Goal: Task Accomplishment & Management: Manage account settings

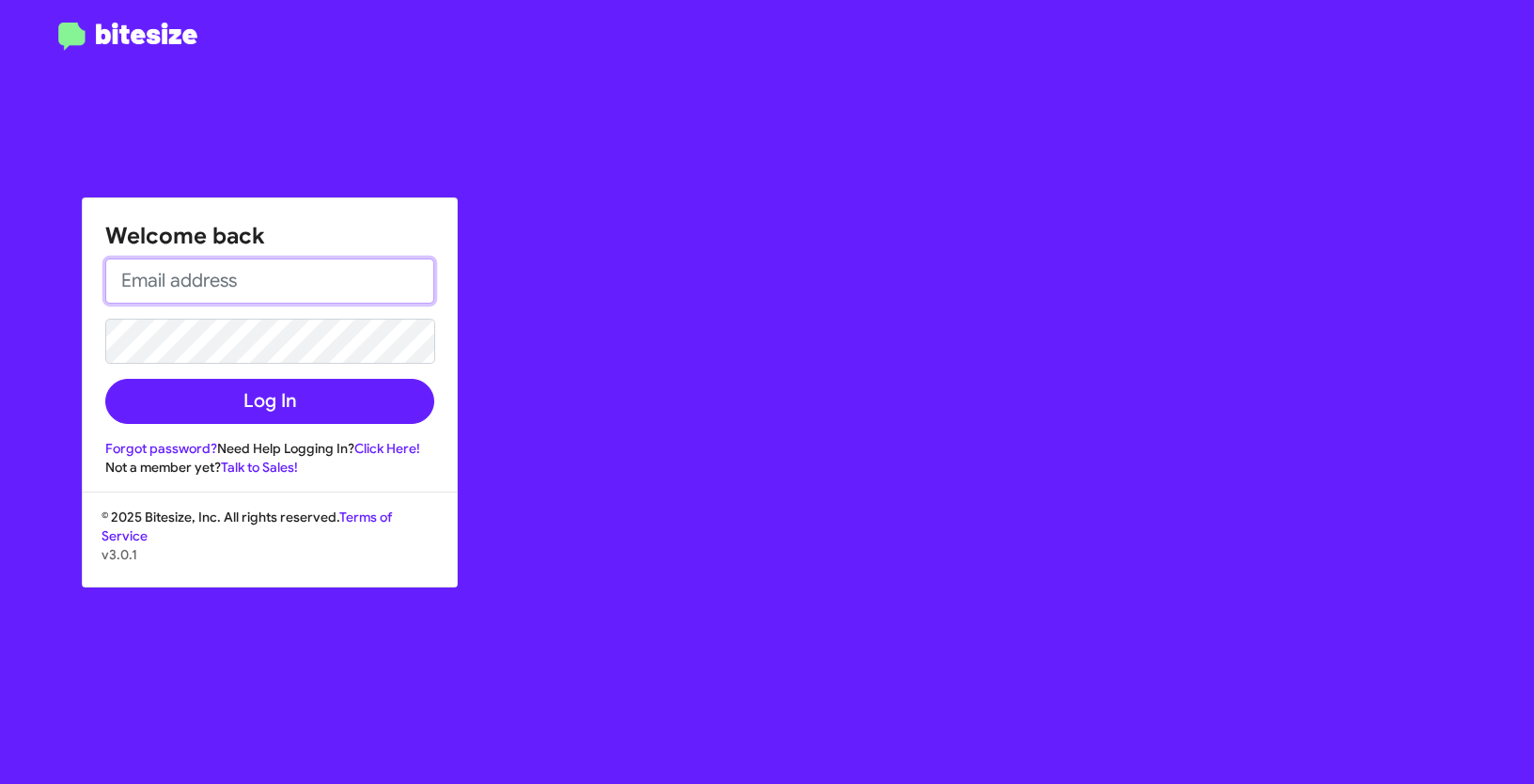
click at [204, 282] on input "email" at bounding box center [270, 281] width 329 height 45
click at [236, 292] on input "email" at bounding box center [270, 281] width 329 height 45
type input "[EMAIL_ADDRESS][DOMAIN_NAME]"
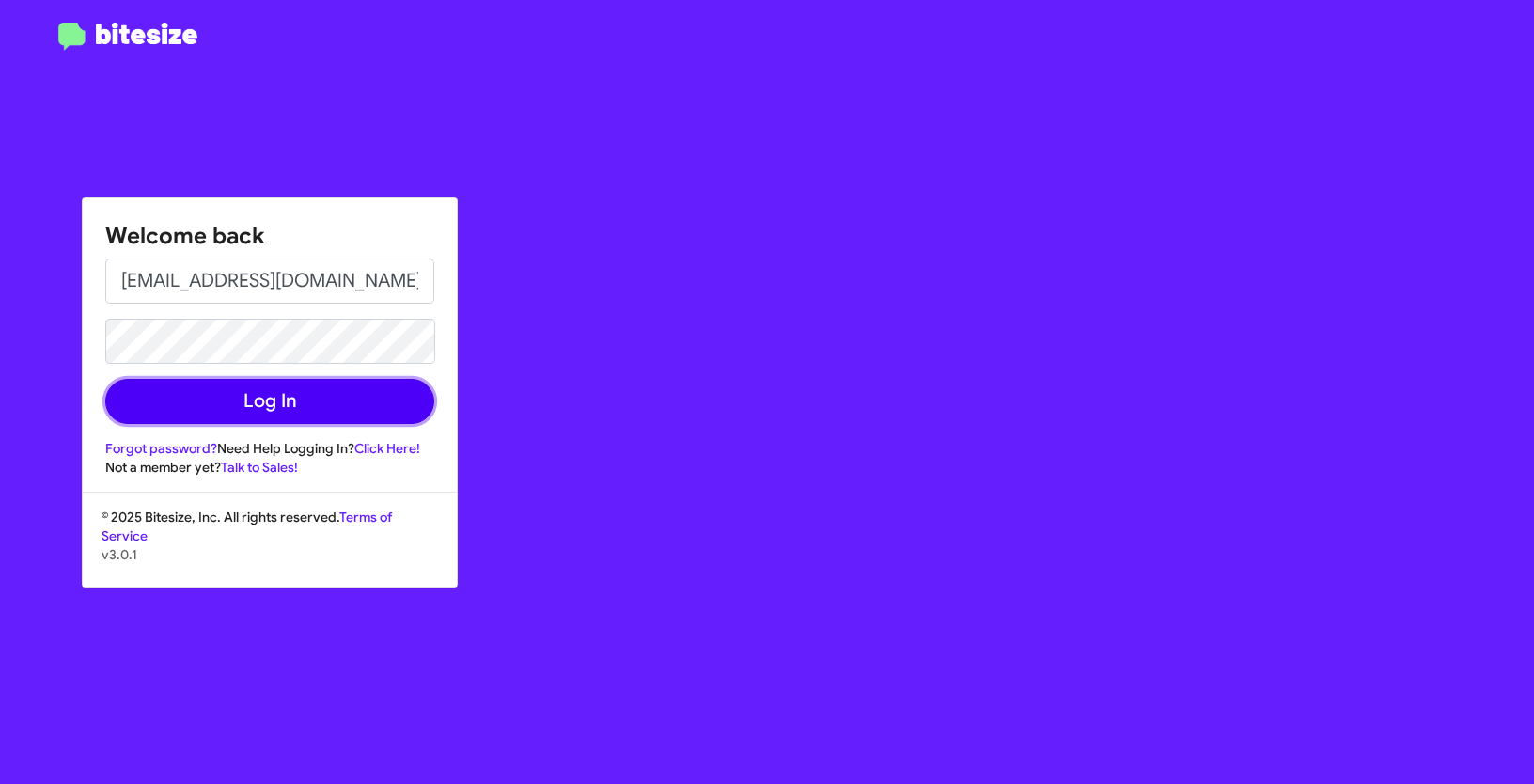
click at [332, 389] on button "Log In" at bounding box center [270, 401] width 329 height 45
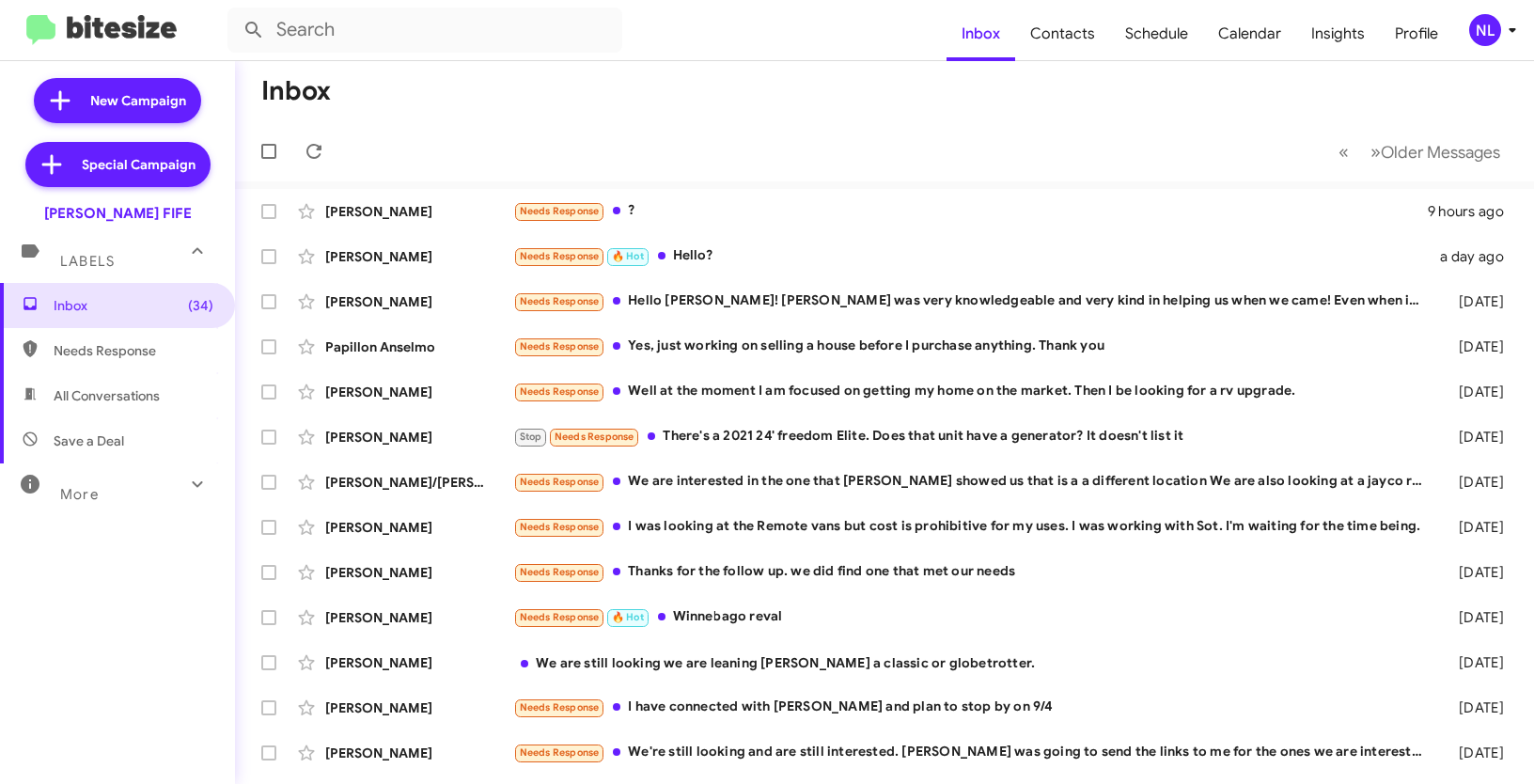
click at [1473, 26] on div "NL" at bounding box center [1485, 30] width 32 height 32
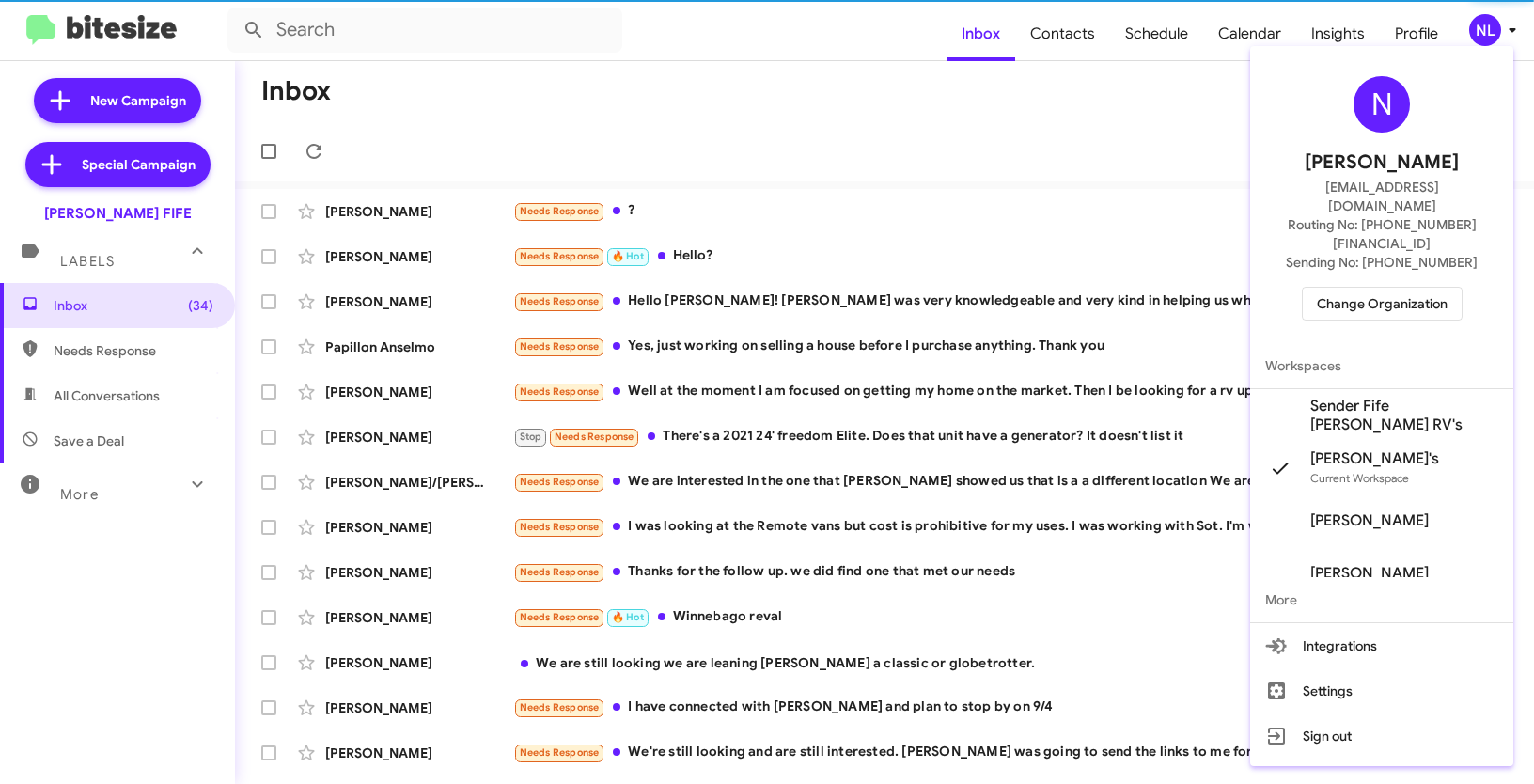
click at [1079, 161] on div at bounding box center [767, 392] width 1534 height 784
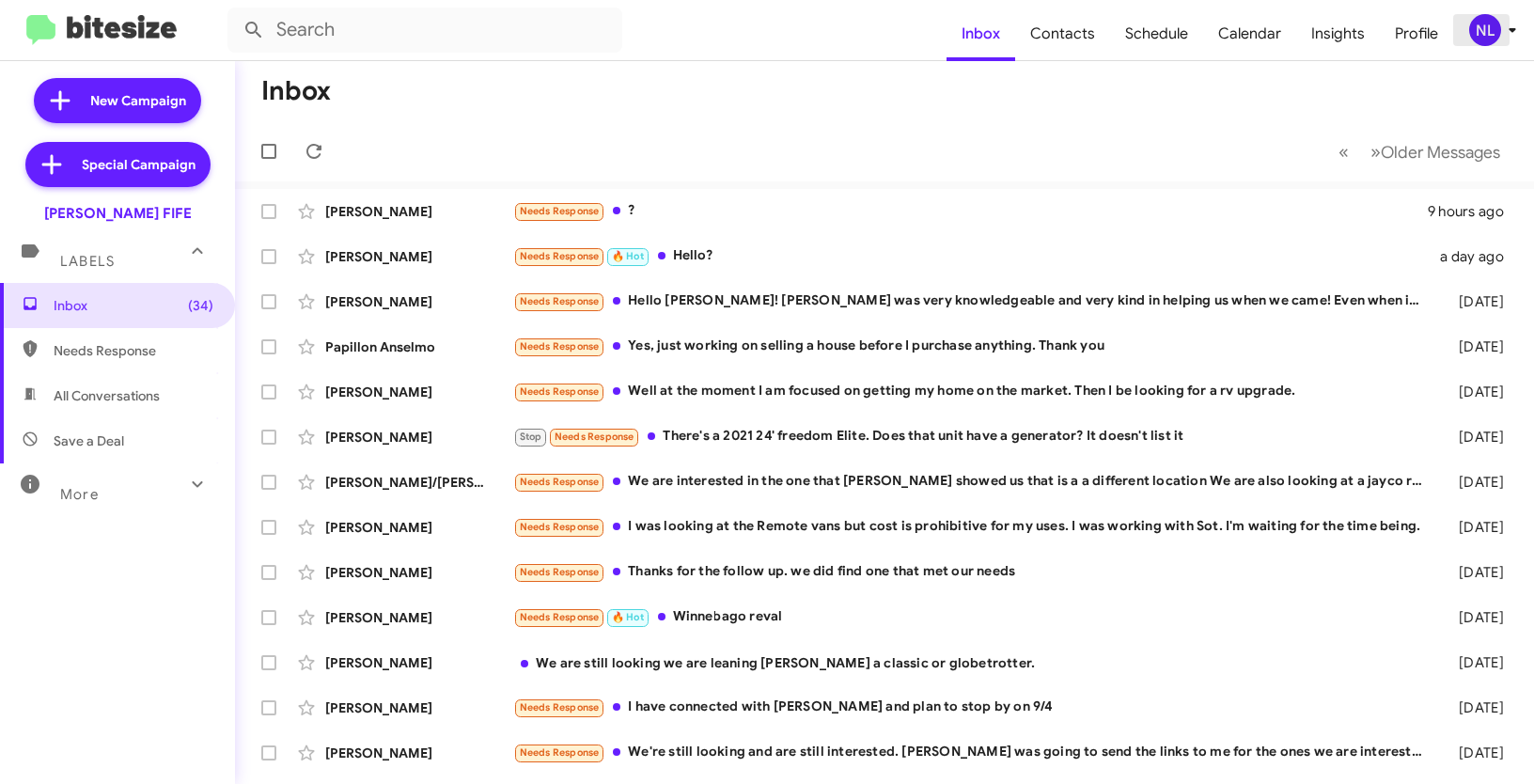
click at [1498, 31] on div "NL" at bounding box center [1485, 30] width 32 height 32
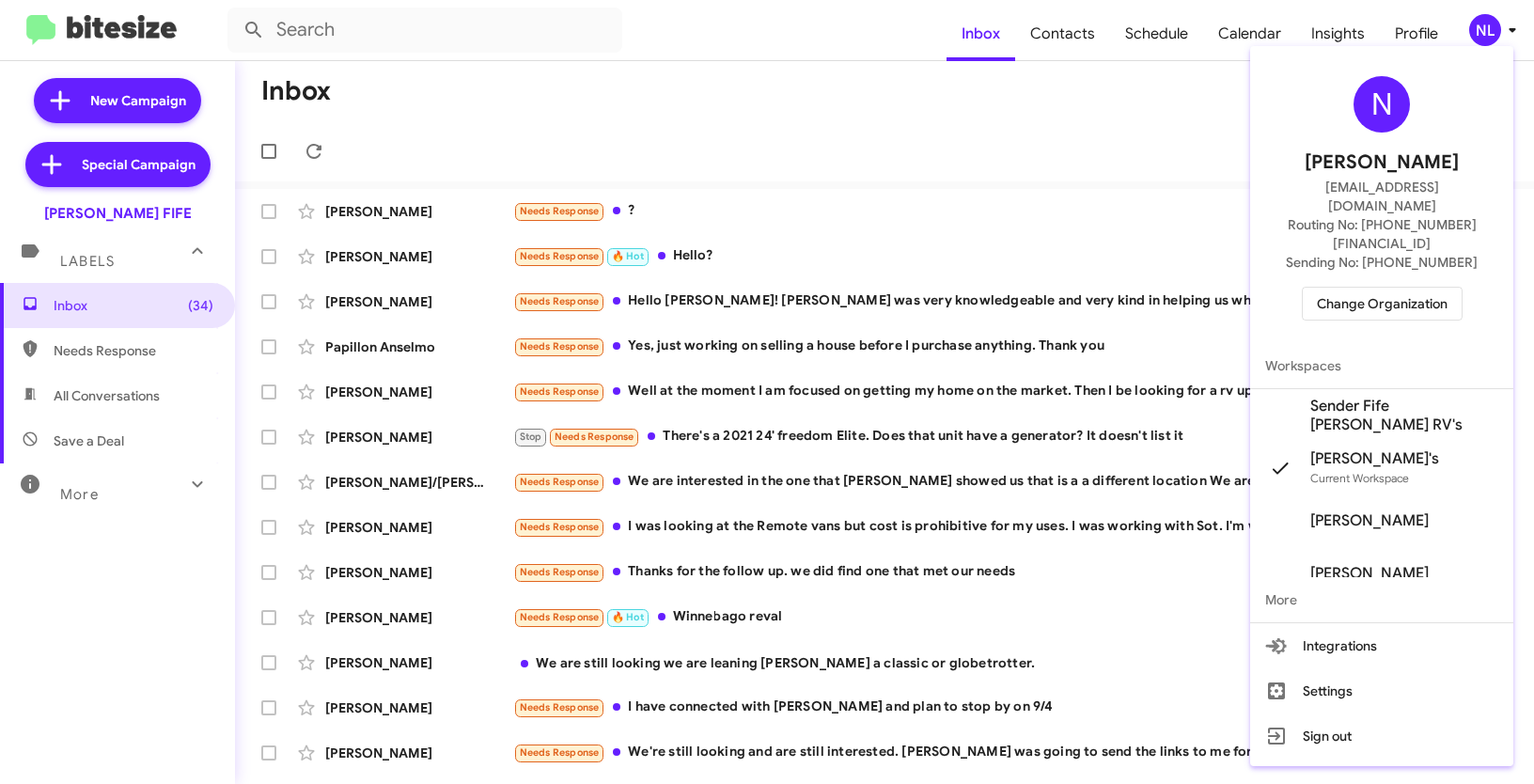
click at [1489, 32] on div at bounding box center [767, 392] width 1534 height 784
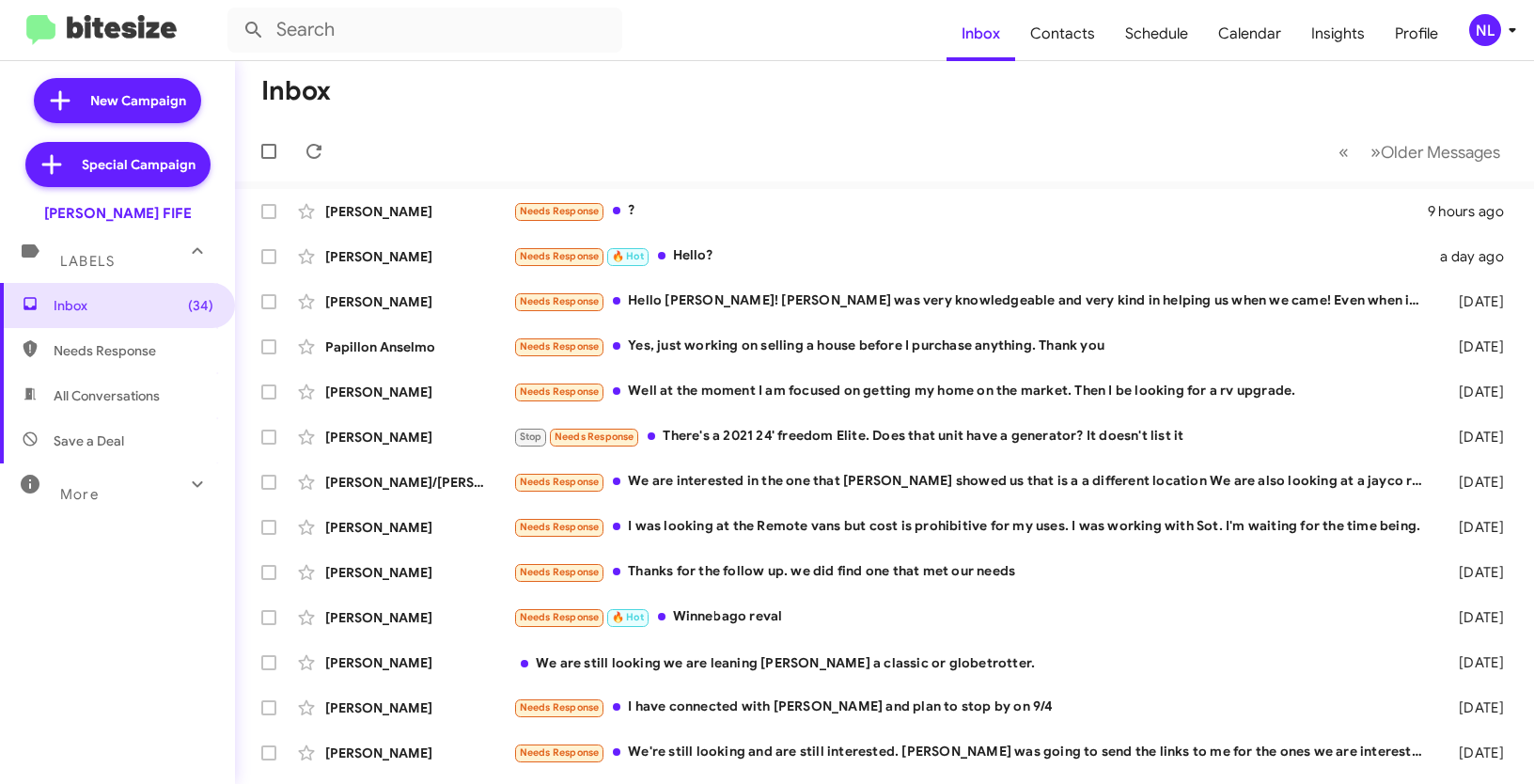
click at [1489, 32] on div "NL" at bounding box center [1485, 30] width 32 height 32
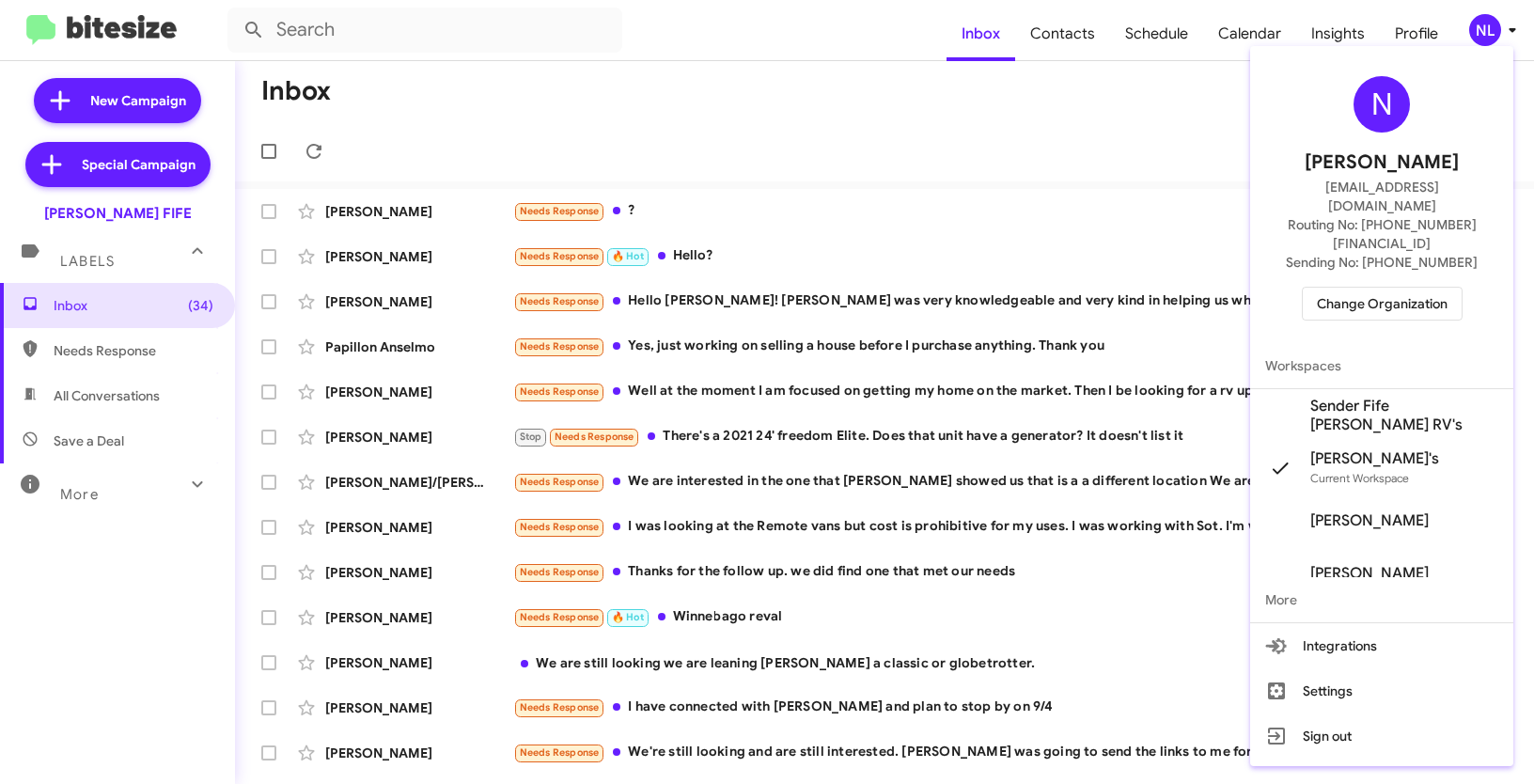
click at [1375, 287] on span "Change Organization" at bounding box center [1382, 303] width 131 height 32
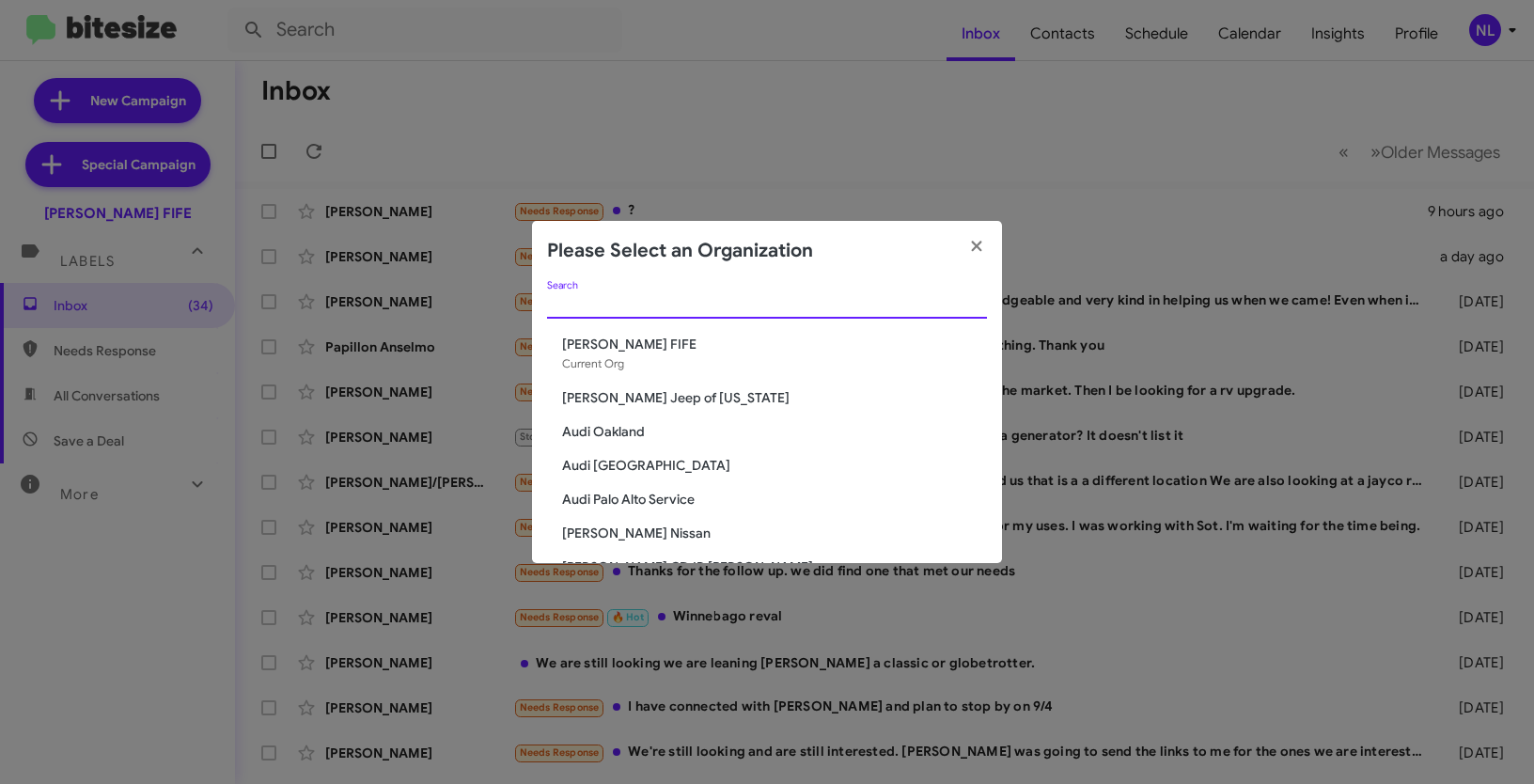
click at [708, 299] on input "Search" at bounding box center [767, 304] width 440 height 15
paste input "[PERSON_NAME] Jeep of [US_STATE]"
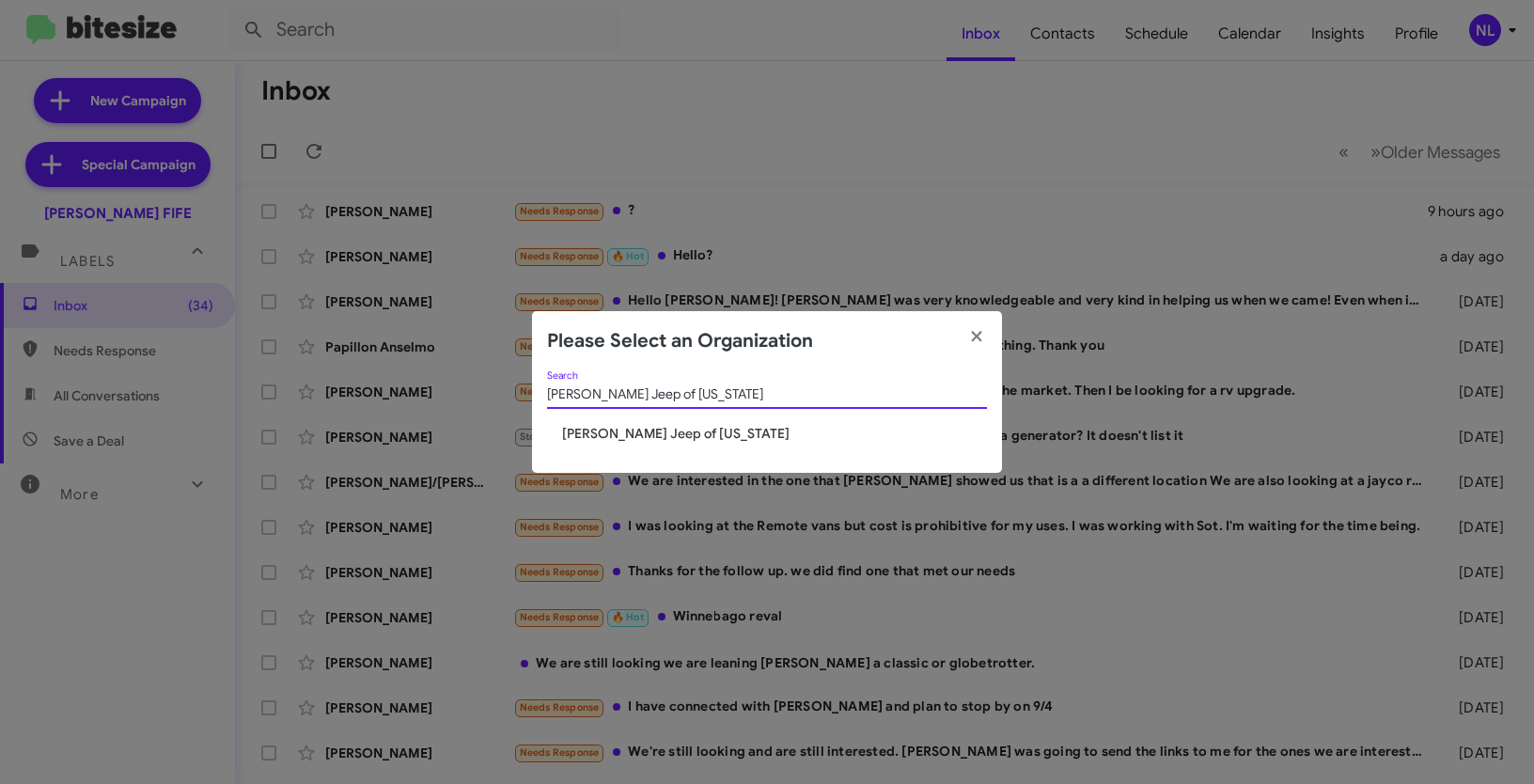
type input "[PERSON_NAME] Jeep of [US_STATE]"
click at [621, 420] on div "Adams Jeep of Maryland Search" at bounding box center [767, 398] width 440 height 54
click at [618, 428] on span "[PERSON_NAME] Jeep of [US_STATE]" at bounding box center [774, 433] width 425 height 19
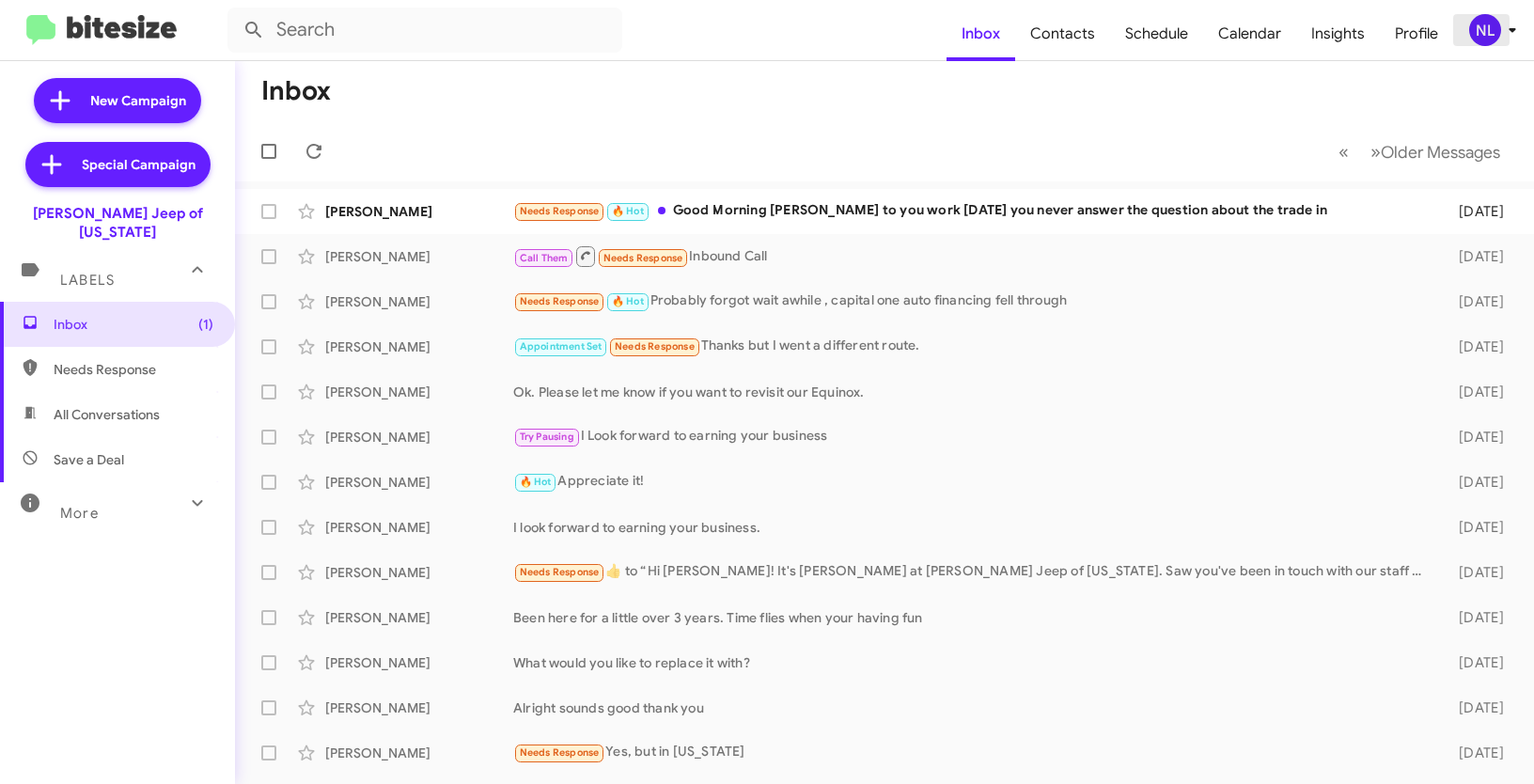
click at [1478, 40] on div "NL" at bounding box center [1485, 30] width 32 height 32
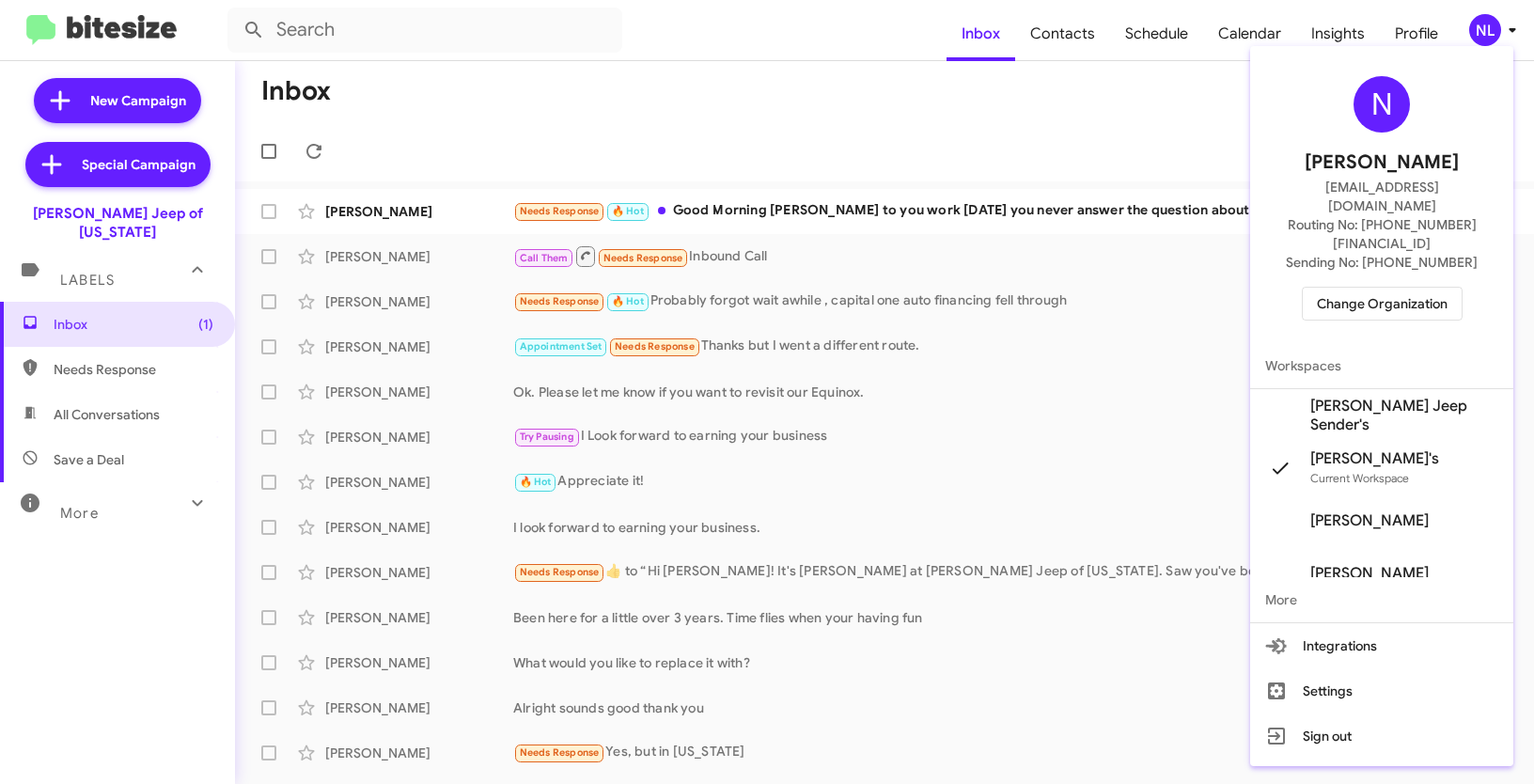
click at [1381, 397] on span "Adams Jeep Sender's" at bounding box center [1404, 416] width 188 height 38
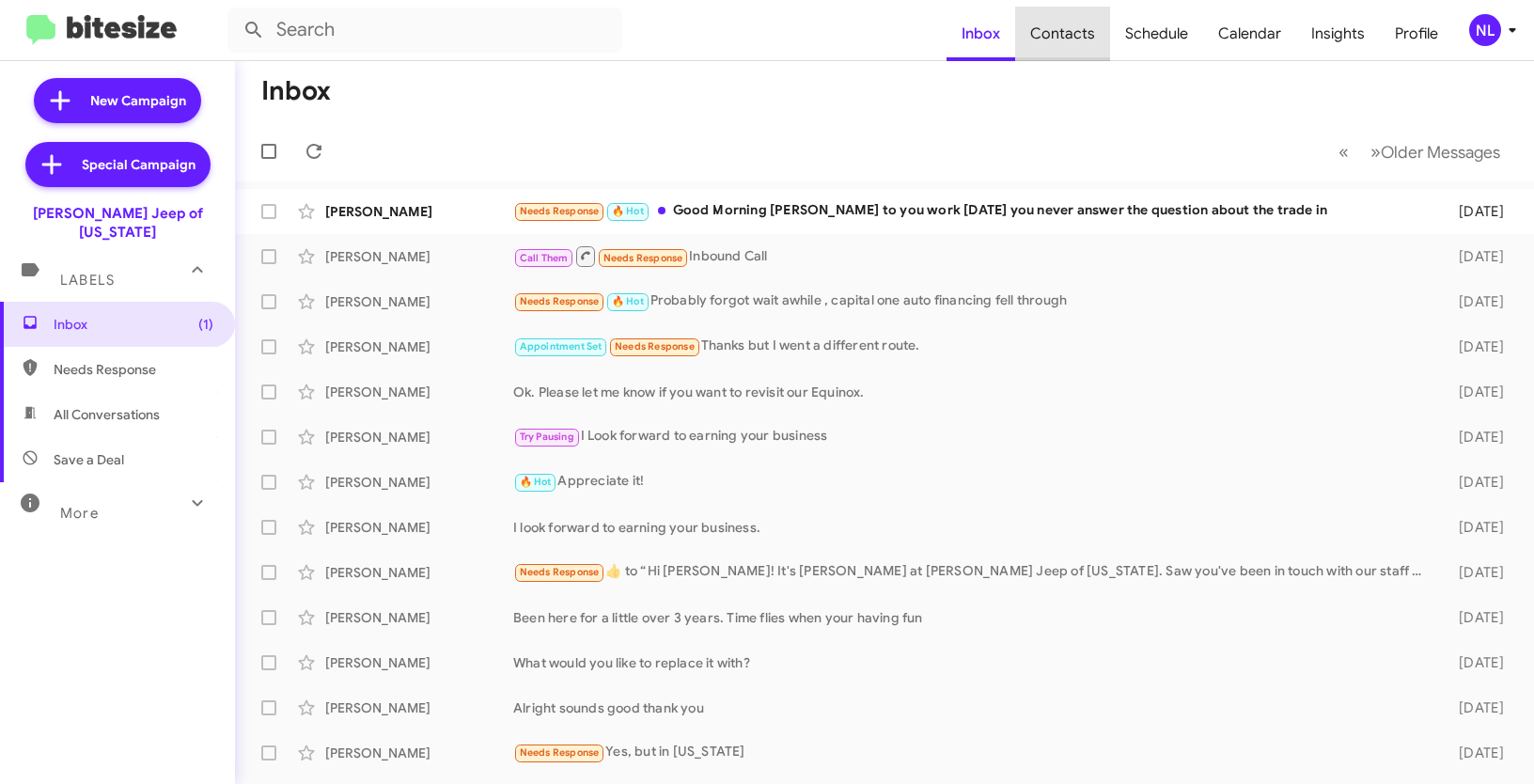
click at [1080, 39] on span "Contacts" at bounding box center [1063, 34] width 95 height 55
type input "in:groups"
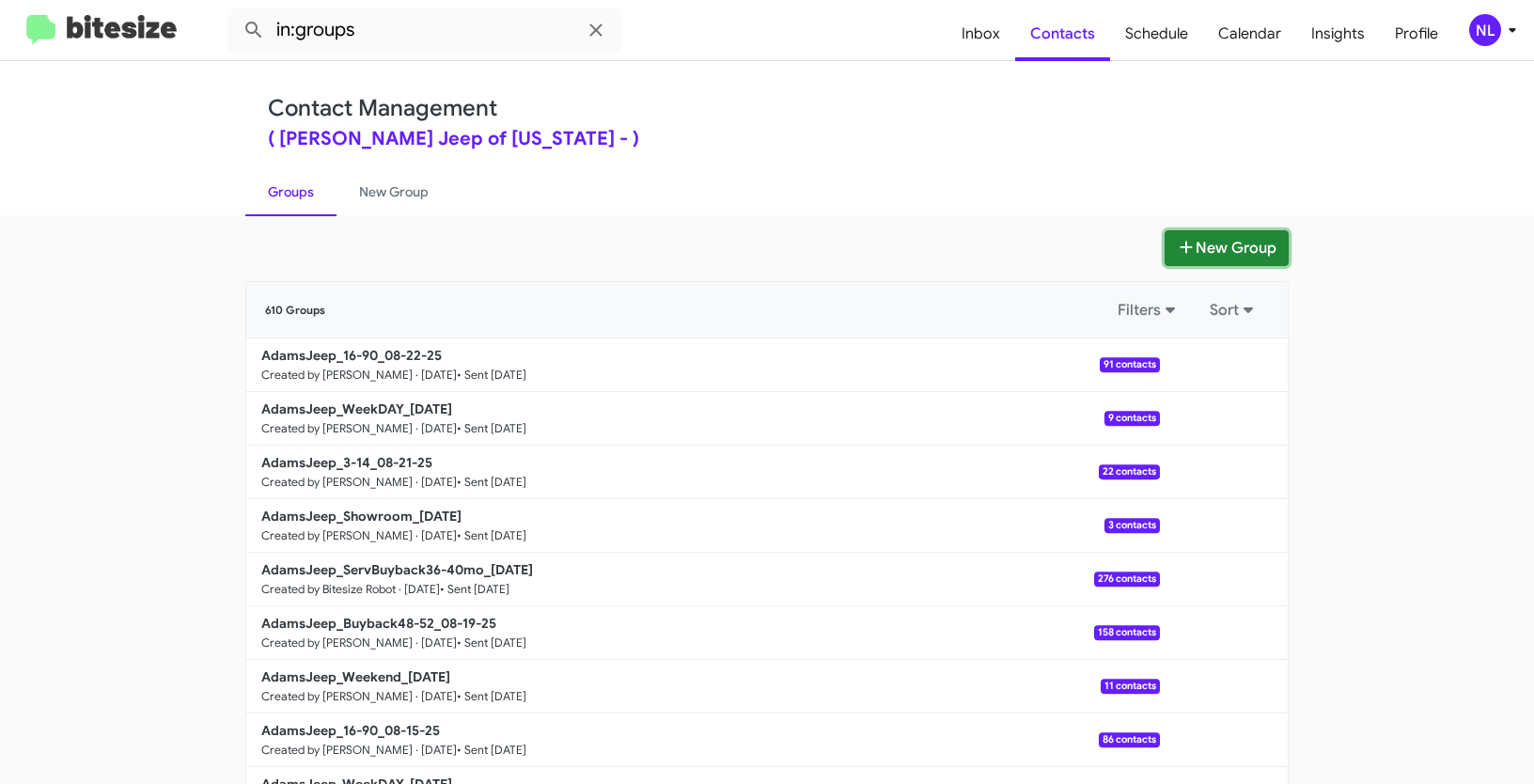
click at [1218, 233] on button "New Group" at bounding box center [1227, 248] width 124 height 36
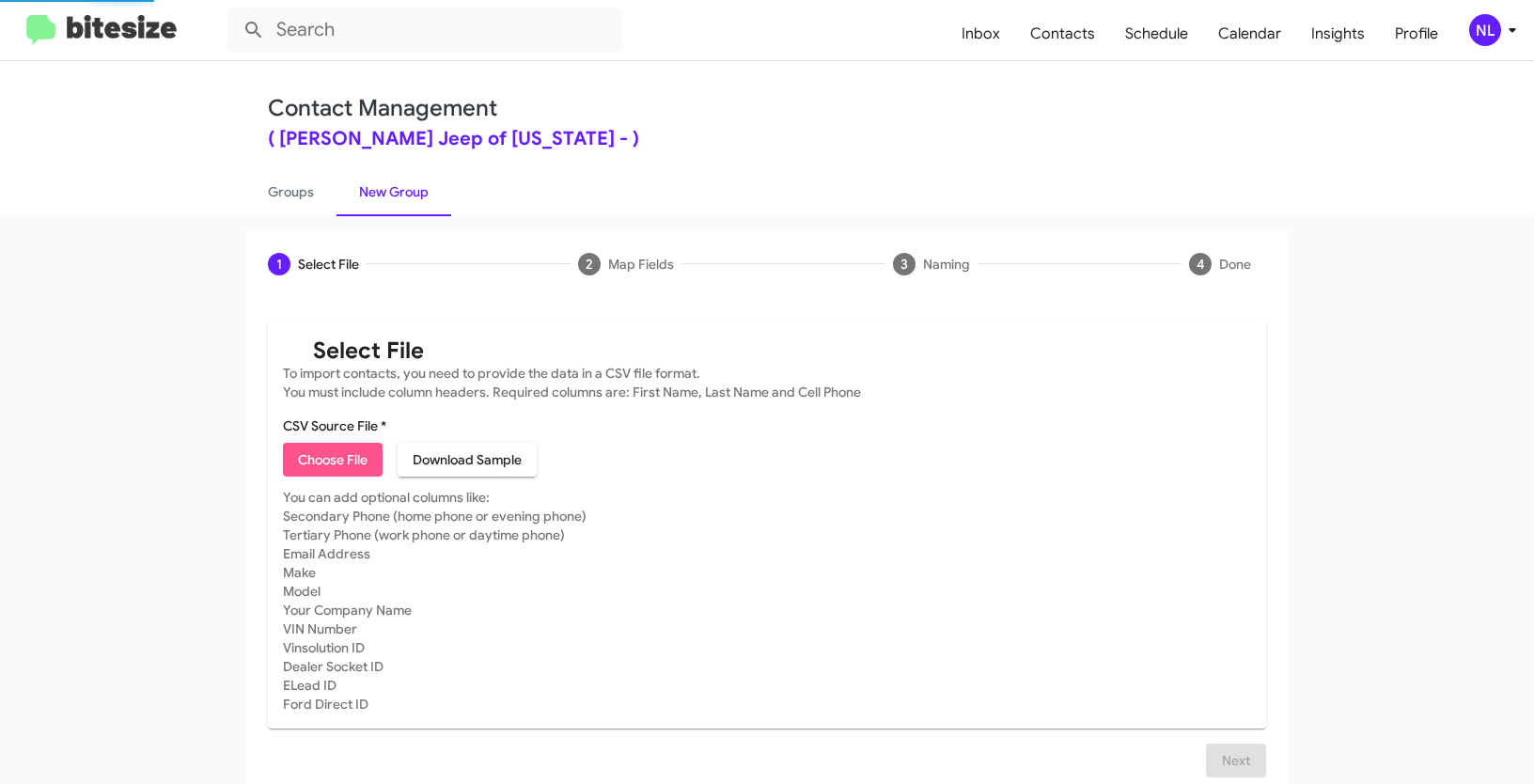
click at [319, 460] on span "Choose File" at bounding box center [333, 460] width 70 height 34
click at [336, 469] on span "Choose File" at bounding box center [333, 460] width 70 height 34
type input "AdamsJeep_Weekend_08-25-25"
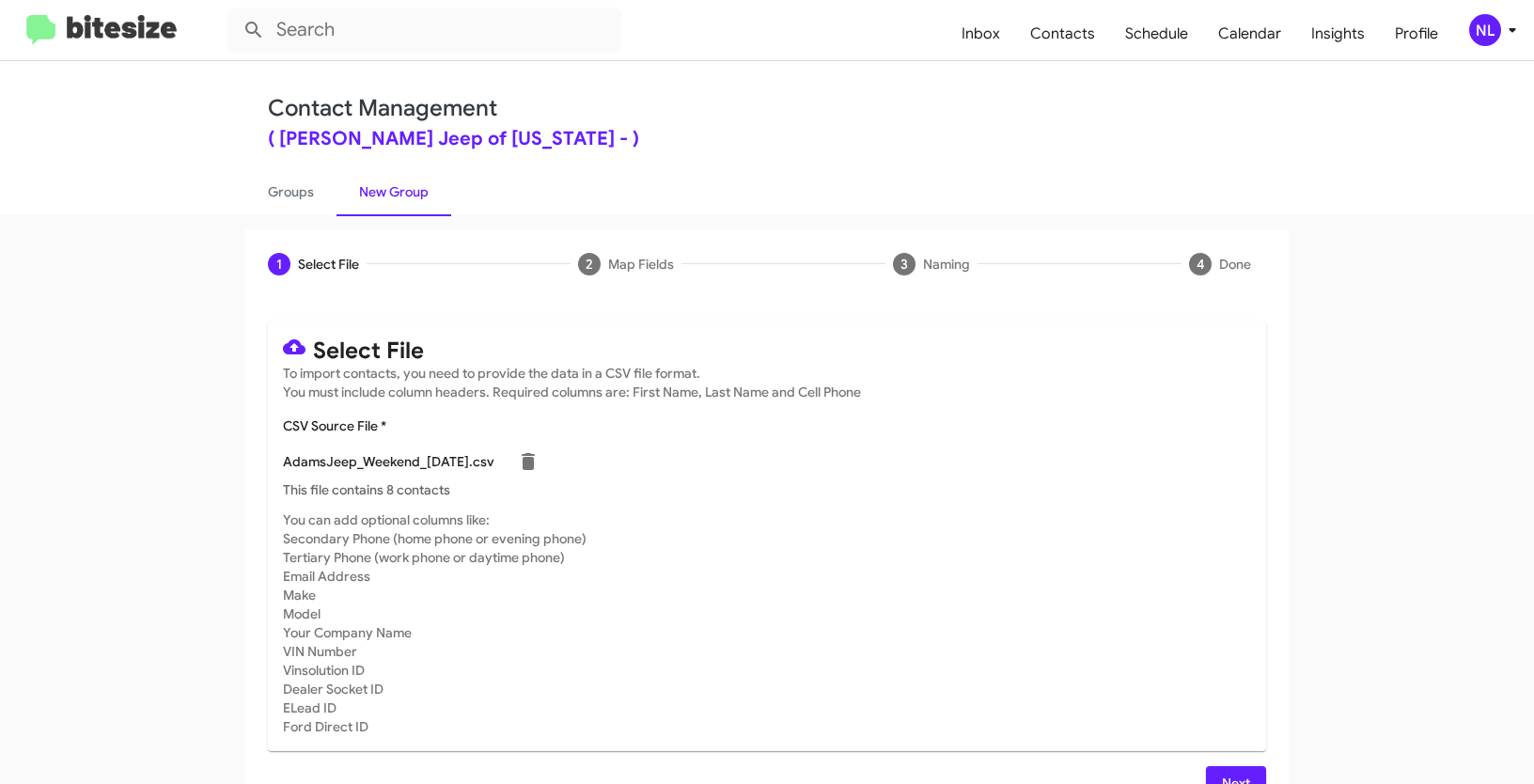
scroll to position [38, 0]
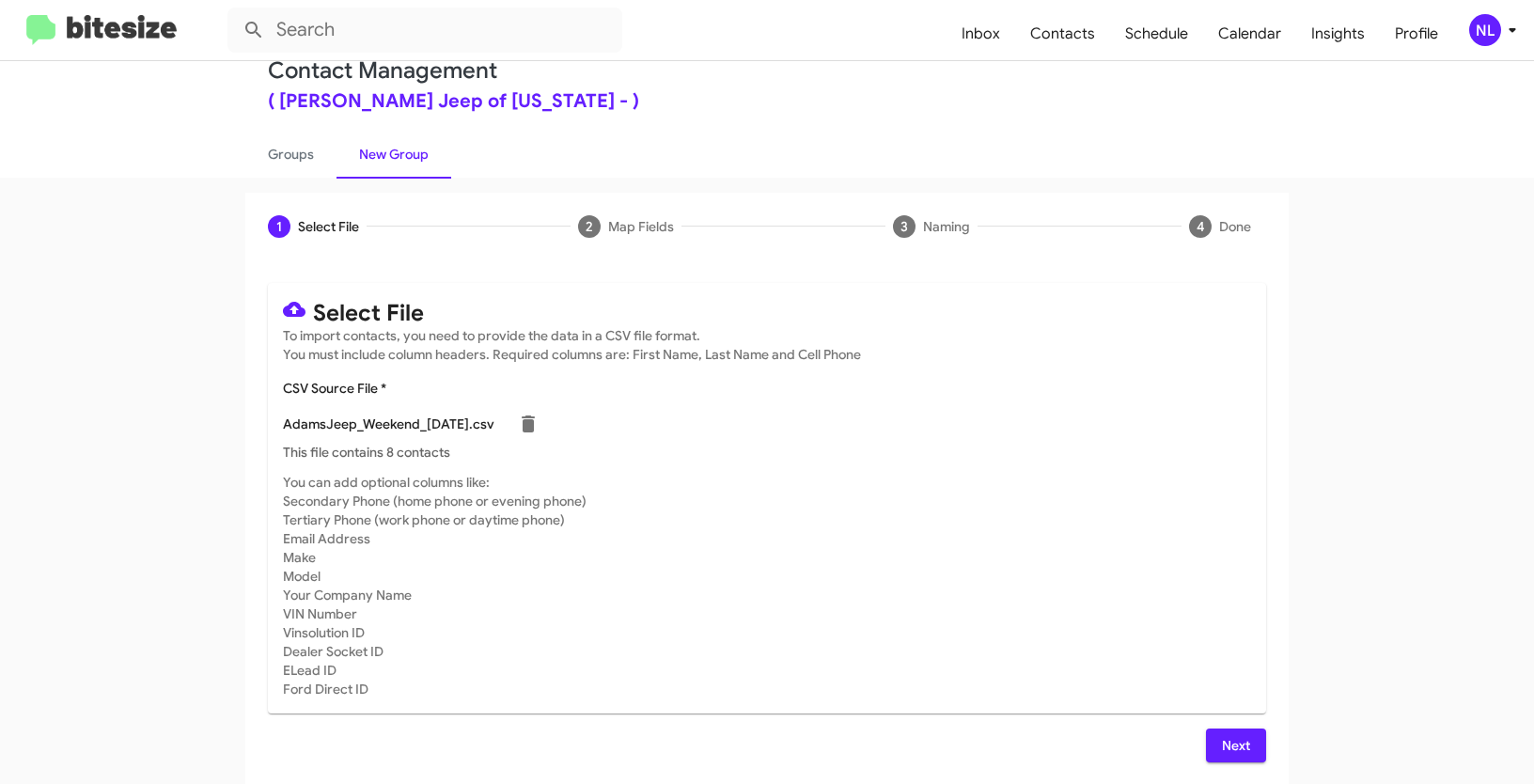
click at [1230, 739] on span "Next" at bounding box center [1236, 745] width 30 height 34
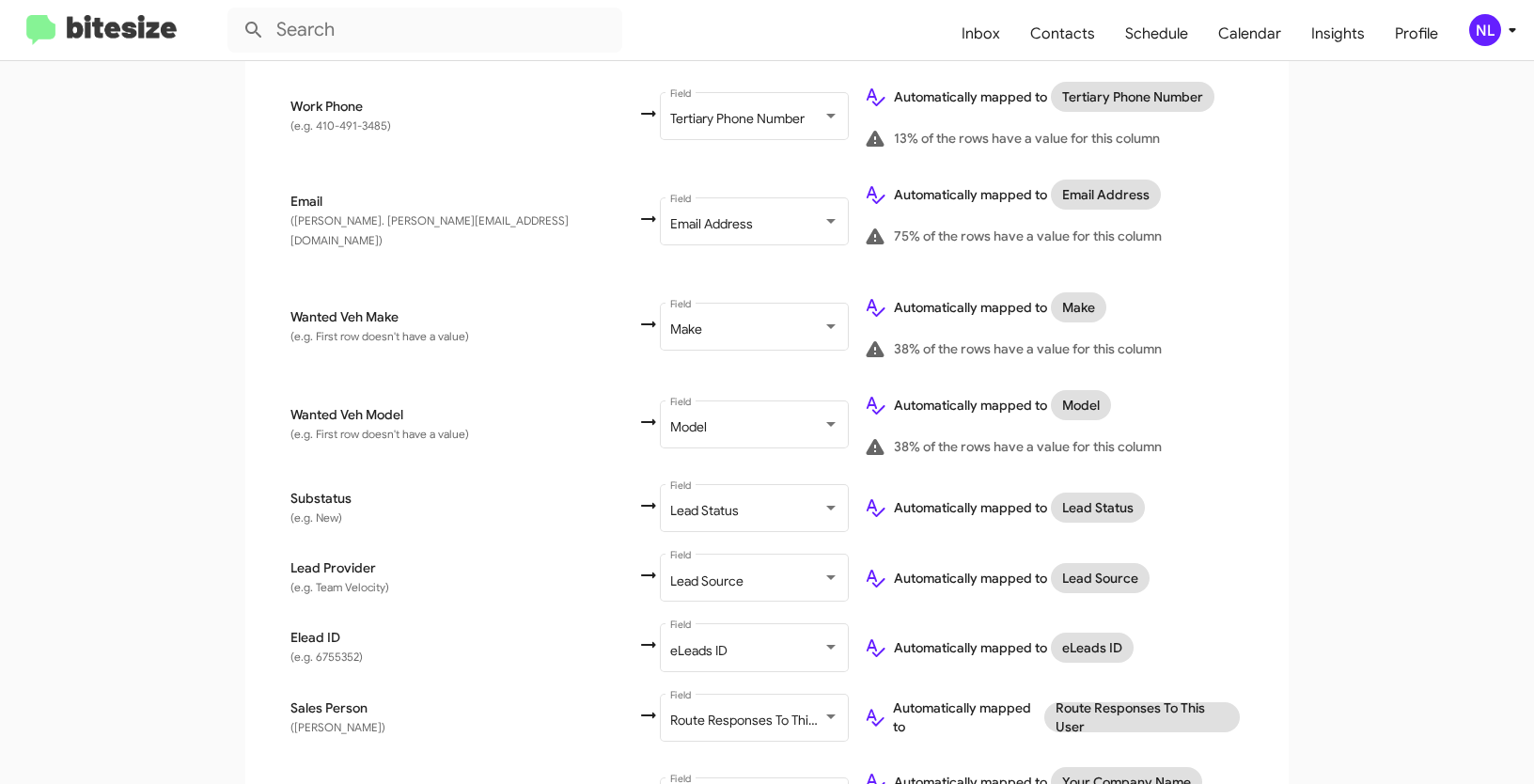
scroll to position [909, 0]
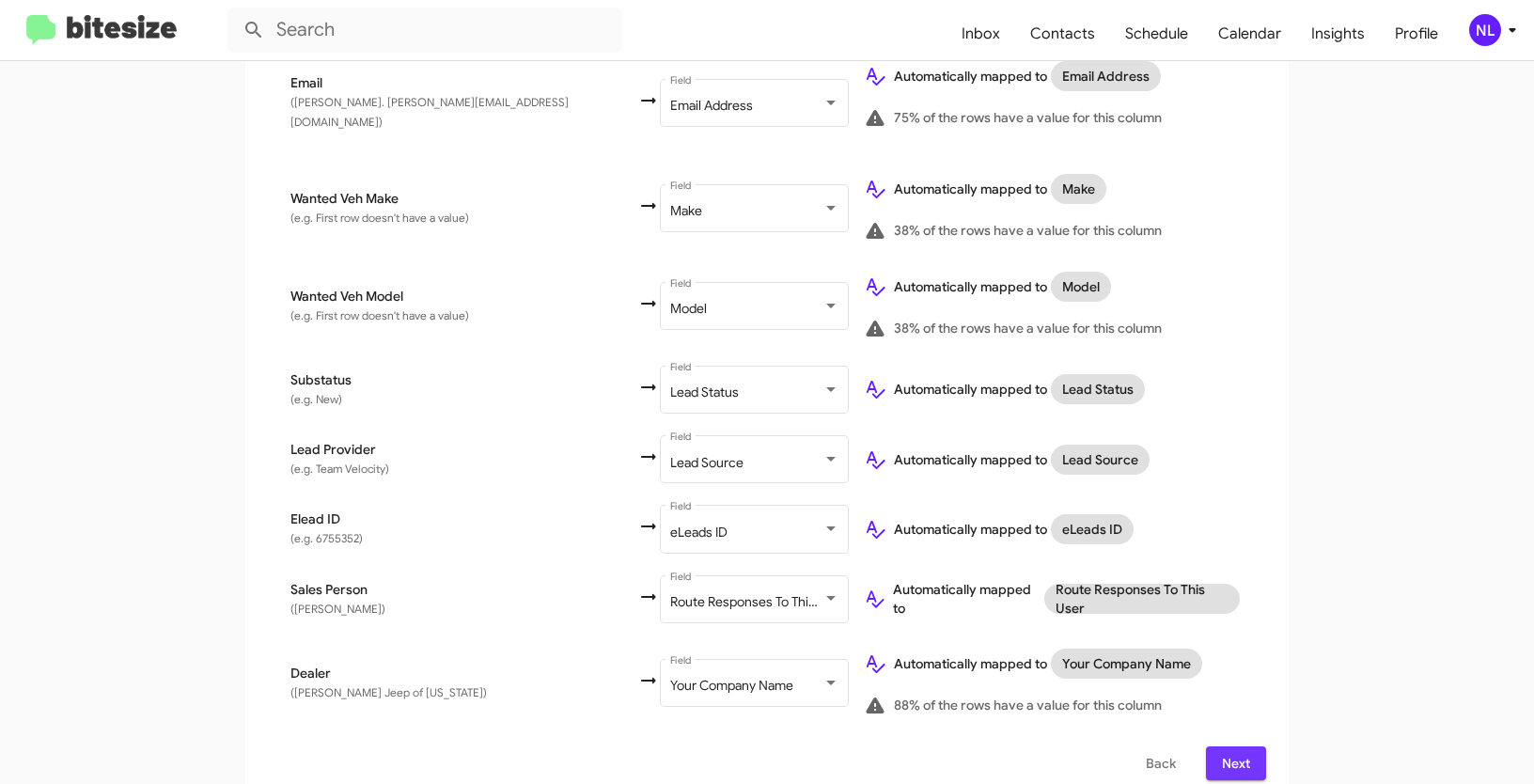
click at [1244, 746] on span "Next" at bounding box center [1236, 763] width 30 height 34
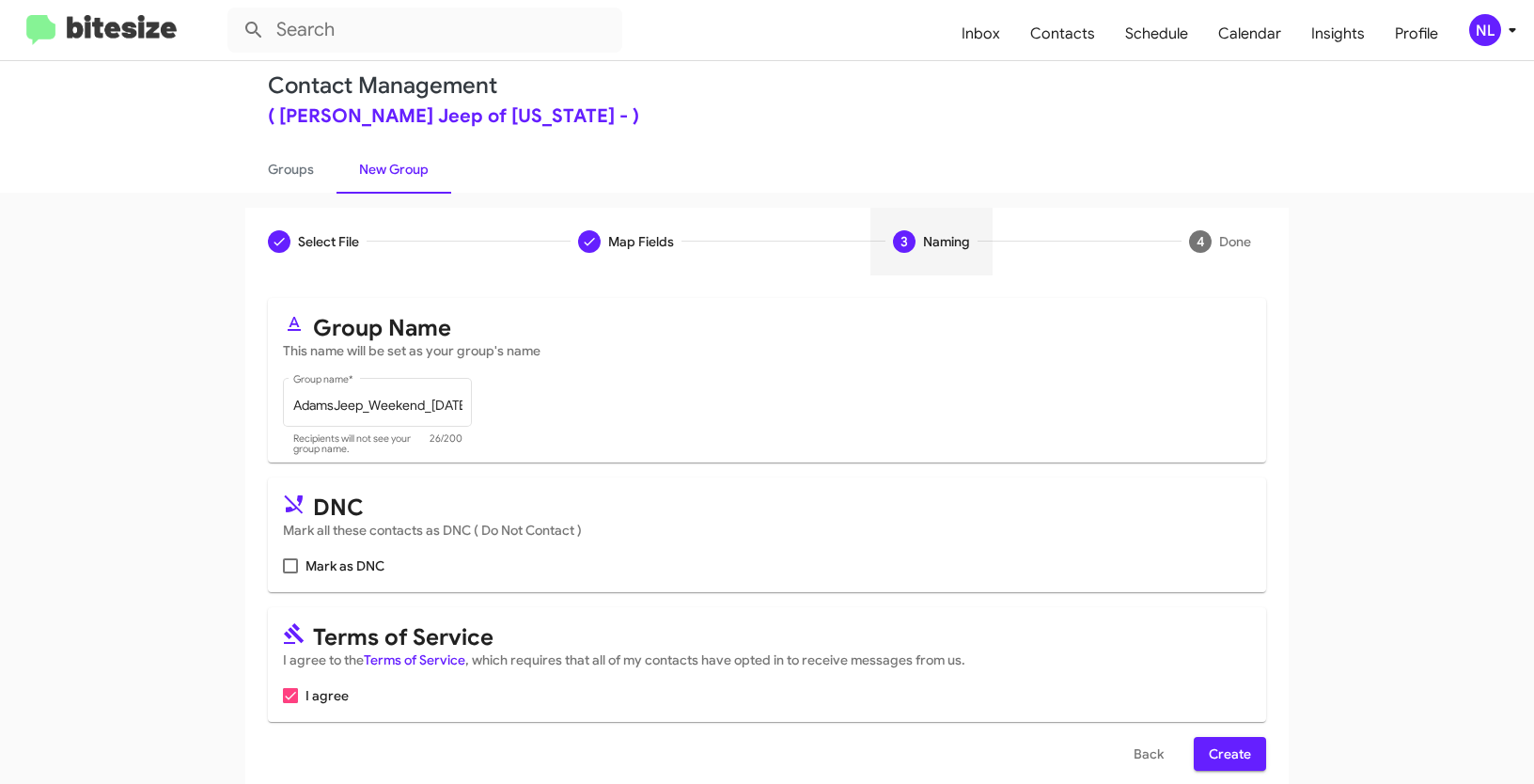
scroll to position [47, 0]
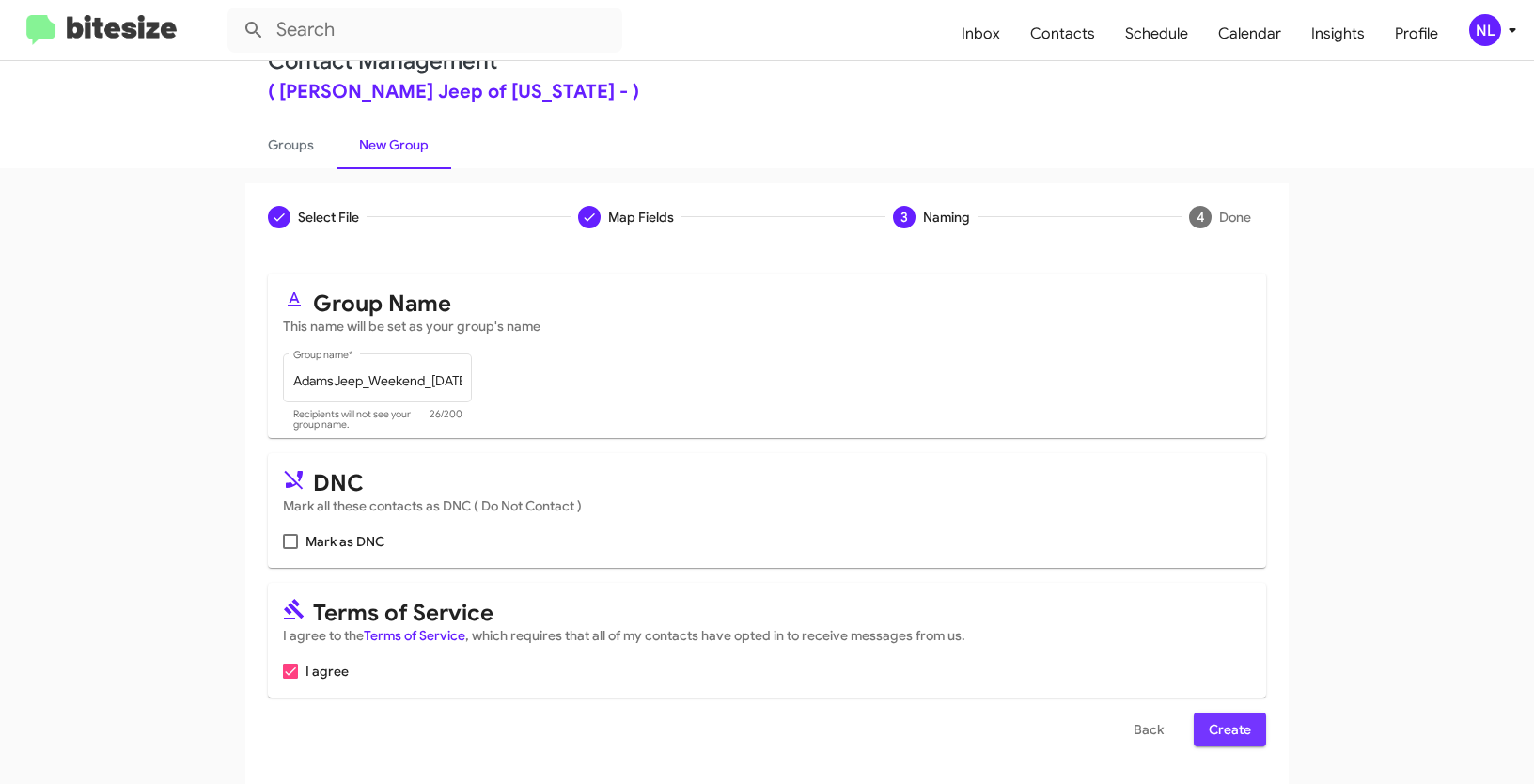
click at [1244, 731] on span "Create" at bounding box center [1229, 729] width 42 height 34
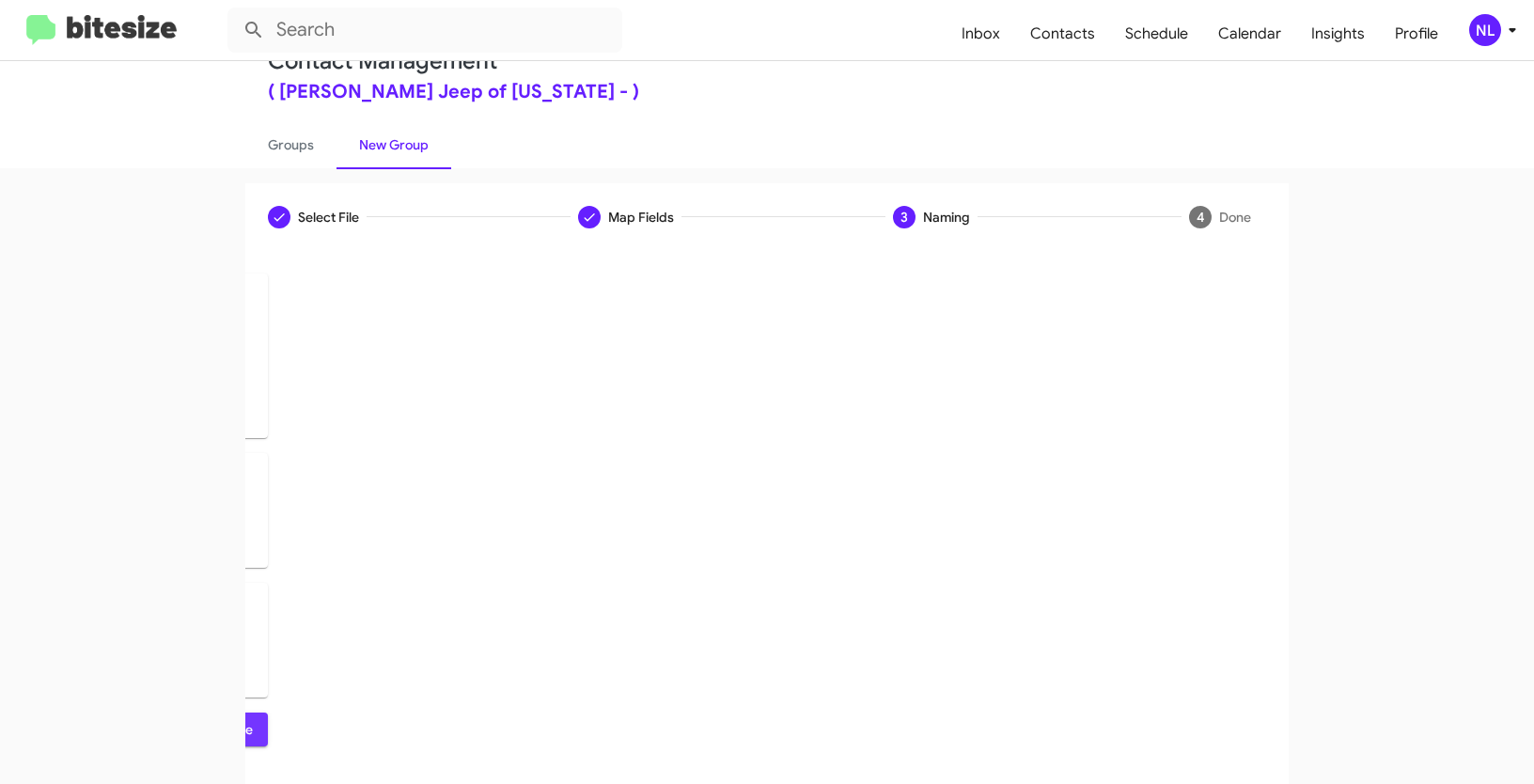
scroll to position [0, 0]
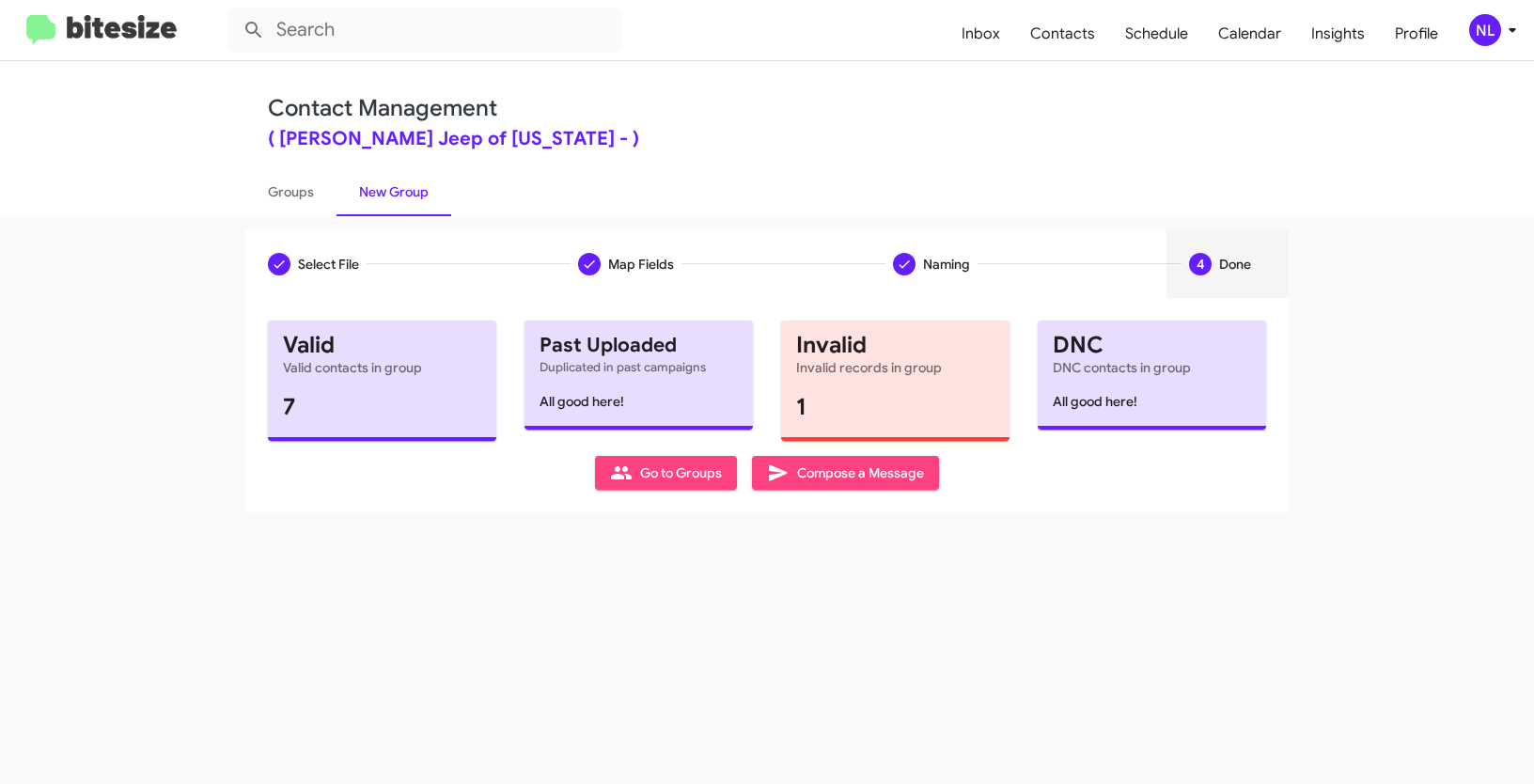
click at [663, 476] on span "Go to Groups" at bounding box center [666, 473] width 112 height 34
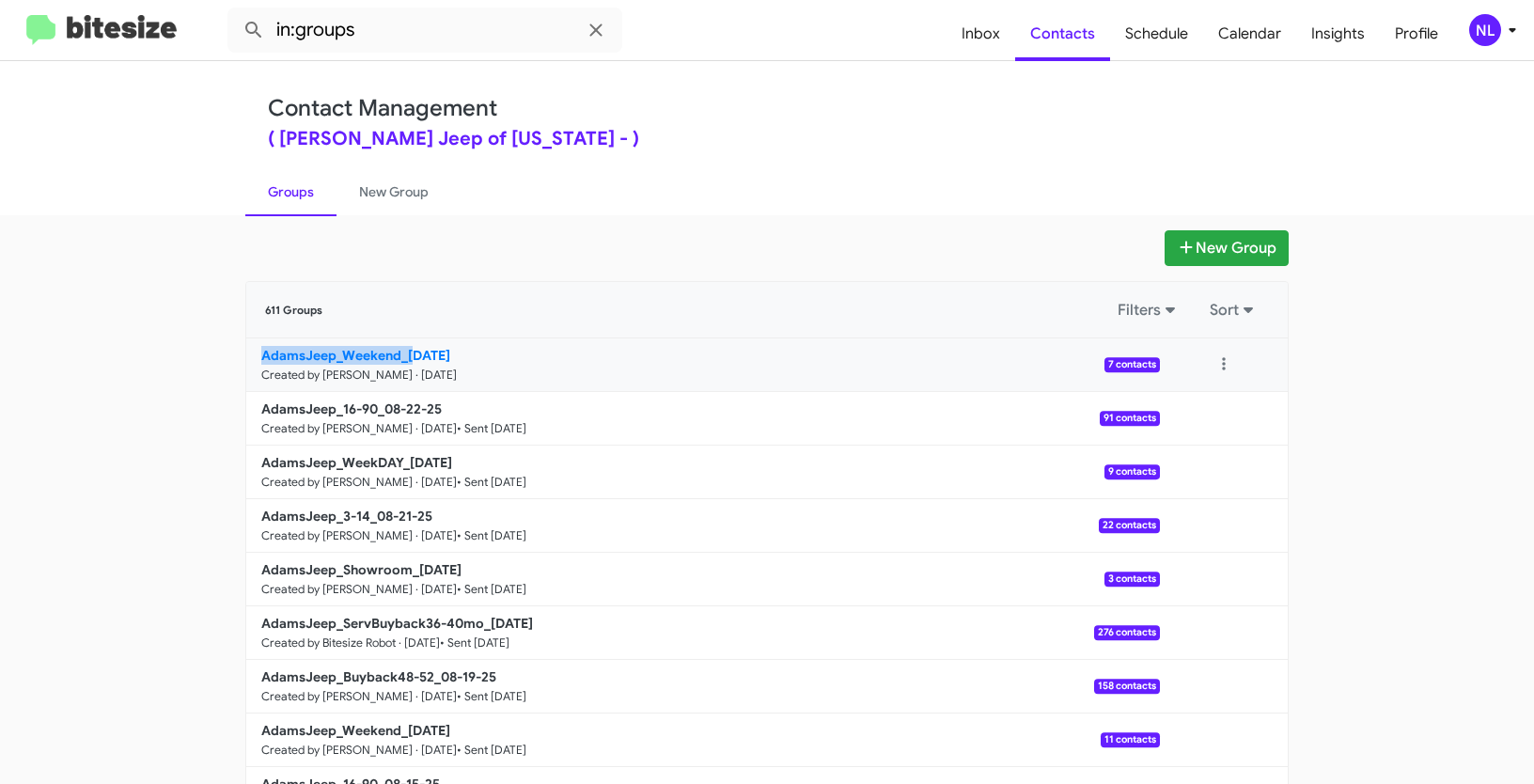
drag, startPoint x: 216, startPoint y: 362, endPoint x: 409, endPoint y: 358, distance: 193.0
click at [409, 358] on app-groups "New Group 611 Groups Filters Sort AdamsJeep_Weekend_08-25-25 Created by Nen Lim…" at bounding box center [767, 577] width 1534 height 694
copy b "AdamsJeep_Weekend_0"
click at [382, 19] on input "in:groups" at bounding box center [424, 30] width 395 height 45
paste input "AdamsJeep_Weekend_0"
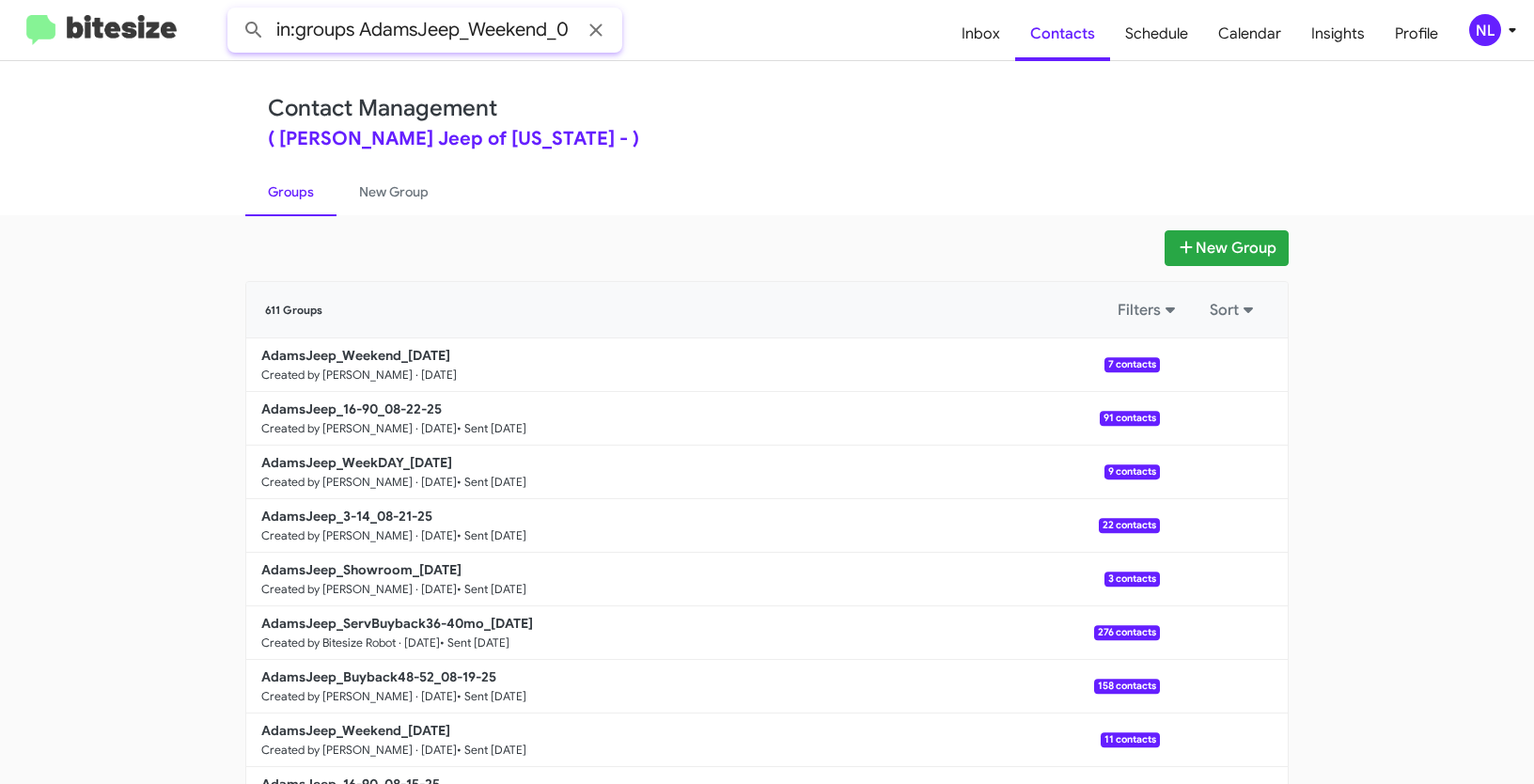
type input "in:groups AdamsJeep_Weekend_0"
click at [235, 11] on button at bounding box center [254, 30] width 38 height 38
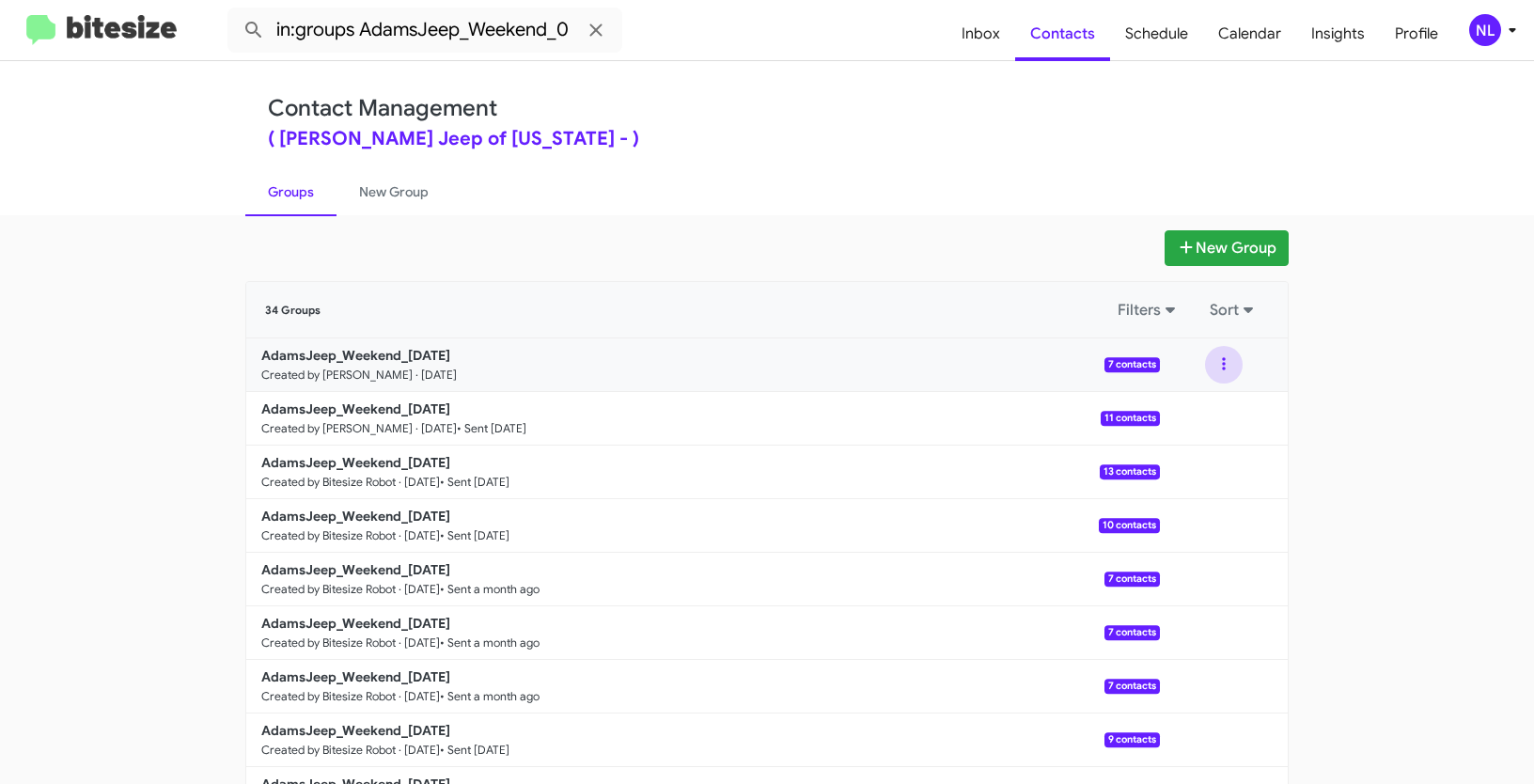
click at [1214, 358] on button at bounding box center [1224, 365] width 38 height 38
click at [1200, 415] on button "View contacts" at bounding box center [1168, 416] width 151 height 45
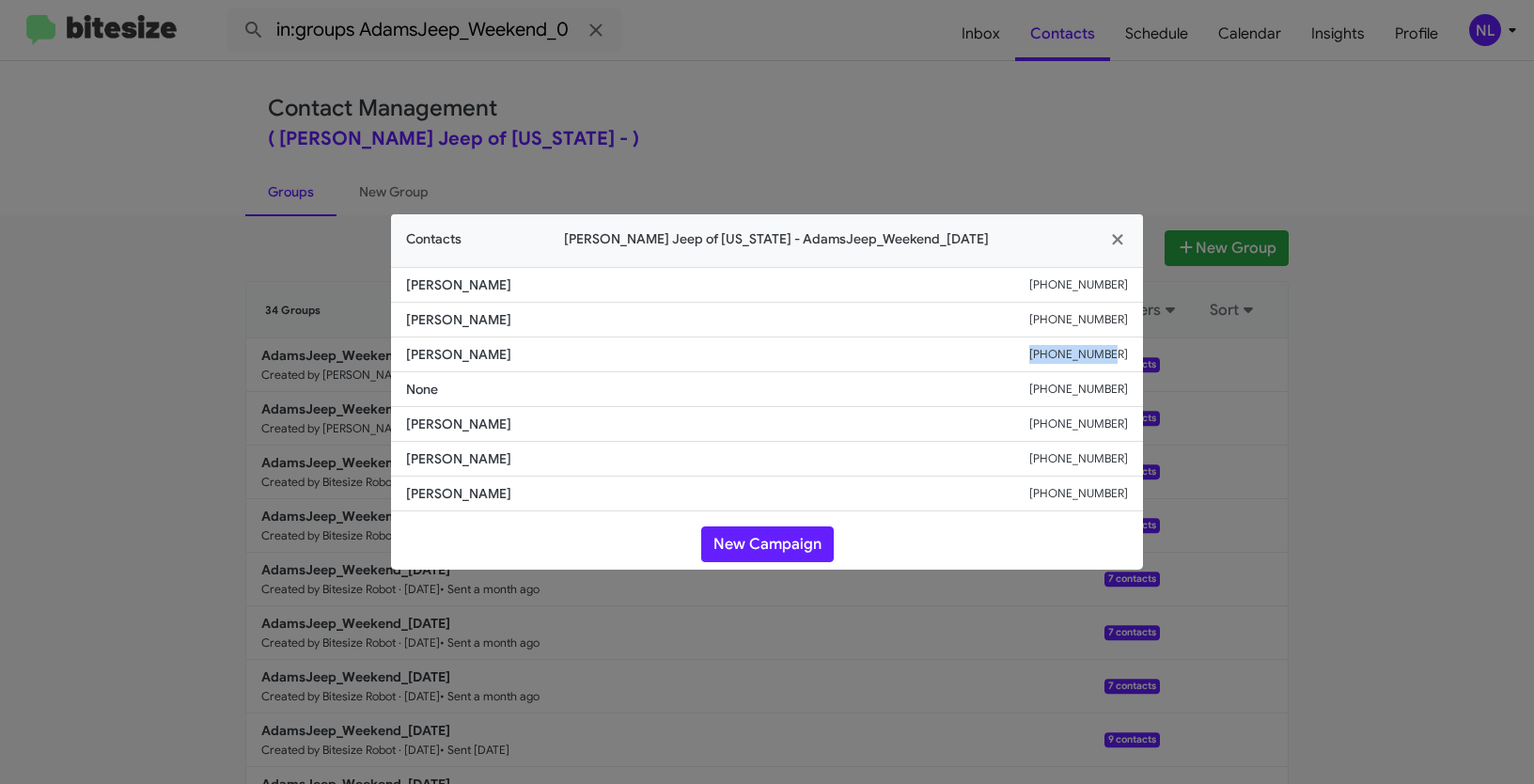
drag, startPoint x: 1031, startPoint y: 365, endPoint x: 1153, endPoint y: 361, distance: 122.1
click at [1153, 361] on modal-container "Contacts Adams Jeep of Maryland - AdamsJeep_Weekend_08-25-25 Stephanie Troilo +…" at bounding box center [767, 392] width 1534 height 784
copy div "+14105854305"
click at [751, 550] on button "New Campaign" at bounding box center [767, 544] width 133 height 36
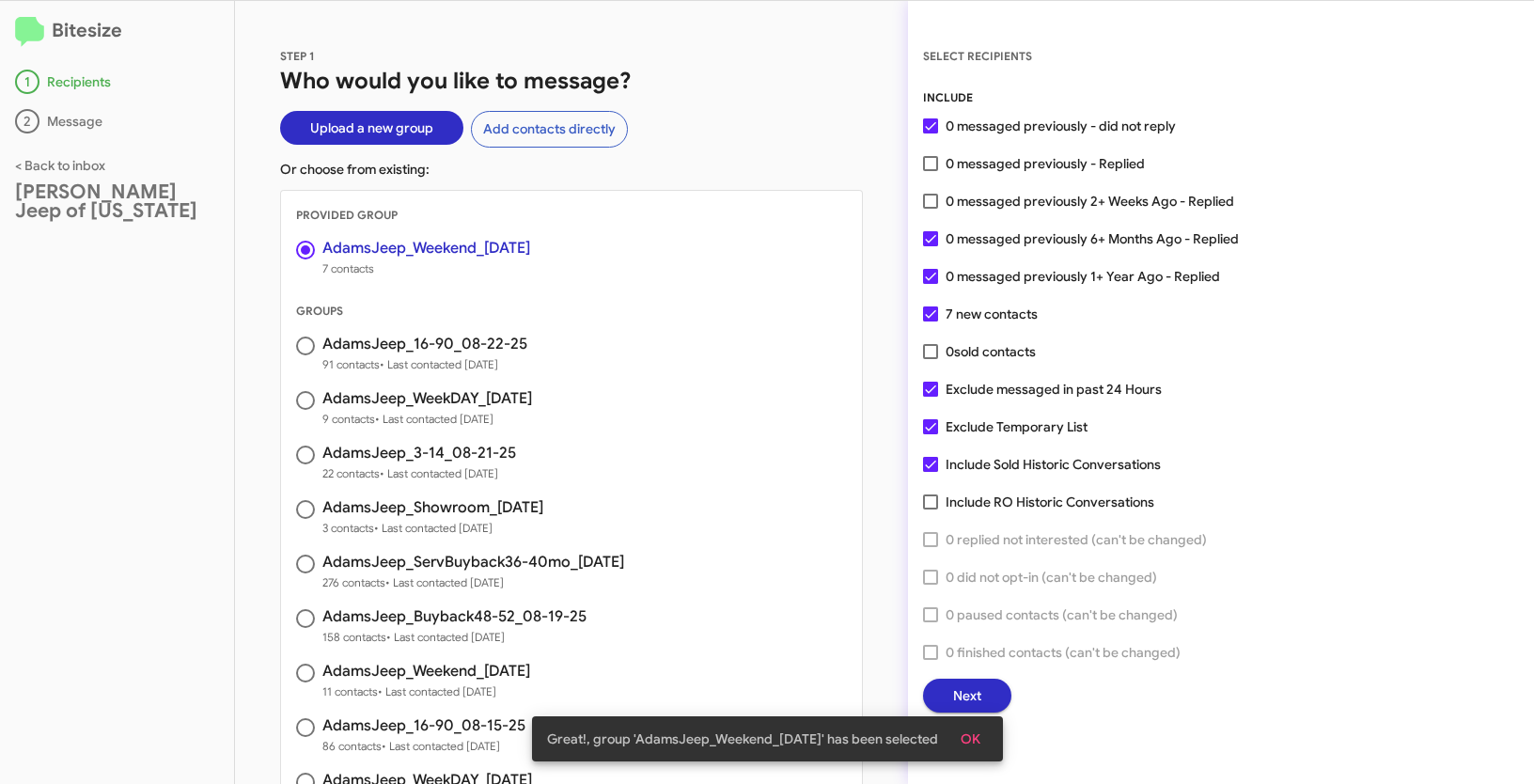
click at [942, 196] on label "0 messaged previously 2+ Weeks Ago - Replied" at bounding box center [1079, 201] width 311 height 23
click at [931, 208] on input "0 messaged previously 2+ Weeks Ago - Replied" at bounding box center [930, 208] width 1 height 1
checkbox input "true"
click at [981, 751] on span "OK" at bounding box center [970, 739] width 20 height 34
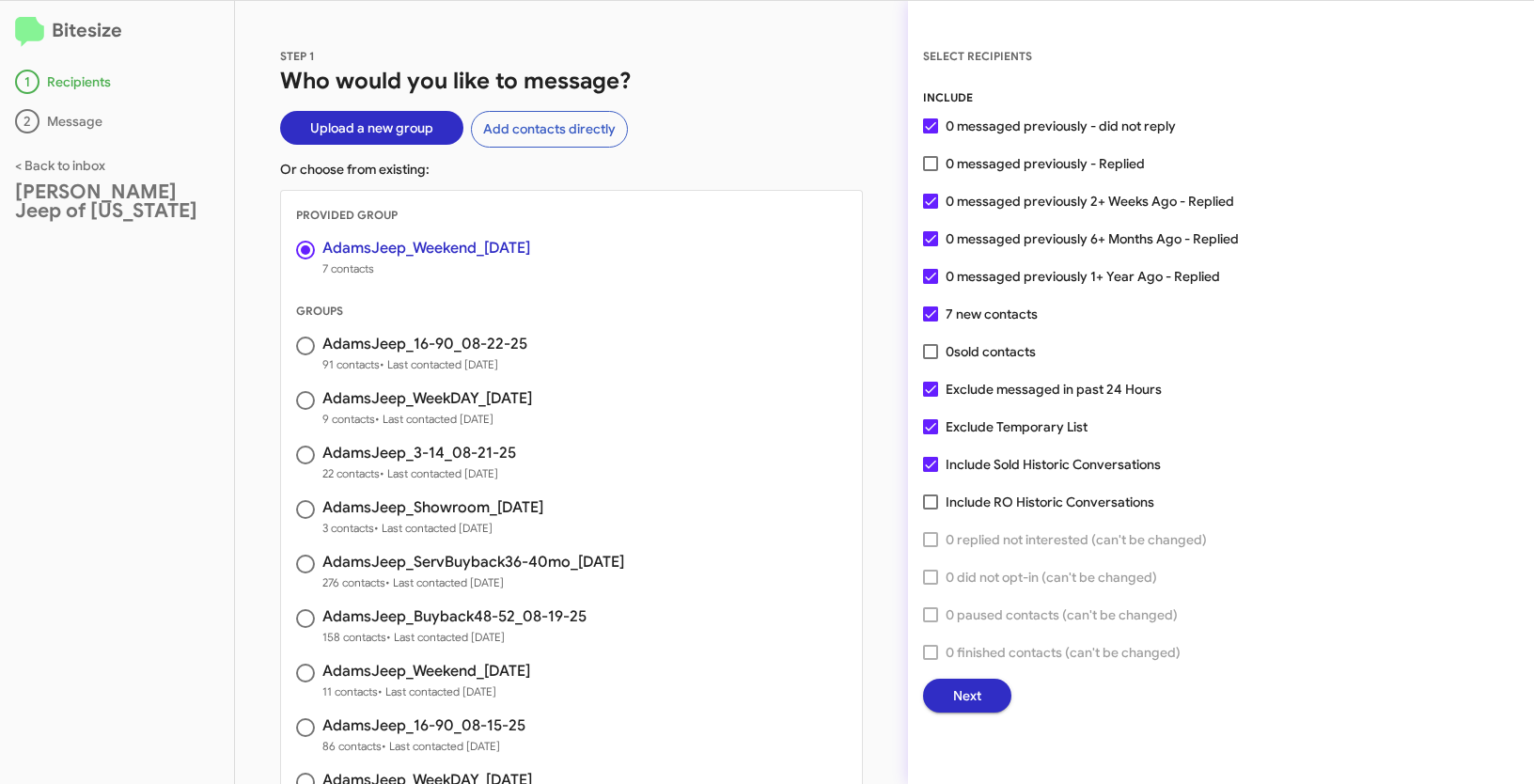
click at [950, 691] on button "Next" at bounding box center [967, 695] width 89 height 34
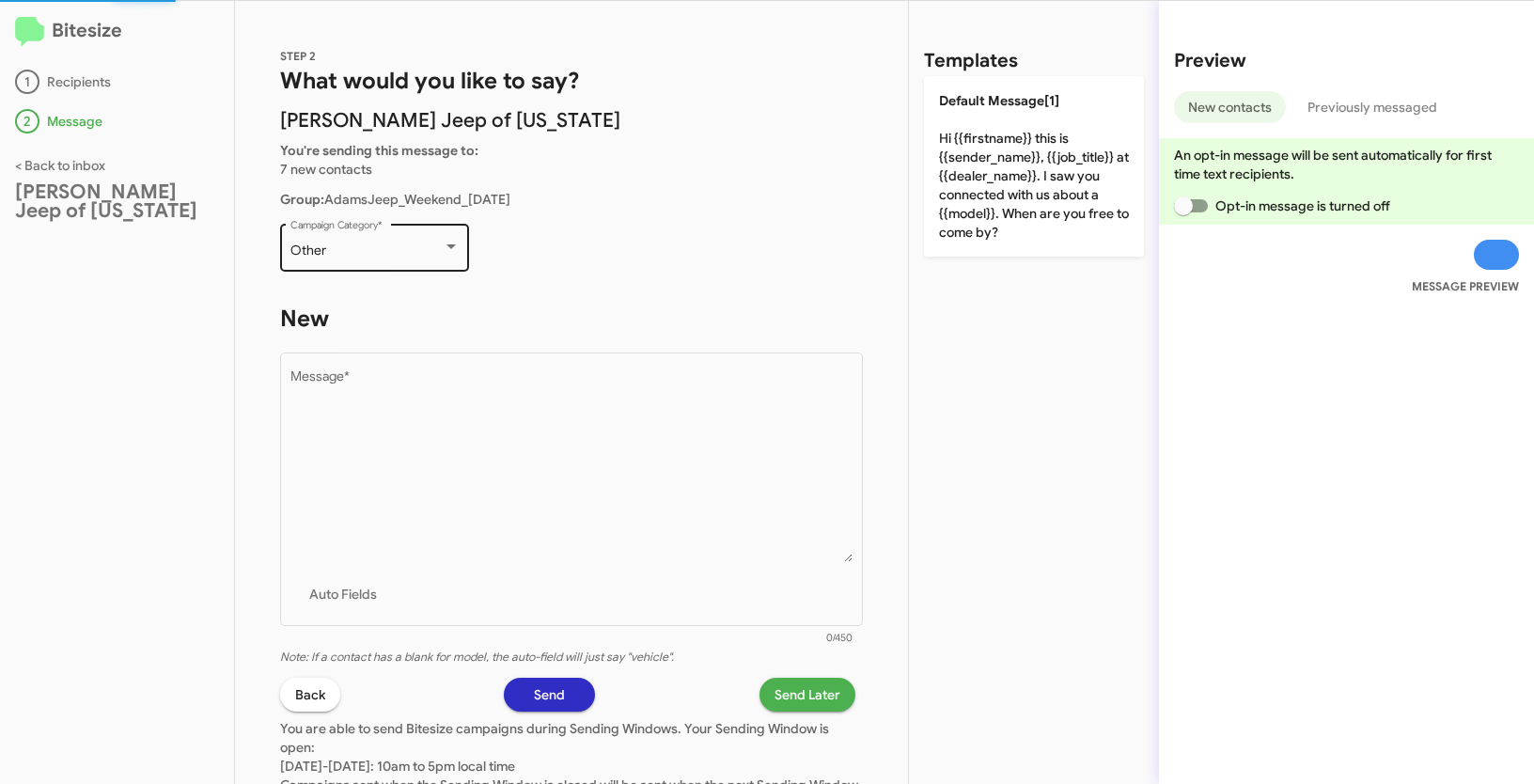
click at [434, 243] on div "Other" at bounding box center [367, 251] width 153 height 15
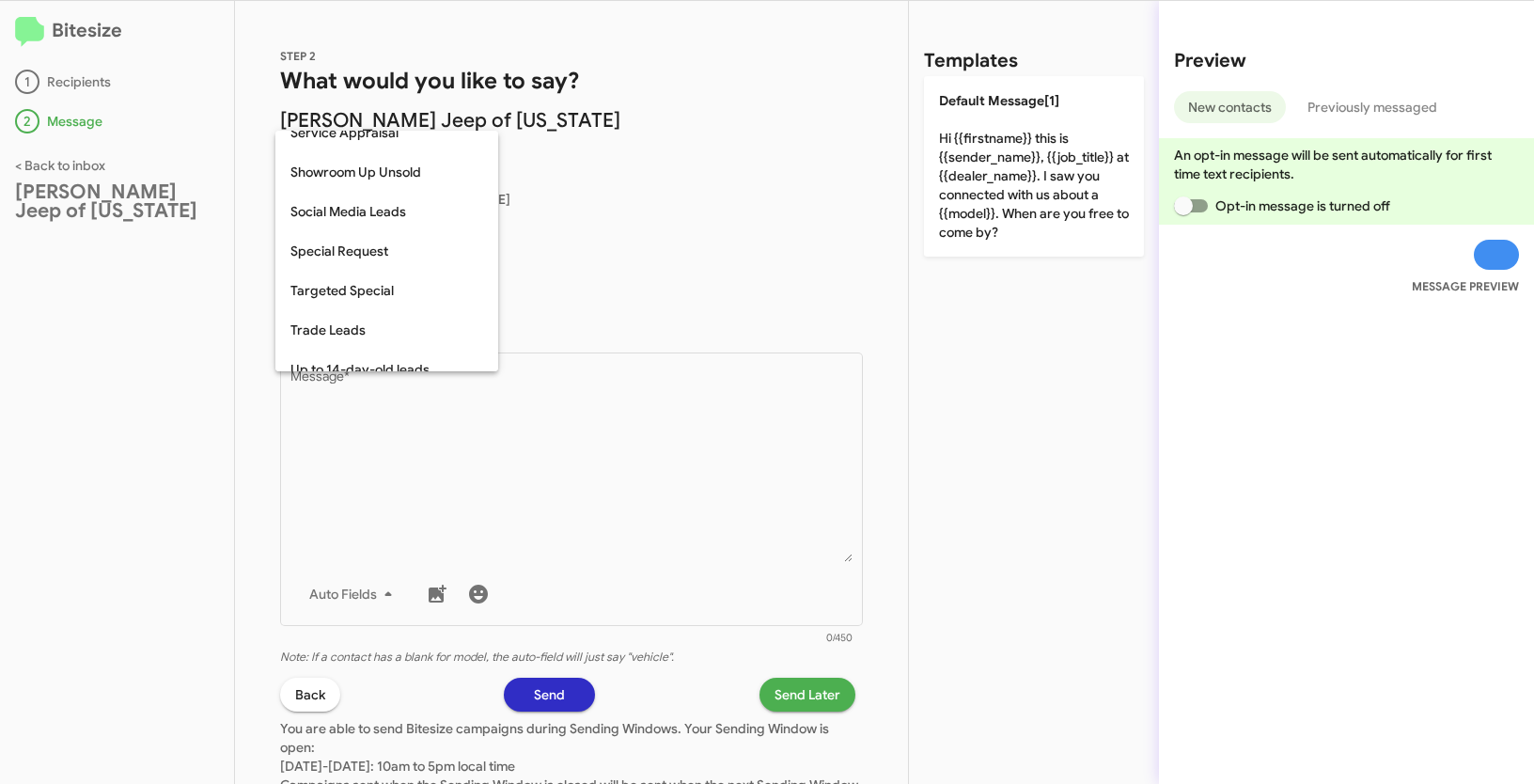
scroll to position [786, 0]
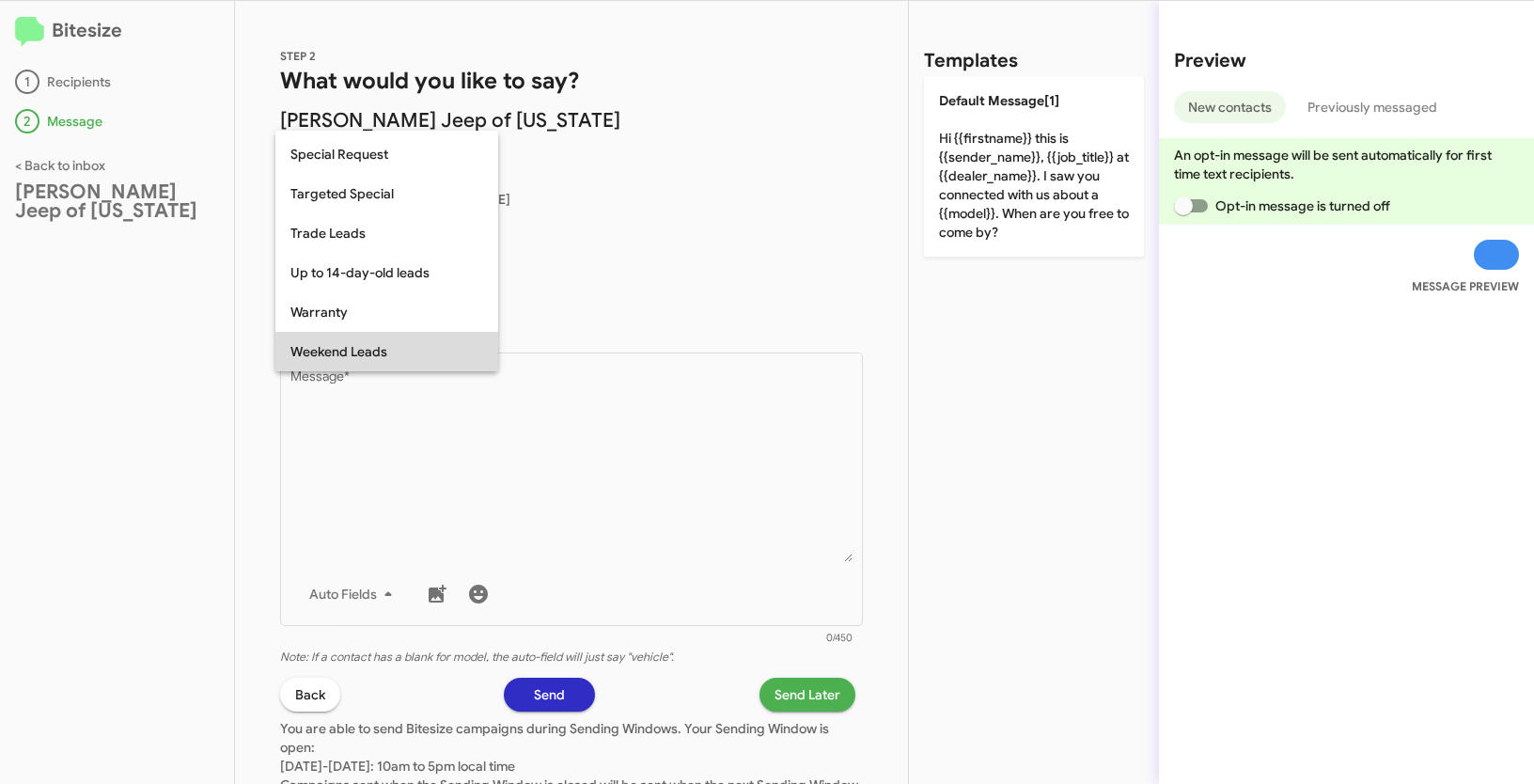
click at [369, 354] on span "Weekend Leads" at bounding box center [387, 351] width 192 height 40
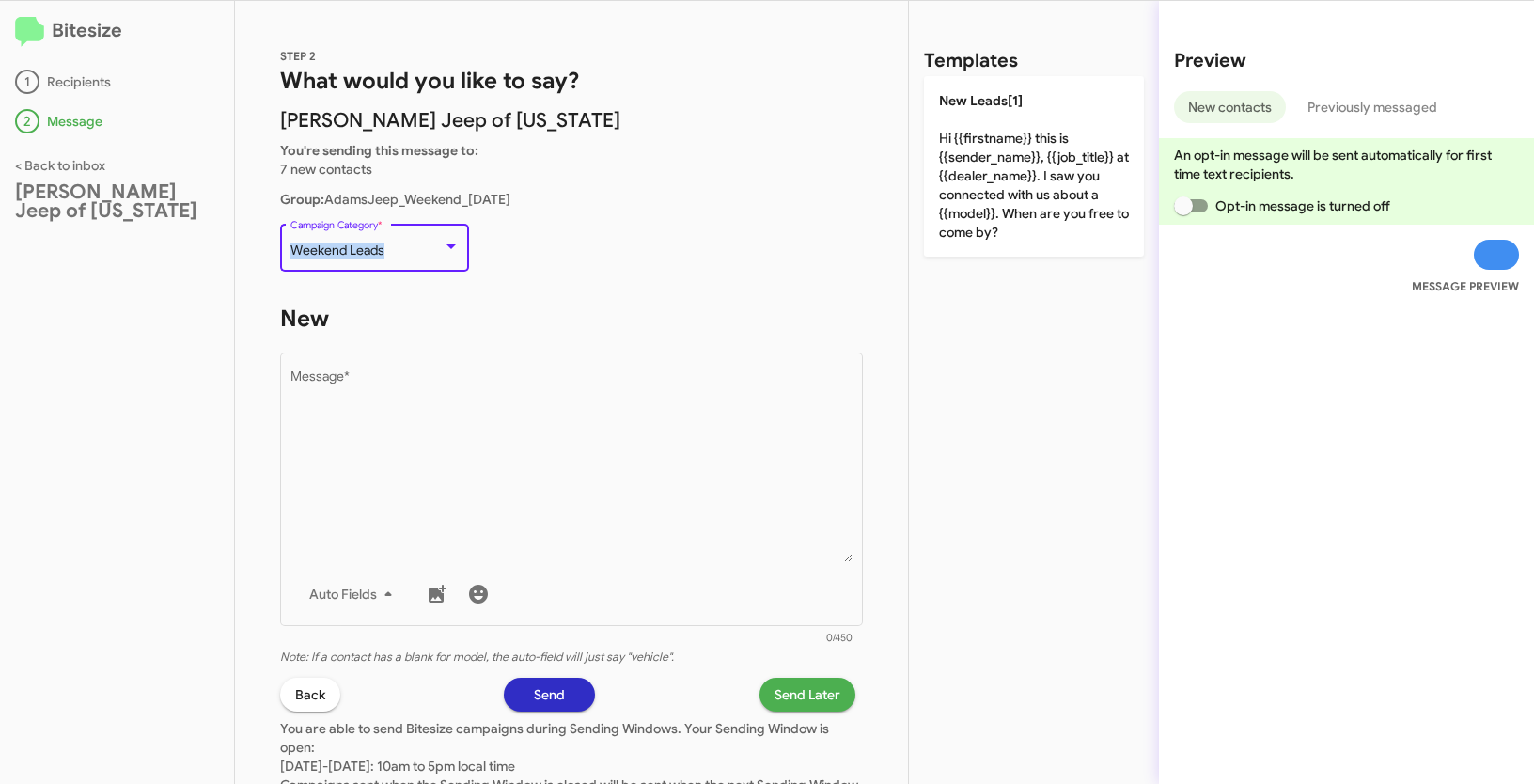
drag, startPoint x: 295, startPoint y: 245, endPoint x: 412, endPoint y: 249, distance: 117.1
click at [412, 249] on div "Weekend Leads" at bounding box center [367, 251] width 153 height 15
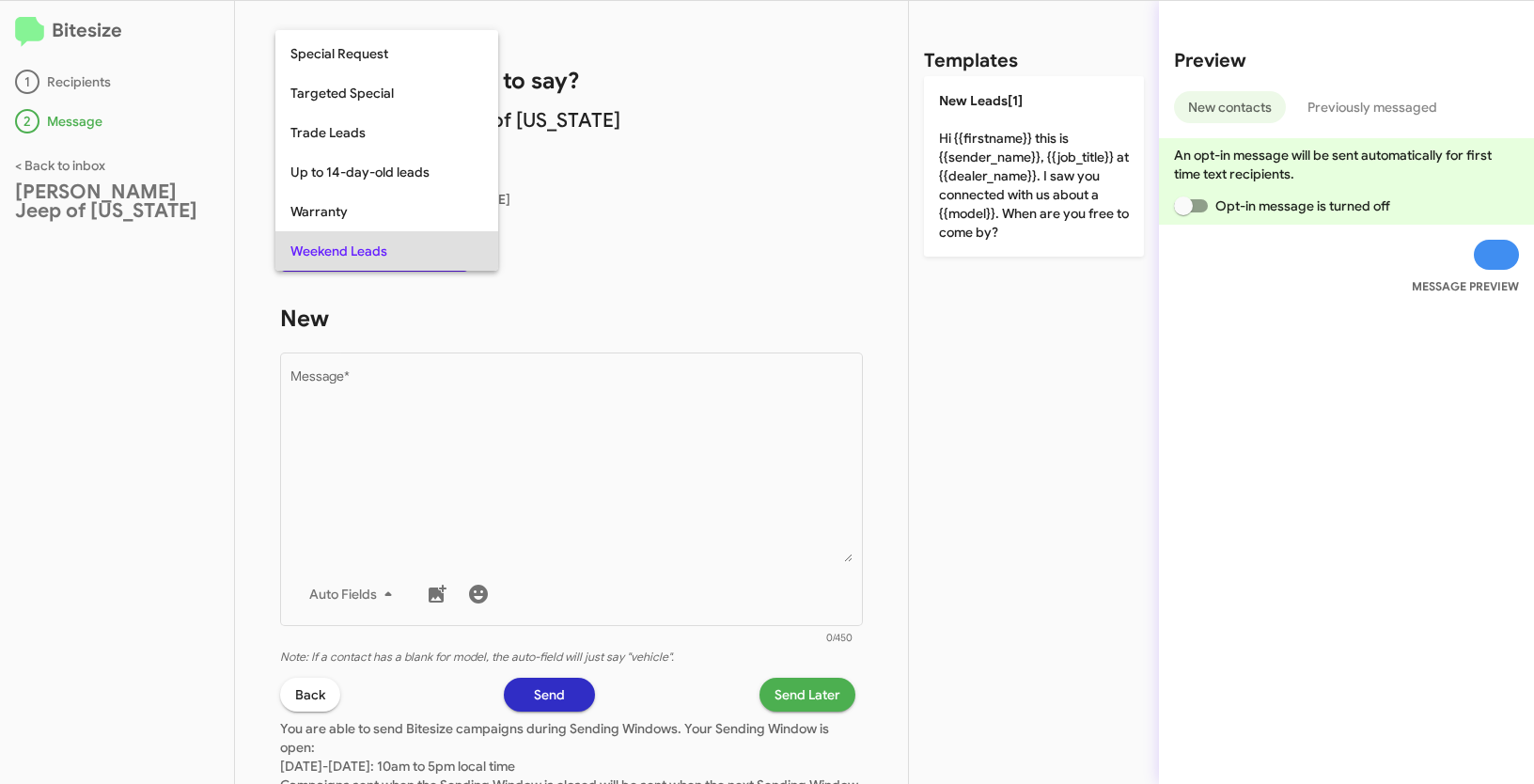
copy span "Weekend Leads"
click at [596, 379] on div at bounding box center [767, 392] width 1534 height 784
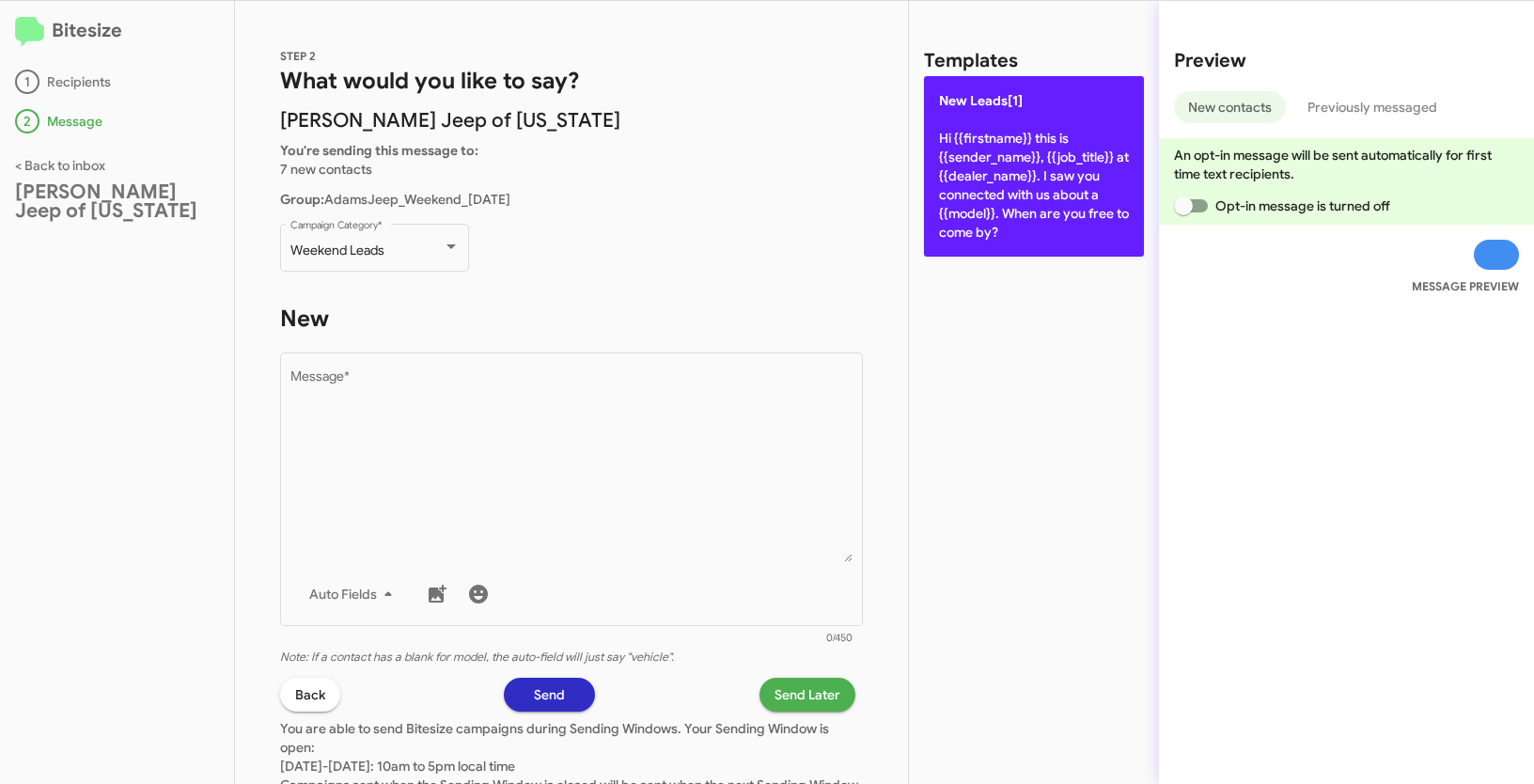
click at [1039, 239] on p "New Leads[1] Hi {{firstname}} this is {{sender_name}}, {{job_title}} at {{deale…" at bounding box center [1033, 166] width 220 height 180
type textarea "Hi {{firstname}} this is {{sender_name}}, {{job_title}} at {{dealer_name}}. I s…"
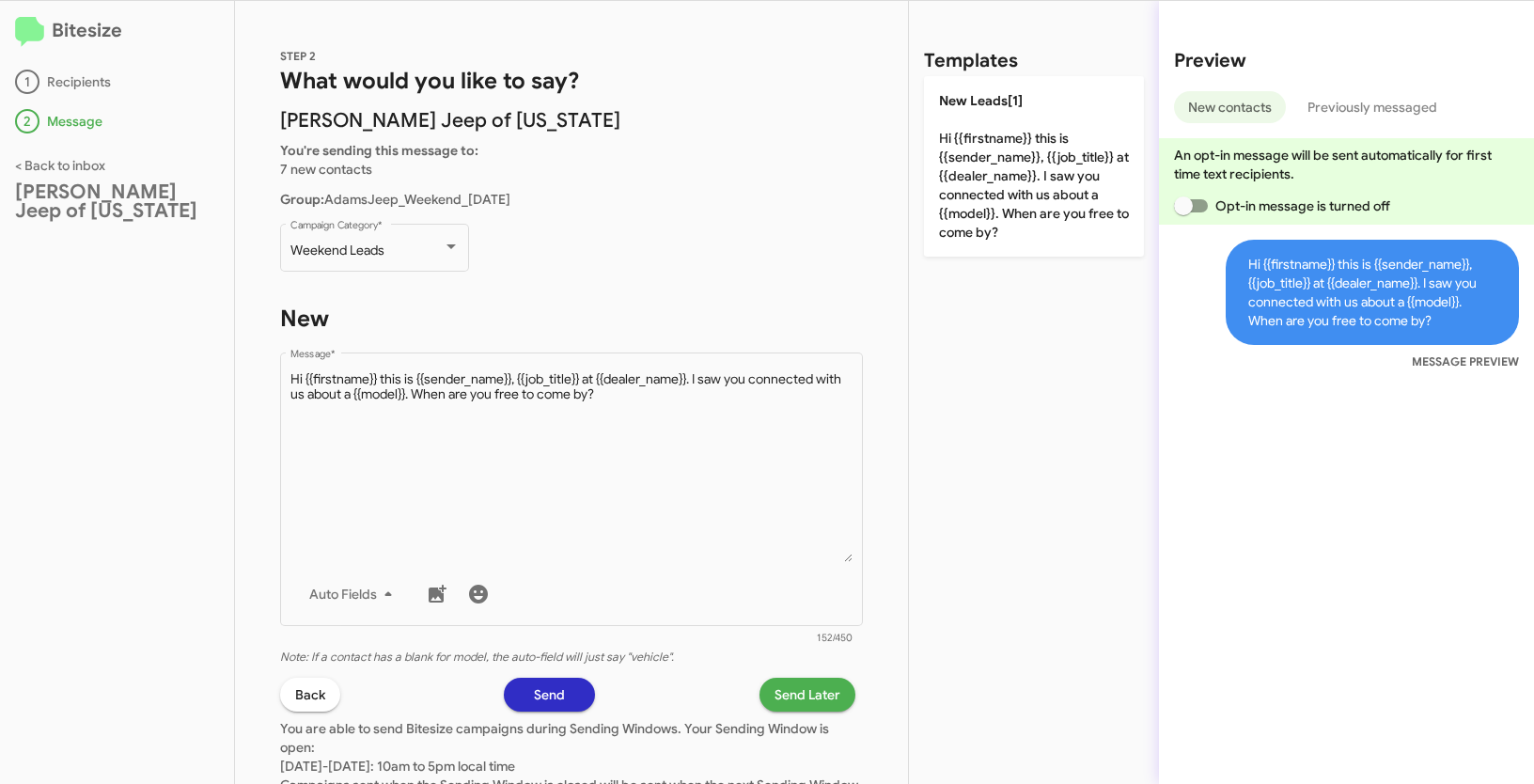
scroll to position [158, 0]
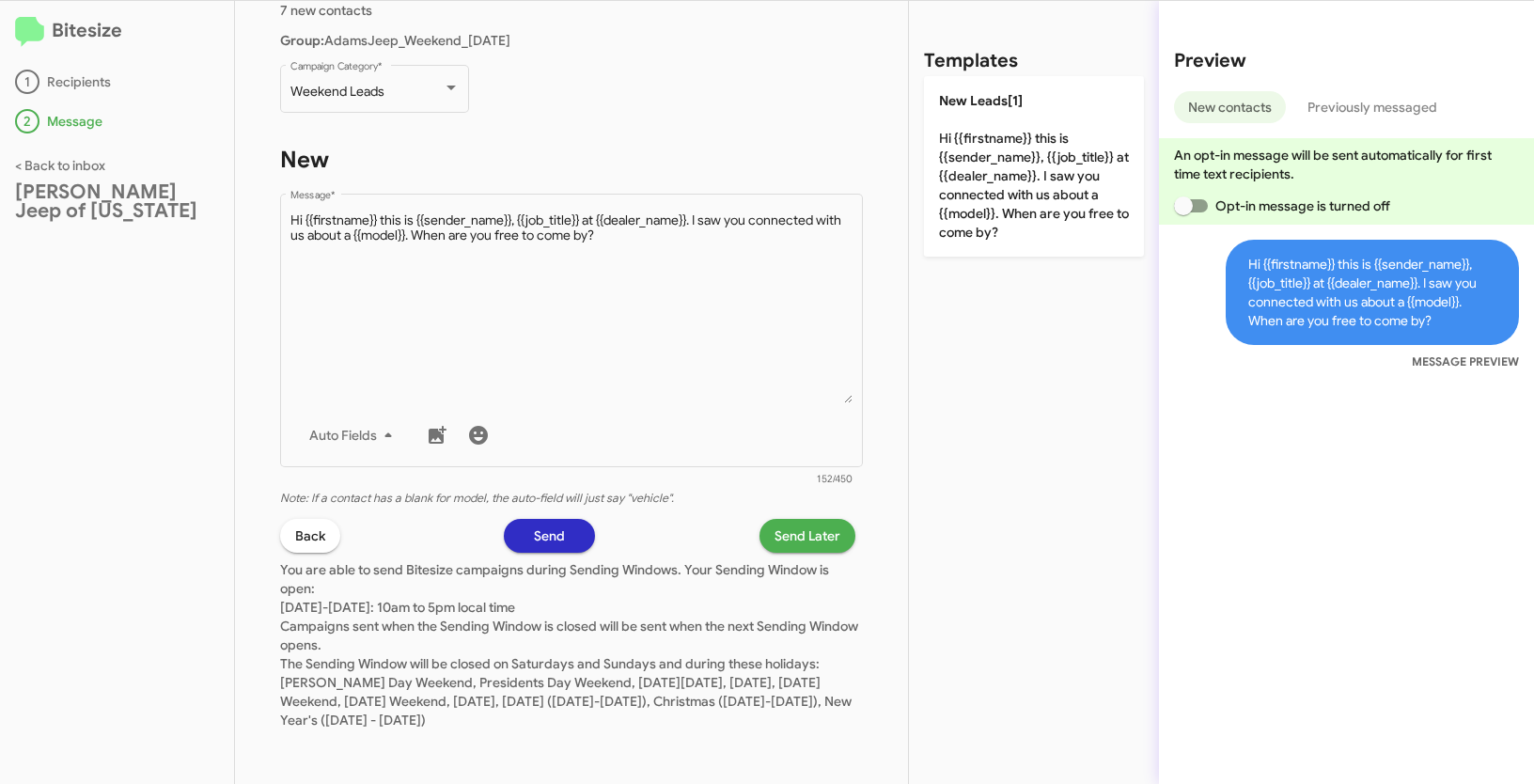
click at [796, 541] on span "Send Later" at bounding box center [808, 535] width 66 height 34
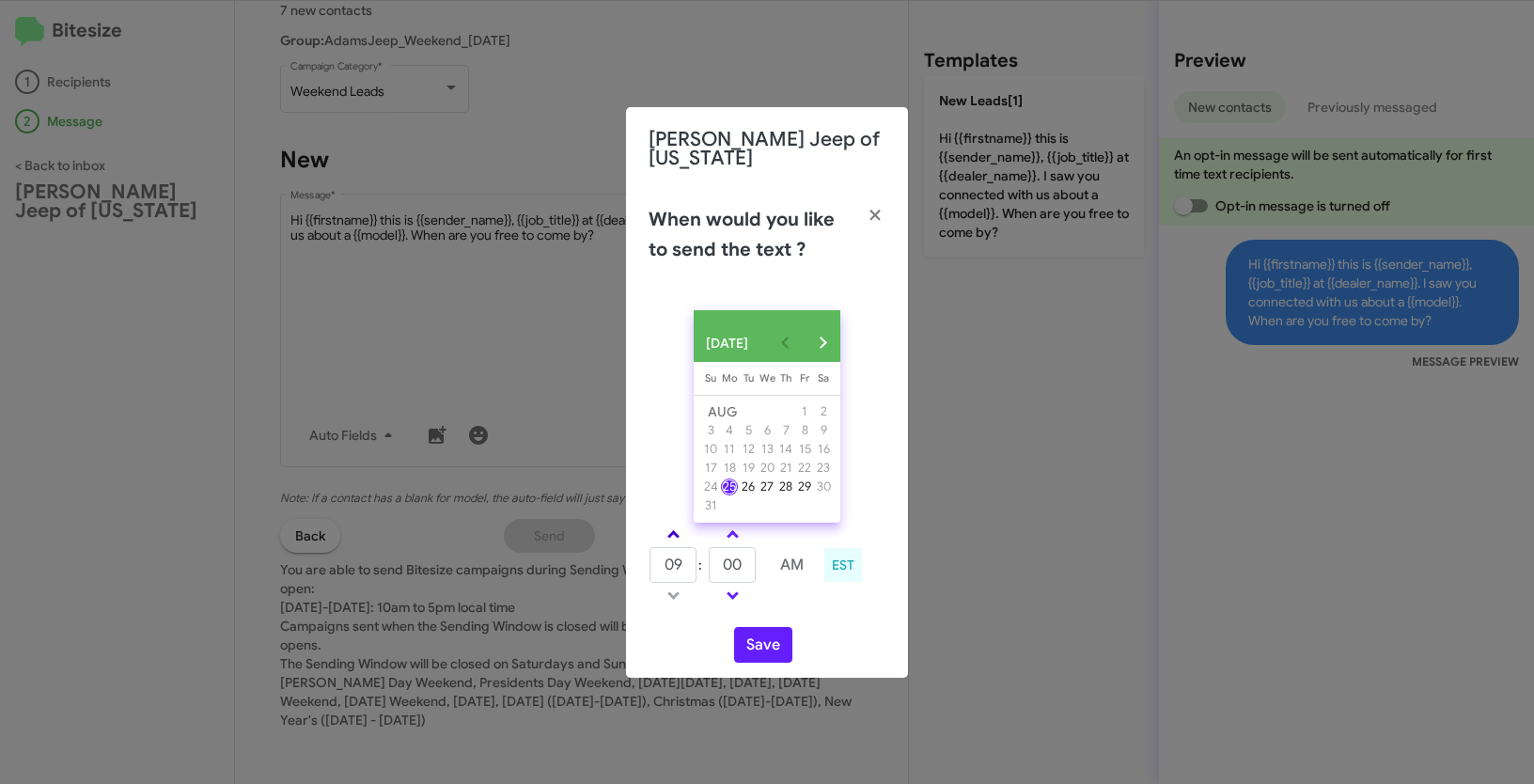
click at [667, 532] on link at bounding box center [673, 533] width 33 height 22
type input "10"
drag, startPoint x: 753, startPoint y: 564, endPoint x: 701, endPoint y: 550, distance: 53.9
click at [701, 550] on tr "10 : 00 AM" at bounding box center [733, 564] width 168 height 38
type input "09"
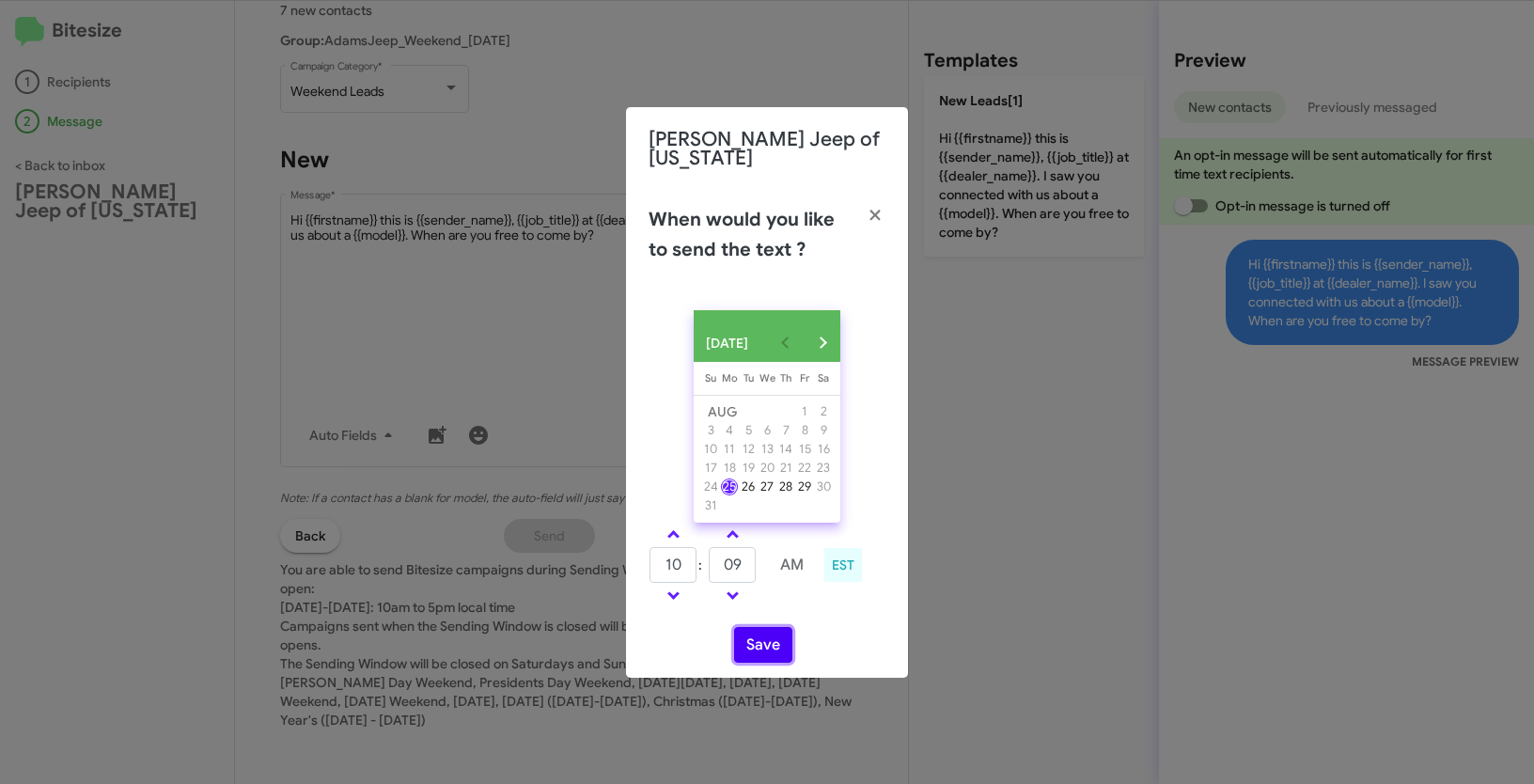
click at [760, 658] on button "Save" at bounding box center [764, 645] width 58 height 36
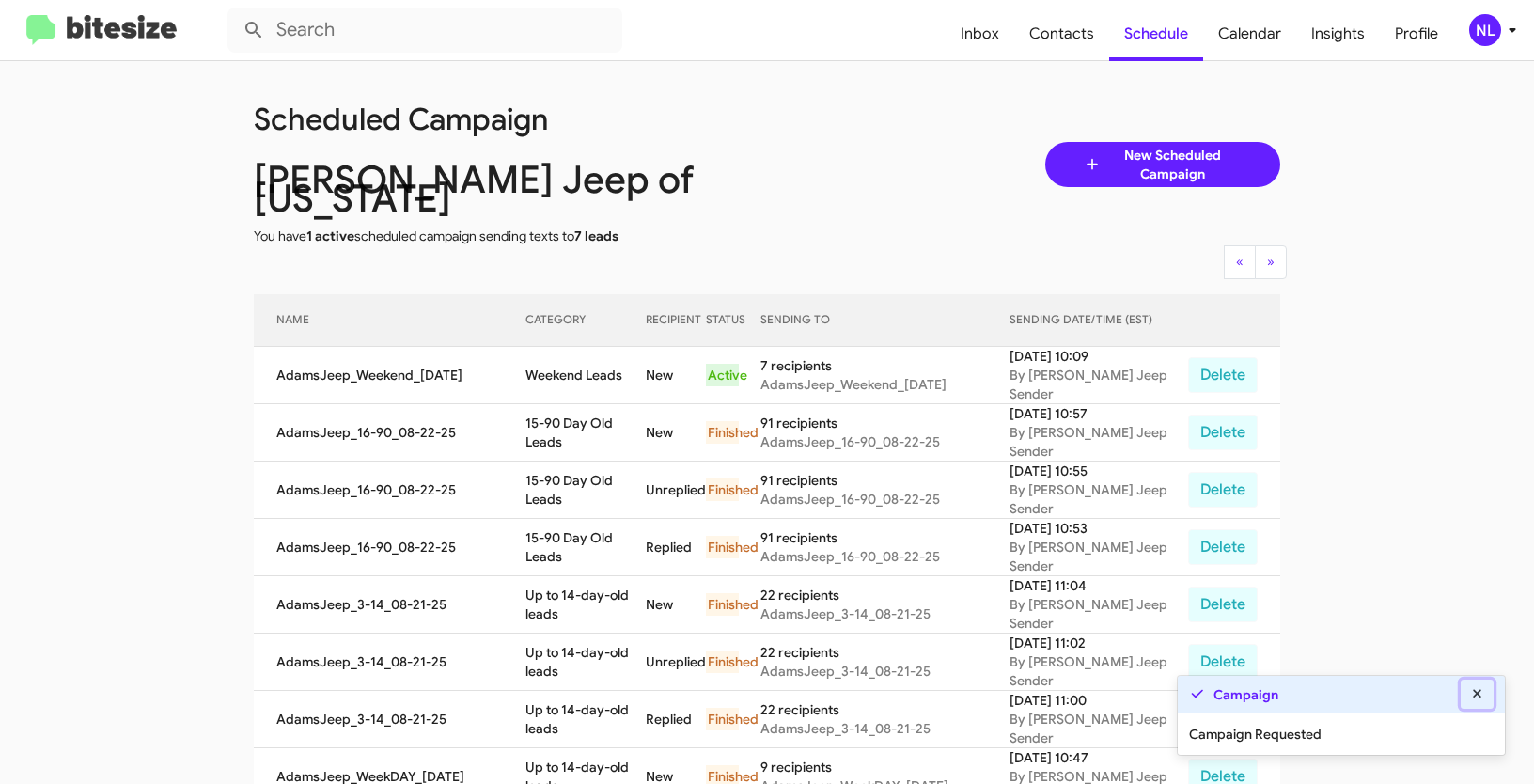
click at [1478, 694] on icon at bounding box center [1477, 694] width 17 height 13
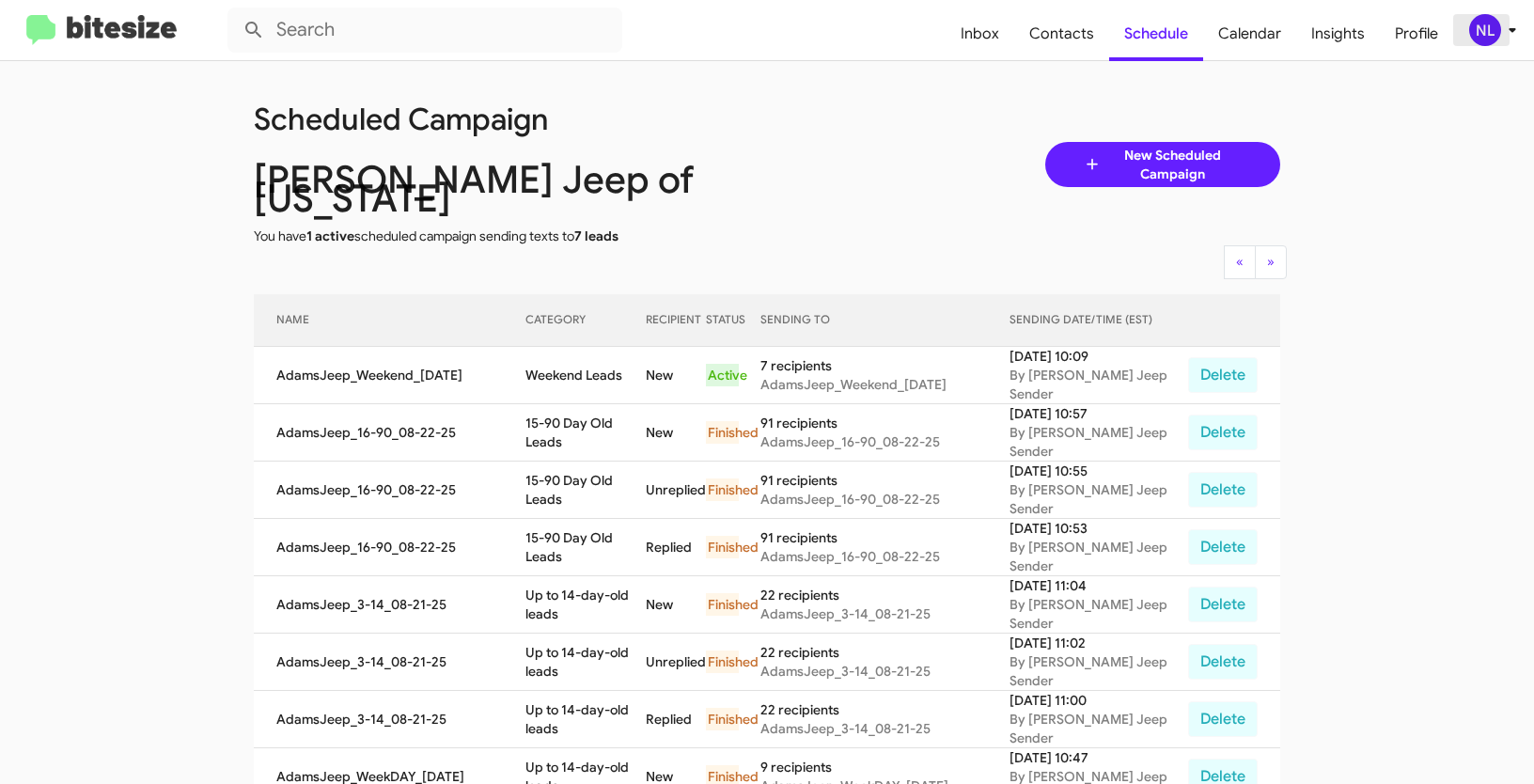
click at [1497, 31] on div "NL" at bounding box center [1485, 30] width 32 height 32
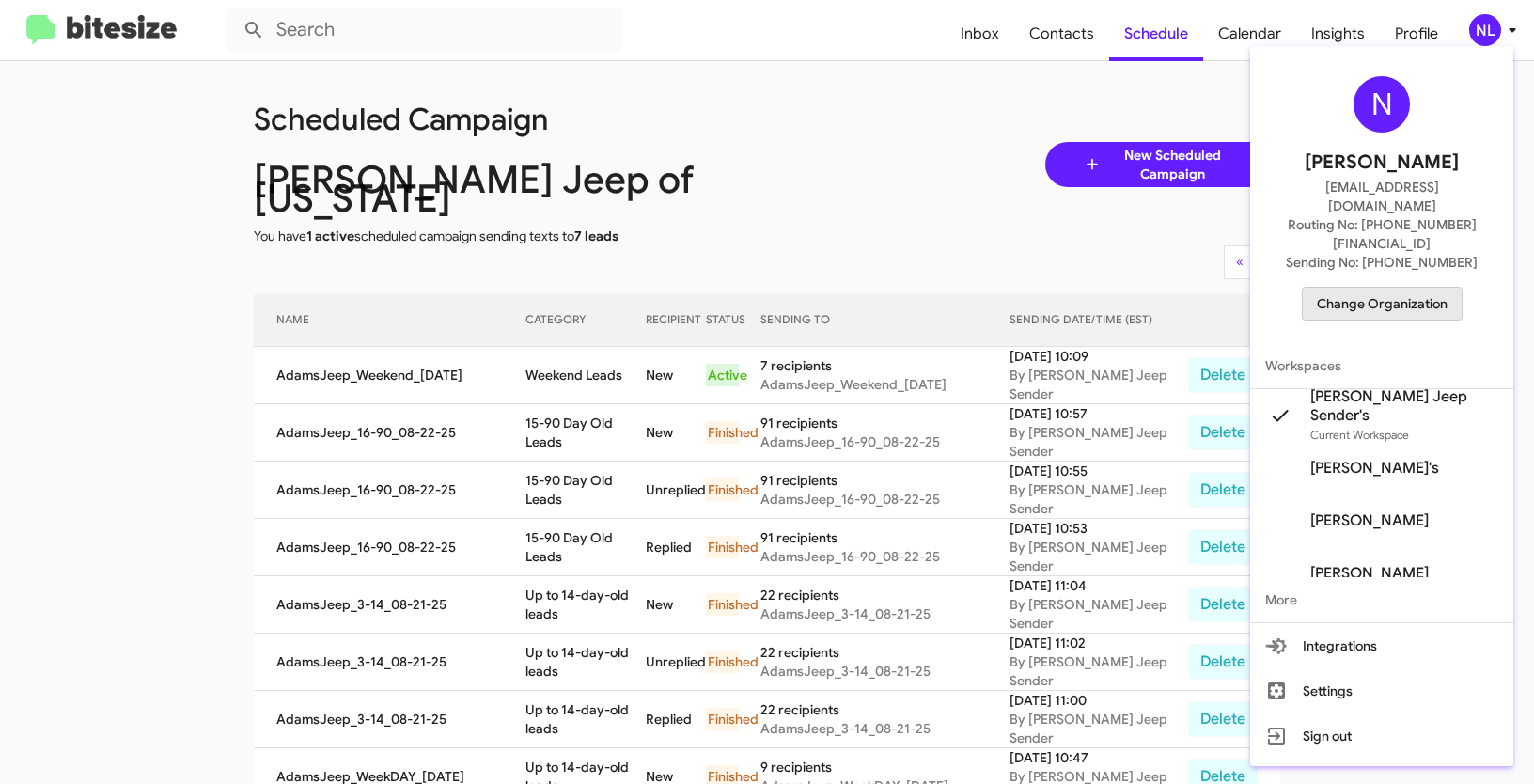
click at [1374, 287] on span "Change Organization" at bounding box center [1382, 303] width 131 height 32
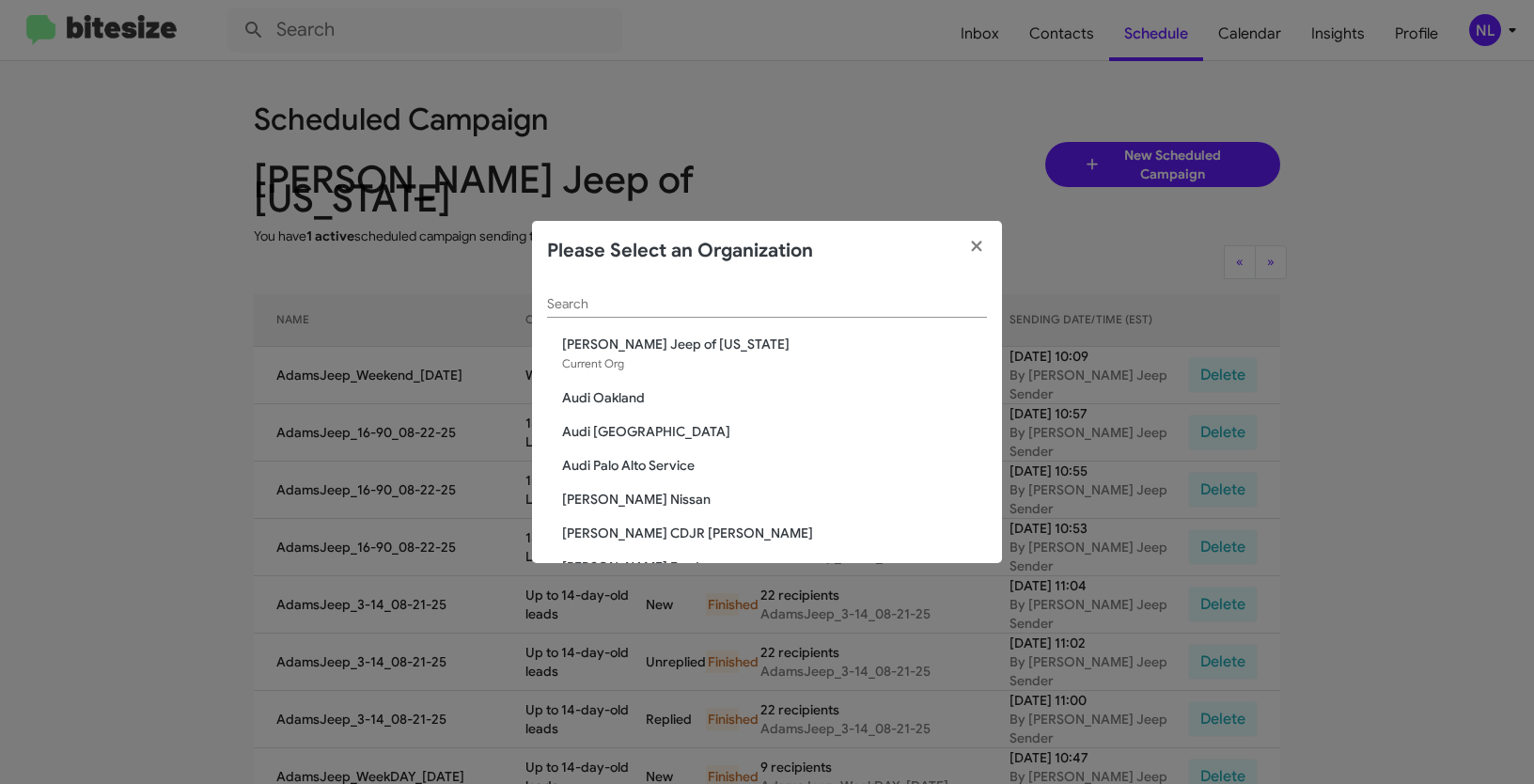
click at [619, 309] on input "Search" at bounding box center [767, 304] width 440 height 15
paste input "Johnson RV FIFE"
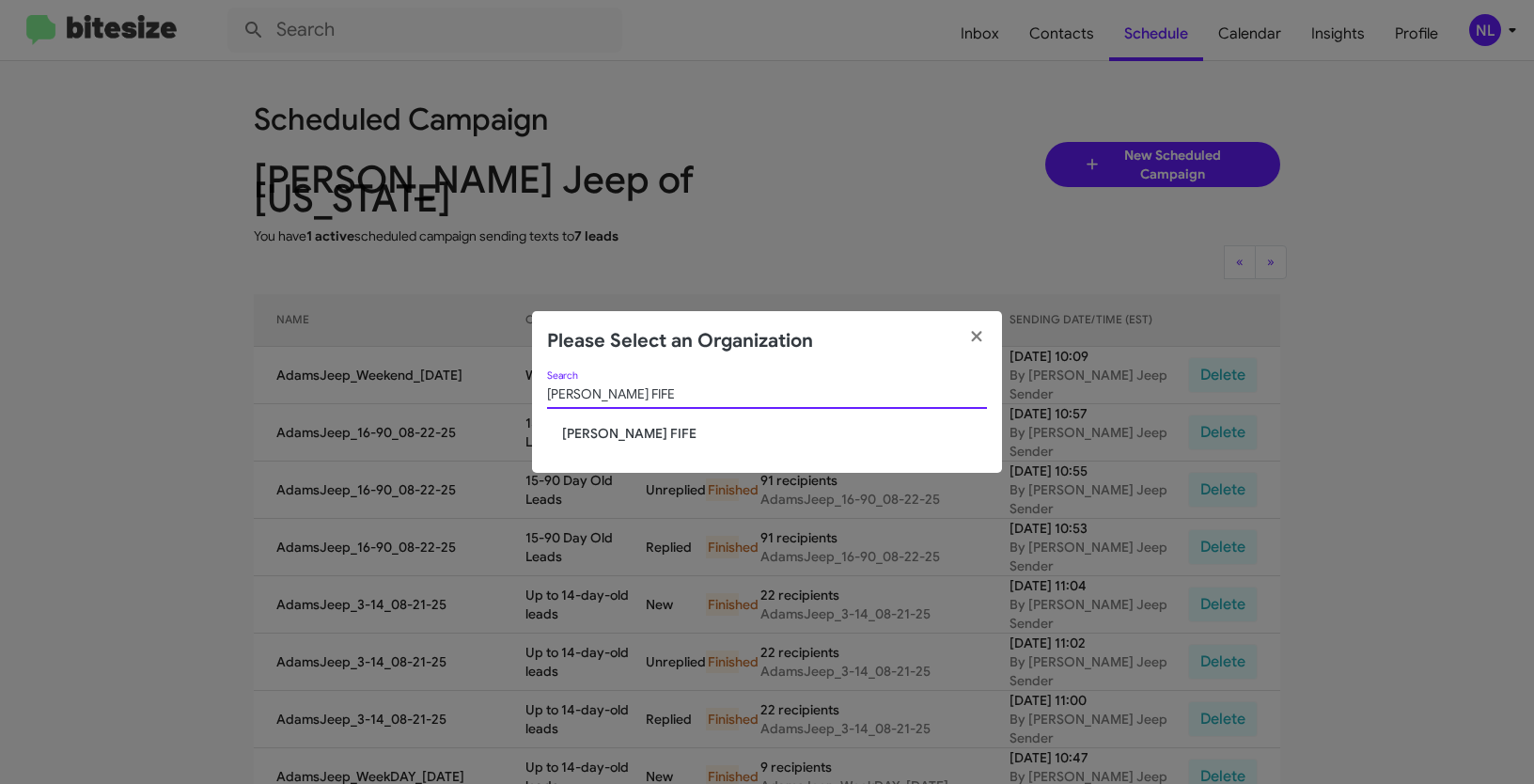
type input "Johnson RV FIFE"
click at [597, 424] on span "Johnson RV FIFE" at bounding box center [774, 433] width 425 height 19
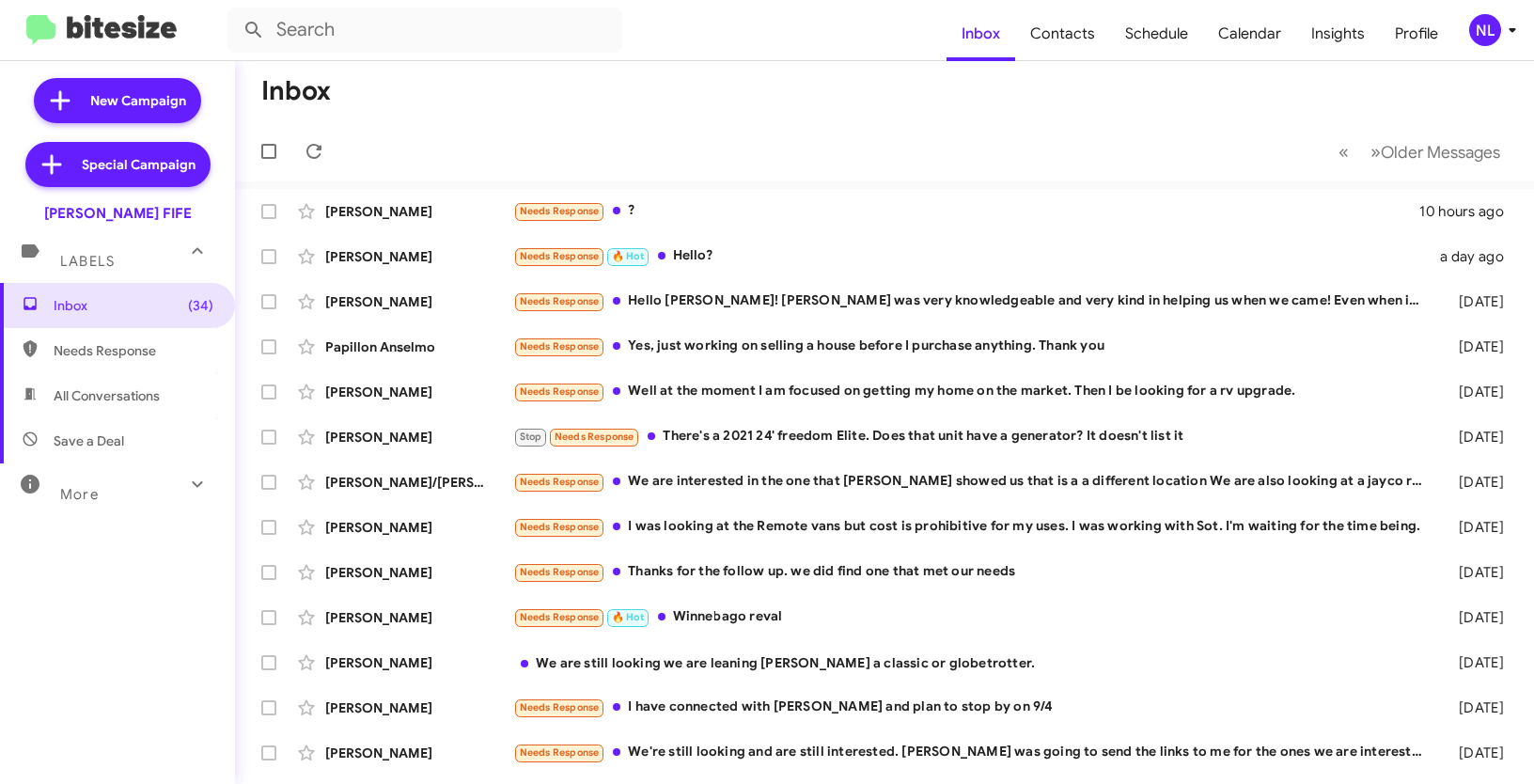
click at [1490, 34] on div "NL" at bounding box center [1485, 30] width 32 height 32
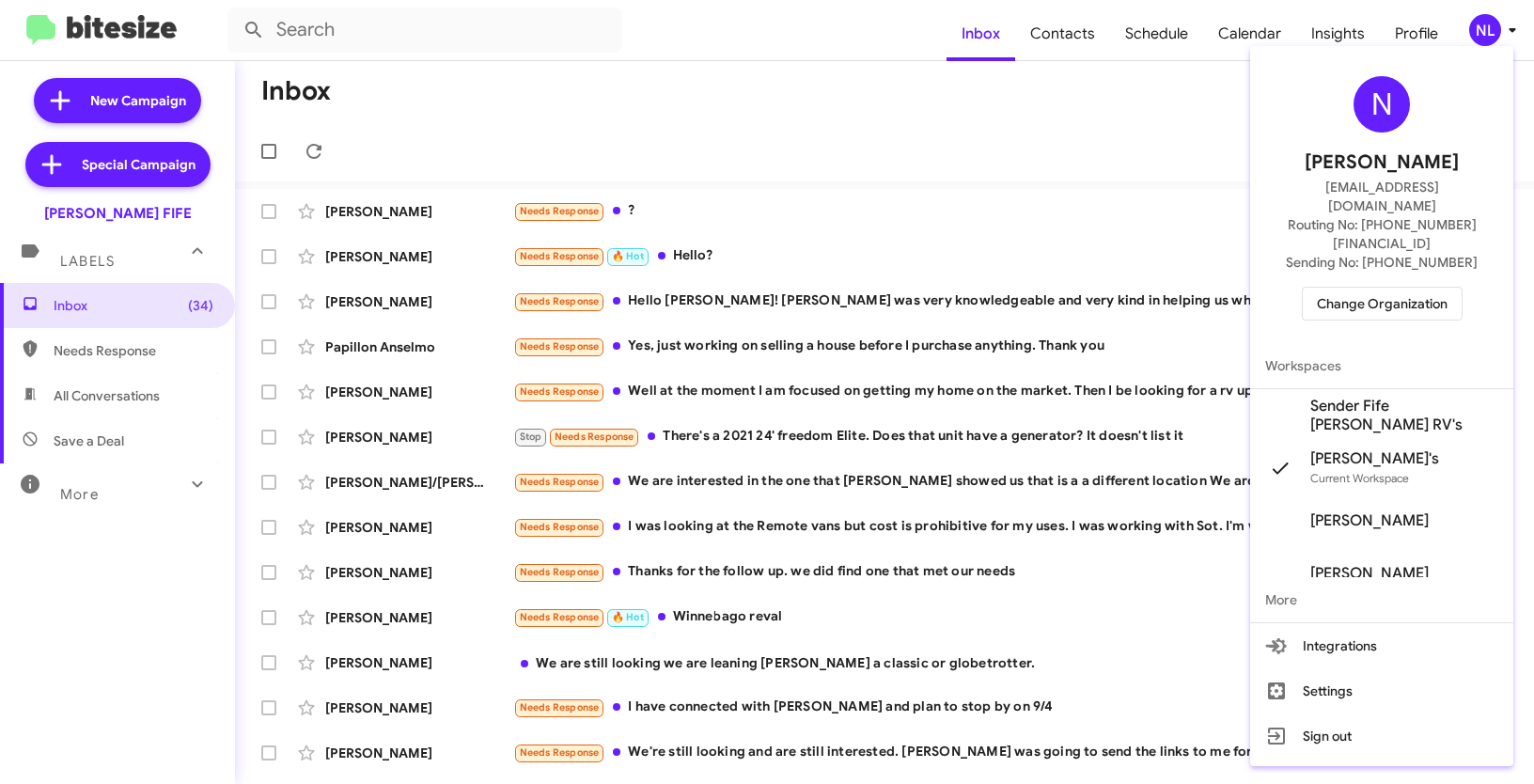
click at [1338, 397] on span "Sender Fife Johnson RV's" at bounding box center [1404, 416] width 188 height 38
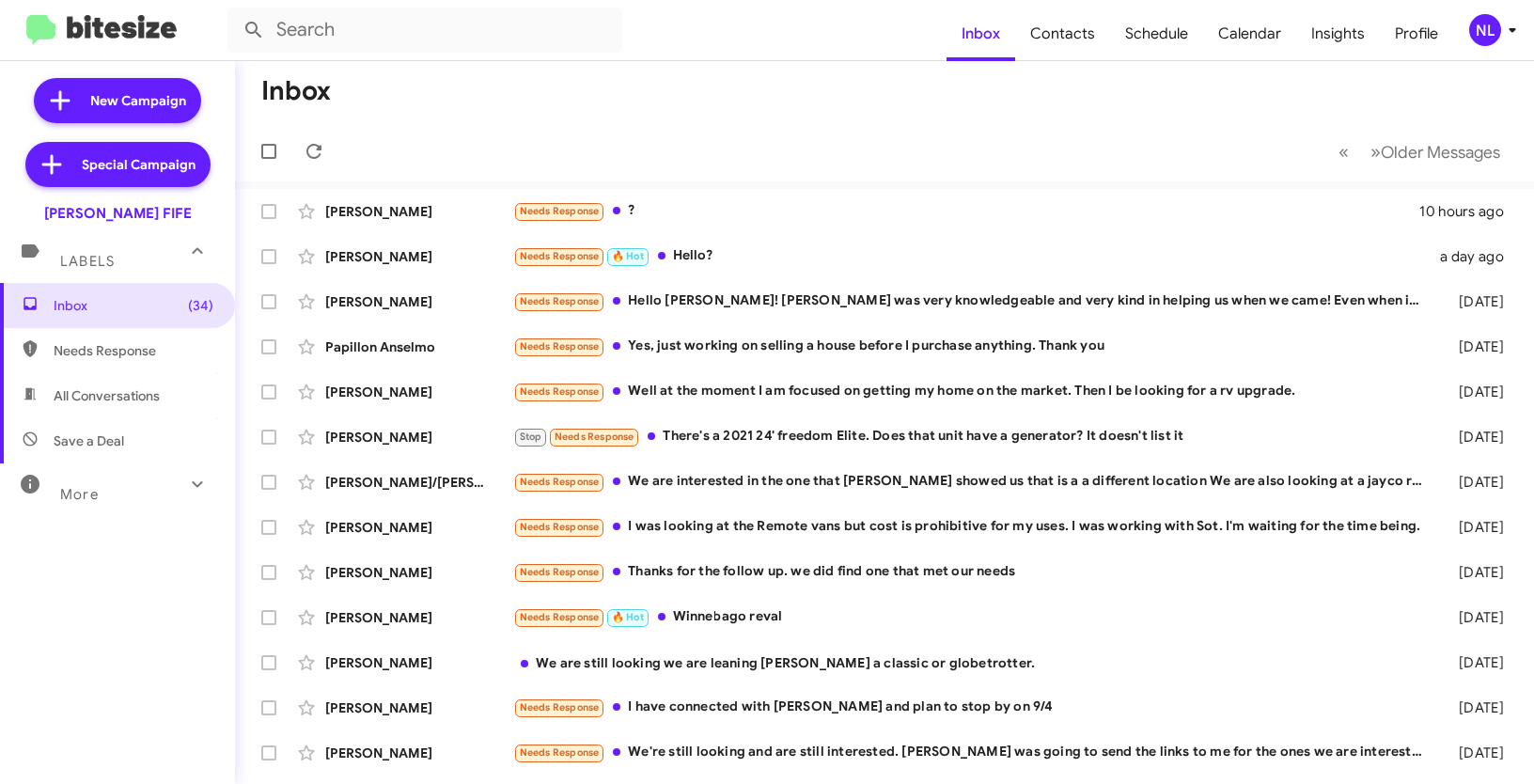
click at [1485, 33] on div "NL" at bounding box center [1485, 30] width 32 height 32
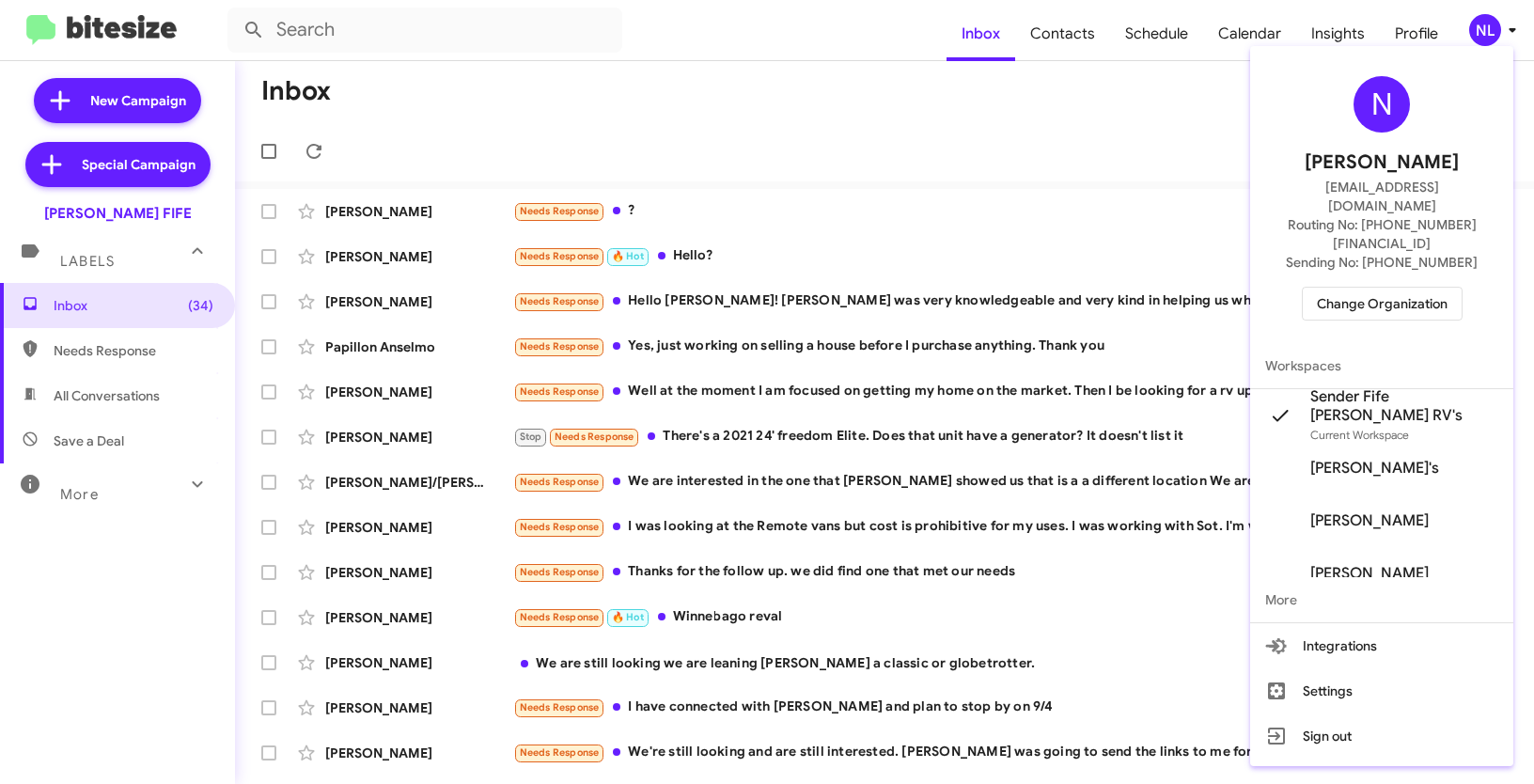
click at [1095, 177] on div at bounding box center [767, 392] width 1534 height 784
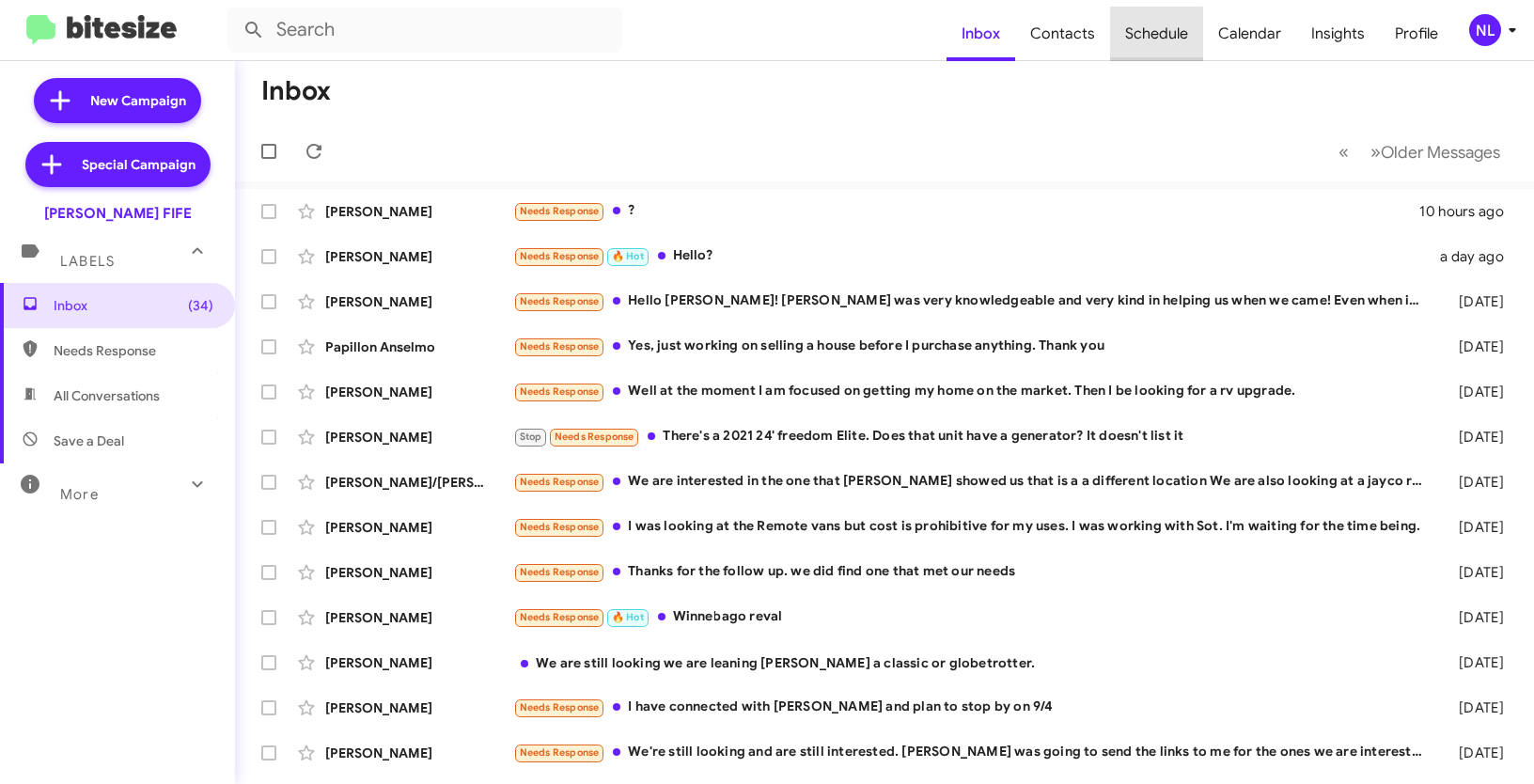
click at [1150, 34] on span "Schedule" at bounding box center [1156, 34] width 93 height 55
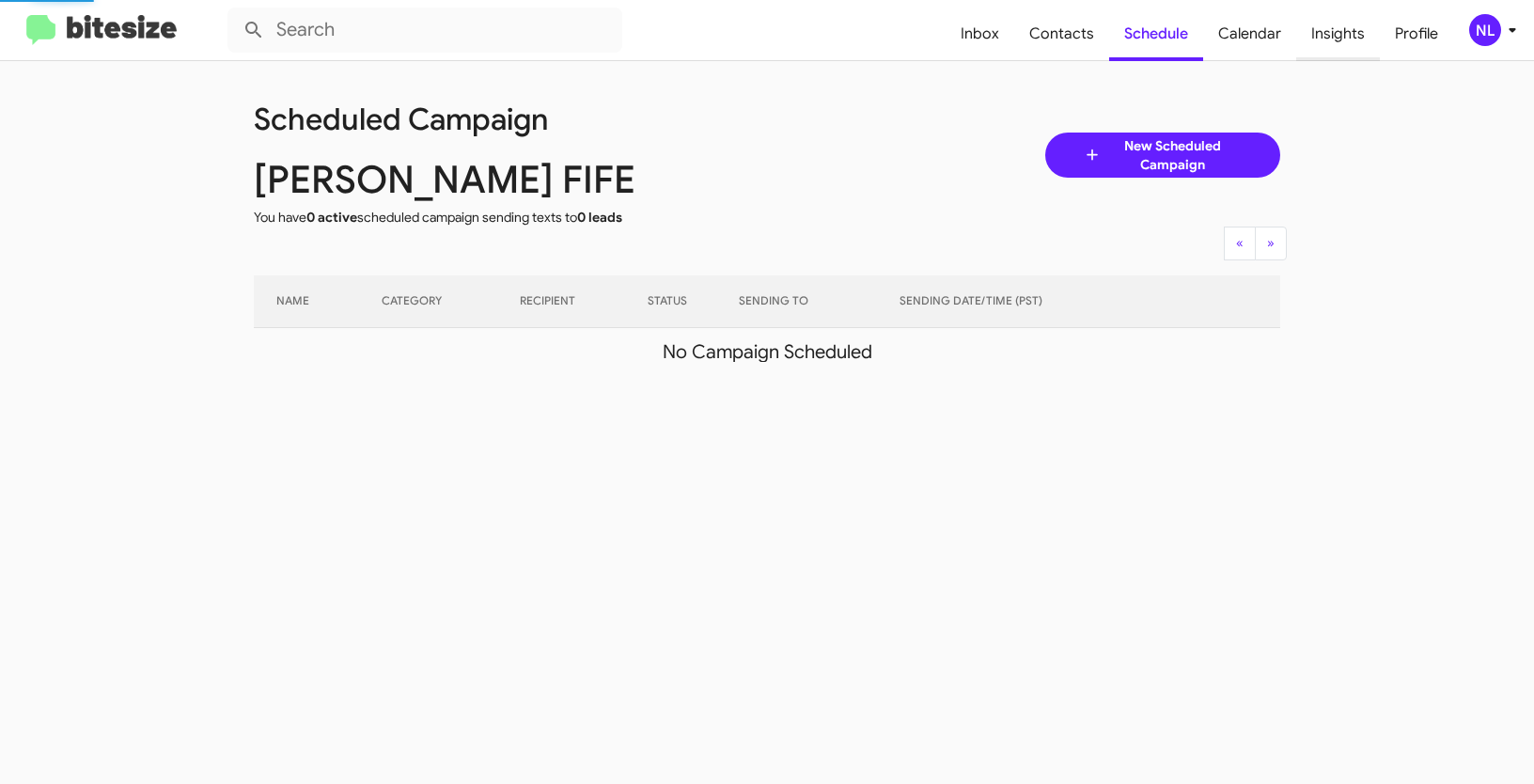
click at [1346, 38] on span "Insights" at bounding box center [1338, 34] width 84 height 55
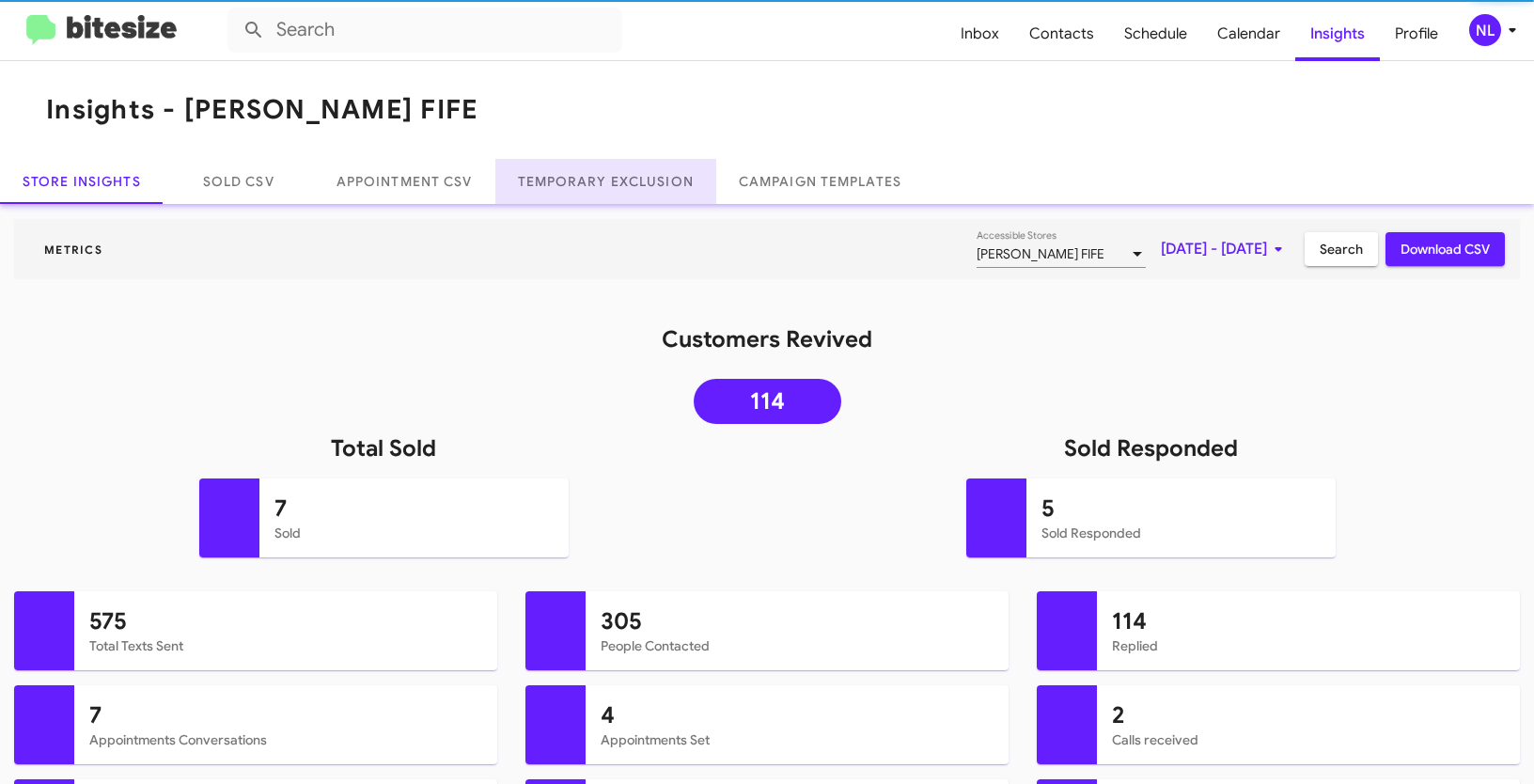
click at [602, 178] on link "Temporary Exclusion" at bounding box center [605, 181] width 221 height 45
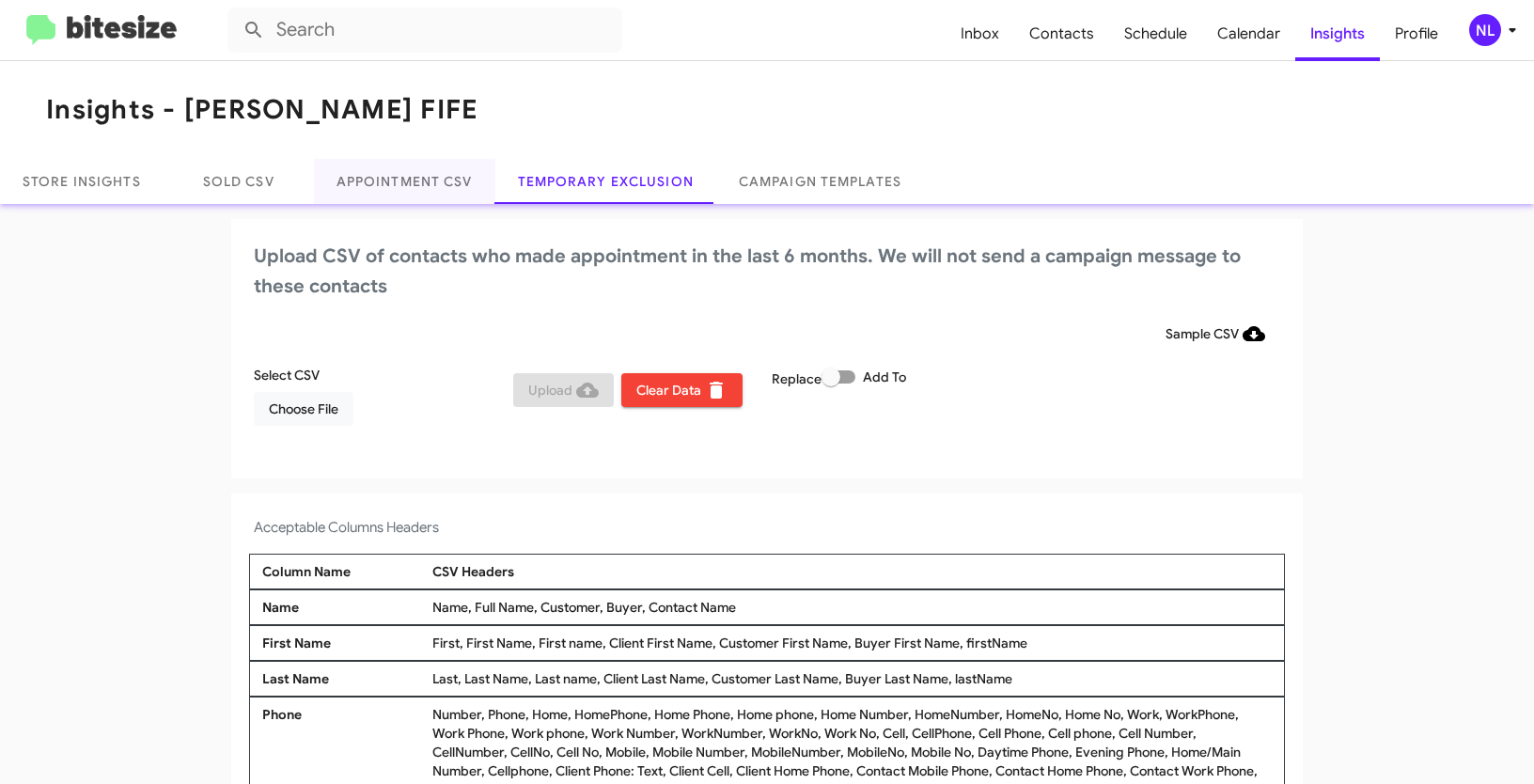
scroll to position [11, 0]
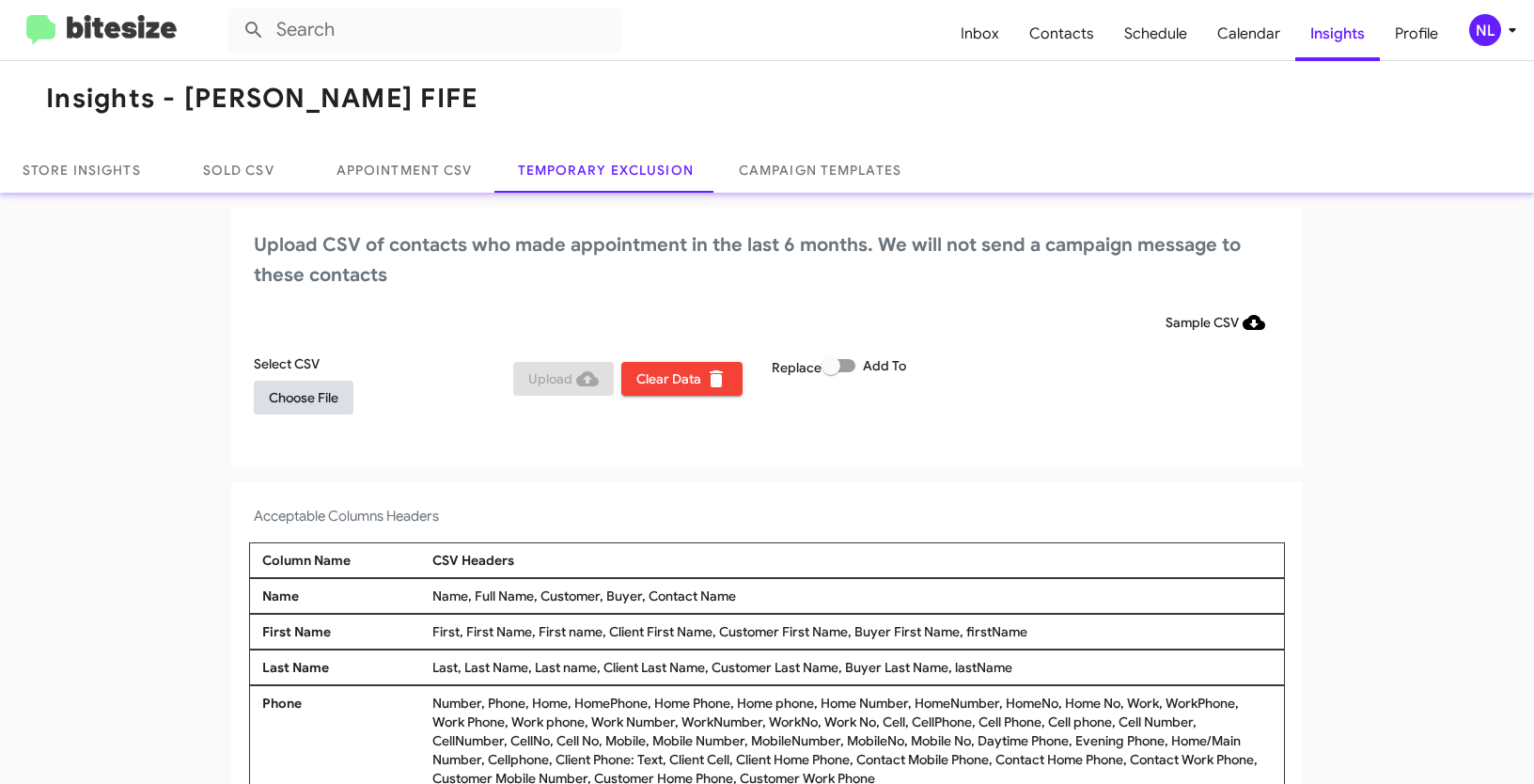
click at [287, 407] on span "Choose File" at bounding box center [304, 398] width 70 height 34
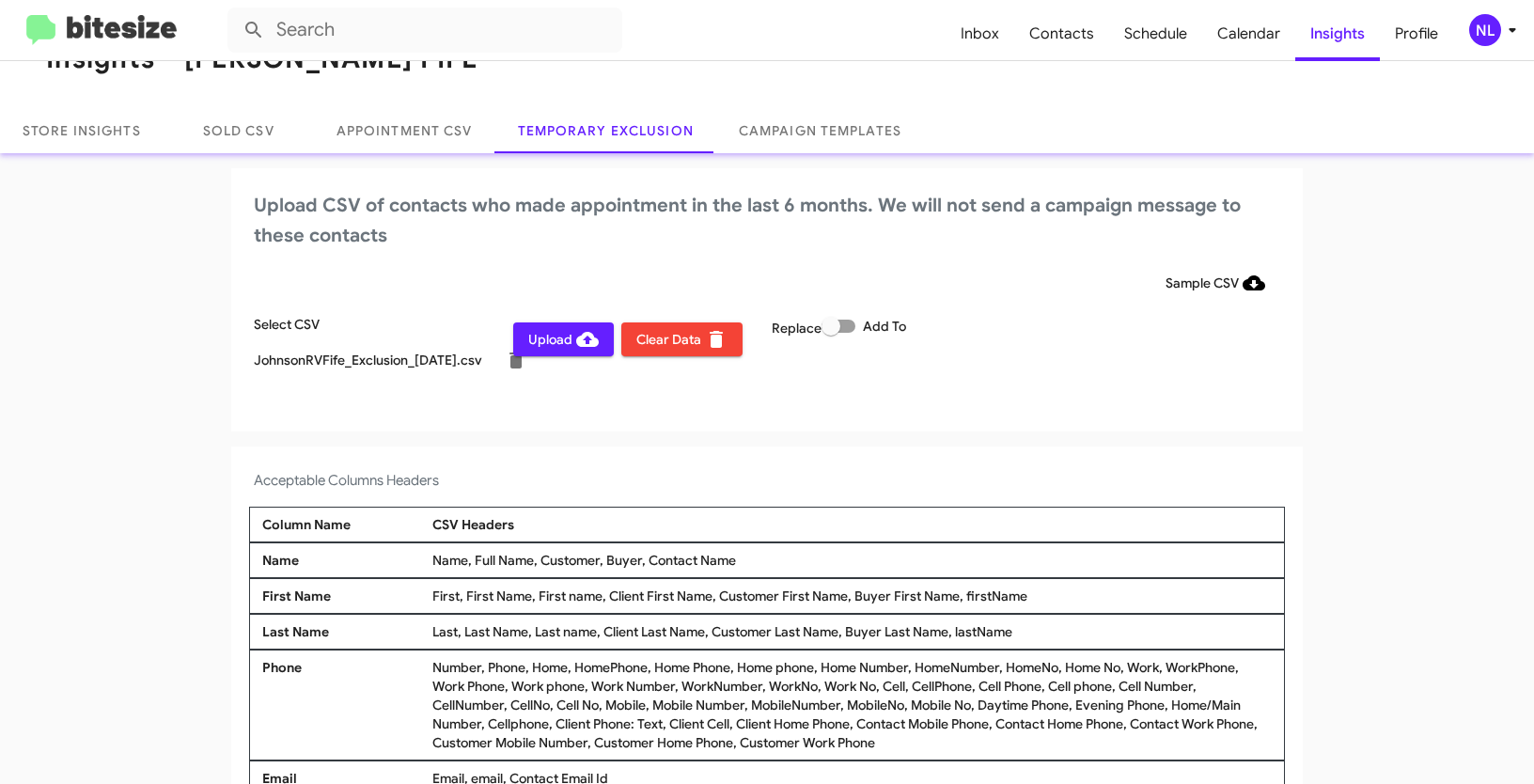
scroll to position [0, 0]
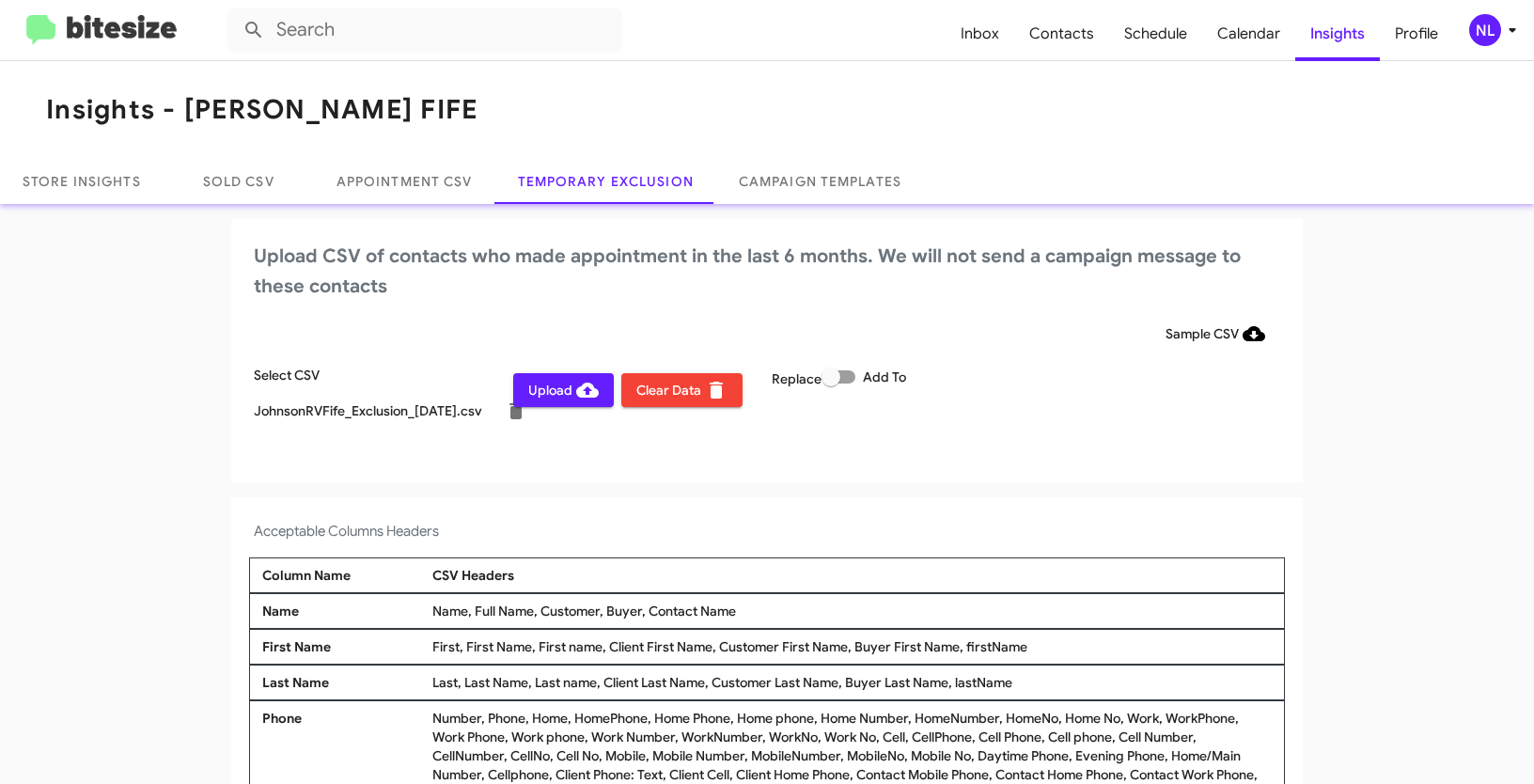
click at [1492, 24] on div "NL" at bounding box center [1485, 30] width 32 height 32
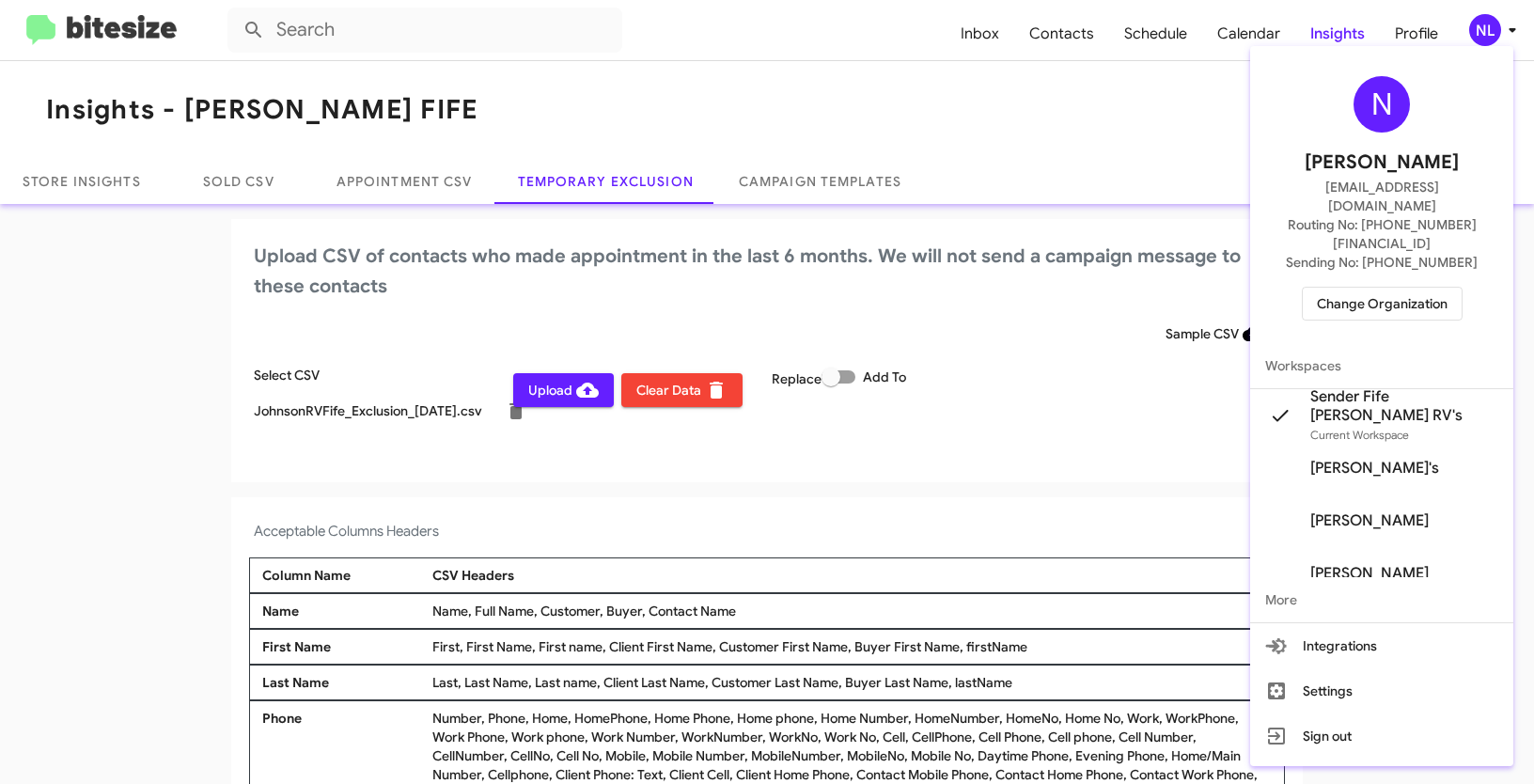
click at [106, 413] on div at bounding box center [767, 392] width 1534 height 784
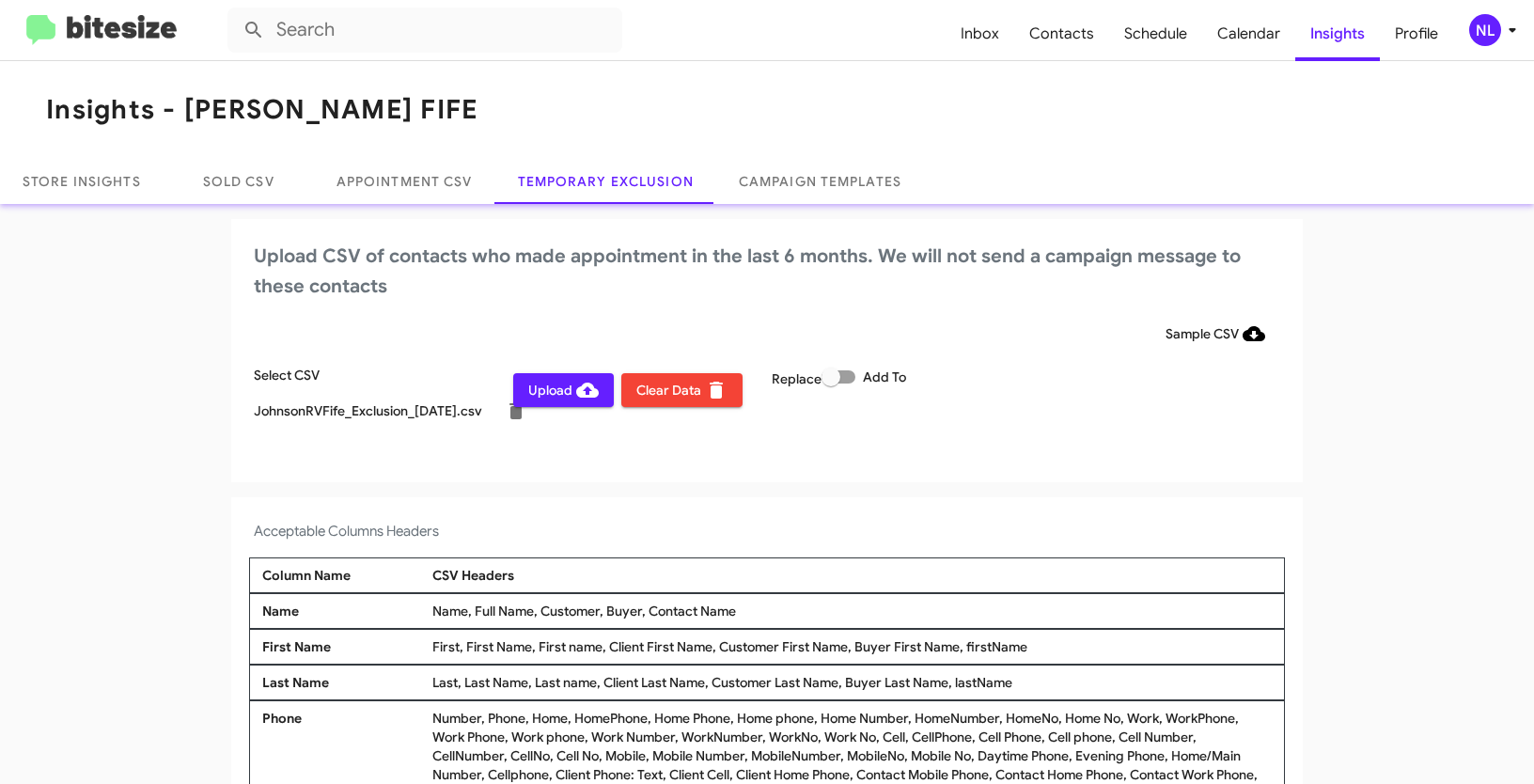
click at [550, 397] on span "Upload" at bounding box center [563, 390] width 71 height 34
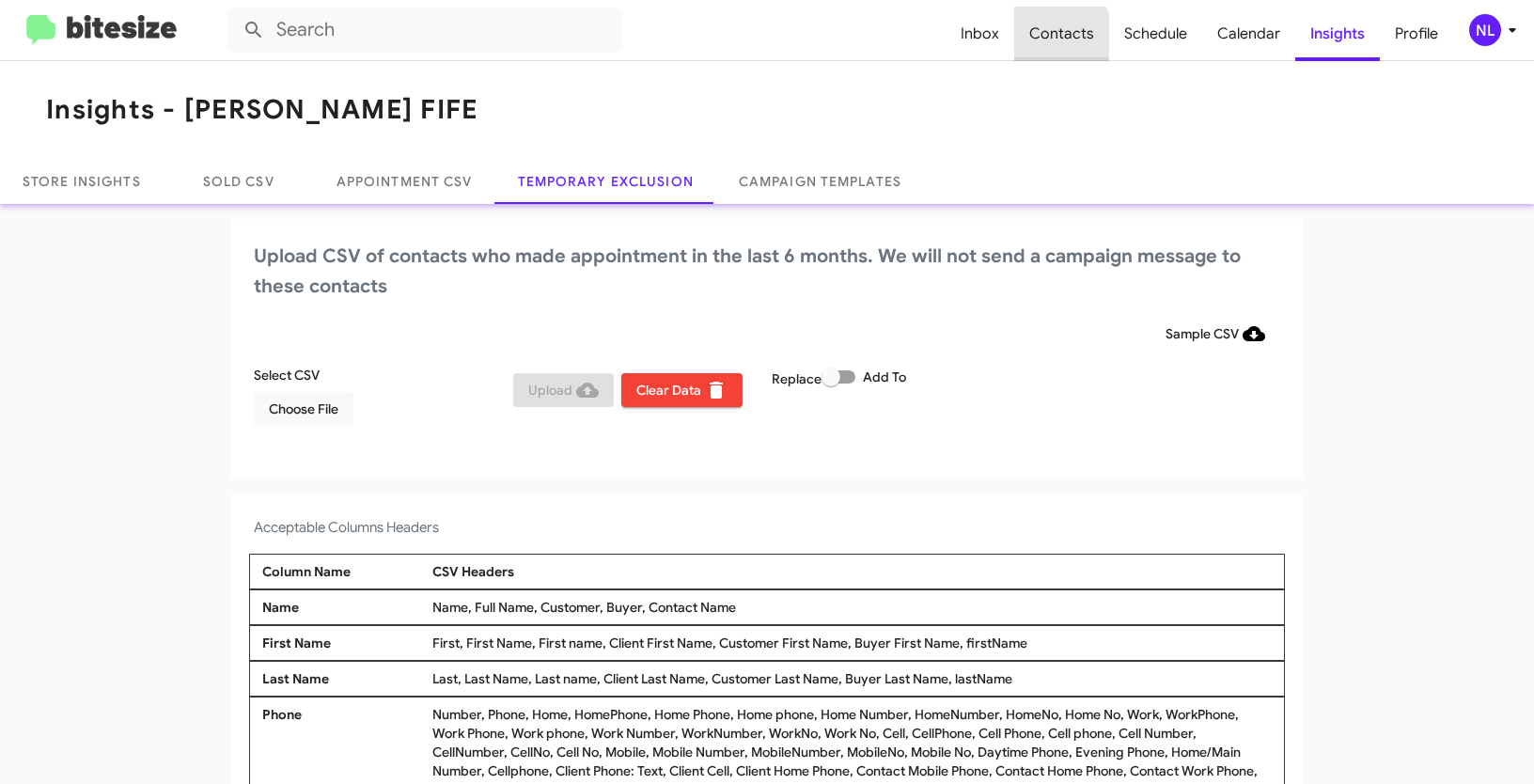
click at [1053, 36] on span "Contacts" at bounding box center [1062, 34] width 95 height 55
type input "in:groups"
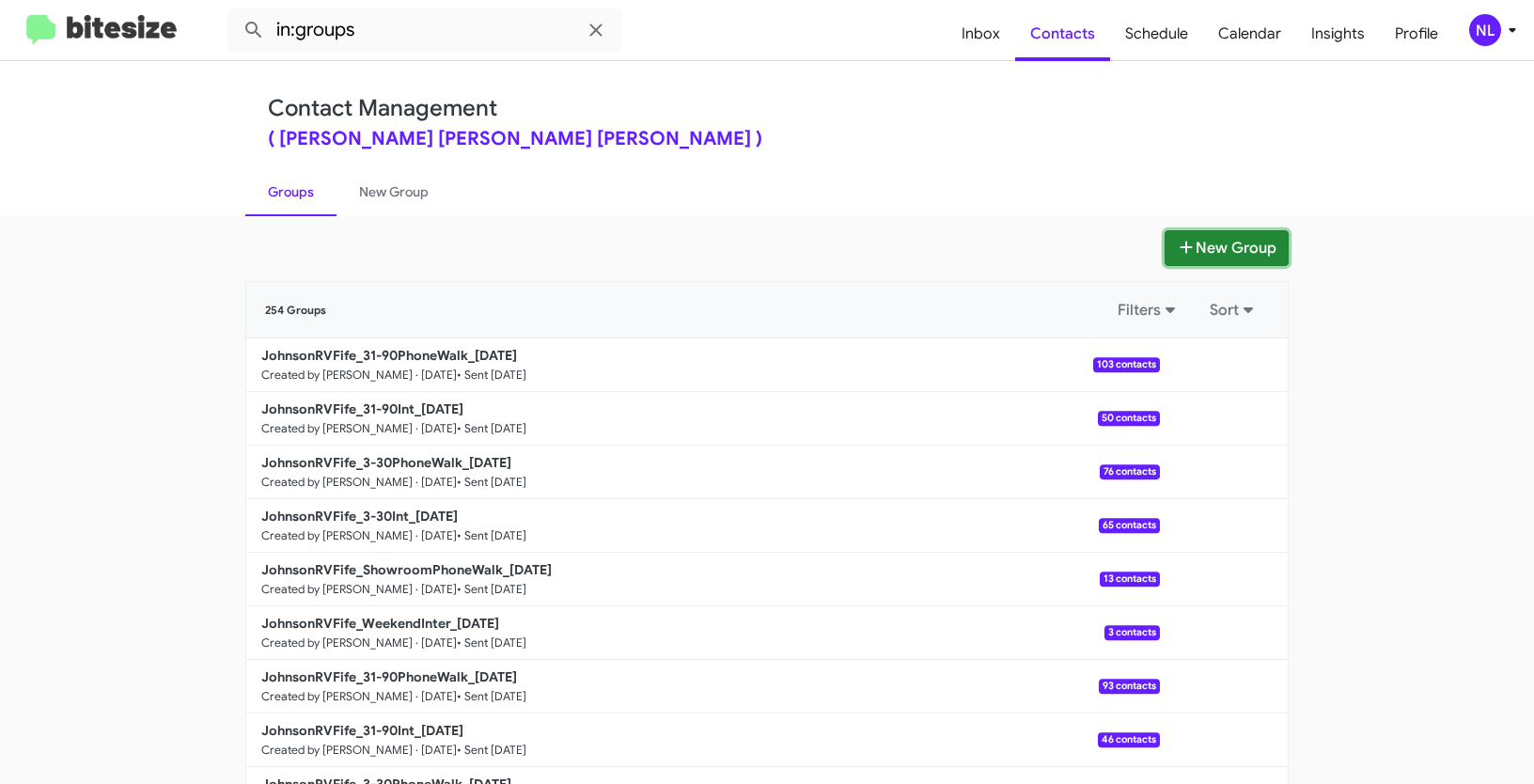
click at [1196, 237] on button "New Group" at bounding box center [1227, 248] width 124 height 36
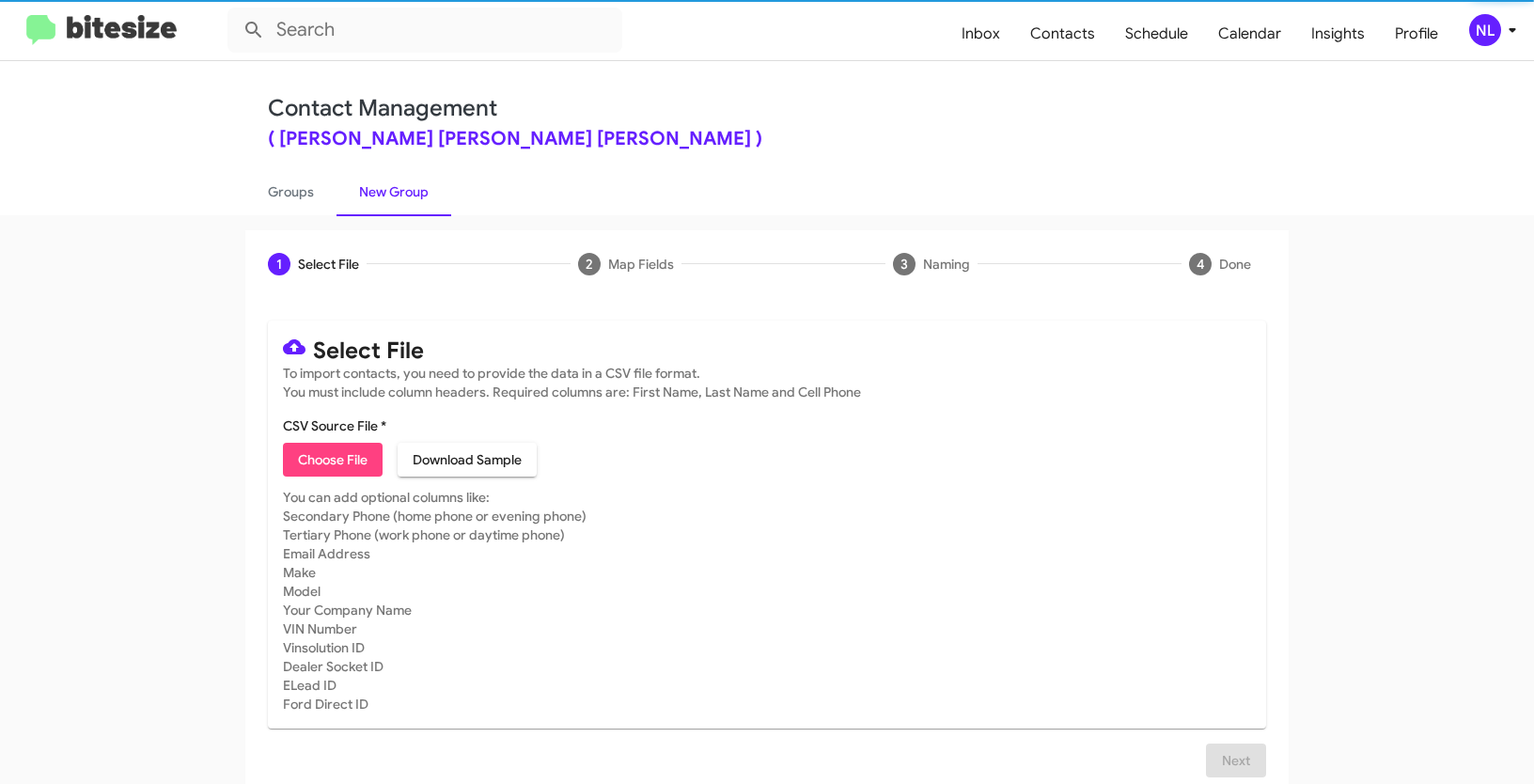
click at [328, 465] on span "Choose File" at bounding box center [333, 460] width 70 height 34
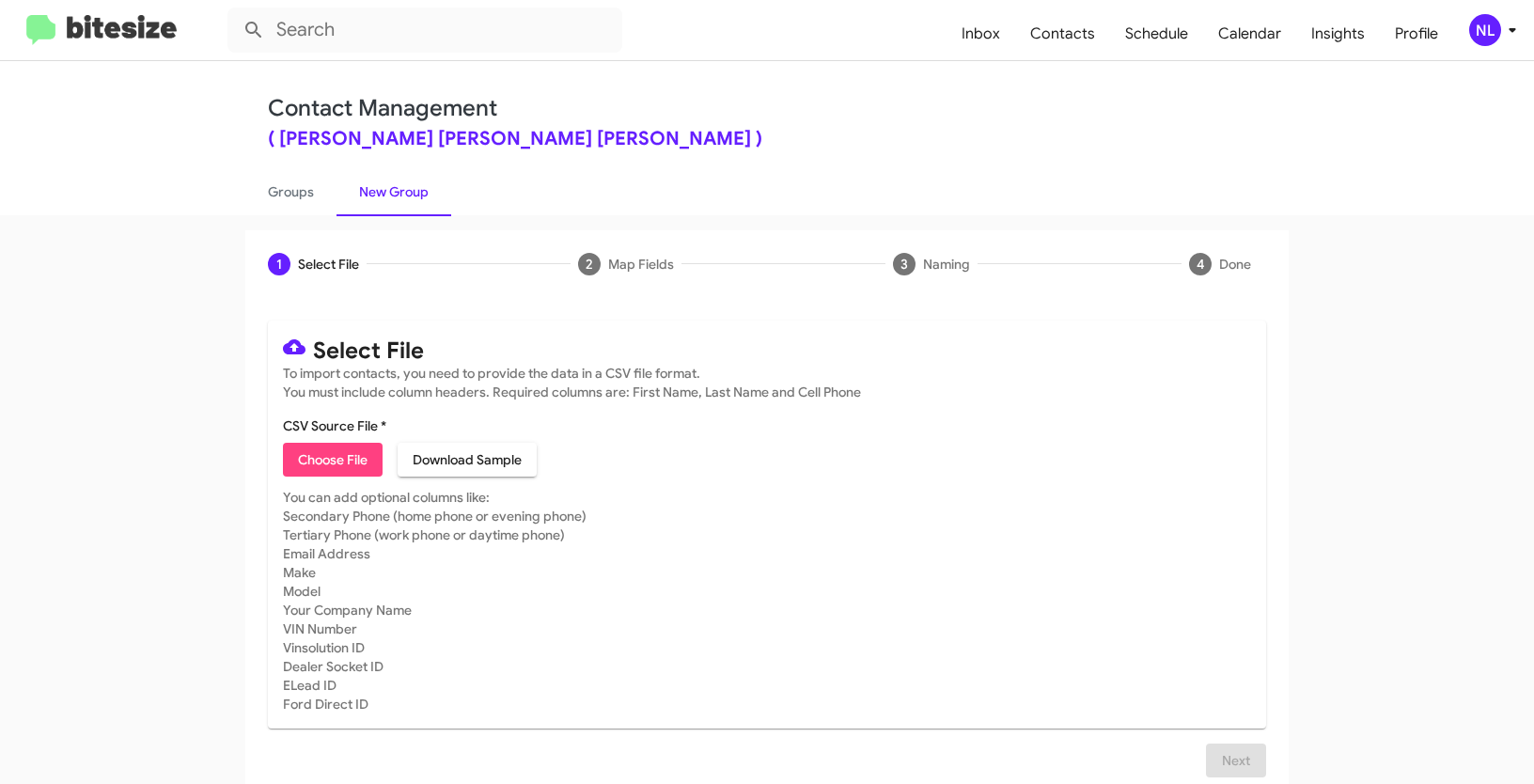
type input "Opt out - Johnson RV FIFE"
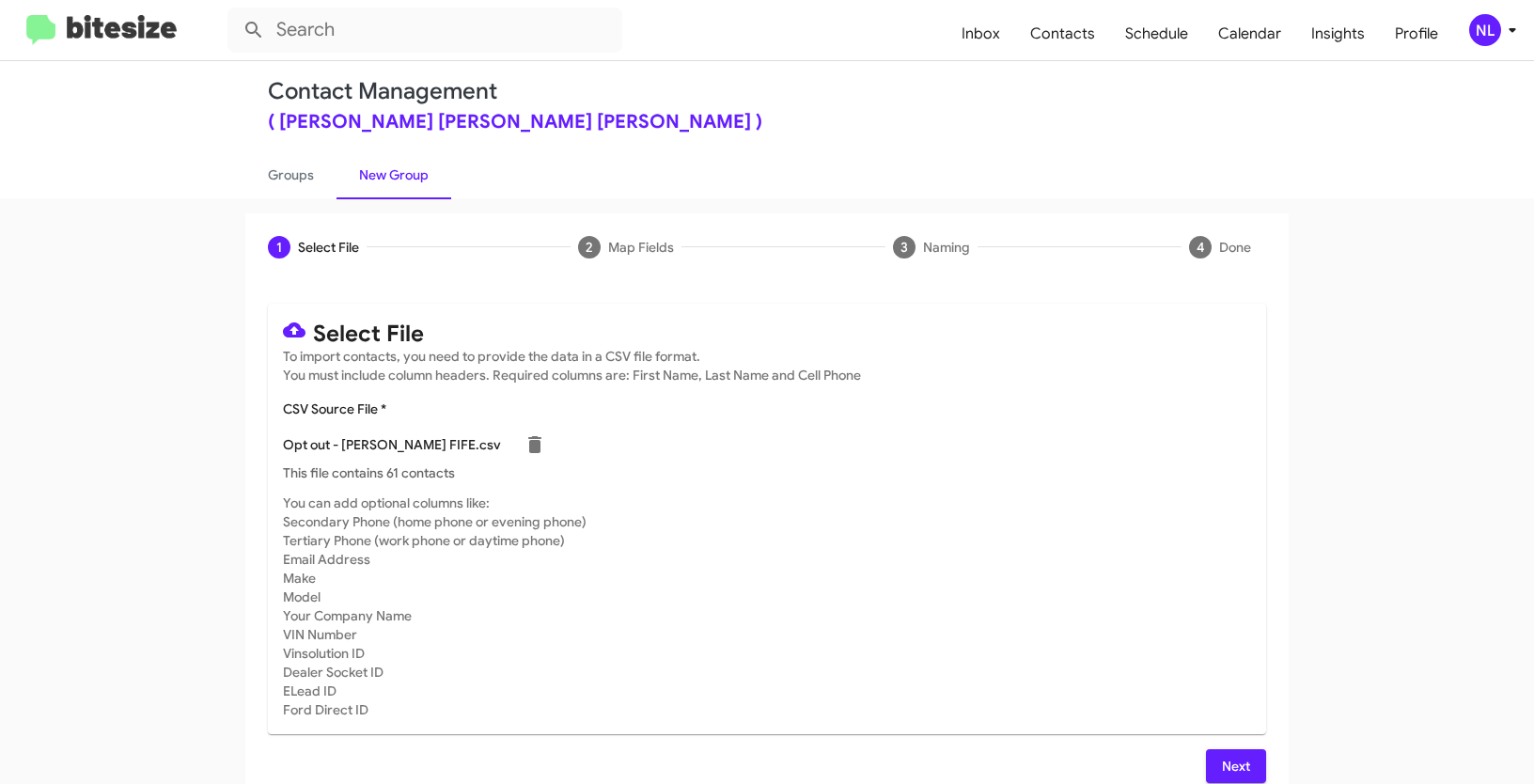
scroll to position [38, 0]
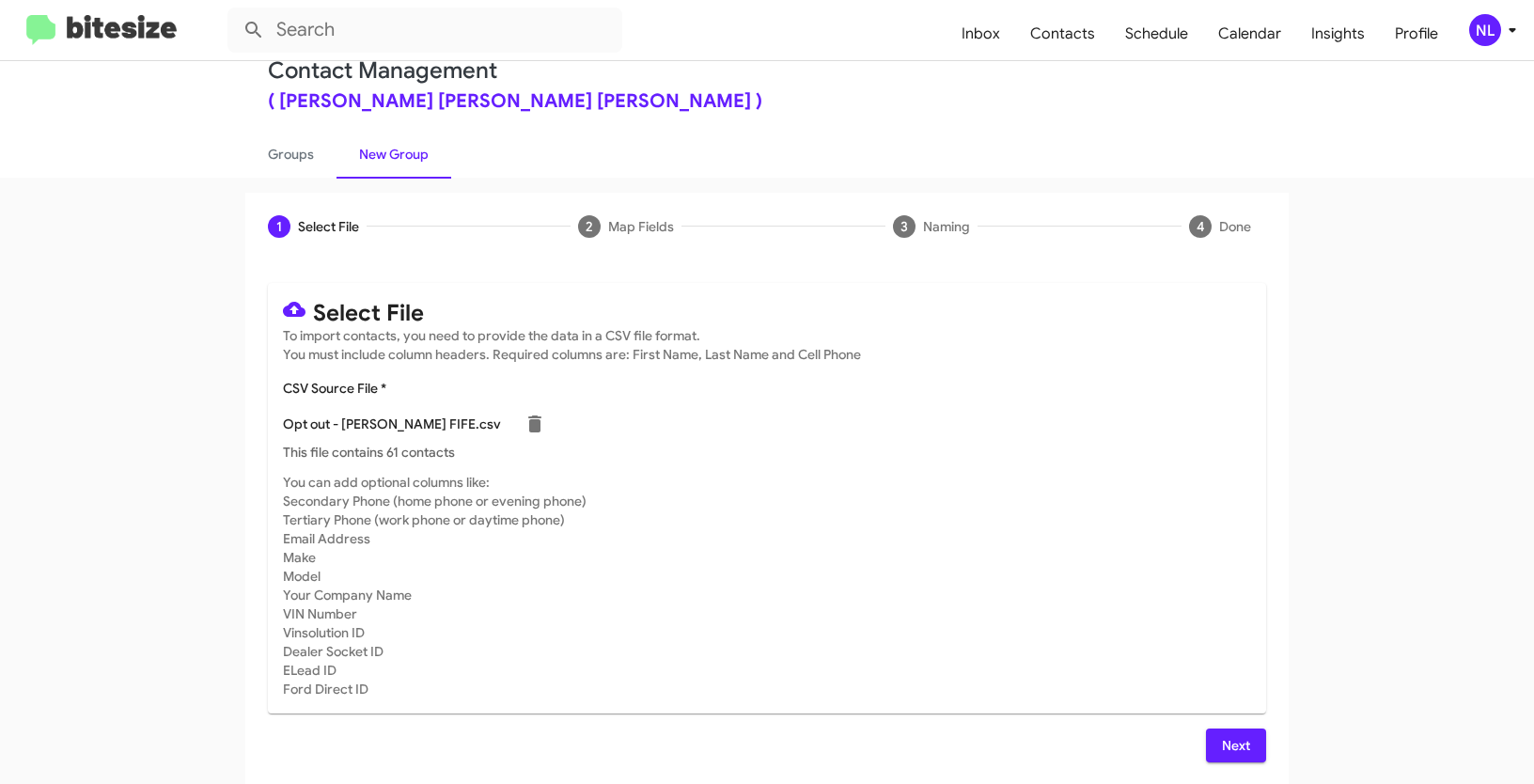
click at [1221, 738] on span "Next" at bounding box center [1236, 745] width 30 height 34
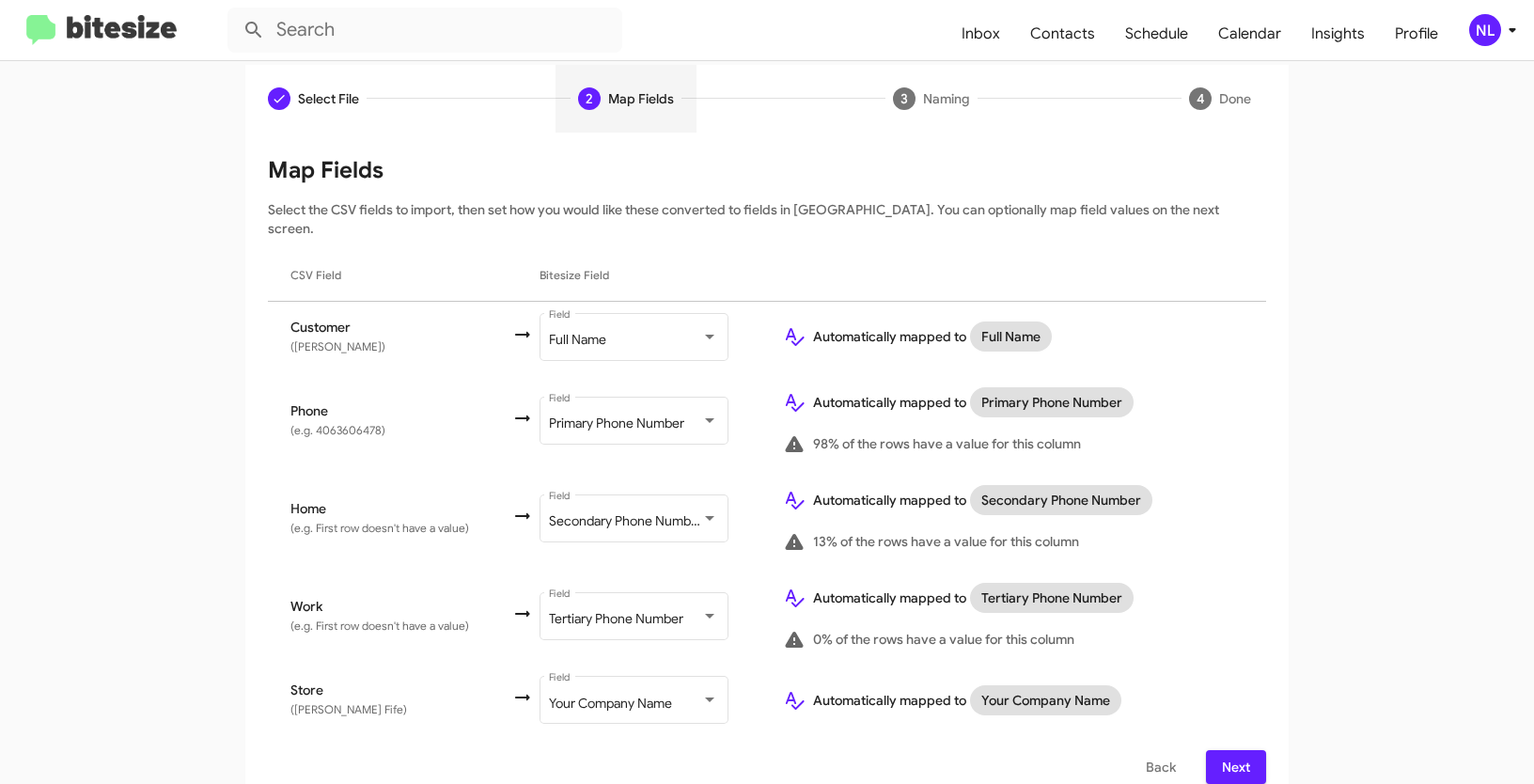
scroll to position [168, 0]
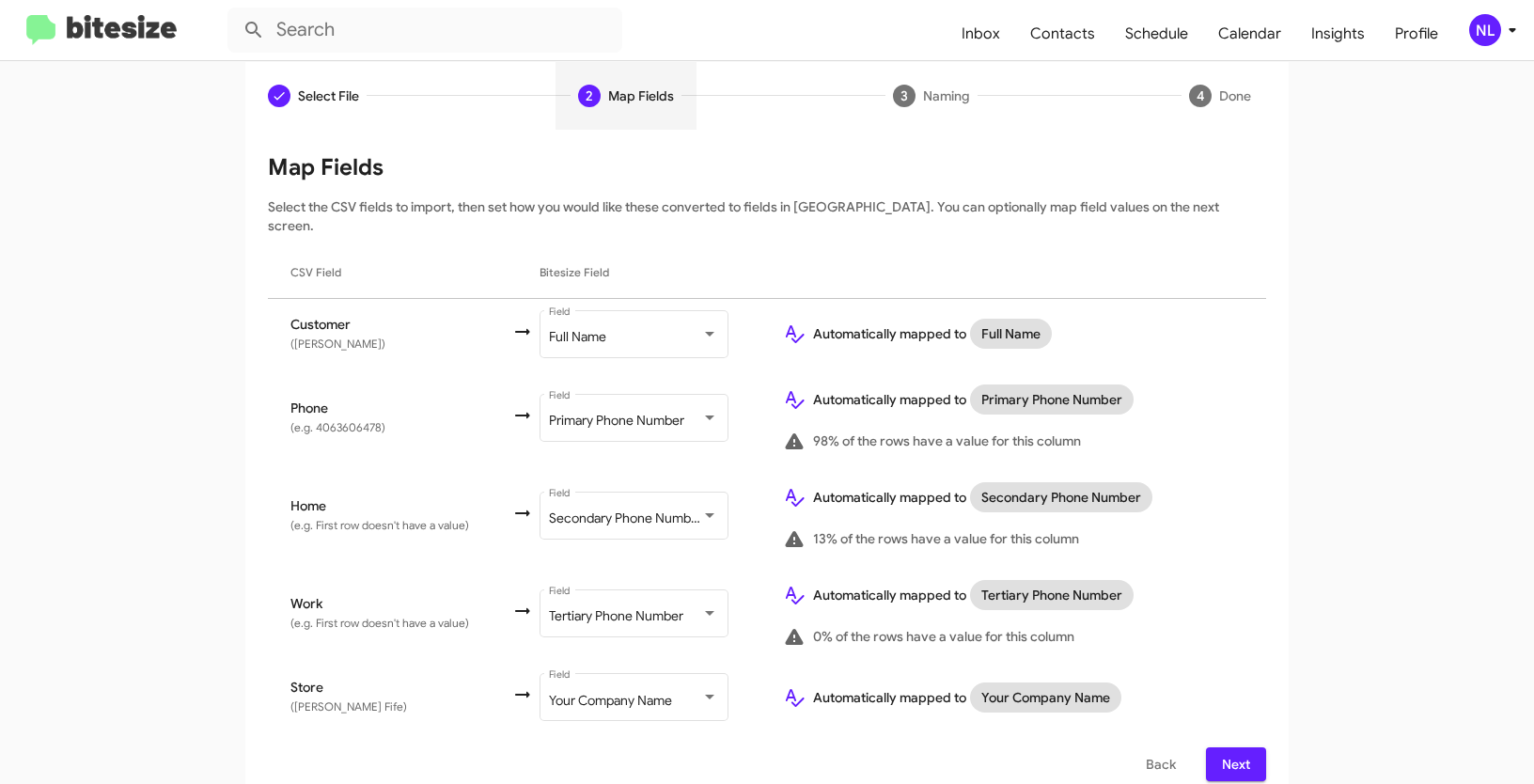
click at [1231, 747] on span "Next" at bounding box center [1236, 764] width 30 height 34
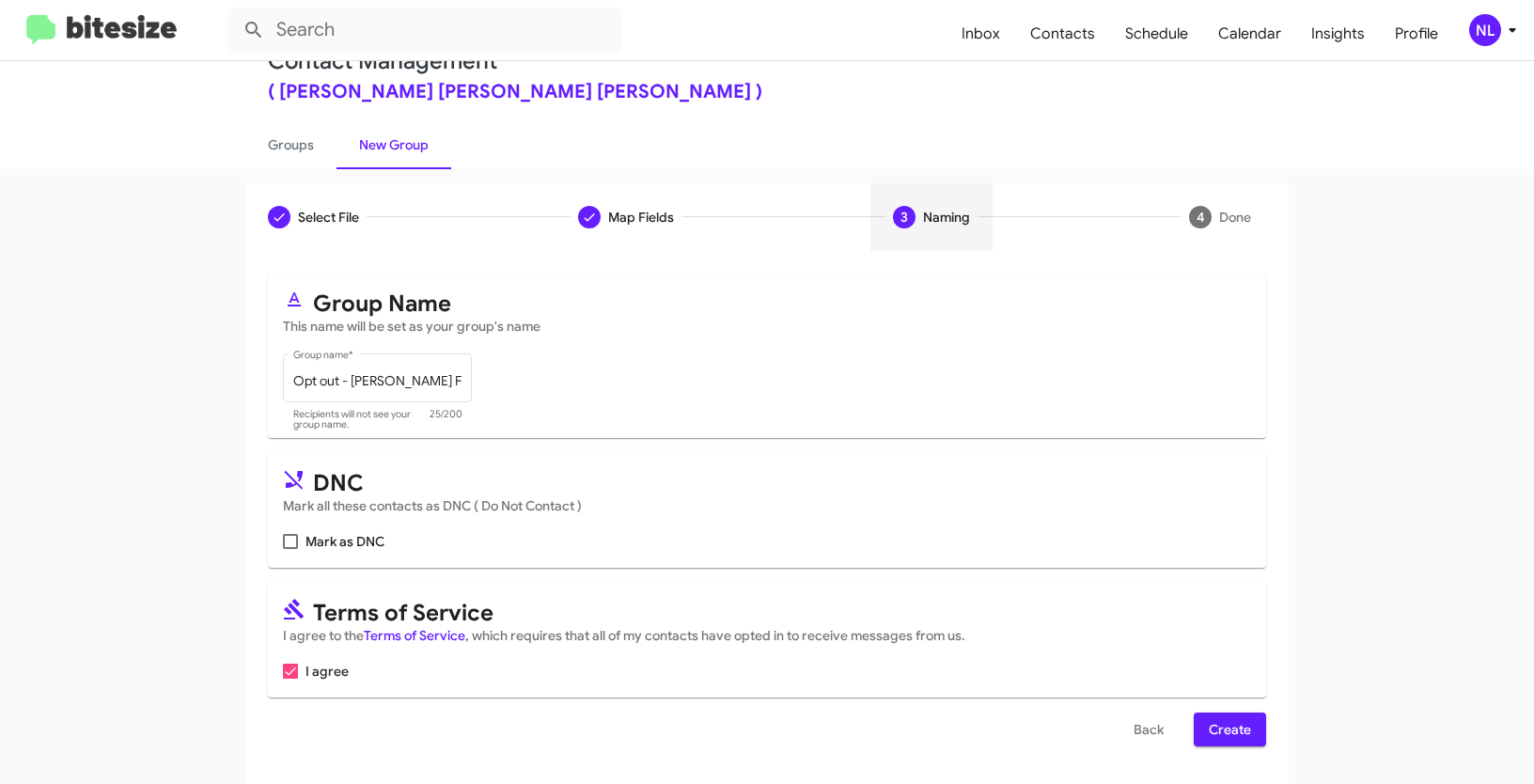
click at [283, 537] on span at bounding box center [290, 541] width 15 height 15
click at [289, 548] on input "Mark as DNC" at bounding box center [289, 548] width 1 height 1
checkbox input "true"
click at [1221, 723] on span "Create" at bounding box center [1229, 729] width 42 height 34
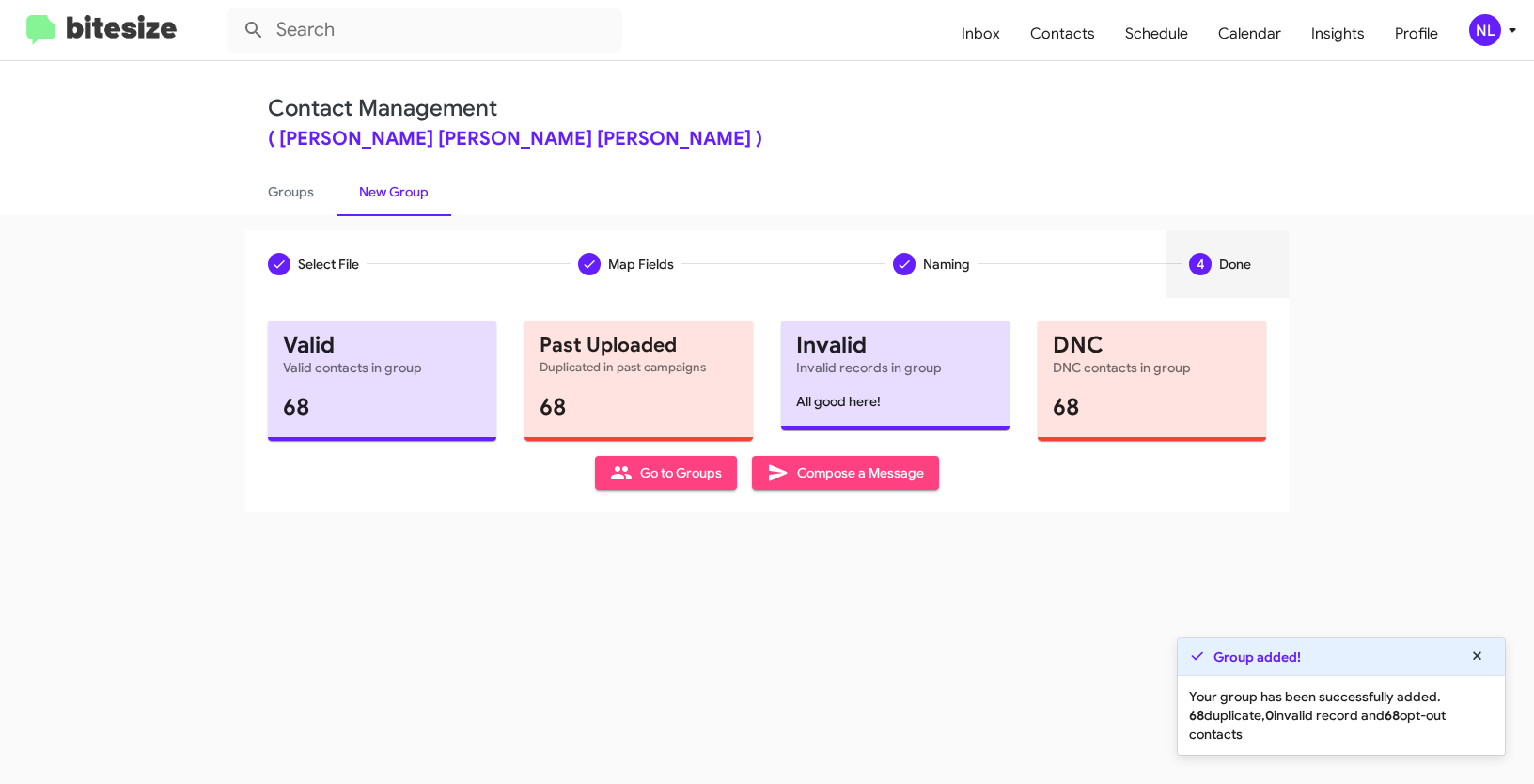
click at [697, 482] on span "Go to Groups" at bounding box center [666, 473] width 112 height 34
type input "in:groups"
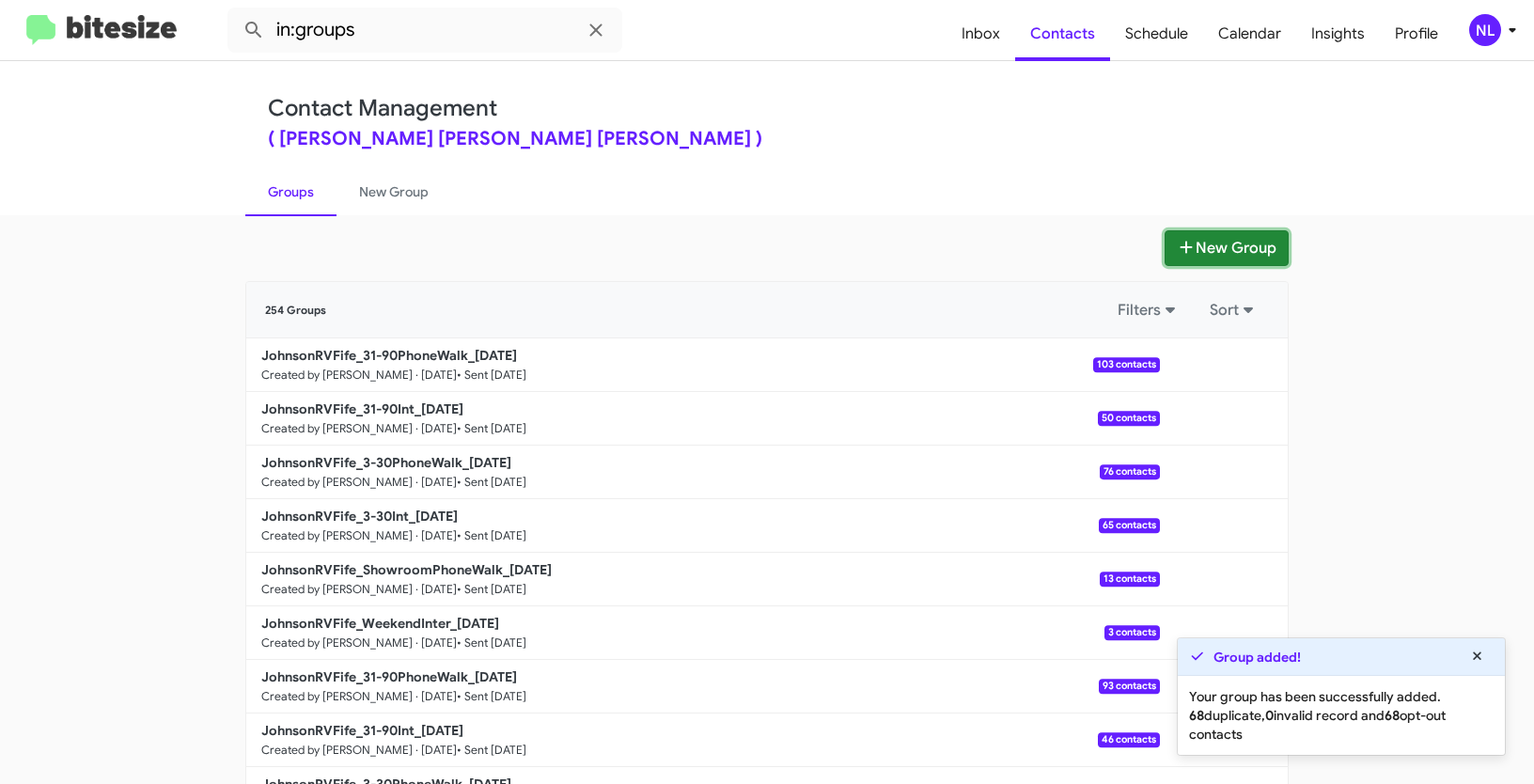
click at [1188, 253] on button "New Group" at bounding box center [1227, 248] width 124 height 36
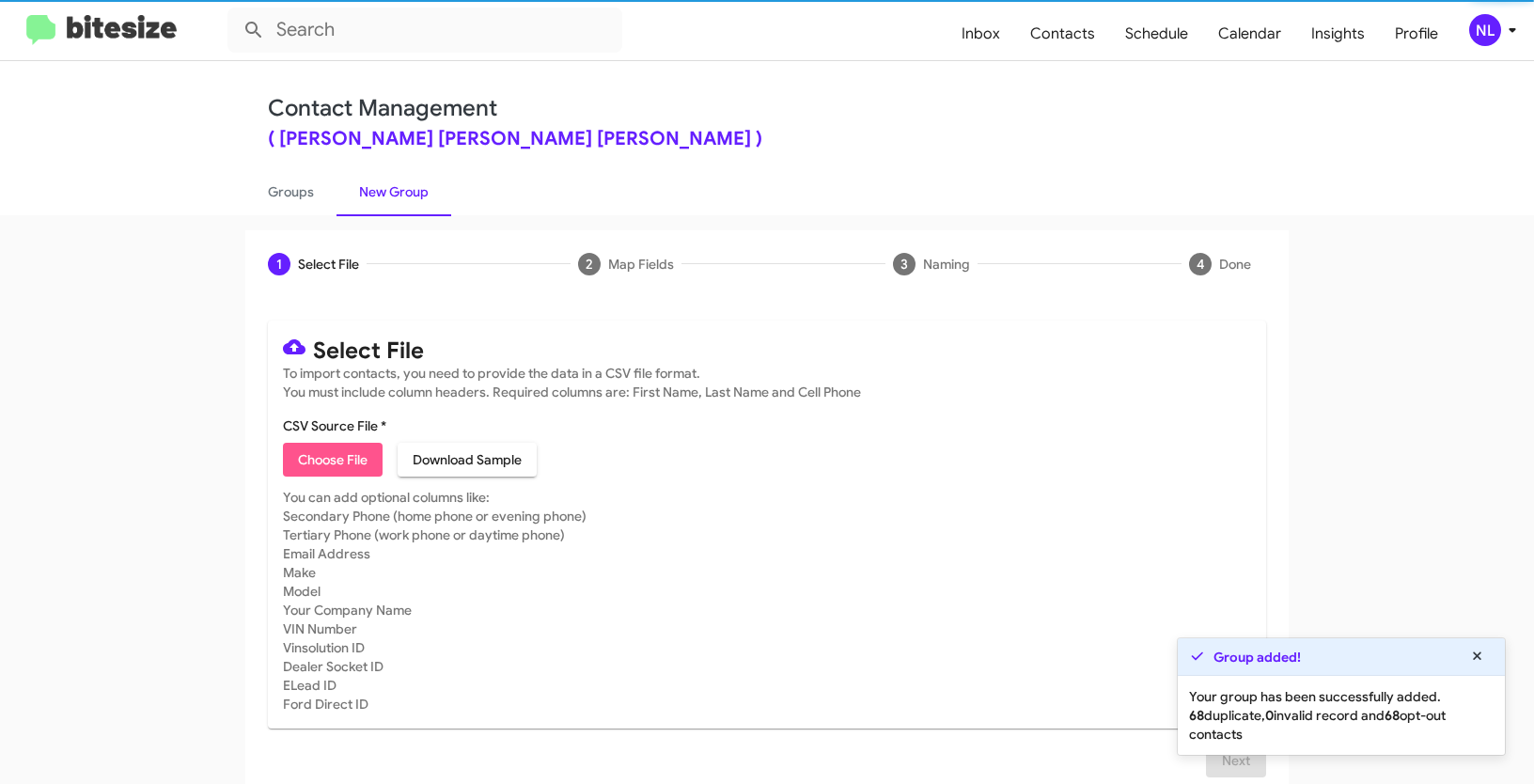
click at [318, 461] on span "Choose File" at bounding box center [333, 460] width 70 height 34
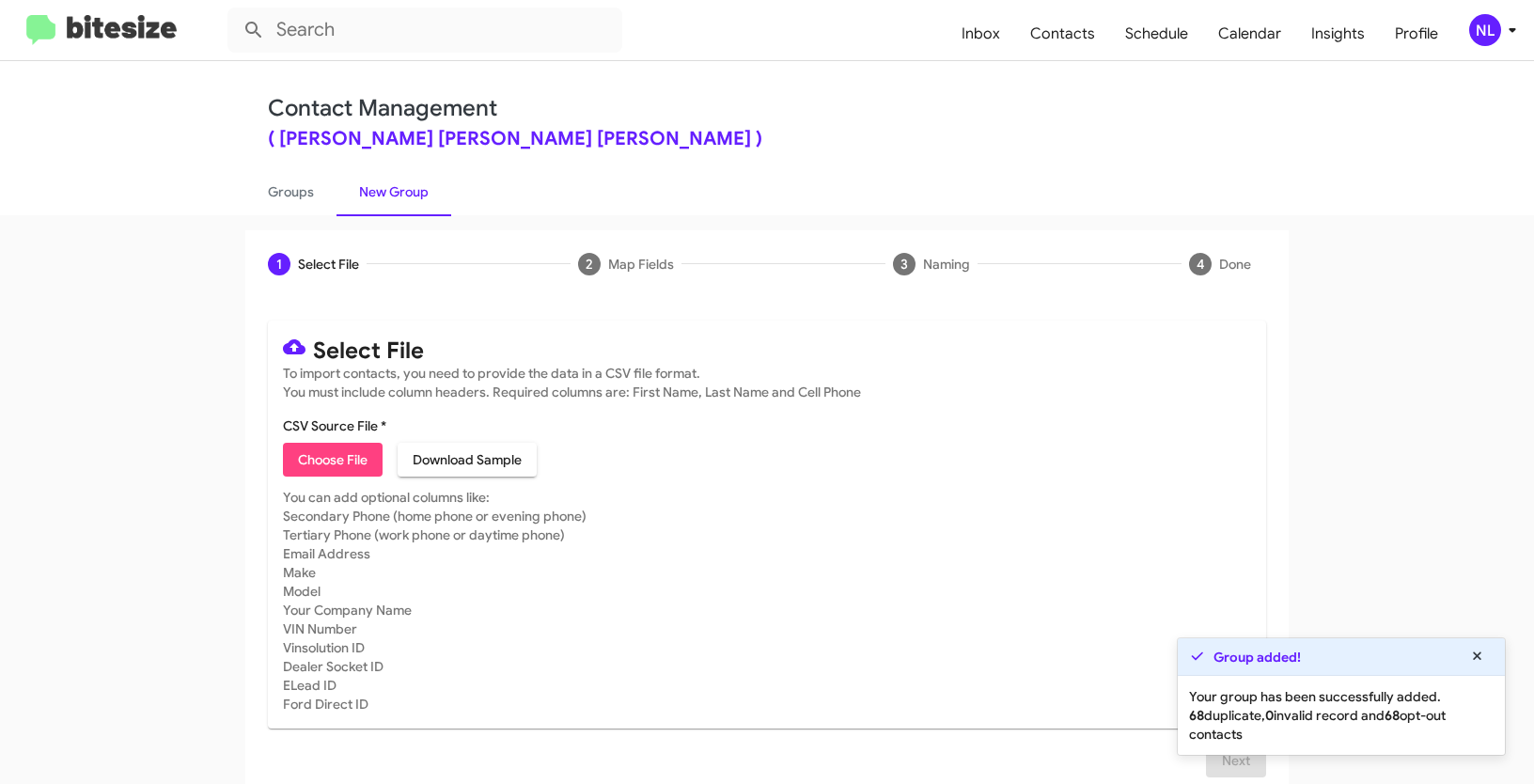
type input "JohnsonRVFife_WeekendInter_08-25-25"
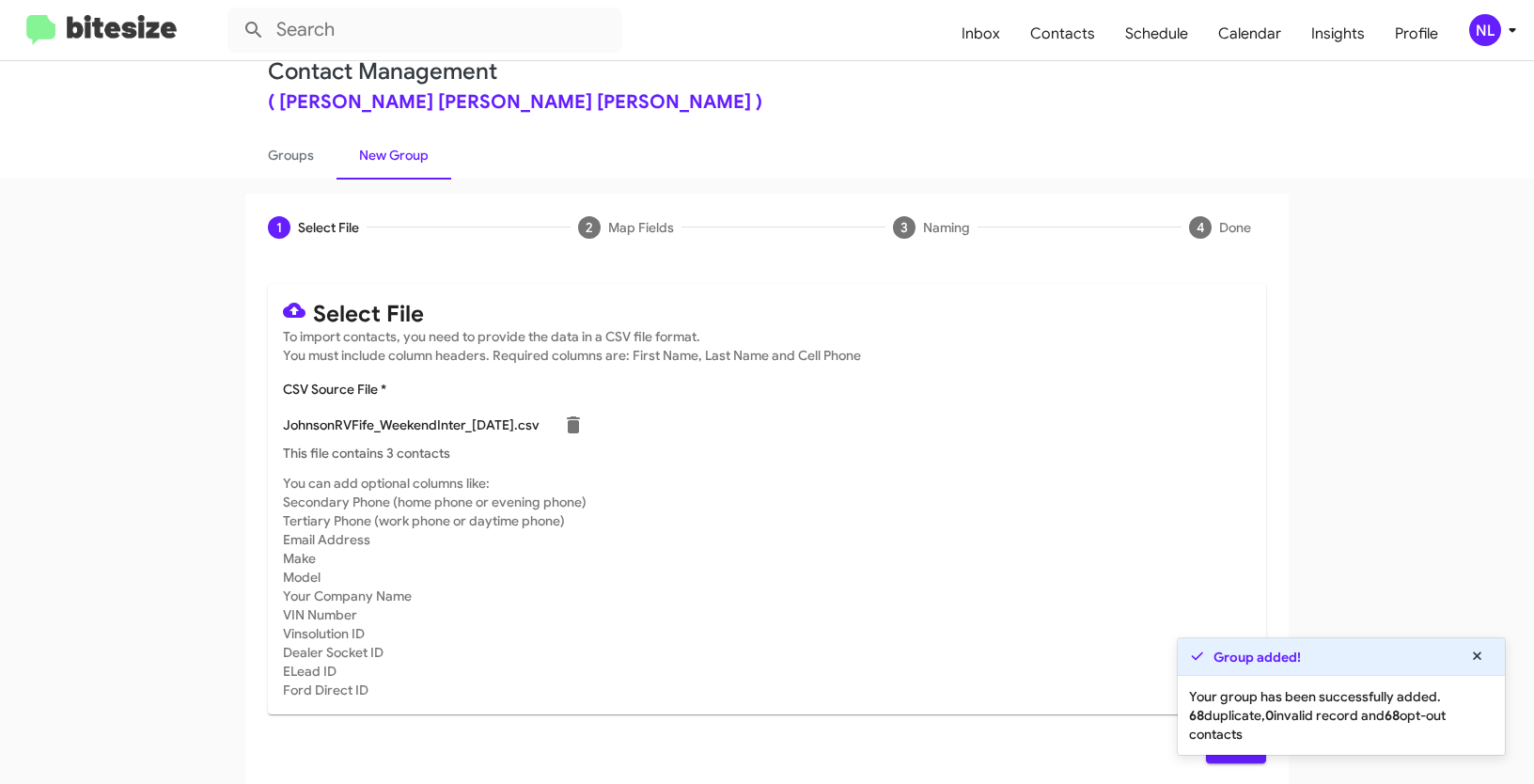
scroll to position [38, 0]
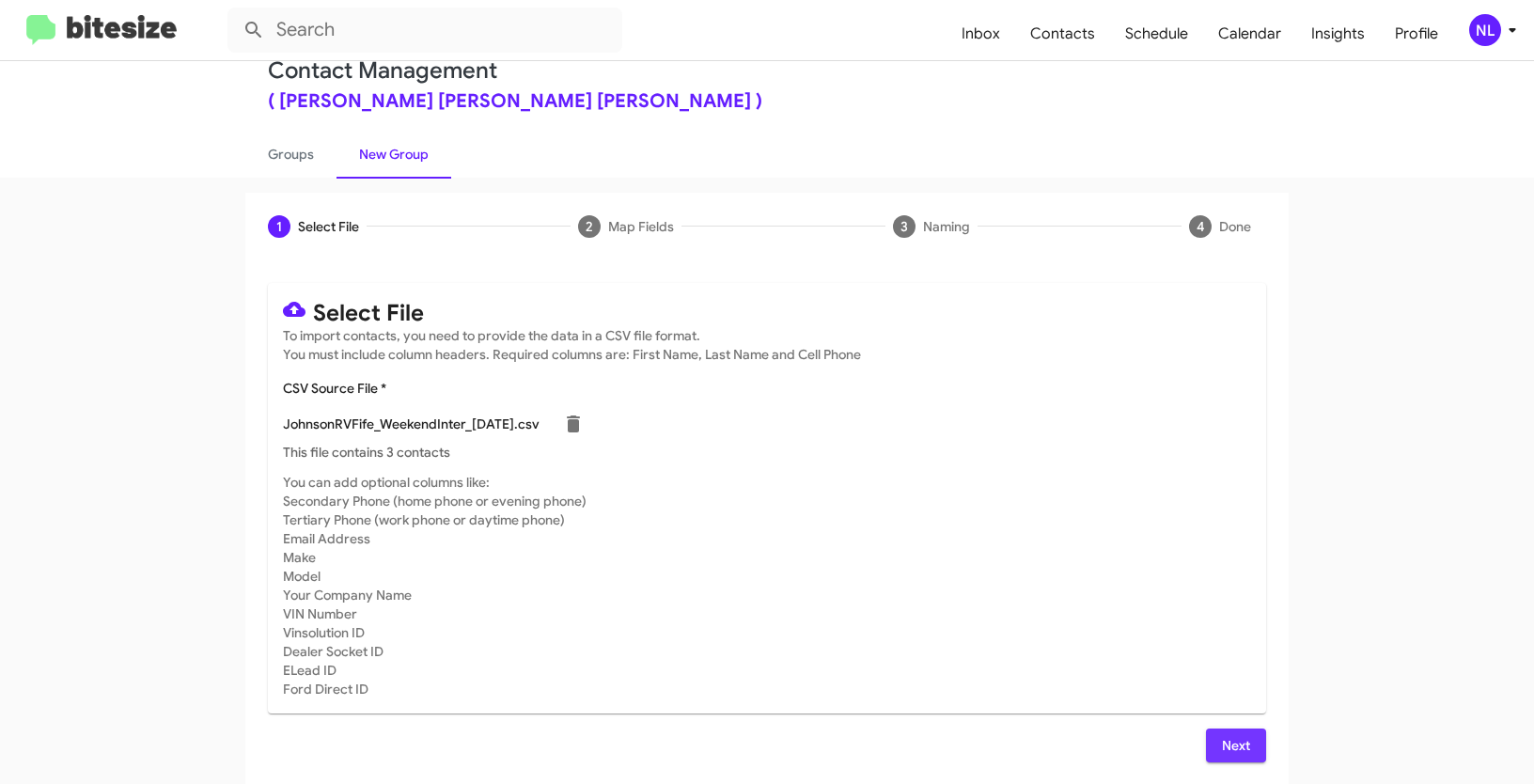
click at [1206, 747] on button "Next" at bounding box center [1236, 745] width 60 height 34
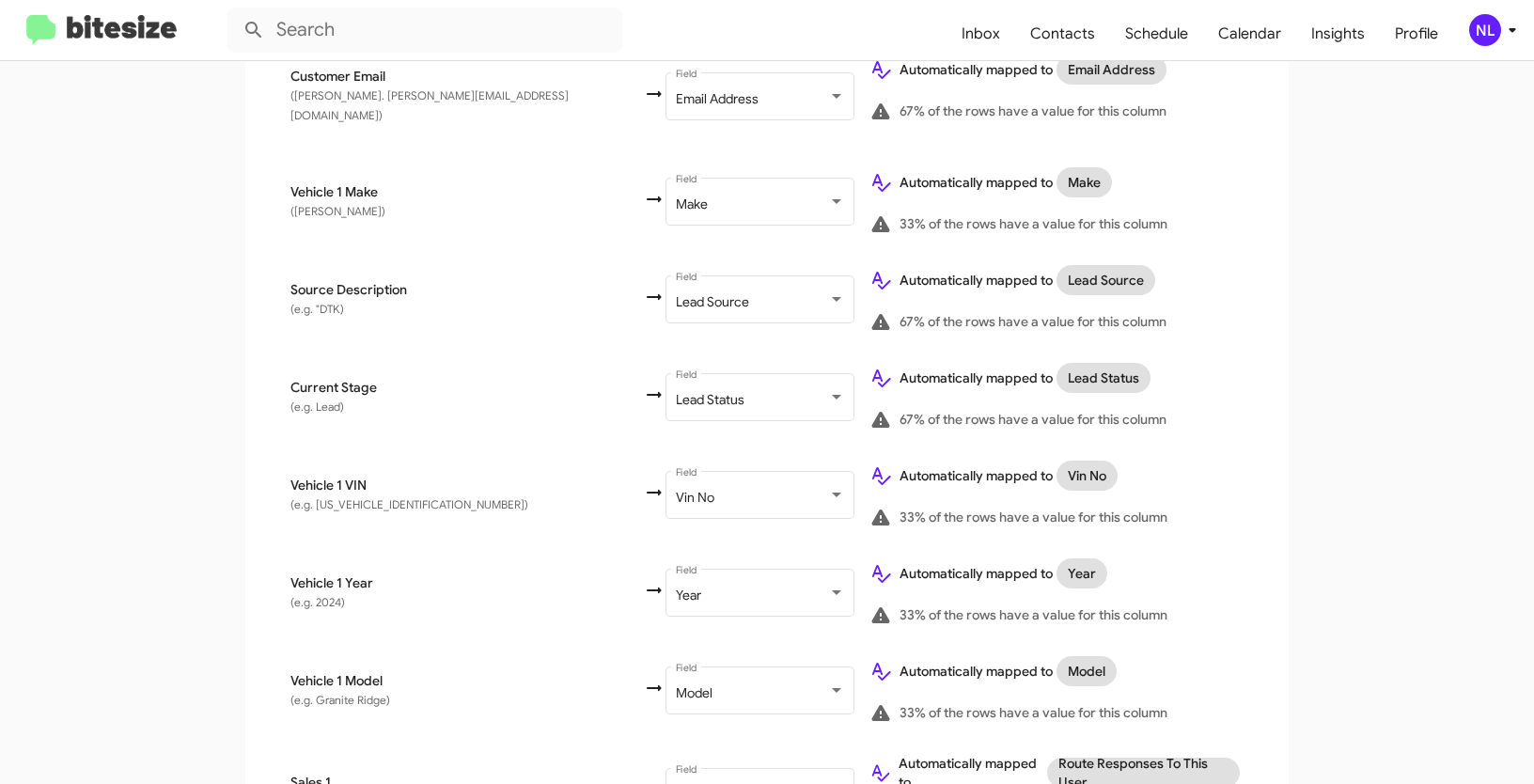
scroll to position [1090, 0]
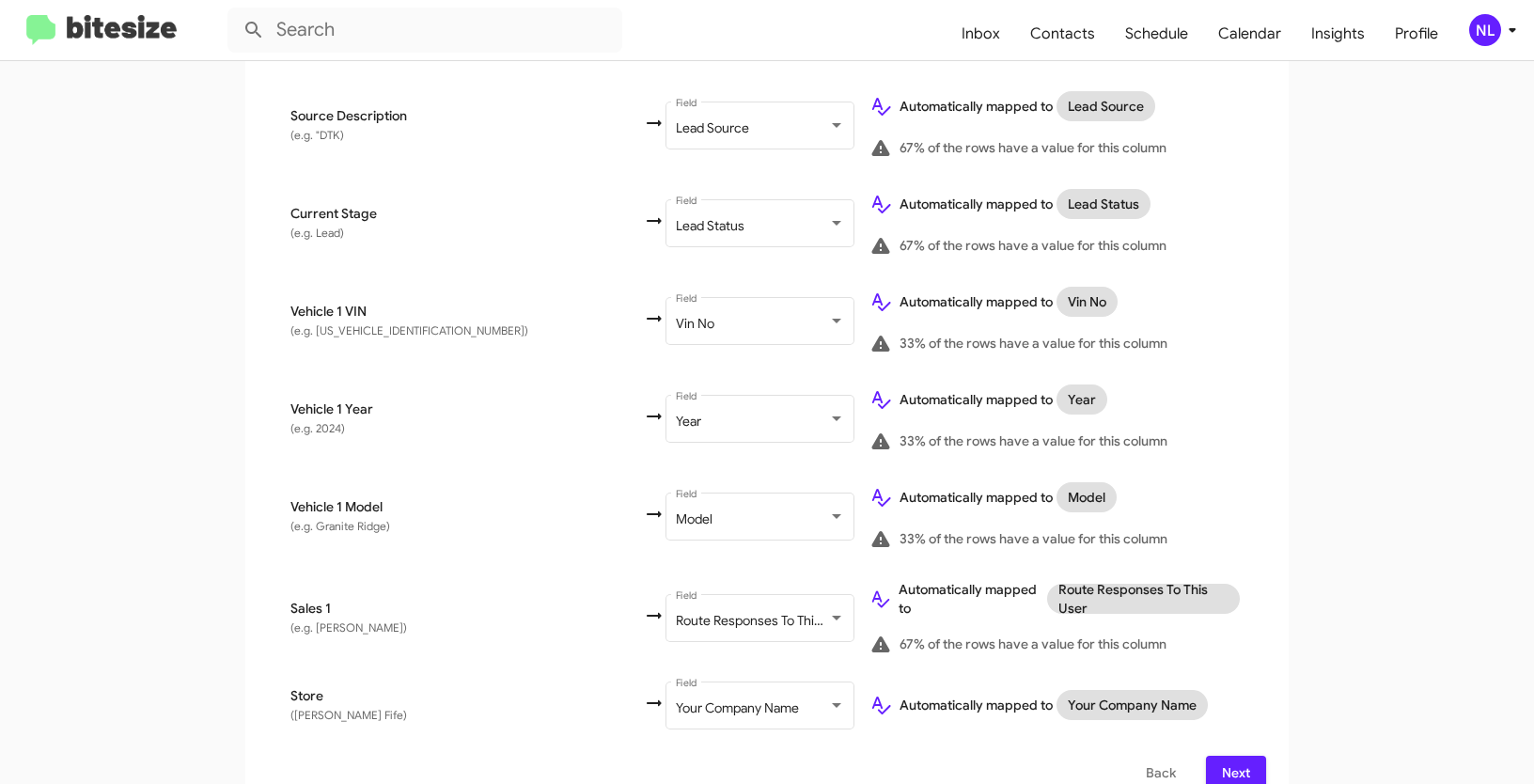
click at [1248, 756] on button "Next" at bounding box center [1236, 773] width 60 height 34
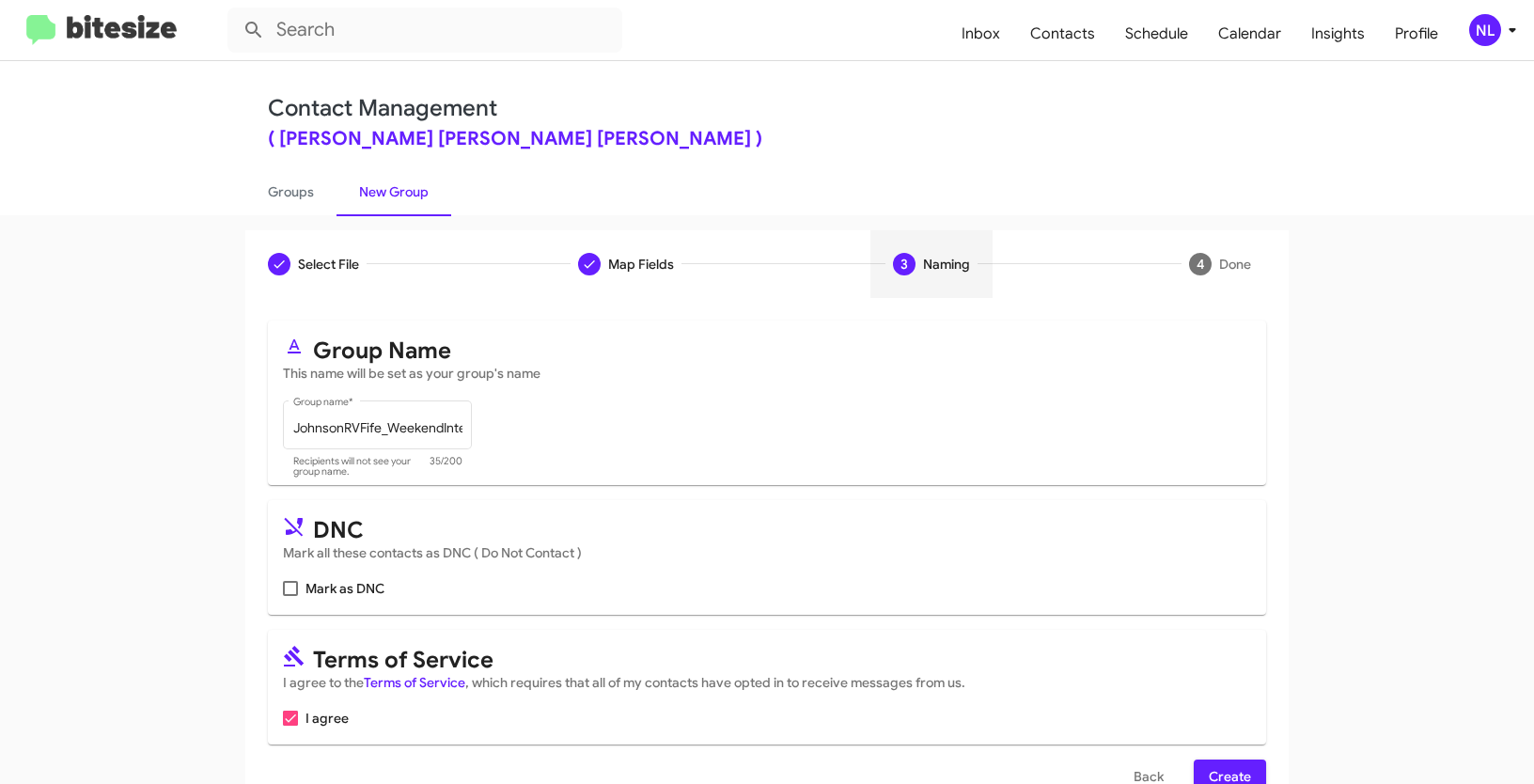
scroll to position [47, 0]
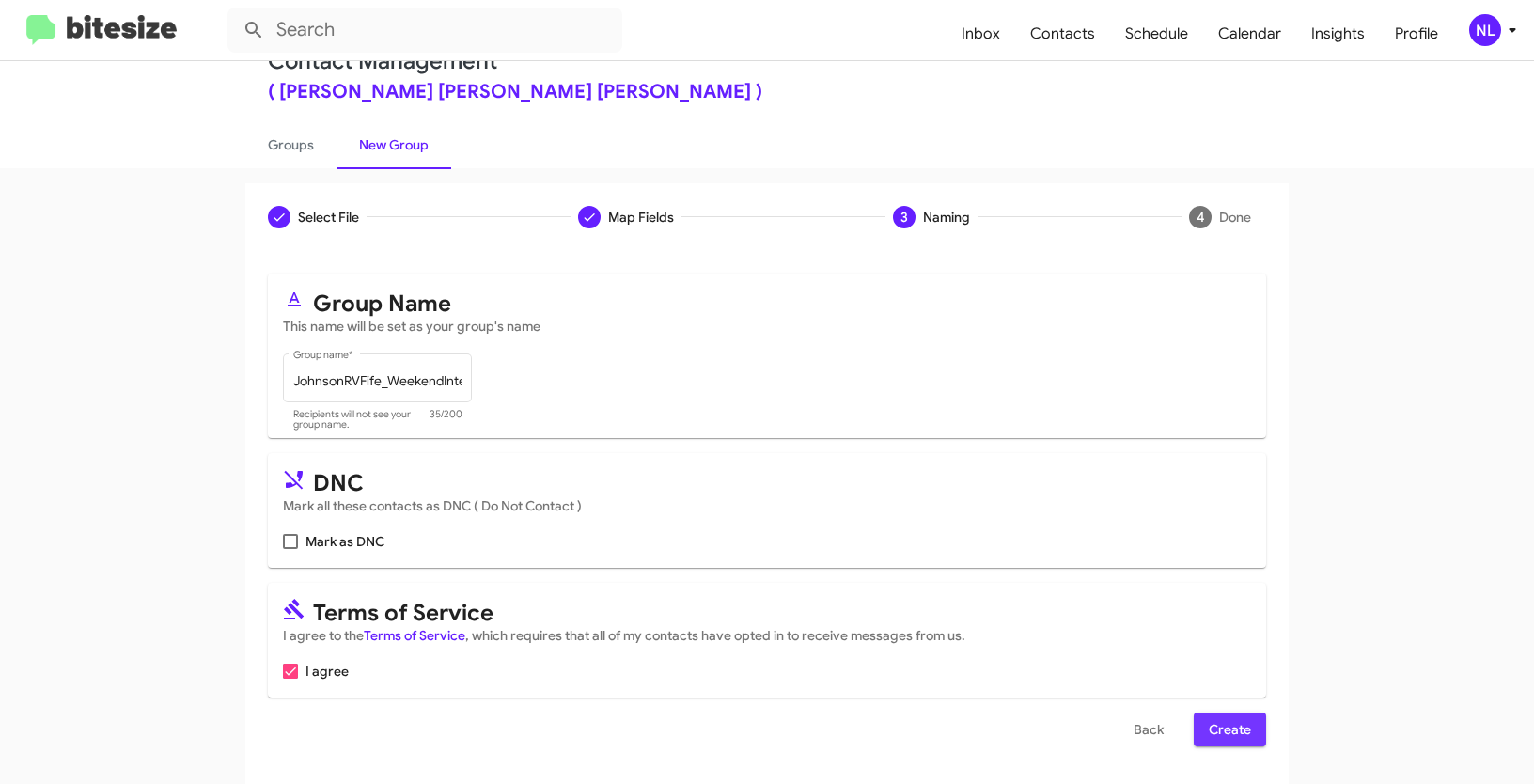
click at [1223, 721] on span "Create" at bounding box center [1229, 729] width 42 height 34
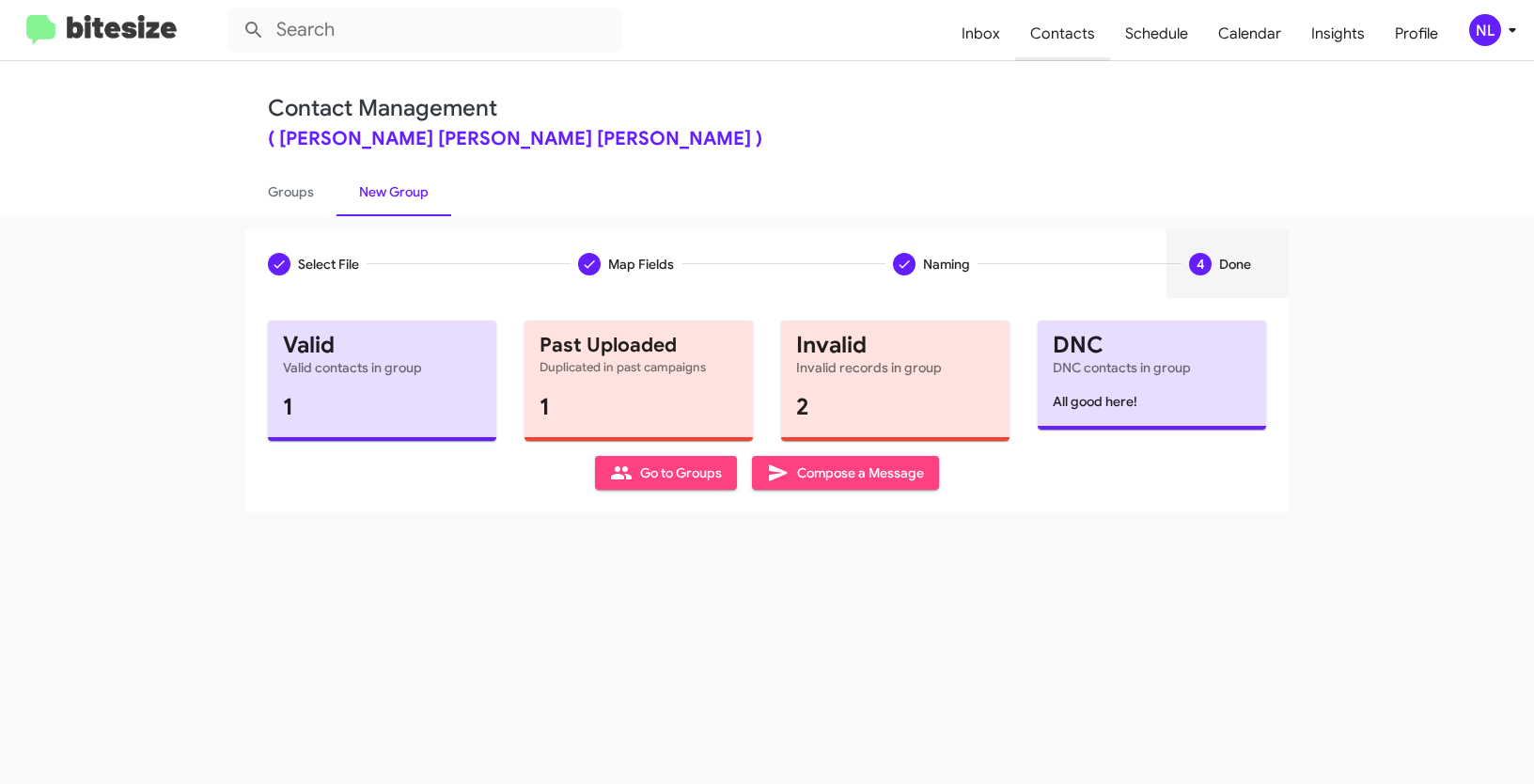
click at [1056, 33] on span "Contacts" at bounding box center [1063, 34] width 95 height 55
type input "in:groups"
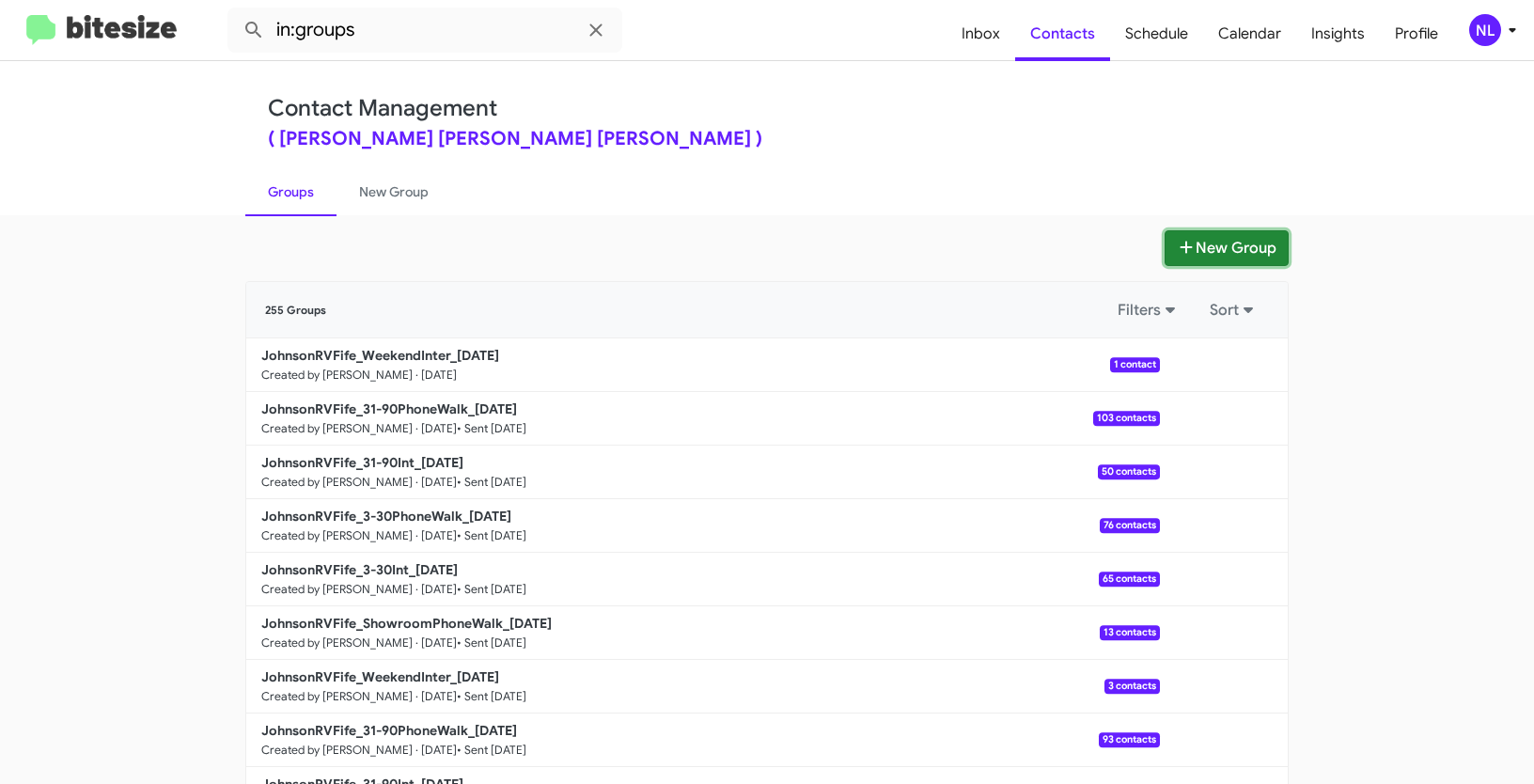
click at [1233, 253] on button "New Group" at bounding box center [1227, 248] width 124 height 36
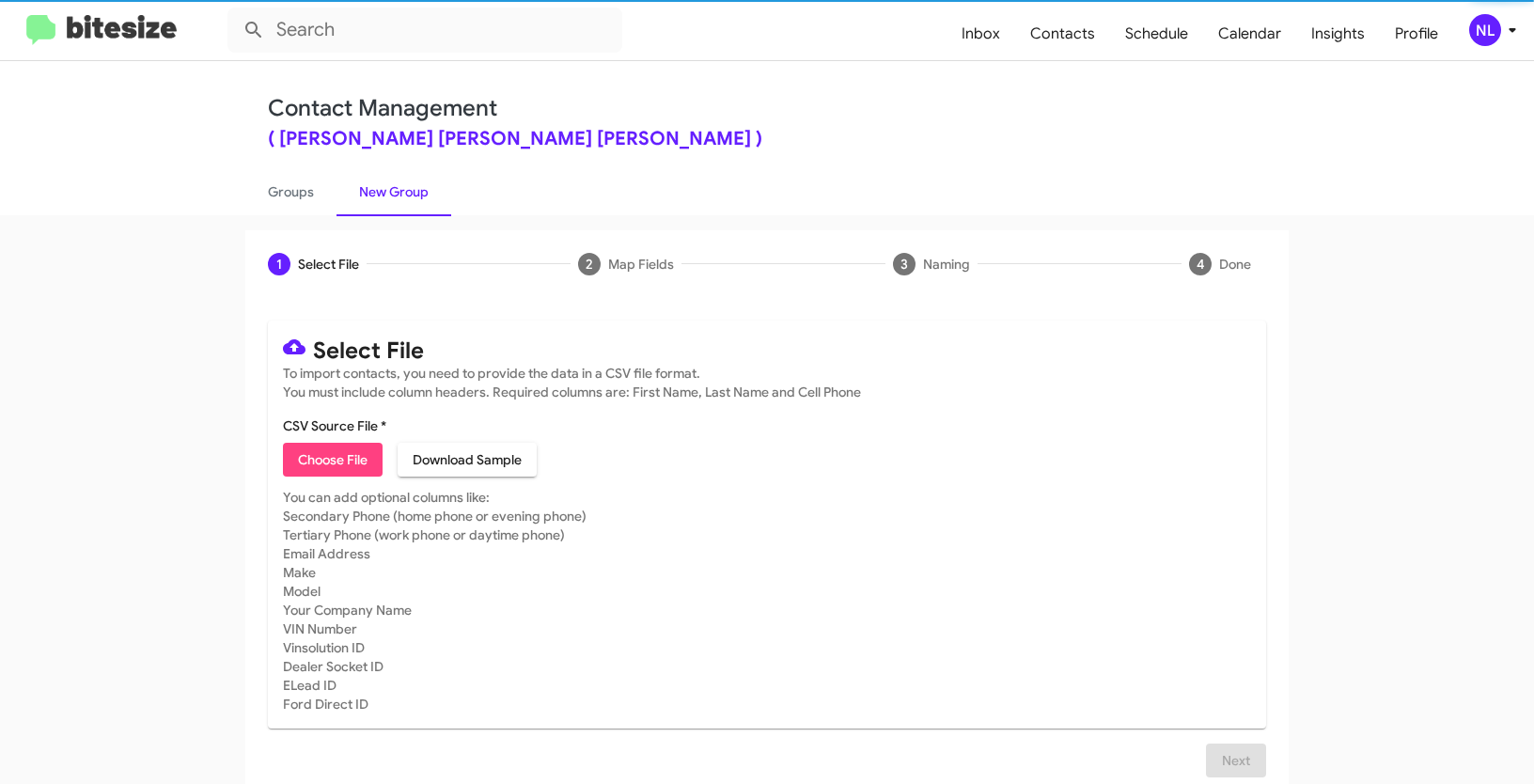
click at [347, 443] on span "Choose File" at bounding box center [333, 460] width 70 height 34
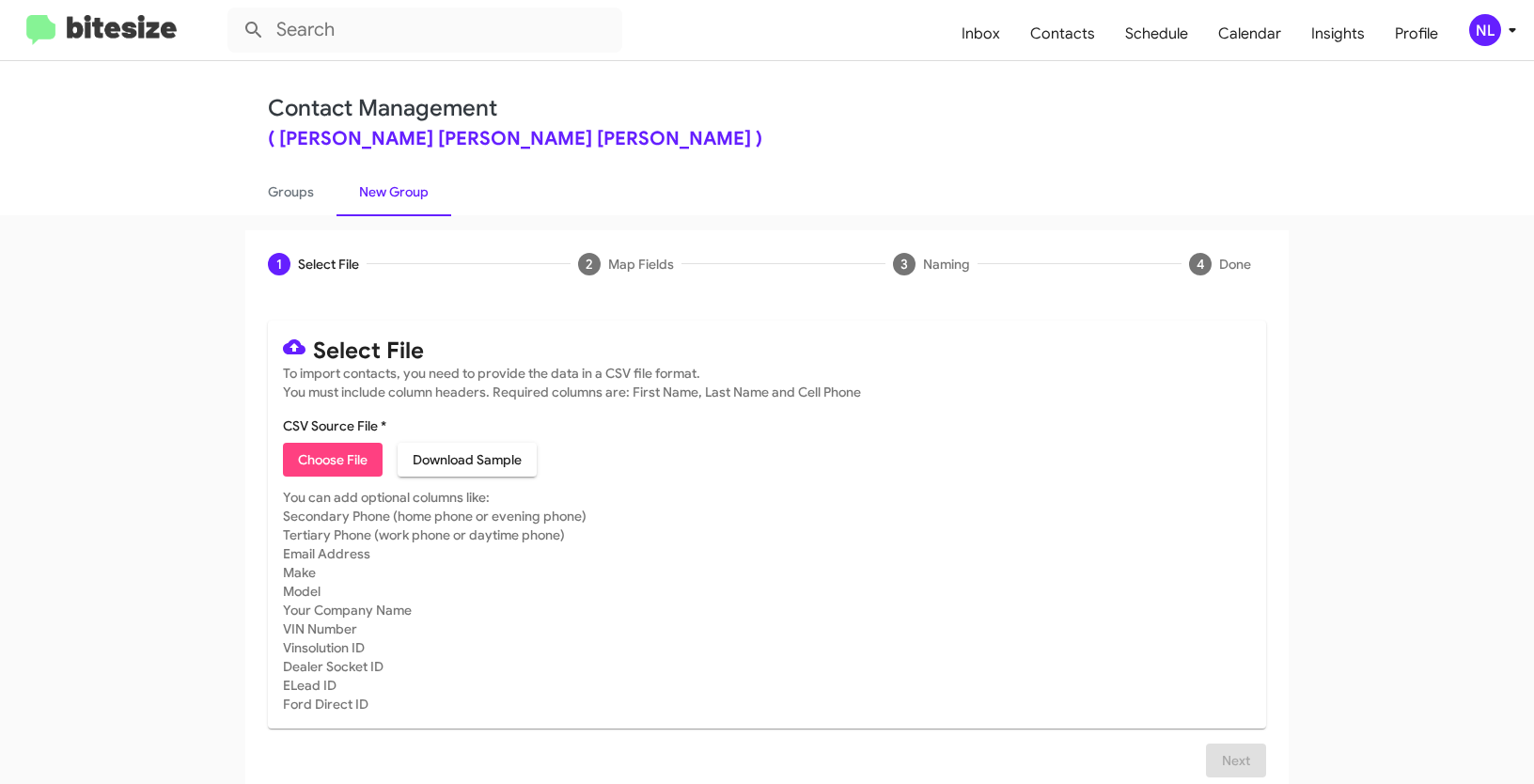
click at [1027, 504] on mat-card-subtitle "You can add optional columns like: Secondary Phone (home phone or evening phone…" at bounding box center [767, 599] width 968 height 225
click at [1072, 26] on span "Contacts" at bounding box center [1063, 34] width 95 height 55
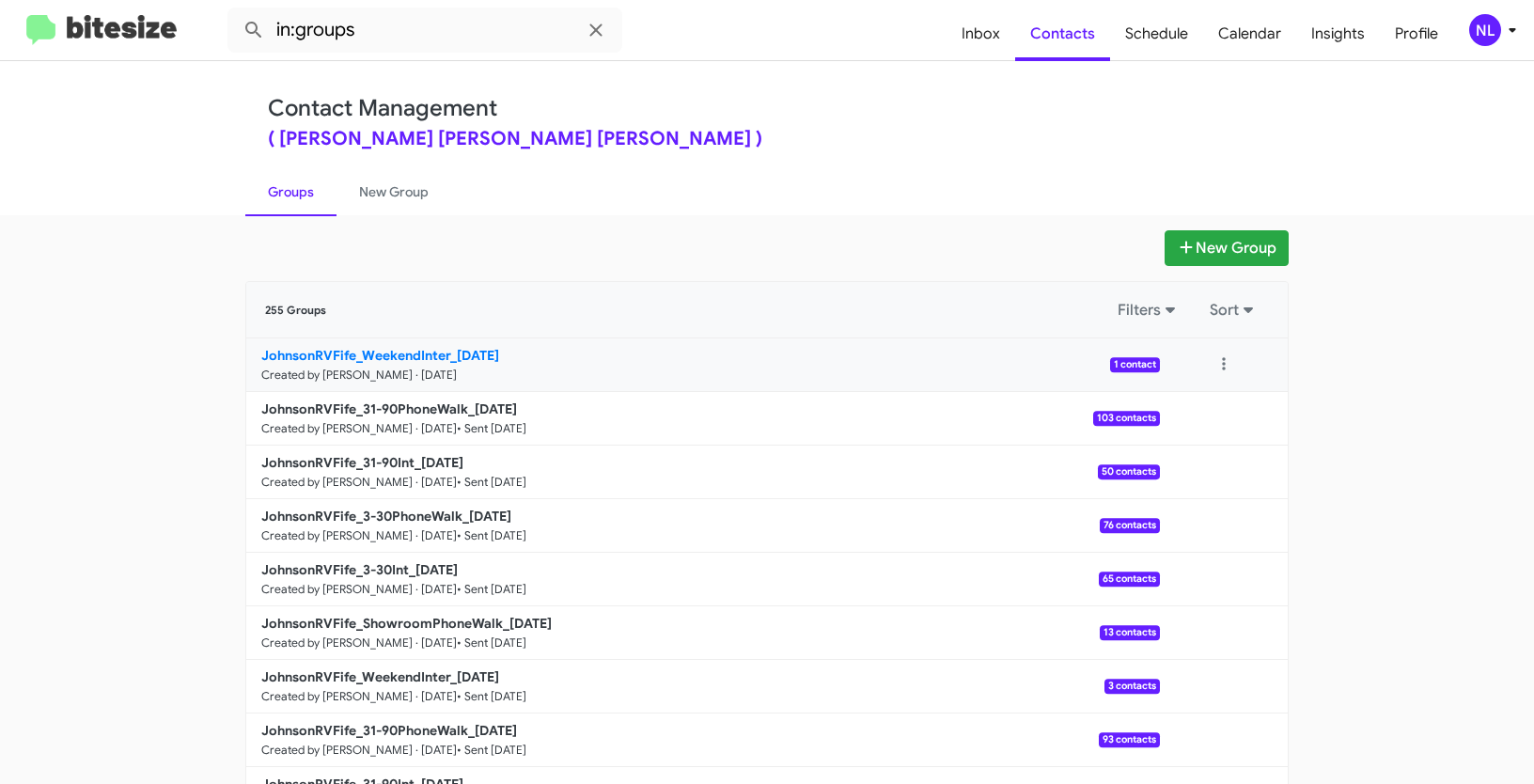
drag, startPoint x: 190, startPoint y: 348, endPoint x: 459, endPoint y: 356, distance: 269.1
click at [459, 356] on app-groups "New Group 255 Groups Filters Sort JohnsonRVFife_WeekendInter_08-25-25 Created b…" at bounding box center [767, 577] width 1534 height 694
copy div "Filters Sort JohnsonRVFife_WeekendInter_0"
click at [406, 47] on input "in:groups" at bounding box center [424, 30] width 395 height 45
paste input "JohnsonRVFife_WeekendInter_0"
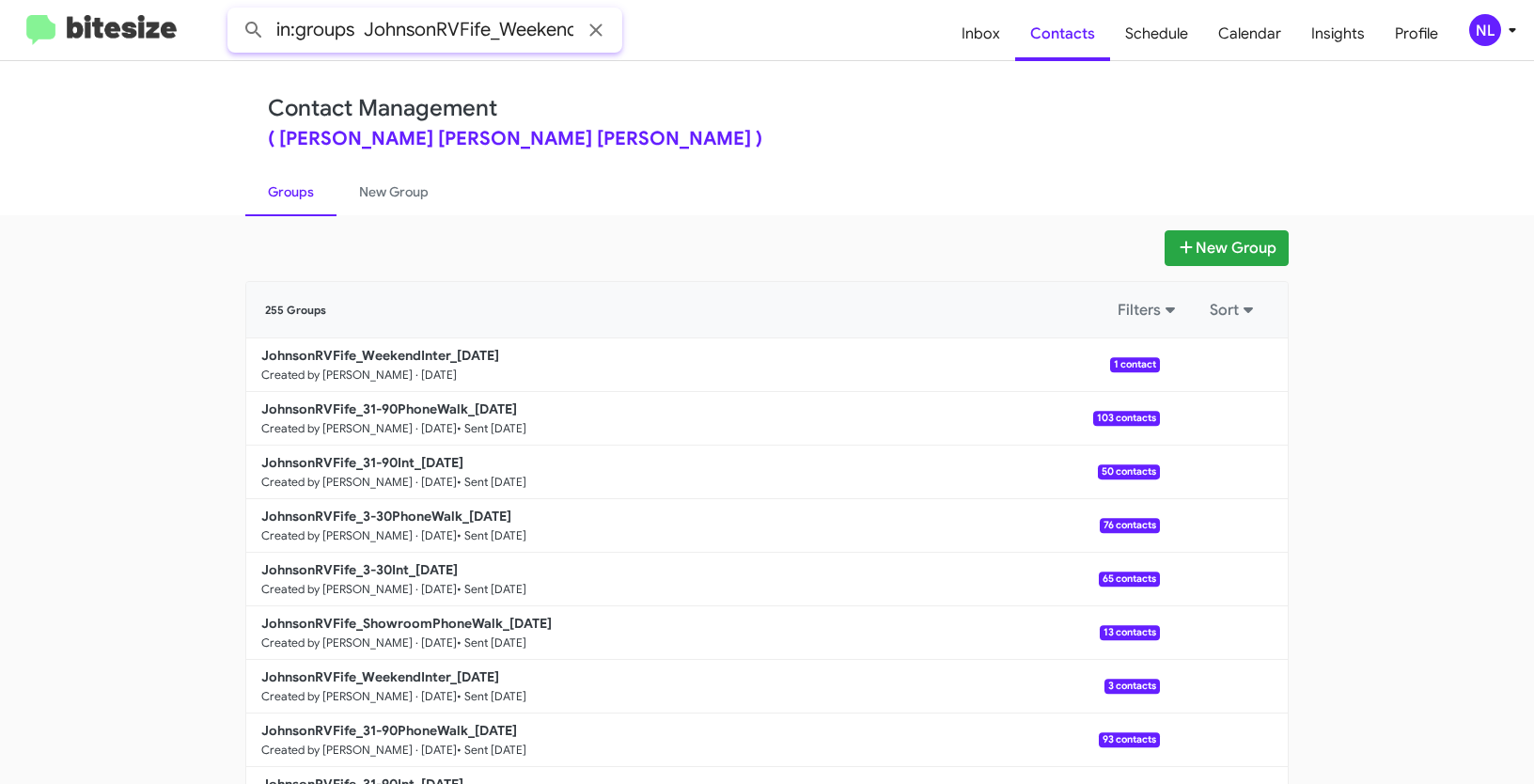
scroll to position [0, 63]
type input "in:groups JohnsonRVFife_WeekendInter_0"
click at [235, 11] on button at bounding box center [254, 30] width 38 height 38
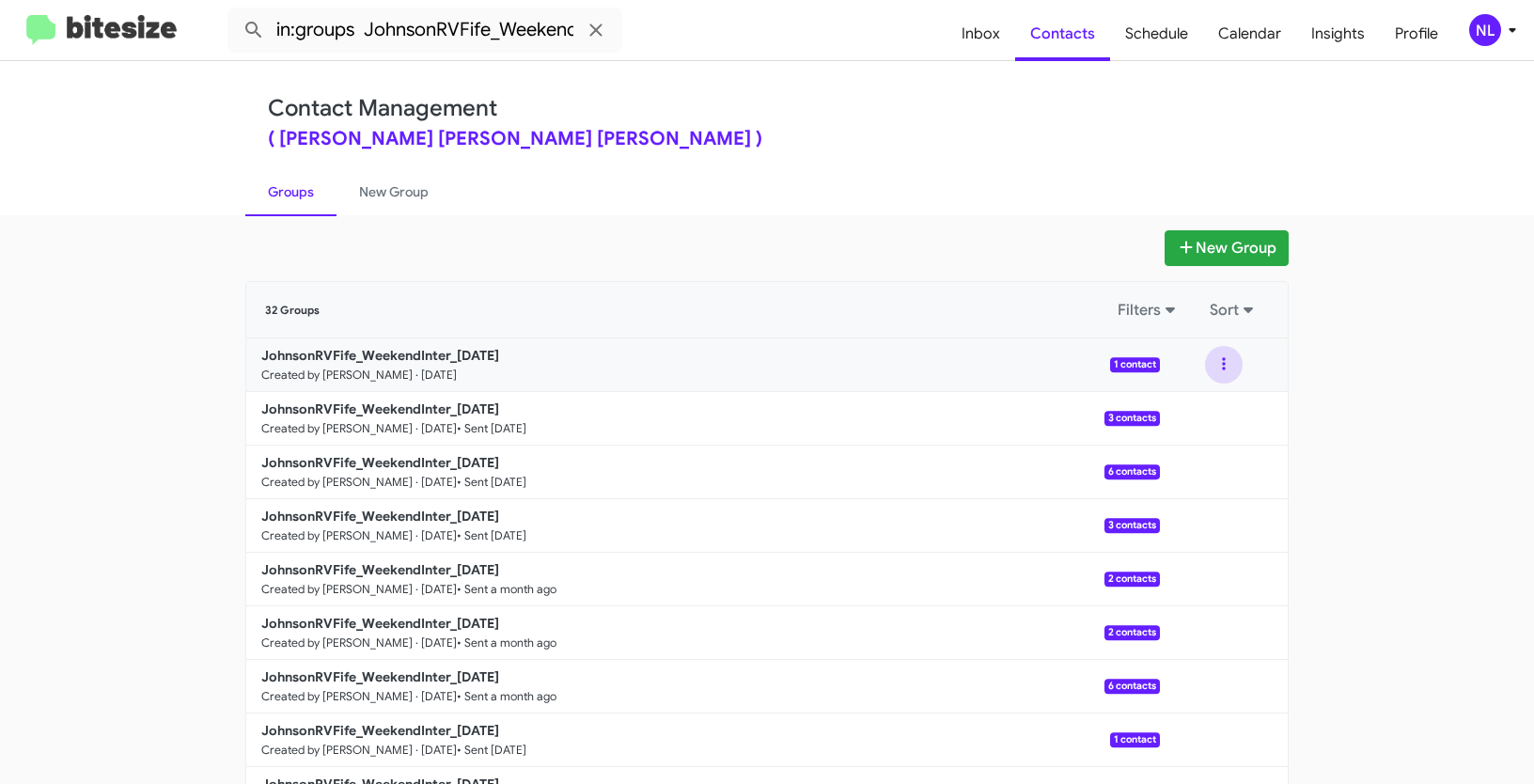
click at [1212, 361] on button at bounding box center [1224, 365] width 38 height 38
click at [1188, 410] on button "View contacts" at bounding box center [1168, 416] width 151 height 45
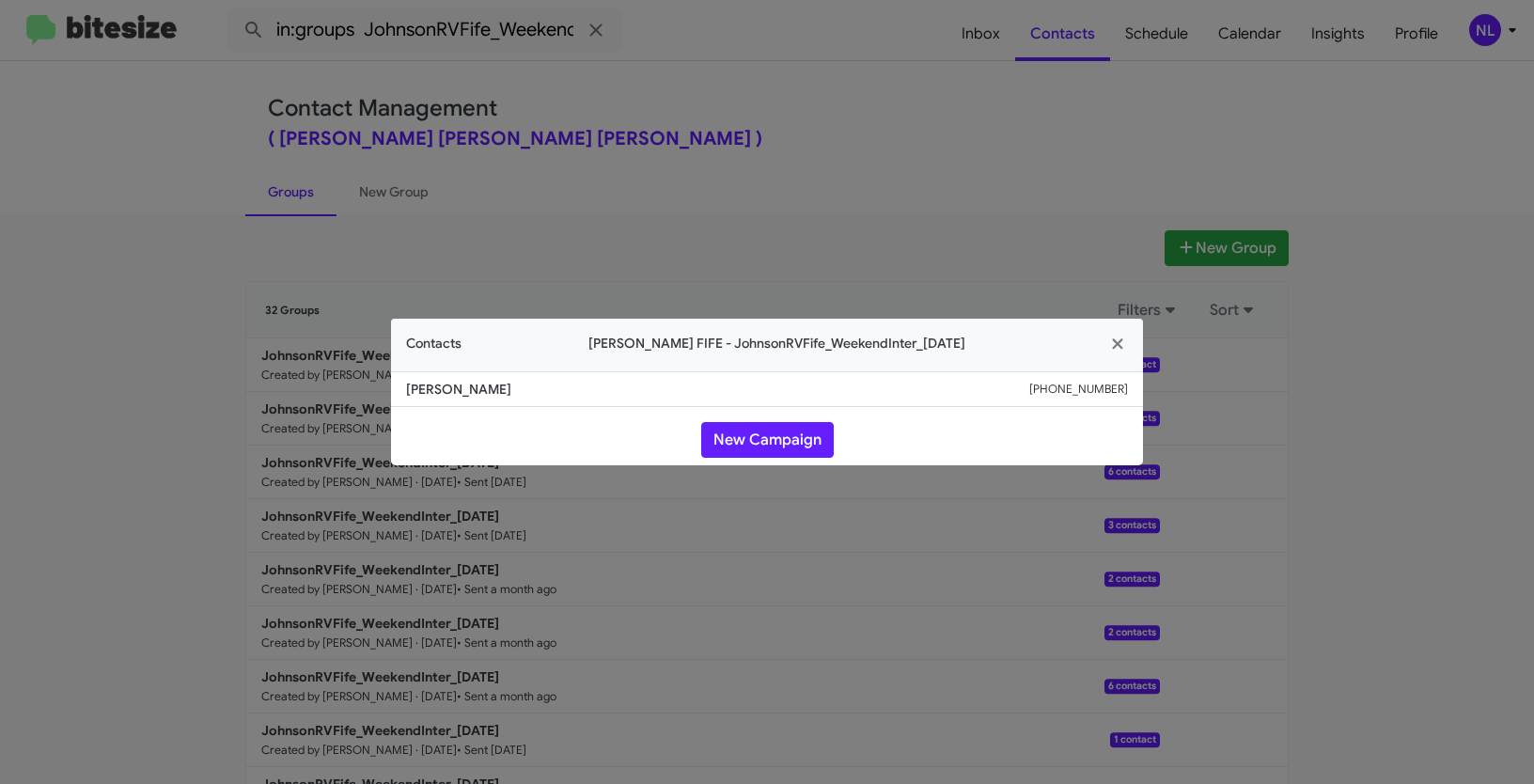
drag, startPoint x: 1034, startPoint y: 391, endPoint x: 805, endPoint y: 395, distance: 229.0
click at [1145, 385] on modal-container "Contacts Johnson RV FIFE - JohnsonRVFife_WeekendInter_08-25-25 Kimberley Bauman…" at bounding box center [767, 392] width 1534 height 784
click at [474, 386] on span "Kimberley Bauman" at bounding box center [718, 389] width 623 height 19
drag, startPoint x: 401, startPoint y: 387, endPoint x: 604, endPoint y: 401, distance: 203.5
click at [604, 401] on li "Kimberley Bauman +13604813614" at bounding box center [767, 389] width 752 height 36
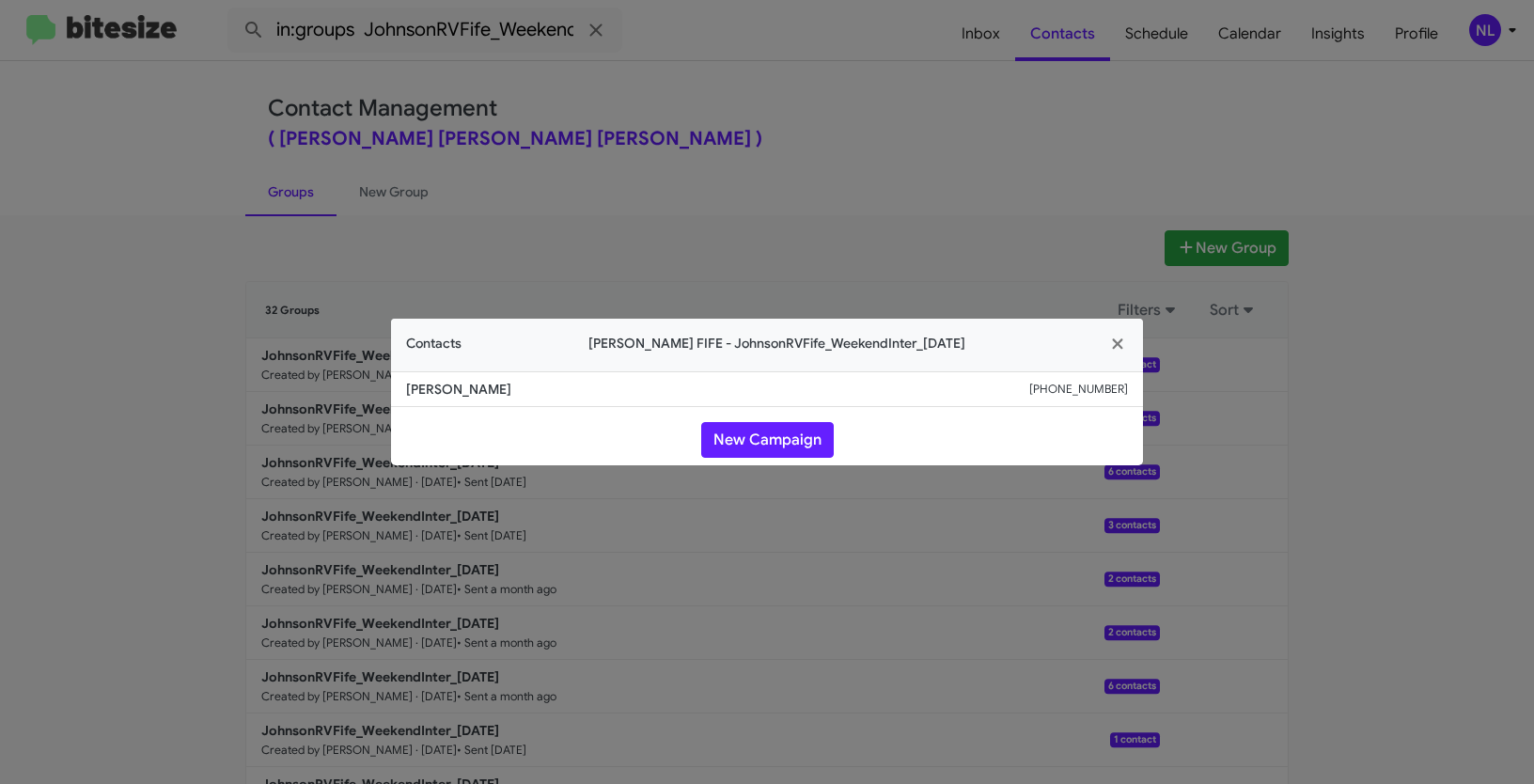
copy span "Kimberley Bauman"
click at [797, 440] on button "New Campaign" at bounding box center [767, 440] width 133 height 36
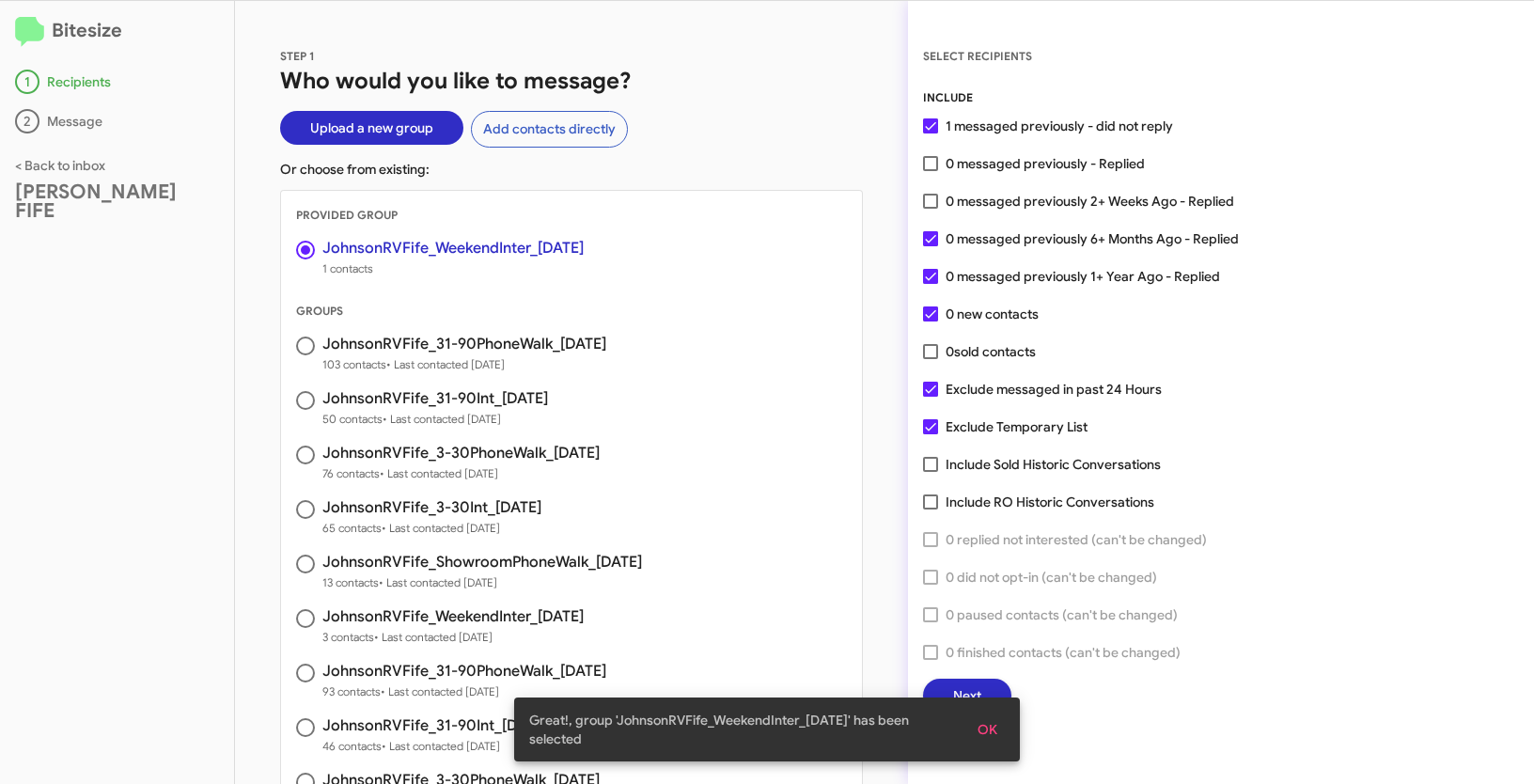
click at [980, 729] on span "OK" at bounding box center [987, 729] width 20 height 34
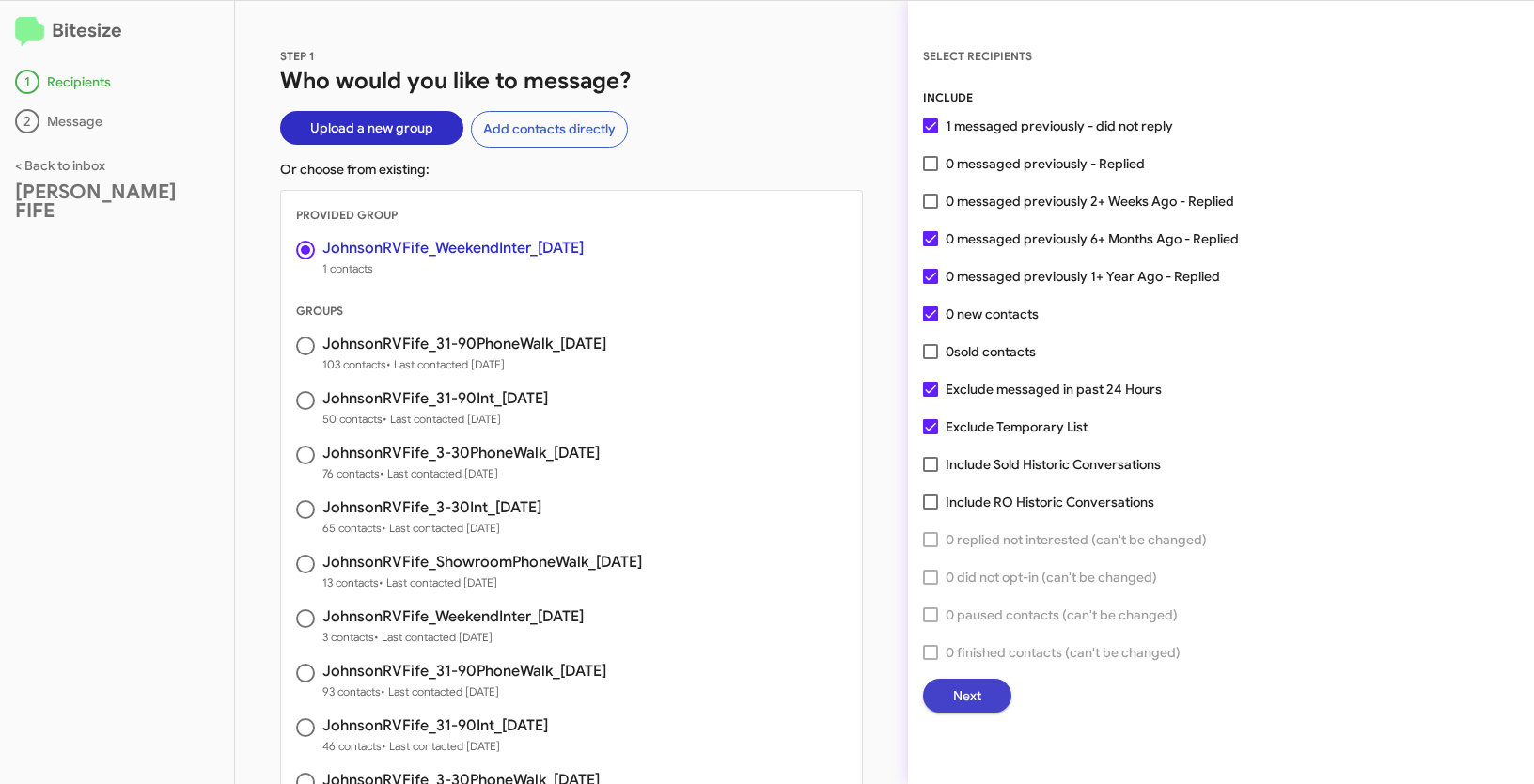
click at [969, 703] on span "Next" at bounding box center [967, 695] width 28 height 34
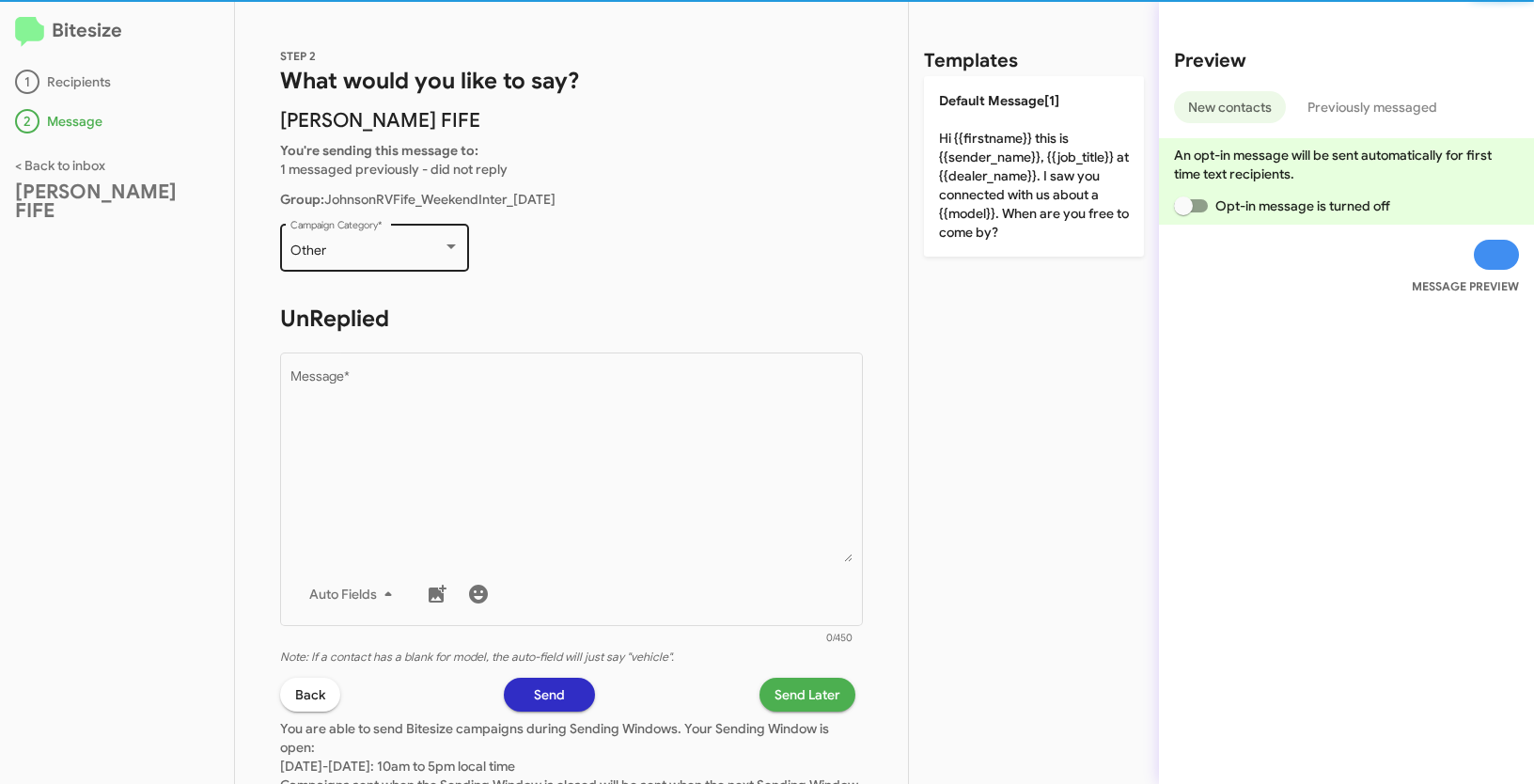
click at [421, 251] on div "Other" at bounding box center [367, 251] width 153 height 15
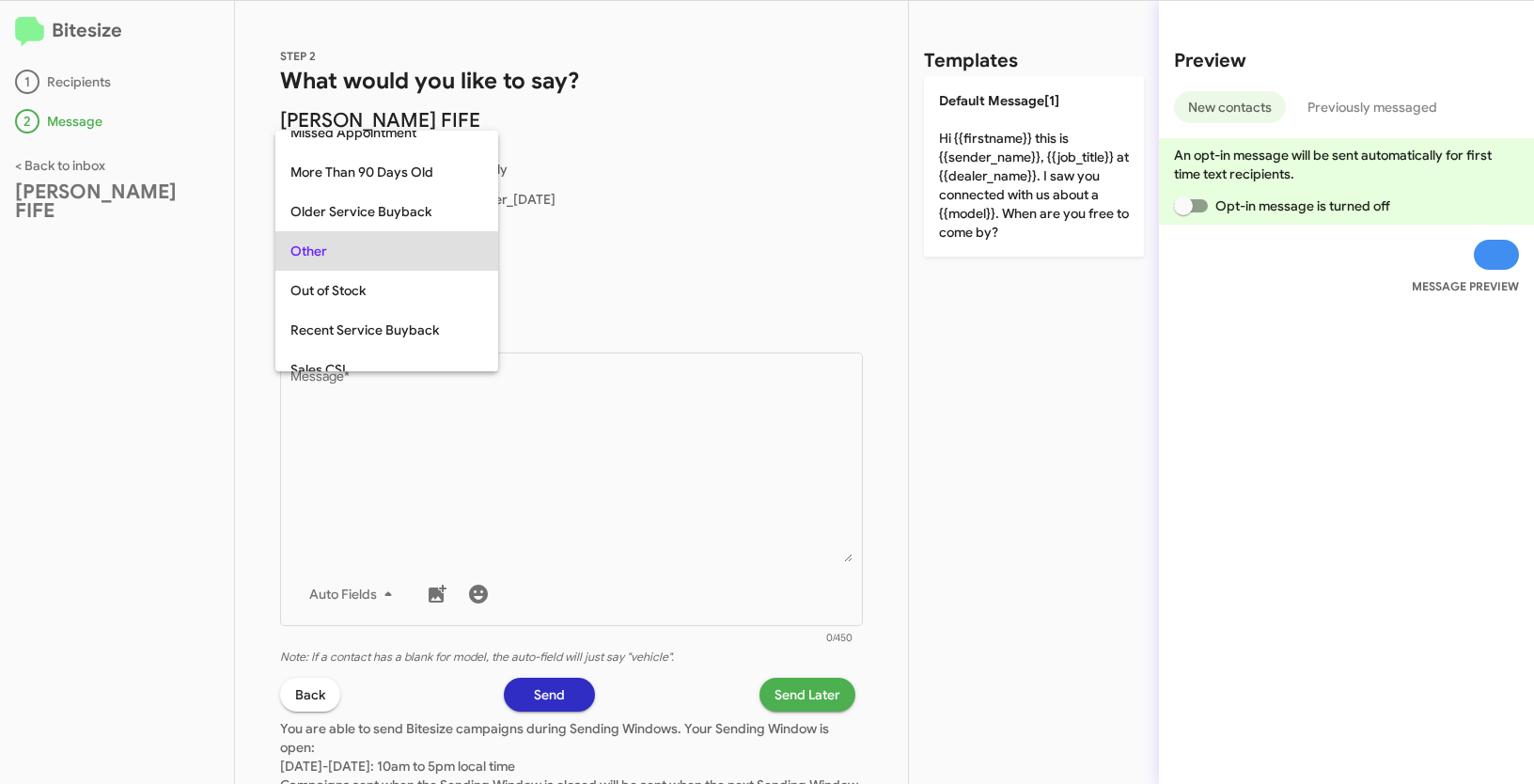
scroll to position [786, 0]
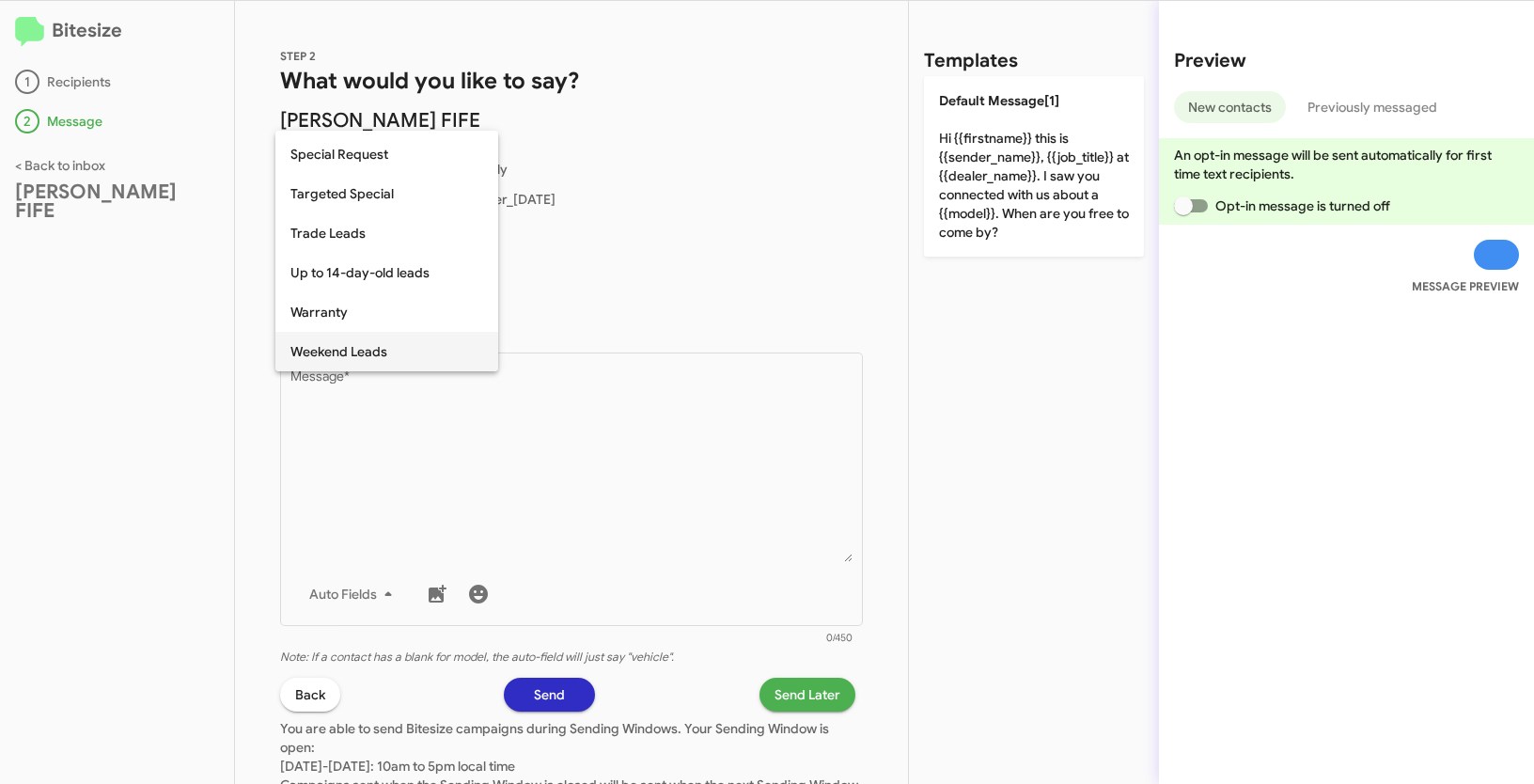
click at [375, 351] on span "Weekend Leads" at bounding box center [387, 351] width 192 height 40
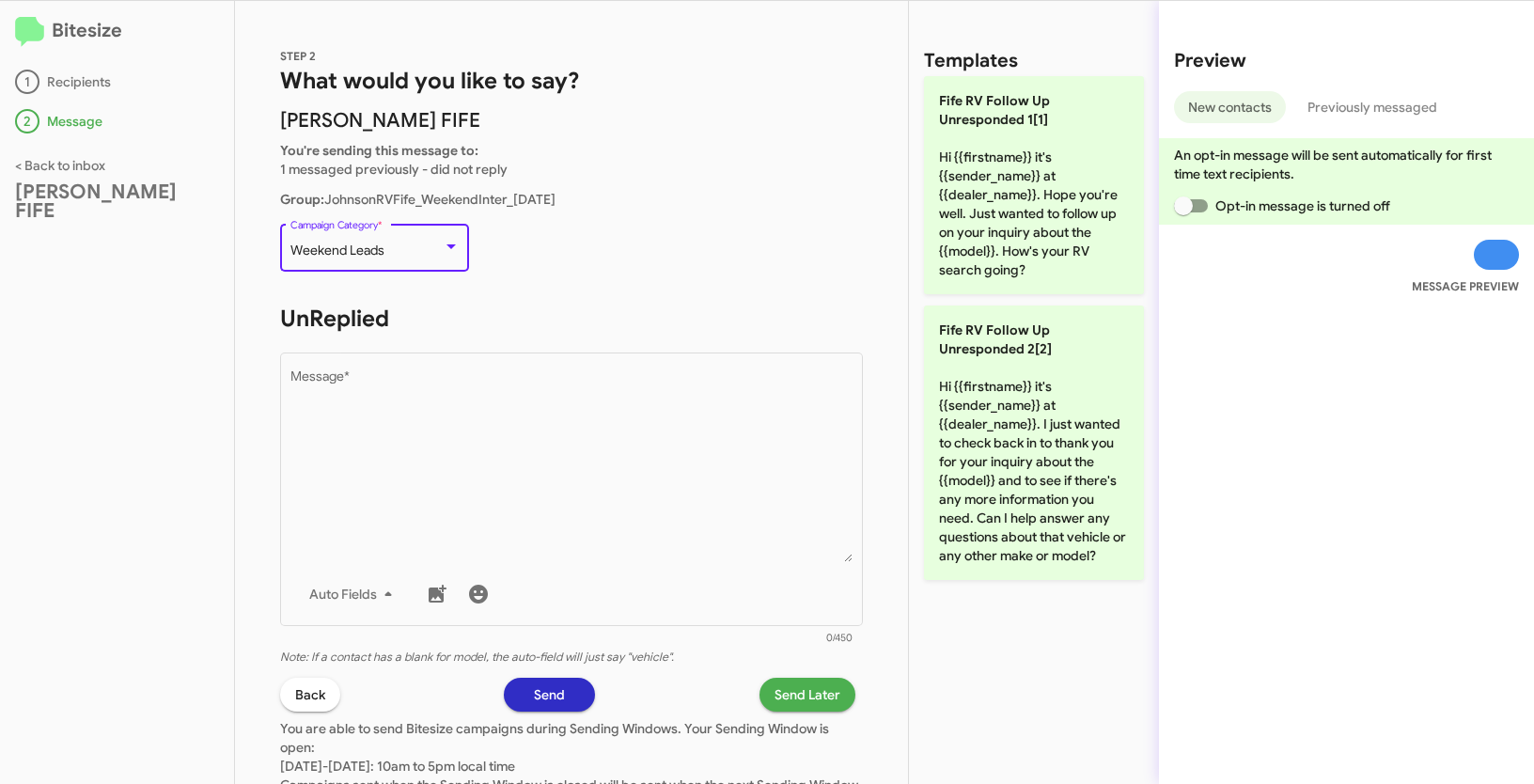
drag, startPoint x: 293, startPoint y: 245, endPoint x: 398, endPoint y: 253, distance: 105.3
click at [398, 253] on div "Weekend Leads" at bounding box center [367, 251] width 153 height 15
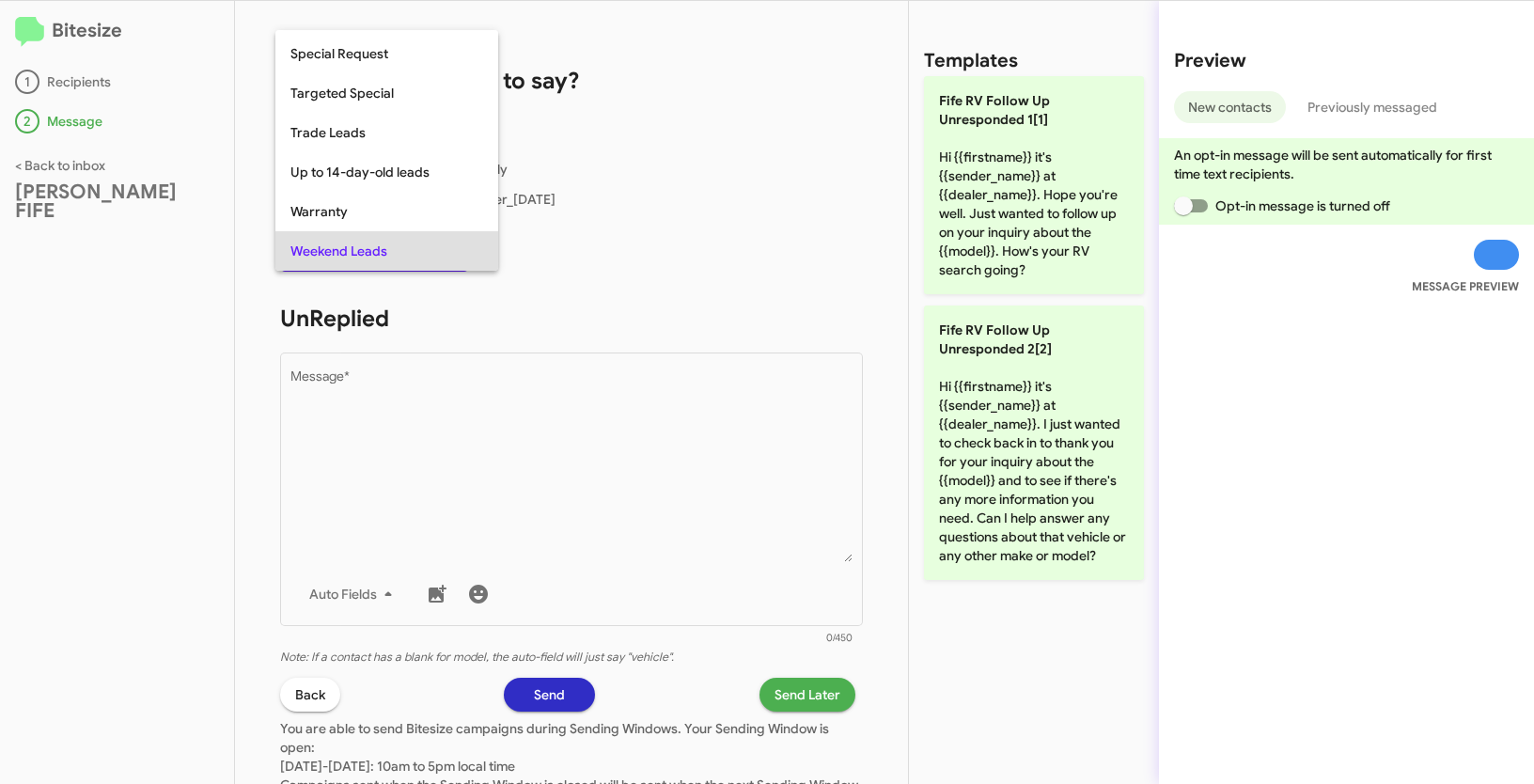
copy span "Weekend Leads"
click at [535, 464] on div at bounding box center [767, 392] width 1534 height 784
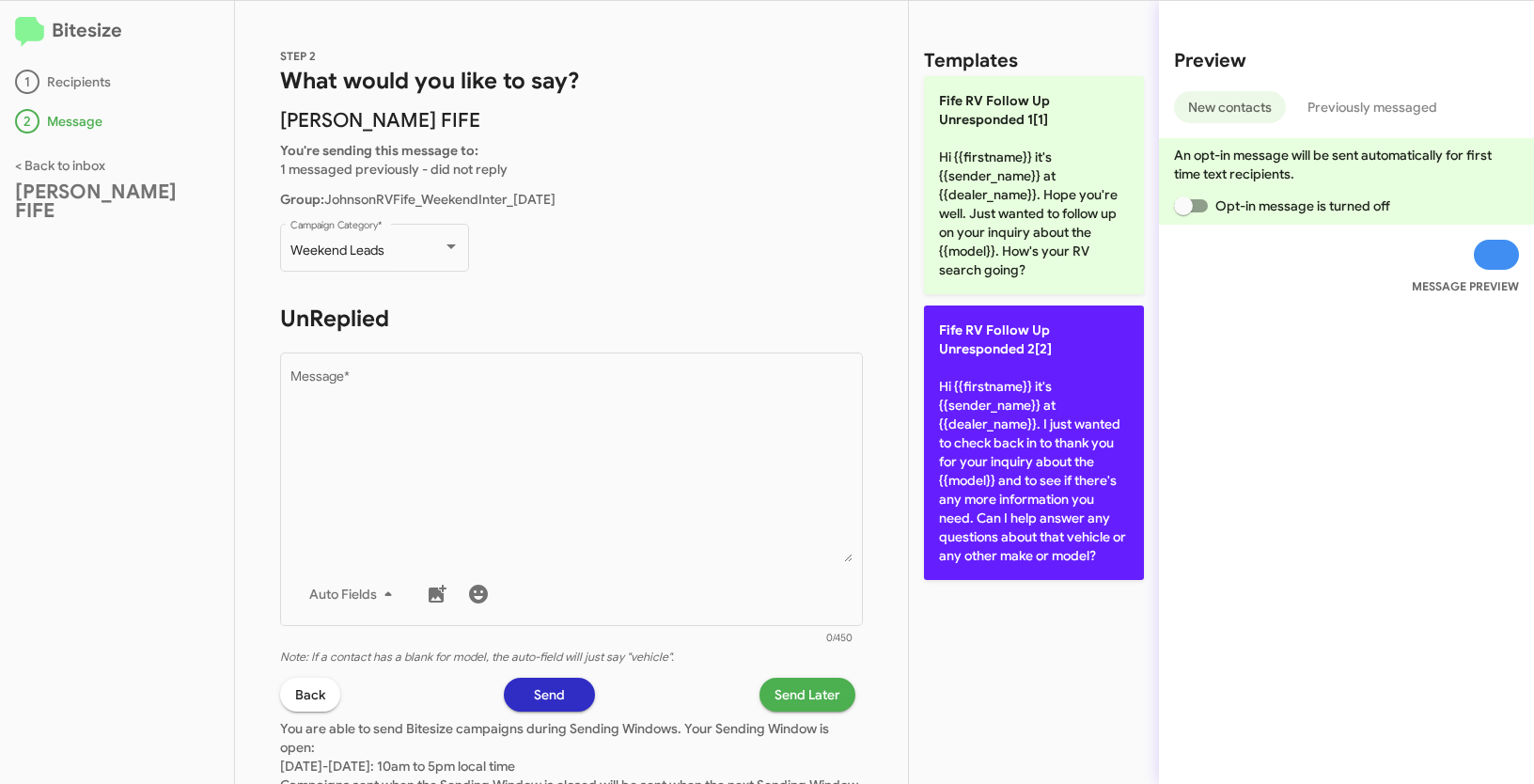
click at [1012, 434] on p "Fife RV Follow Up Unresponded 2[2] Hi {{firstname}} it's {{sender_name}} at {{d…" at bounding box center [1033, 442] width 220 height 274
type textarea "Hi {{firstname}} it's {{sender_name}} at {{dealer_name}}. I just wanted to chec…"
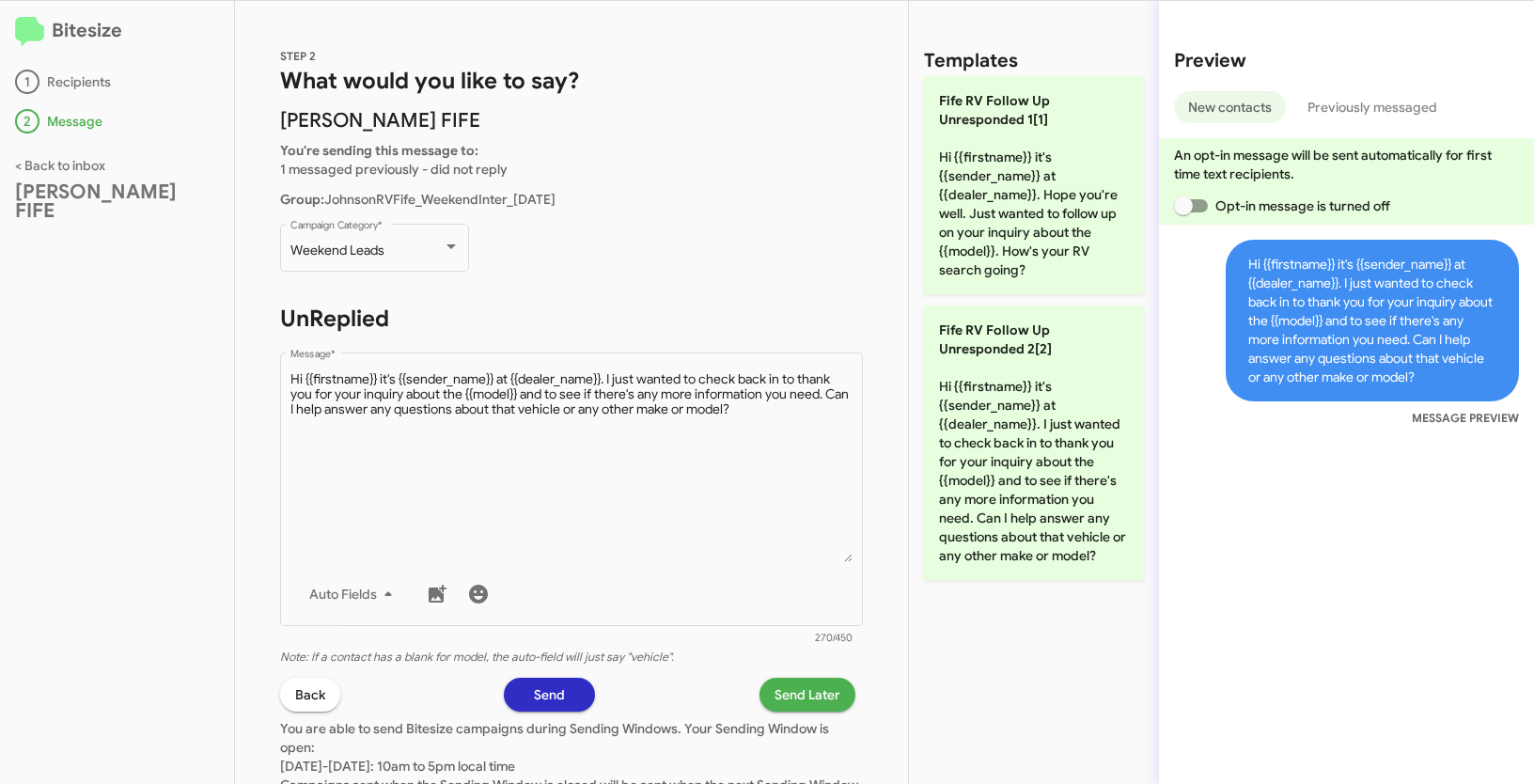
click at [816, 686] on span "Send Later" at bounding box center [808, 694] width 66 height 34
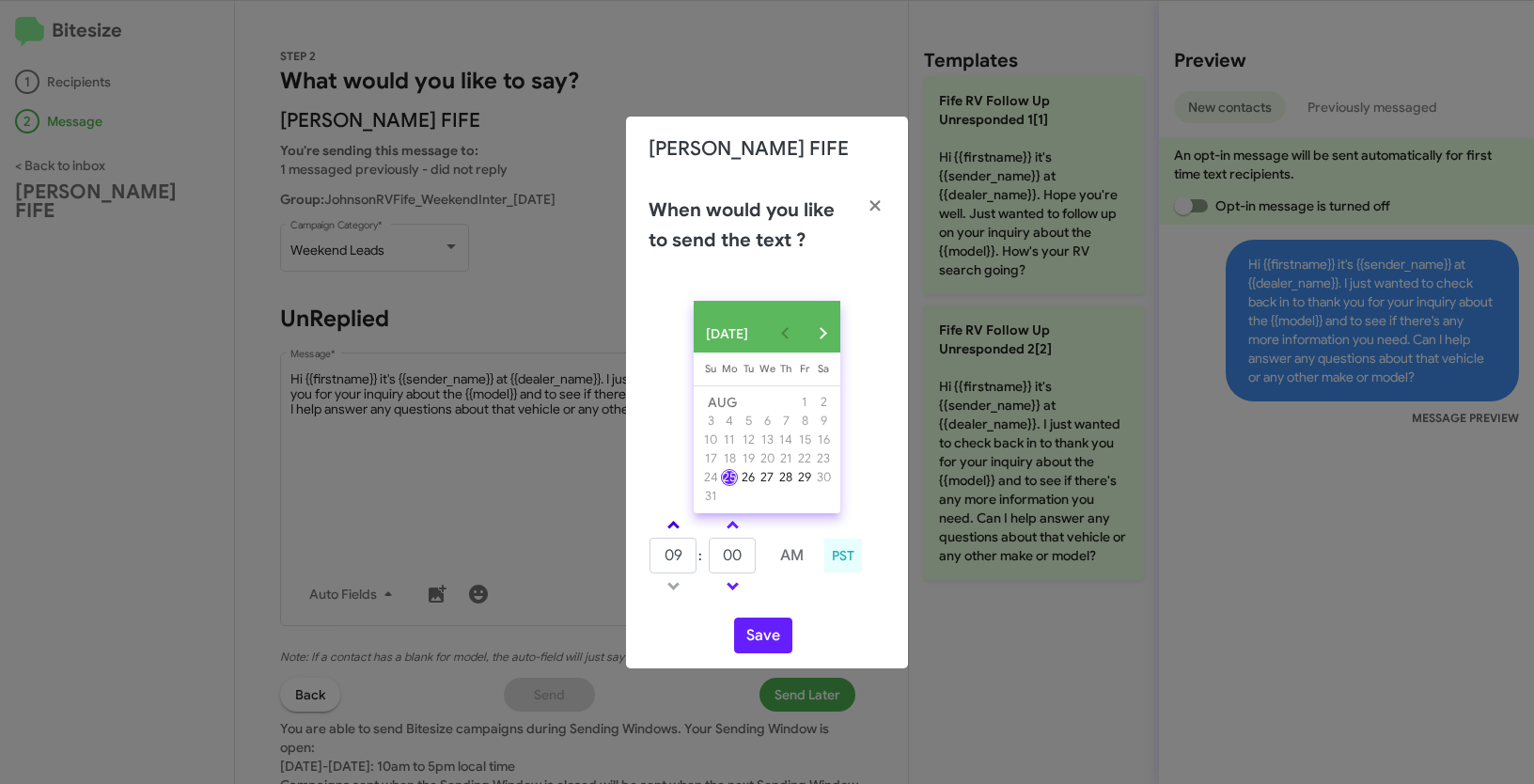
click at [666, 531] on link at bounding box center [673, 524] width 33 height 22
type input "10"
drag, startPoint x: 741, startPoint y: 564, endPoint x: 709, endPoint y: 551, distance: 34.5
click at [709, 551] on td "00" at bounding box center [733, 555] width 49 height 38
type input "14"
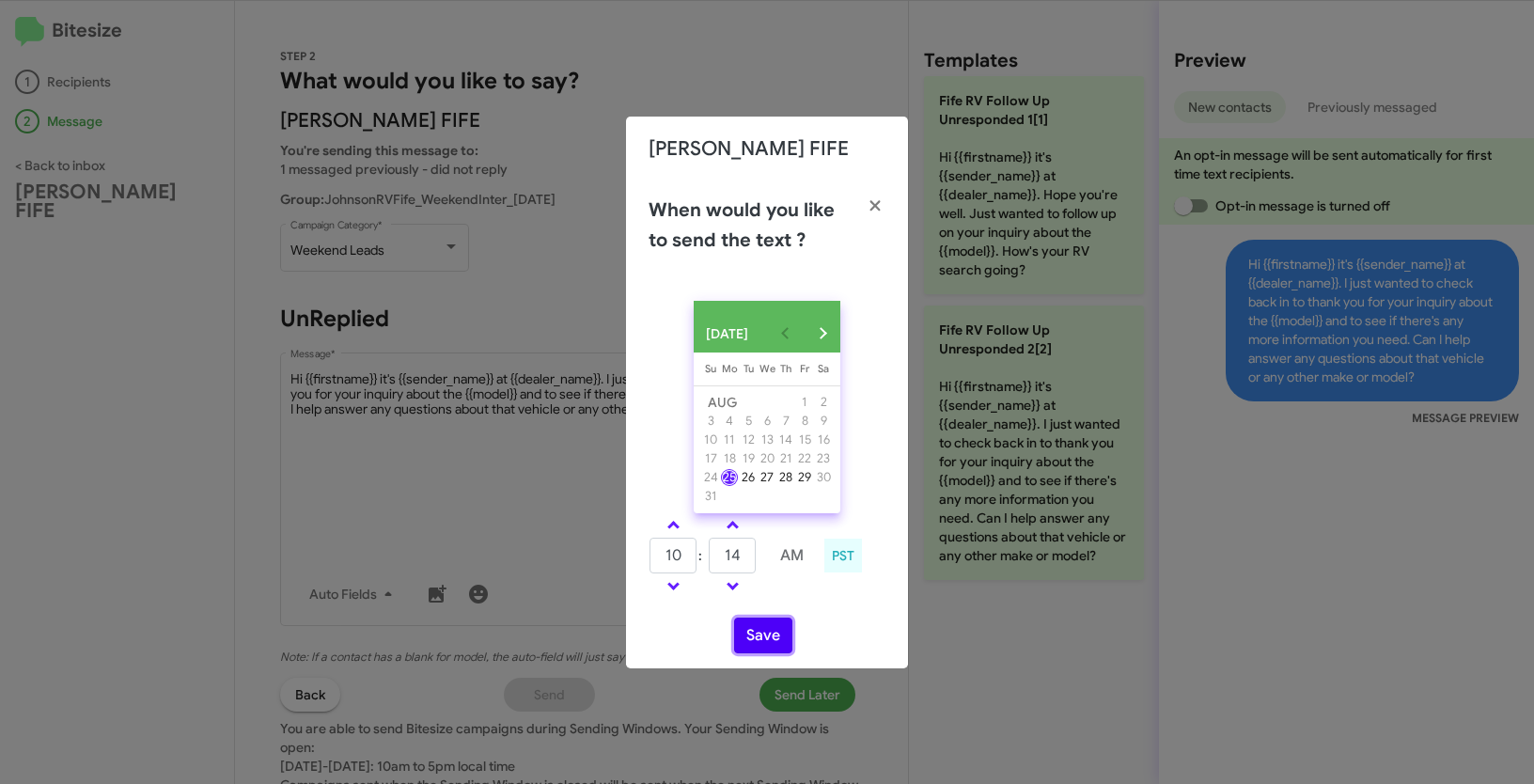
click at [760, 635] on button "Save" at bounding box center [764, 635] width 58 height 36
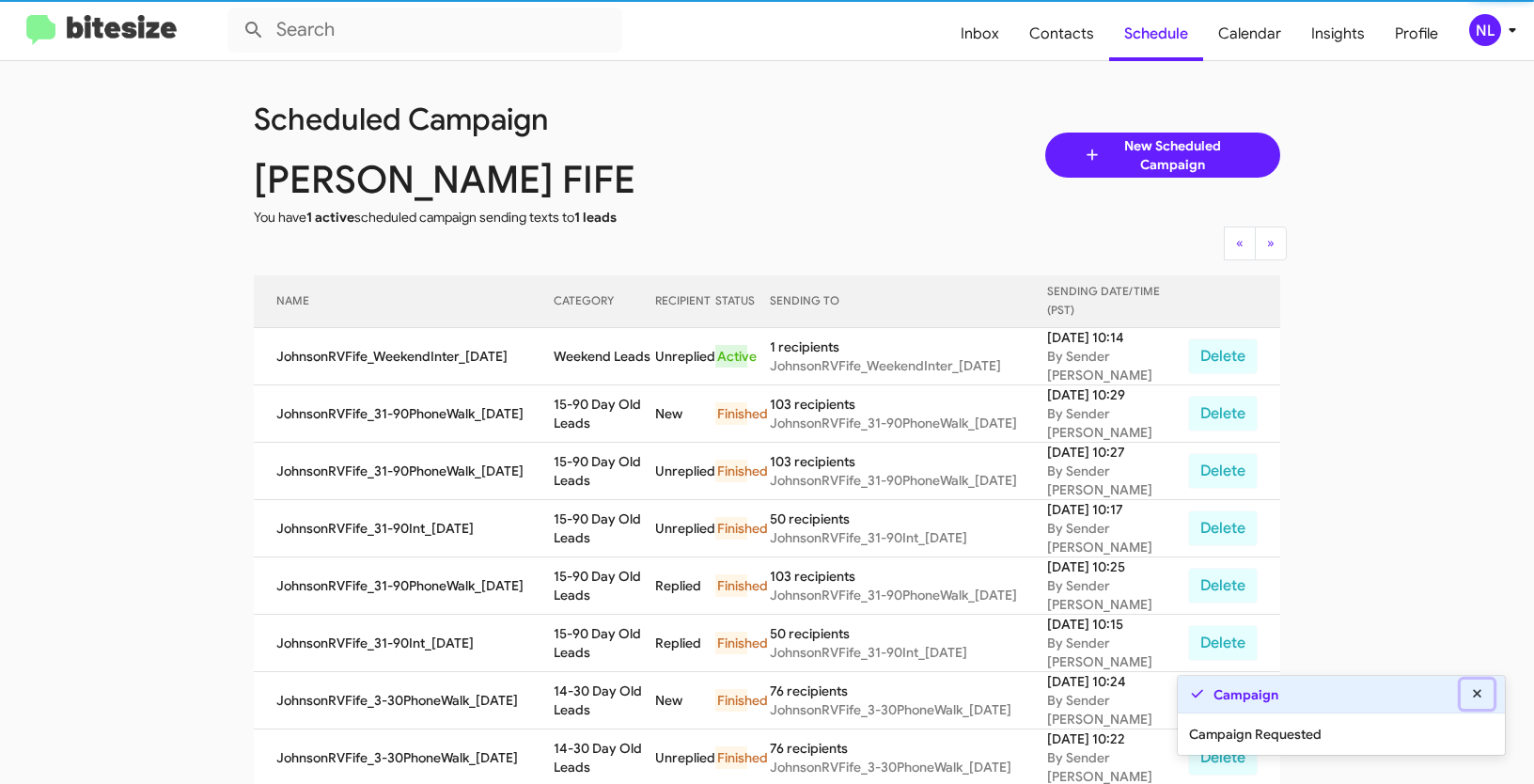
click at [1479, 689] on icon at bounding box center [1477, 694] width 17 height 13
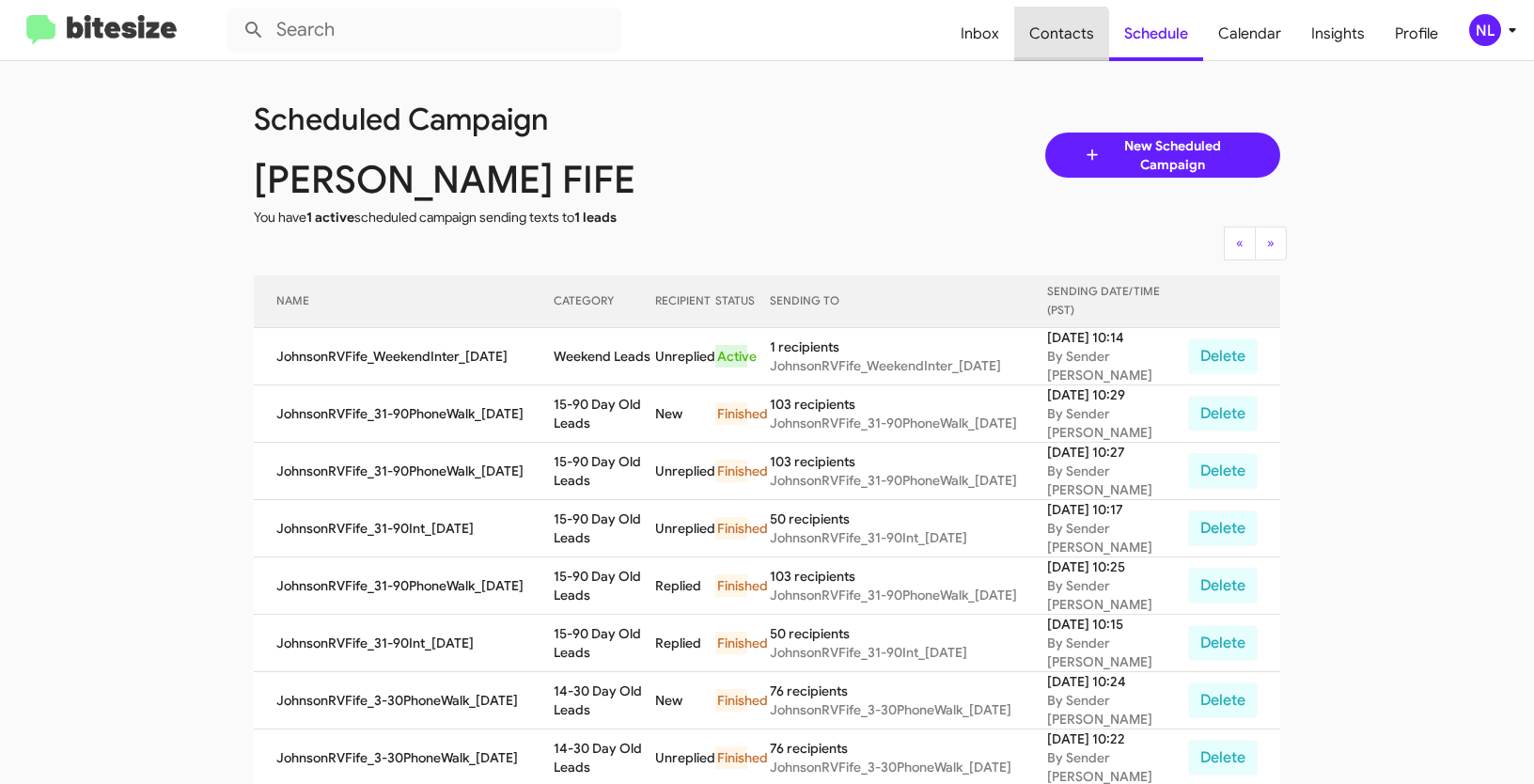
click at [1064, 36] on span "Contacts" at bounding box center [1062, 34] width 95 height 55
type input "in:groups"
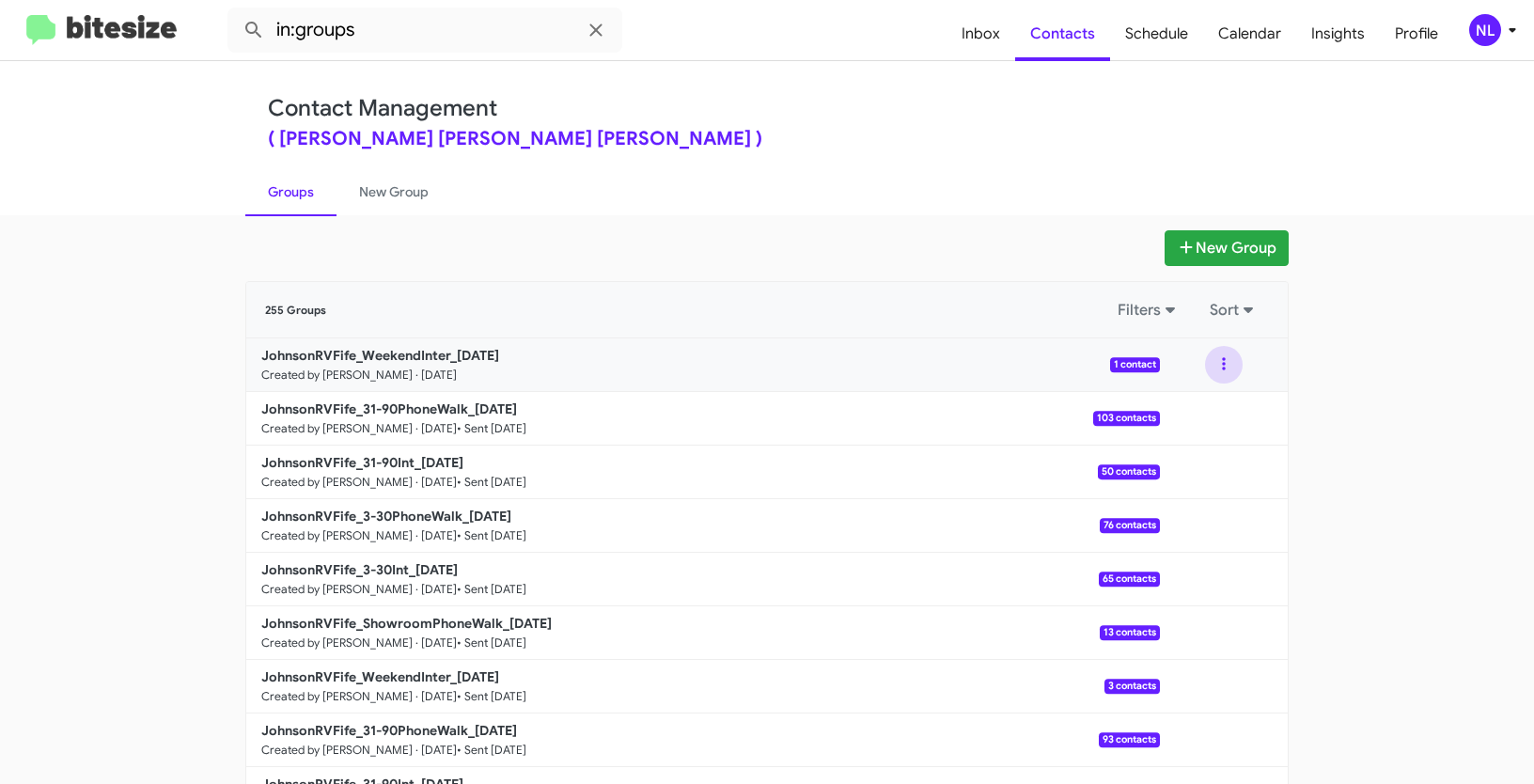
click at [1212, 360] on button at bounding box center [1224, 365] width 38 height 38
click at [1151, 422] on button "View contacts" at bounding box center [1168, 416] width 151 height 45
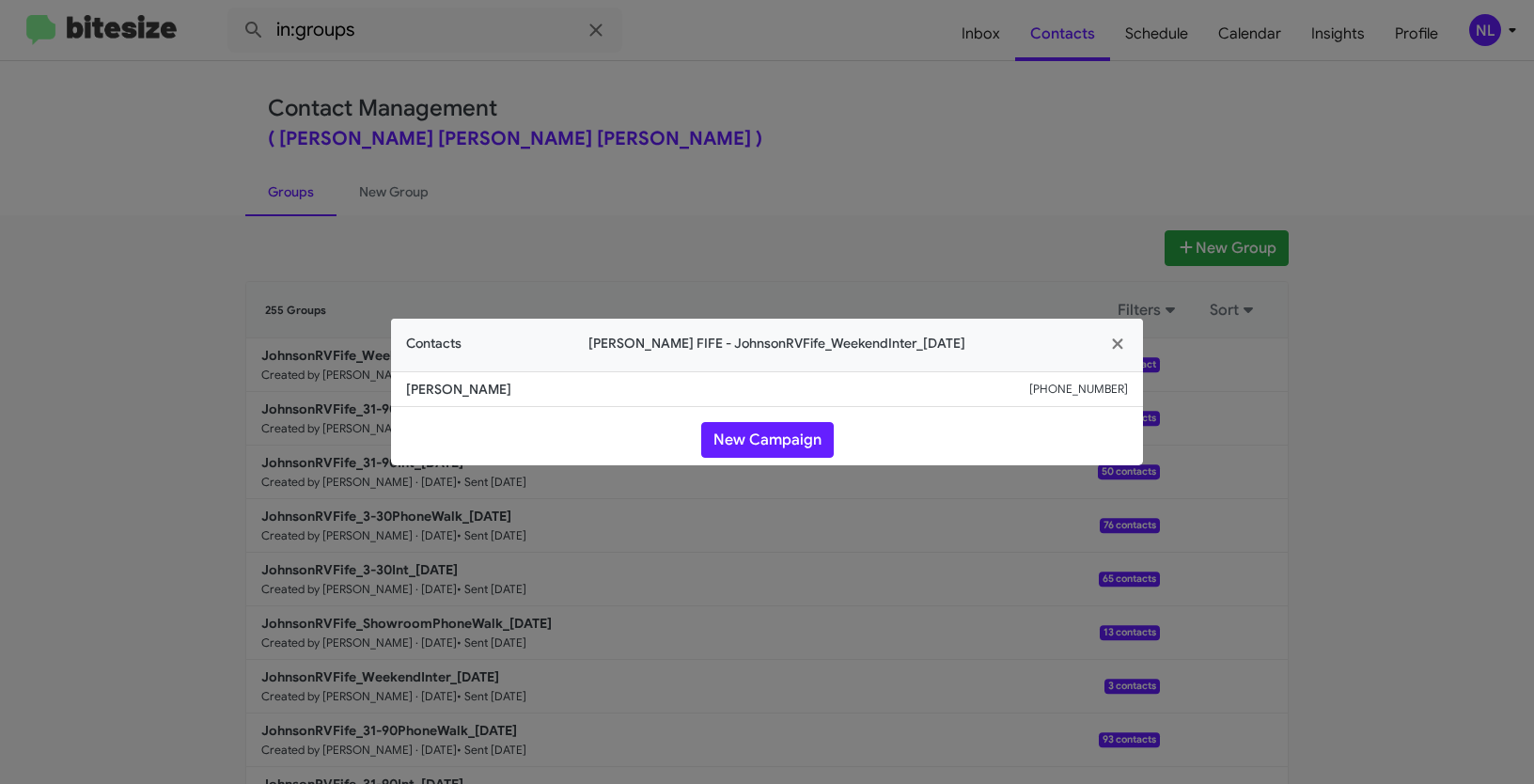
drag, startPoint x: 399, startPoint y: 384, endPoint x: 1133, endPoint y: 398, distance: 734.1
click at [1133, 398] on li "Kimberley Bauman +13604813614" at bounding box center [767, 389] width 752 height 36
copy div "Kimberley Bauman +13604813614"
click at [1127, 343] on icon "button" at bounding box center [1117, 344] width 22 height 17
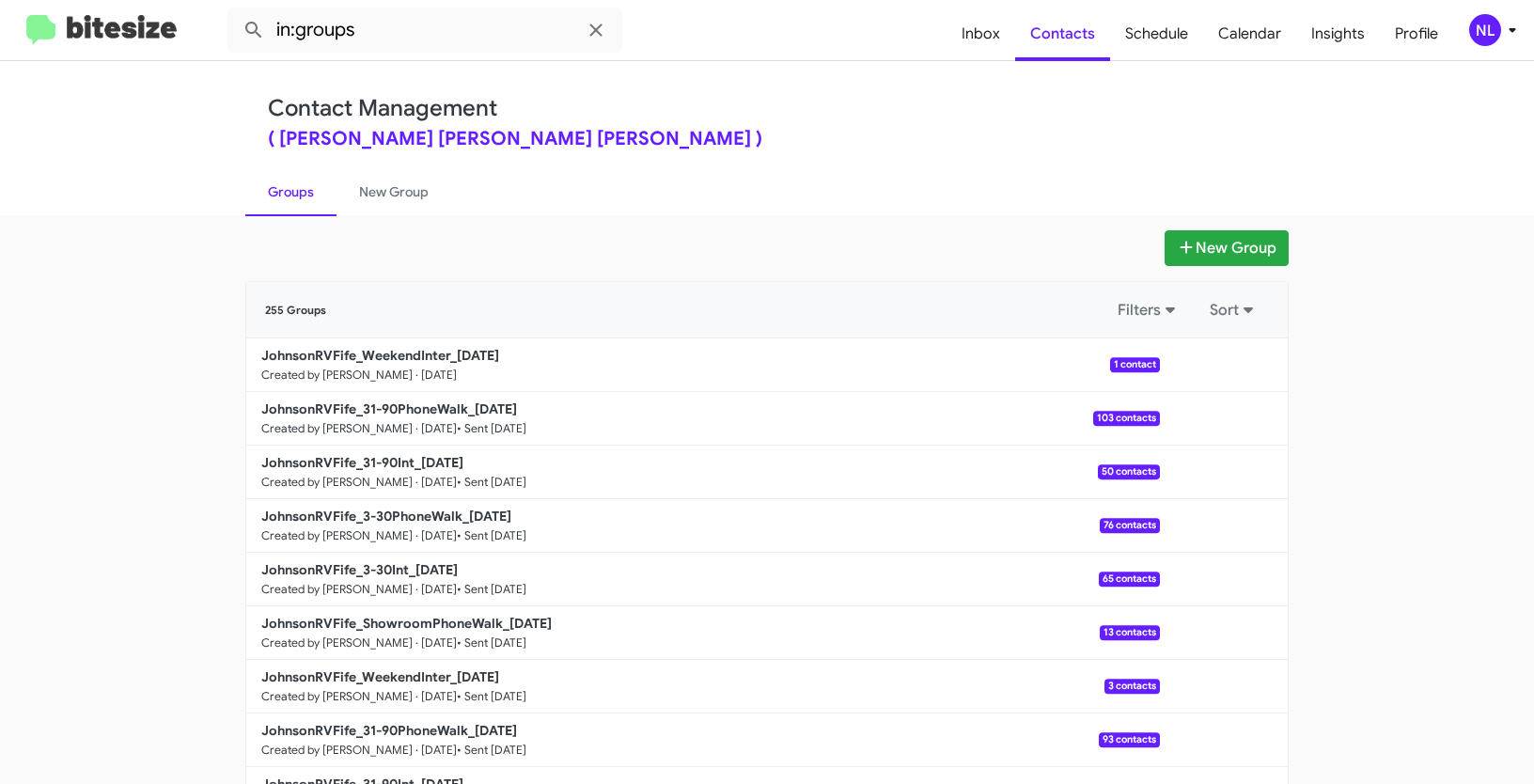
click at [1474, 29] on div "NL" at bounding box center [1485, 30] width 32 height 32
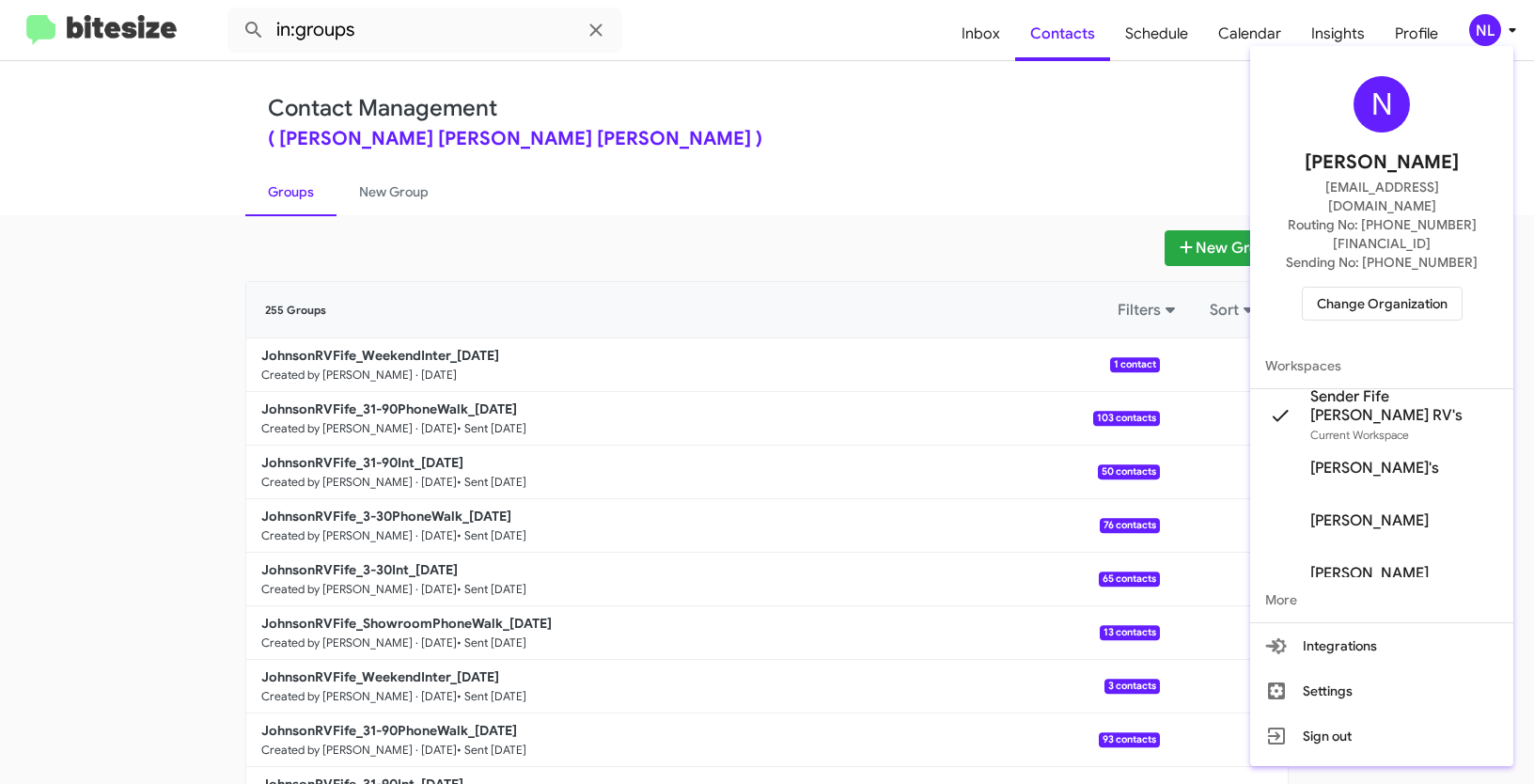
click at [1375, 287] on span "Change Organization" at bounding box center [1382, 303] width 131 height 32
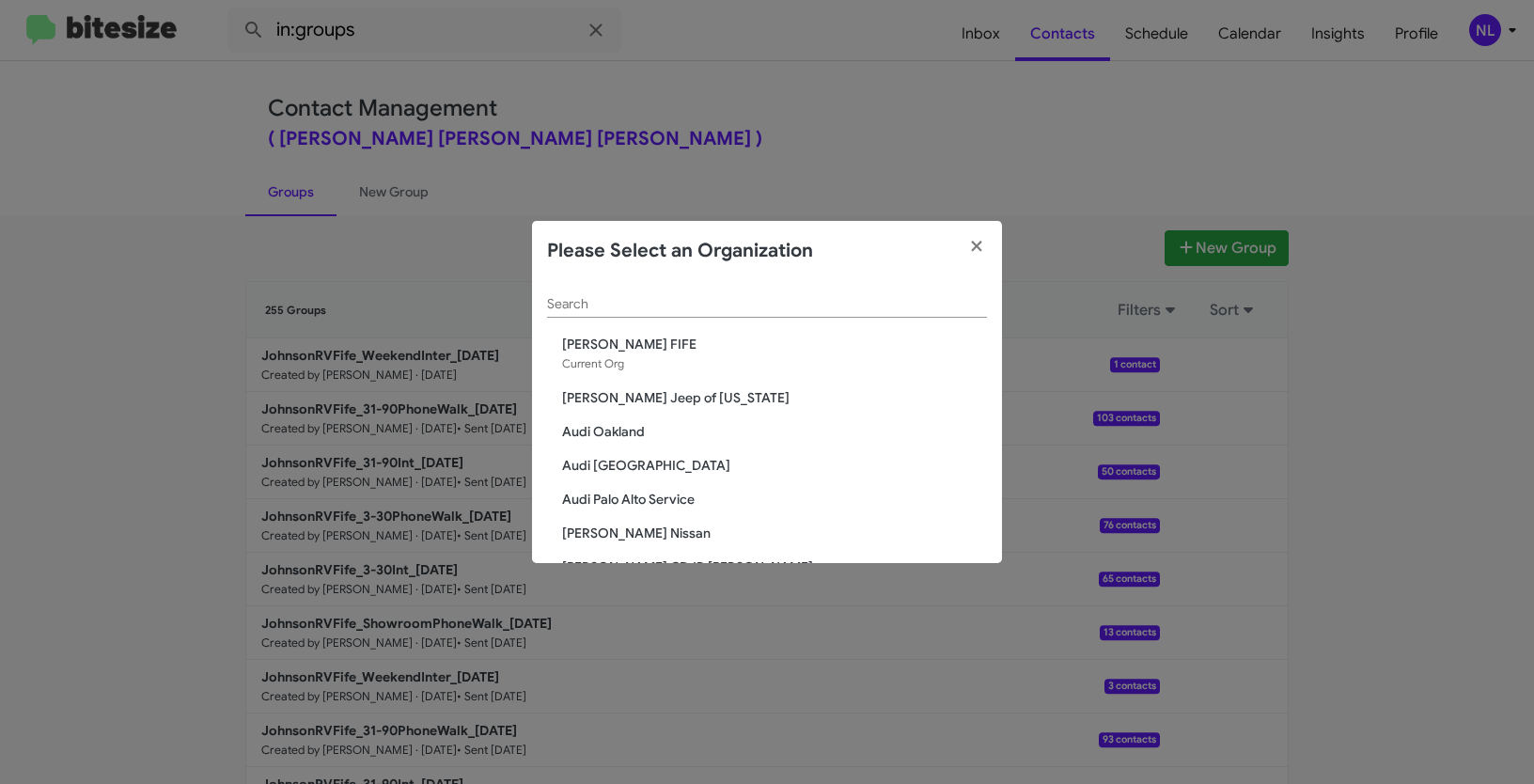
click at [672, 306] on input "Search" at bounding box center [767, 304] width 440 height 15
paste input "[PERSON_NAME] Medford"
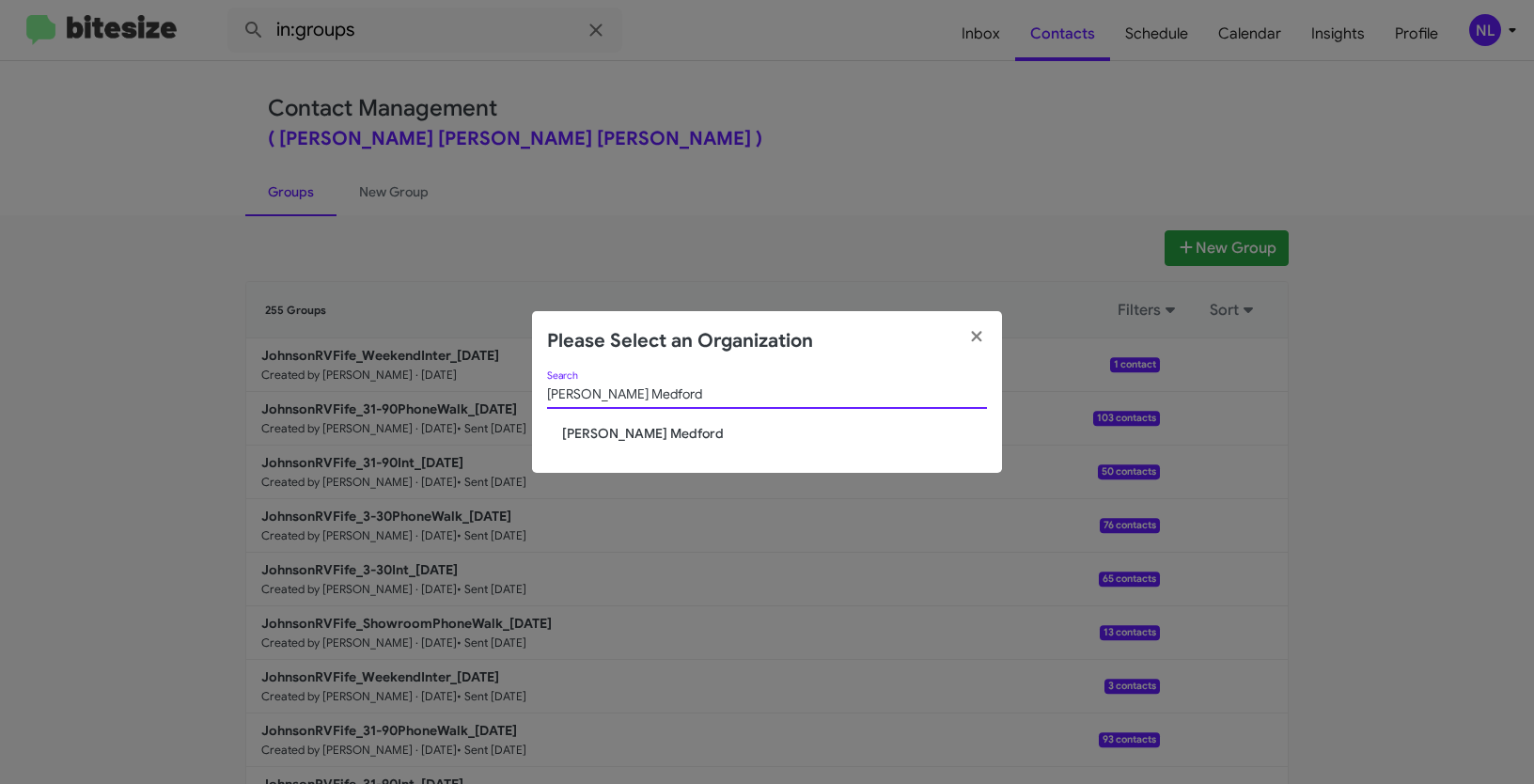
type input "[PERSON_NAME] Medford"
click at [665, 430] on span "[PERSON_NAME] Medford" at bounding box center [774, 433] width 425 height 19
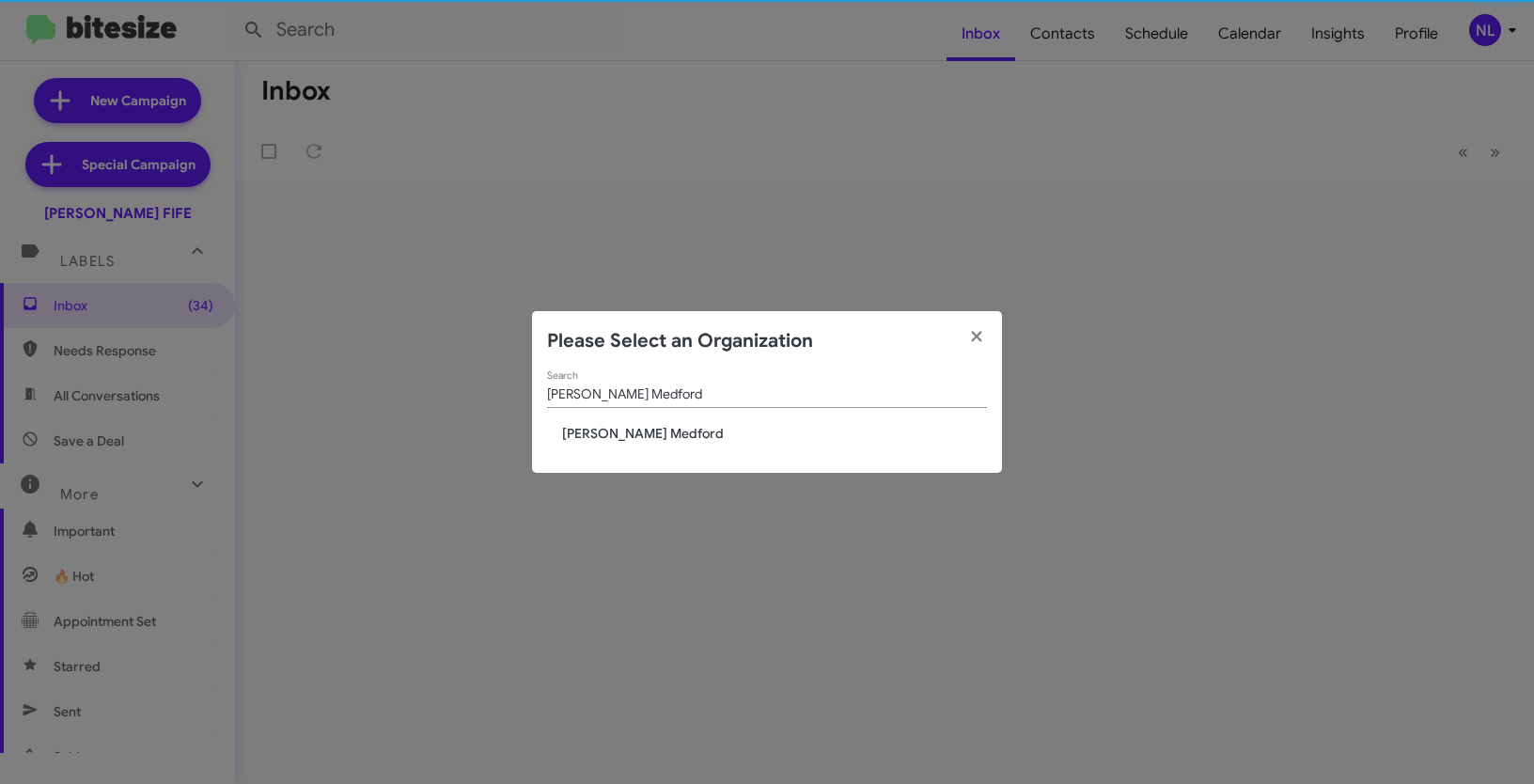
click at [665, 430] on span "[PERSON_NAME] Medford" at bounding box center [774, 433] width 425 height 19
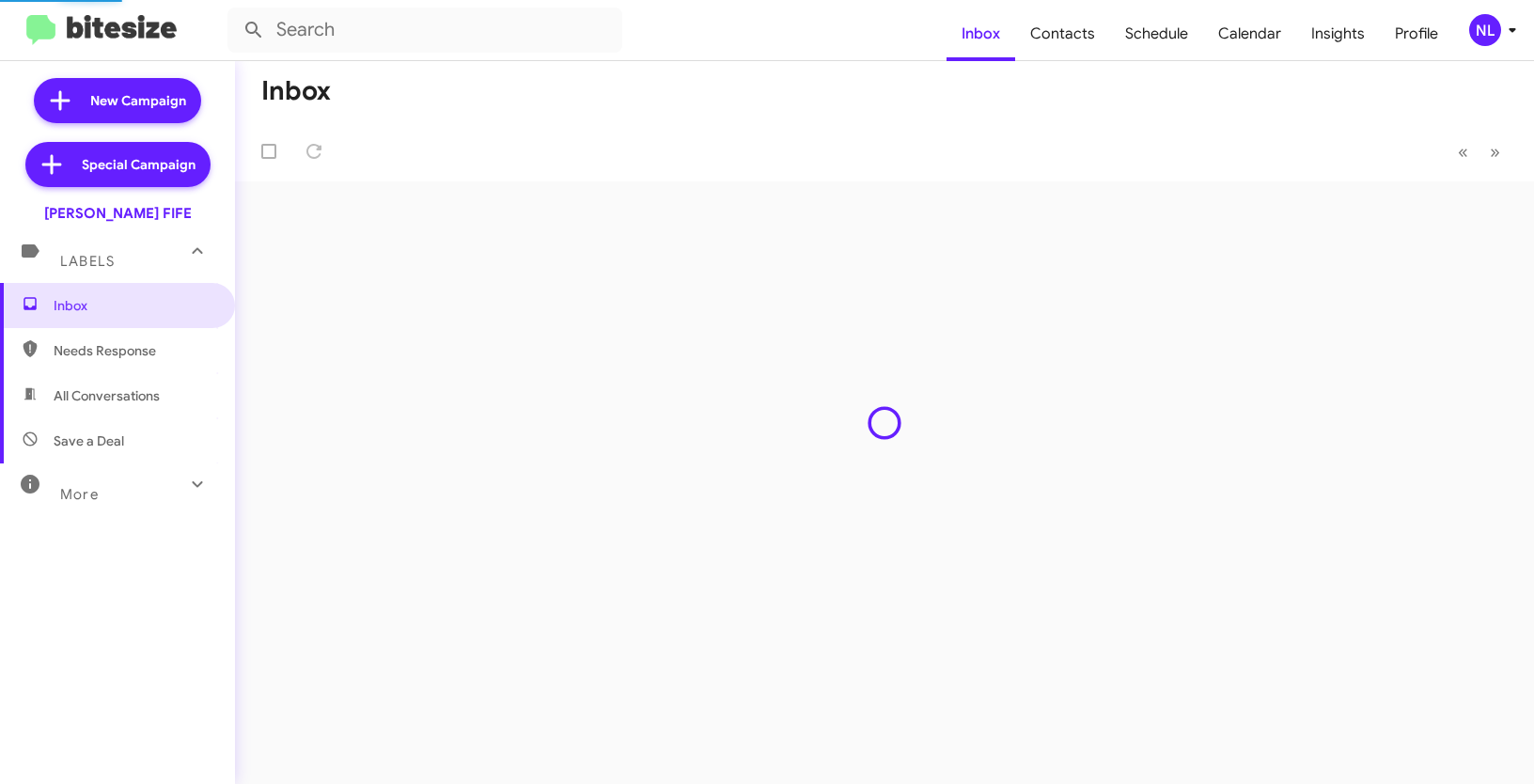
click at [1490, 32] on div "NL" at bounding box center [1485, 30] width 32 height 32
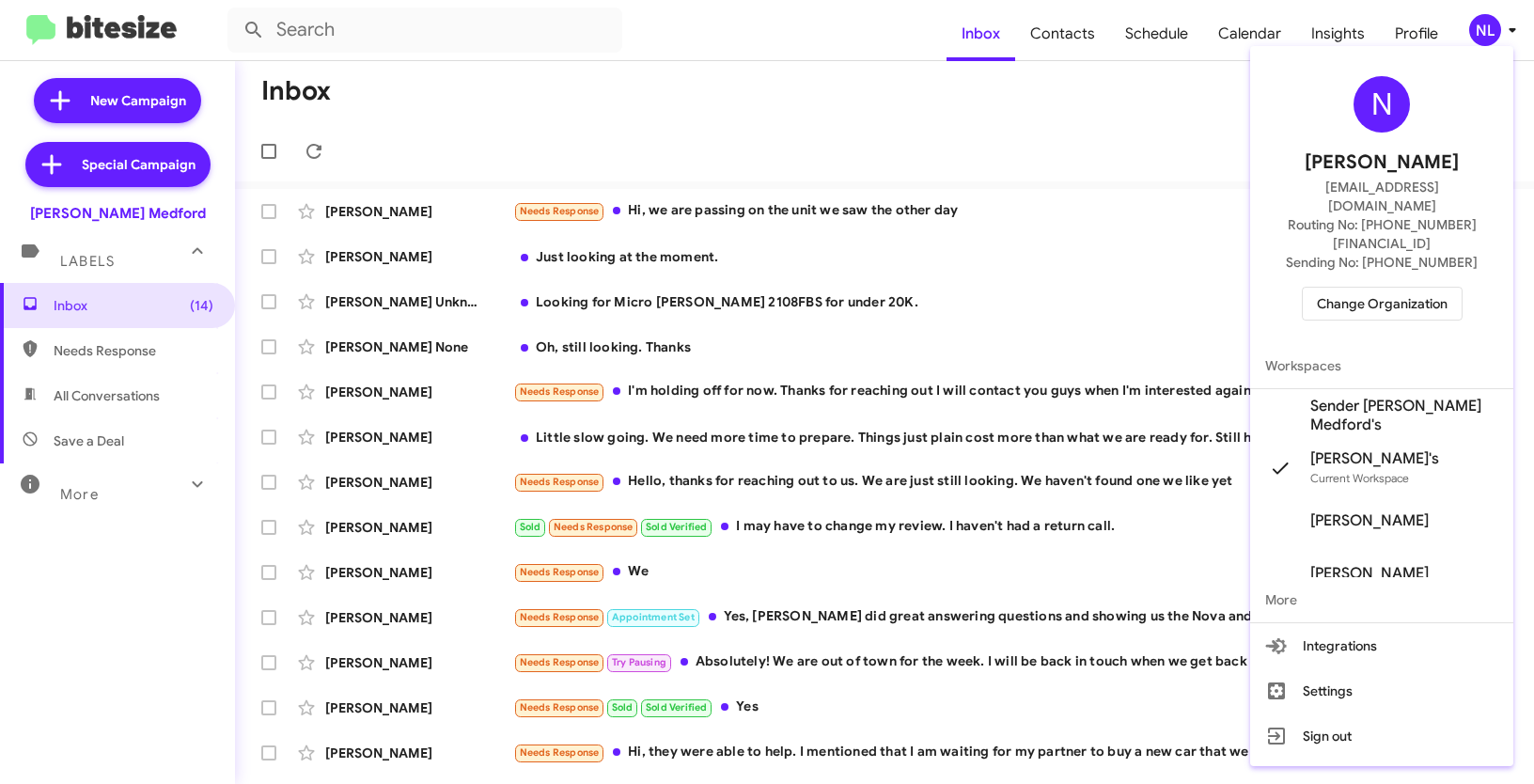
click at [1392, 397] on span "Sender [PERSON_NAME] Medford's" at bounding box center [1404, 416] width 188 height 38
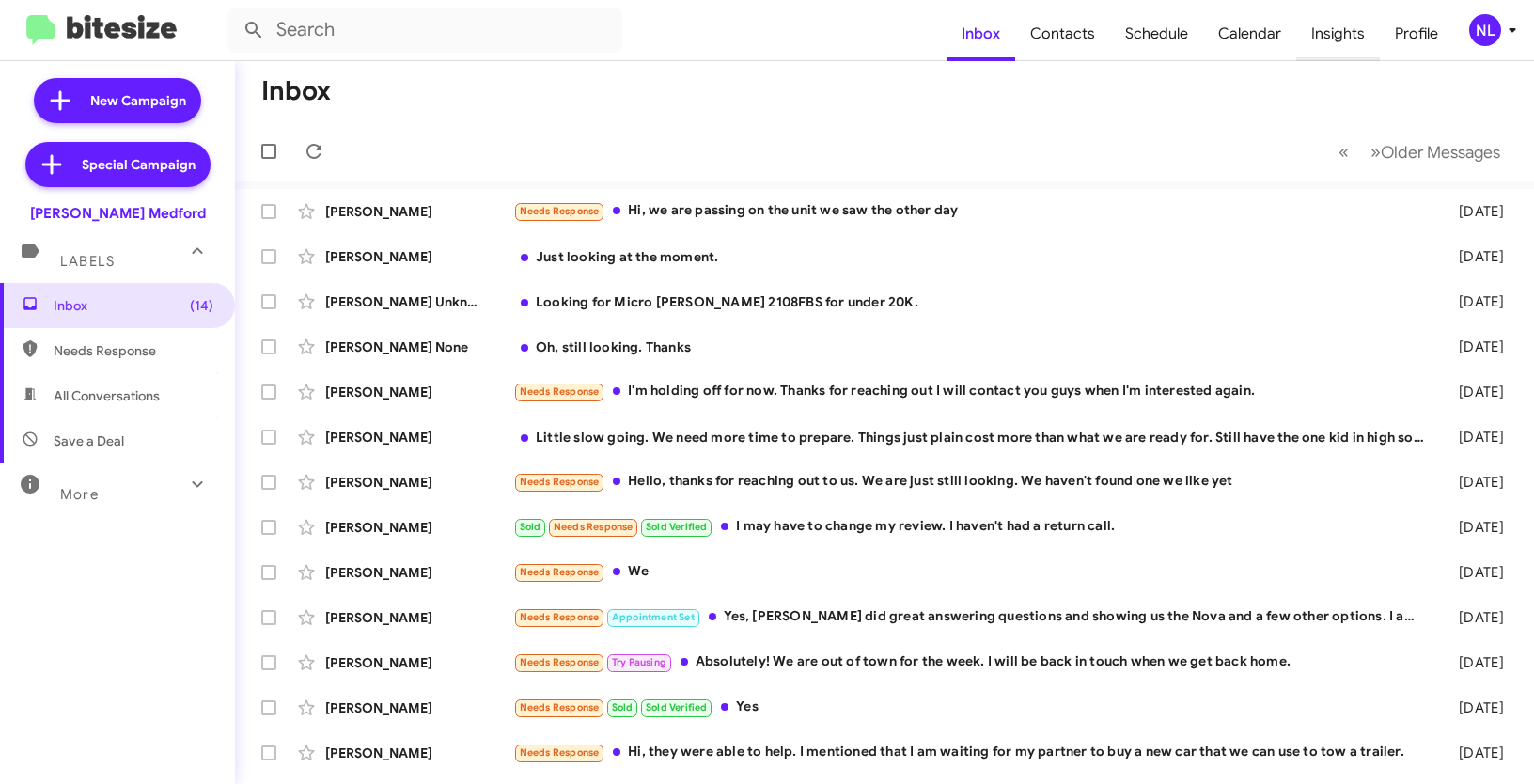
click at [1333, 30] on span "Insights" at bounding box center [1338, 34] width 84 height 55
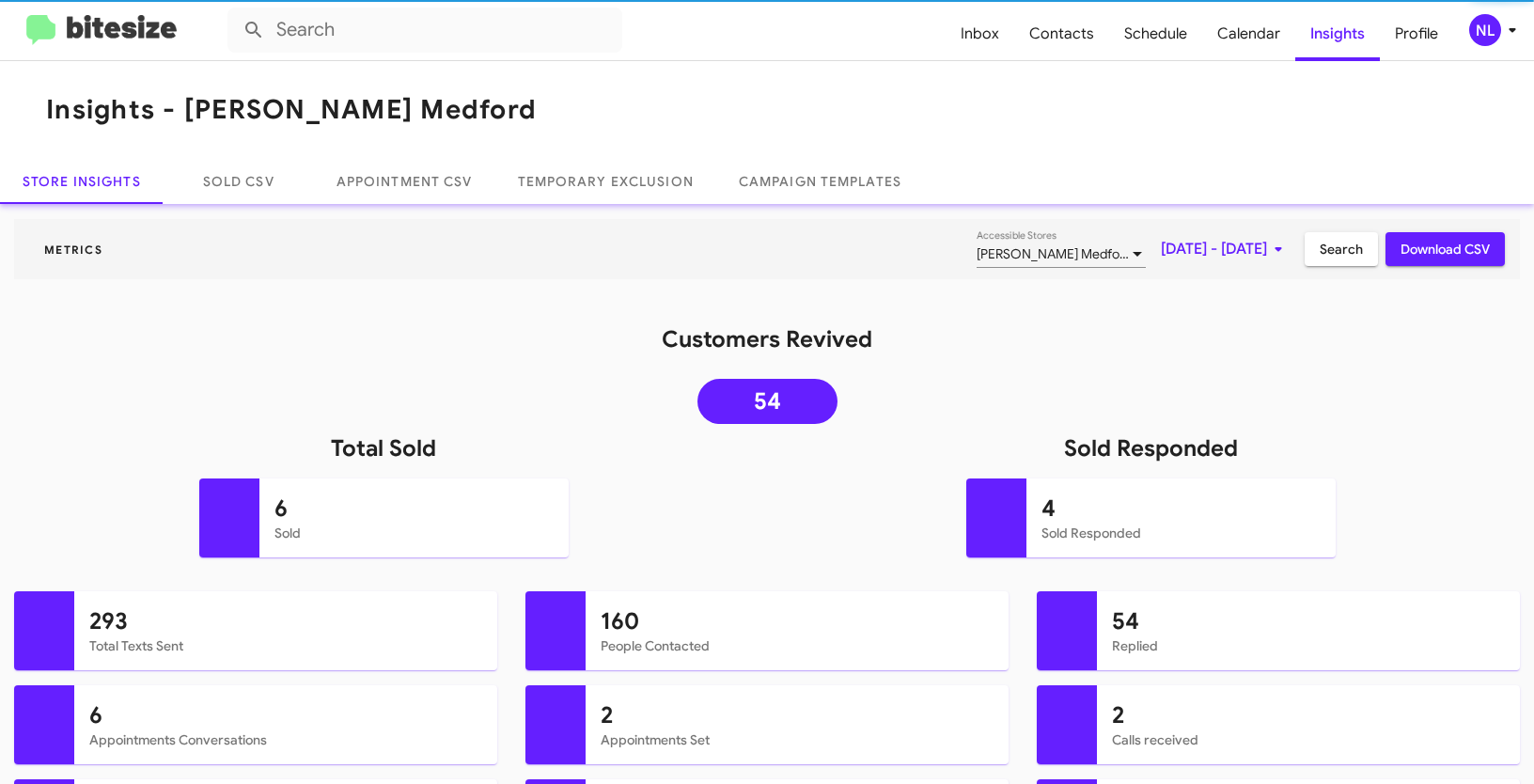
click at [617, 133] on mat-toolbar "Insights - [PERSON_NAME] Medford" at bounding box center [767, 110] width 1534 height 98
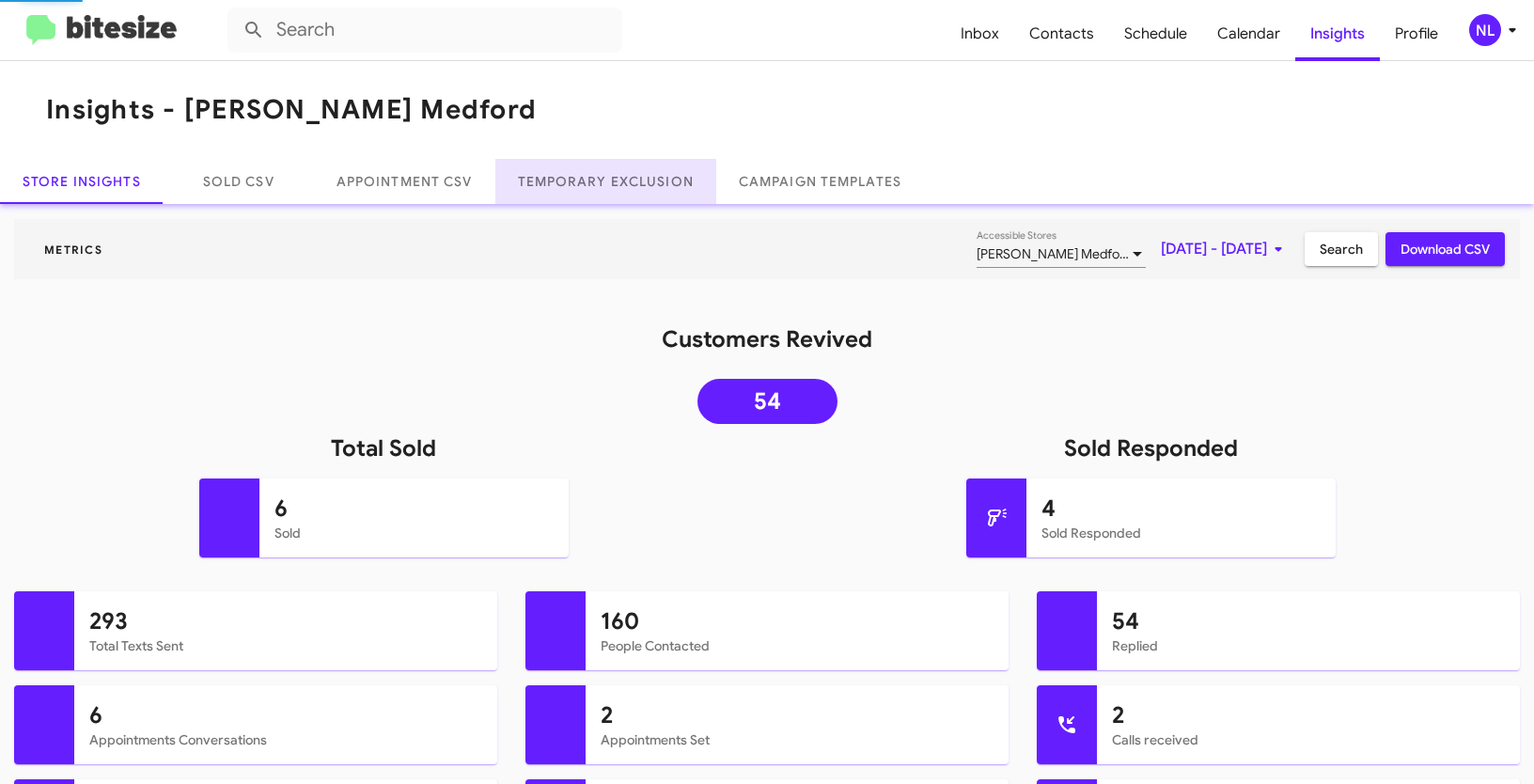
click at [569, 182] on link "Temporary Exclusion" at bounding box center [605, 181] width 221 height 45
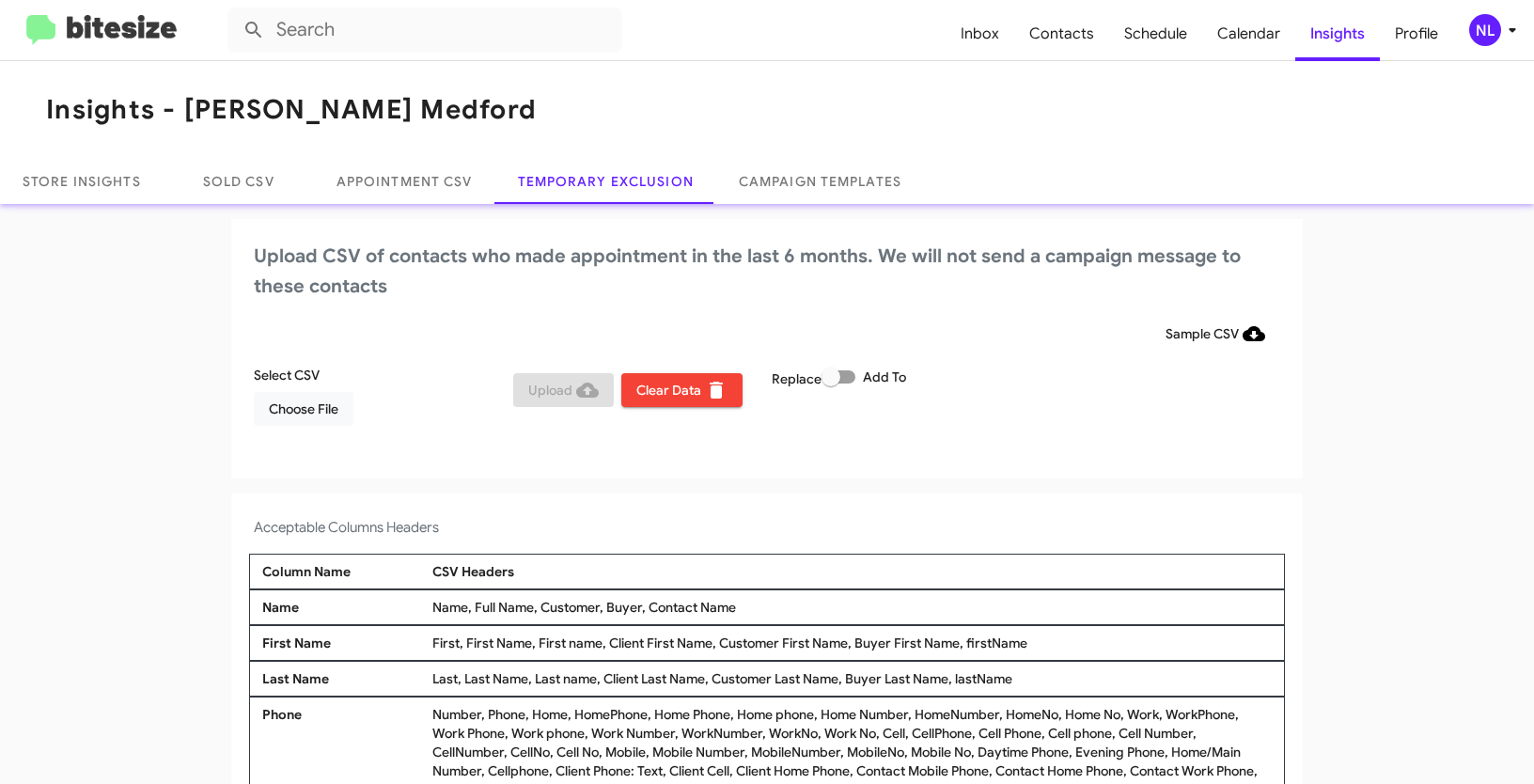
scroll to position [11, 0]
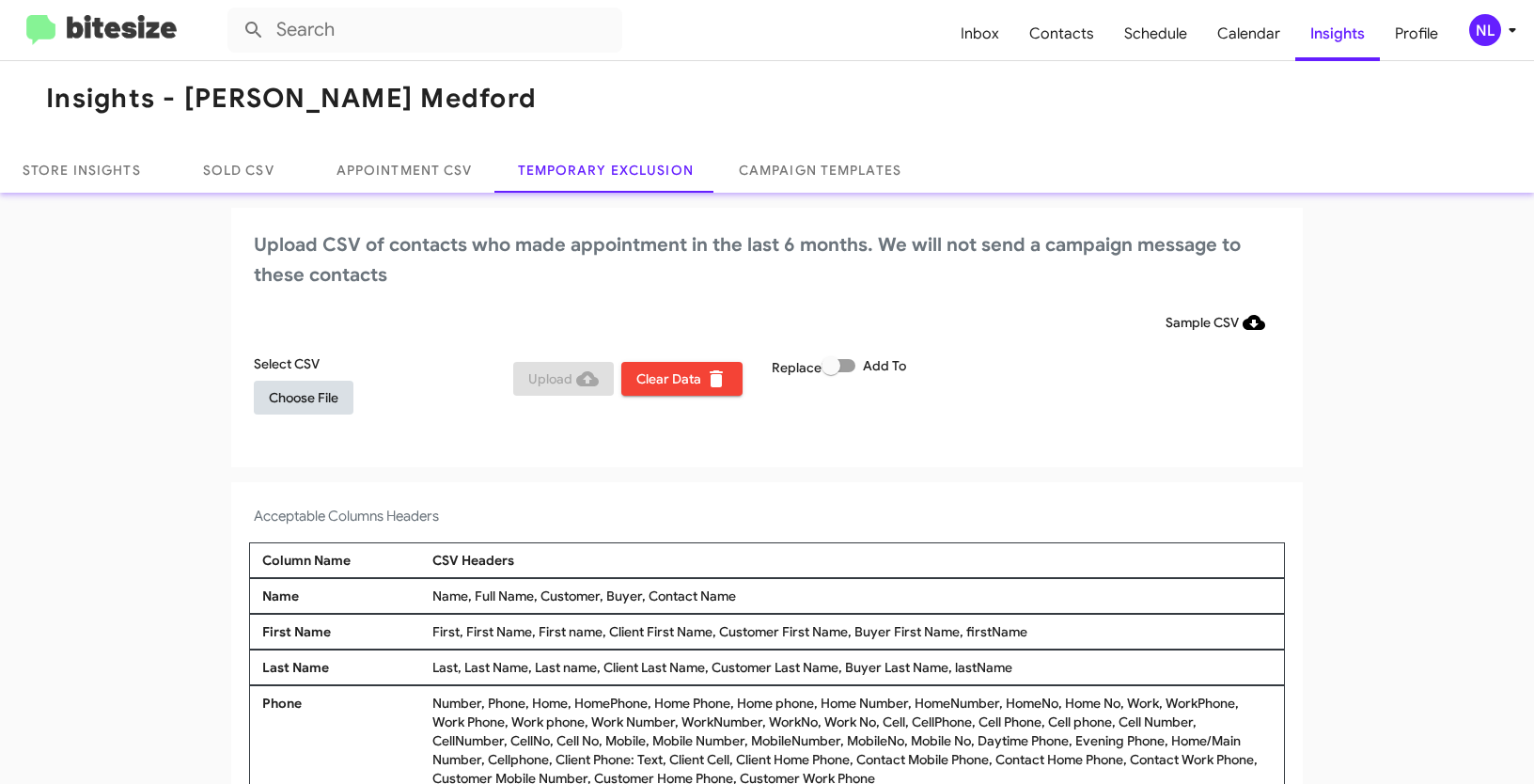
click at [295, 403] on span "Choose File" at bounding box center [304, 398] width 70 height 34
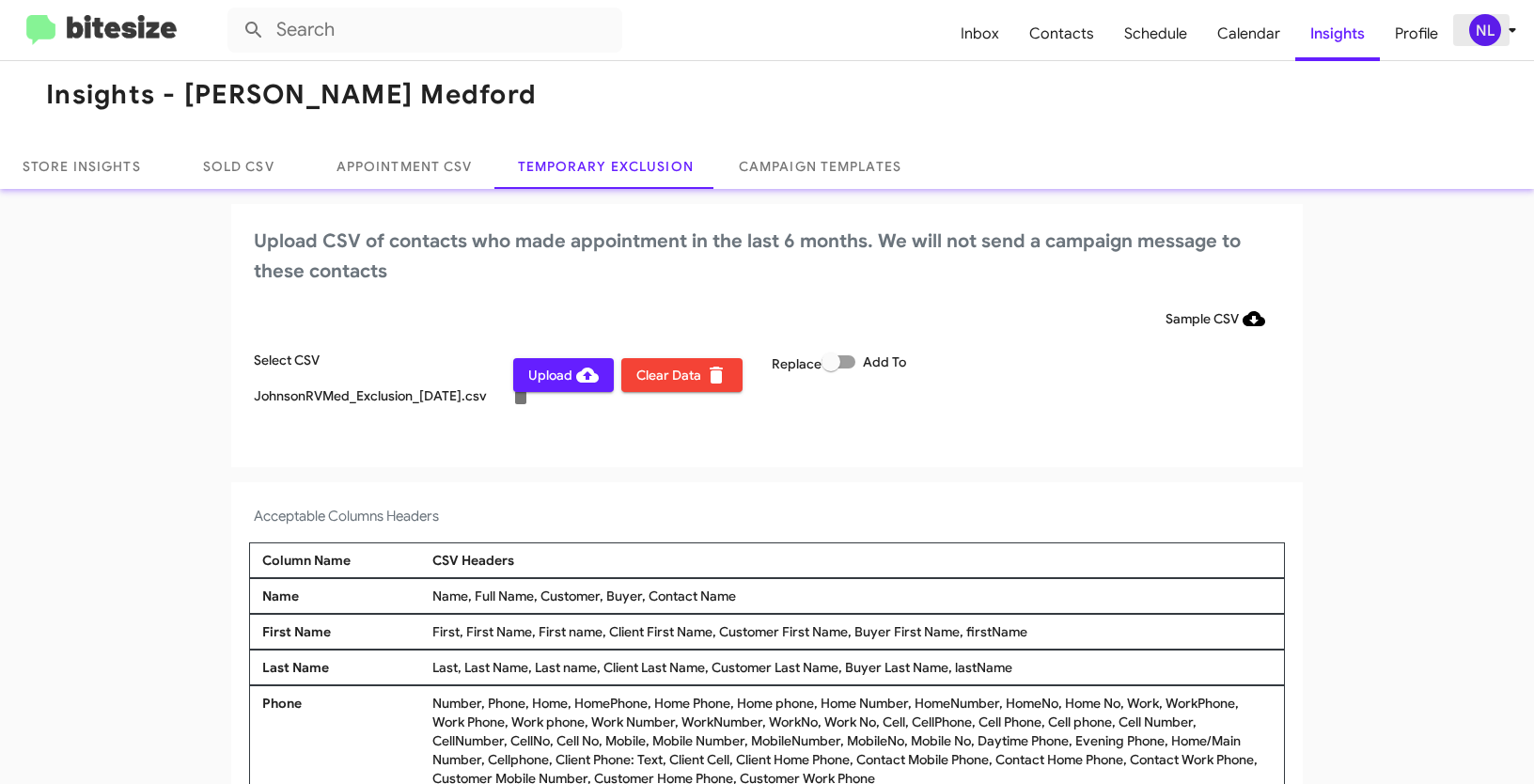
click at [1487, 33] on div "NL" at bounding box center [1485, 30] width 32 height 32
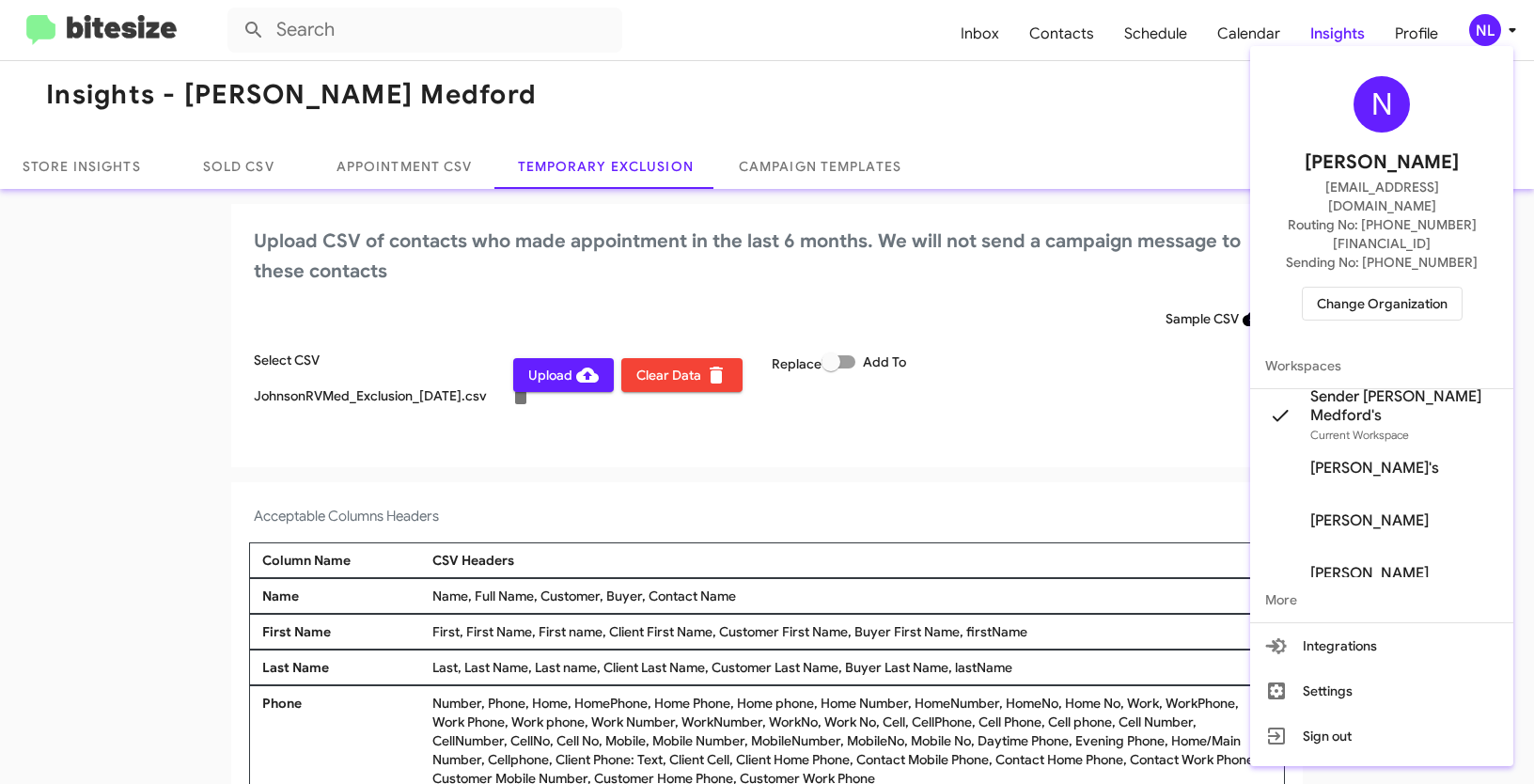
click at [935, 470] on div at bounding box center [767, 392] width 1534 height 784
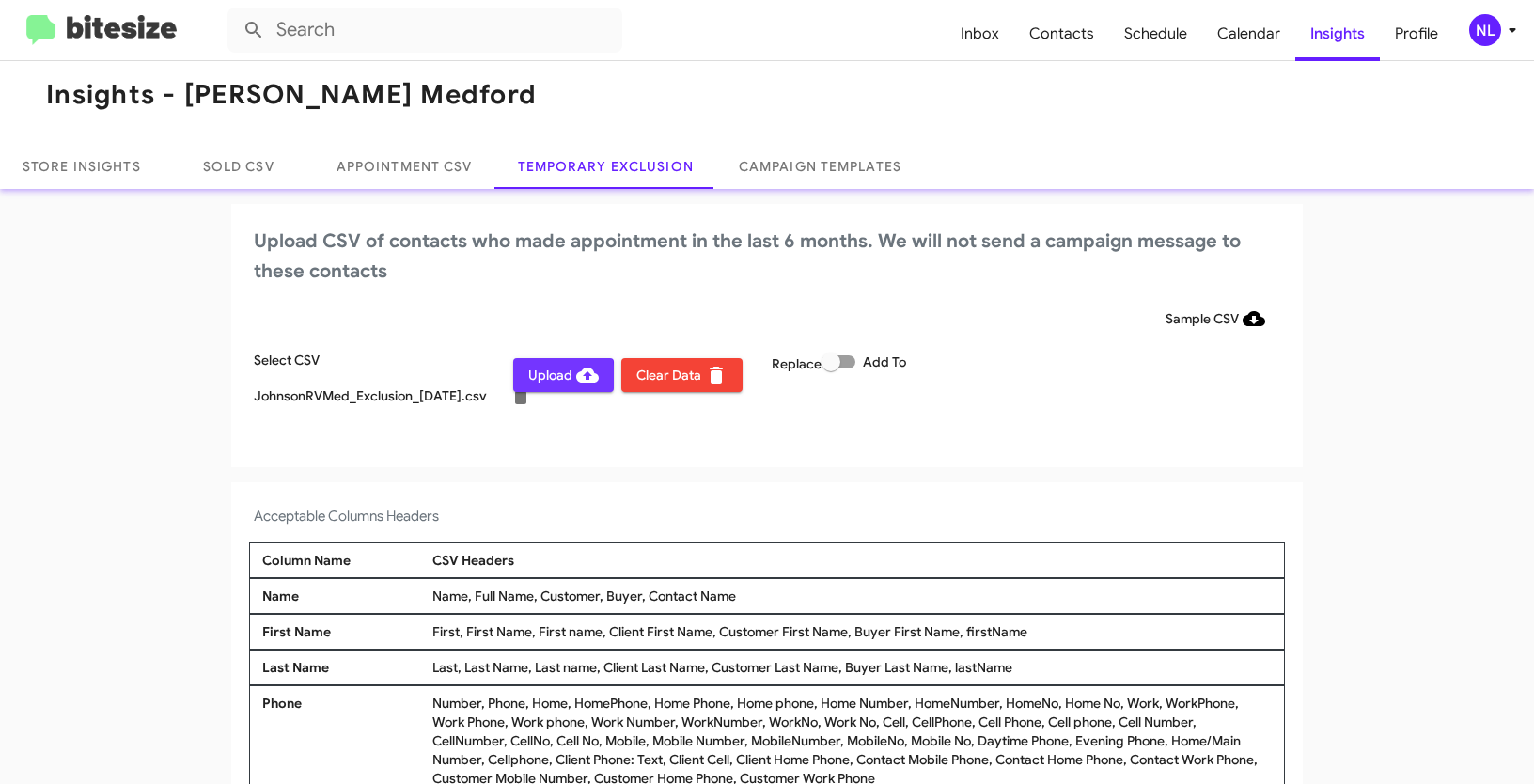
click at [531, 378] on span "Upload" at bounding box center [563, 375] width 71 height 34
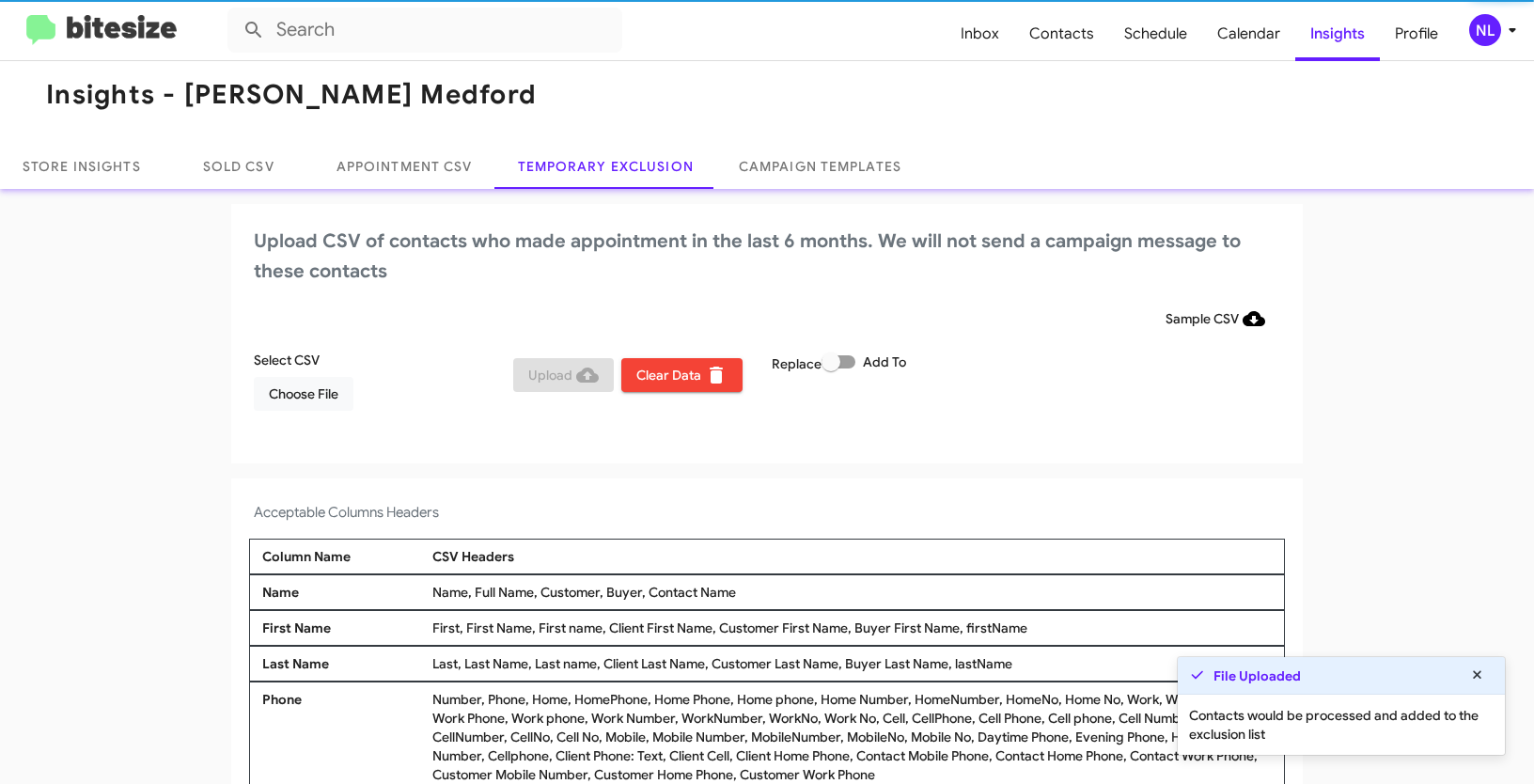
scroll to position [11, 0]
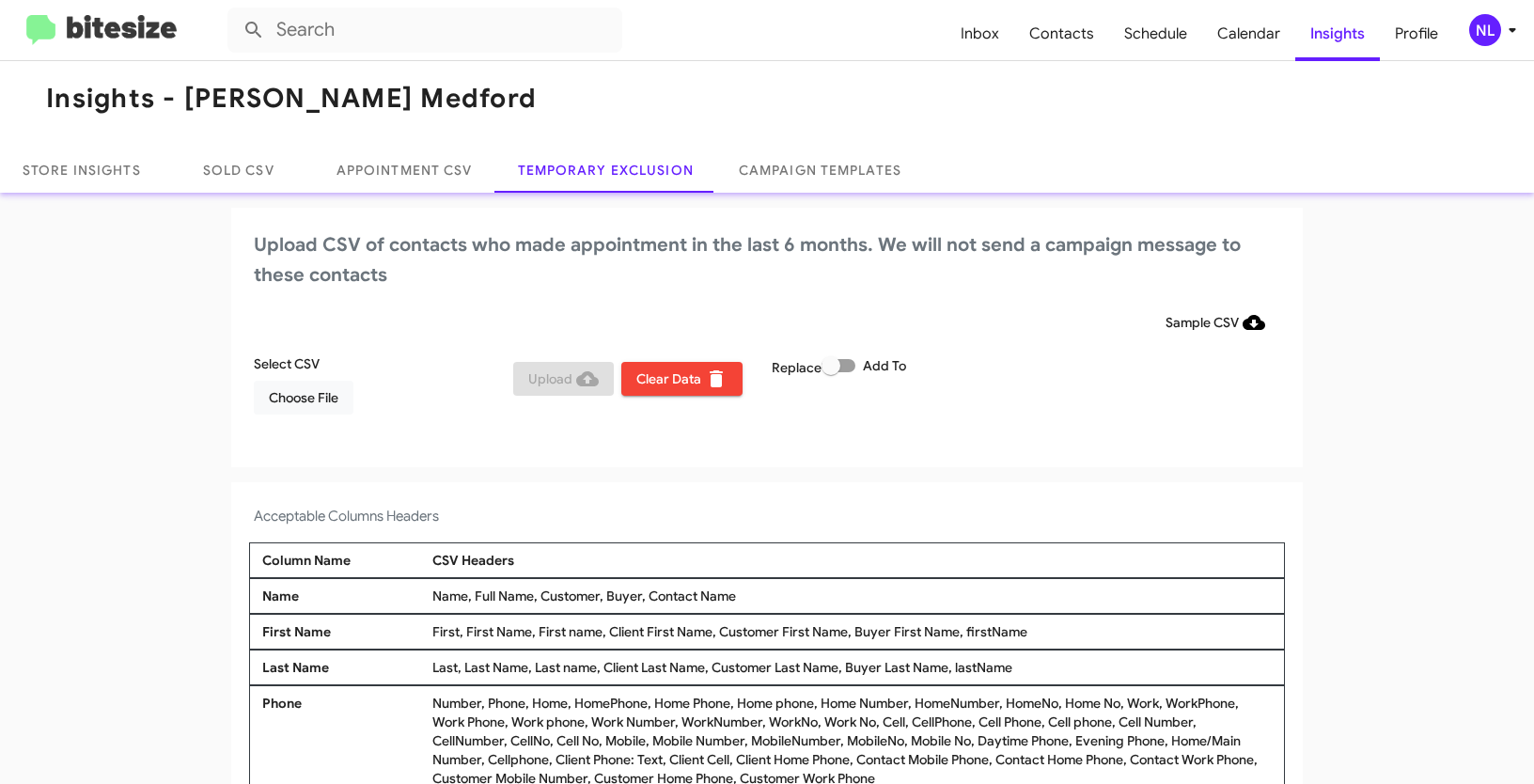
click at [1080, 80] on mat-toolbar "Insights - [PERSON_NAME] Medford" at bounding box center [767, 99] width 1534 height 98
click at [1069, 43] on span "Contacts" at bounding box center [1062, 34] width 95 height 55
type input "in:groups"
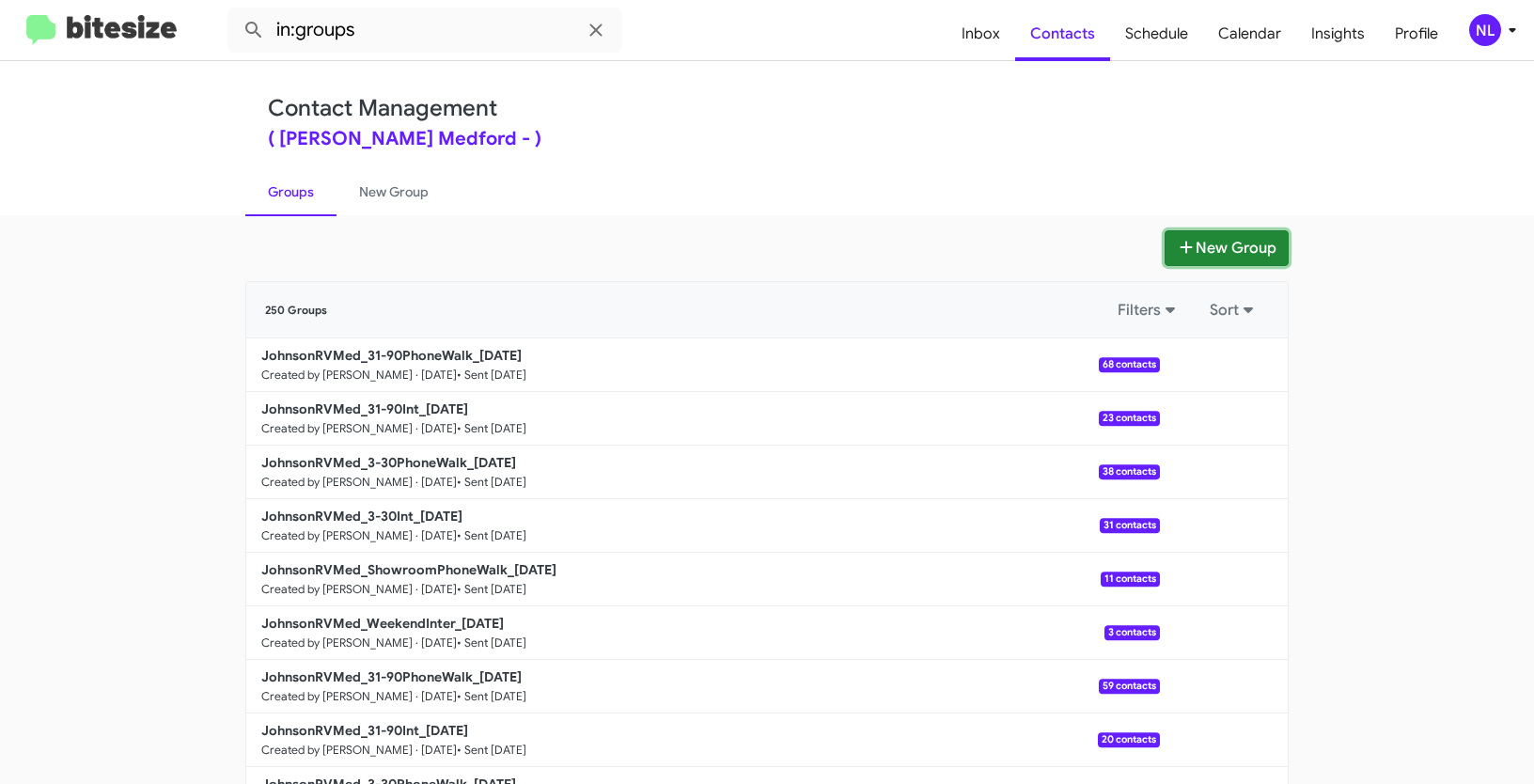
click at [1186, 243] on button "New Group" at bounding box center [1227, 248] width 124 height 36
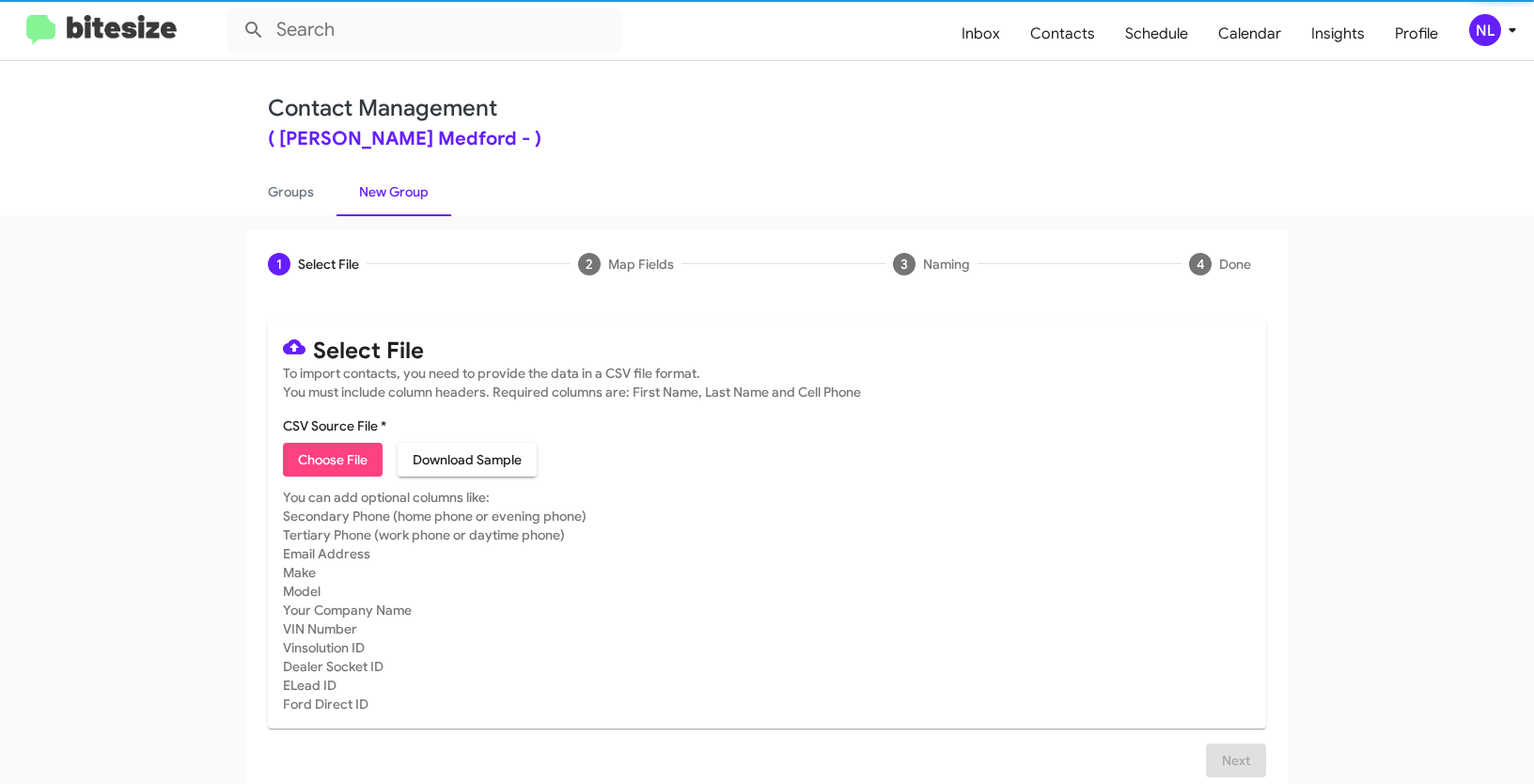
click at [346, 462] on span "Choose File" at bounding box center [333, 460] width 70 height 34
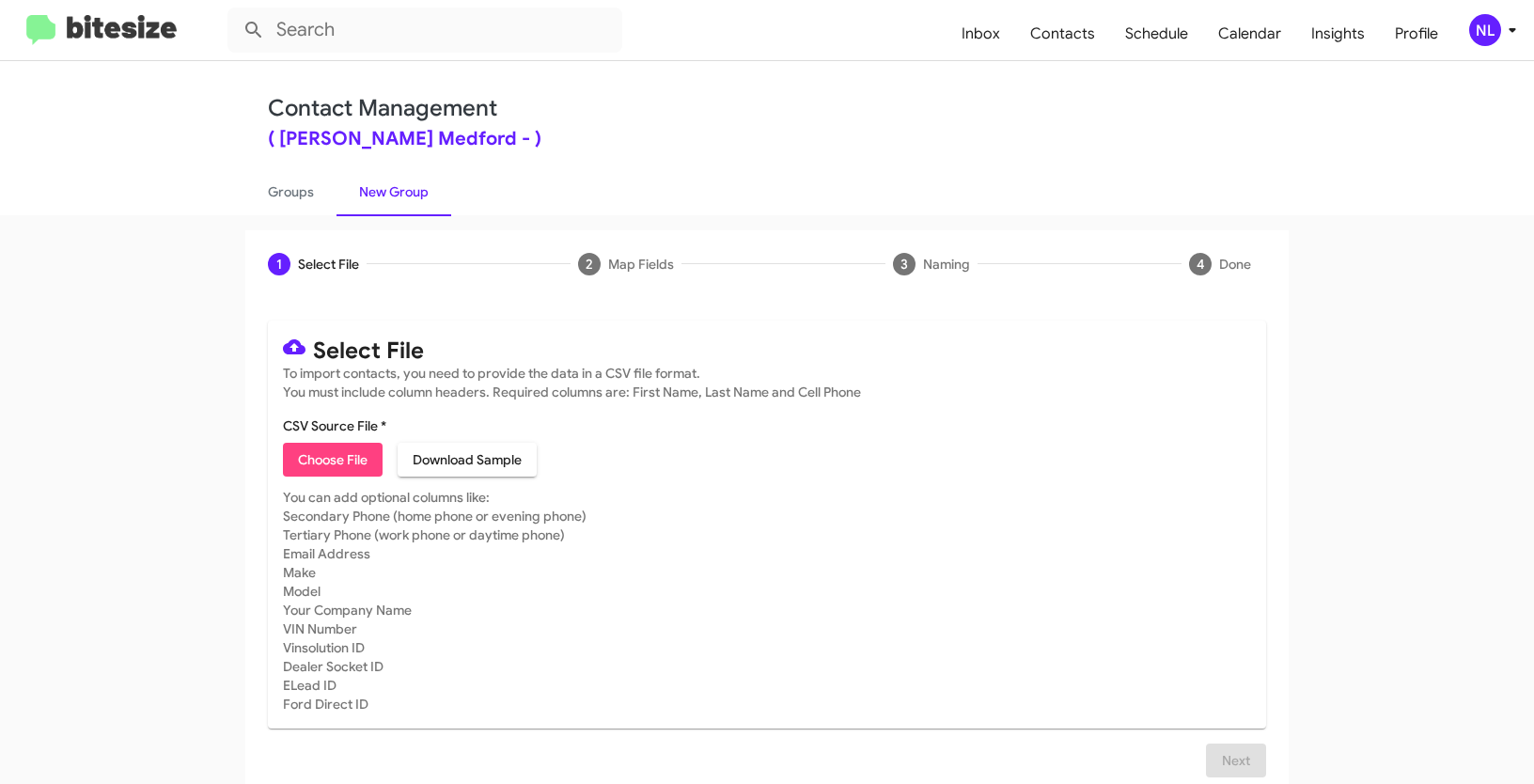
type input "Opt out - [PERSON_NAME] Medford"
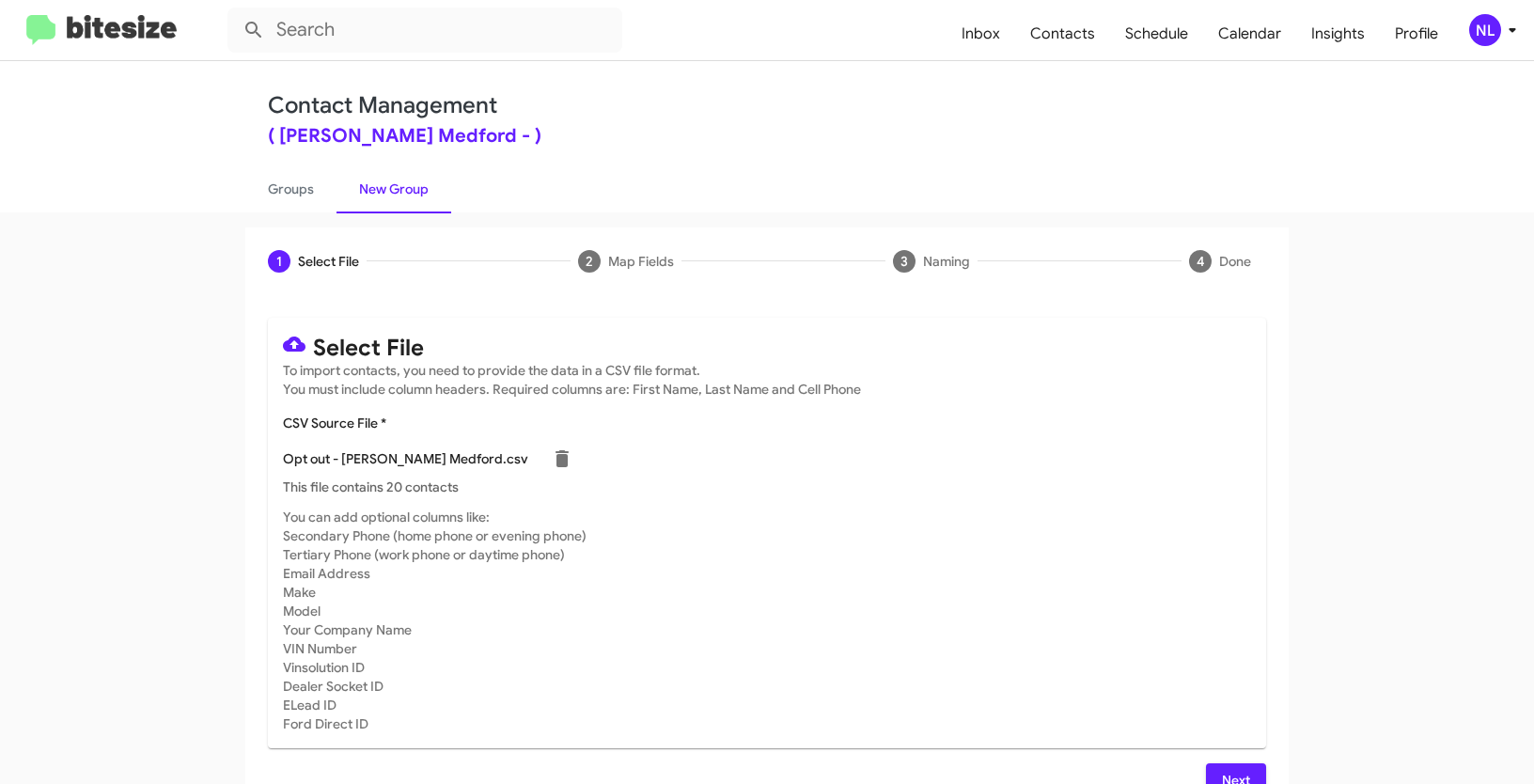
scroll to position [38, 0]
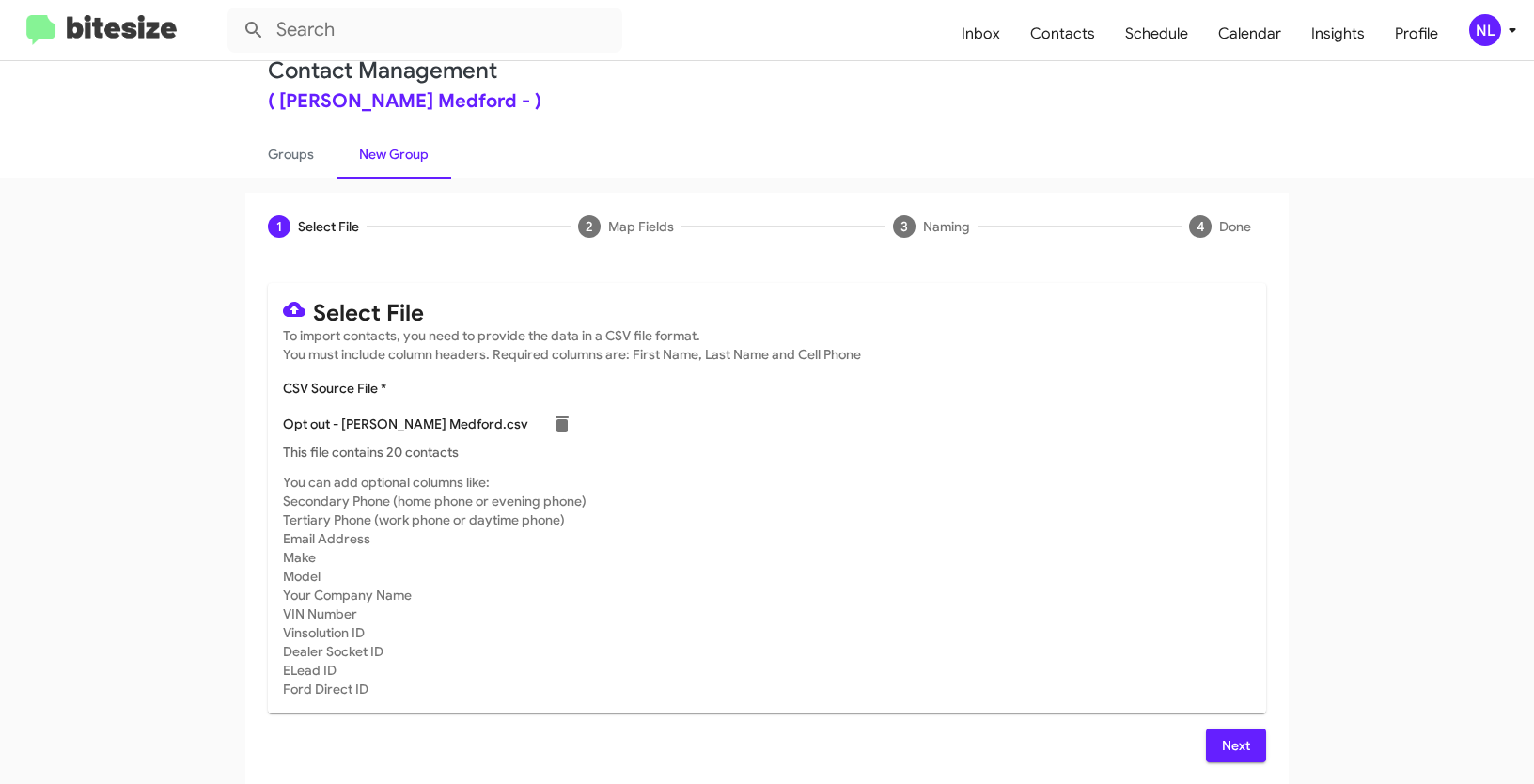
click at [1221, 744] on span "Next" at bounding box center [1236, 745] width 30 height 34
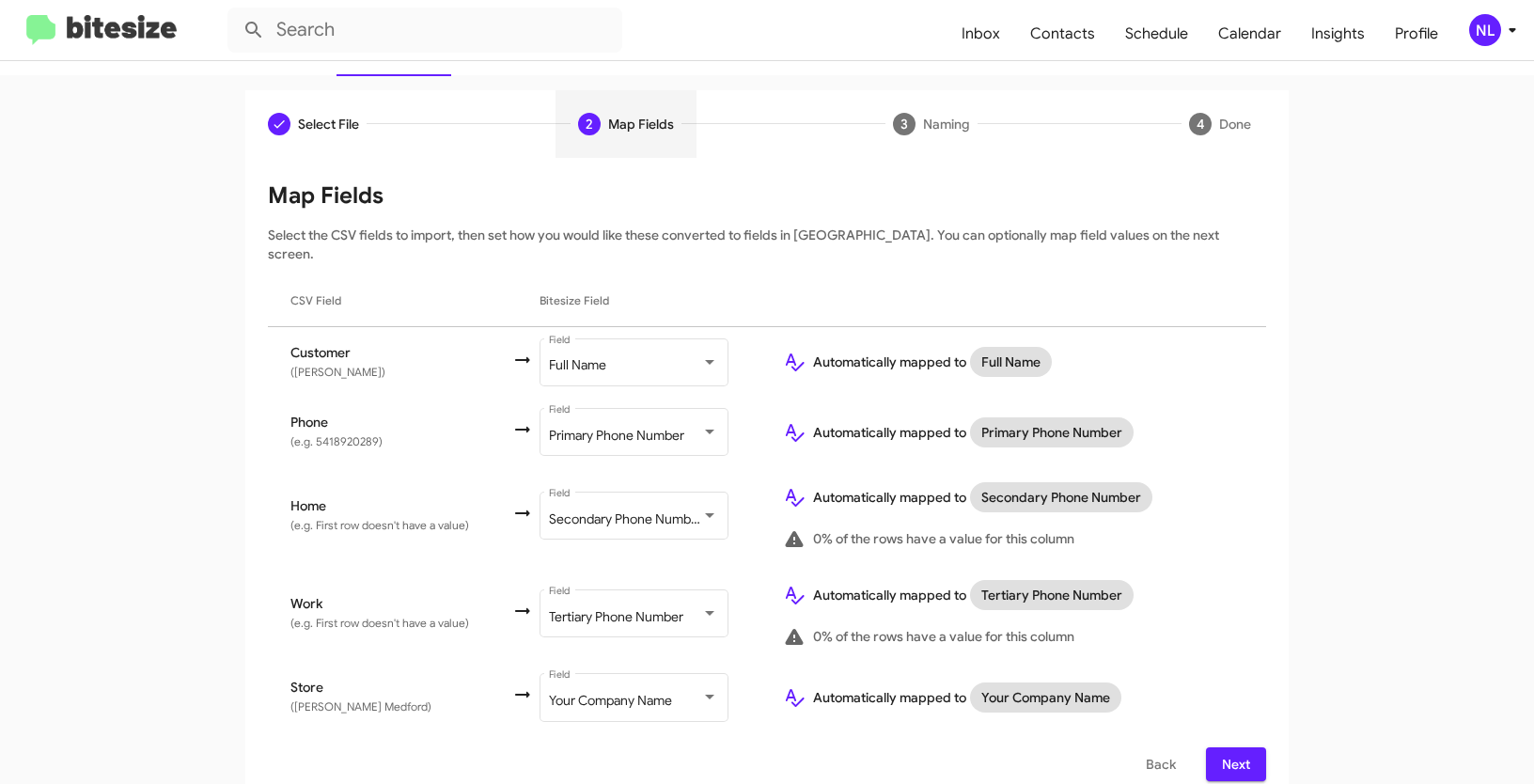
click at [1249, 747] on button "Next" at bounding box center [1236, 764] width 60 height 34
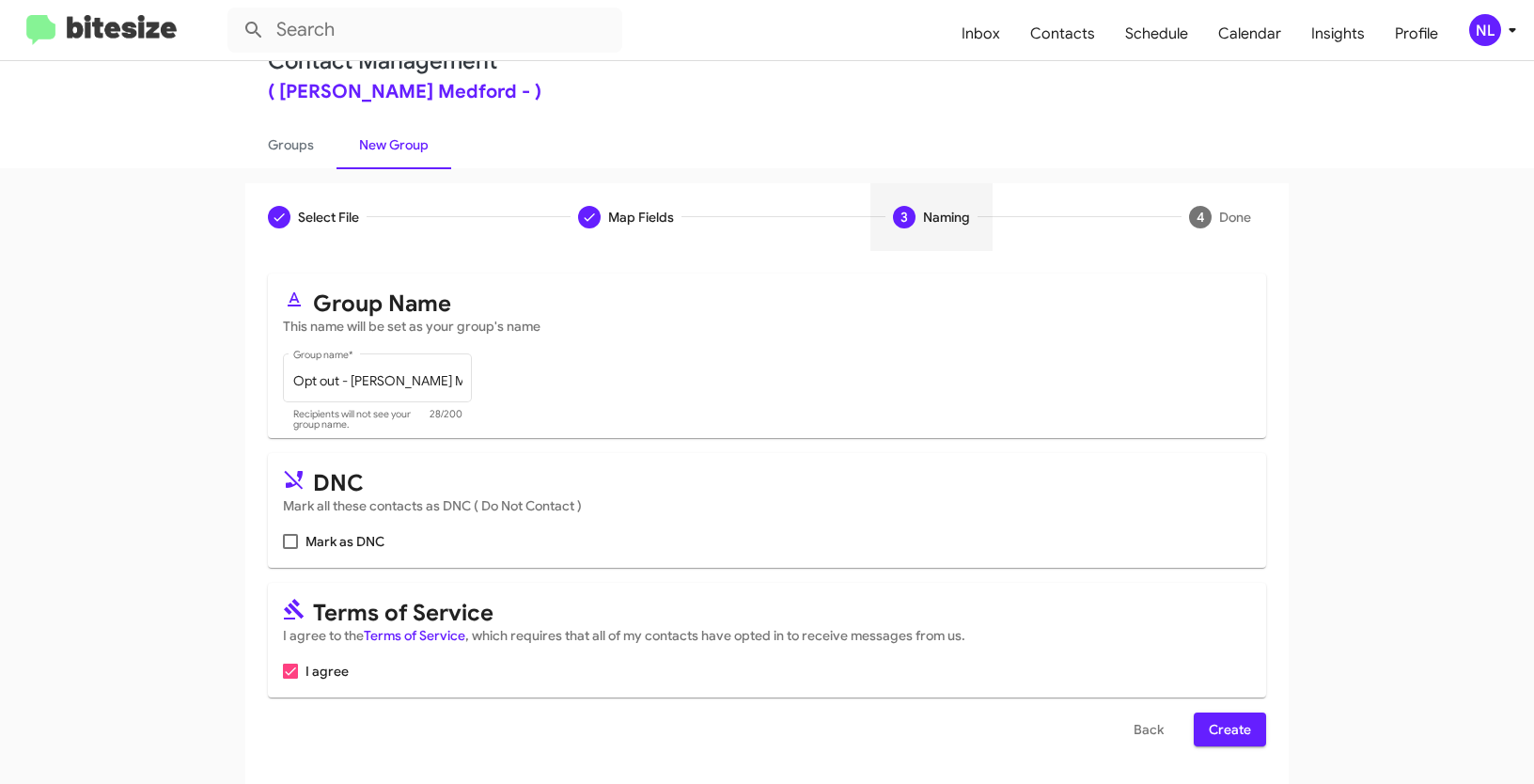
scroll to position [47, 0]
click at [288, 543] on span at bounding box center [290, 541] width 15 height 15
click at [289, 548] on input "Mark as DNC" at bounding box center [289, 548] width 1 height 1
checkbox input "true"
click at [1225, 736] on span "Create" at bounding box center [1229, 729] width 42 height 34
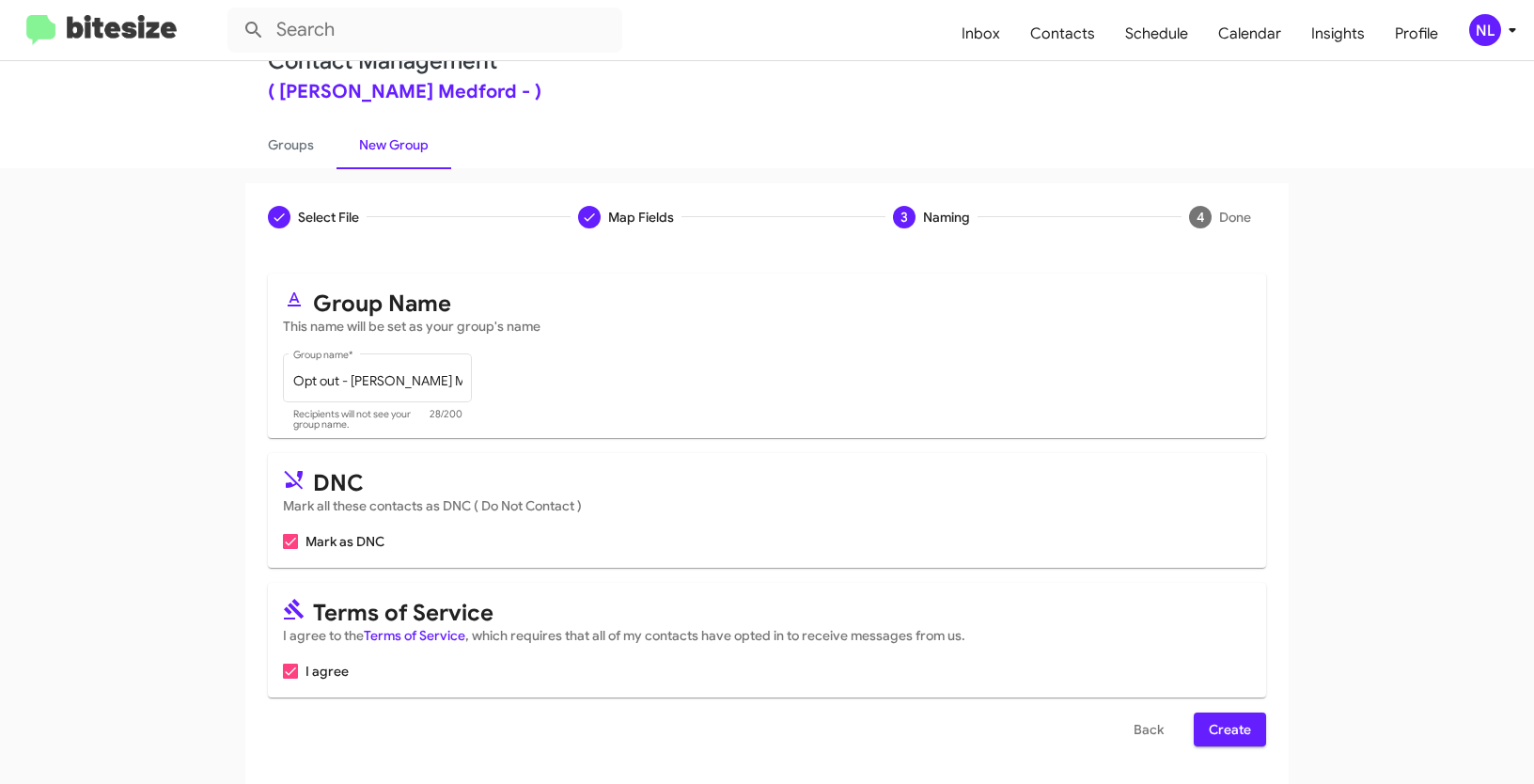
scroll to position [0, 0]
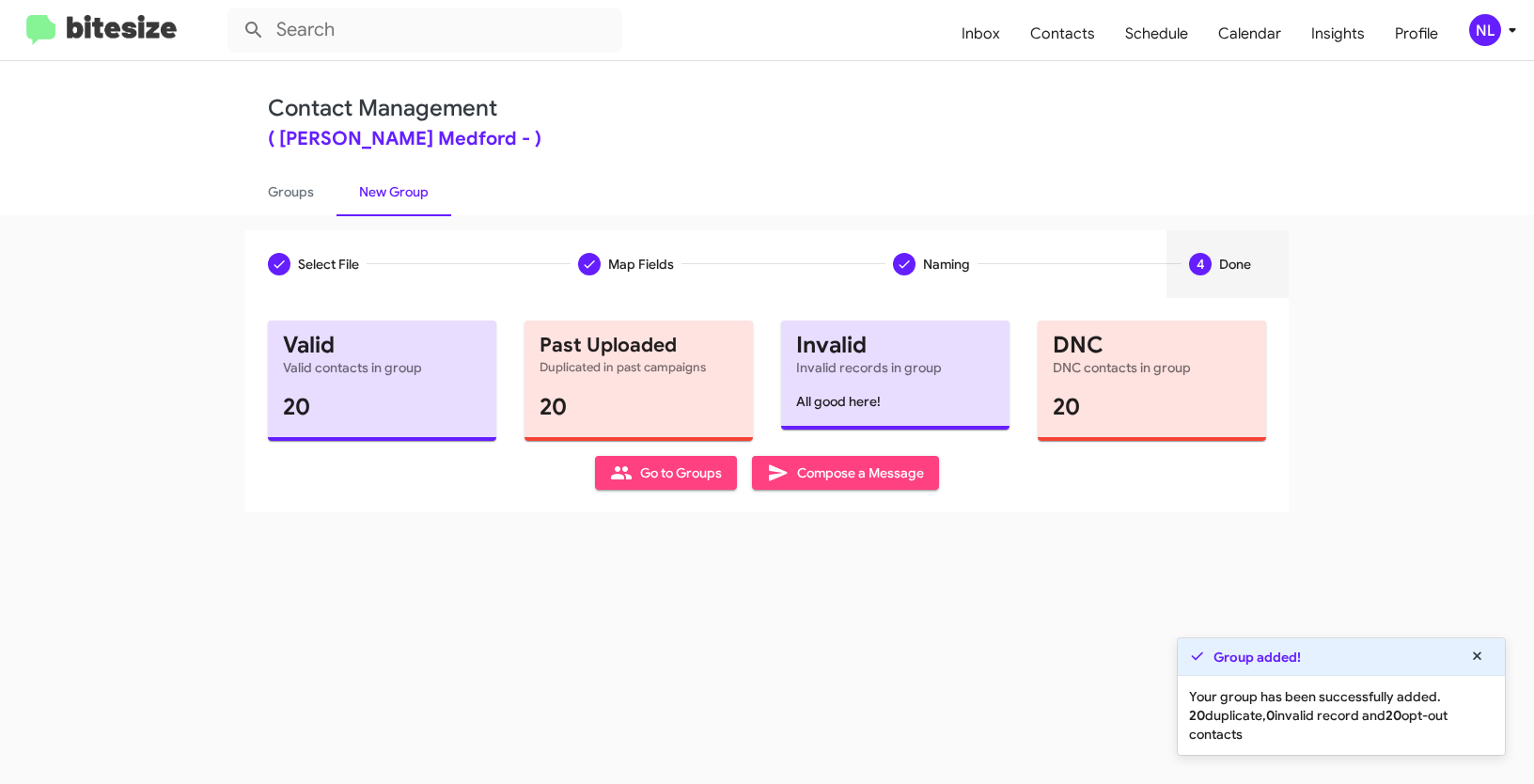
click at [712, 483] on span "Go to Groups" at bounding box center [666, 473] width 112 height 34
type input "in:groups"
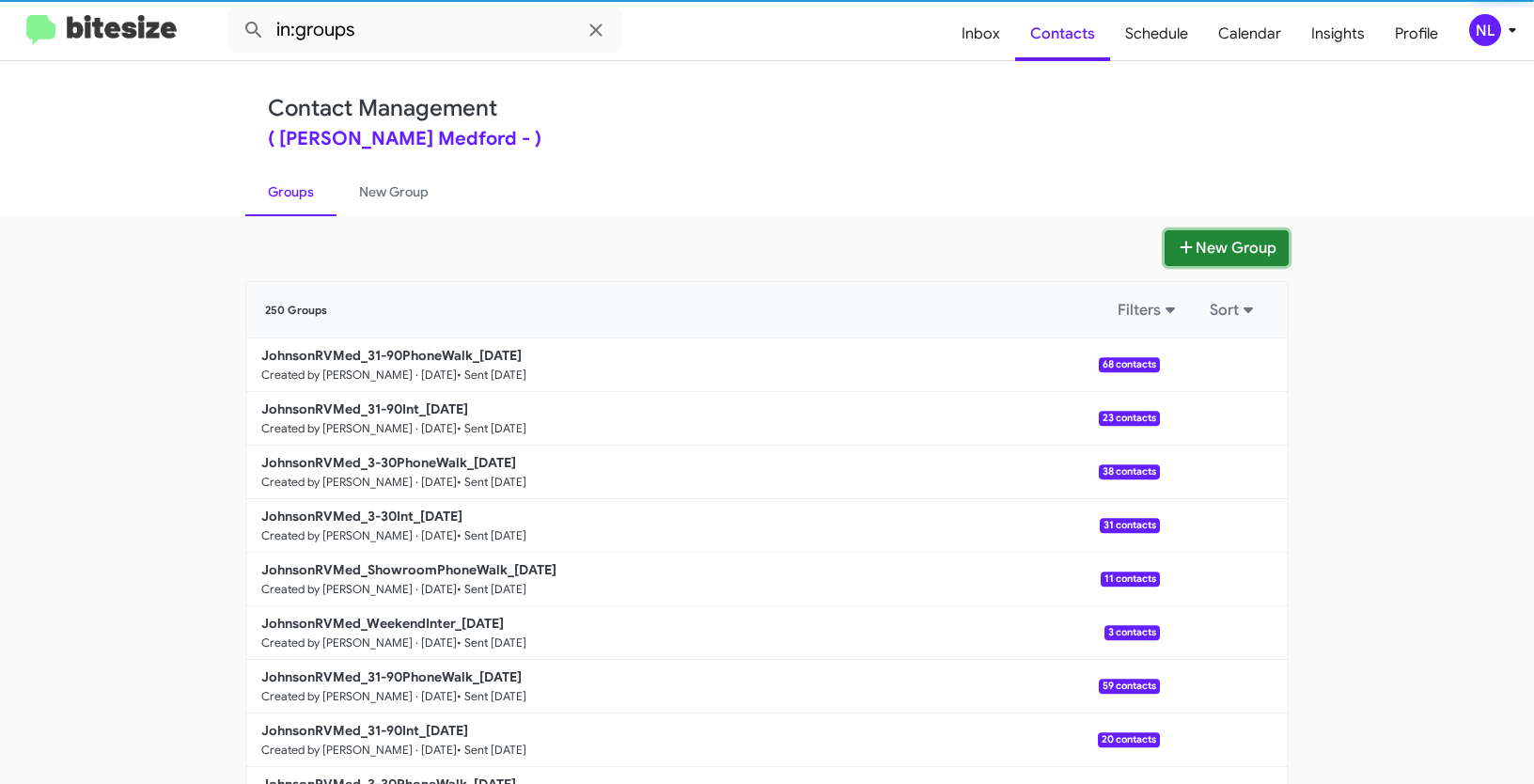
click at [1228, 248] on button "New Group" at bounding box center [1227, 248] width 124 height 36
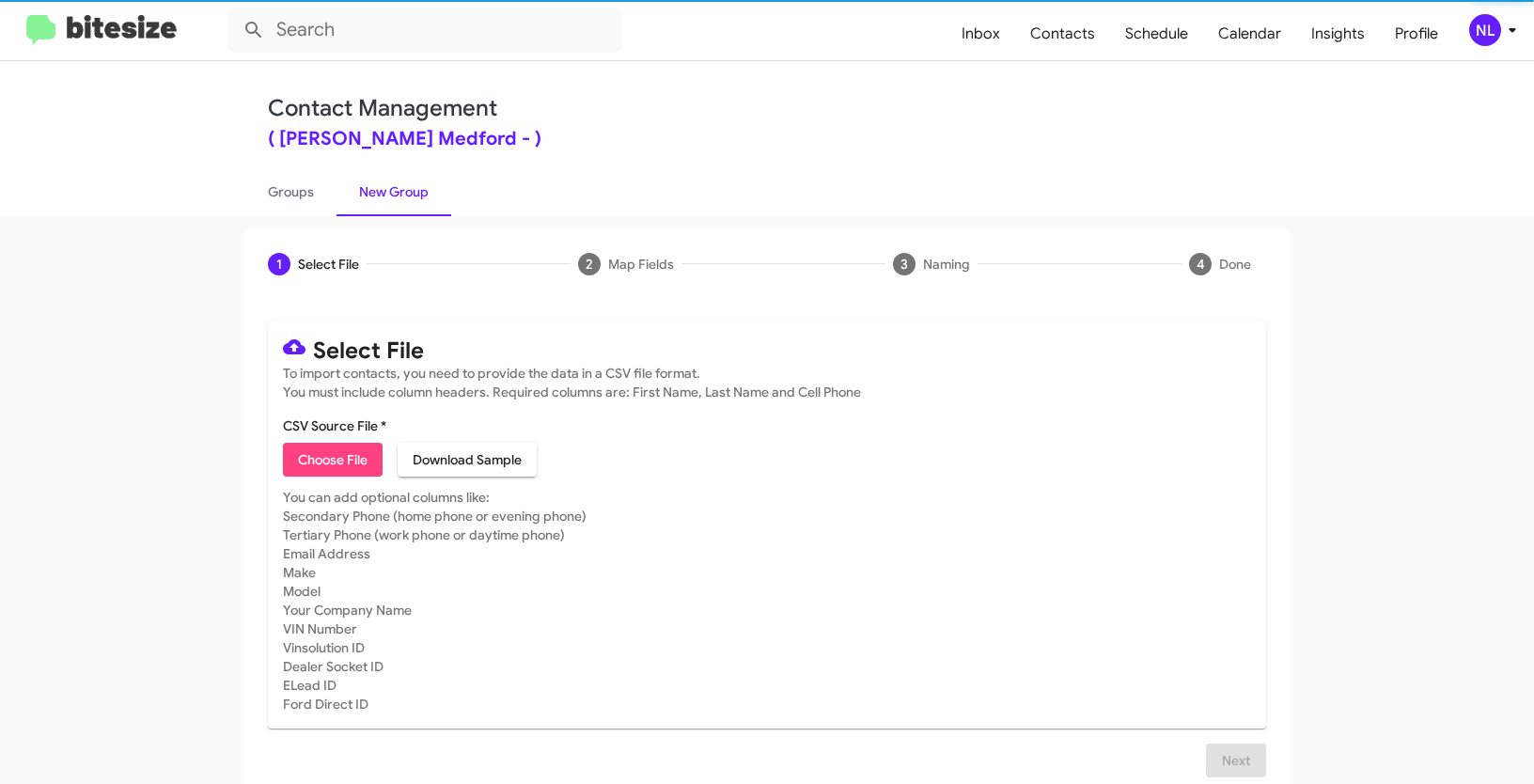
click at [318, 454] on span "Choose File" at bounding box center [333, 460] width 70 height 34
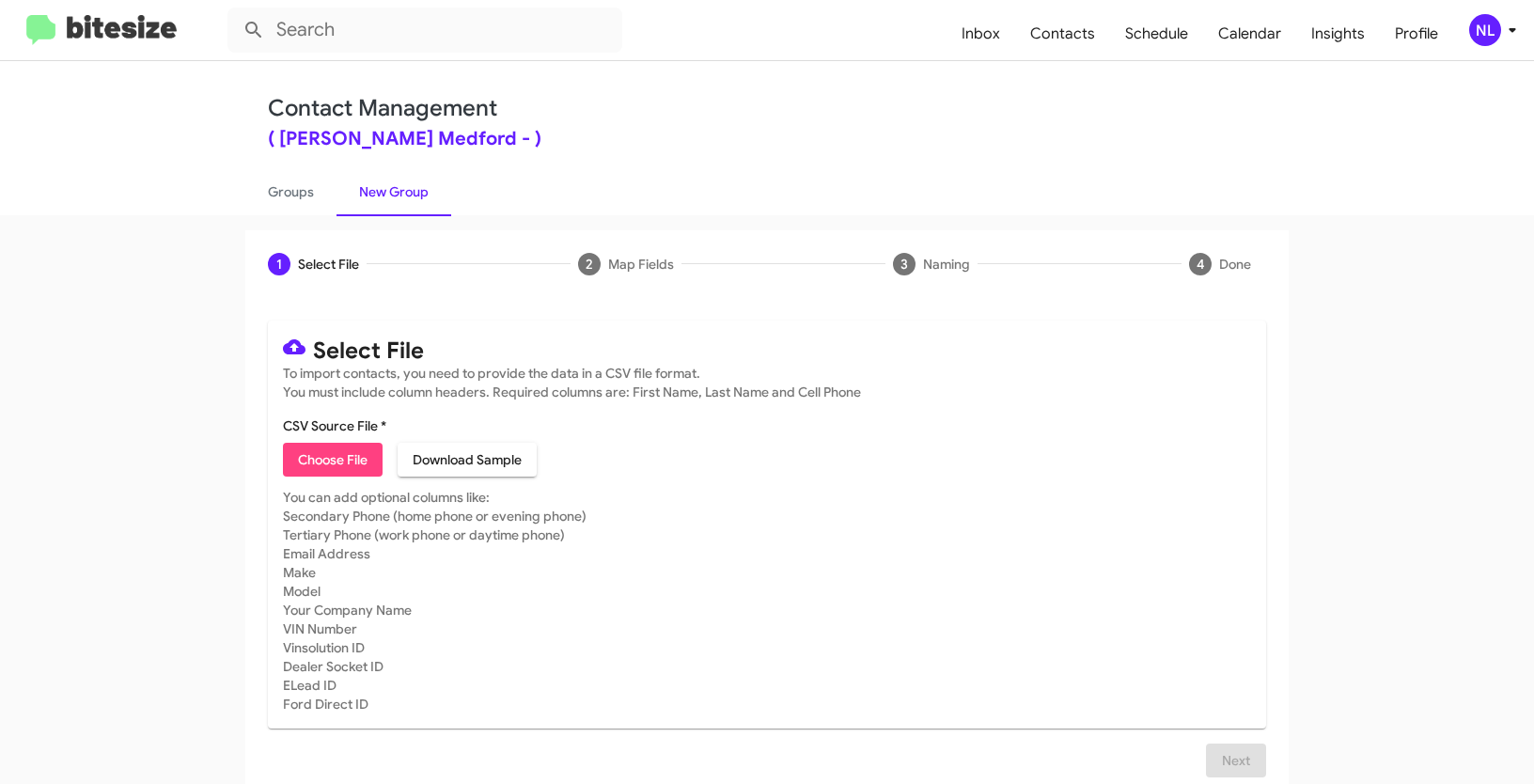
type input "JohnsonRVMed_WeekendInter_08-25-25"
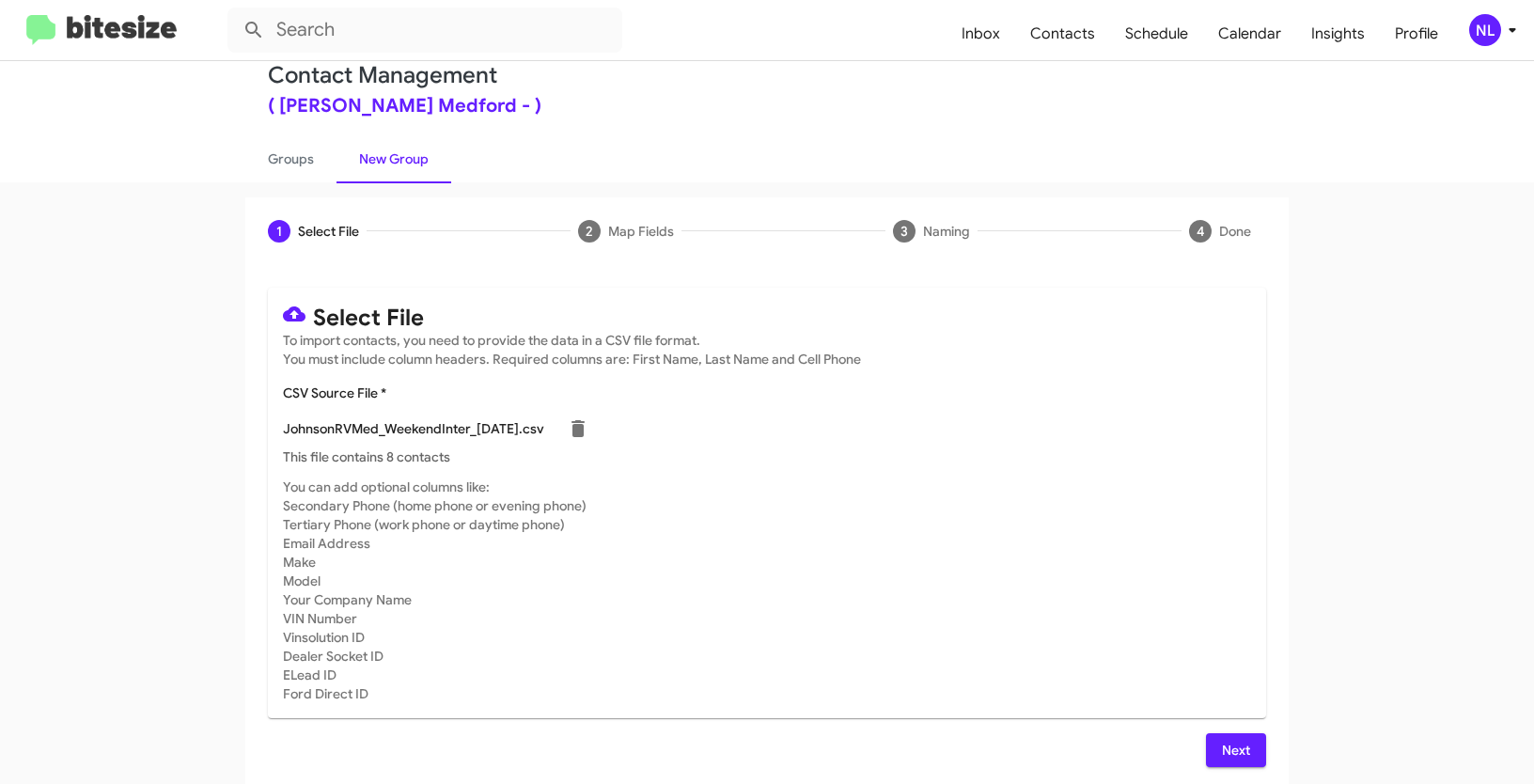
scroll to position [38, 0]
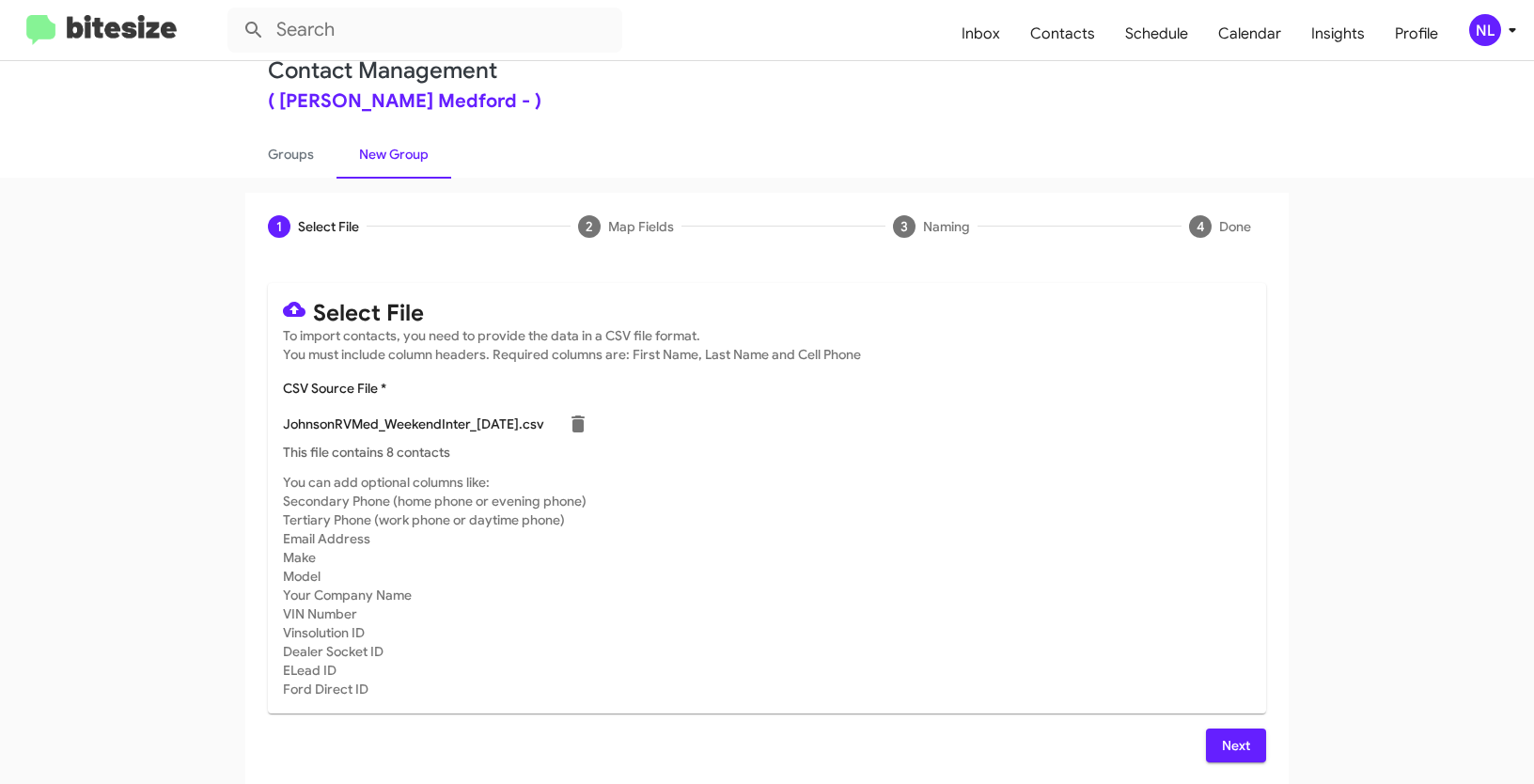
click at [1230, 739] on span "Next" at bounding box center [1236, 745] width 30 height 34
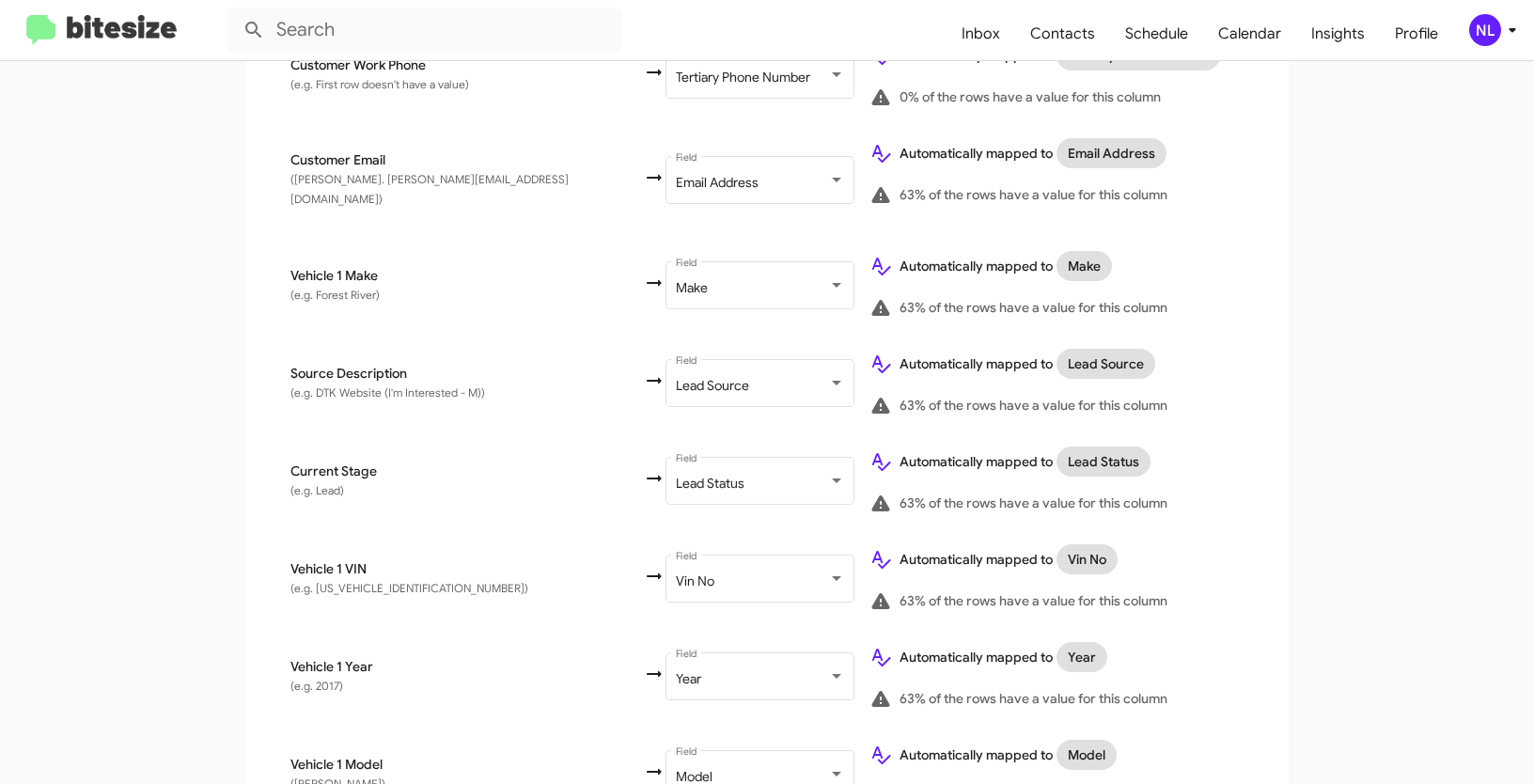
scroll to position [1090, 0]
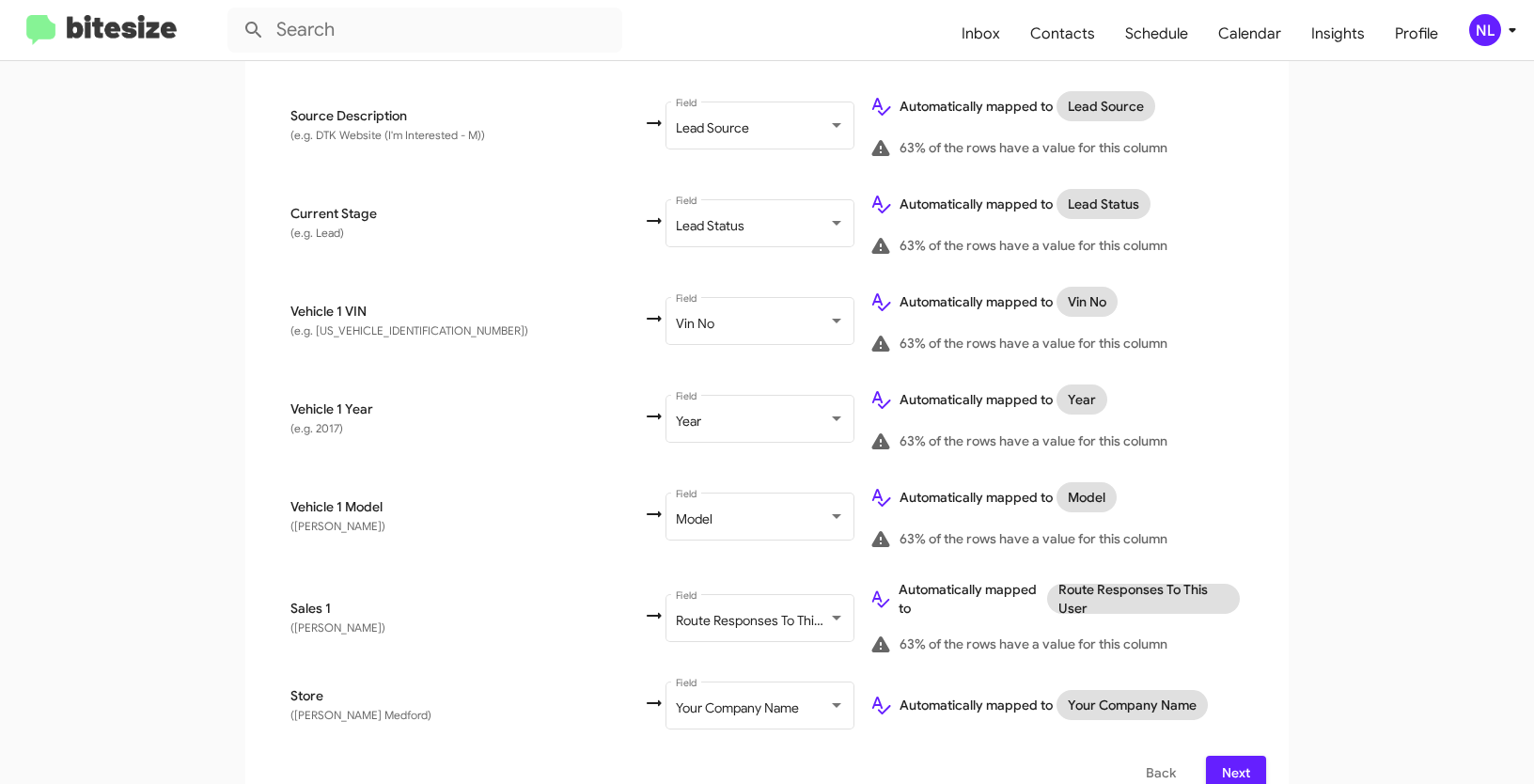
click at [1244, 756] on span "Next" at bounding box center [1236, 773] width 30 height 34
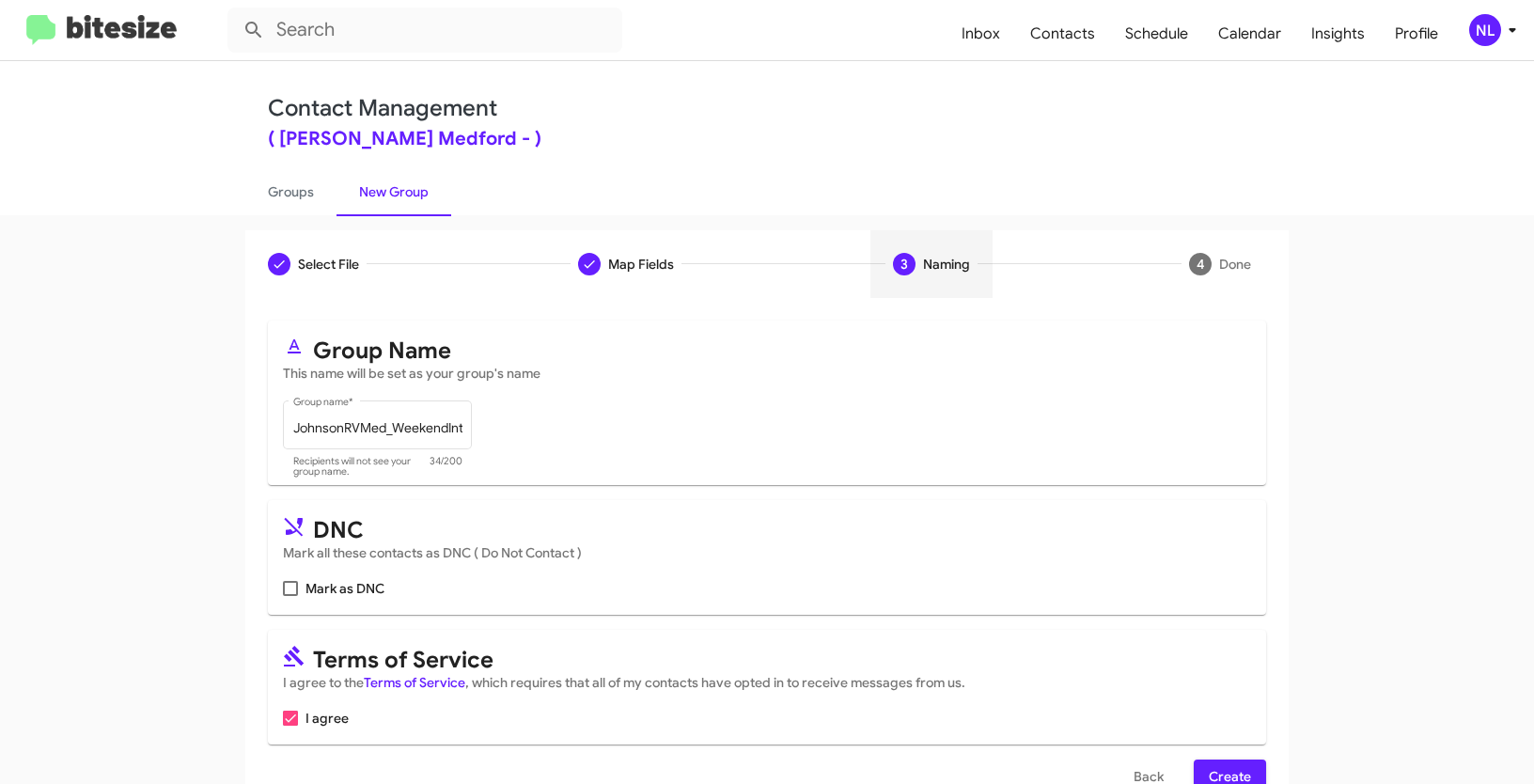
scroll to position [47, 0]
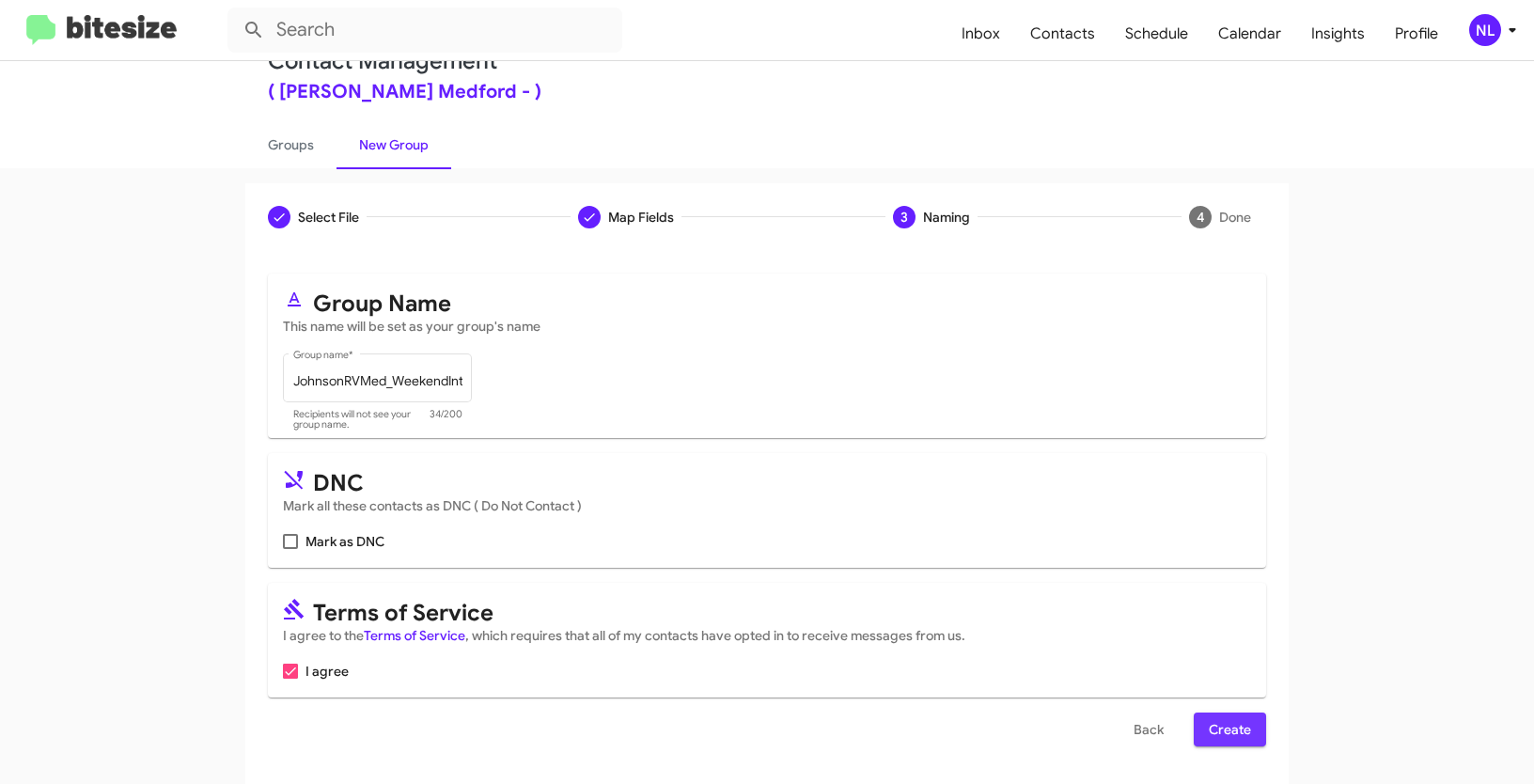
click at [1230, 727] on span "Create" at bounding box center [1229, 729] width 42 height 34
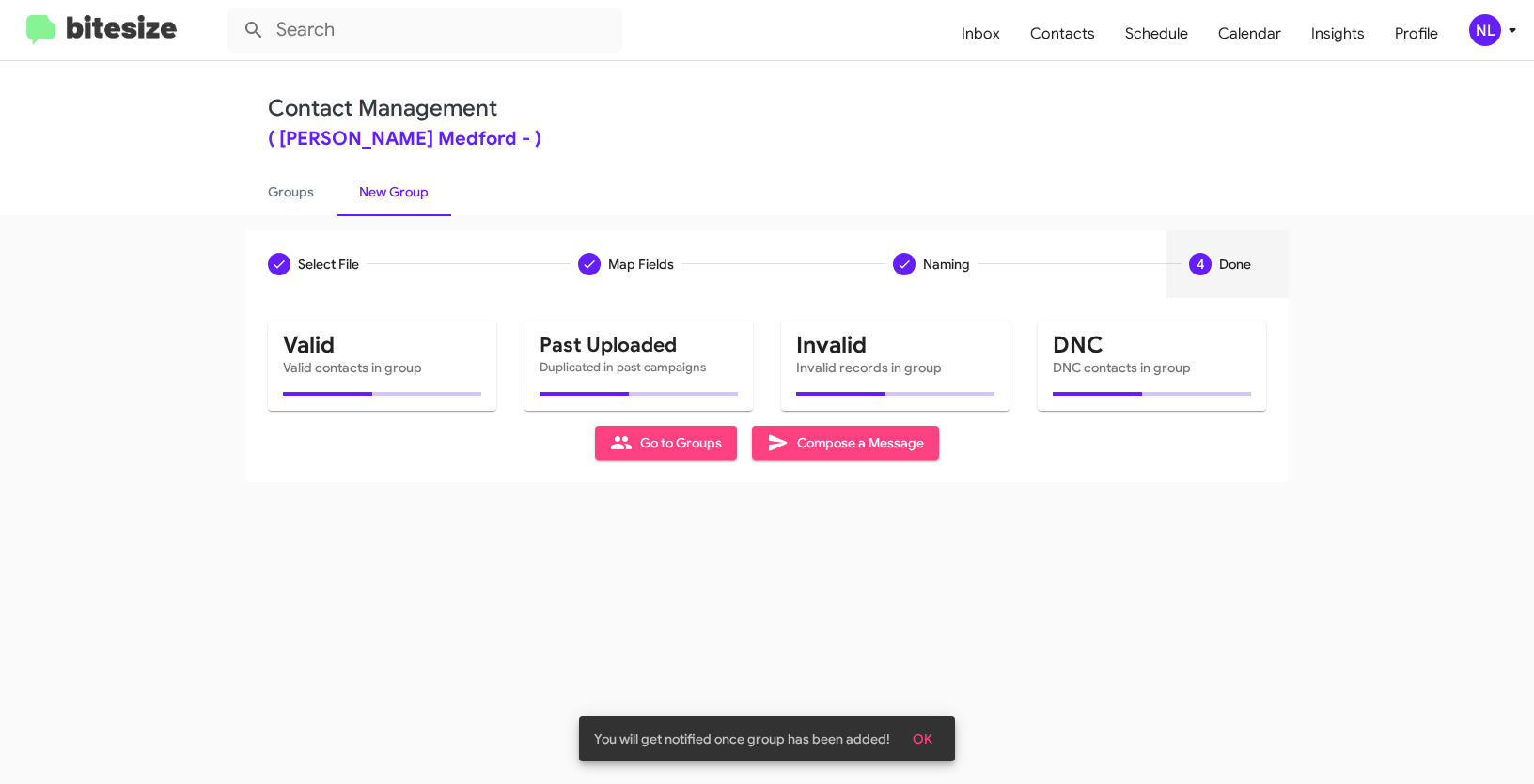
click at [939, 739] on button "OK" at bounding box center [922, 739] width 50 height 34
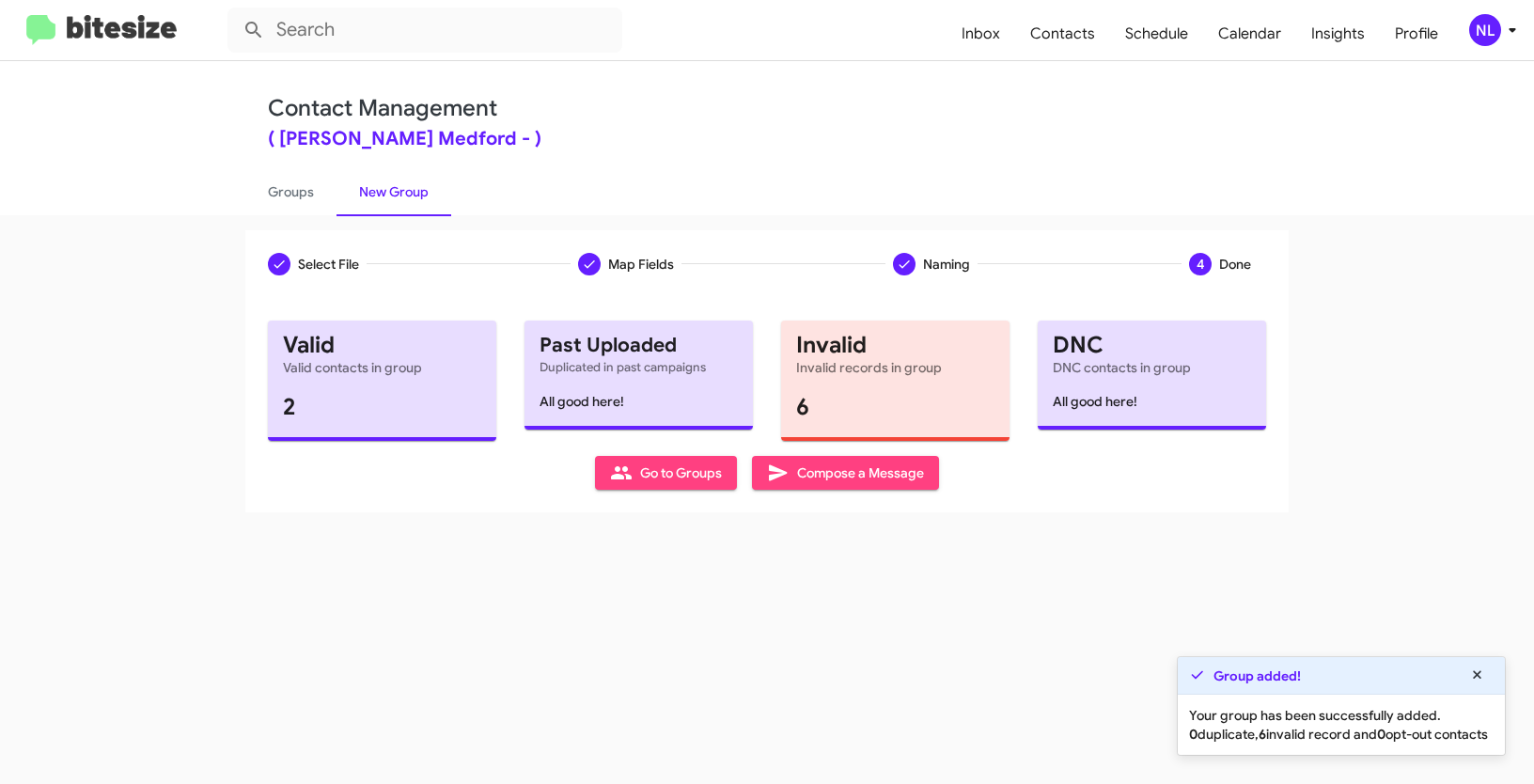
click at [668, 479] on span "Go to Groups" at bounding box center [666, 473] width 112 height 34
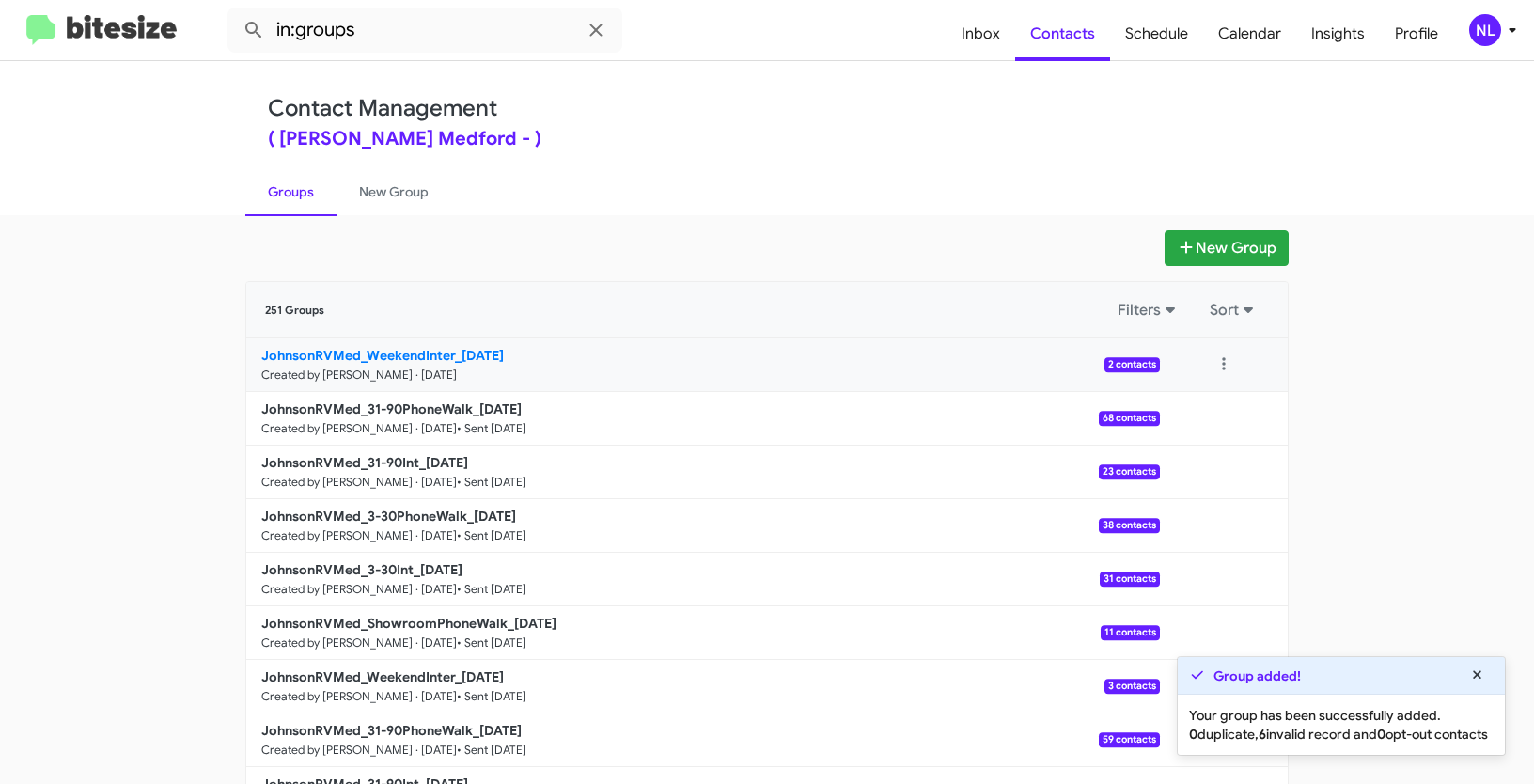
drag, startPoint x: 237, startPoint y: 351, endPoint x: 459, endPoint y: 350, distance: 222.0
click at [459, 350] on div "New Group 251 Groups Filters Sort JohnsonRVMed_WeekendInter_08-25-25 Created by…" at bounding box center [767, 577] width 1072 height 694
copy b "JohnsonRVMed_WeekendInter_"
click at [392, 37] on input "in:groups" at bounding box center [424, 30] width 395 height 45
paste input "JohnsonRVMed_WeekendInter_"
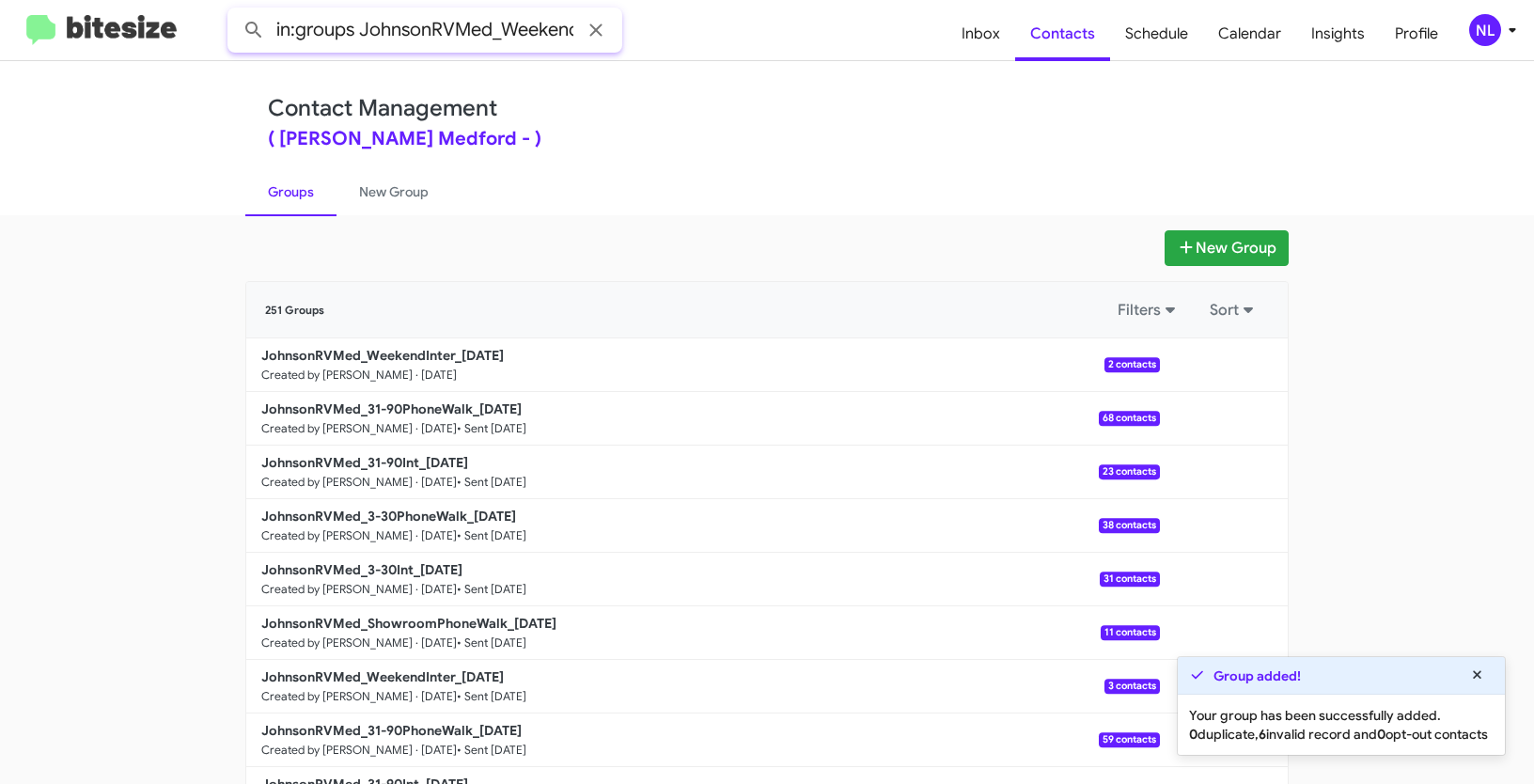
scroll to position [0, 54]
type input "in:groups JohnsonRVMed_WeekendInter_"
click at [235, 11] on button at bounding box center [254, 30] width 38 height 38
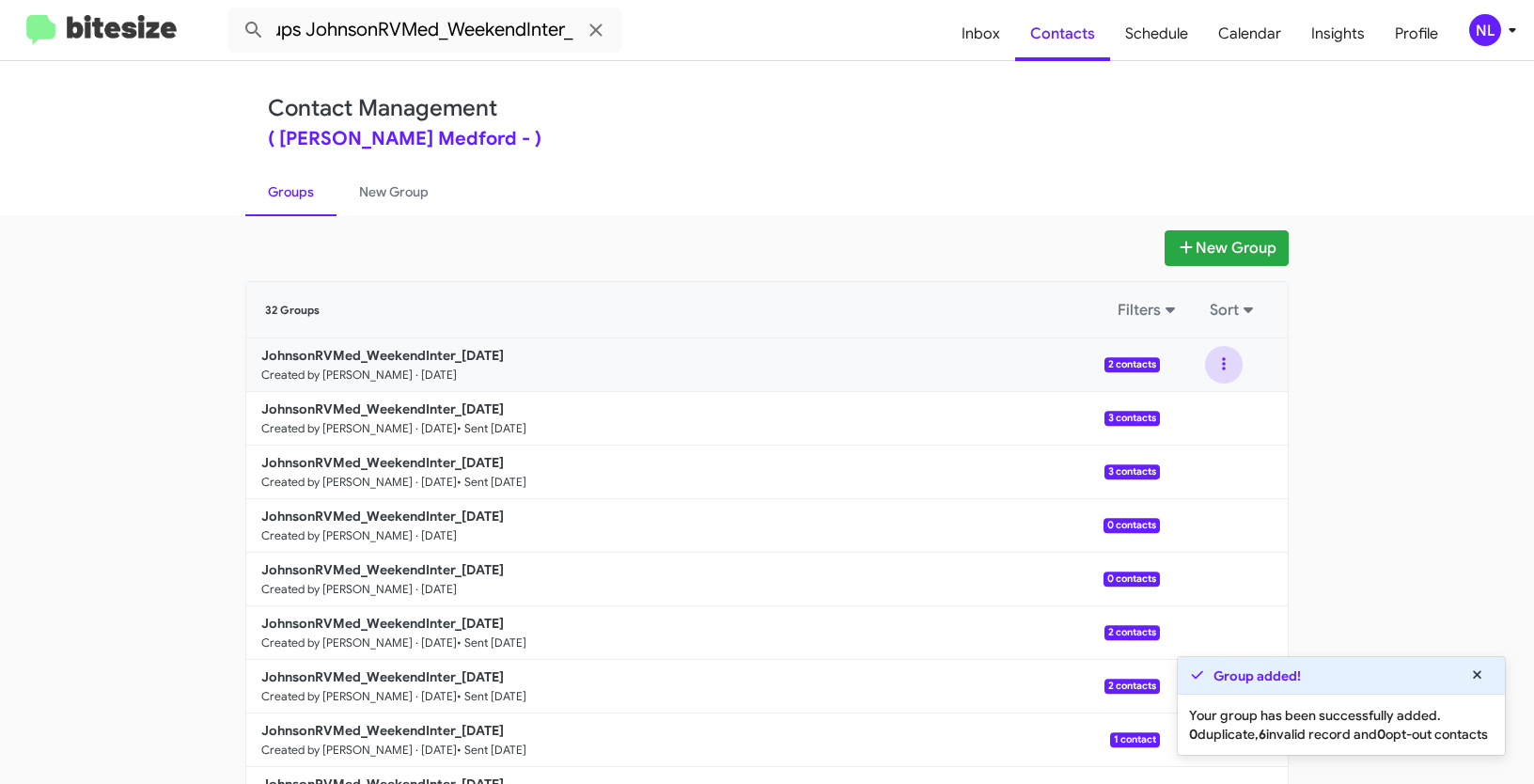
click at [1225, 361] on button at bounding box center [1224, 365] width 38 height 38
click at [1206, 414] on button "View contacts" at bounding box center [1168, 416] width 151 height 45
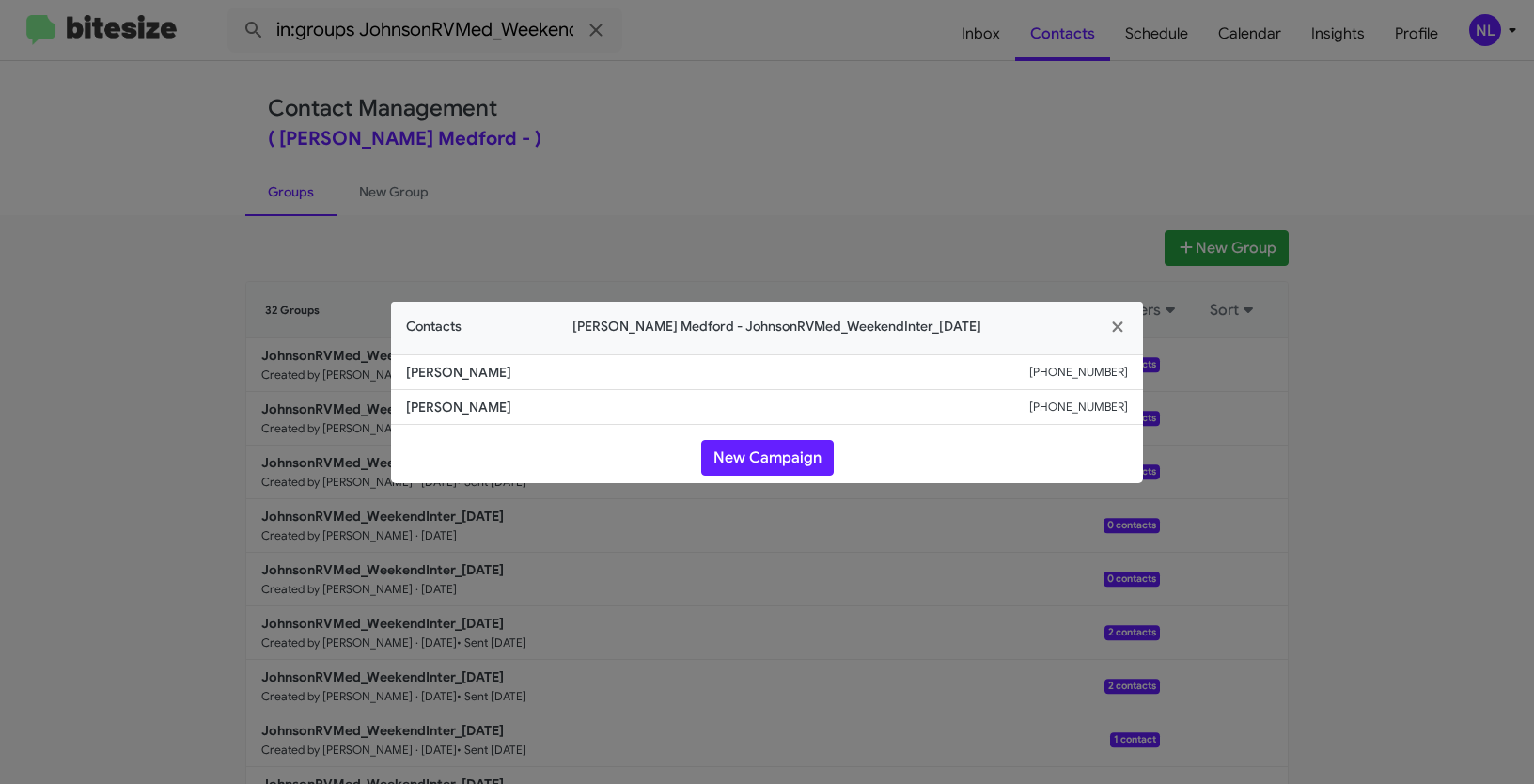
drag, startPoint x: 441, startPoint y: 370, endPoint x: 573, endPoint y: 380, distance: 132.4
click at [573, 380] on li "Jen Sewitsky +15416590388" at bounding box center [767, 372] width 752 height 36
copy span "Jen Sewitsky"
click at [751, 462] on button "New Campaign" at bounding box center [767, 458] width 133 height 36
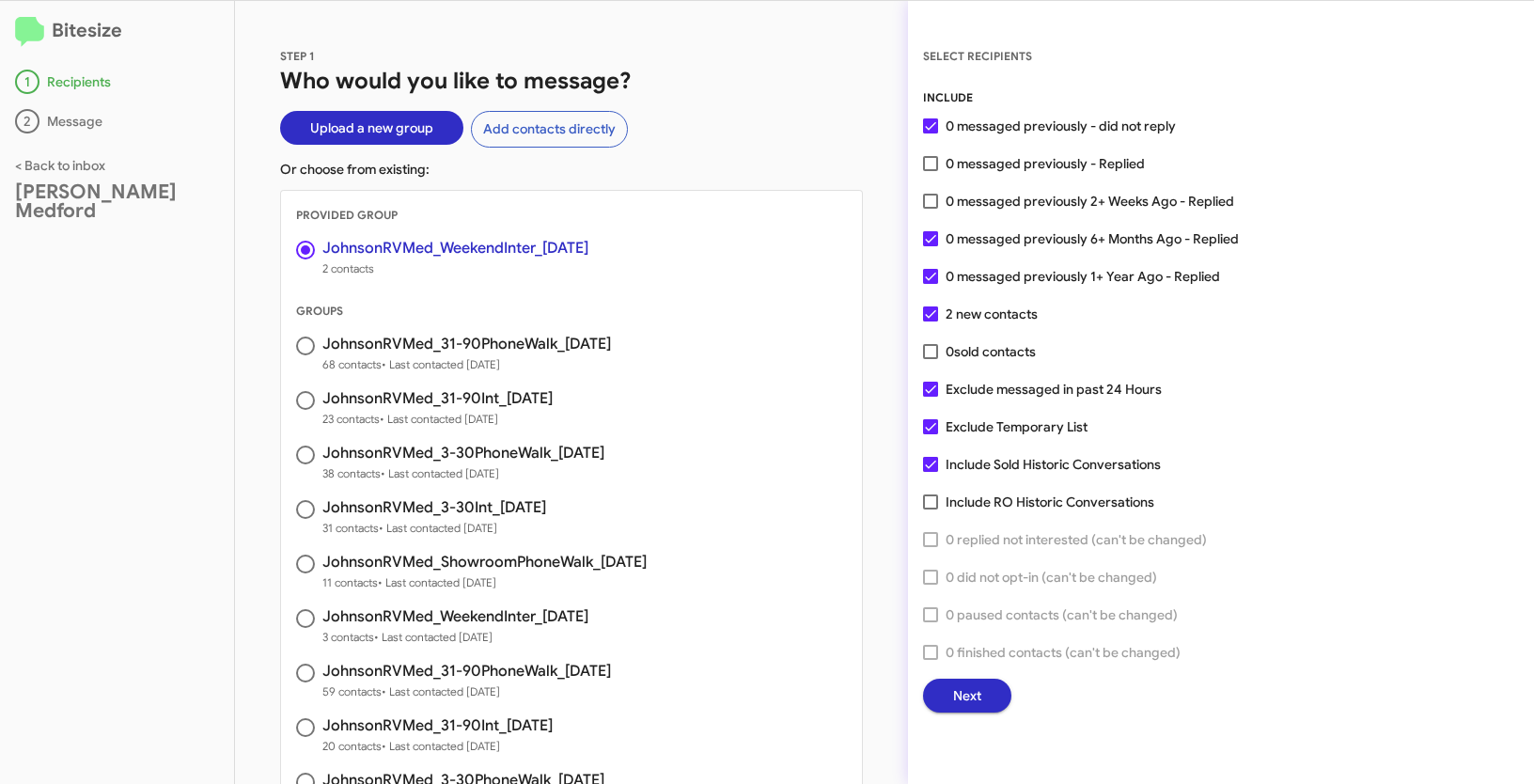
click at [999, 700] on button "Next" at bounding box center [967, 695] width 89 height 34
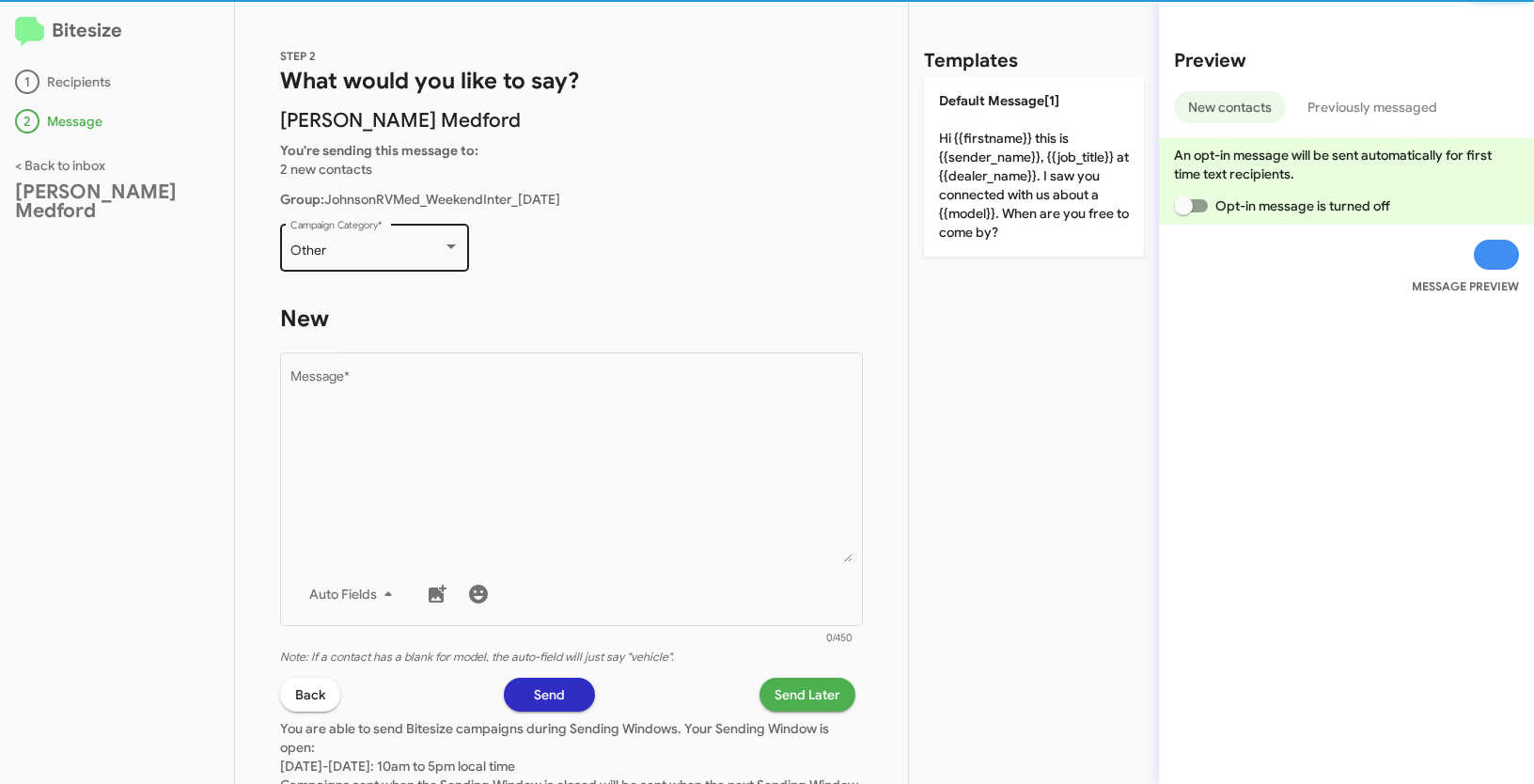
click at [422, 260] on div "Other Campaign Category *" at bounding box center [374, 245] width 169 height 52
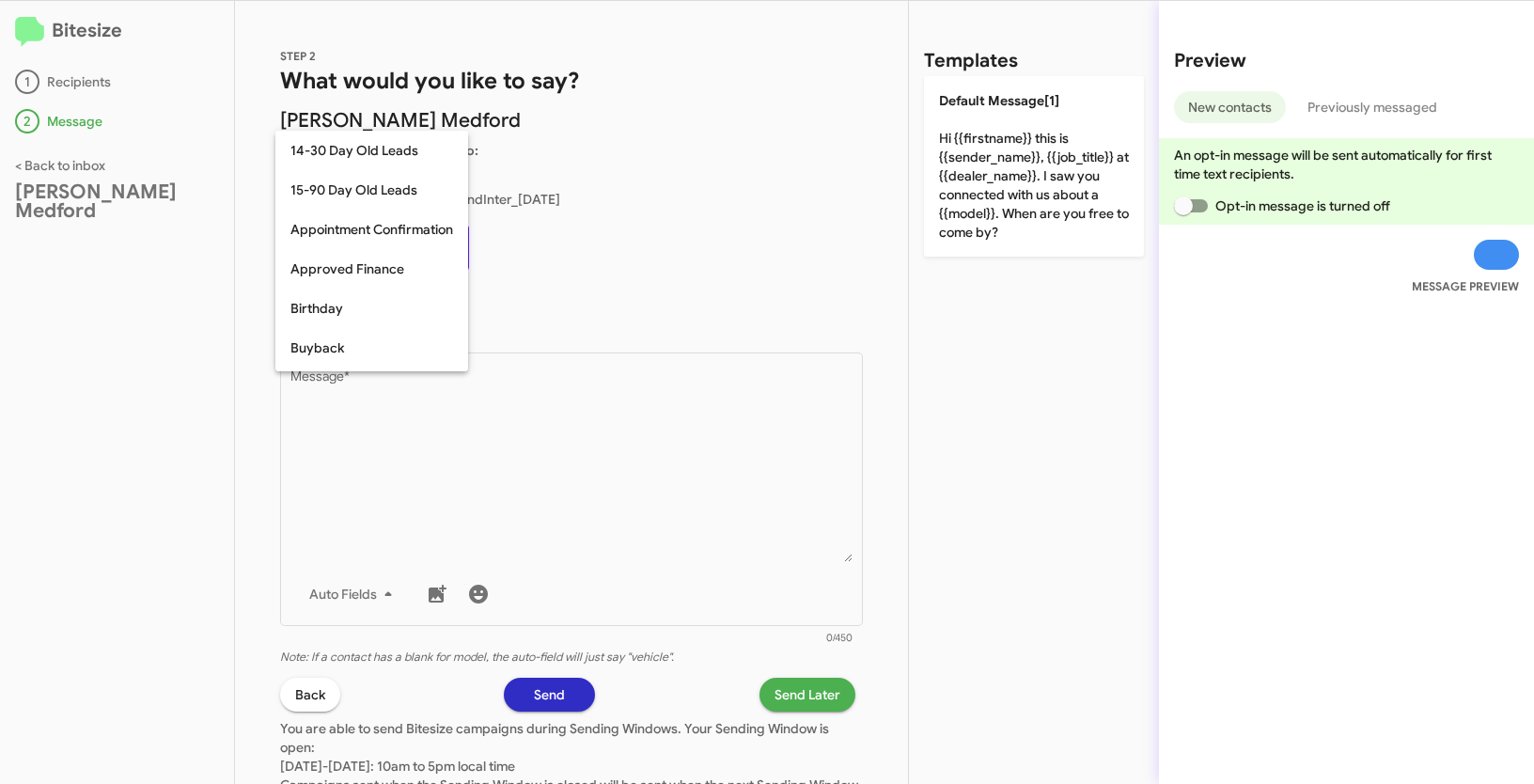
scroll to position [413, 0]
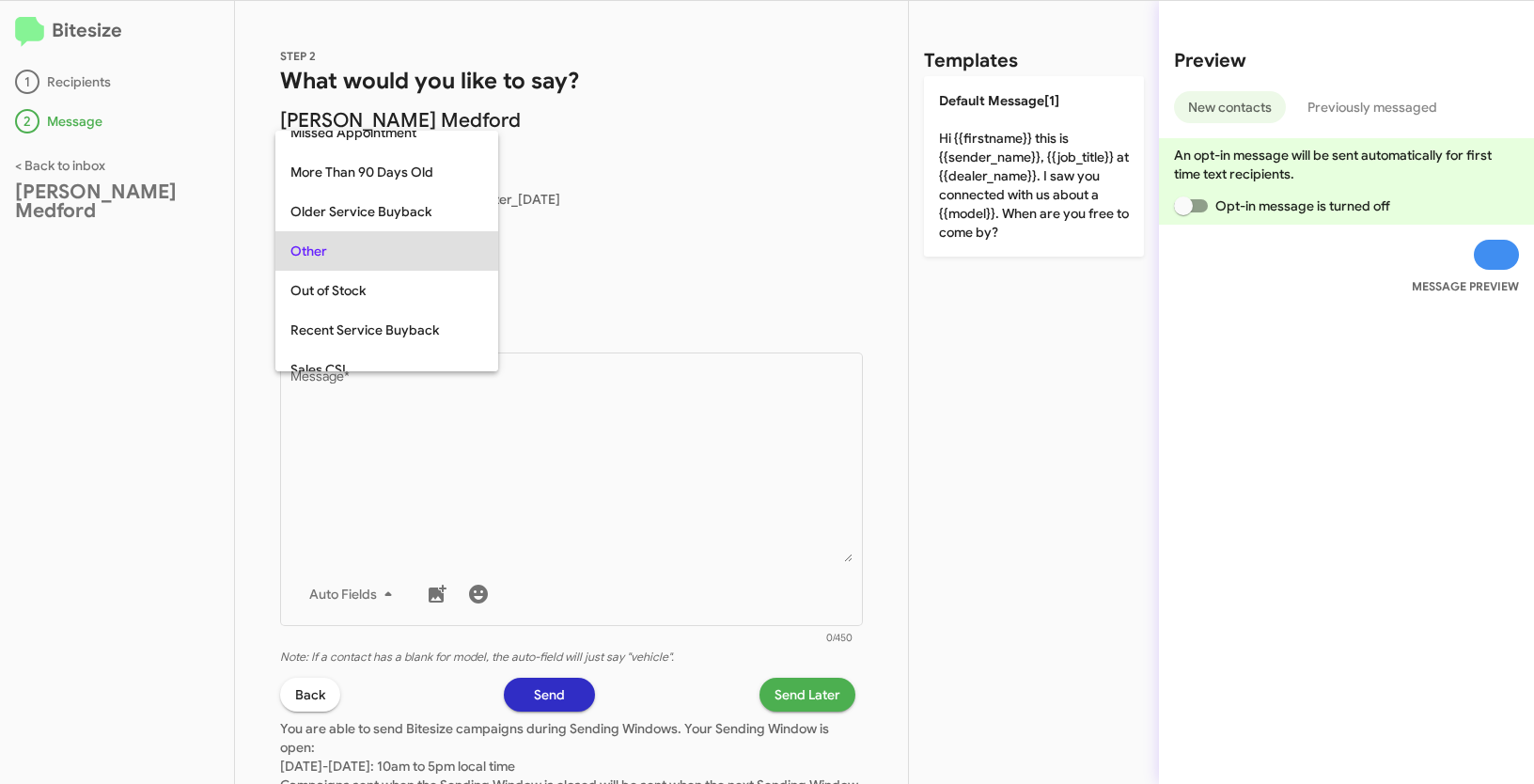
drag, startPoint x: 510, startPoint y: 248, endPoint x: 505, endPoint y: 297, distance: 49.3
click at [505, 297] on div "14-30 Day Old Leads 15-90 Day Old Leads Appointment Confirmation Approved Finan…" at bounding box center [767, 392] width 1534 height 784
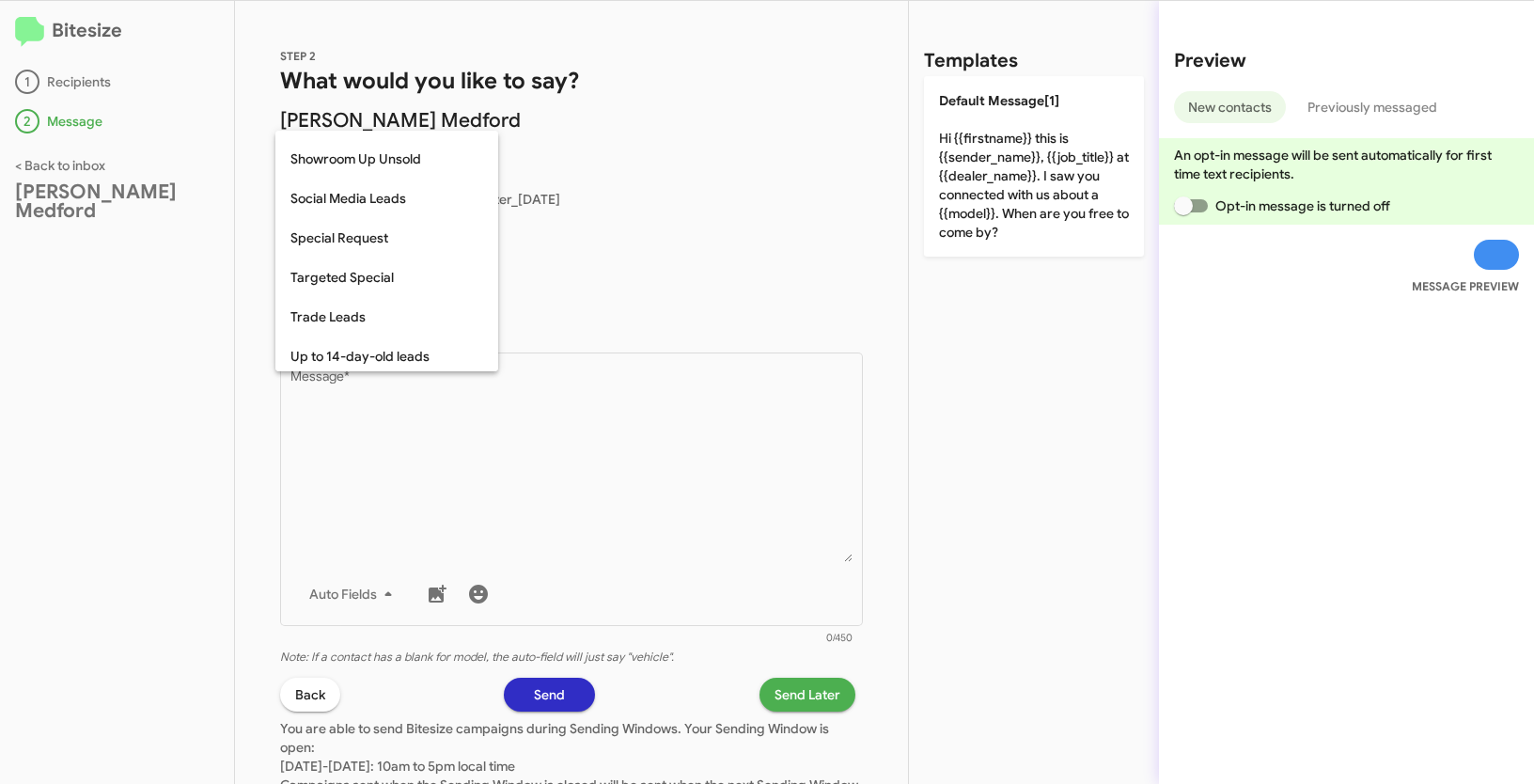
scroll to position [786, 0]
click at [377, 359] on span "Weekend Leads" at bounding box center [387, 351] width 192 height 40
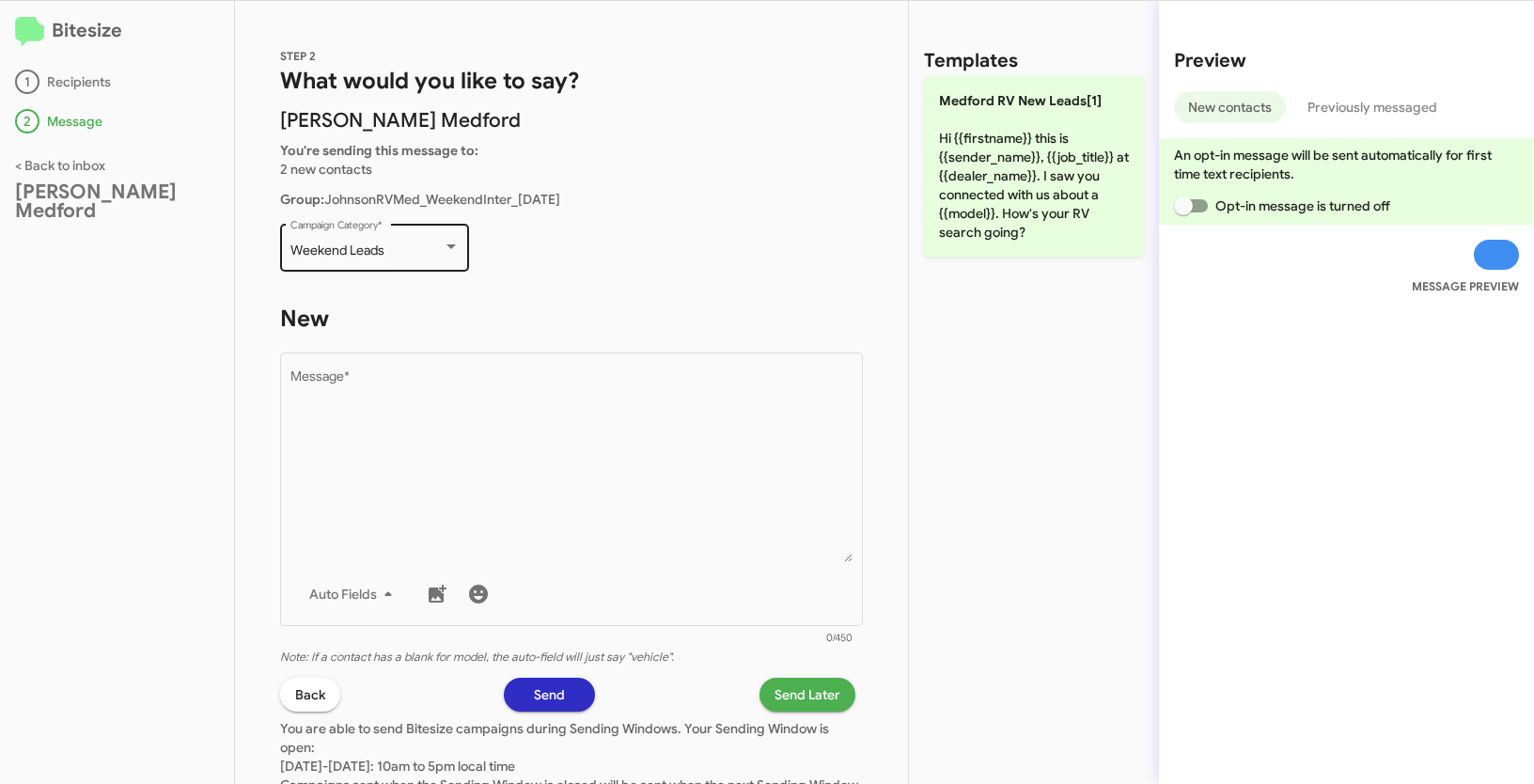
drag, startPoint x: 277, startPoint y: 250, endPoint x: 421, endPoint y: 253, distance: 144.0
click at [421, 253] on div "STEP 2 What would you like to say? Johnson RV Medford You're sending this messa…" at bounding box center [571, 392] width 673 height 783
click at [64, 295] on div "Bitesize 1 Recipients 2 Message < Back to inbox Johnson RV Medford" at bounding box center [117, 392] width 235 height 783
drag, startPoint x: 288, startPoint y: 246, endPoint x: 396, endPoint y: 249, distance: 108.0
click at [396, 249] on div "Weekend Leads Campaign Category *" at bounding box center [374, 245] width 189 height 52
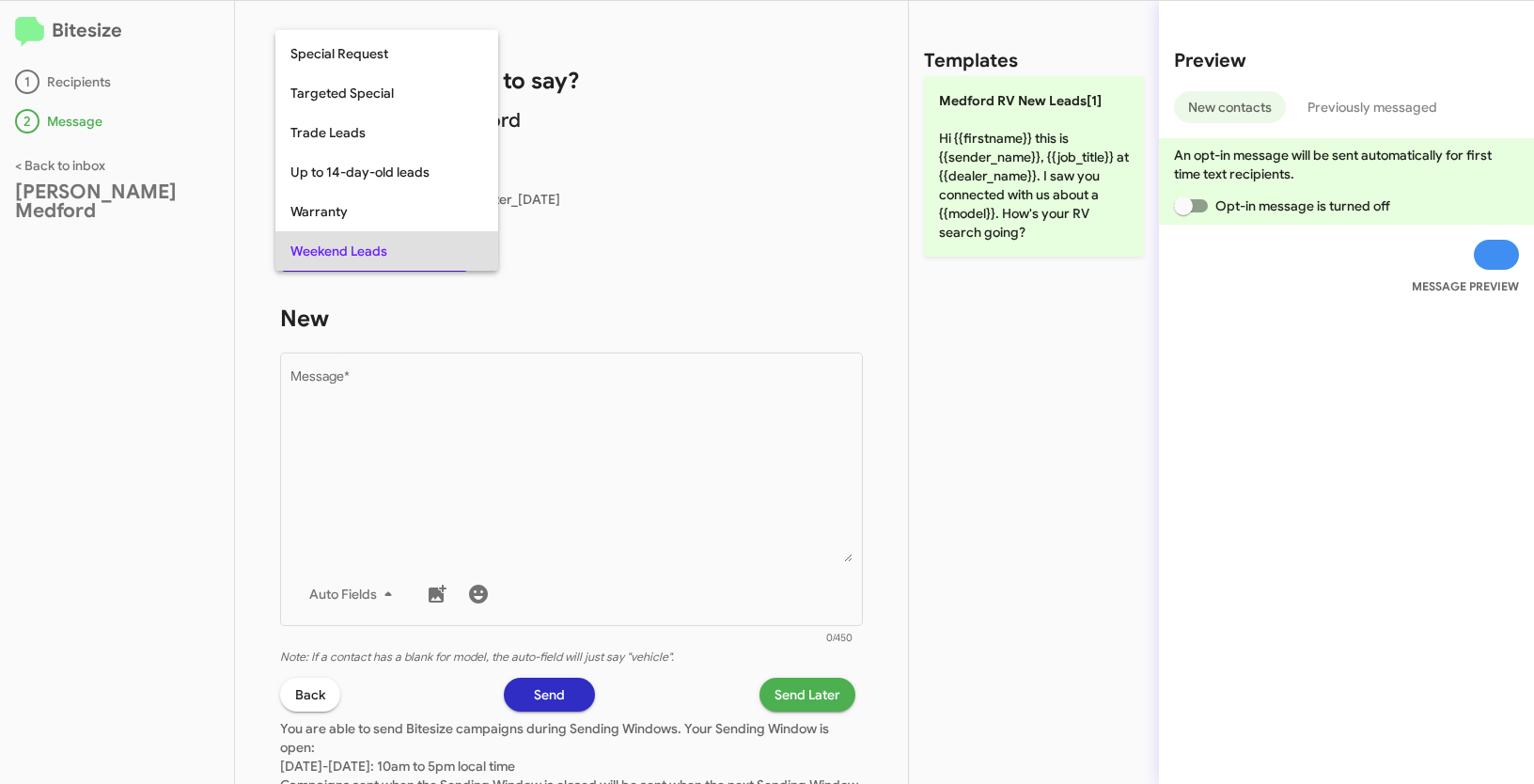
copy span "Weekend Leads"
click at [546, 403] on div at bounding box center [767, 392] width 1534 height 784
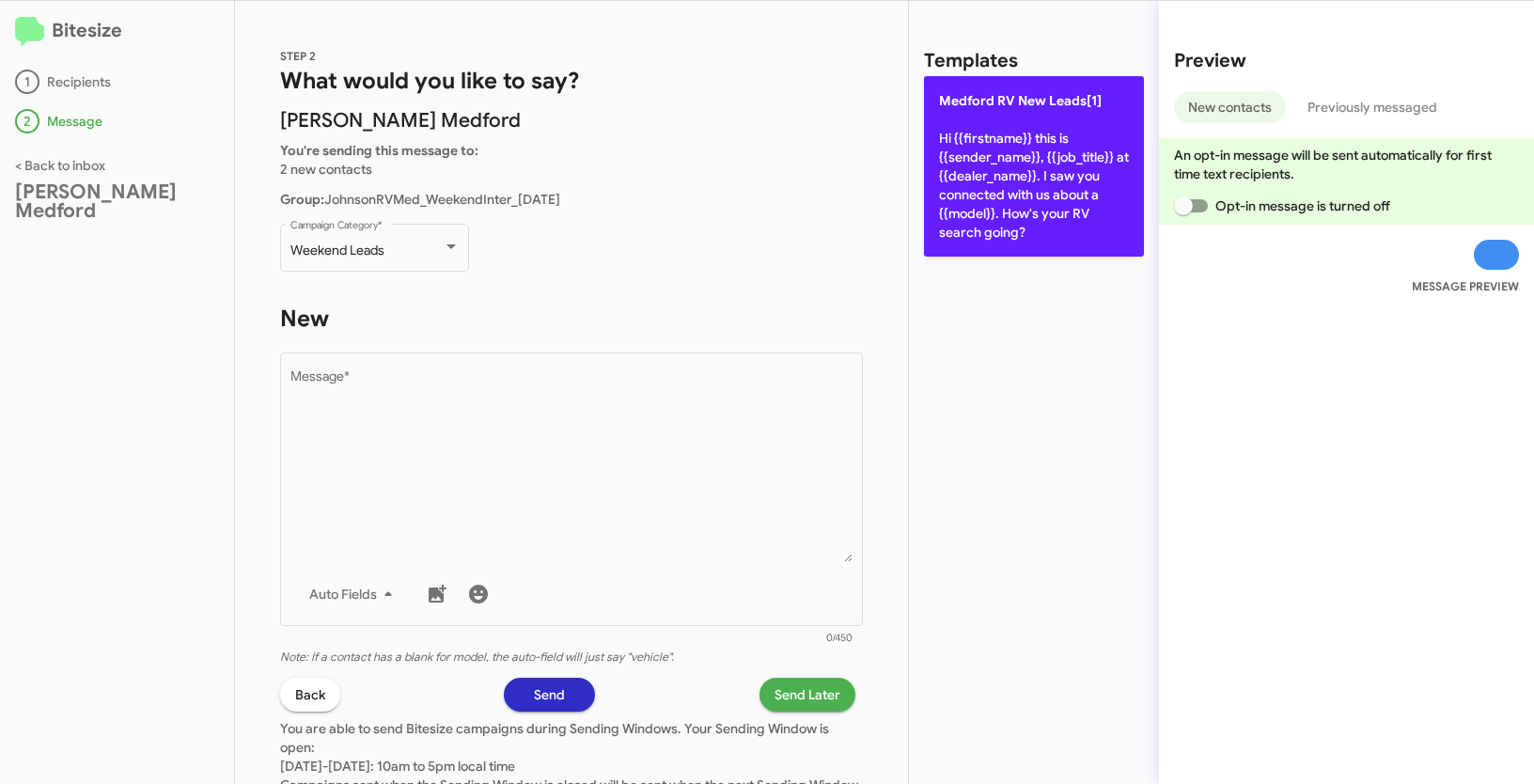
click at [992, 159] on p "Medford RV New Leads[1] Hi {{firstname}} this is {{sender_name}}, {{job_title}}…" at bounding box center [1033, 166] width 220 height 180
type textarea "Hi {{firstname}} this is {{sender_name}}, {{job_title}} at {{dealer_name}}. I s…"
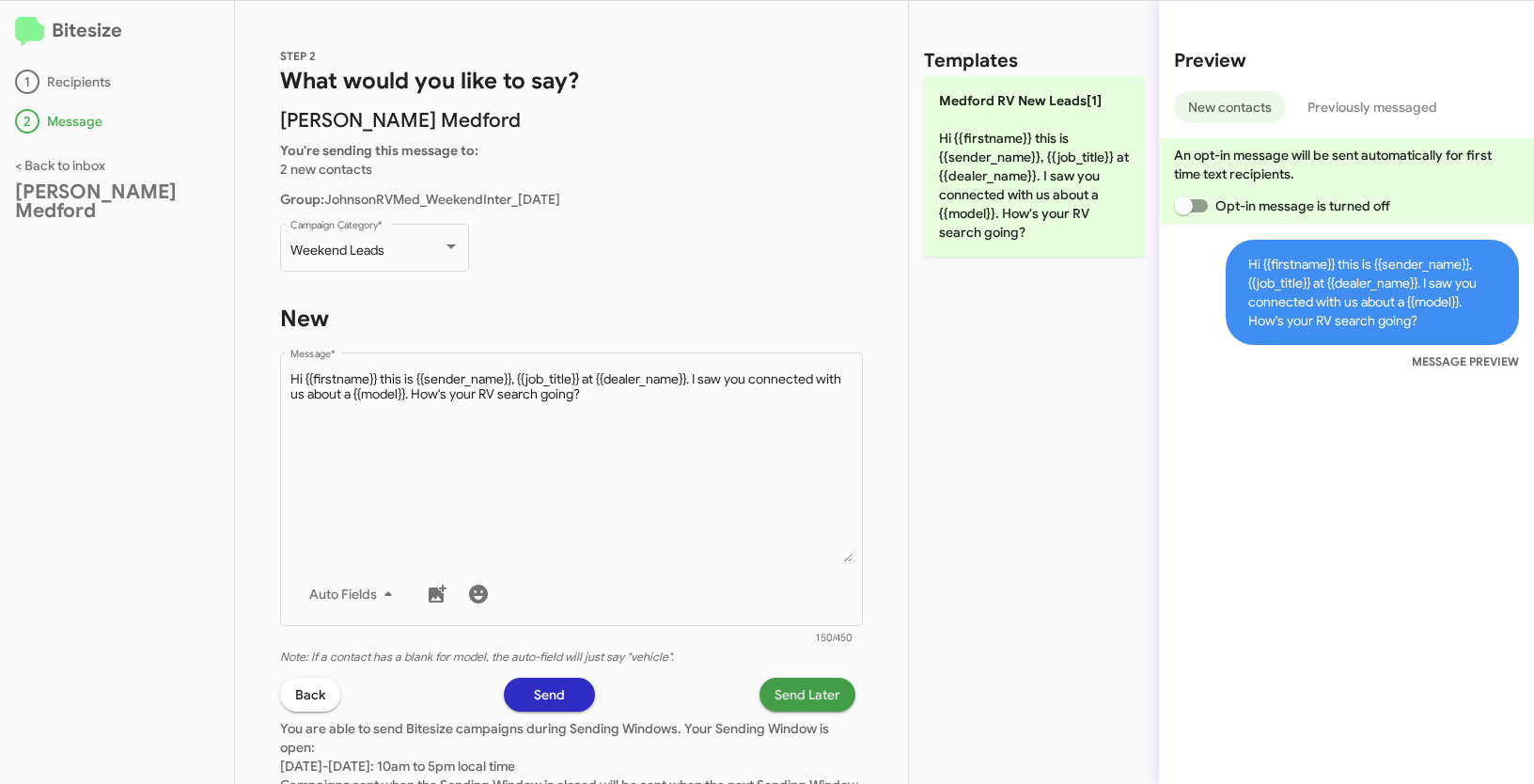
click at [791, 682] on span "Send Later" at bounding box center [808, 694] width 66 height 34
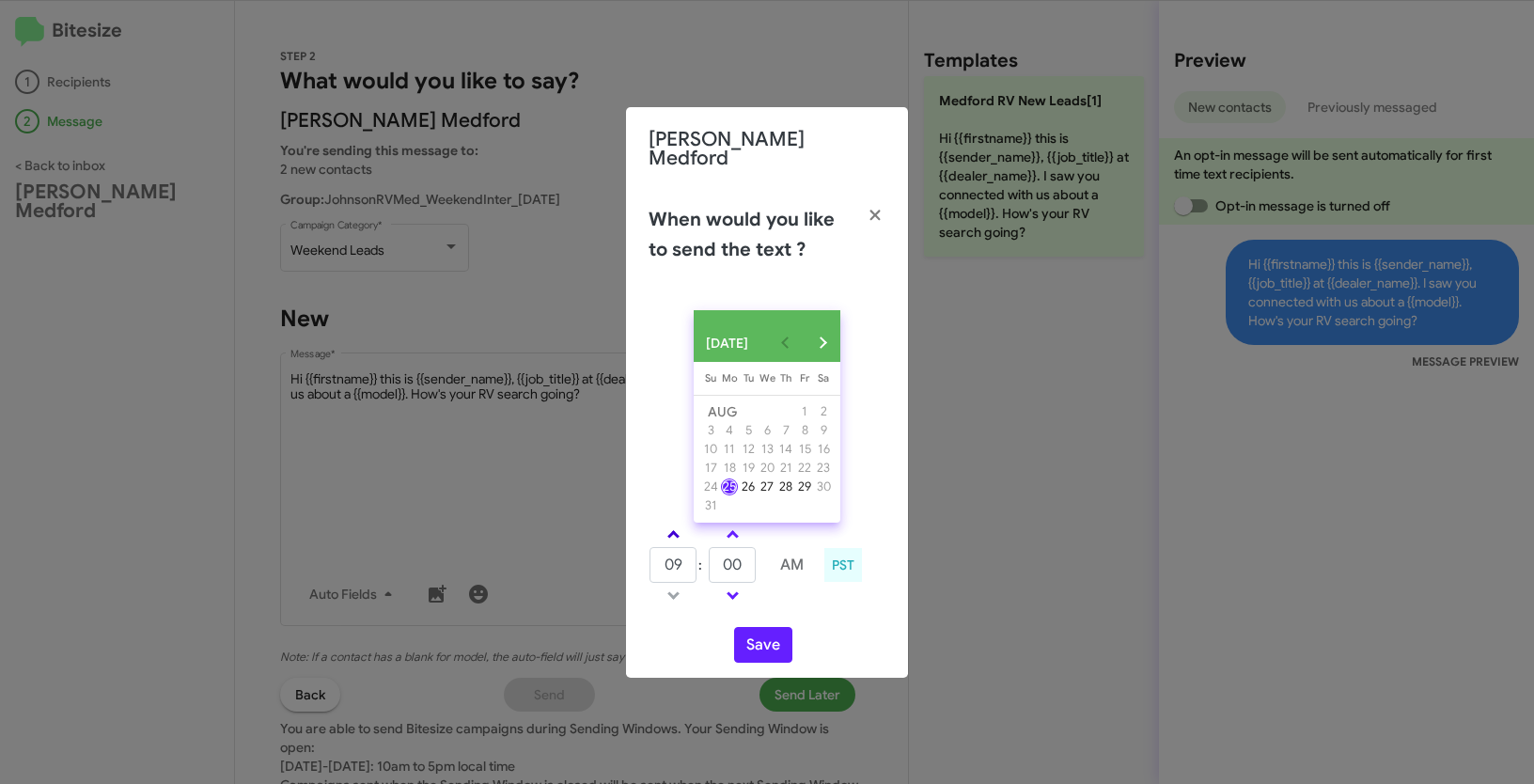
click at [670, 529] on link at bounding box center [673, 533] width 33 height 22
type input "11"
drag, startPoint x: 751, startPoint y: 565, endPoint x: 698, endPoint y: 555, distance: 53.9
click at [698, 555] on tr "11 : 00 AM" at bounding box center [733, 564] width 168 height 38
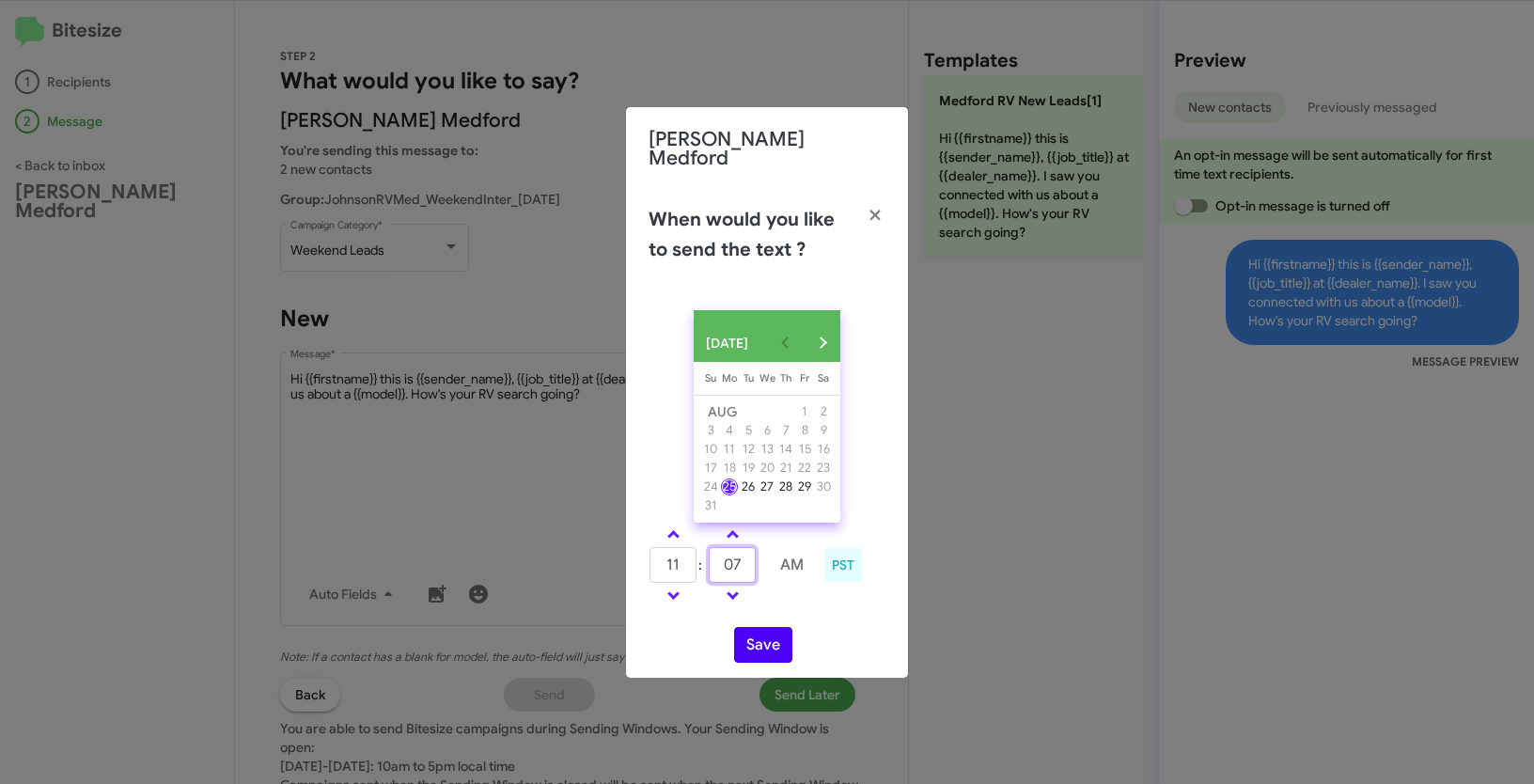
type input "07"
click at [751, 640] on button "Save" at bounding box center [764, 645] width 58 height 36
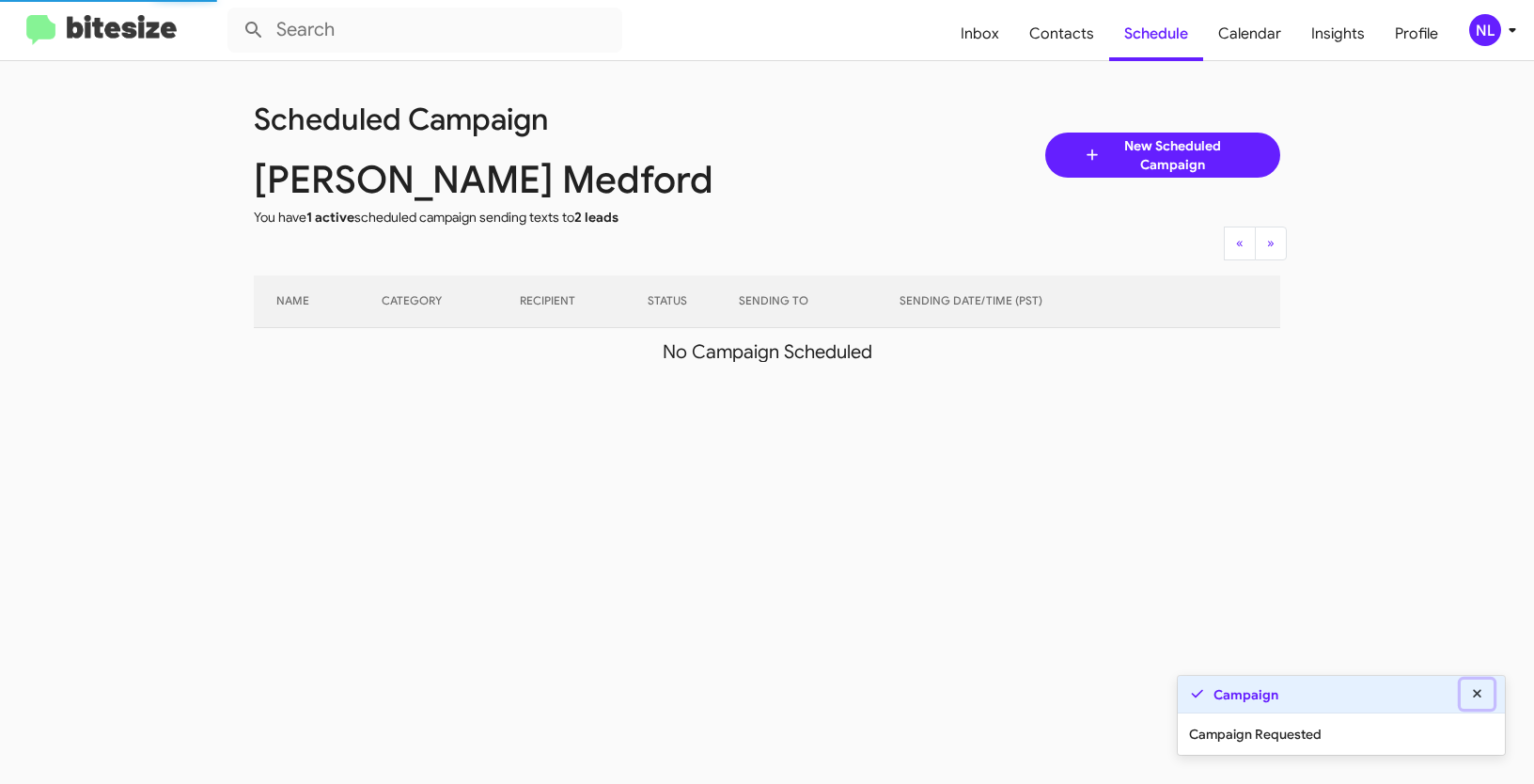
click at [1474, 691] on icon at bounding box center [1476, 693] width 8 height 8
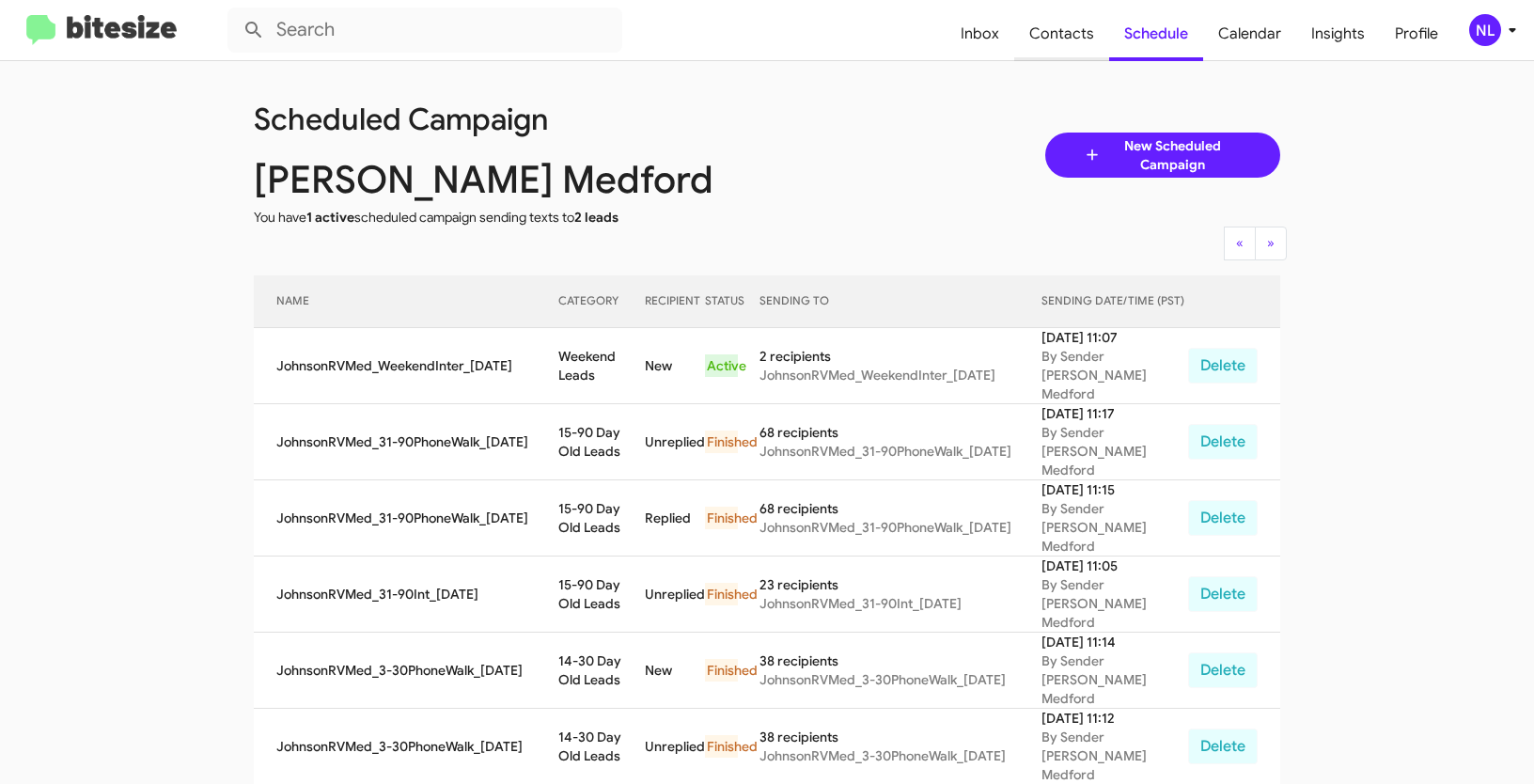
click at [1052, 25] on span "Contacts" at bounding box center [1062, 34] width 95 height 55
type input "in:groups"
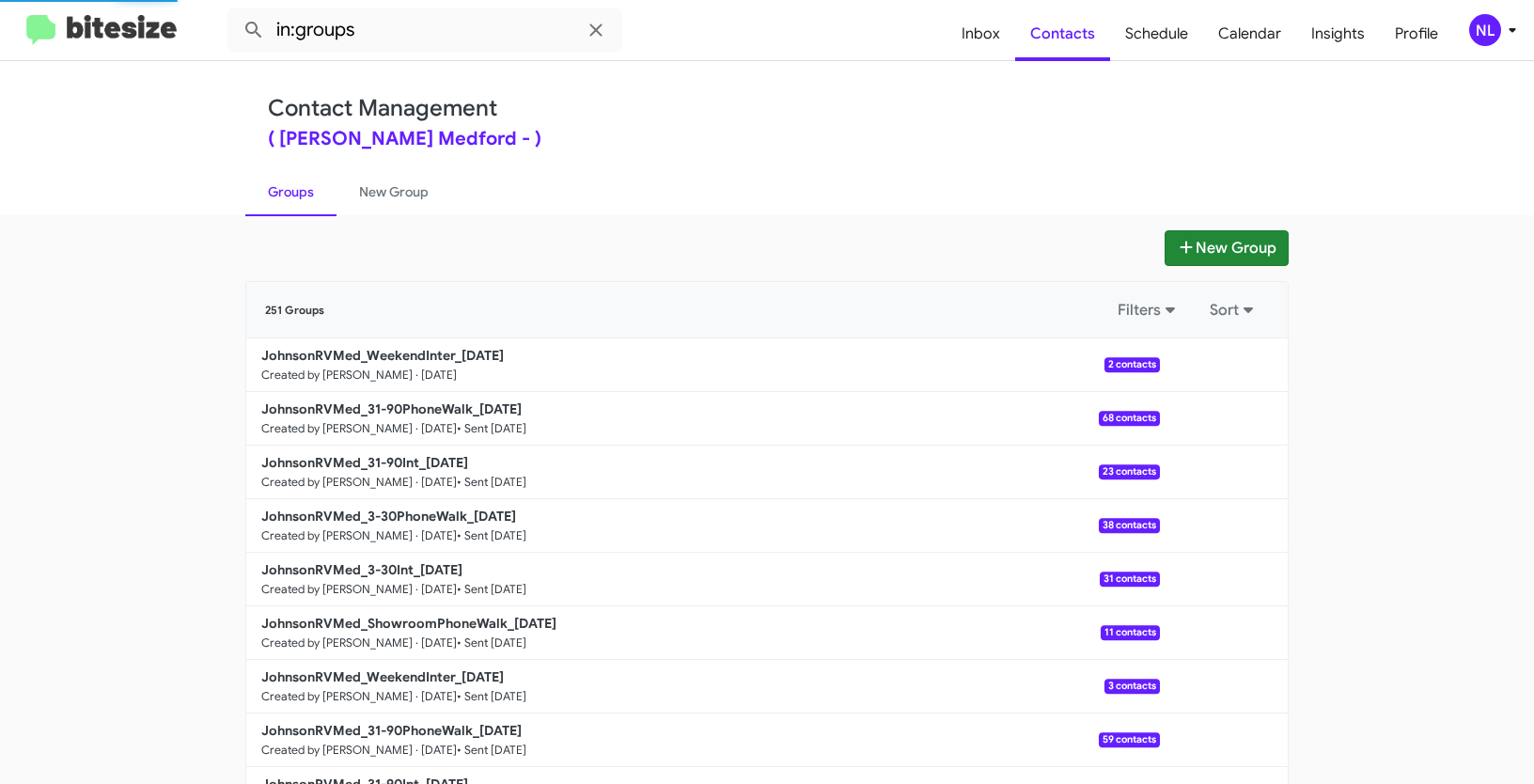
click at [1224, 249] on button "New Group" at bounding box center [1227, 248] width 124 height 36
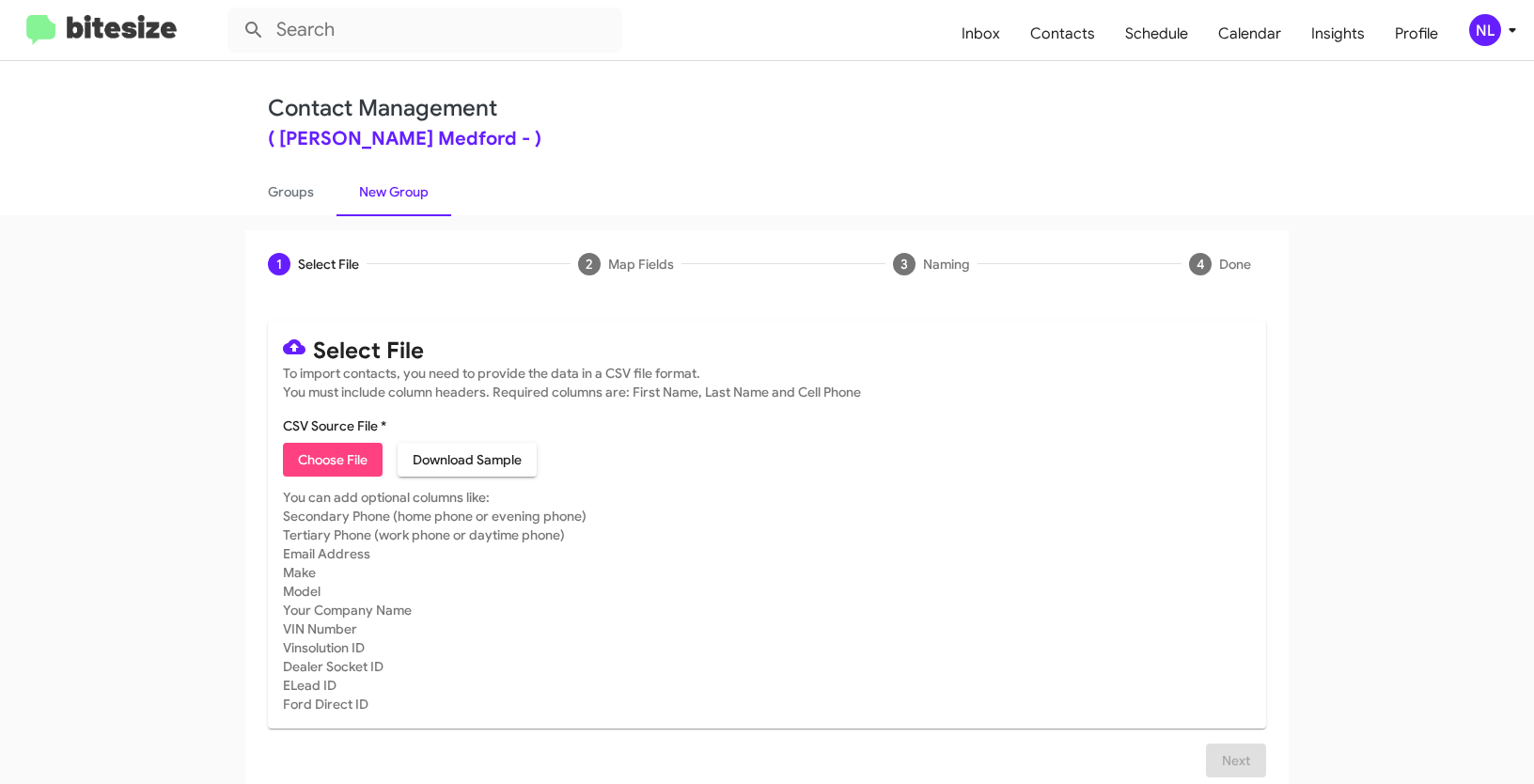
click at [307, 459] on span "Choose File" at bounding box center [333, 460] width 70 height 34
click at [1483, 18] on div "NL" at bounding box center [1485, 30] width 32 height 32
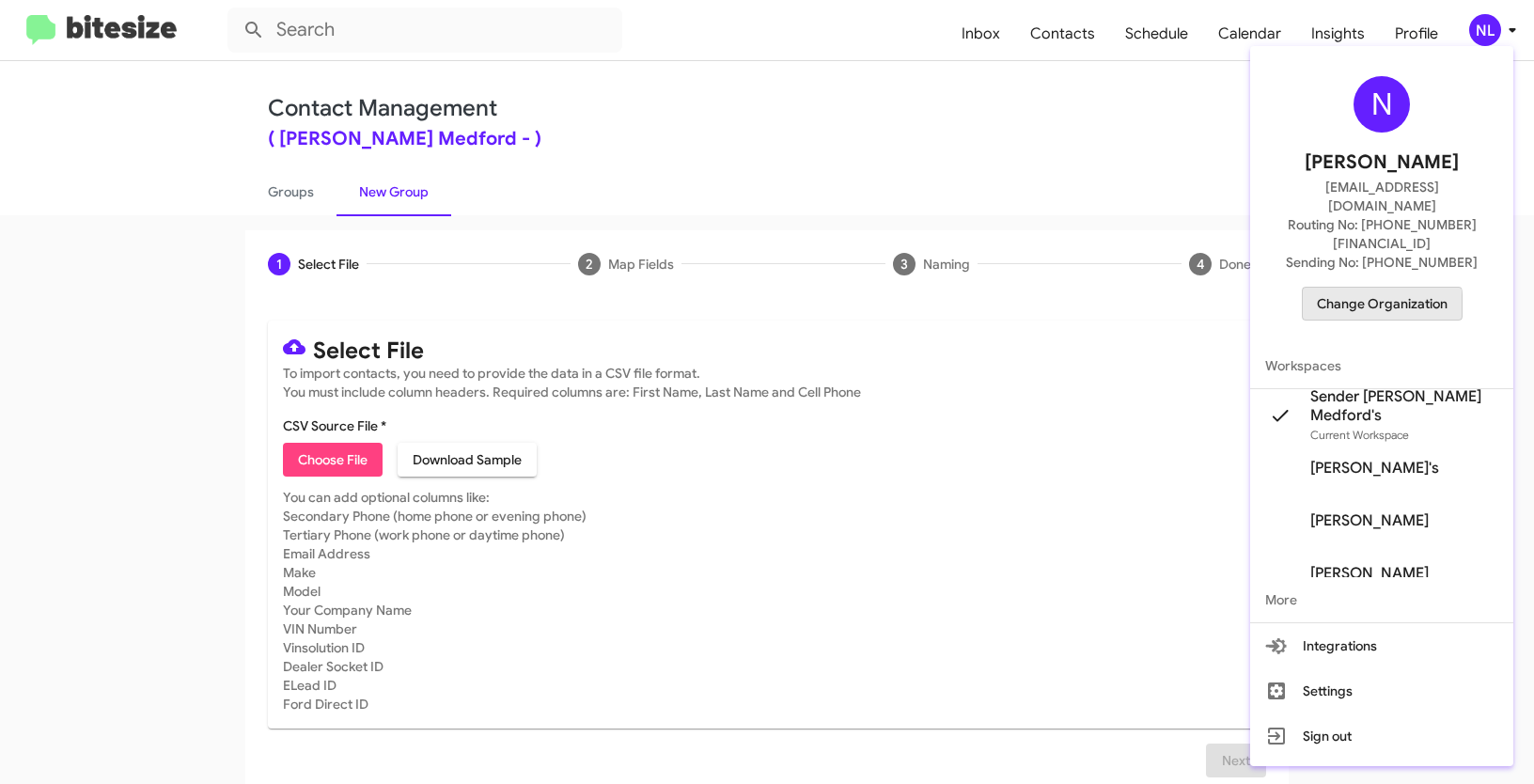
click at [1381, 287] on span "Change Organization" at bounding box center [1382, 303] width 131 height 32
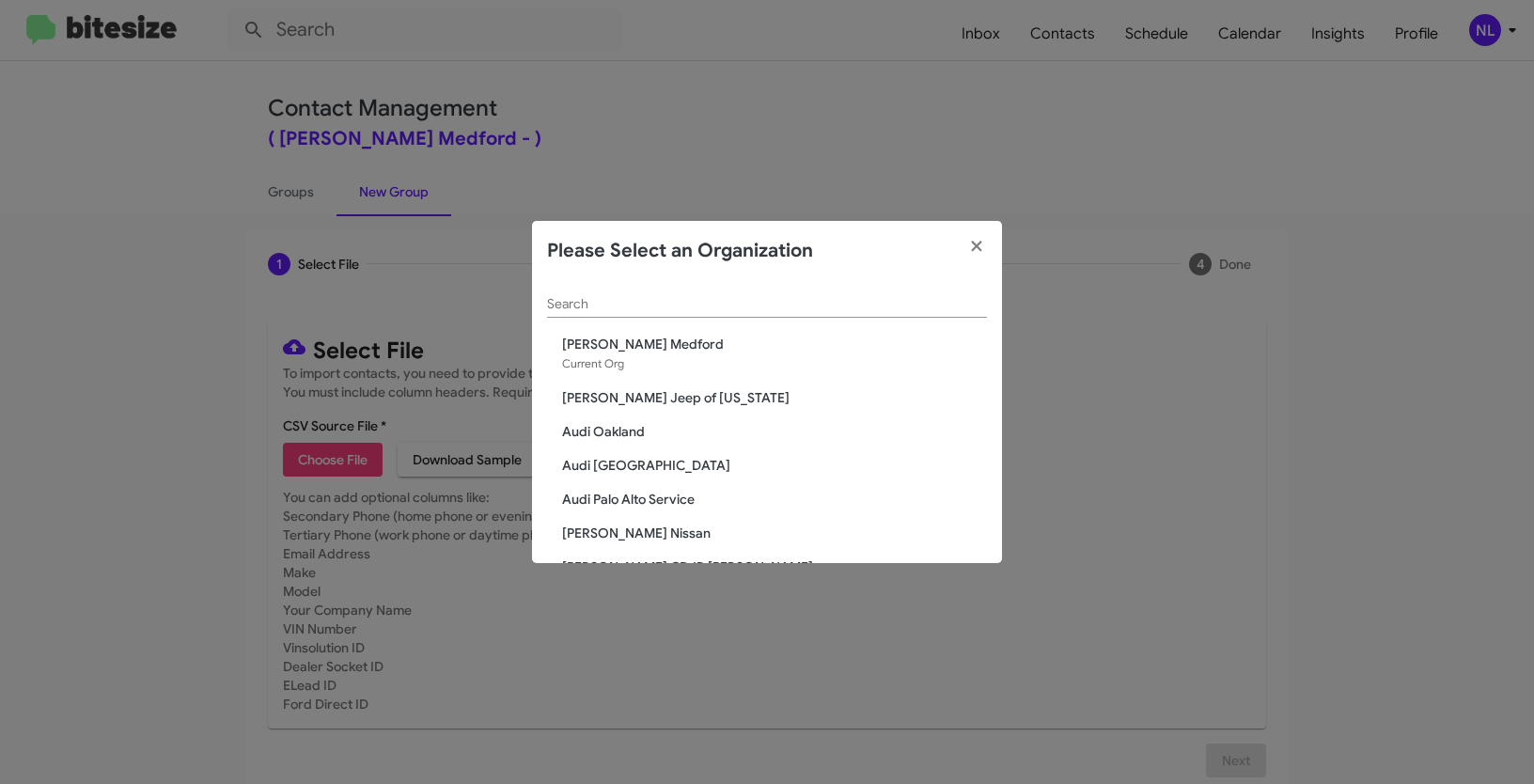
click at [785, 306] on input "Search" at bounding box center [767, 304] width 440 height 15
paste input "SERVICE: Chevrolet Baltimore"
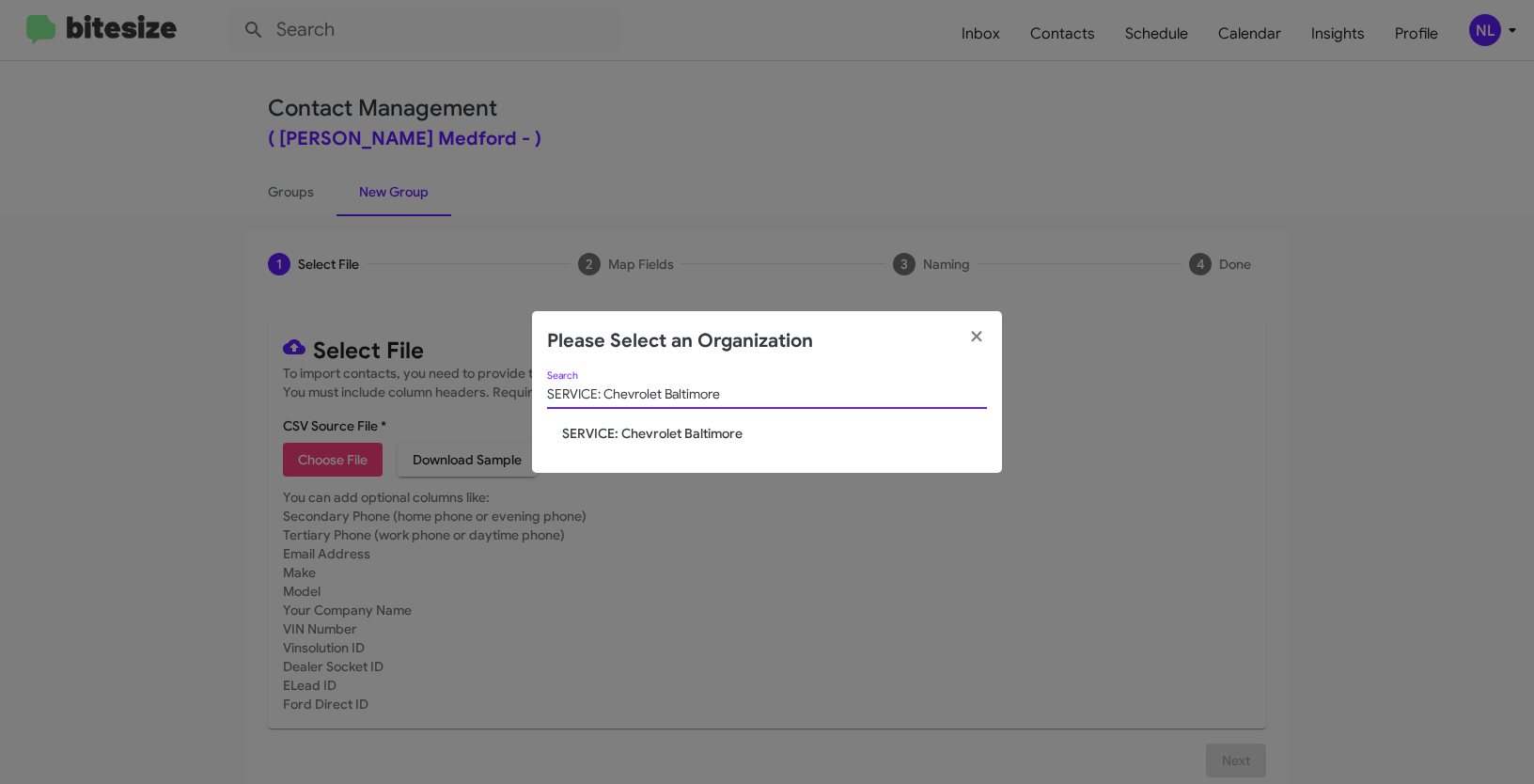
type input "SERVICE: Chevrolet Baltimore"
click at [684, 434] on span "SERVICE: Chevrolet Baltimore" at bounding box center [774, 433] width 425 height 19
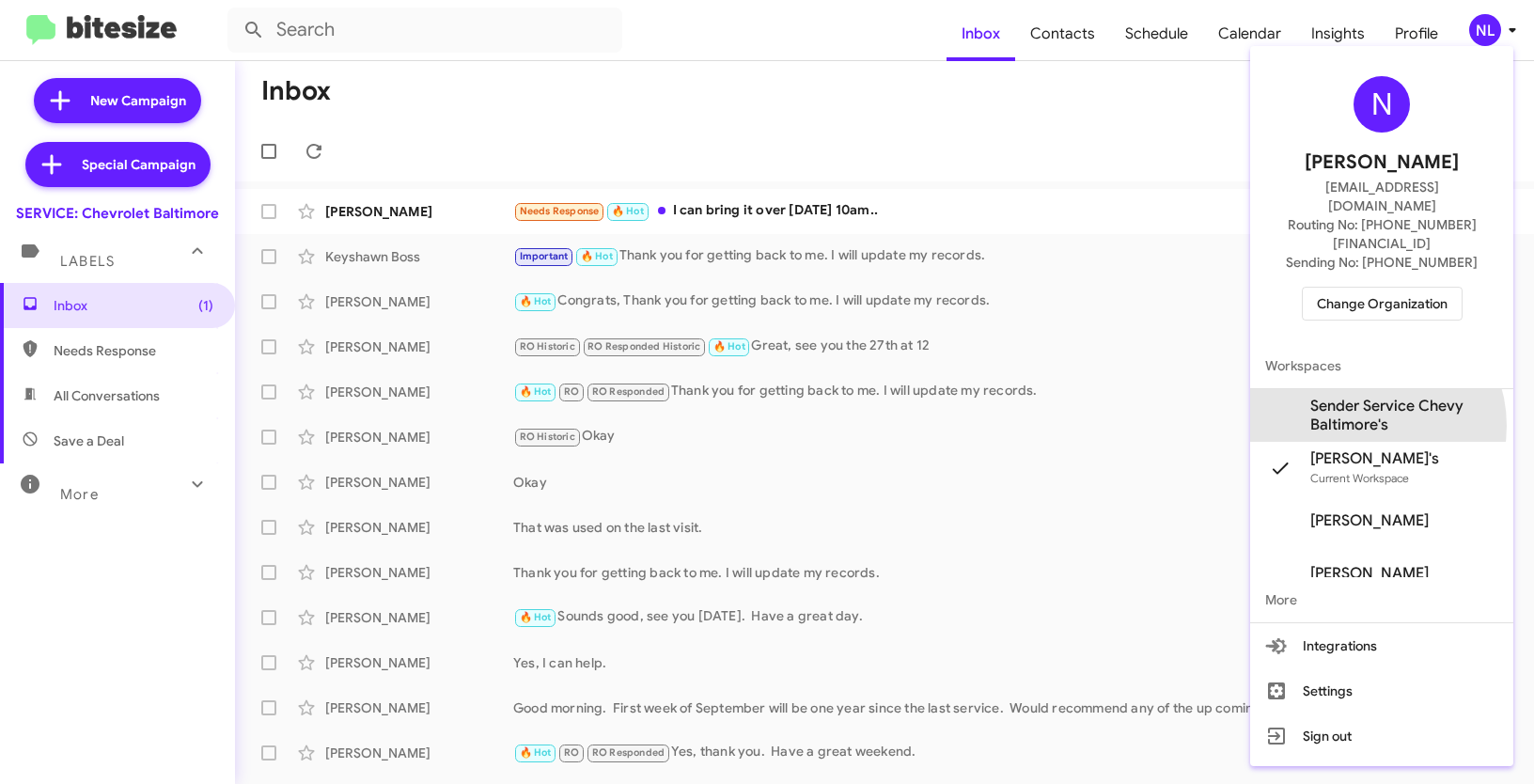
click at [1364, 397] on span "Sender Service Chevy Baltimore's" at bounding box center [1404, 416] width 188 height 38
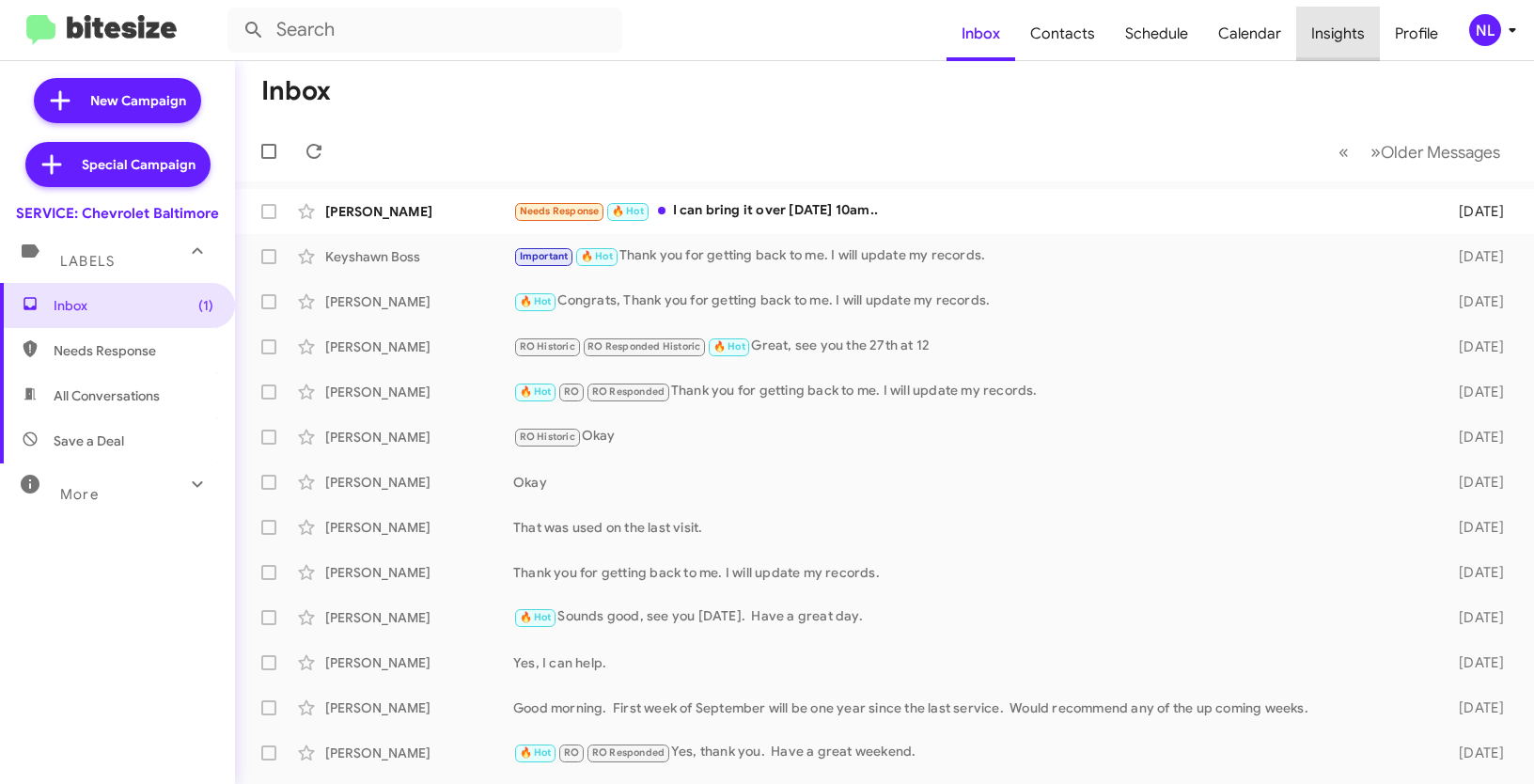
click at [1341, 31] on span "Insights" at bounding box center [1338, 34] width 84 height 55
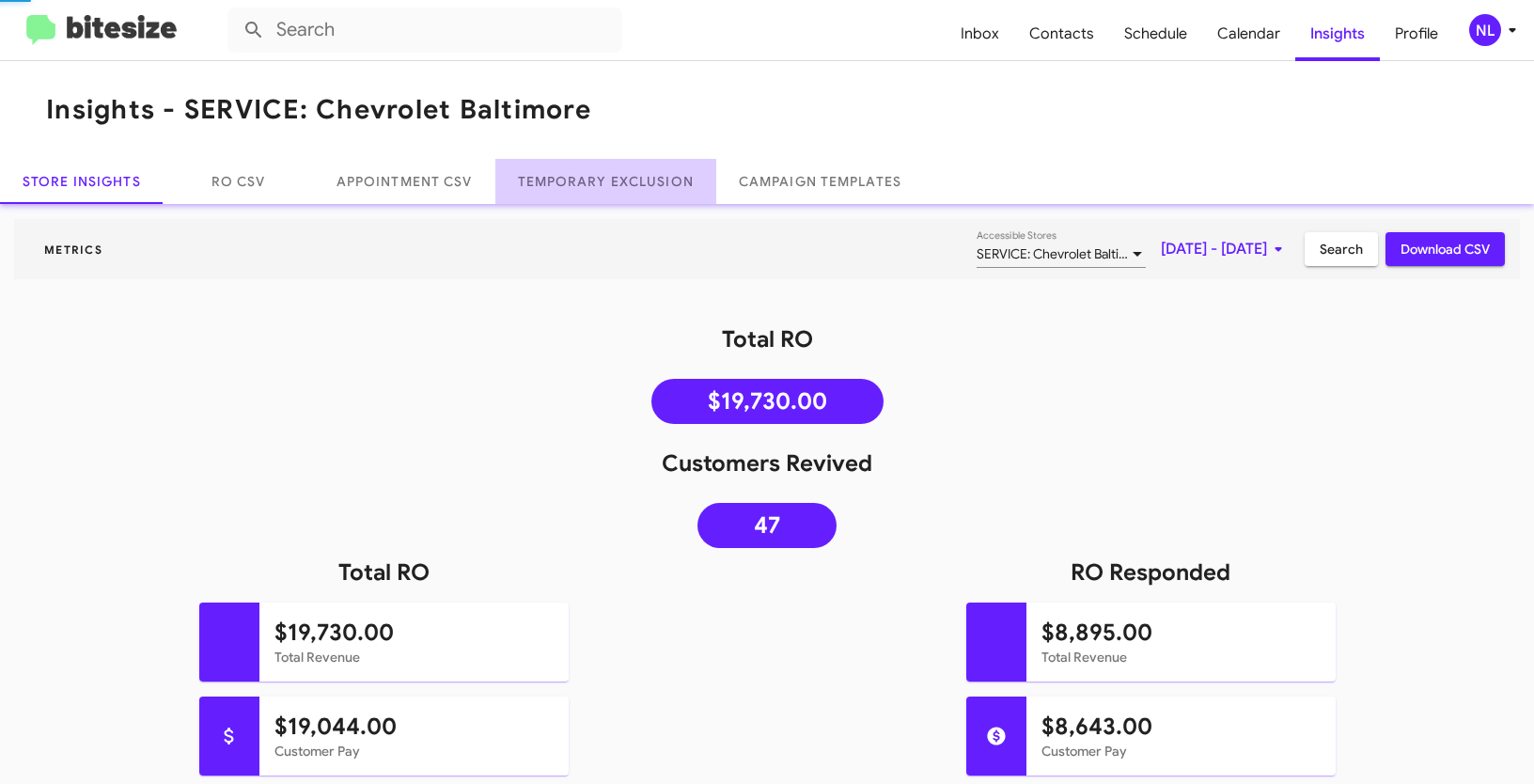
click at [614, 188] on link "Temporary Exclusion" at bounding box center [605, 181] width 221 height 45
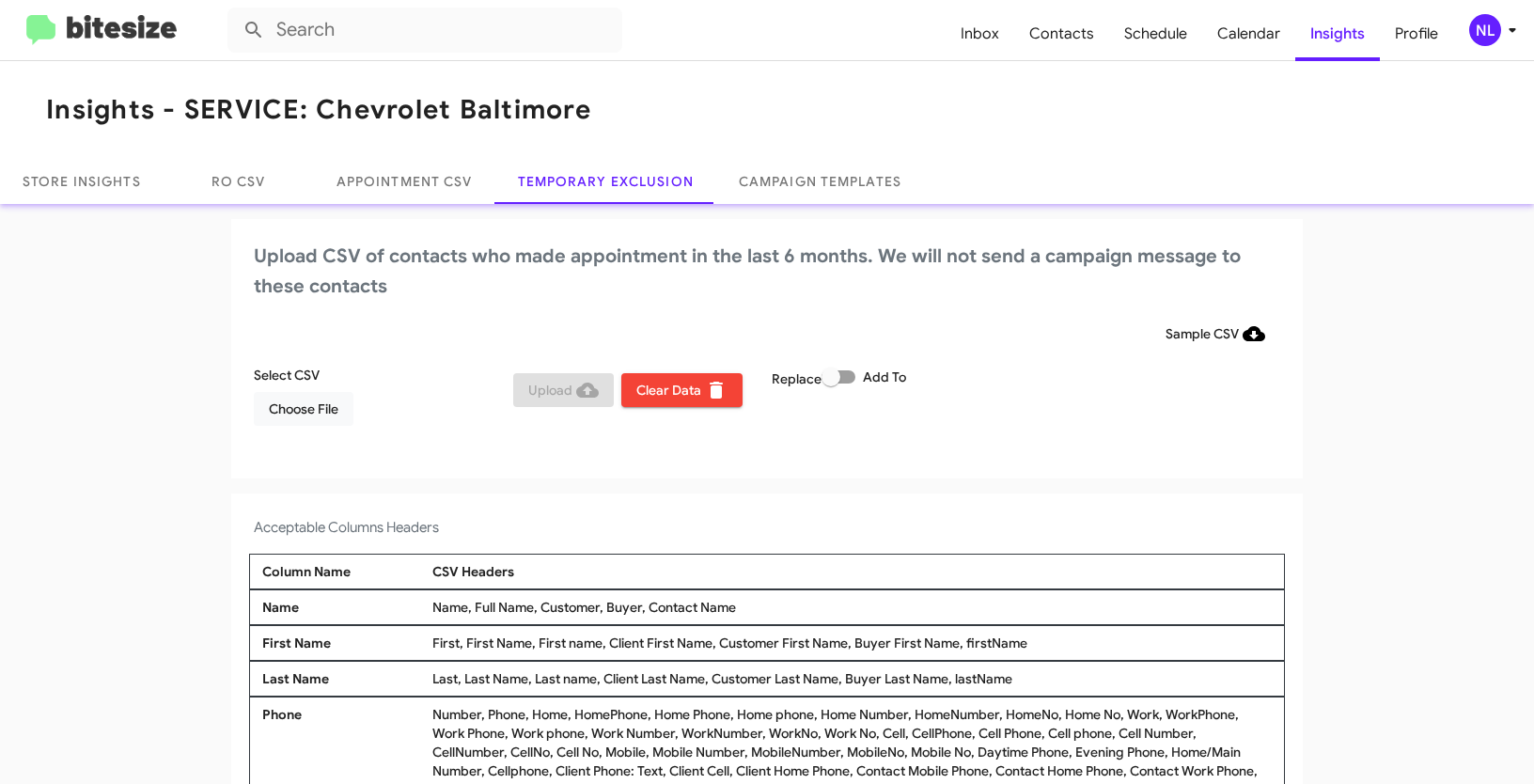
click at [1501, 36] on icon at bounding box center [1512, 30] width 23 height 23
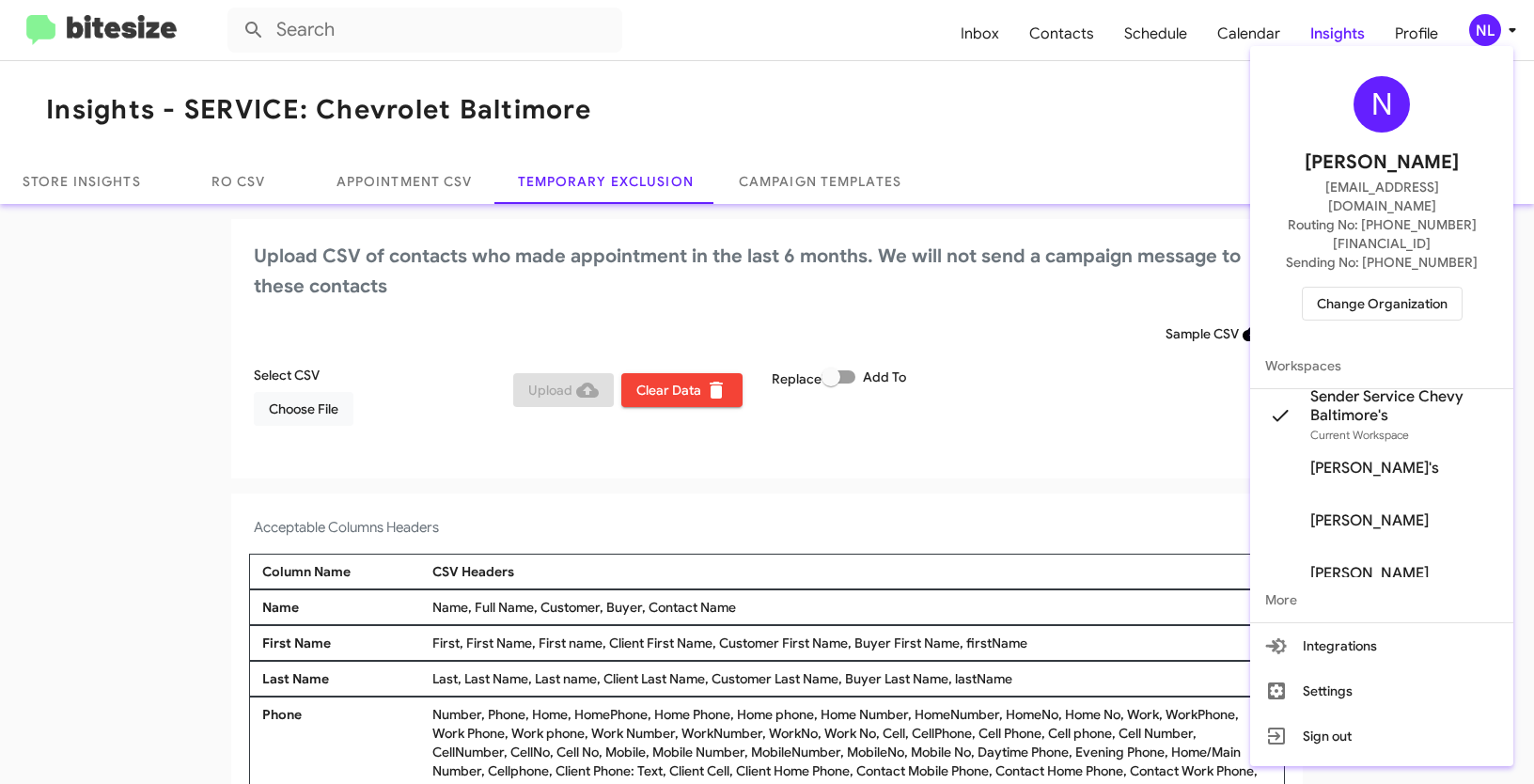
click at [710, 53] on div at bounding box center [767, 392] width 1534 height 784
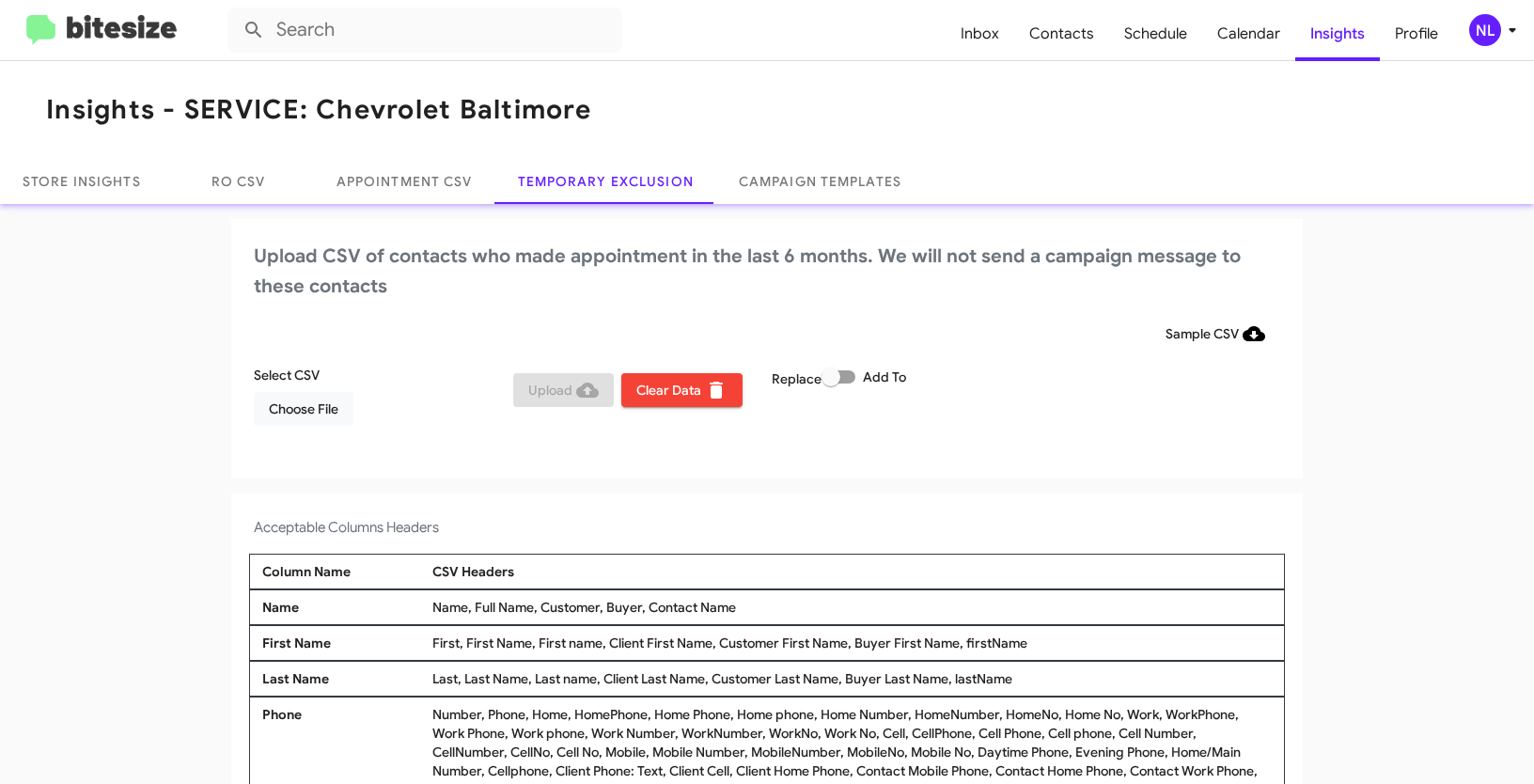
drag, startPoint x: 643, startPoint y: 605, endPoint x: 749, endPoint y: 603, distance: 106.0
click at [749, 603] on div "Name, Full Name, Customer, Buyer, Contact Name" at bounding box center [852, 607] width 849 height 19
copy div "Contact Name"
click at [322, 412] on span "Choose File" at bounding box center [304, 409] width 70 height 34
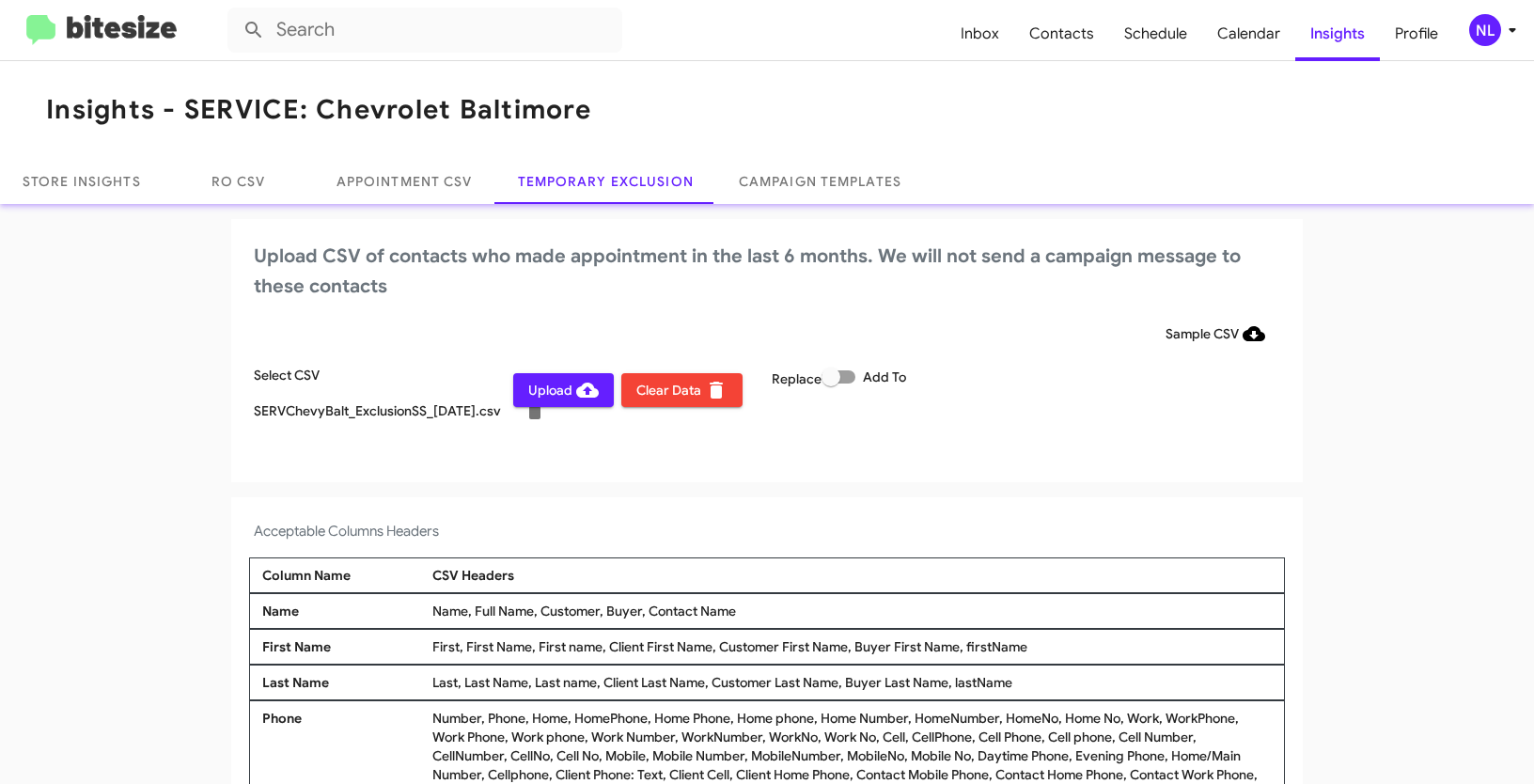
click at [1490, 32] on div "NL" at bounding box center [1485, 30] width 32 height 32
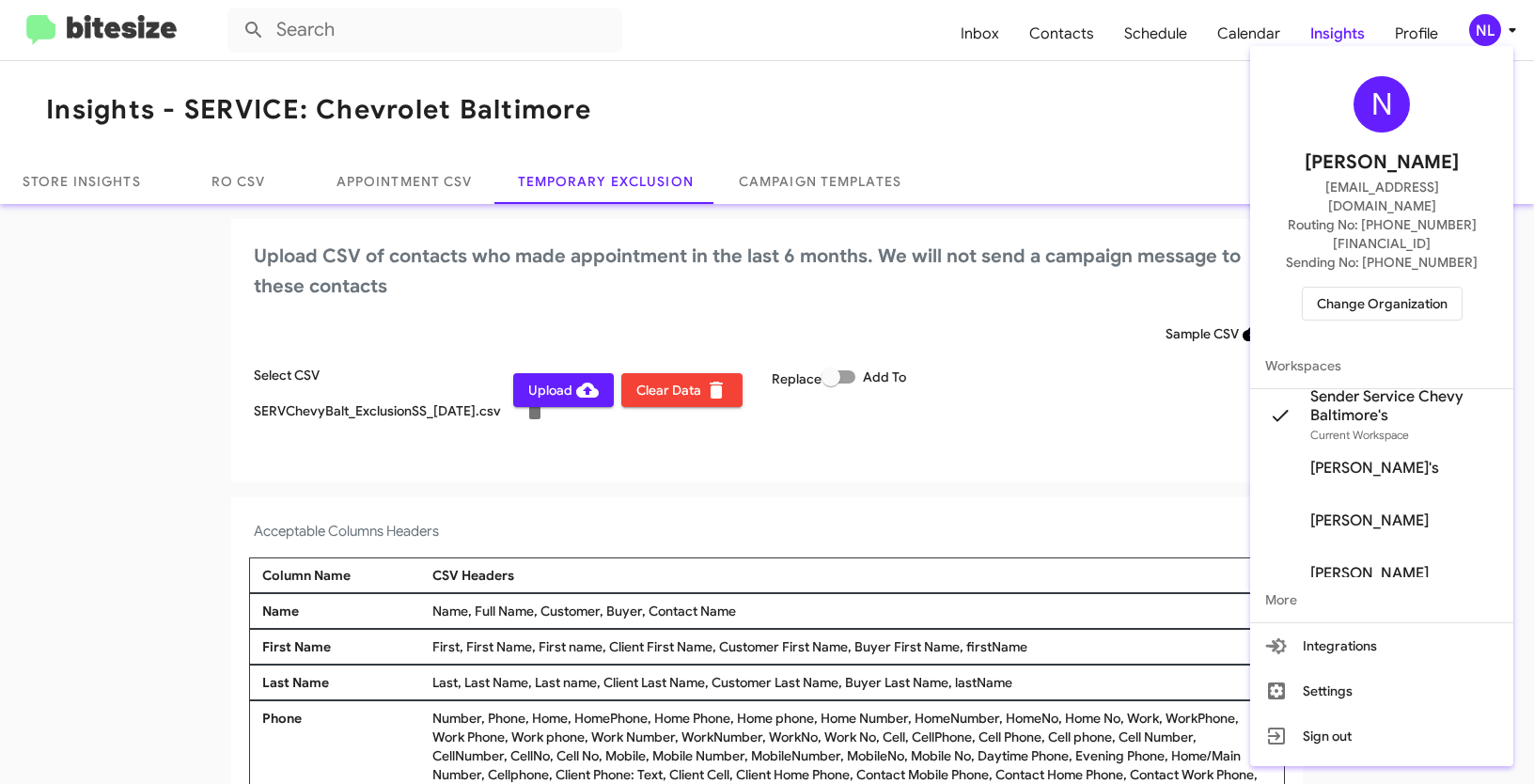
click at [627, 523] on div at bounding box center [767, 392] width 1534 height 784
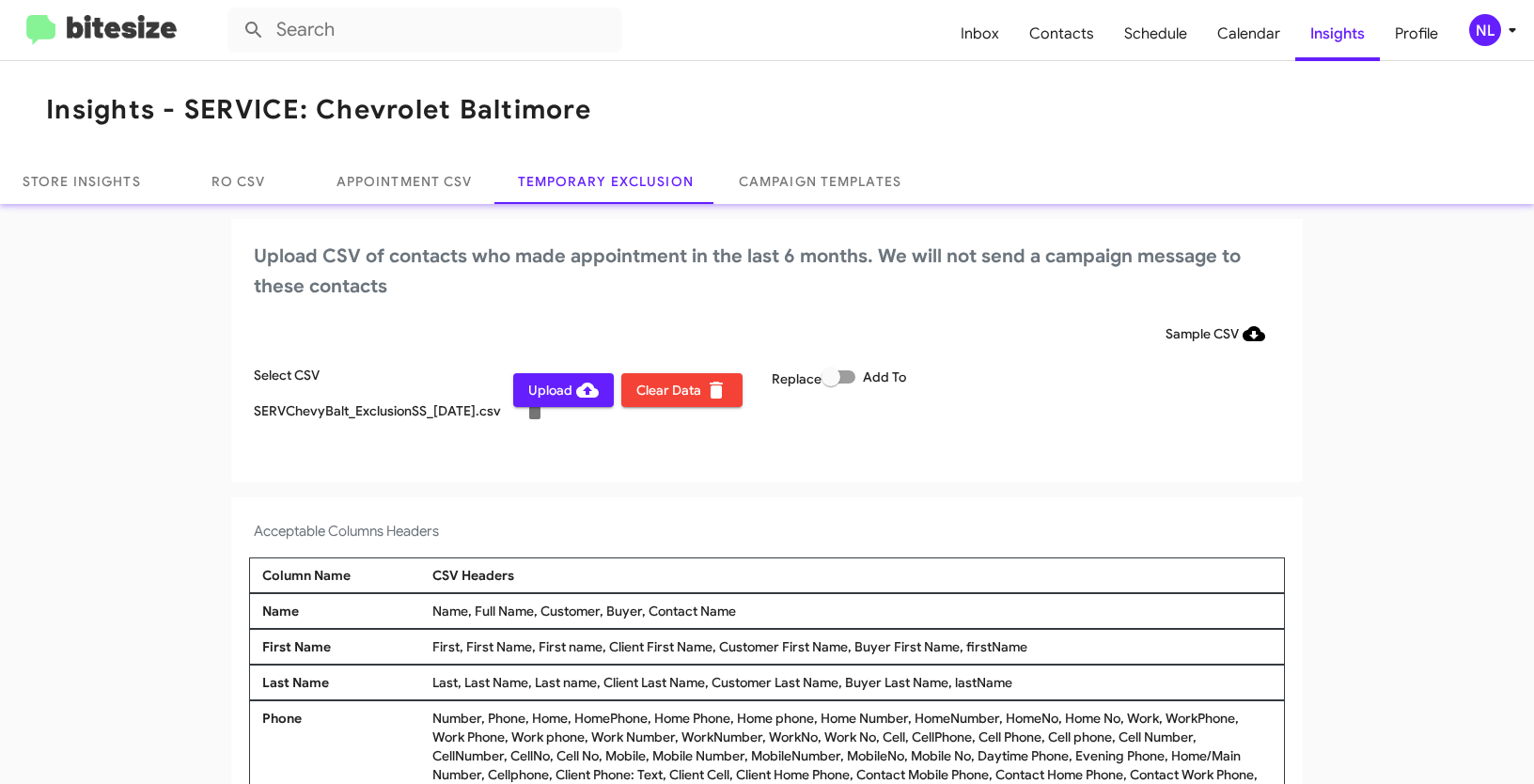
click at [545, 391] on span "Upload" at bounding box center [563, 390] width 71 height 34
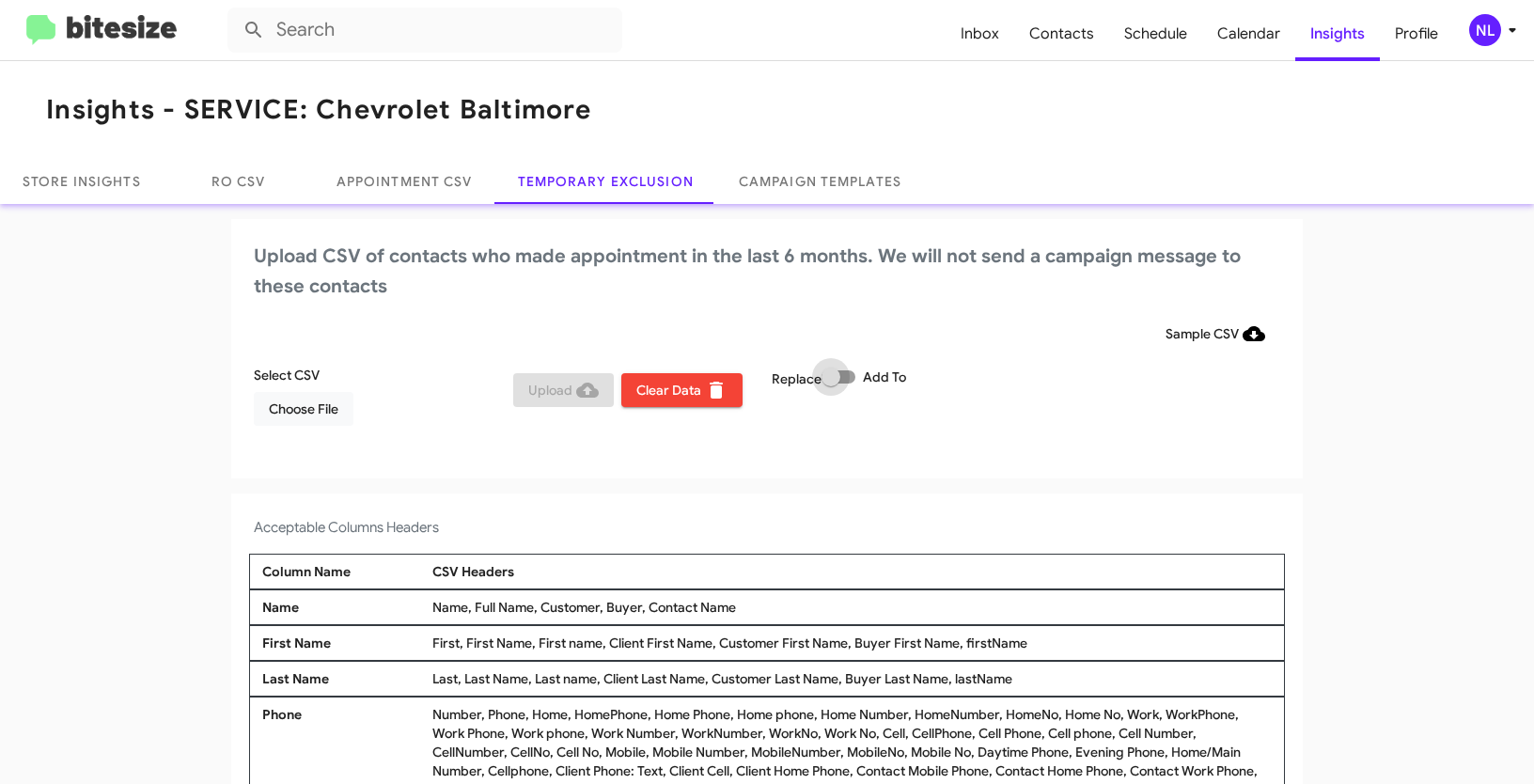
click at [845, 379] on span at bounding box center [838, 377] width 34 height 13
click at [831, 384] on input "Add To" at bounding box center [830, 384] width 1 height 1
checkbox input "true"
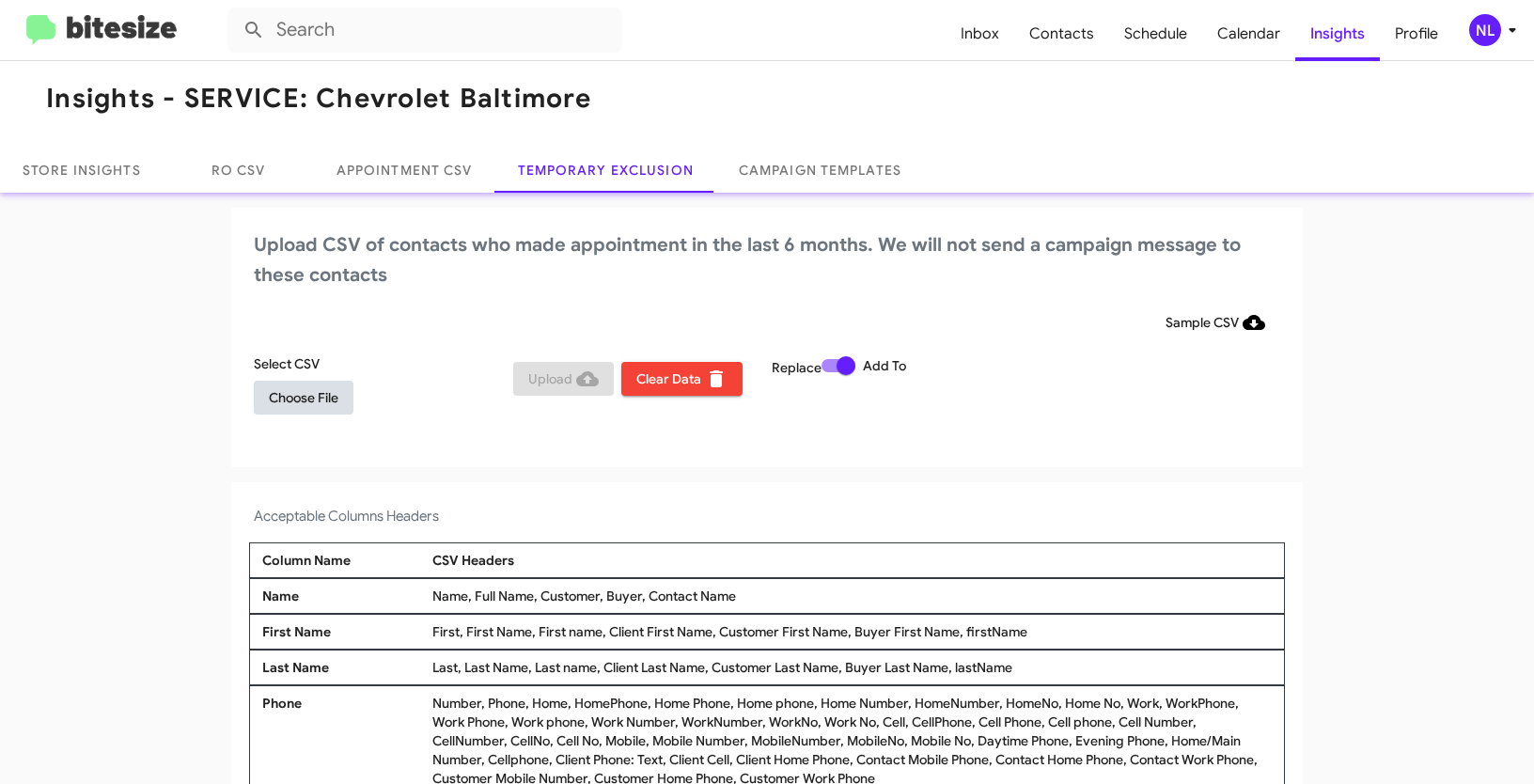
click at [300, 404] on span "Choose File" at bounding box center [304, 398] width 70 height 34
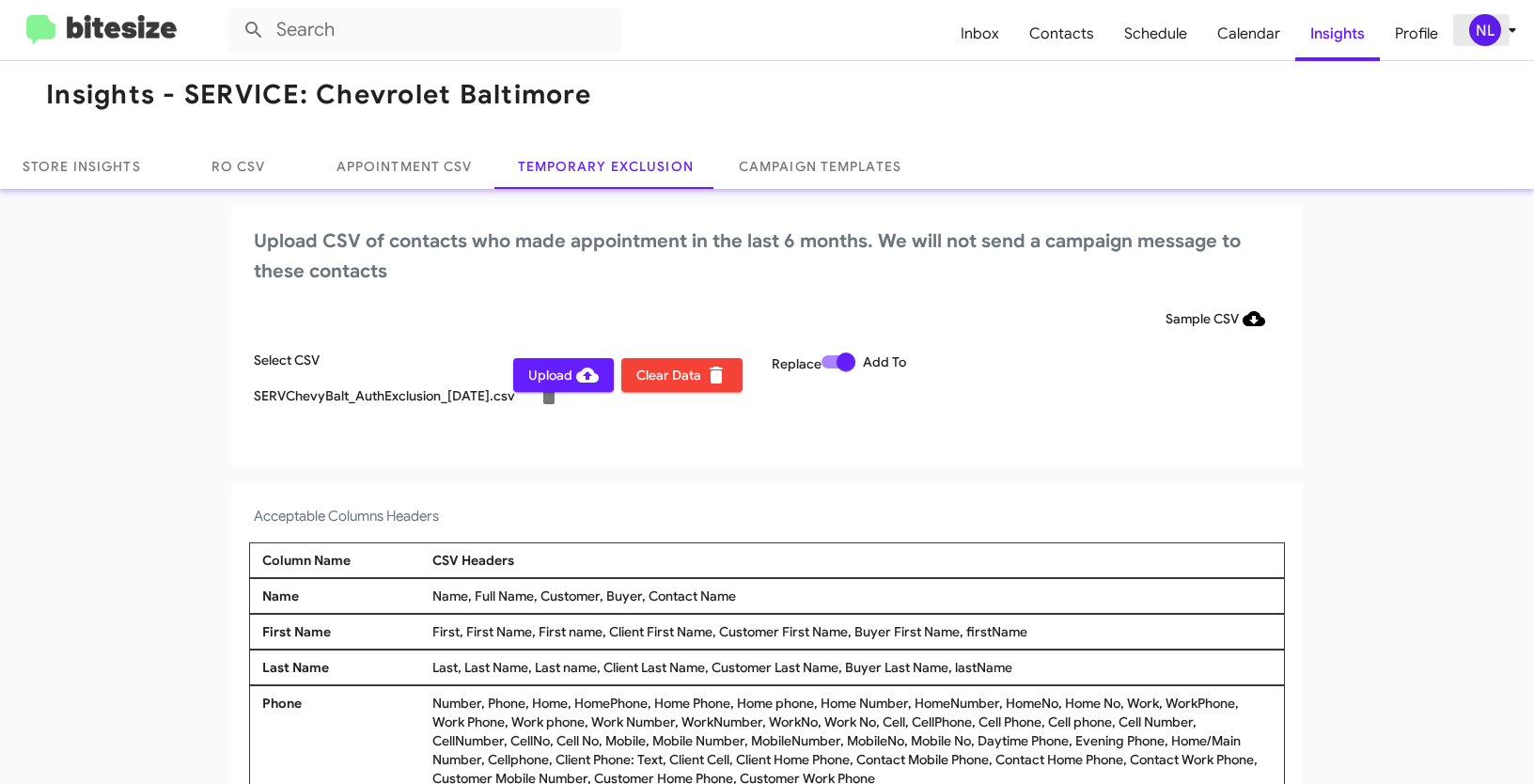
click at [1476, 30] on div "NL" at bounding box center [1485, 30] width 32 height 32
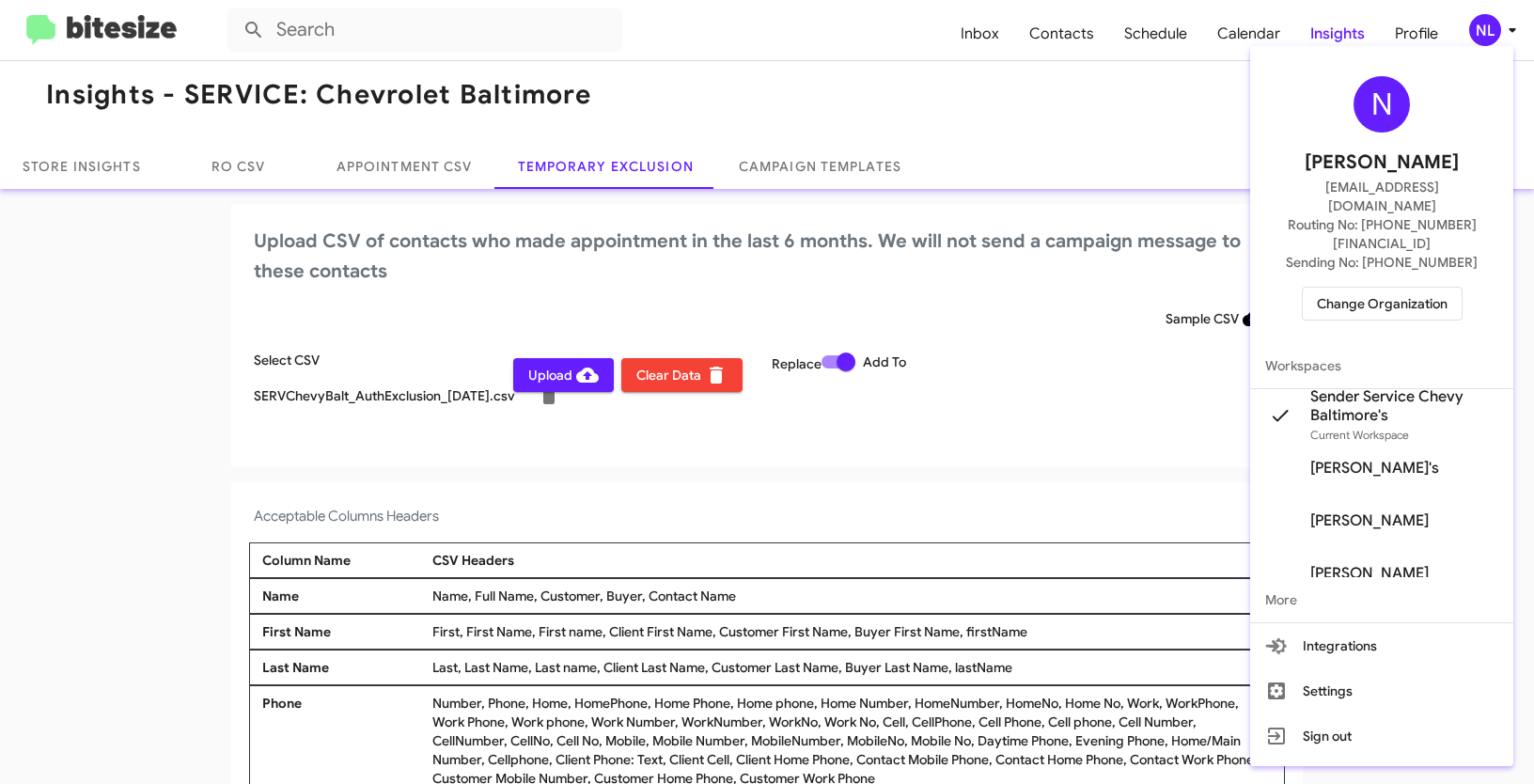
click at [589, 479] on div at bounding box center [767, 392] width 1534 height 784
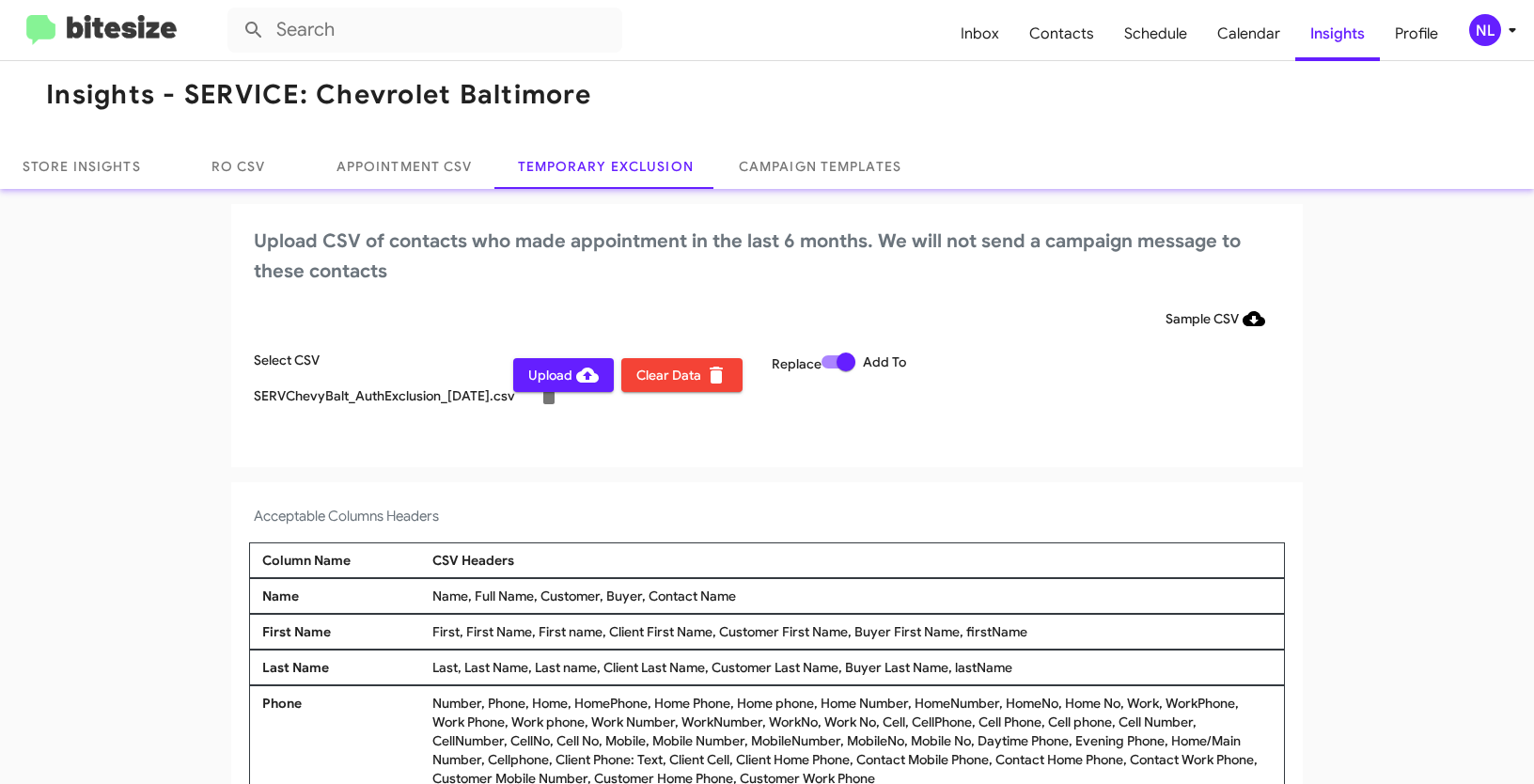
click at [542, 379] on span "Upload" at bounding box center [563, 375] width 71 height 34
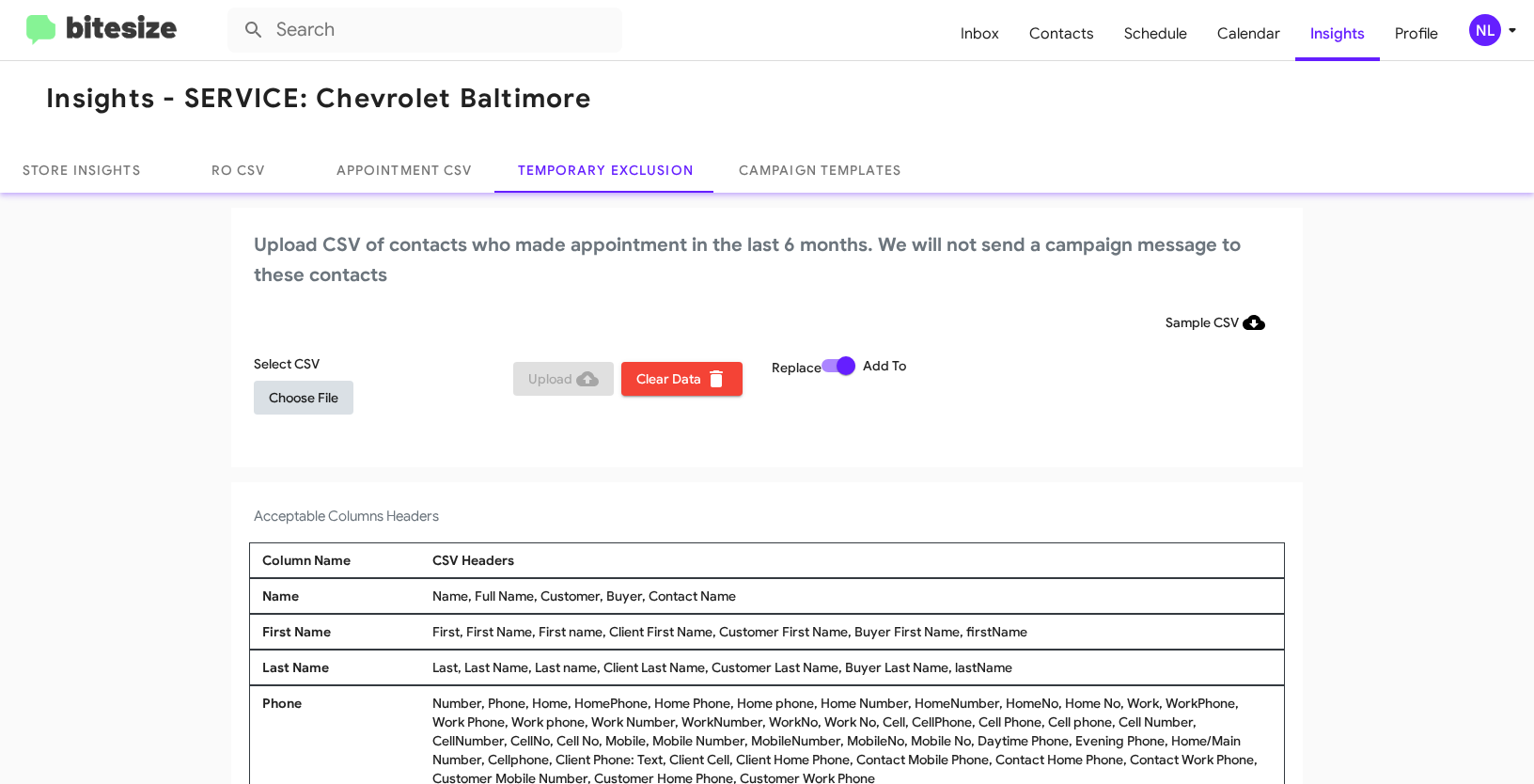
click at [327, 411] on span "Choose File" at bounding box center [304, 398] width 70 height 34
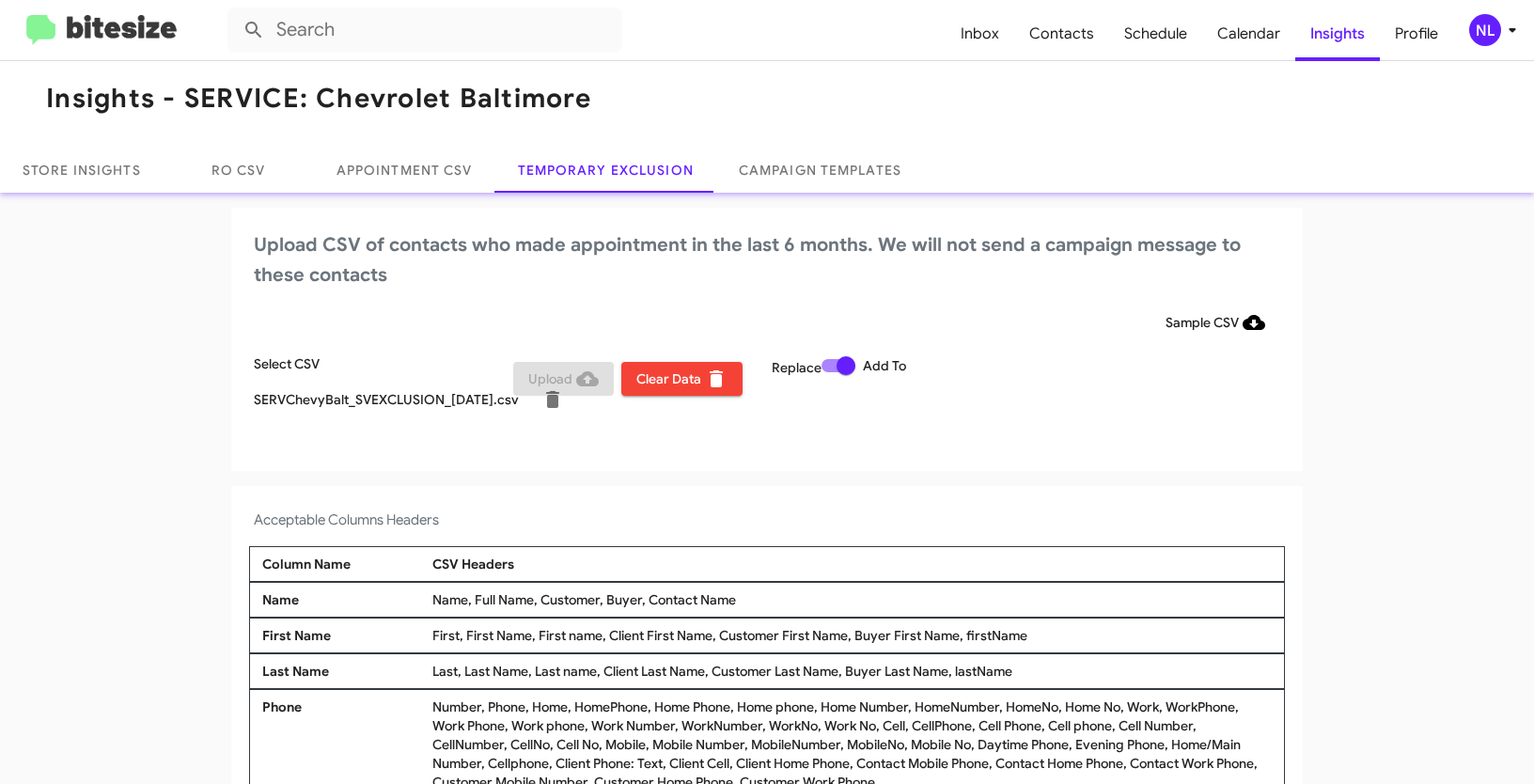
scroll to position [15, 0]
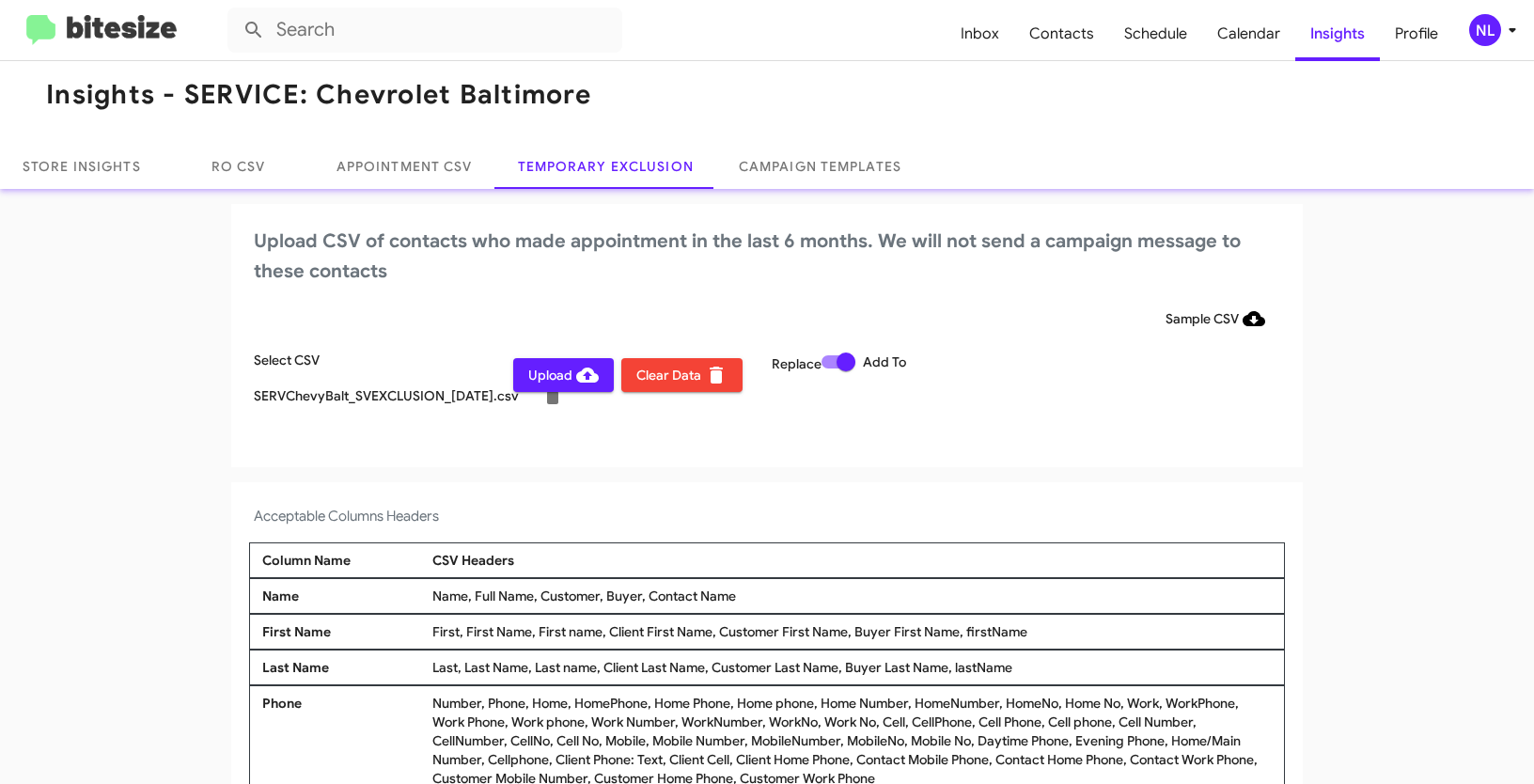
click at [1486, 25] on div "NL" at bounding box center [1485, 30] width 32 height 32
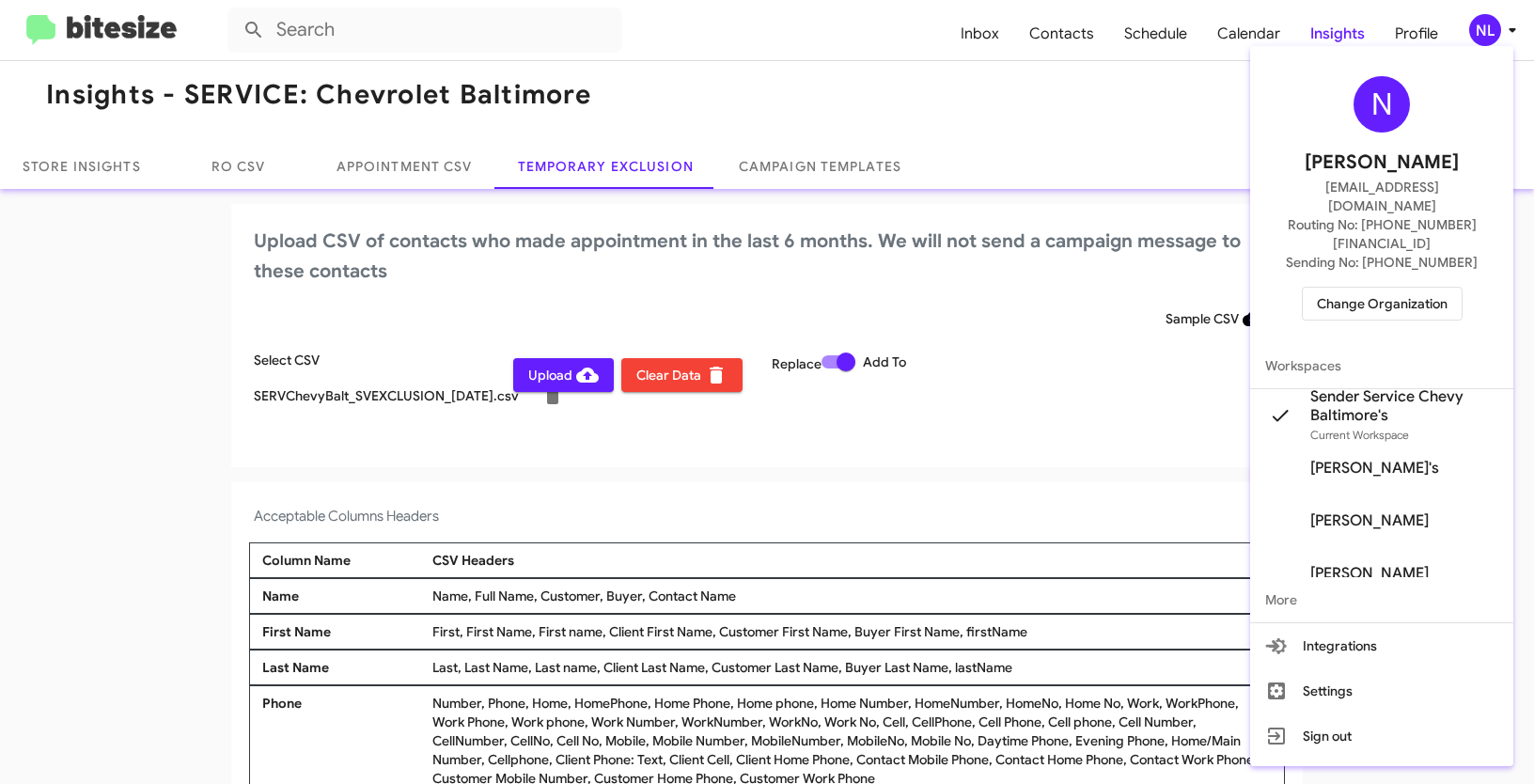
click at [611, 486] on div at bounding box center [767, 392] width 1534 height 784
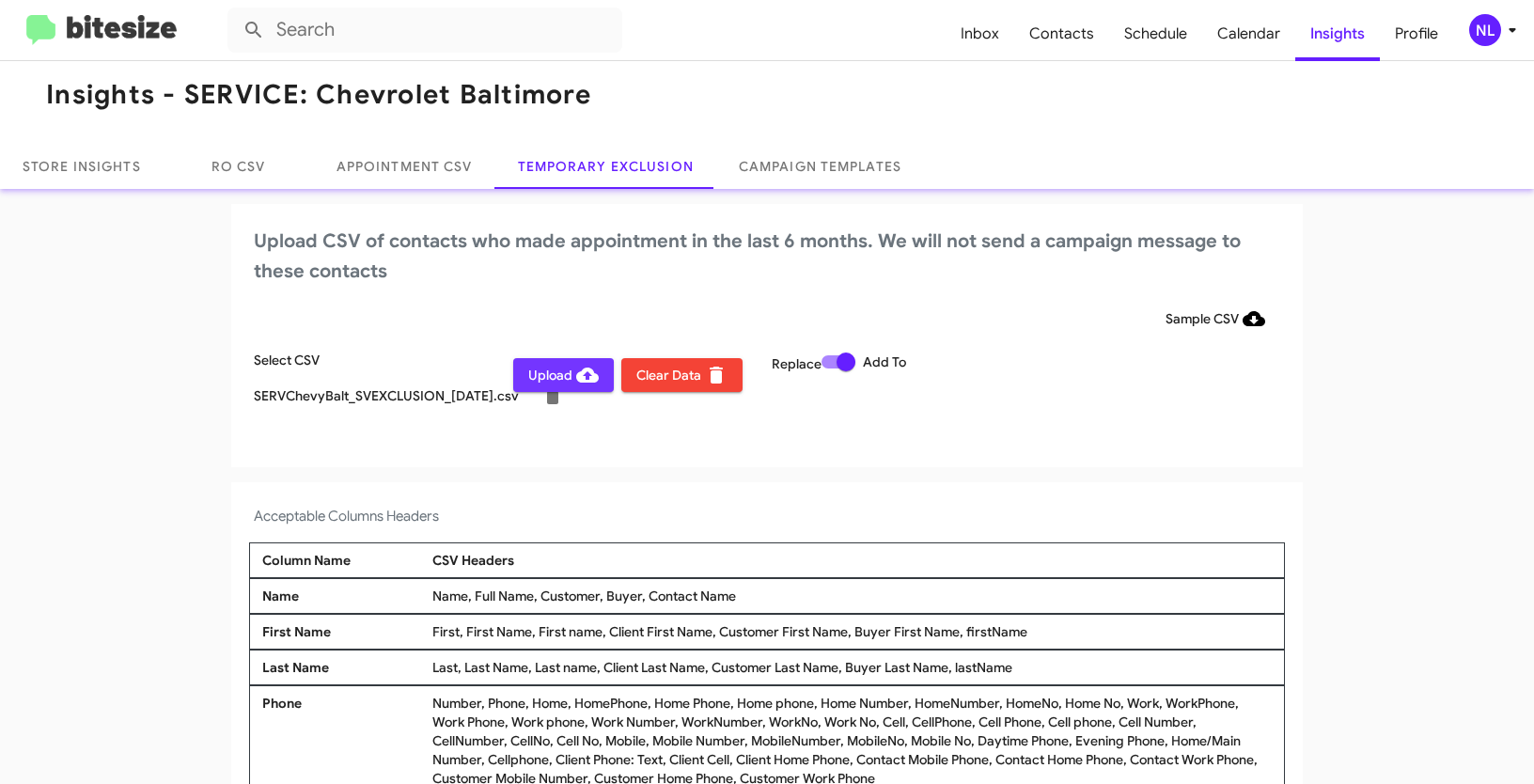
click at [550, 378] on span "Upload" at bounding box center [563, 375] width 71 height 34
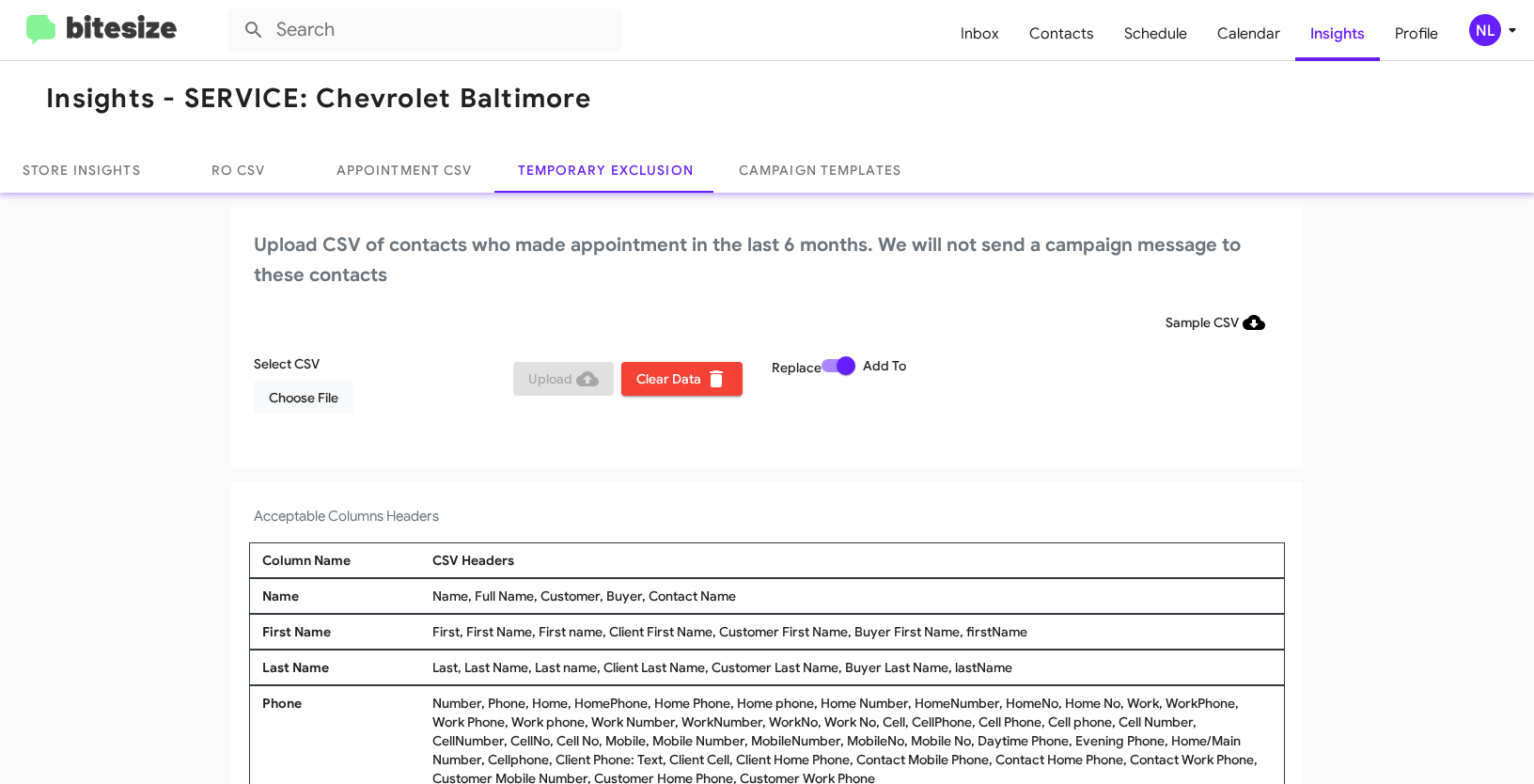
click at [1489, 33] on div "NL" at bounding box center [1485, 30] width 32 height 32
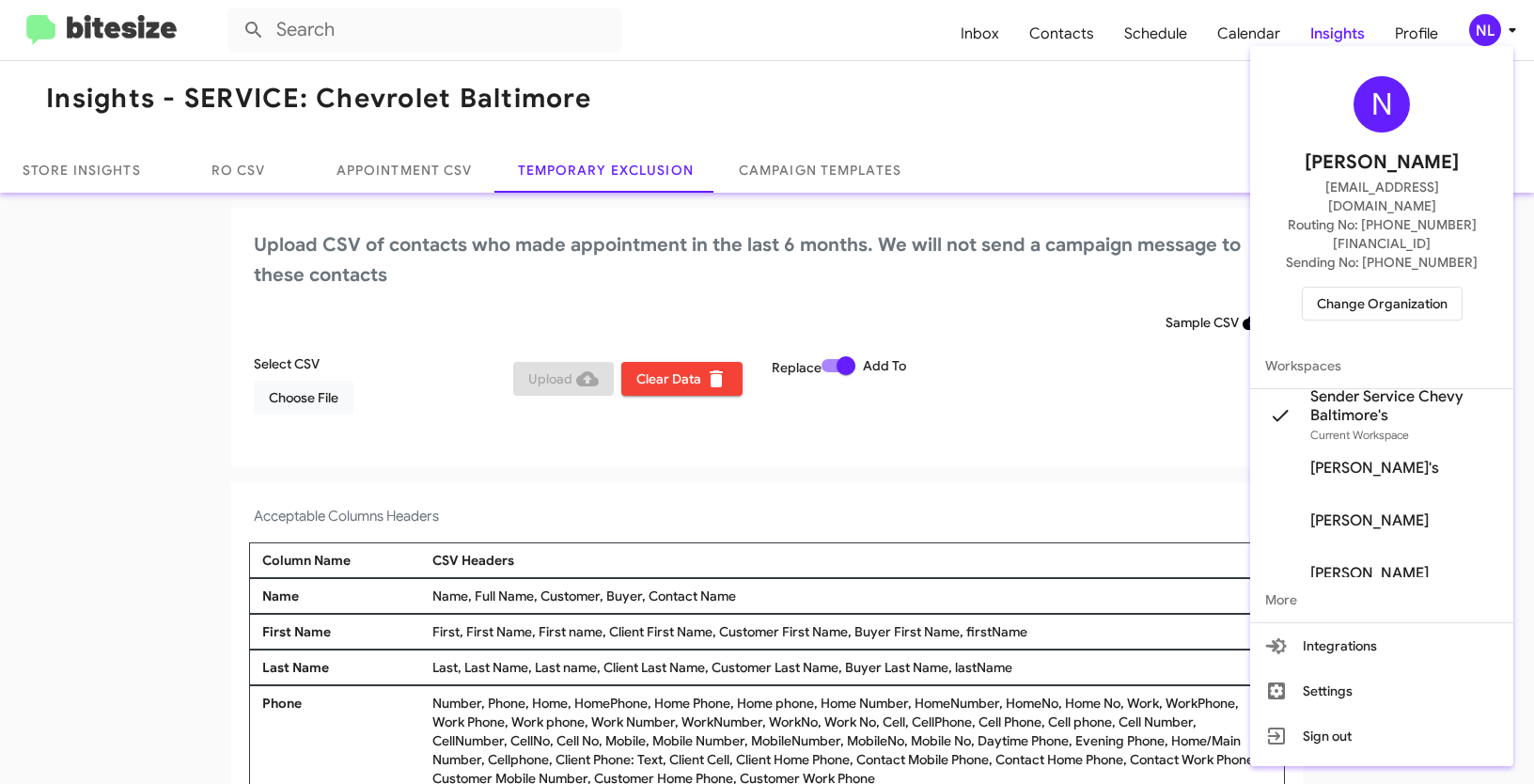
click at [1368, 287] on span "Change Organization" at bounding box center [1382, 303] width 131 height 32
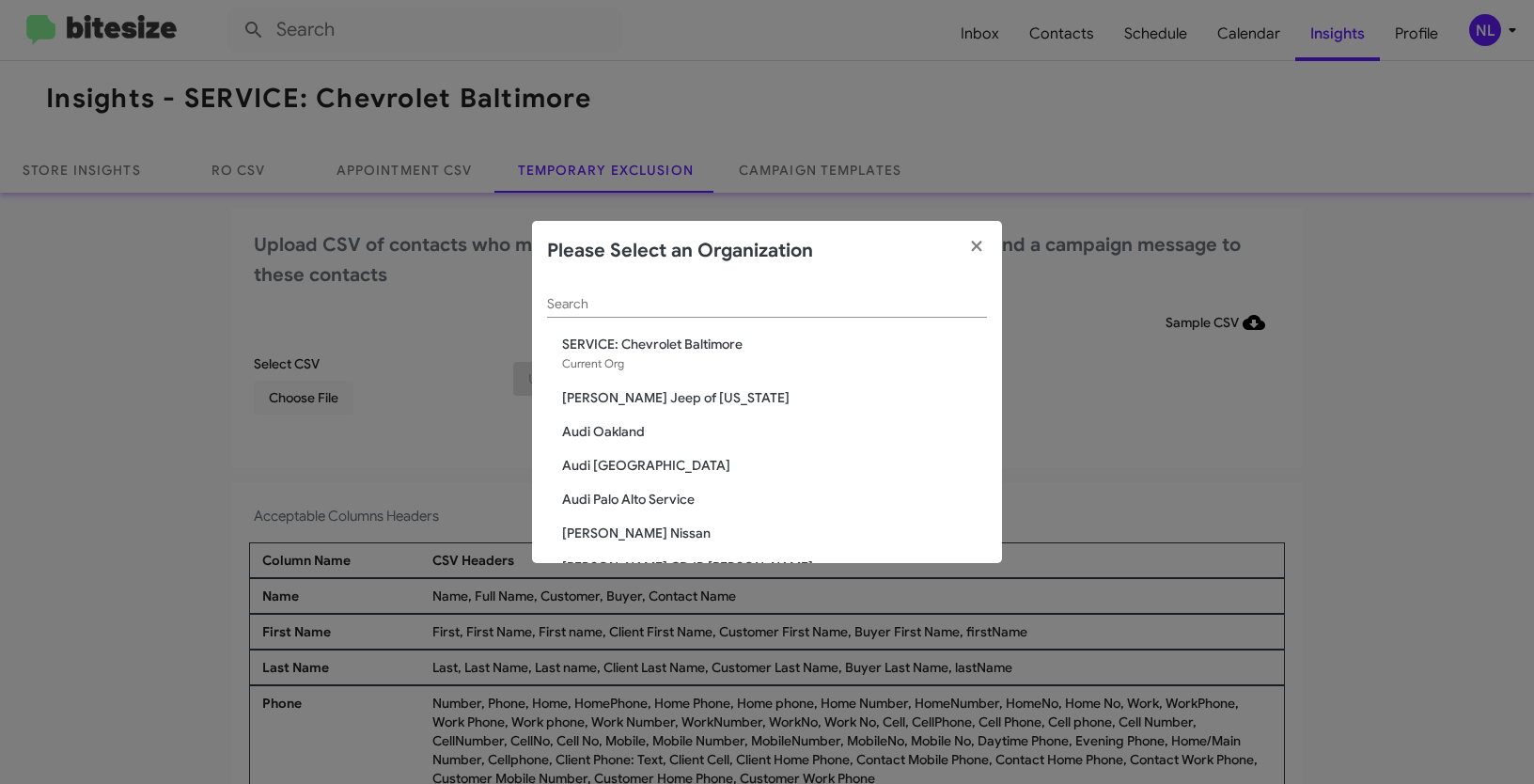
click at [662, 298] on input "Search" at bounding box center [767, 304] width 440 height 15
paste input "SERVICE: Honda Laurel"
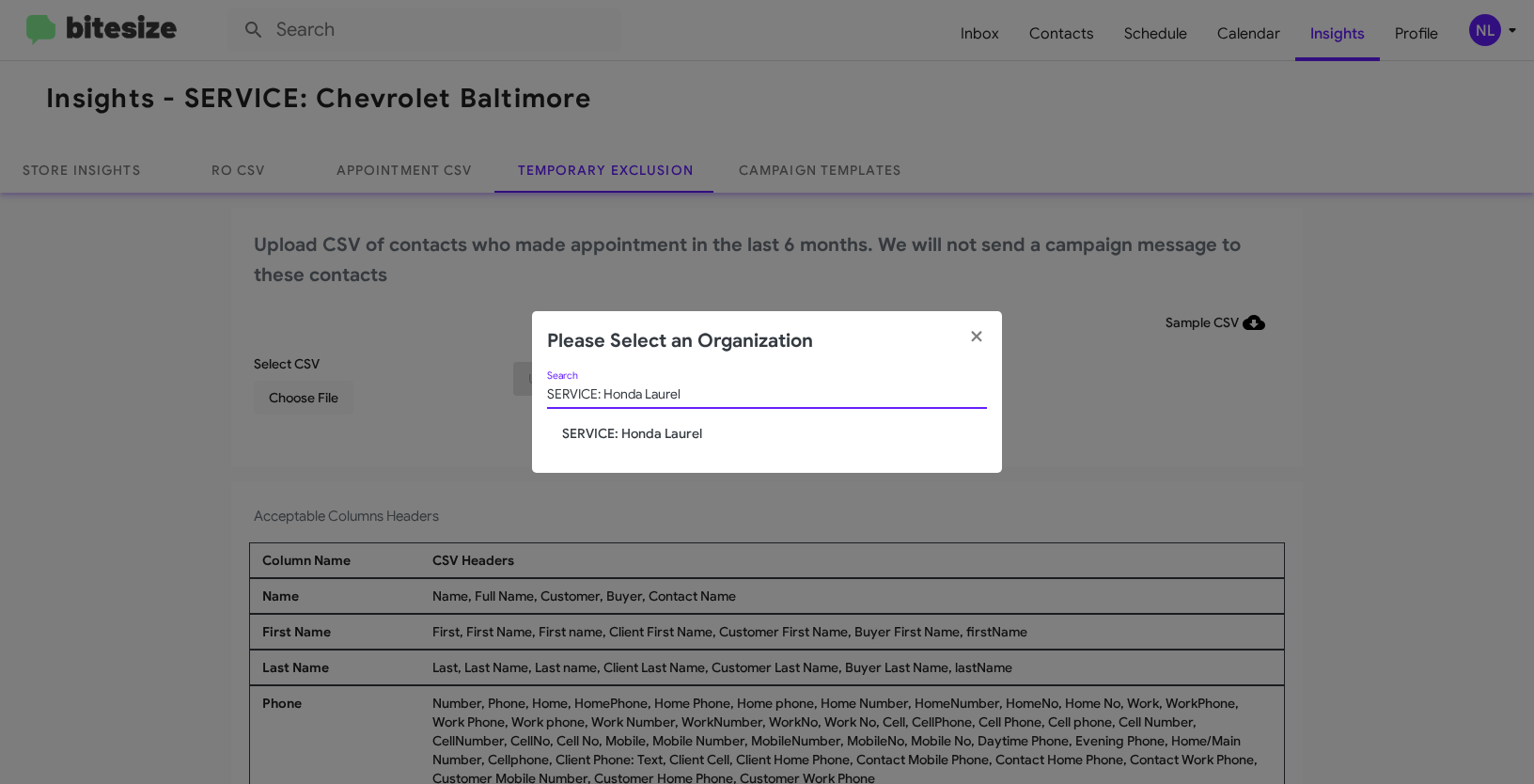
type input "SERVICE: Honda Laurel"
click at [610, 427] on span "SERVICE: Honda Laurel" at bounding box center [774, 433] width 425 height 19
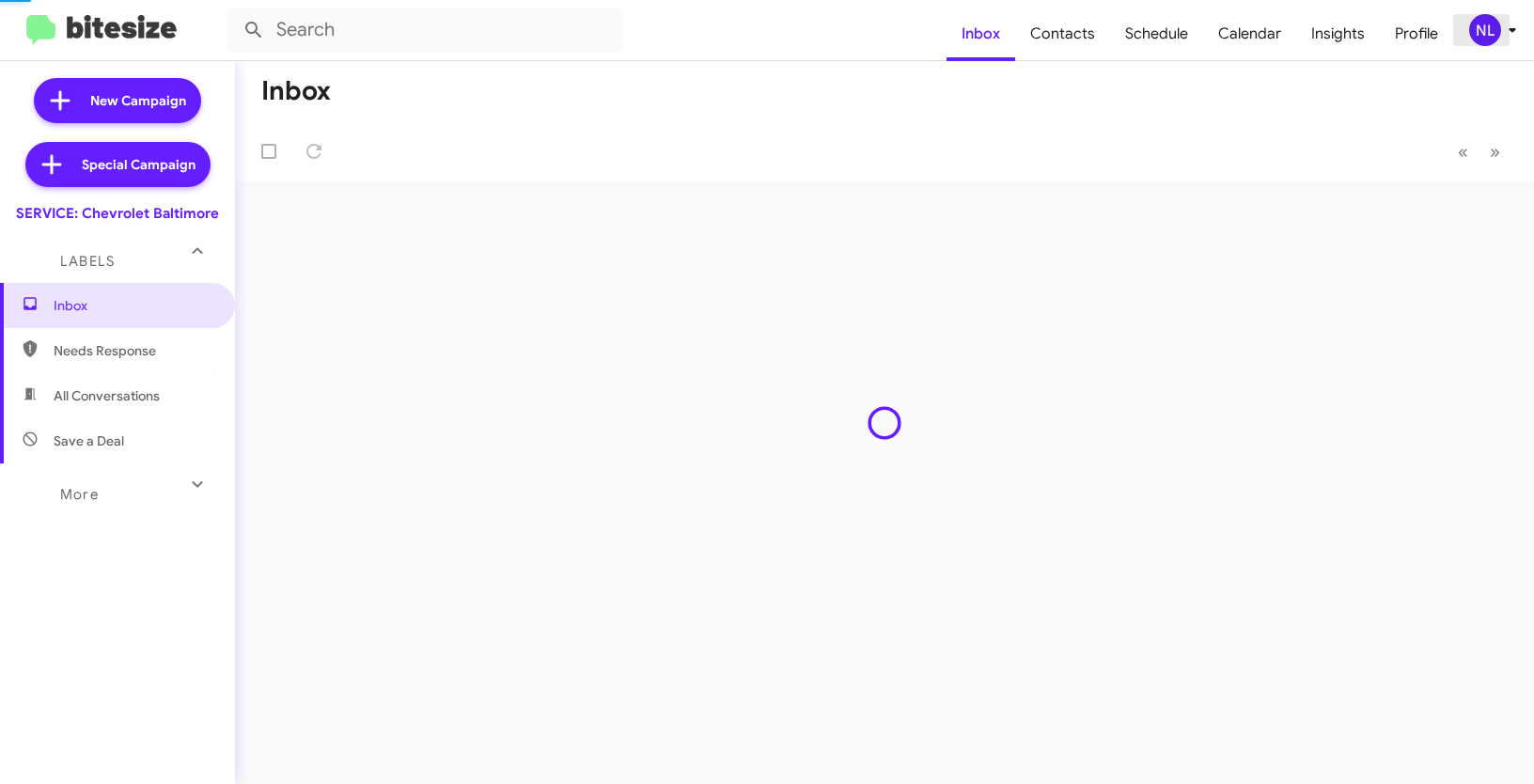
click at [1473, 25] on div "NL" at bounding box center [1485, 30] width 32 height 32
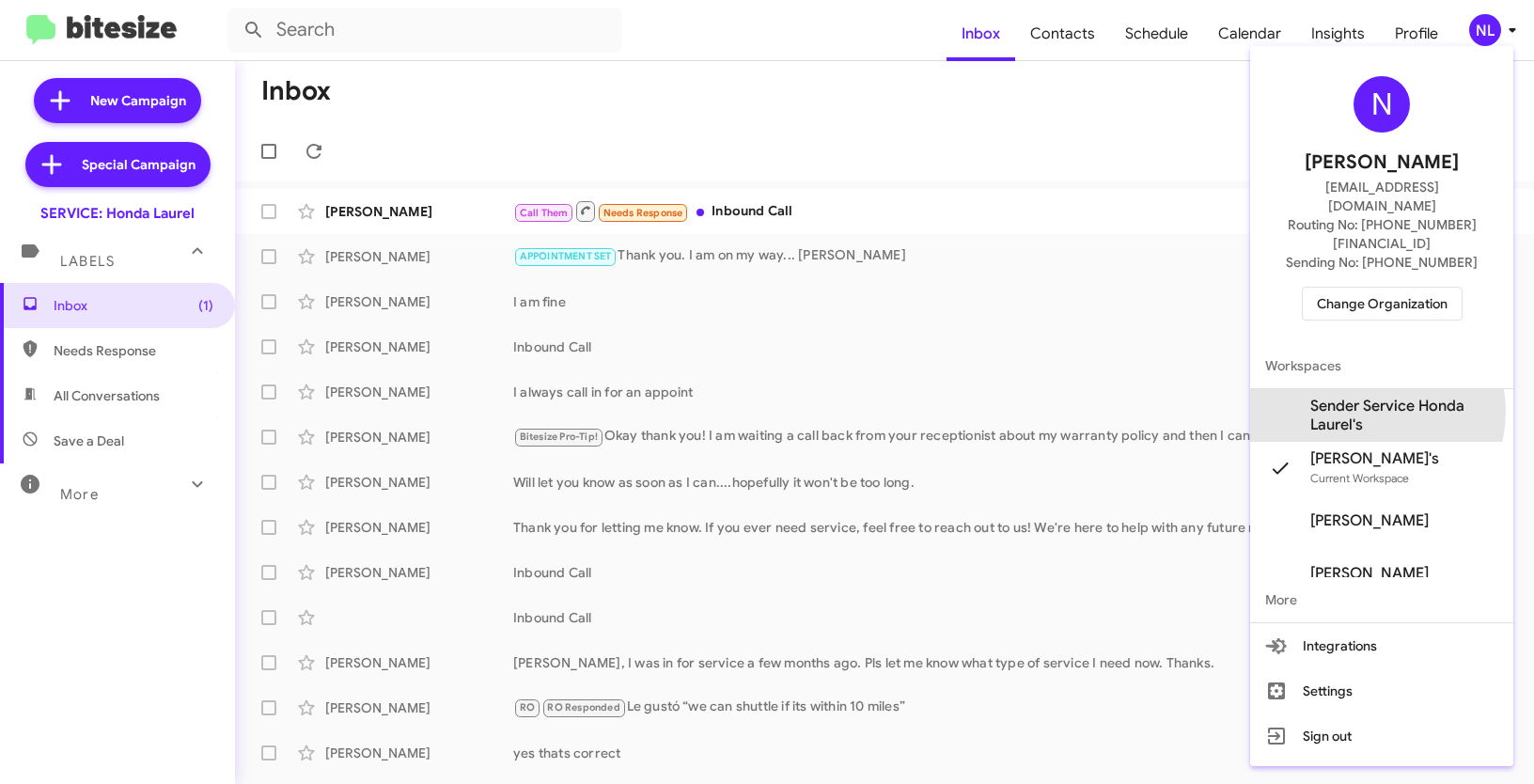
click at [1368, 397] on span "Sender Service Honda Laurel's" at bounding box center [1404, 416] width 188 height 38
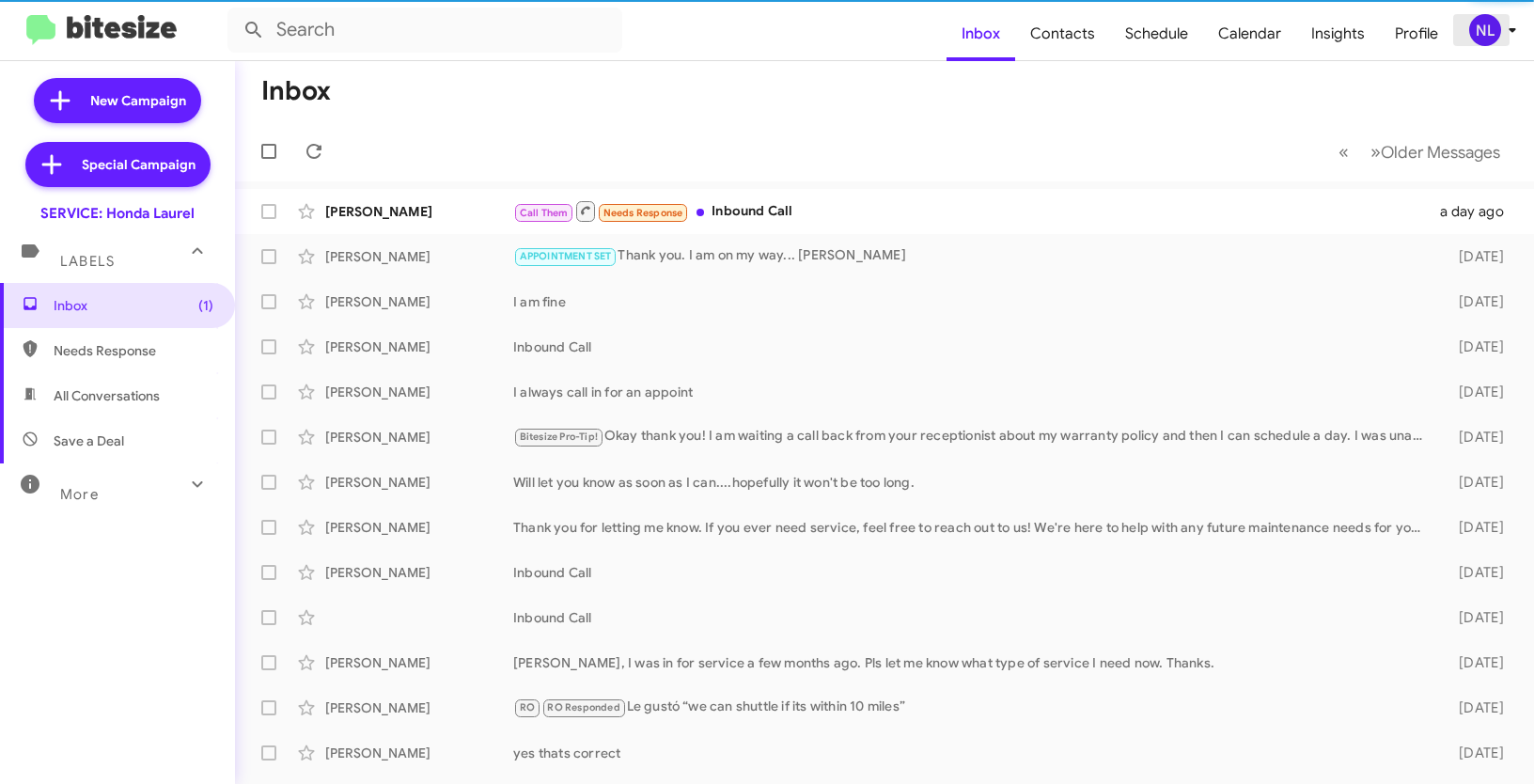
click at [1478, 31] on div "NL" at bounding box center [1485, 30] width 32 height 32
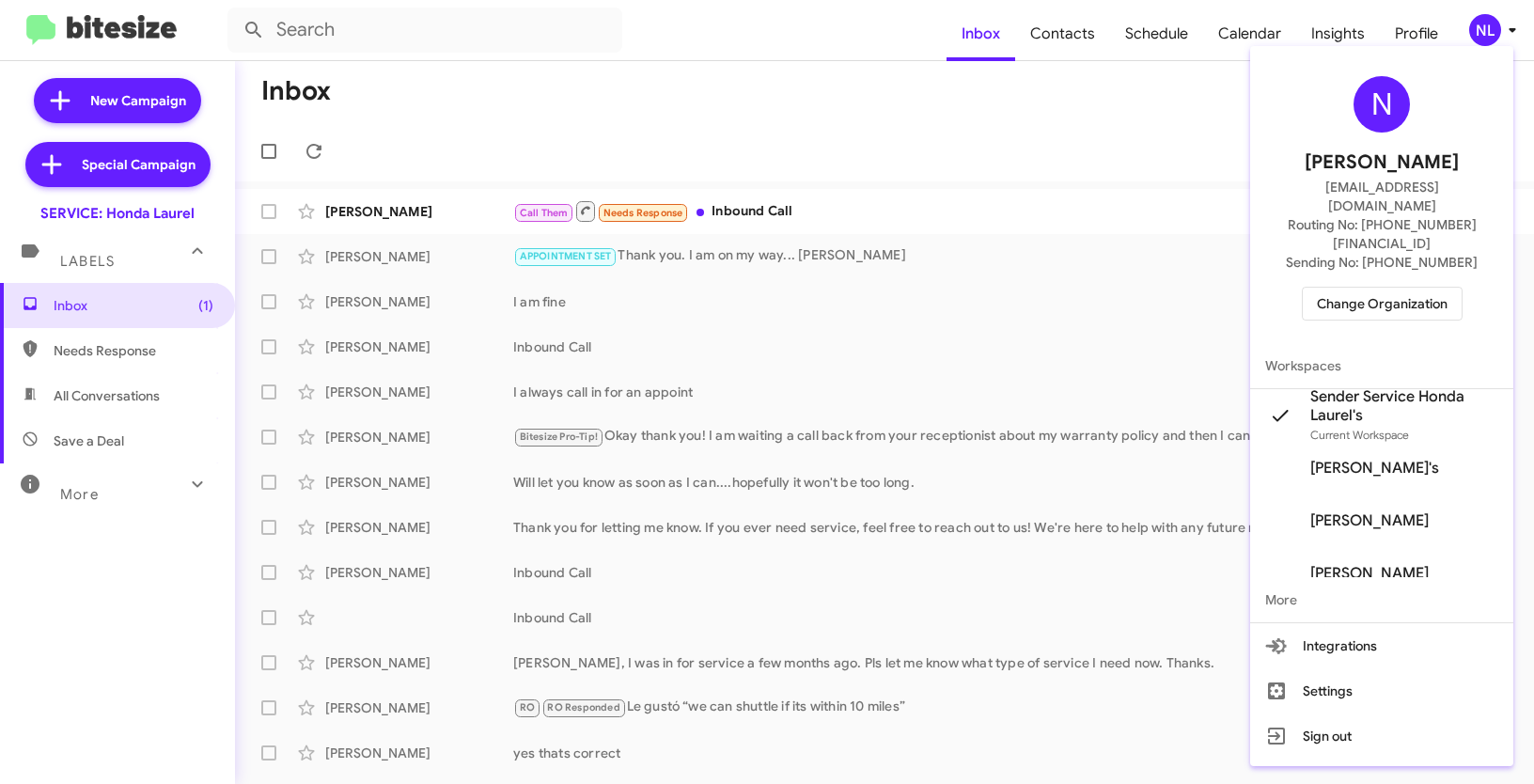
click at [1156, 129] on div at bounding box center [767, 392] width 1534 height 784
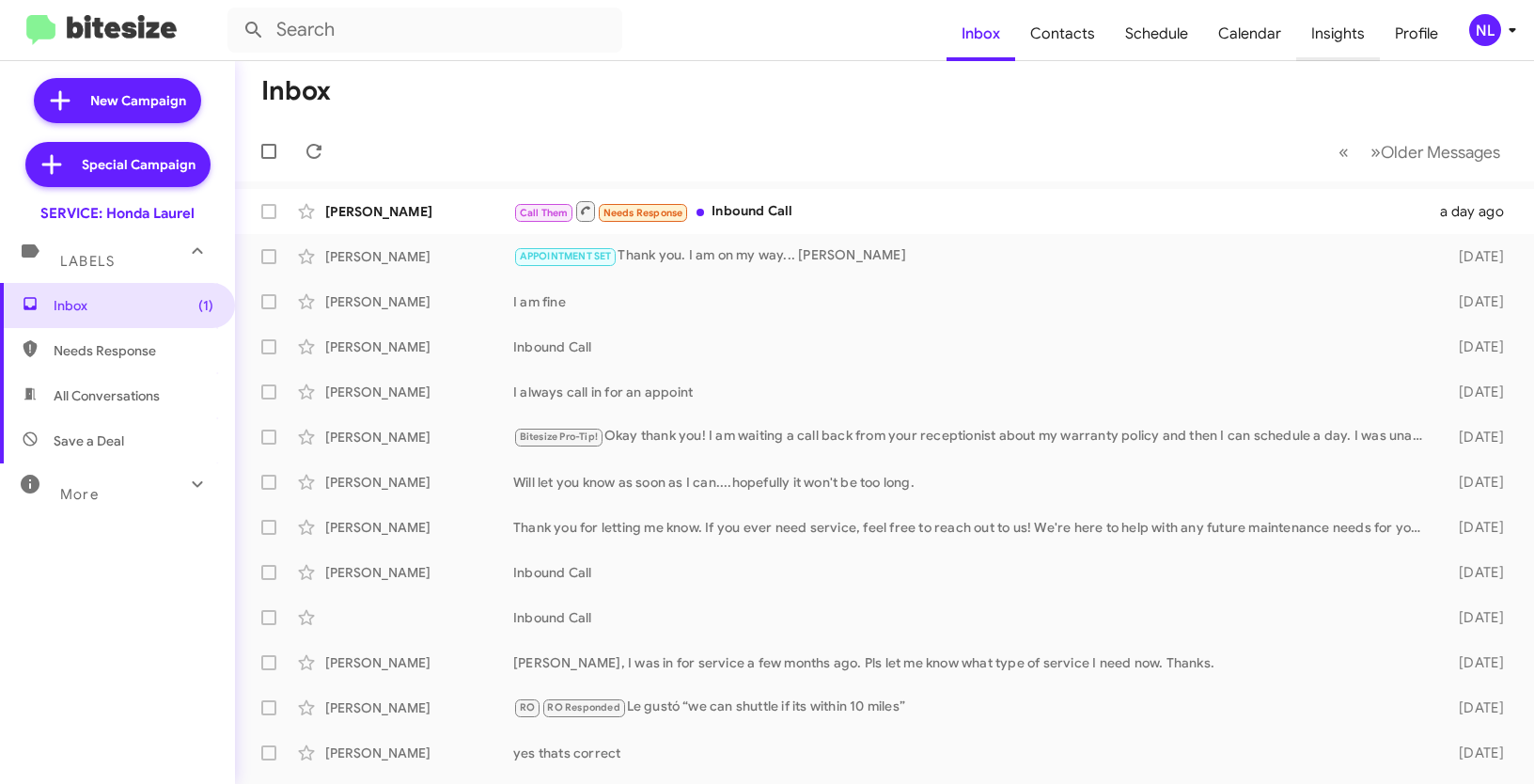
click at [1346, 33] on span "Insights" at bounding box center [1338, 34] width 84 height 55
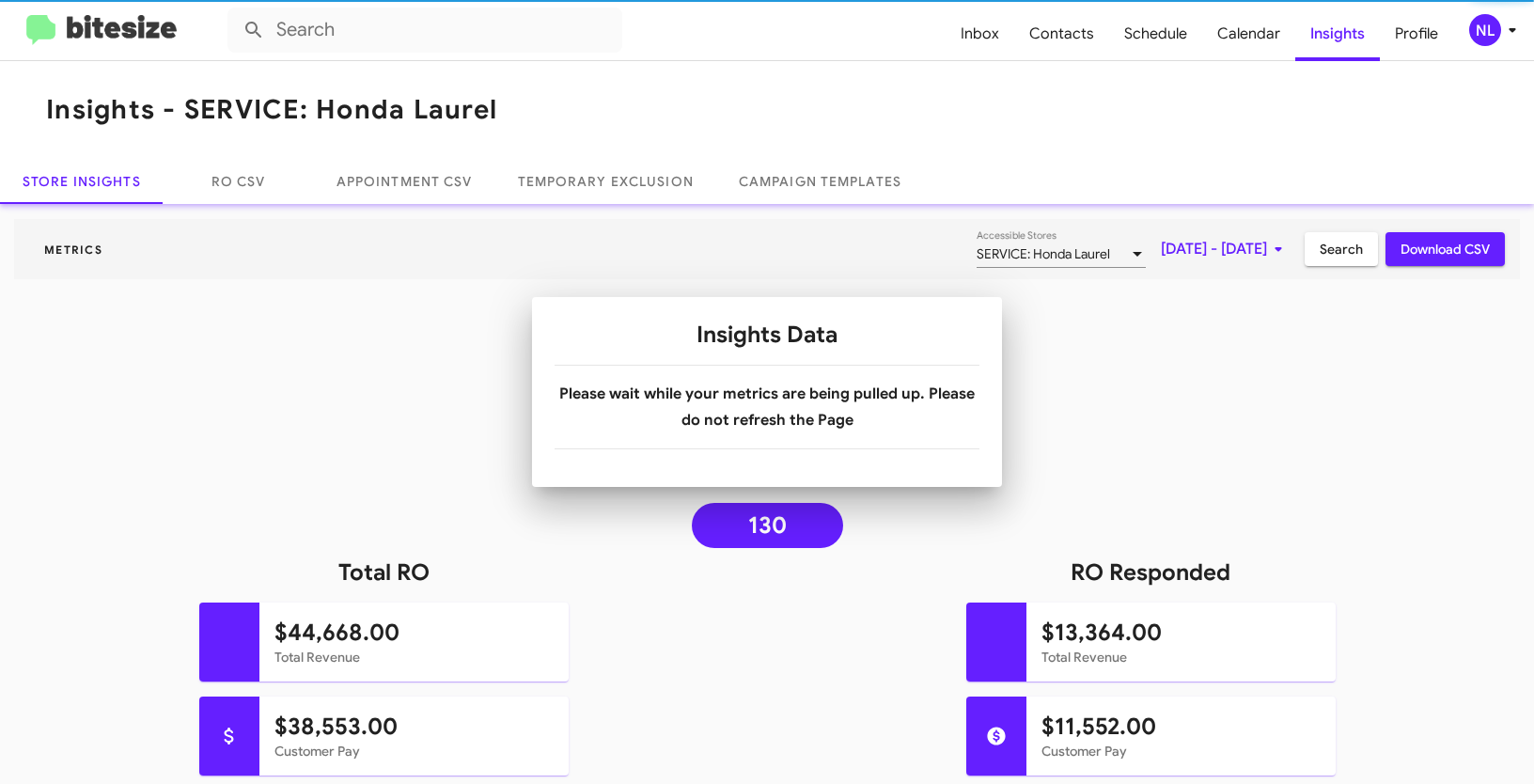
click at [589, 227] on mat-toolbar "Metrics SERVICE: Honda Laurel Accessible Stores Aug 1, 2025 - Aug 25, 2025 Sear…" at bounding box center [767, 249] width 1506 height 60
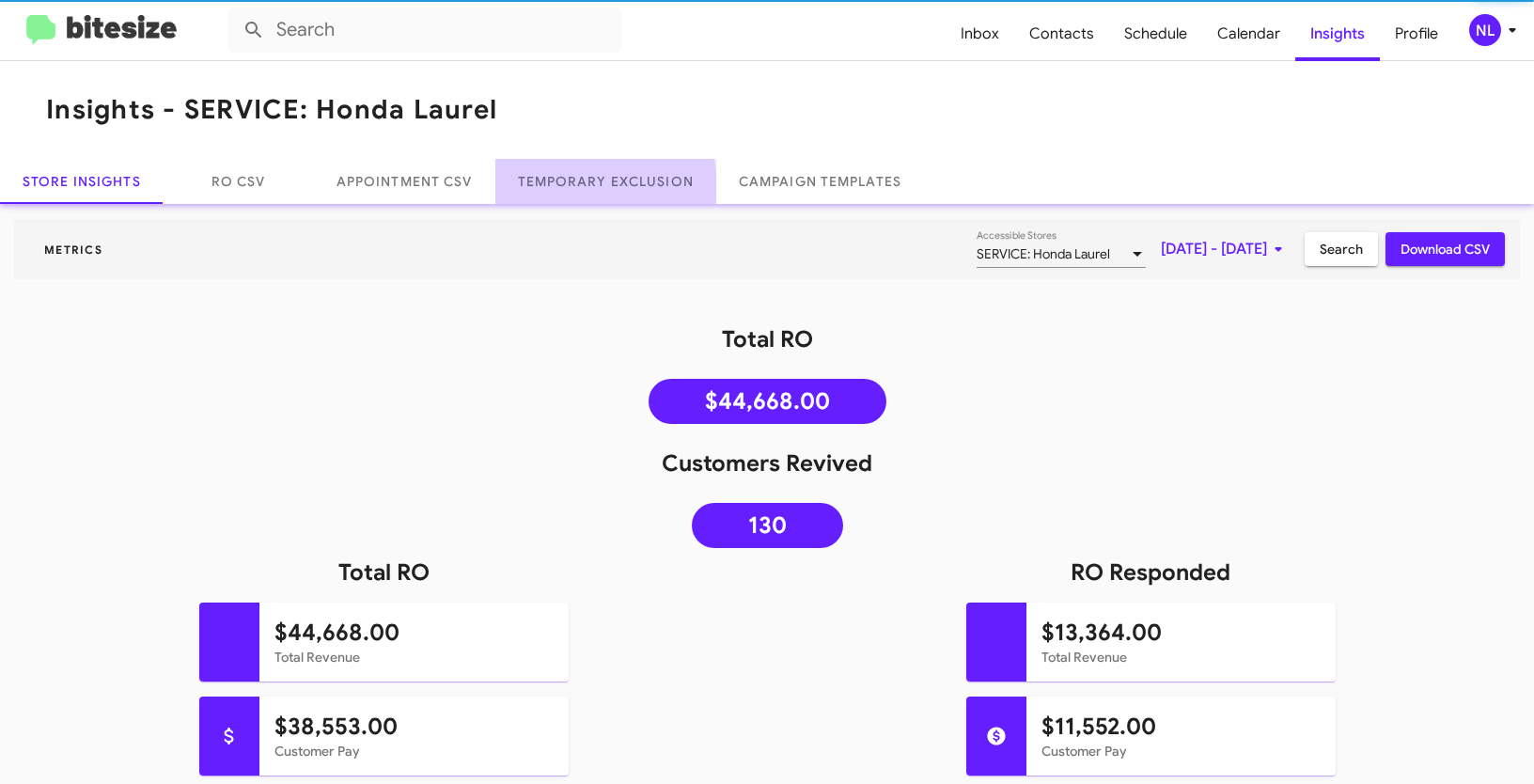
click at [599, 186] on link "Temporary Exclusion" at bounding box center [605, 181] width 221 height 45
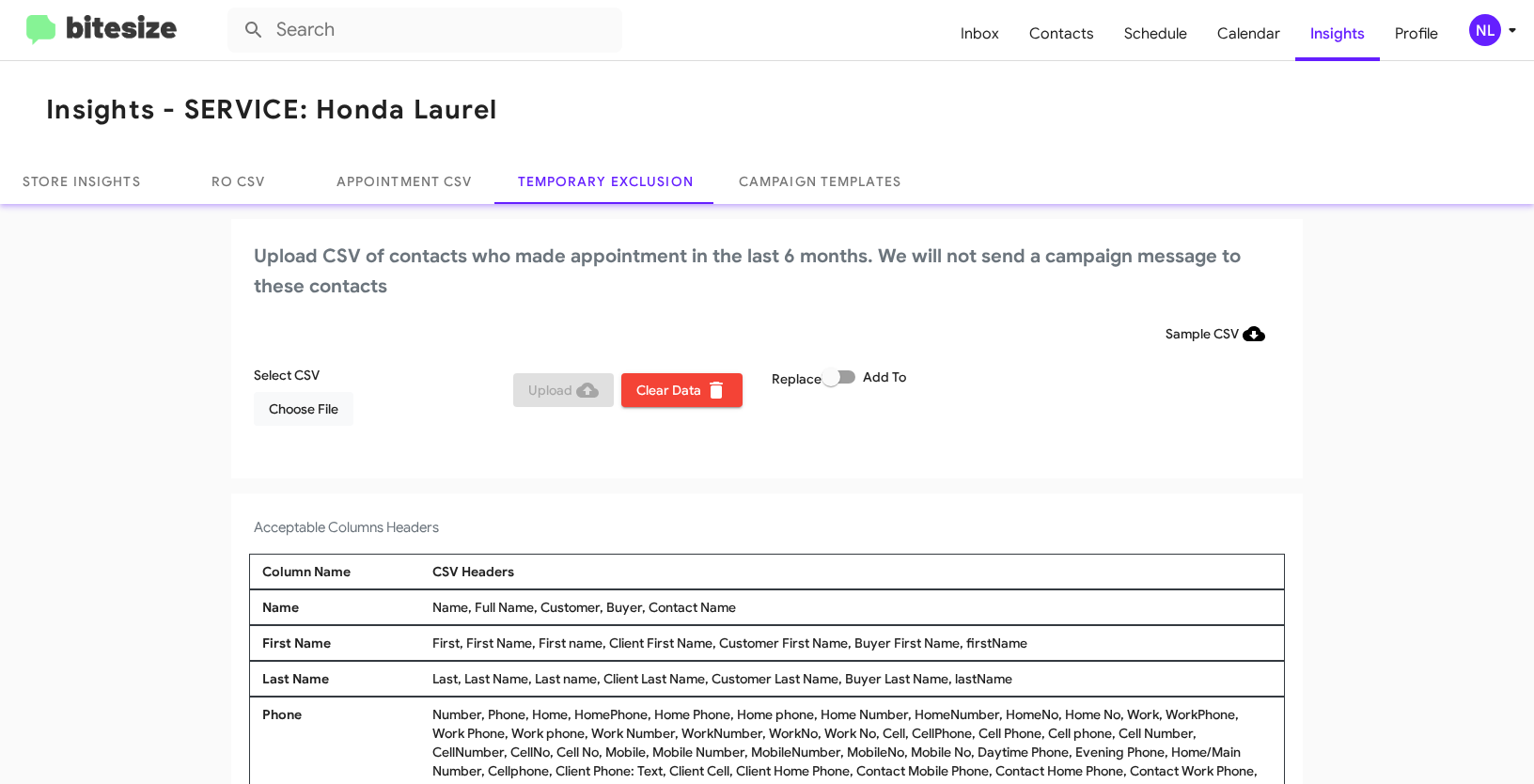
drag, startPoint x: 643, startPoint y: 607, endPoint x: 748, endPoint y: 611, distance: 105.1
click at [748, 611] on div "Name, Full Name, Customer, Buyer, Contact Name" at bounding box center [852, 607] width 849 height 19
click at [269, 405] on span "Choose File" at bounding box center [304, 409] width 70 height 34
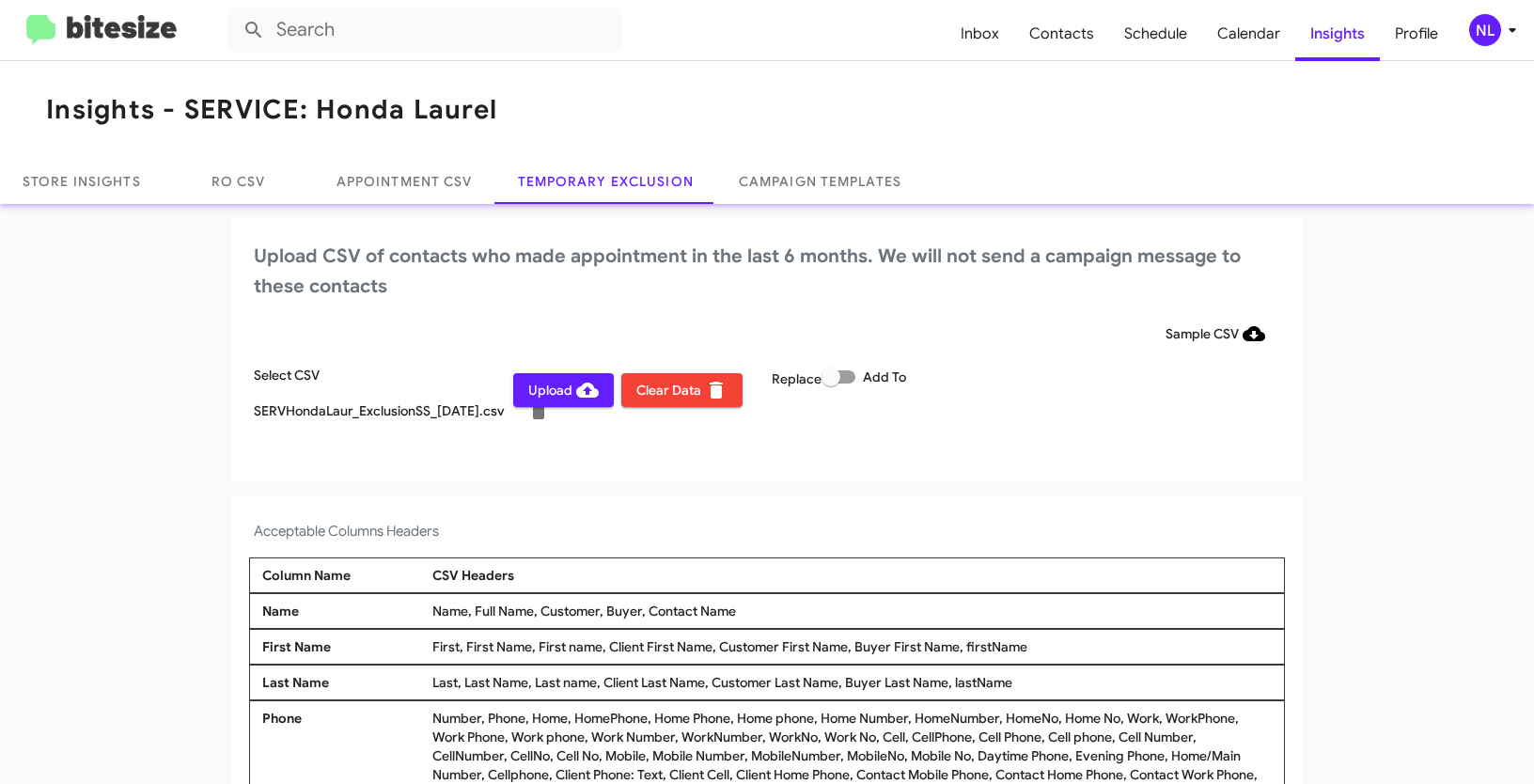
click at [1484, 30] on div "NL" at bounding box center [1485, 30] width 32 height 32
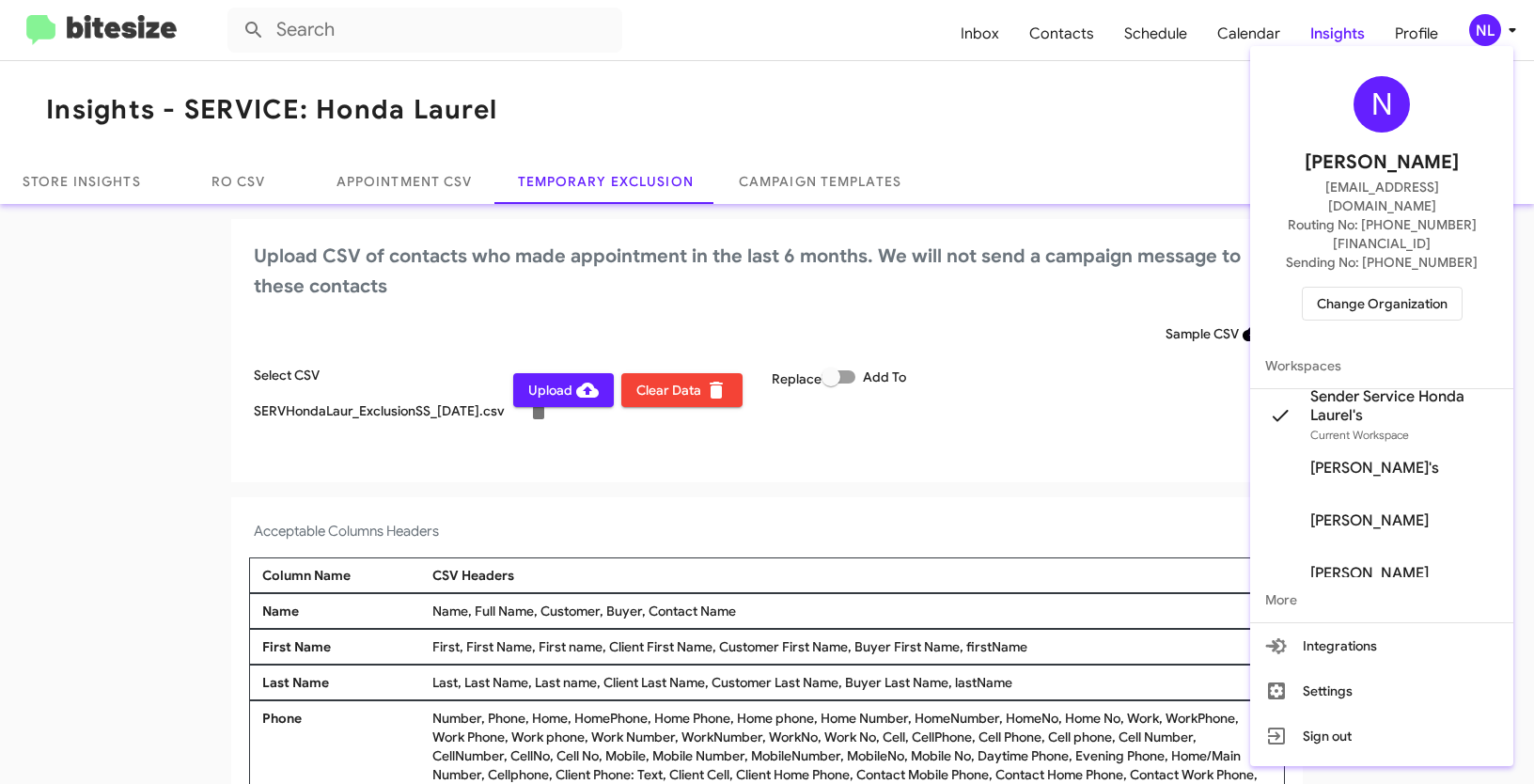
click at [906, 523] on div at bounding box center [767, 392] width 1534 height 784
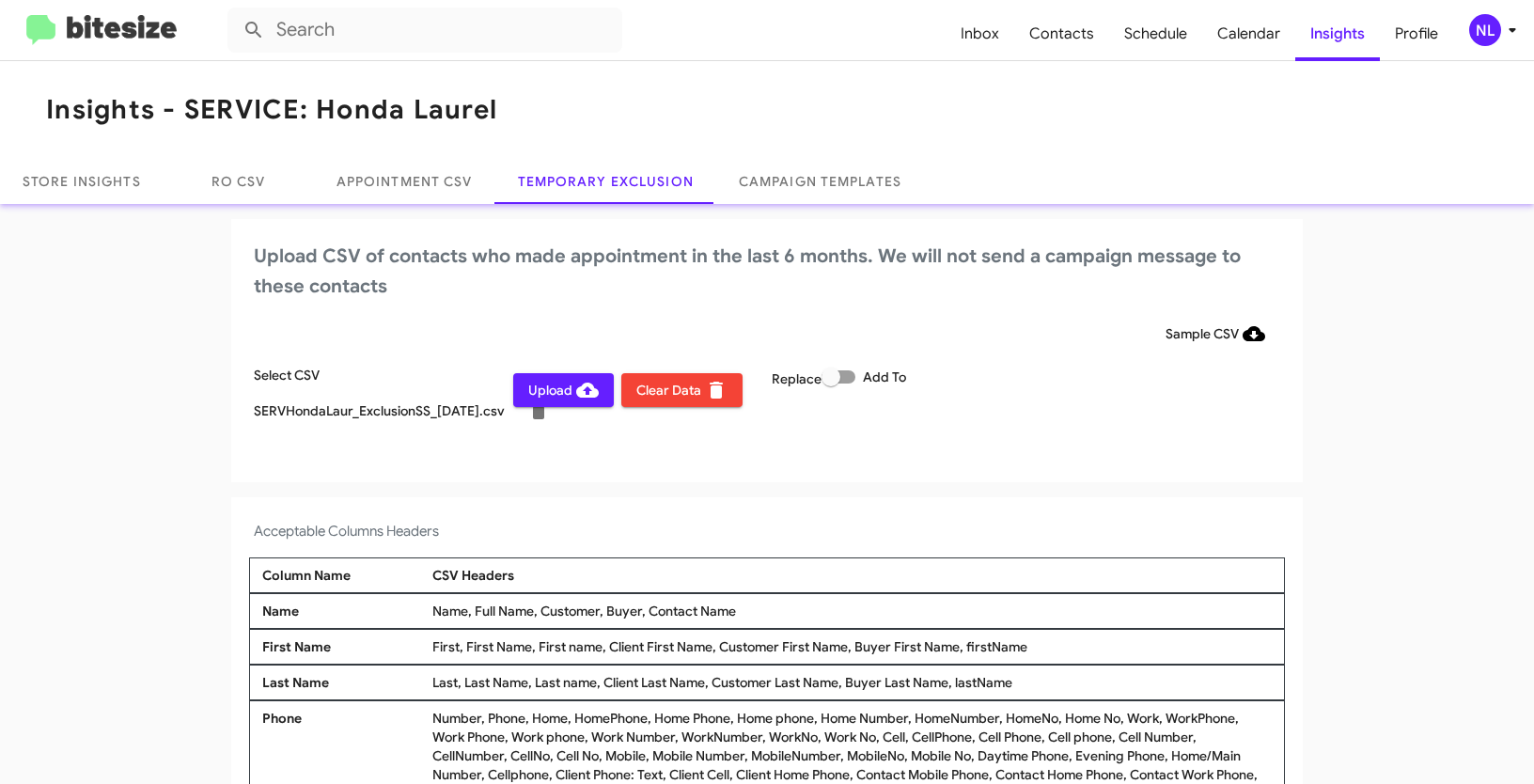
click at [555, 392] on span "Upload" at bounding box center [563, 390] width 71 height 34
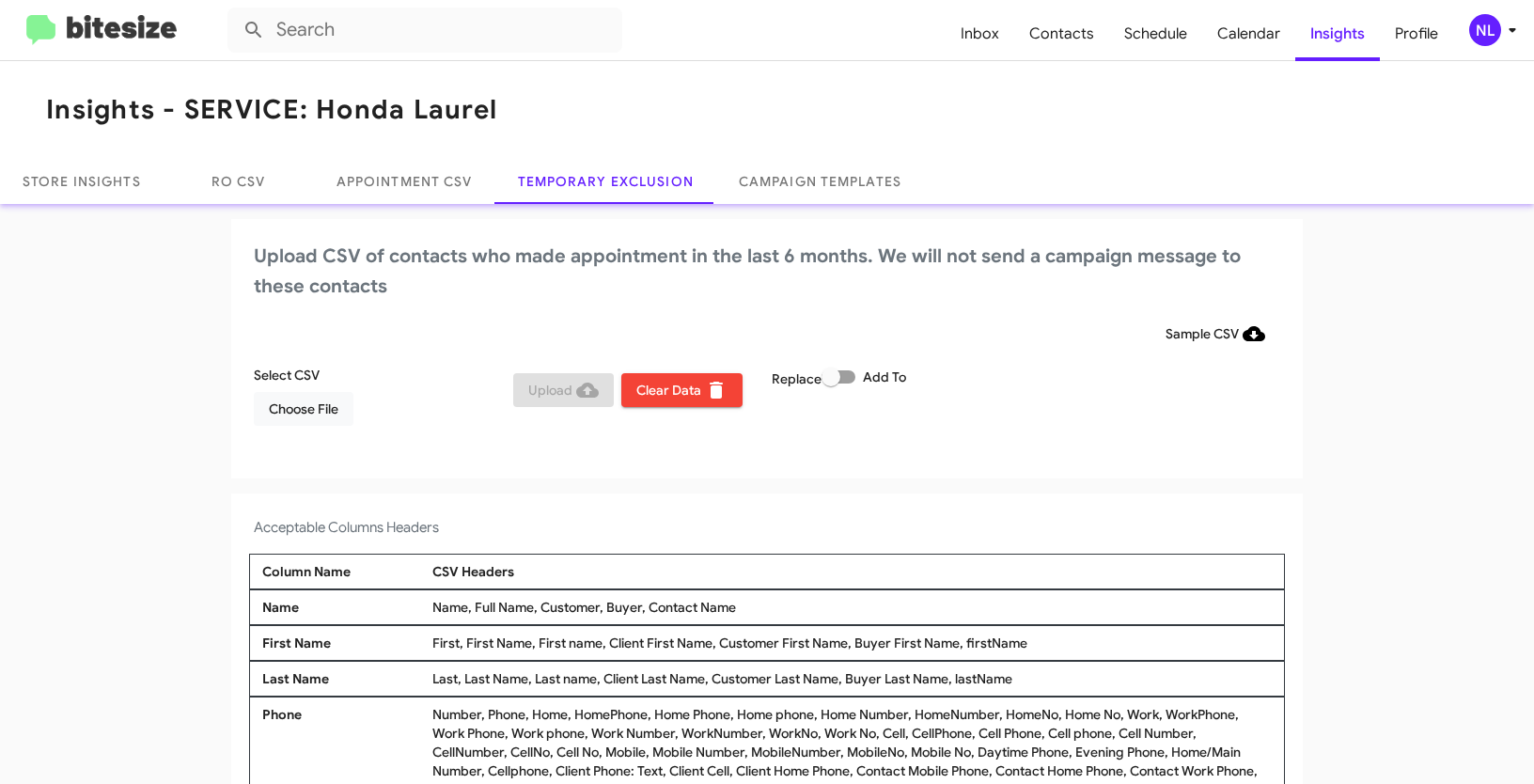
click at [848, 375] on span at bounding box center [838, 377] width 34 height 13
click at [831, 384] on input "Add To" at bounding box center [830, 384] width 1 height 1
checkbox input "true"
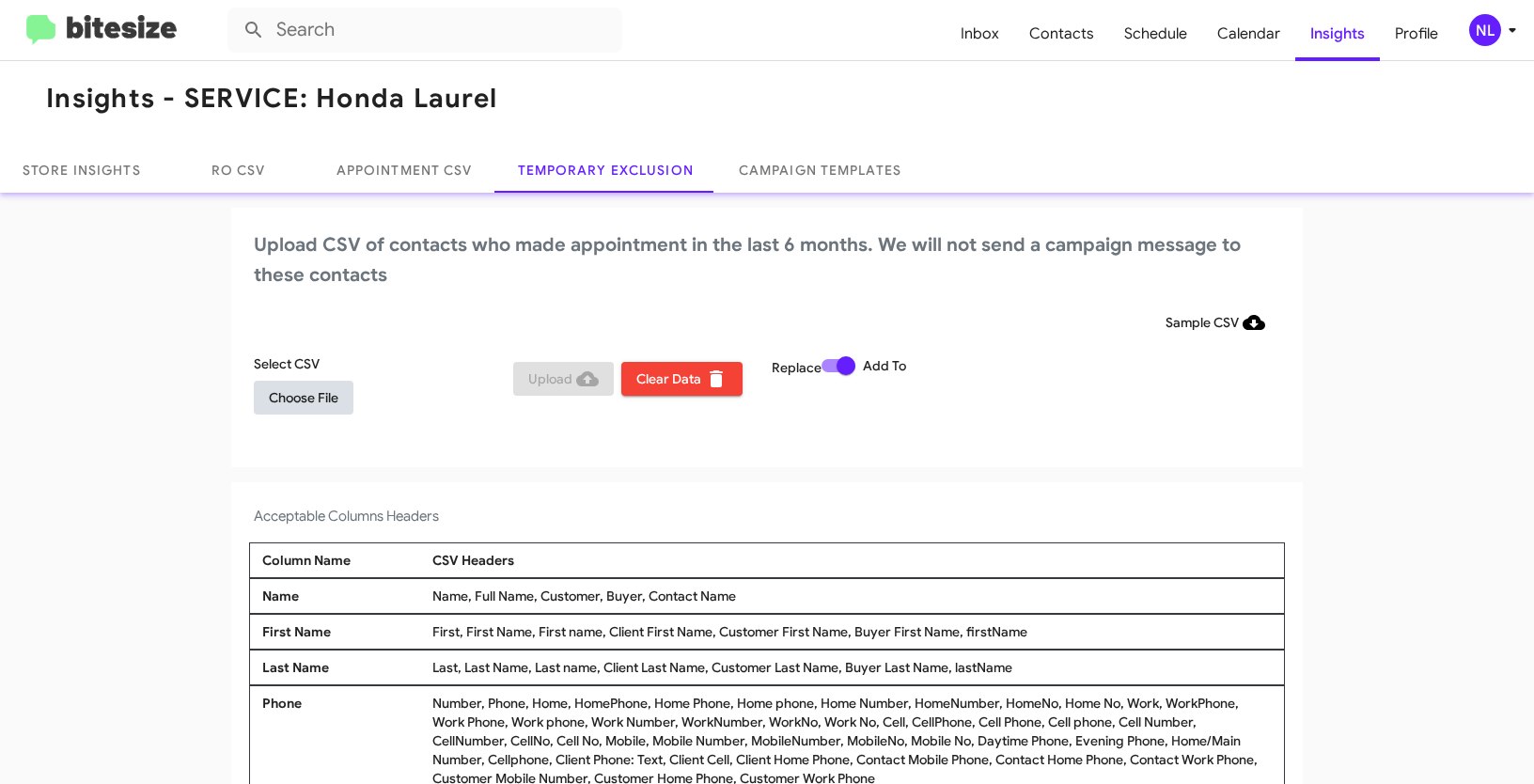
click at [316, 402] on span "Choose File" at bounding box center [304, 398] width 70 height 34
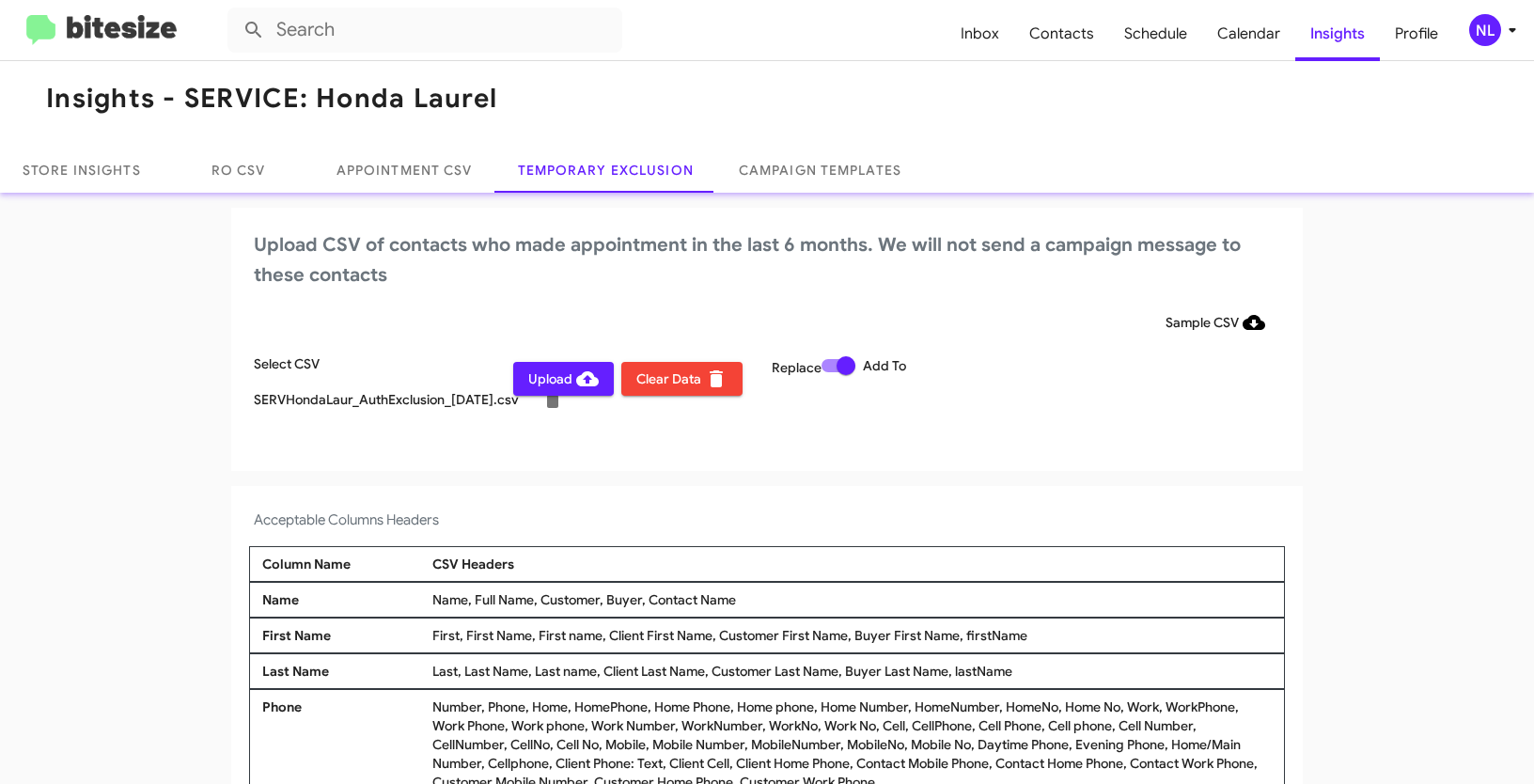
scroll to position [15, 0]
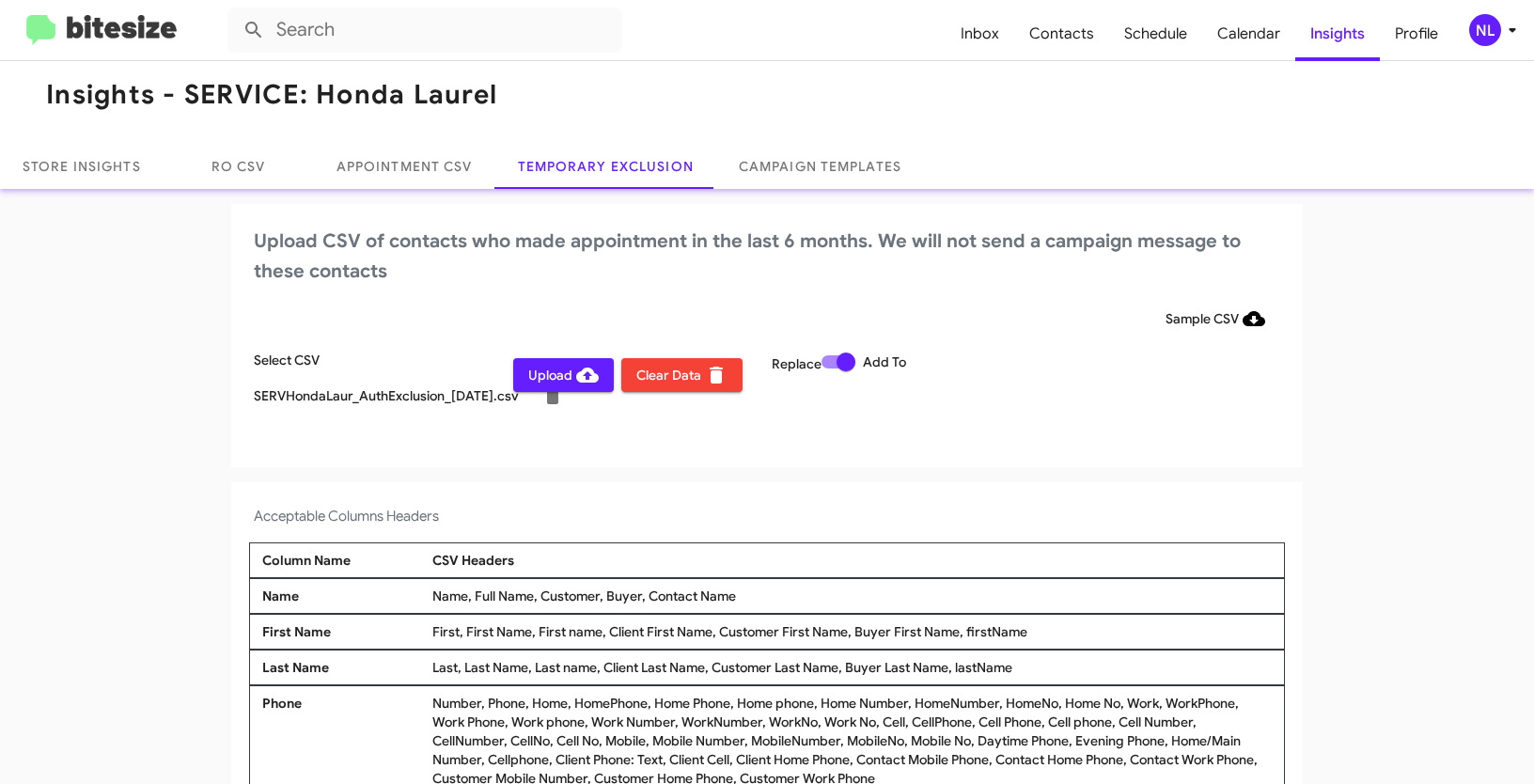
click at [1470, 34] on div "NL" at bounding box center [1485, 30] width 32 height 32
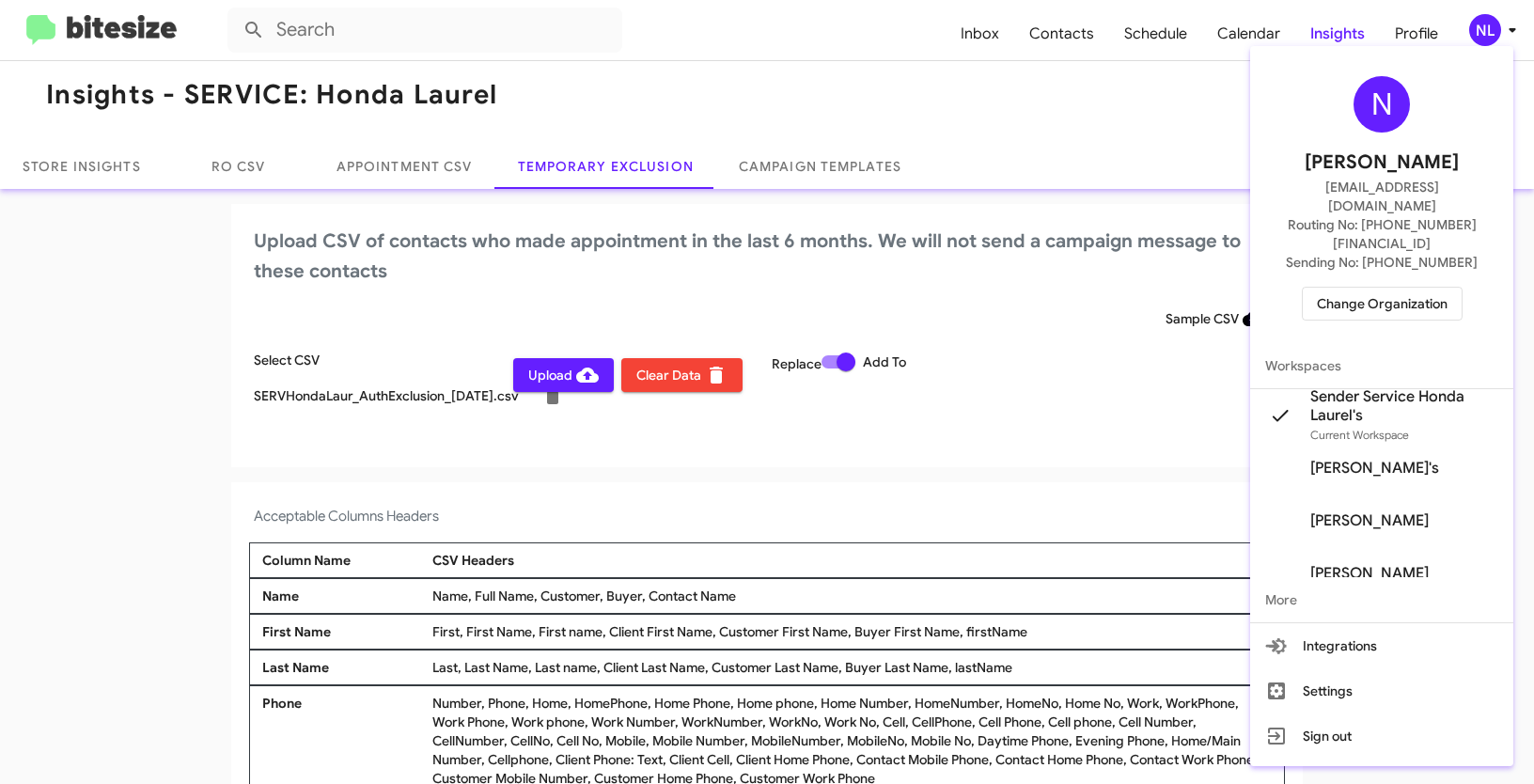
click at [604, 449] on div at bounding box center [767, 392] width 1534 height 784
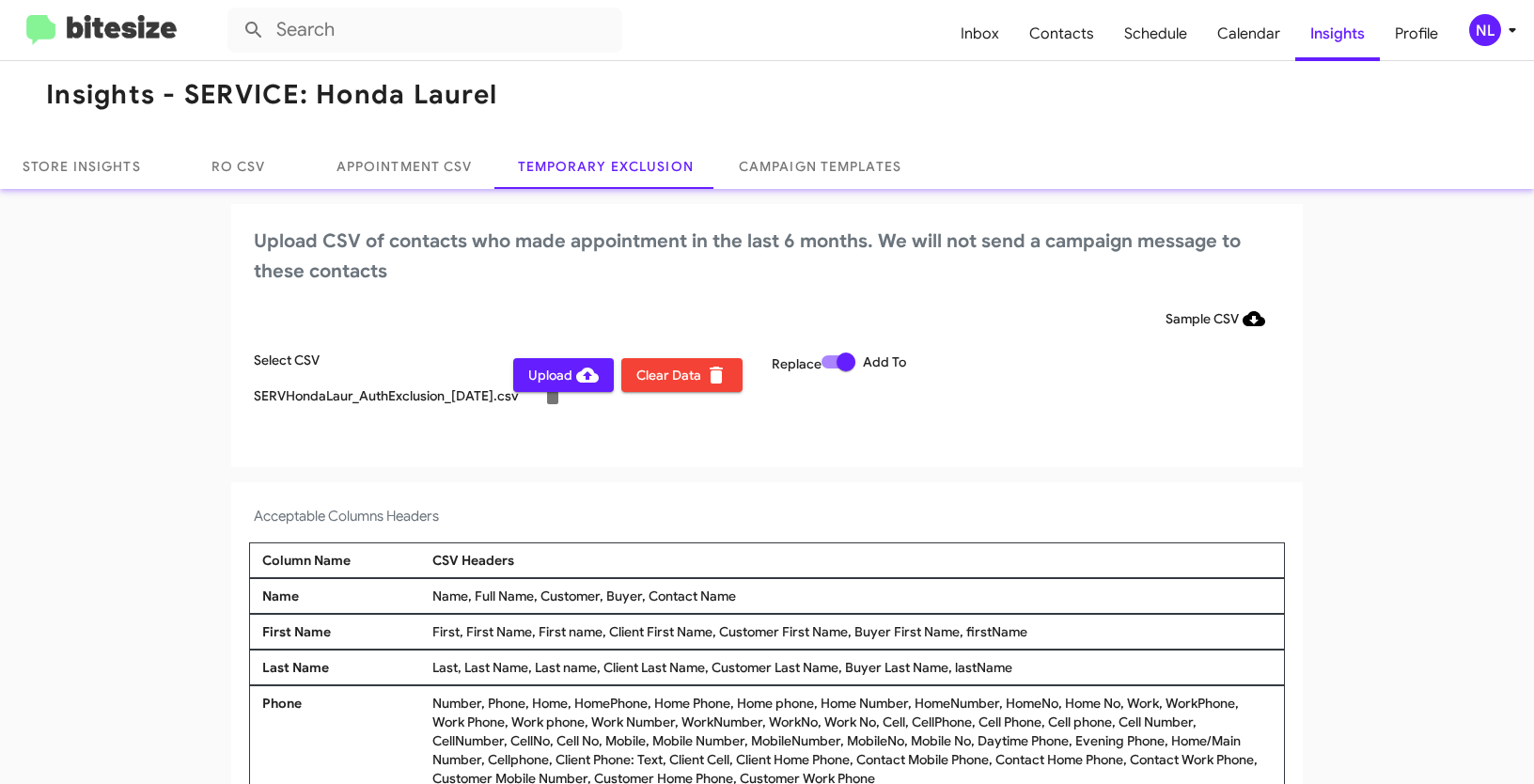
click at [534, 373] on span "Upload" at bounding box center [563, 375] width 71 height 34
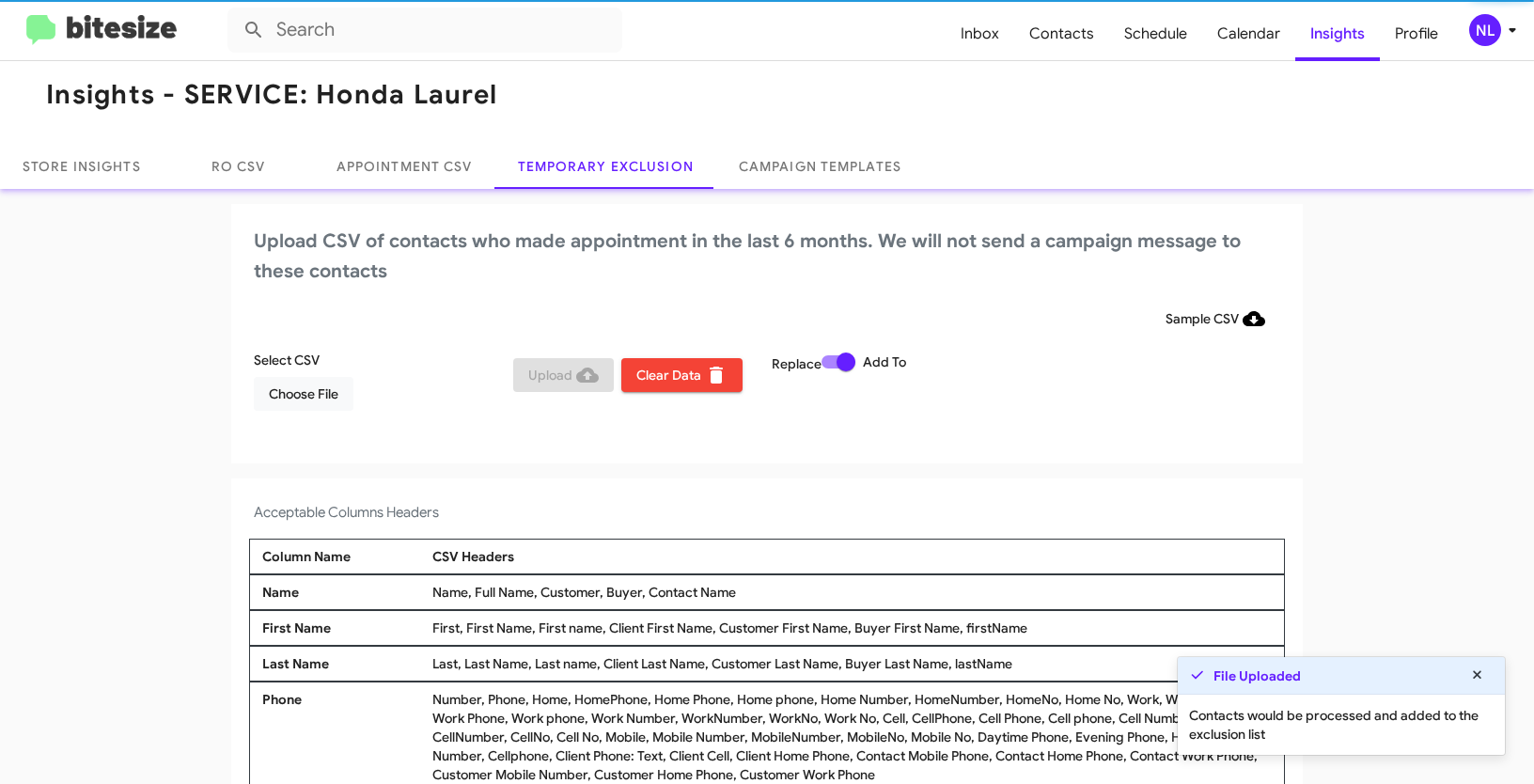
scroll to position [11, 0]
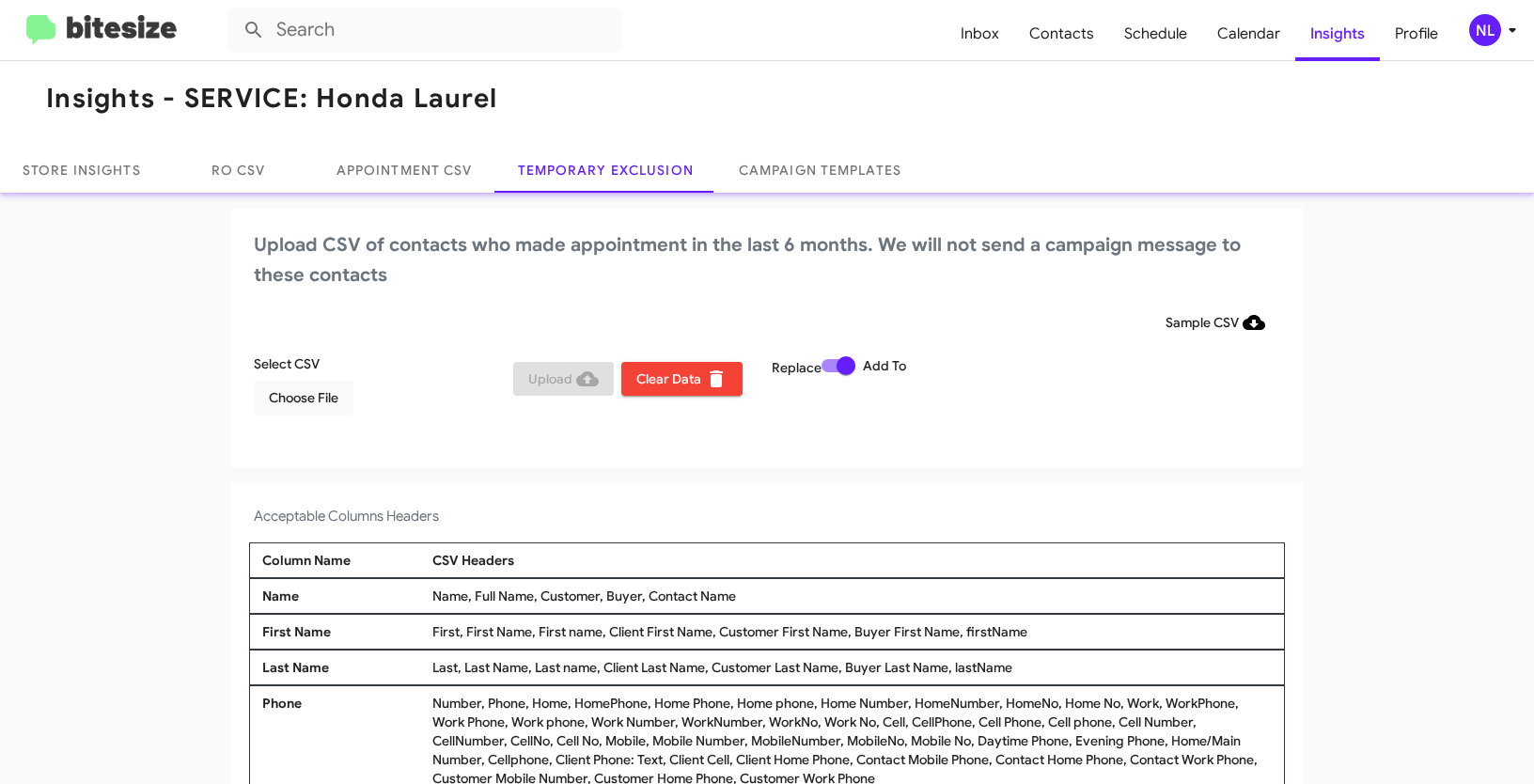
click at [382, 487] on div "Acceptable Columns Headers Column Name CSV Headers Name Name, Full Name, Custom…" at bounding box center [767, 667] width 1072 height 372
click at [318, 400] on span "Choose File" at bounding box center [304, 398] width 70 height 34
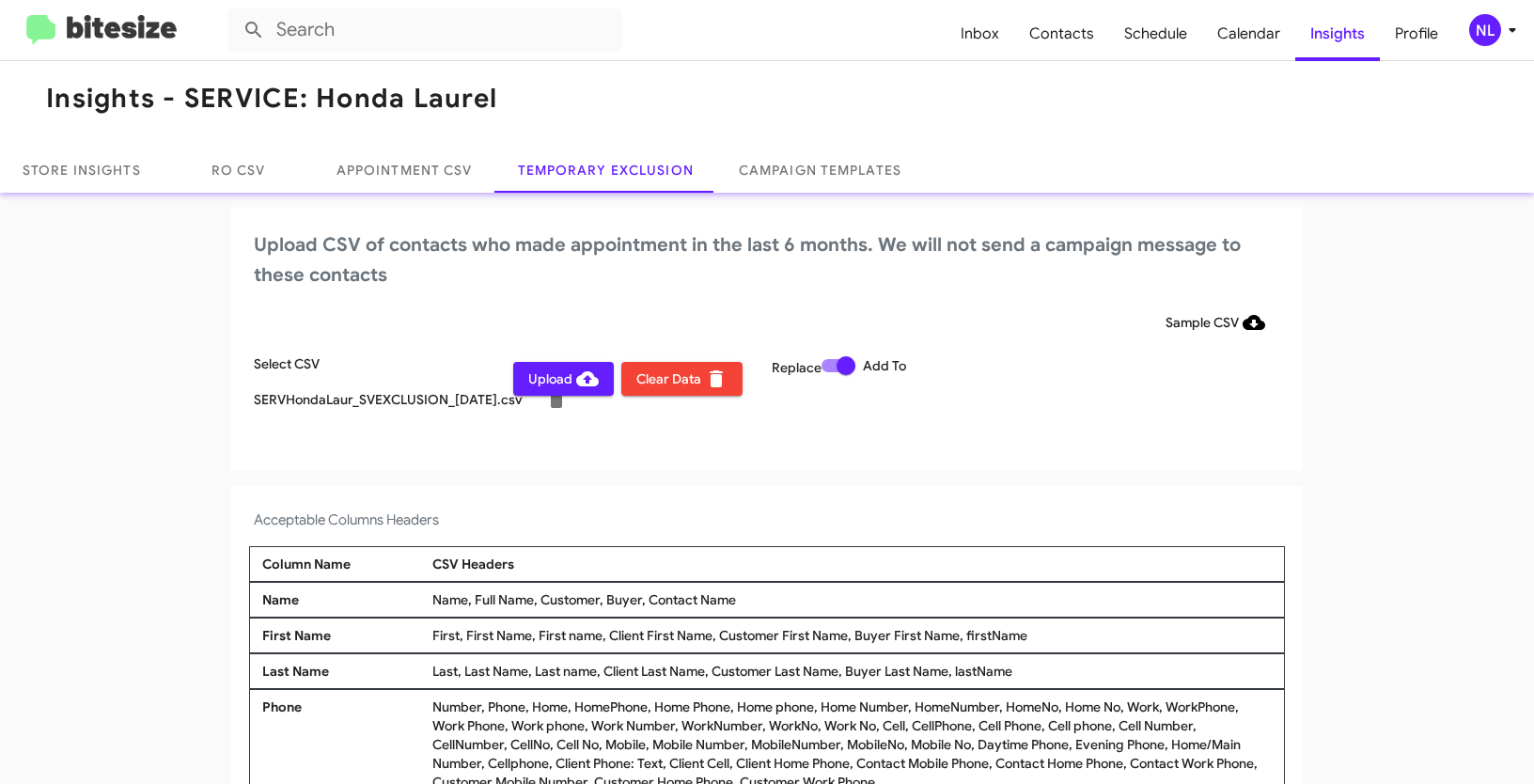
scroll to position [15, 0]
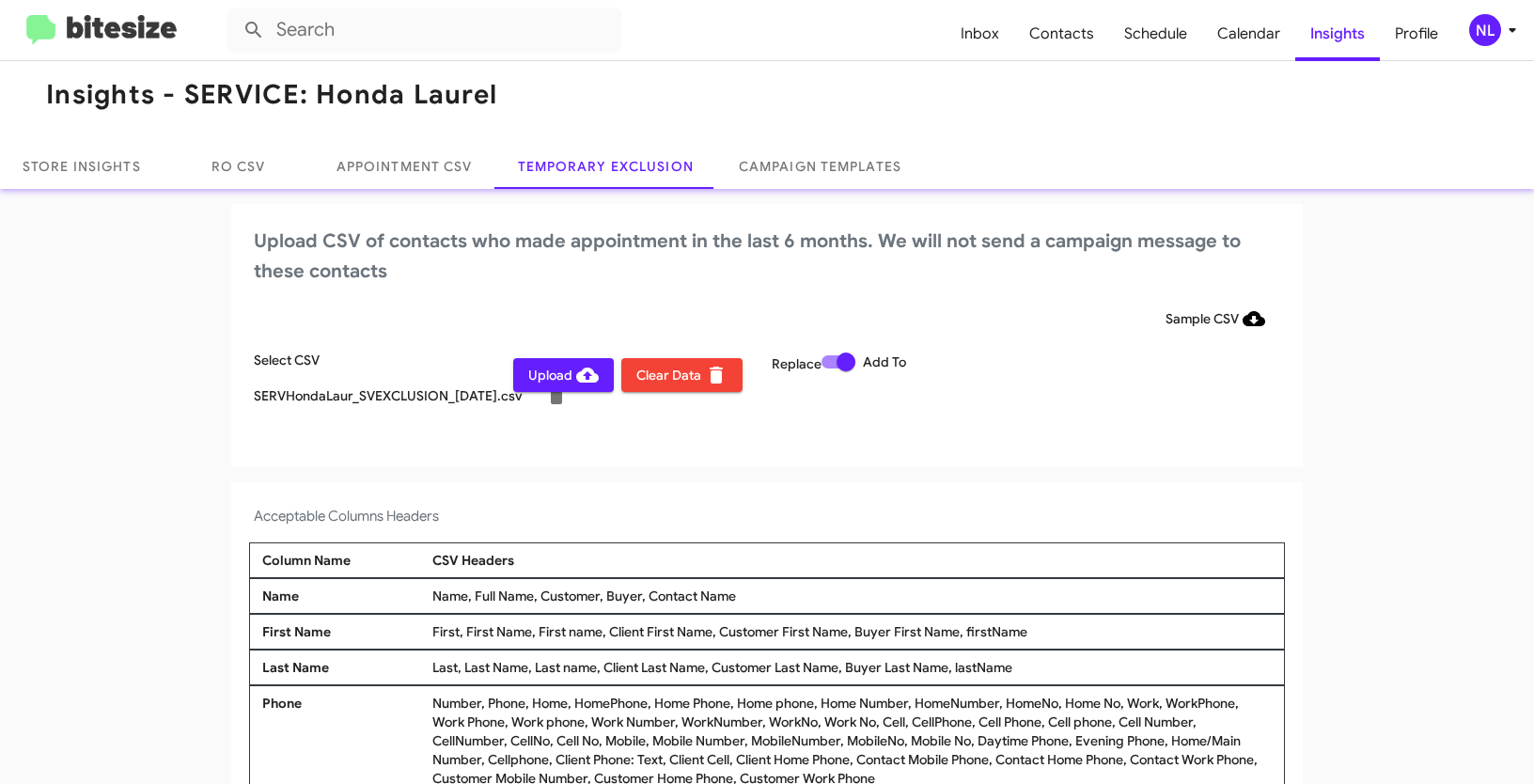
click at [1487, 29] on div "NL" at bounding box center [1485, 30] width 32 height 32
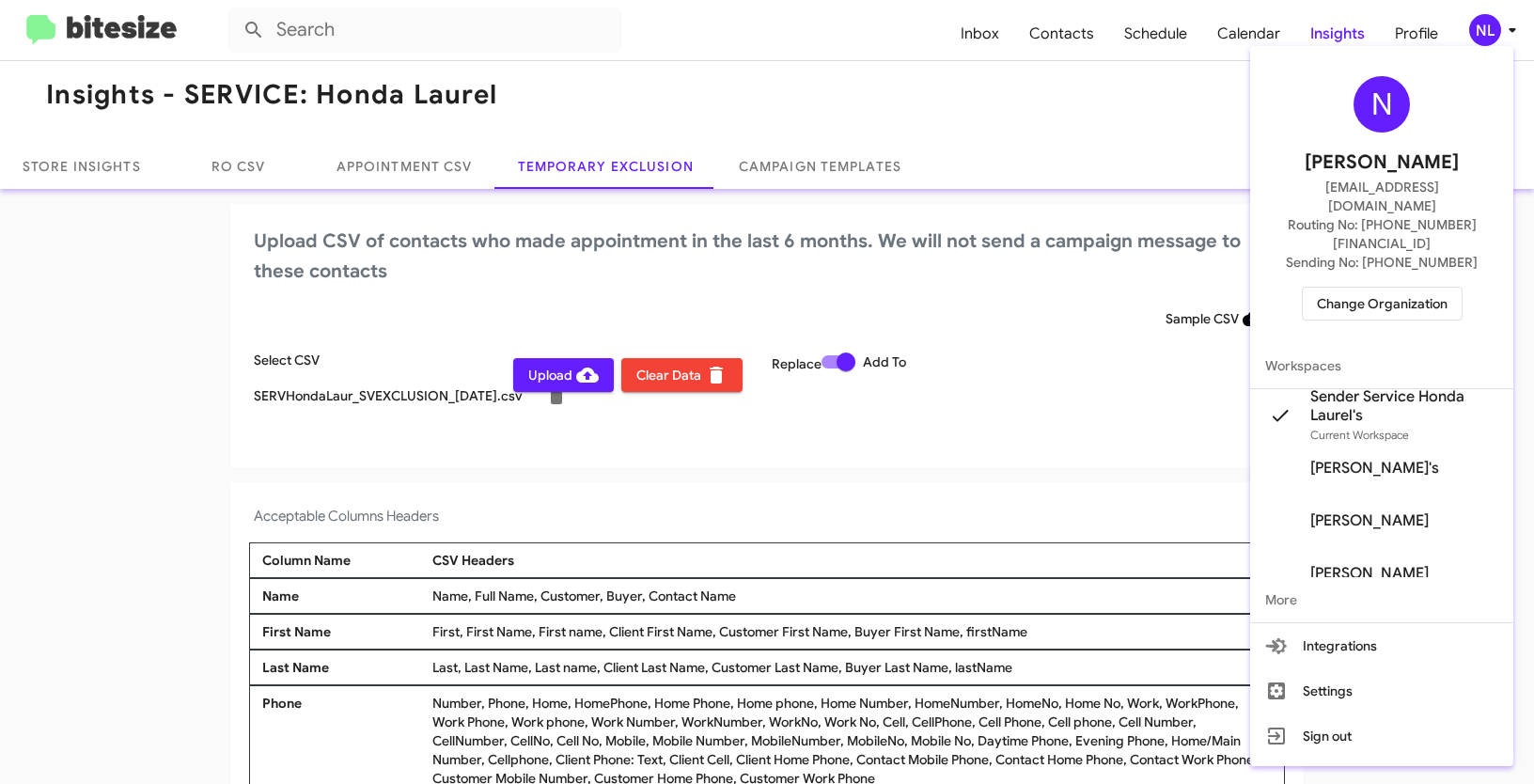
click at [608, 500] on div at bounding box center [767, 392] width 1534 height 784
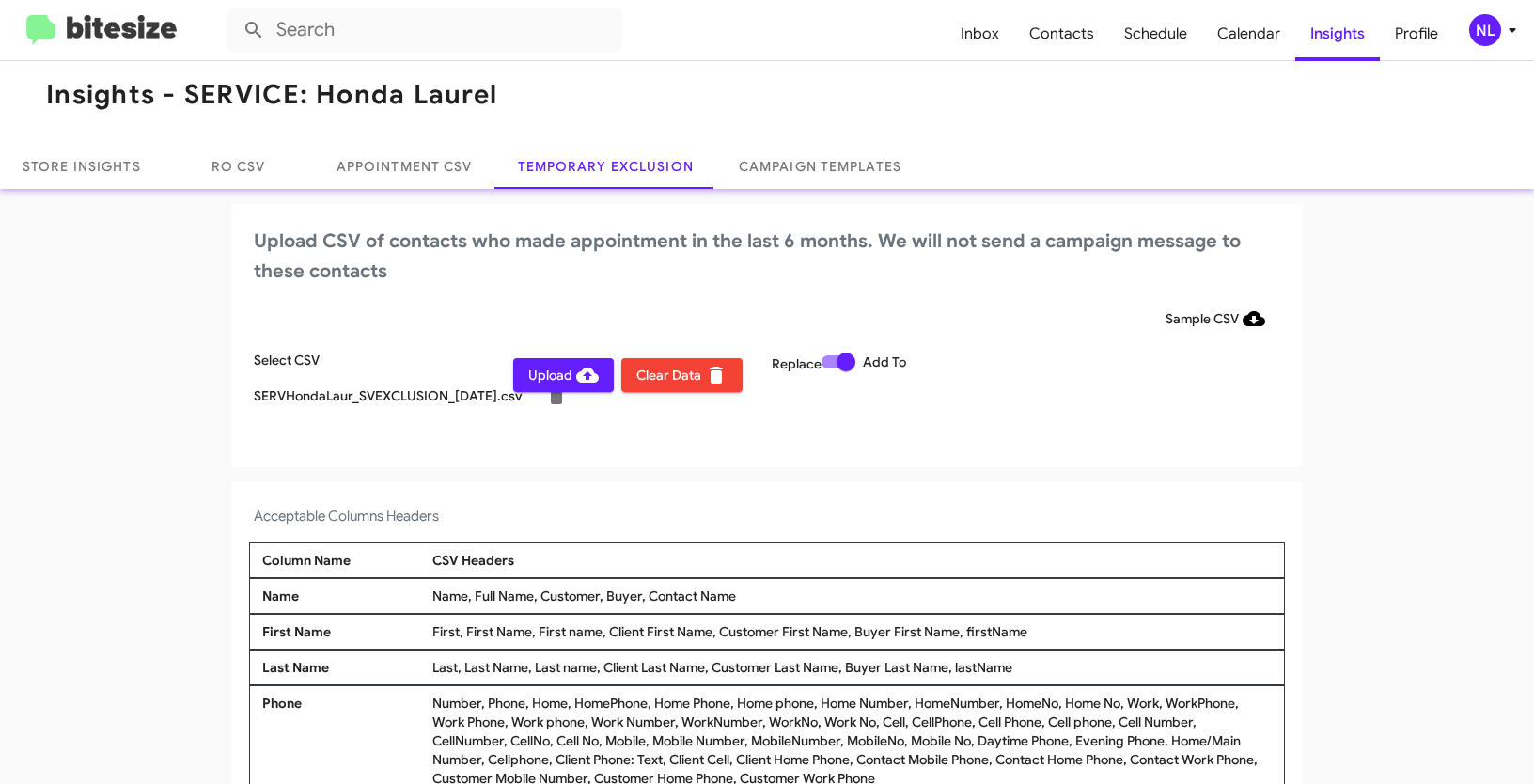
click at [545, 379] on span "Upload" at bounding box center [563, 375] width 71 height 34
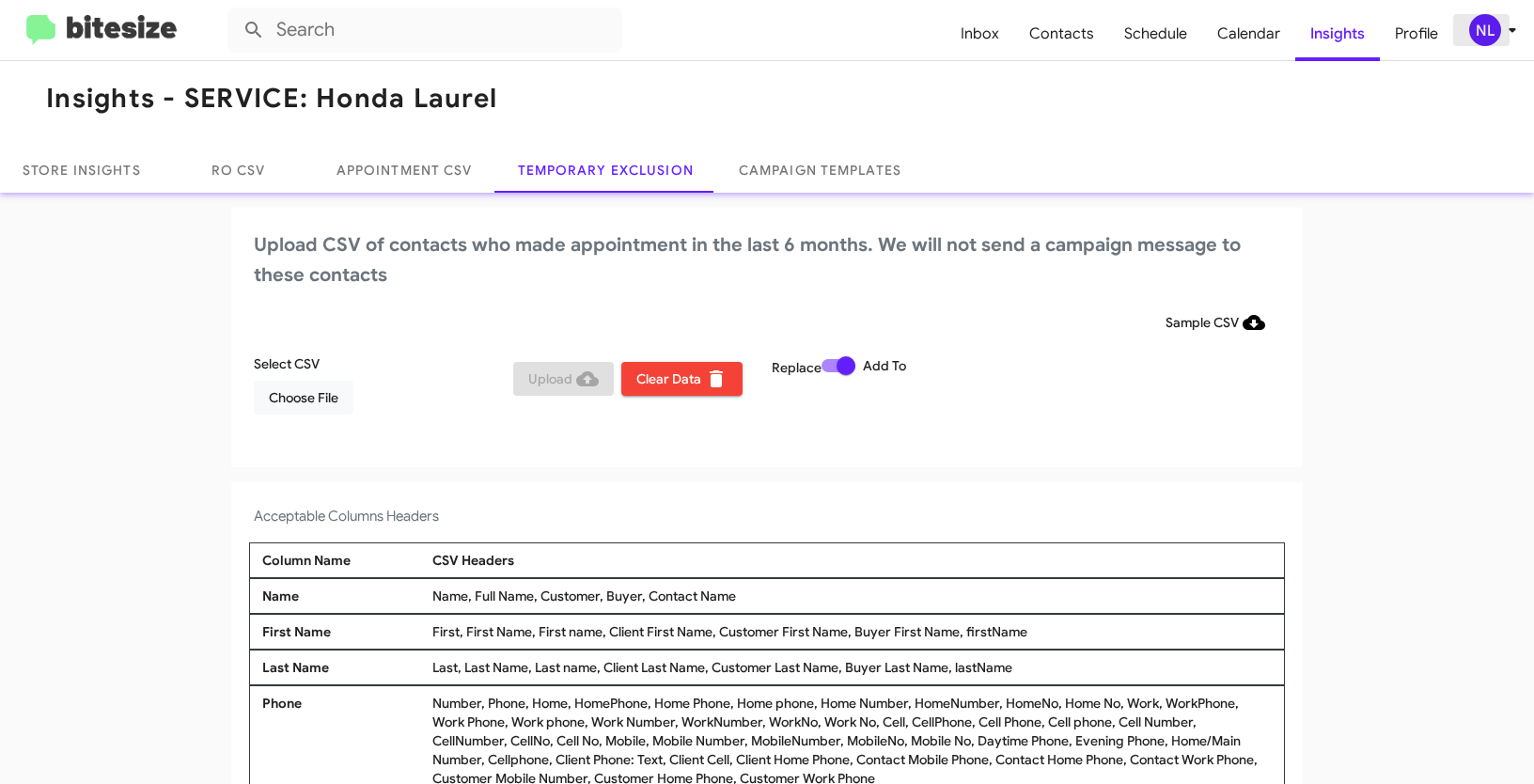
click at [1481, 29] on div "NL" at bounding box center [1485, 30] width 32 height 32
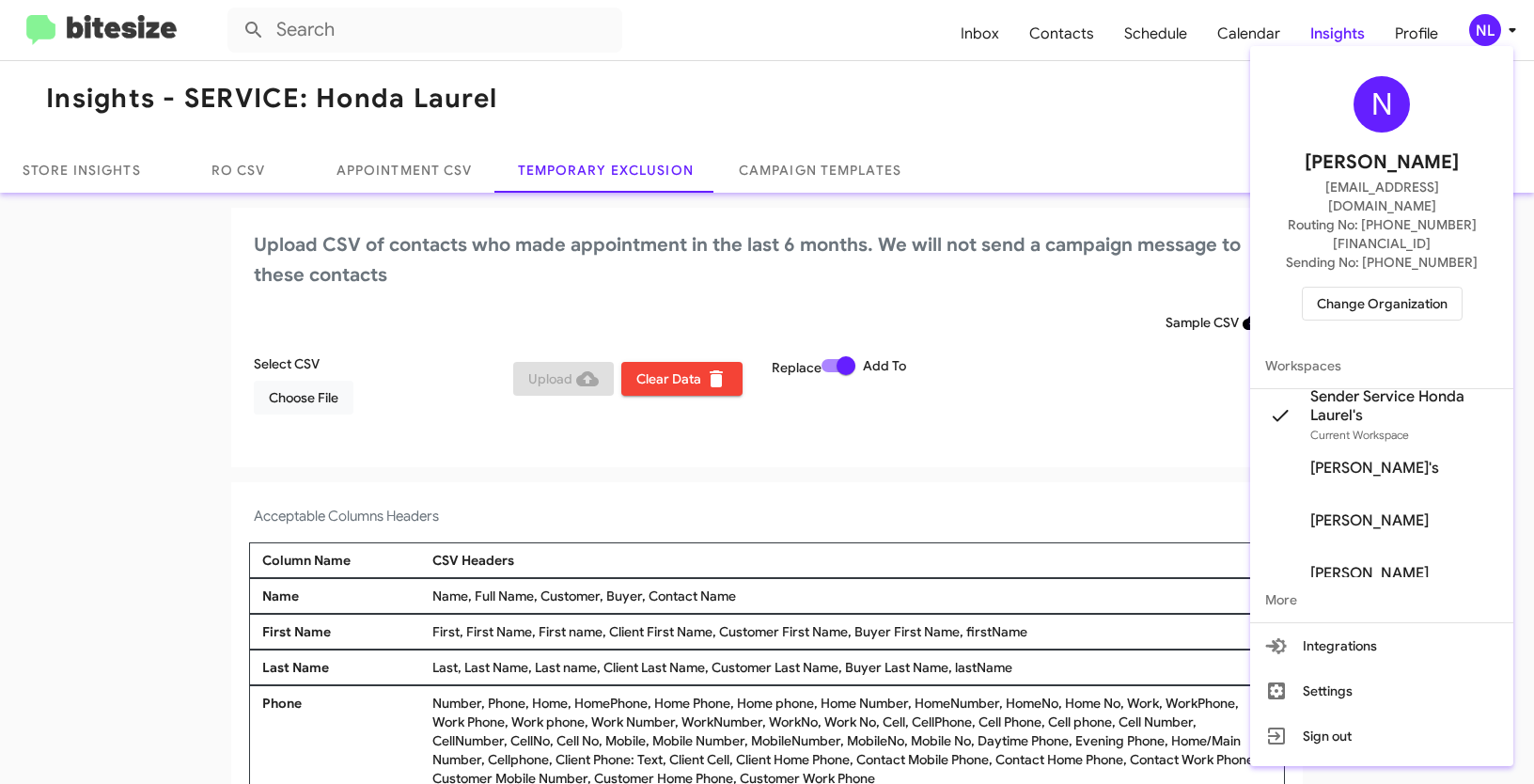
click at [1386, 287] on span "Change Organization" at bounding box center [1382, 303] width 131 height 32
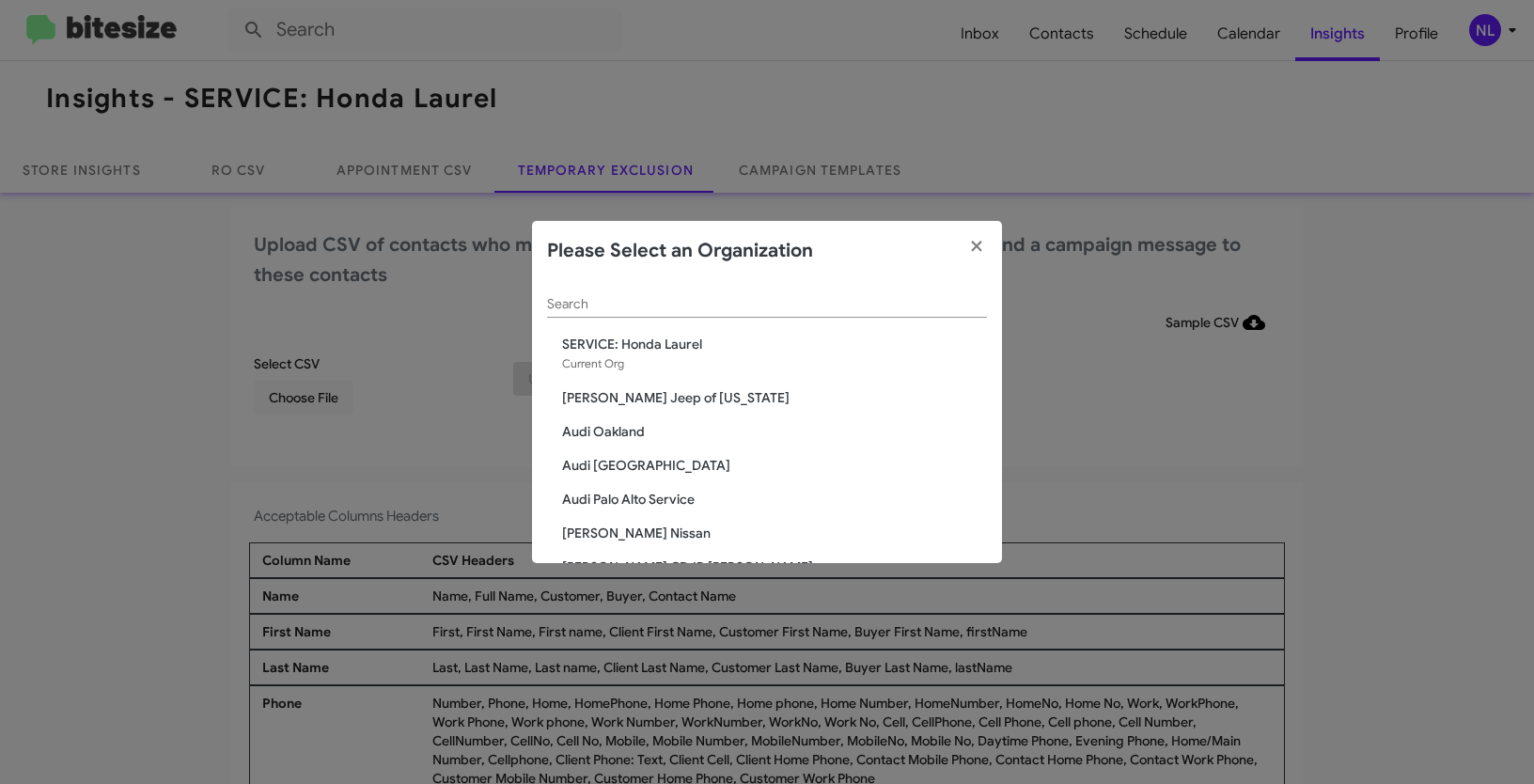
click at [729, 304] on input "Search" at bounding box center [767, 304] width 440 height 15
paste input "SERVICE: Kia of Fairfax"
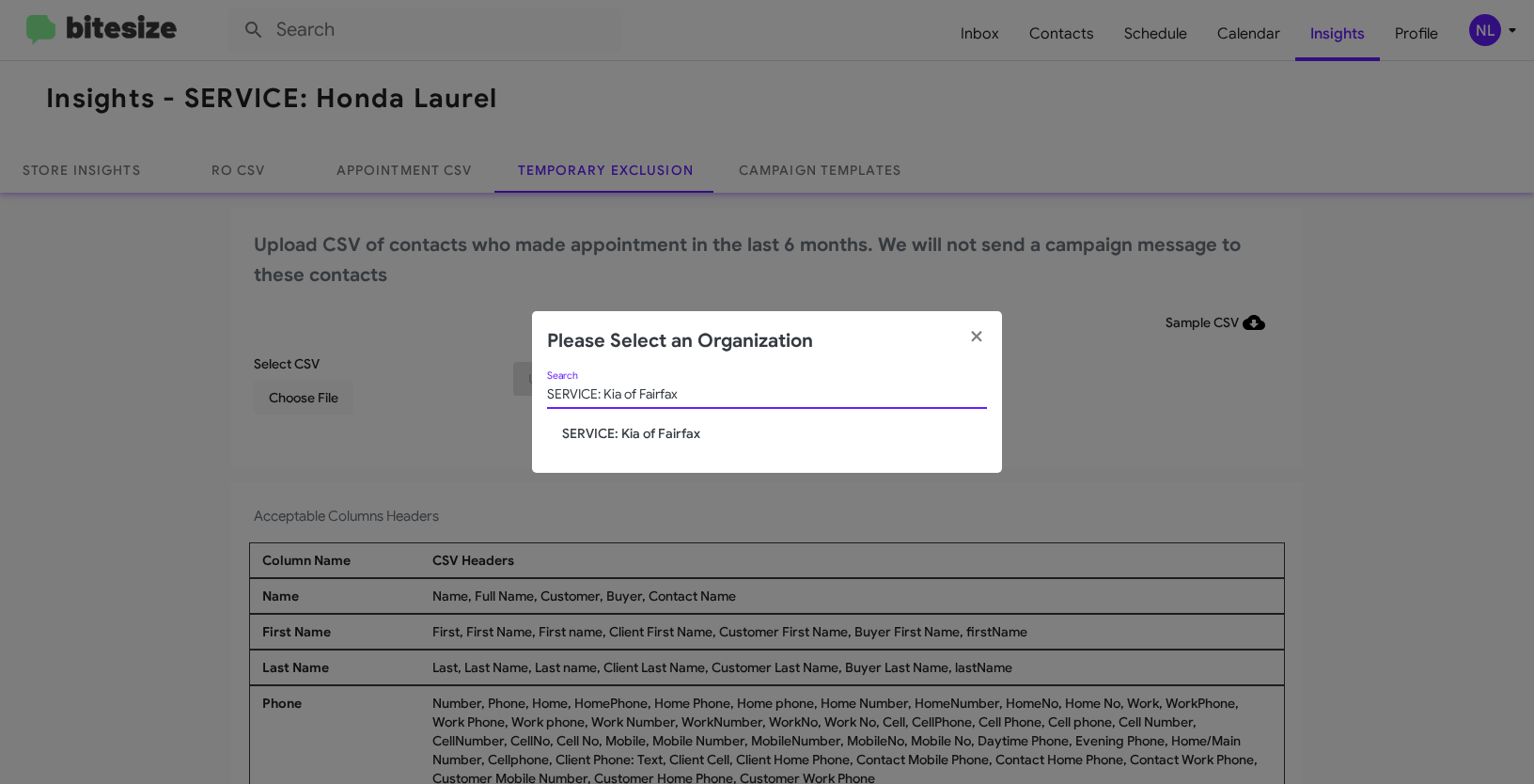
type input "SERVICE: Kia of Fairfax"
click at [621, 434] on span "SERVICE: Kia of Fairfax" at bounding box center [774, 433] width 425 height 19
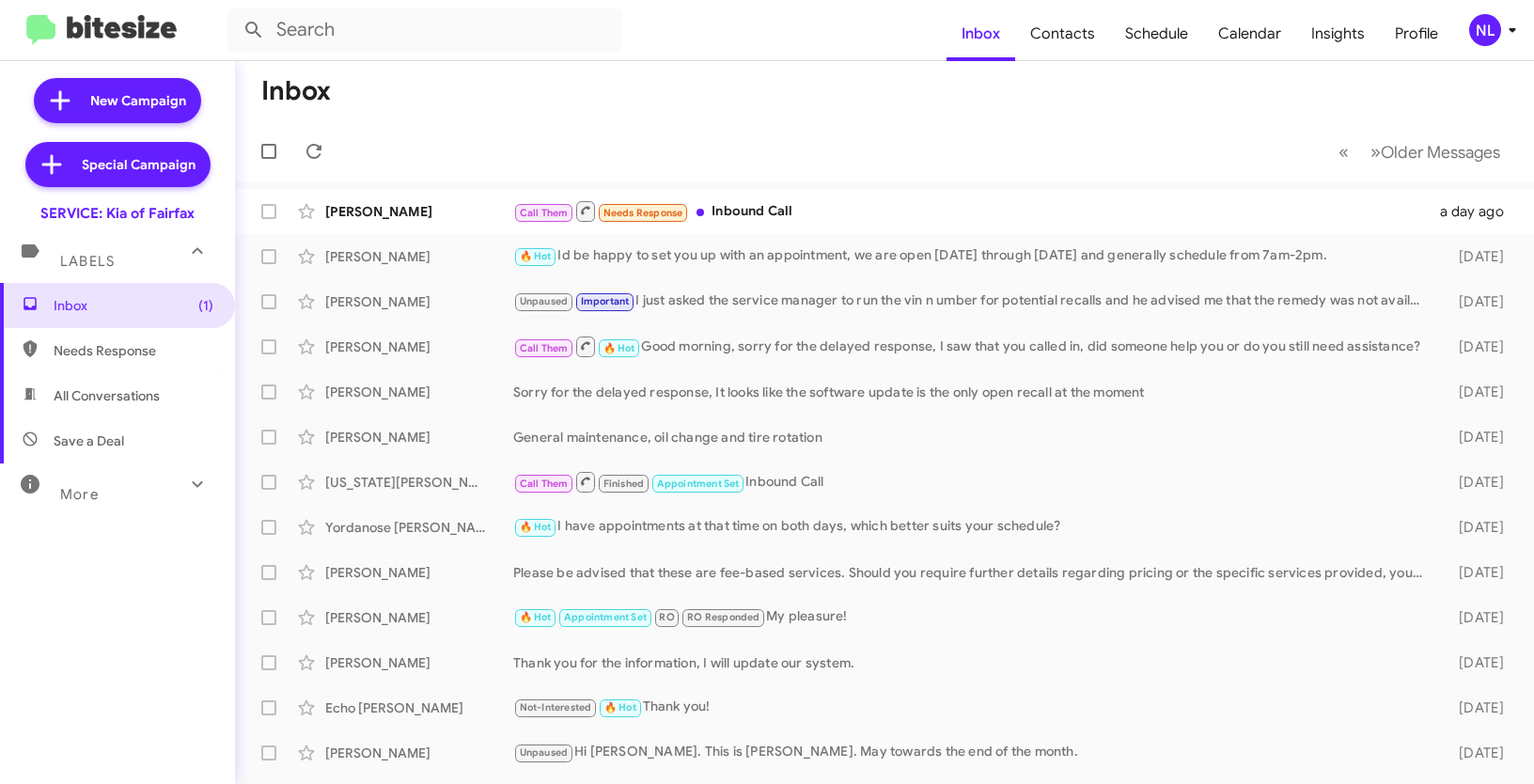
click at [1476, 27] on div "NL" at bounding box center [1485, 30] width 32 height 32
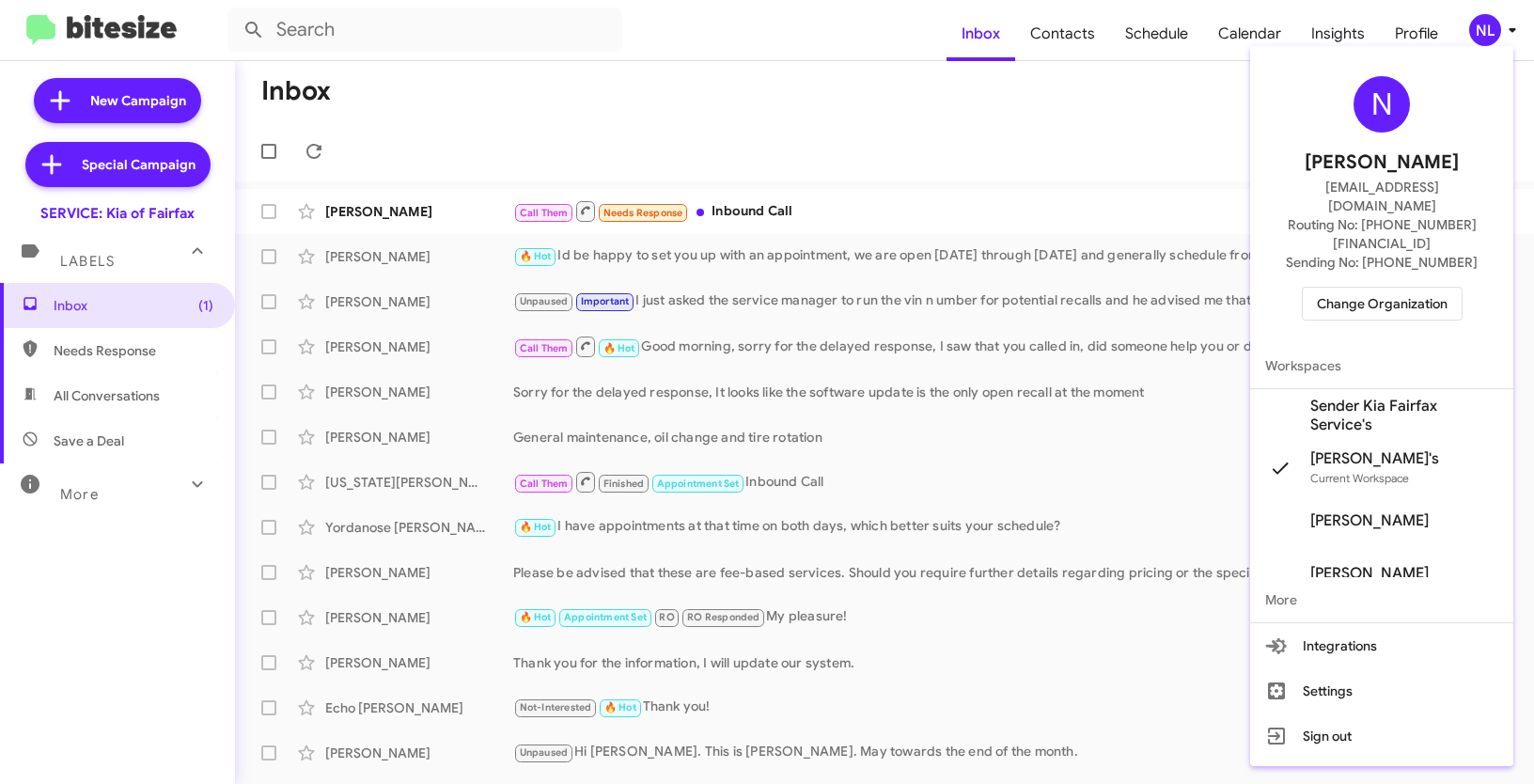
click at [1371, 397] on span "Sender Kia Fairfax Service's" at bounding box center [1404, 416] width 188 height 38
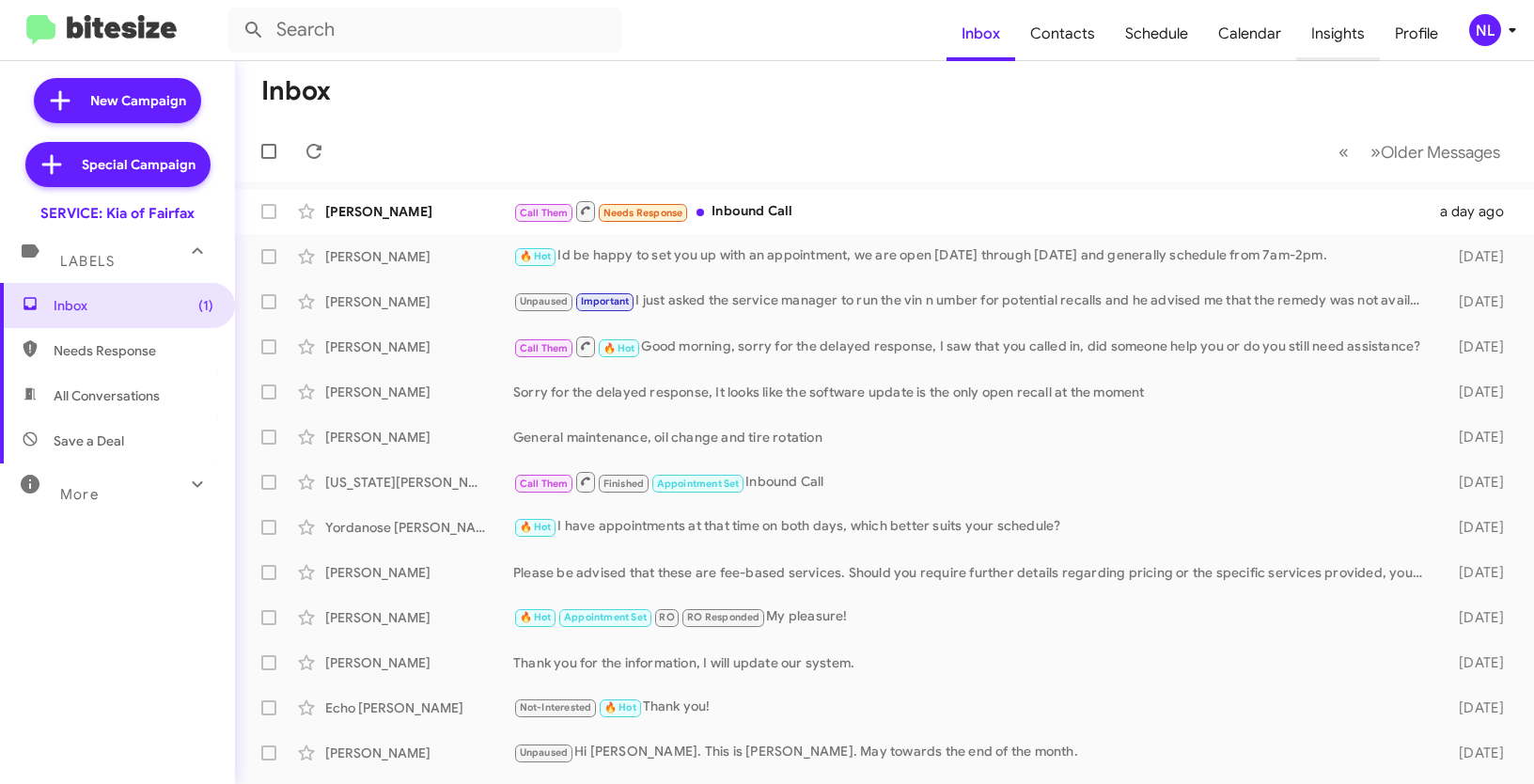
click at [1340, 35] on span "Insights" at bounding box center [1338, 34] width 84 height 55
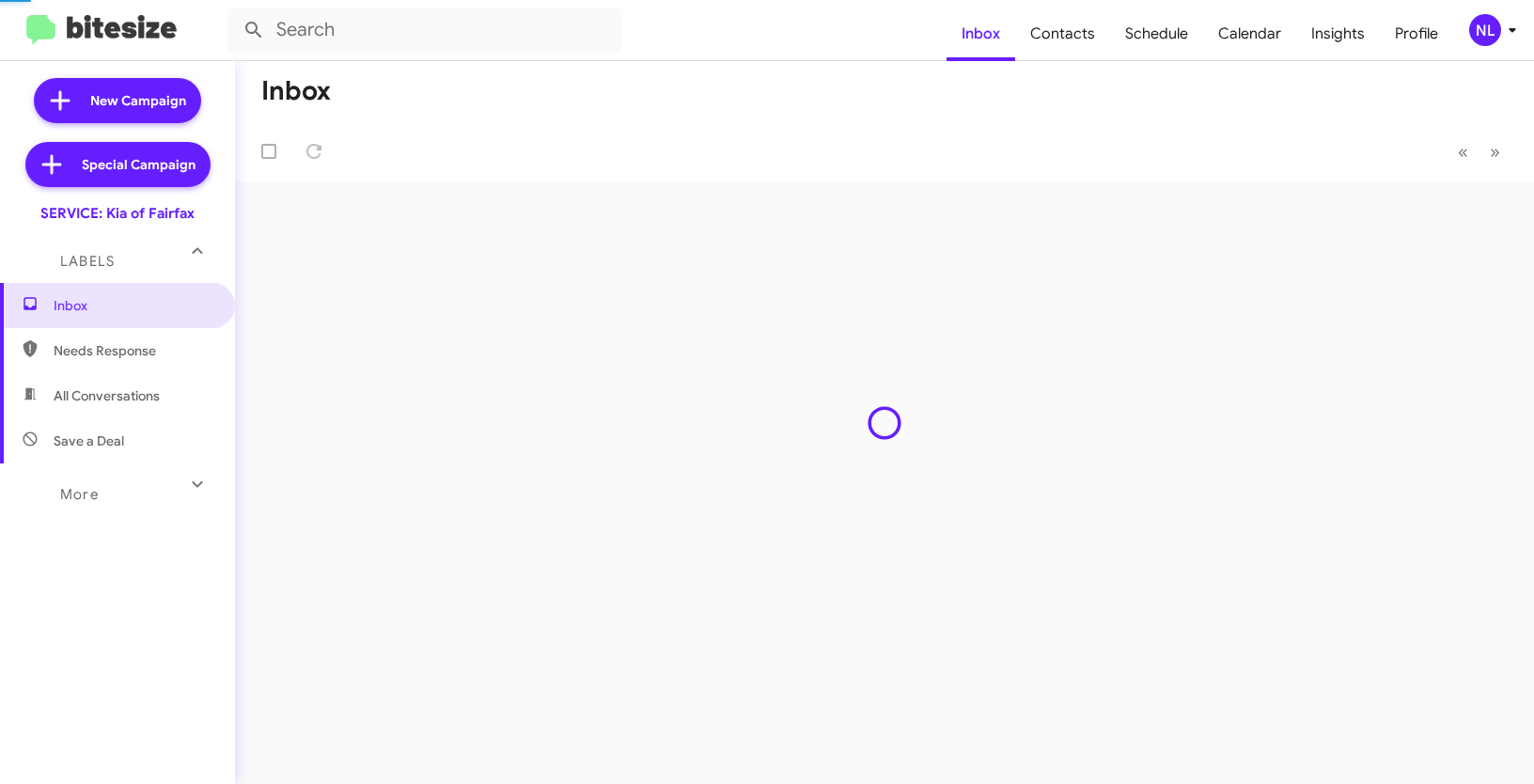
click at [1340, 35] on span "Insights" at bounding box center [1338, 34] width 84 height 55
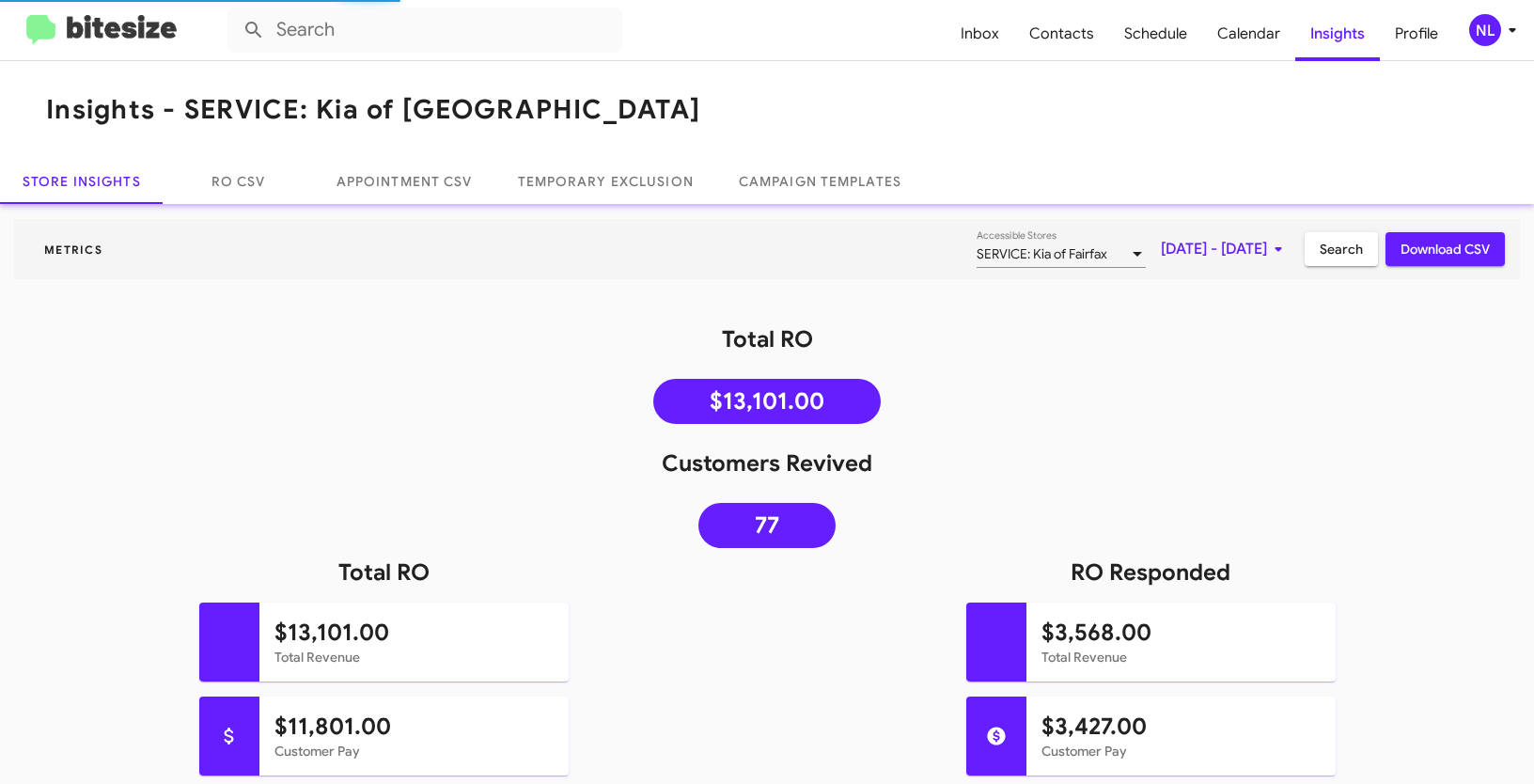
click at [497, 68] on mat-toolbar "Insights - SERVICE: Kia of [GEOGRAPHIC_DATA]" at bounding box center [767, 110] width 1534 height 98
click at [614, 177] on link "Temporary Exclusion" at bounding box center [605, 181] width 221 height 45
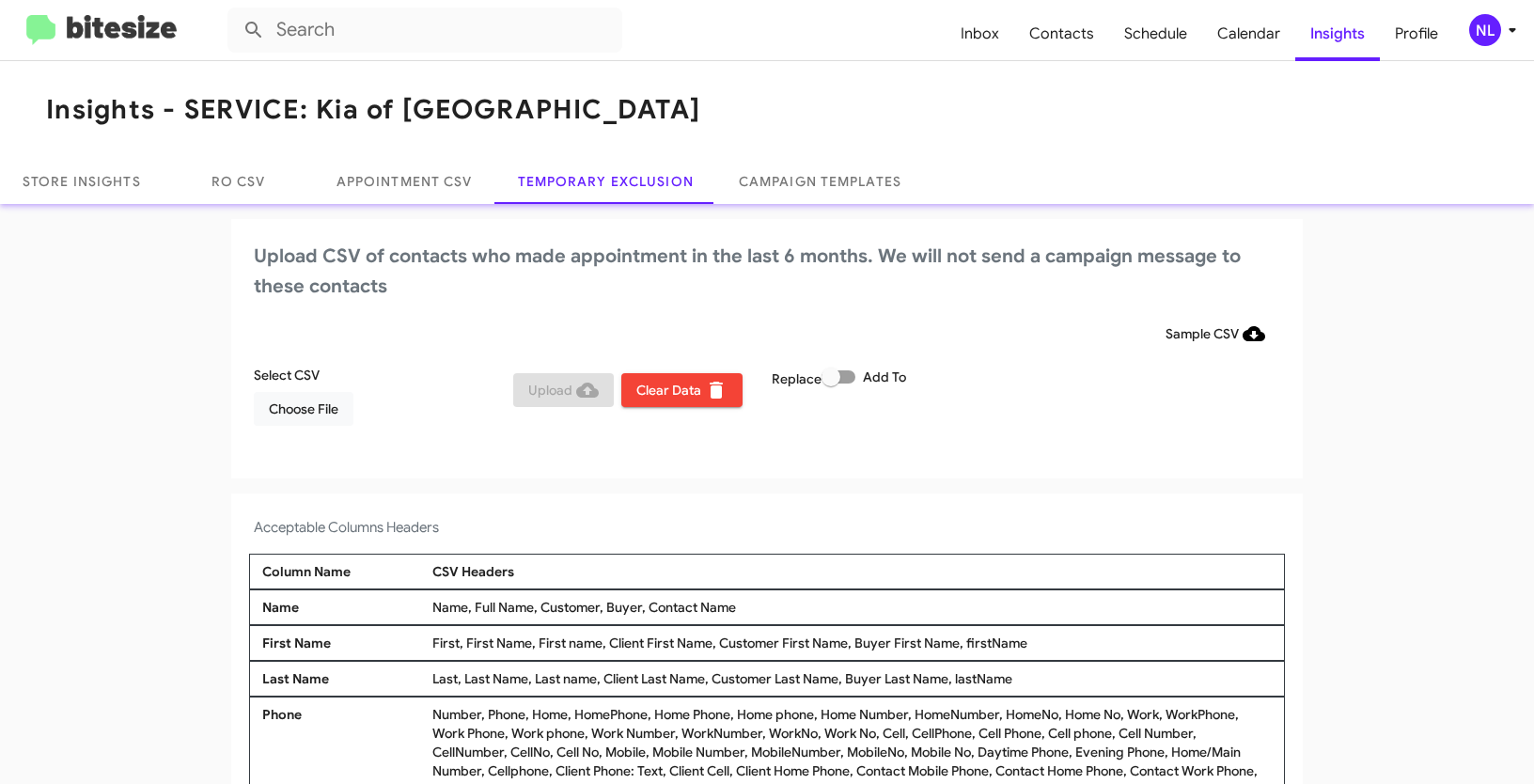
click at [848, 375] on span at bounding box center [838, 377] width 34 height 13
click at [831, 384] on input "Add To" at bounding box center [830, 384] width 1 height 1
checkbox input "true"
click at [1484, 36] on div "NL" at bounding box center [1485, 30] width 32 height 32
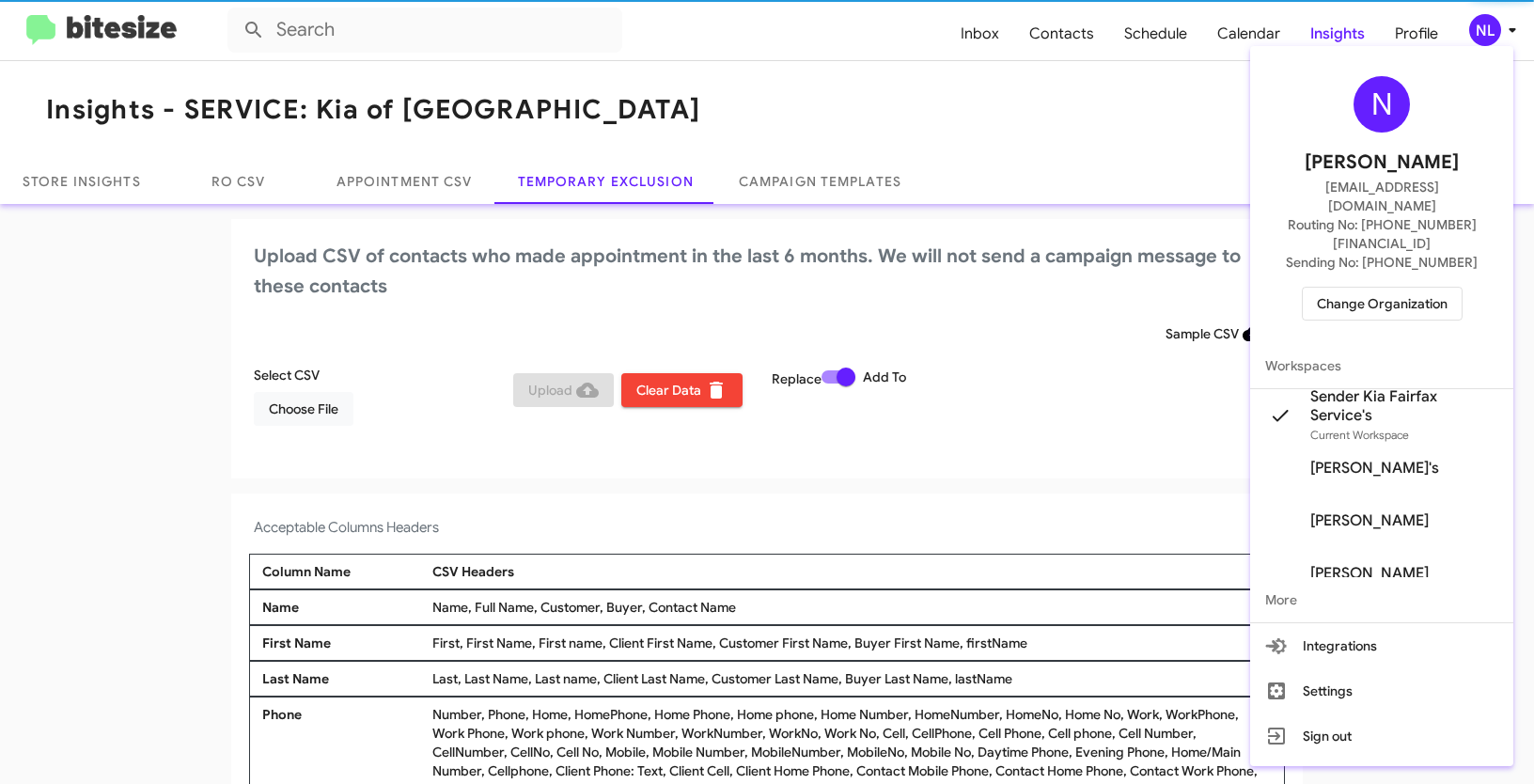
click at [1394, 287] on span "Change Organization" at bounding box center [1382, 303] width 131 height 32
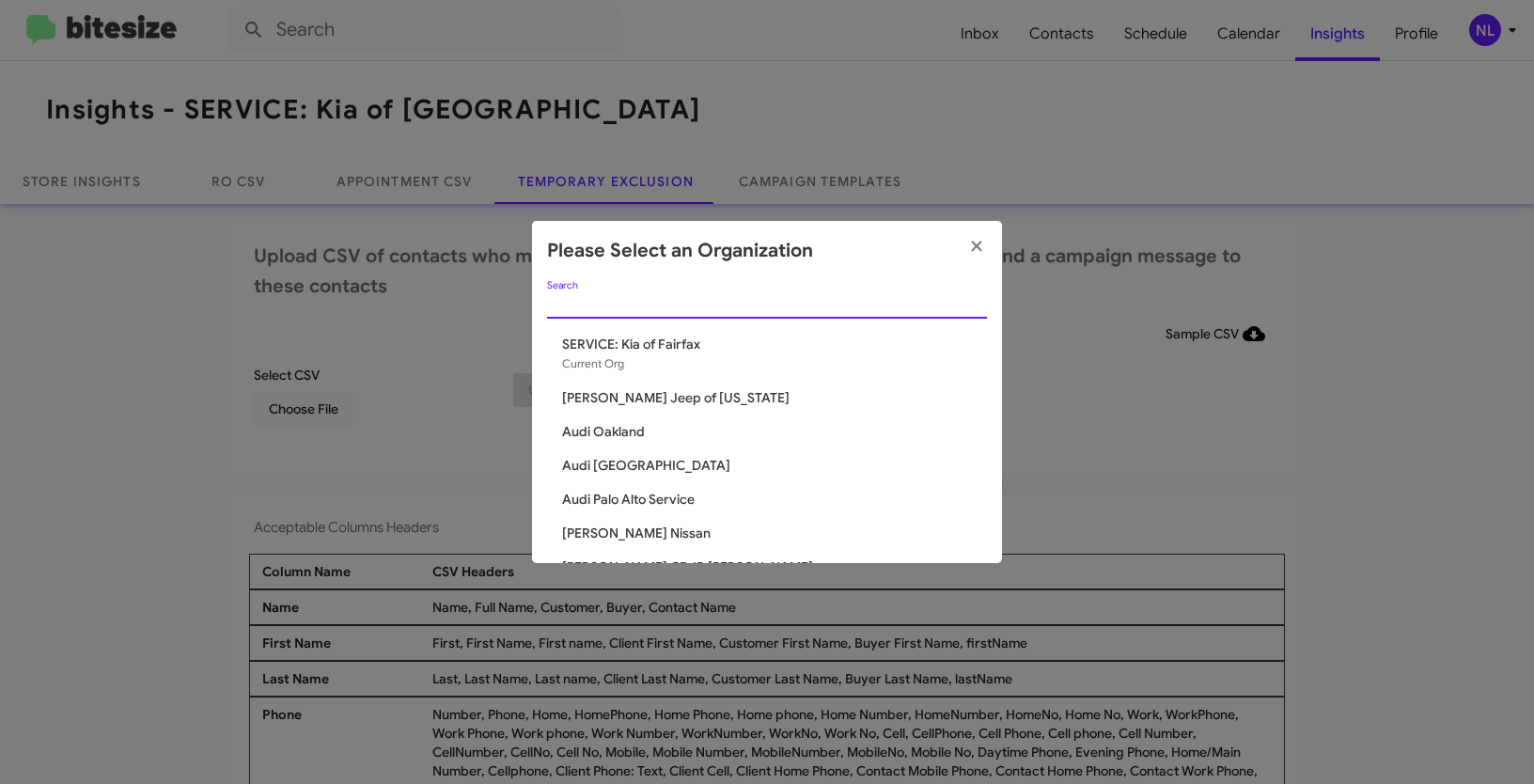
click at [809, 311] on input "Search" at bounding box center [767, 304] width 440 height 15
paste input "CDJR of [GEOGRAPHIC_DATA]"
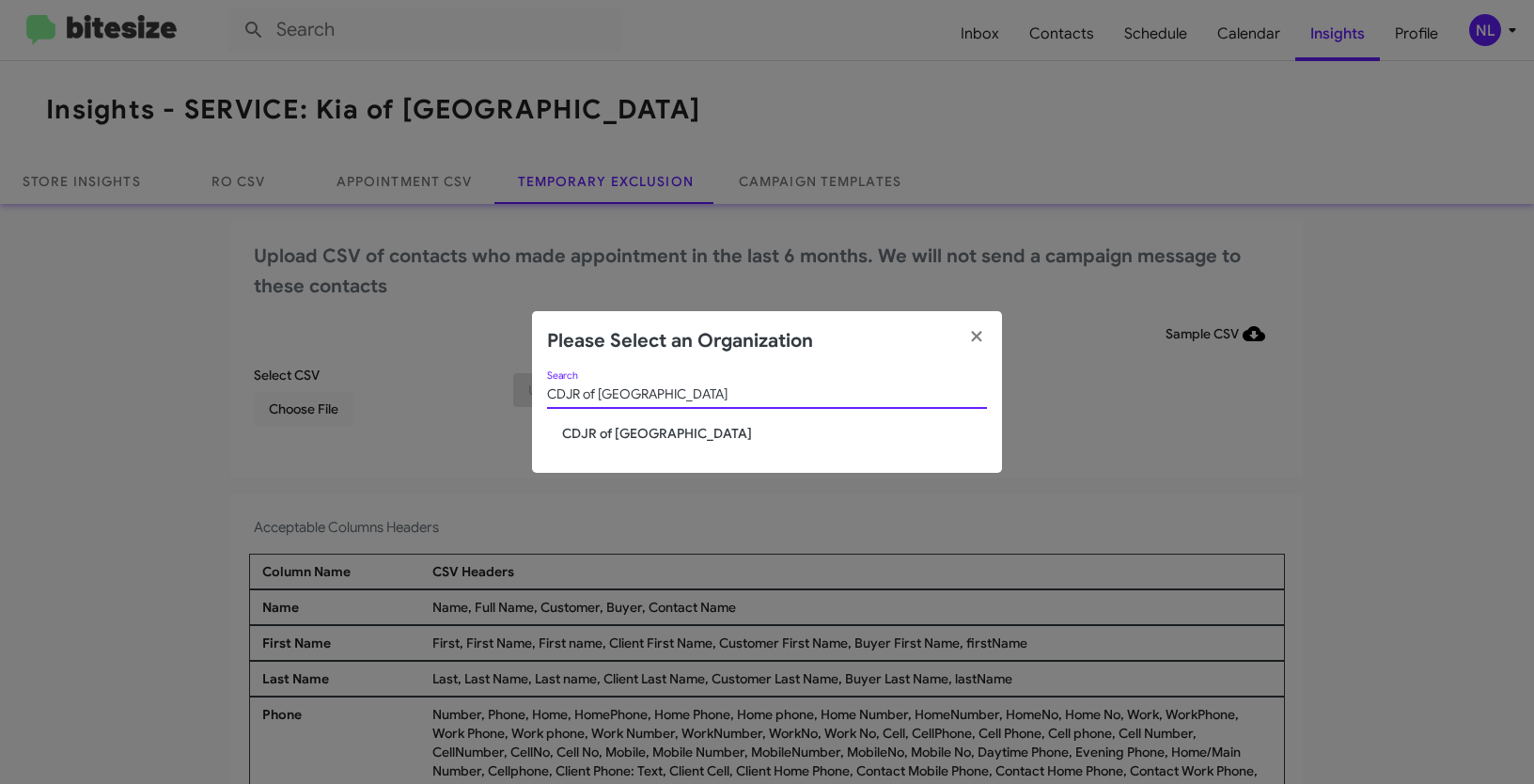
type input "CDJR of [GEOGRAPHIC_DATA]"
click at [641, 433] on span "CDJR of [GEOGRAPHIC_DATA]" at bounding box center [774, 433] width 425 height 19
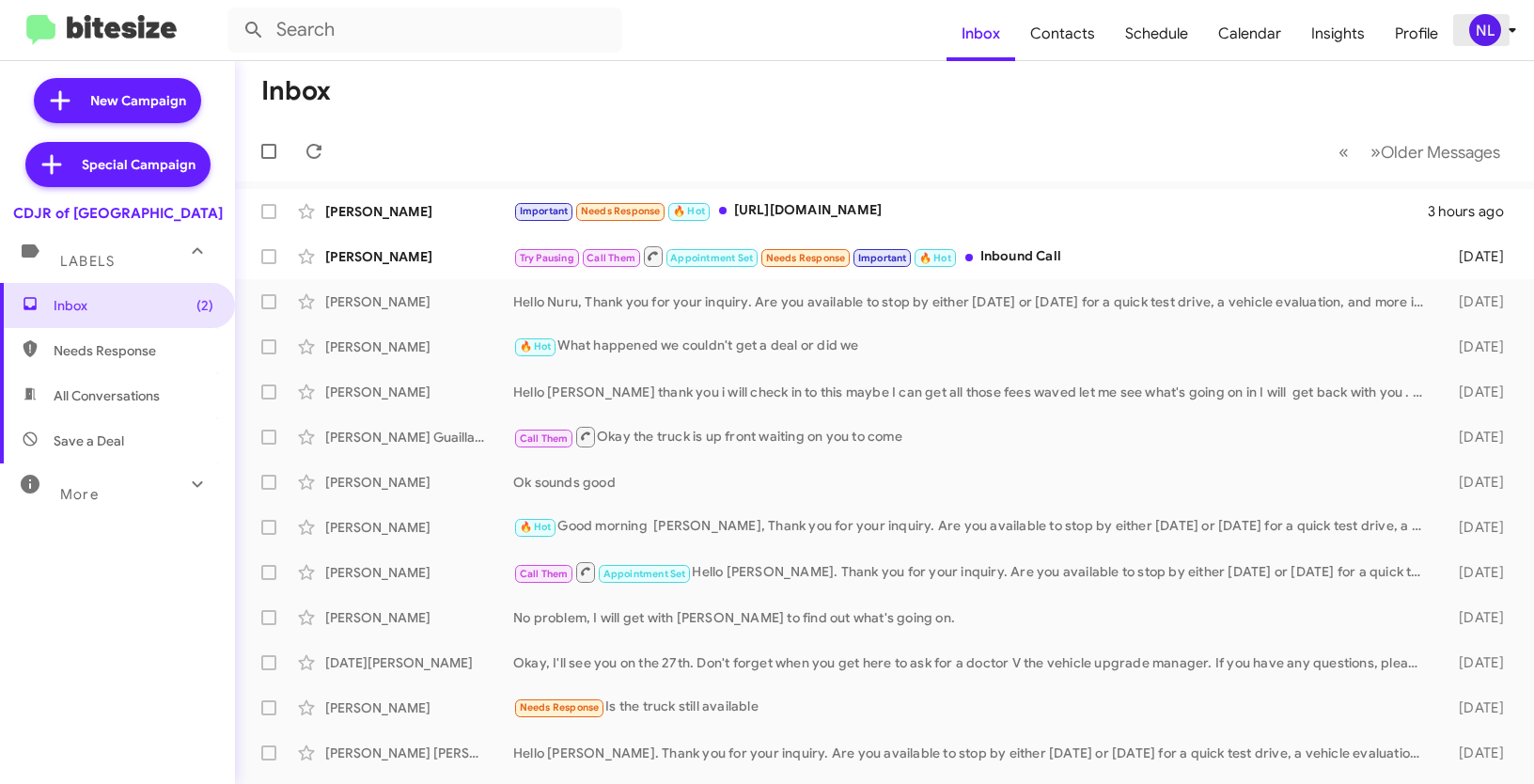
click at [1480, 41] on div "NL" at bounding box center [1485, 30] width 32 height 32
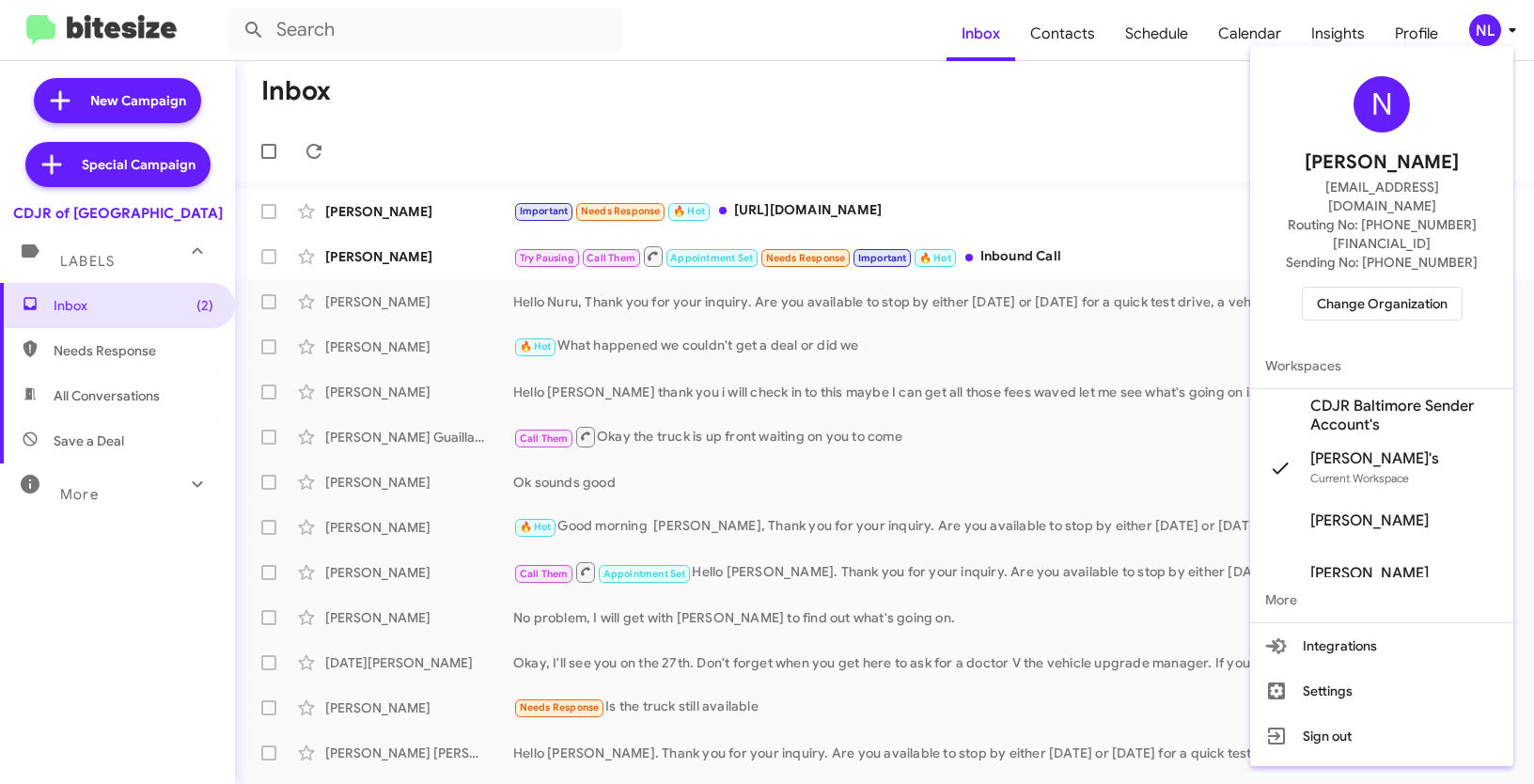
click at [1353, 397] on span "CDJR Baltimore Sender Account's" at bounding box center [1404, 416] width 188 height 38
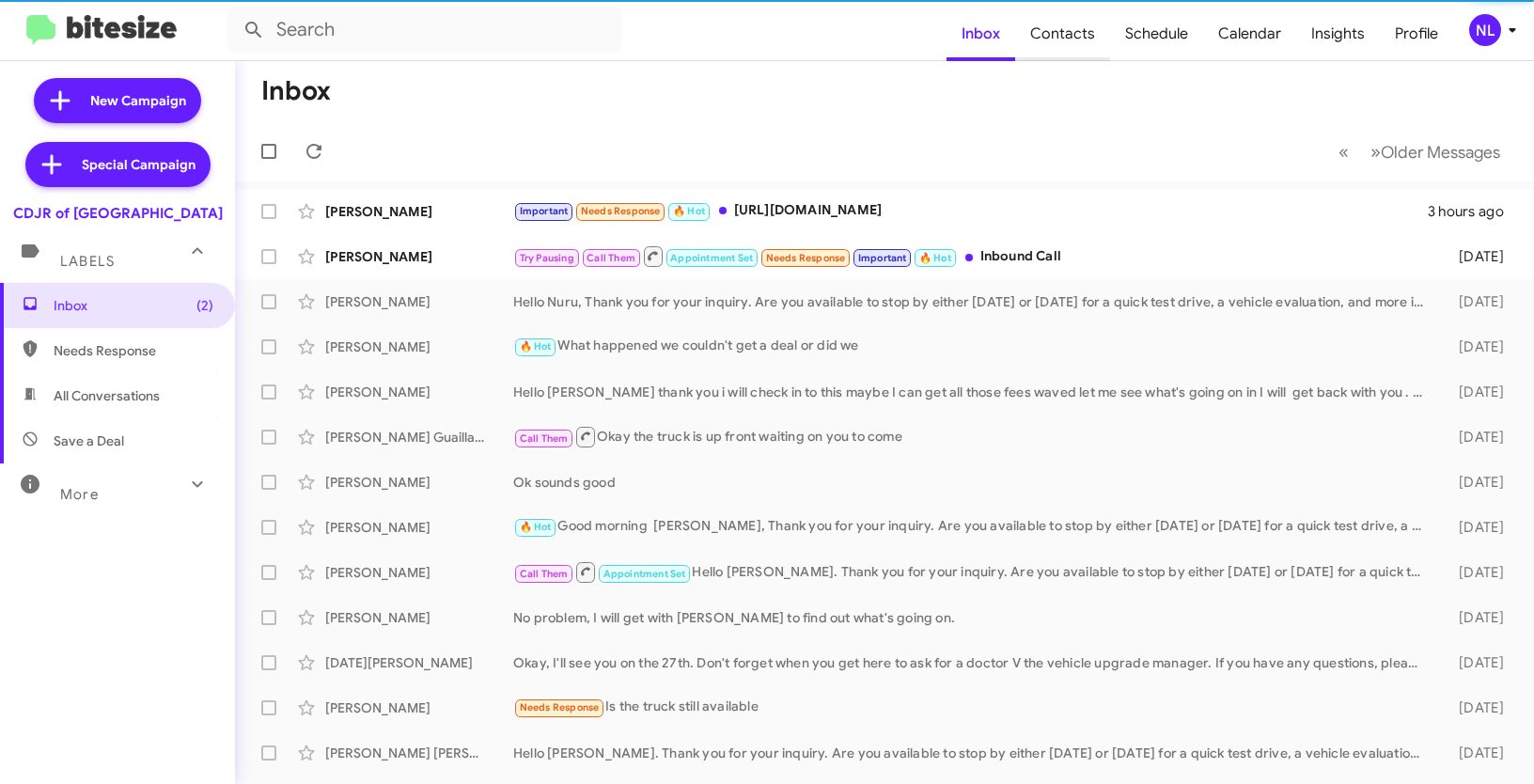
click at [1073, 39] on span "Contacts" at bounding box center [1063, 34] width 95 height 55
type input "in:groups"
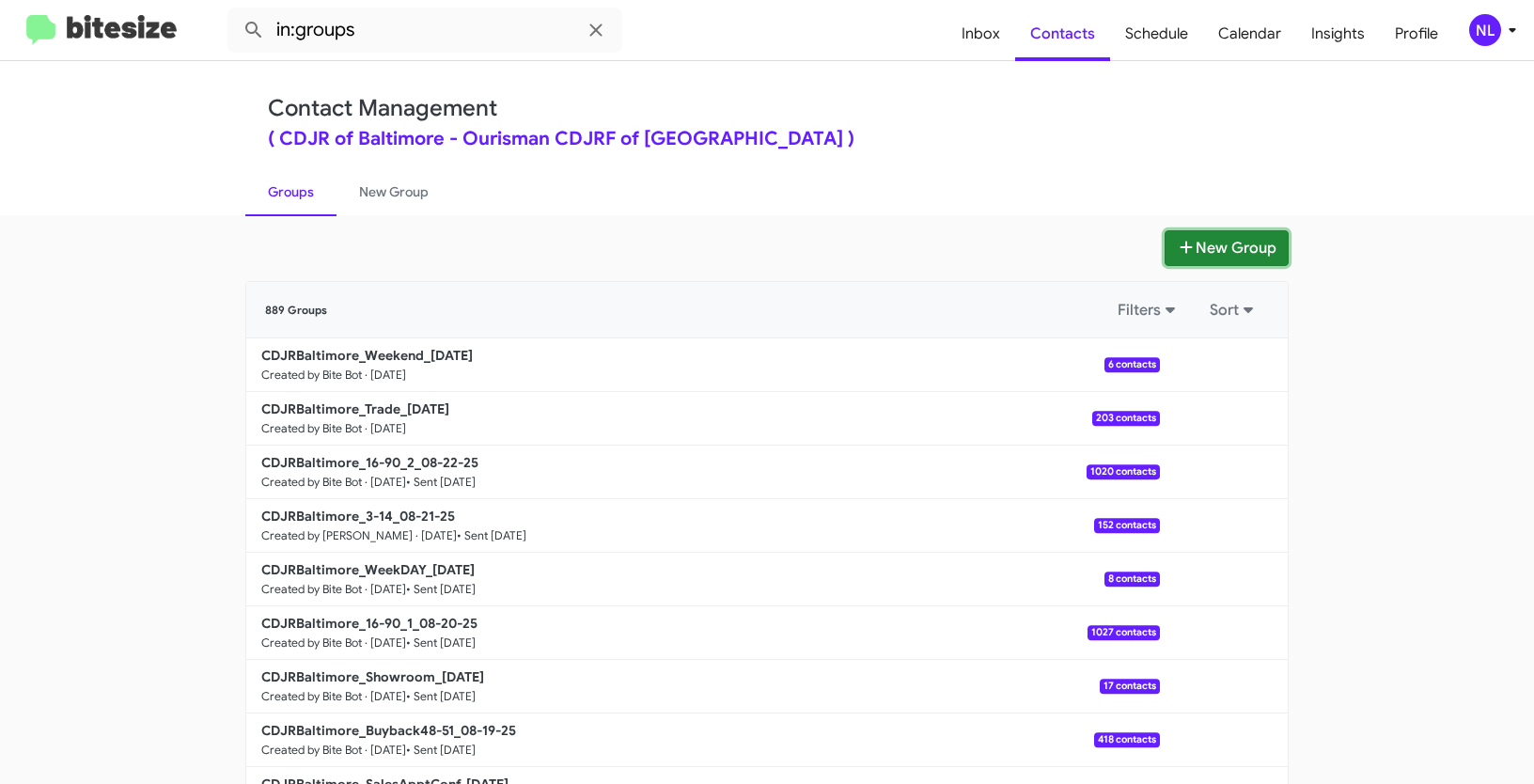
click at [1196, 240] on button "New Group" at bounding box center [1227, 248] width 124 height 36
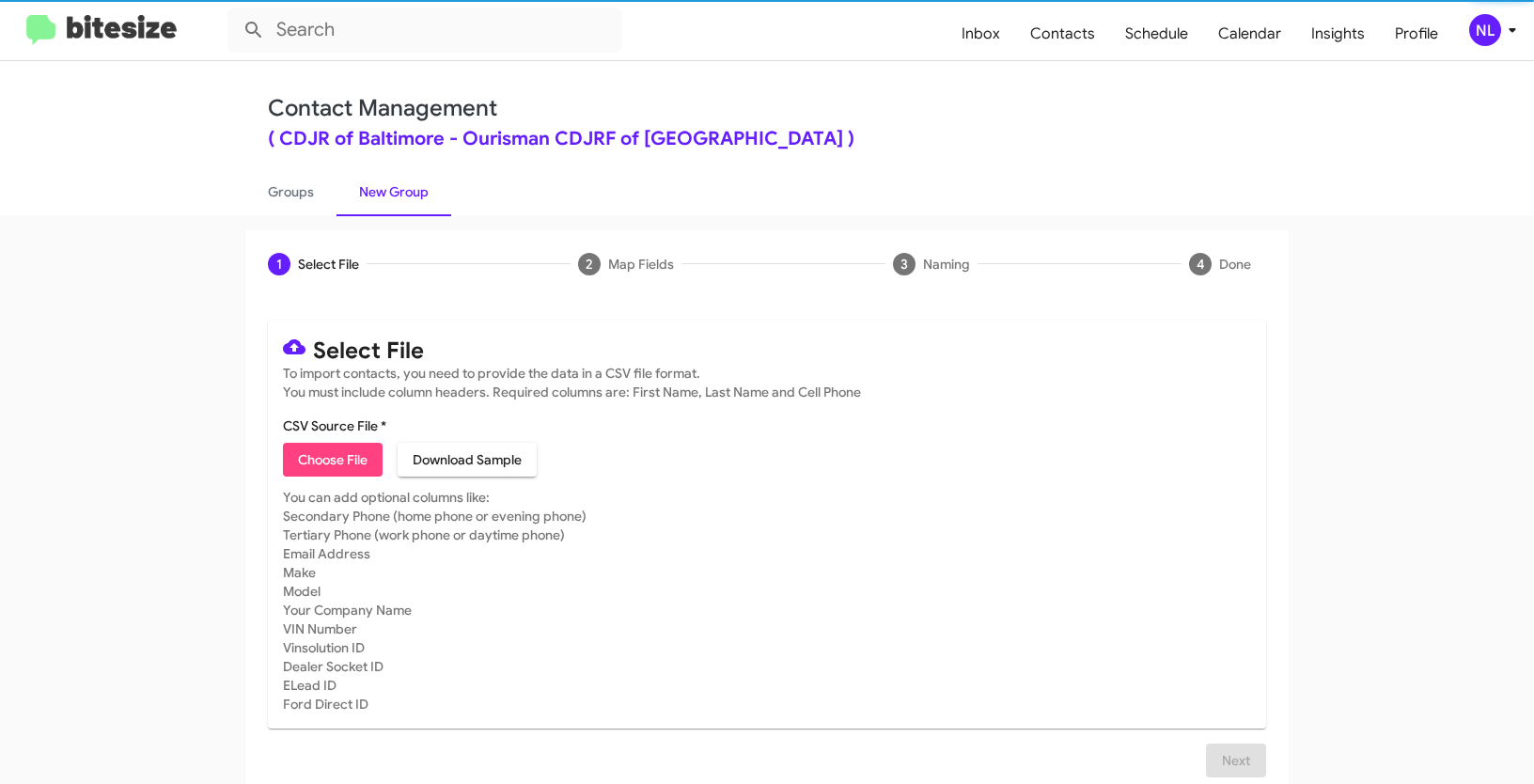
click at [325, 465] on span "Choose File" at bounding box center [333, 460] width 70 height 34
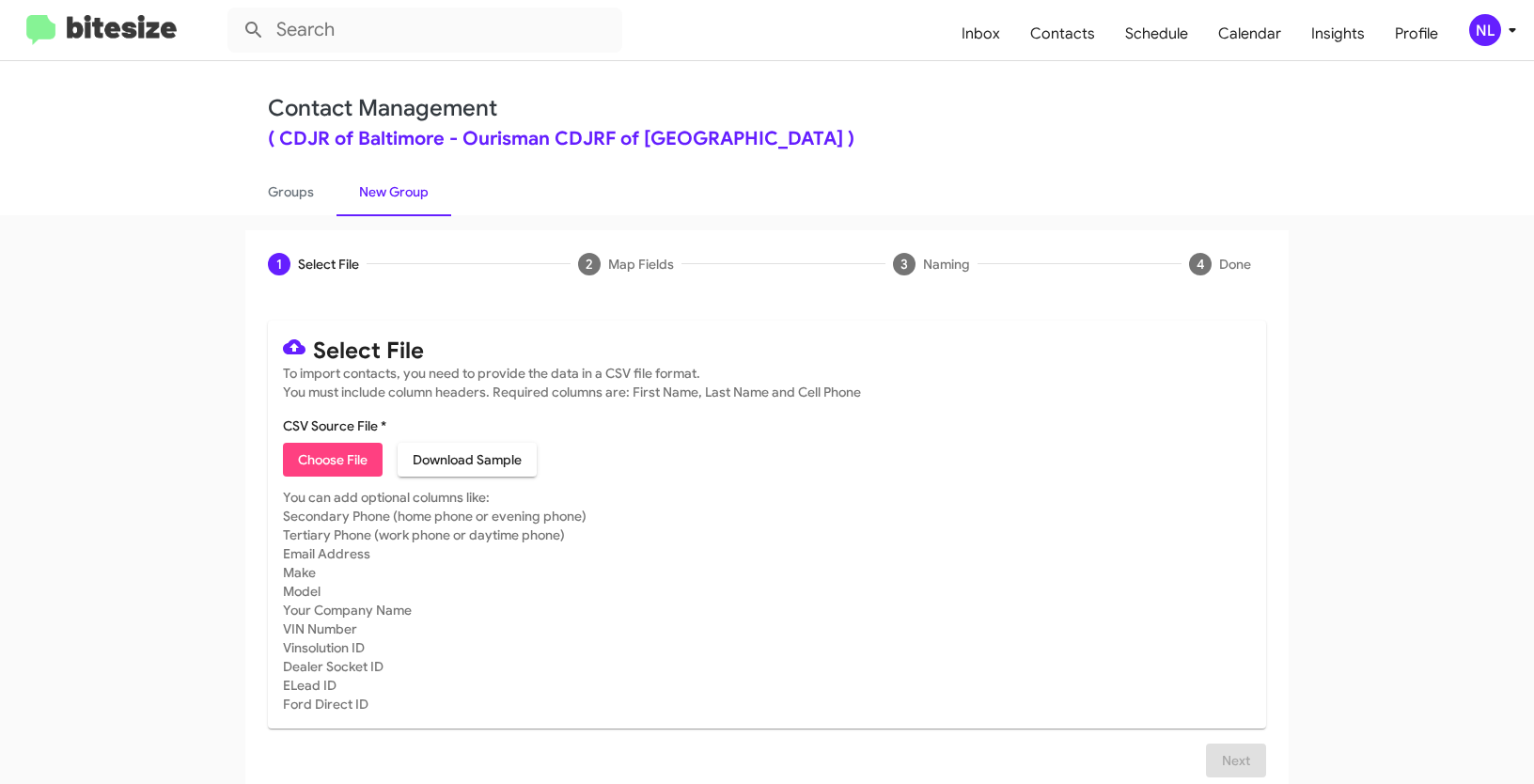
click at [961, 507] on mat-card-subtitle "You can add optional columns like: Secondary Phone (home phone or evening phone…" at bounding box center [767, 599] width 968 height 225
click at [1487, 26] on div "NL" at bounding box center [1485, 30] width 32 height 32
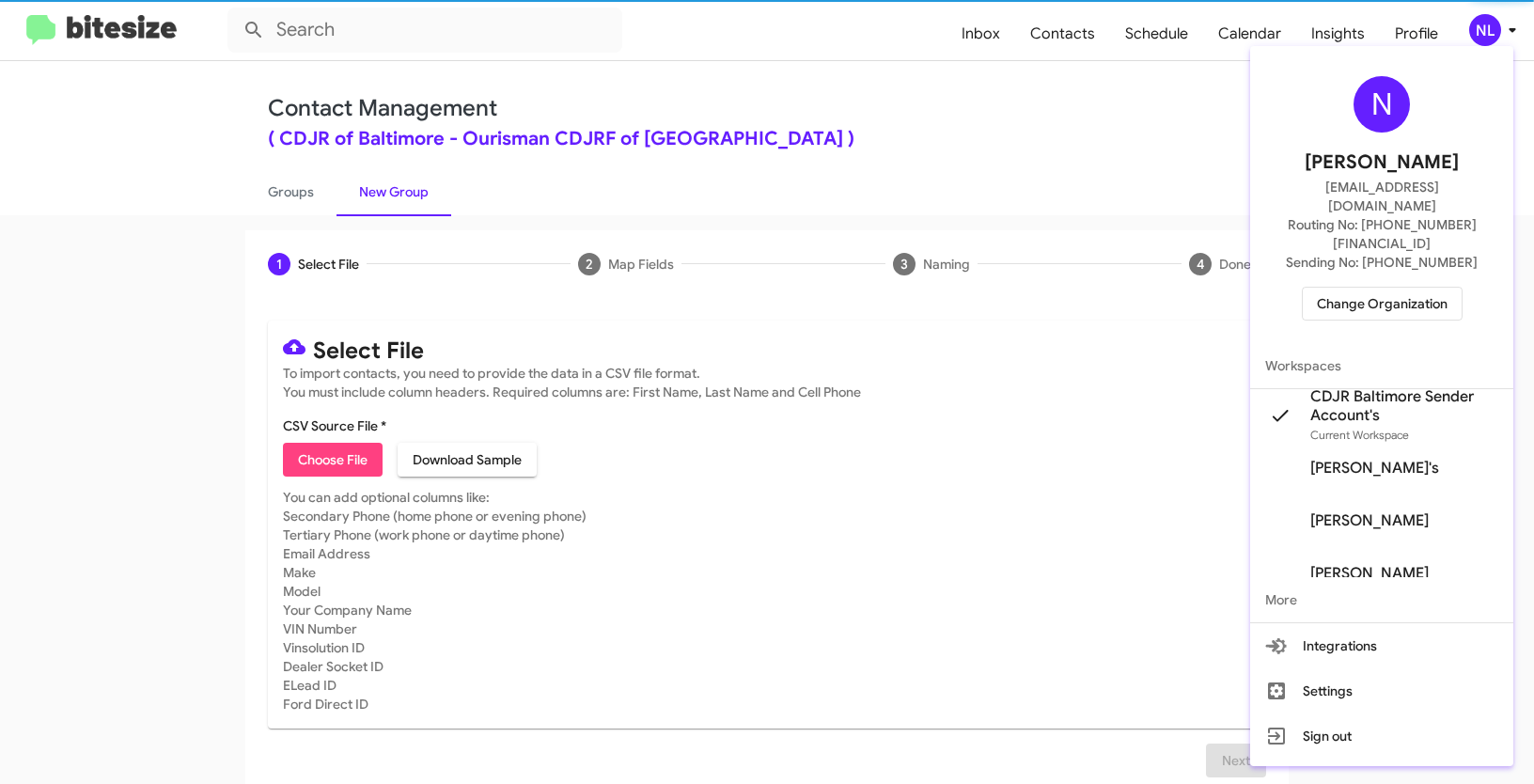
click at [1342, 287] on span "Change Organization" at bounding box center [1382, 303] width 131 height 32
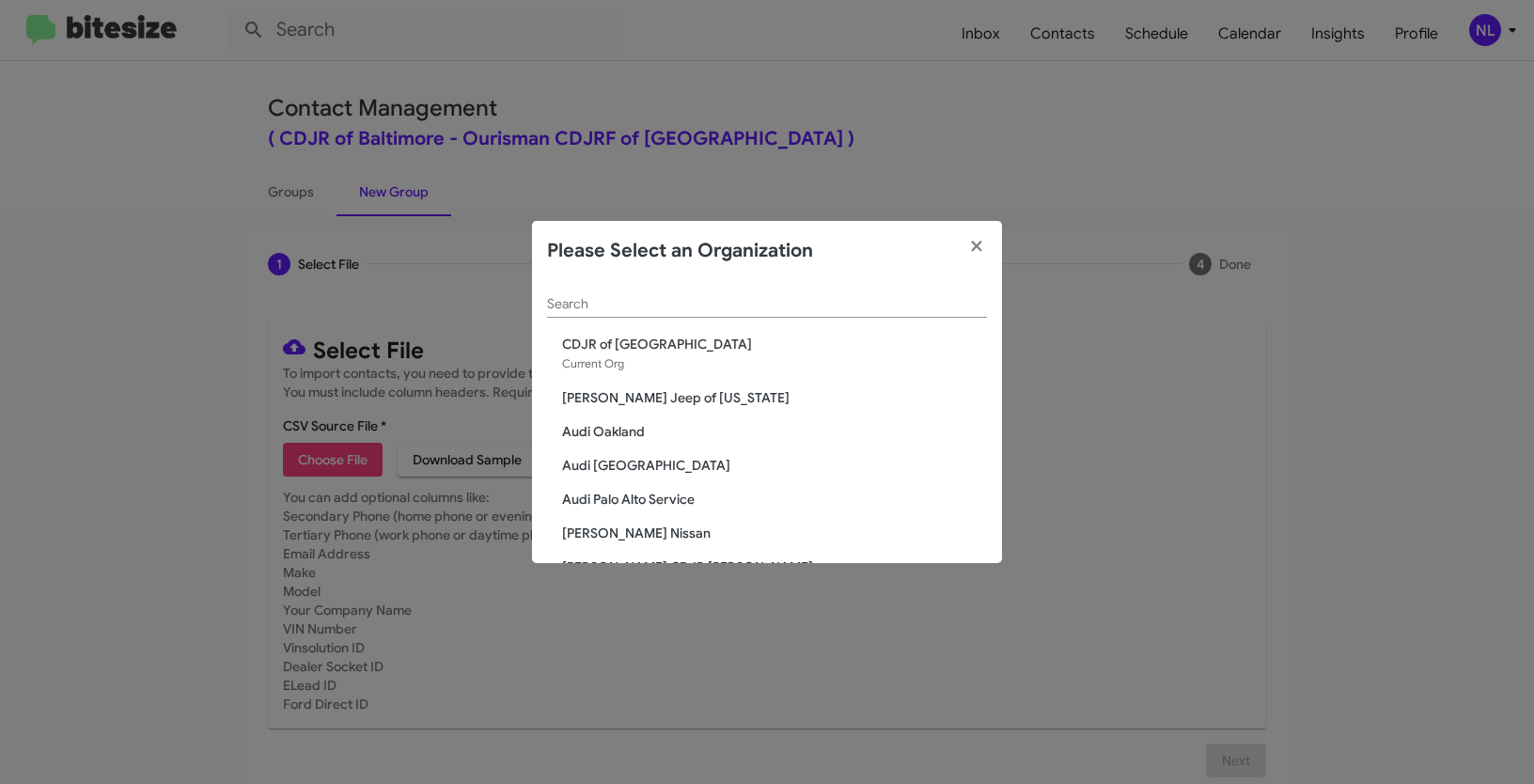
click at [656, 316] on div "Search" at bounding box center [767, 299] width 440 height 37
paste input "CDJR of [PERSON_NAME]"
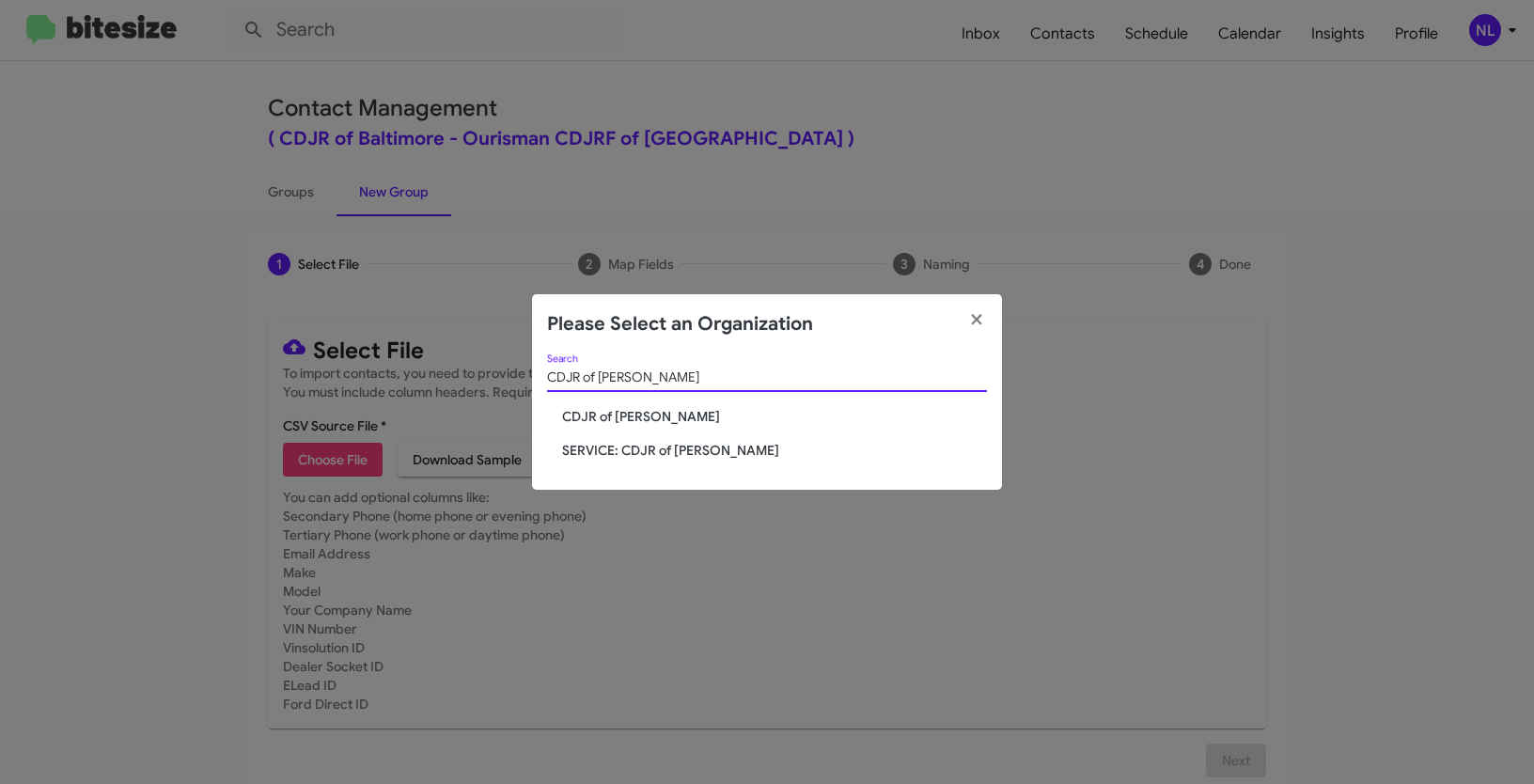
type input "CDJR of [PERSON_NAME]"
click at [586, 419] on span "CDJR of [PERSON_NAME]" at bounding box center [774, 416] width 425 height 19
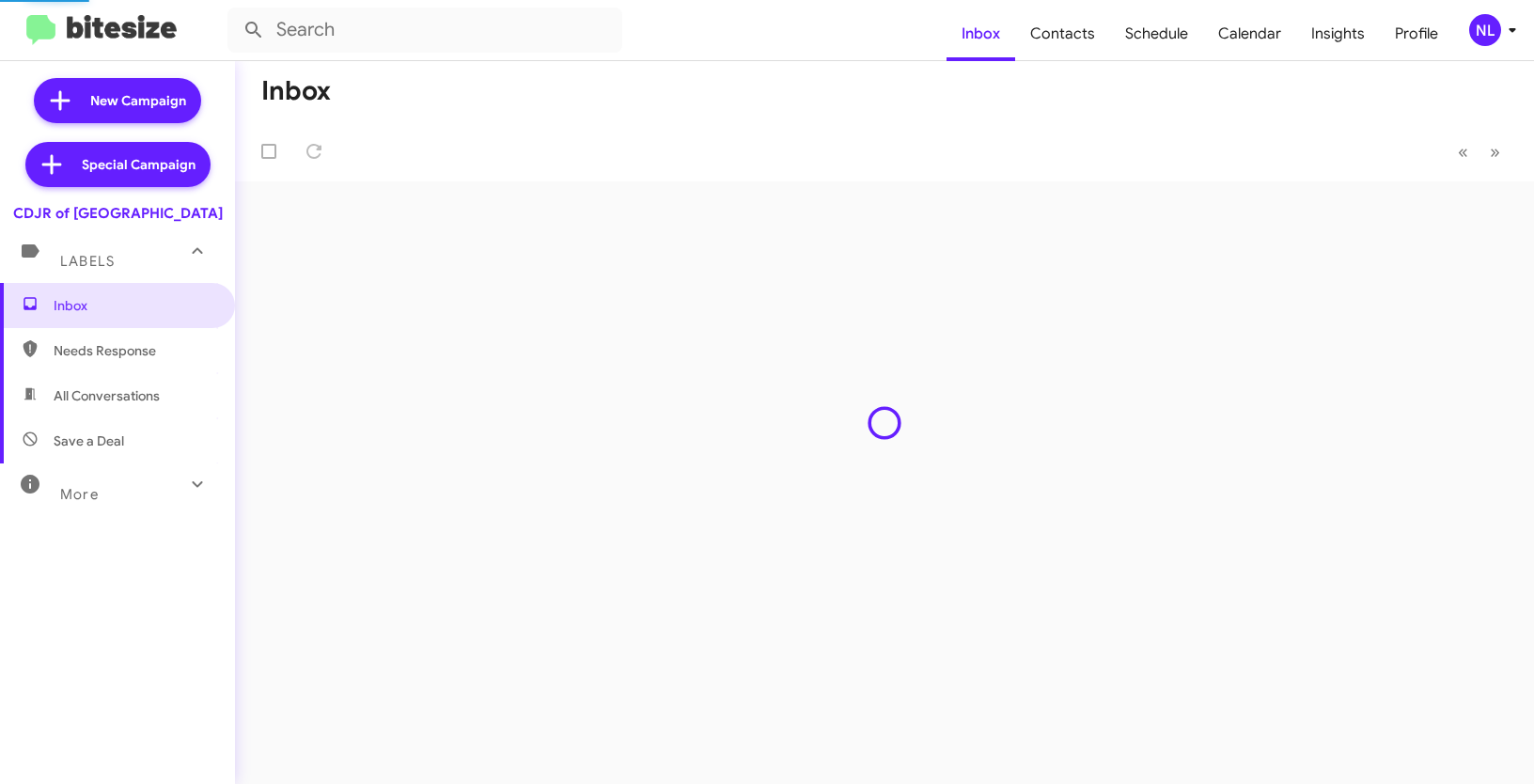
click at [1484, 28] on div "NL" at bounding box center [1485, 30] width 32 height 32
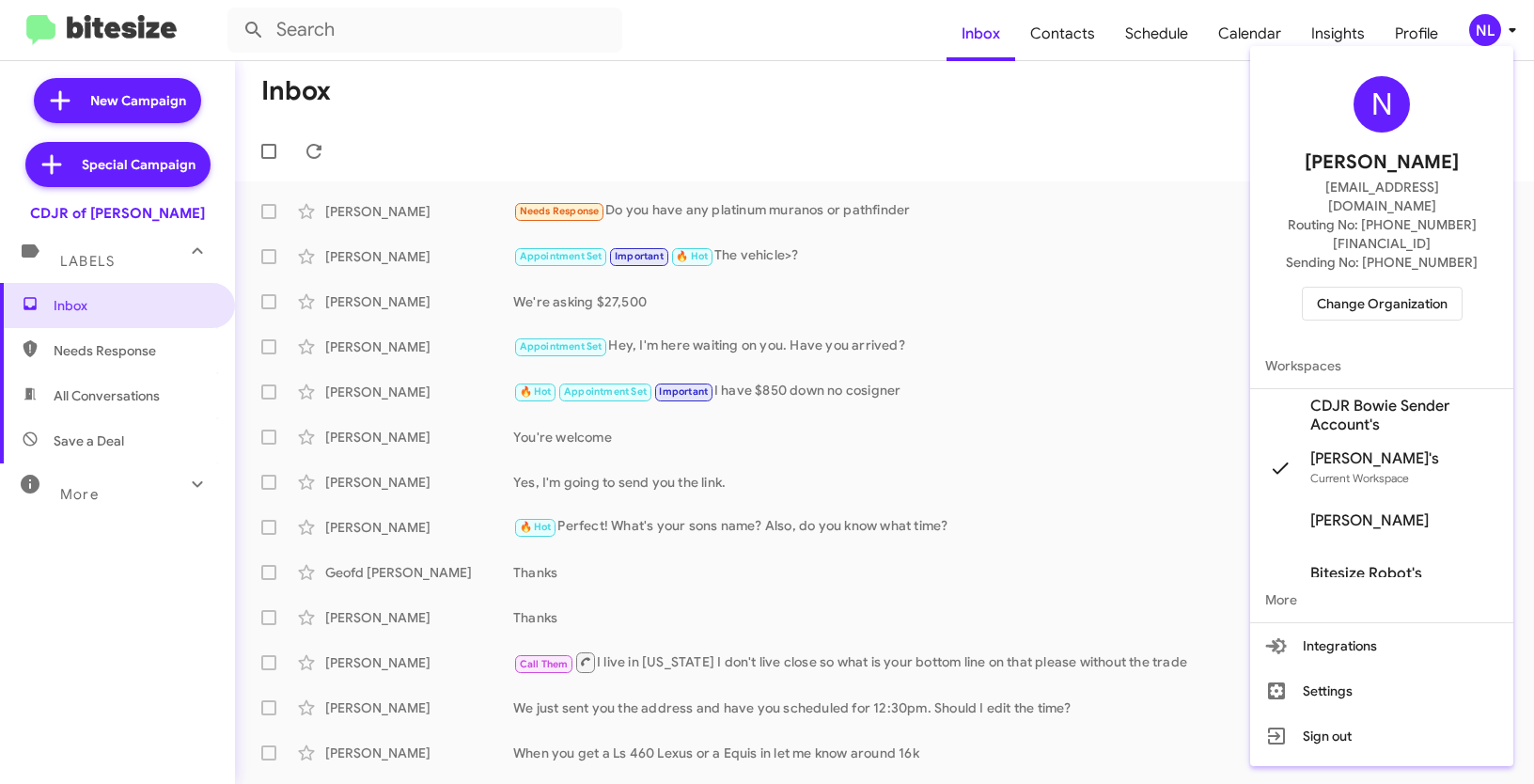
click at [1351, 397] on span "CDJR Bowie Sender Account's" at bounding box center [1404, 416] width 188 height 38
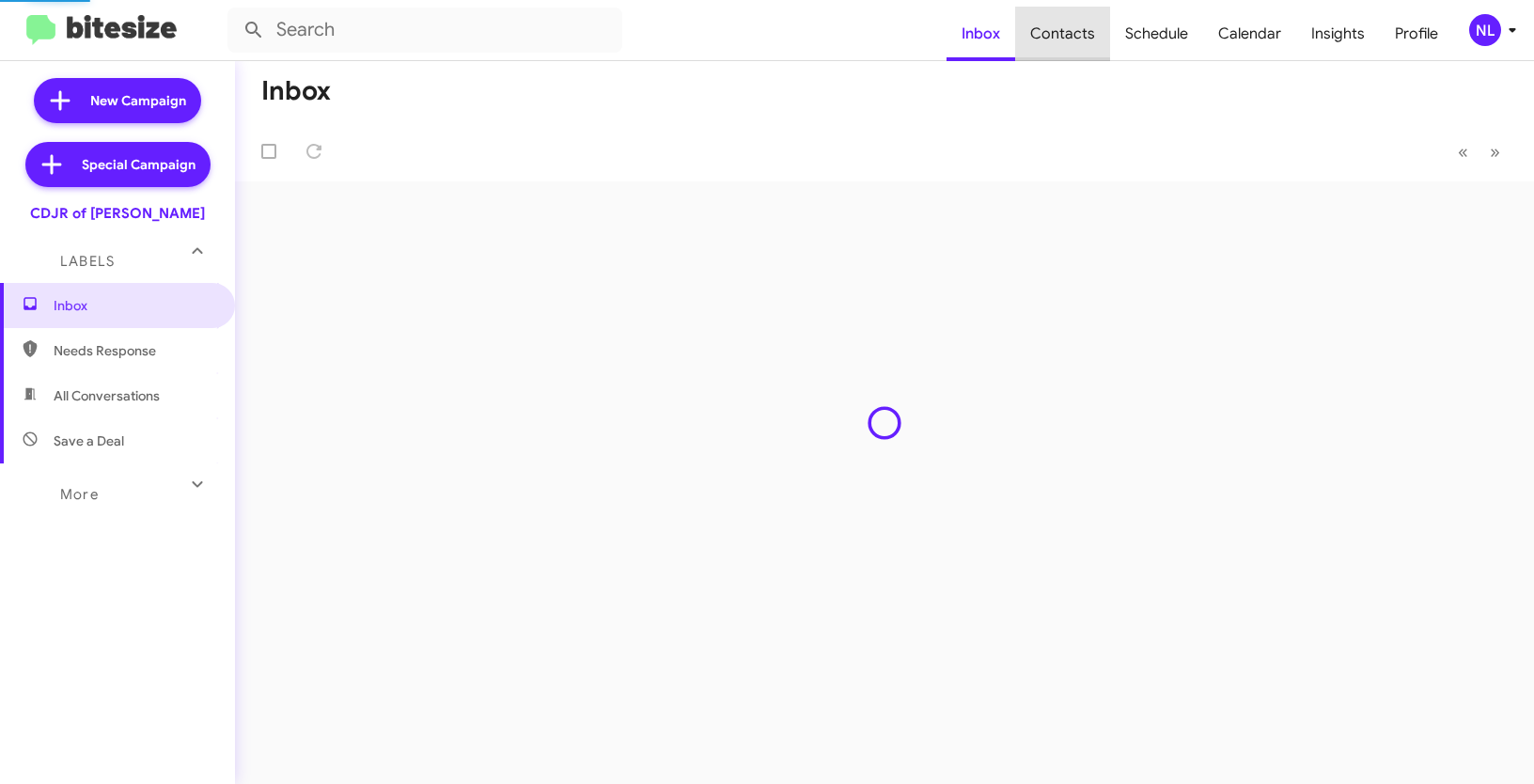
click at [1080, 38] on span "Contacts" at bounding box center [1063, 34] width 95 height 55
type input "in:groups"
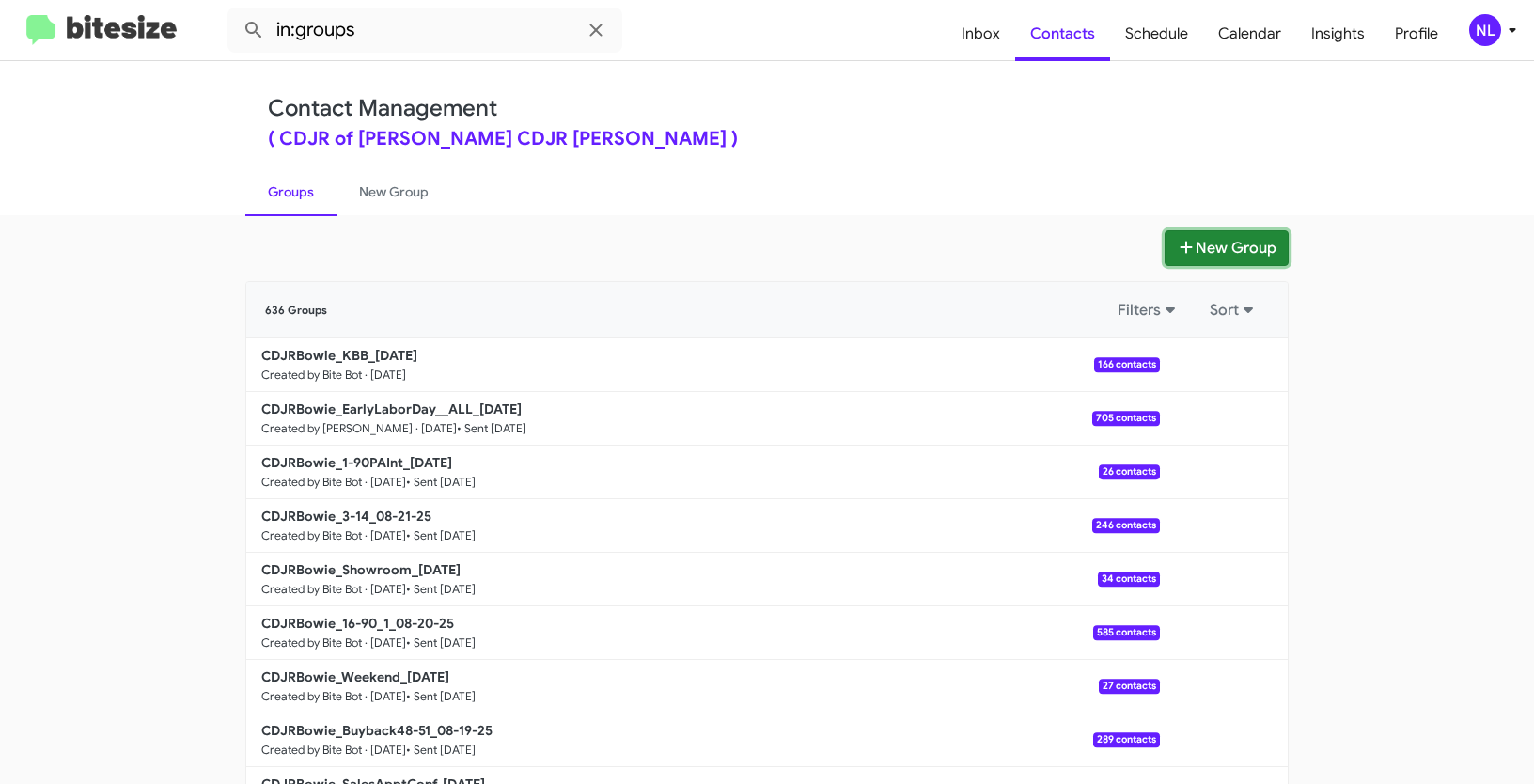
drag, startPoint x: 1203, startPoint y: 245, endPoint x: 1188, endPoint y: 241, distance: 15.5
click at [1203, 245] on button "New Group" at bounding box center [1227, 248] width 124 height 36
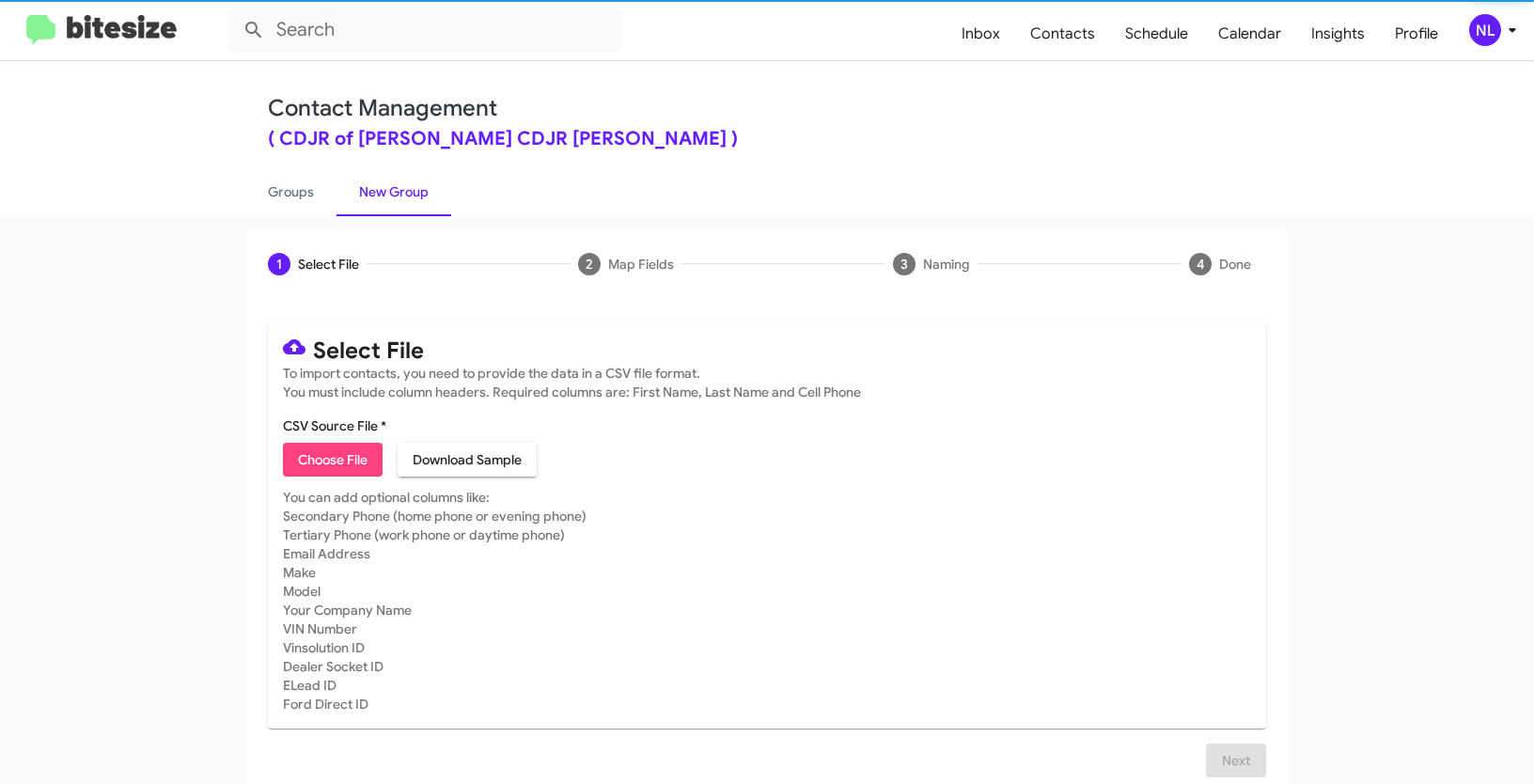
click at [332, 464] on span "Choose File" at bounding box center [333, 460] width 70 height 34
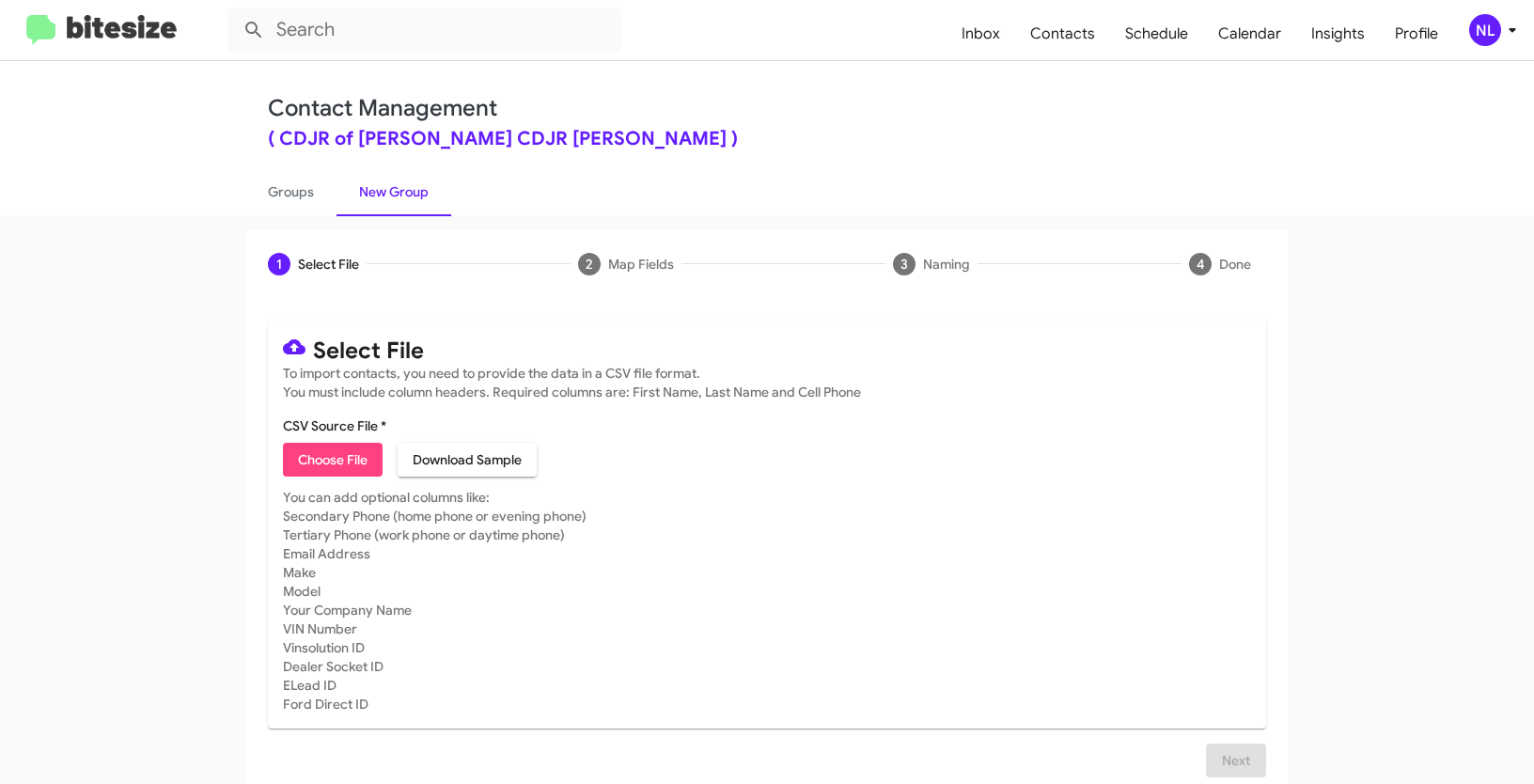
type input "CDJRBowie_SalesApptConf_08-25-25"
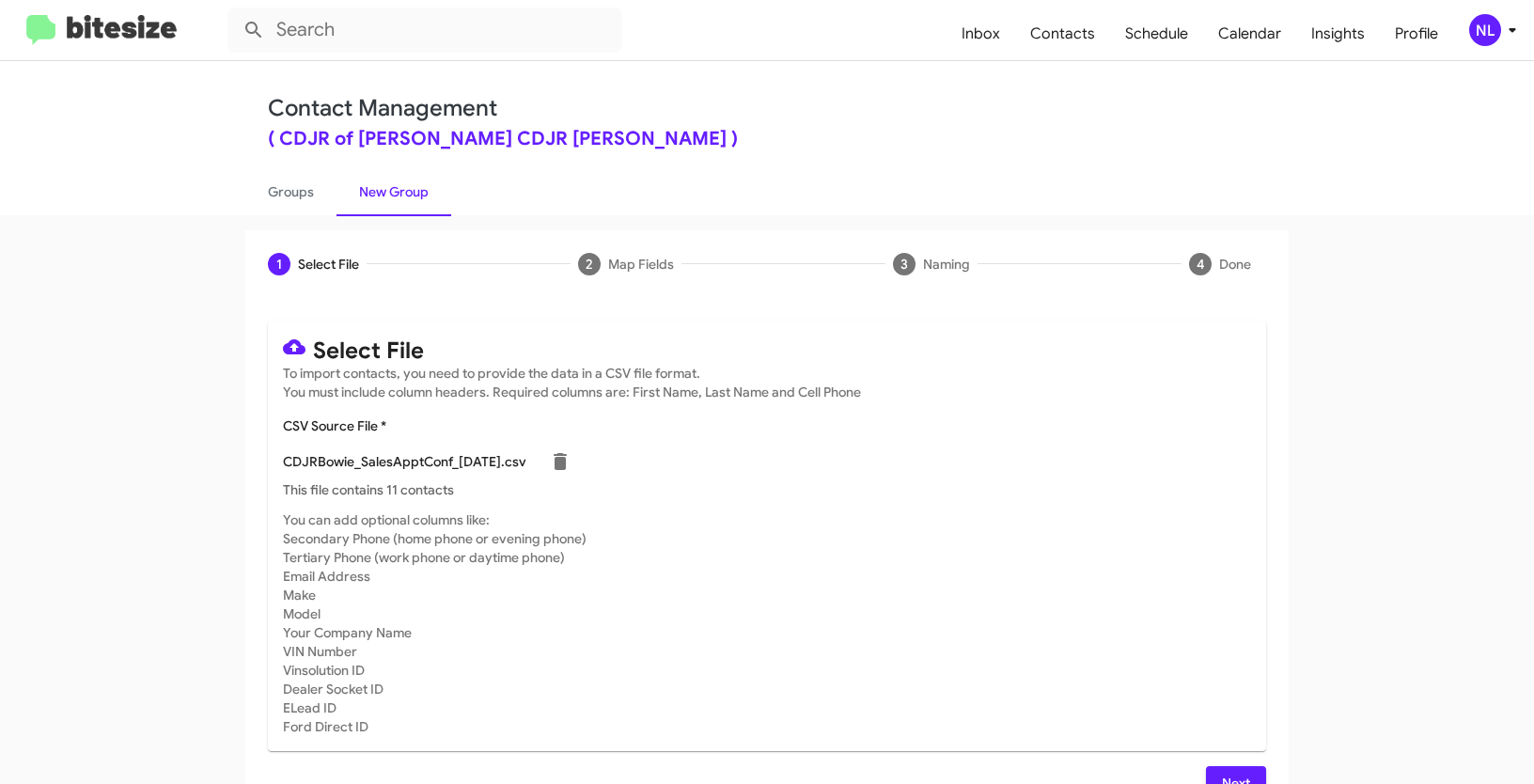
scroll to position [38, 0]
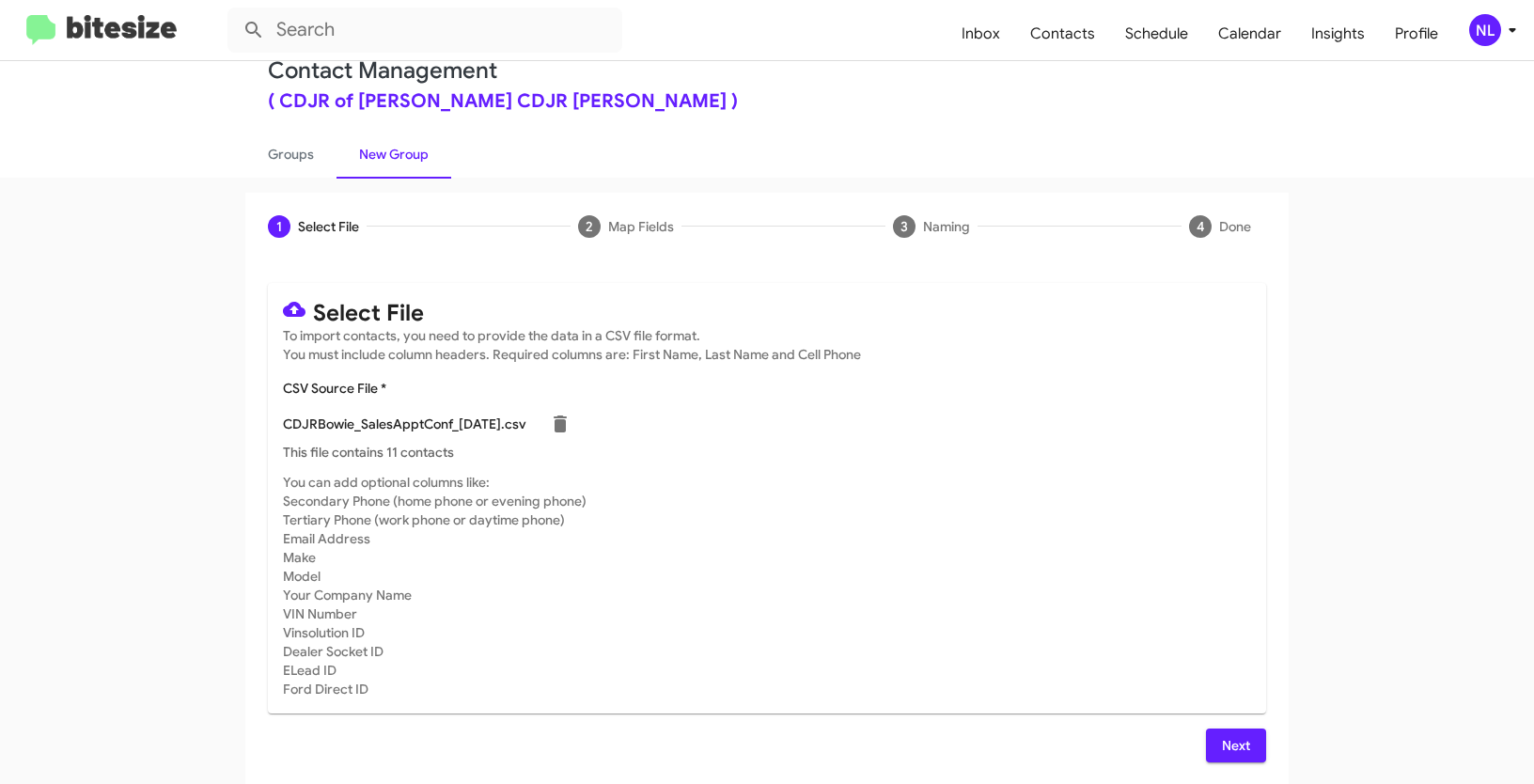
click at [1226, 730] on span "Next" at bounding box center [1236, 745] width 30 height 34
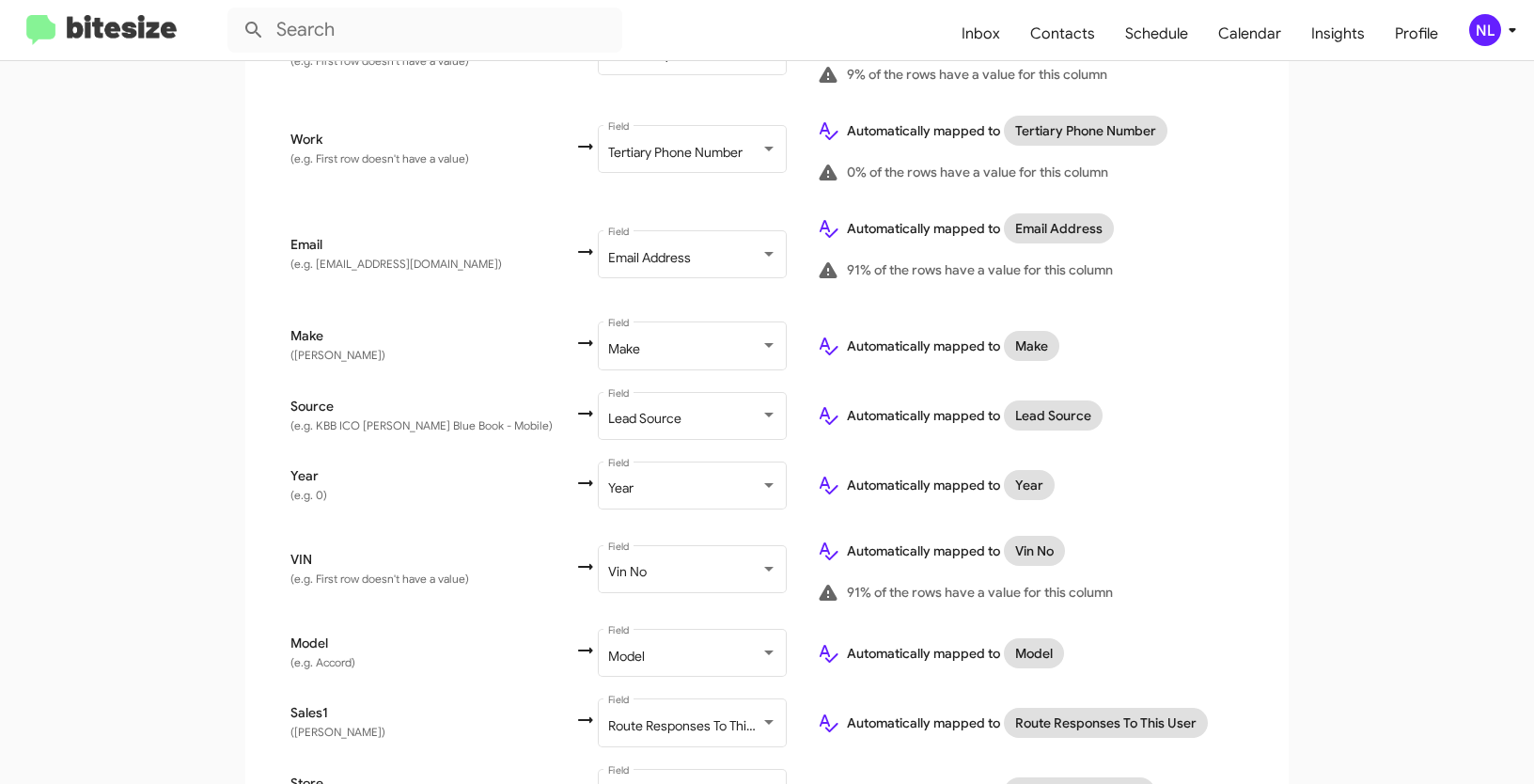
scroll to position [798, 0]
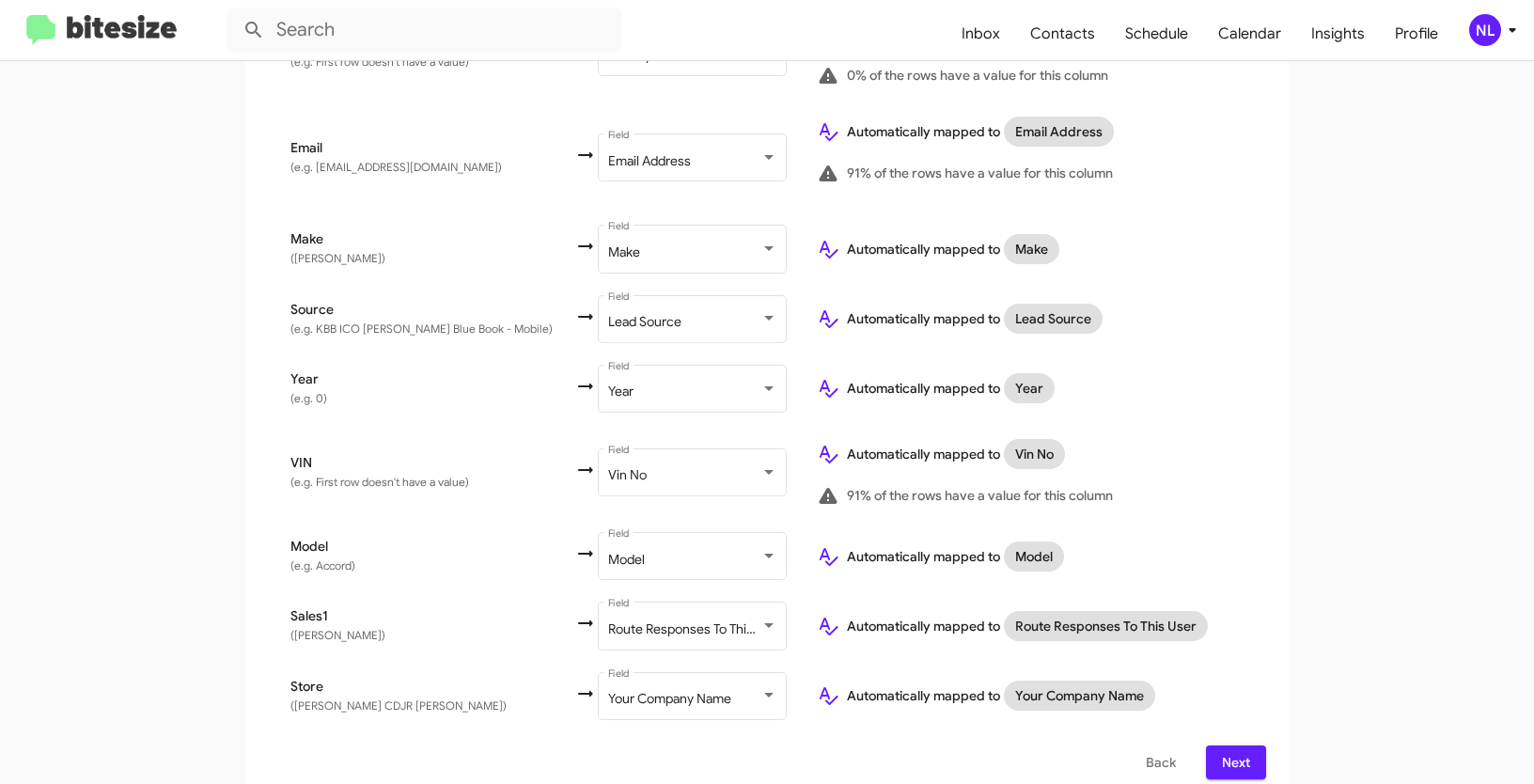
click at [1224, 745] on span "Next" at bounding box center [1236, 762] width 30 height 34
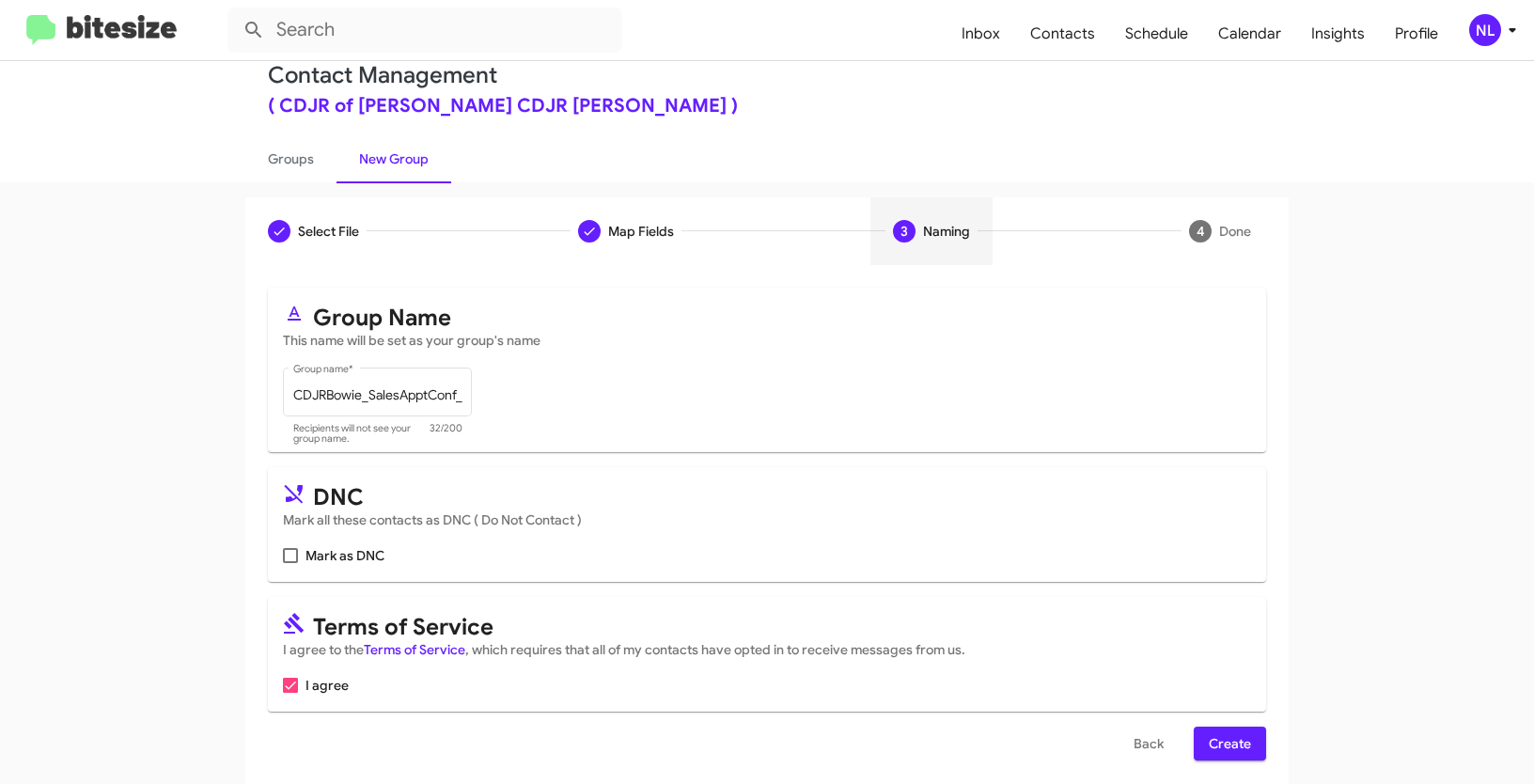
scroll to position [47, 0]
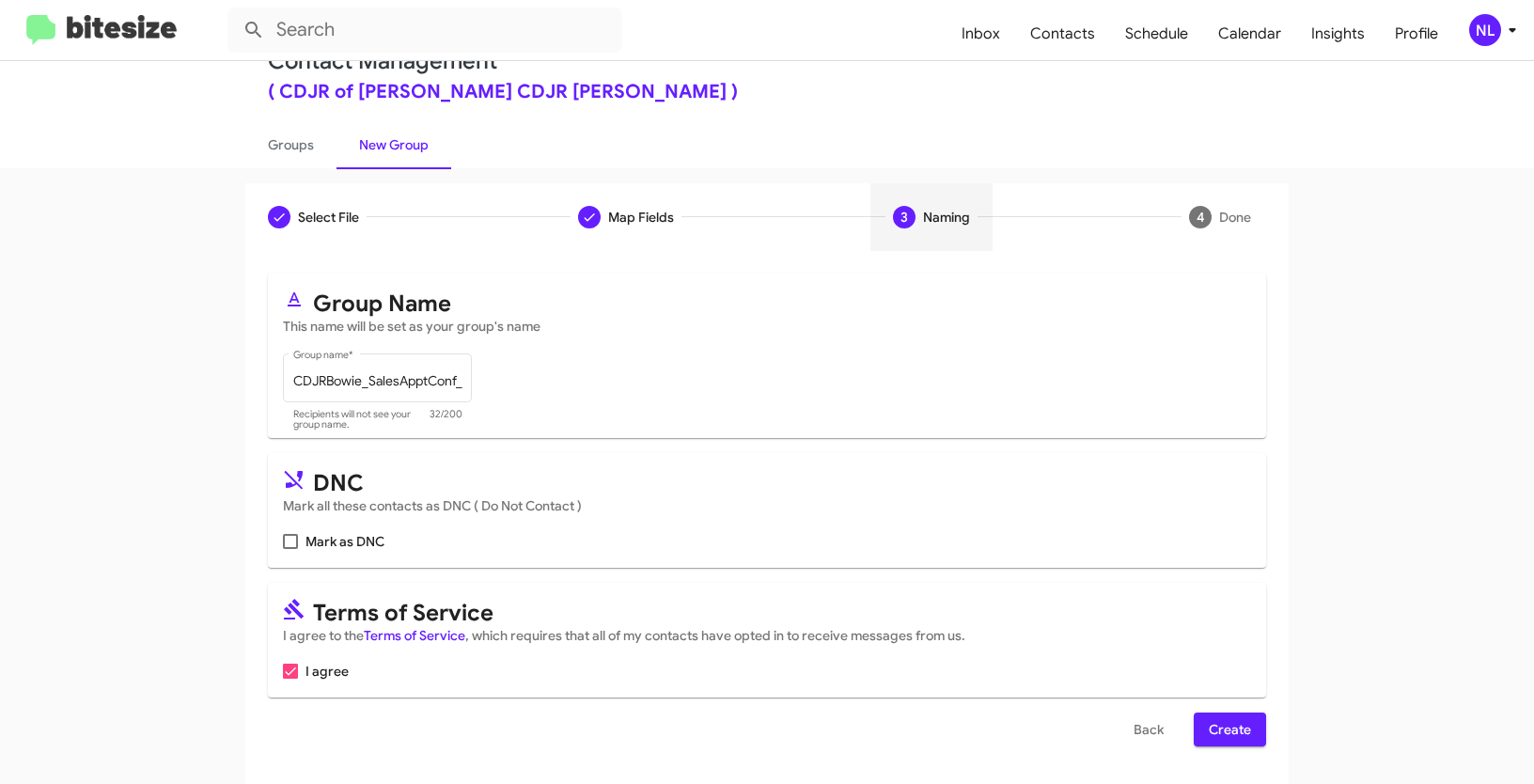
click at [1227, 736] on span "Create" at bounding box center [1229, 729] width 42 height 34
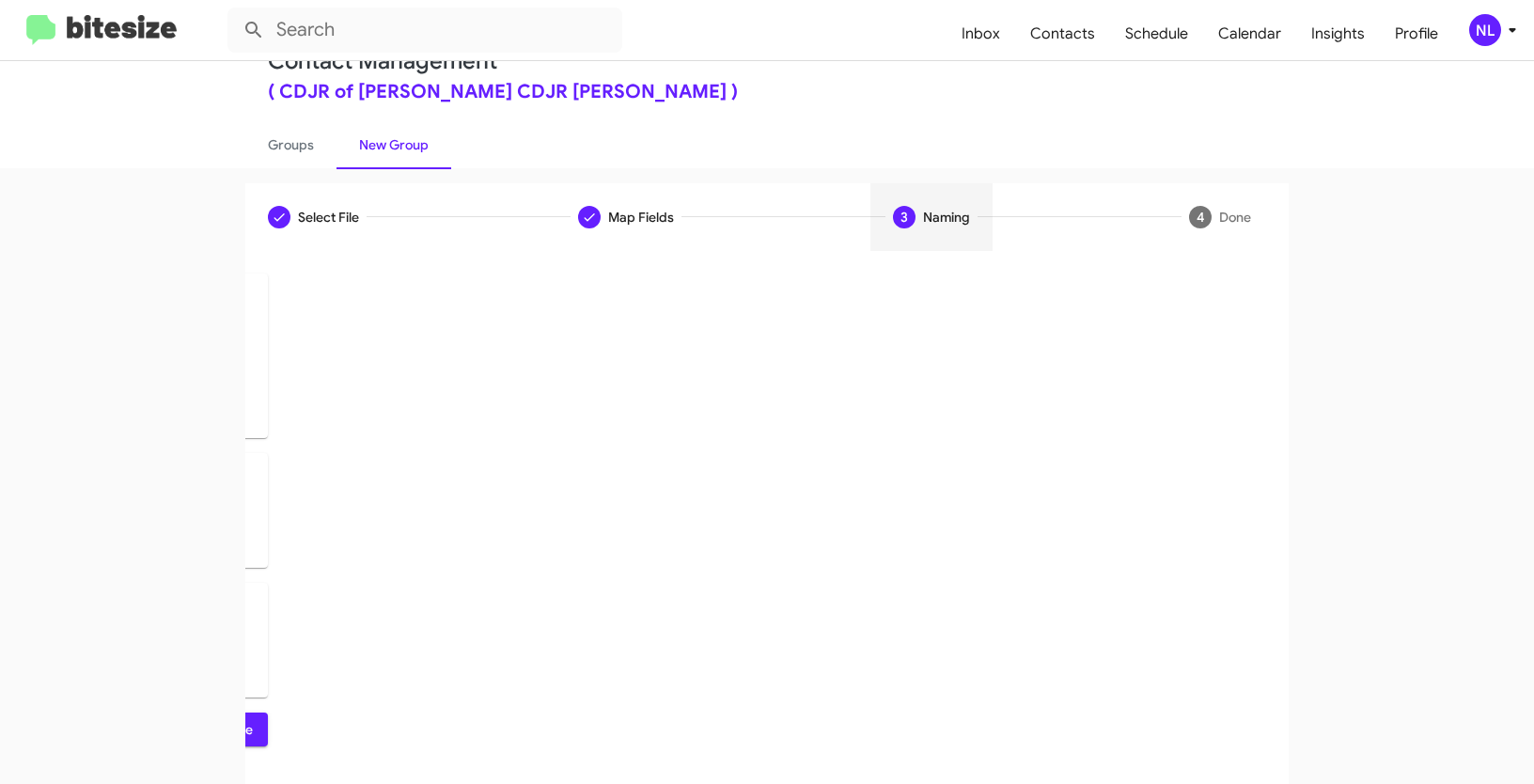
scroll to position [0, 0]
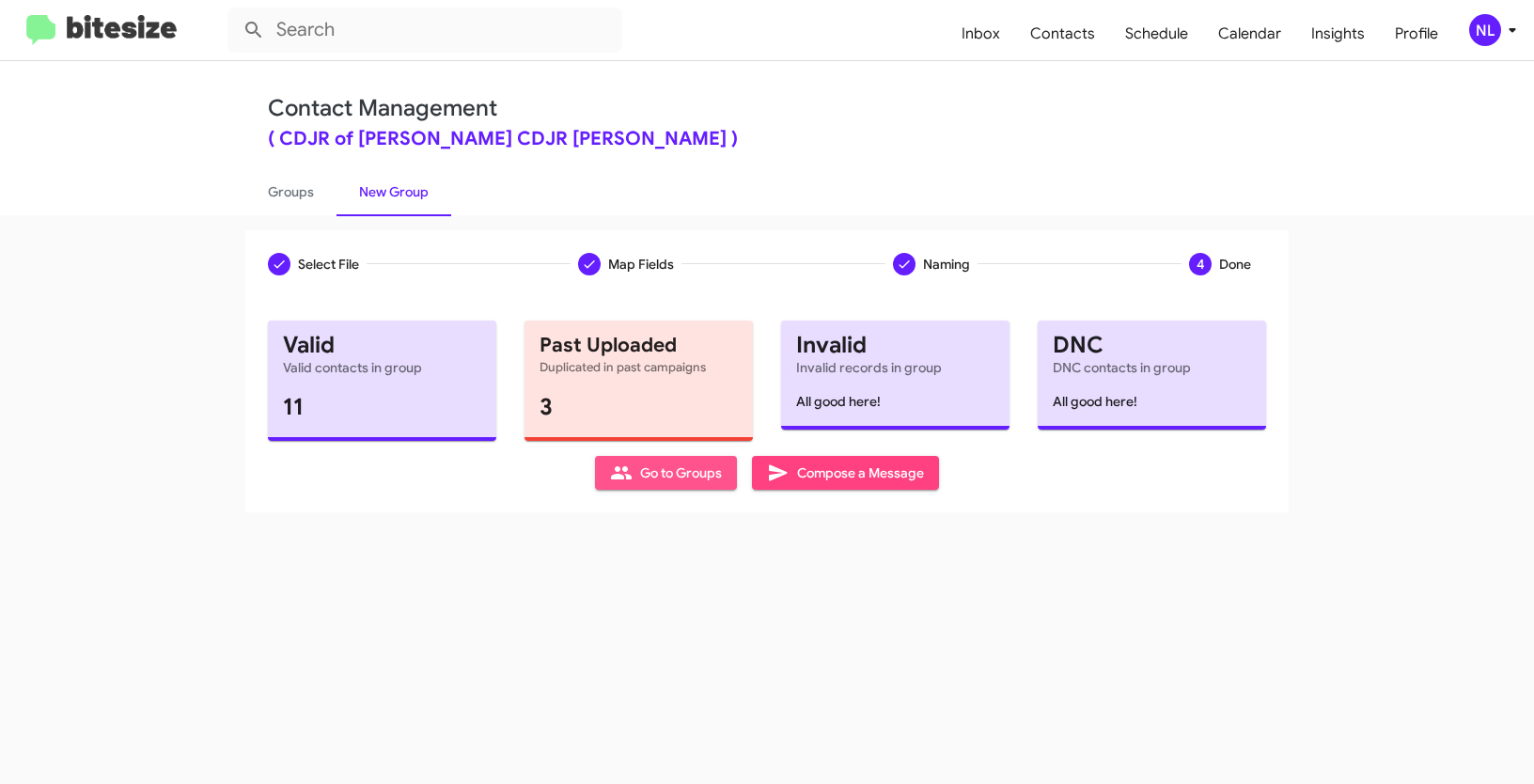
click at [647, 458] on span "Go to Groups" at bounding box center [666, 473] width 112 height 34
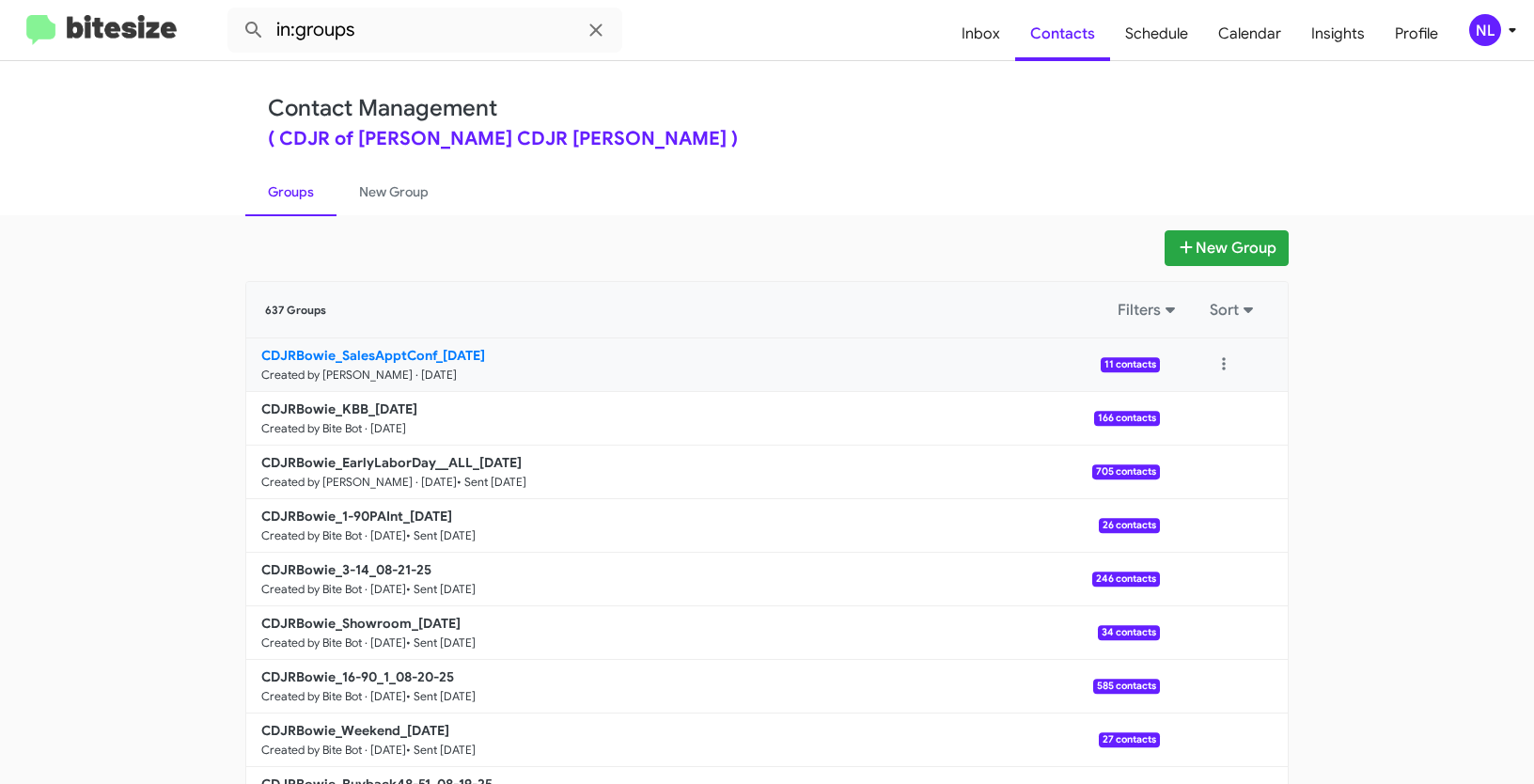
drag, startPoint x: 209, startPoint y: 342, endPoint x: 434, endPoint y: 352, distance: 225.2
click at [431, 352] on app-groups "New Group 637 Groups Filters Sort CDJRBowie_SalesApptConf_08-25-25 Created by N…" at bounding box center [767, 577] width 1534 height 694
copy div "Filters Sort CDJRBowie_SalesApptConf"
click at [370, 26] on input "in:groups" at bounding box center [424, 30] width 395 height 45
paste input "CDJRBowie_SalesApptConf"
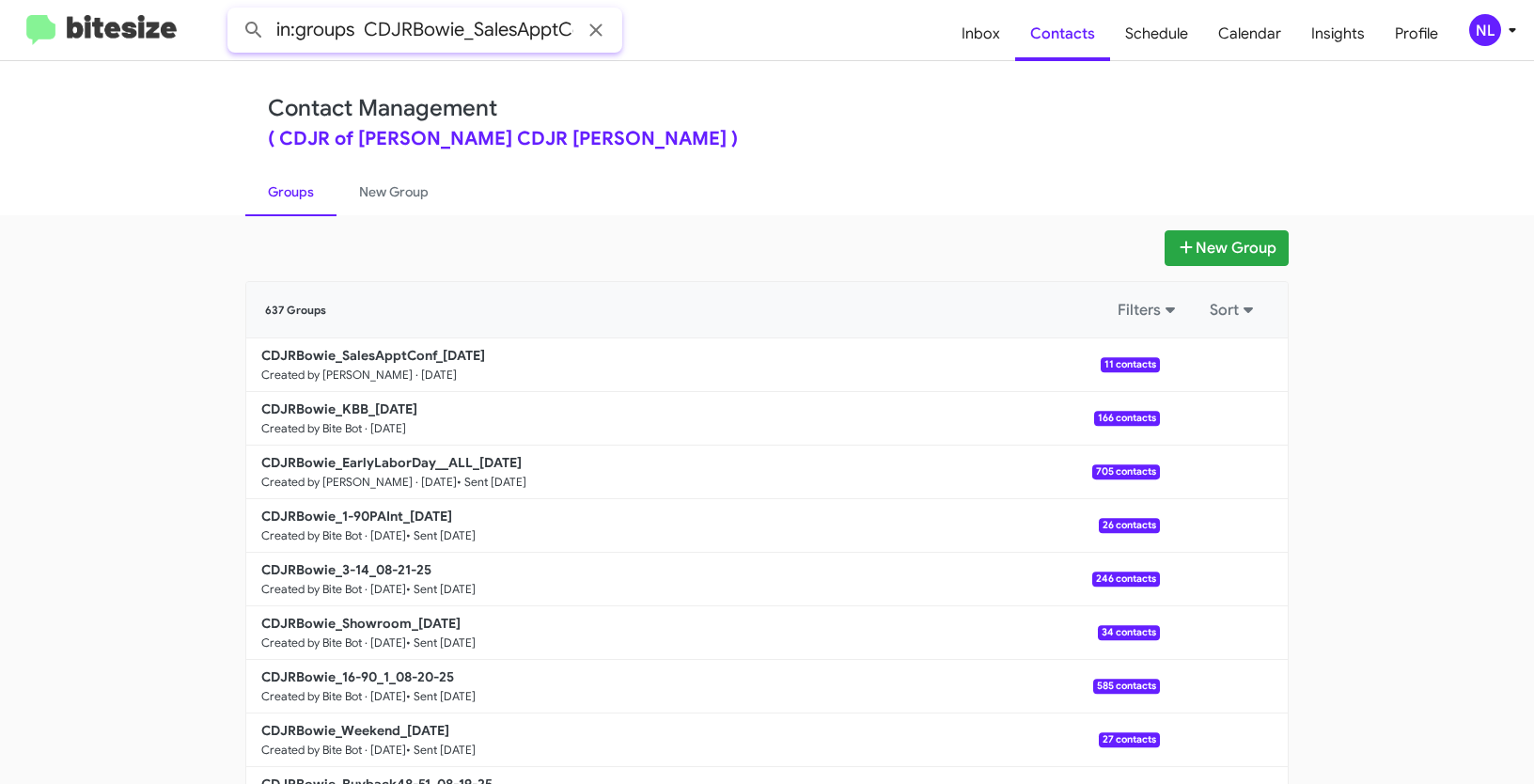
scroll to position [0, 26]
type input "in:groups CDJRBowie_SalesApptConf"
click at [235, 11] on button at bounding box center [254, 30] width 38 height 38
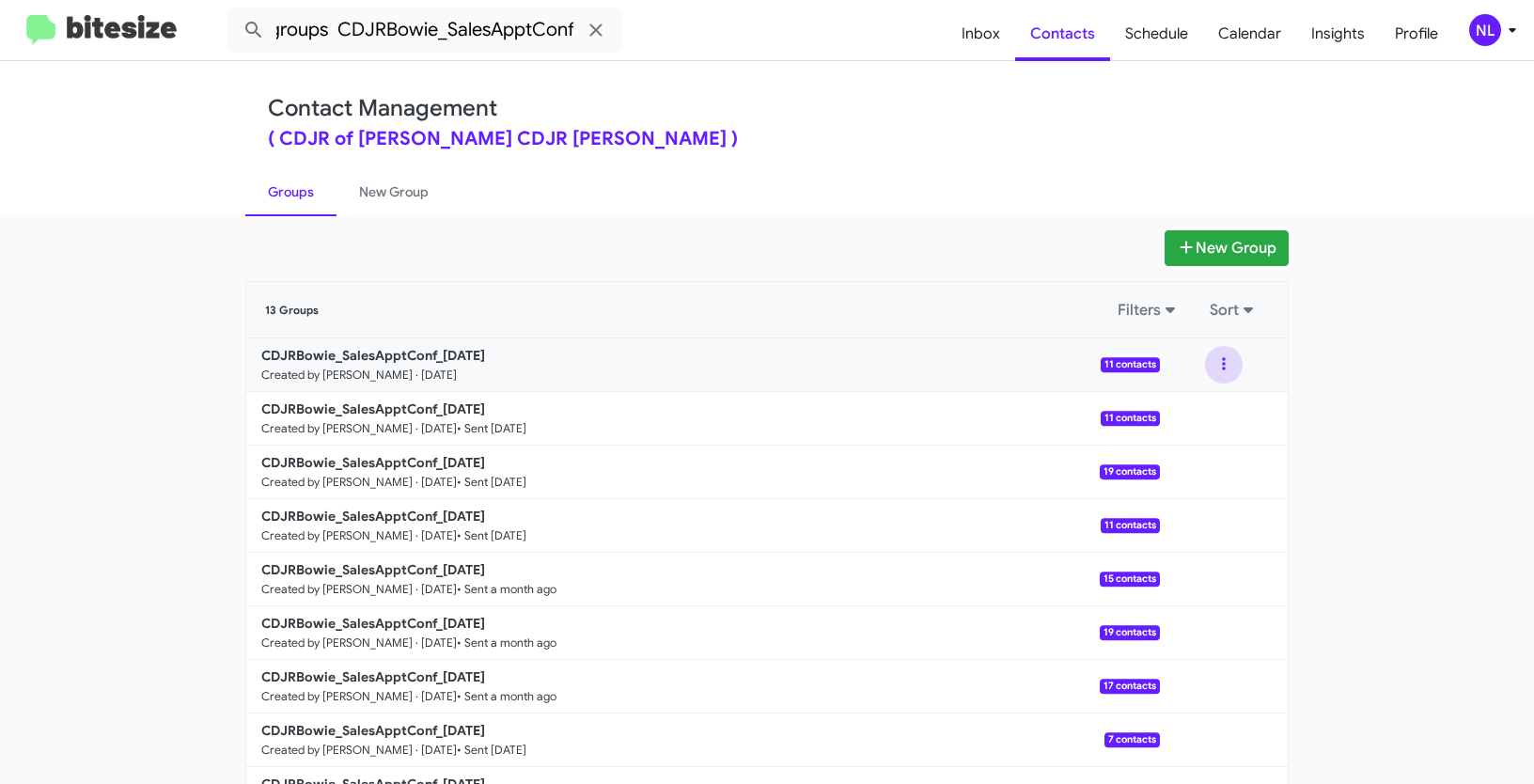
click at [1212, 369] on button at bounding box center [1224, 365] width 38 height 38
click at [1179, 422] on button "View contacts" at bounding box center [1168, 416] width 151 height 45
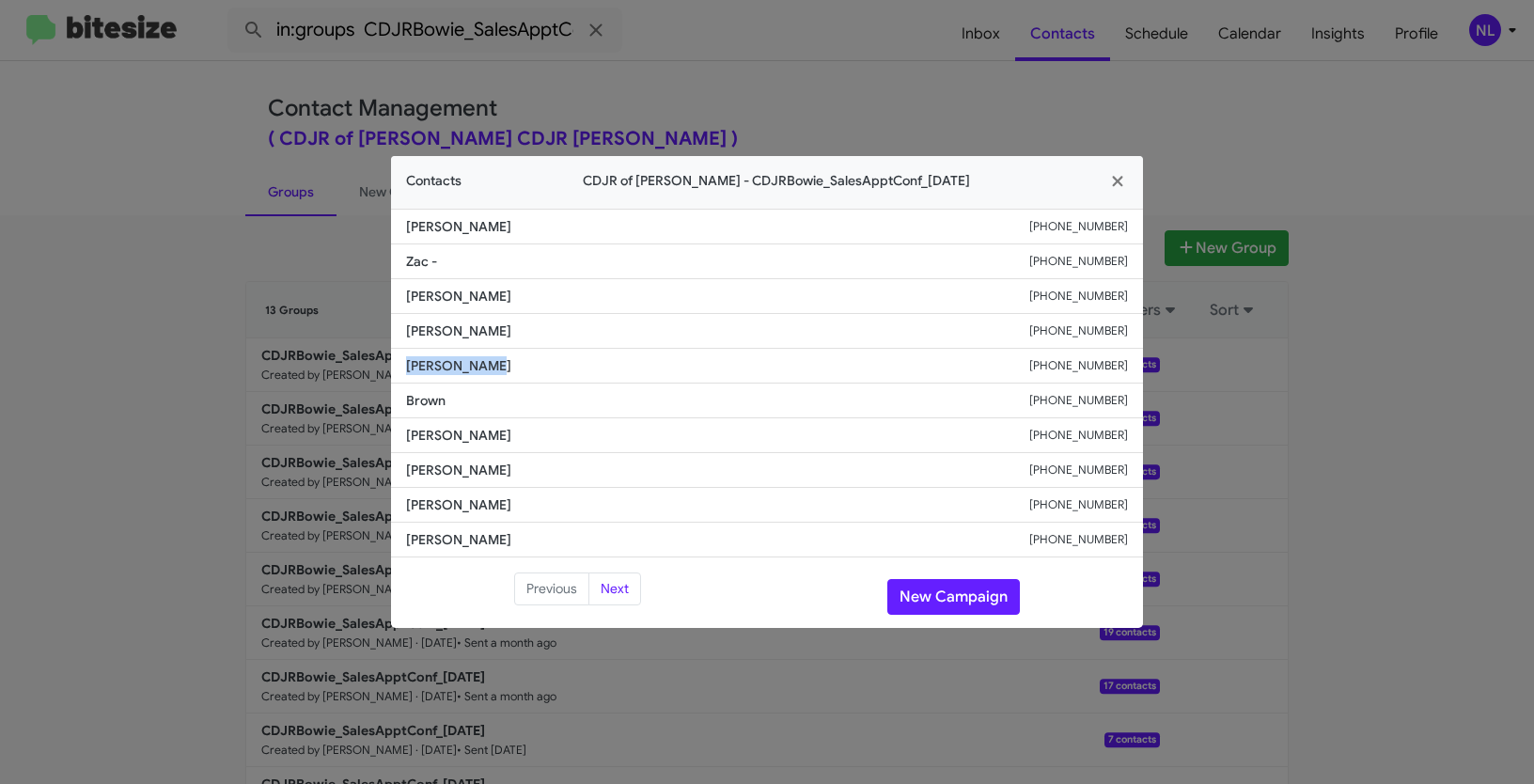
drag, startPoint x: 444, startPoint y: 369, endPoint x: 564, endPoint y: 375, distance: 120.1
click at [564, 375] on li "Samuel Yimer +12026318797" at bounding box center [767, 366] width 752 height 35
copy span "Samuel Yimer"
click at [918, 592] on button "New Campaign" at bounding box center [953, 596] width 133 height 36
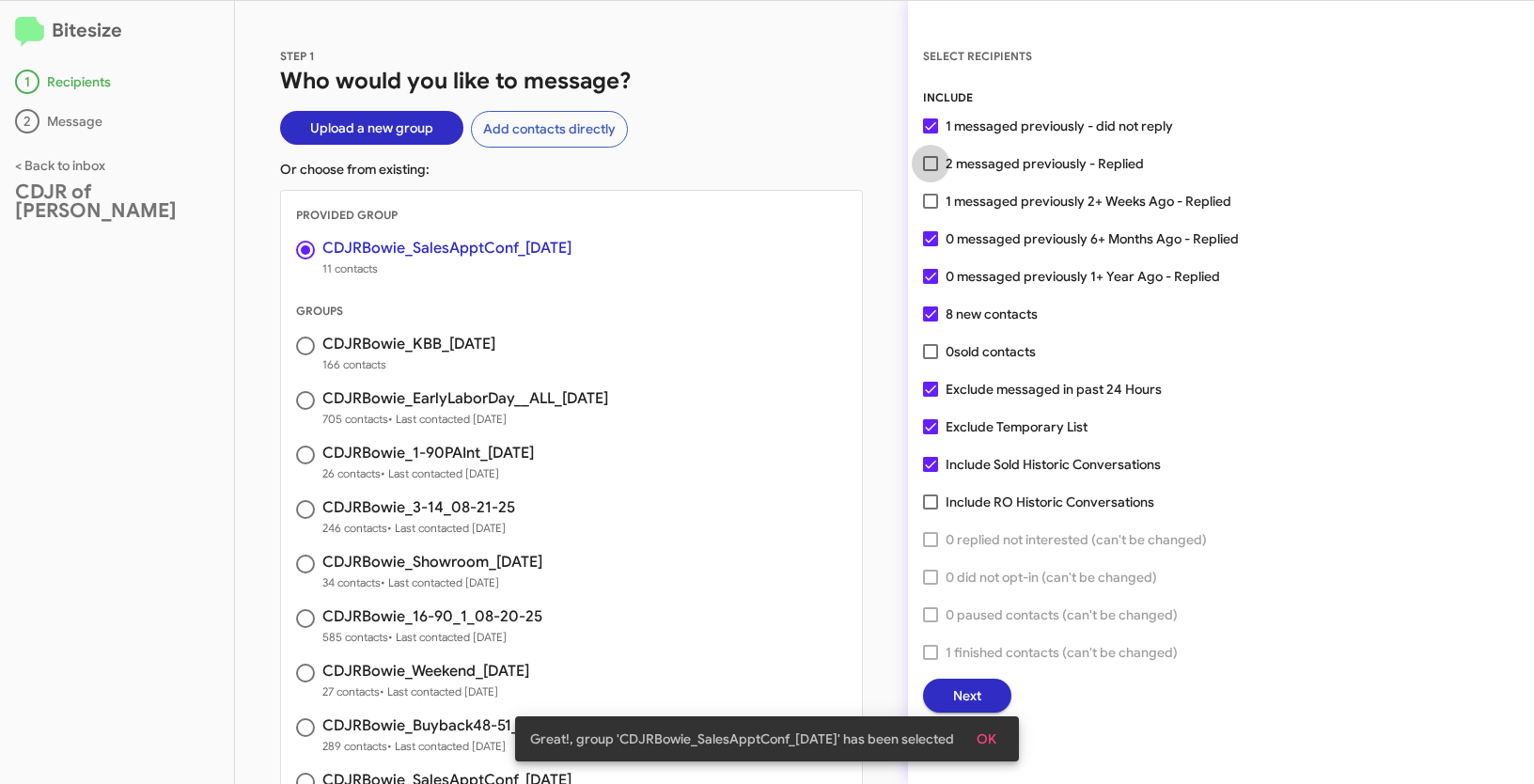
click at [932, 167] on span at bounding box center [931, 164] width 15 height 15
click at [931, 171] on input "2 messaged previously - Replied" at bounding box center [930, 171] width 1 height 1
checkbox input "true"
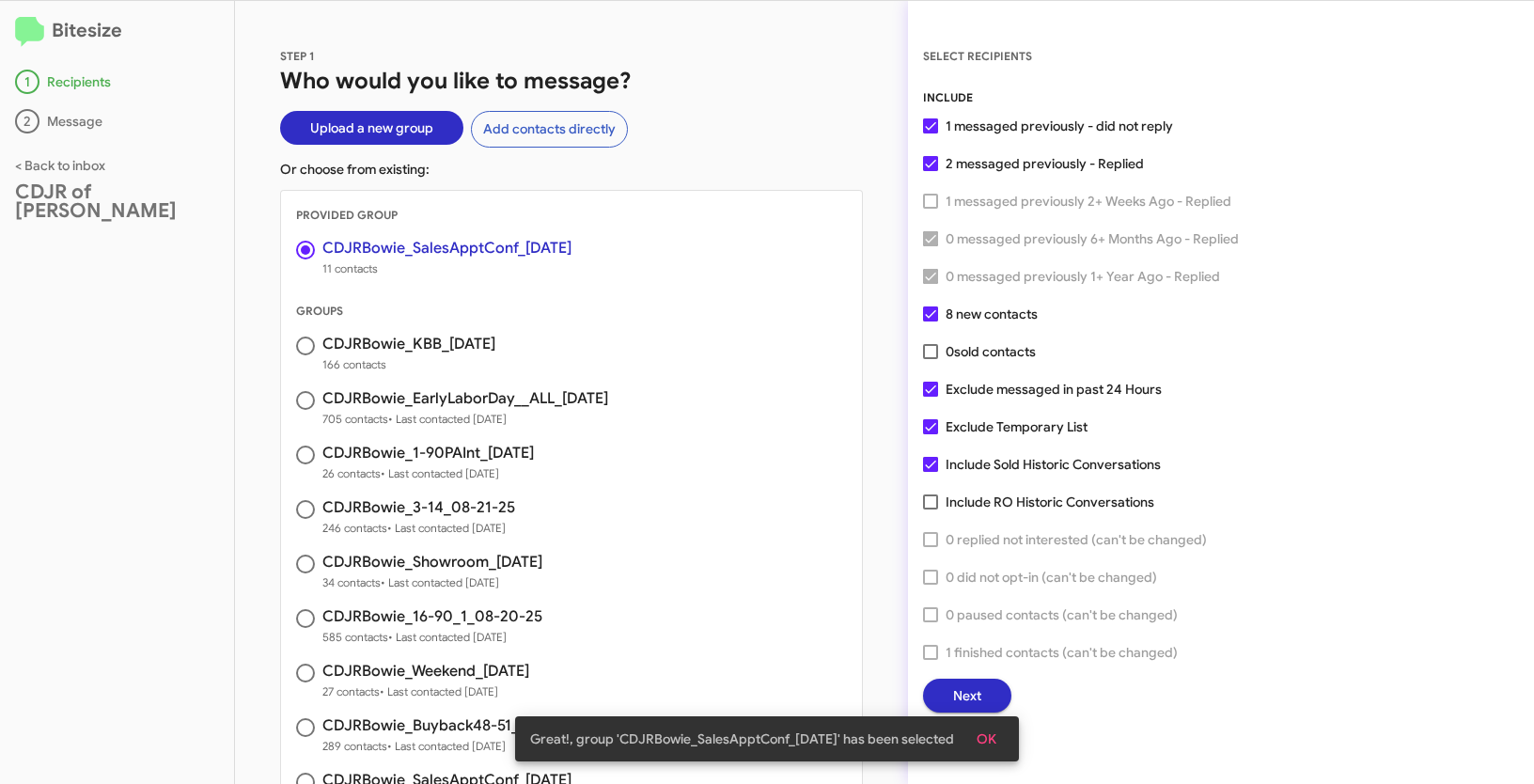
click at [932, 419] on span at bounding box center [931, 427] width 15 height 15
click at [931, 434] on input "Exclude Temporary List" at bounding box center [930, 434] width 1 height 1
checkbox input "false"
click at [929, 398] on label "Exclude messaged in past 24 Hours" at bounding box center [1042, 389] width 239 height 23
click at [930, 398] on input "Exclude messaged in past 24 Hours" at bounding box center [930, 397] width 1 height 1
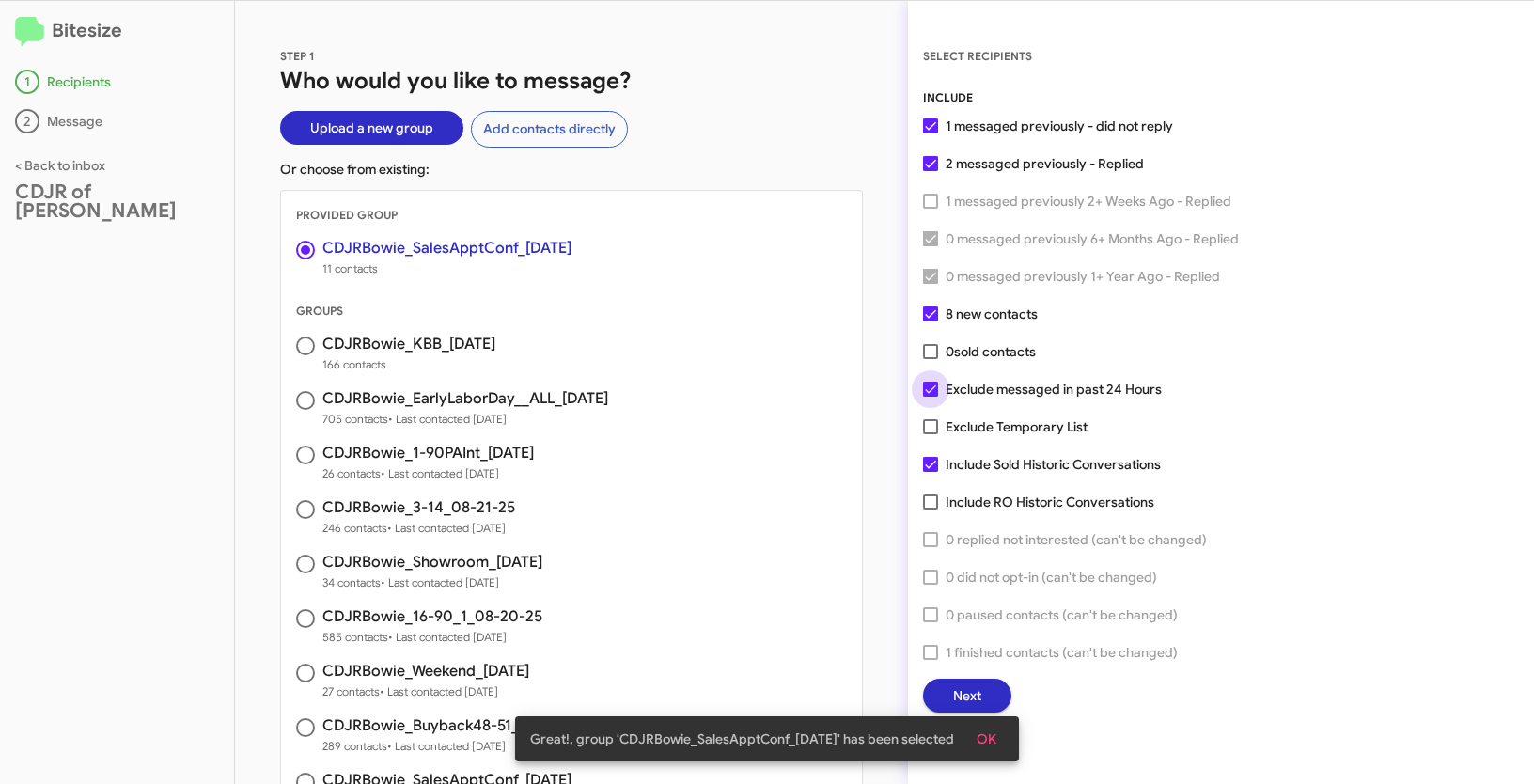
checkbox input "false"
click at [984, 729] on span "OK" at bounding box center [986, 739] width 20 height 34
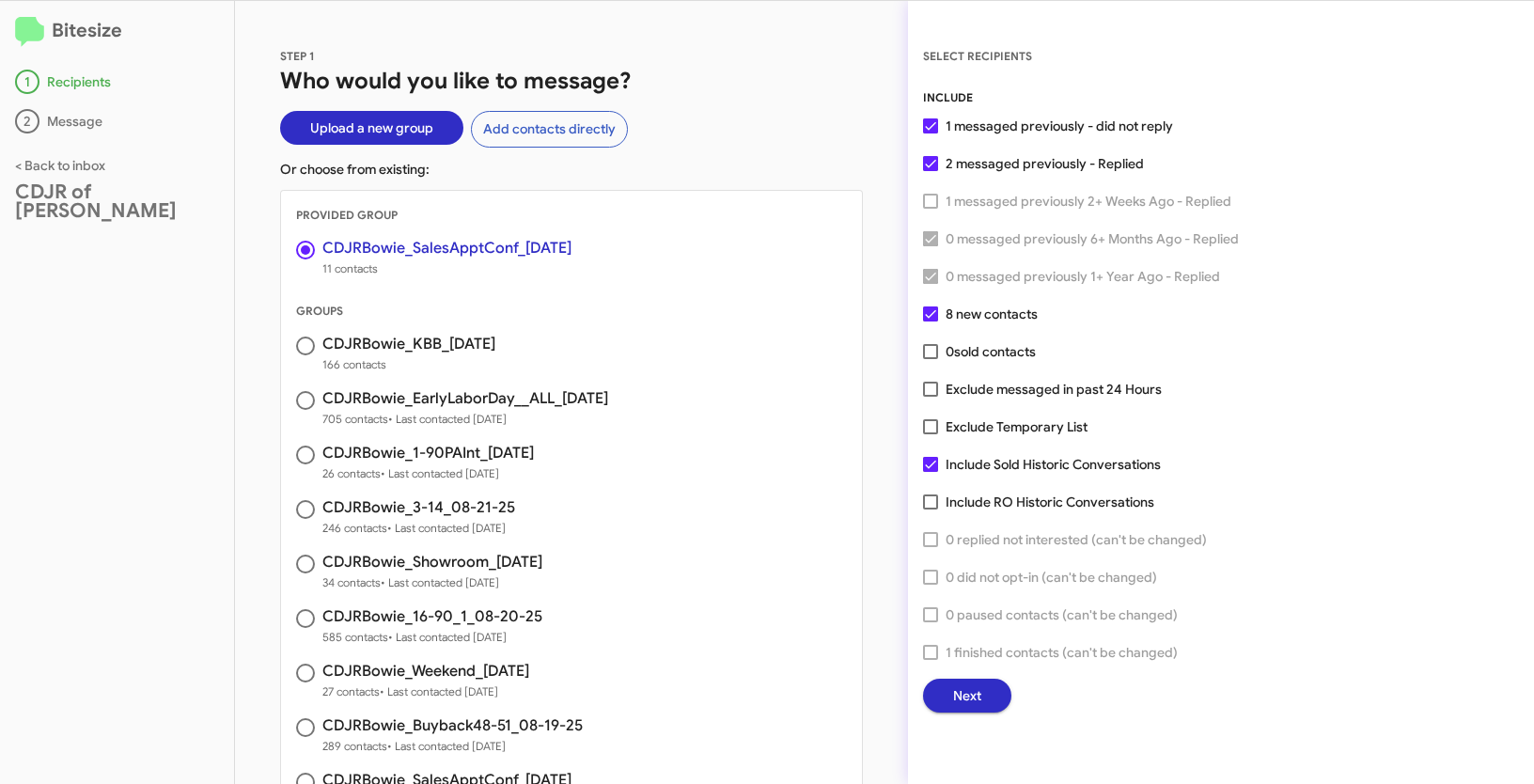
click at [994, 694] on button "Next" at bounding box center [967, 695] width 89 height 34
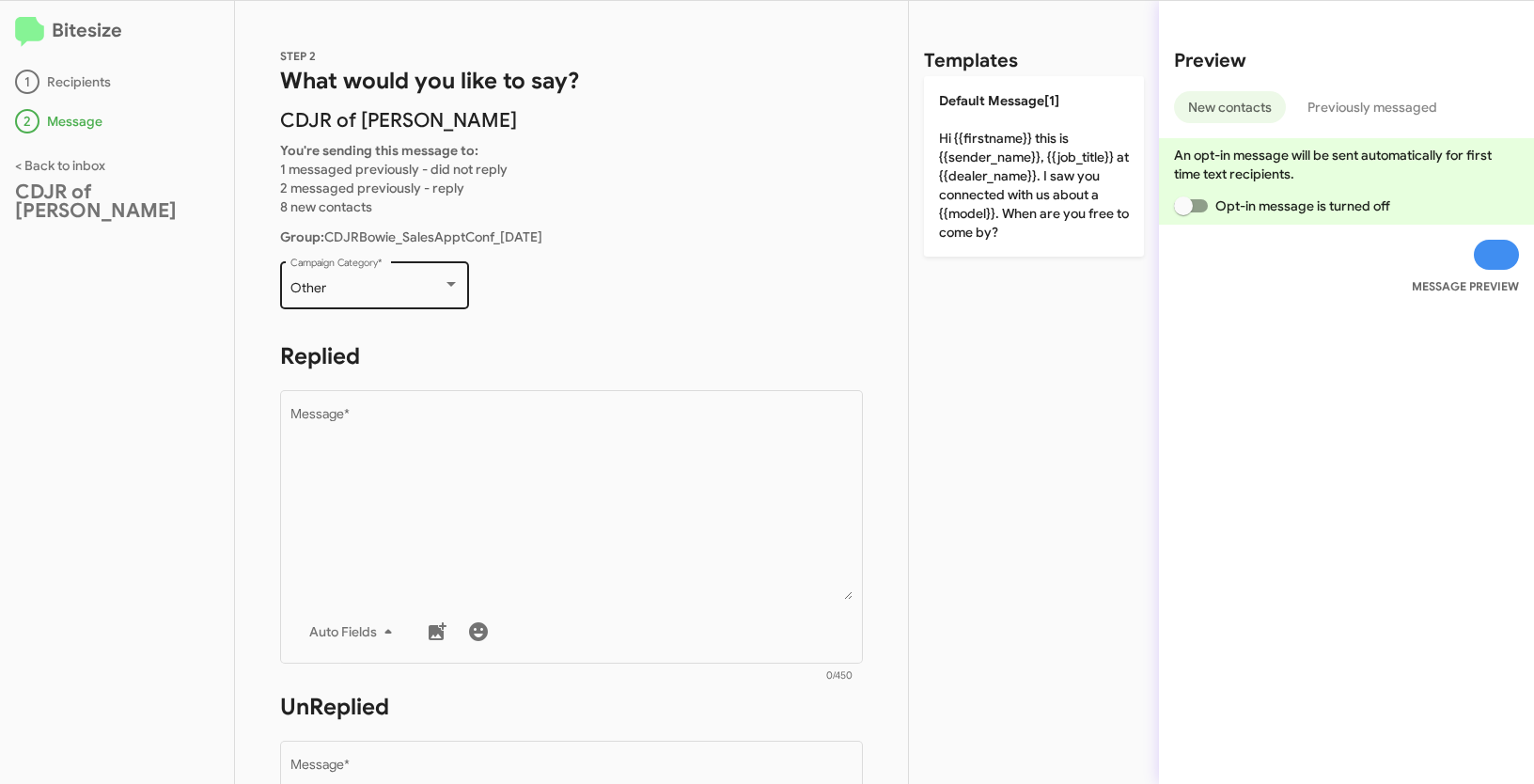
click at [430, 271] on div "Other Campaign Category *" at bounding box center [374, 283] width 169 height 52
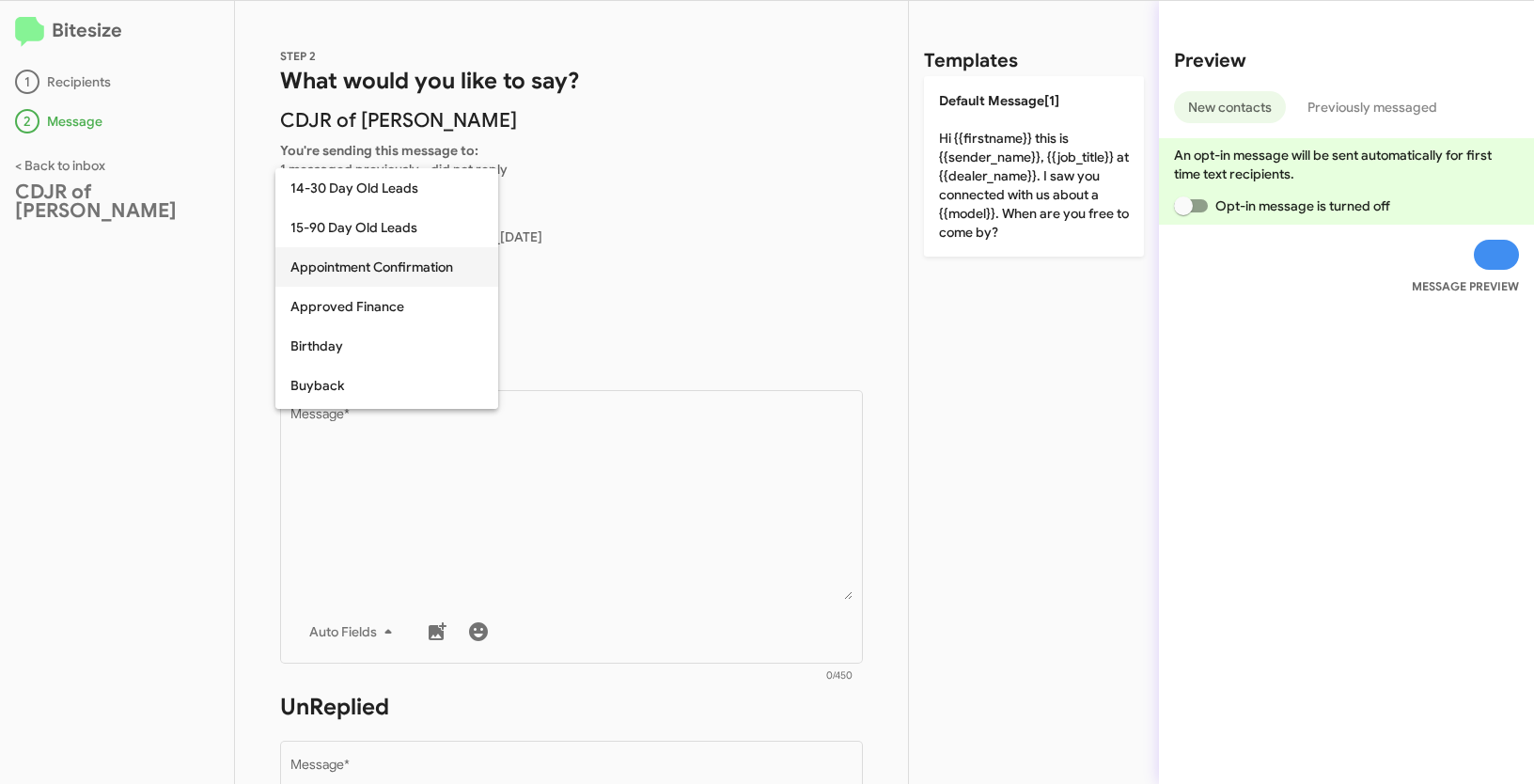
click at [383, 258] on span "Appointment Confirmation" at bounding box center [387, 267] width 192 height 40
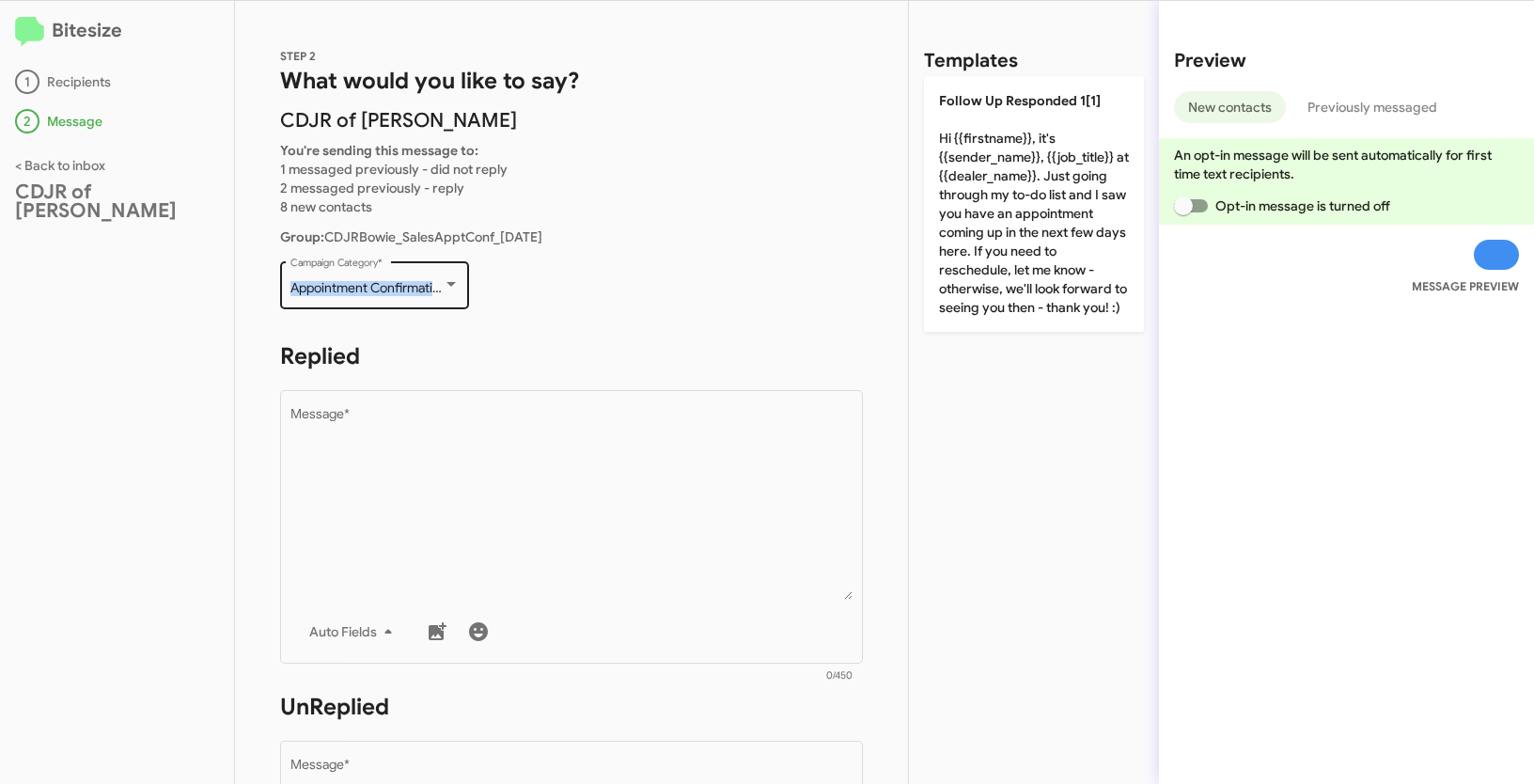
drag, startPoint x: 321, startPoint y: 291, endPoint x: 439, endPoint y: 304, distance: 118.7
click at [439, 304] on div "Appointment Confirmation Campaign Category *" at bounding box center [374, 283] width 189 height 52
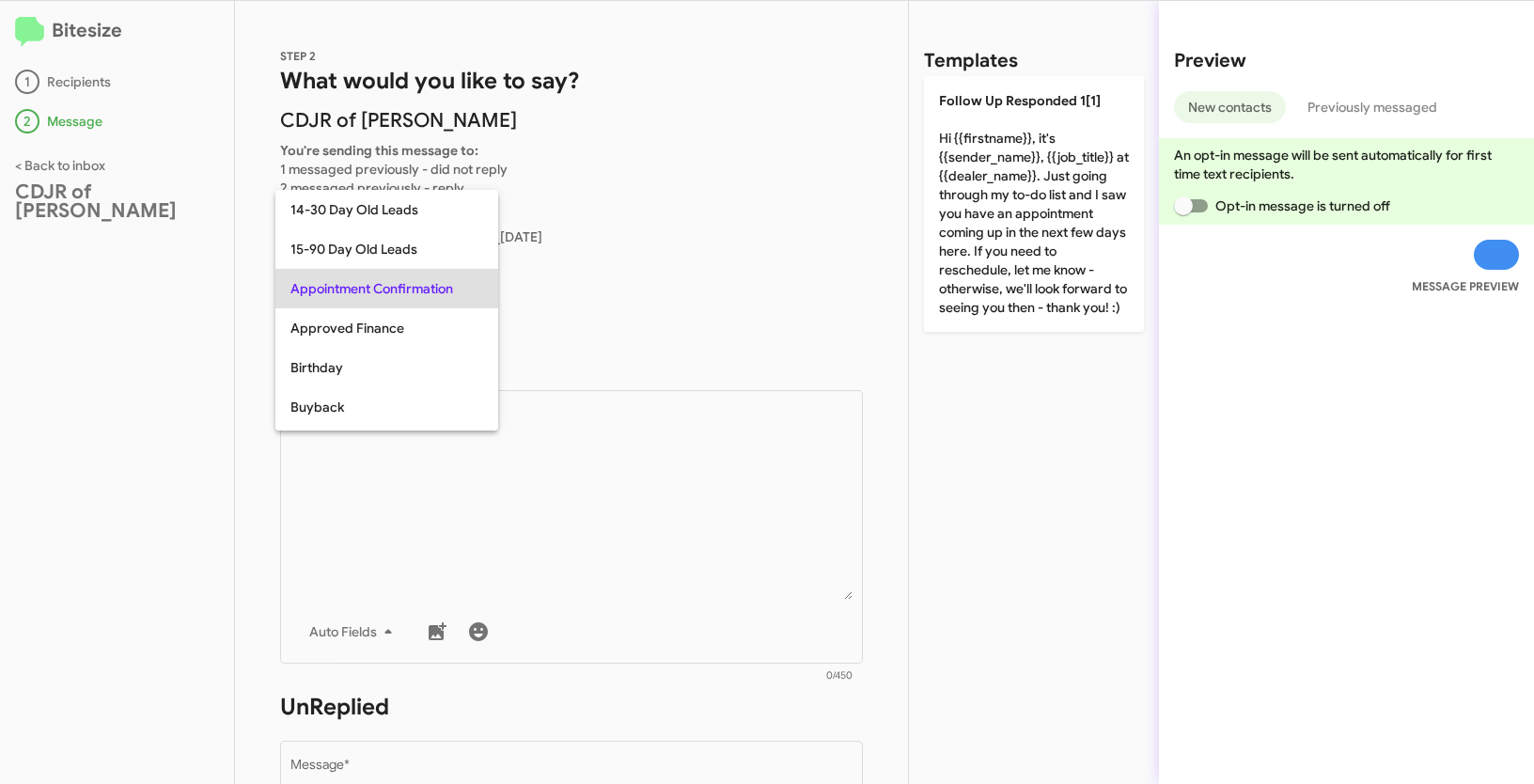
copy div "Appointment Confirmation"
click at [564, 490] on div at bounding box center [767, 392] width 1534 height 784
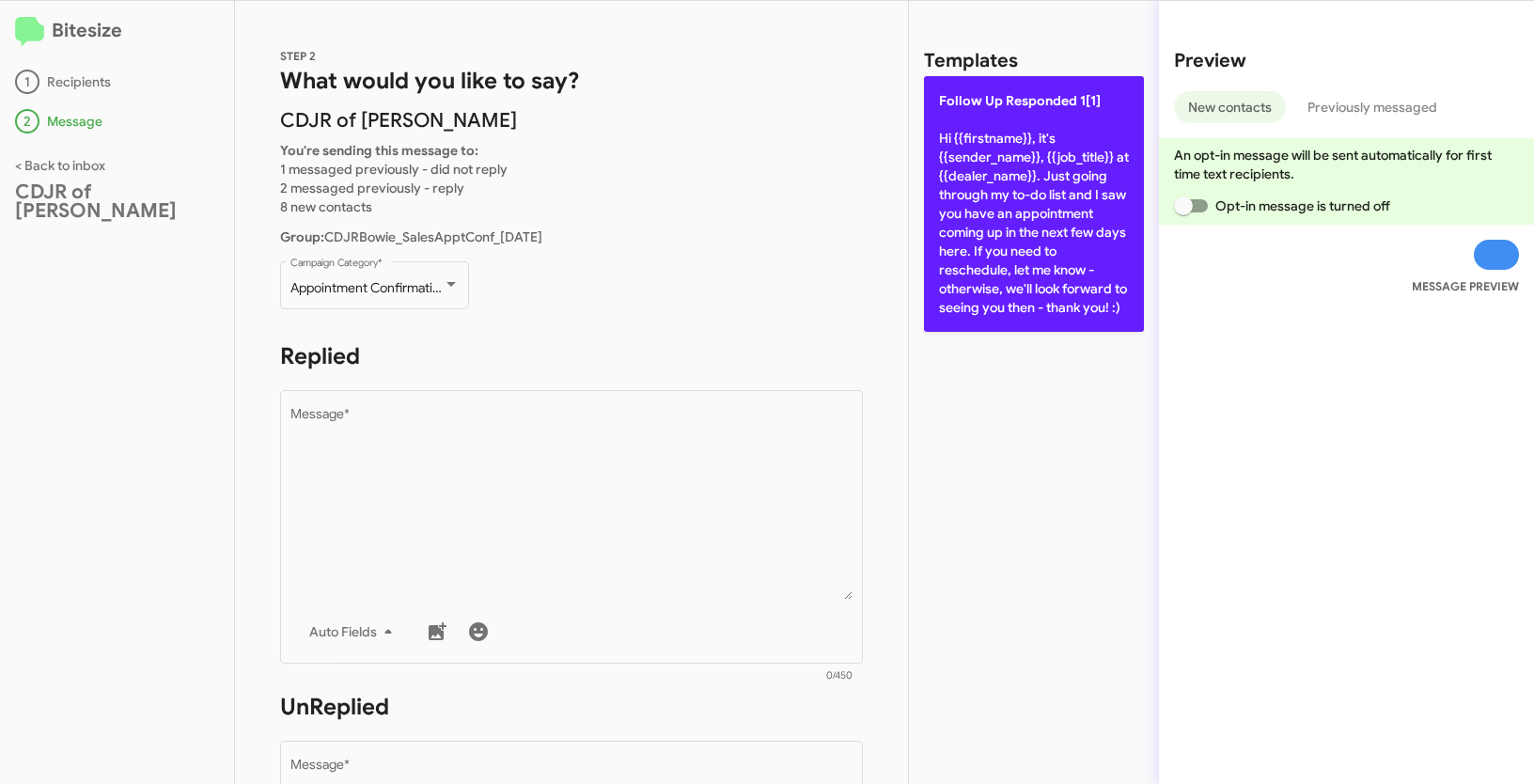
click at [967, 172] on p "Follow Up Responded 1[1] Hi {{firstname}}, it's {{sender_name}}, {{job_title}} …" at bounding box center [1033, 204] width 220 height 255
type textarea "Hi {{firstname}}, it's {{sender_name}}, {{job_title}} at {{dealer_name}}. Just …"
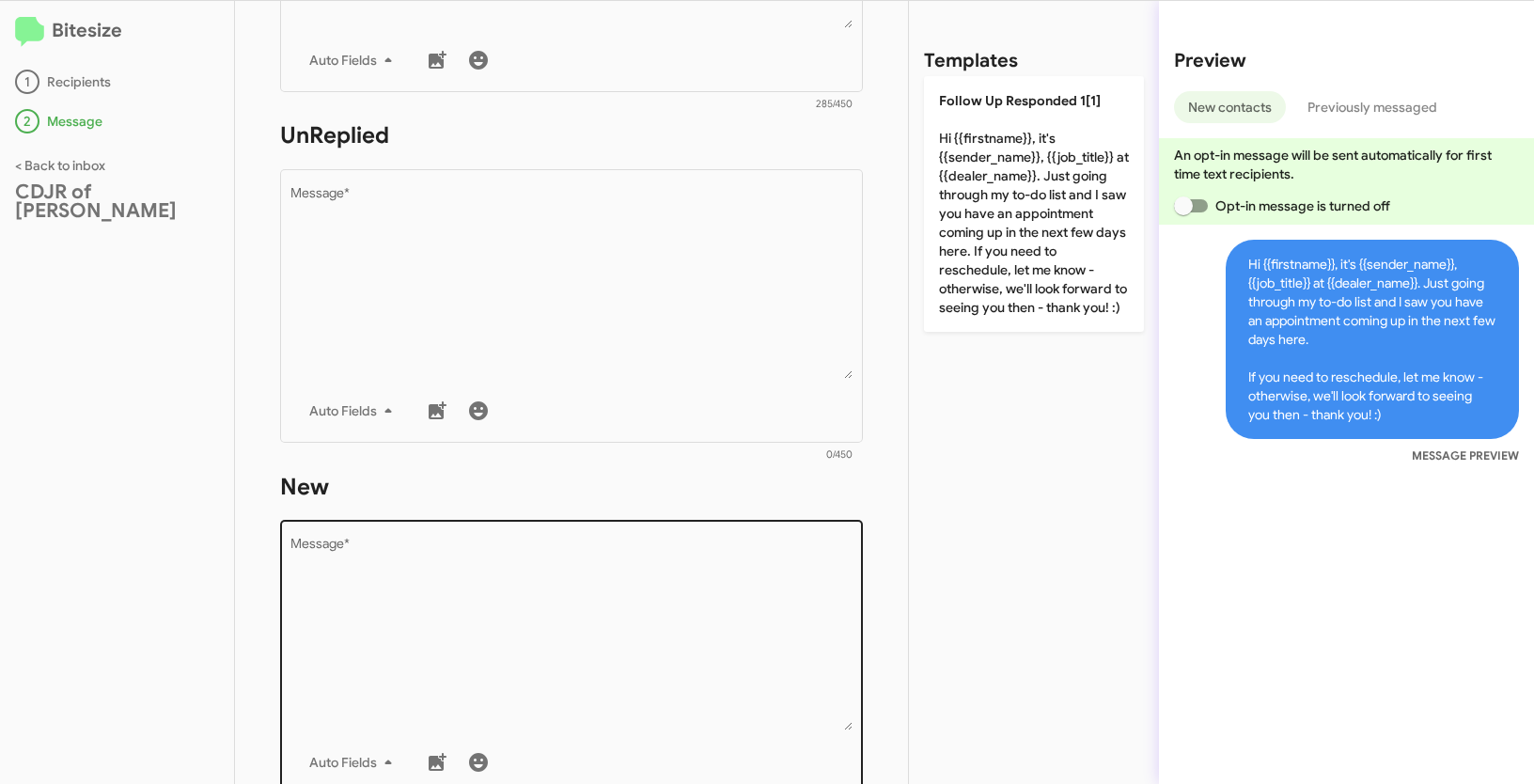
scroll to position [756, 0]
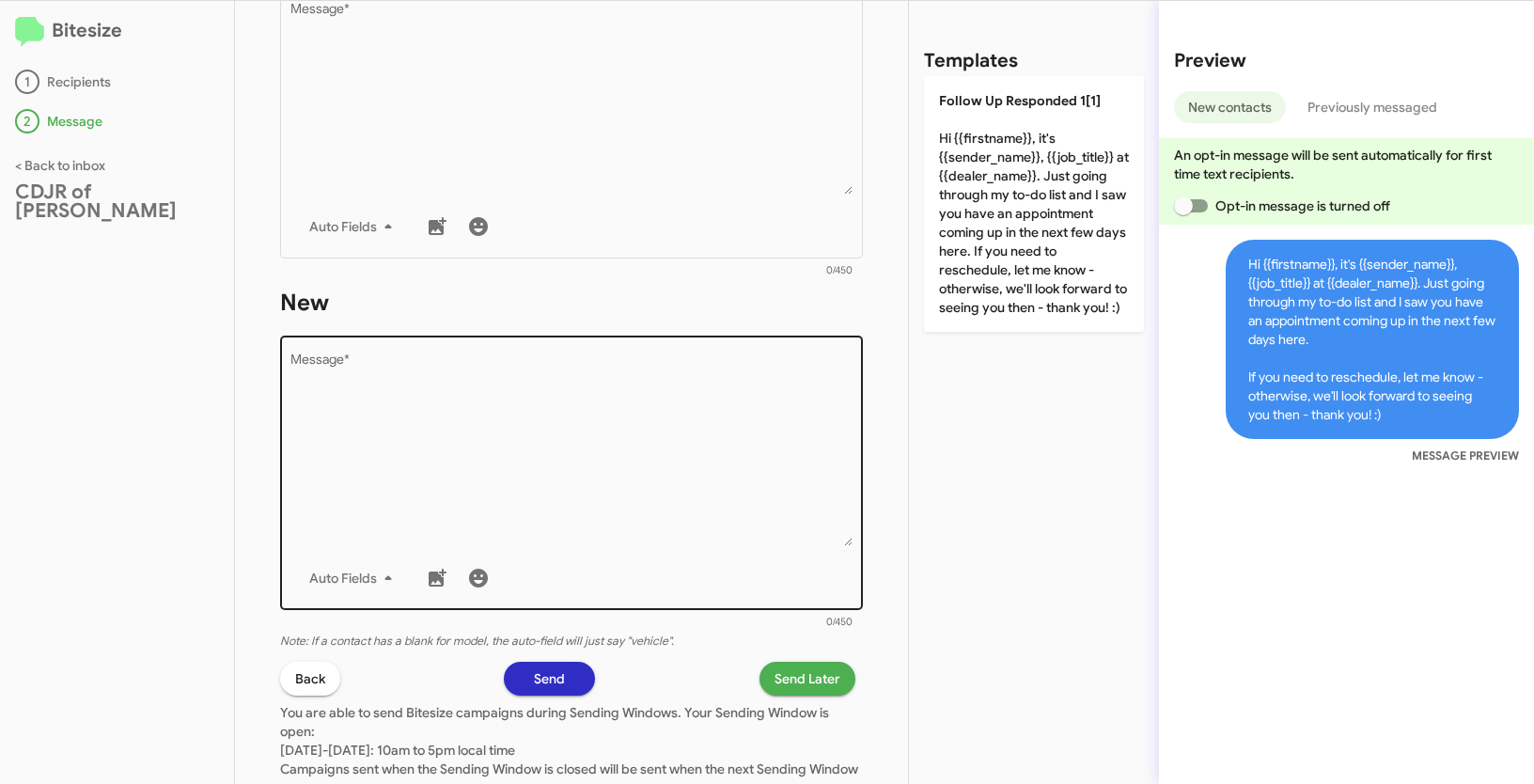
click at [652, 515] on textarea "Message *" at bounding box center [571, 449] width 563 height 191
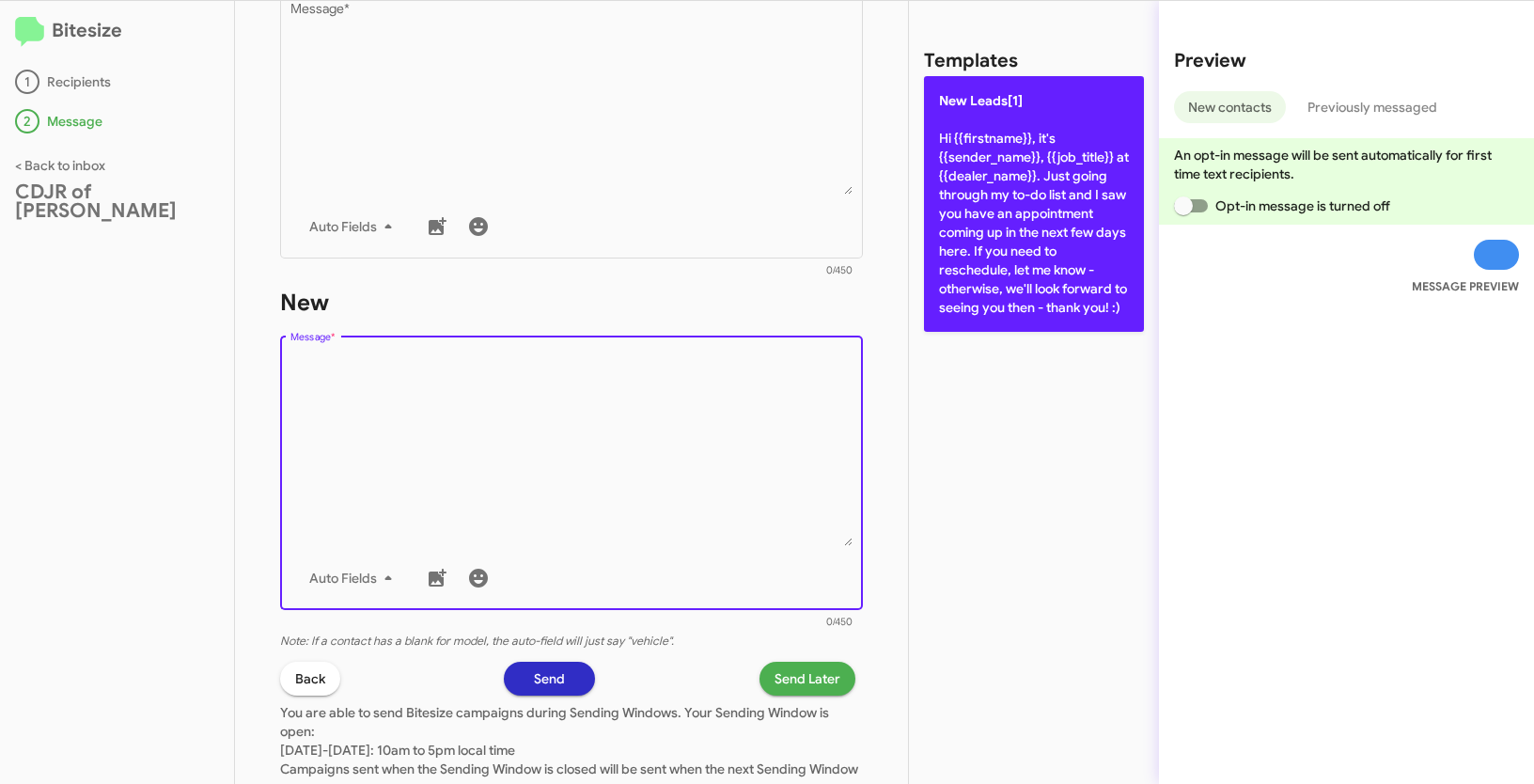
click at [1005, 215] on p "New Leads[1] Hi {{firstname}}, it's {{sender_name}}, {{job_title}} at {{dealer_…" at bounding box center [1033, 204] width 220 height 255
type textarea "Hi {{firstname}}, it's {{sender_name}}, {{job_title}} at {{dealer_name}}. Just …"
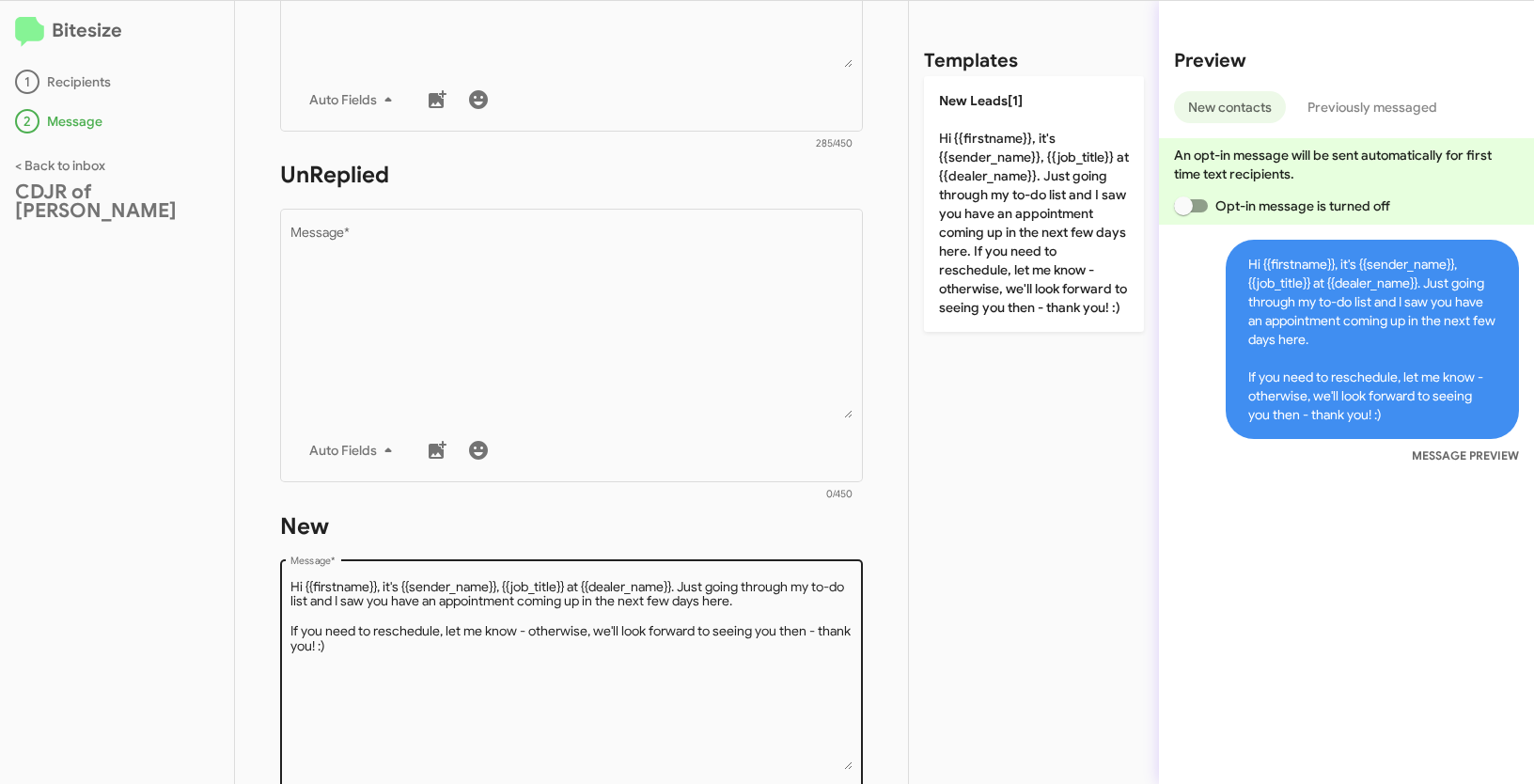
scroll to position [369, 0]
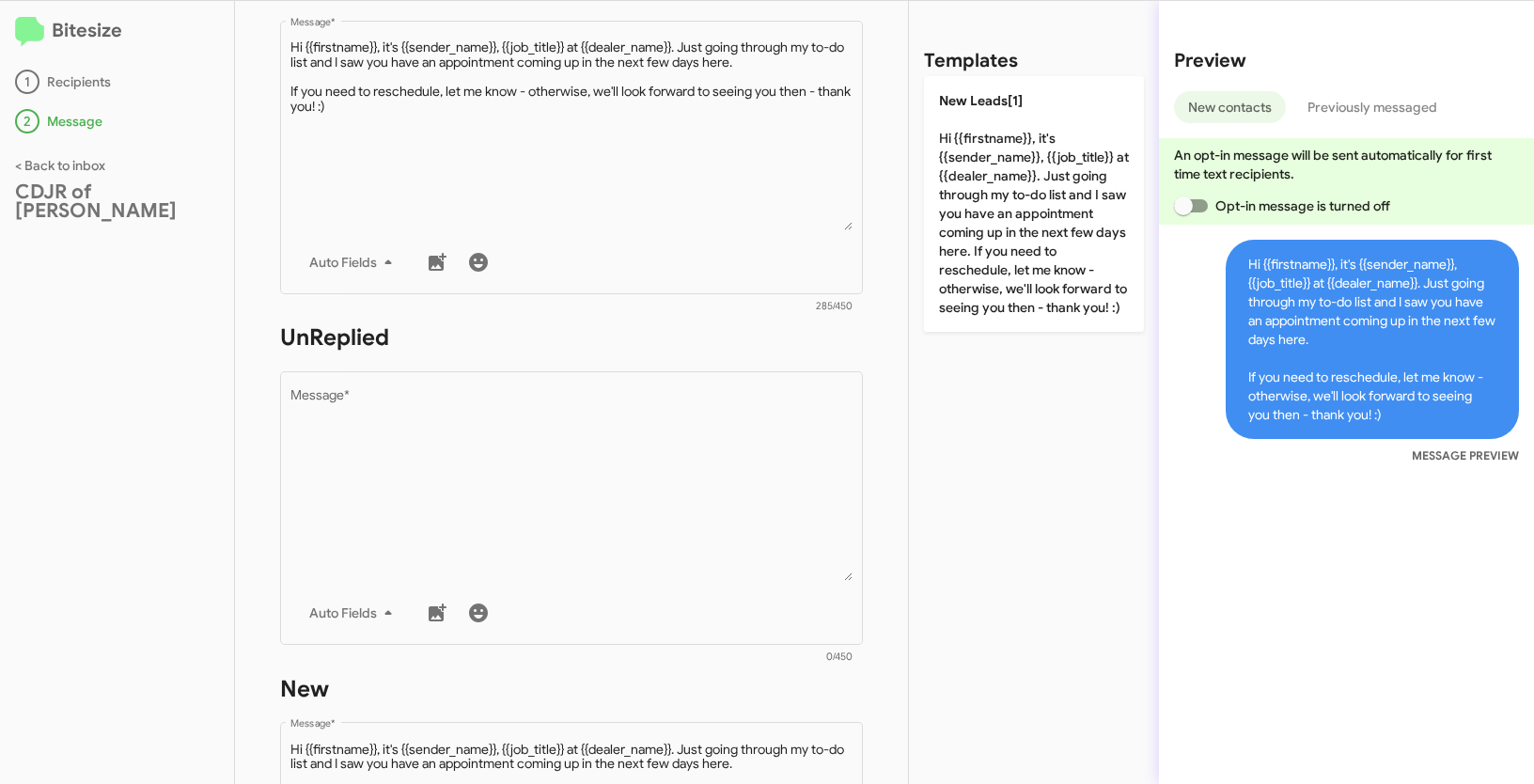
drag, startPoint x: 684, startPoint y: 395, endPoint x: 735, endPoint y: 328, distance: 84.2
click at [684, 400] on textarea "Message *" at bounding box center [571, 484] width 563 height 191
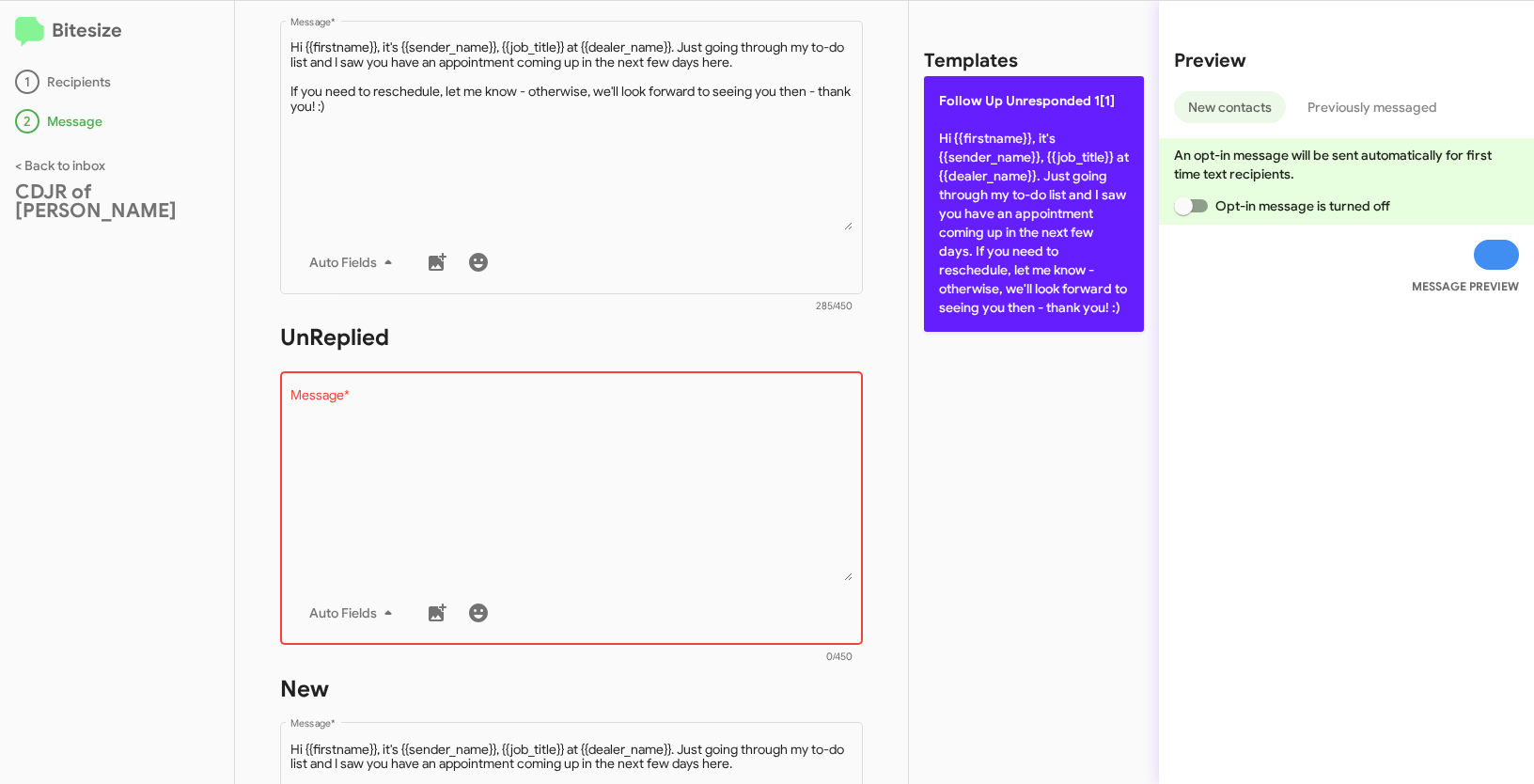
click at [981, 198] on p "Follow Up Unresponded 1[1] Hi {{firstname}}, it's {{sender_name}}, {{job_title}…" at bounding box center [1033, 204] width 220 height 255
type textarea "Hi {{firstname}}, it's {{sender_name}}, {{job_title}} at {{dealer_name}}. Just …"
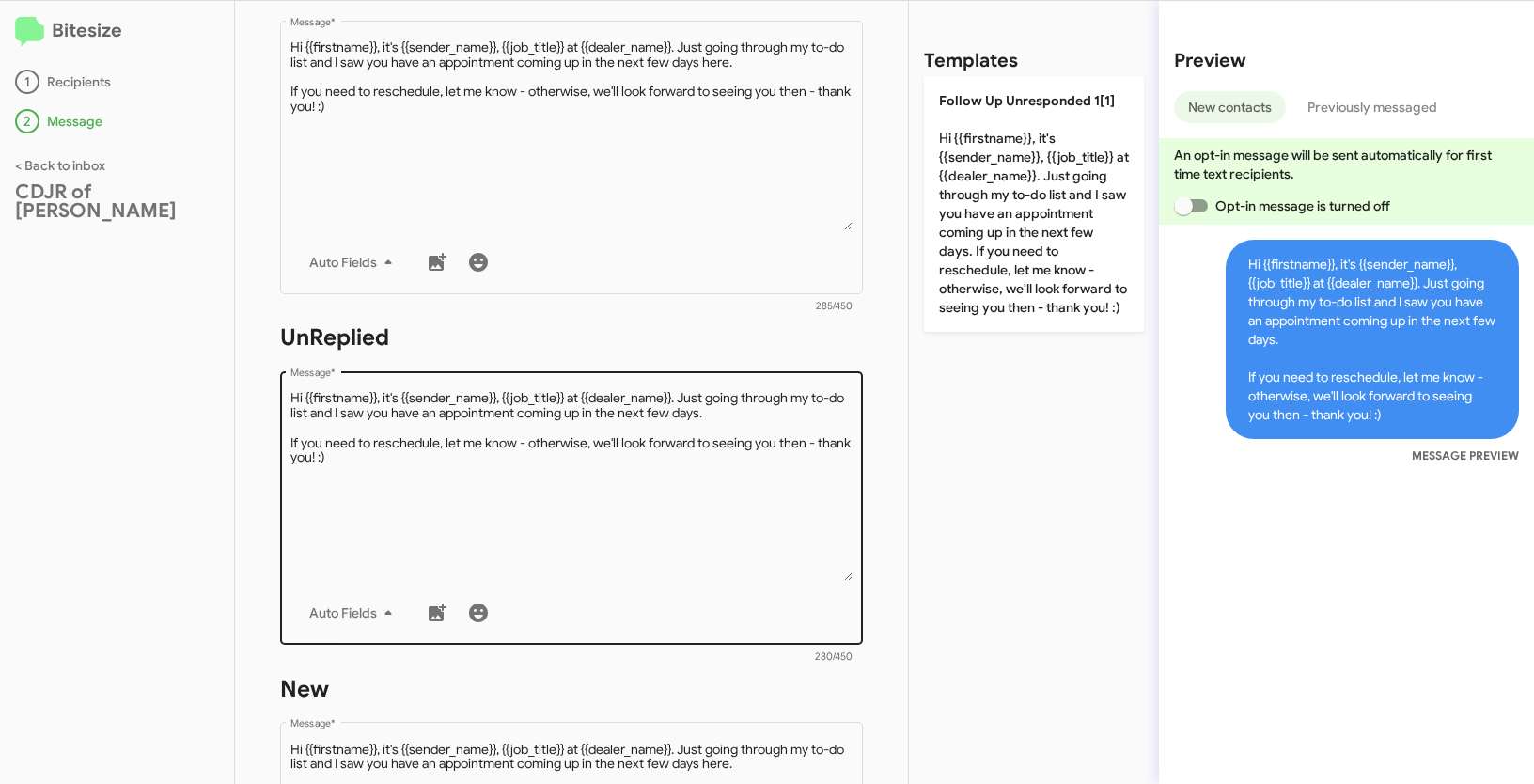
scroll to position [883, 0]
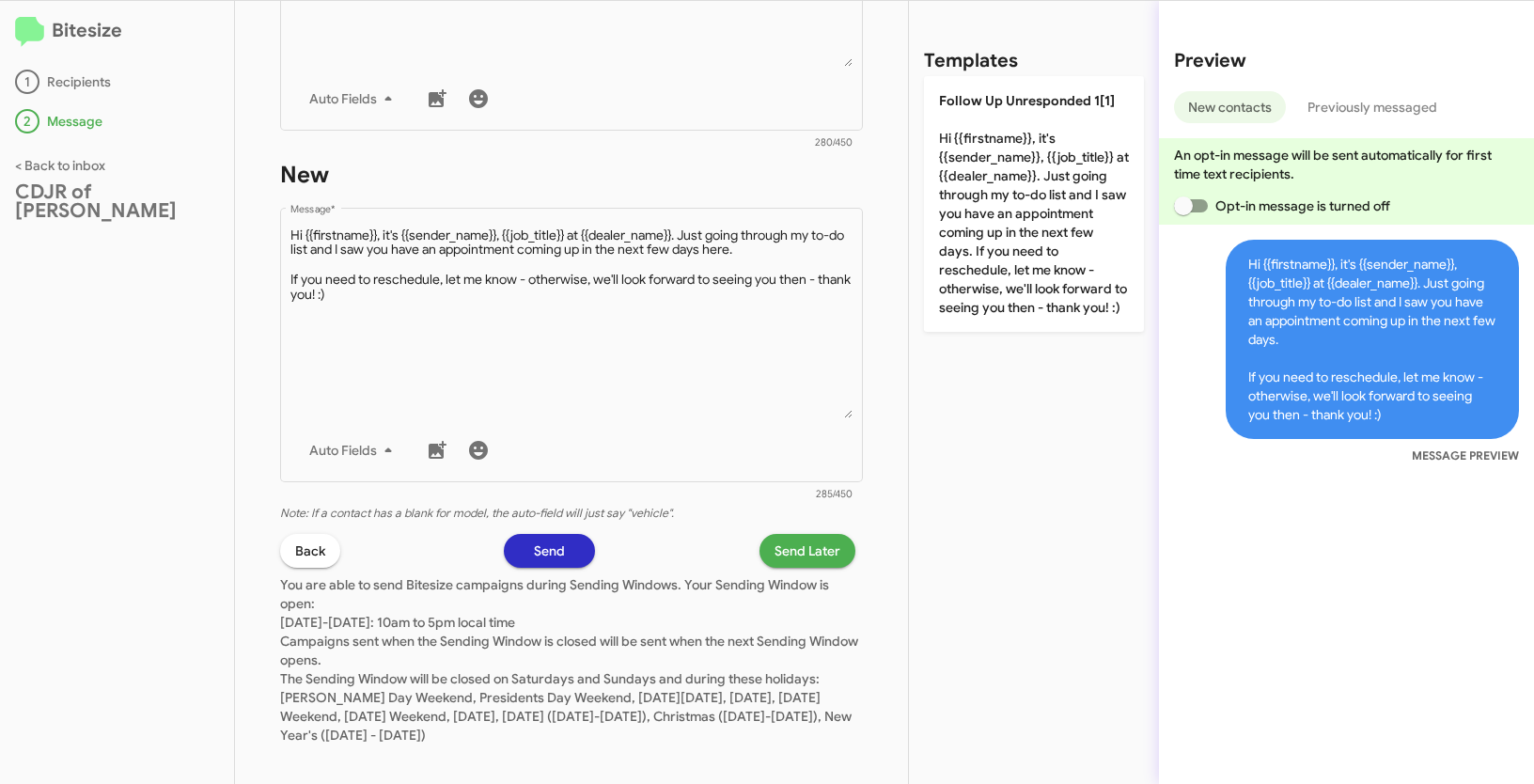
click at [818, 555] on span "Send Later" at bounding box center [808, 550] width 66 height 34
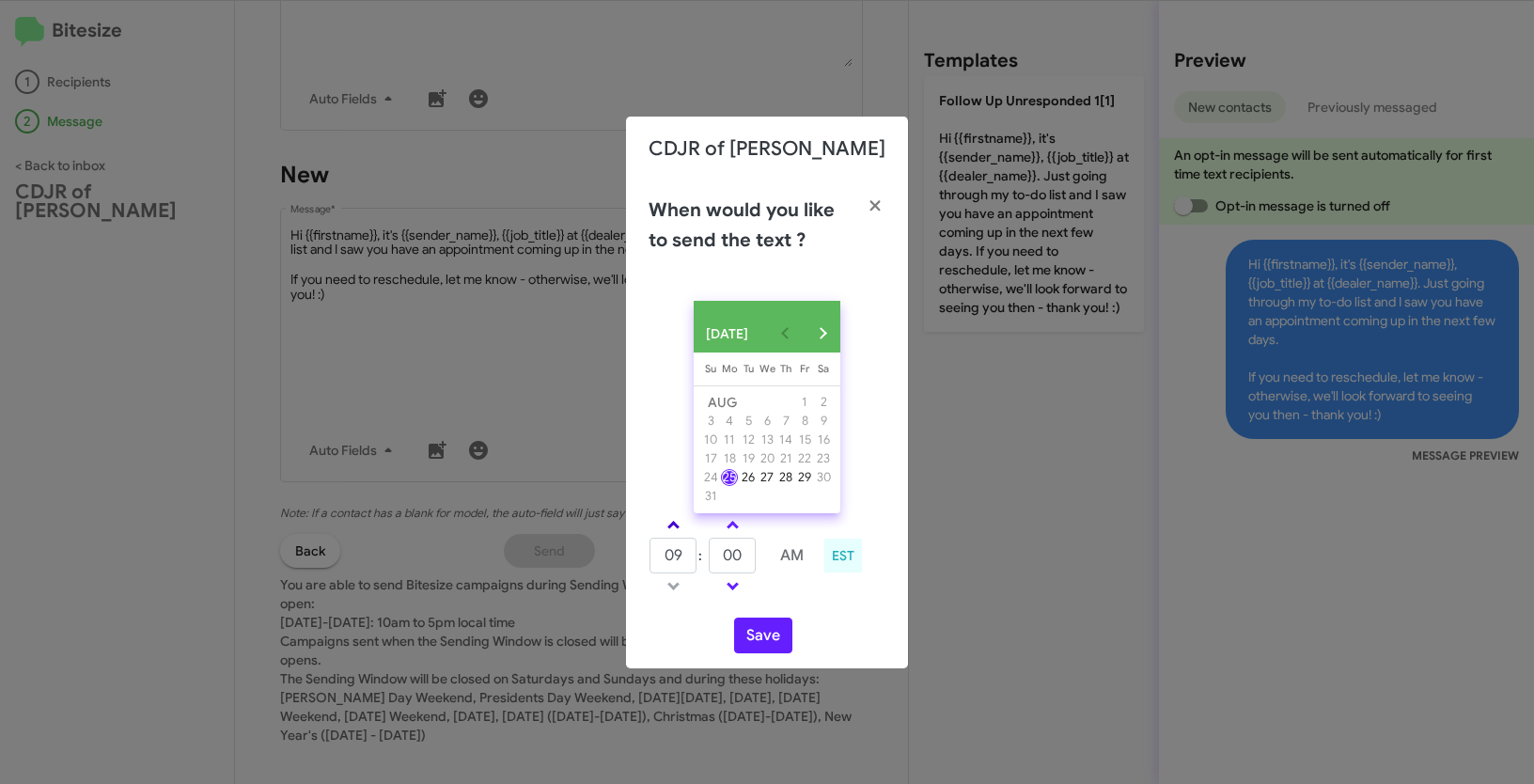
click at [679, 535] on link at bounding box center [673, 524] width 33 height 22
type input "10"
click at [751, 631] on button "Save" at bounding box center [764, 635] width 58 height 36
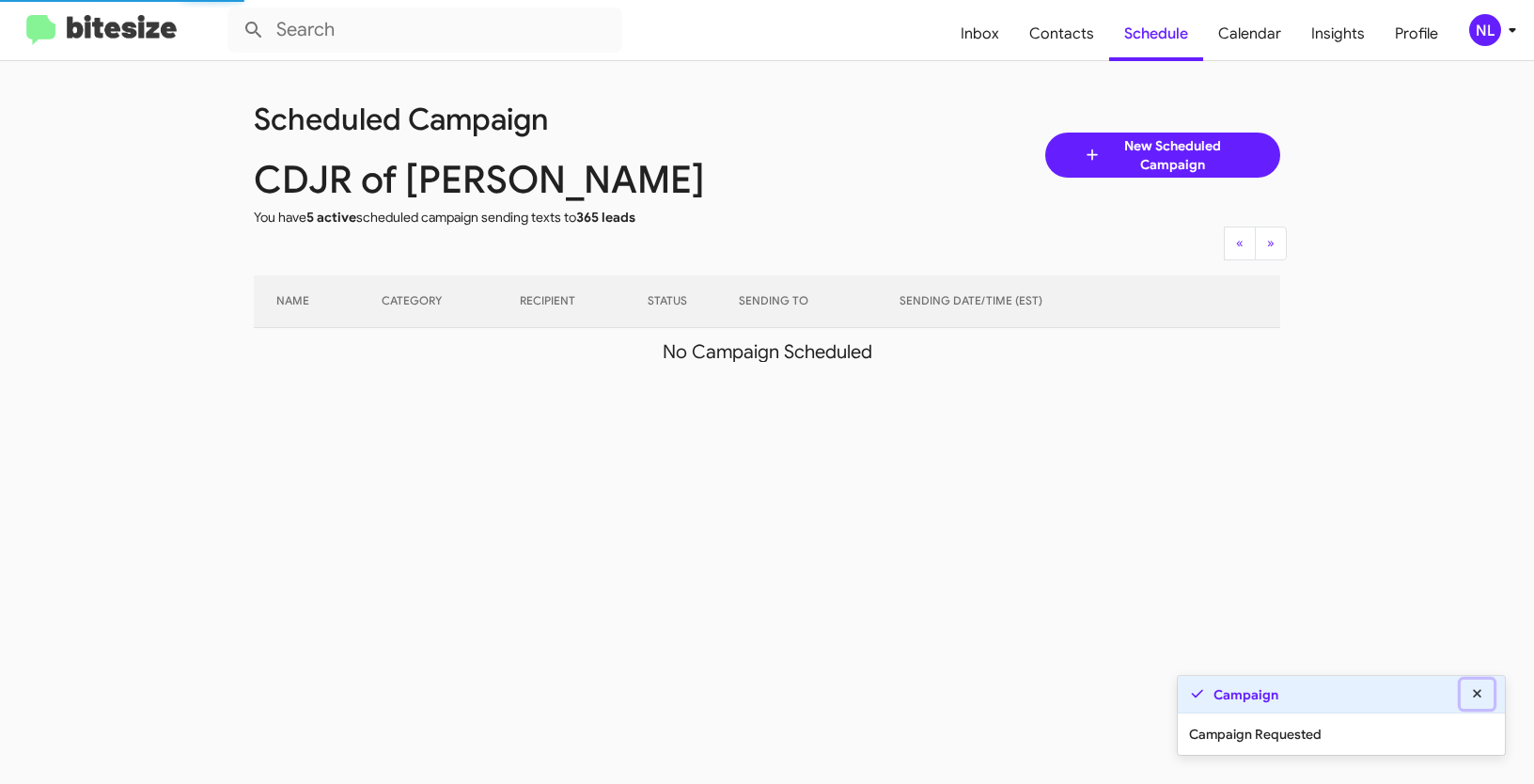
click at [1476, 699] on icon at bounding box center [1477, 694] width 17 height 13
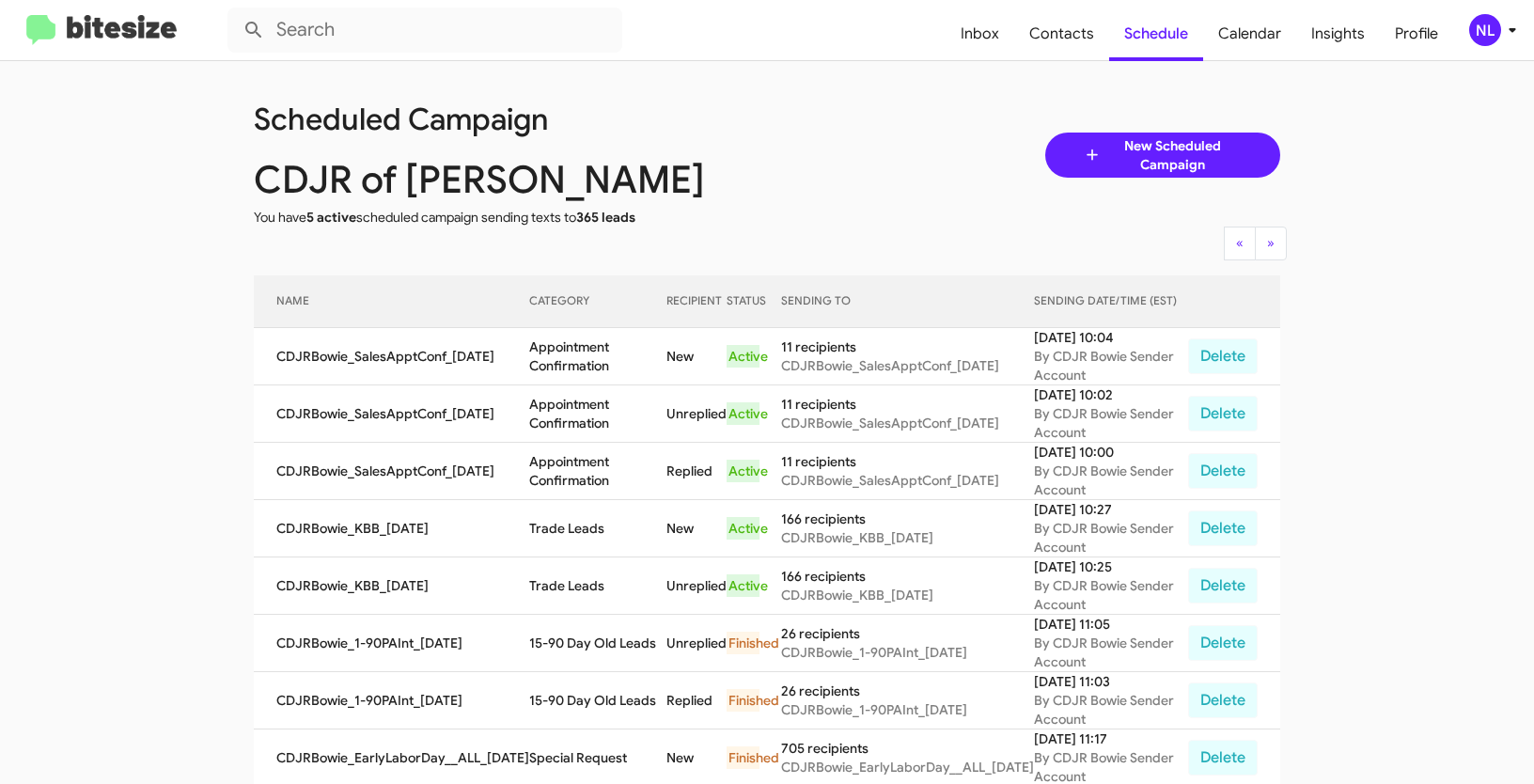
click at [1484, 27] on div "NL" at bounding box center [1485, 30] width 32 height 32
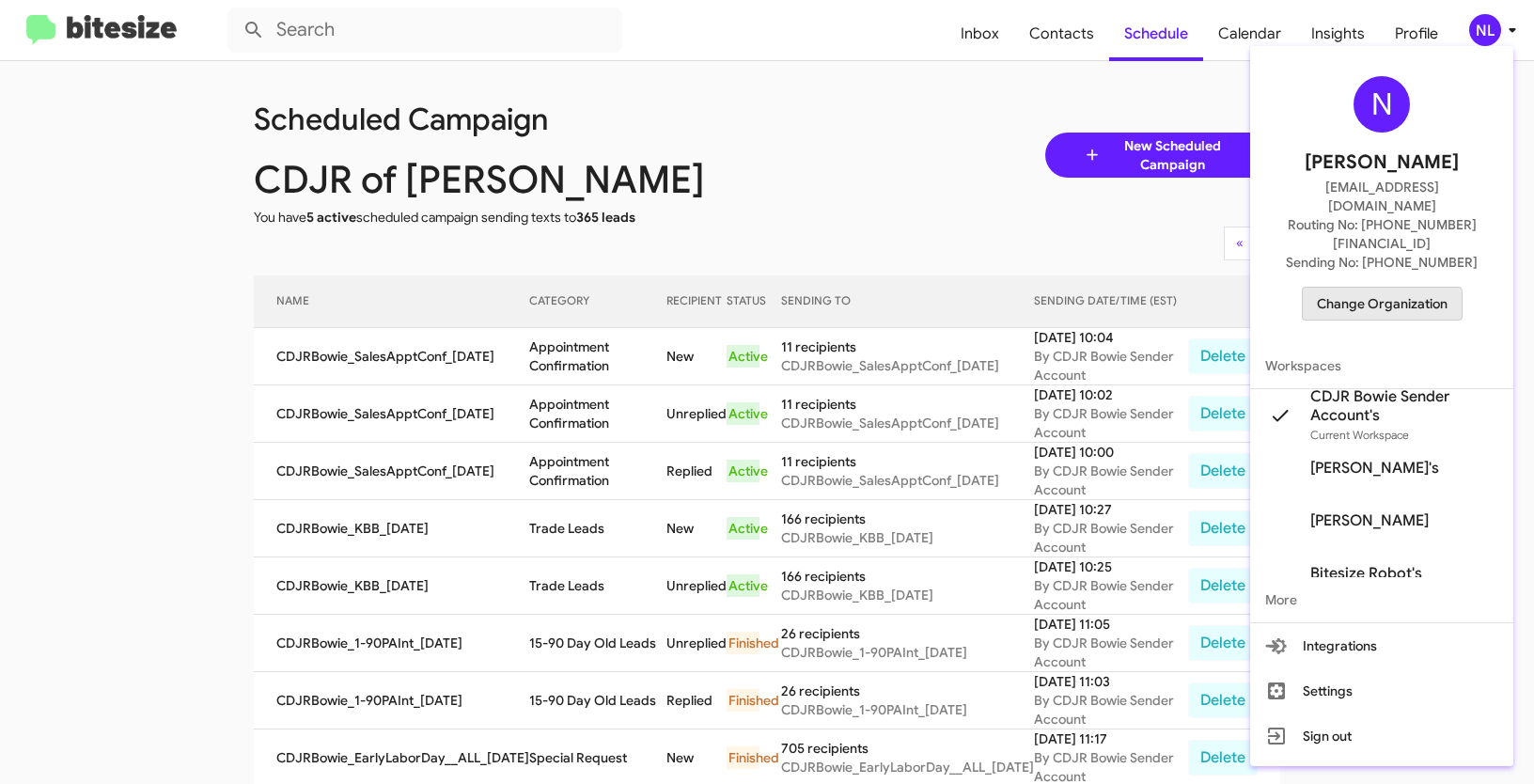
click at [1361, 287] on span "Change Organization" at bounding box center [1382, 303] width 131 height 32
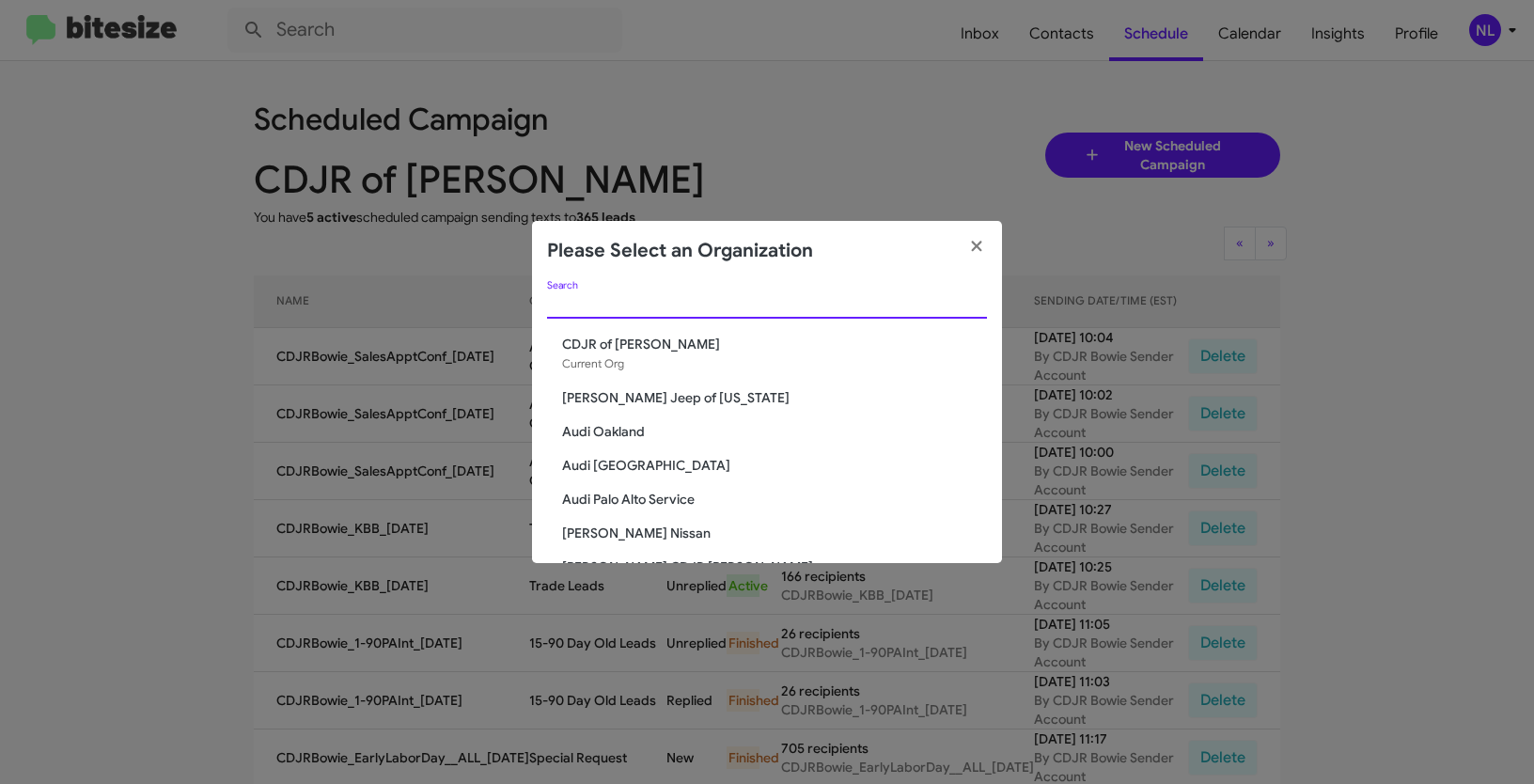
click at [755, 303] on input "Search" at bounding box center [767, 304] width 440 height 15
paste input "Chevrolet of [GEOGRAPHIC_DATA]"
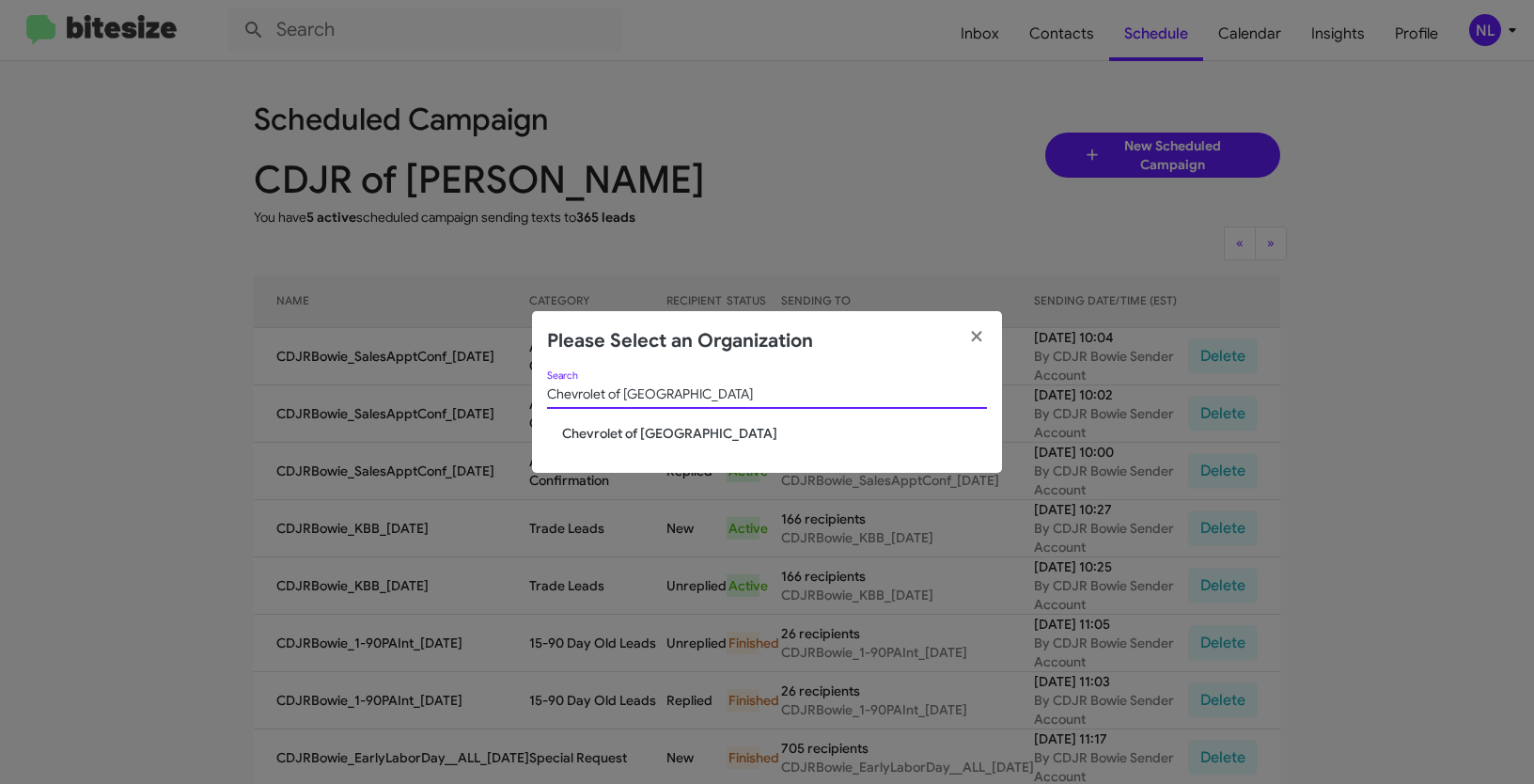
type input "Chevrolet of [GEOGRAPHIC_DATA]"
click at [589, 443] on div "Chevrolet of Baltimore Search Chevrolet of Baltimore" at bounding box center [767, 422] width 470 height 103
click at [588, 434] on span "Chevrolet of [GEOGRAPHIC_DATA]" at bounding box center [774, 433] width 425 height 19
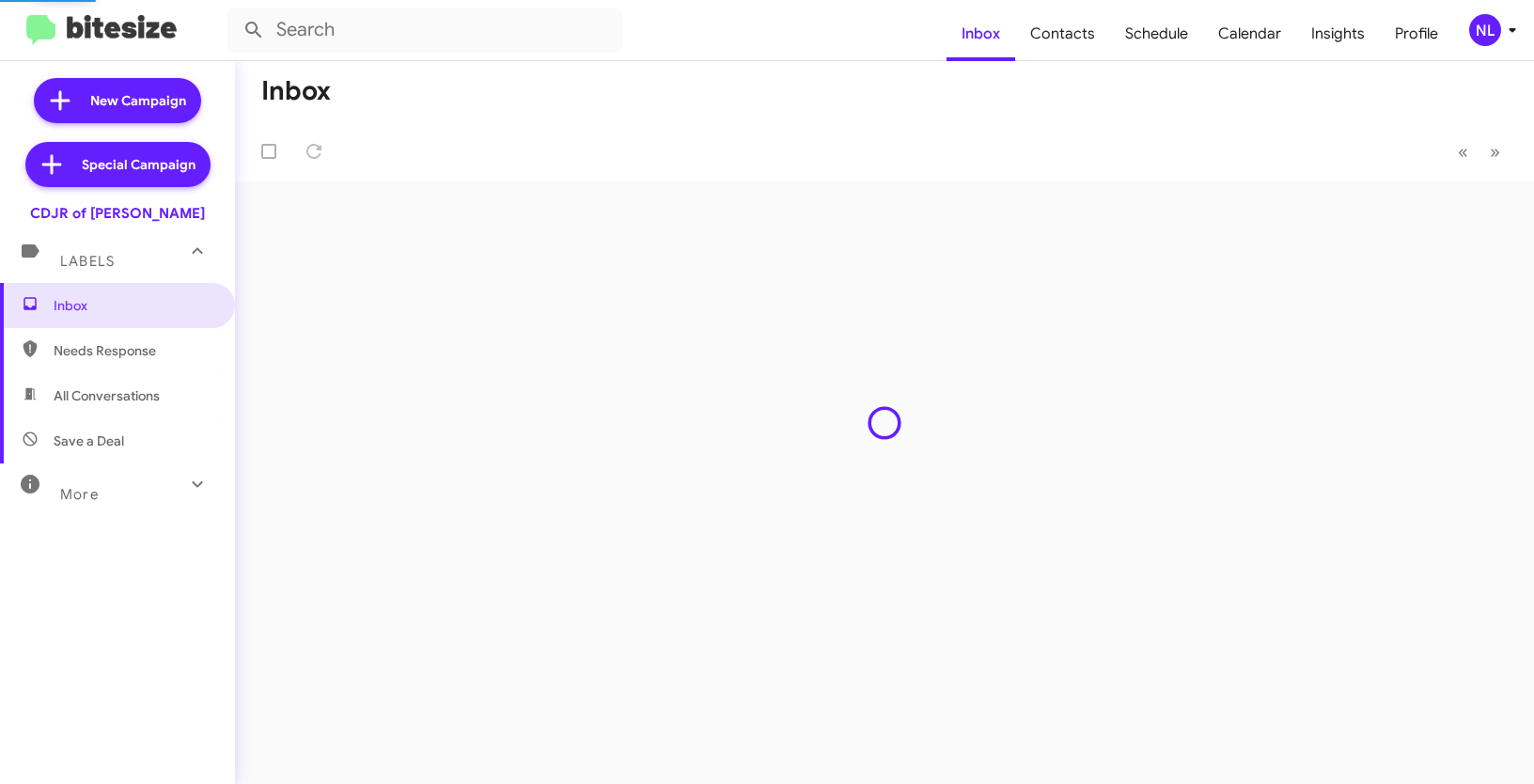
click at [1488, 23] on div "NL" at bounding box center [1485, 30] width 32 height 32
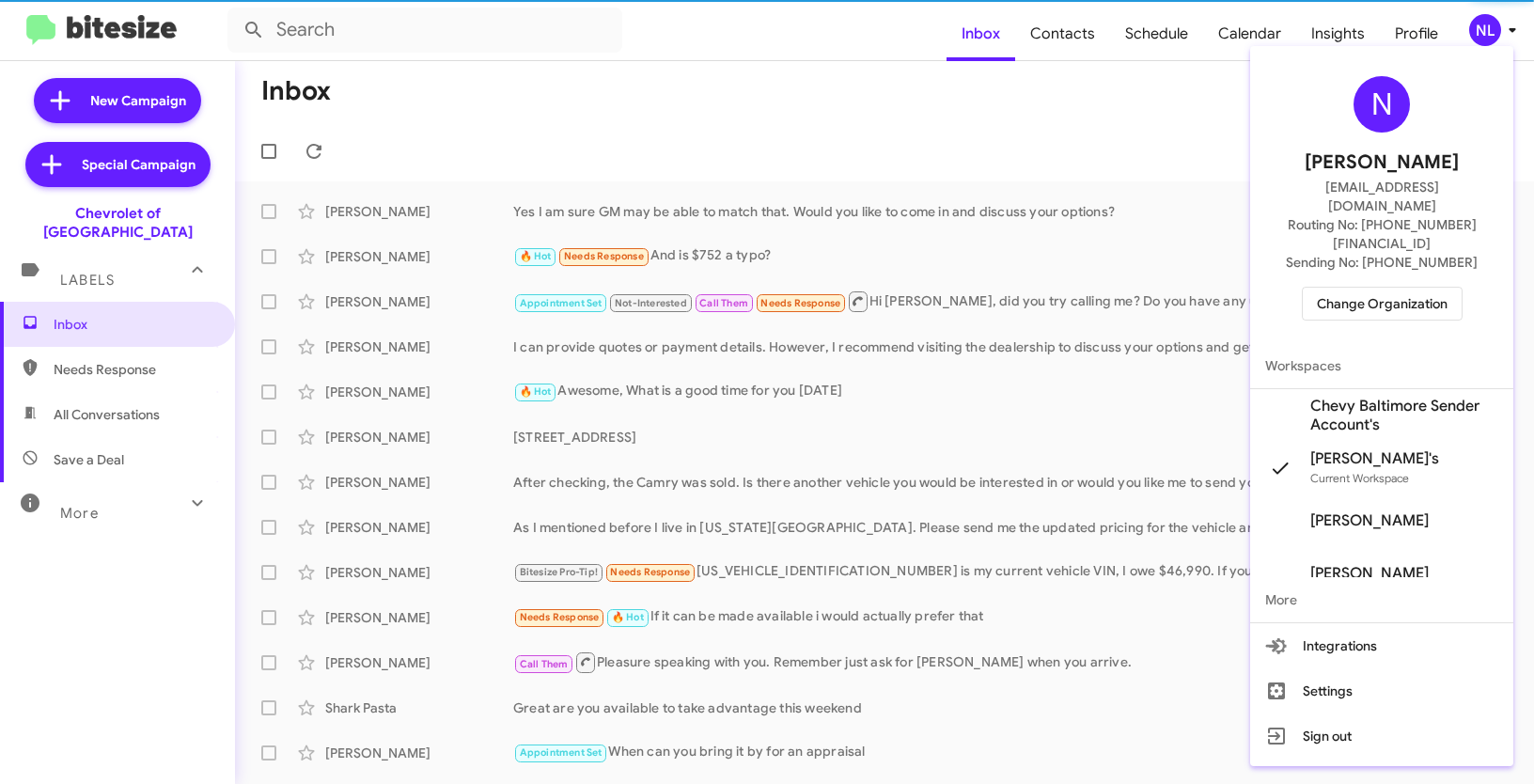
click at [1364, 397] on span "Chevy Baltimore Sender Account's" at bounding box center [1404, 416] width 188 height 38
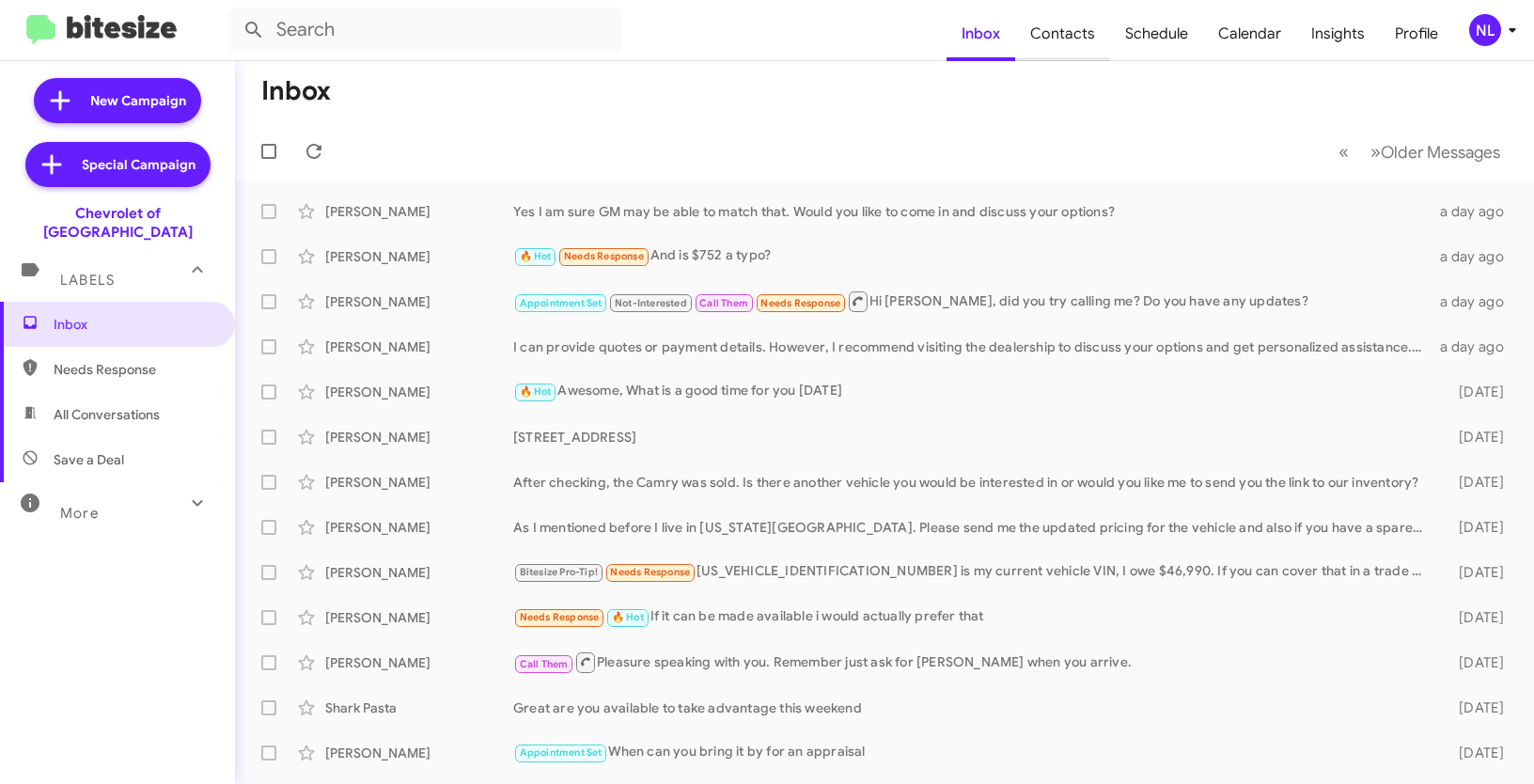
click at [1067, 25] on span "Contacts" at bounding box center [1063, 34] width 95 height 55
type input "in:groups"
click at [1494, 44] on span "NL" at bounding box center [1496, 30] width 57 height 32
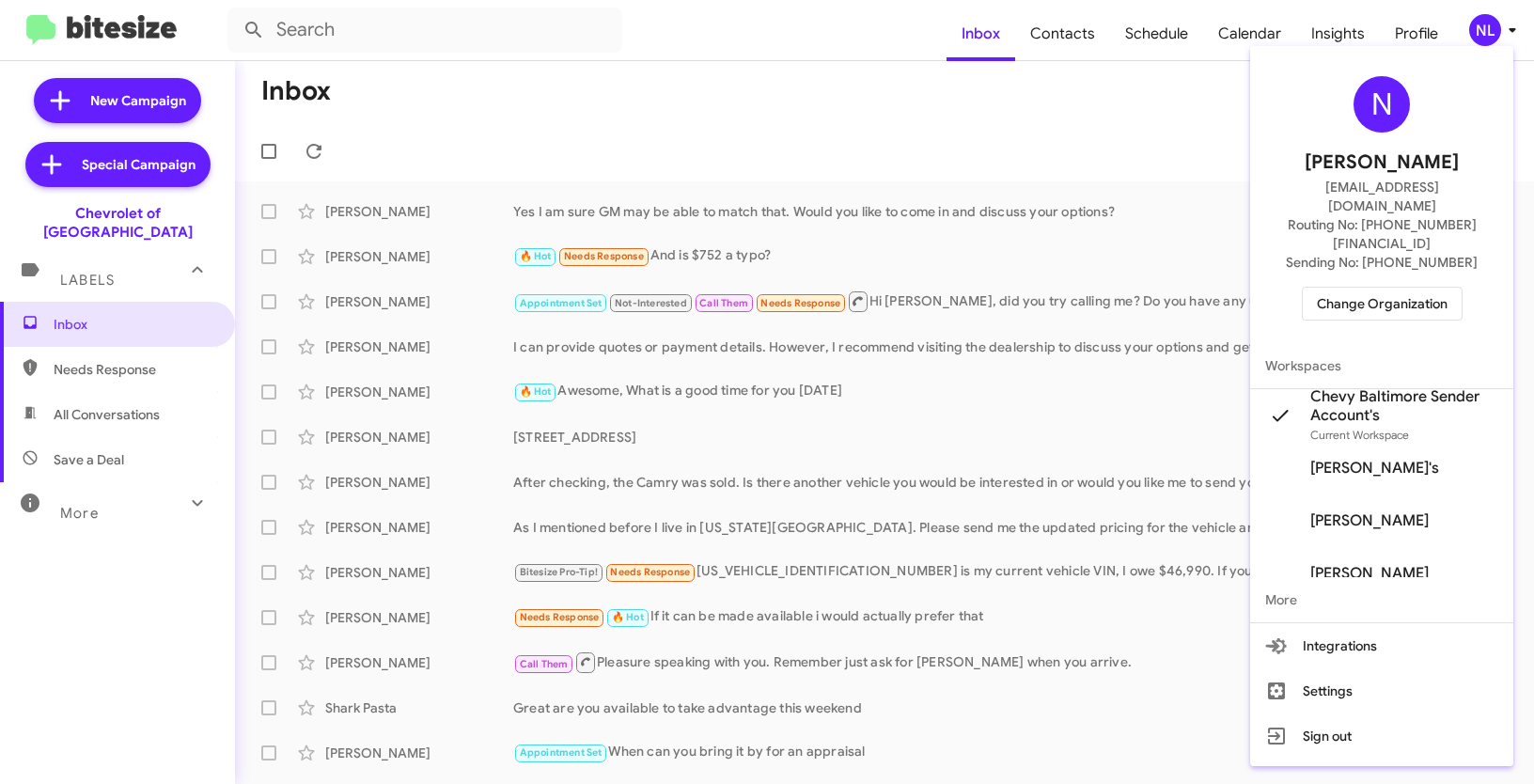
click at [1089, 182] on div at bounding box center [767, 392] width 1534 height 784
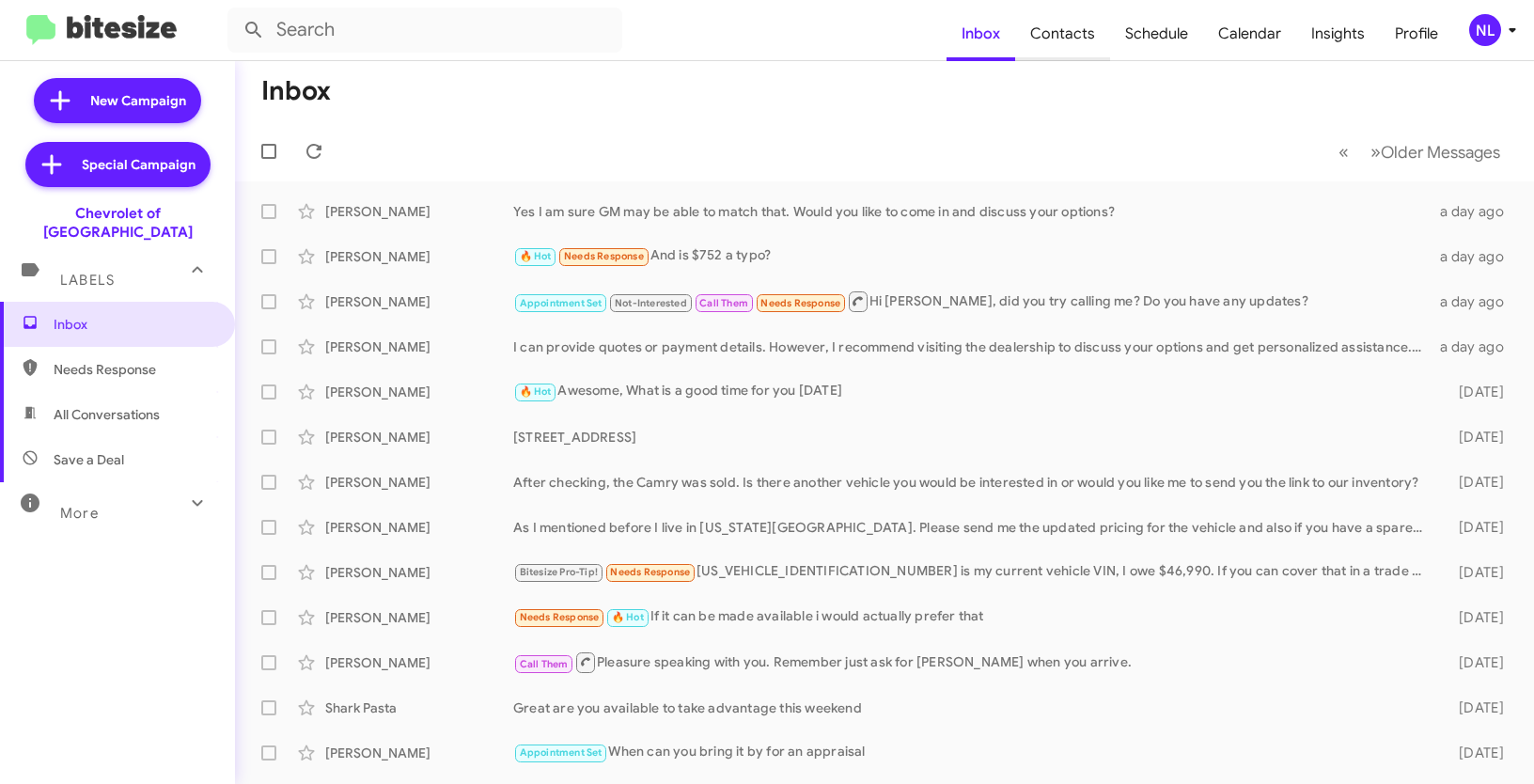
click at [1072, 30] on span "Contacts" at bounding box center [1063, 34] width 95 height 55
type input "in:groups"
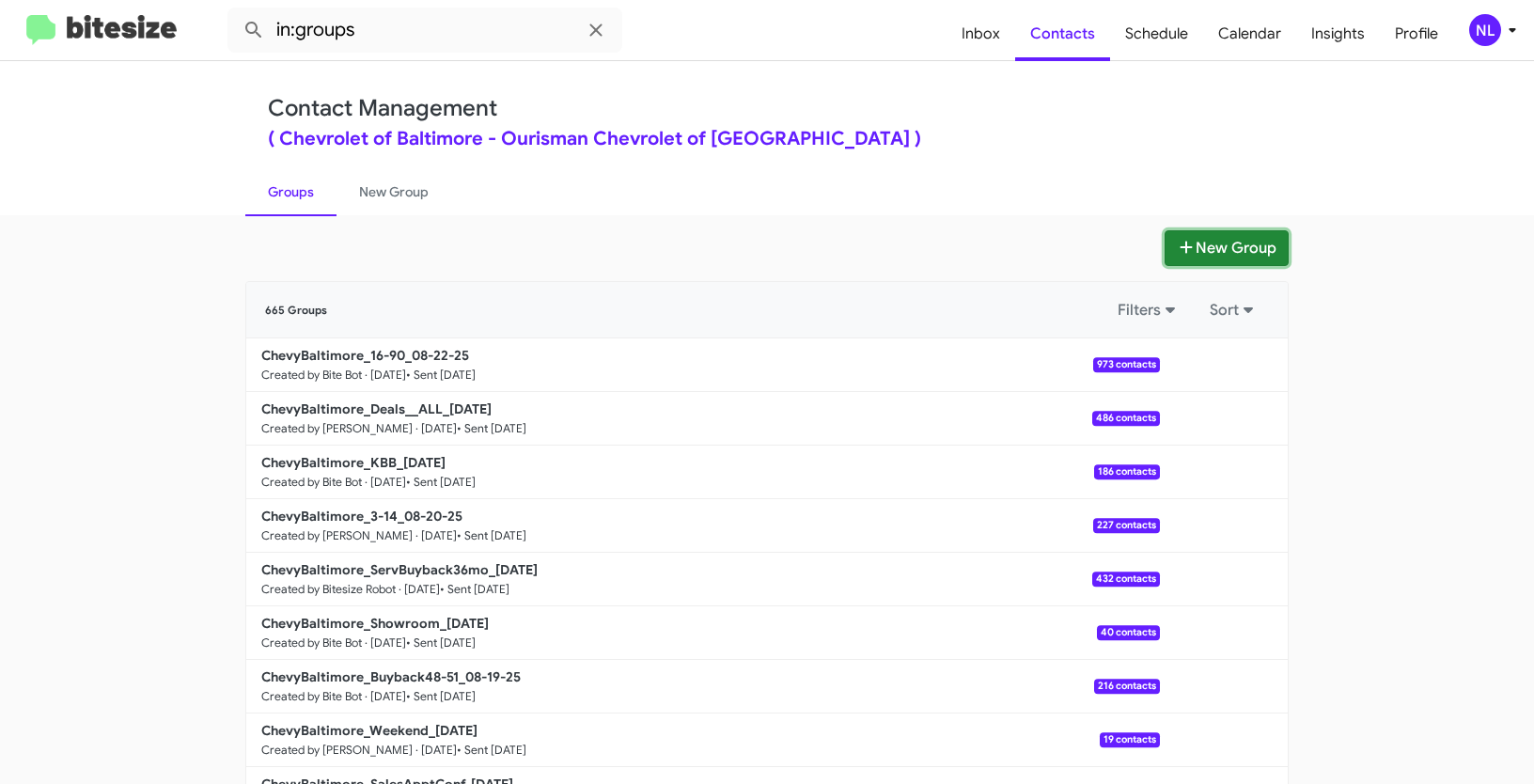
click at [1229, 254] on button "New Group" at bounding box center [1227, 248] width 124 height 36
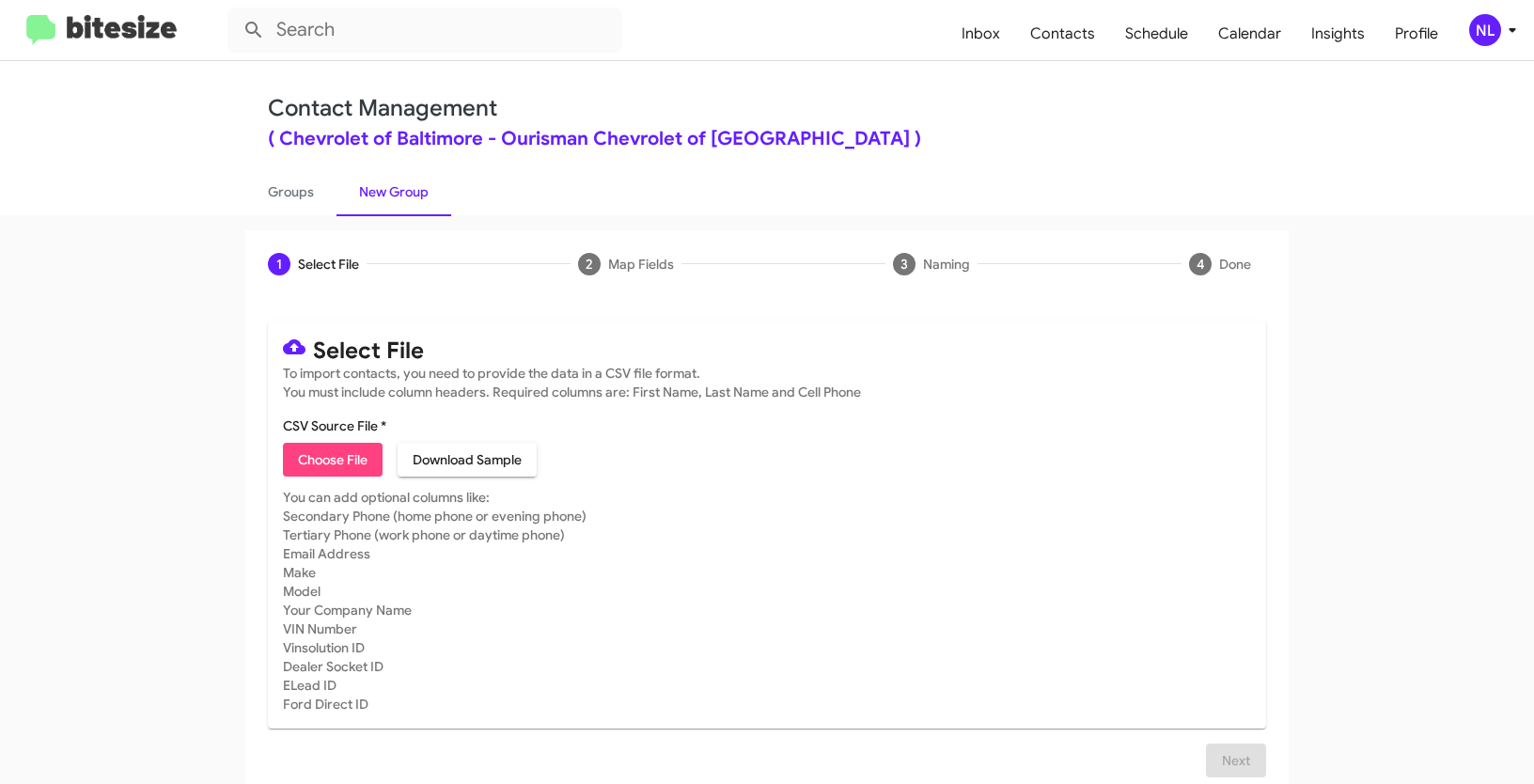
click at [338, 463] on span "Choose File" at bounding box center [333, 460] width 70 height 34
type input "ChevyBaltimore_SalesApptConf_08-25-25"
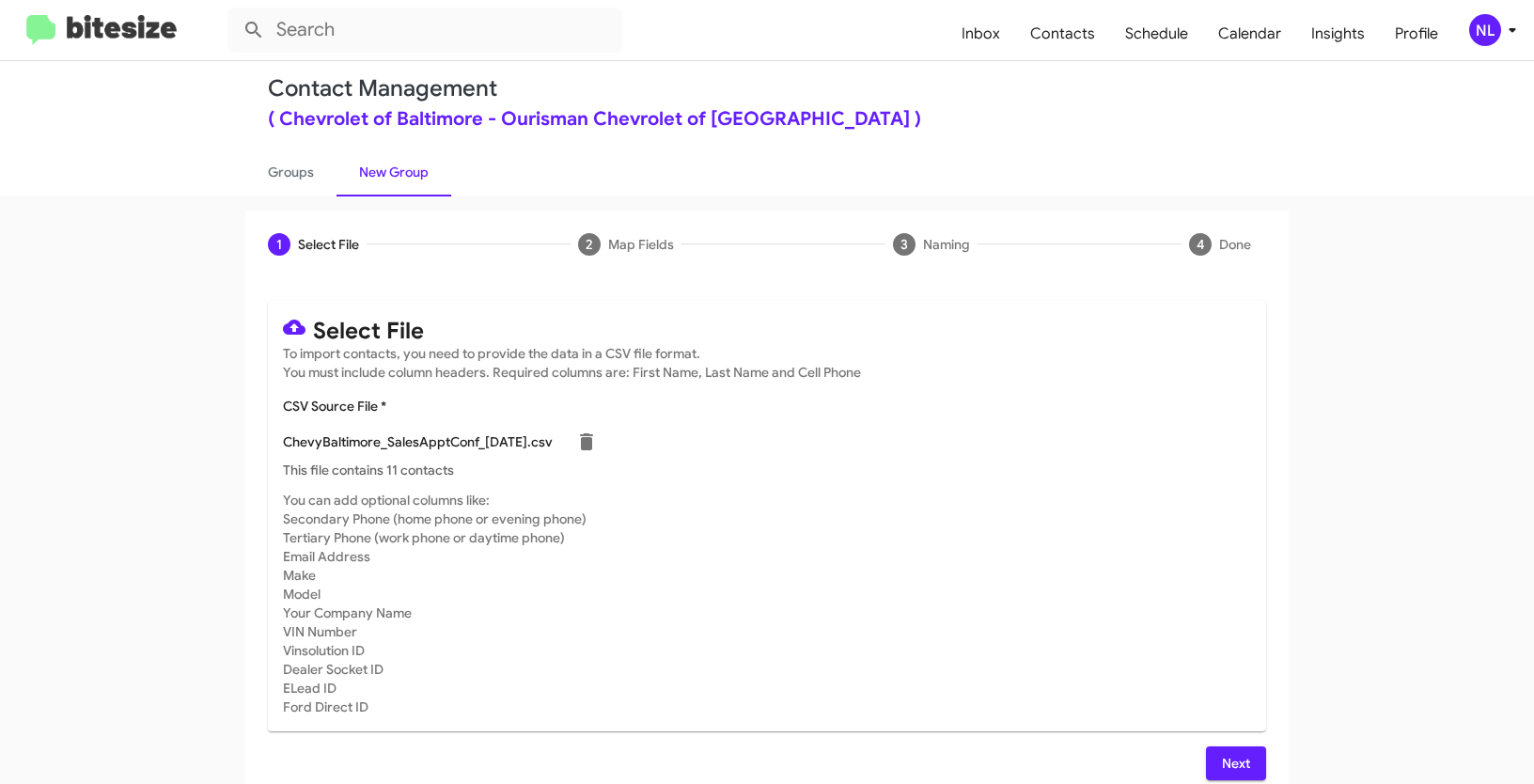
scroll to position [38, 0]
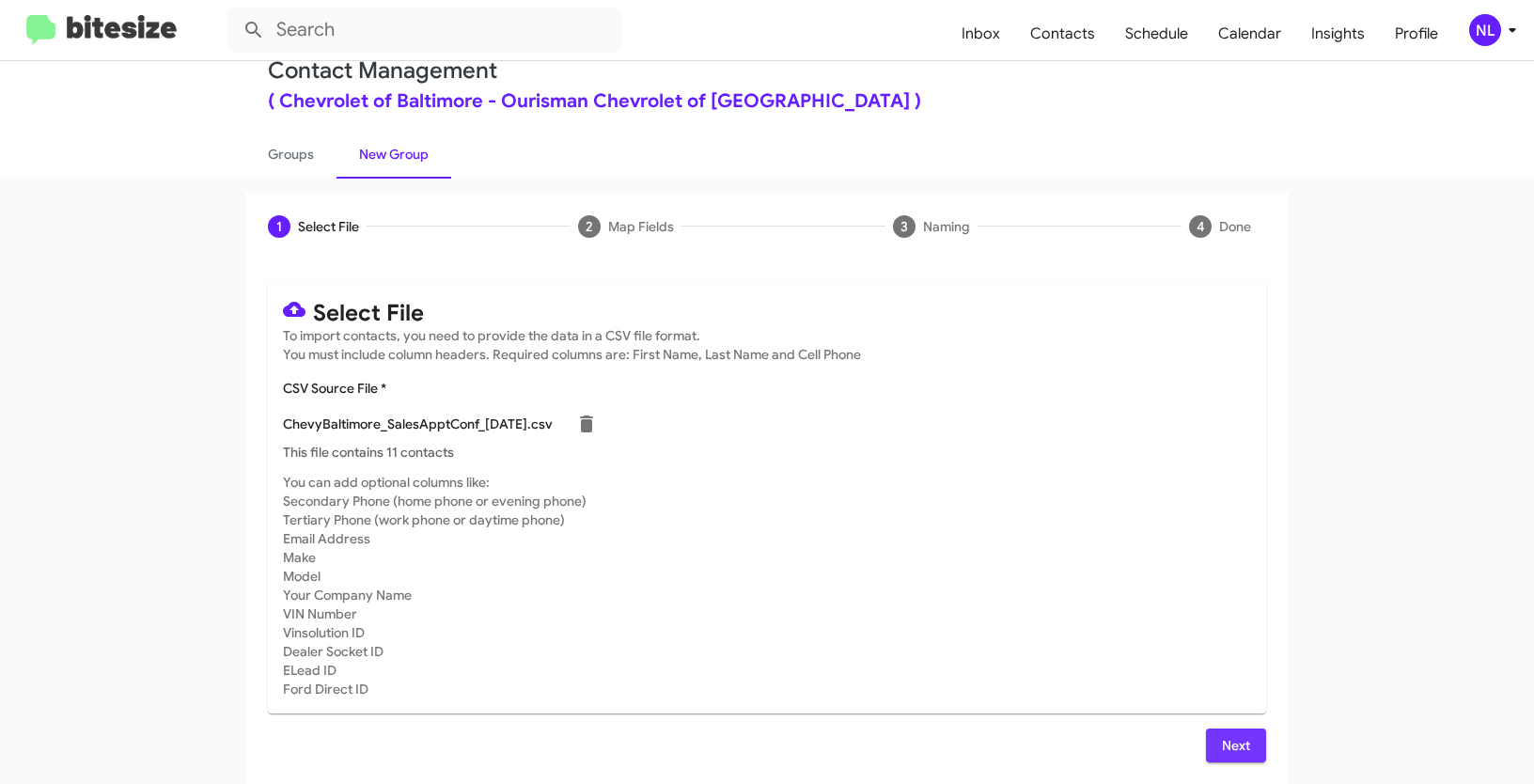
click at [1221, 740] on span "Next" at bounding box center [1236, 745] width 30 height 34
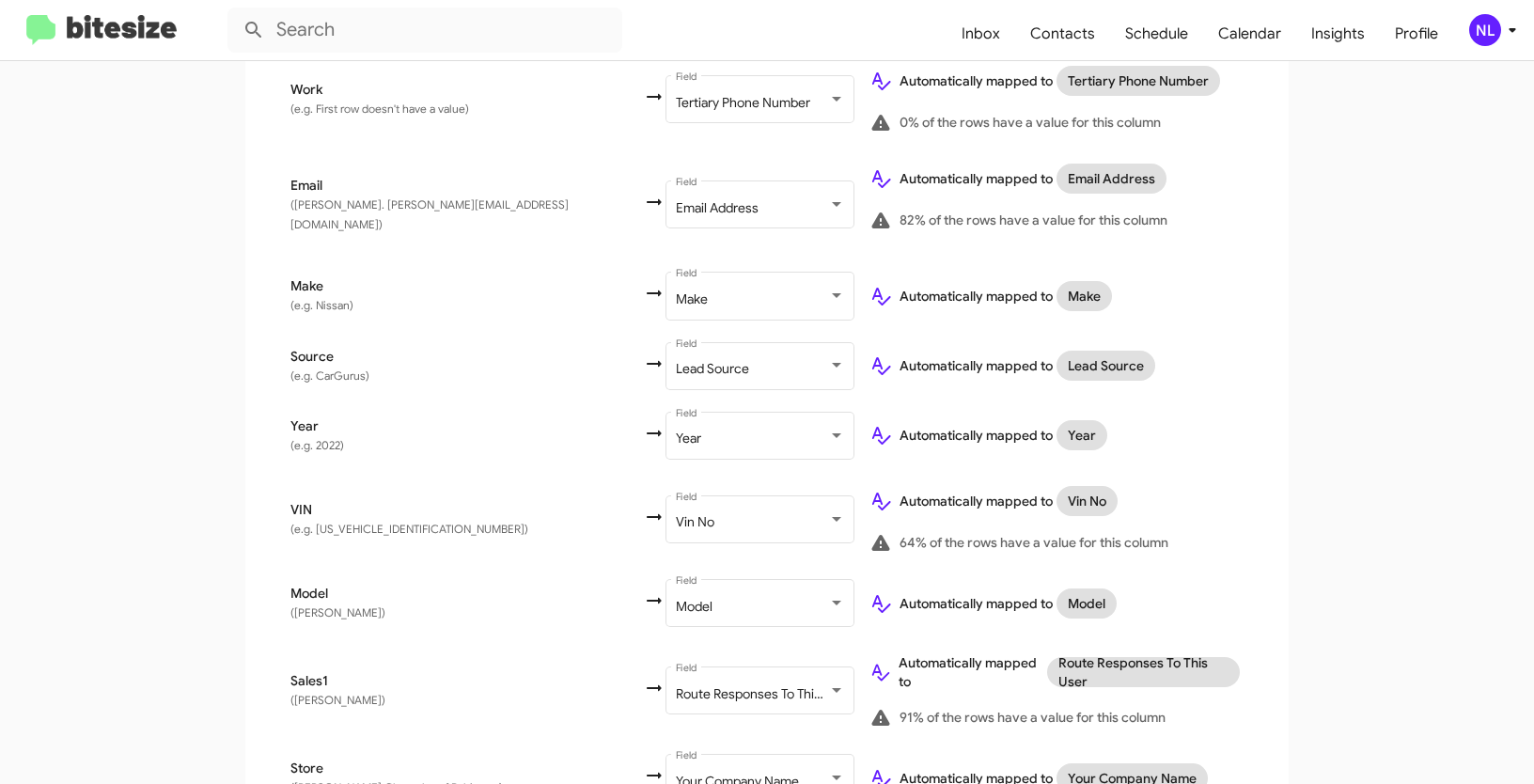
scroll to position [826, 0]
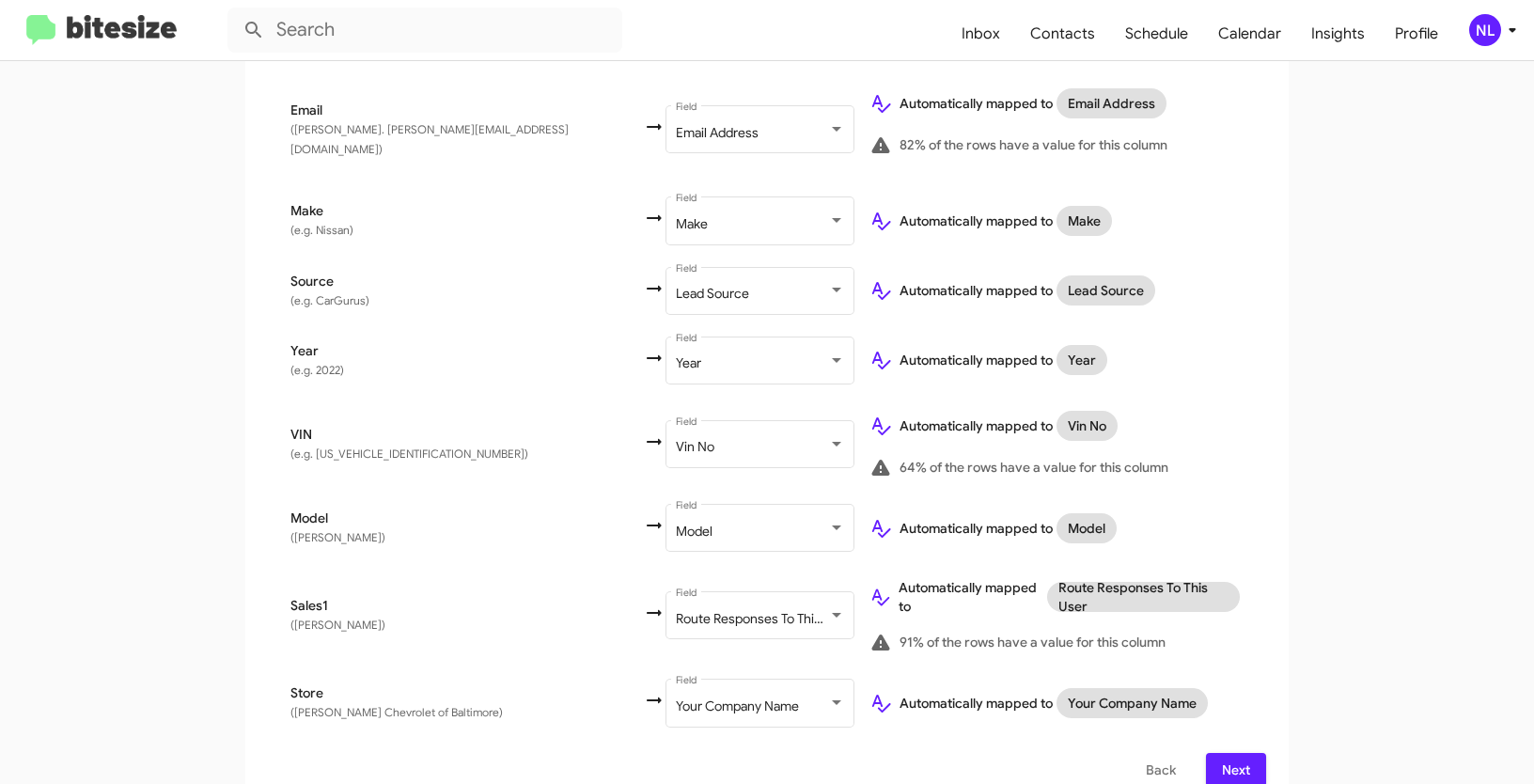
click at [1237, 753] on span "Next" at bounding box center [1236, 770] width 30 height 34
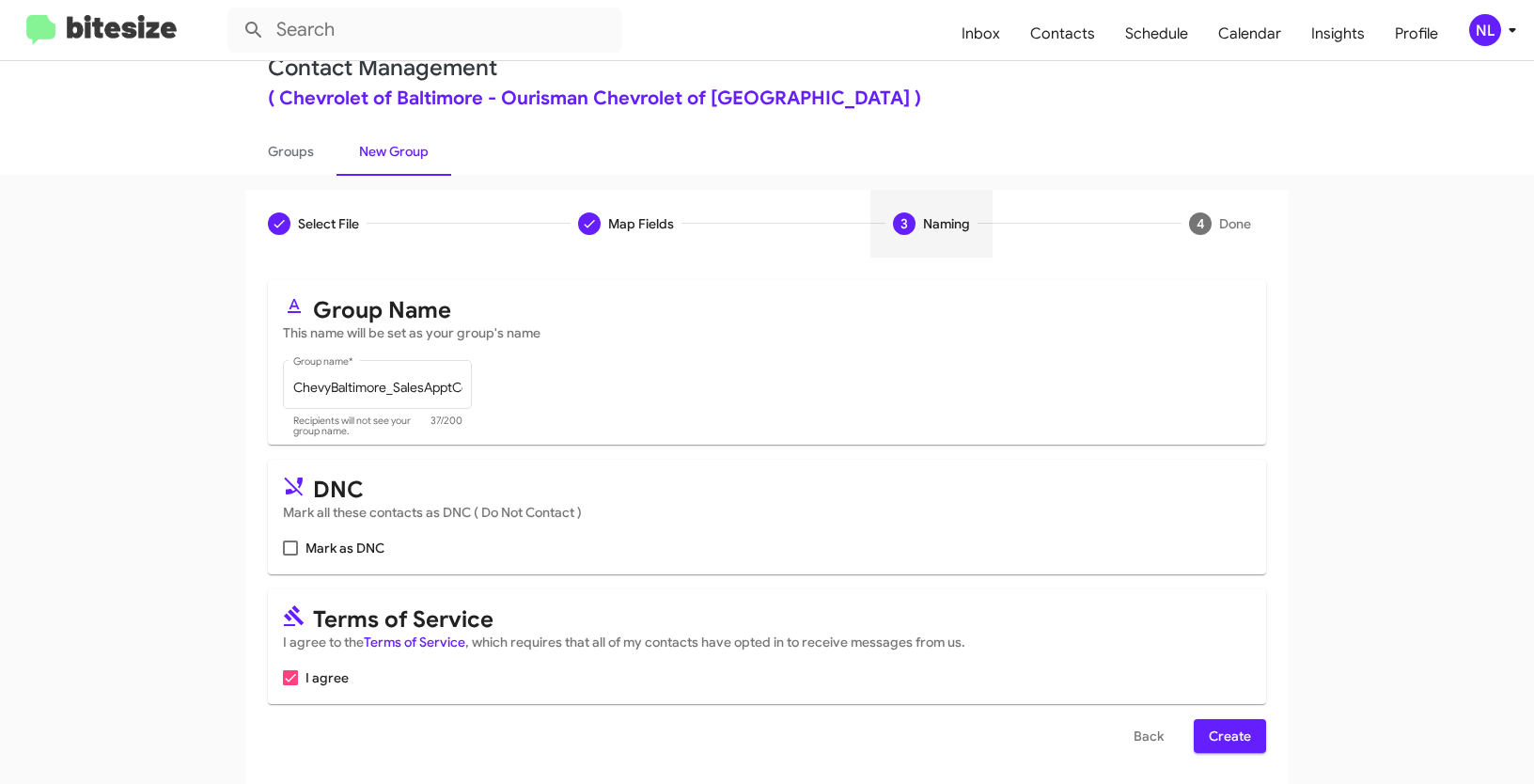
scroll to position [47, 0]
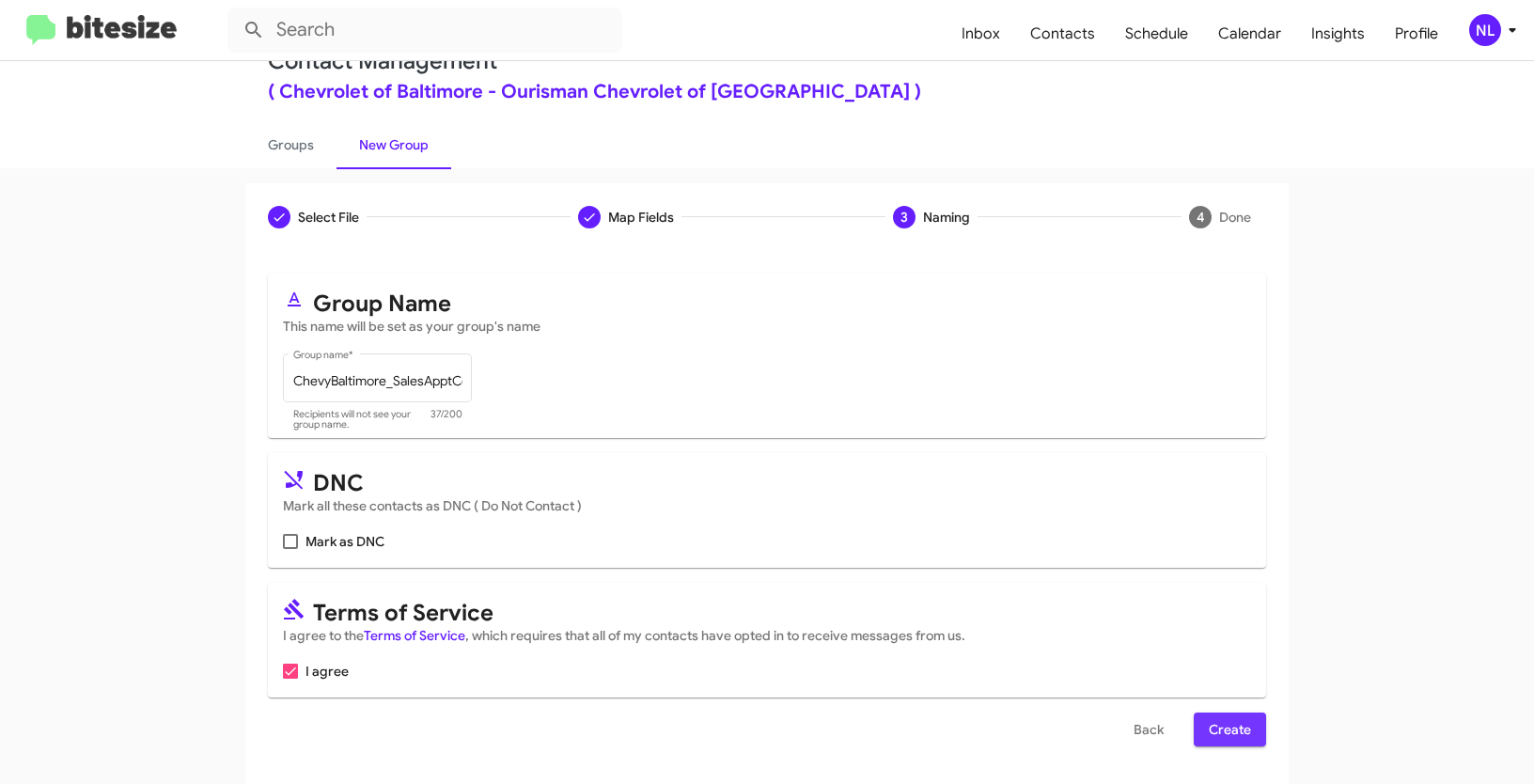
click at [1233, 728] on span "Create" at bounding box center [1229, 729] width 42 height 34
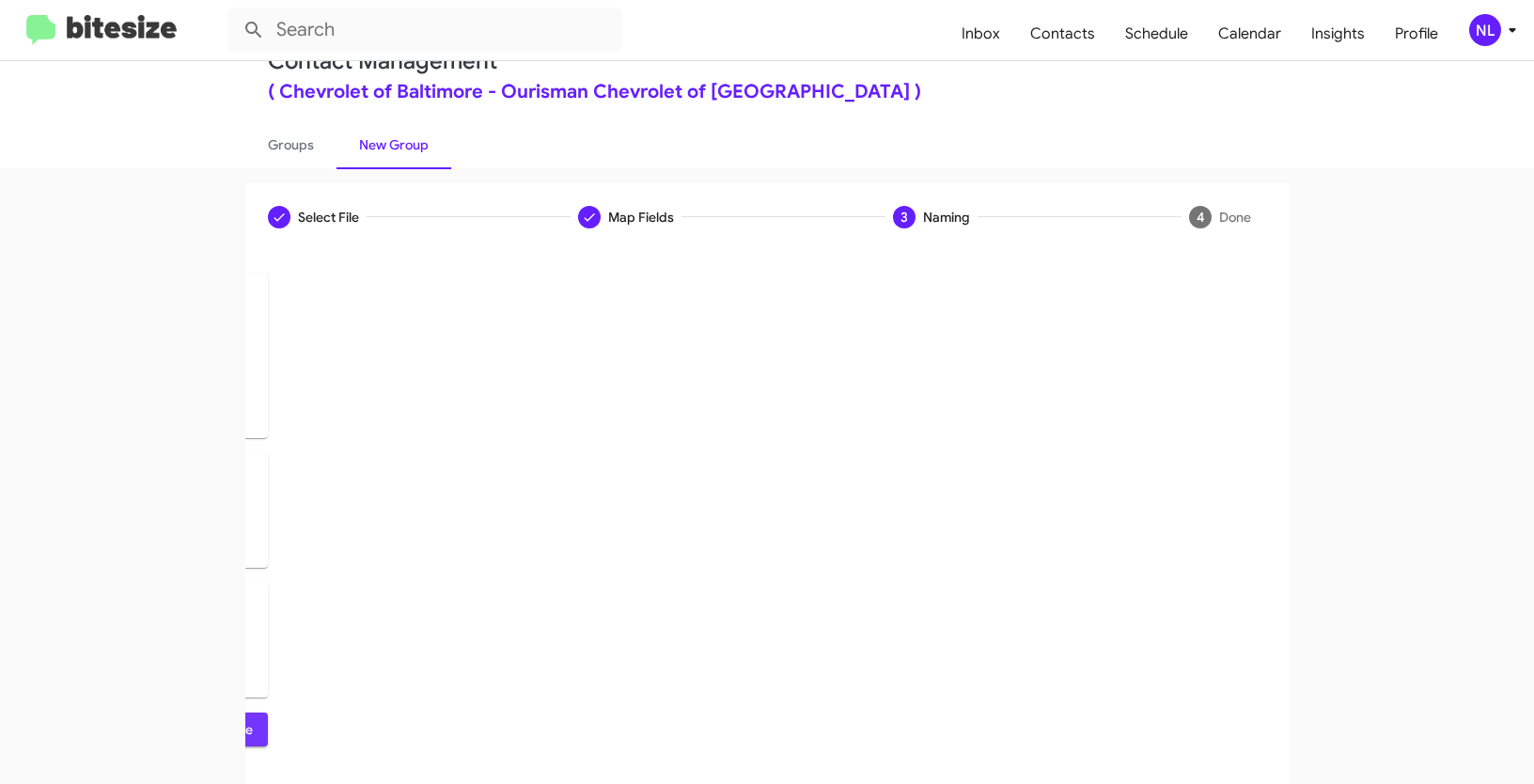
scroll to position [0, 0]
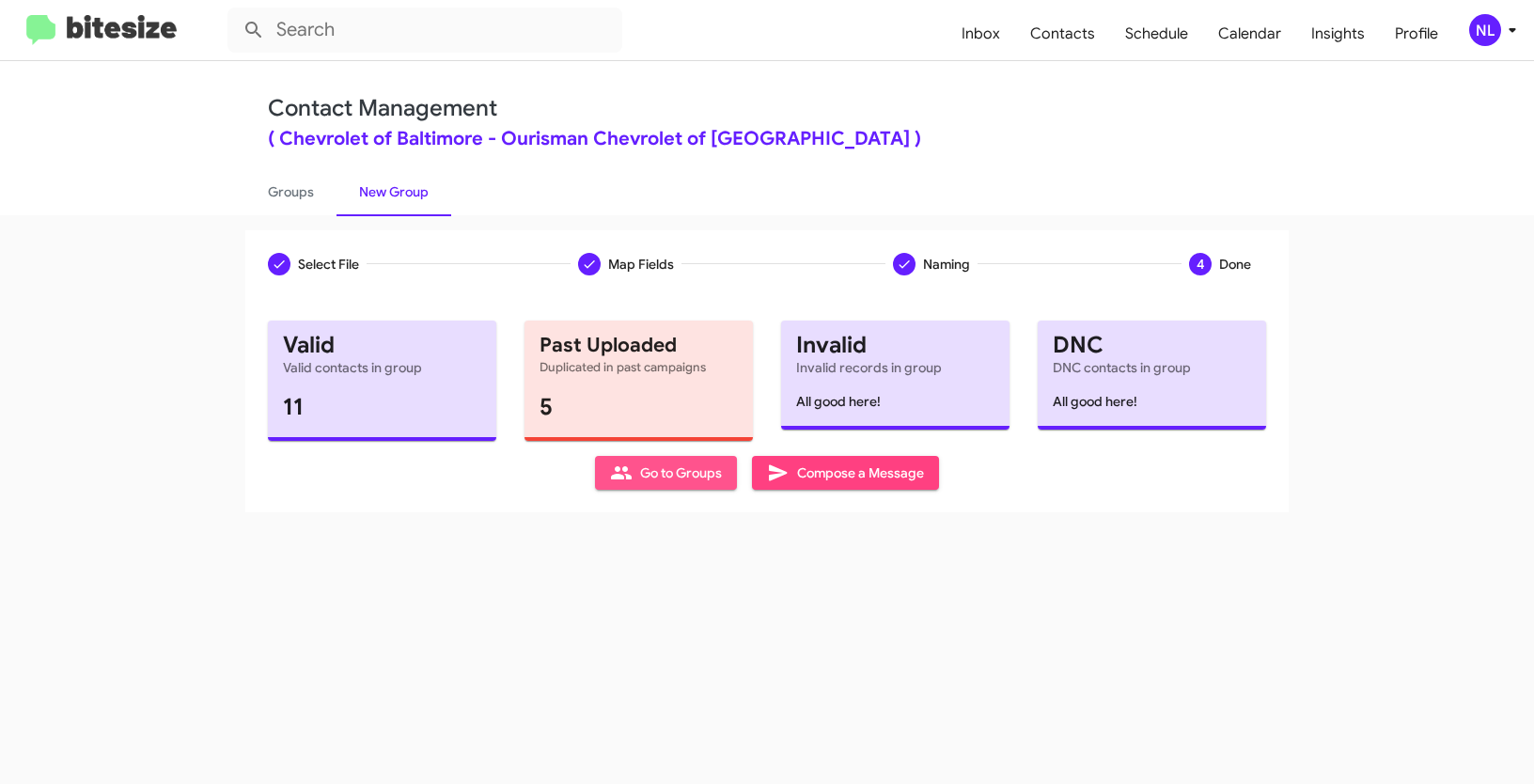
click at [678, 469] on span "Go to Groups" at bounding box center [666, 473] width 112 height 34
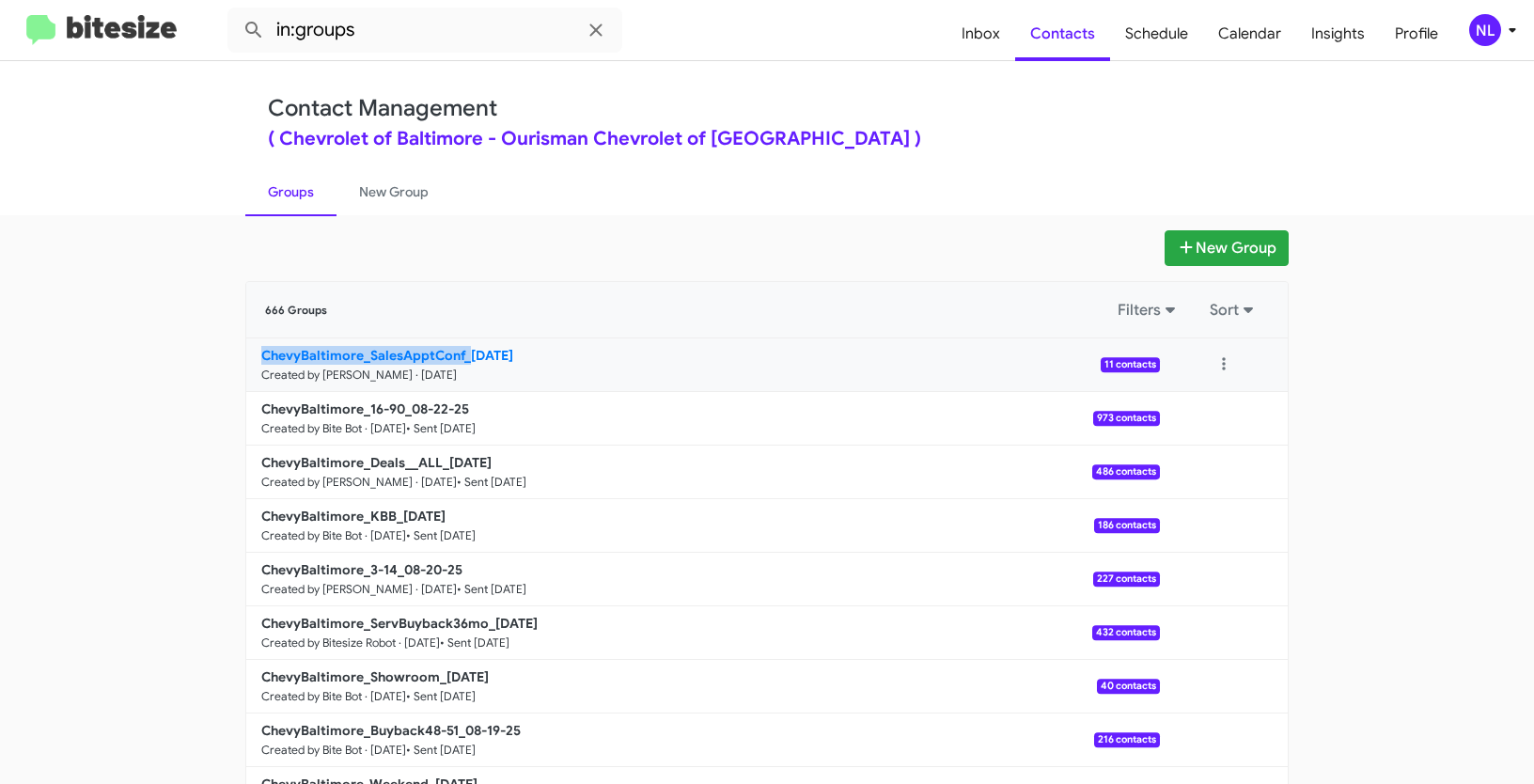
drag, startPoint x: 202, startPoint y: 358, endPoint x: 468, endPoint y: 360, distance: 266.0
click at [468, 360] on app-groups "New Group 666 Groups Filters Sort ChevyBaltimore_SalesApptConf_08-25-25 Created…" at bounding box center [767, 577] width 1534 height 694
copy b "ChevyBaltimore_SalesApptConf_"
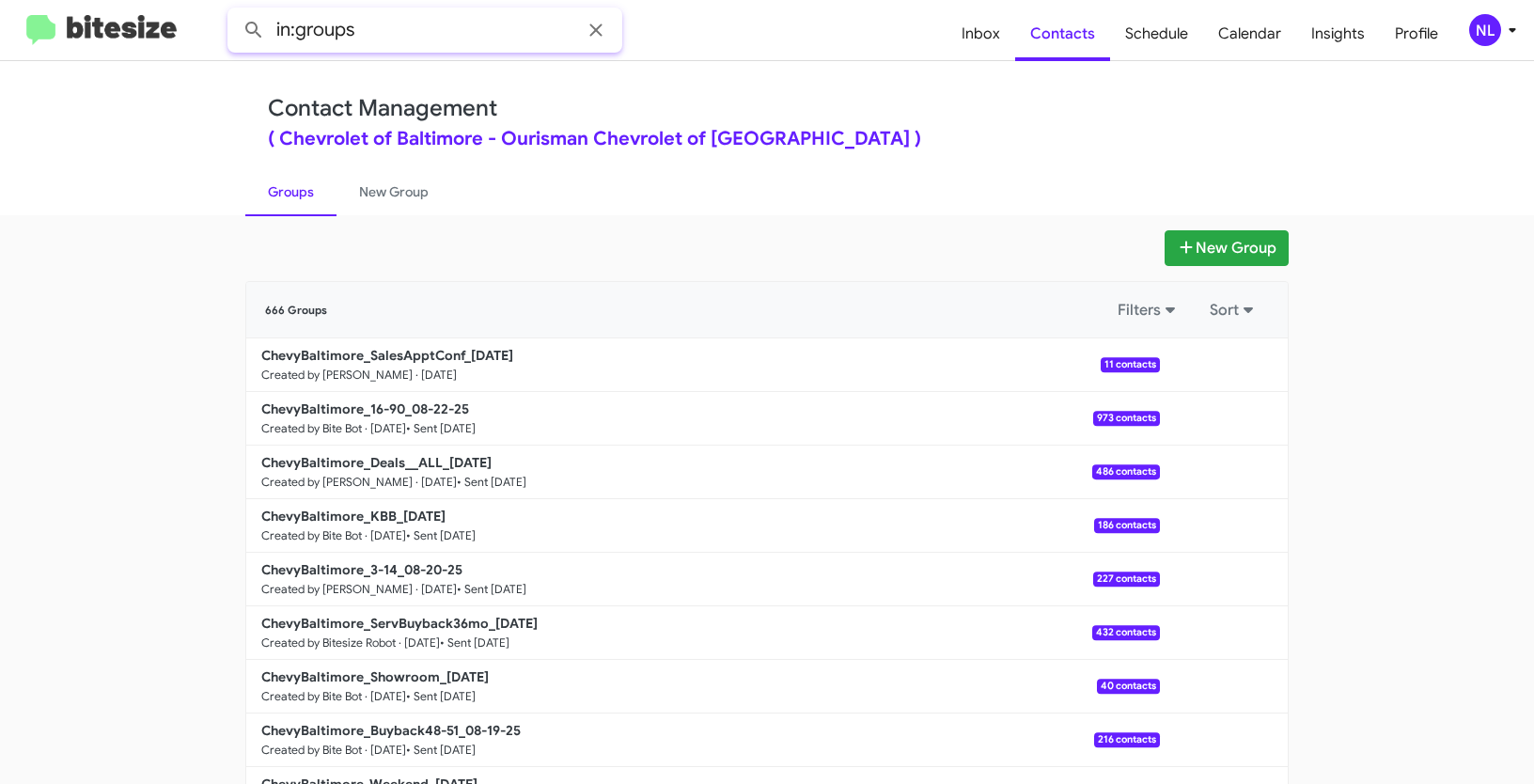
click at [383, 39] on input "in:groups" at bounding box center [424, 30] width 395 height 45
paste input "ChevyBaltimore_SalesApptConf_"
type input "in:groups ChevyBaltimore_SalesApptConf_"
click at [235, 11] on button at bounding box center [254, 30] width 38 height 38
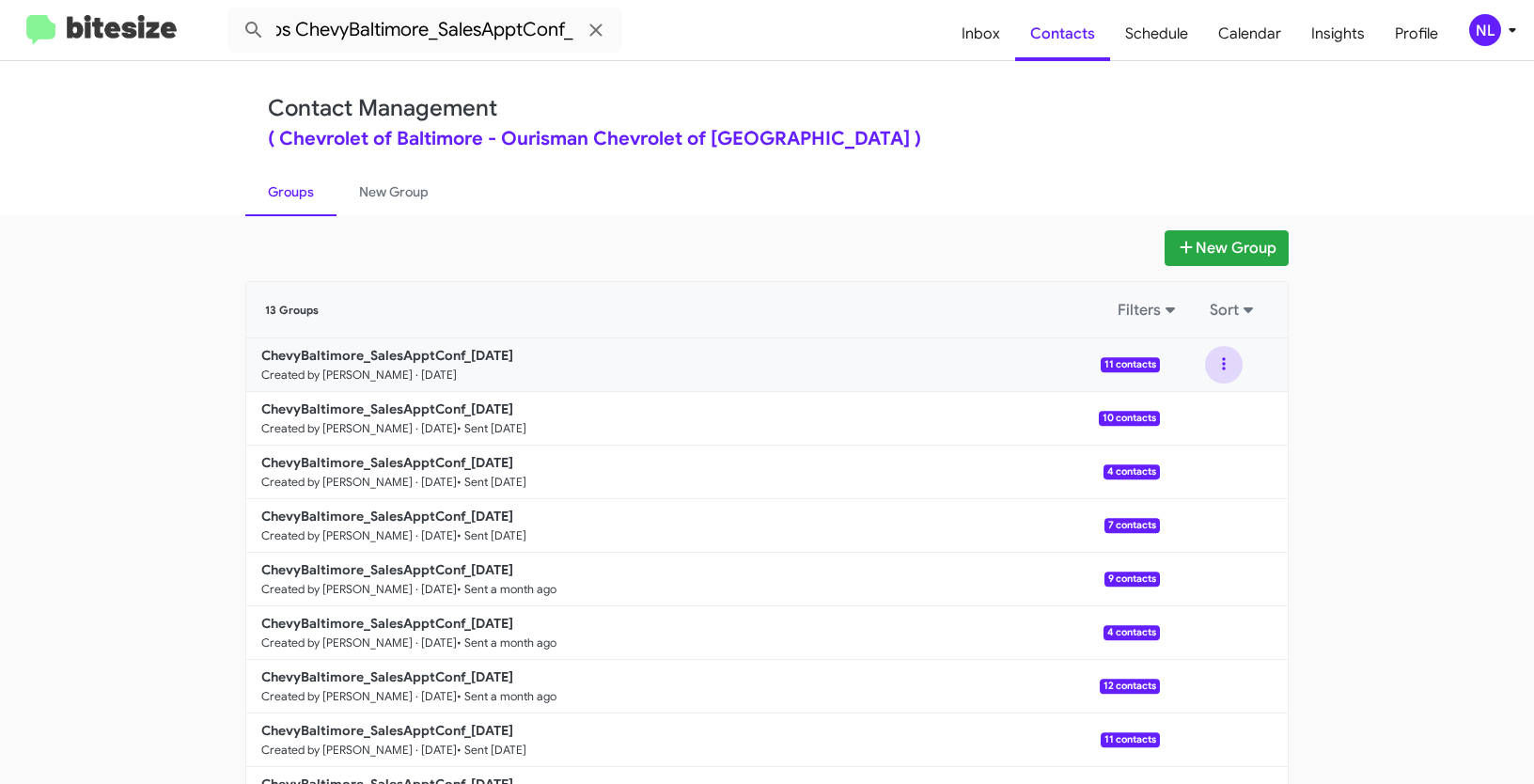
click at [1220, 374] on button at bounding box center [1224, 365] width 38 height 38
click at [1208, 423] on button "View contacts" at bounding box center [1168, 416] width 151 height 45
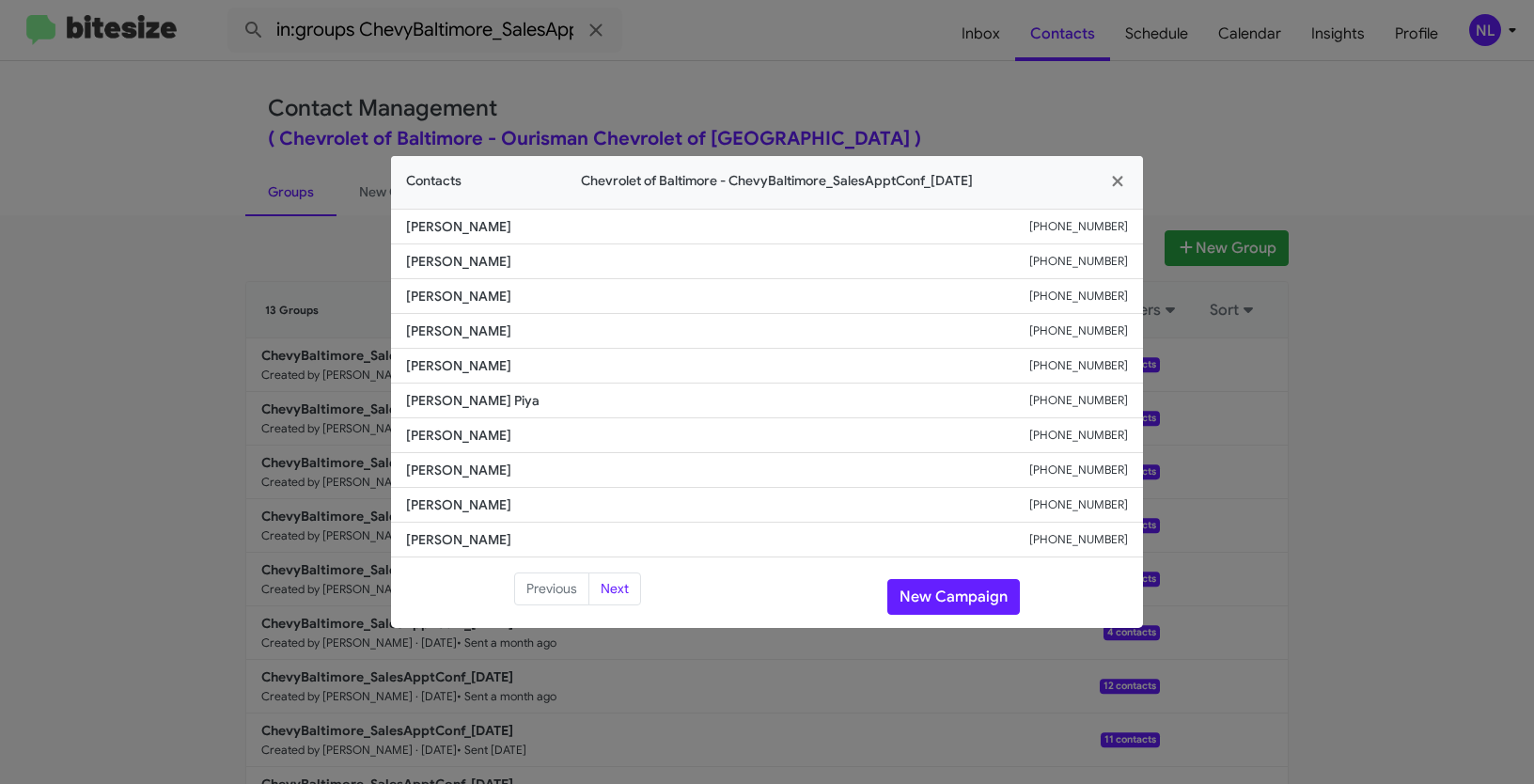
drag, startPoint x: 404, startPoint y: 364, endPoint x: 578, endPoint y: 374, distance: 174.3
click at [578, 374] on li "Oyinlola Adeyemi +13202377284" at bounding box center [767, 366] width 752 height 35
copy span "Oyinlola Adeyemi"
click at [980, 592] on button "New Campaign" at bounding box center [953, 596] width 133 height 36
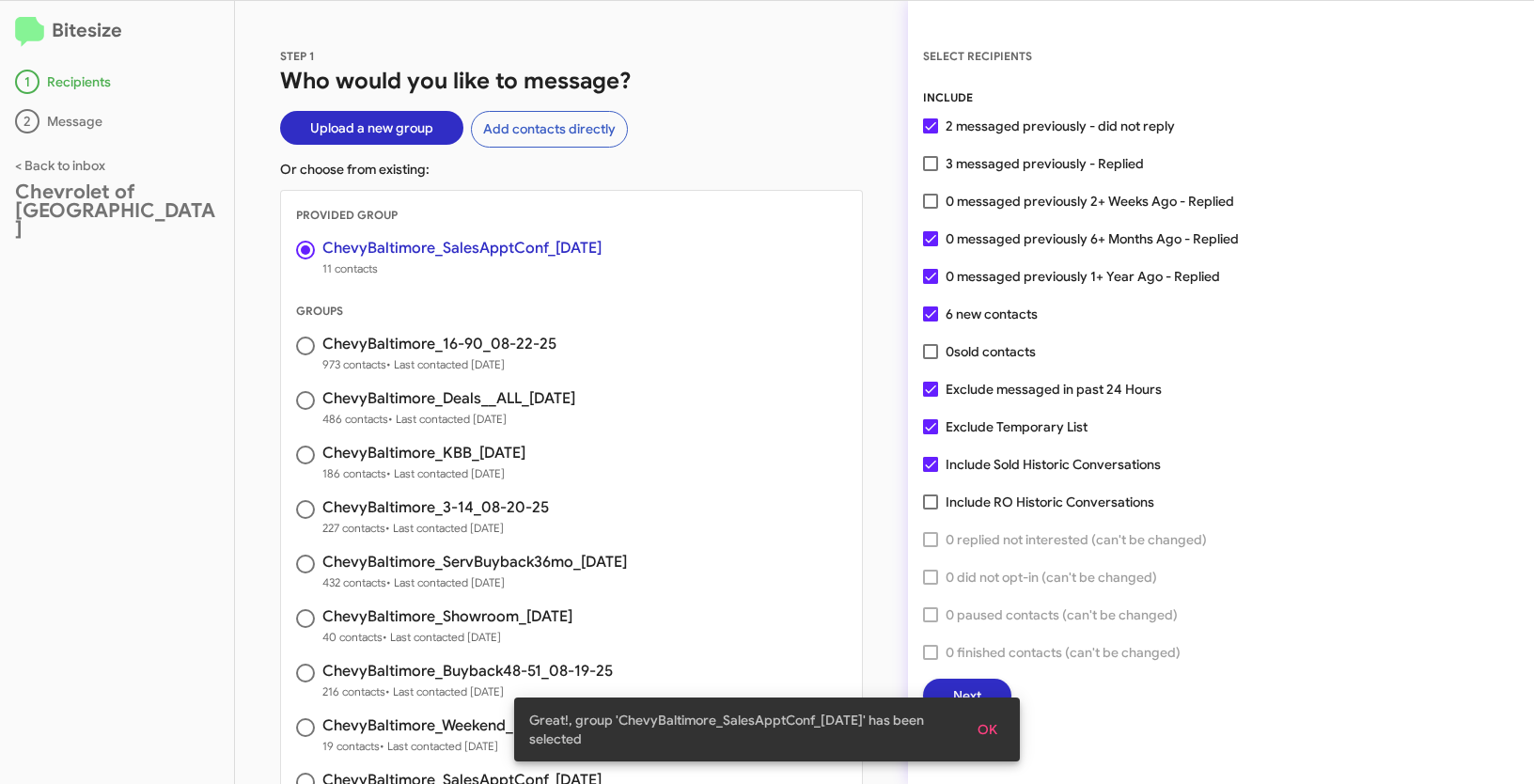
click at [984, 739] on span "OK" at bounding box center [987, 729] width 20 height 34
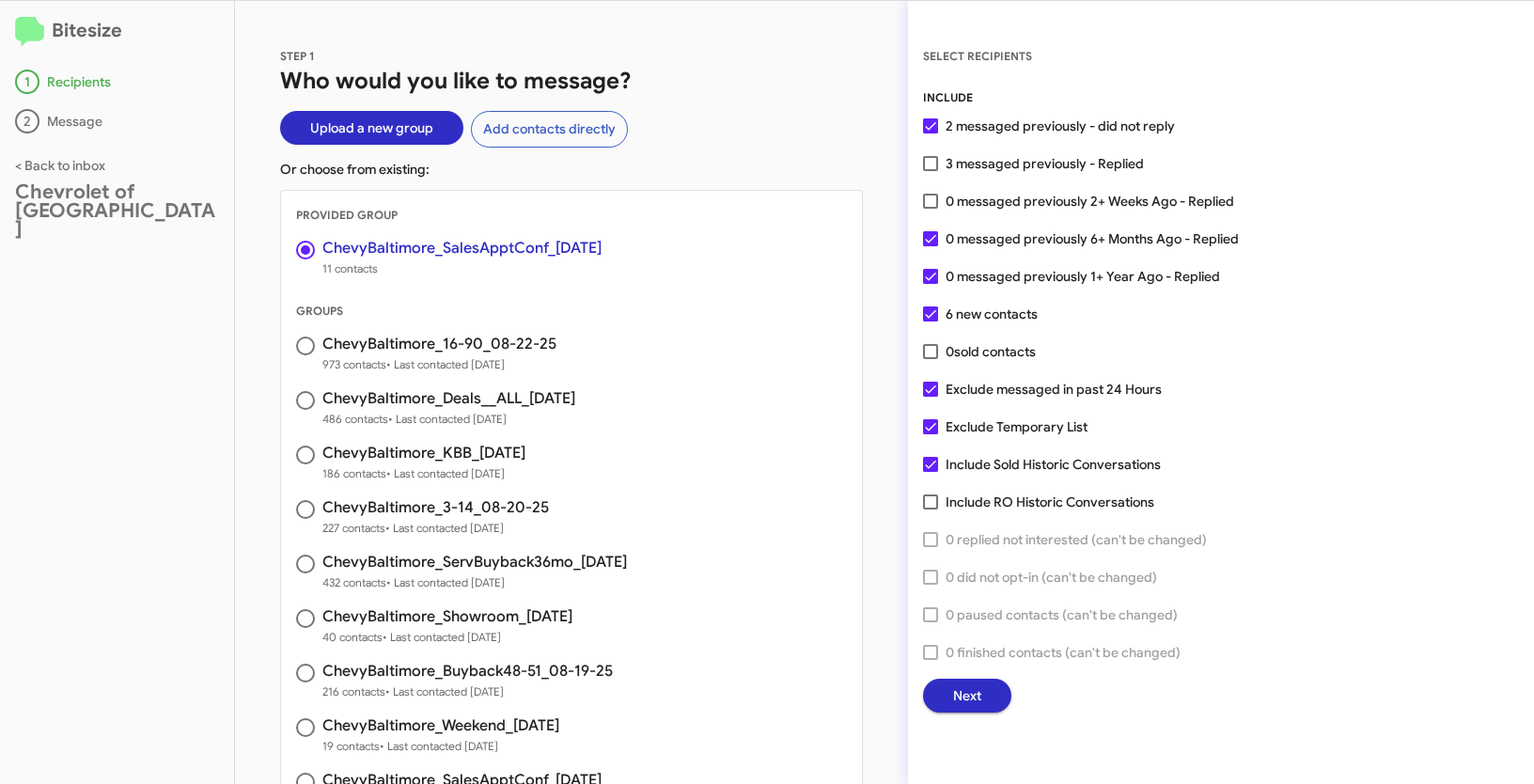
click at [928, 161] on span at bounding box center [931, 164] width 15 height 15
click at [930, 171] on input "3 messaged previously - Replied" at bounding box center [930, 171] width 1 height 1
checkbox input "true"
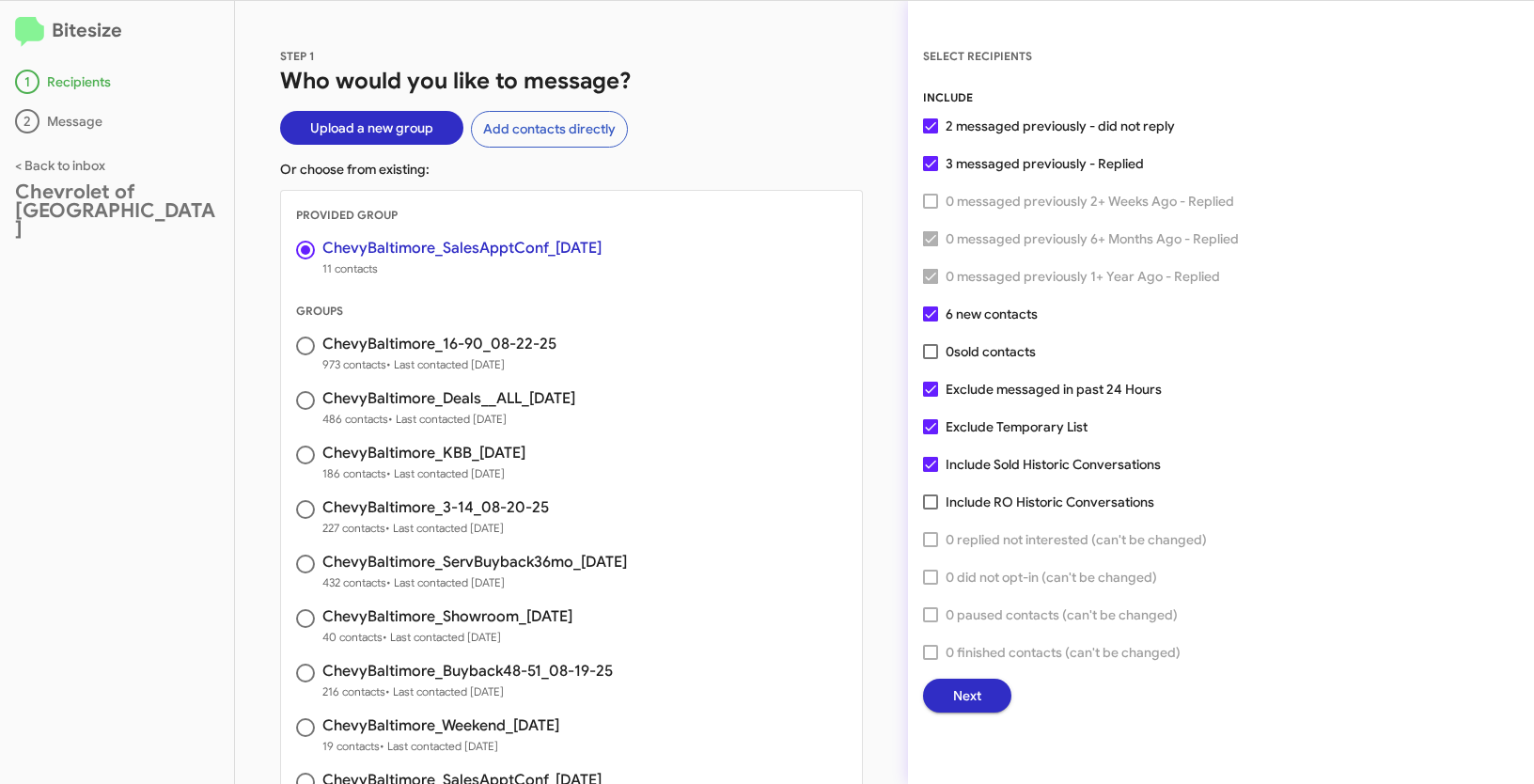
click at [935, 394] on span at bounding box center [931, 389] width 15 height 15
click at [931, 397] on input "Exclude messaged in past 24 Hours" at bounding box center [930, 397] width 1 height 1
checkbox input "false"
click at [926, 424] on span at bounding box center [931, 427] width 15 height 15
click at [930, 434] on input "Exclude Temporary List" at bounding box center [930, 434] width 1 height 1
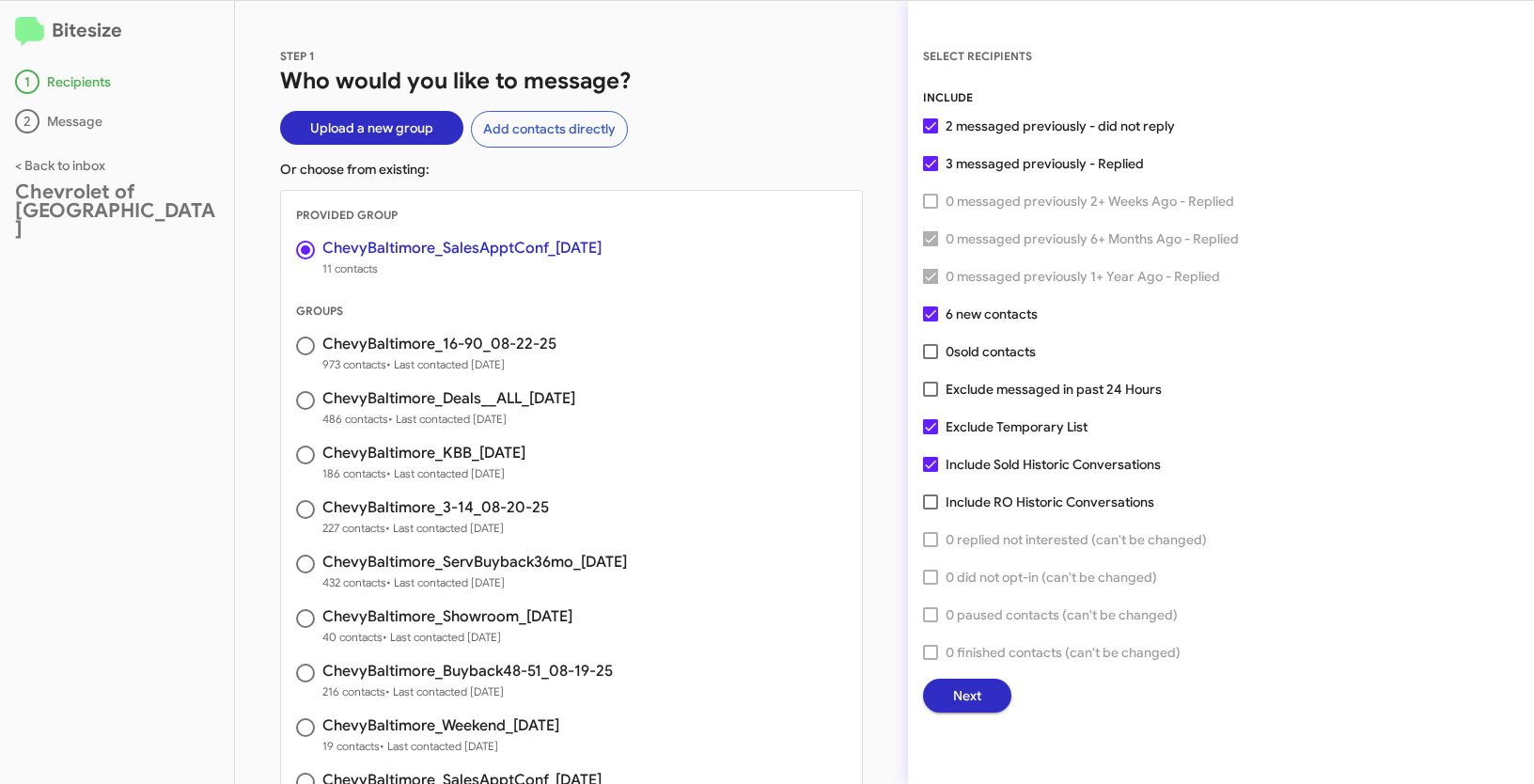
checkbox input "false"
click at [966, 699] on span "Next" at bounding box center [967, 695] width 28 height 34
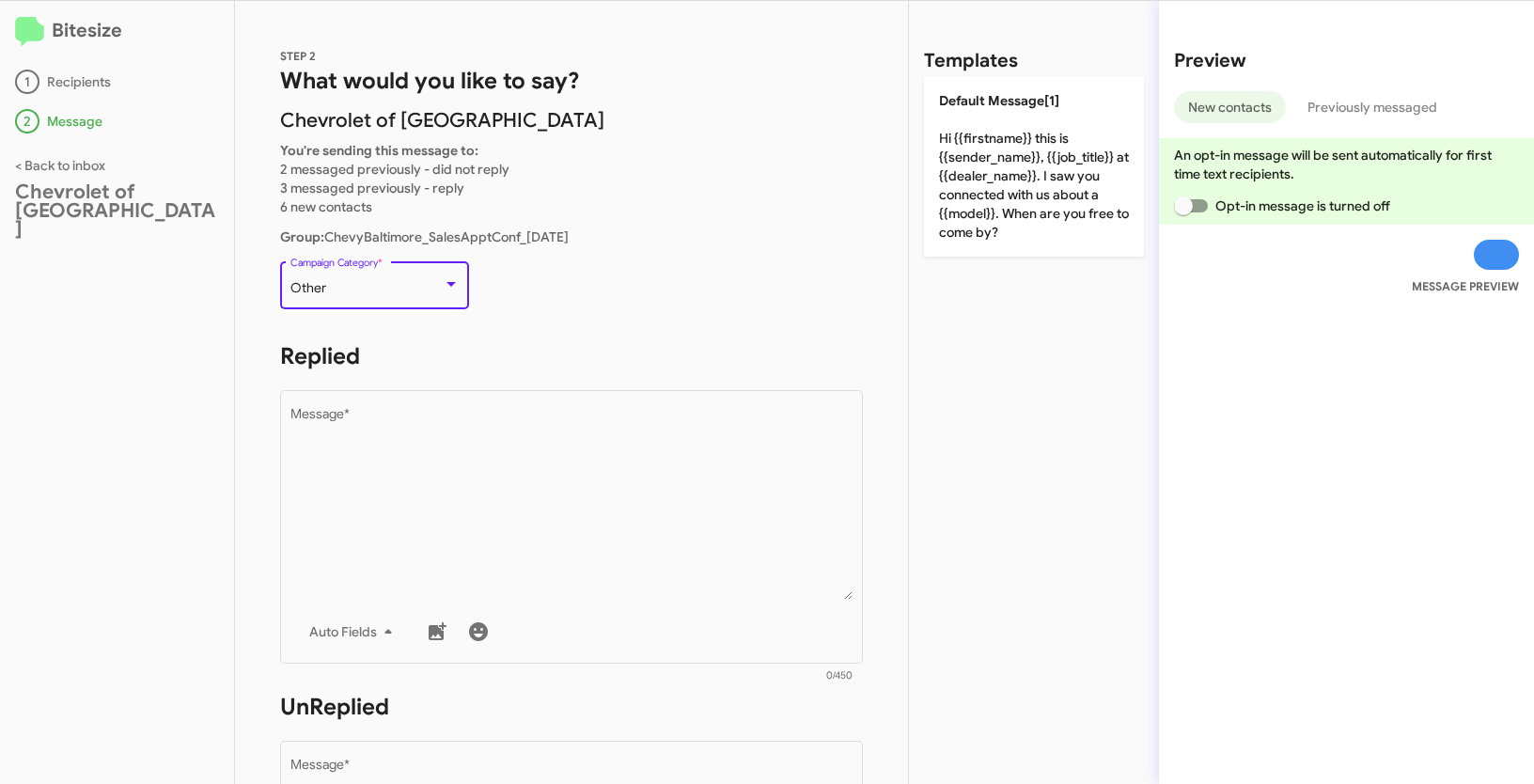
click at [410, 284] on div "Other" at bounding box center [367, 288] width 153 height 15
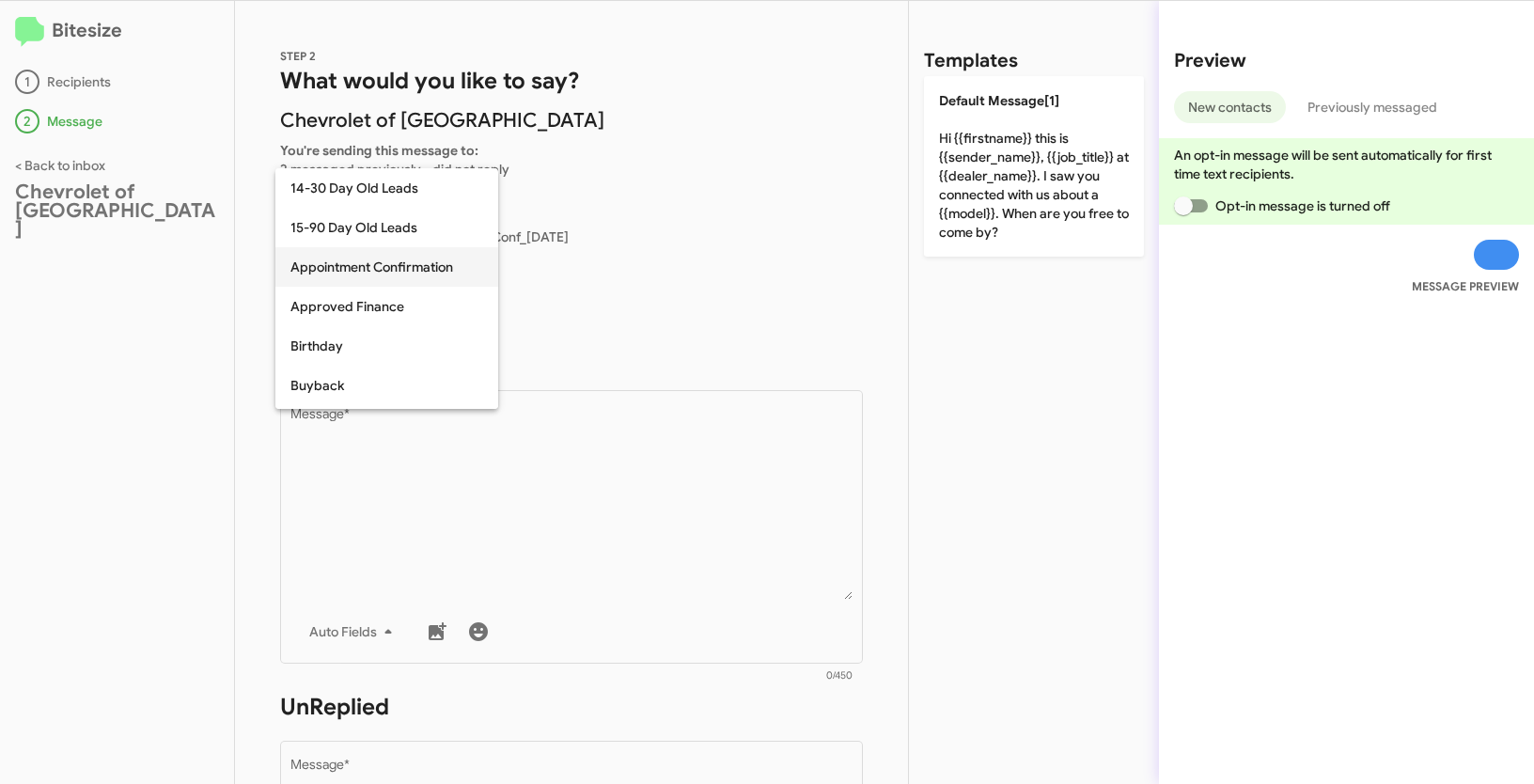
click at [373, 263] on span "Appointment Confirmation" at bounding box center [387, 267] width 192 height 40
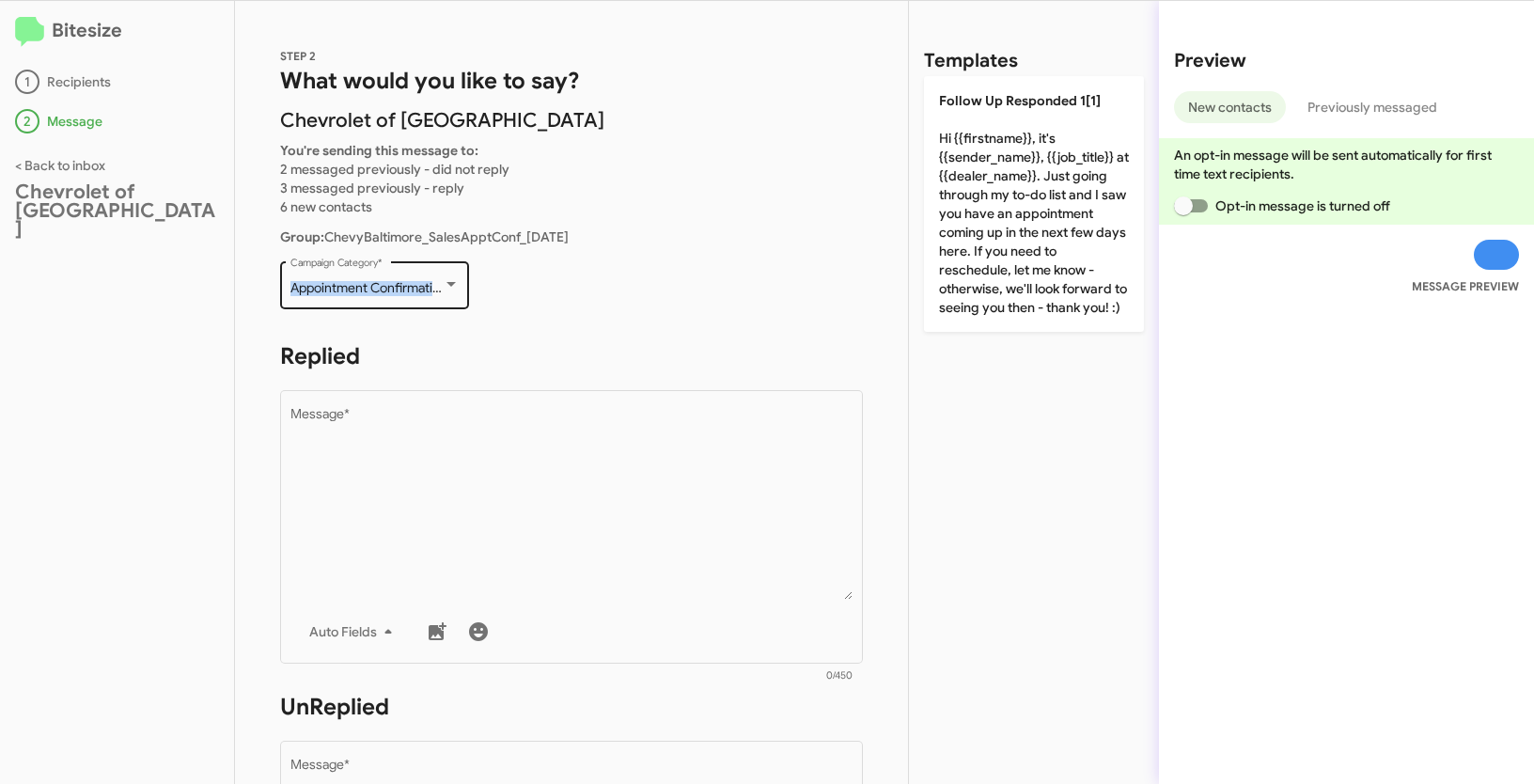
drag, startPoint x: 302, startPoint y: 285, endPoint x: 450, endPoint y: 295, distance: 148.3
click at [450, 295] on div "Appointment Confirmation Campaign Category *" at bounding box center [374, 283] width 189 height 52
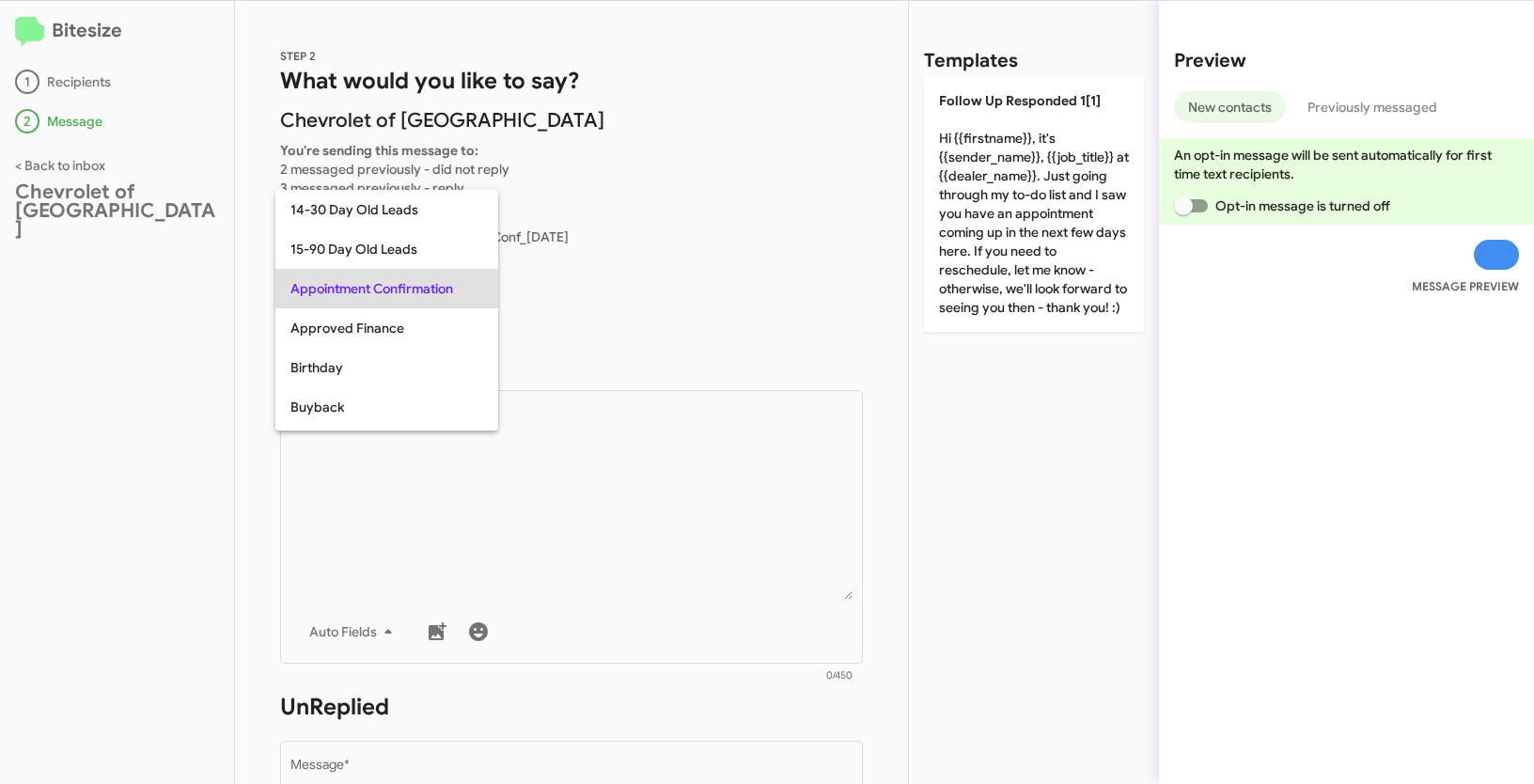
copy span "Appointment Confirmation"
click at [645, 602] on div at bounding box center [767, 392] width 1534 height 784
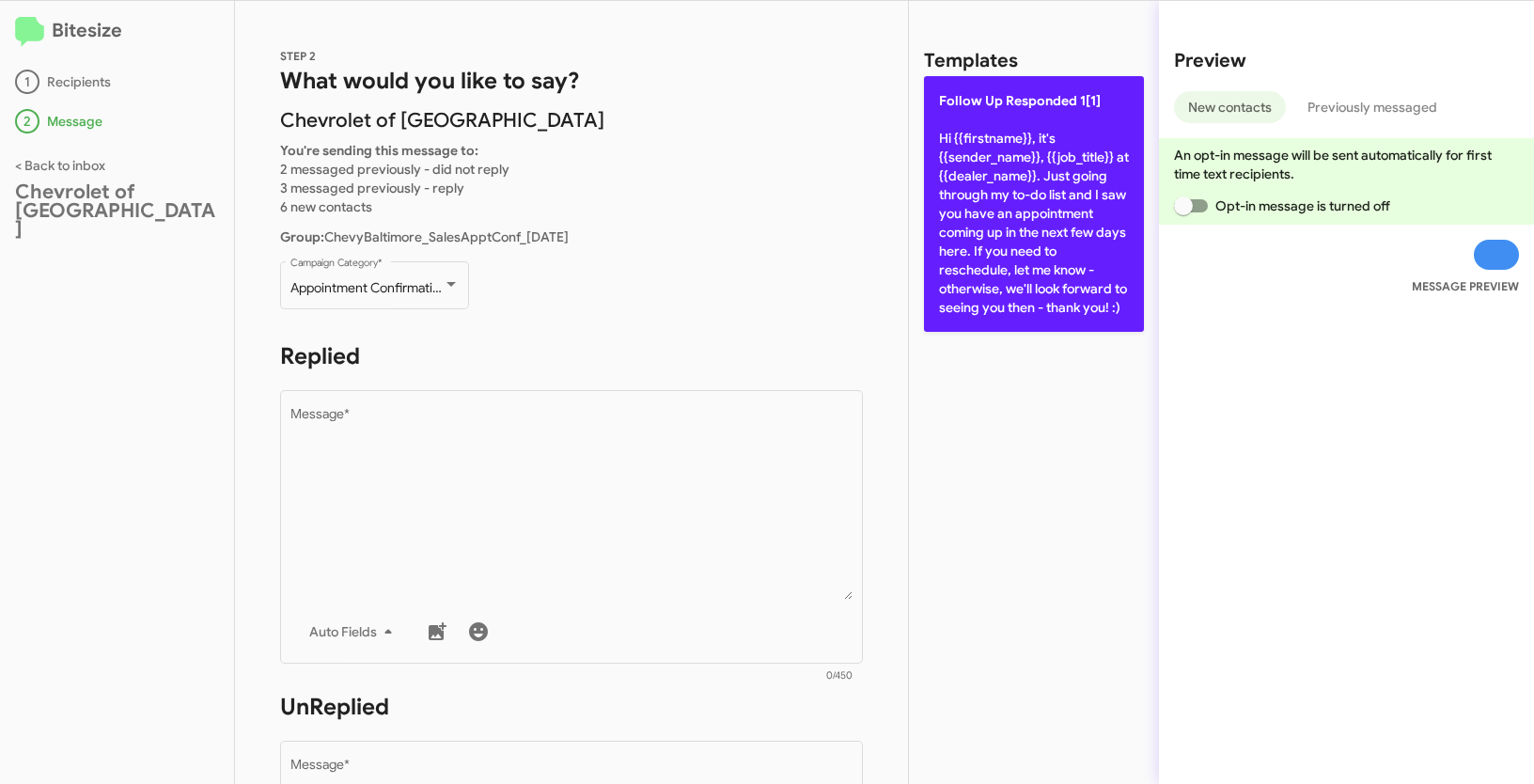
drag, startPoint x: 972, startPoint y: 211, endPoint x: 937, endPoint y: 231, distance: 40.3
click at [972, 211] on p "Follow Up Responded 1[1] Hi {{firstname}}, it's {{sender_name}}, {{job_title}} …" at bounding box center [1033, 204] width 220 height 255
type textarea "Hi {{firstname}}, it's {{sender_name}}, {{job_title}} at {{dealer_name}}. Just …"
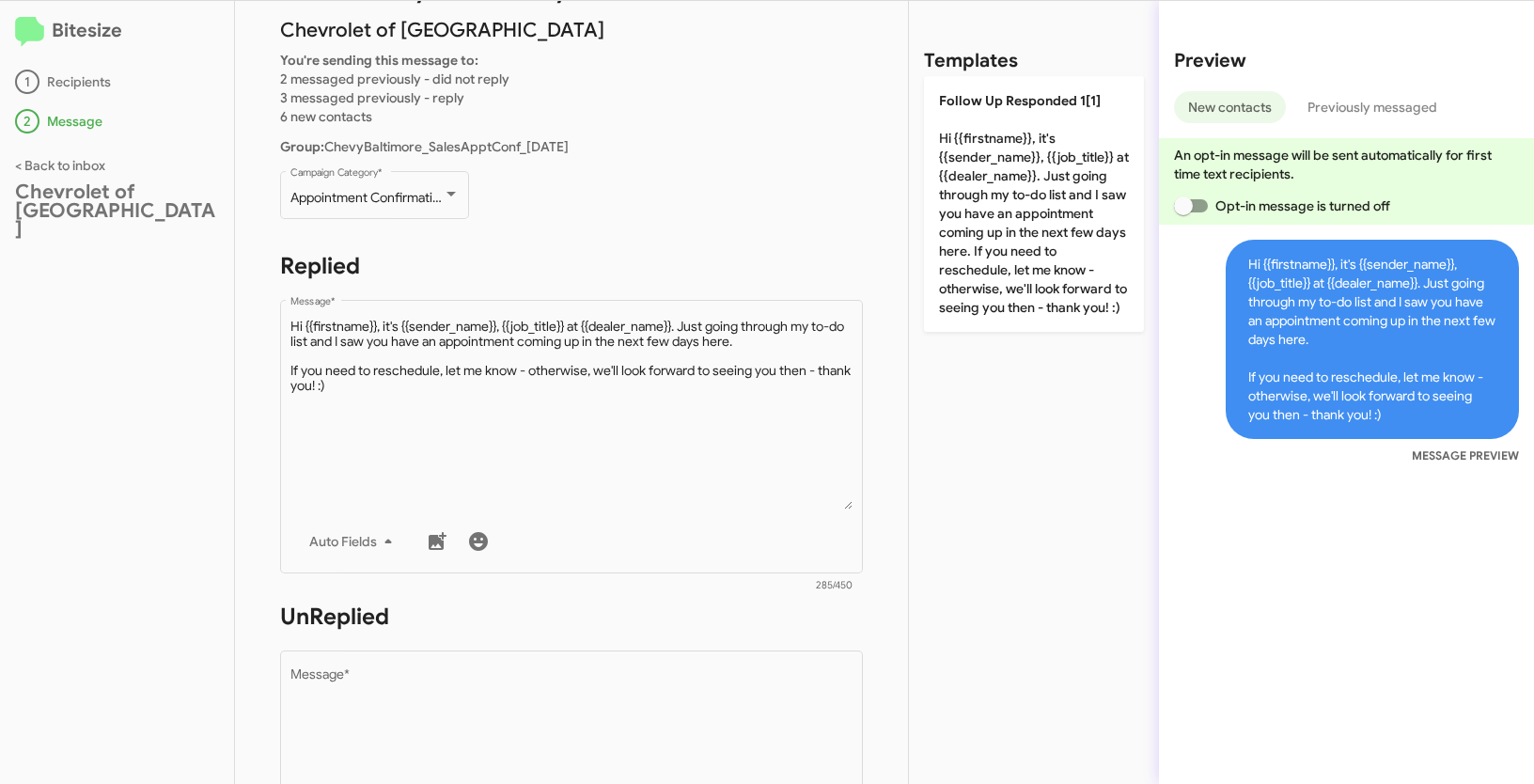
scroll to position [286, 0]
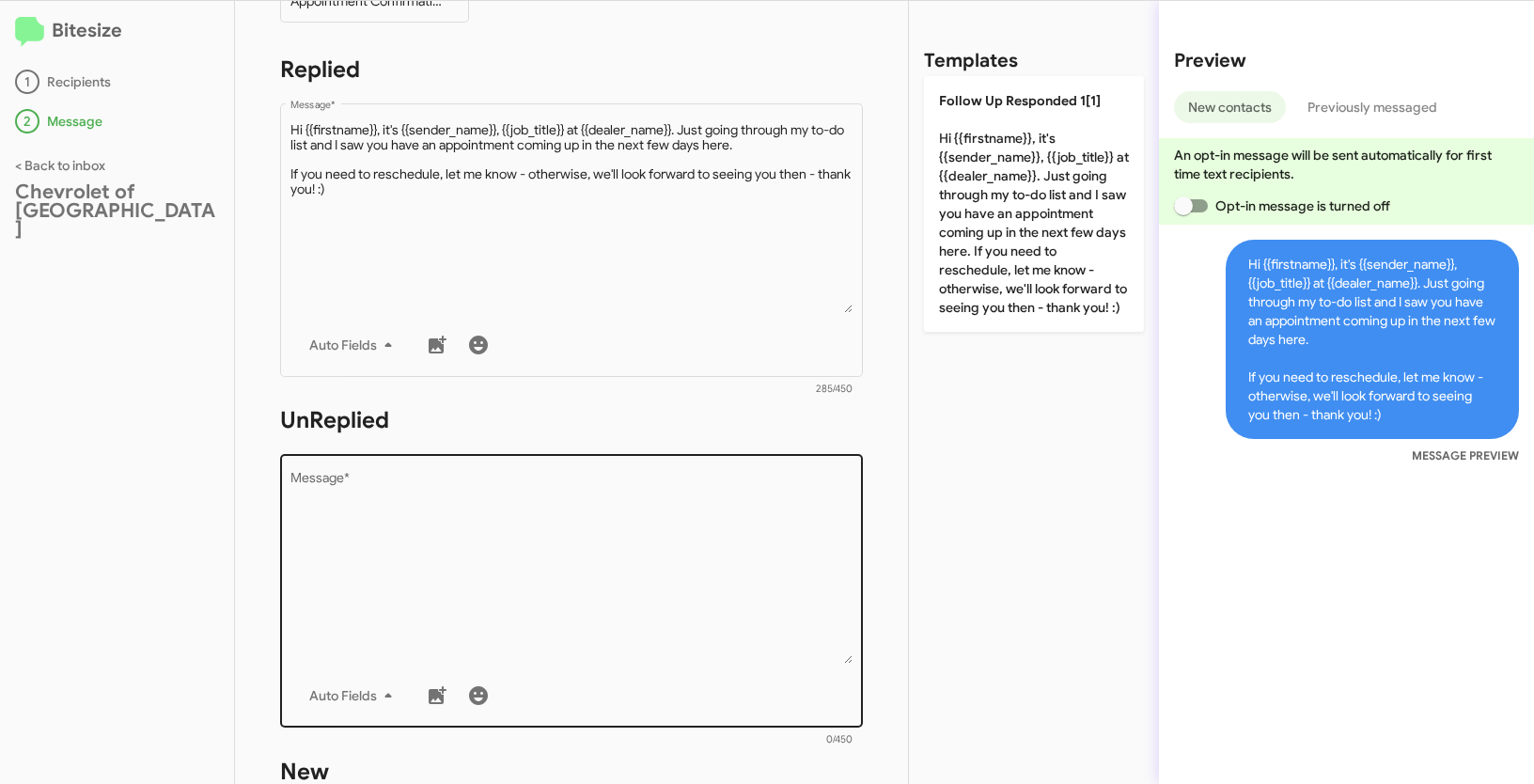
click at [682, 494] on textarea "Message *" at bounding box center [571, 567] width 563 height 191
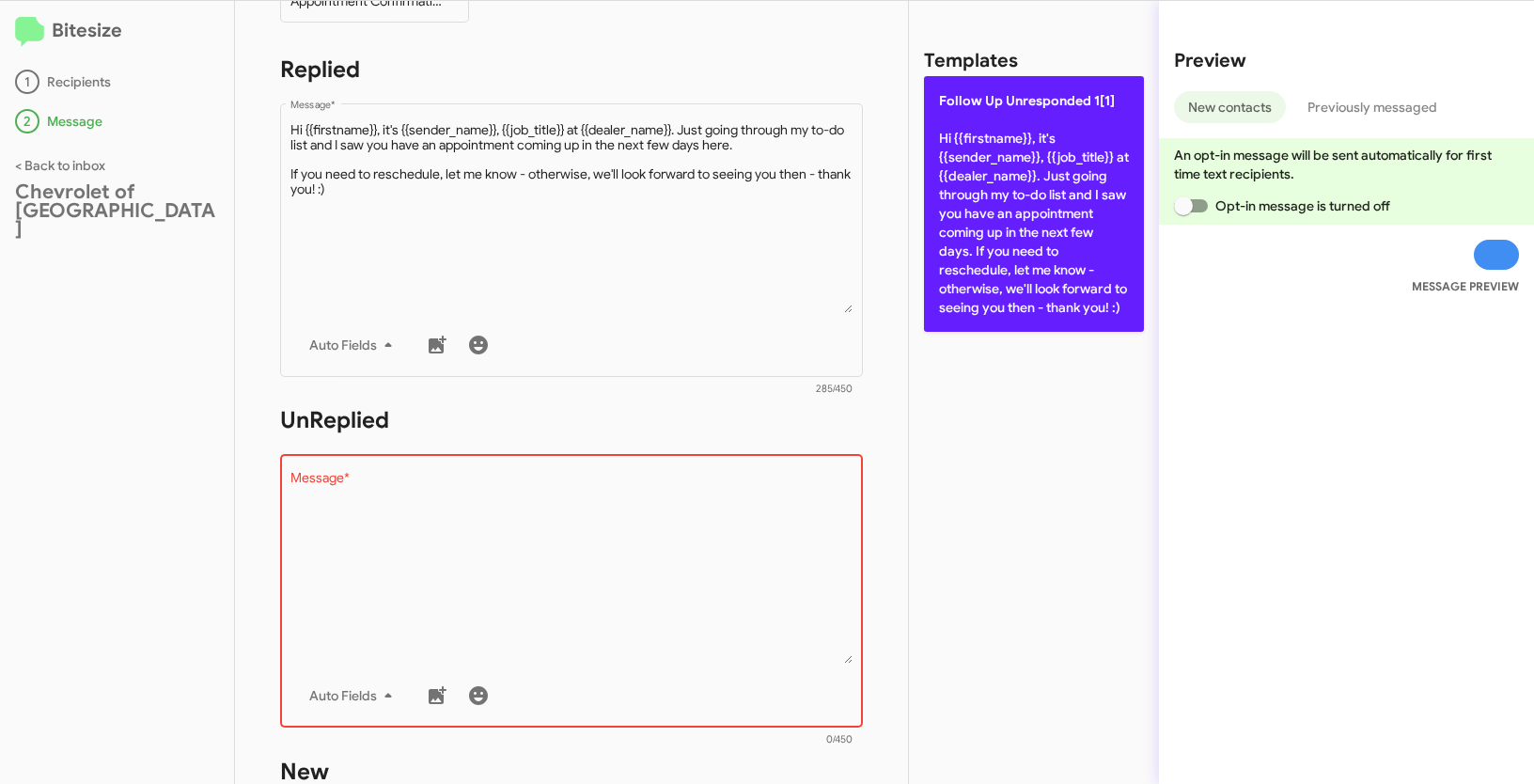
click at [1018, 208] on p "Follow Up Unresponded 1[1] Hi {{firstname}}, it's {{sender_name}}, {{job_title}…" at bounding box center [1033, 204] width 220 height 255
type textarea "Hi {{firstname}}, it's {{sender_name}}, {{job_title}} at {{dealer_name}}. Just …"
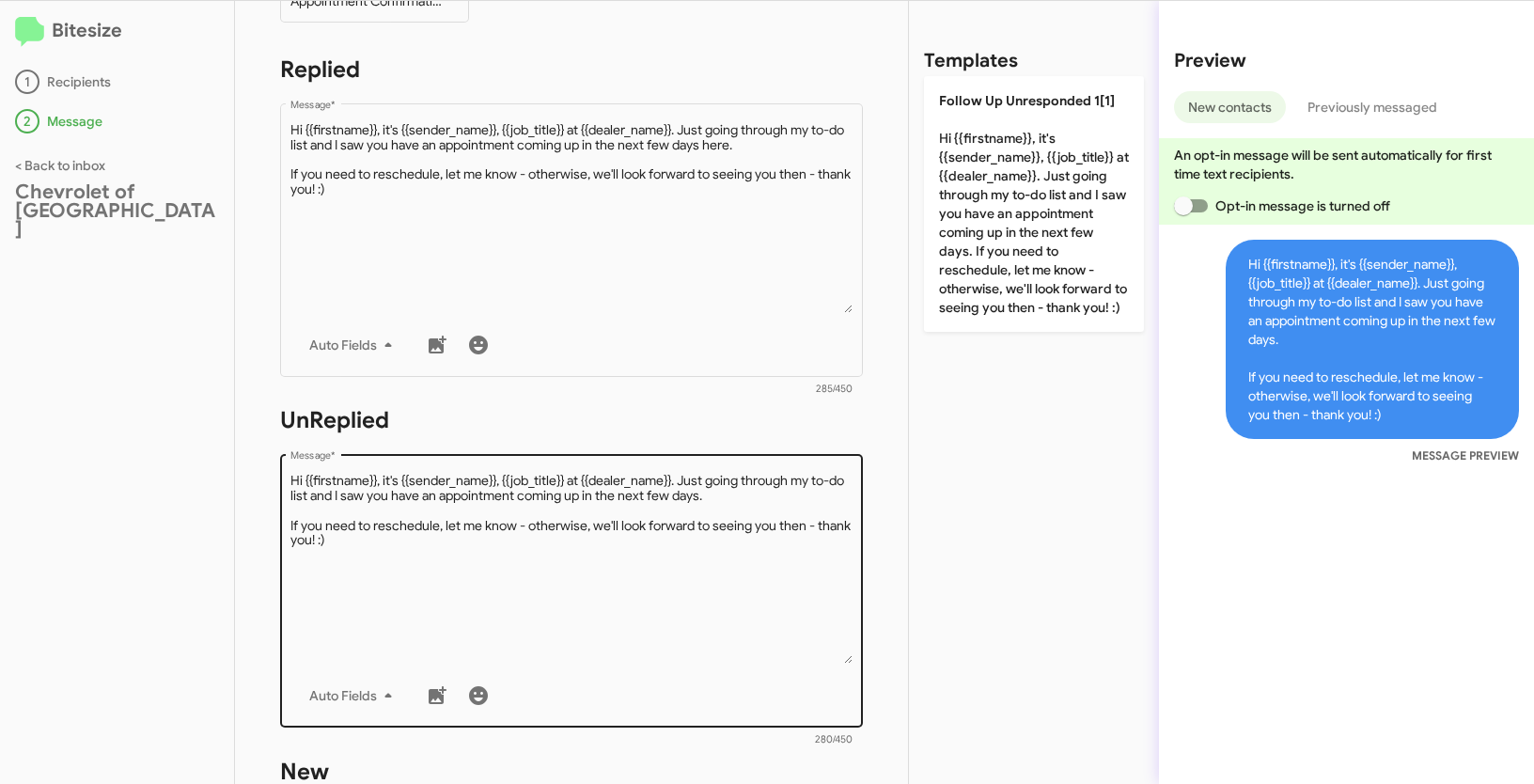
scroll to position [791, 0]
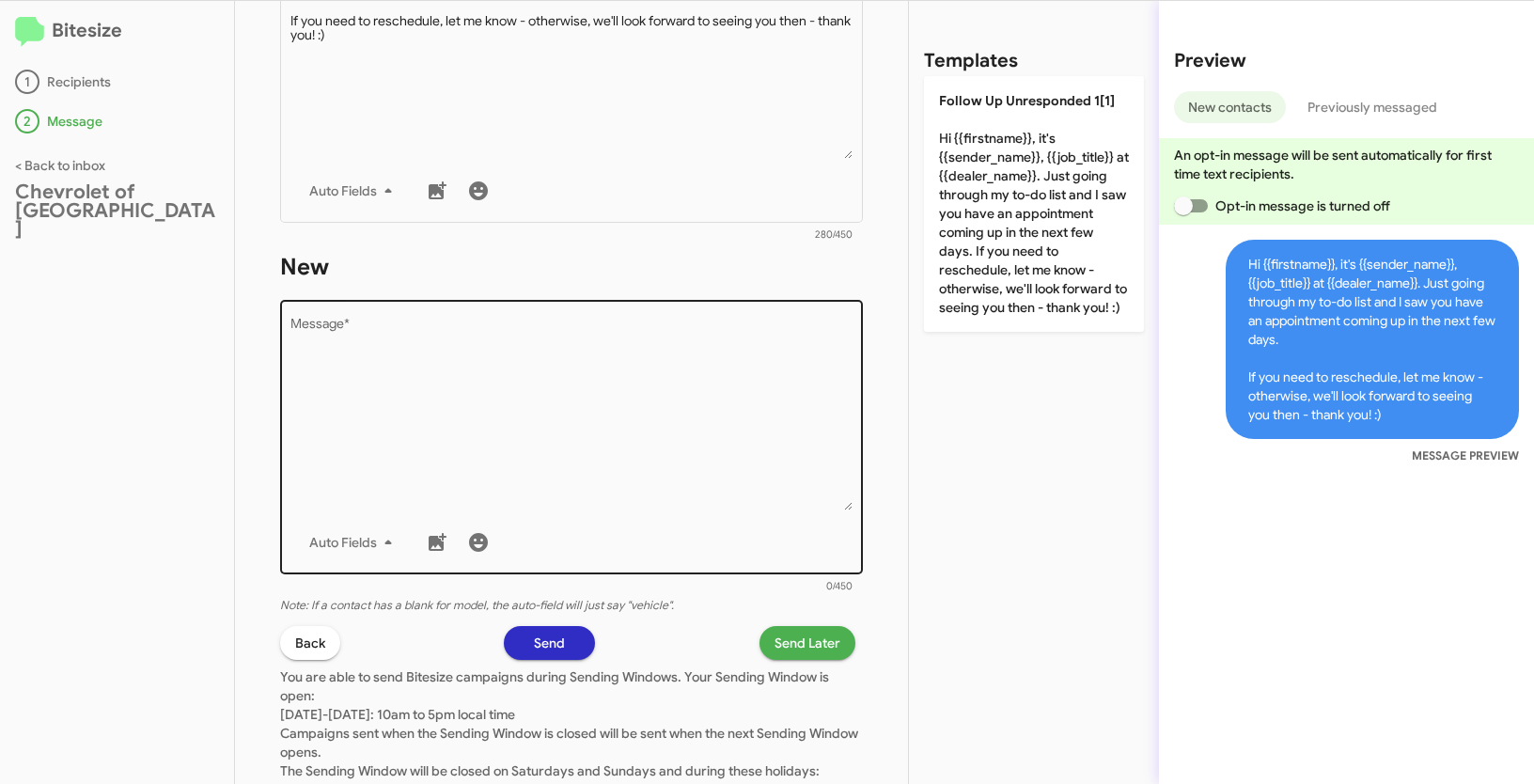
click at [725, 430] on textarea "Message *" at bounding box center [571, 414] width 563 height 191
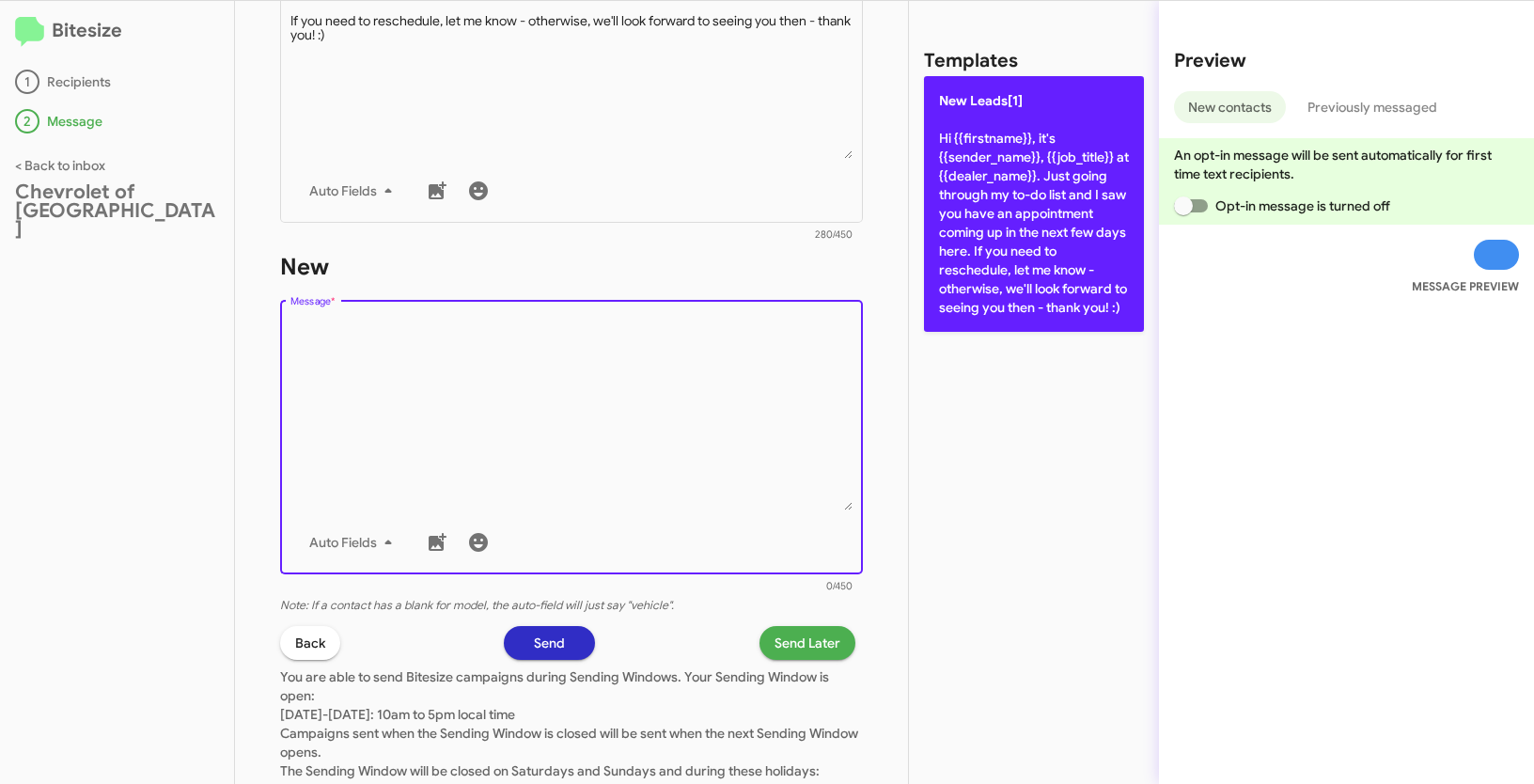
click at [1000, 186] on p "New Leads[1] Hi {{firstname}}, it's {{sender_name}}, {{job_title}} at {{dealer_…" at bounding box center [1033, 204] width 220 height 255
type textarea "Hi {{firstname}}, it's {{sender_name}}, {{job_title}} at {{dealer_name}}. Just …"
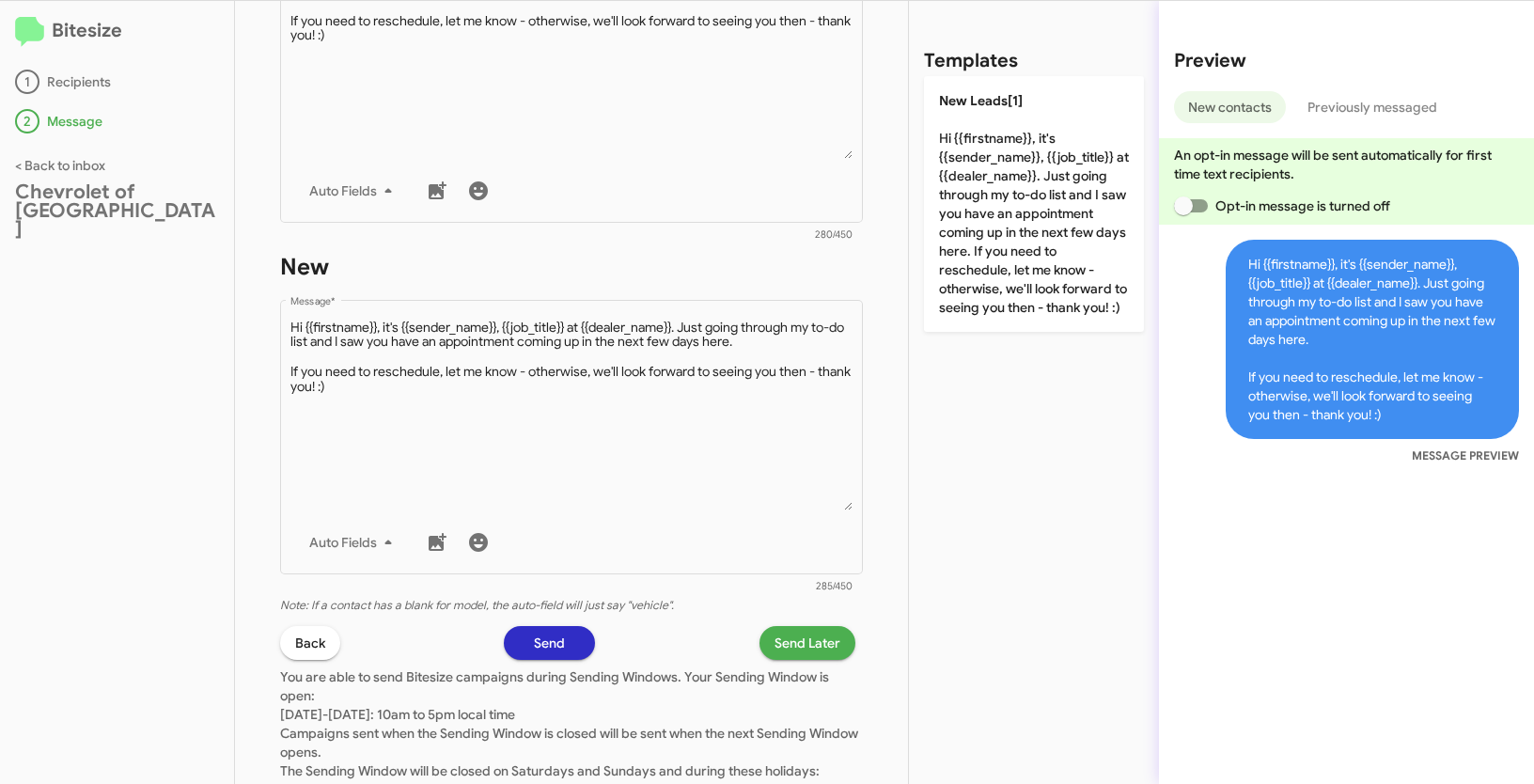
click at [783, 641] on span "Send Later" at bounding box center [808, 643] width 66 height 34
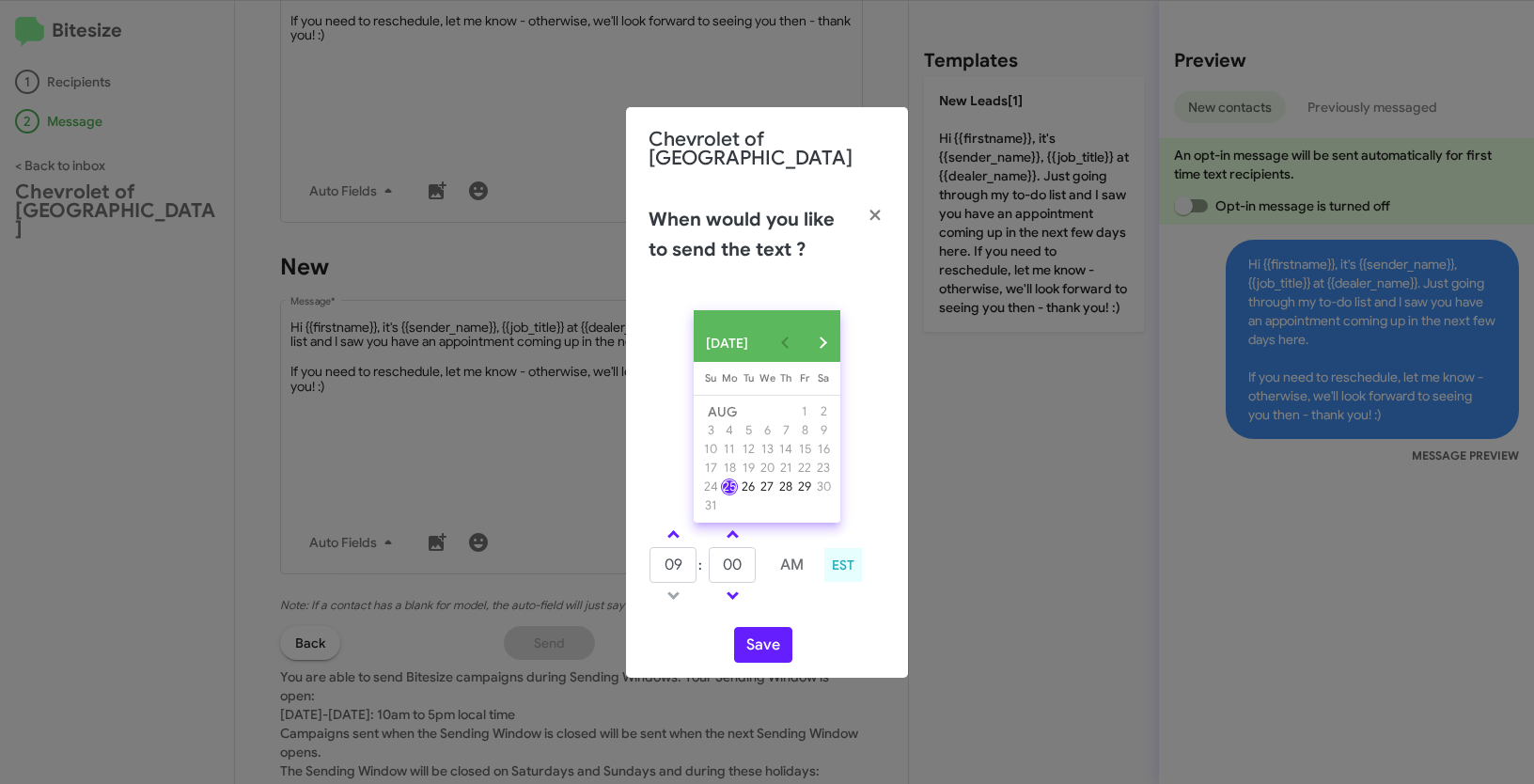
drag, startPoint x: 673, startPoint y: 535, endPoint x: 701, endPoint y: 571, distance: 45.6
click at [673, 535] on span at bounding box center [673, 535] width 12 height 12
type input "10"
click at [755, 644] on button "Save" at bounding box center [764, 645] width 58 height 36
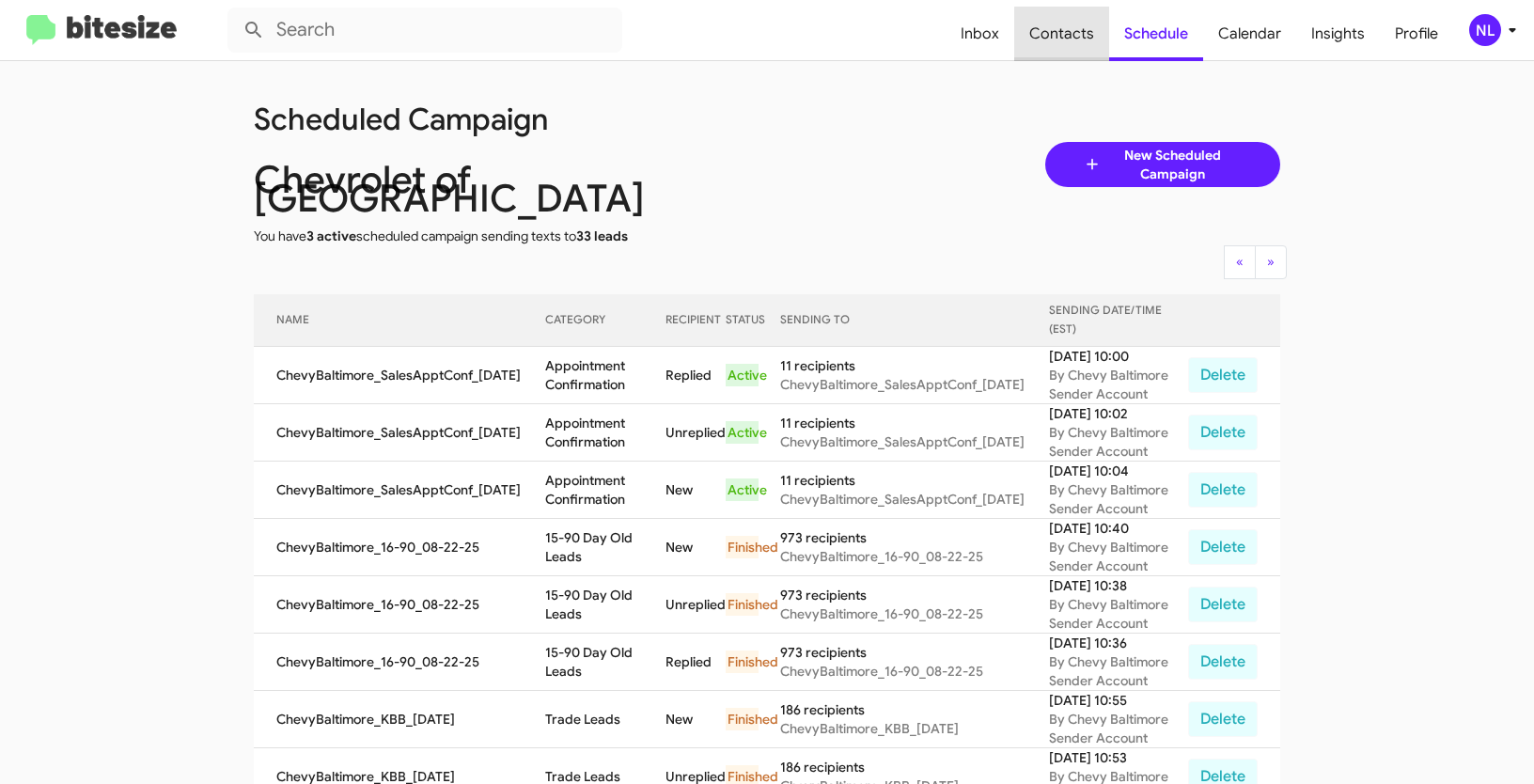
click at [1079, 38] on span "Contacts" at bounding box center [1062, 34] width 95 height 55
type input "in:groups"
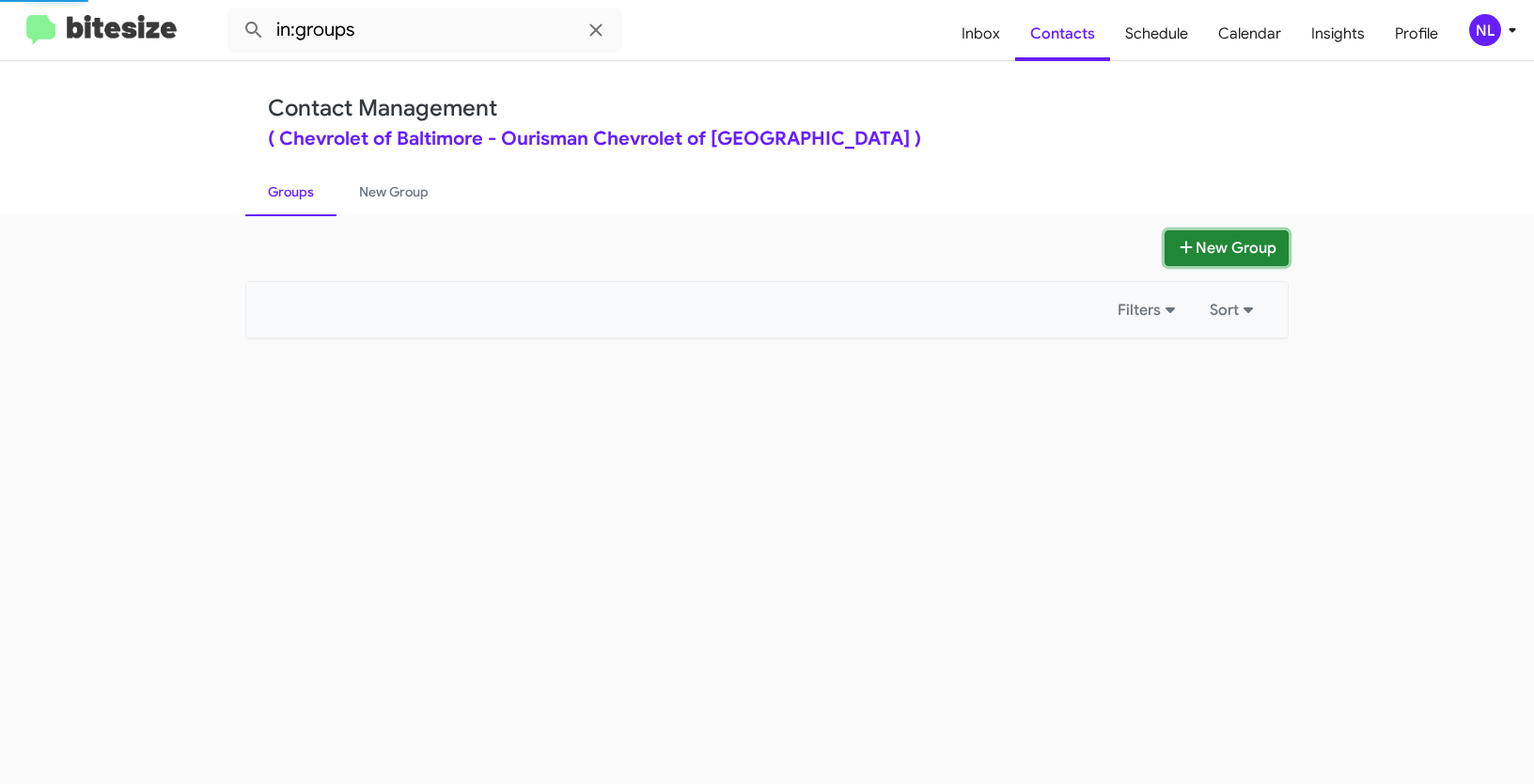
click at [1202, 248] on button "New Group" at bounding box center [1227, 248] width 124 height 36
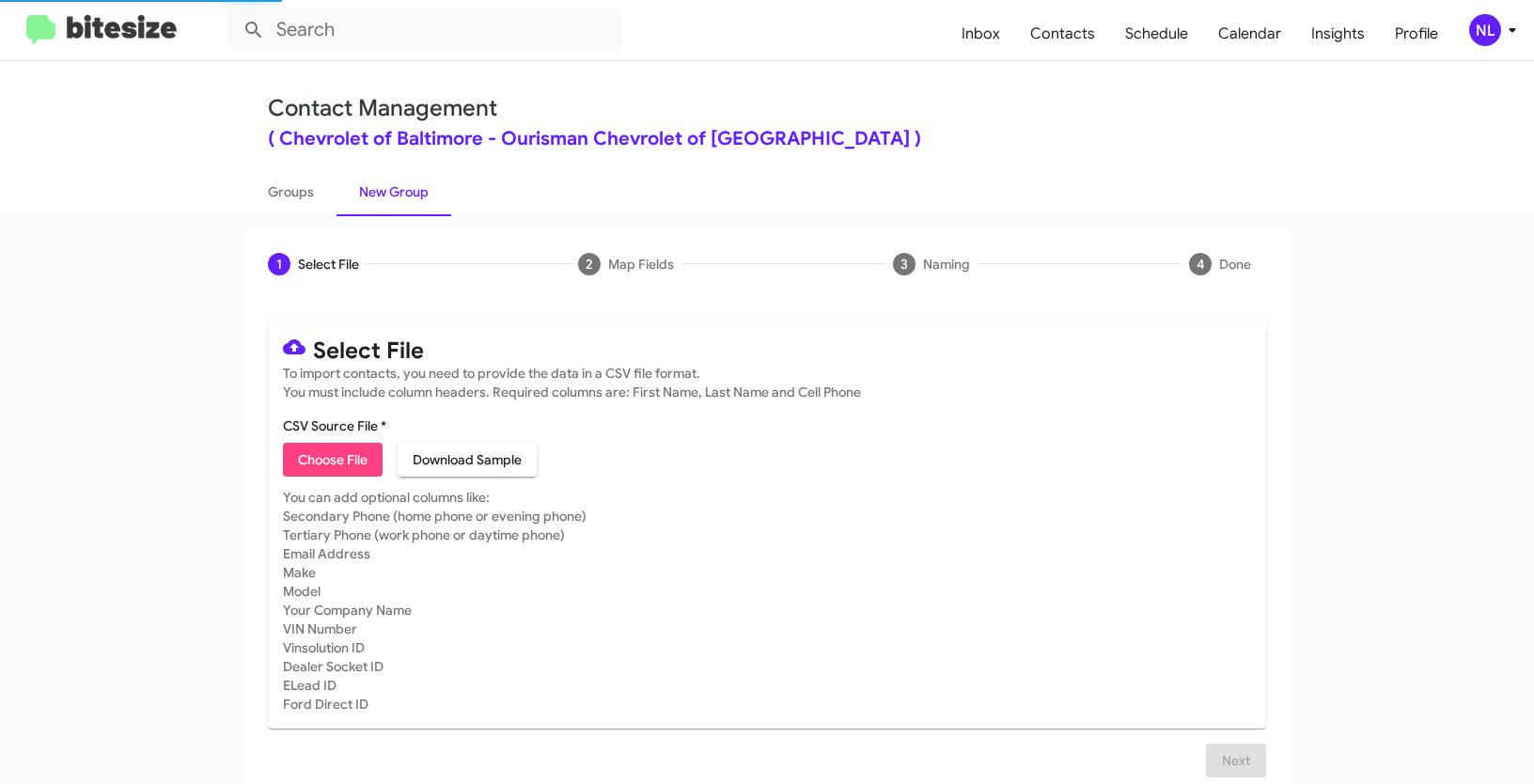
click at [327, 461] on span "Choose File" at bounding box center [333, 460] width 70 height 34
type input "Opt out - Chevrolet of Baltimore"
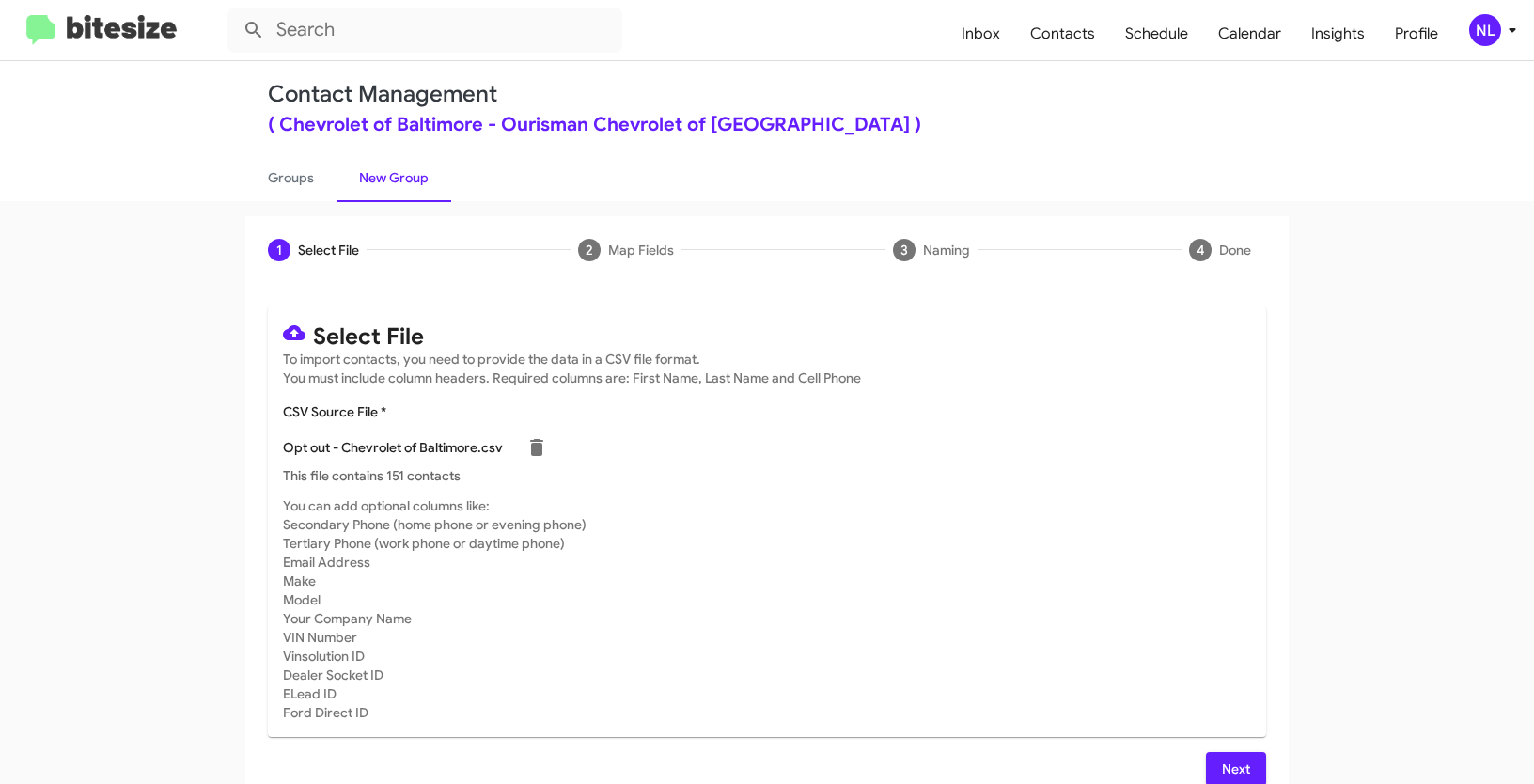
scroll to position [38, 0]
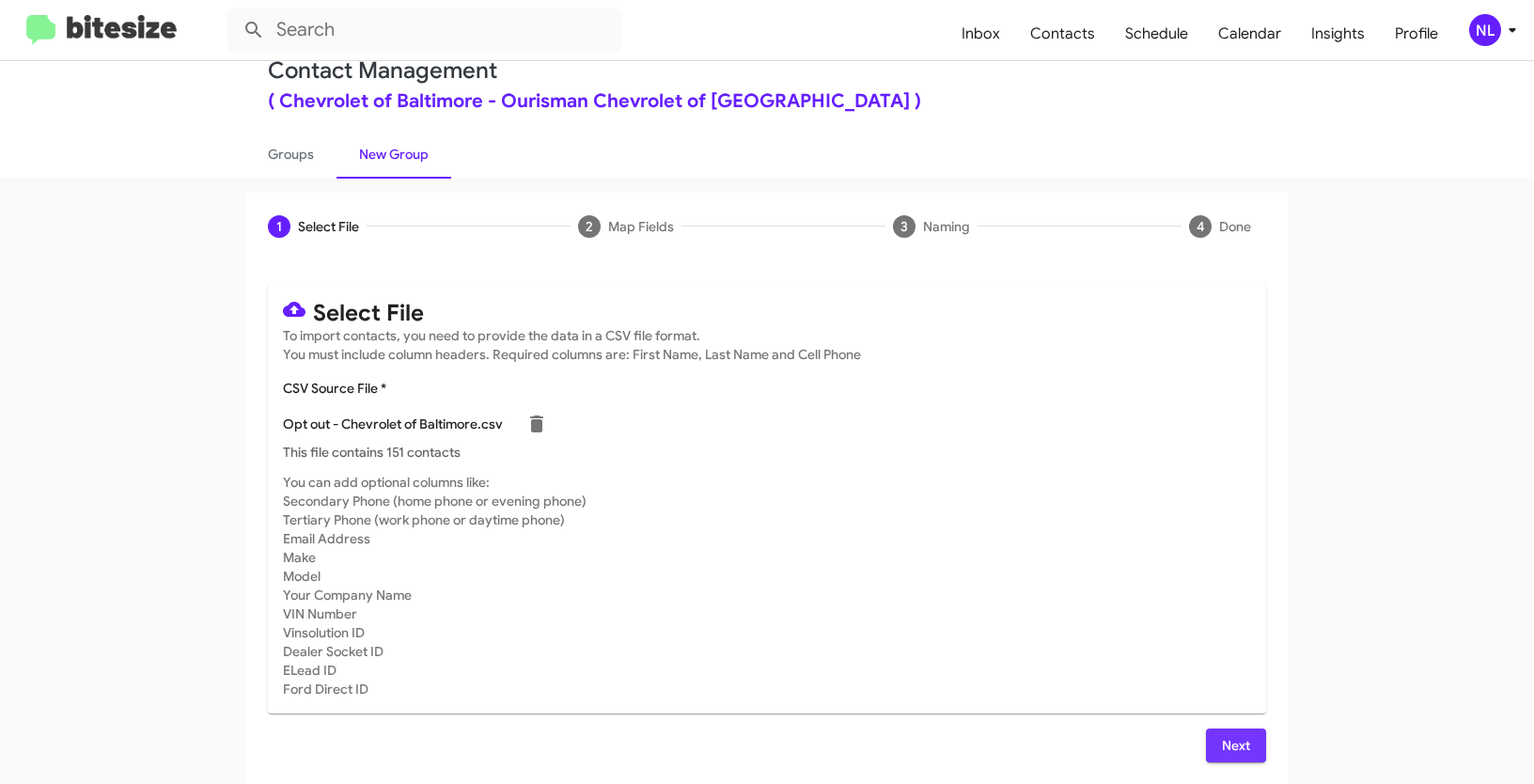
click at [1237, 745] on span "Next" at bounding box center [1236, 745] width 30 height 34
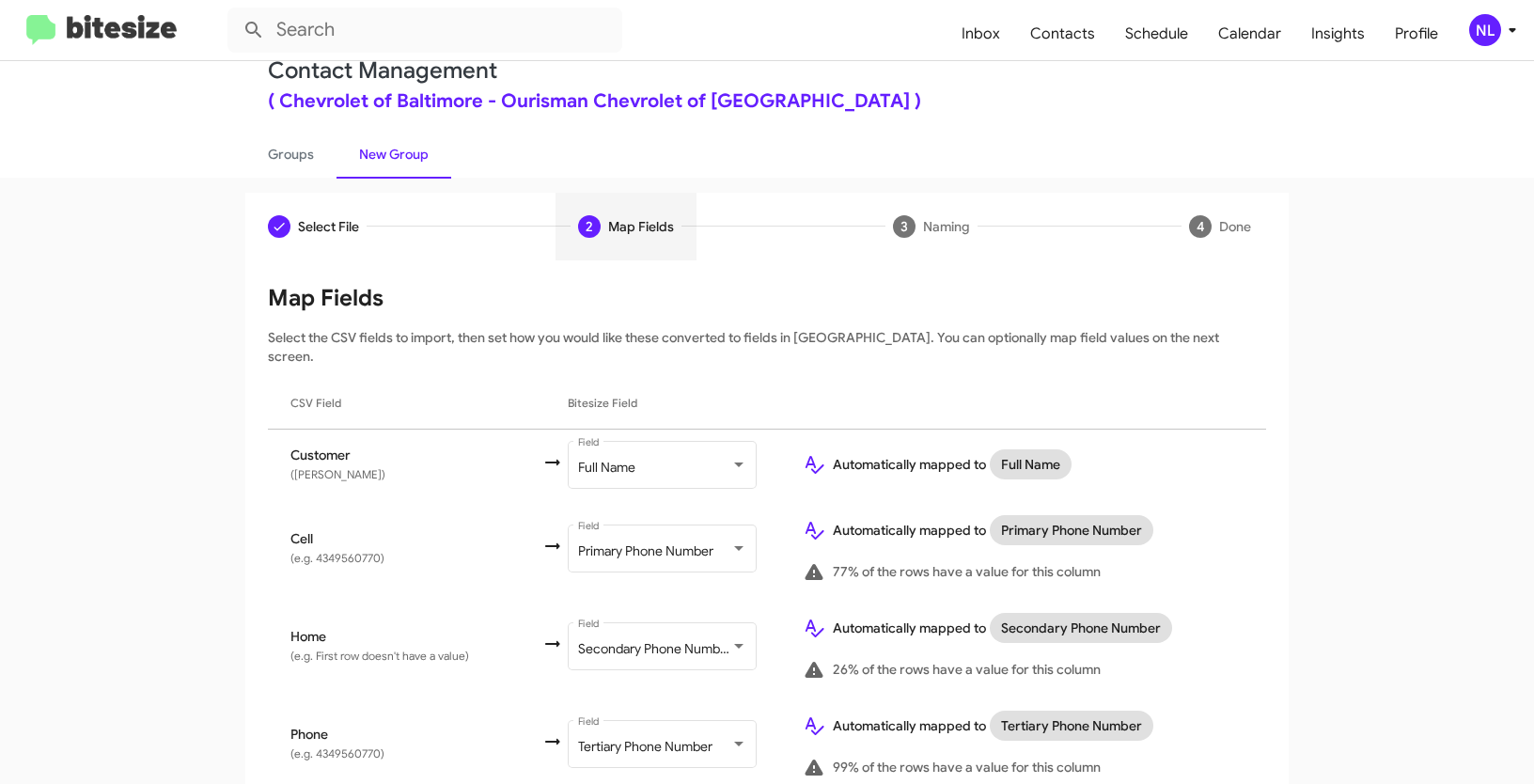
scroll to position [168, 0]
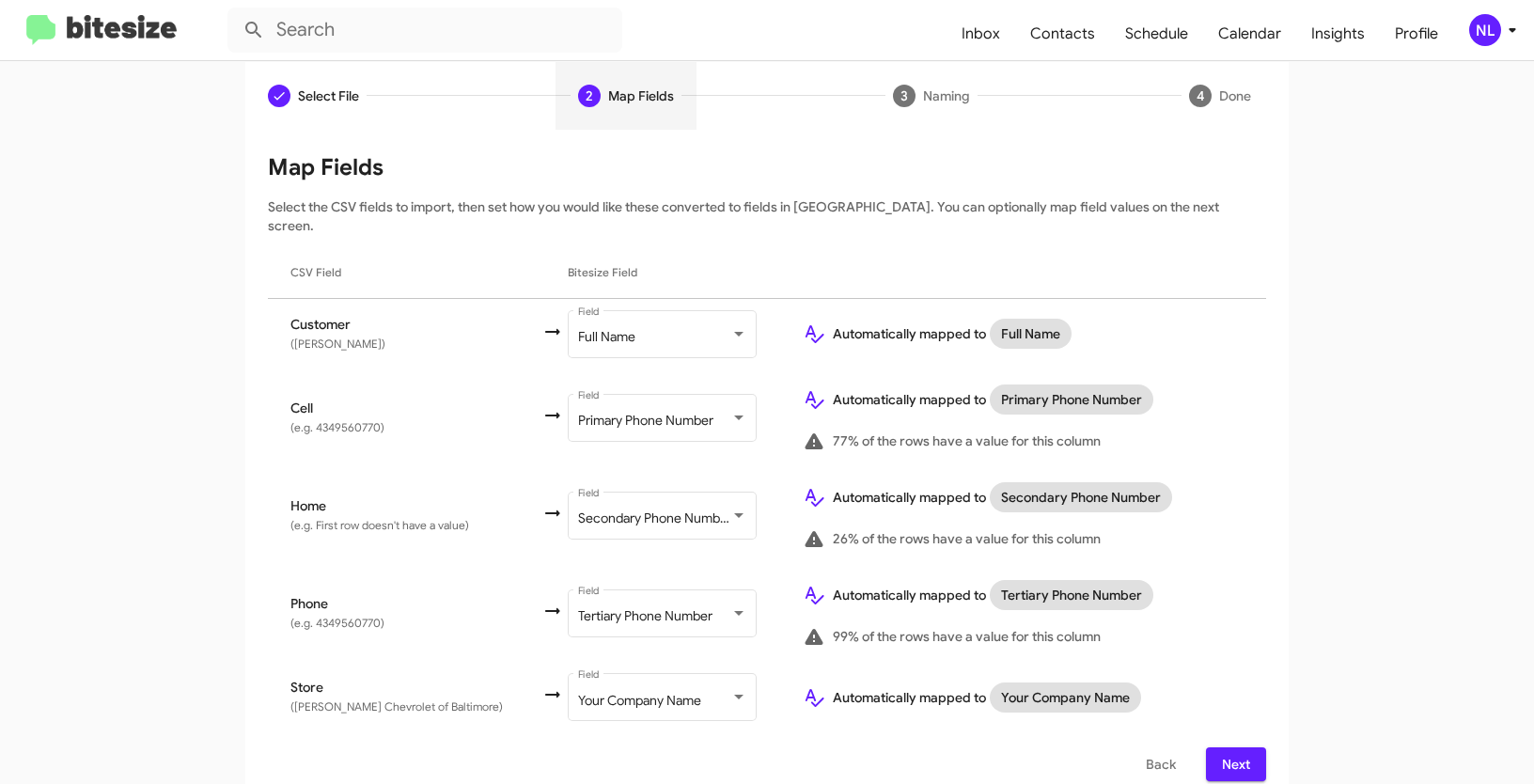
click at [1228, 747] on span "Next" at bounding box center [1236, 764] width 30 height 34
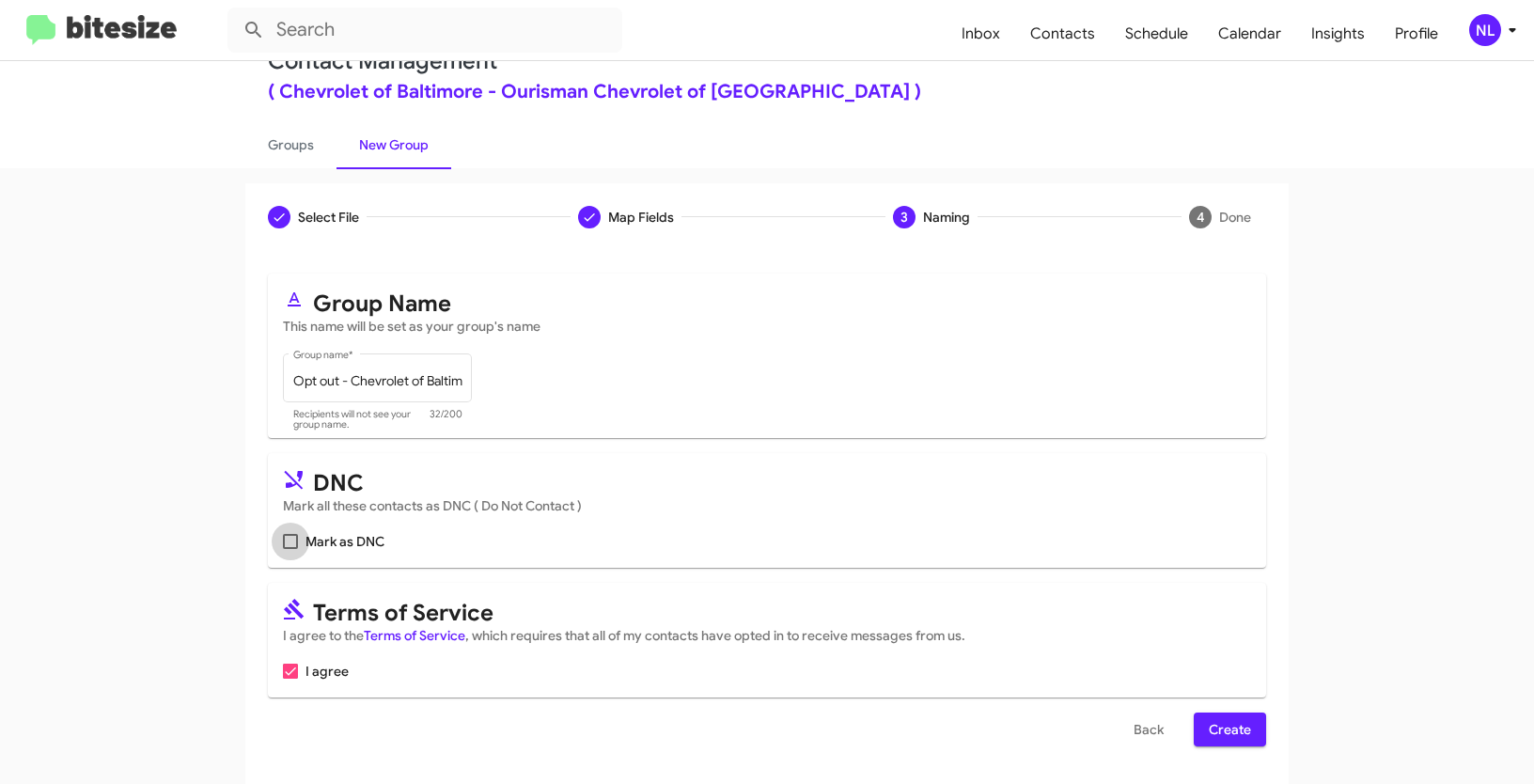
click at [283, 544] on span at bounding box center [290, 541] width 15 height 15
click at [289, 548] on input "Mark as DNC" at bounding box center [289, 548] width 1 height 1
checkbox input "true"
click at [1219, 732] on span "Create" at bounding box center [1229, 729] width 42 height 34
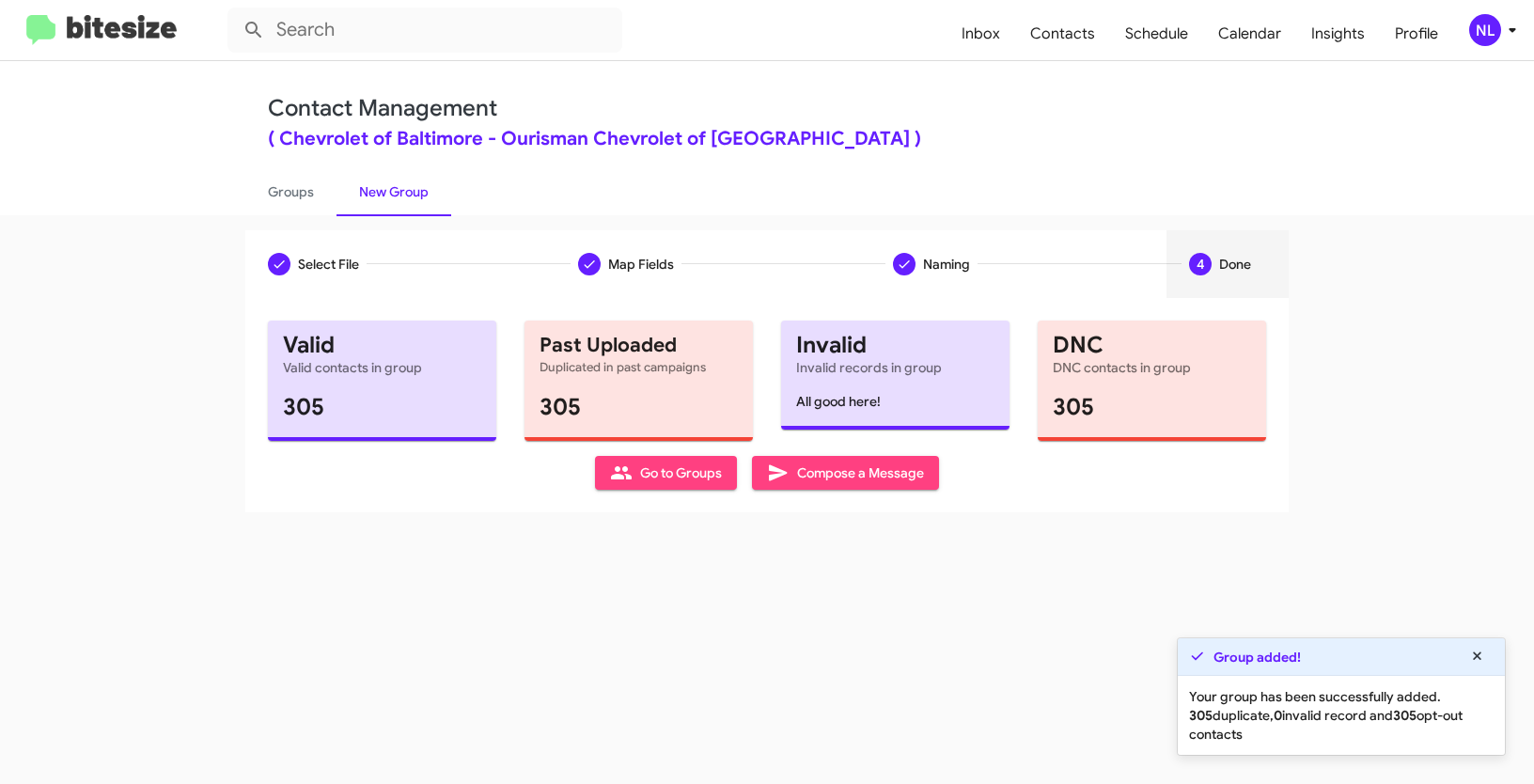
click at [678, 475] on span "Go to Groups" at bounding box center [666, 473] width 112 height 34
type input "in:groups"
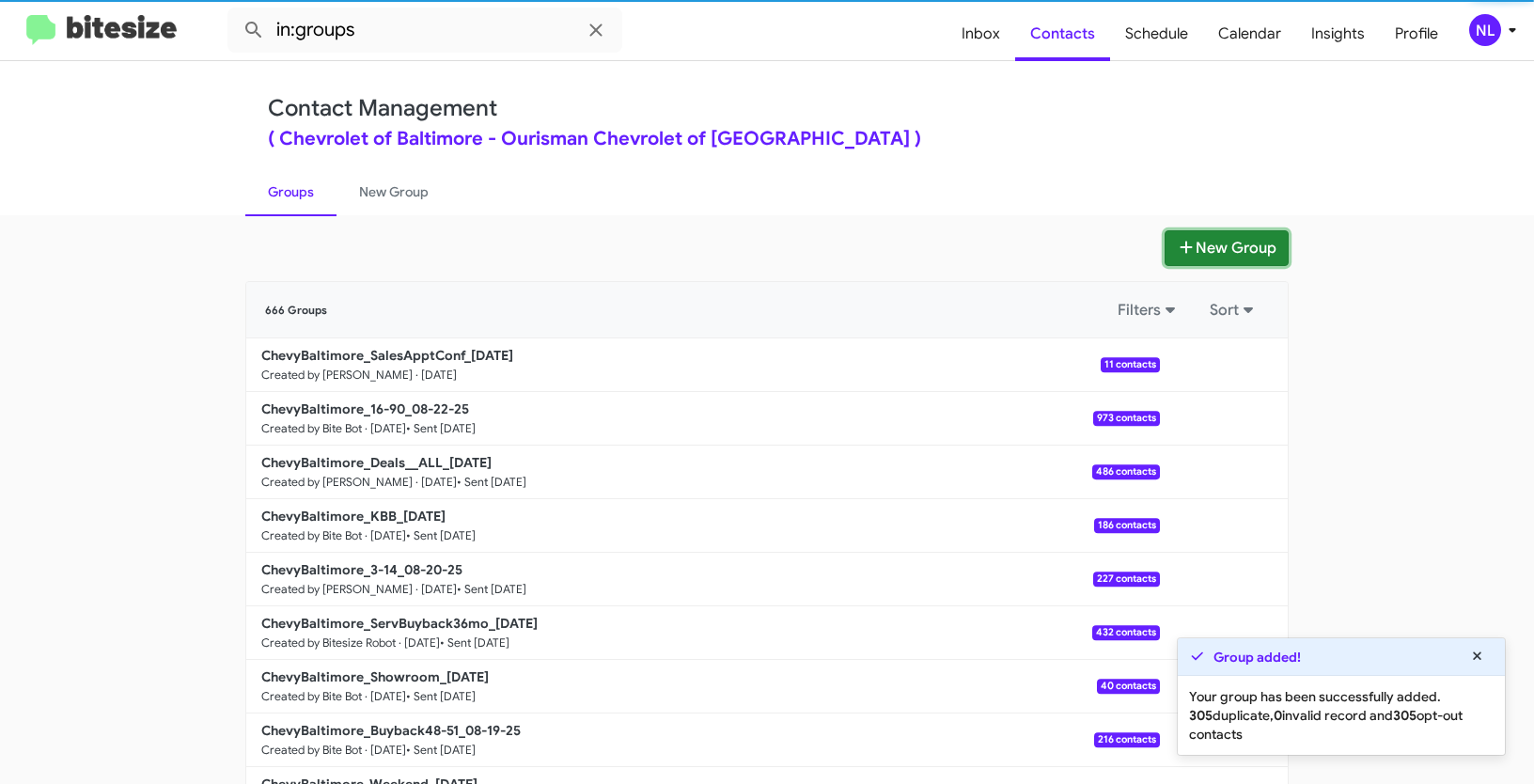
click at [1241, 245] on button "New Group" at bounding box center [1227, 248] width 124 height 36
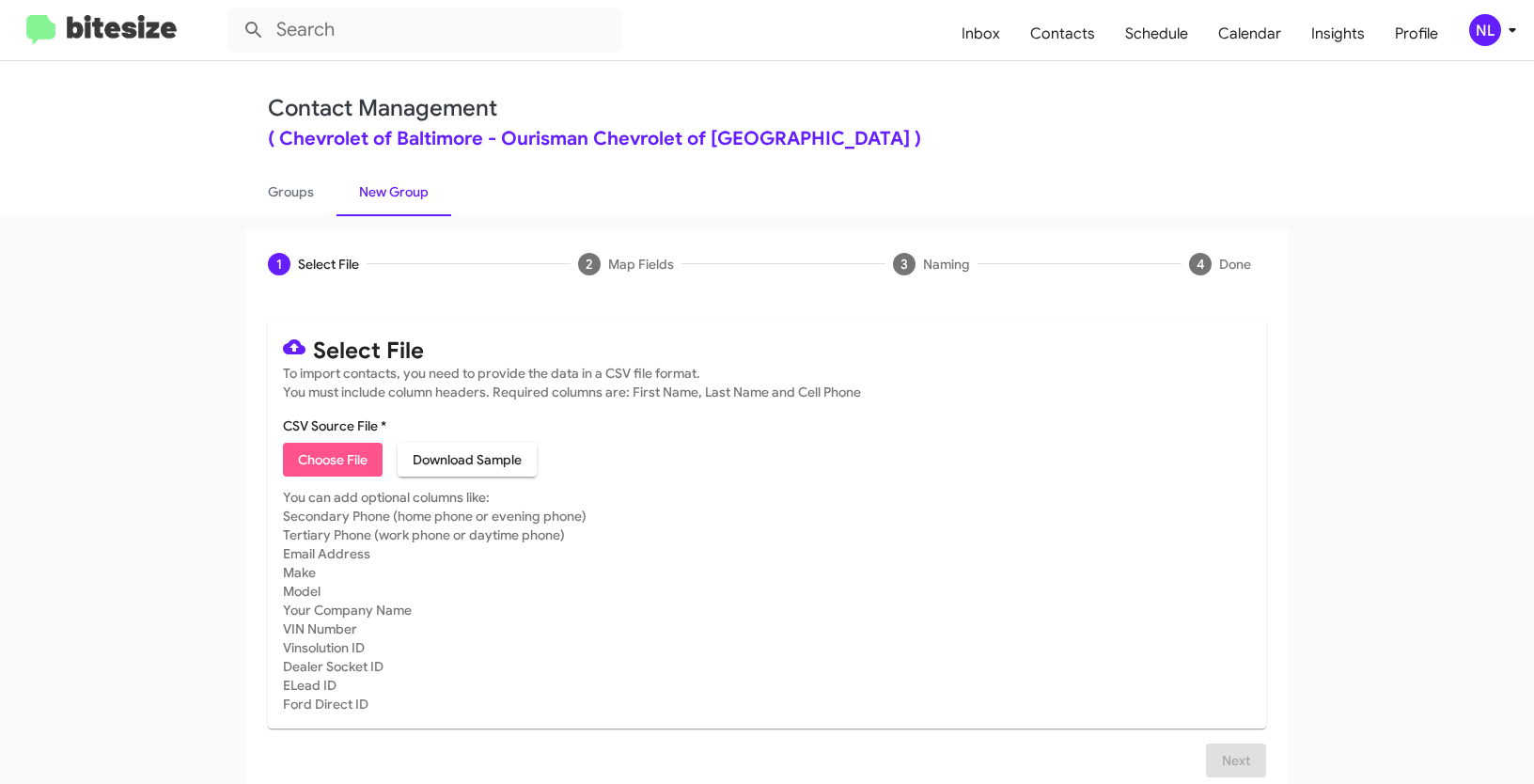
click at [305, 452] on span "Choose File" at bounding box center [333, 460] width 70 height 34
type input "ChevyBaltimore_Weekend_08-25-25"
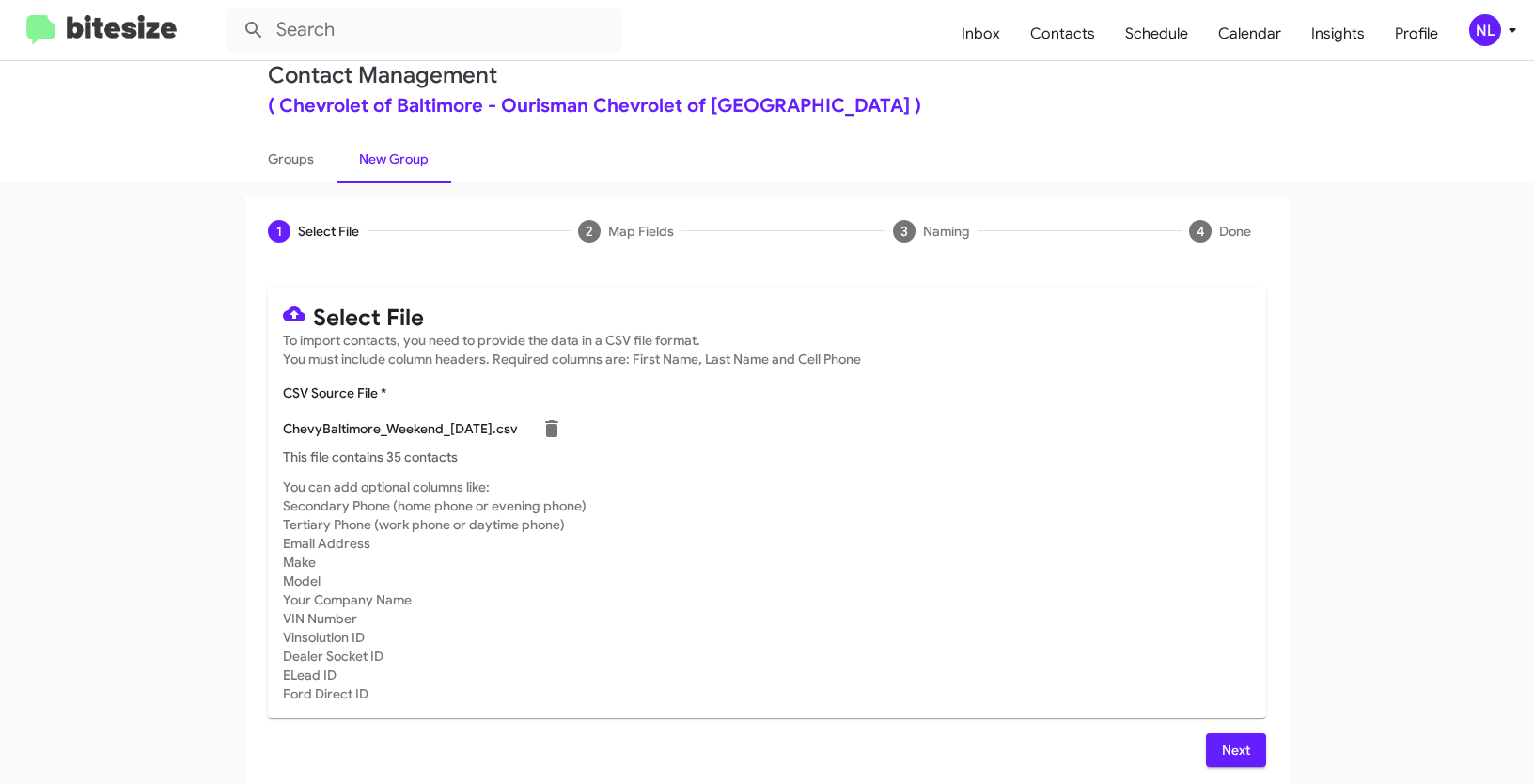
scroll to position [38, 0]
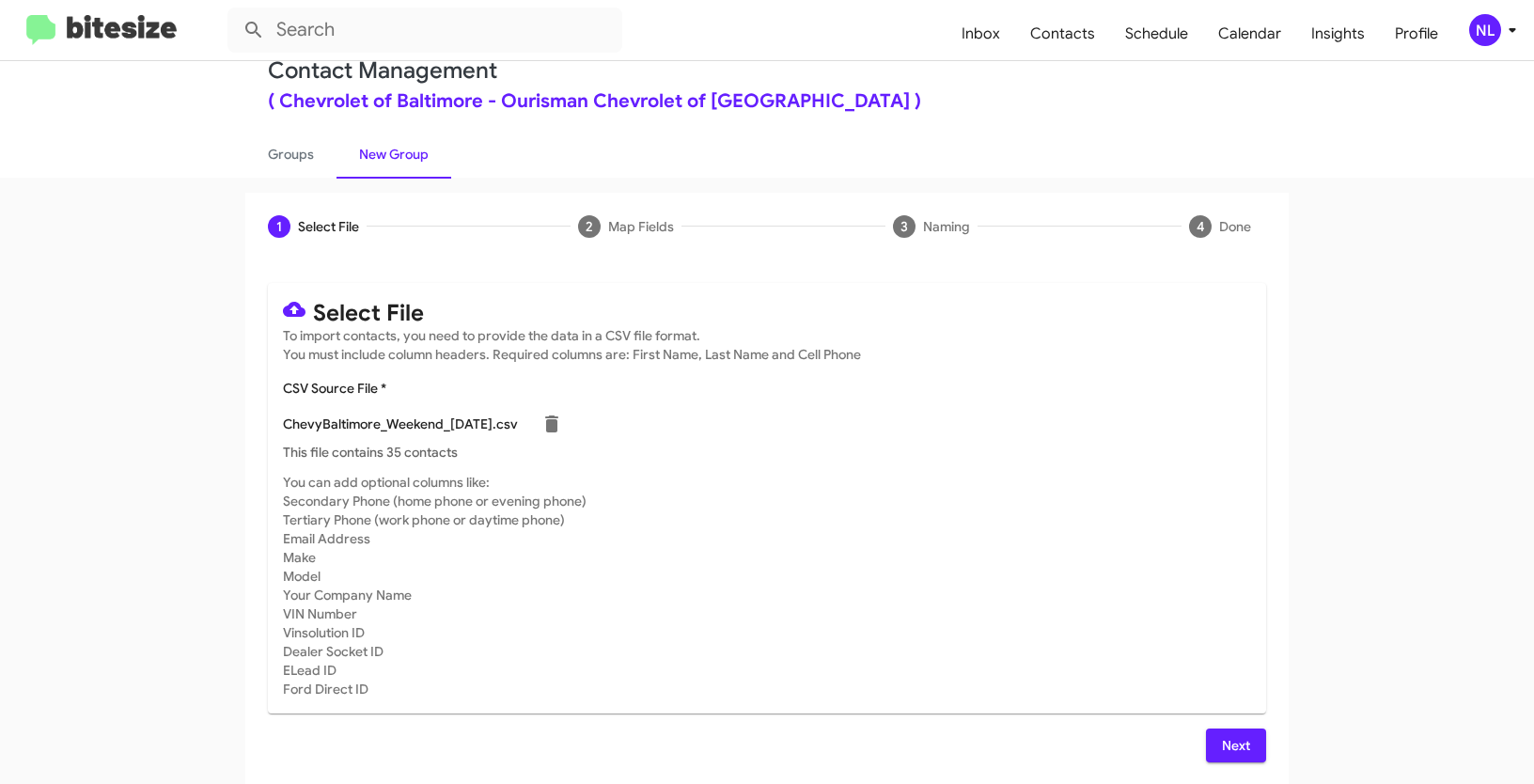
click at [1242, 738] on span "Next" at bounding box center [1236, 745] width 30 height 34
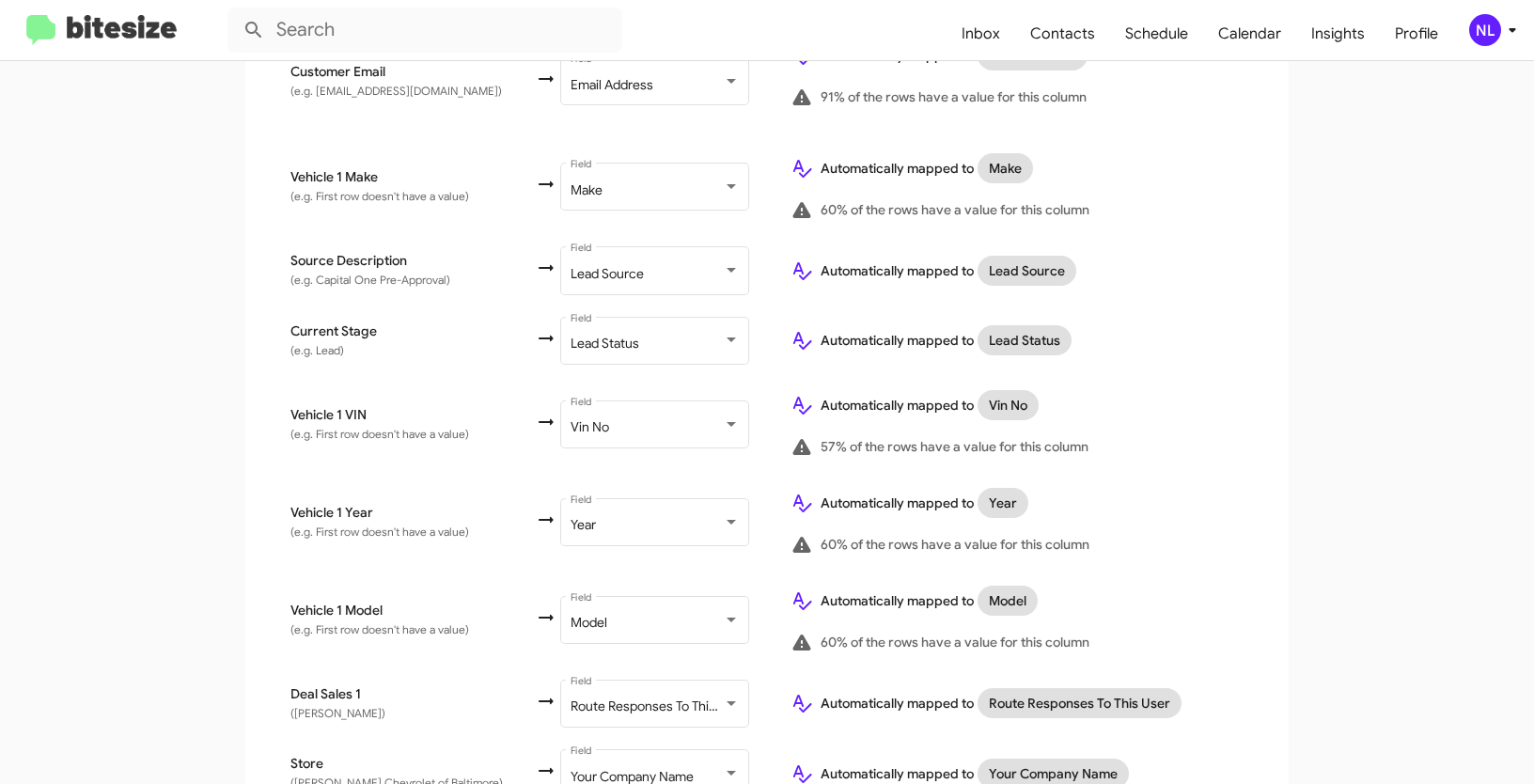
scroll to position [952, 0]
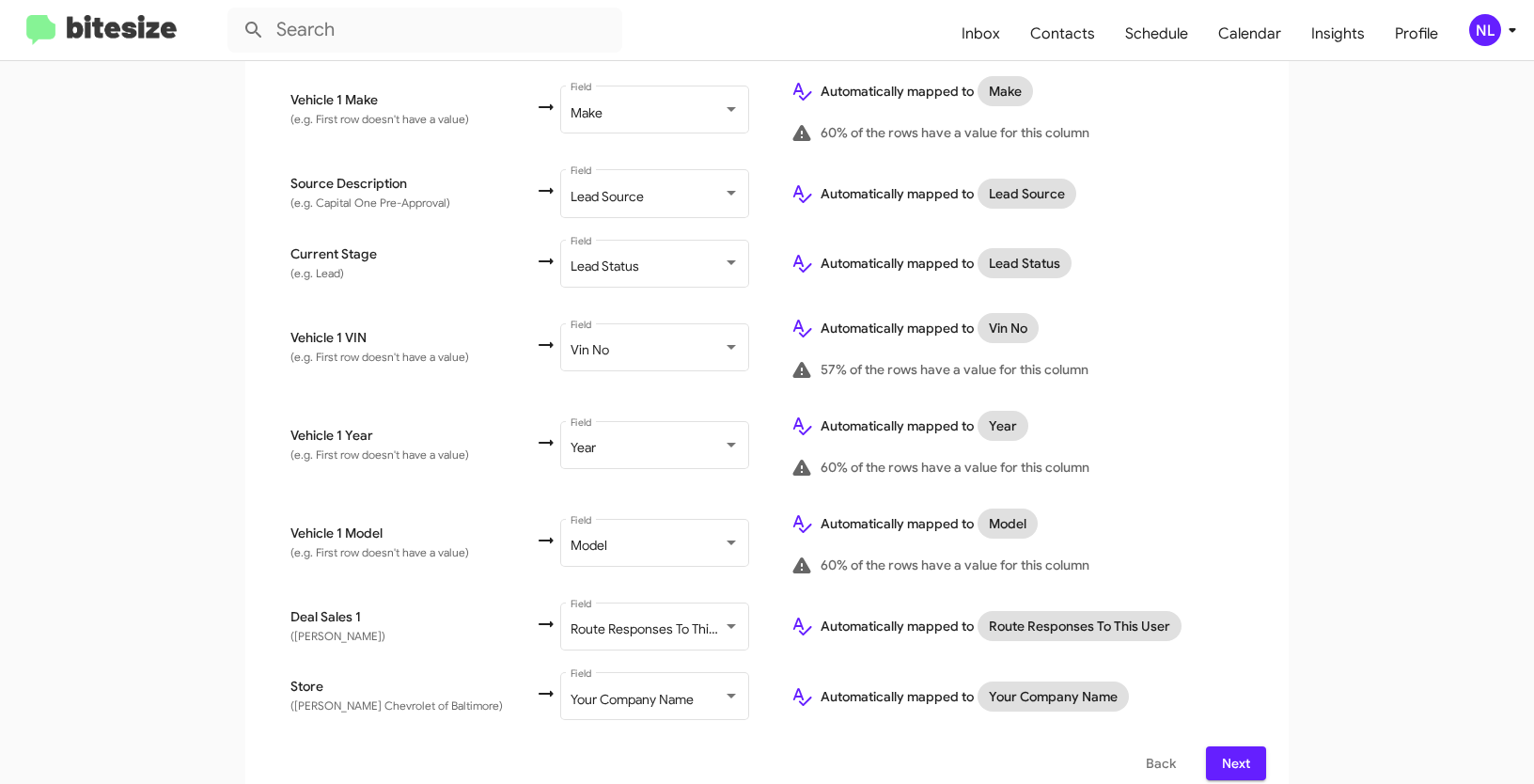
click at [1231, 746] on span "Next" at bounding box center [1236, 763] width 30 height 34
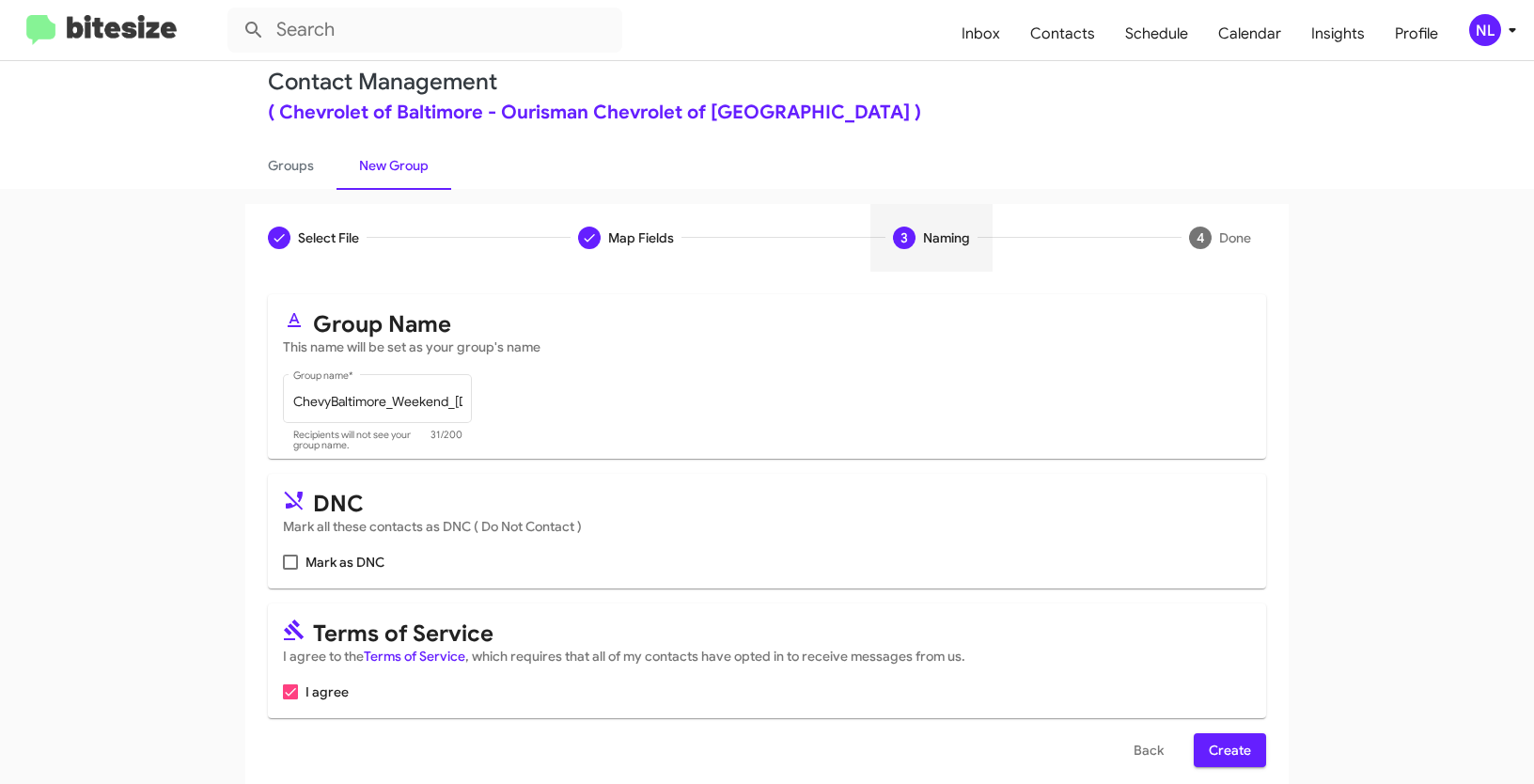
scroll to position [47, 0]
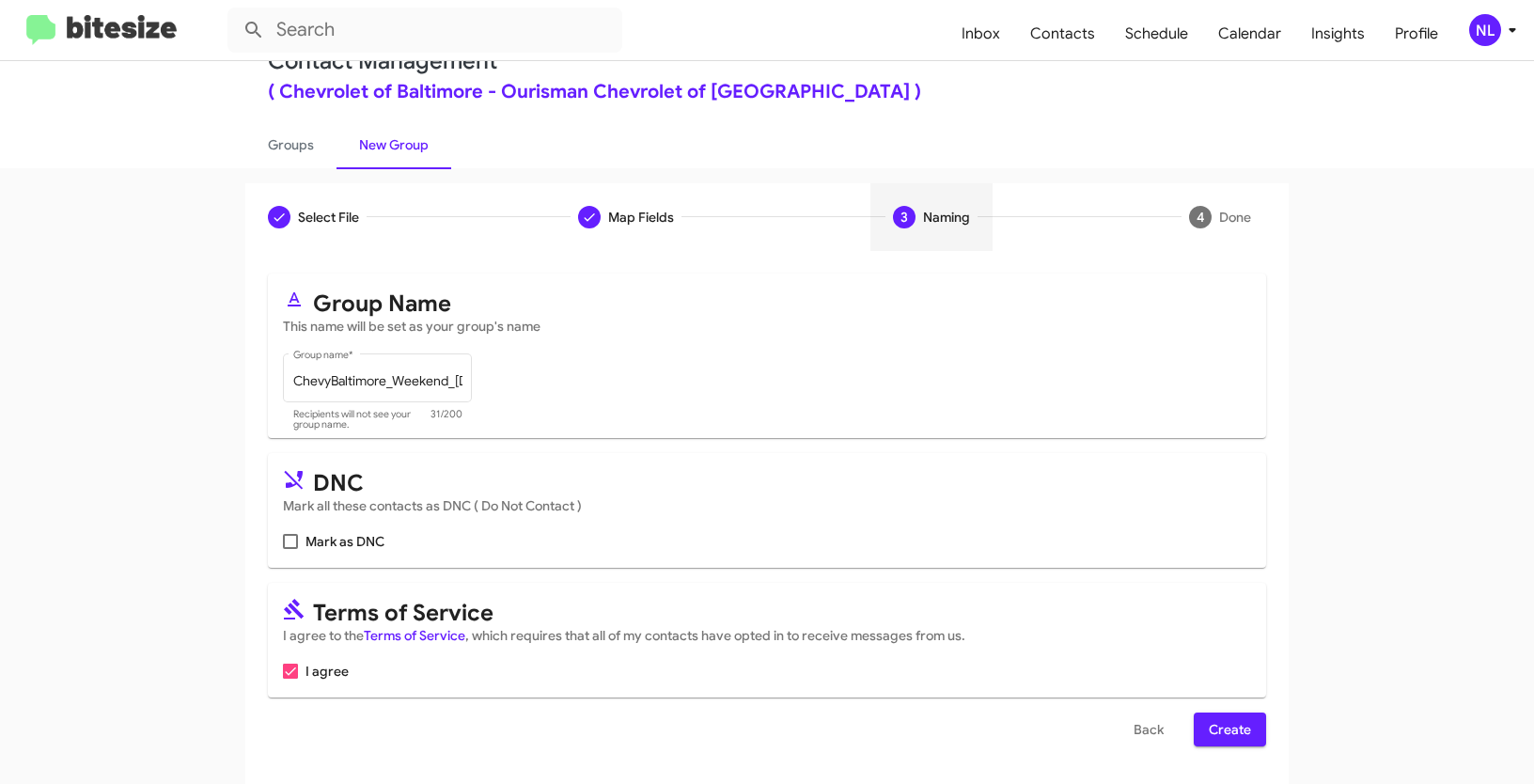
click at [1231, 727] on span "Create" at bounding box center [1229, 729] width 42 height 34
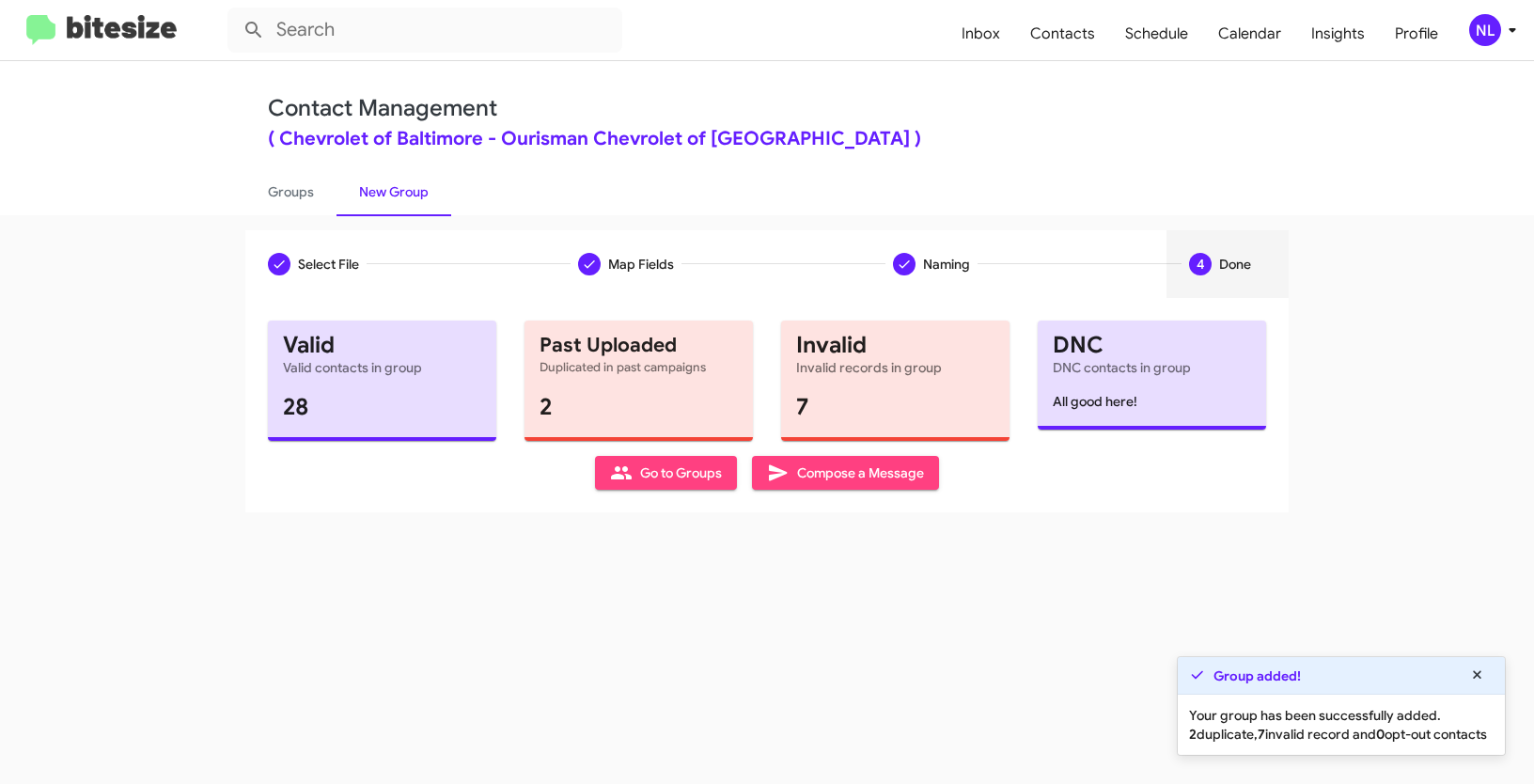
click at [686, 475] on span "Go to Groups" at bounding box center [666, 473] width 112 height 34
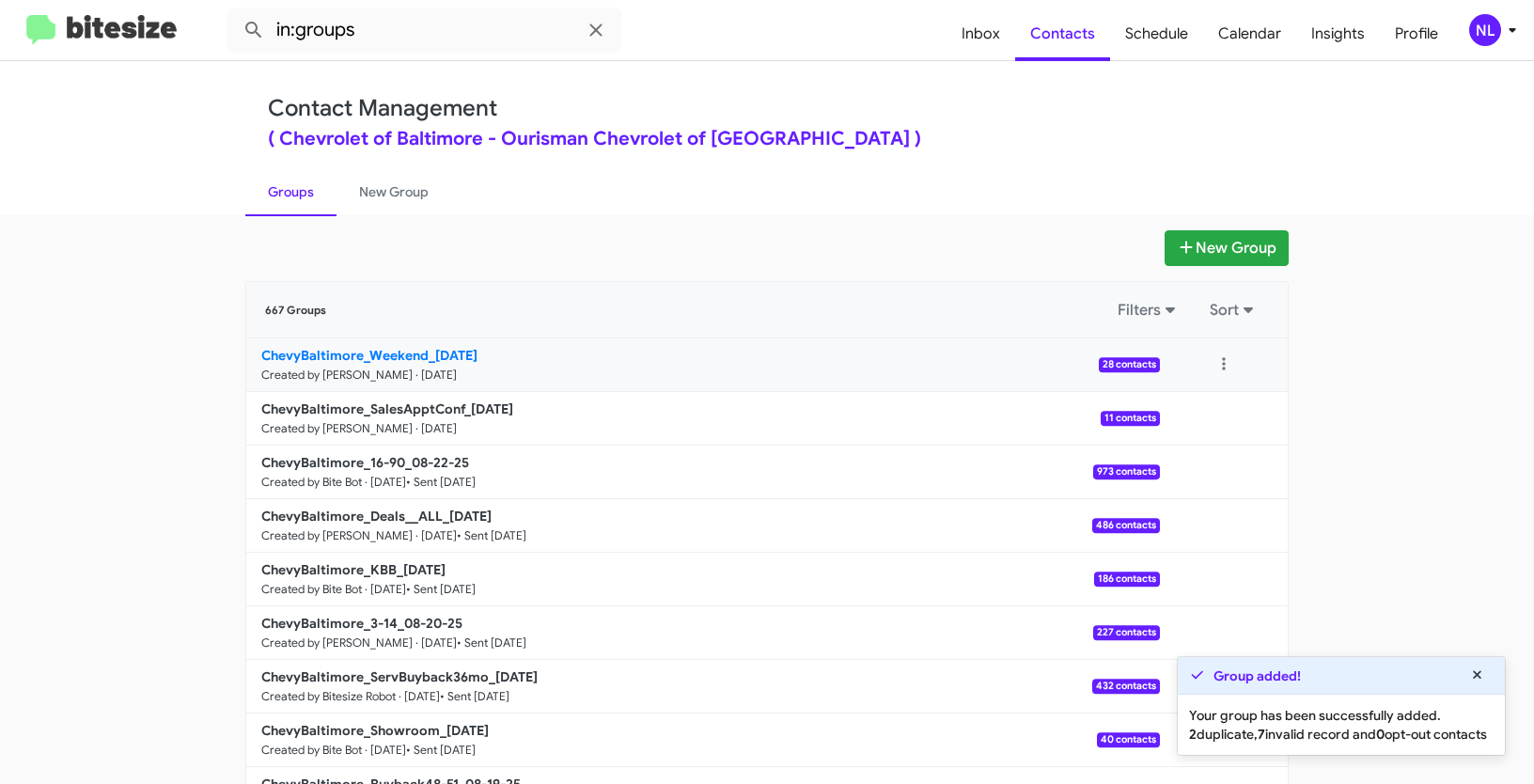
drag, startPoint x: 190, startPoint y: 355, endPoint x: 424, endPoint y: 361, distance: 234.1
click at [424, 361] on app-groups "New Group 667 Groups Filters Sort ChevyBaltimore_Weekend_08-25-25 Created by Ne…" at bounding box center [767, 577] width 1534 height 694
copy b "ChevyBaltimore_Weekend"
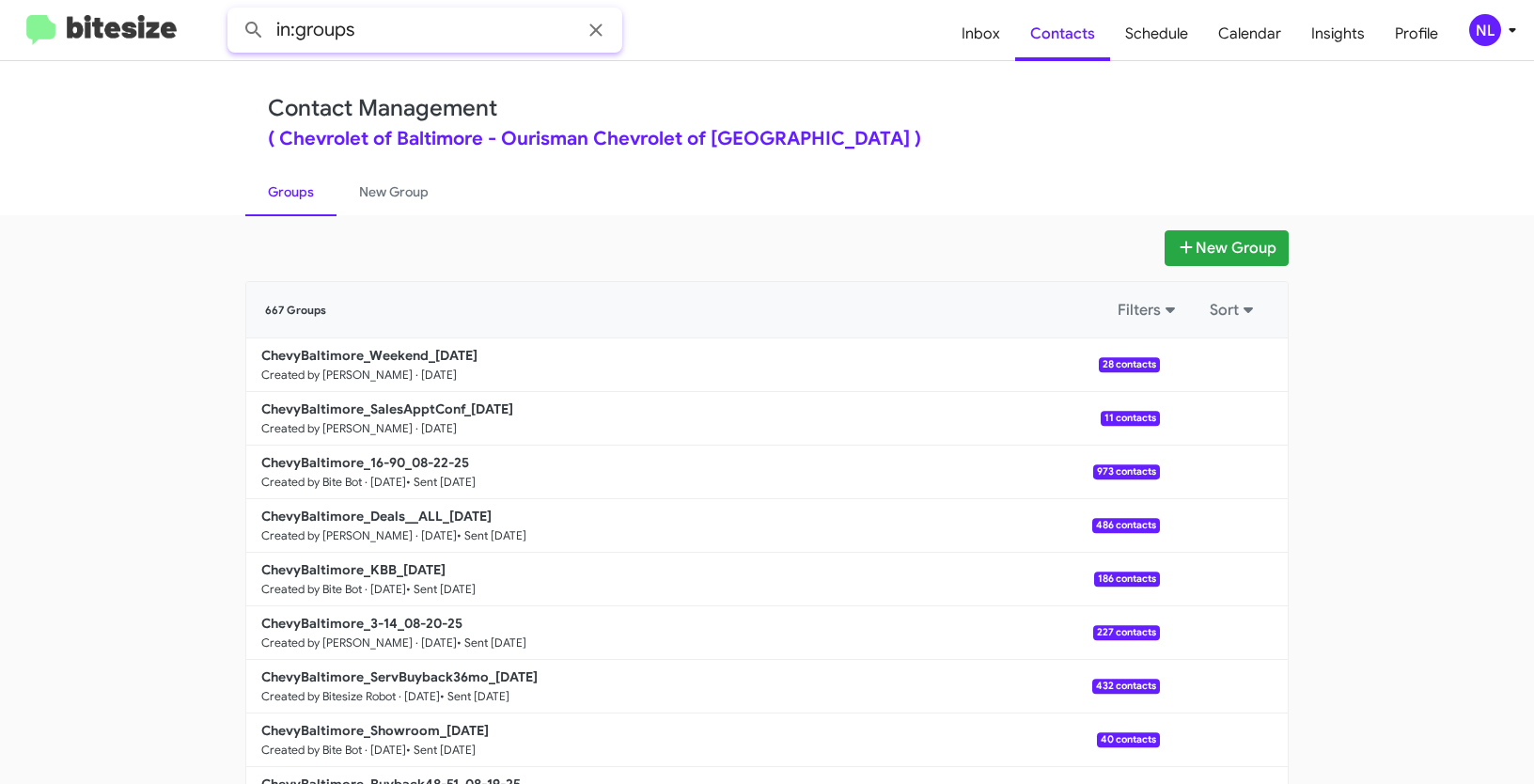
click at [438, 34] on input "in:groups" at bounding box center [424, 30] width 395 height 45
paste input "ChevyBaltimore_Weekend"
type input "in:groups ChevyBaltimore_Weekend"
click at [235, 11] on button at bounding box center [254, 30] width 38 height 38
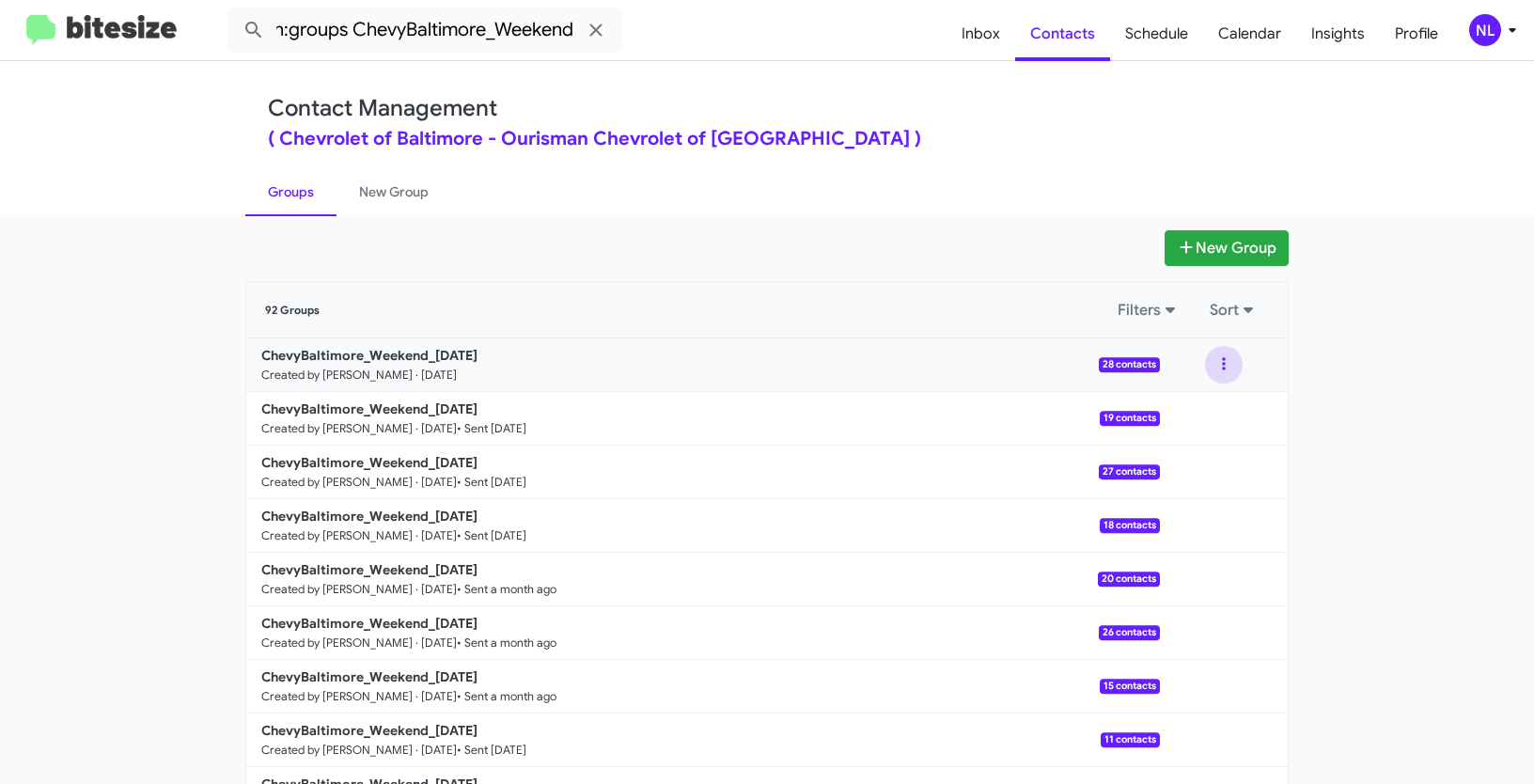
click at [1219, 357] on button at bounding box center [1224, 365] width 38 height 38
click at [1194, 407] on button "View contacts" at bounding box center [1168, 416] width 151 height 45
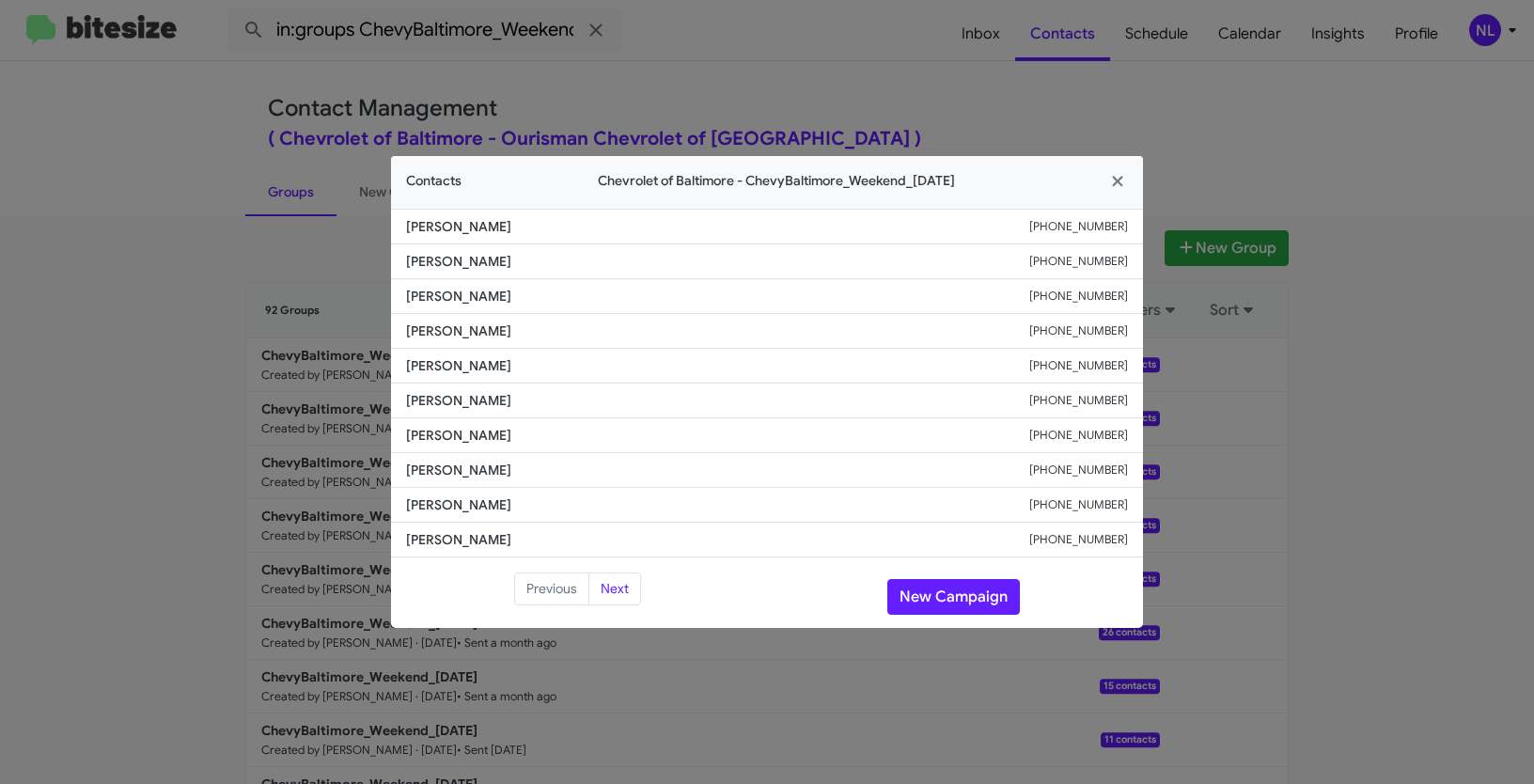
drag, startPoint x: 398, startPoint y: 465, endPoint x: 575, endPoint y: 473, distance: 177.2
click at [575, 473] on li "Hendrikus Ras +12027255225" at bounding box center [767, 470] width 752 height 35
copy span "Hendrikus Ras"
click at [965, 605] on button "New Campaign" at bounding box center [953, 596] width 133 height 36
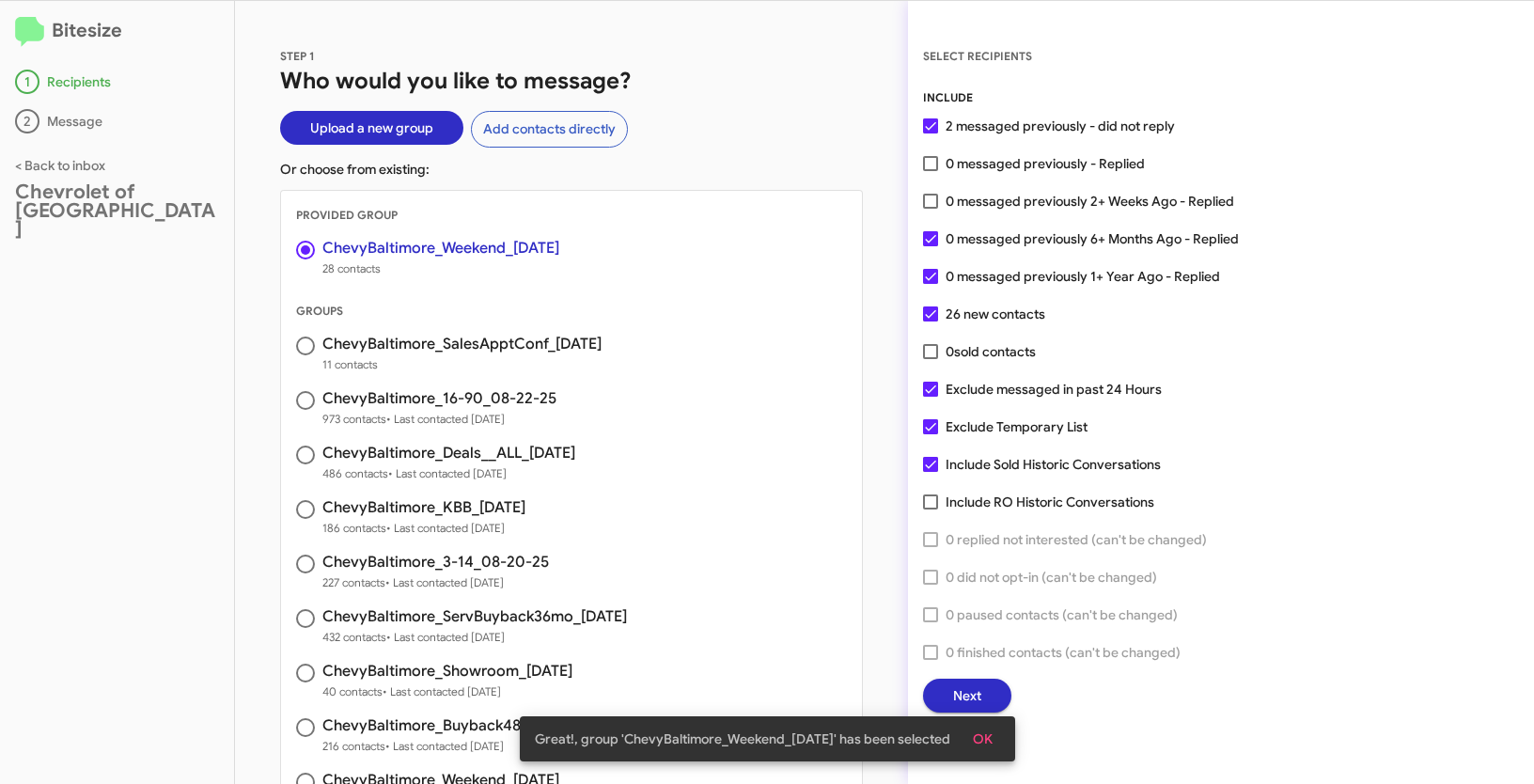
click at [993, 731] on span "OK" at bounding box center [982, 739] width 20 height 34
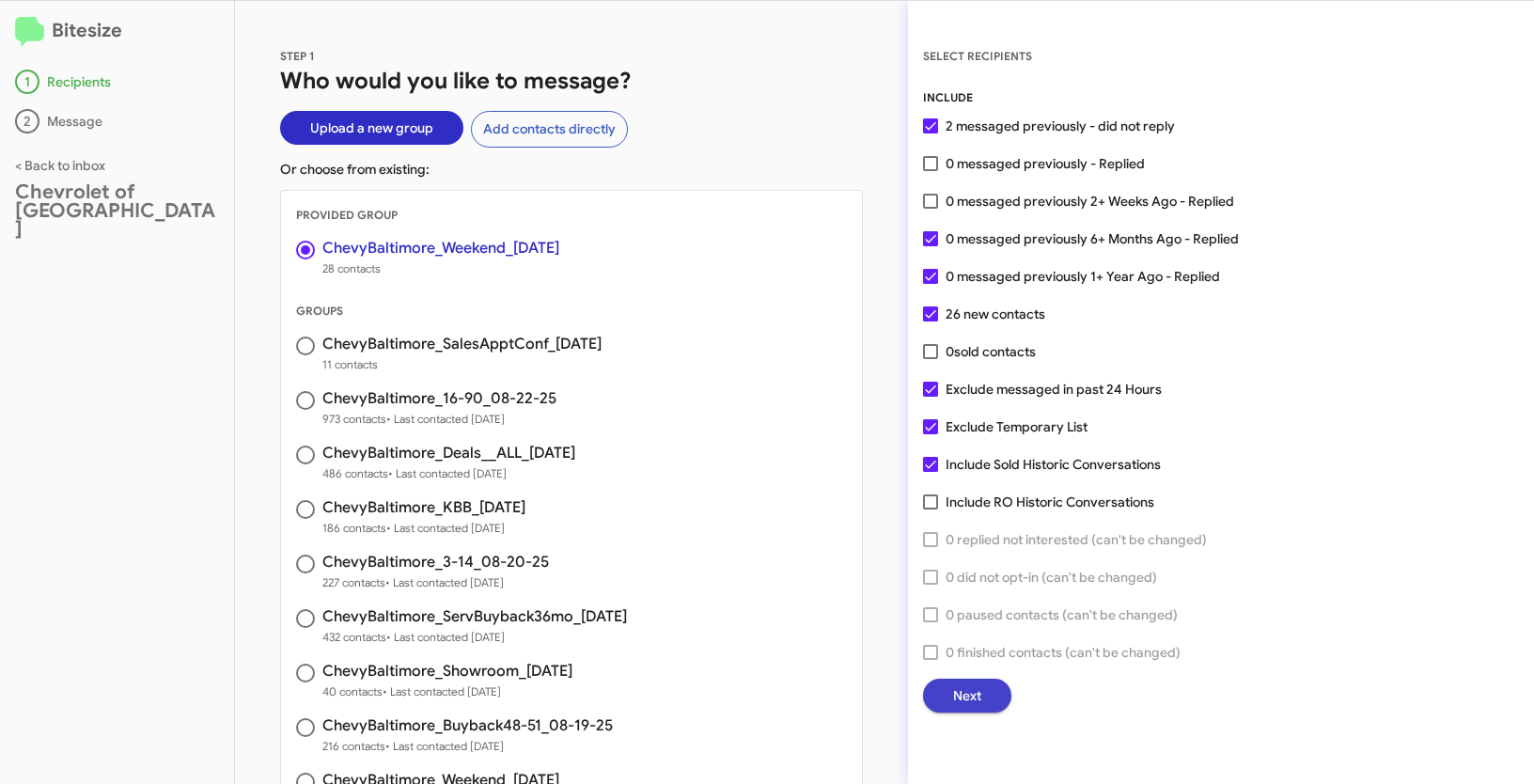
click at [971, 705] on span "Next" at bounding box center [967, 695] width 28 height 34
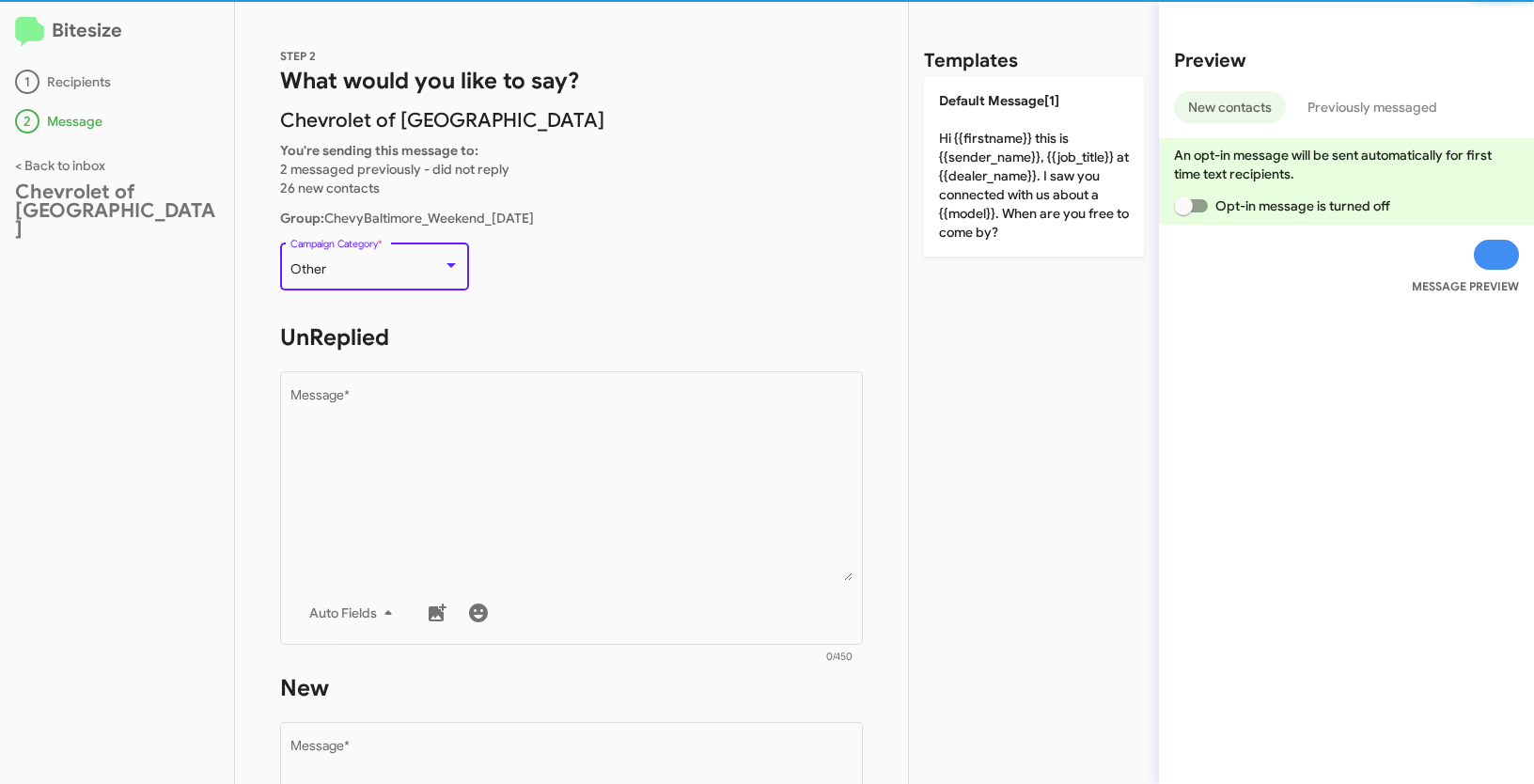
click at [404, 266] on div "Other" at bounding box center [367, 270] width 153 height 15
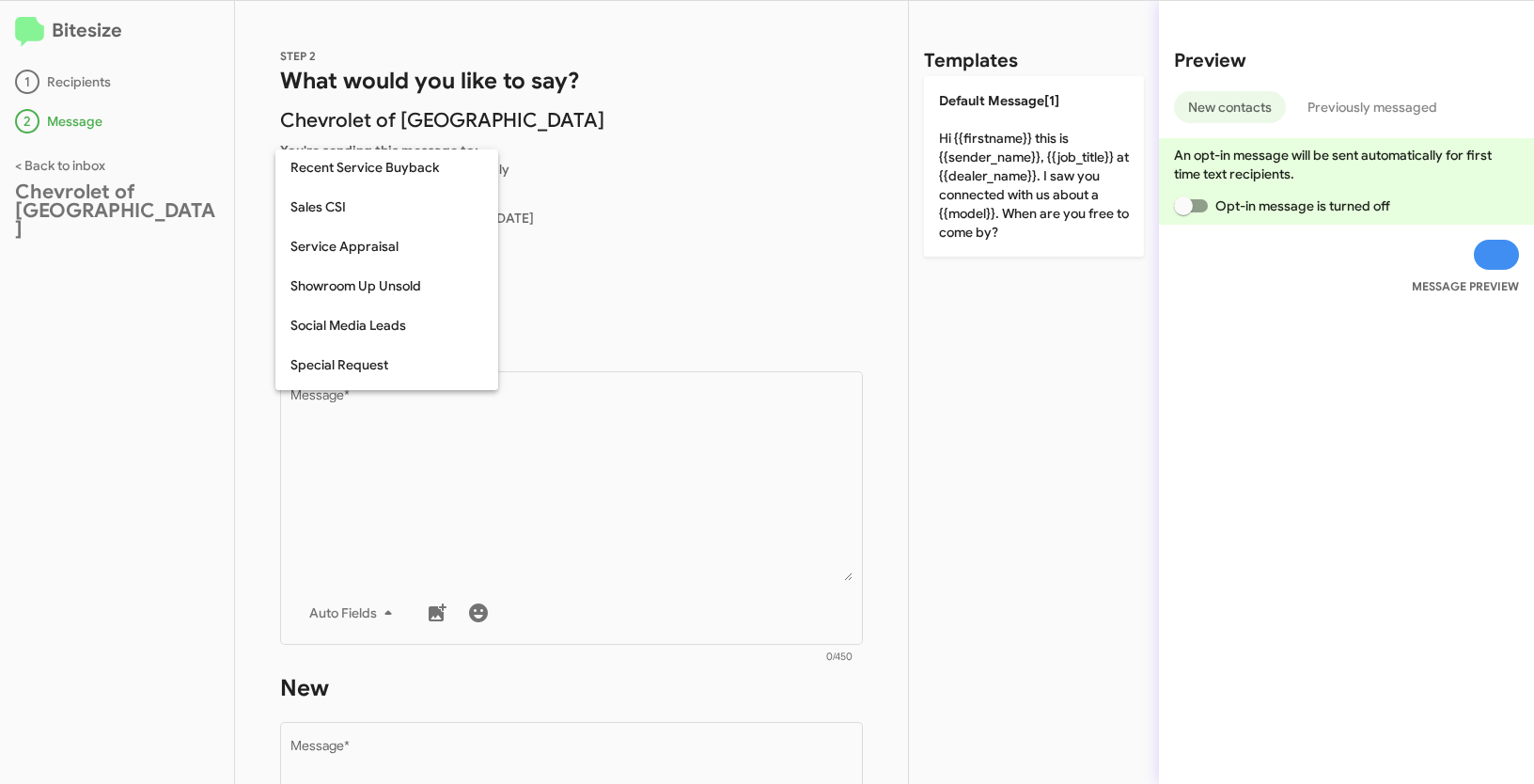
scroll to position [786, 0]
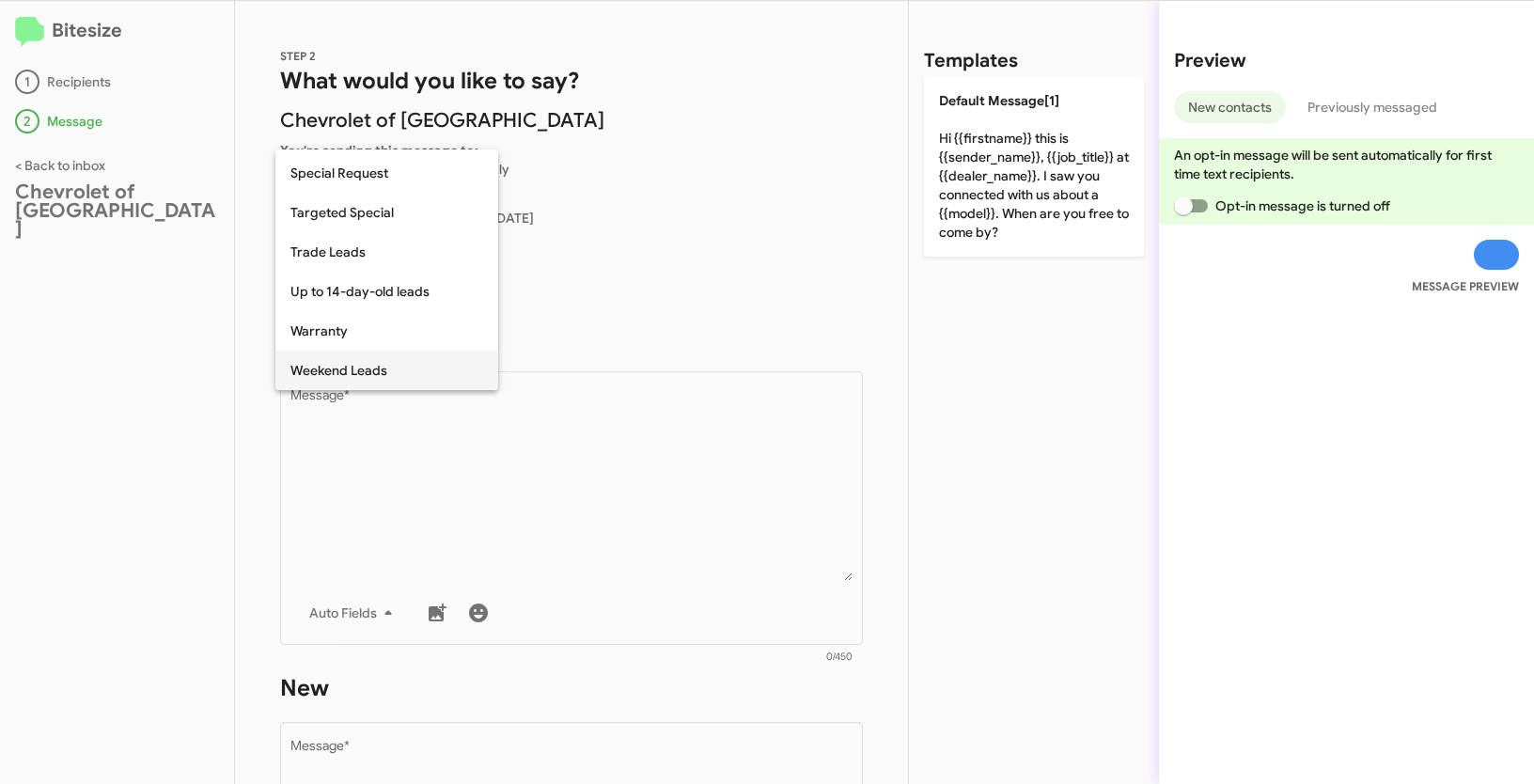
click at [346, 378] on span "Weekend Leads" at bounding box center [387, 370] width 192 height 40
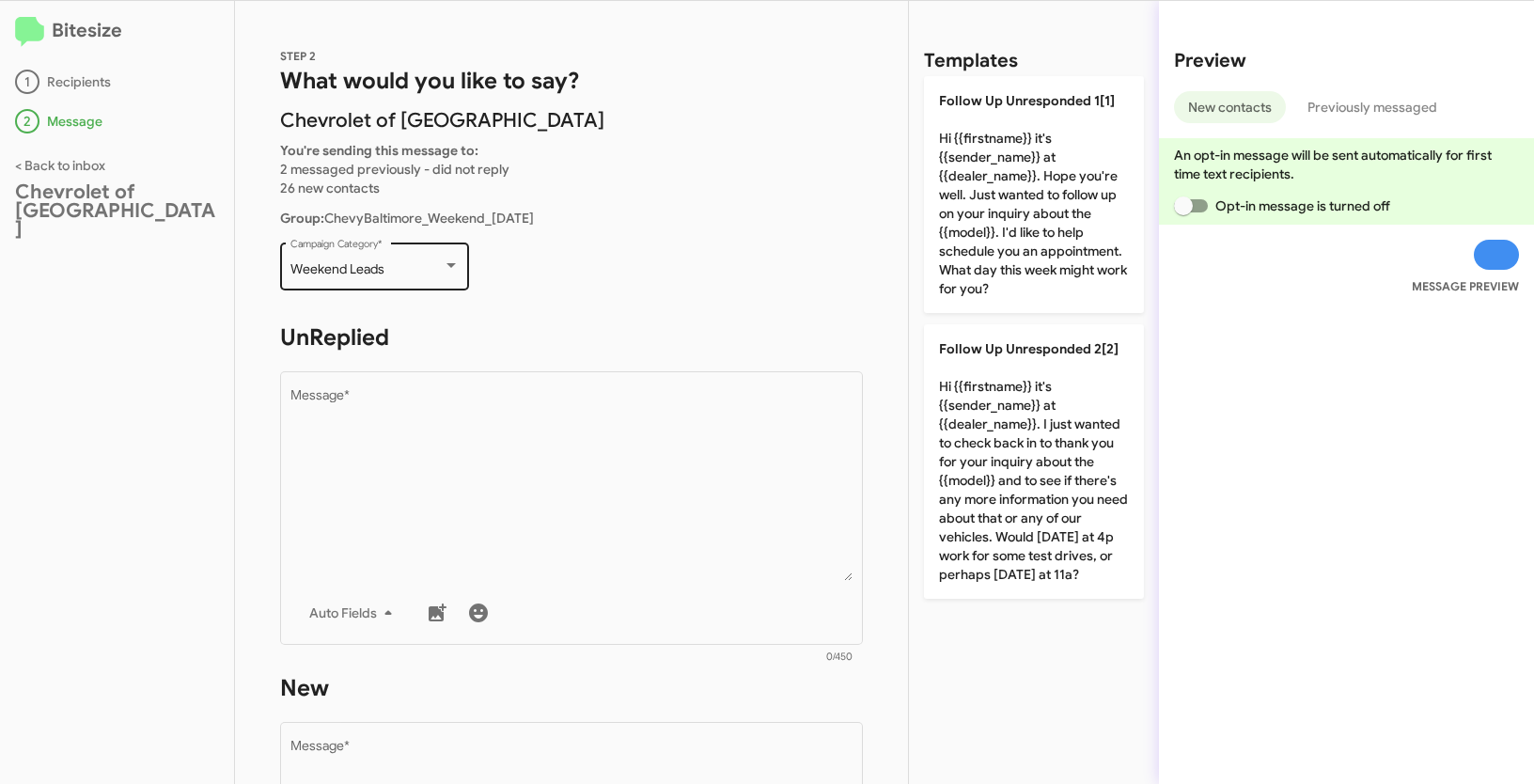
drag, startPoint x: 289, startPoint y: 268, endPoint x: 399, endPoint y: 266, distance: 110.0
click at [399, 266] on div "Weekend Leads Campaign Category *" at bounding box center [374, 264] width 189 height 52
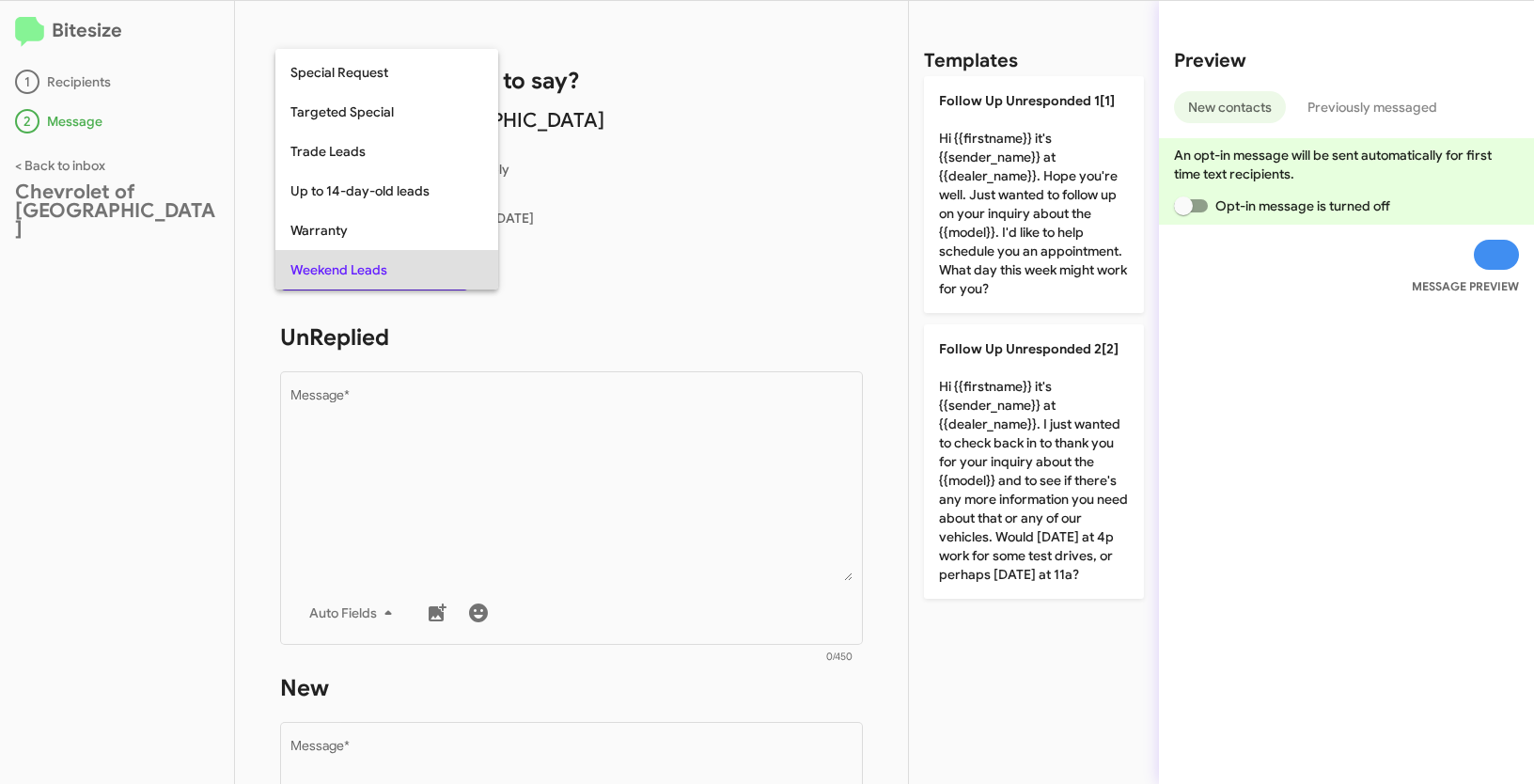
copy span "Weekend Leads"
click at [622, 500] on div at bounding box center [767, 392] width 1534 height 784
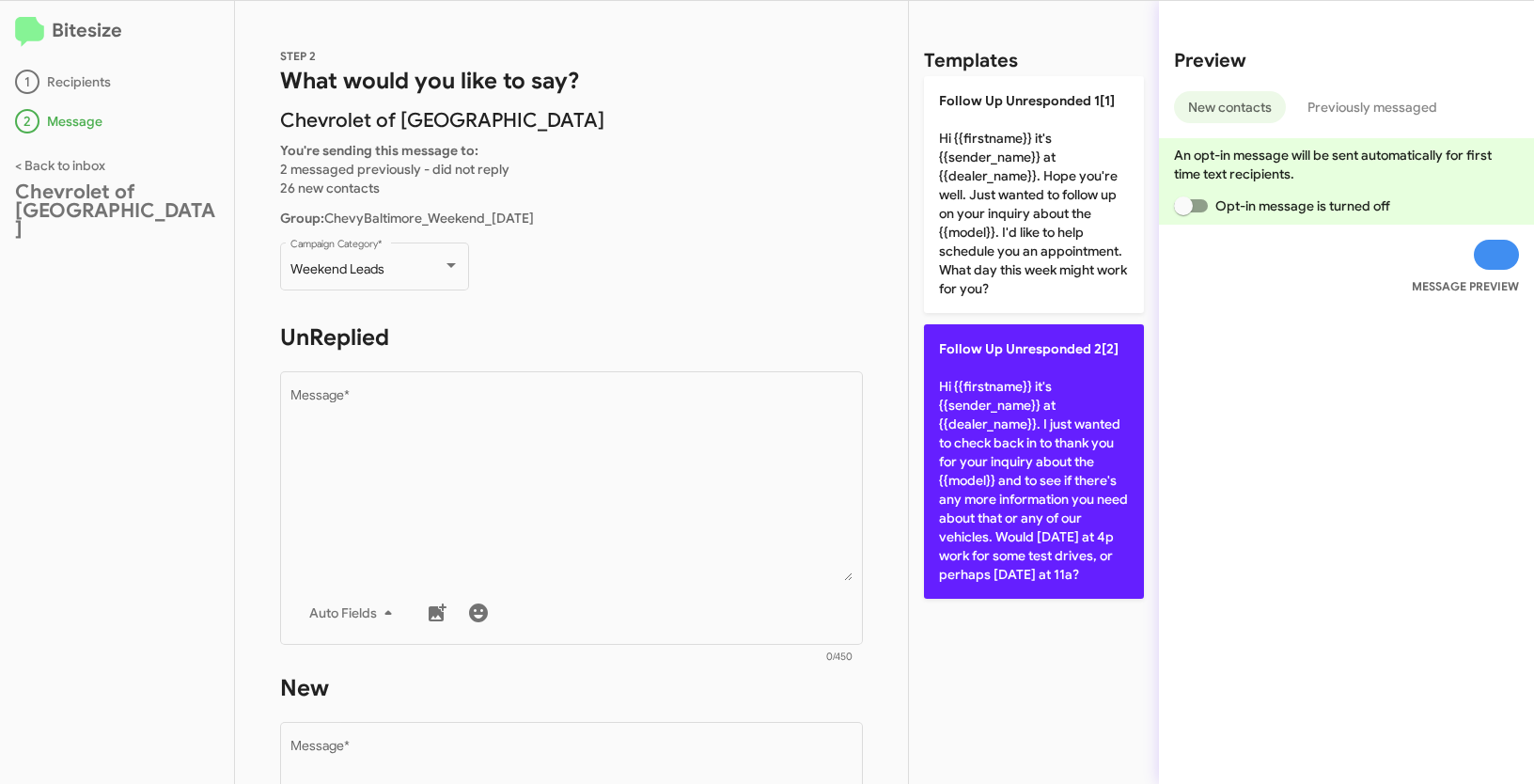
click at [1012, 442] on p "Follow Up Unresponded 2[2] Hi {{firstname}} it's {{sender_name}} at {{dealer_na…" at bounding box center [1033, 461] width 220 height 274
type textarea "Hi {{firstname}} it's {{sender_name}} at {{dealer_name}}. I just wanted to chec…"
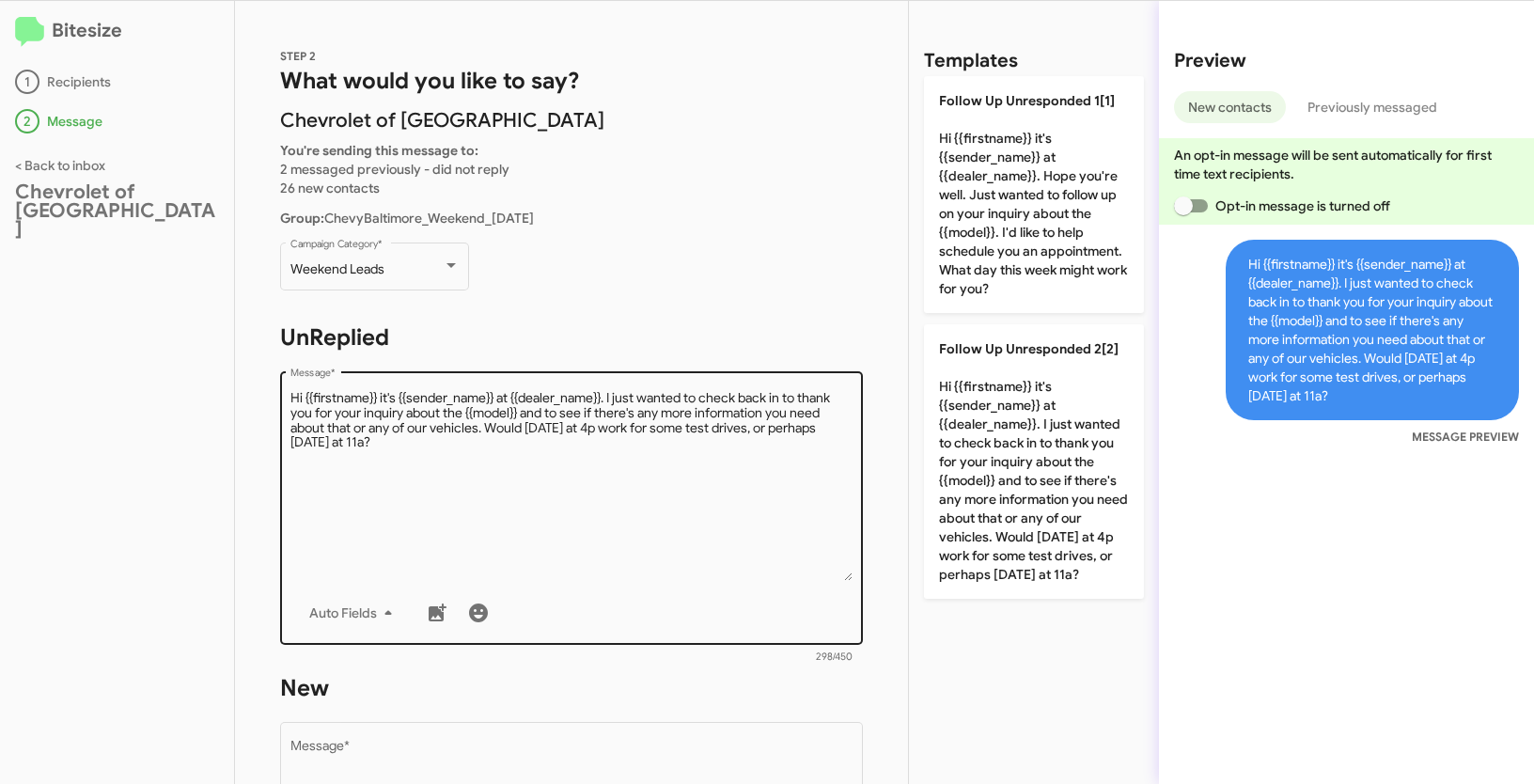
scroll to position [529, 0]
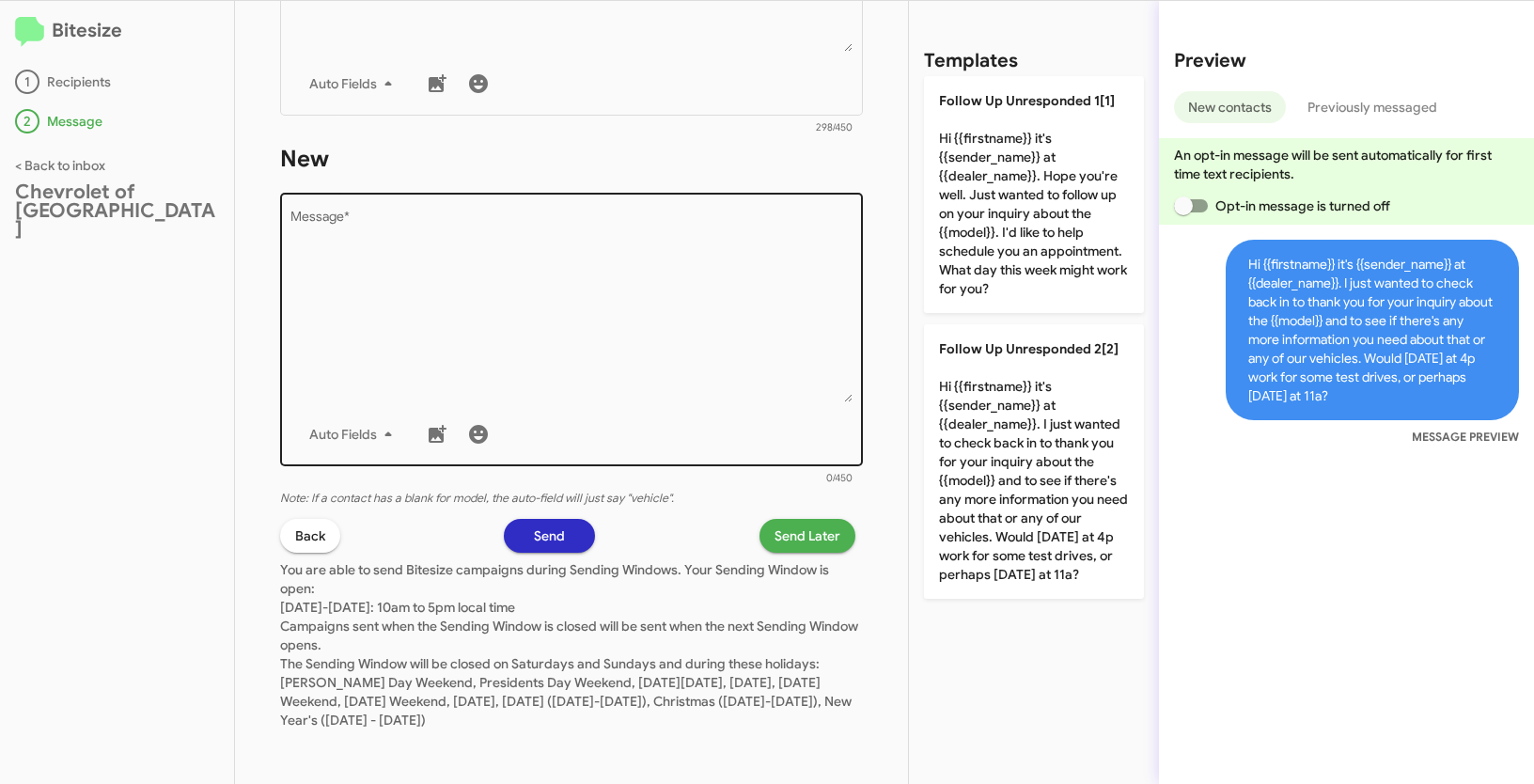
click at [631, 242] on textarea "Message *" at bounding box center [571, 305] width 563 height 191
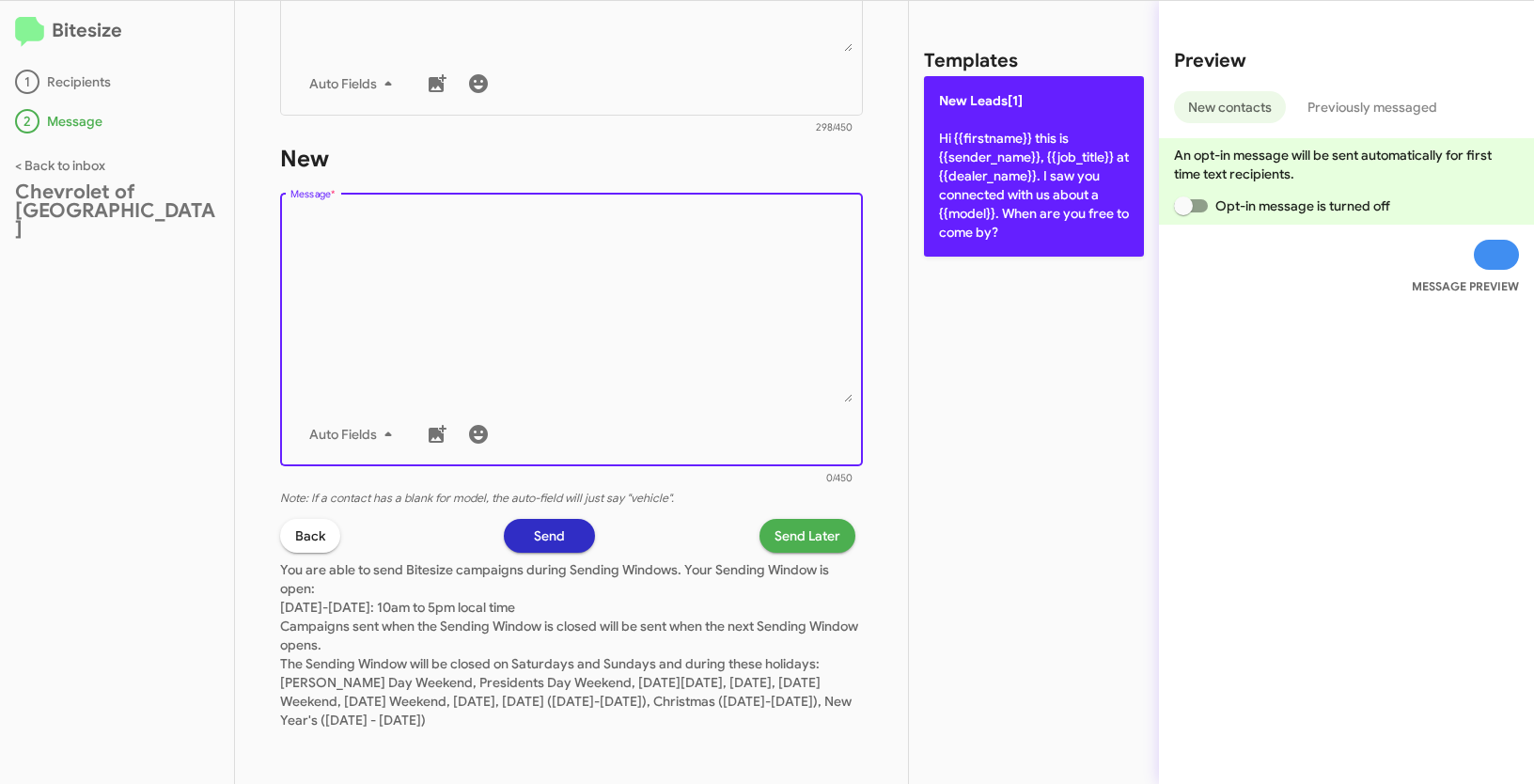
click at [963, 188] on p "New Leads[1] Hi {{firstname}} this is {{sender_name}}, {{job_title}} at {{deale…" at bounding box center [1033, 166] width 220 height 180
type textarea "Hi {{firstname}} this is {{sender_name}}, {{job_title}} at {{dealer_name}}. I s…"
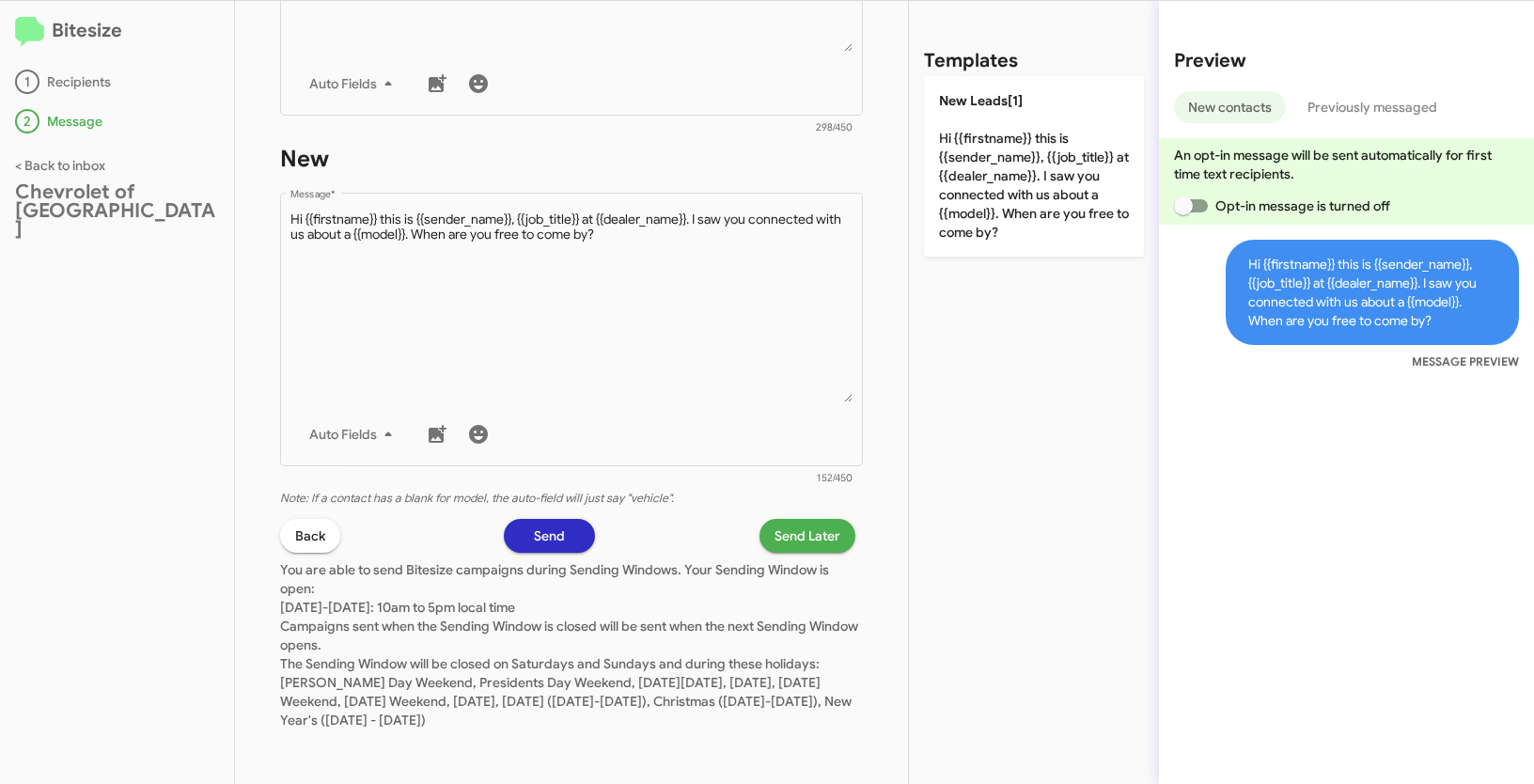
click at [831, 533] on button "Send Later" at bounding box center [808, 535] width 96 height 34
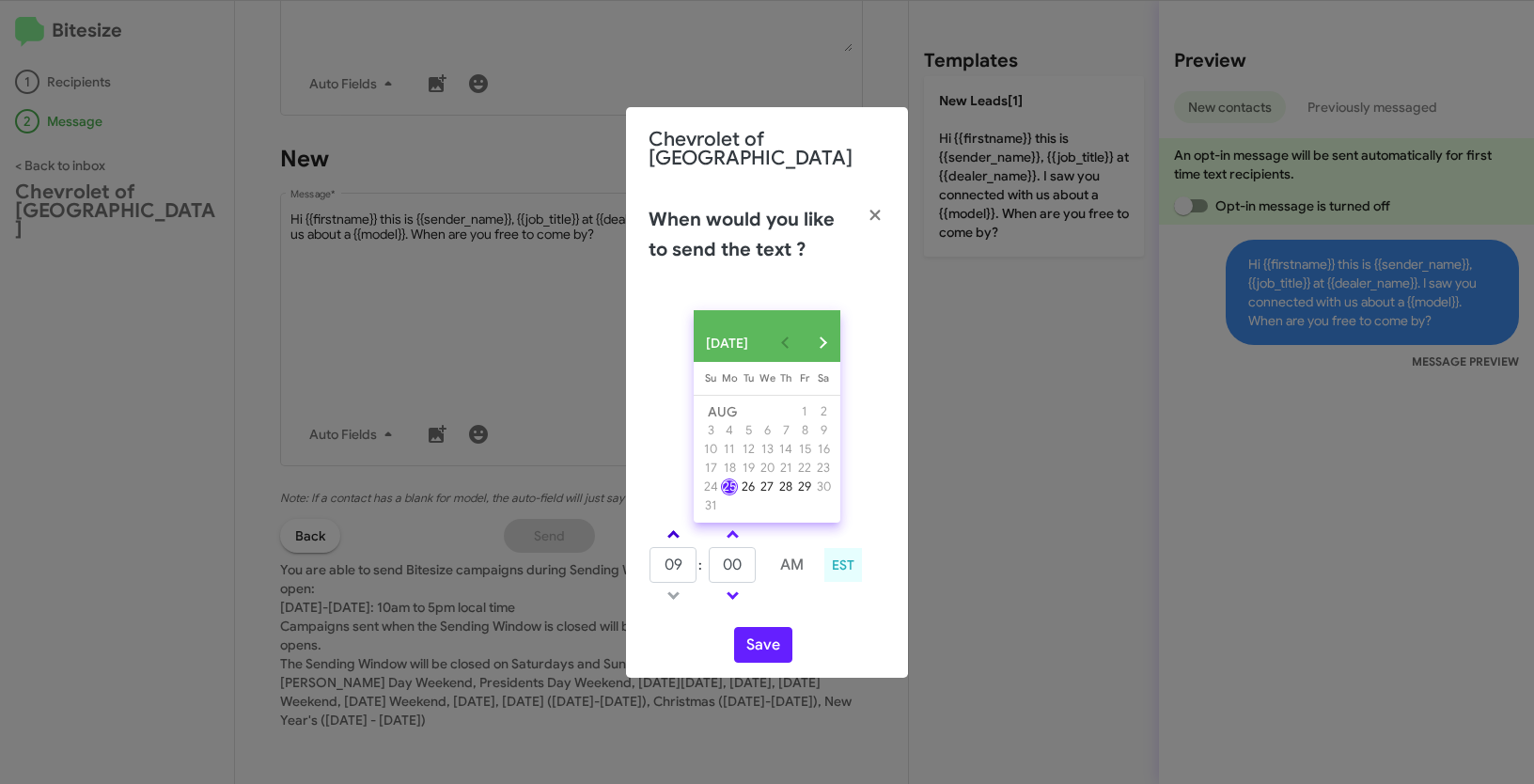
click at [672, 531] on span at bounding box center [673, 535] width 12 height 12
type input "10"
drag, startPoint x: 740, startPoint y: 566, endPoint x: 698, endPoint y: 554, distance: 43.7
click at [698, 554] on tr "10 : 00 AM" at bounding box center [733, 564] width 168 height 38
type input "33"
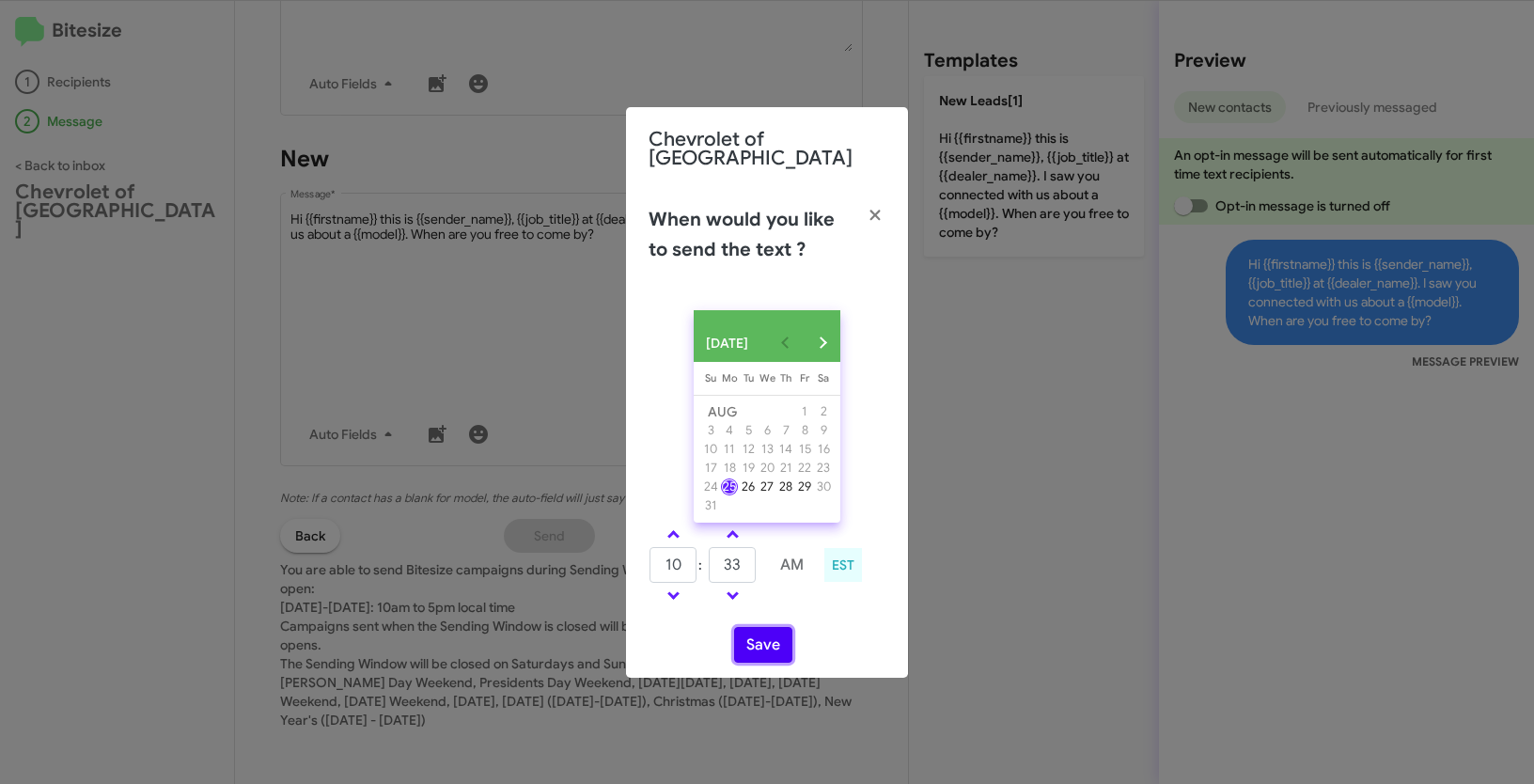
click at [762, 647] on button "Save" at bounding box center [764, 645] width 58 height 36
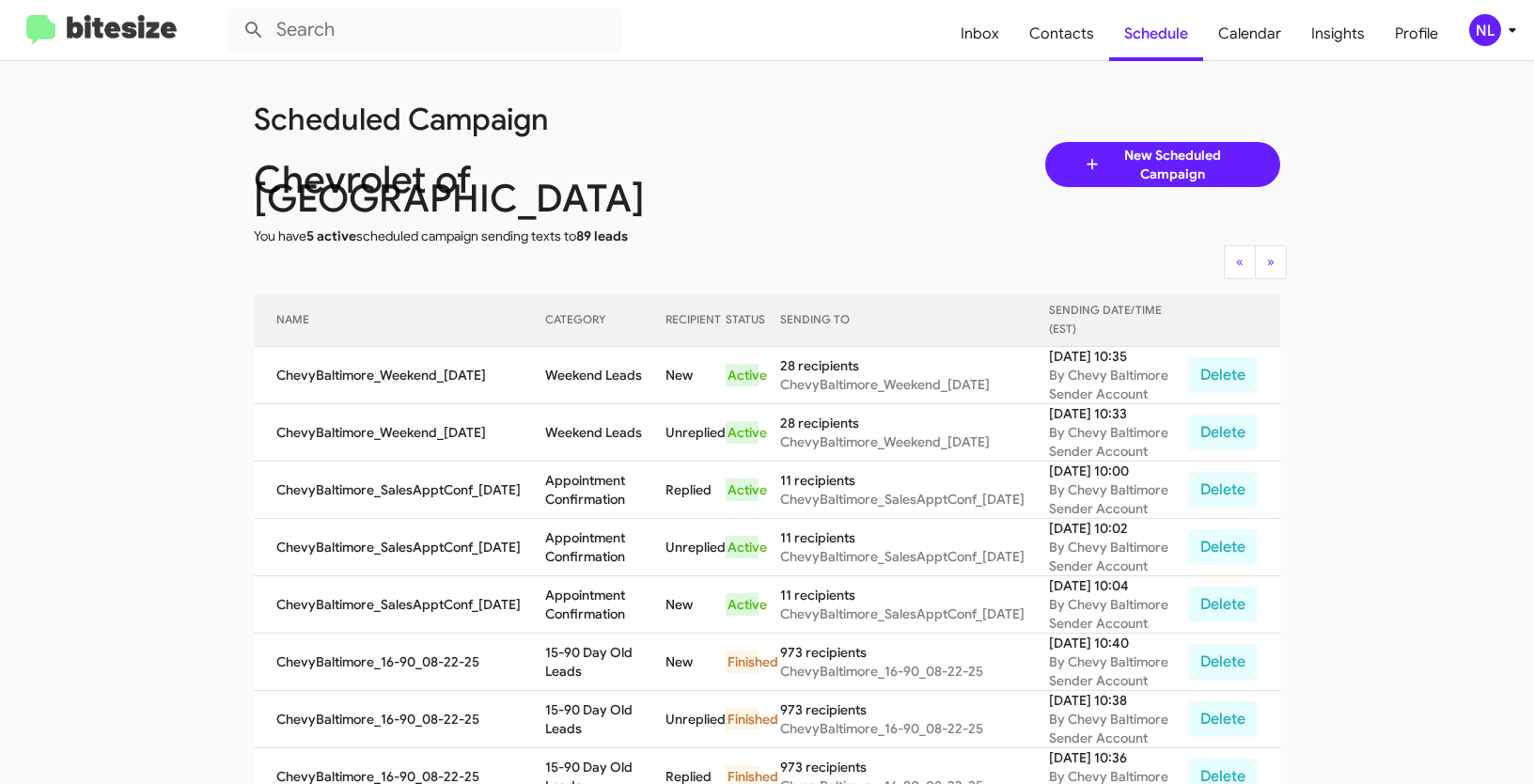
click at [1479, 35] on div "NL" at bounding box center [1485, 30] width 32 height 32
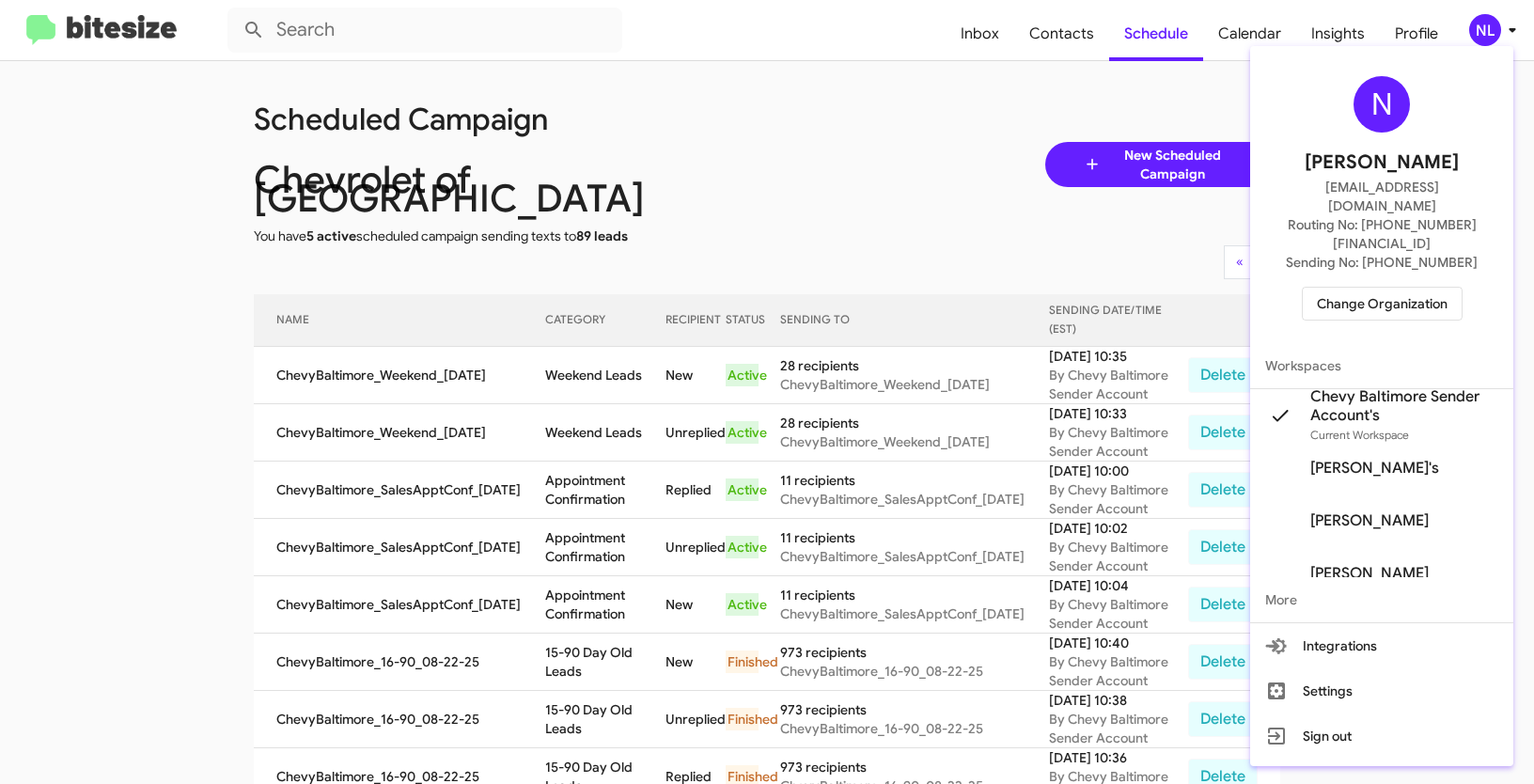
click at [1392, 287] on span "Change Organization" at bounding box center [1382, 303] width 131 height 32
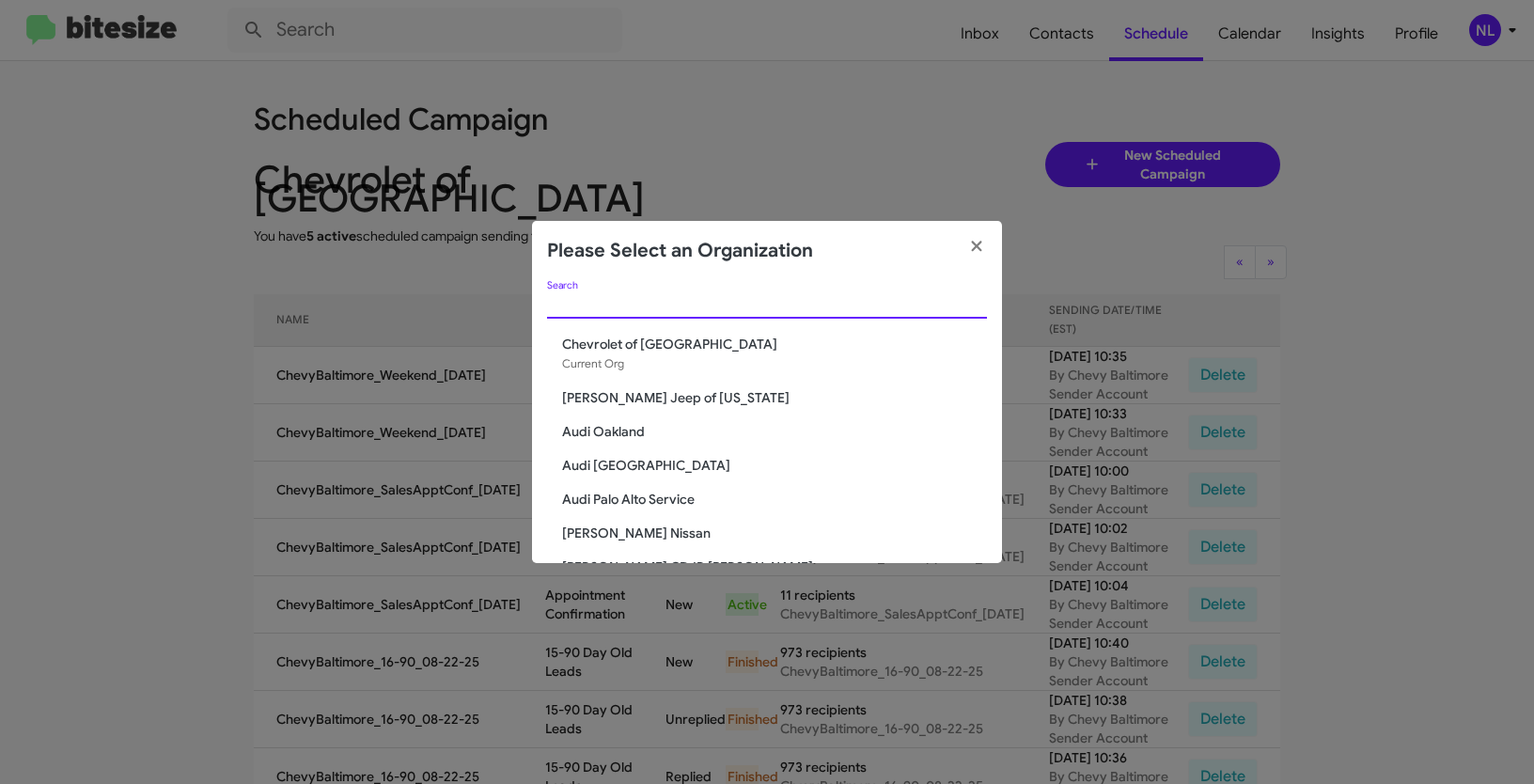
click at [717, 311] on input "Search" at bounding box center [767, 304] width 440 height 15
paste input "Chevrolet of Bowie"
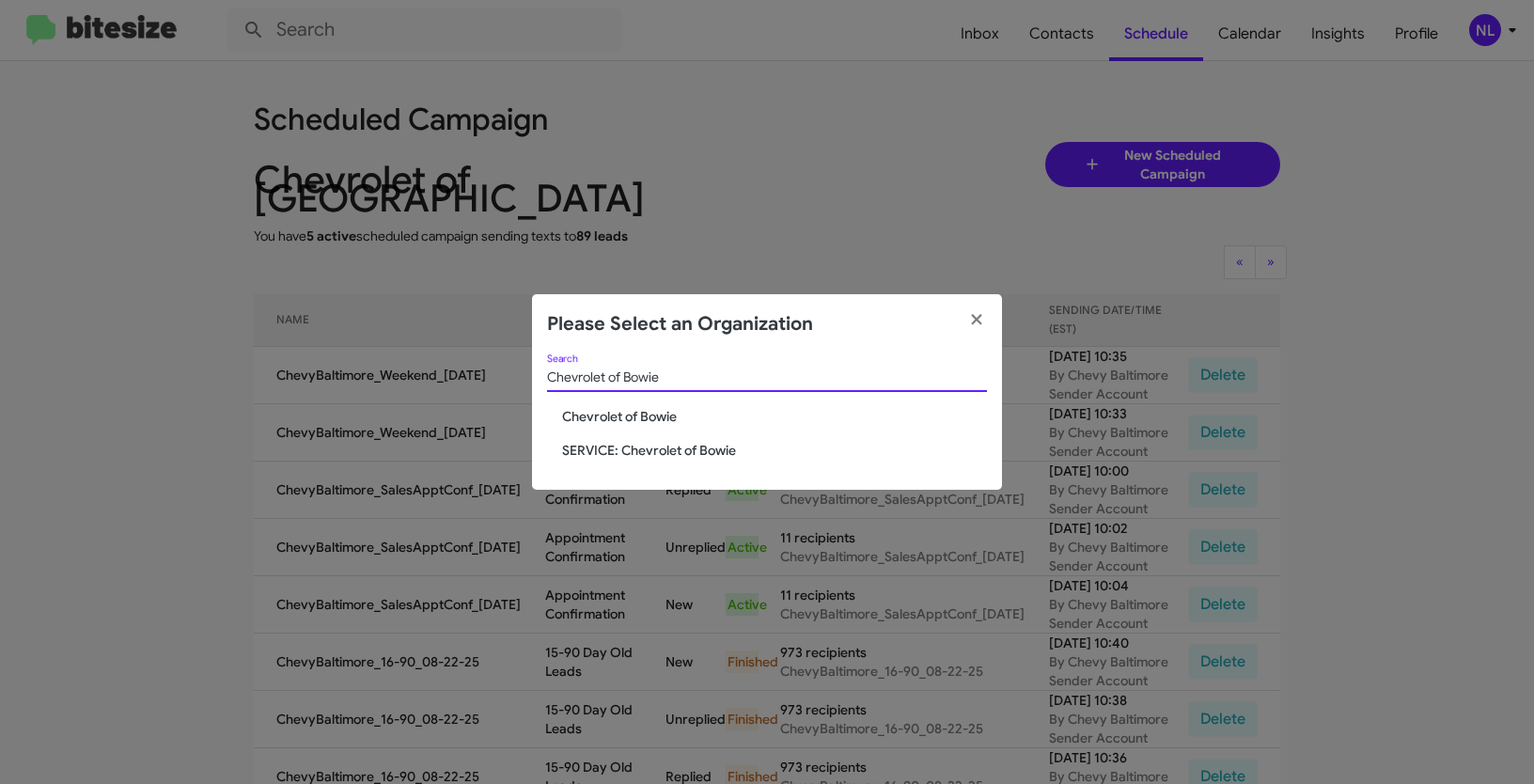
type input "Chevrolet of Bowie"
click at [635, 418] on span "Chevrolet of Bowie" at bounding box center [774, 416] width 425 height 19
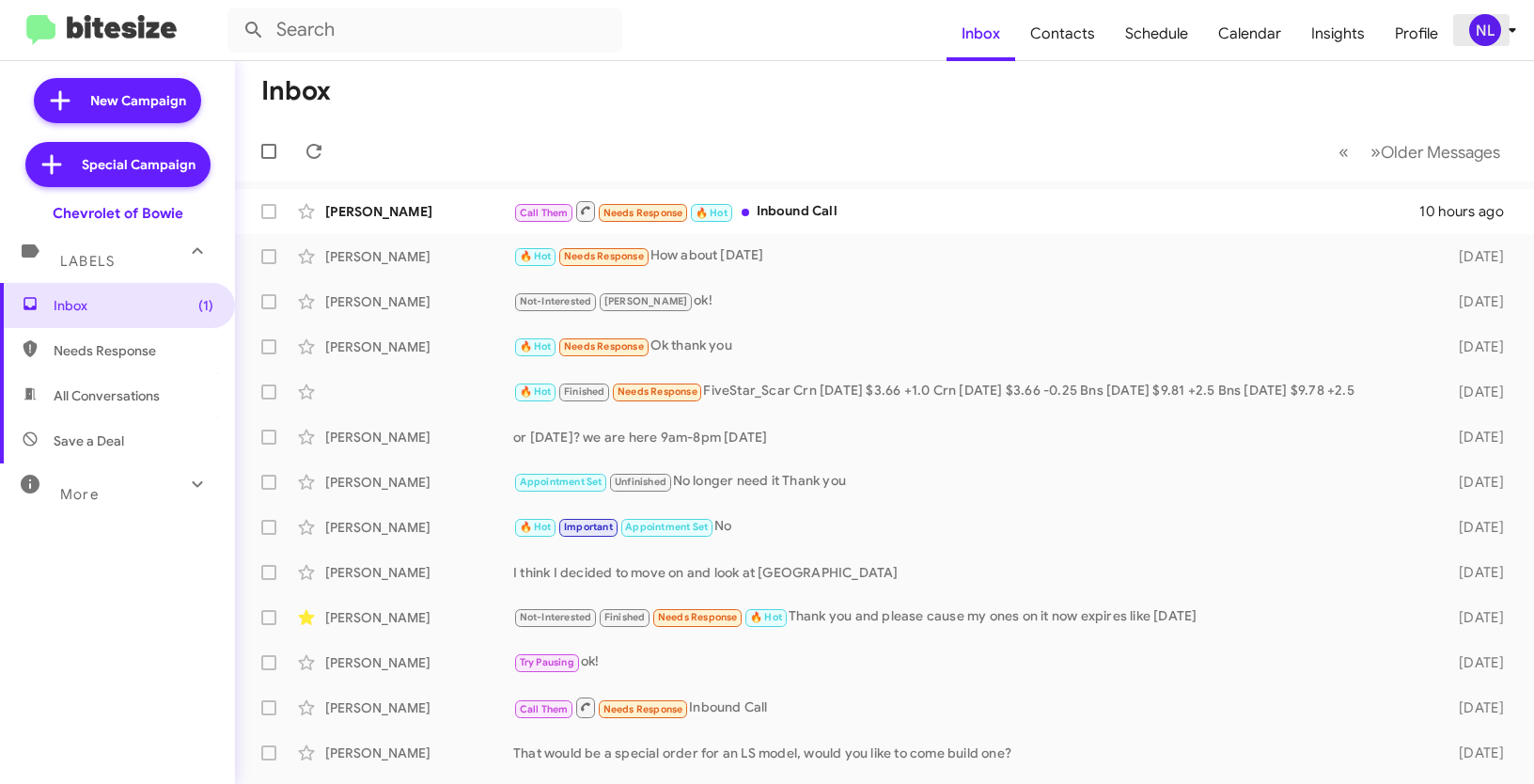
click at [1491, 29] on div "NL" at bounding box center [1485, 30] width 32 height 32
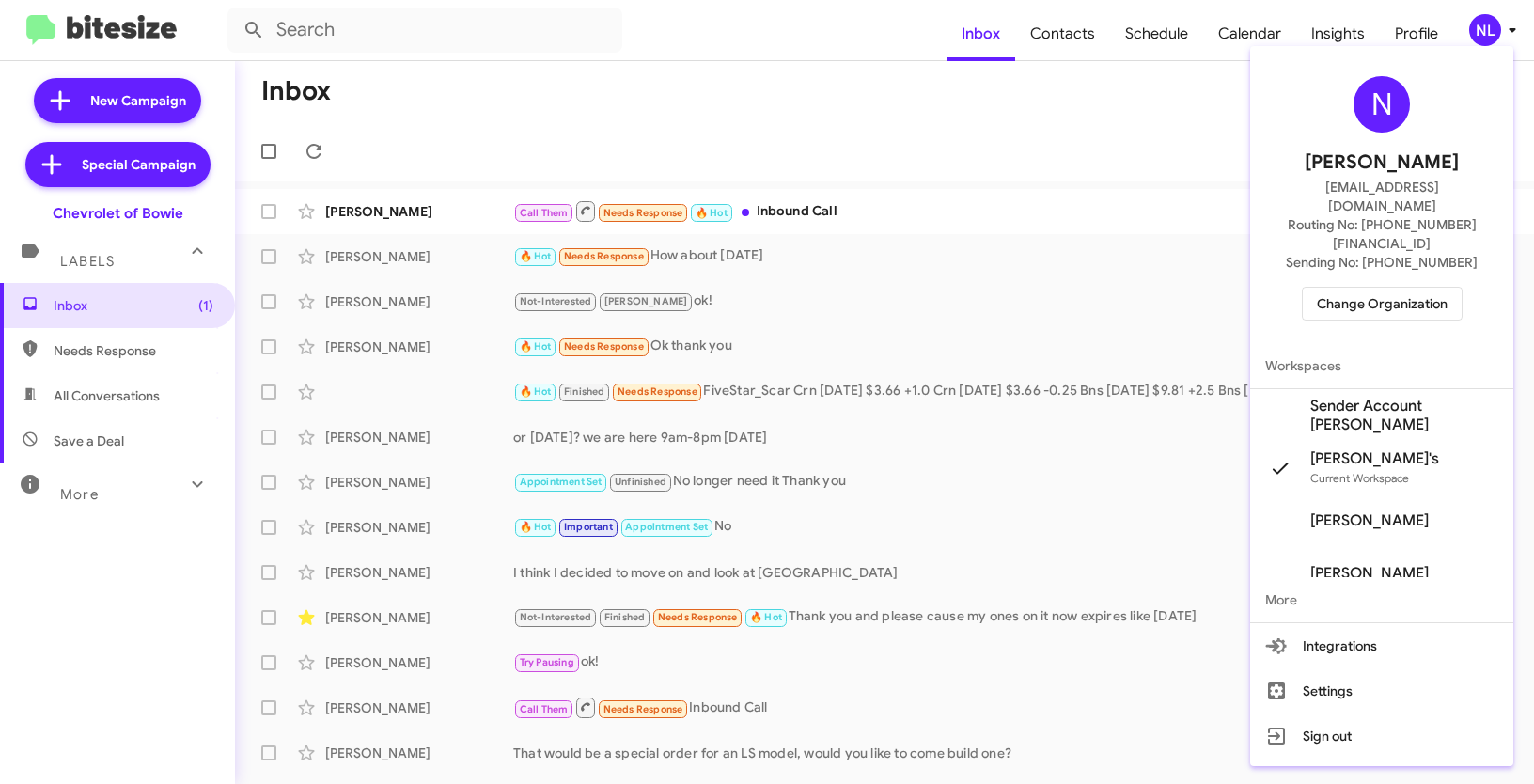
click at [1392, 397] on span "Sender Account [PERSON_NAME]" at bounding box center [1404, 416] width 188 height 38
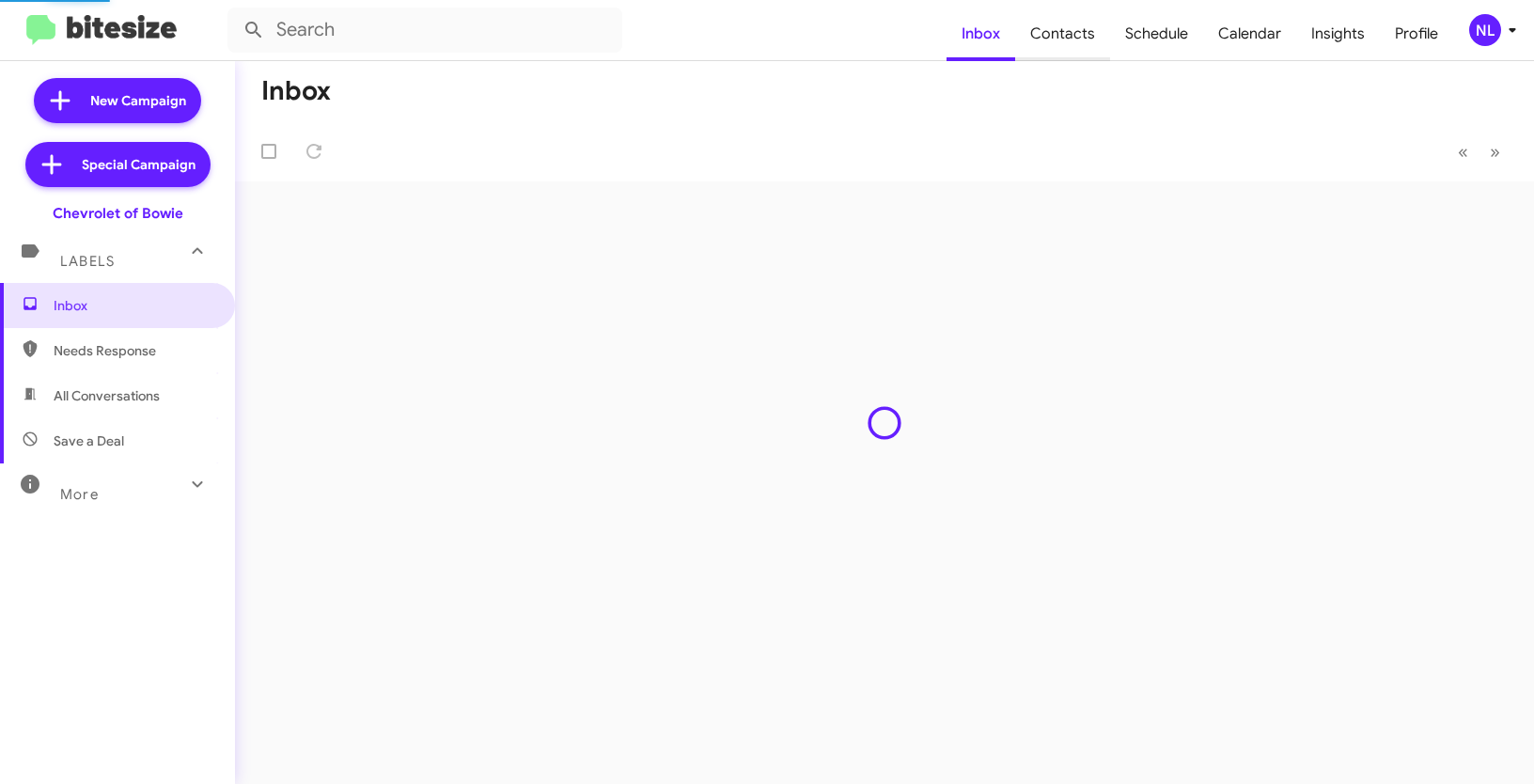
click at [1063, 33] on span "Contacts" at bounding box center [1063, 34] width 95 height 55
type input "in:groups"
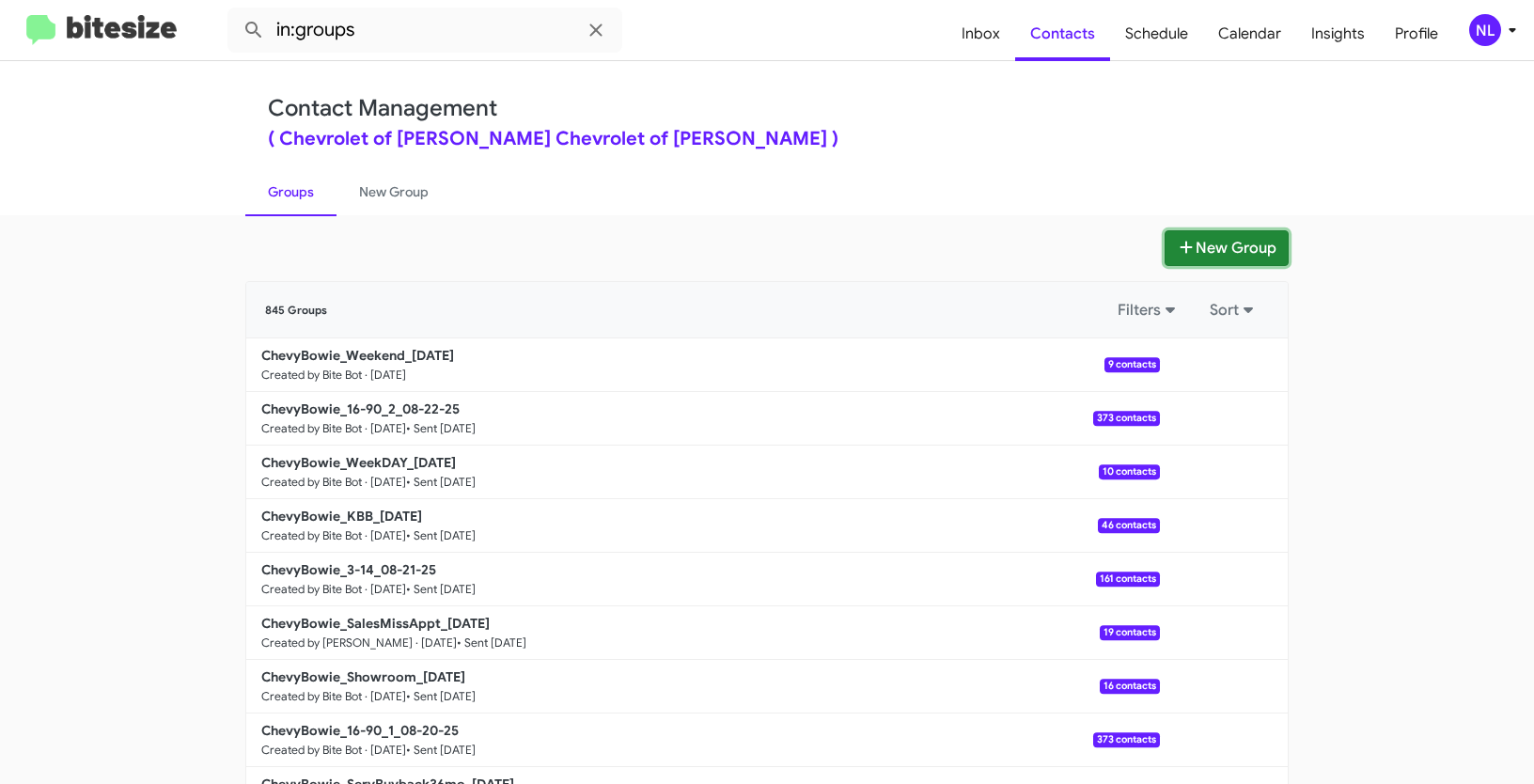
click at [1210, 238] on button "New Group" at bounding box center [1227, 248] width 124 height 36
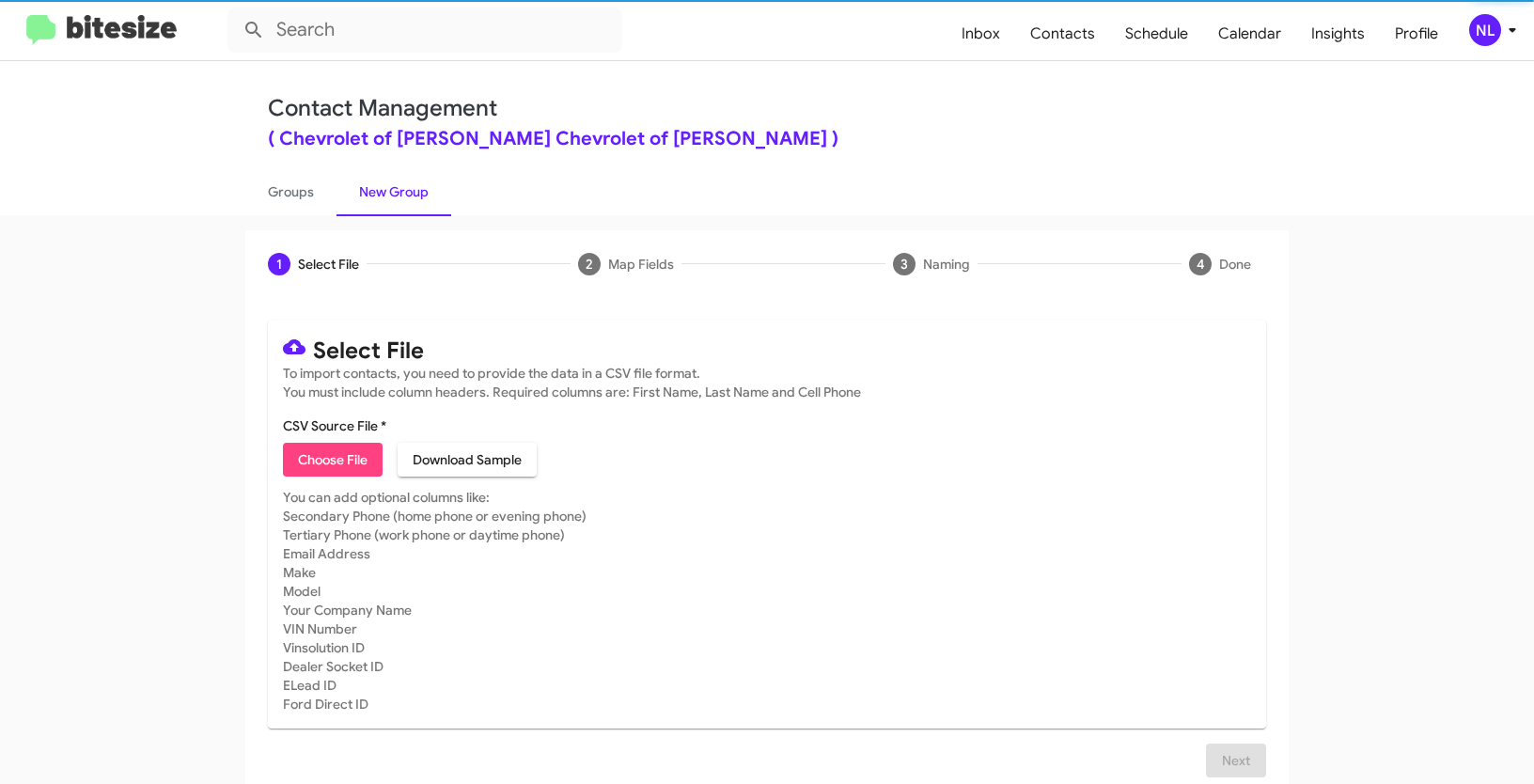
click at [348, 446] on span "Choose File" at bounding box center [333, 460] width 70 height 34
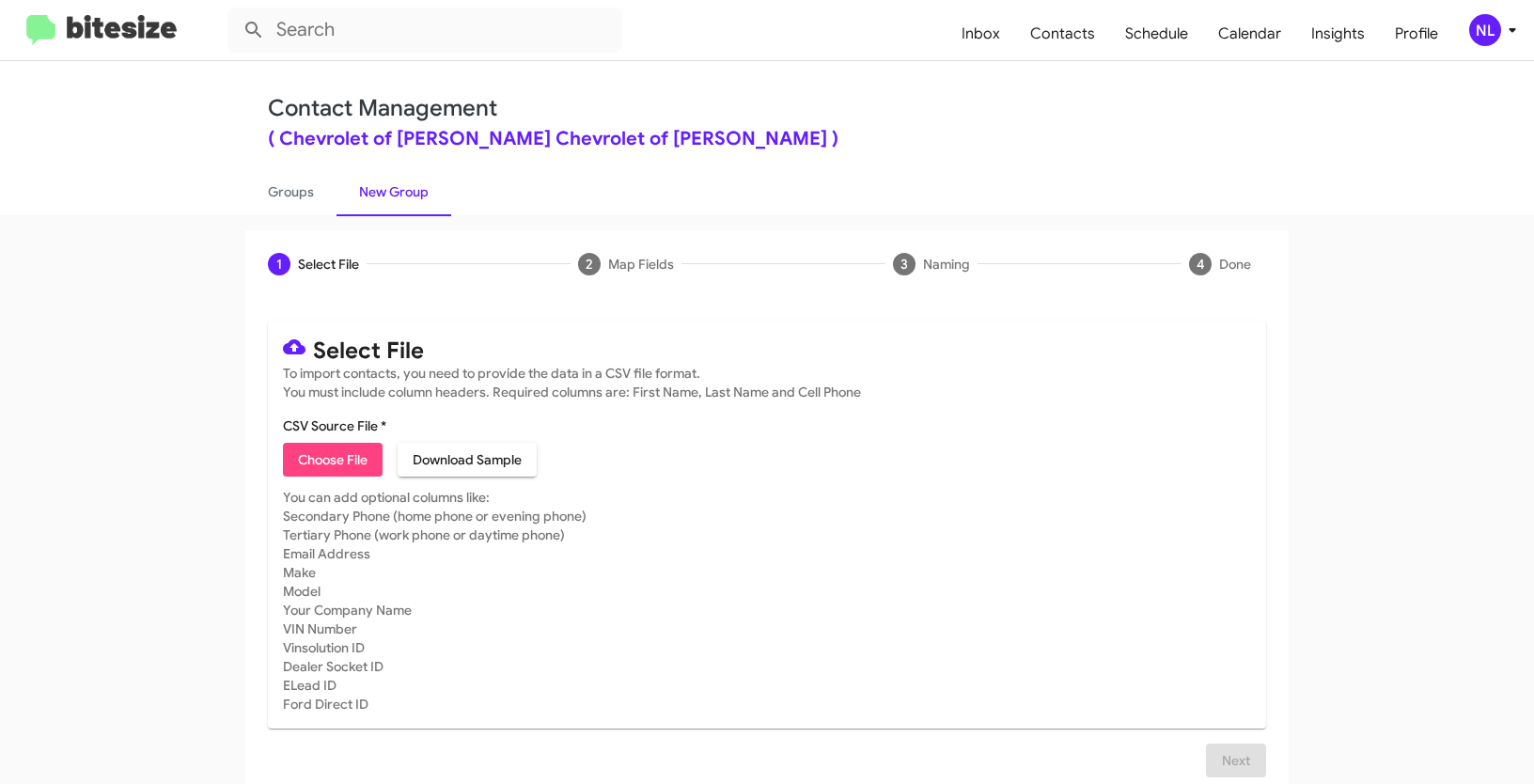
type input "ChevyBowie_SalesApptConf_[DATE]"
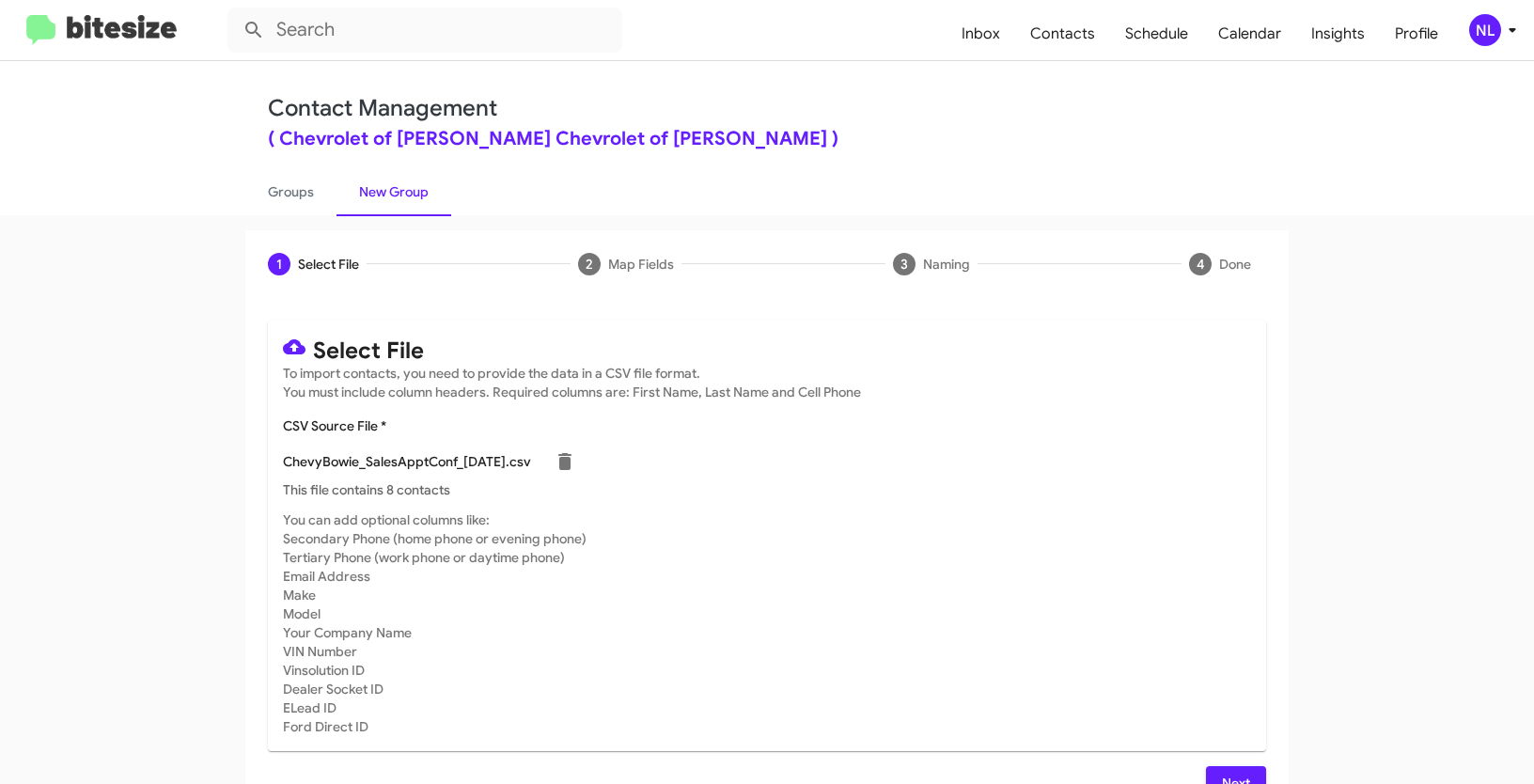
scroll to position [38, 0]
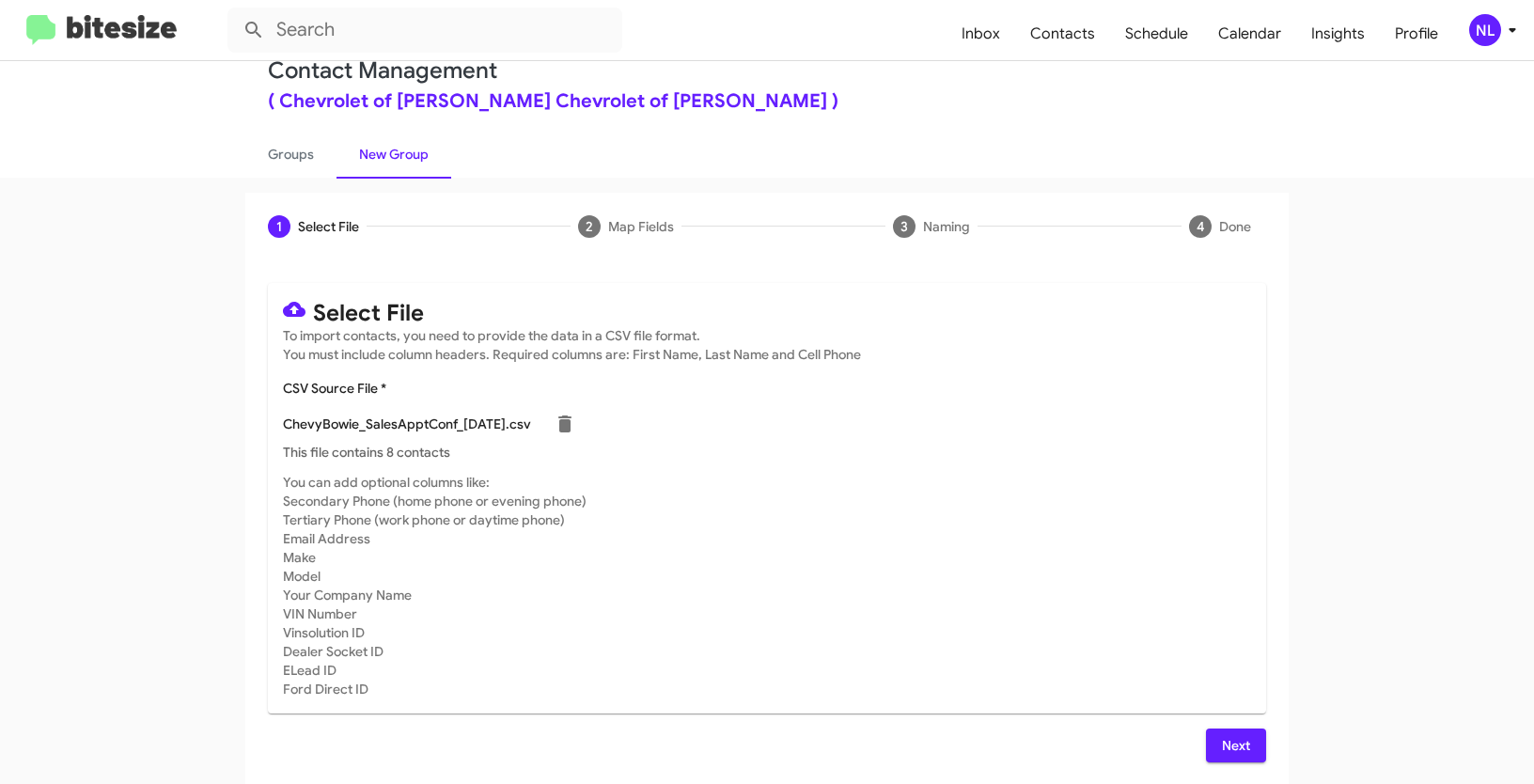
click at [1208, 730] on button "Next" at bounding box center [1236, 745] width 60 height 34
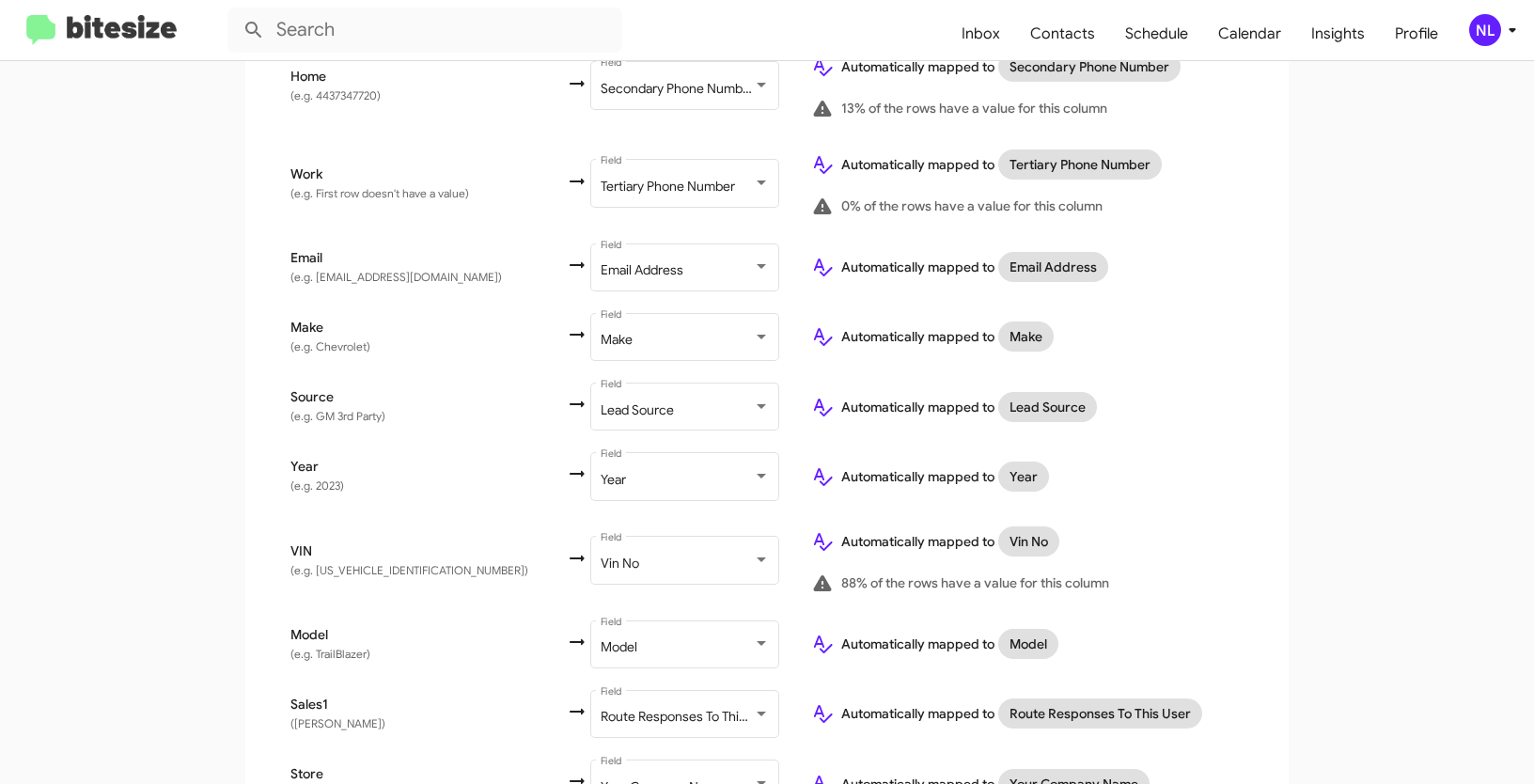
scroll to position [728, 0]
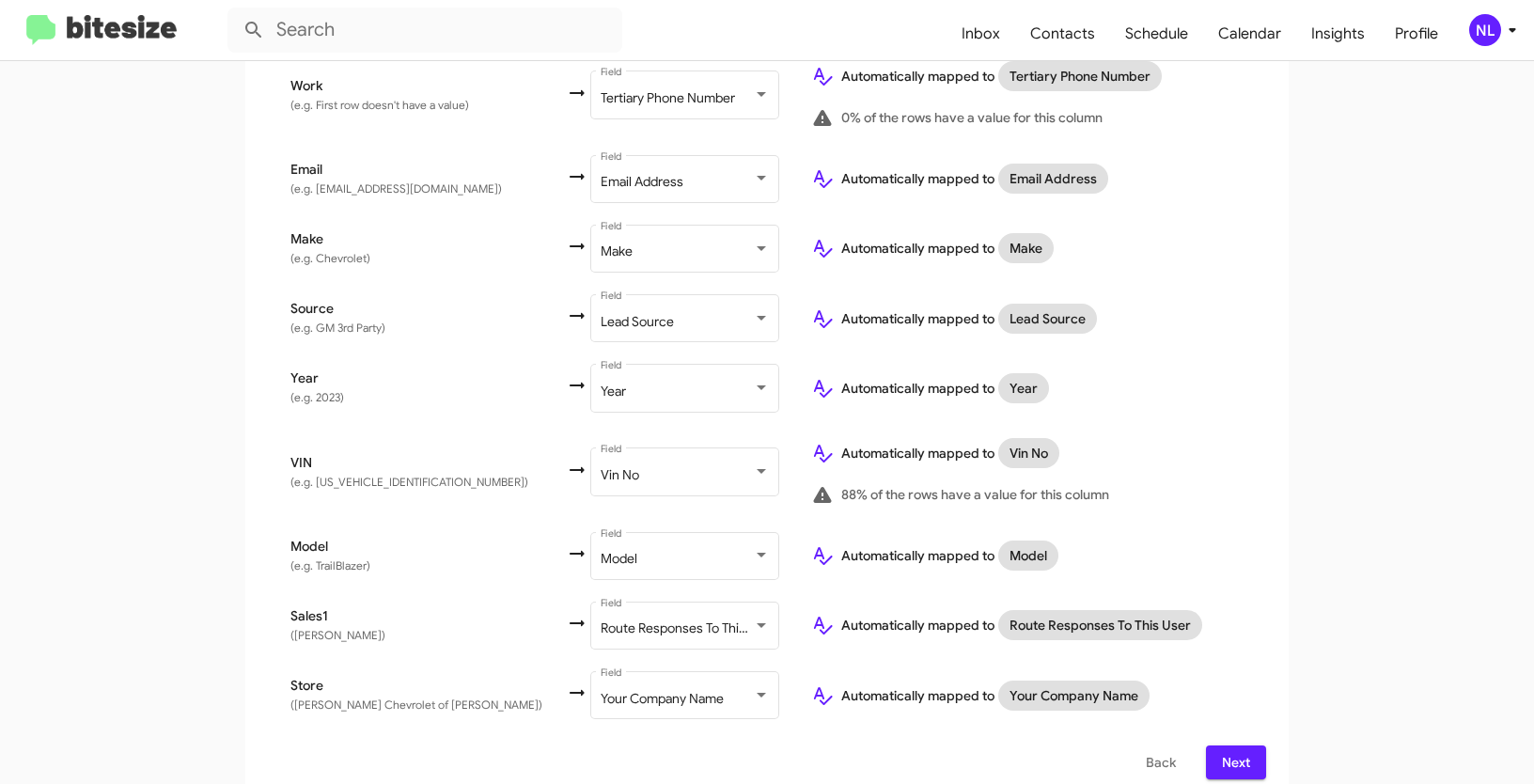
click at [1266, 744] on div "Select File To import contacts, you need to provide the data in a CSV file form…" at bounding box center [767, 185] width 1044 height 1232
click at [1247, 745] on button "Next" at bounding box center [1236, 762] width 60 height 34
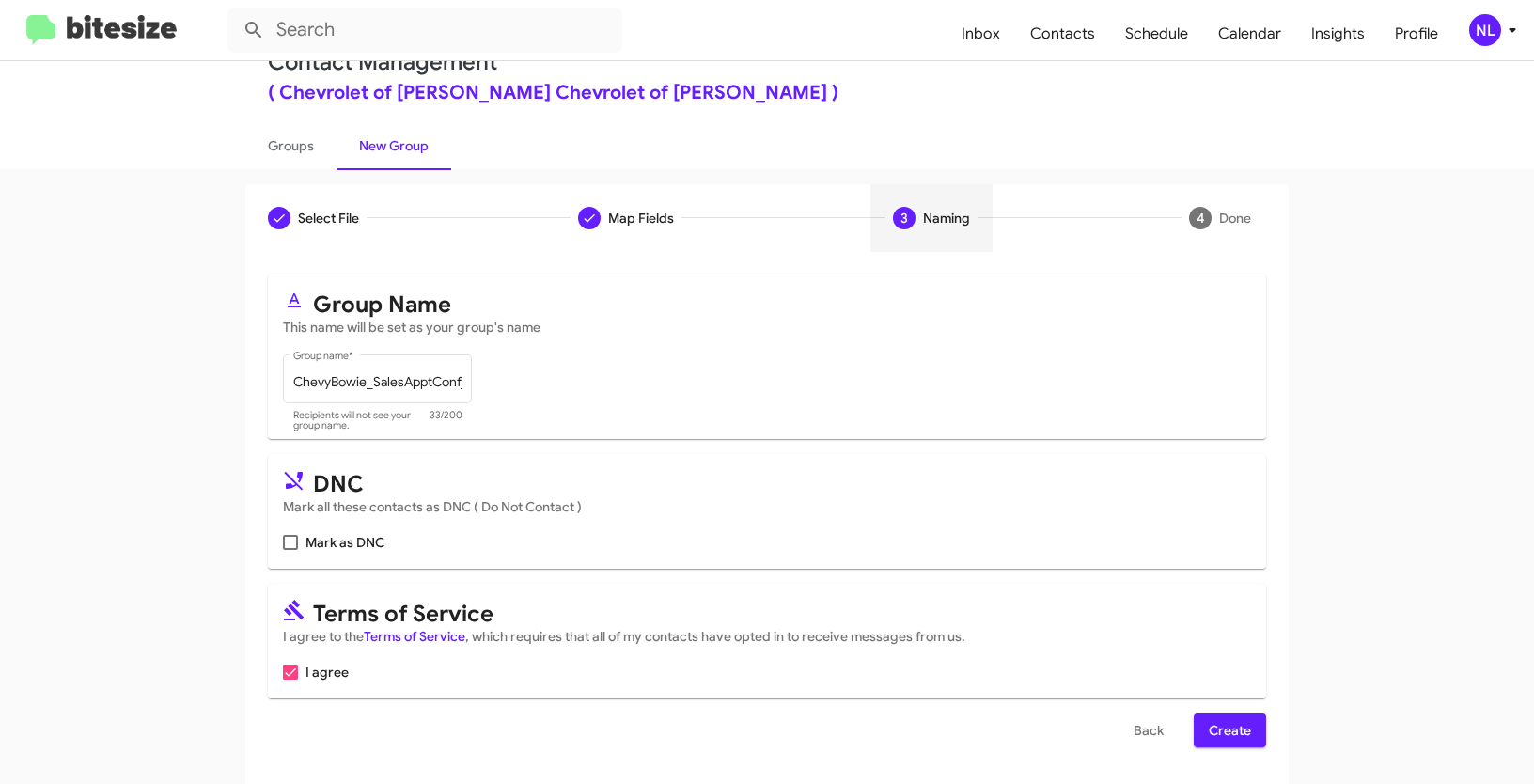
scroll to position [47, 0]
click at [1230, 722] on span "Create" at bounding box center [1229, 729] width 42 height 34
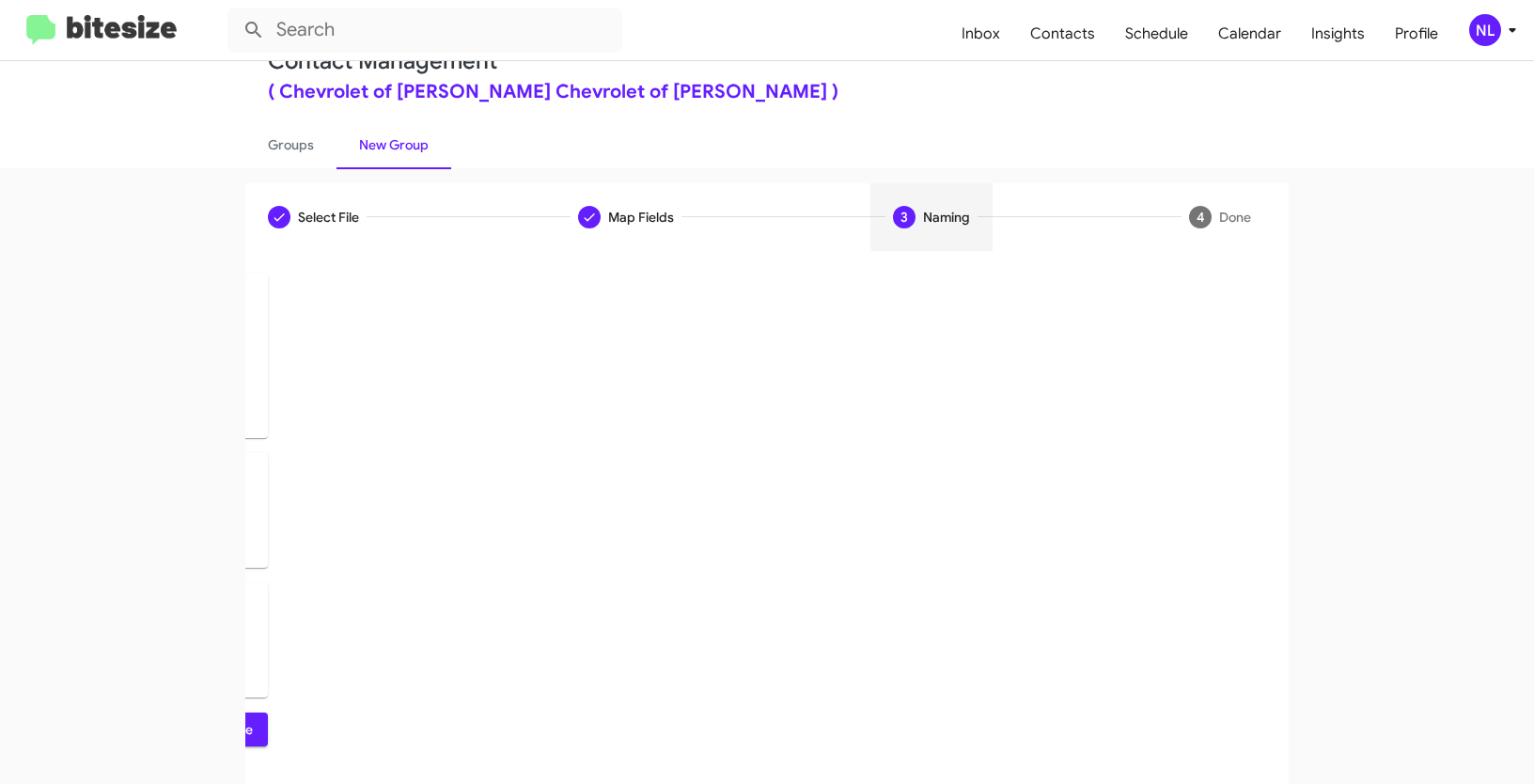
scroll to position [0, 0]
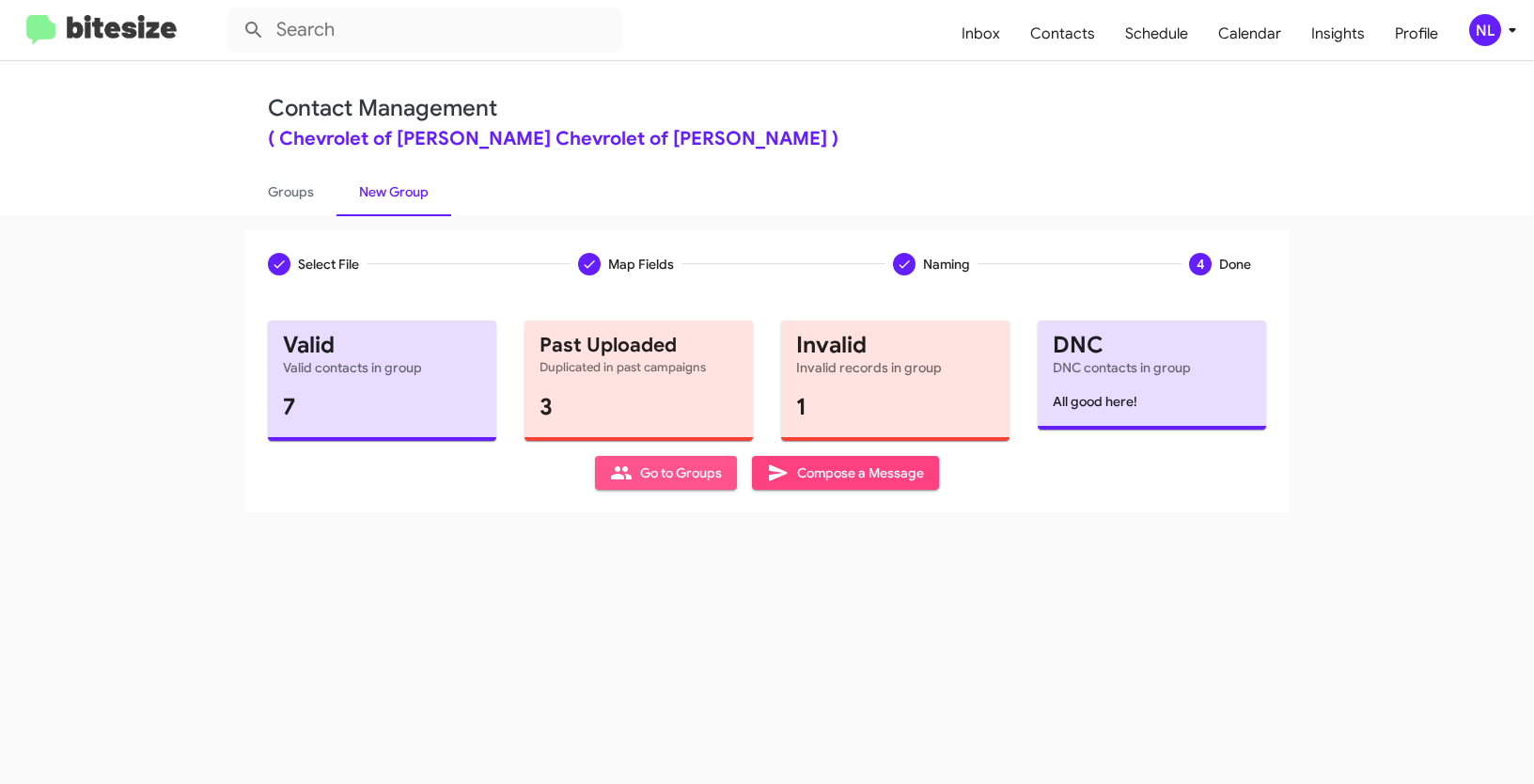
click at [652, 478] on span "Go to Groups" at bounding box center [666, 473] width 112 height 34
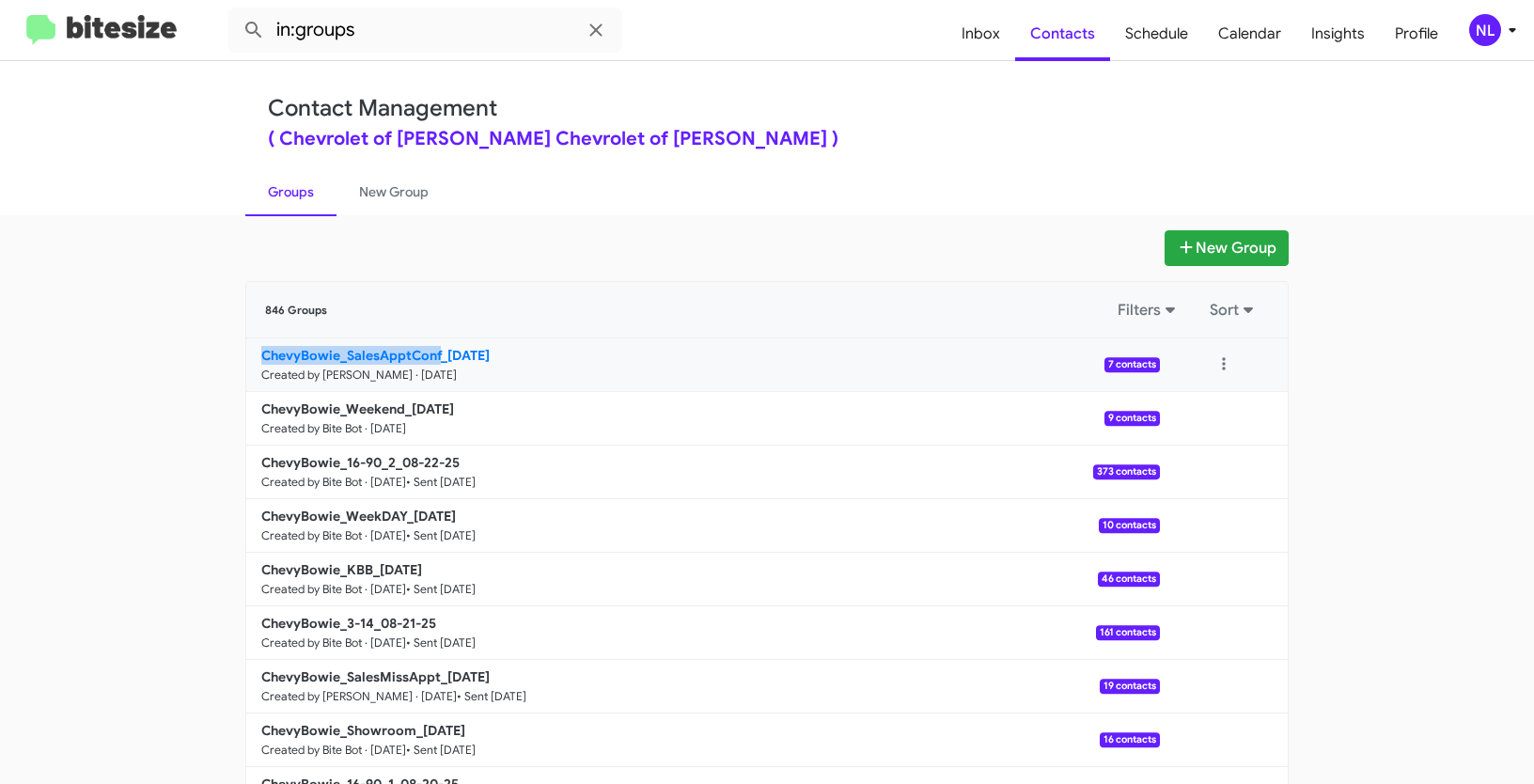
drag, startPoint x: 224, startPoint y: 358, endPoint x: 437, endPoint y: 348, distance: 213.2
click at [437, 348] on app-groups "New Group 846 Groups Filters Sort ChevyBowie_SalesApptConf_[DATE] Created by [P…" at bounding box center [767, 577] width 1534 height 694
copy b "ChevyBowie_SalesApptConf"
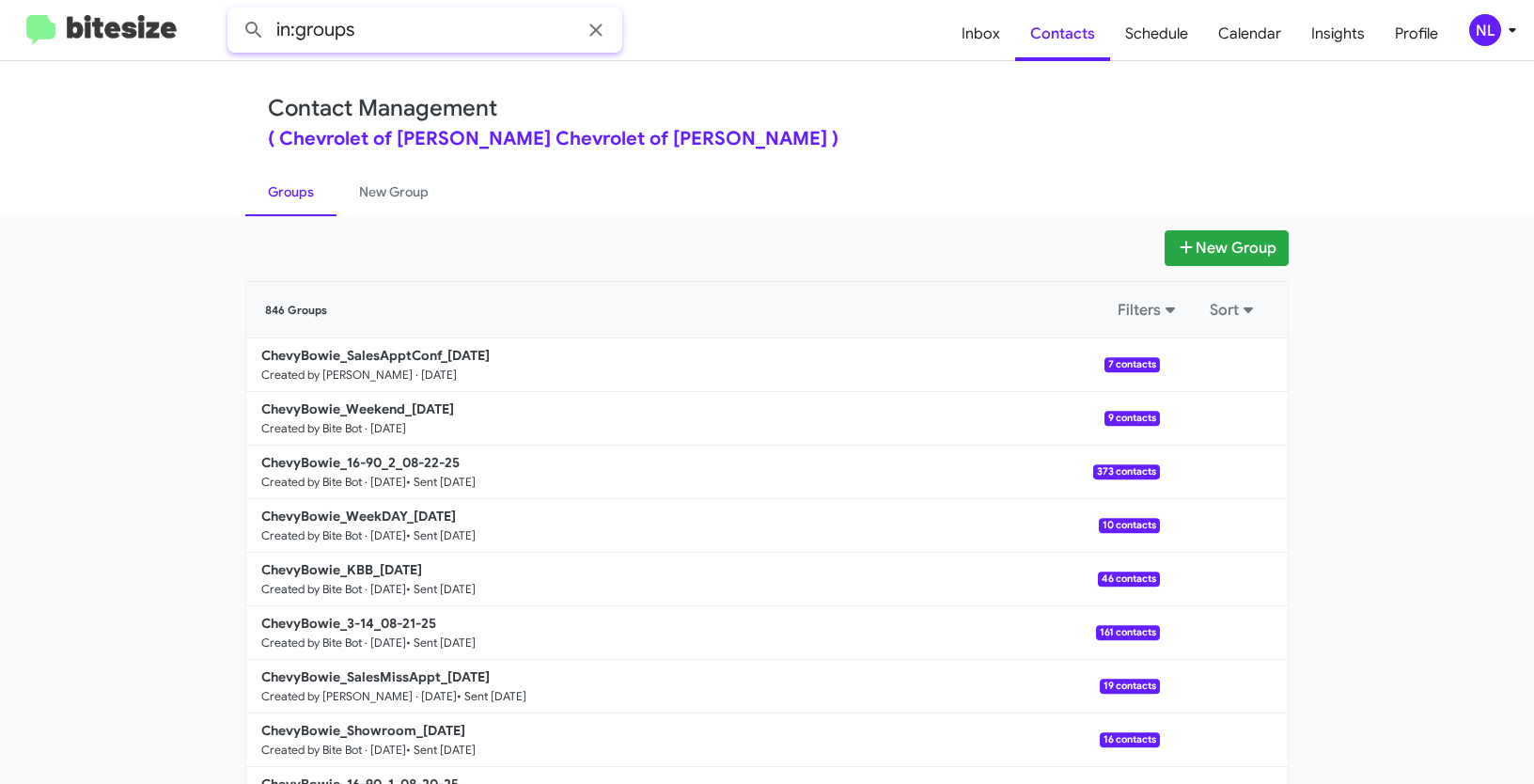
click at [400, 40] on input "in:groups" at bounding box center [424, 30] width 395 height 45
paste input "ChevyBowie_SalesApptConf"
type input "in:groups ChevyBowie_SalesApptConf"
click at [235, 11] on button at bounding box center [254, 30] width 38 height 38
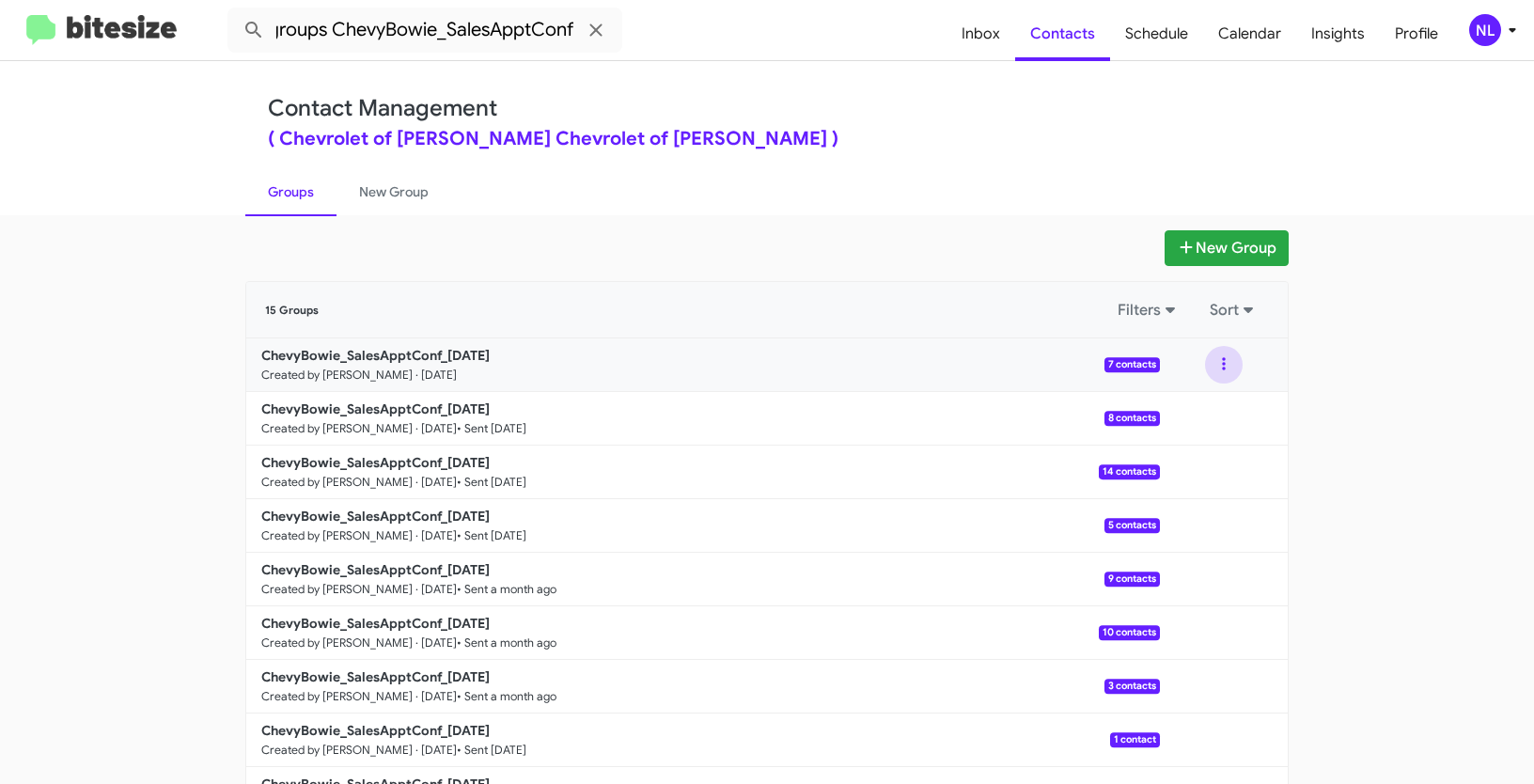
click at [1215, 363] on button at bounding box center [1224, 365] width 38 height 38
click at [1197, 415] on button "View contacts" at bounding box center [1168, 416] width 151 height 45
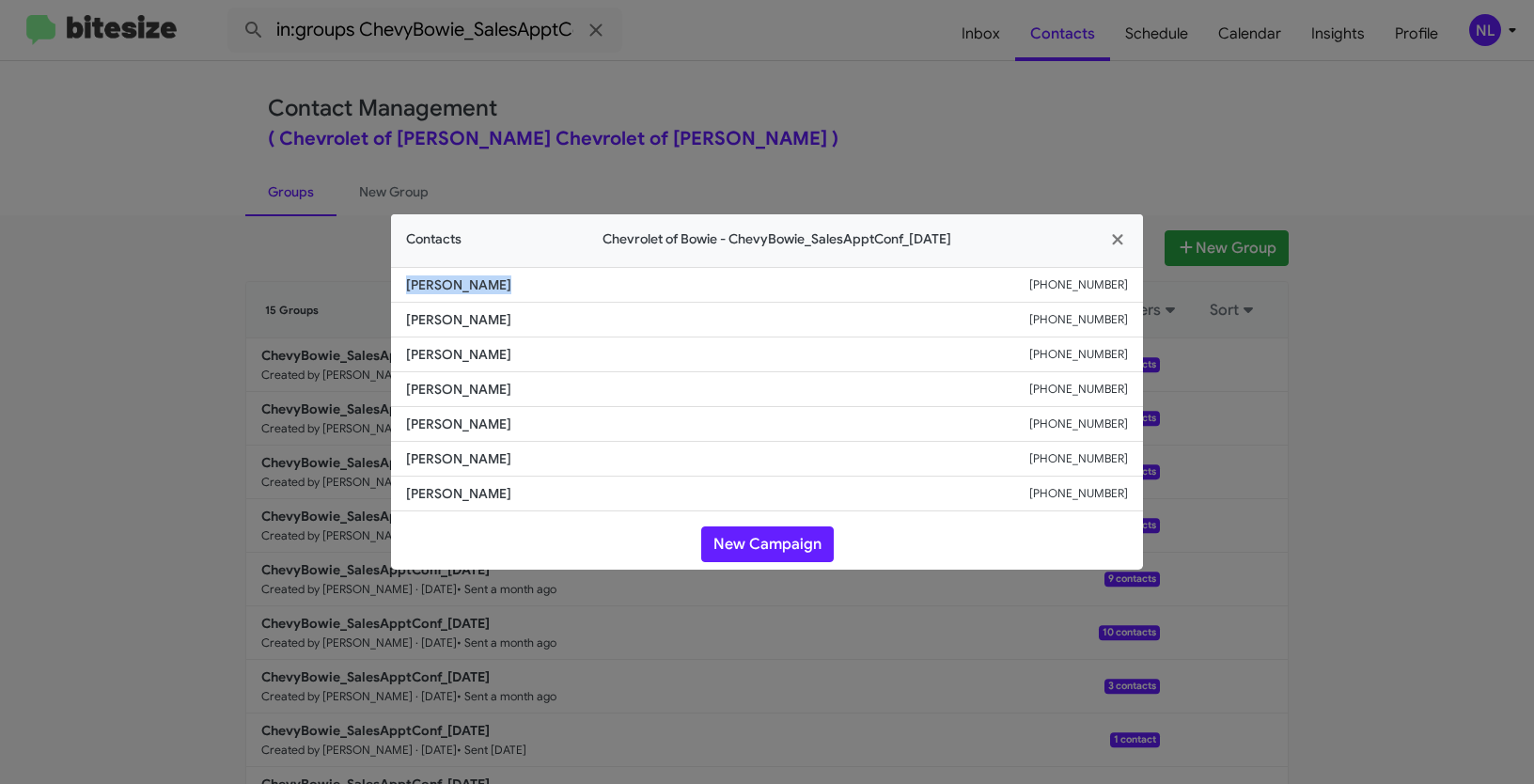
drag, startPoint x: 403, startPoint y: 278, endPoint x: 522, endPoint y: 291, distance: 119.7
click at [522, 291] on li "Milani Akakpo +12027448227" at bounding box center [767, 285] width 752 height 36
copy span "Milani Akakpo"
click at [741, 531] on button "New Campaign" at bounding box center [767, 544] width 133 height 36
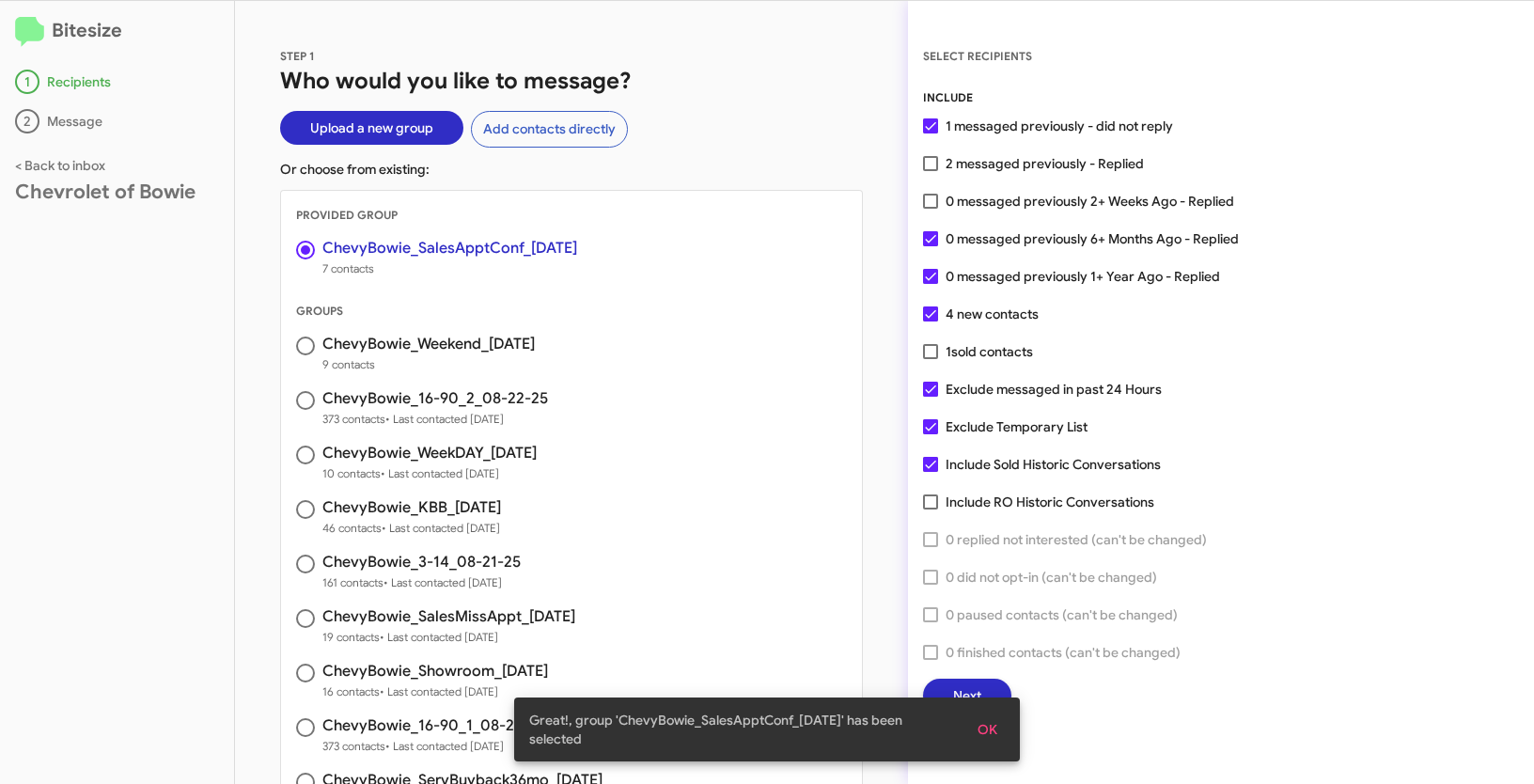
click at [1000, 727] on button "OK" at bounding box center [987, 729] width 50 height 34
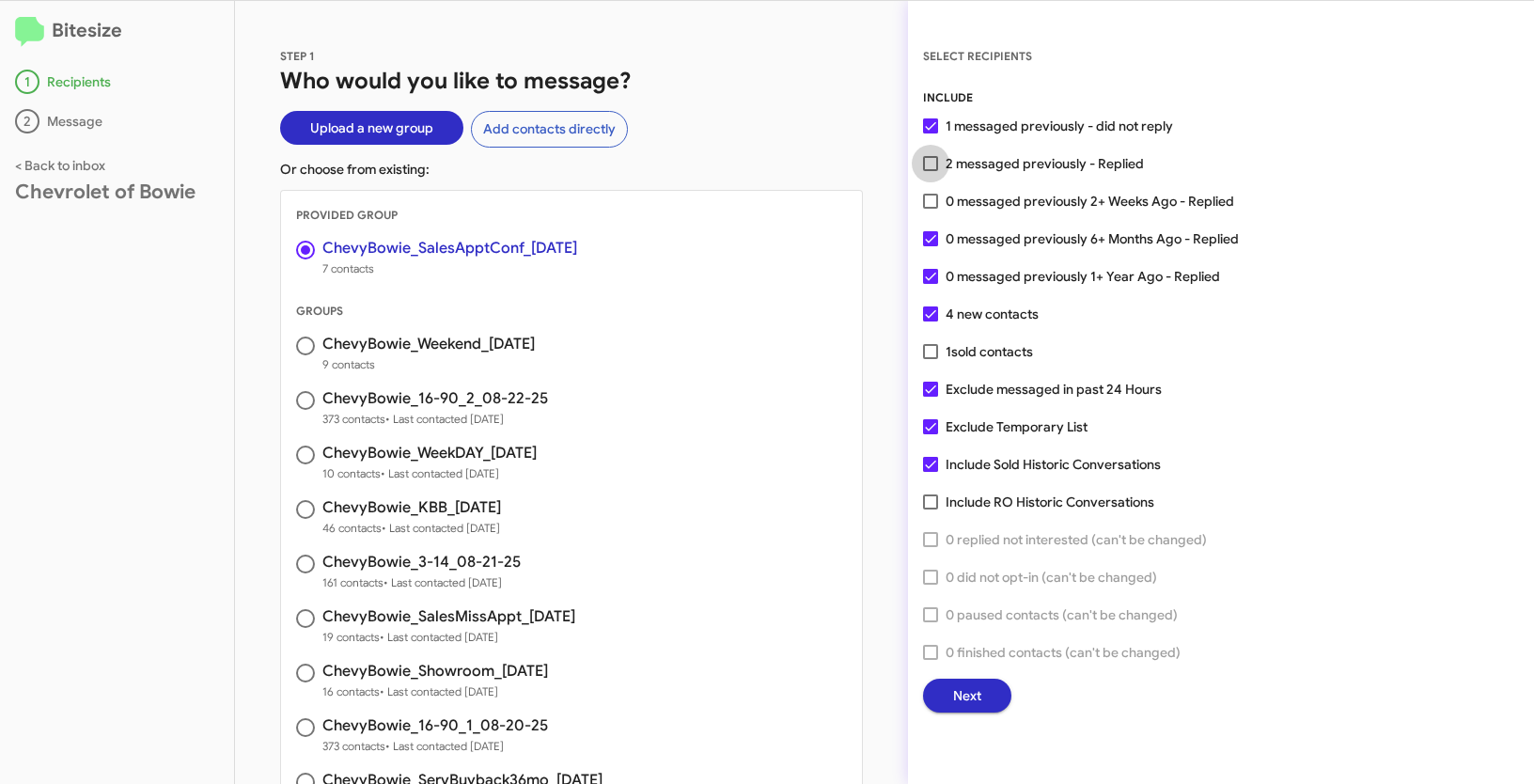
click at [944, 157] on label "2 messaged previously - Replied" at bounding box center [1033, 164] width 221 height 23
click at [931, 171] on input "2 messaged previously - Replied" at bounding box center [930, 171] width 1 height 1
checkbox input "true"
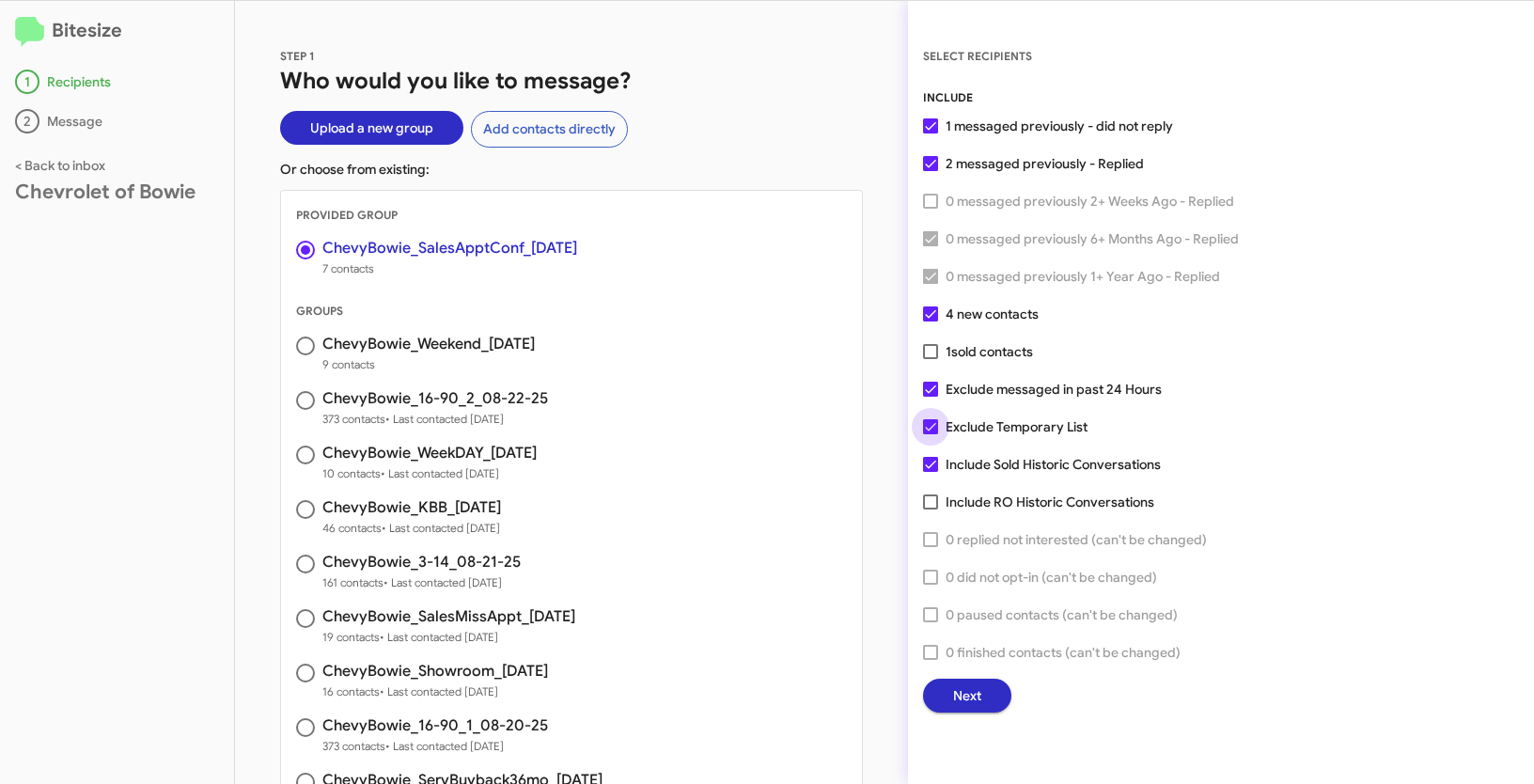
click at [930, 419] on span at bounding box center [931, 427] width 15 height 15
click at [930, 434] on input "Exclude Temporary List" at bounding box center [930, 434] width 1 height 1
checkbox input "false"
click at [932, 396] on span at bounding box center [931, 389] width 15 height 15
click at [931, 397] on input "Exclude messaged in past 24 Hours" at bounding box center [930, 397] width 1 height 1
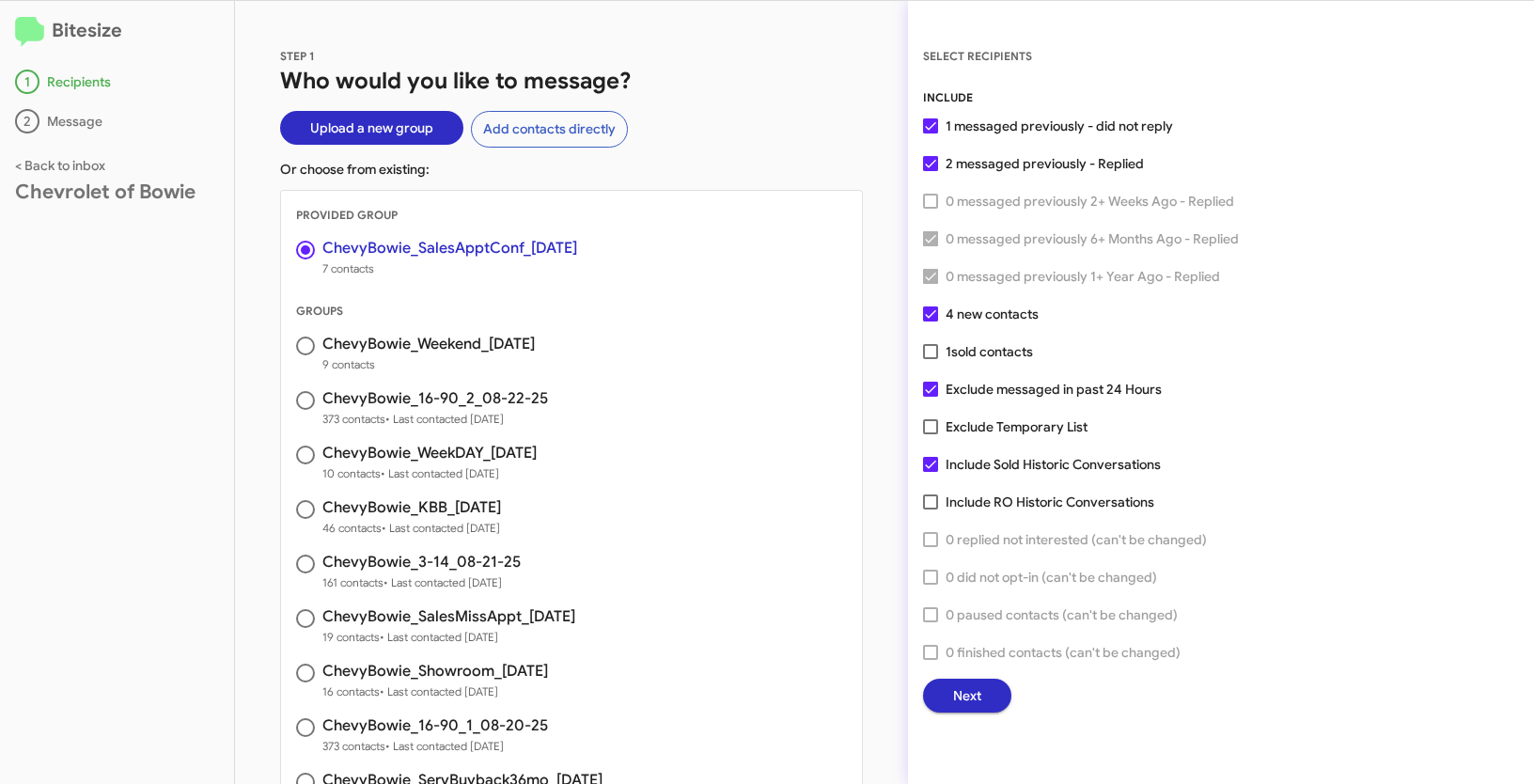
checkbox input "false"
click at [974, 690] on span "Next" at bounding box center [967, 695] width 28 height 34
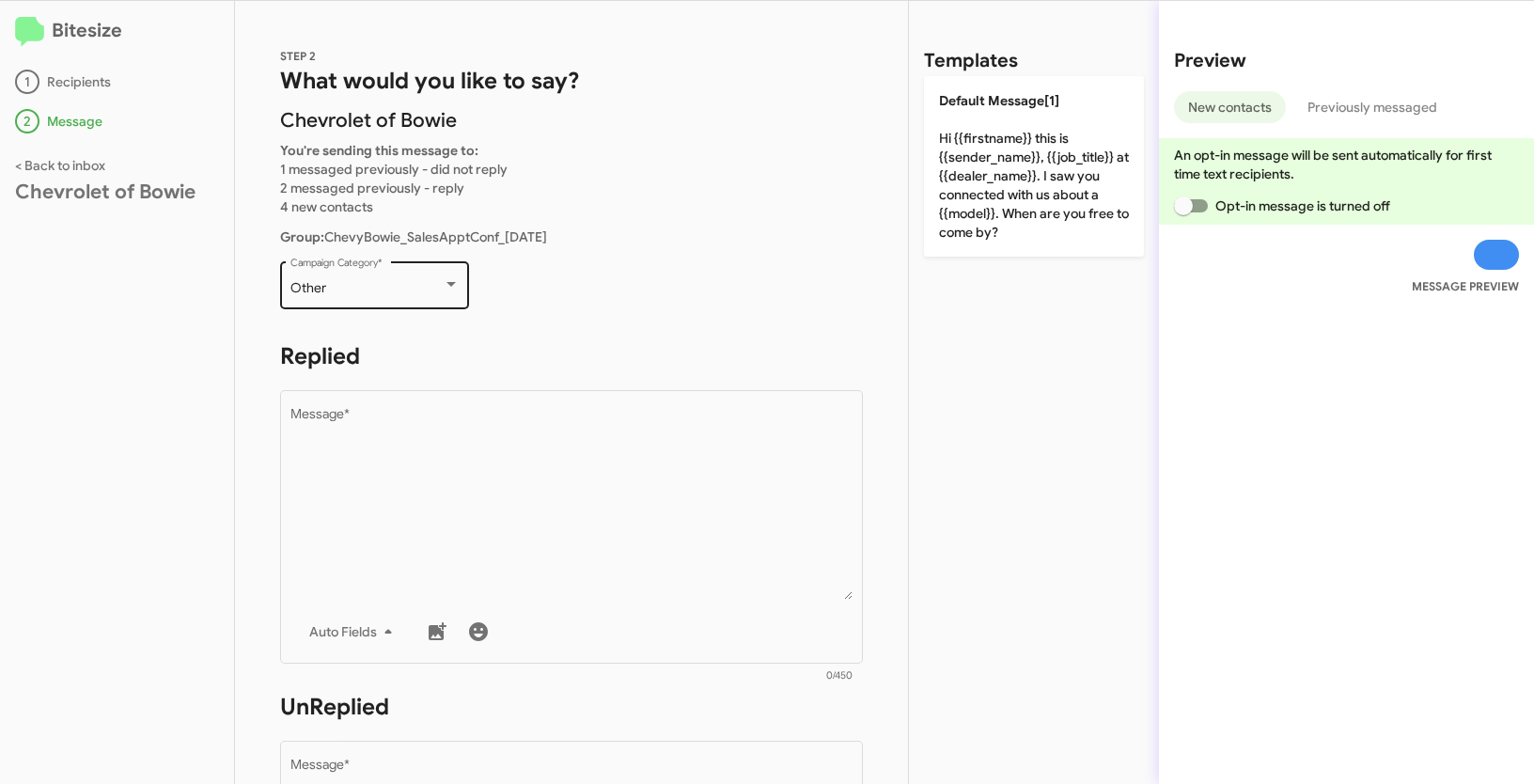
click at [414, 300] on div "Other Campaign Category *" at bounding box center [374, 283] width 169 height 52
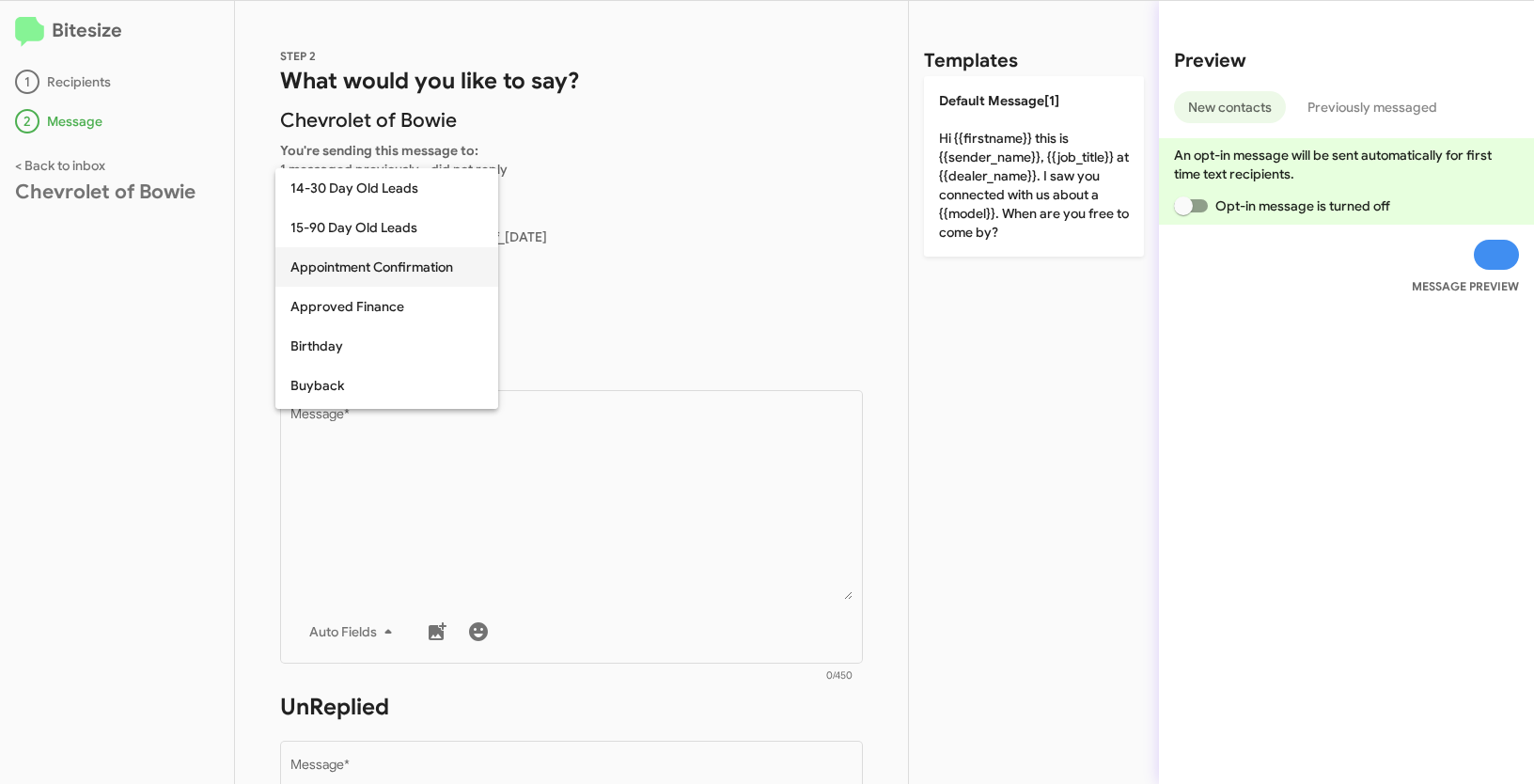
click at [385, 268] on span "Appointment Confirmation" at bounding box center [387, 267] width 192 height 40
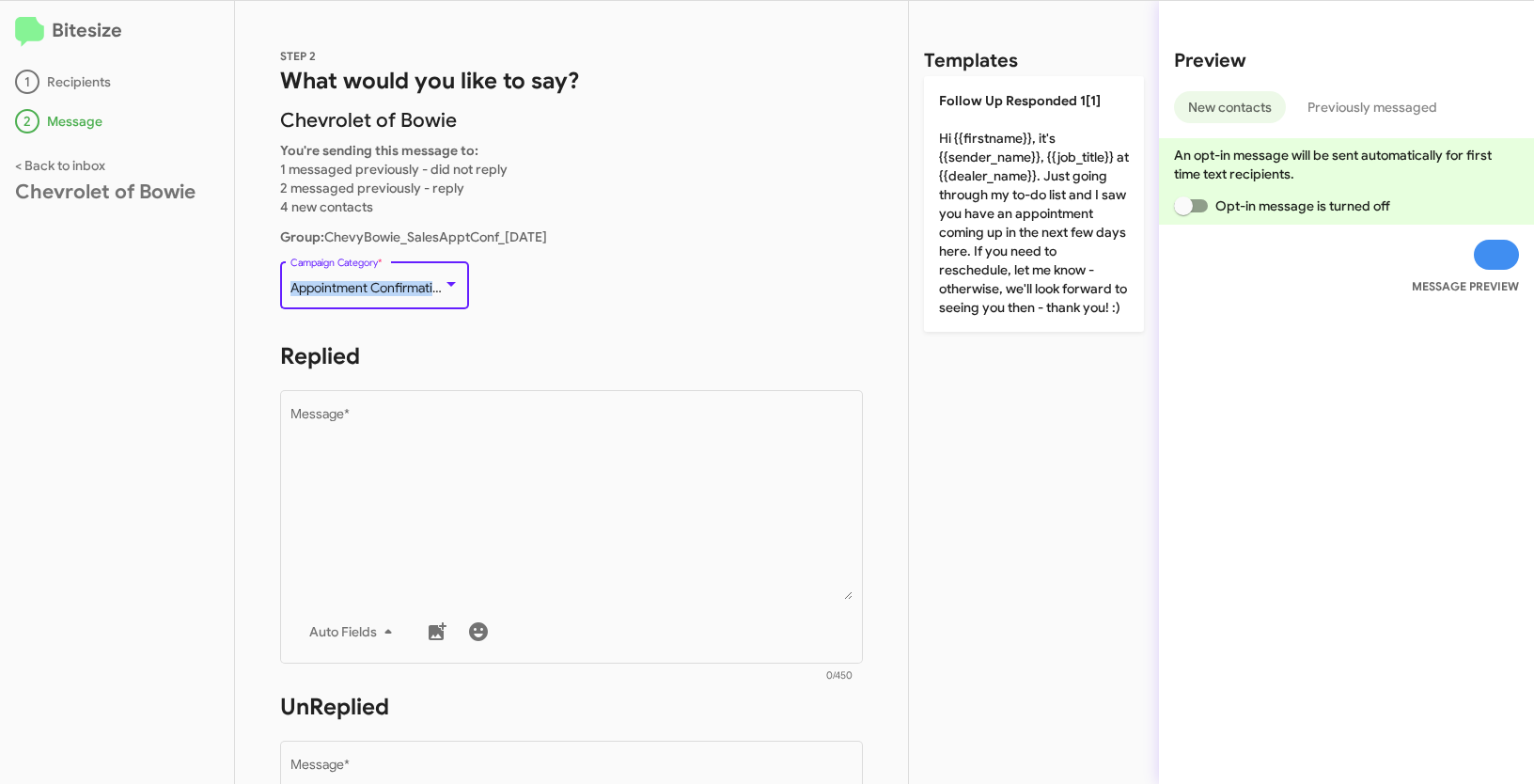
drag, startPoint x: 291, startPoint y: 286, endPoint x: 454, endPoint y: 302, distance: 163.8
click at [454, 302] on div "Appointment Confirmation Campaign Category *" at bounding box center [374, 283] width 169 height 52
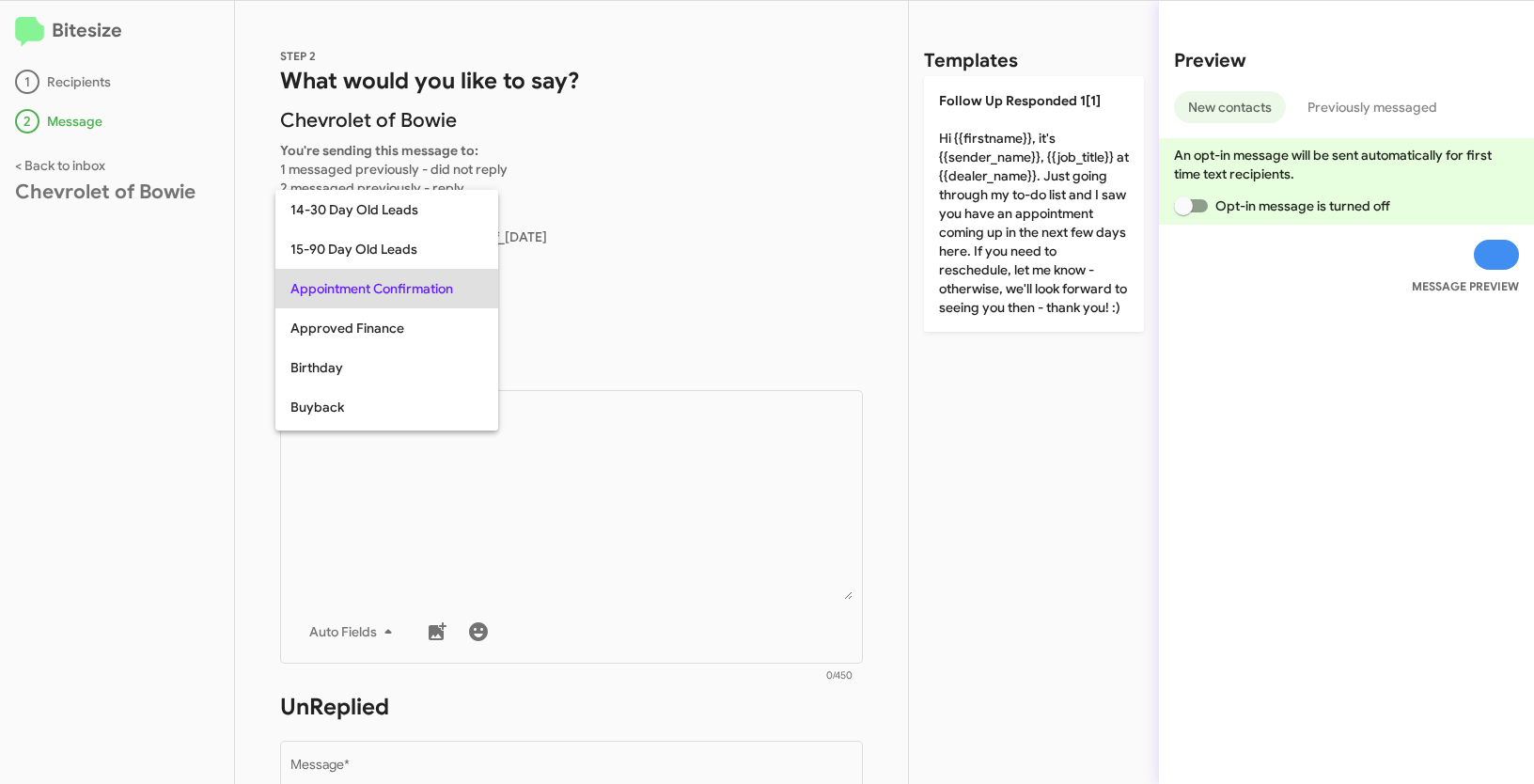
copy div "Appointment Confirmation"
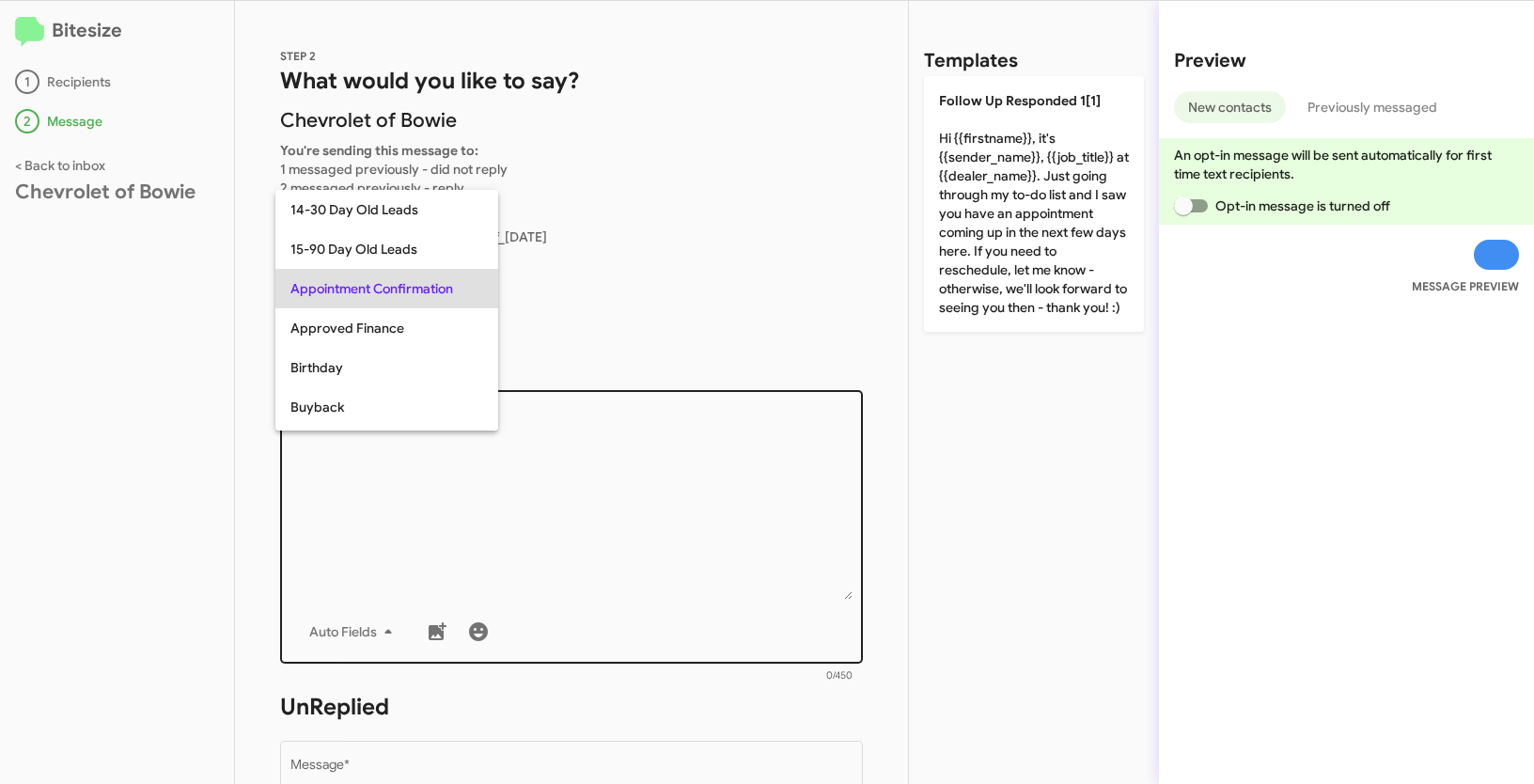
click at [612, 473] on div at bounding box center [767, 392] width 1534 height 784
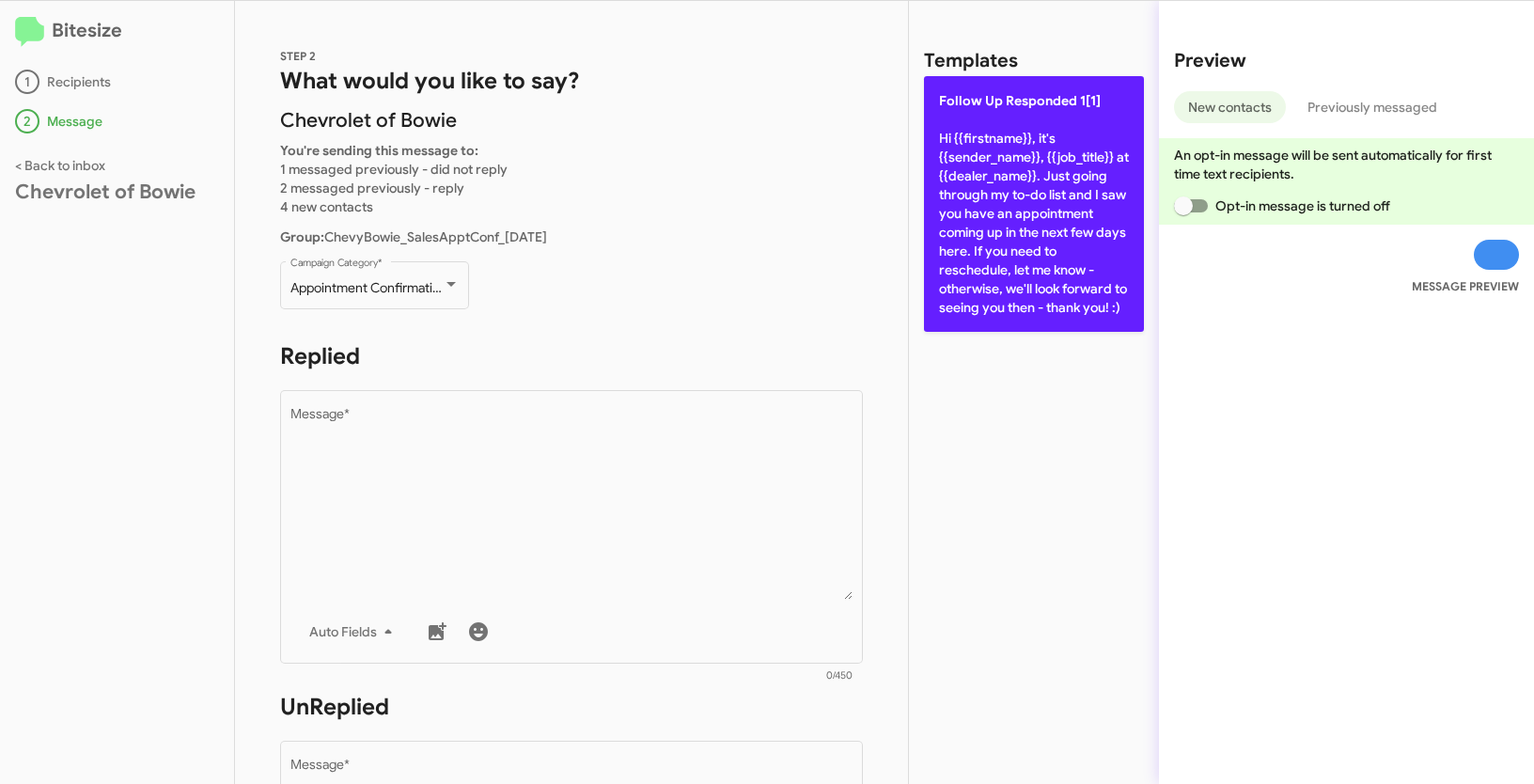
click at [1024, 185] on p "Follow Up Responded 1[1] Hi {{firstname}}, it's {{sender_name}}, {{job_title}} …" at bounding box center [1033, 204] width 220 height 255
type textarea "Hi {{firstname}}, it's {{sender_name}}, {{job_title}} at {{dealer_name}}. Just …"
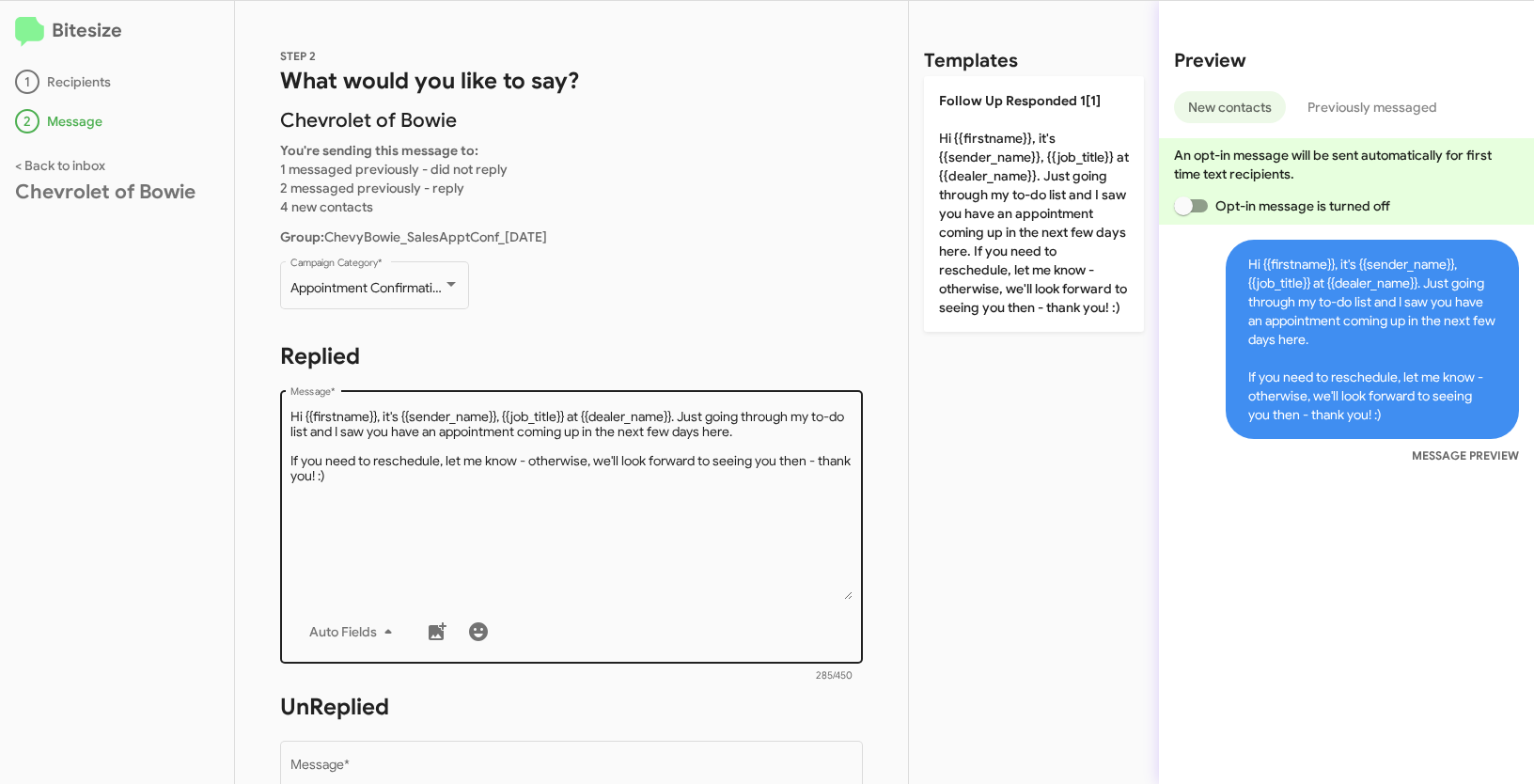
scroll to position [335, 0]
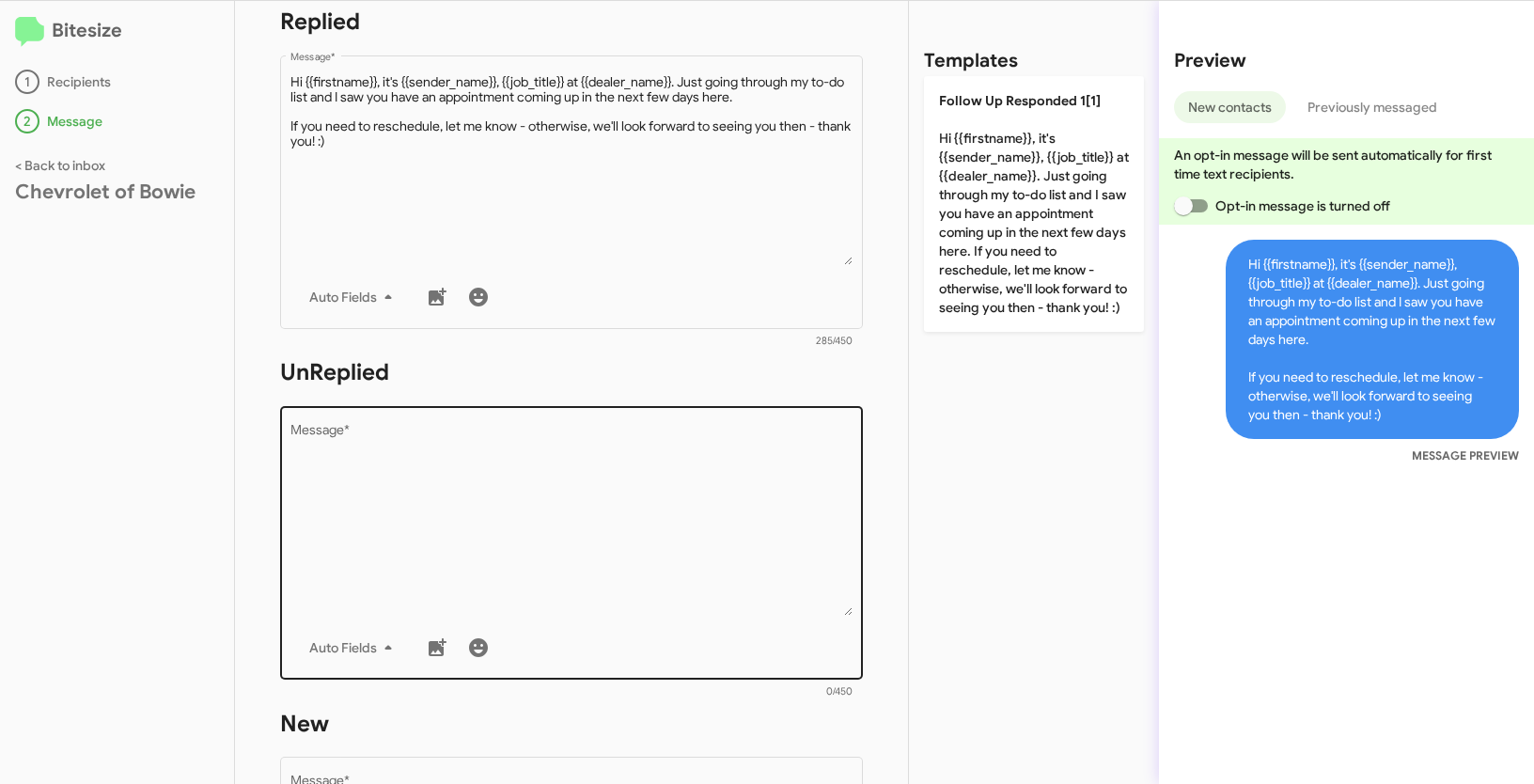
click at [612, 538] on textarea "Message *" at bounding box center [571, 519] width 563 height 191
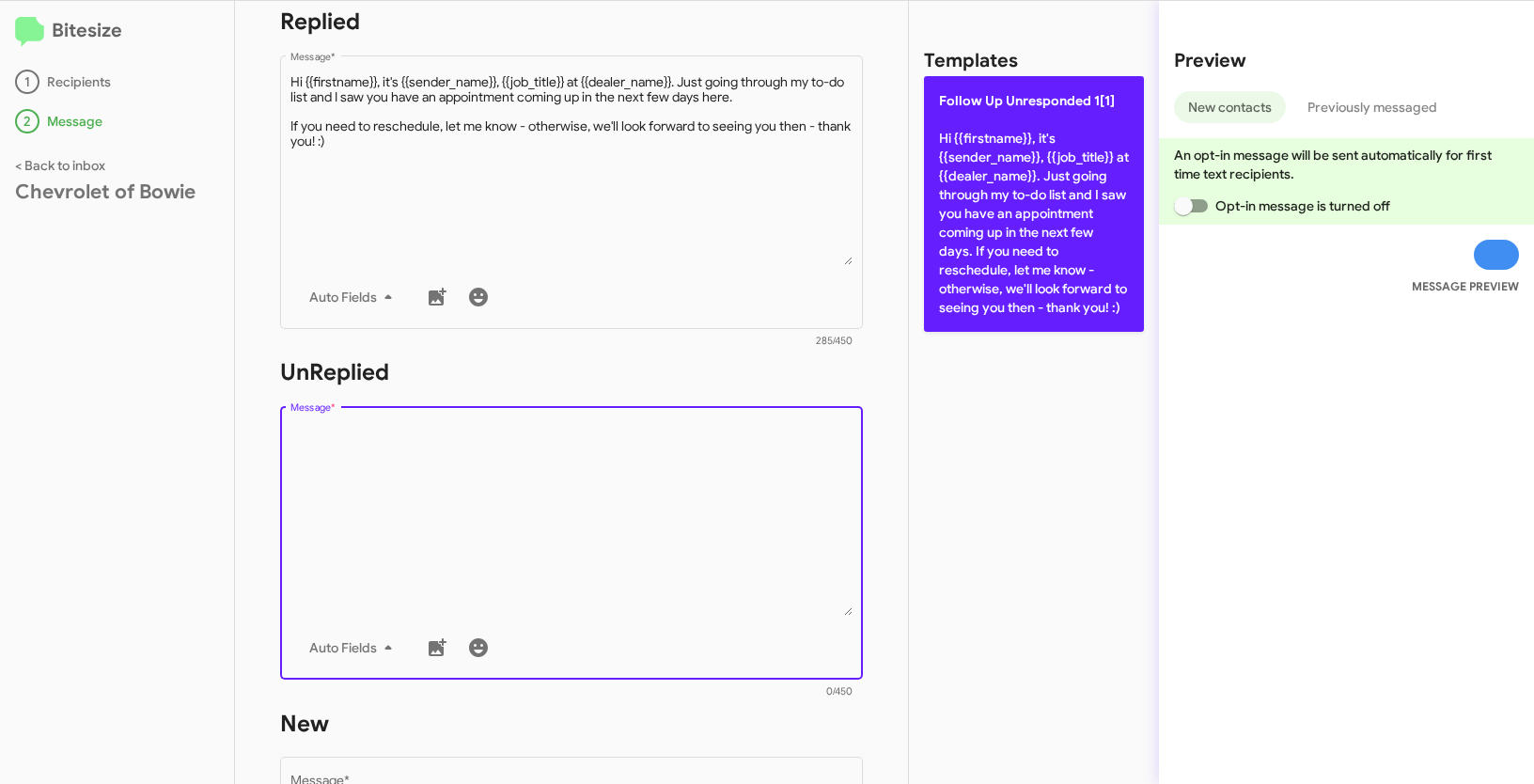
click at [950, 275] on p "Follow Up Unresponded 1[1] Hi {{firstname}}, it's {{sender_name}}, {{job_title}…" at bounding box center [1033, 204] width 220 height 255
type textarea "Hi {{firstname}}, it's {{sender_name}}, {{job_title}} at {{dealer_name}}. Just …"
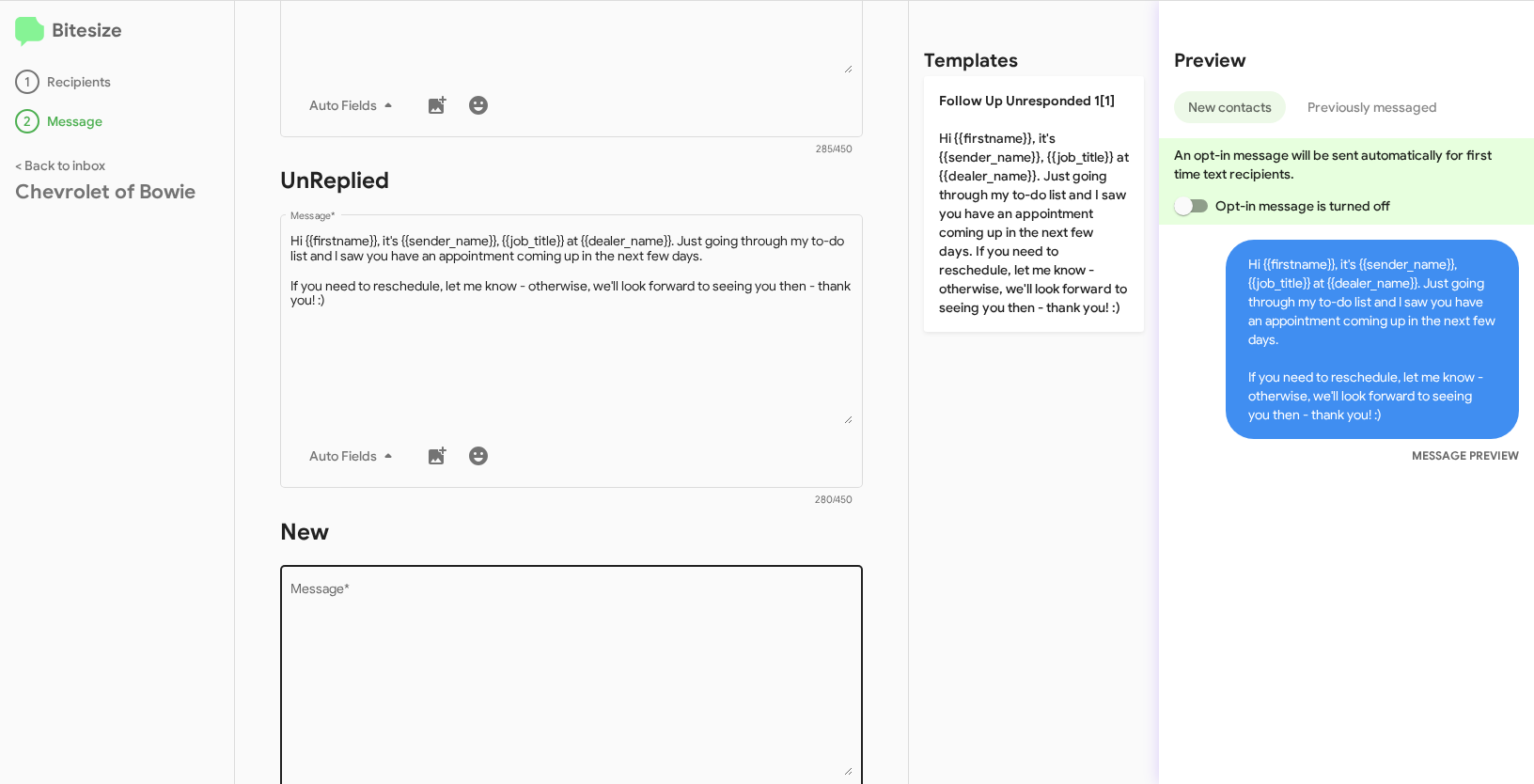
scroll to position [661, 0]
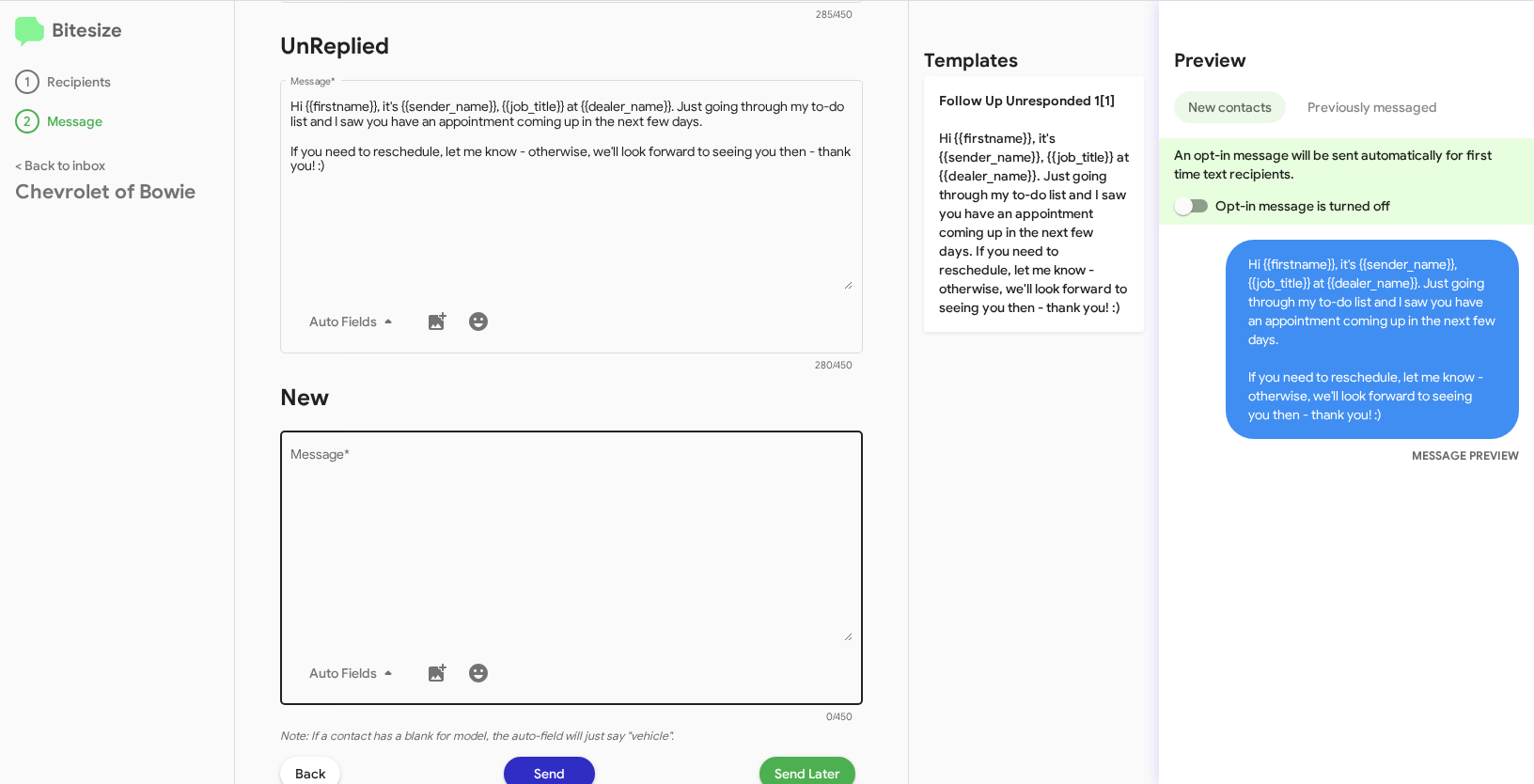
click at [627, 598] on textarea "Message *" at bounding box center [571, 545] width 563 height 191
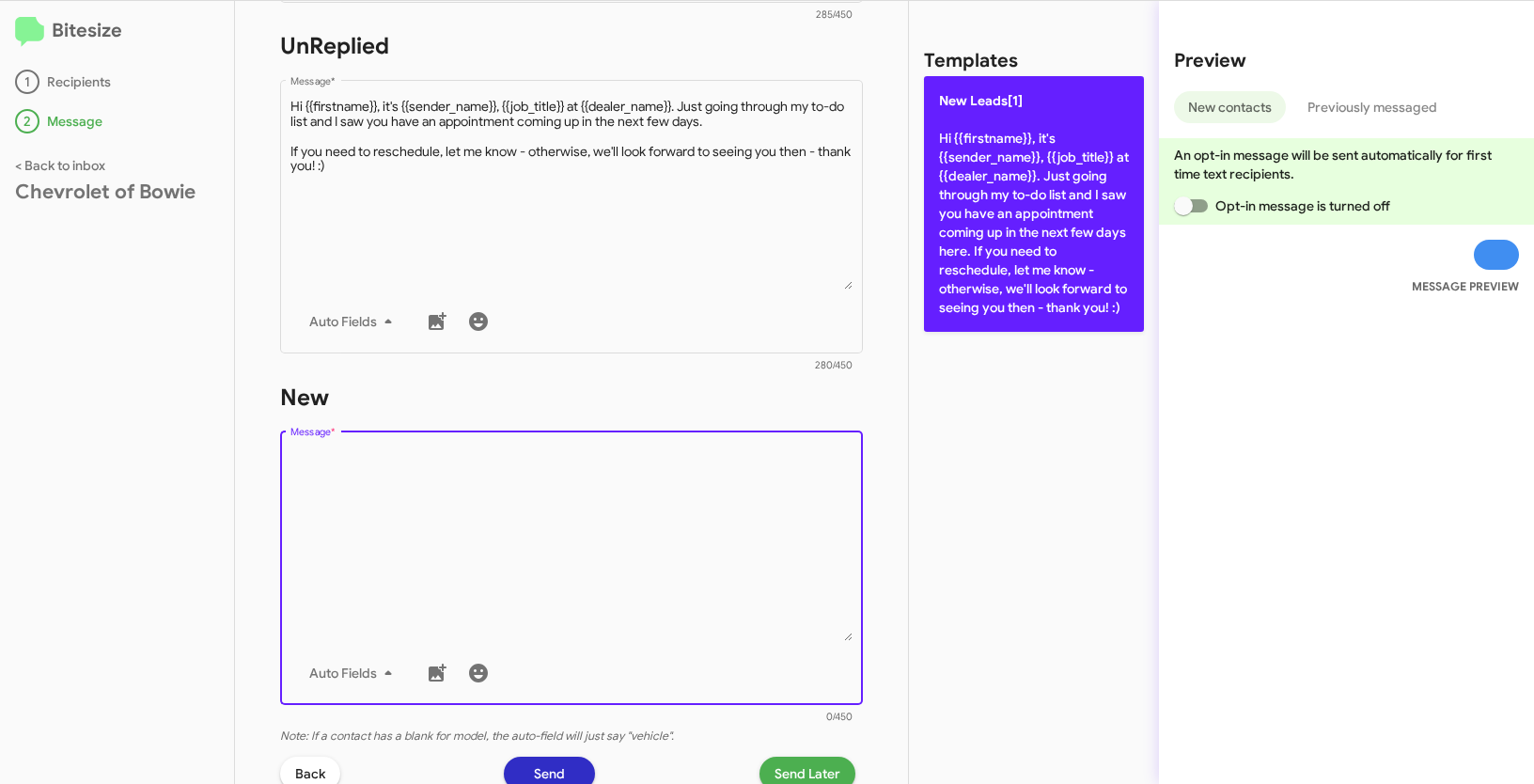
click at [972, 238] on p "New Leads[1] Hi {{firstname}}, it's {{sender_name}}, {{job_title}} at {{dealer_…" at bounding box center [1033, 204] width 220 height 255
type textarea "Hi {{firstname}}, it's {{sender_name}}, {{job_title}} at {{dealer_name}}. Just …"
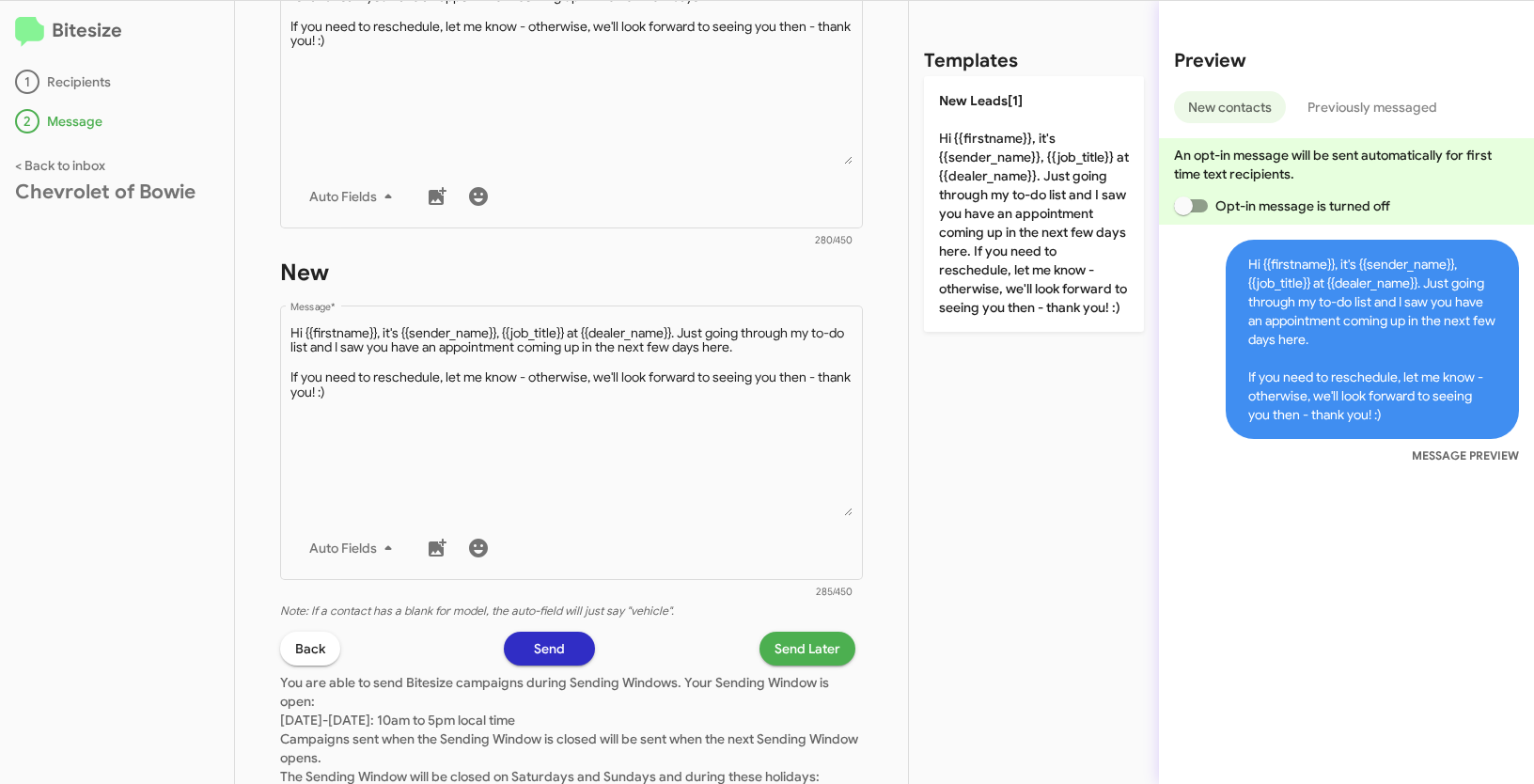
scroll to position [898, 0]
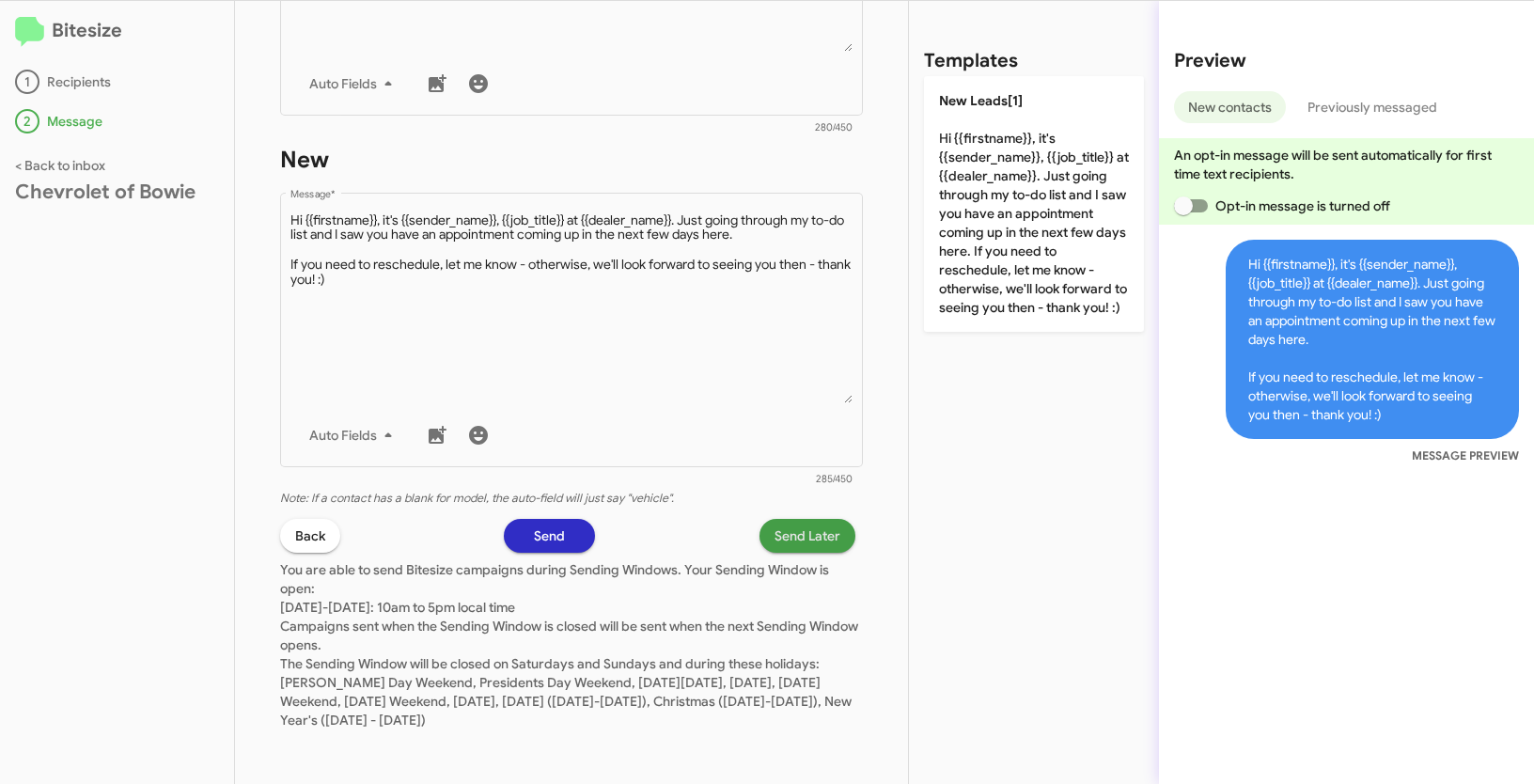
click at [808, 540] on span "Send Later" at bounding box center [808, 535] width 66 height 34
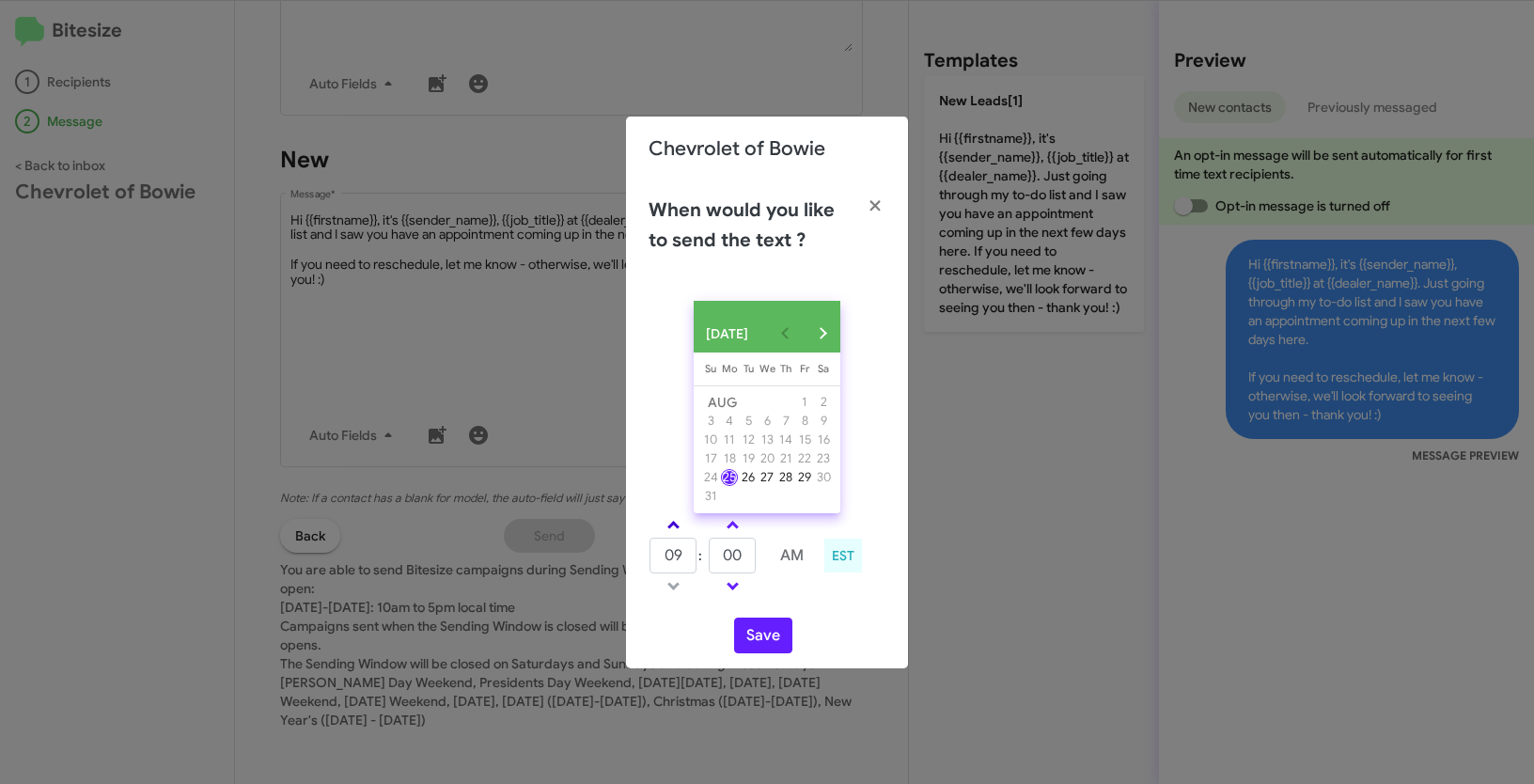
click at [664, 534] on link at bounding box center [673, 524] width 33 height 22
type input "10"
click at [765, 637] on button "Save" at bounding box center [764, 635] width 58 height 36
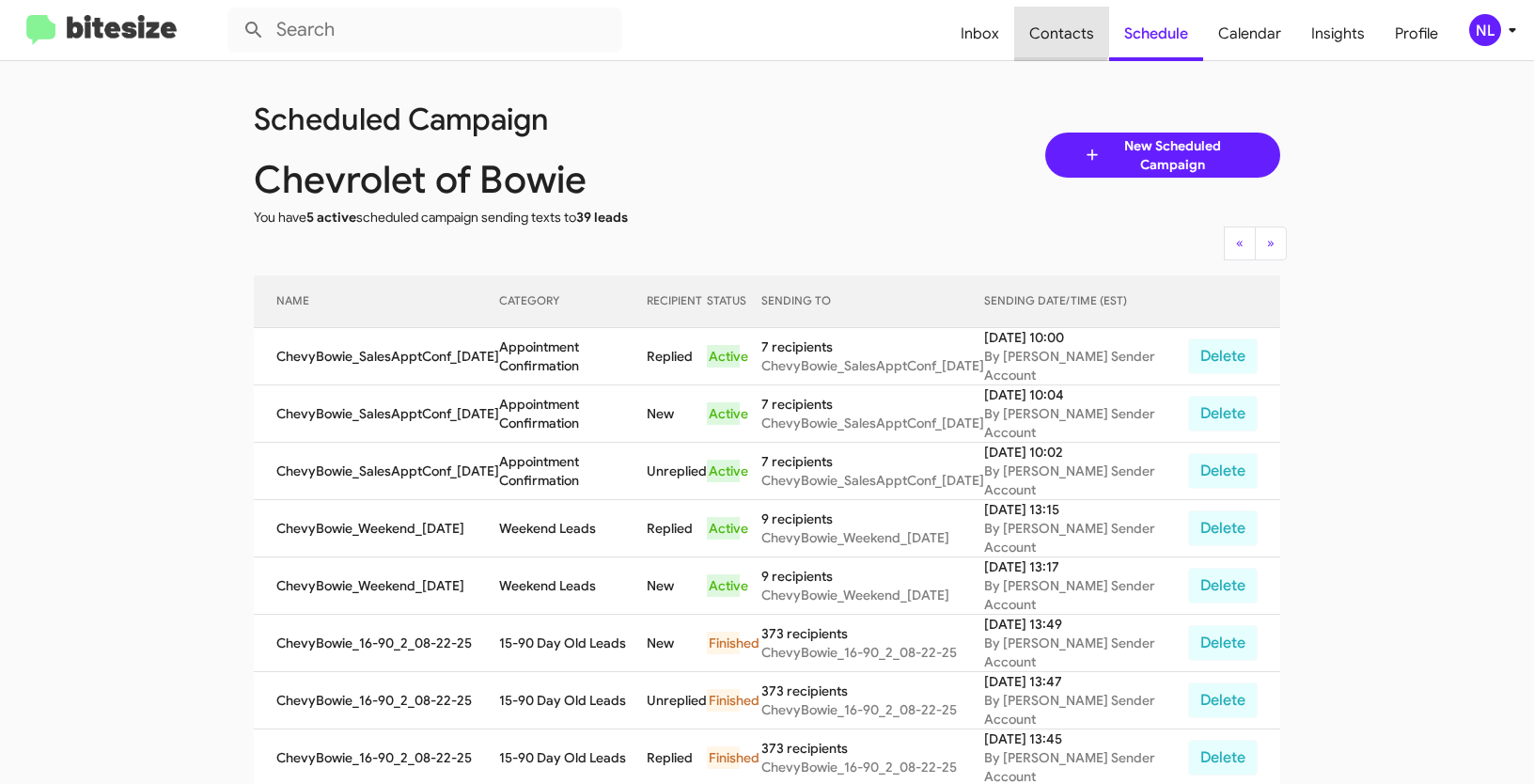
click at [1042, 17] on span "Contacts" at bounding box center [1062, 34] width 95 height 55
type input "in:groups"
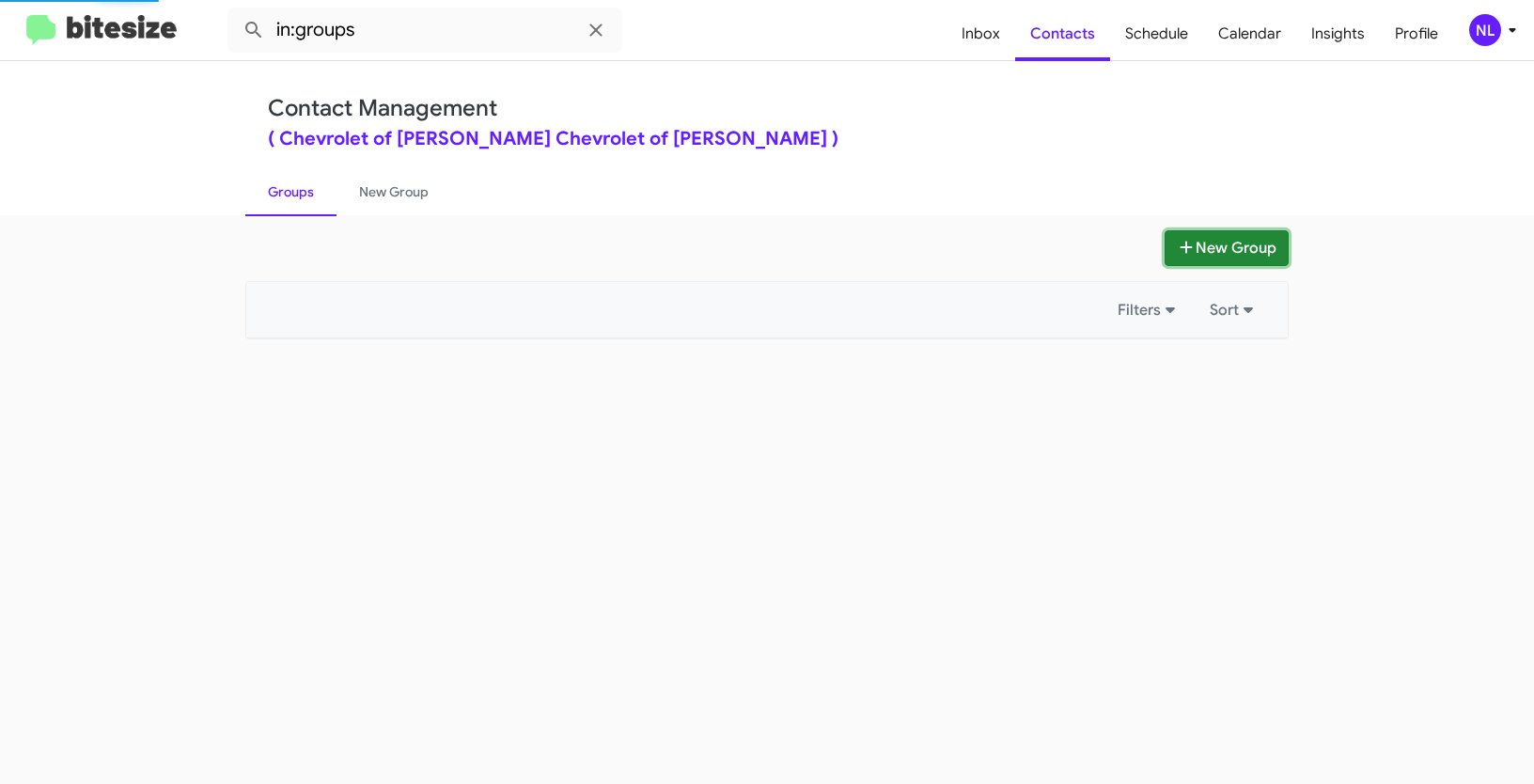
click at [1232, 245] on button "New Group" at bounding box center [1227, 248] width 124 height 36
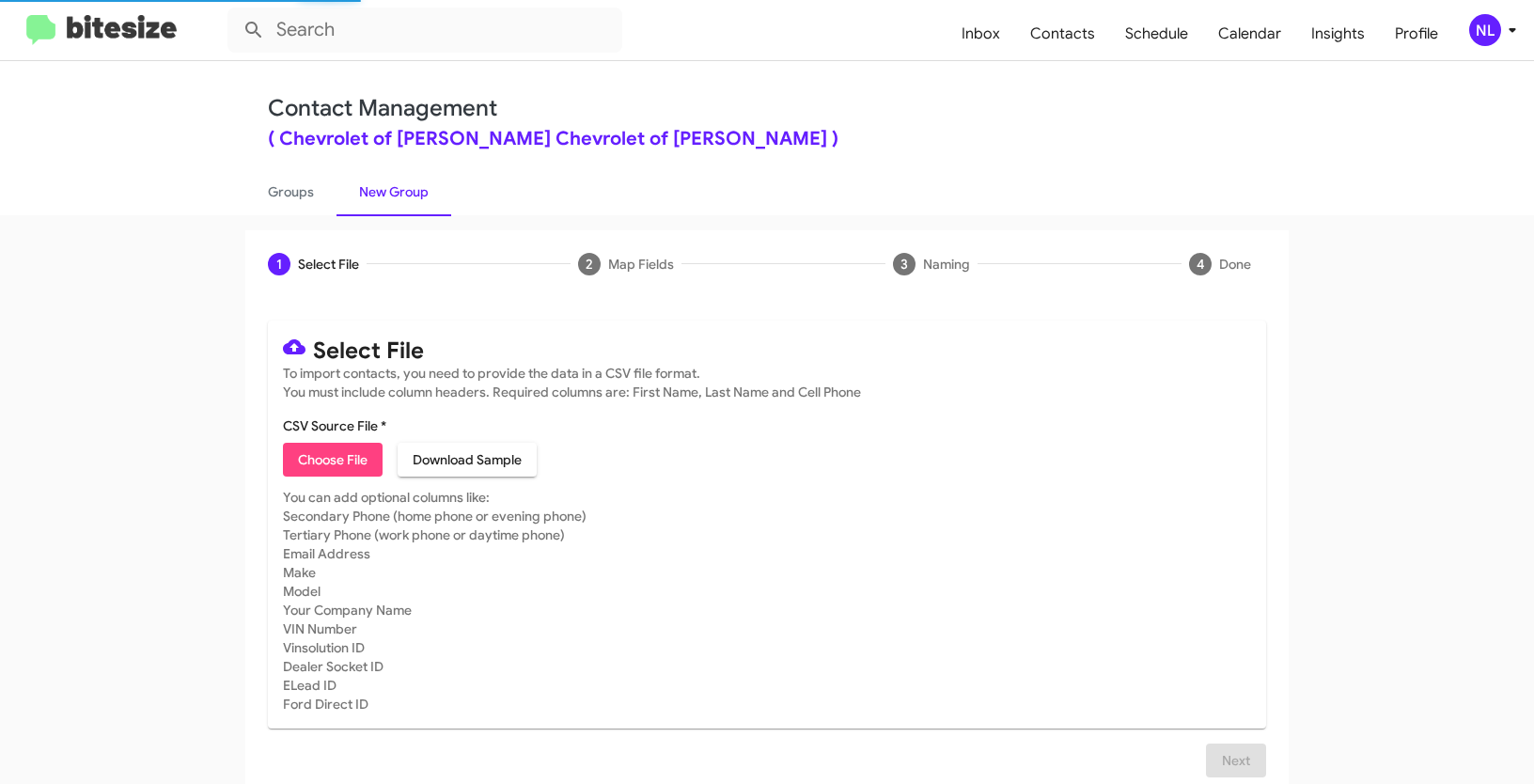
click at [356, 463] on span "Choose File" at bounding box center [333, 460] width 70 height 34
type input "ChevyBowie_ServiceApp_08-25-25"
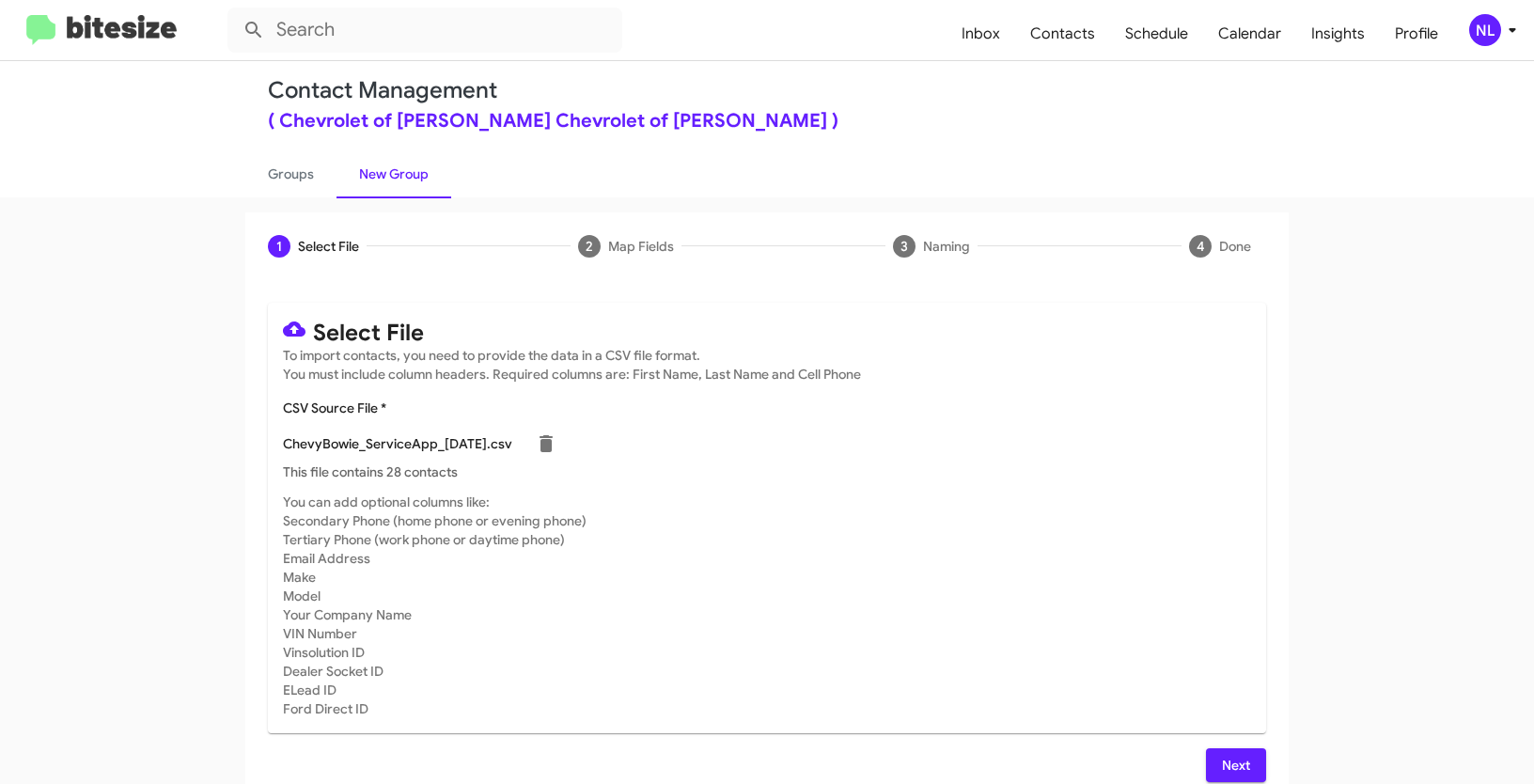
scroll to position [38, 0]
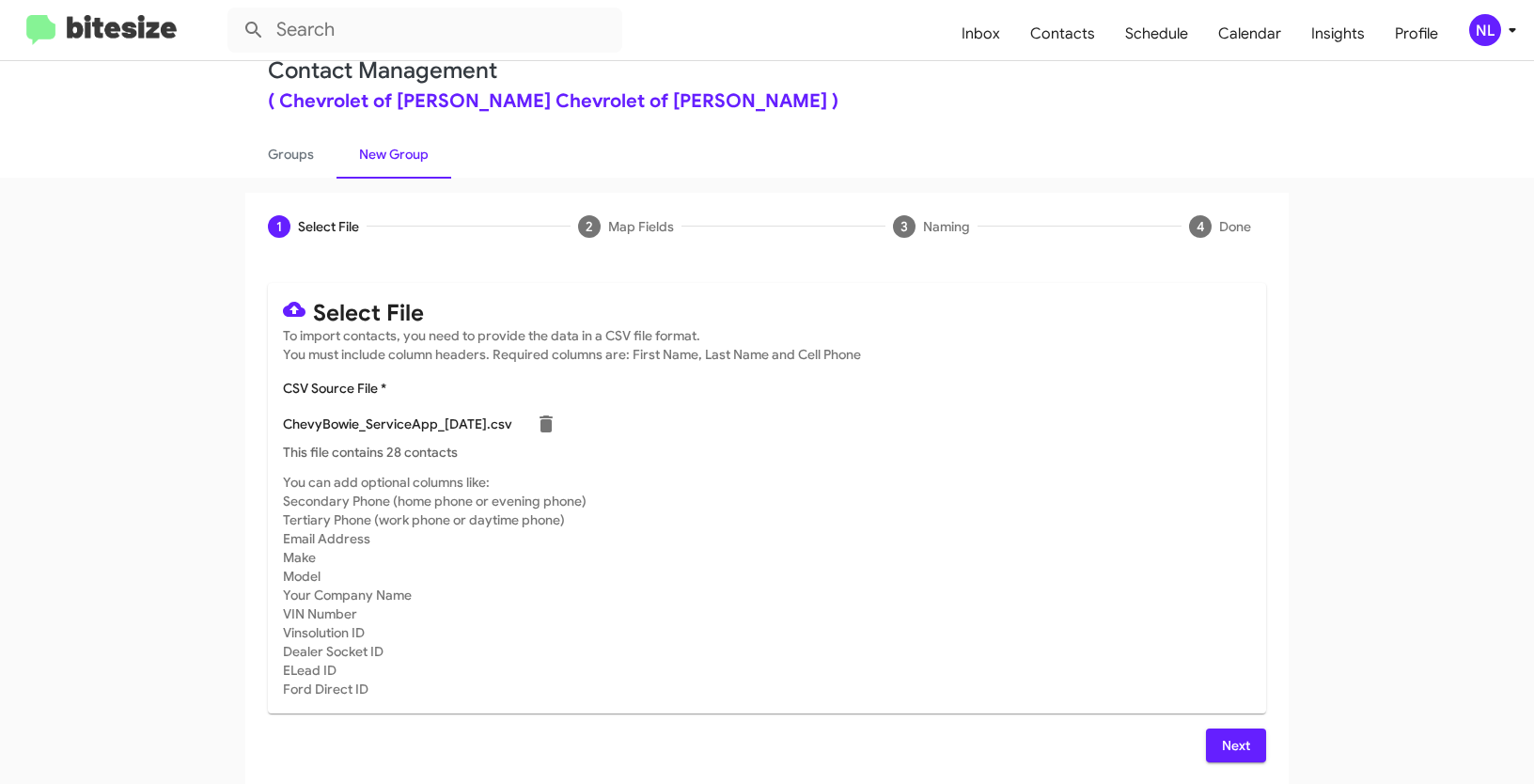
click at [1229, 727] on div "Select File To import contacts, you need to provide the data in a CSV file form…" at bounding box center [767, 522] width 998 height 479
click at [1236, 731] on span "Next" at bounding box center [1236, 745] width 30 height 34
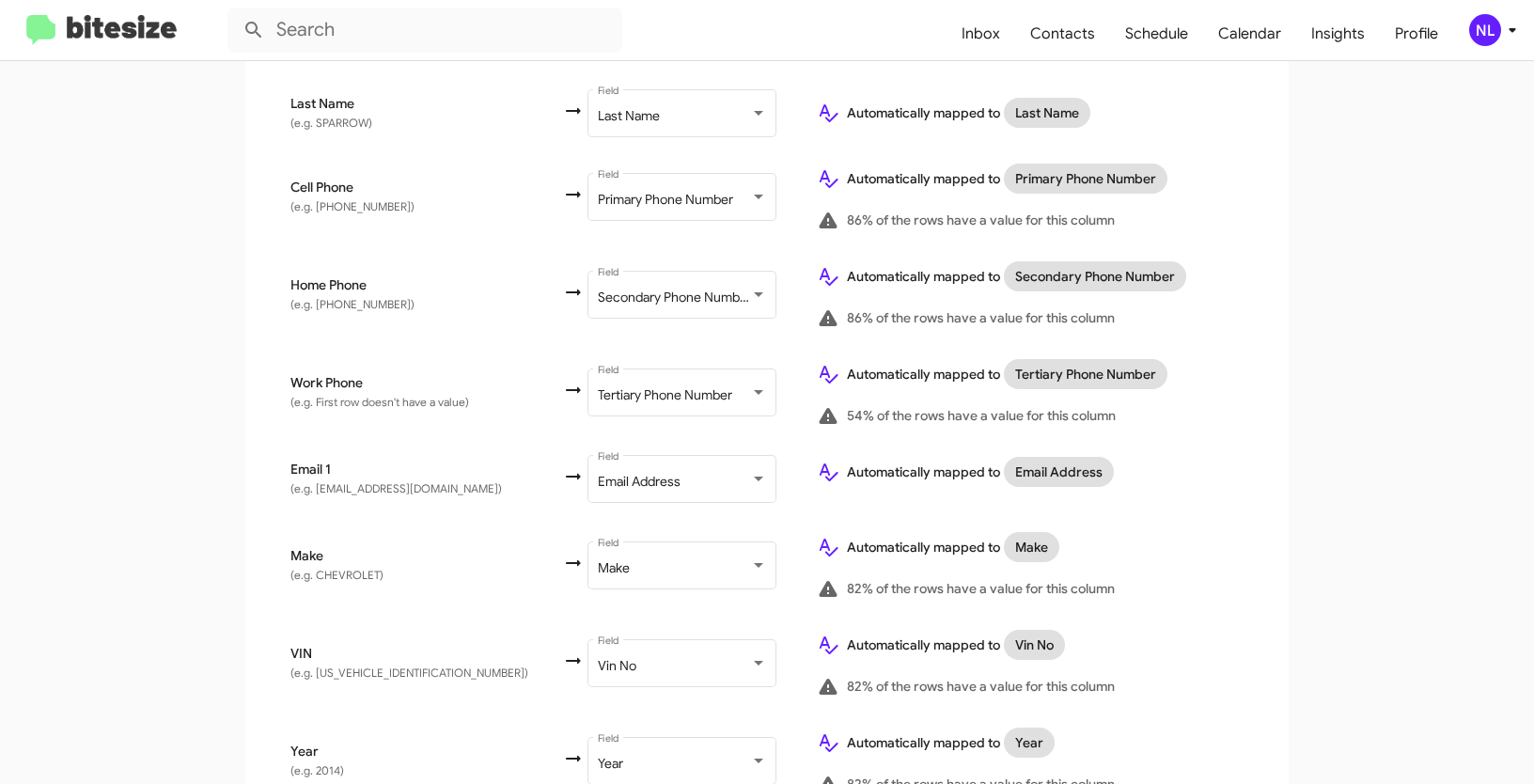
scroll to position [732, 0]
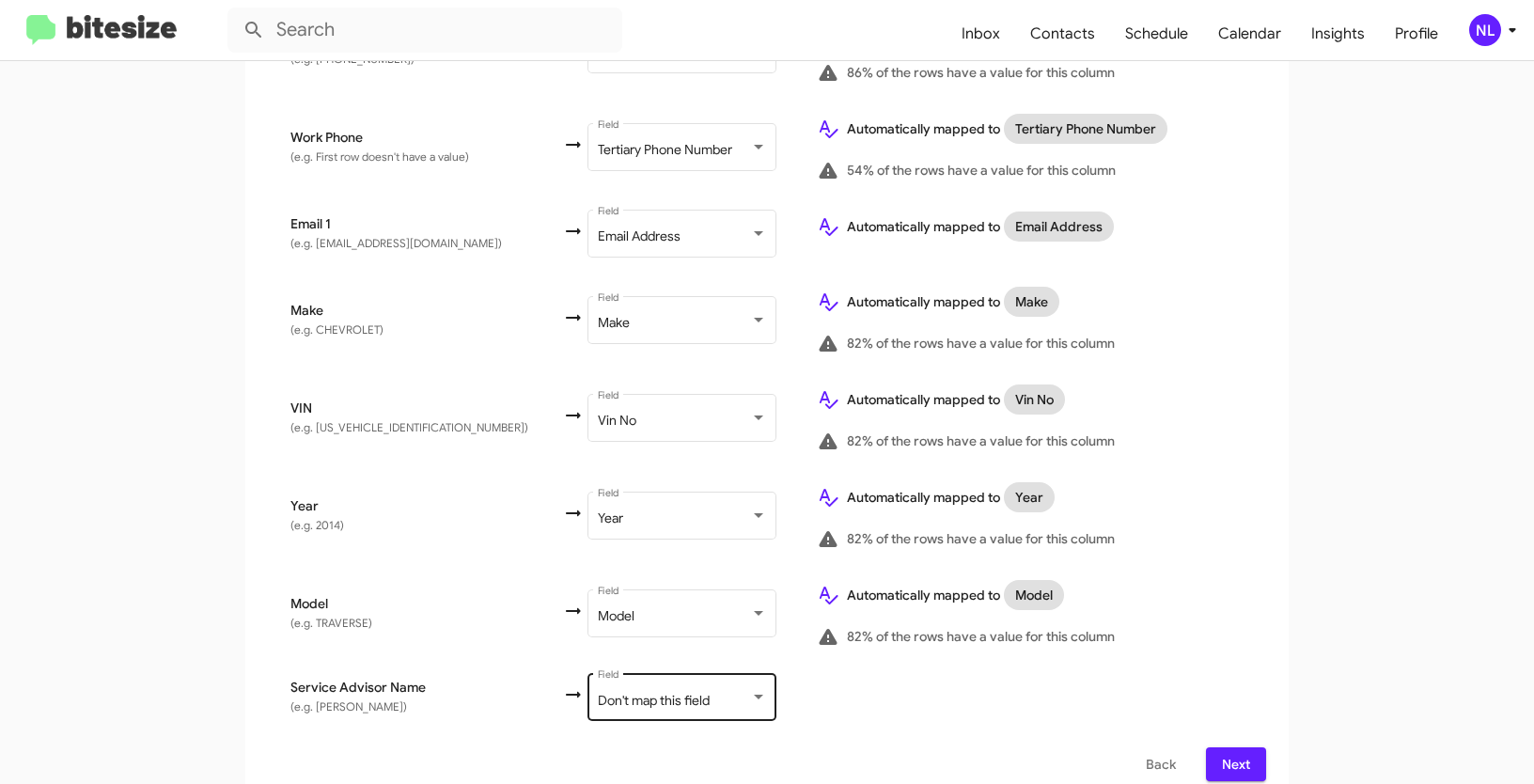
click at [641, 691] on div "Don't map this field Field" at bounding box center [682, 695] width 169 height 52
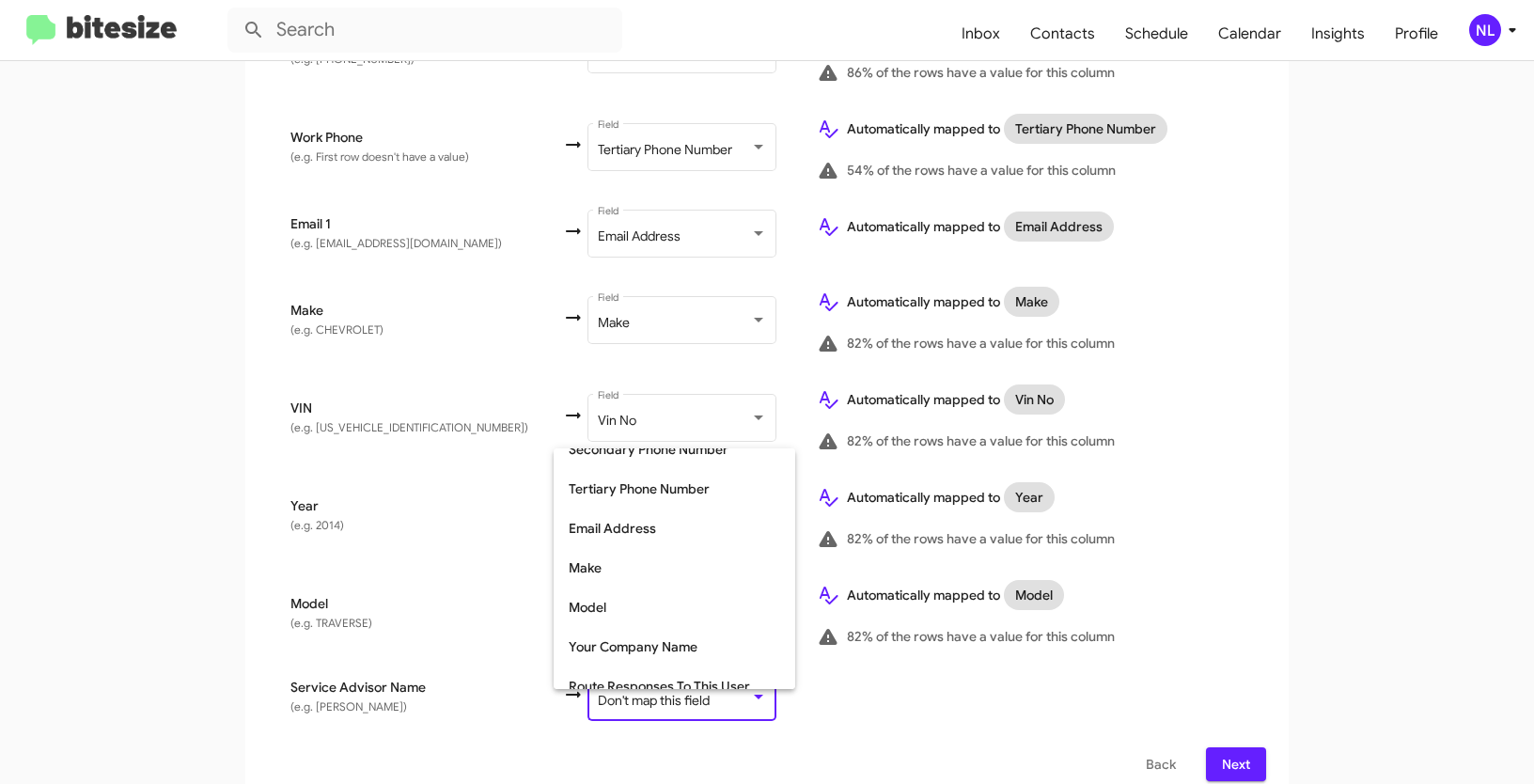
scroll to position [305, 0]
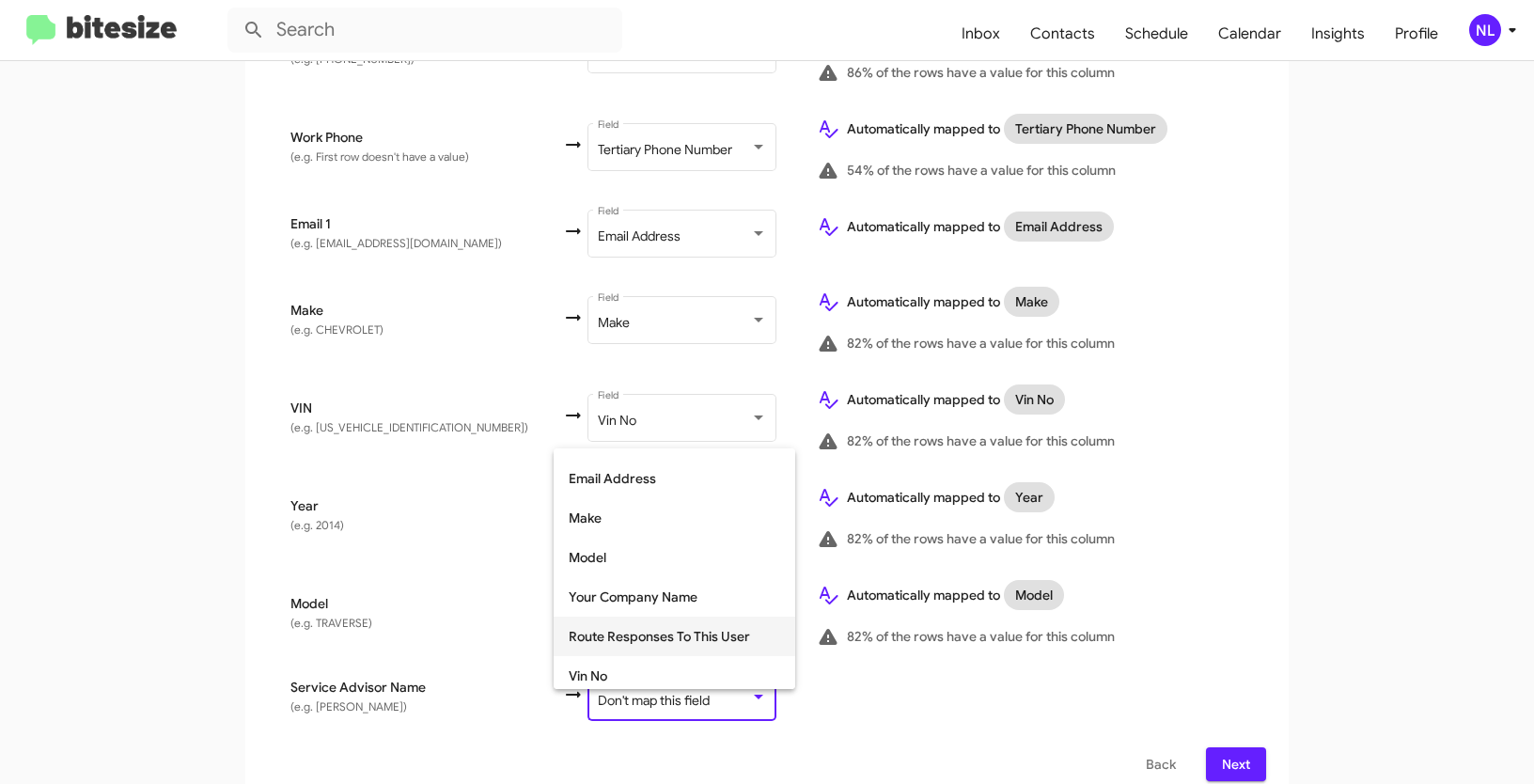
click at [671, 637] on span "Route Responses To This User" at bounding box center [674, 636] width 211 height 40
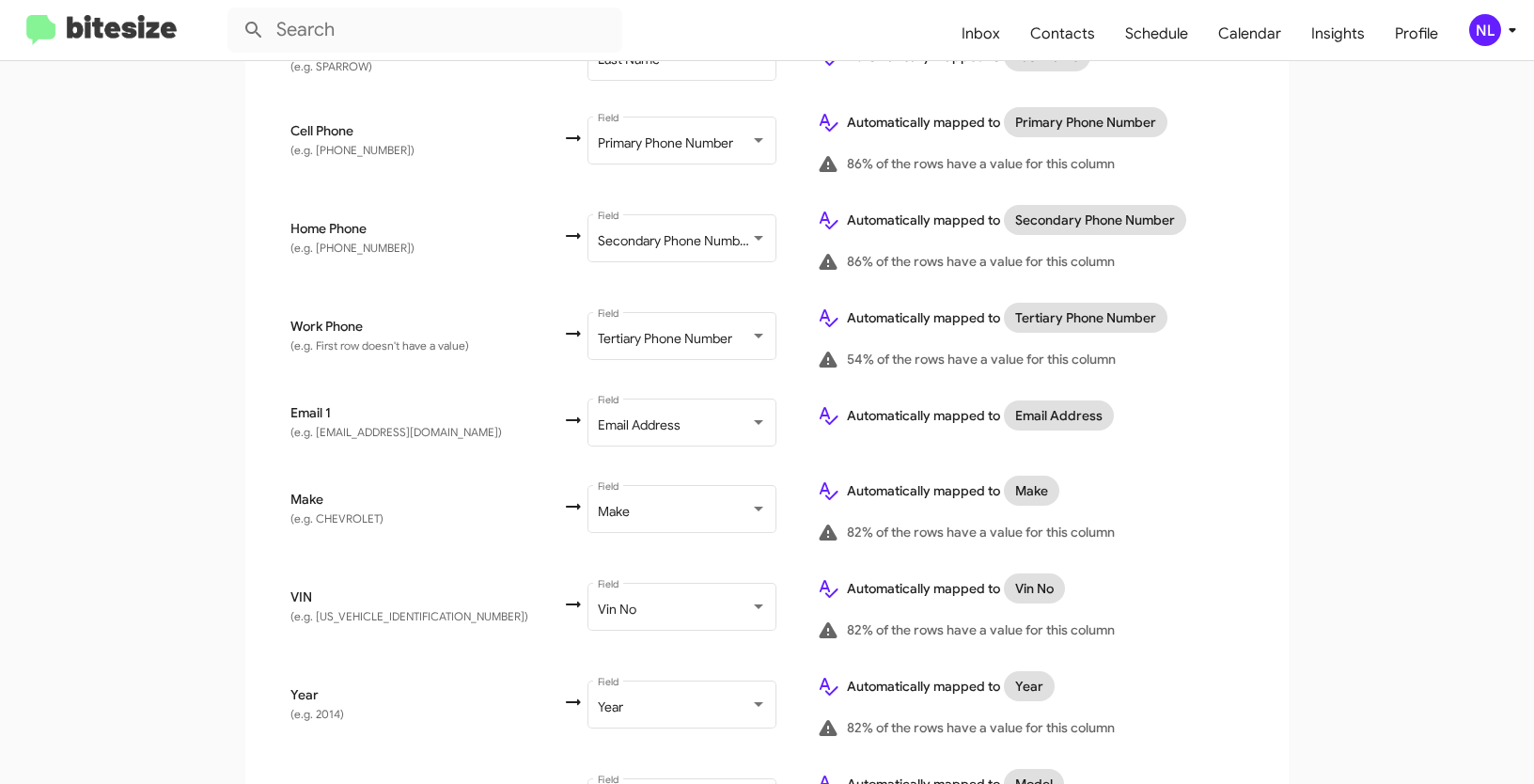
scroll to position [732, 0]
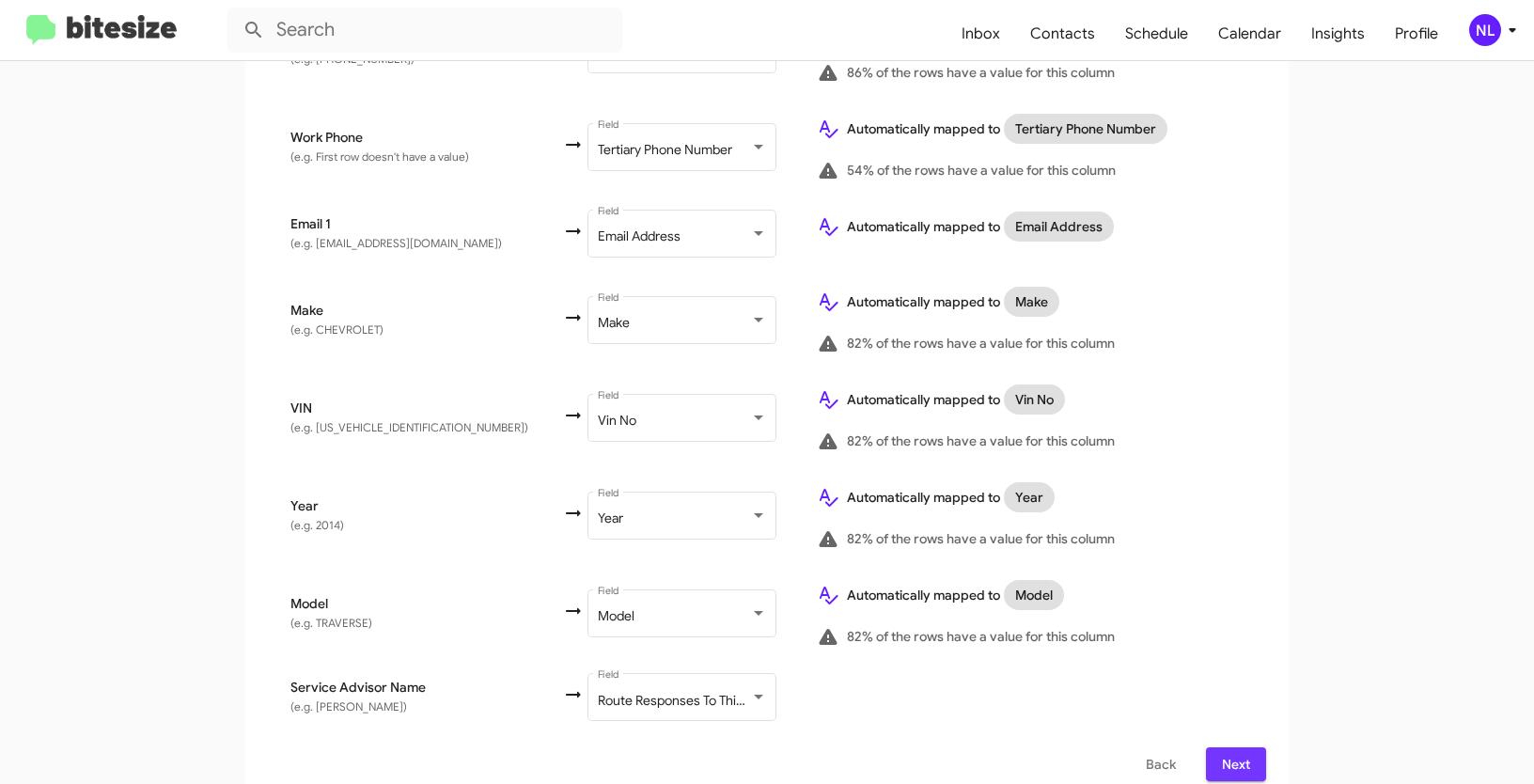
click at [1226, 751] on span "Next" at bounding box center [1236, 764] width 30 height 34
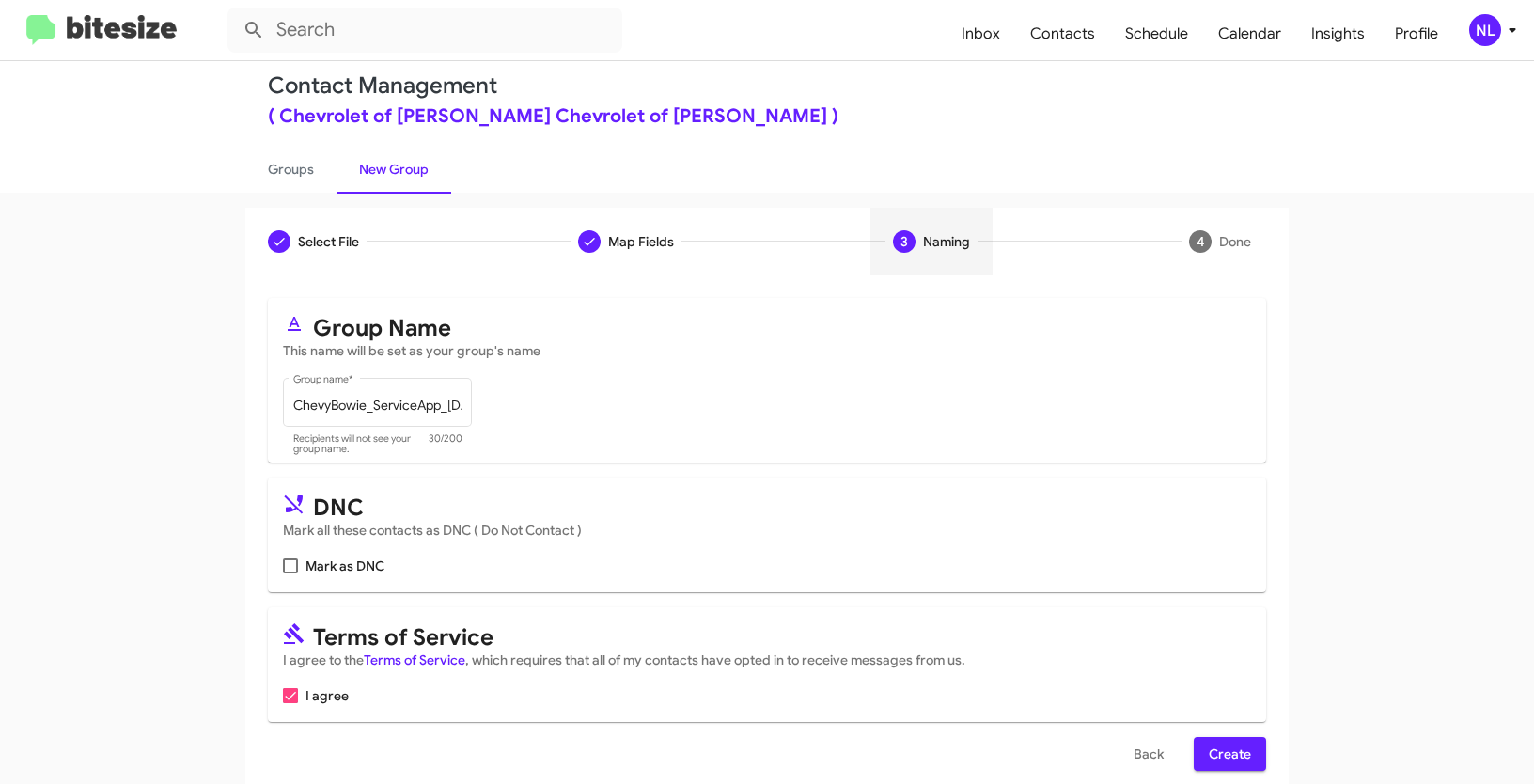
scroll to position [47, 0]
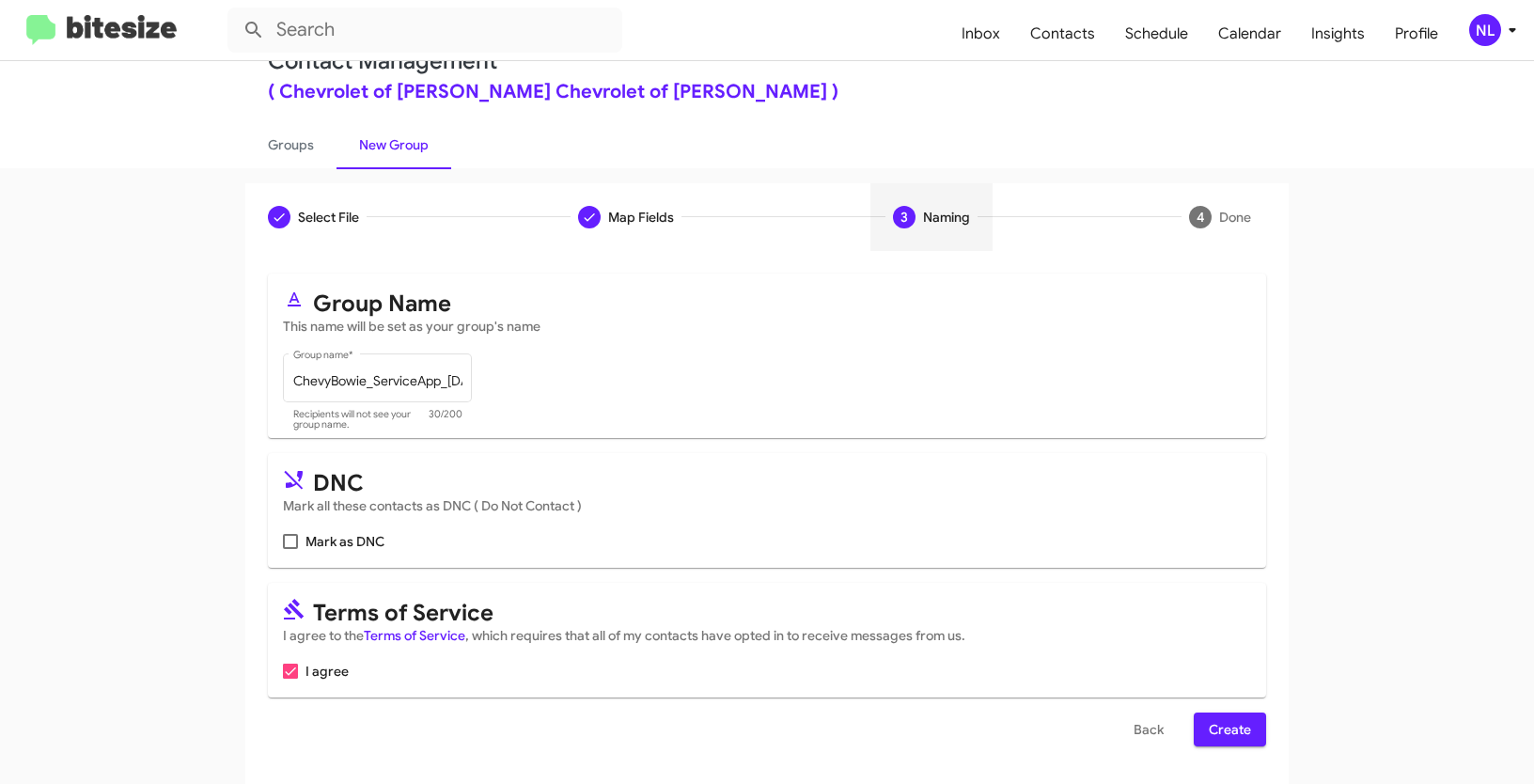
click at [1218, 735] on span "Create" at bounding box center [1229, 729] width 42 height 34
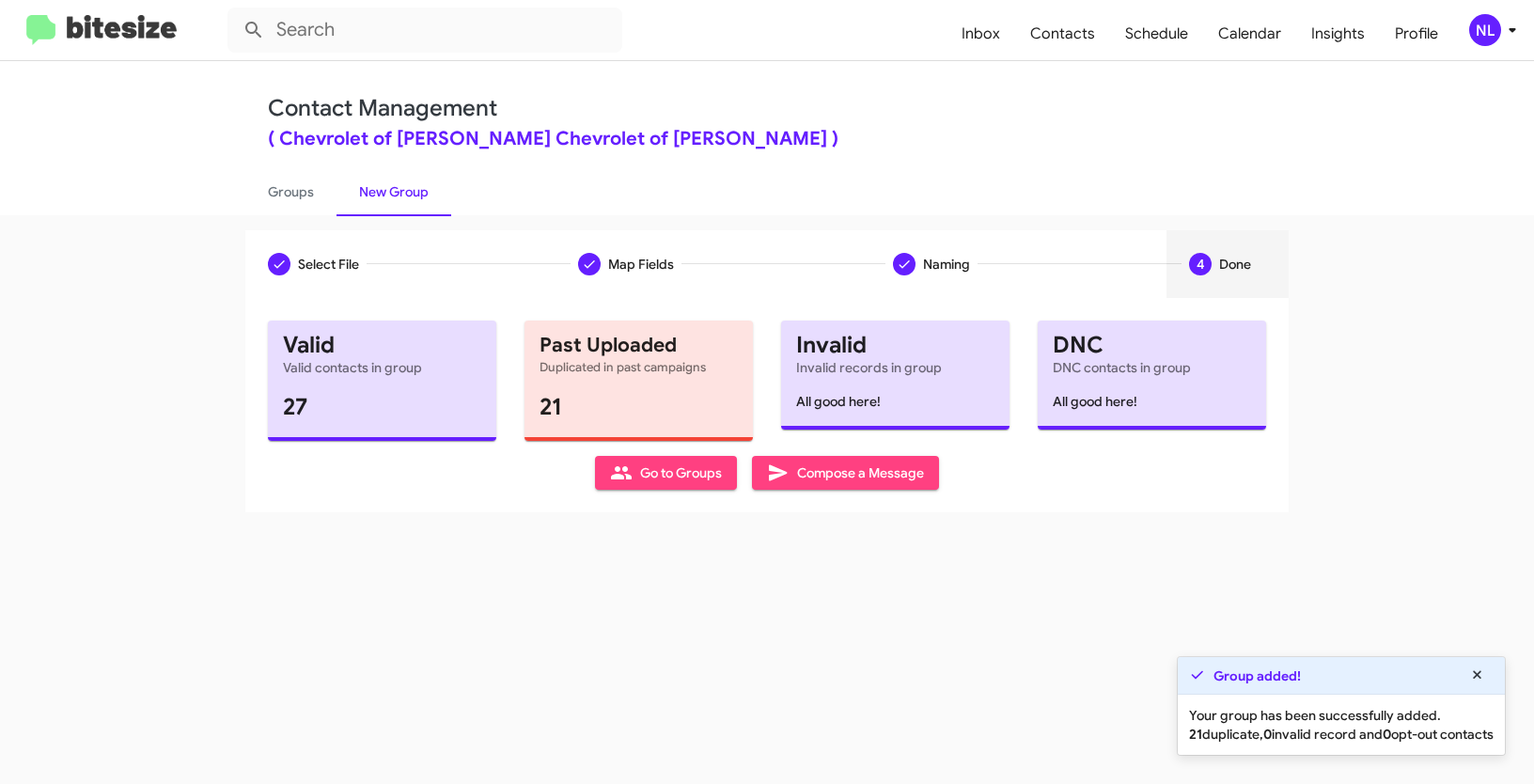
click at [673, 473] on span "Go to Groups" at bounding box center [666, 473] width 112 height 34
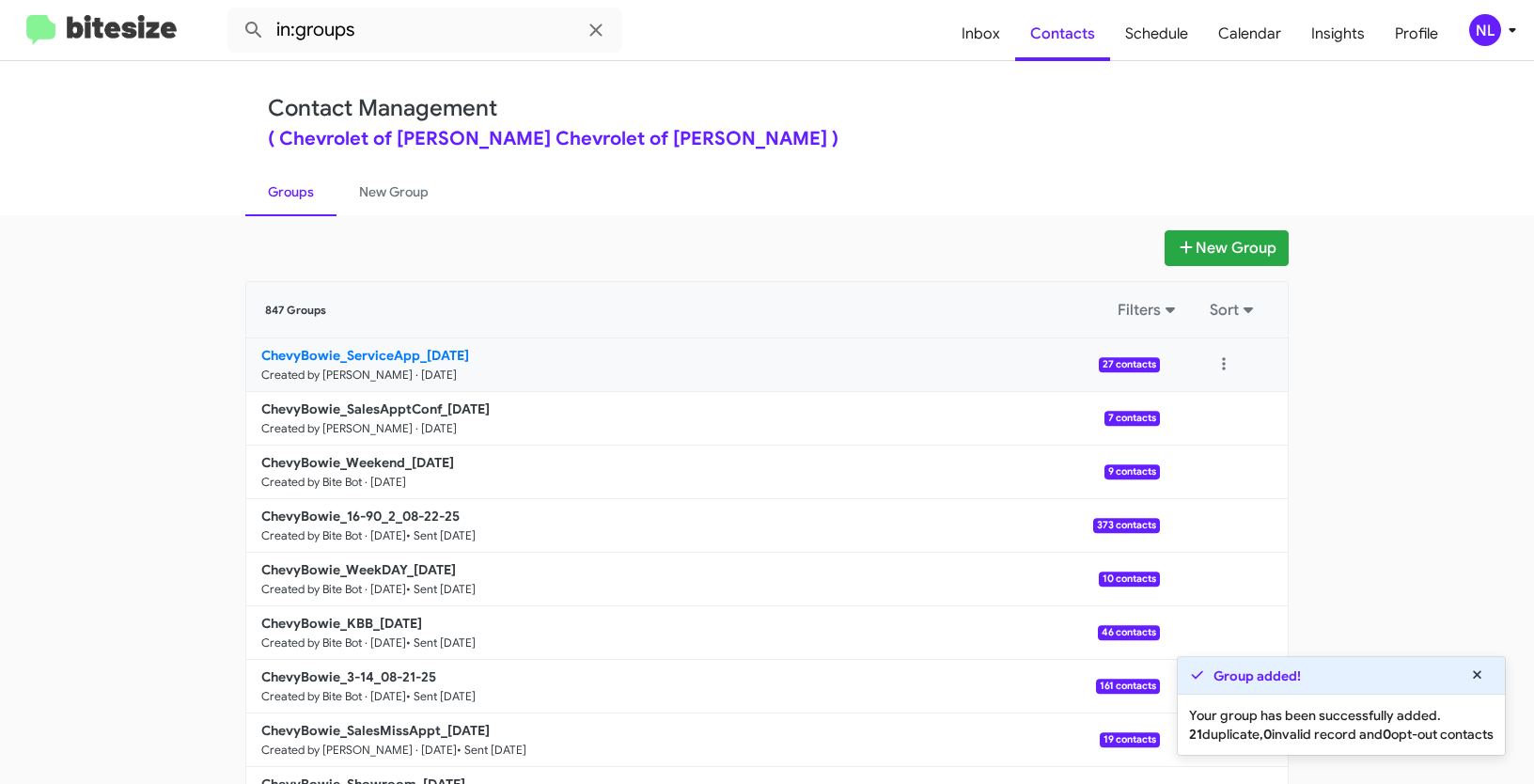
drag, startPoint x: 223, startPoint y: 355, endPoint x: 420, endPoint y: 348, distance: 197.1
click at [420, 348] on app-groups "New Group 847 Groups Filters Sort ChevyBowie_ServiceApp_08-25-25 Created by Nen…" at bounding box center [767, 577] width 1534 height 694
copy b "ChevyBowie_ServiceApp_"
click at [377, 41] on input "in:groups" at bounding box center [424, 30] width 395 height 45
paste input "ChevyBowie_ServiceApp_"
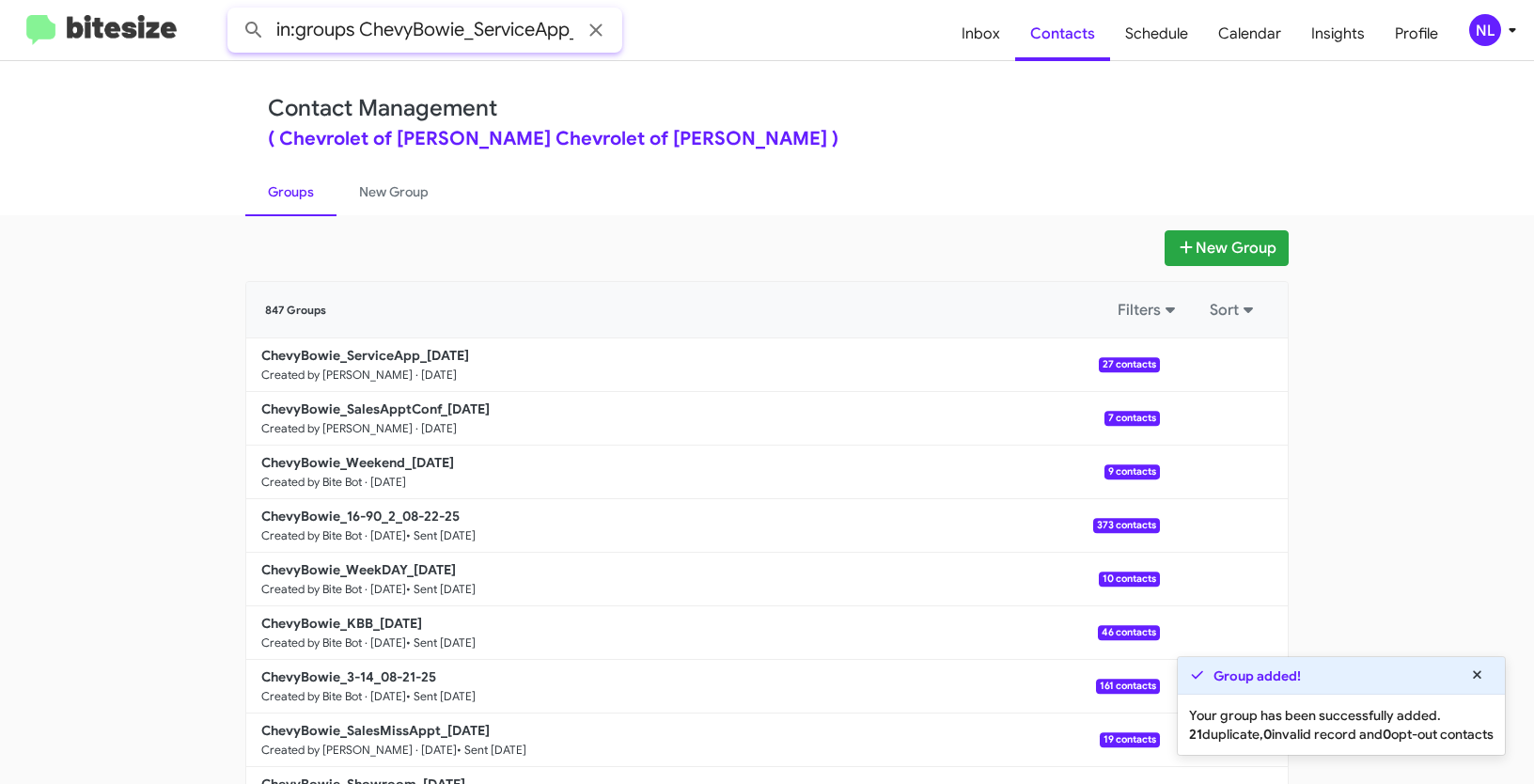
scroll to position [0, 7]
type input "in:groups ChevyBowie_ServiceApp_"
click at [235, 11] on button at bounding box center [254, 30] width 38 height 38
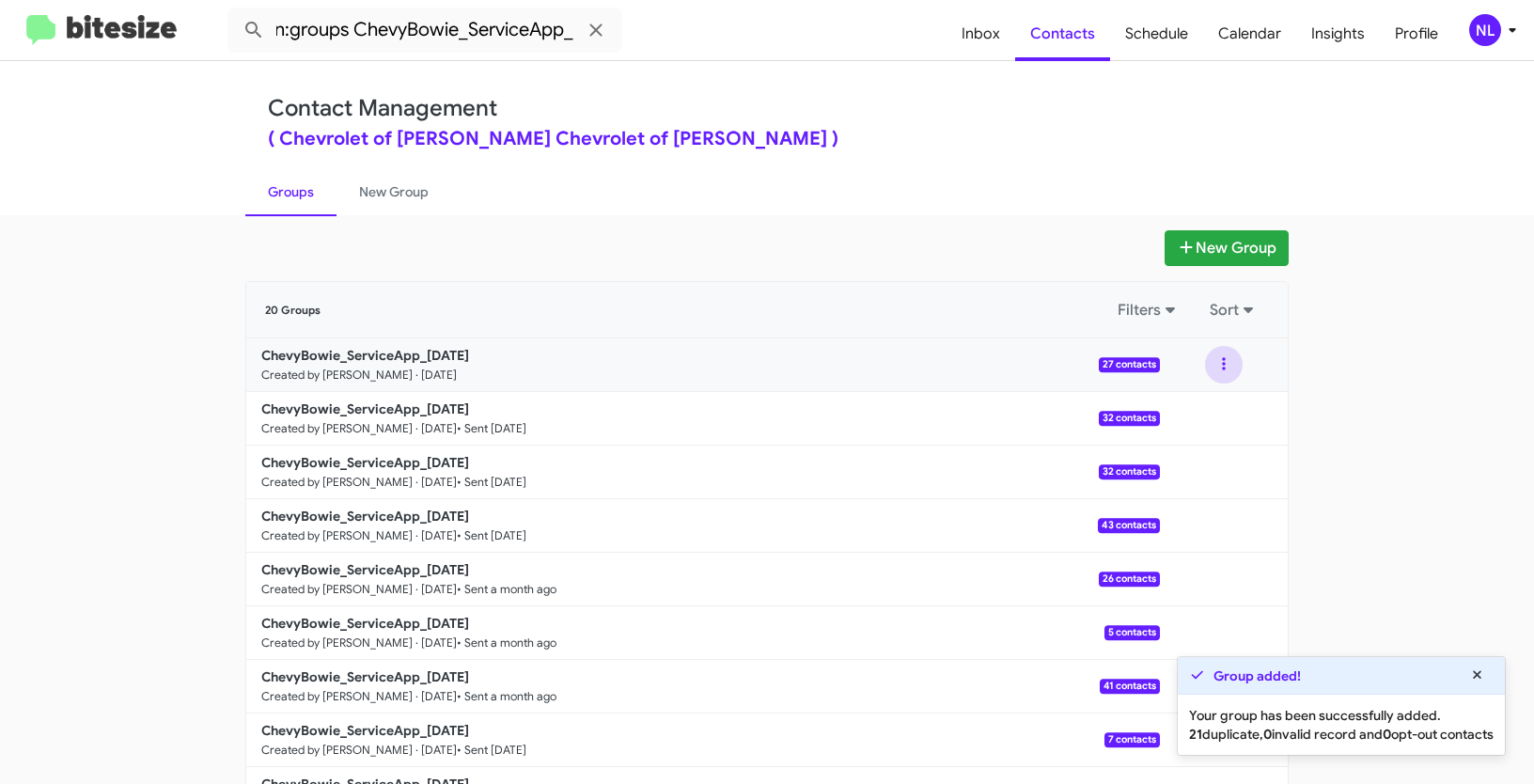
click at [1216, 365] on button at bounding box center [1224, 365] width 38 height 38
click at [1193, 416] on button "View contacts" at bounding box center [1168, 416] width 151 height 45
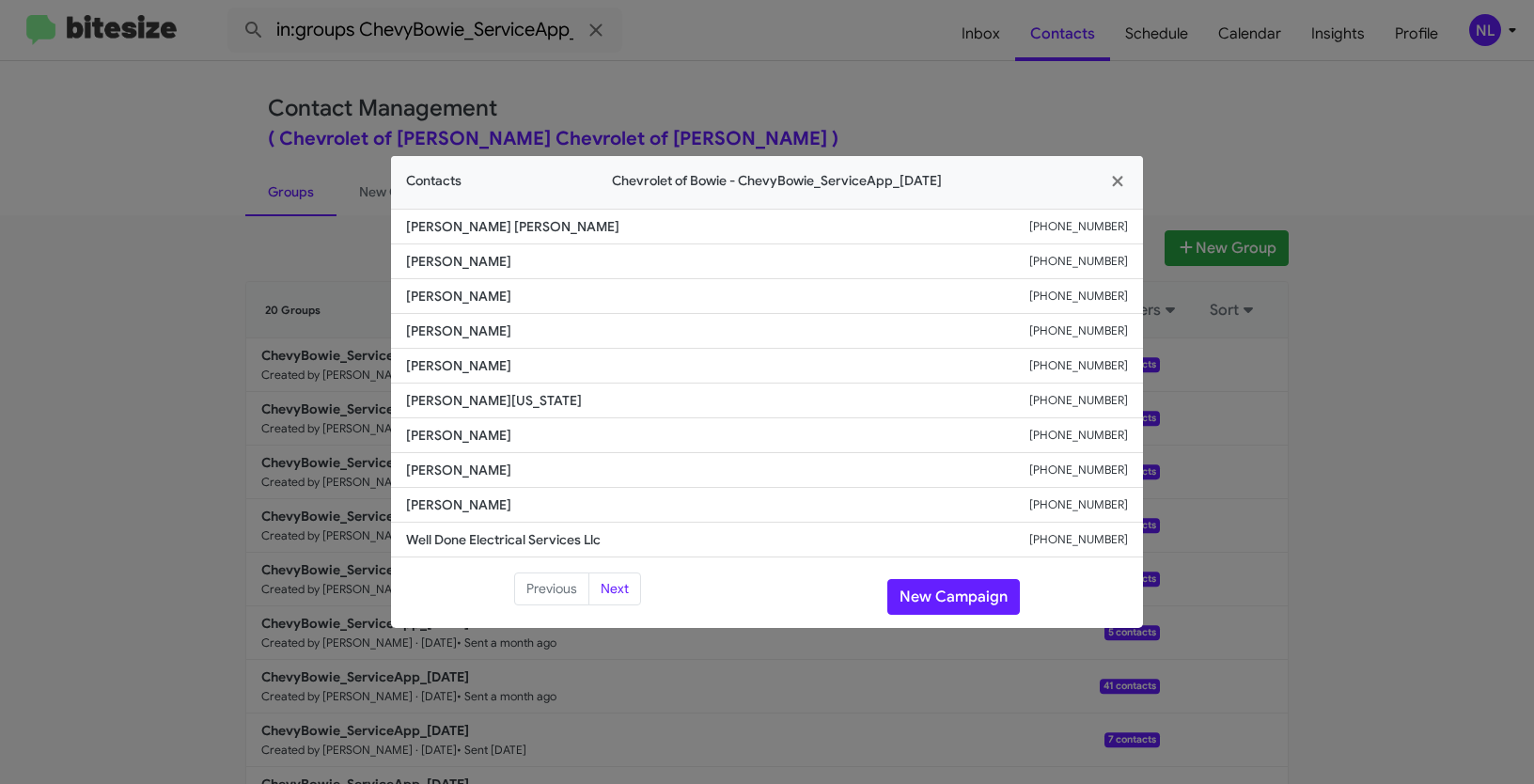
drag, startPoint x: 404, startPoint y: 327, endPoint x: 533, endPoint y: 327, distance: 129.0
click at [533, 327] on li "Gerg Wynn +17179616587" at bounding box center [767, 331] width 752 height 35
copy span "Gerg Wynn"
click at [964, 587] on button "New Campaign" at bounding box center [953, 596] width 133 height 36
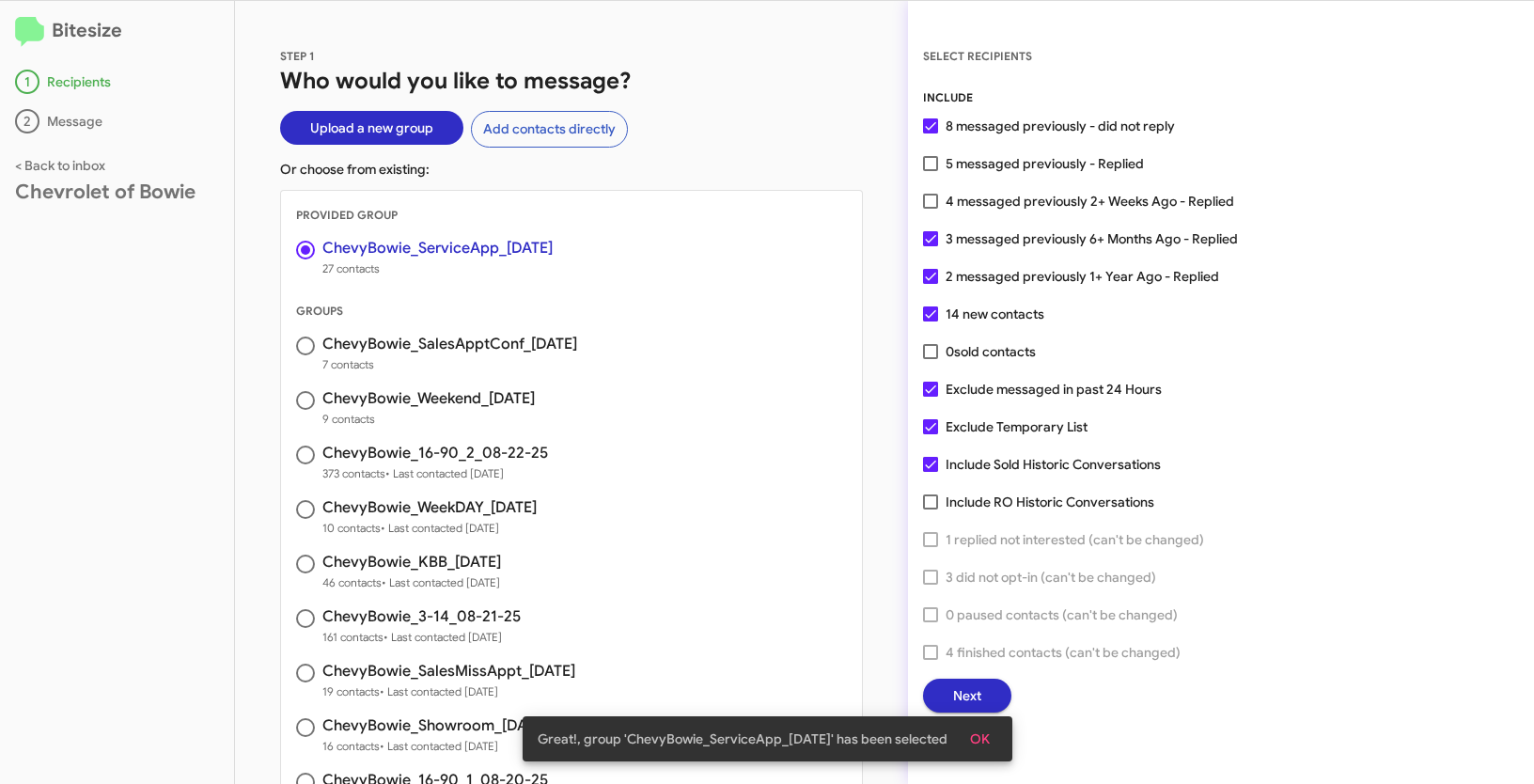
click at [990, 734] on span "OK" at bounding box center [980, 739] width 20 height 34
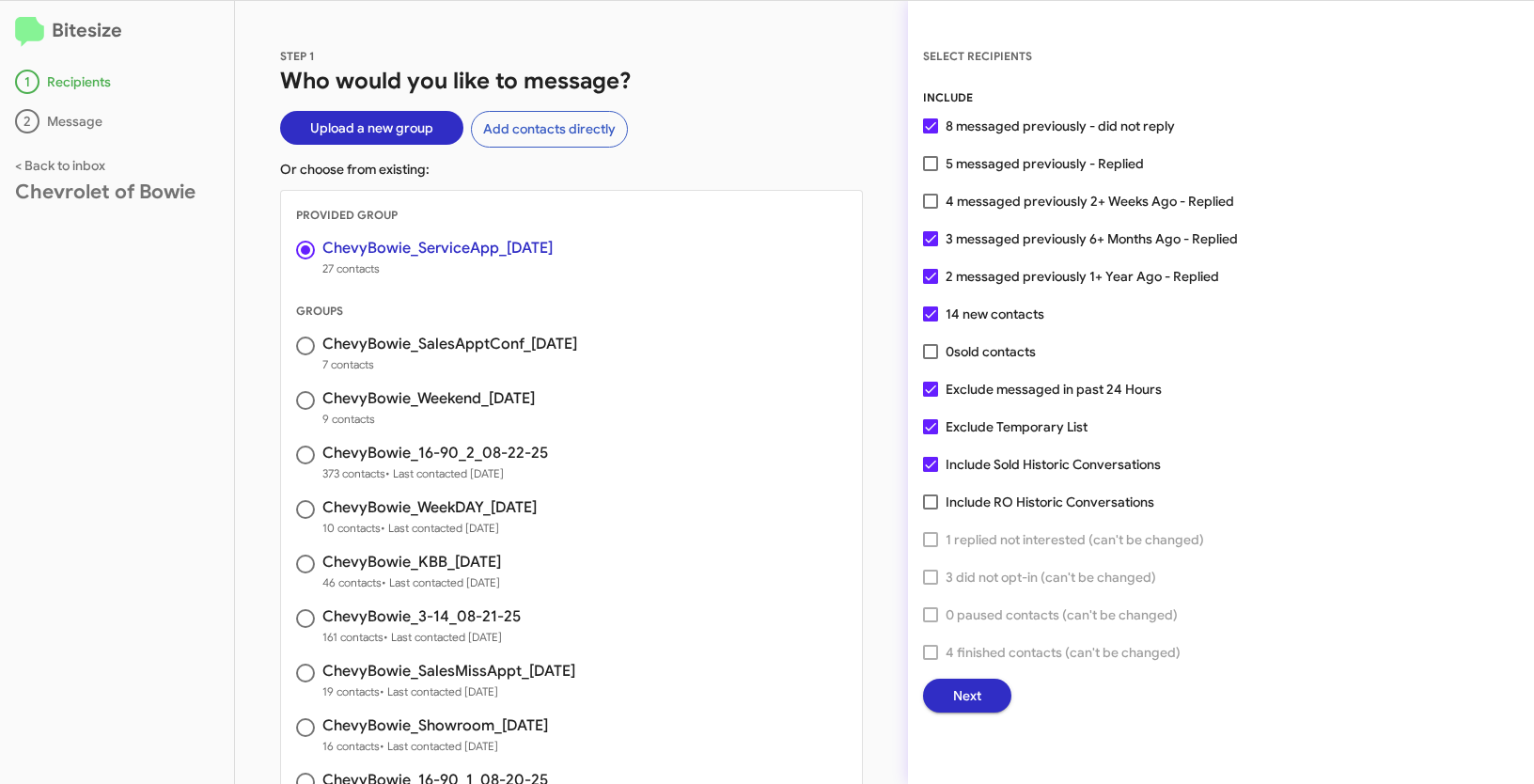
click at [923, 430] on span at bounding box center [931, 427] width 15 height 15
click at [930, 434] on input "Exclude Temporary List" at bounding box center [930, 434] width 1 height 1
checkbox input "false"
click at [932, 162] on span at bounding box center [931, 164] width 15 height 15
click at [931, 171] on input "5 messaged previously - Replied" at bounding box center [930, 171] width 1 height 1
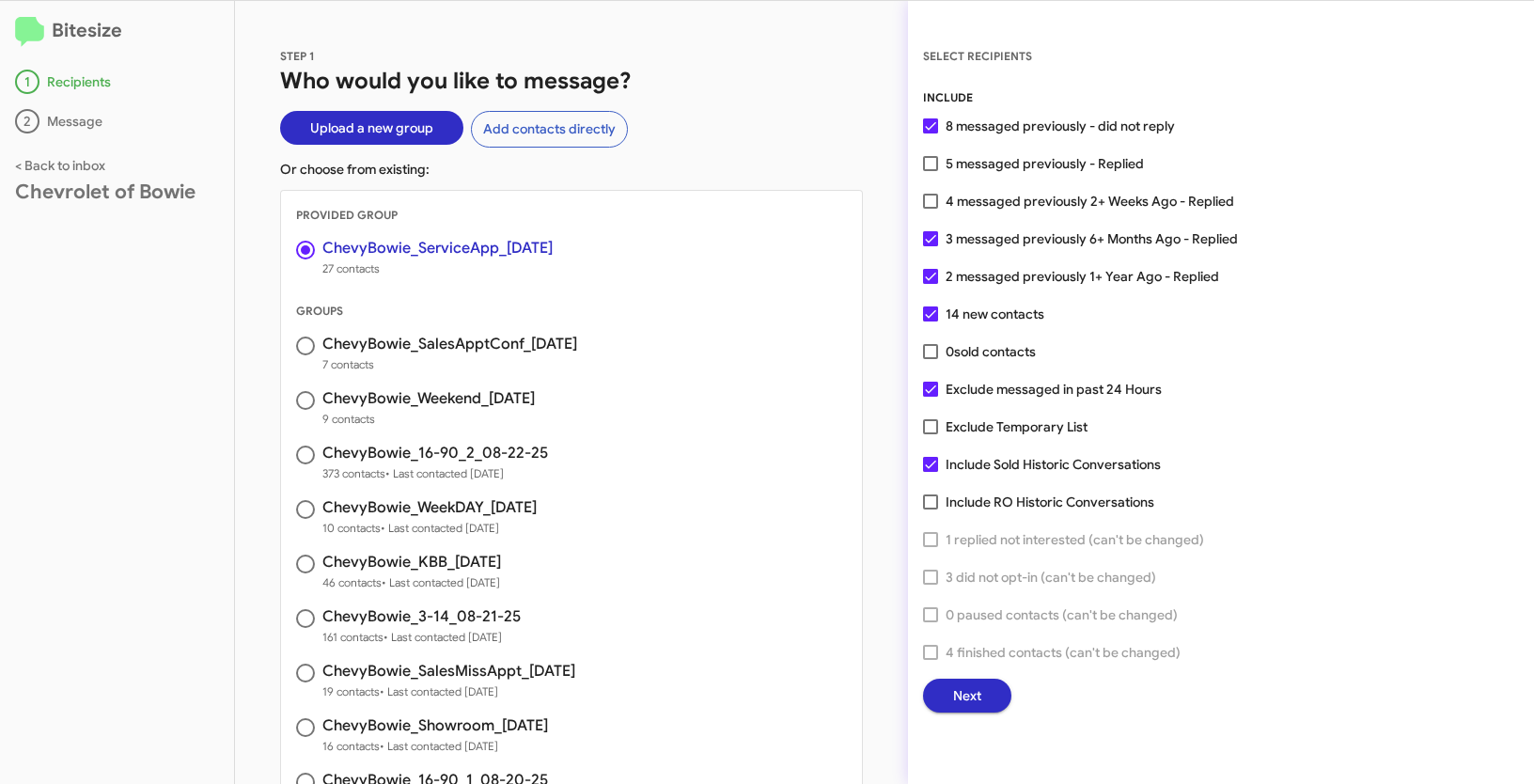
checkbox input "true"
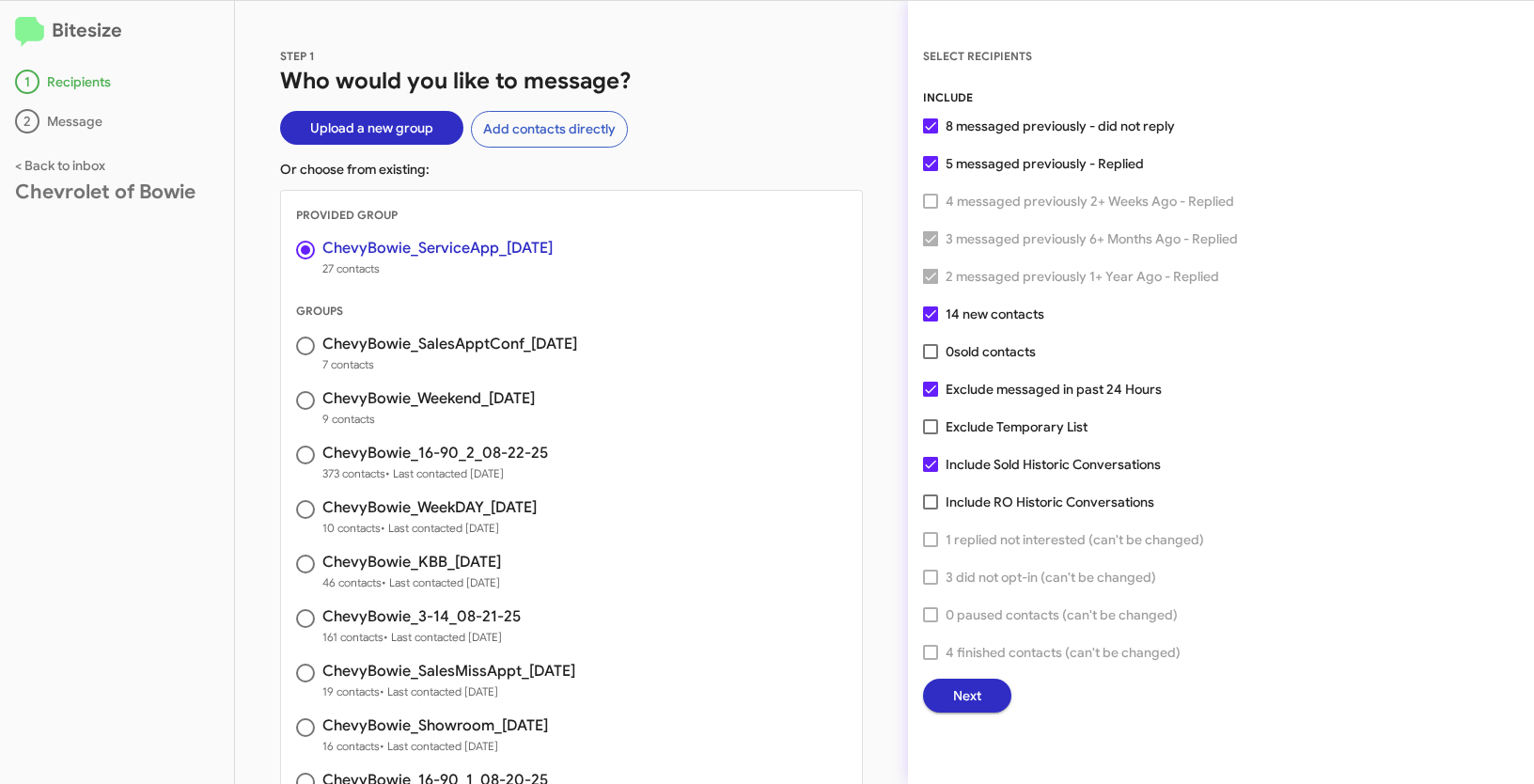
click at [962, 688] on span "Next" at bounding box center [967, 695] width 28 height 34
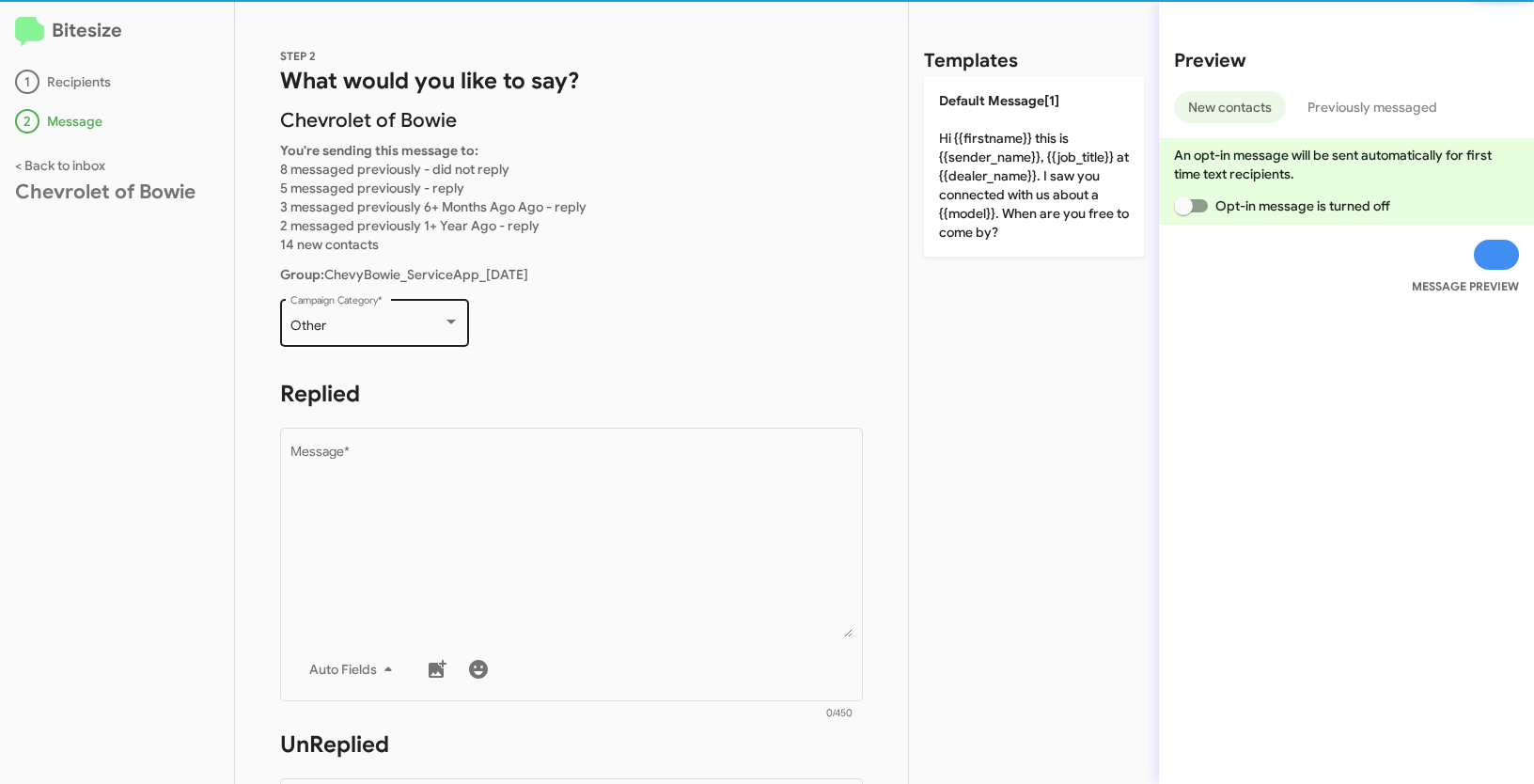
click at [398, 305] on div "Other Campaign Category *" at bounding box center [374, 320] width 169 height 52
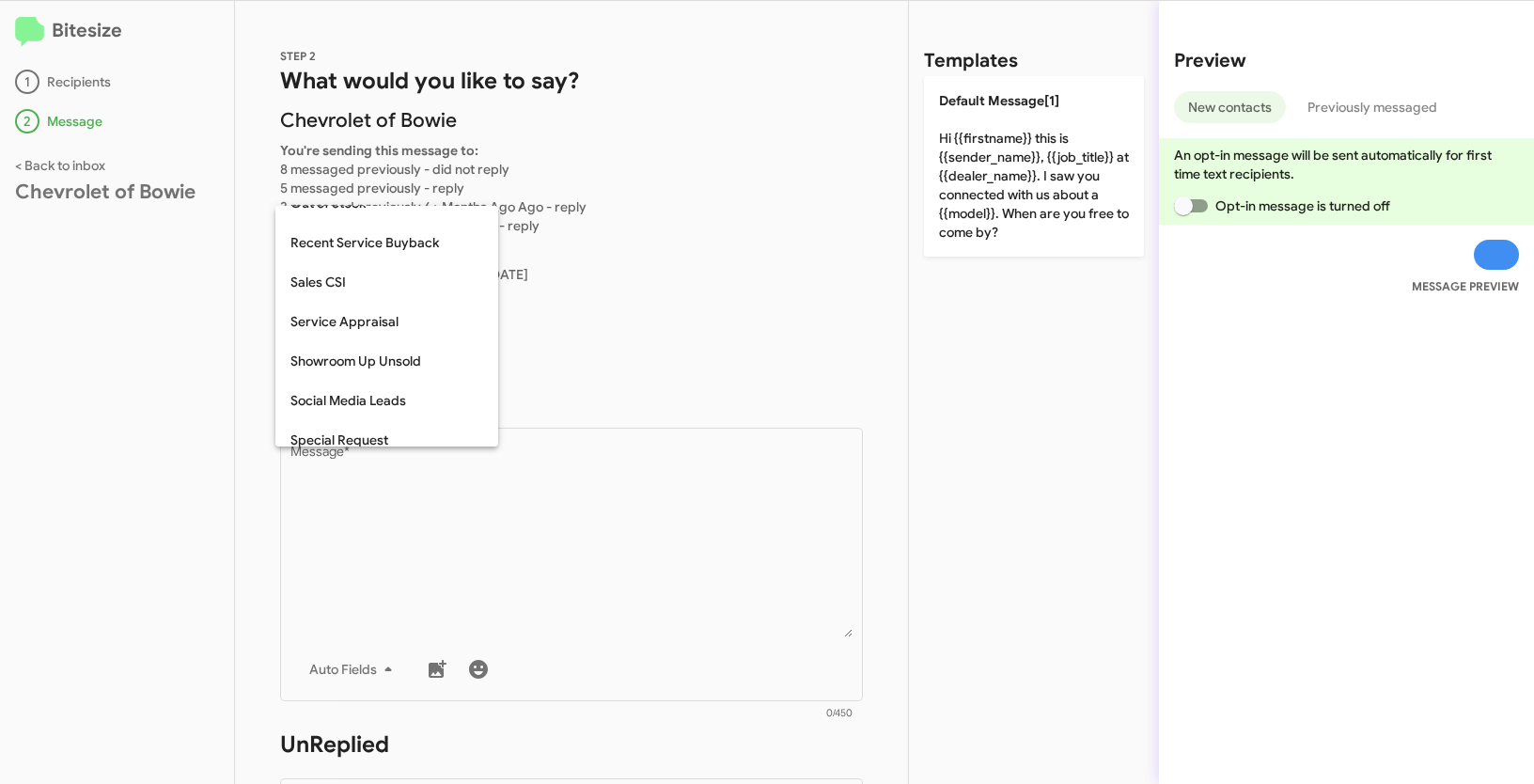
scroll to position [563, 0]
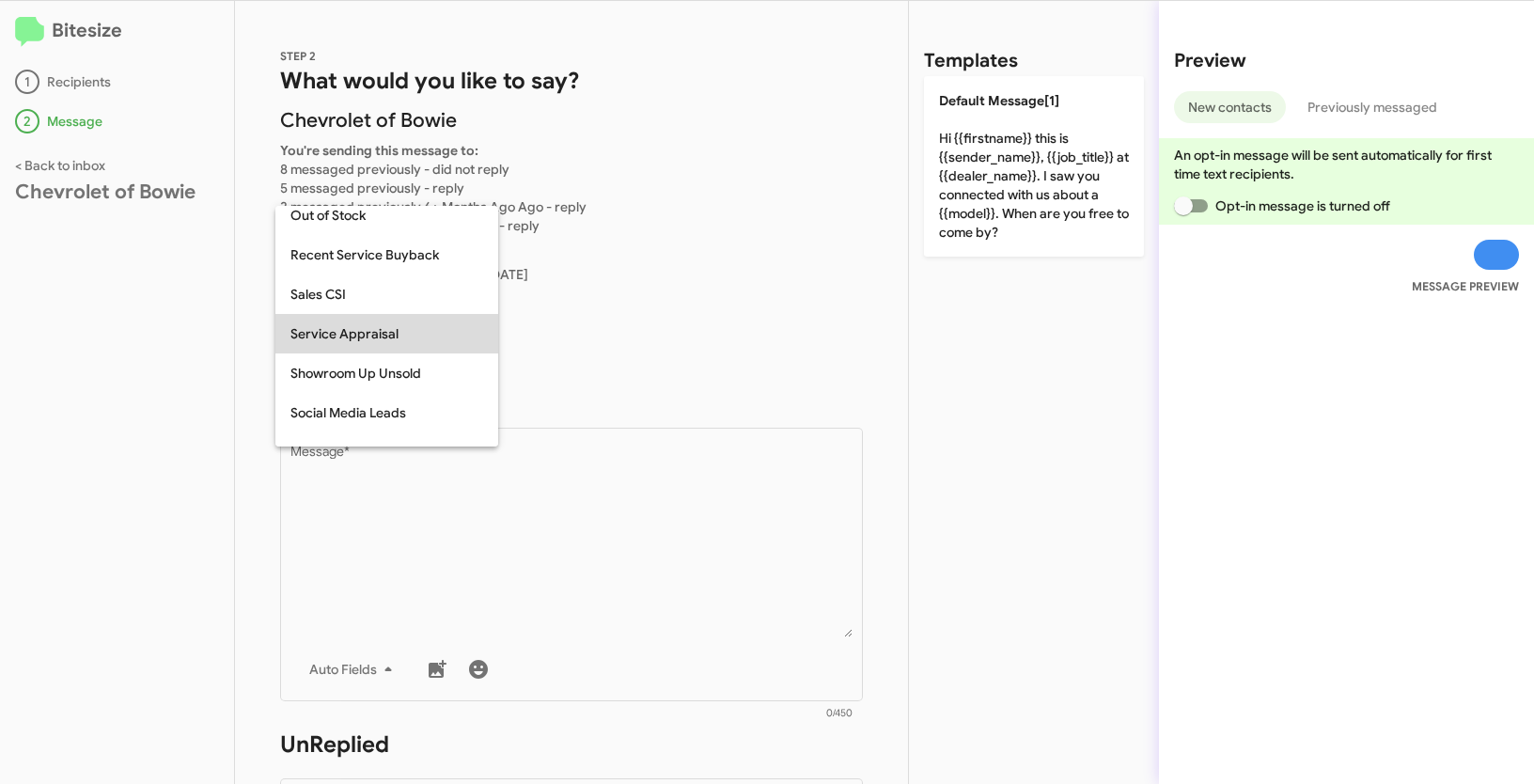
click at [385, 341] on span "Service Appraisal" at bounding box center [387, 334] width 192 height 40
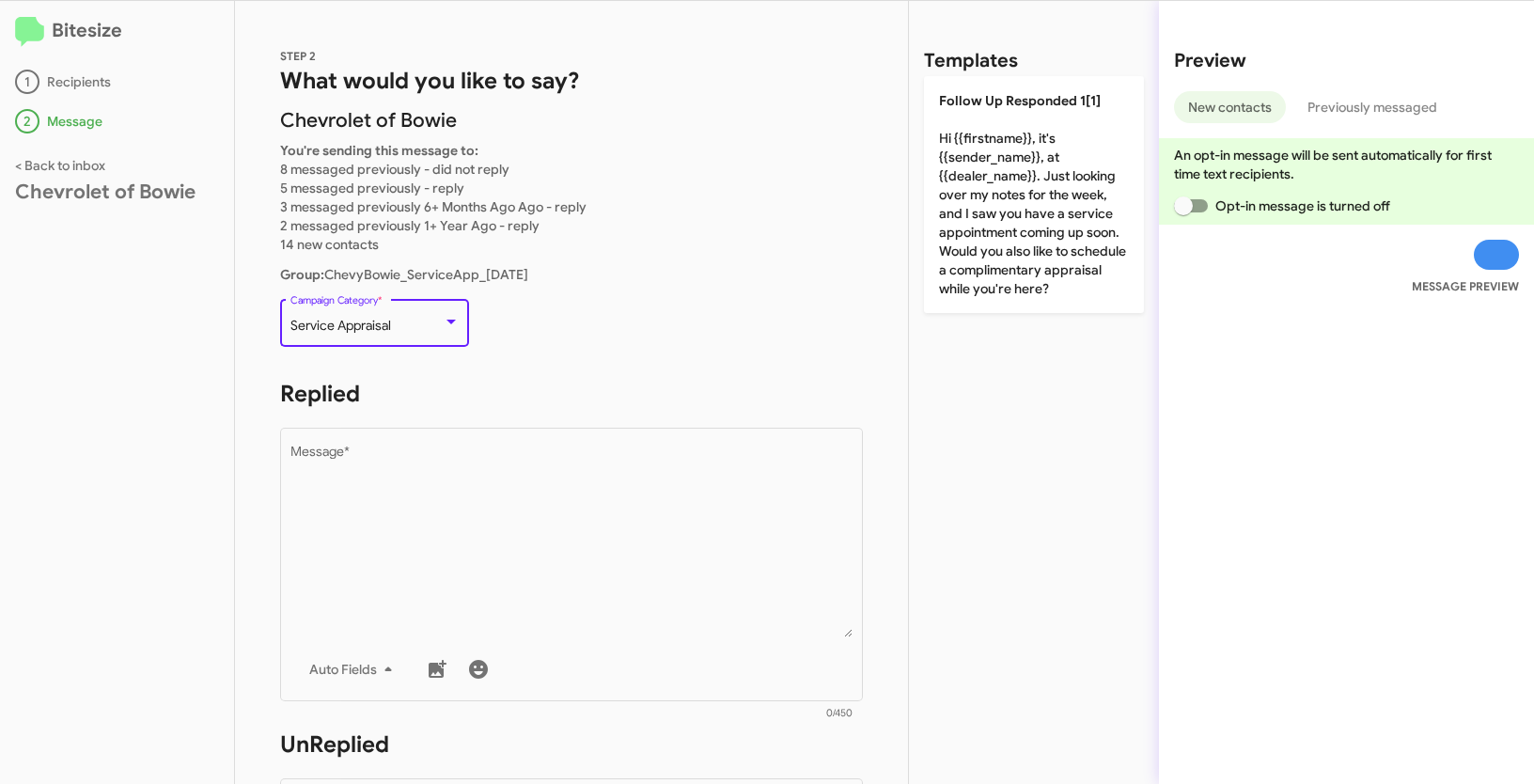
drag, startPoint x: 290, startPoint y: 326, endPoint x: 433, endPoint y: 329, distance: 143.0
click at [433, 329] on div "Service Appraisal" at bounding box center [367, 326] width 153 height 15
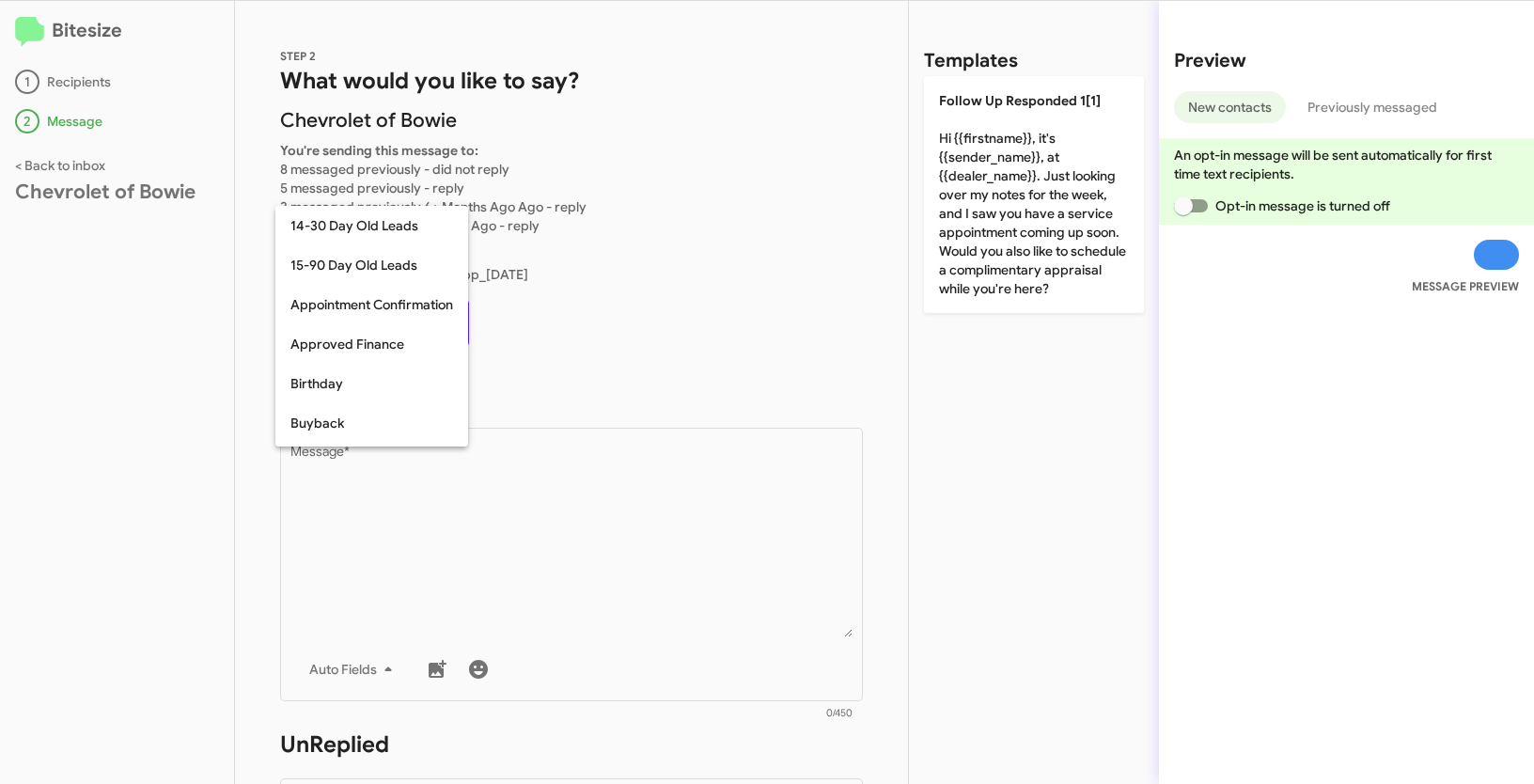
scroll to position [570, 0]
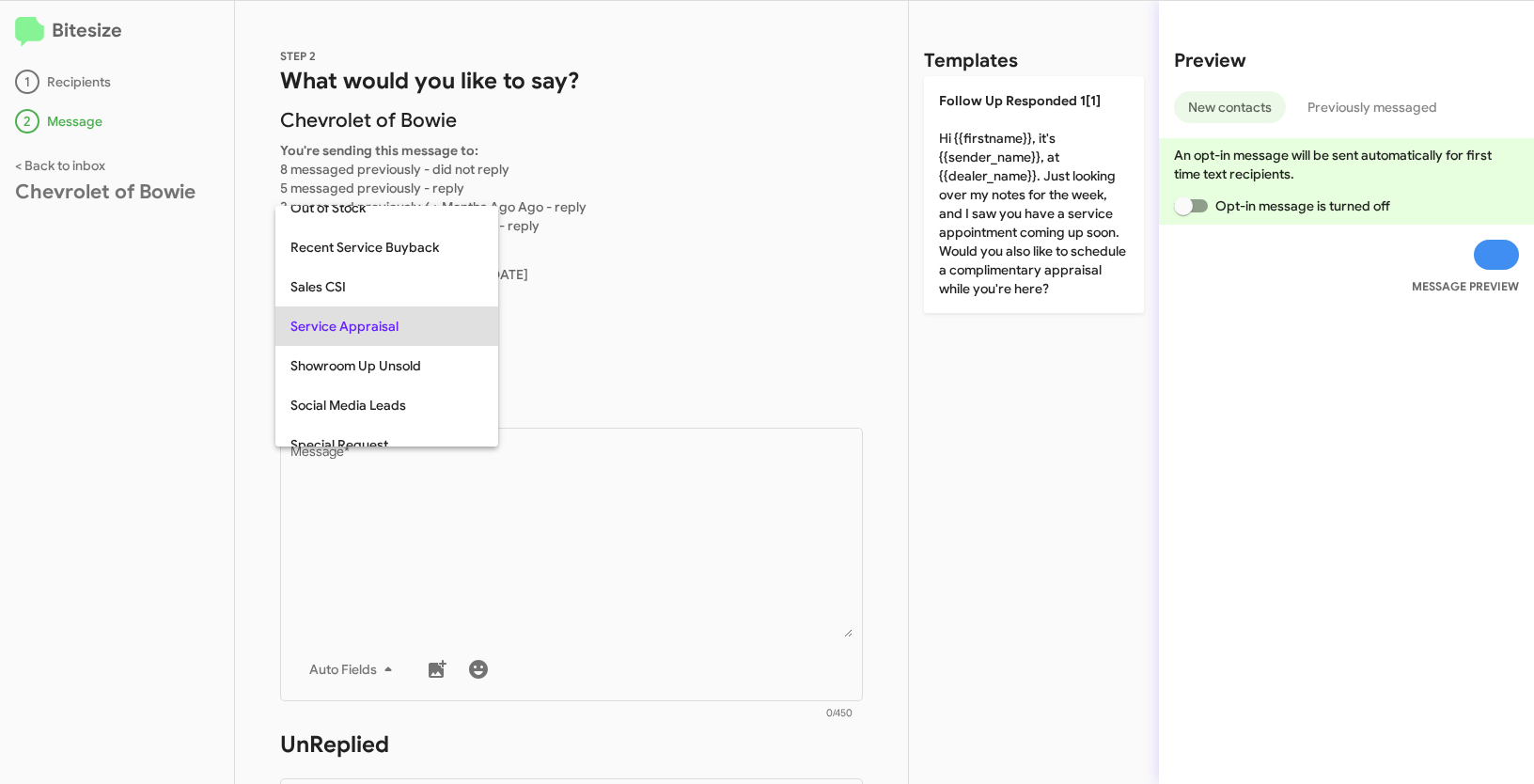
copy span "Service Appraisal"
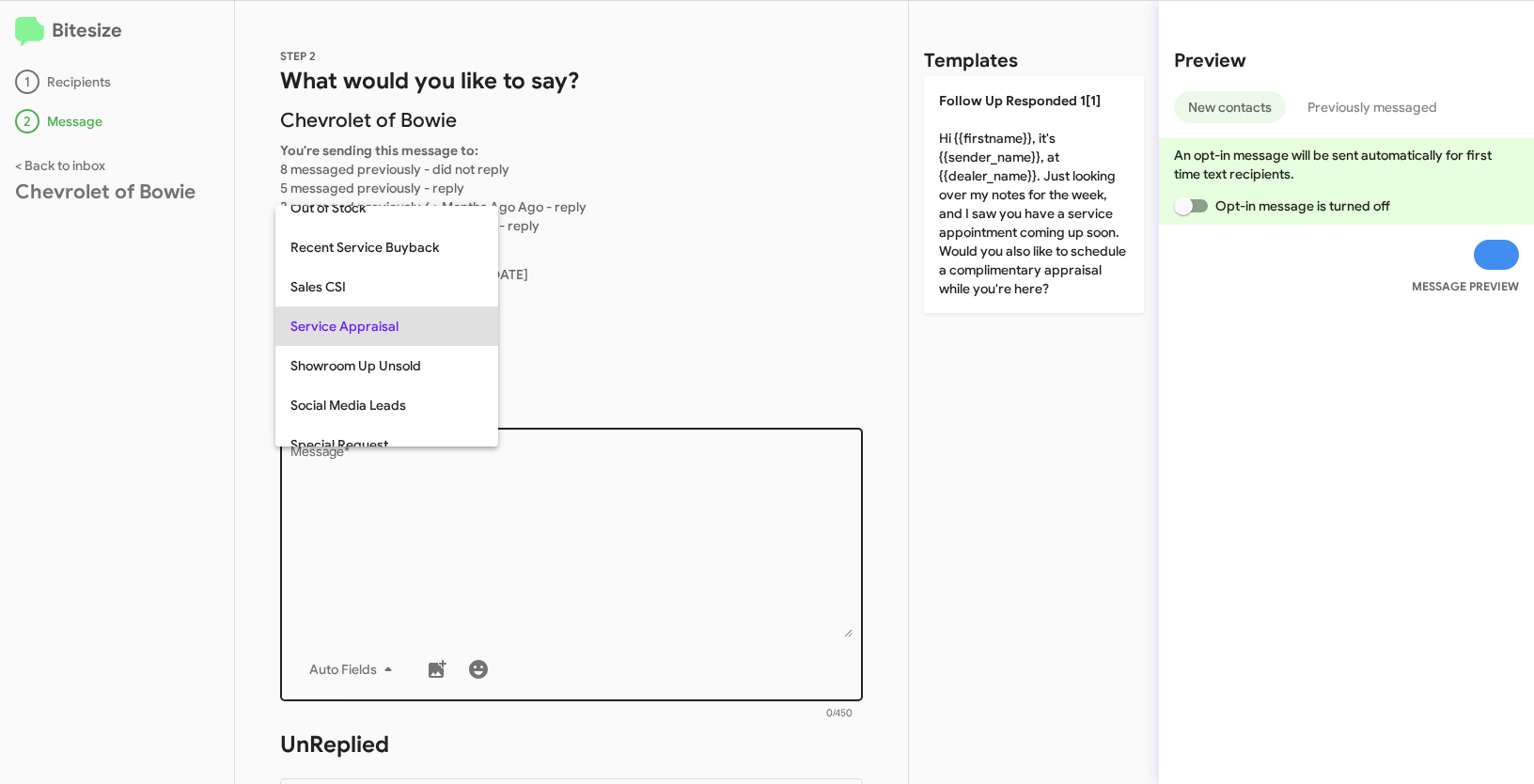
click at [593, 490] on div at bounding box center [767, 392] width 1534 height 784
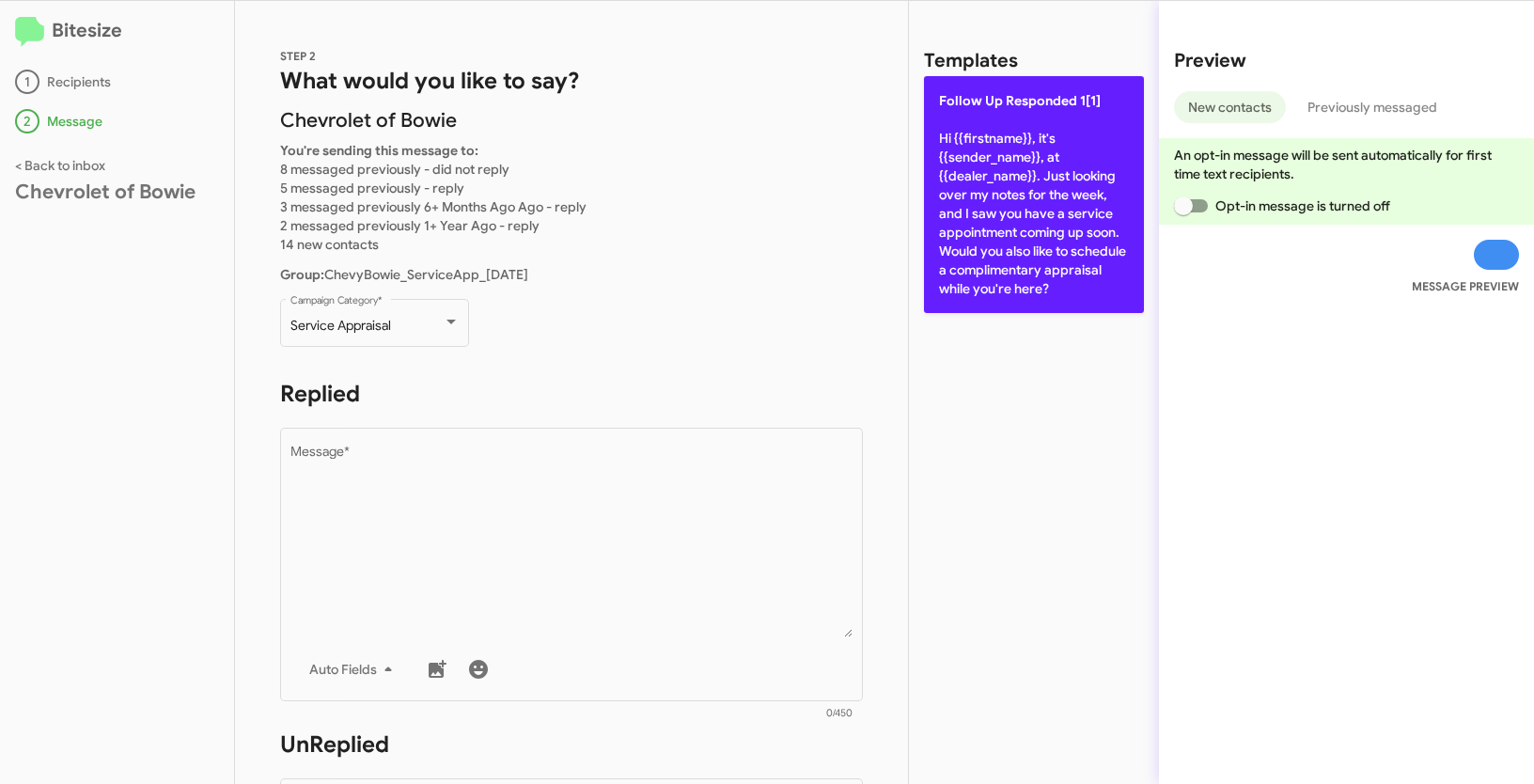
click at [1017, 153] on p "Follow Up Responded 1[1] Hi {{firstname}}, it's {{sender_name}}, at {{dealer_na…" at bounding box center [1033, 194] width 220 height 237
type textarea "Hi {{firstname}}, it's {{sender_name}}, at {{dealer_name}}. Just looking over m…"
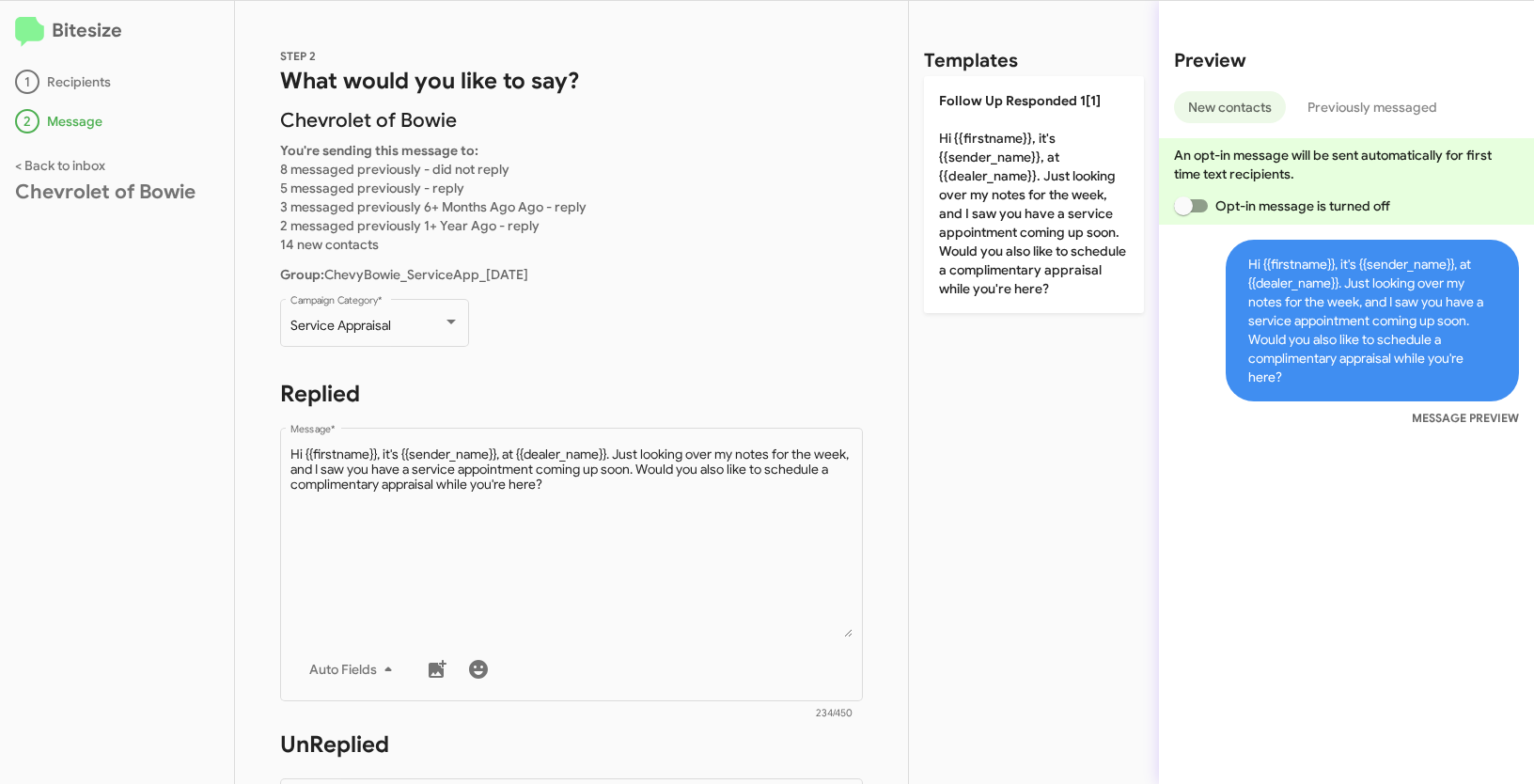
scroll to position [527, 0]
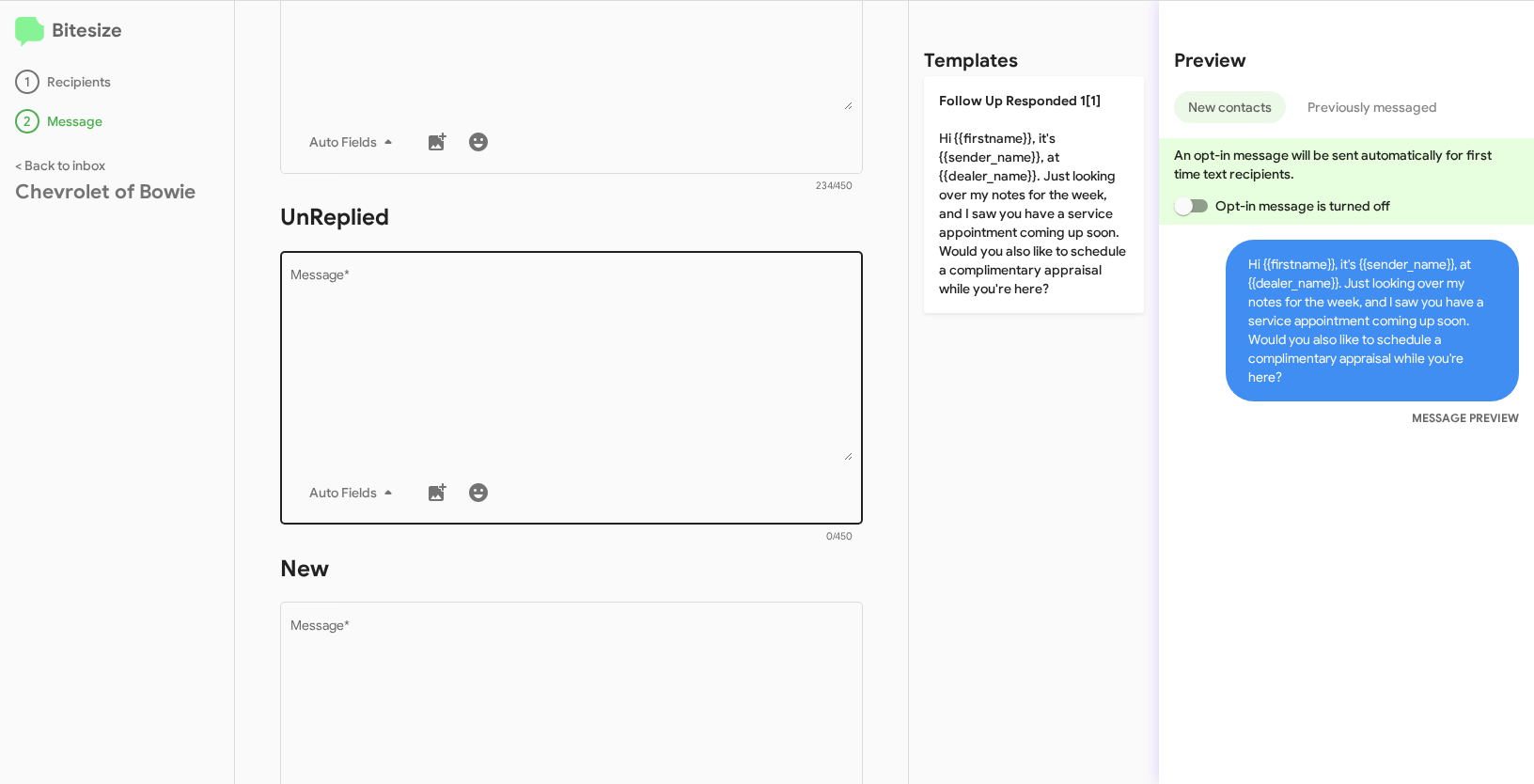
click at [578, 380] on textarea "Message *" at bounding box center [571, 364] width 563 height 191
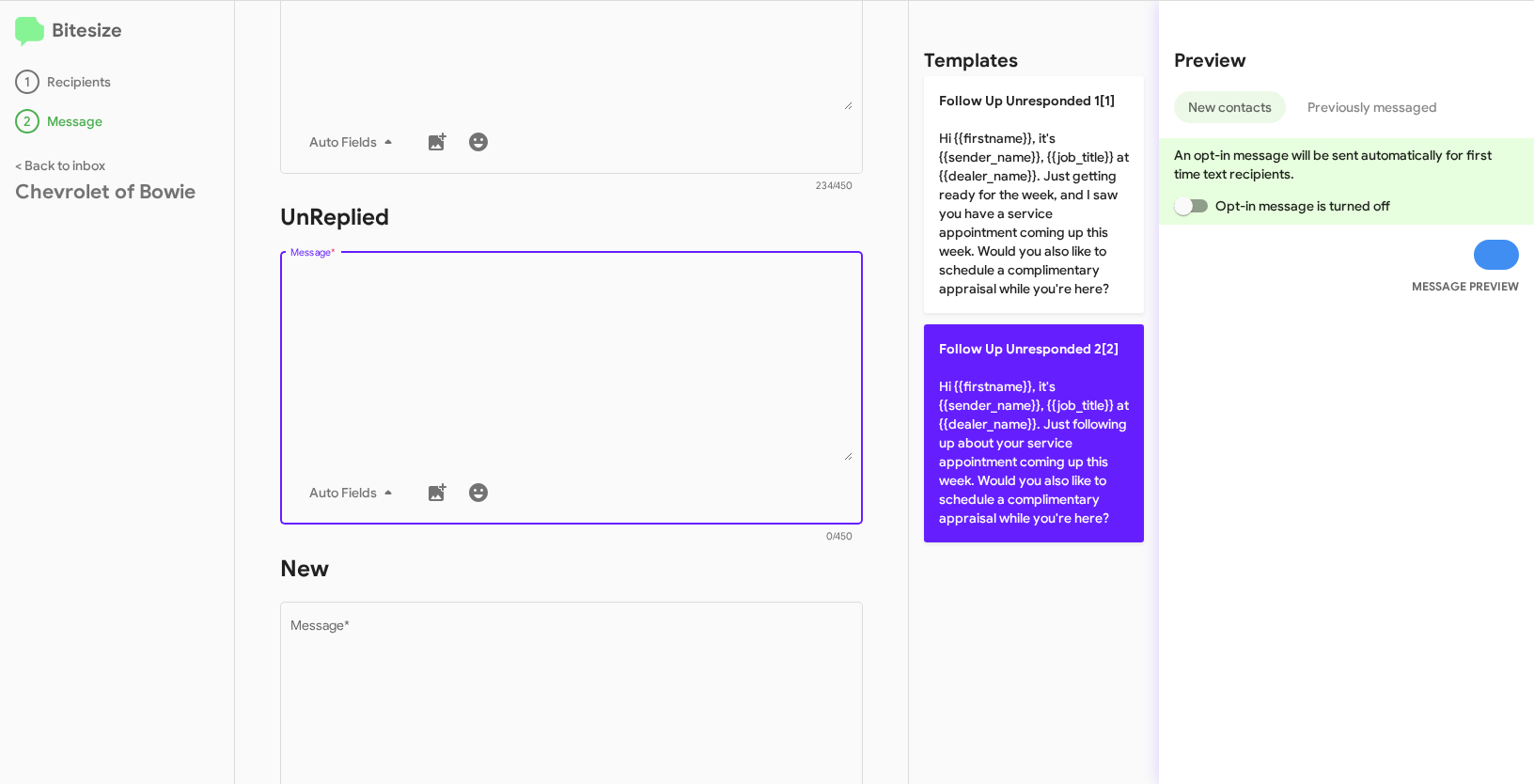
click at [1050, 473] on p "Follow Up Unresponded 2[2] Hi {{firstname}}, it's {{sender_name}}, {{job_title}…" at bounding box center [1033, 433] width 220 height 218
type textarea "Hi {{firstname}}, it's {{sender_name}}, {{job_title}} at {{dealer_name}}. Just …"
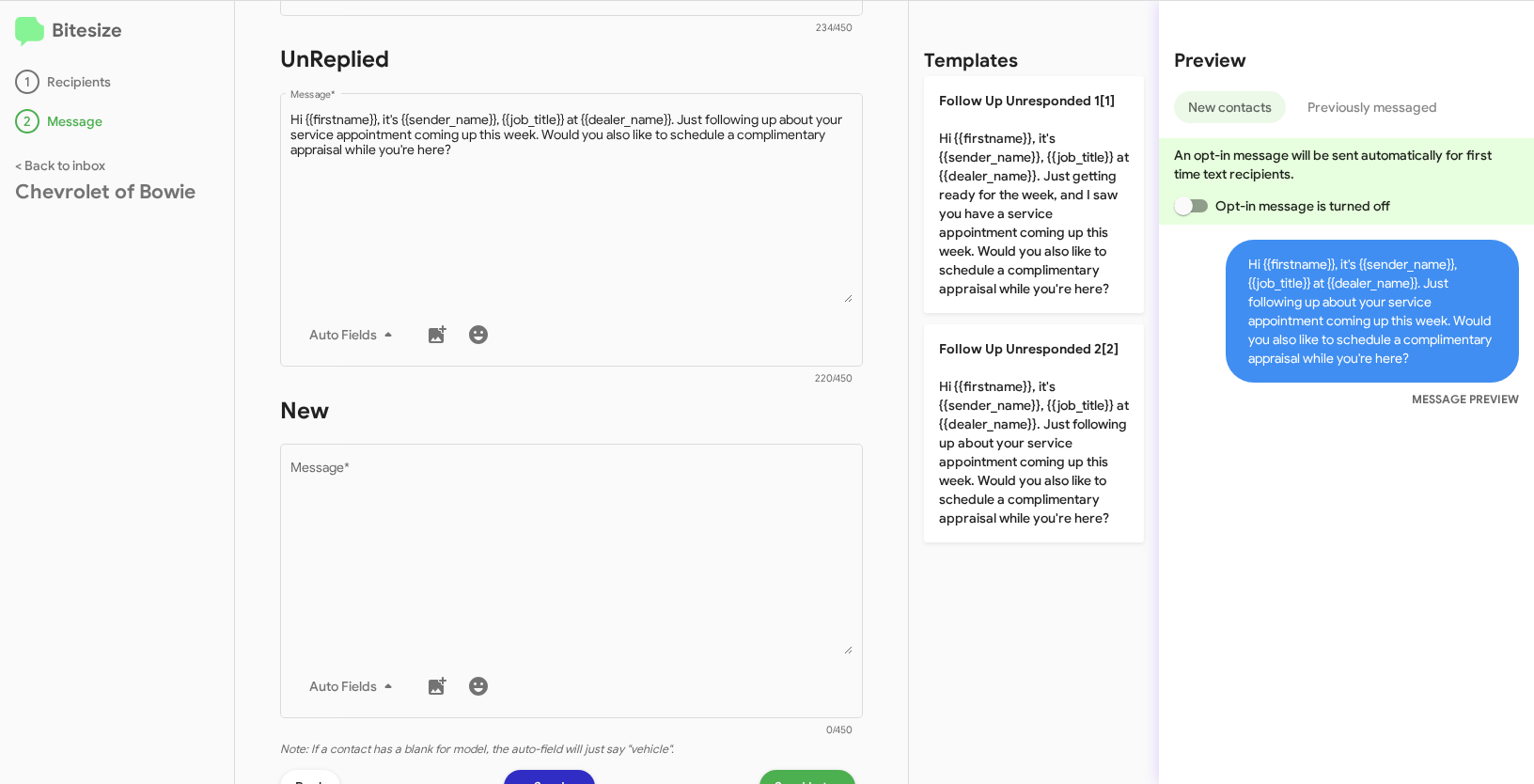
scroll to position [849, 0]
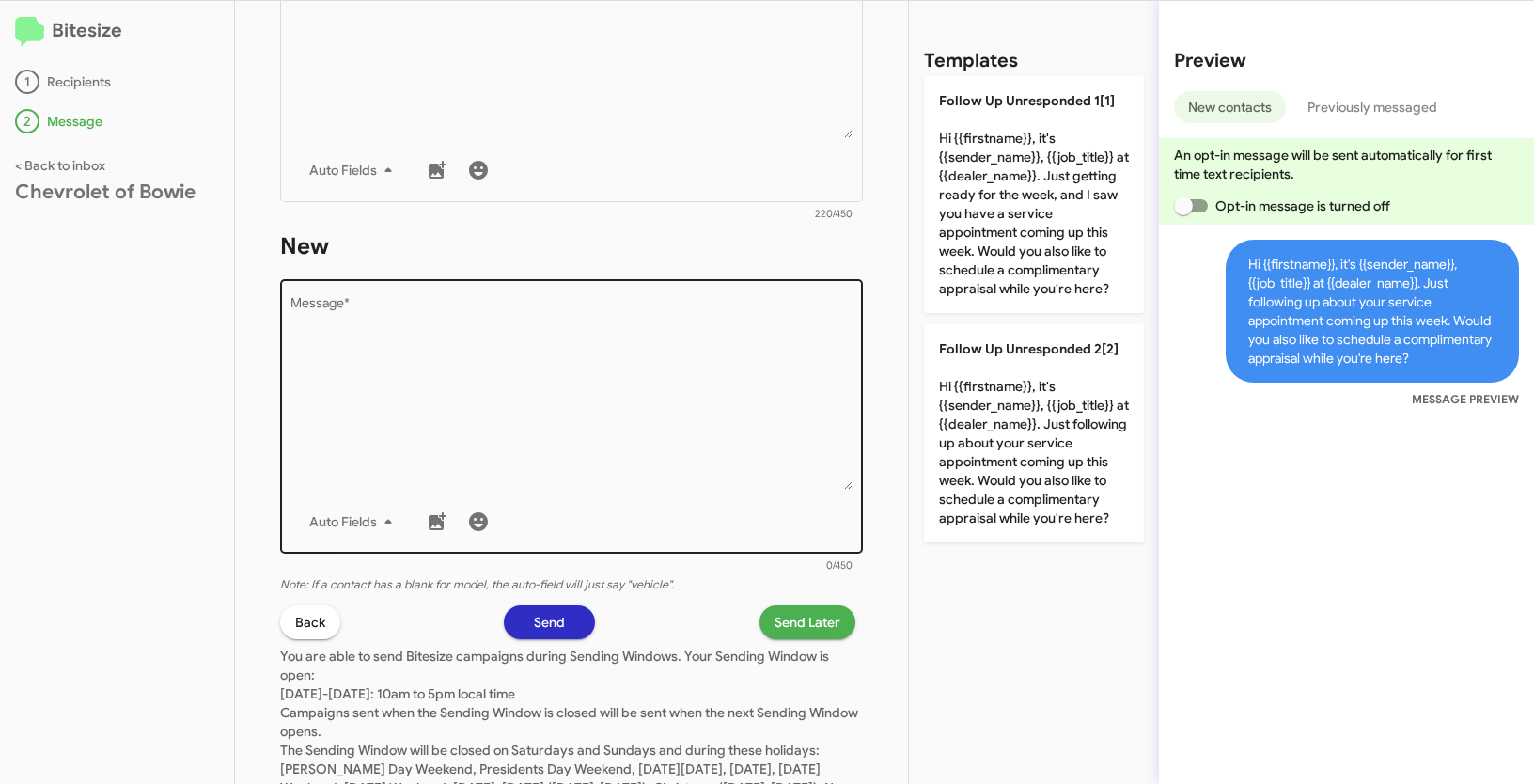
click at [702, 407] on textarea "Message *" at bounding box center [571, 393] width 563 height 191
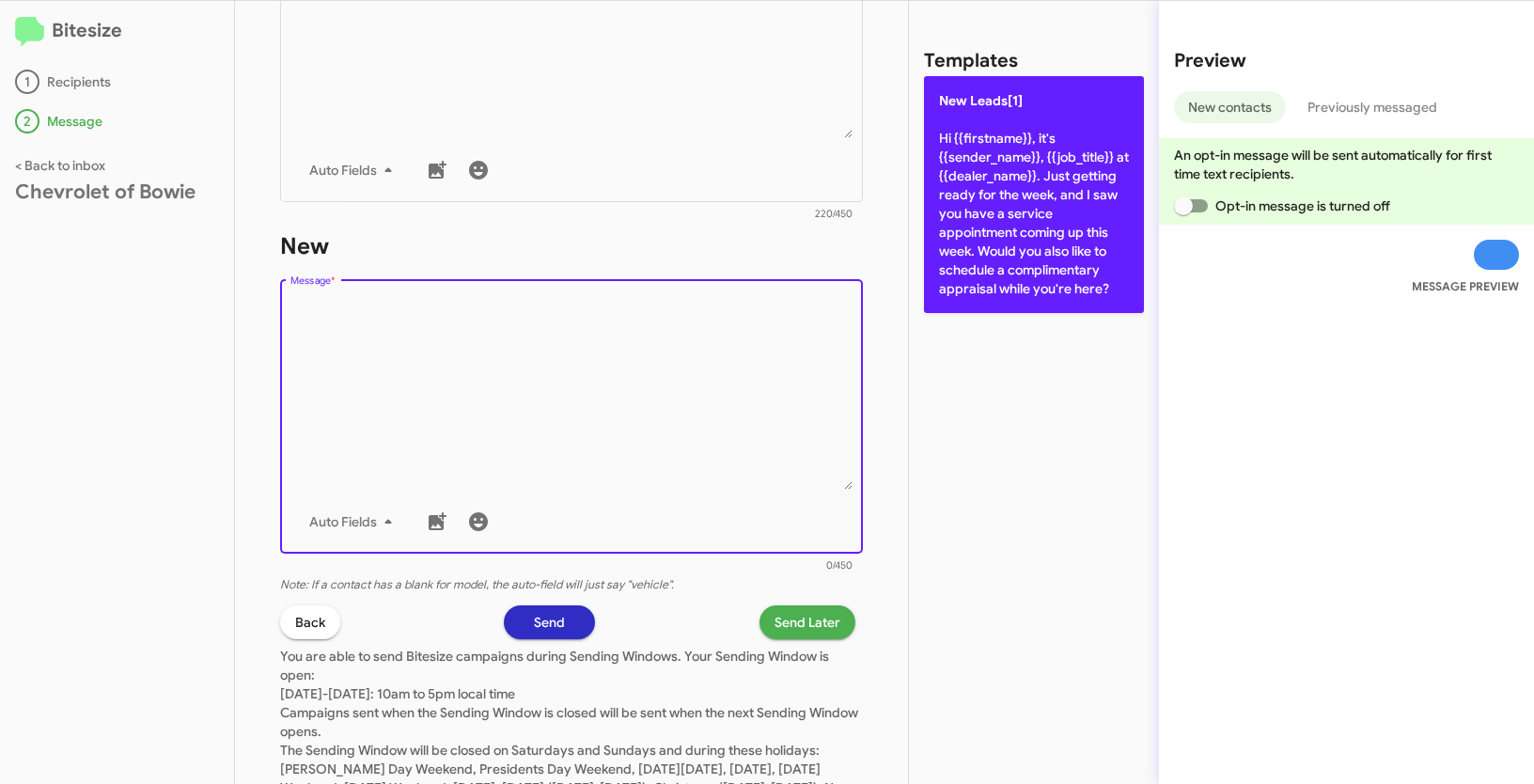
click at [971, 201] on p "New Leads[1] Hi {{firstname}}, it's {{sender_name}}, {{job_title}} at {{dealer_…" at bounding box center [1033, 194] width 220 height 237
type textarea "Hi {{firstname}}, it's {{sender_name}}, {{job_title}} at {{dealer_name}}. Just …"
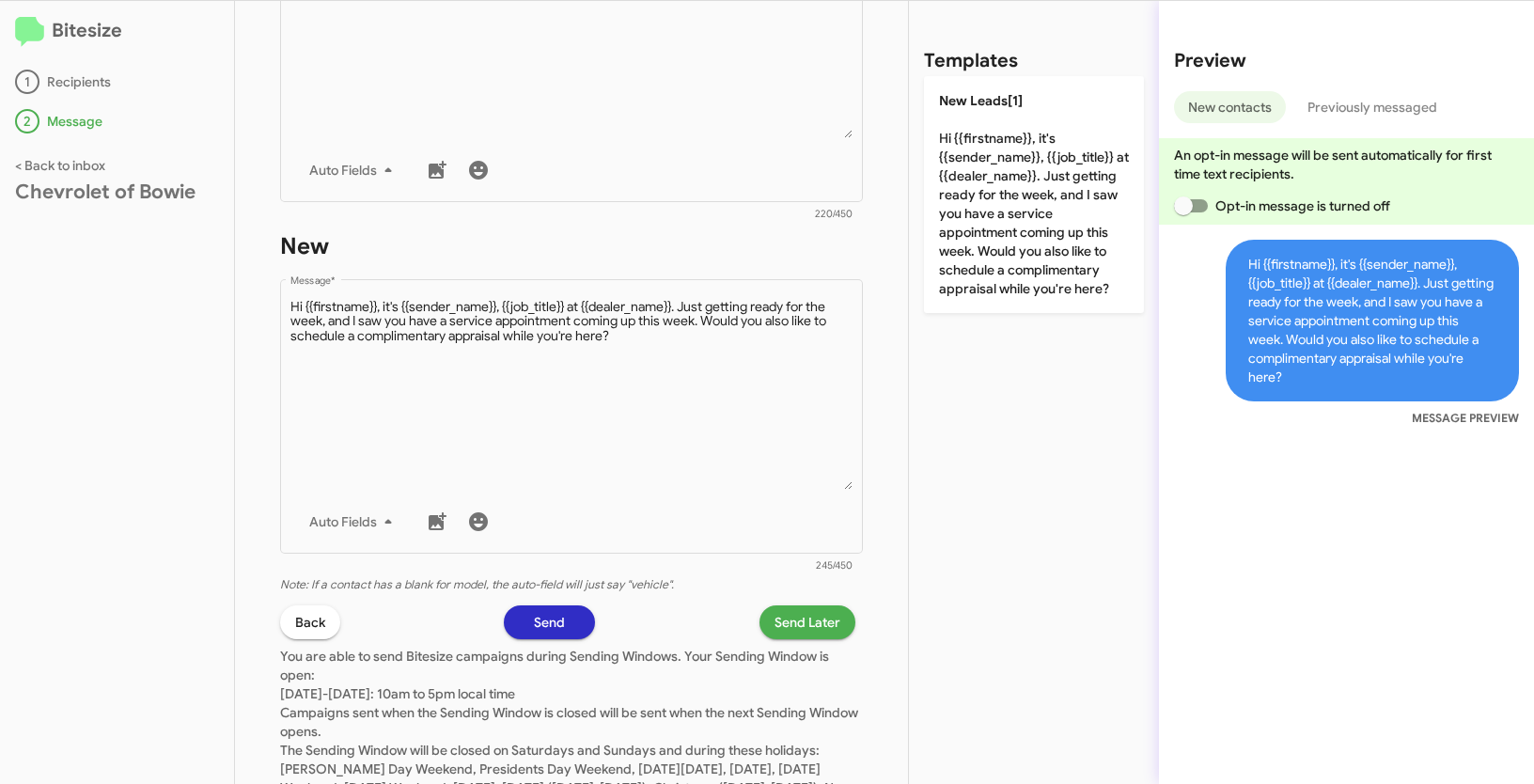
click at [775, 620] on span "Send Later" at bounding box center [808, 622] width 66 height 34
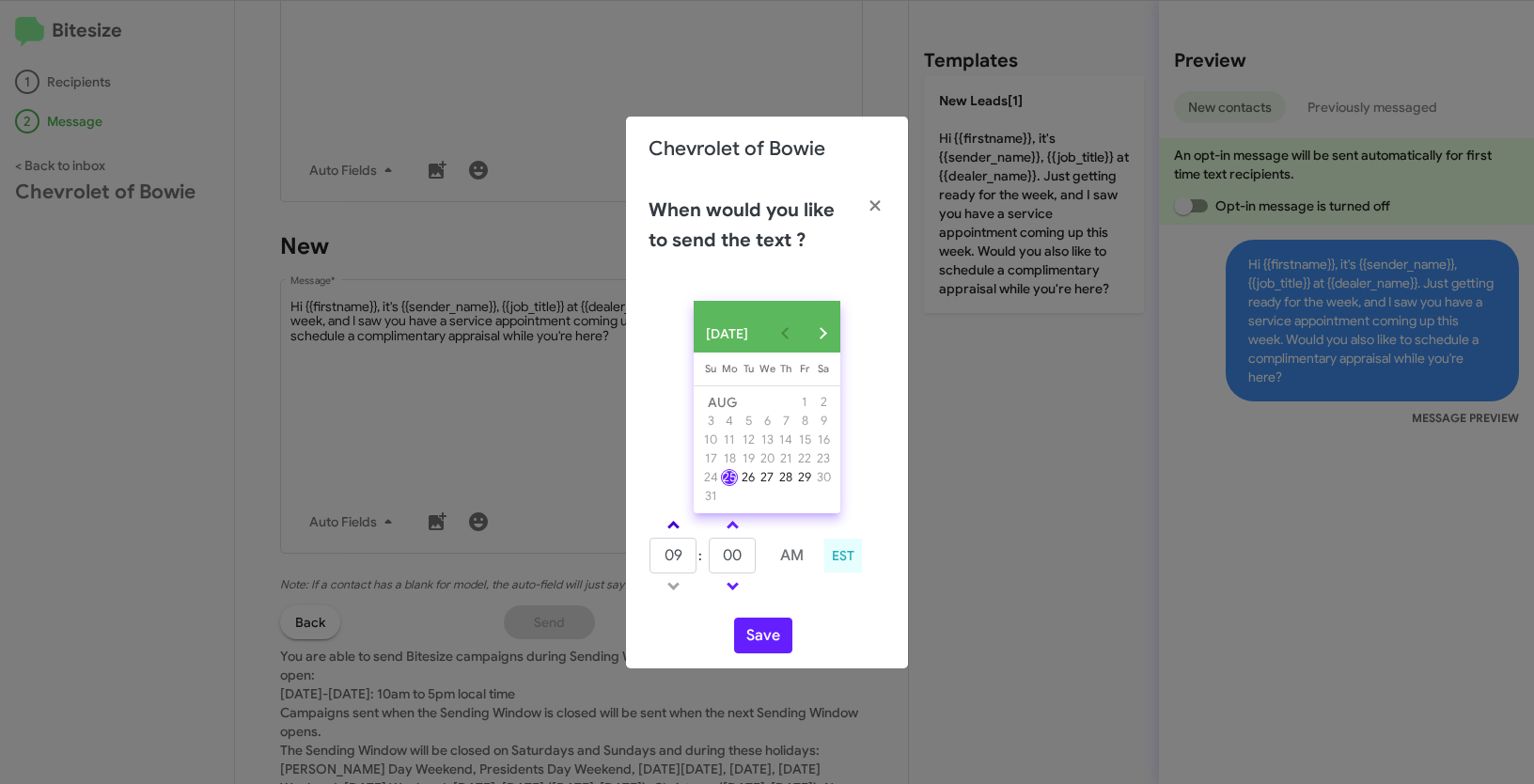
click at [682, 528] on link at bounding box center [673, 524] width 33 height 22
type input "10"
click at [767, 638] on button "Save" at bounding box center [764, 635] width 58 height 36
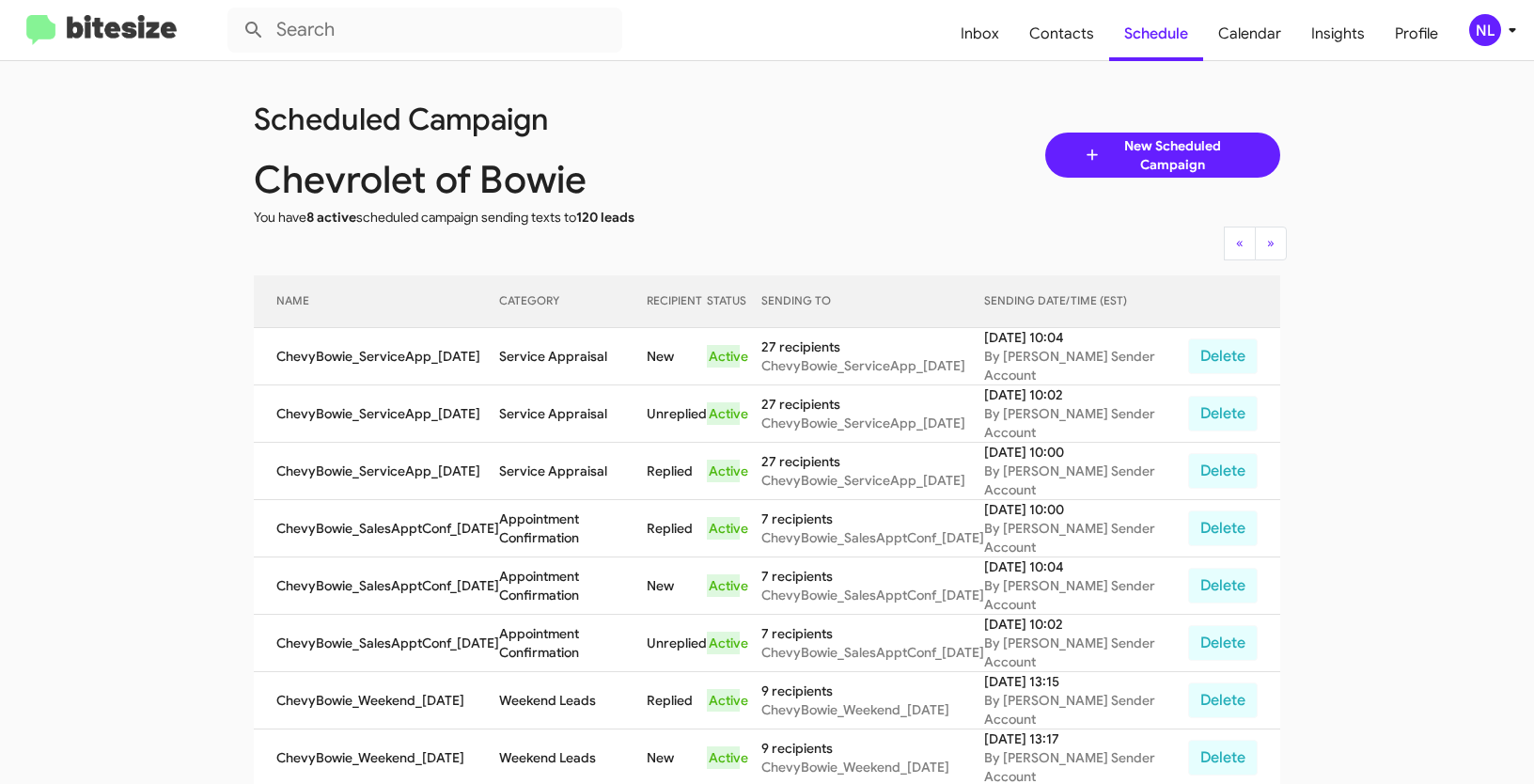
click at [1476, 34] on div "NL" at bounding box center [1485, 30] width 32 height 32
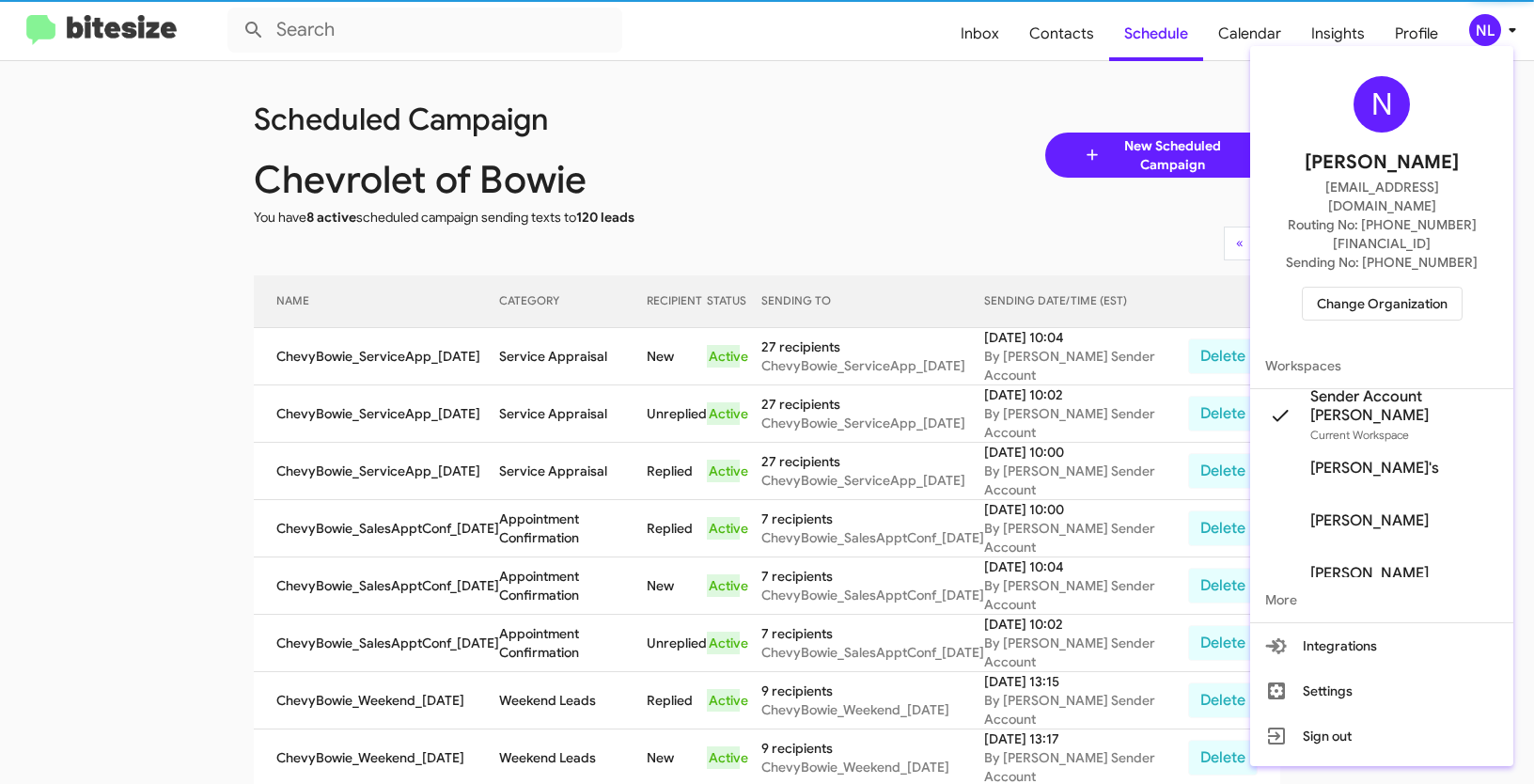
click at [1412, 287] on span "Change Organization" at bounding box center [1382, 303] width 131 height 32
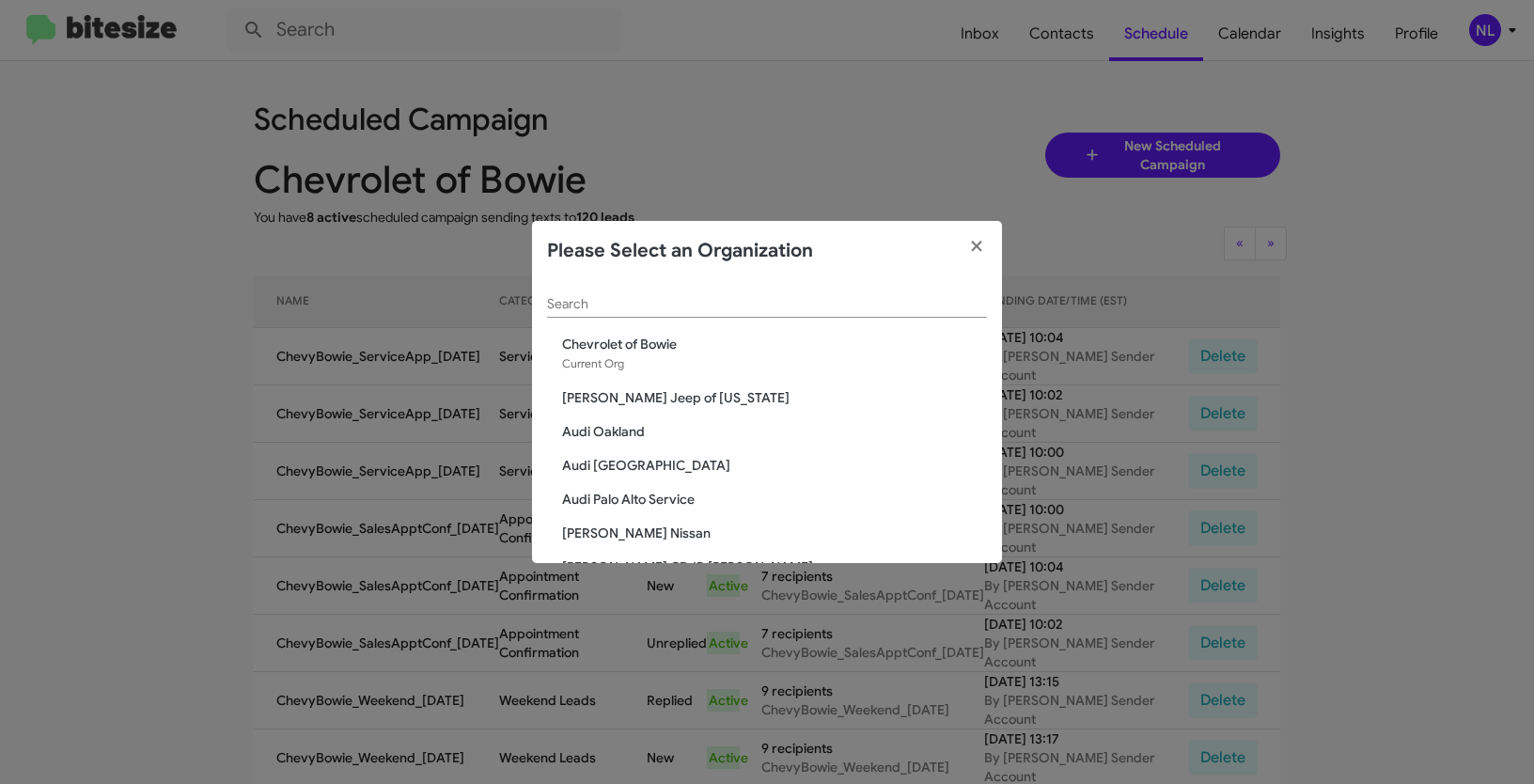
click at [850, 316] on div "Search" at bounding box center [767, 299] width 440 height 37
paste input "Clarksville CDJR"
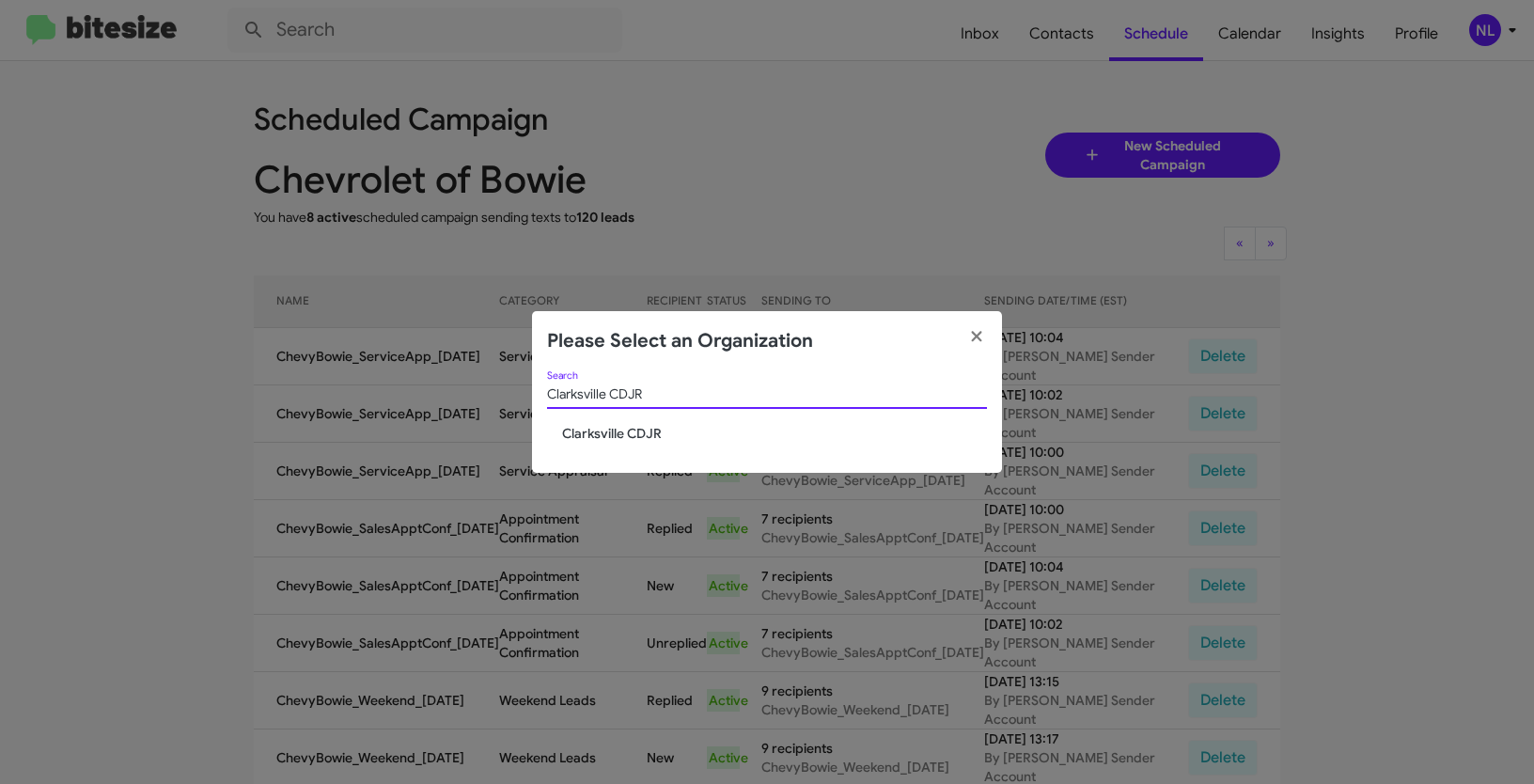
type input "Clarksville CDJR"
click at [615, 425] on span "Clarksville CDJR" at bounding box center [774, 433] width 425 height 19
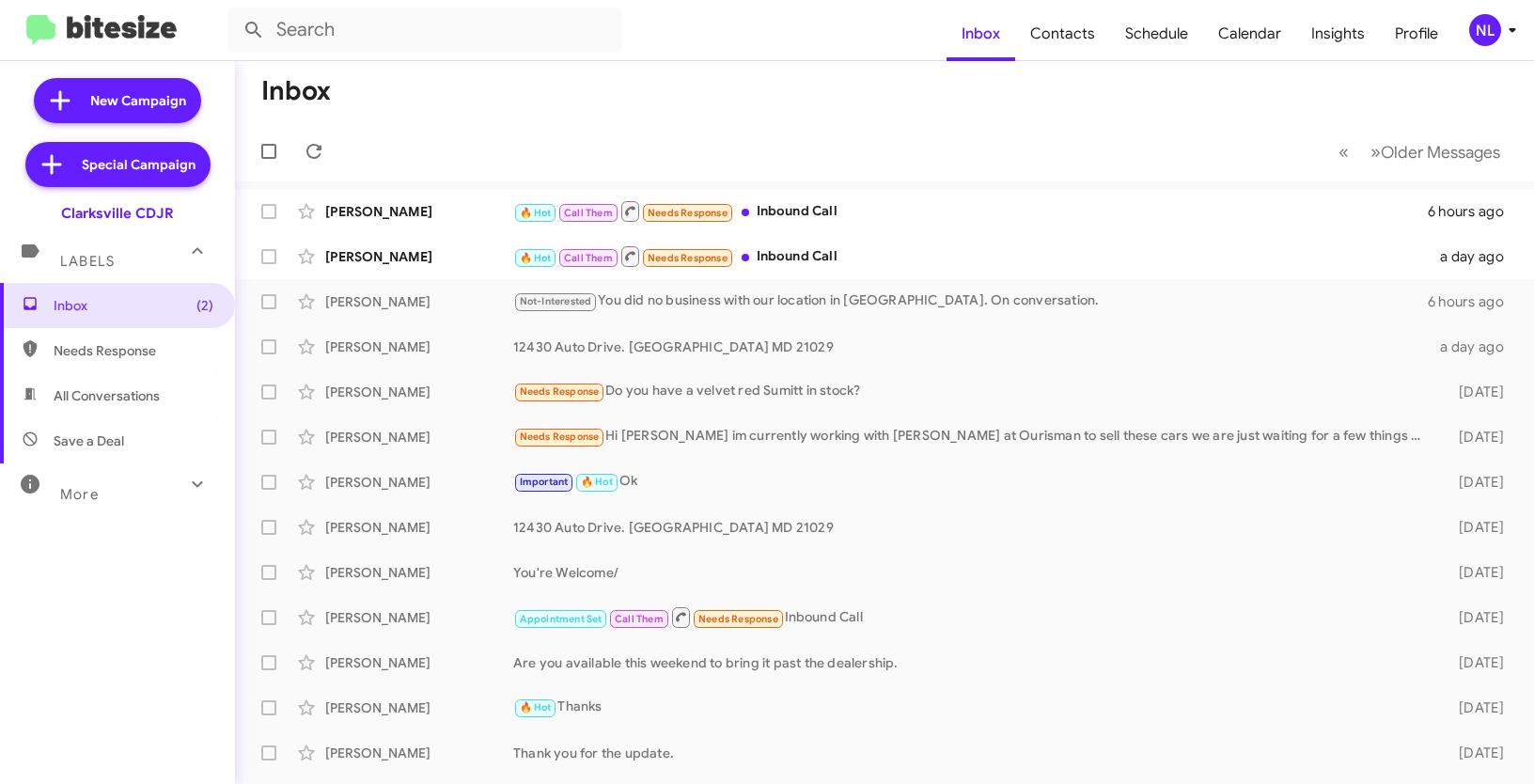
click at [1485, 31] on div "NL" at bounding box center [1485, 30] width 32 height 32
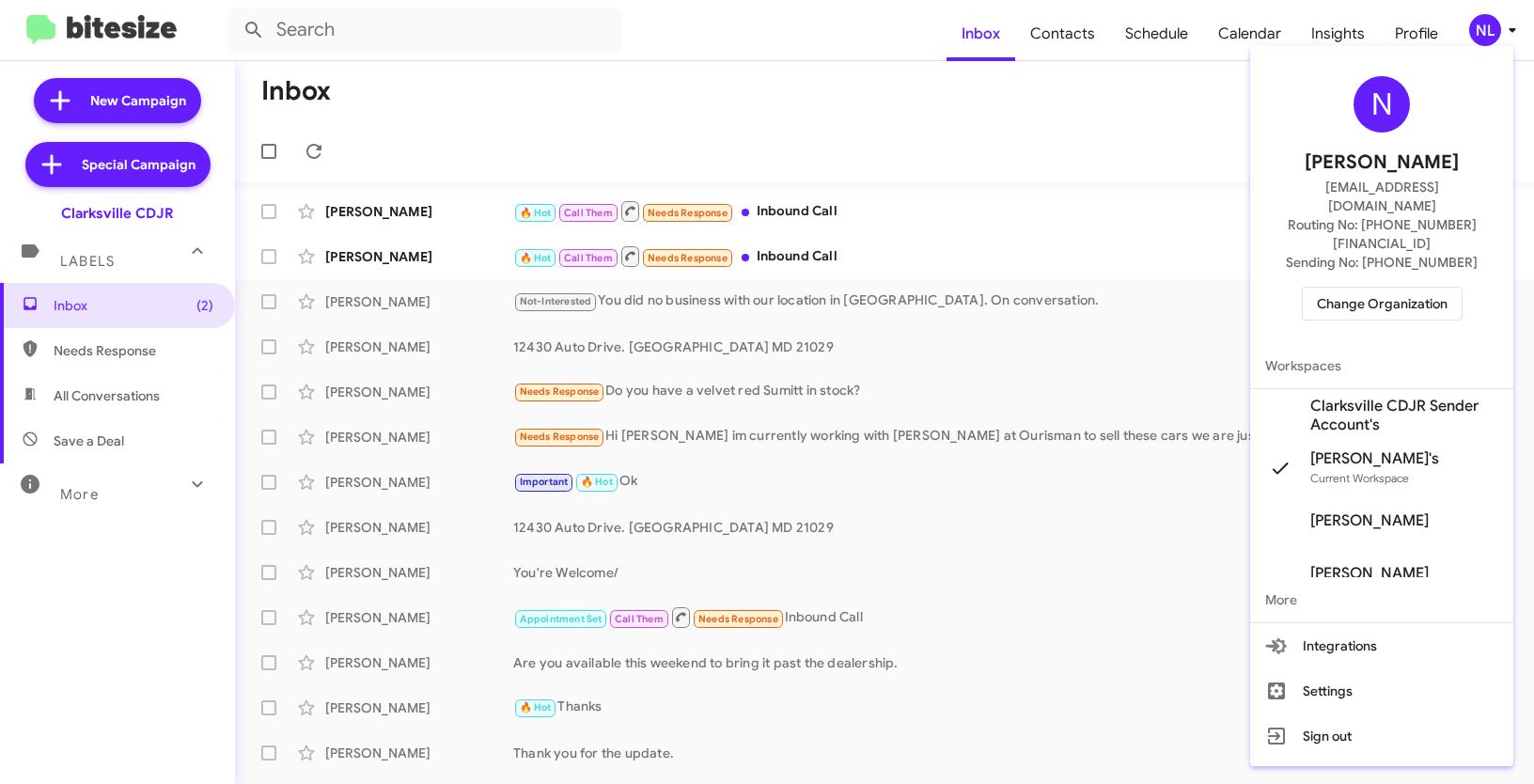
click at [1377, 397] on span "Clarksville CDJR Sender Account's" at bounding box center [1404, 416] width 188 height 38
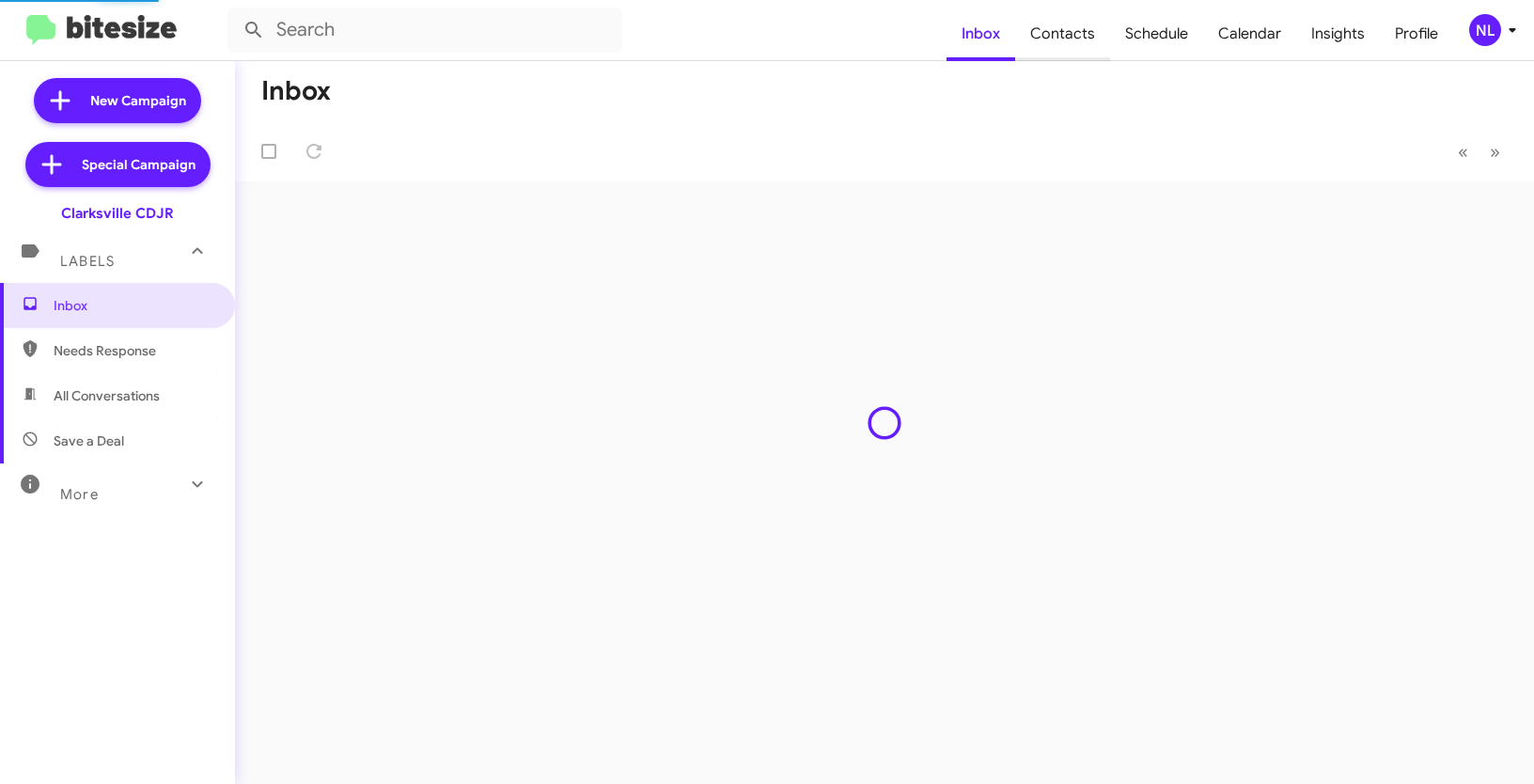
click at [1064, 41] on span "Contacts" at bounding box center [1063, 34] width 95 height 55
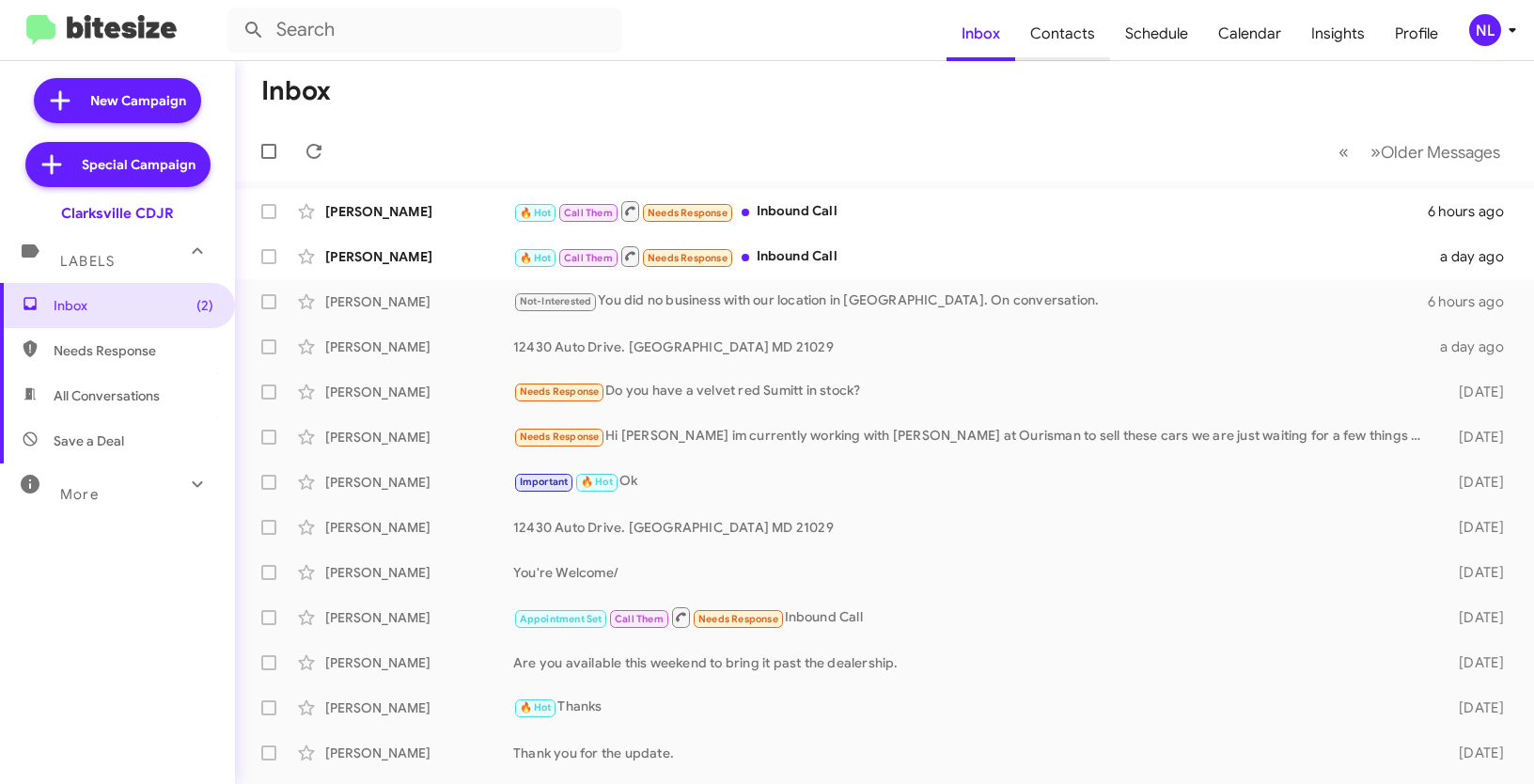
type input "in:groups"
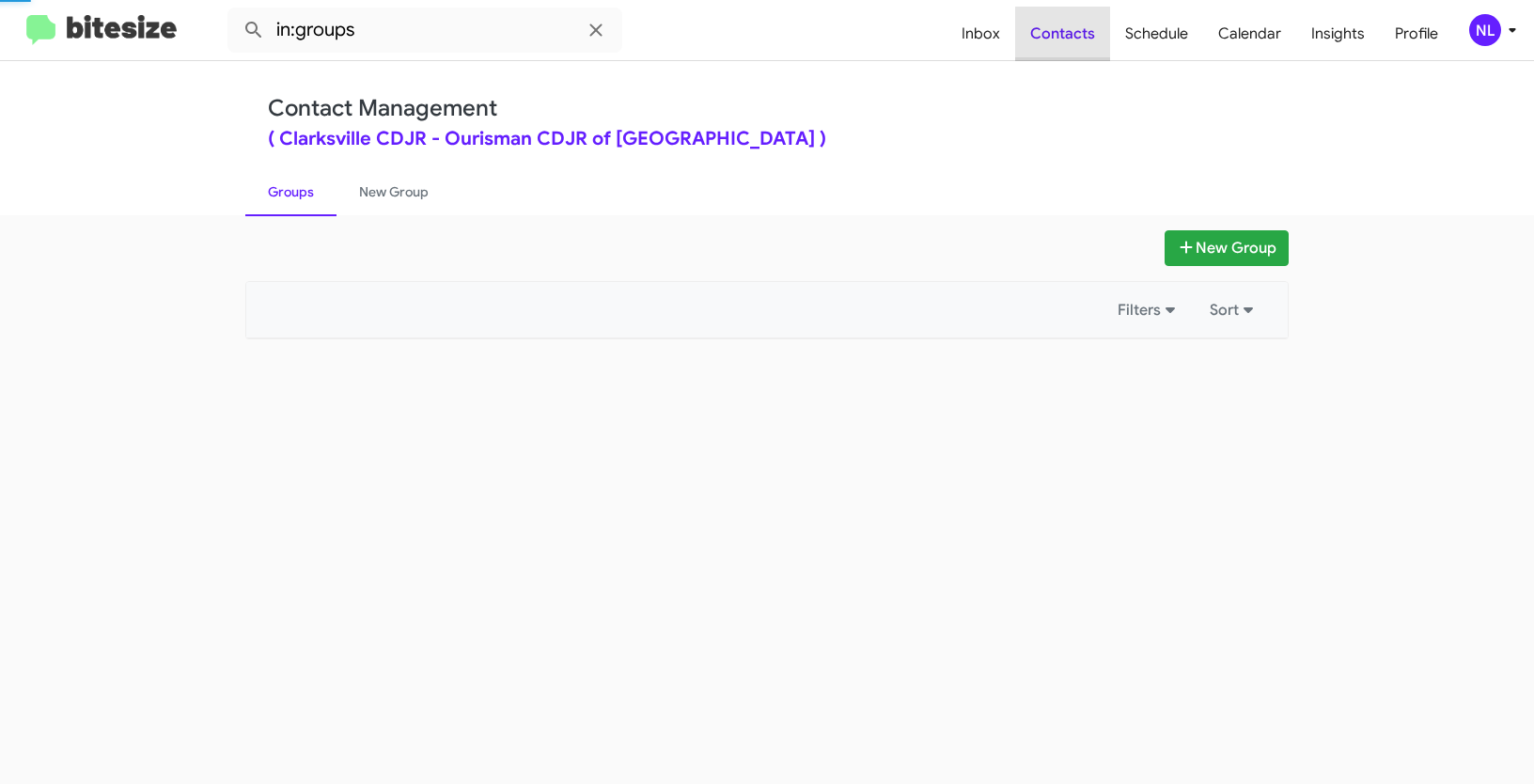
click at [1077, 37] on span "Contacts" at bounding box center [1063, 34] width 95 height 55
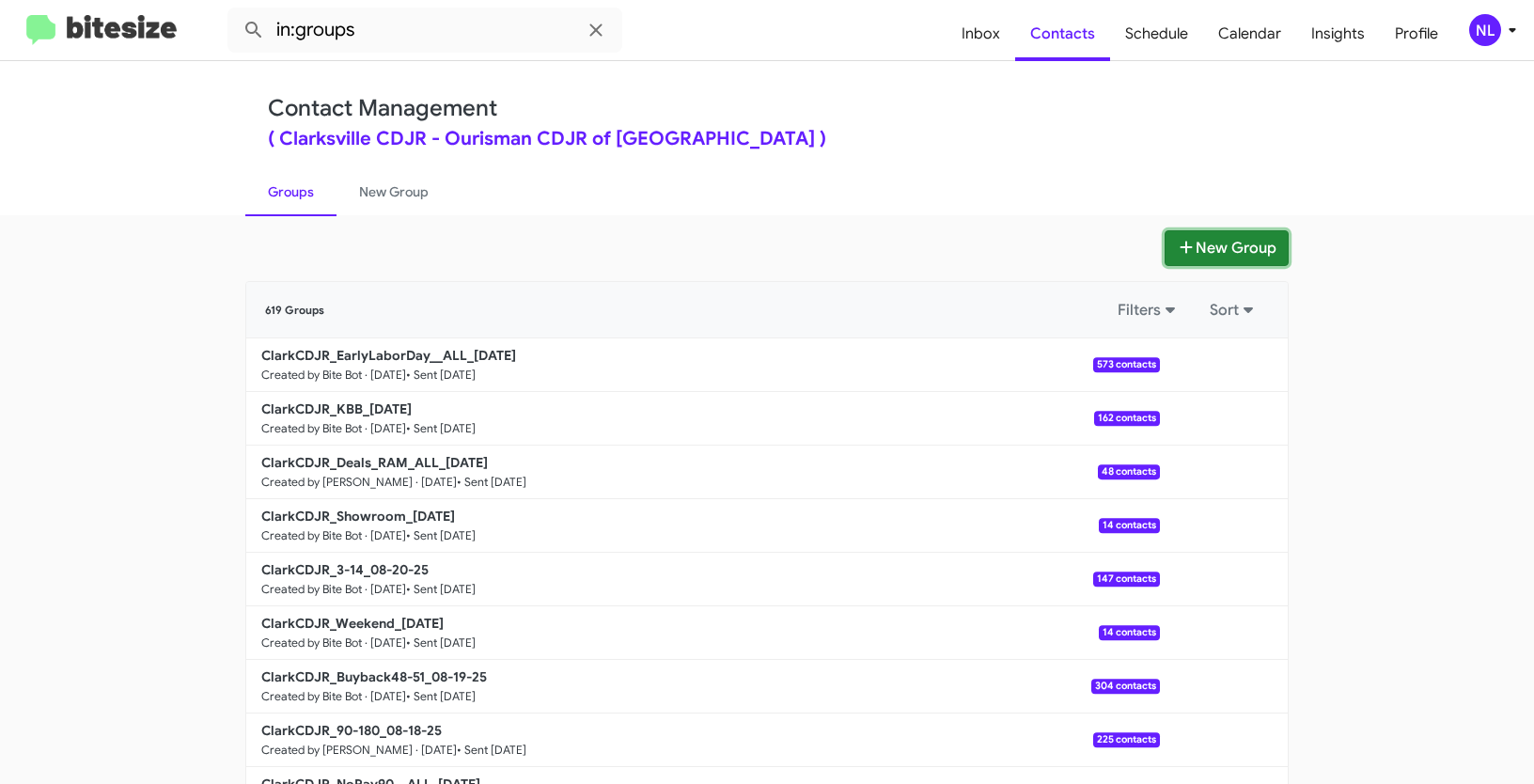
click at [1217, 240] on button "New Group" at bounding box center [1227, 248] width 124 height 36
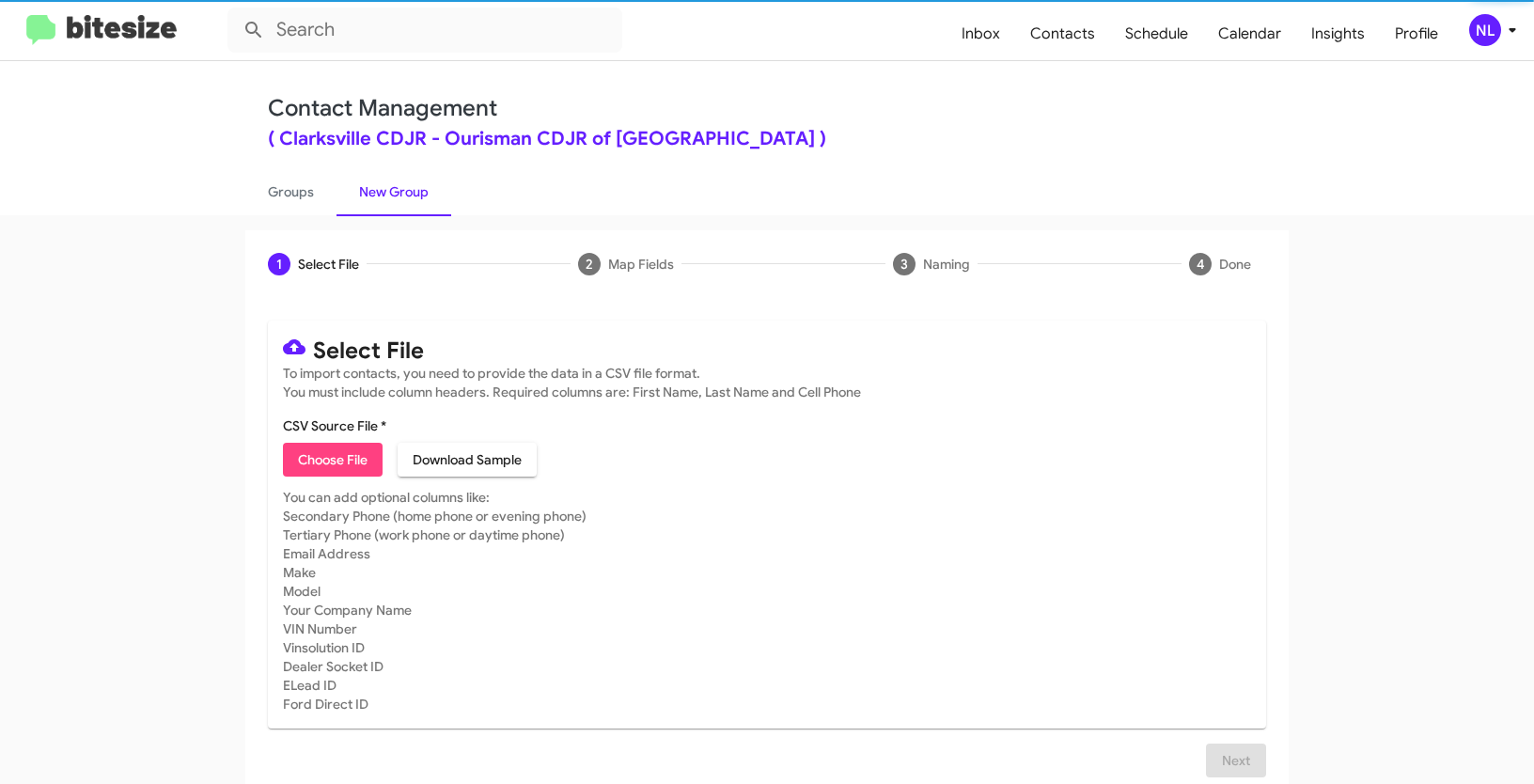
click at [325, 468] on span "Choose File" at bounding box center [333, 460] width 70 height 34
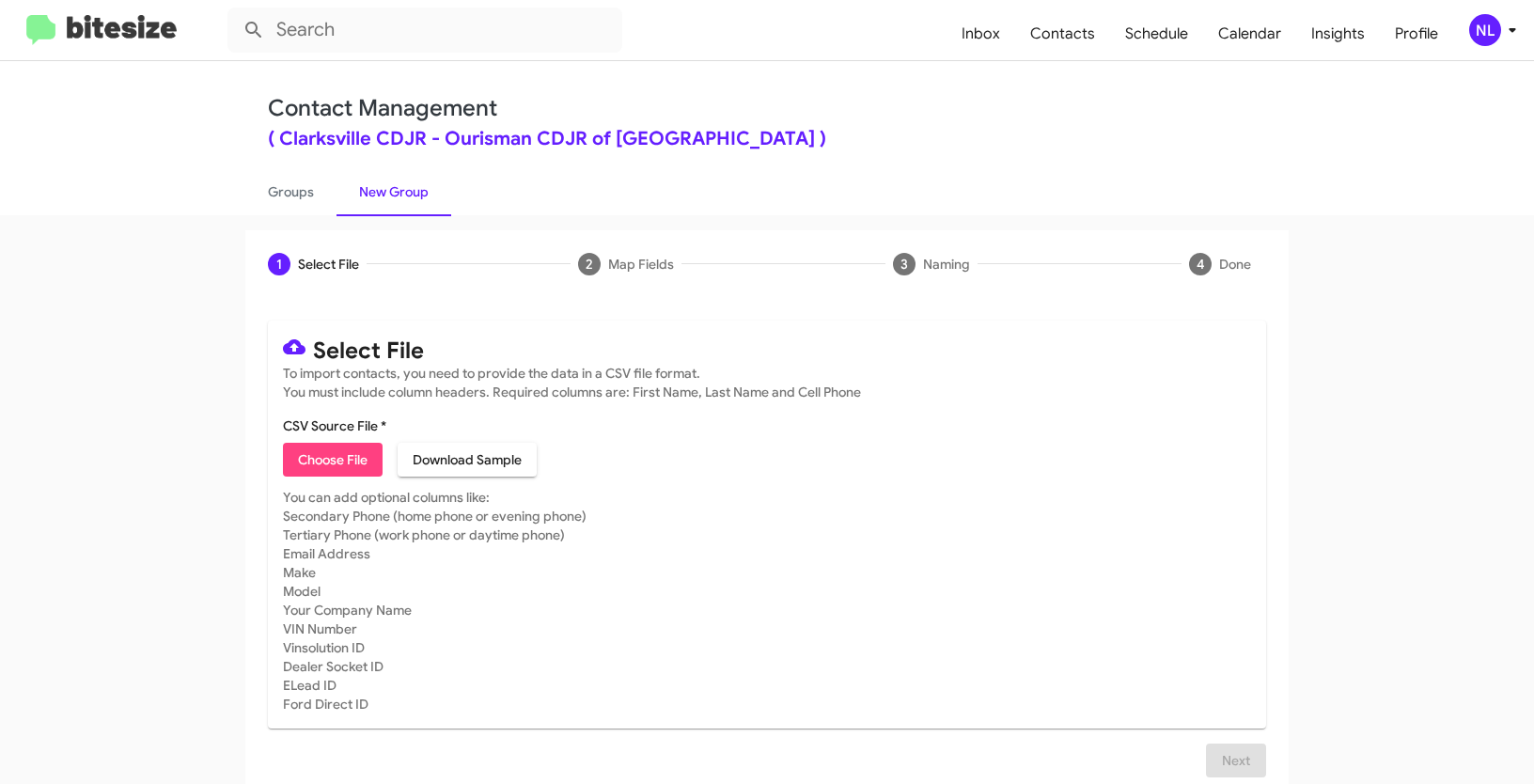
type input "ClarkCDJR_90-180_08-25-25"
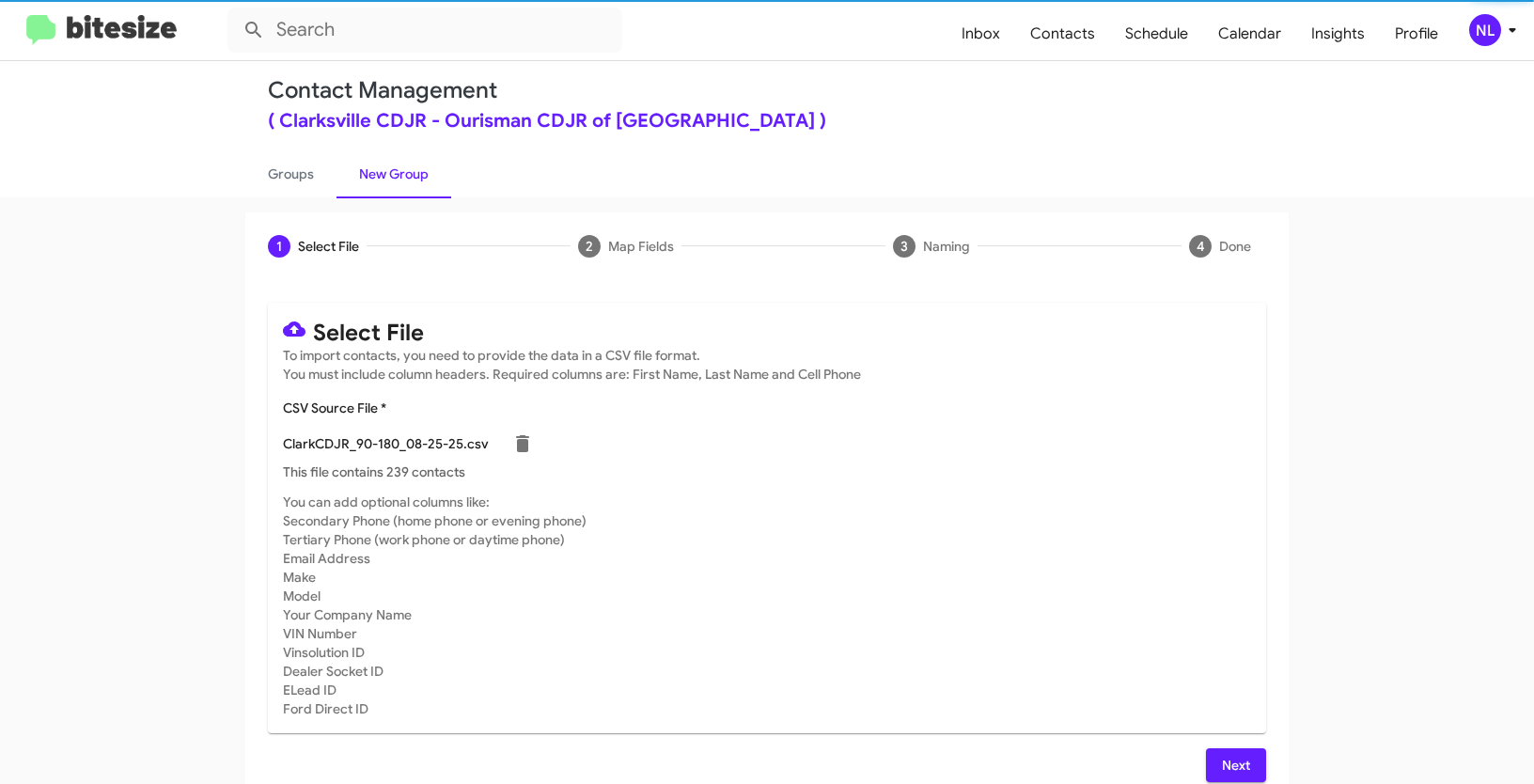
scroll to position [38, 0]
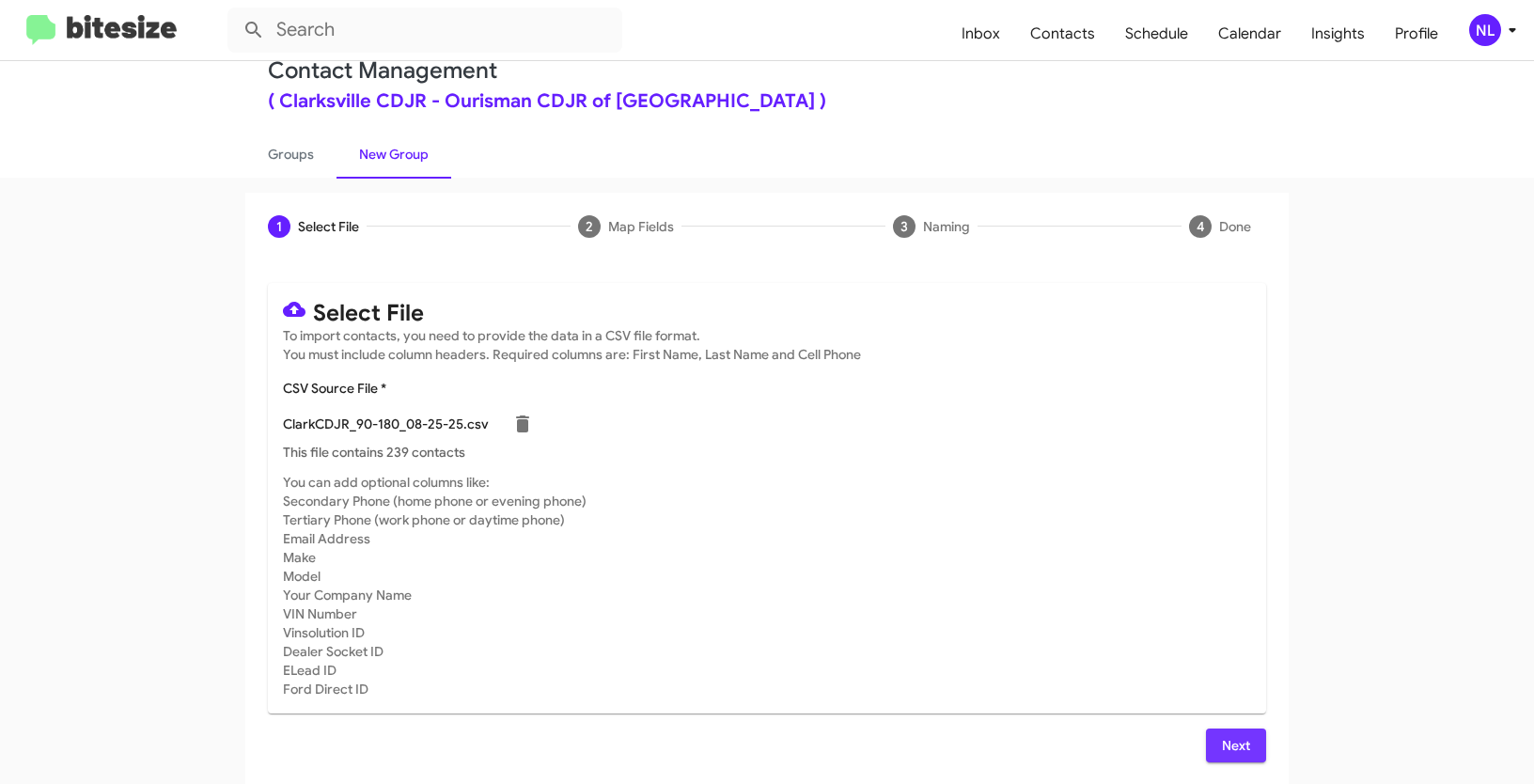
click at [1222, 733] on span "Next" at bounding box center [1236, 745] width 30 height 34
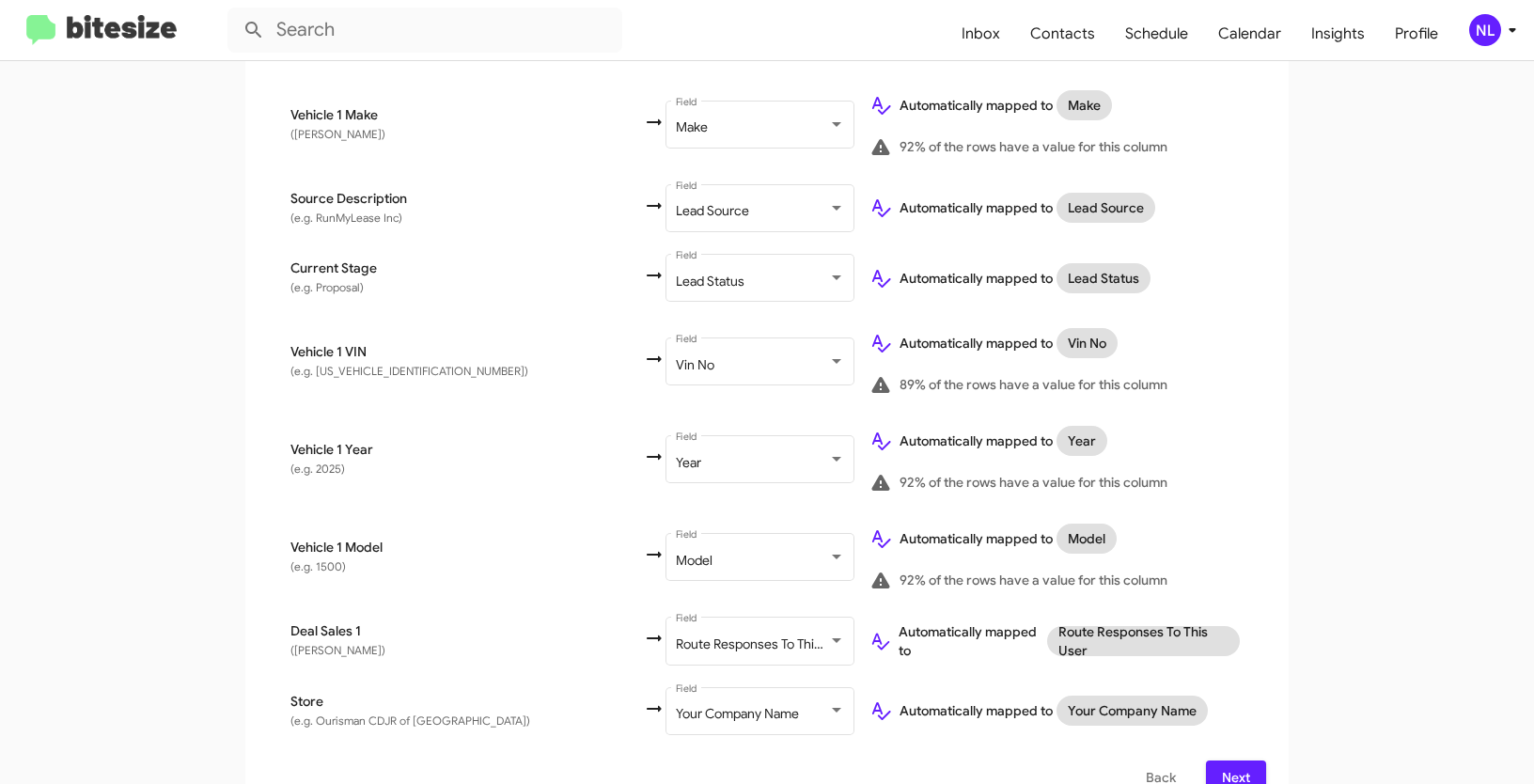
scroll to position [1007, 0]
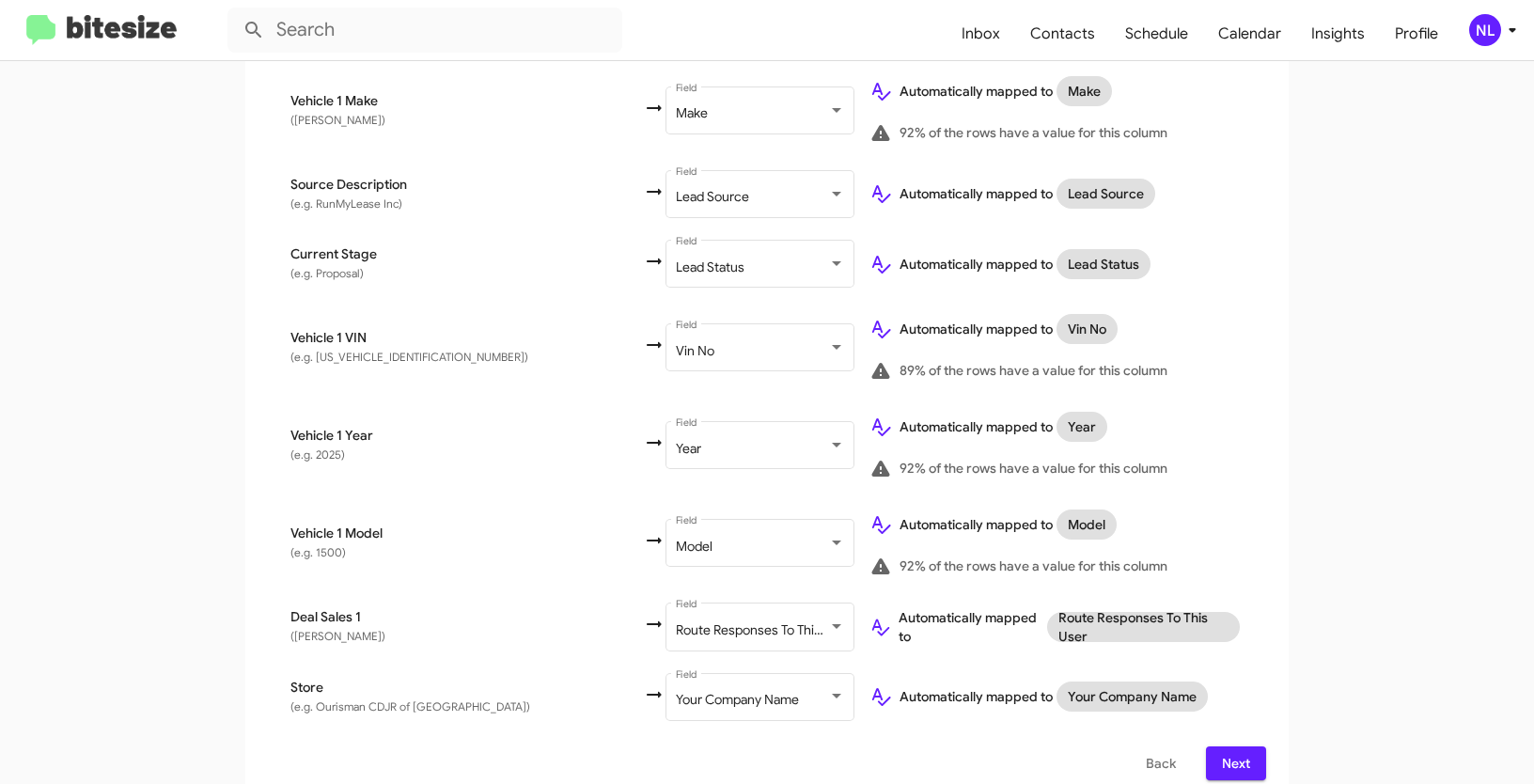
click at [1222, 746] on span "Next" at bounding box center [1236, 763] width 30 height 34
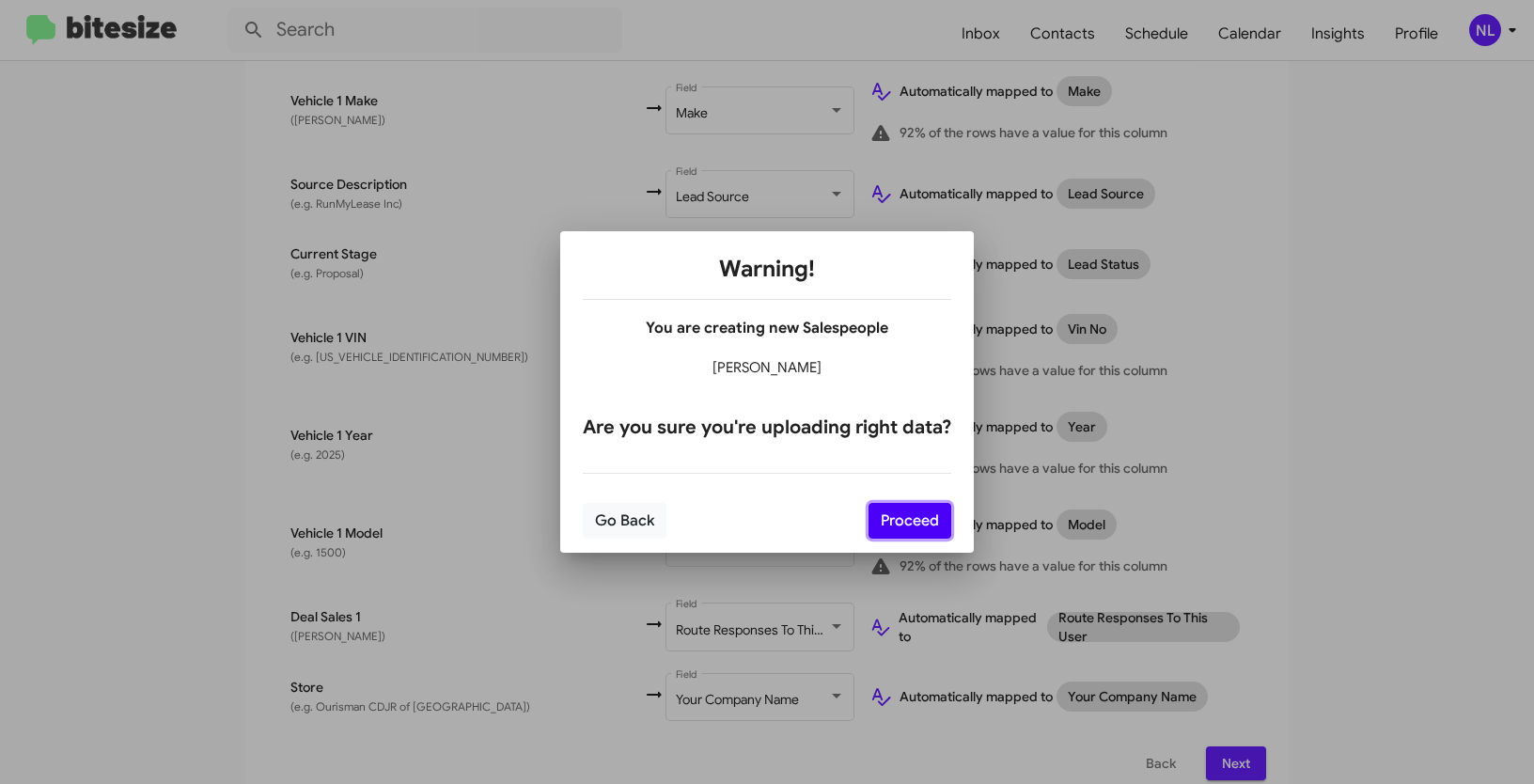
click at [919, 524] on button "Proceed" at bounding box center [910, 520] width 83 height 36
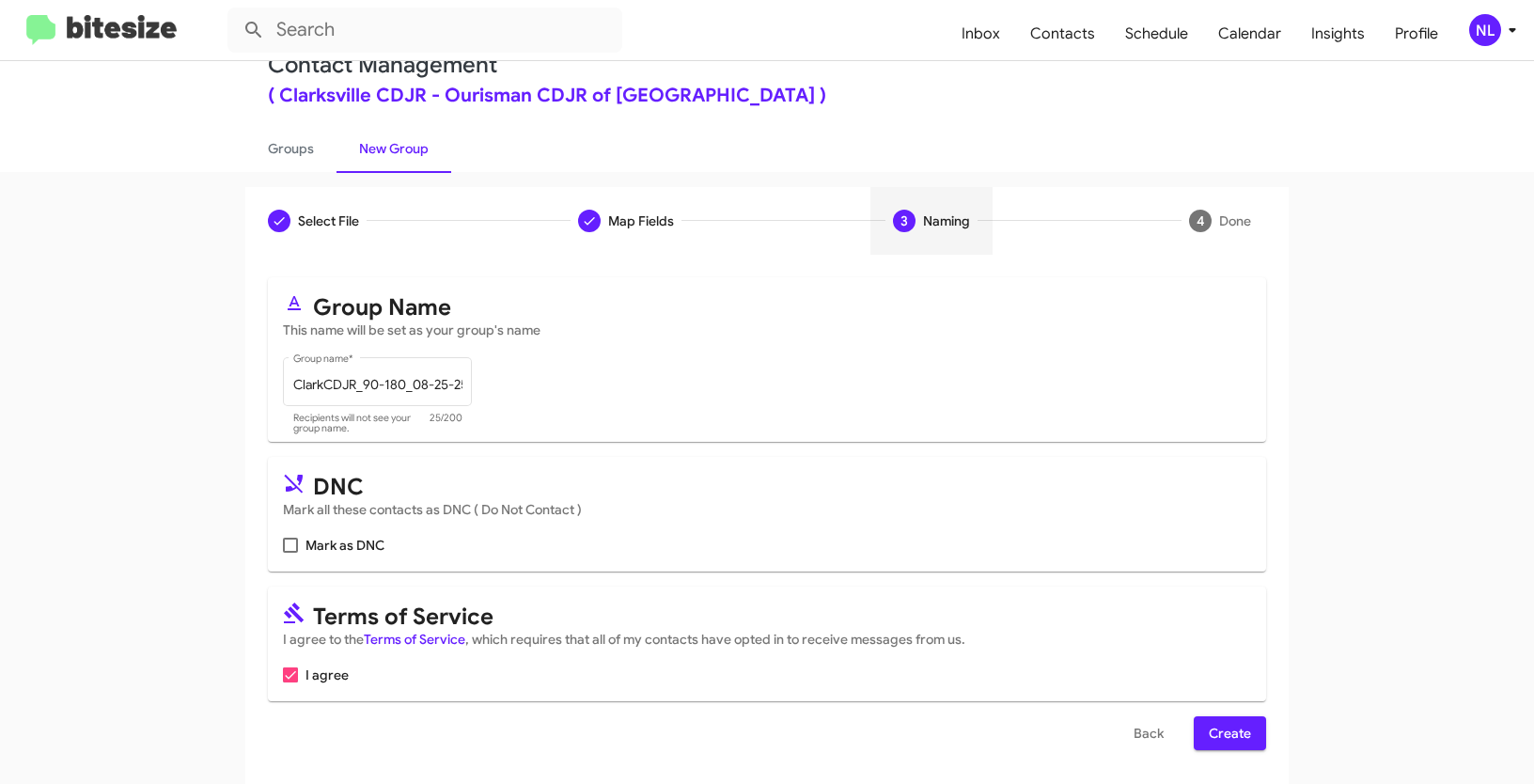
scroll to position [47, 0]
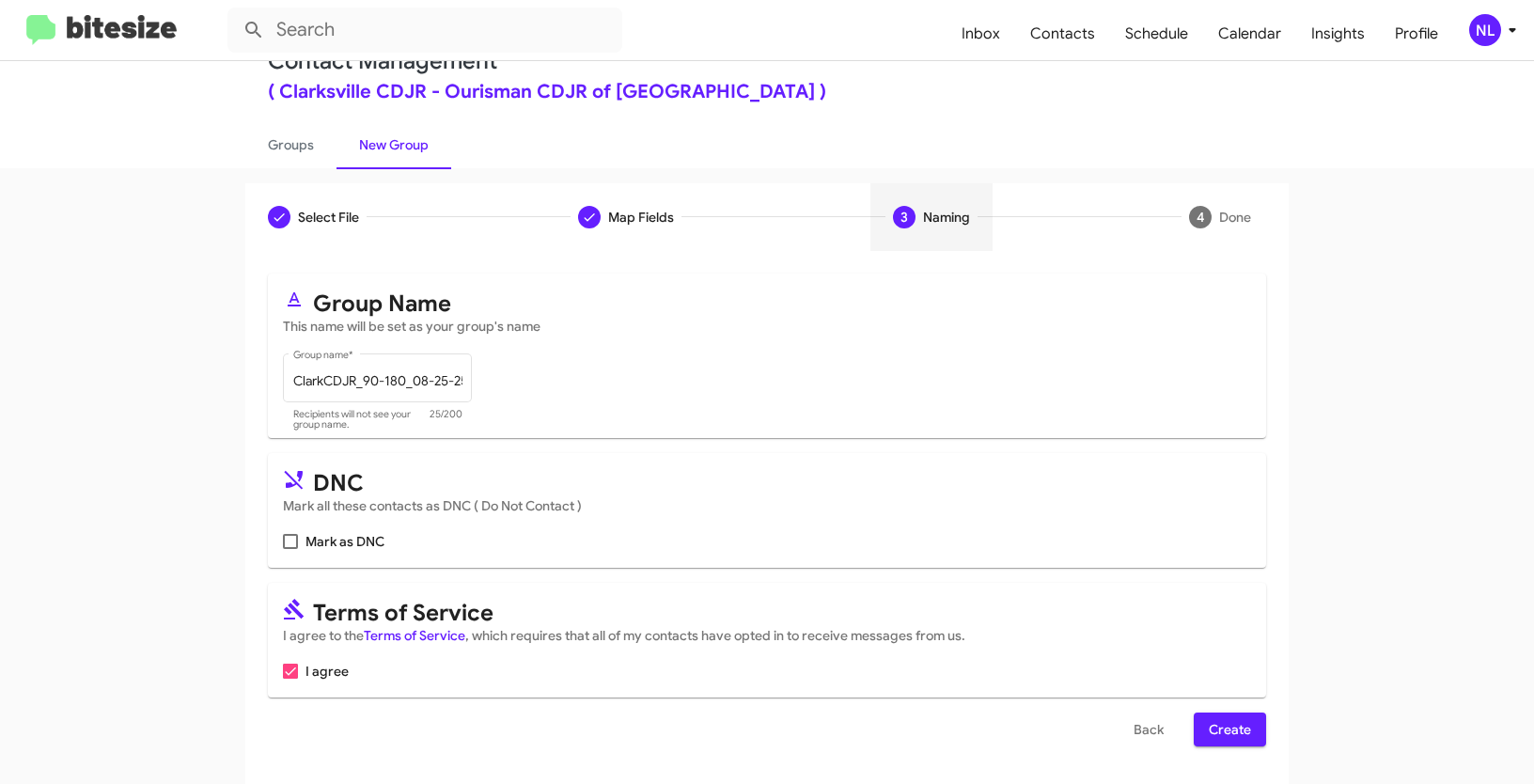
click at [1230, 722] on span "Create" at bounding box center [1229, 729] width 42 height 34
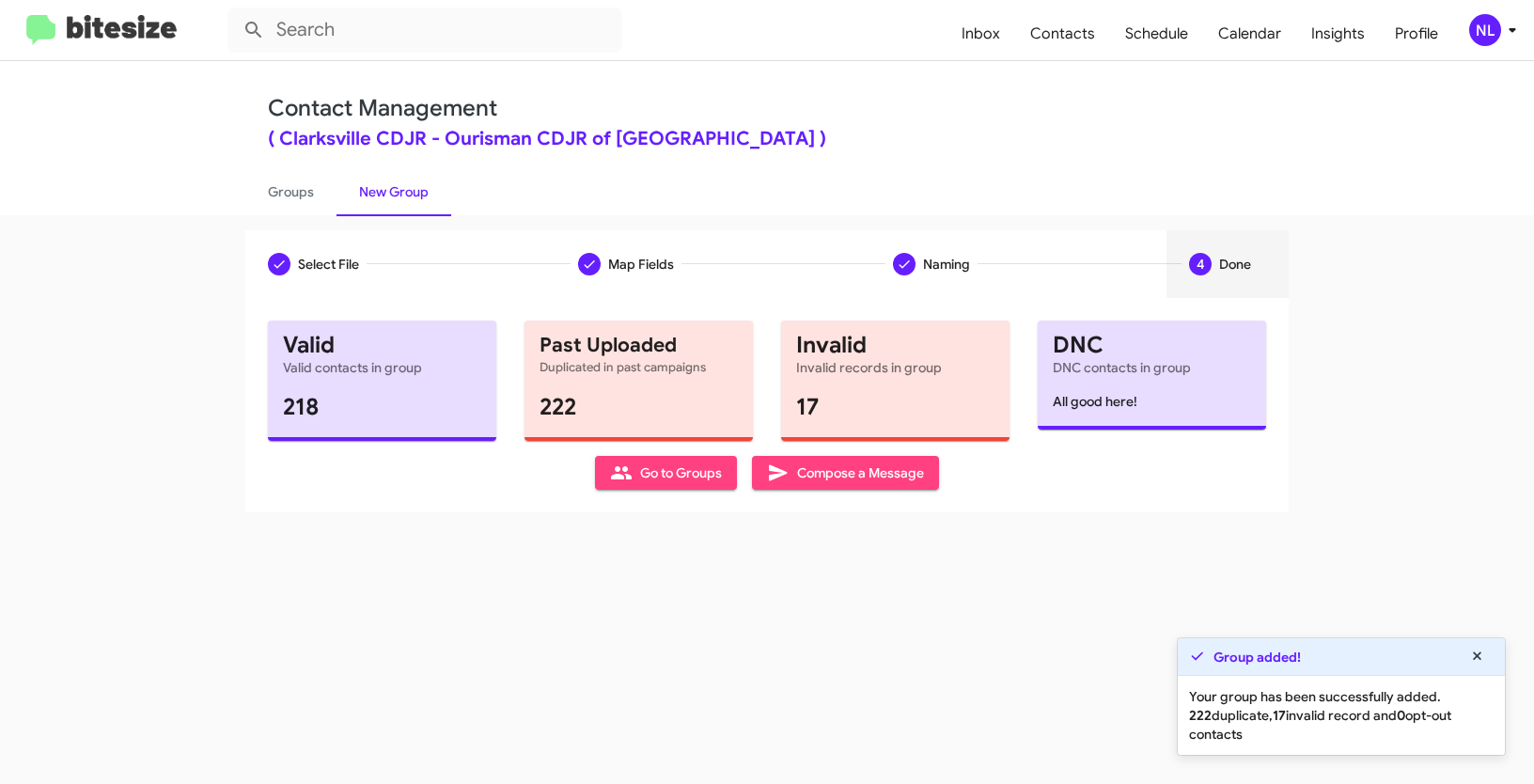
click at [656, 471] on span "Go to Groups" at bounding box center [666, 473] width 112 height 34
type input "in:groups"
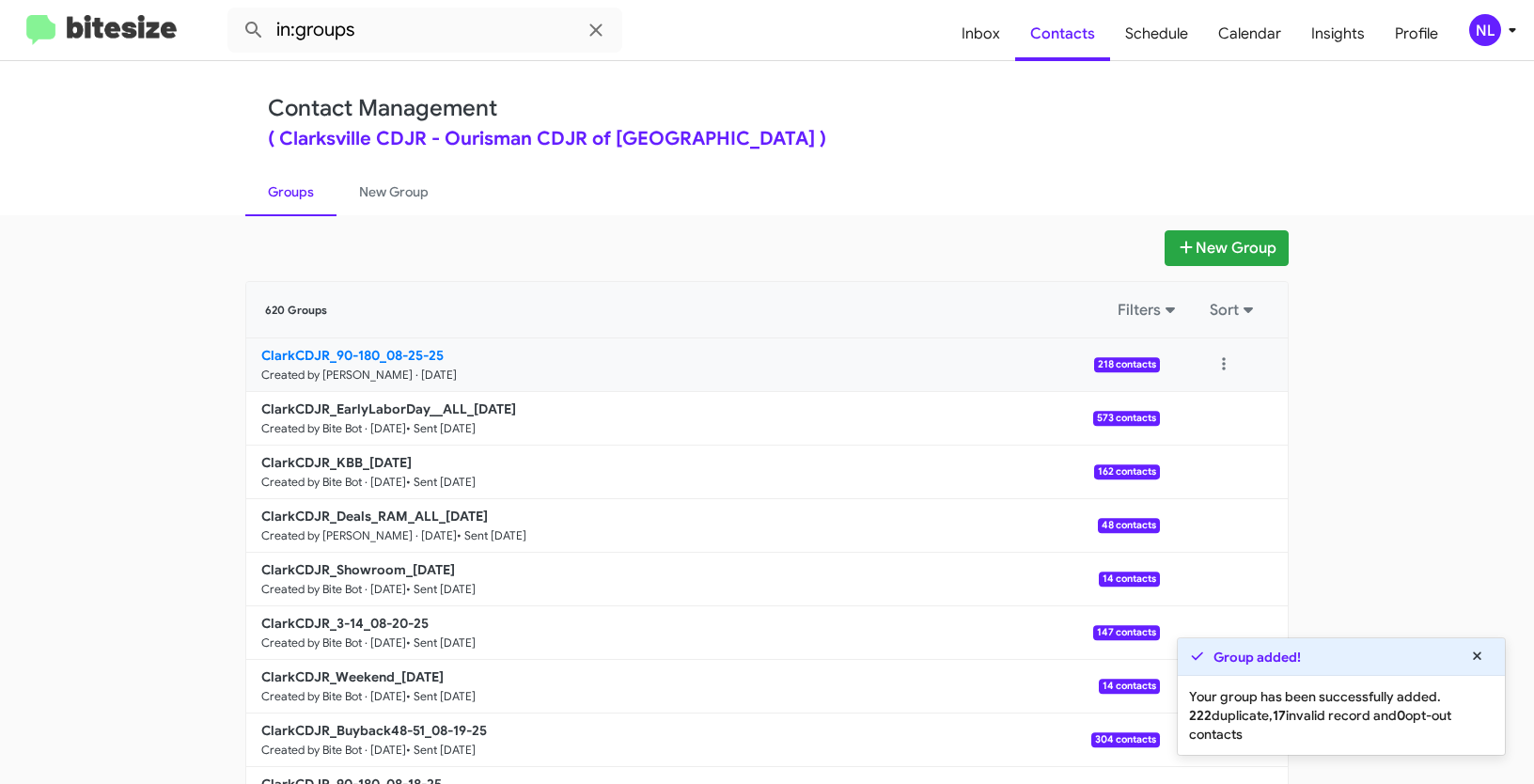
drag, startPoint x: 242, startPoint y: 358, endPoint x: 338, endPoint y: 349, distance: 96.4
click at [338, 349] on link "ClarkCDJR_90-180_08-25-25 Created by [PERSON_NAME] · [DATE] 218 contacts" at bounding box center [702, 365] width 914 height 54
click at [111, 349] on app-groups "New Group 620 Groups Filters Sort ClarkCDJR_90-180_08-25-25 Created by [PERSON_…" at bounding box center [767, 577] width 1534 height 694
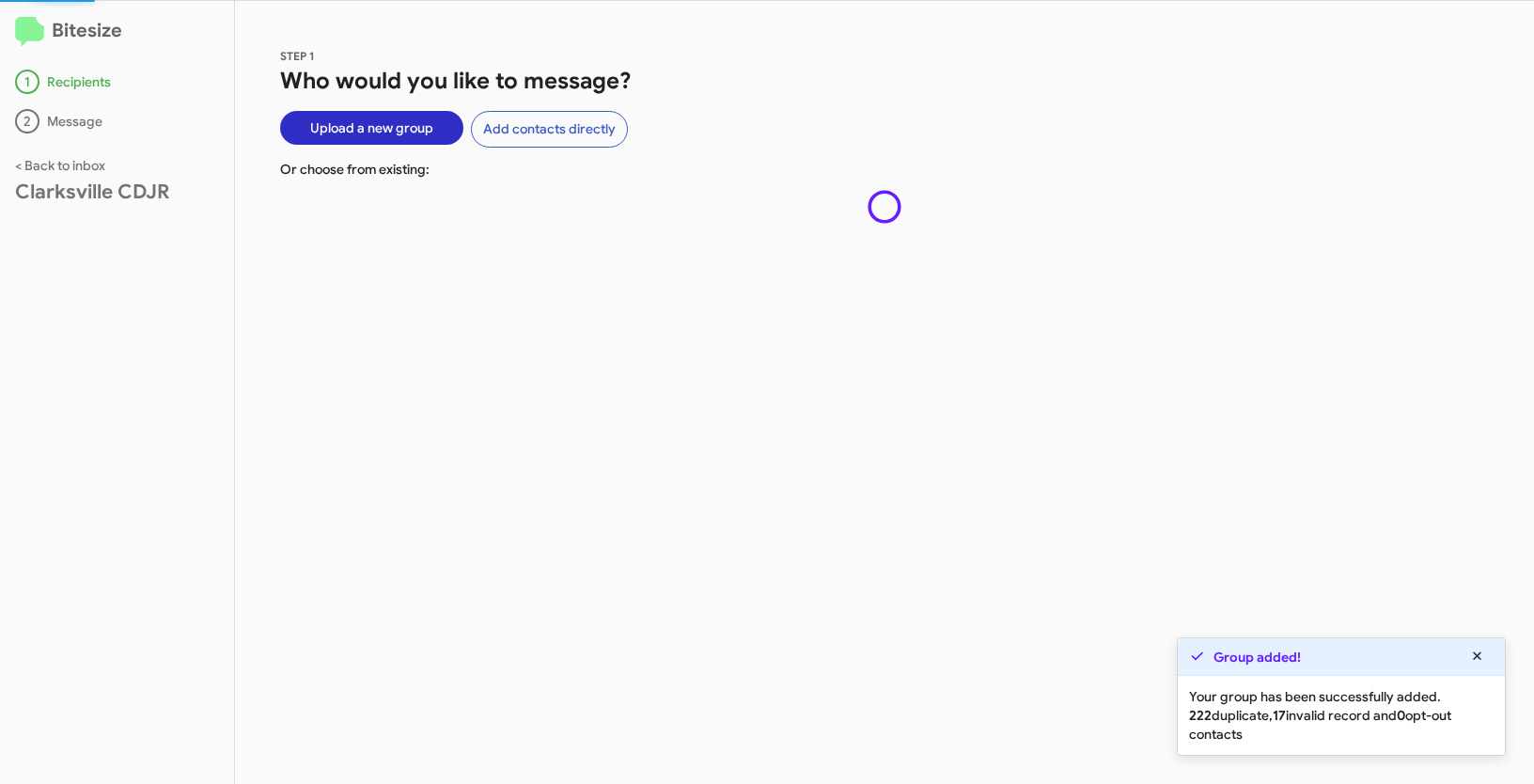
drag, startPoint x: 124, startPoint y: 358, endPoint x: 304, endPoint y: 355, distance: 180.0
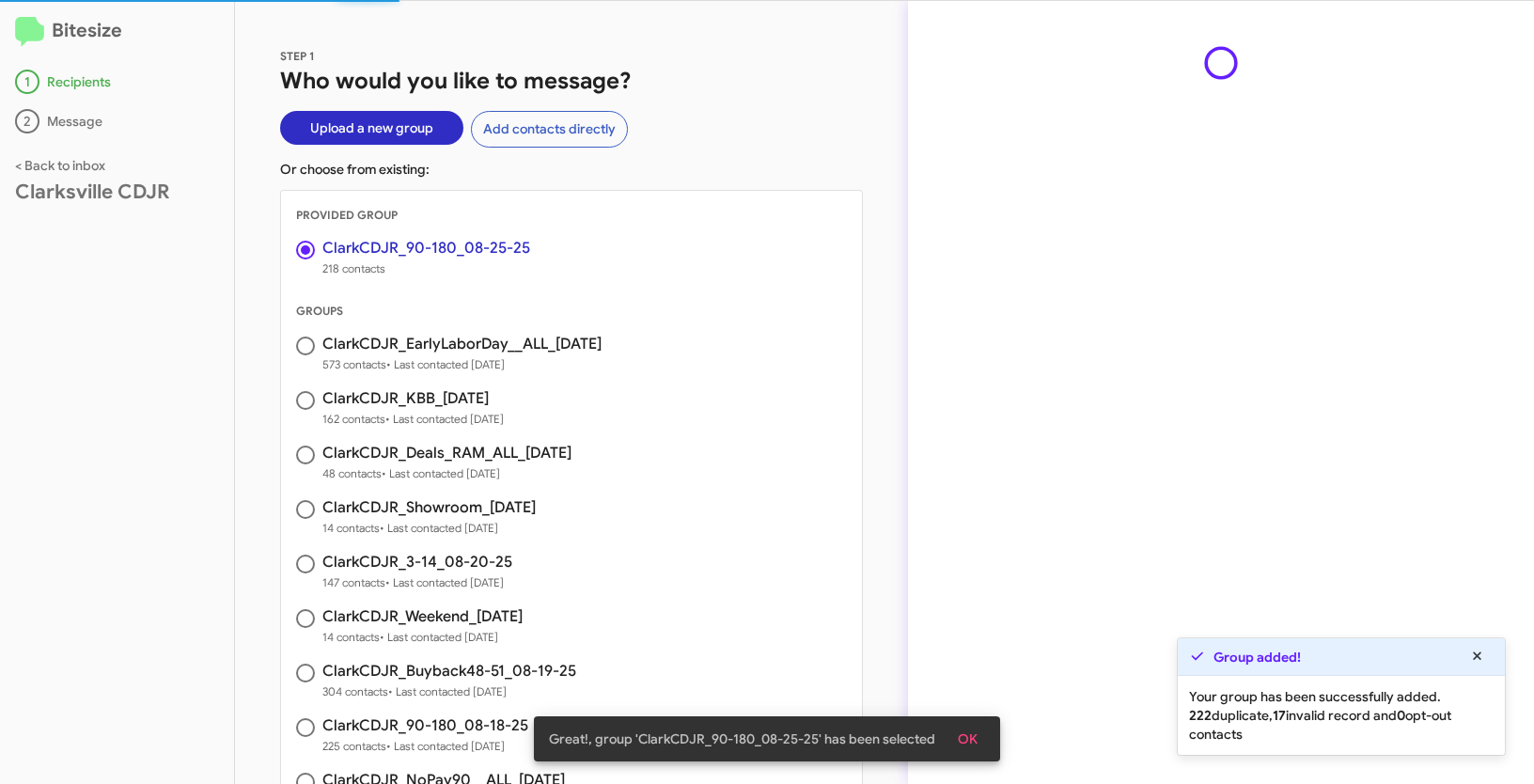
click at [154, 336] on div "Bitesize 1 Recipients 2 Message < Back to inbox [GEOGRAPHIC_DATA] CDJR" at bounding box center [117, 392] width 235 height 783
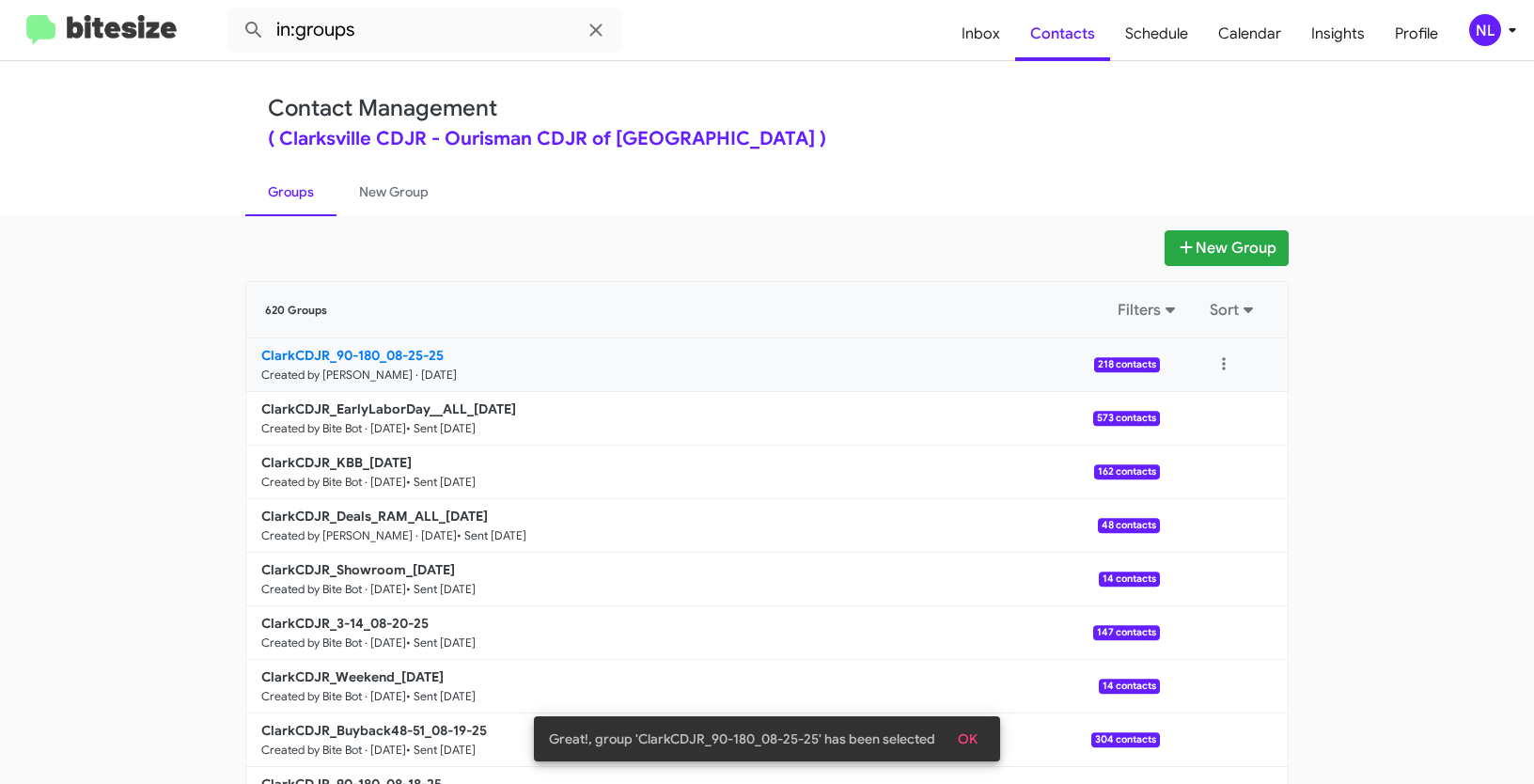
drag, startPoint x: 217, startPoint y: 347, endPoint x: 376, endPoint y: 349, distance: 159.0
click at [376, 349] on app-groups "New Group 620 Groups Filters Sort ClarkCDJR_90-180_08-25-25 Created by [PERSON_…" at bounding box center [767, 577] width 1534 height 694
copy div "Filters Sort ClarkCDJR_90-180"
click at [399, 12] on input "in:groups" at bounding box center [424, 30] width 395 height 45
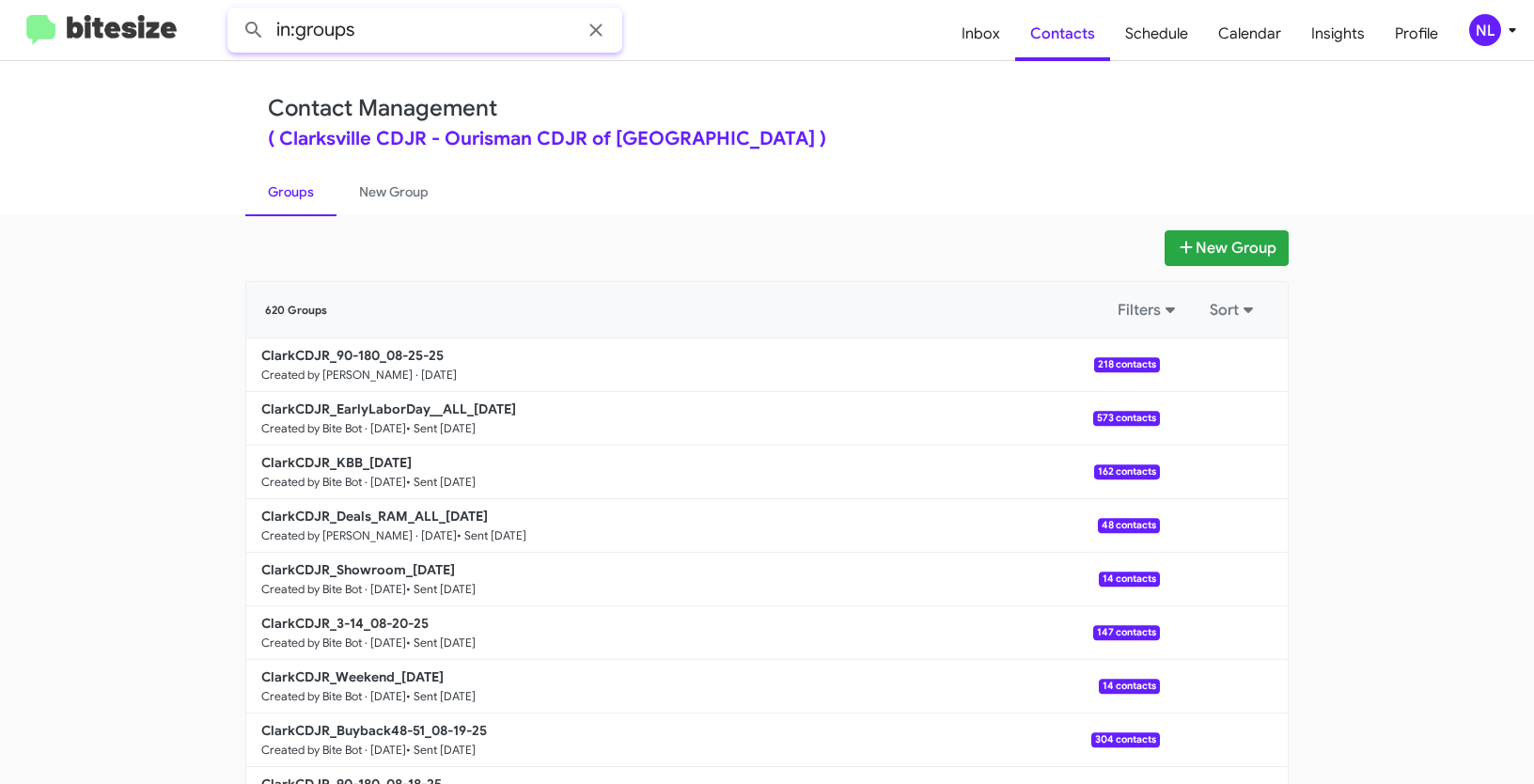
click at [396, 22] on input "in:groups" at bounding box center [424, 30] width 395 height 45
paste input "ClarkCDJR_90-180"
type input "in:groups ClarkCDJR_90-180"
click at [235, 11] on button at bounding box center [254, 30] width 38 height 38
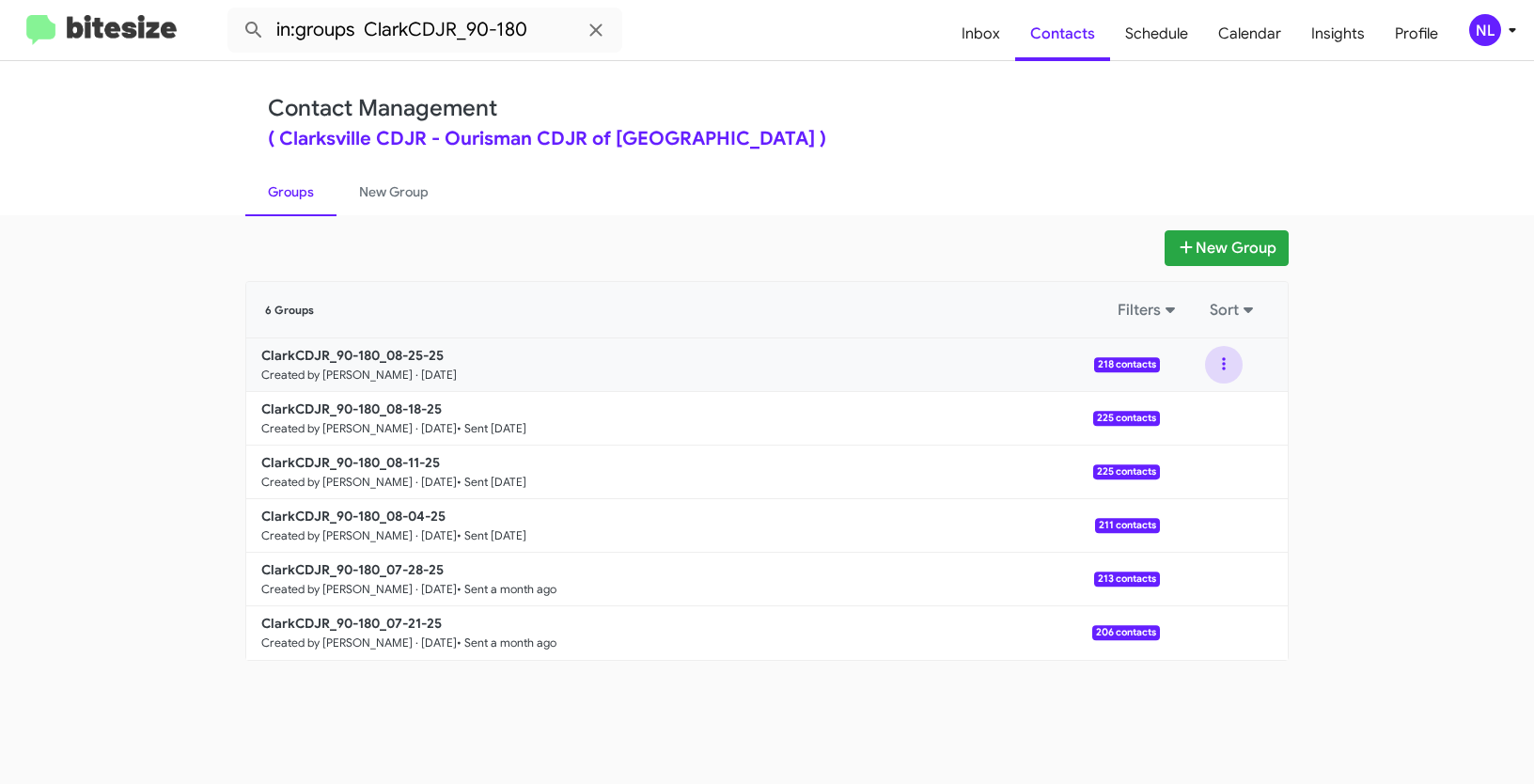
click at [1224, 365] on button at bounding box center [1224, 365] width 38 height 38
click at [1211, 422] on button "View contacts" at bounding box center [1168, 416] width 151 height 45
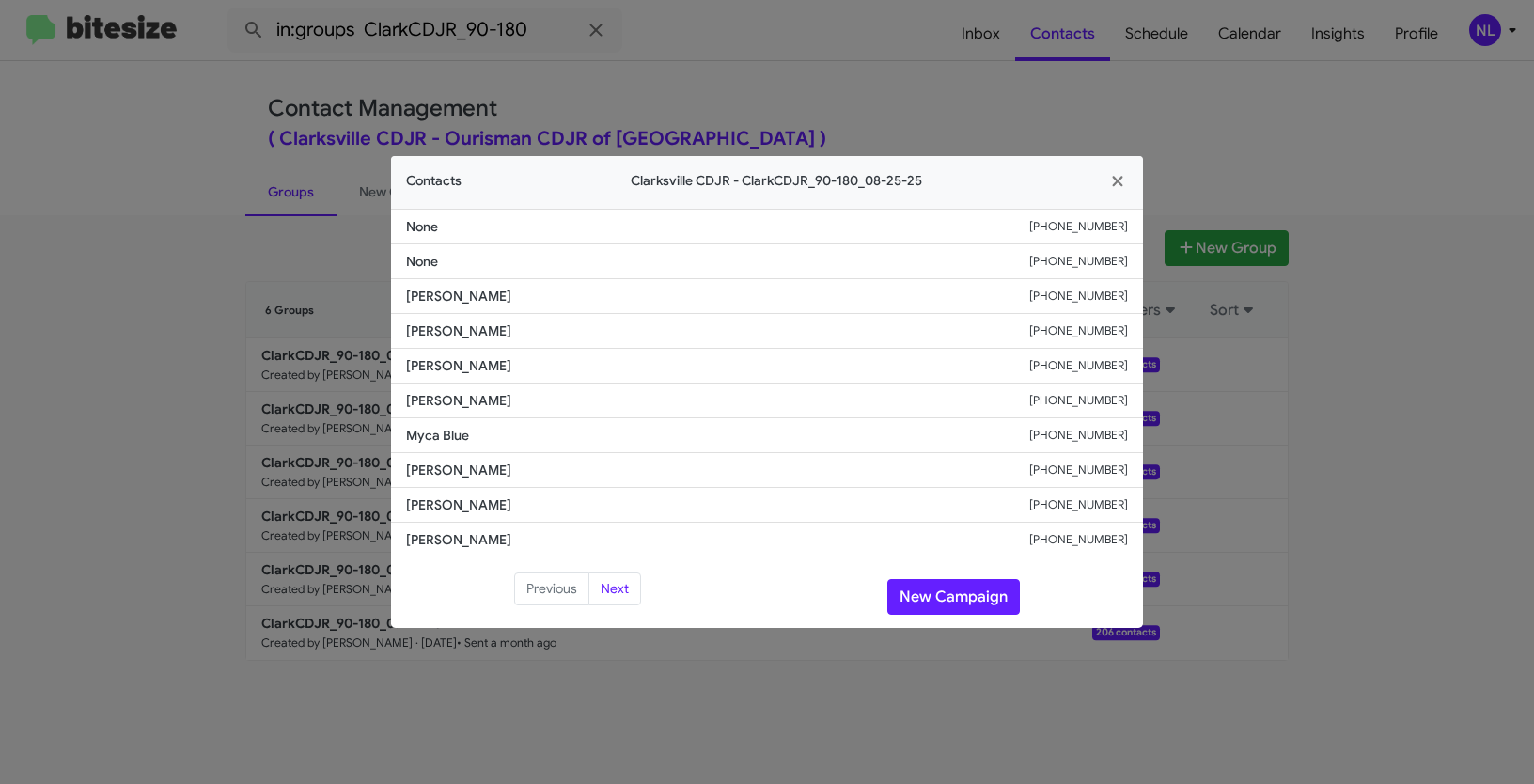
drag, startPoint x: 395, startPoint y: 336, endPoint x: 631, endPoint y: 344, distance: 236.1
click at [631, 344] on li "[PERSON_NAME] [PHONE_NUMBER]" at bounding box center [767, 331] width 752 height 35
copy span "[PERSON_NAME]"
drag, startPoint x: 930, startPoint y: 587, endPoint x: 949, endPoint y: 596, distance: 21.0
click at [930, 587] on button "New Campaign" at bounding box center [953, 596] width 133 height 36
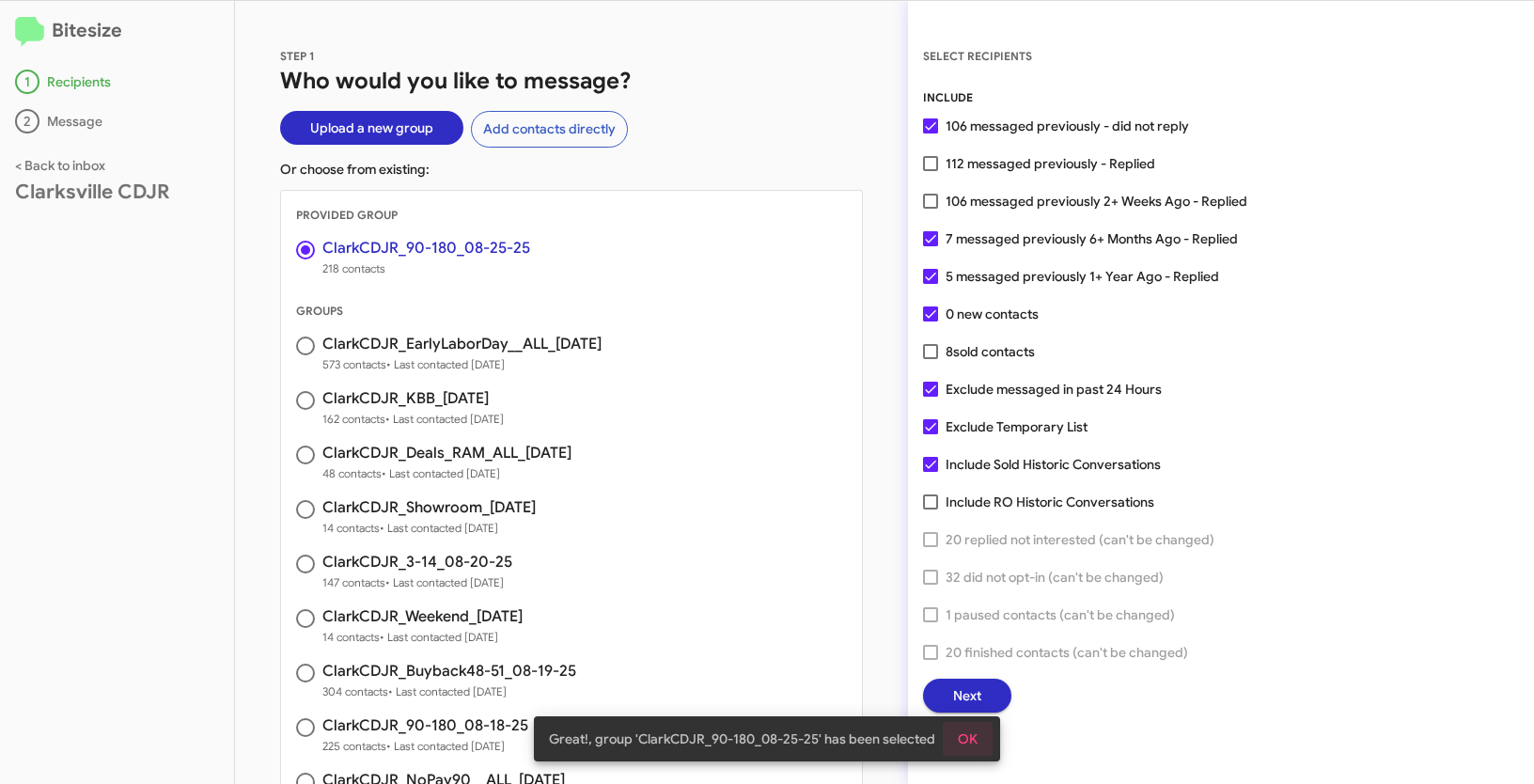
click at [963, 740] on span "OK" at bounding box center [967, 739] width 20 height 34
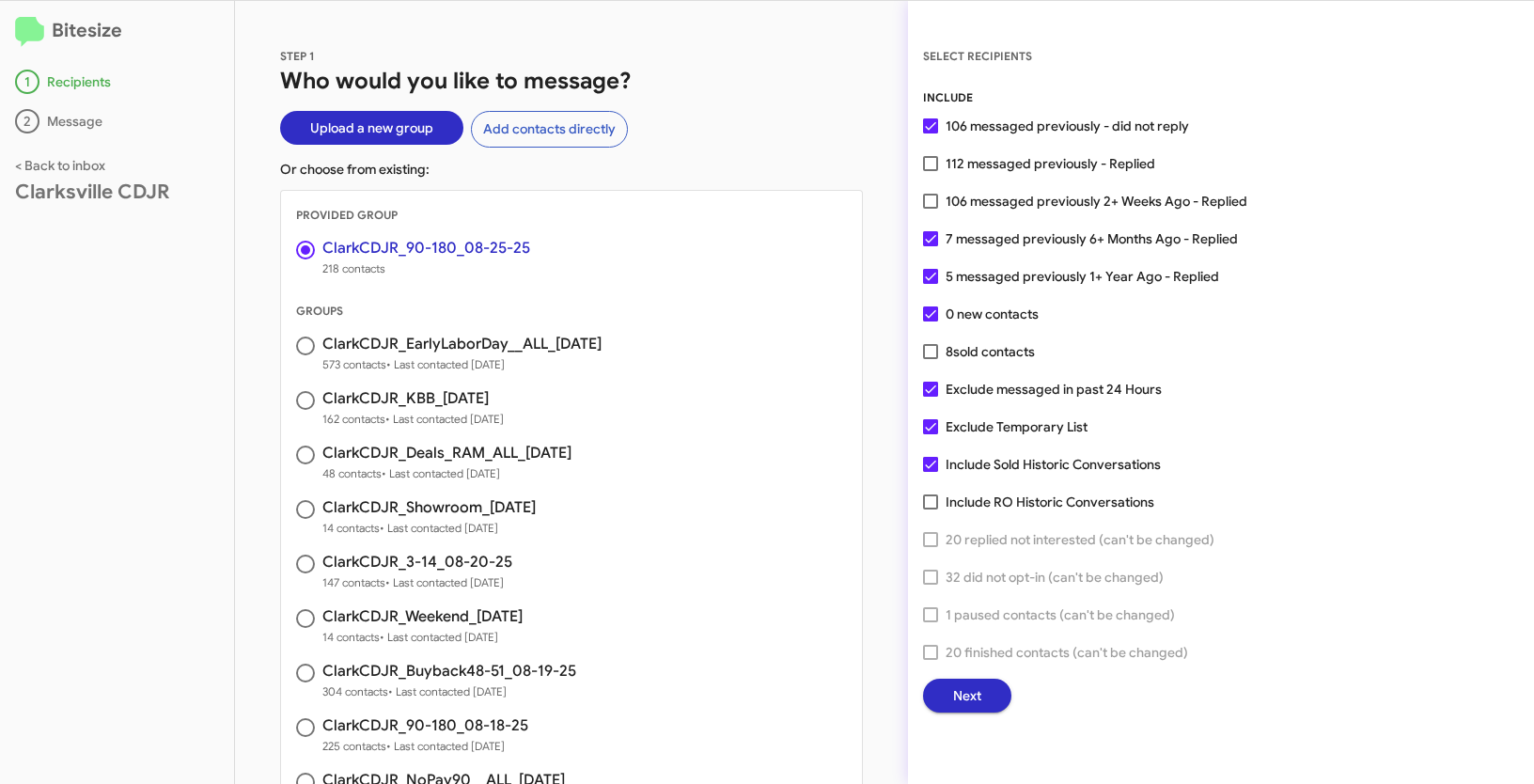
click at [925, 425] on span at bounding box center [931, 427] width 15 height 15
click at [930, 434] on input "Exclude Temporary List" at bounding box center [930, 434] width 1 height 1
checkbox input "false"
click at [976, 701] on span "Next" at bounding box center [967, 695] width 28 height 34
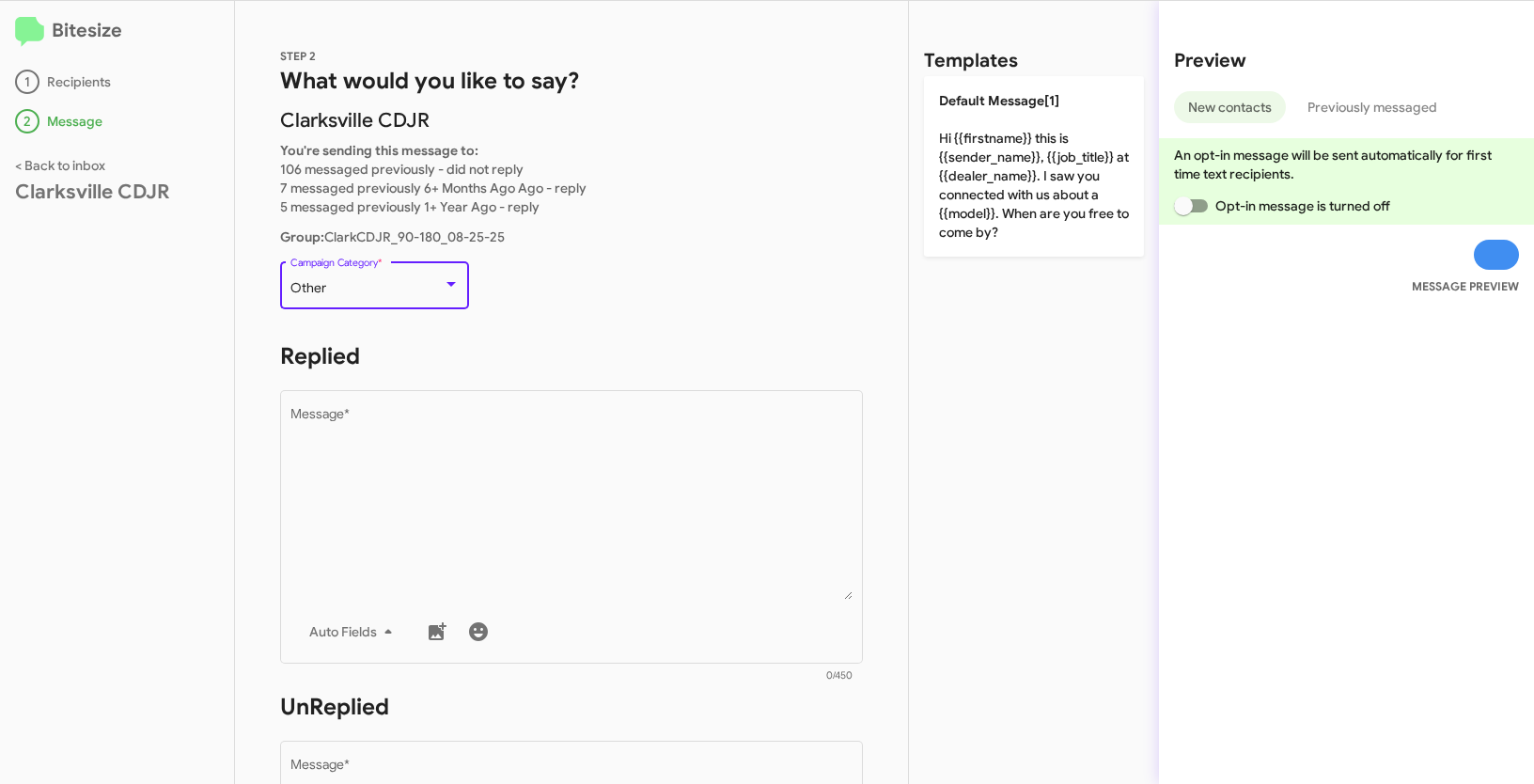
click at [393, 286] on div "Other" at bounding box center [367, 288] width 153 height 15
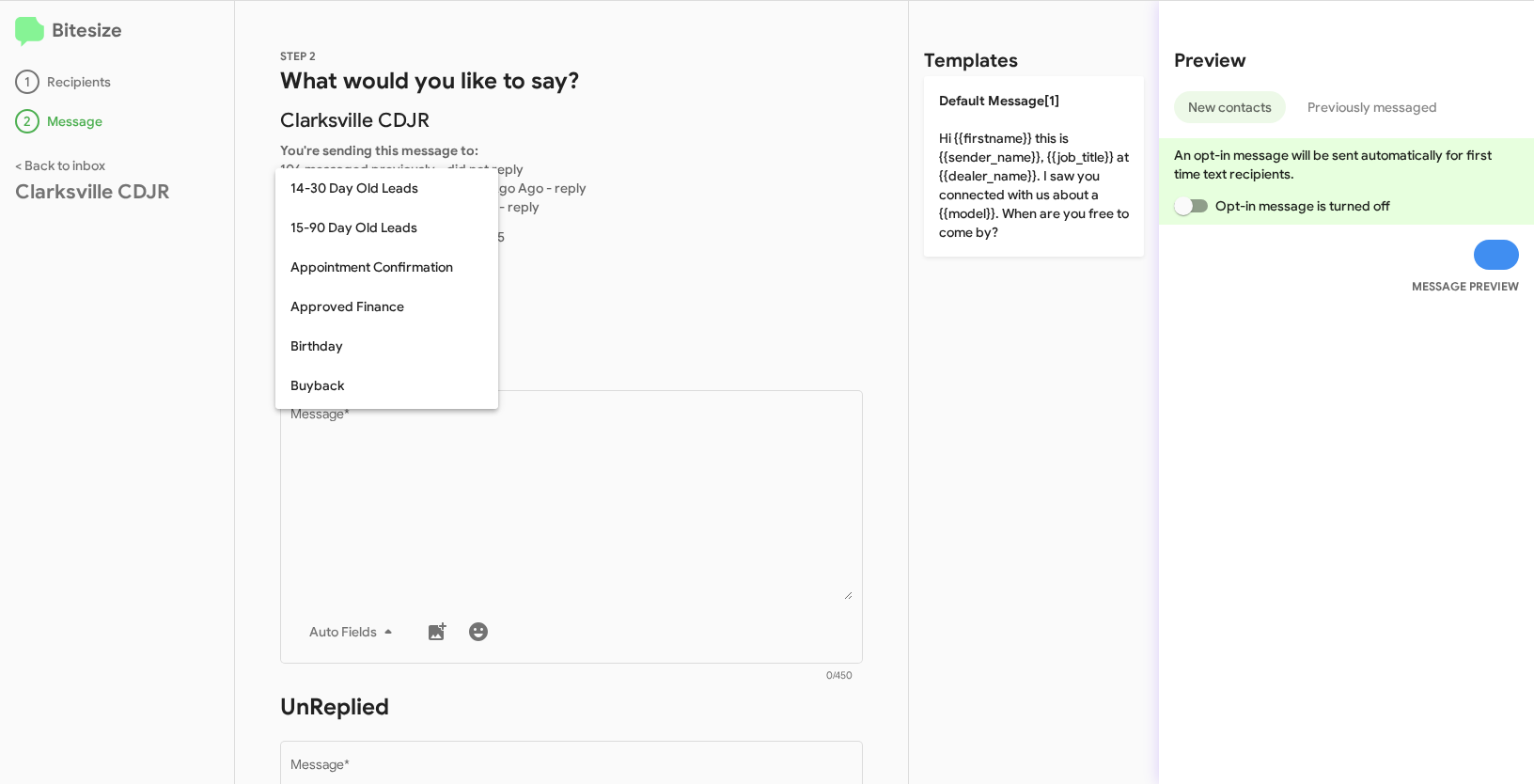
scroll to position [413, 0]
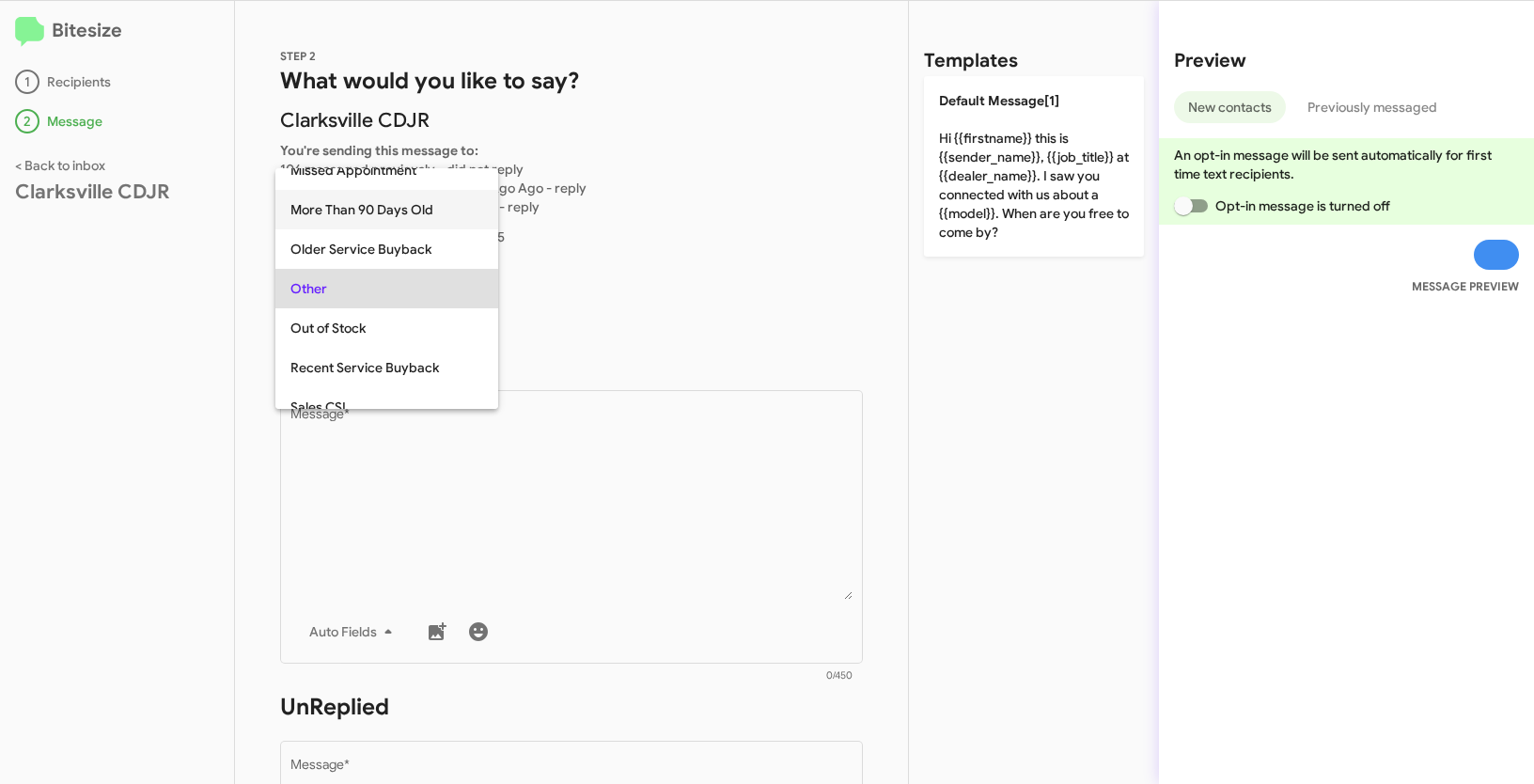
click at [349, 201] on span "More Than 90 Days Old" at bounding box center [387, 209] width 192 height 40
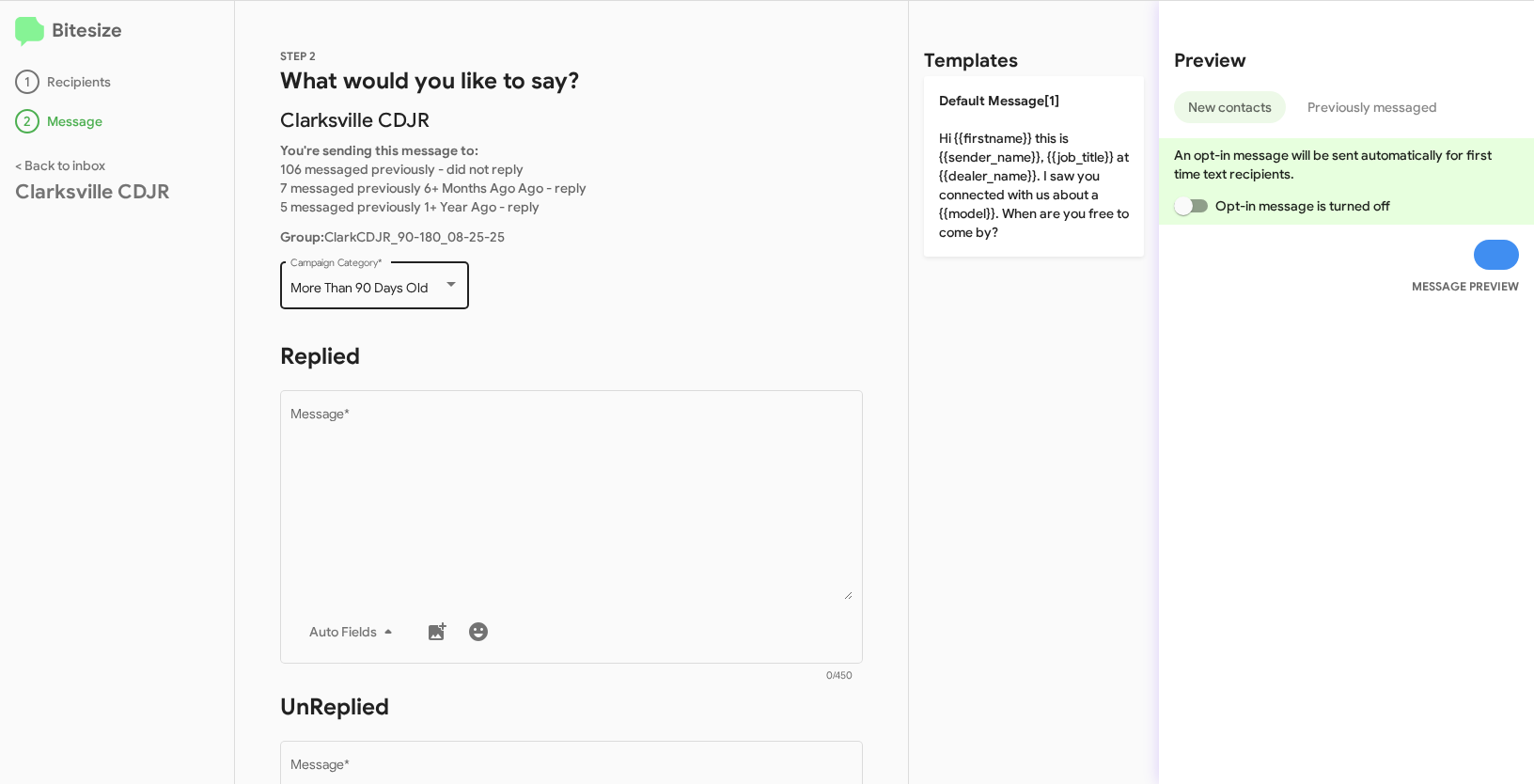
drag, startPoint x: 288, startPoint y: 279, endPoint x: 434, endPoint y: 290, distance: 146.4
click at [434, 290] on div "More Than 90 Days Old Campaign Category *" at bounding box center [374, 283] width 189 height 52
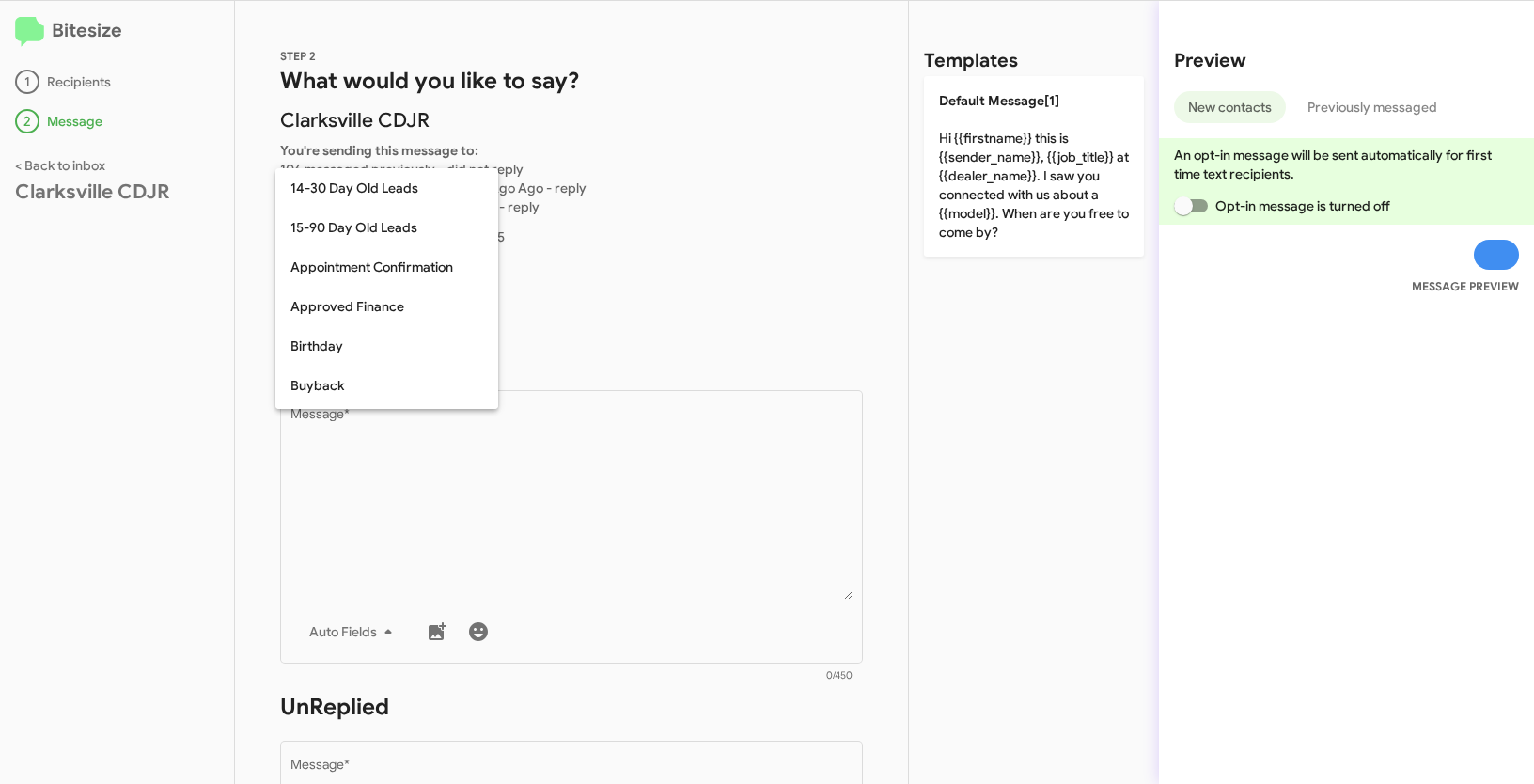
scroll to position [334, 0]
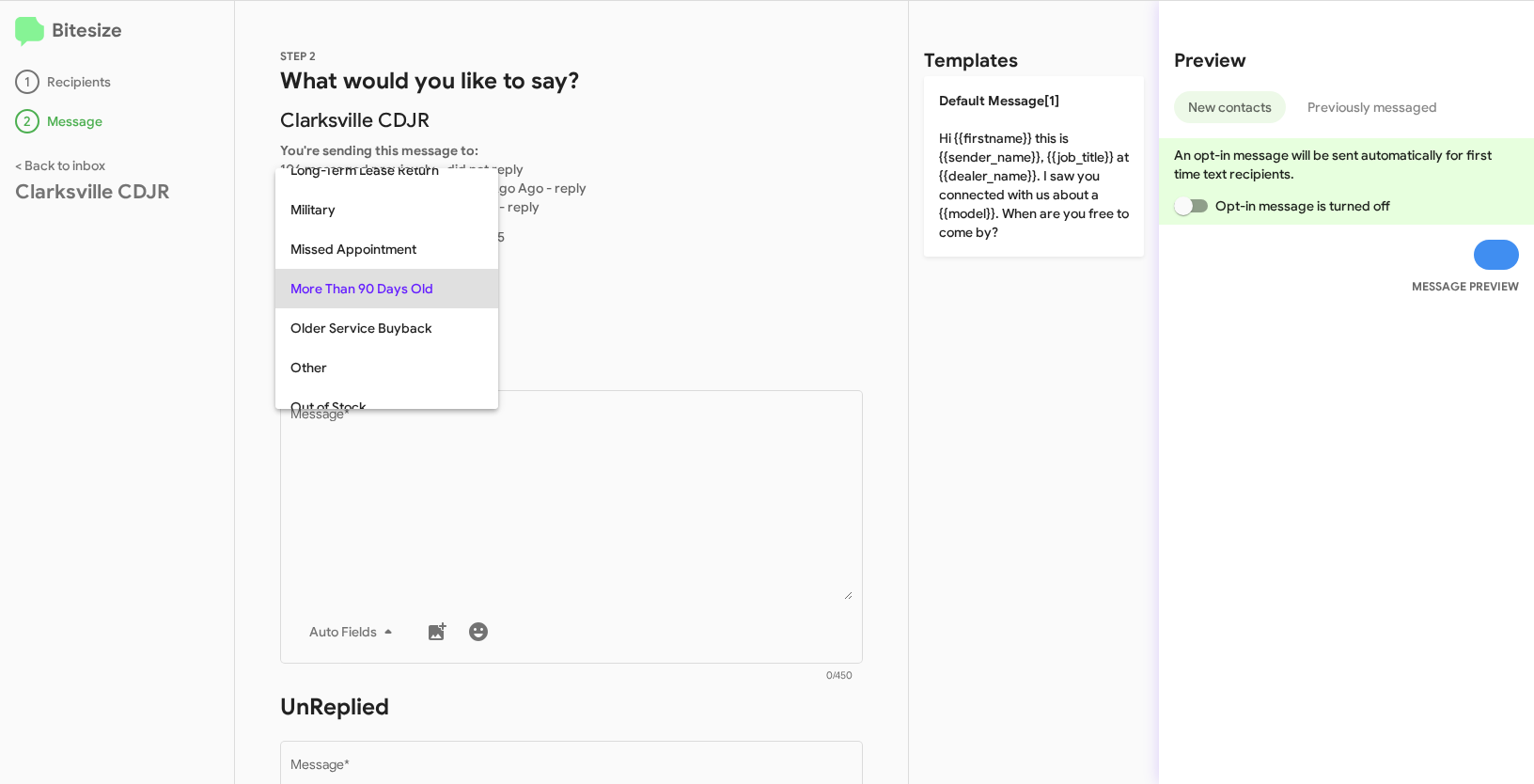
copy span "More Than 90 Days Old"
click at [643, 412] on div at bounding box center [767, 392] width 1534 height 784
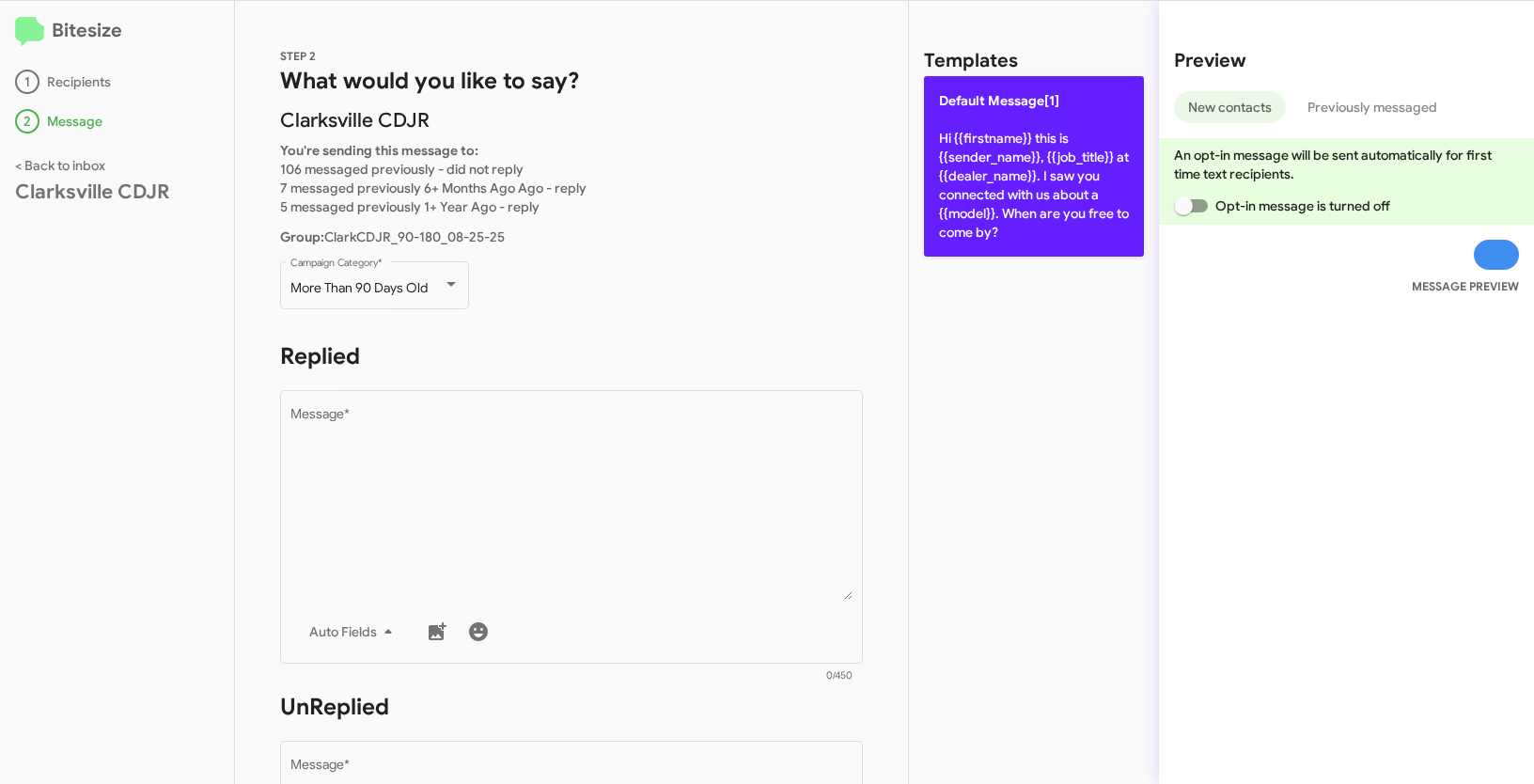
click at [1114, 126] on p "Default Message[1] Hi {{firstname}} this is {{sender_name}}, {{job_title}} at {…" at bounding box center [1033, 166] width 220 height 180
type textarea "Hi {{firstname}} this is {{sender_name}}, {{job_title}} at {{dealer_name}}. I s…"
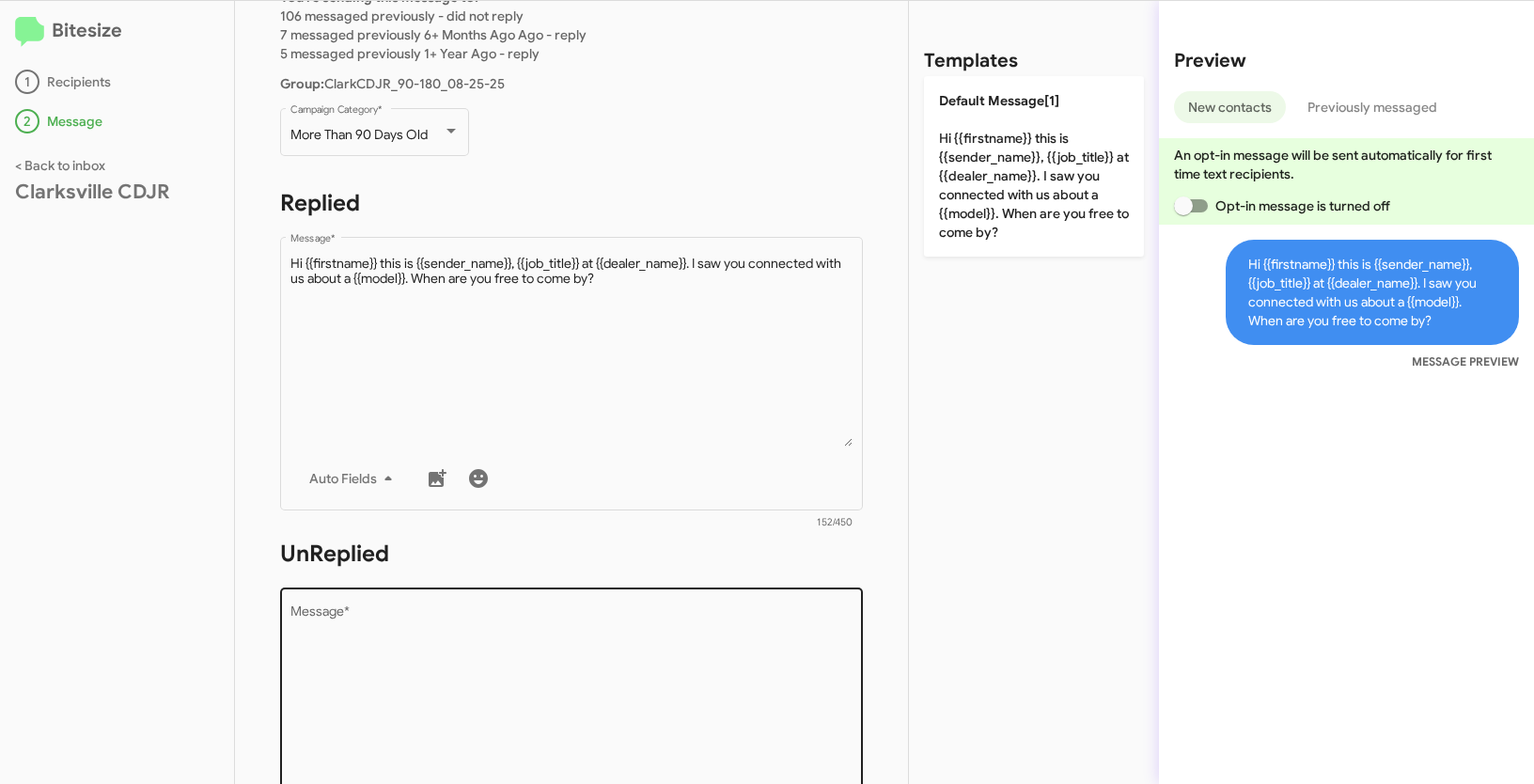
scroll to position [319, 0]
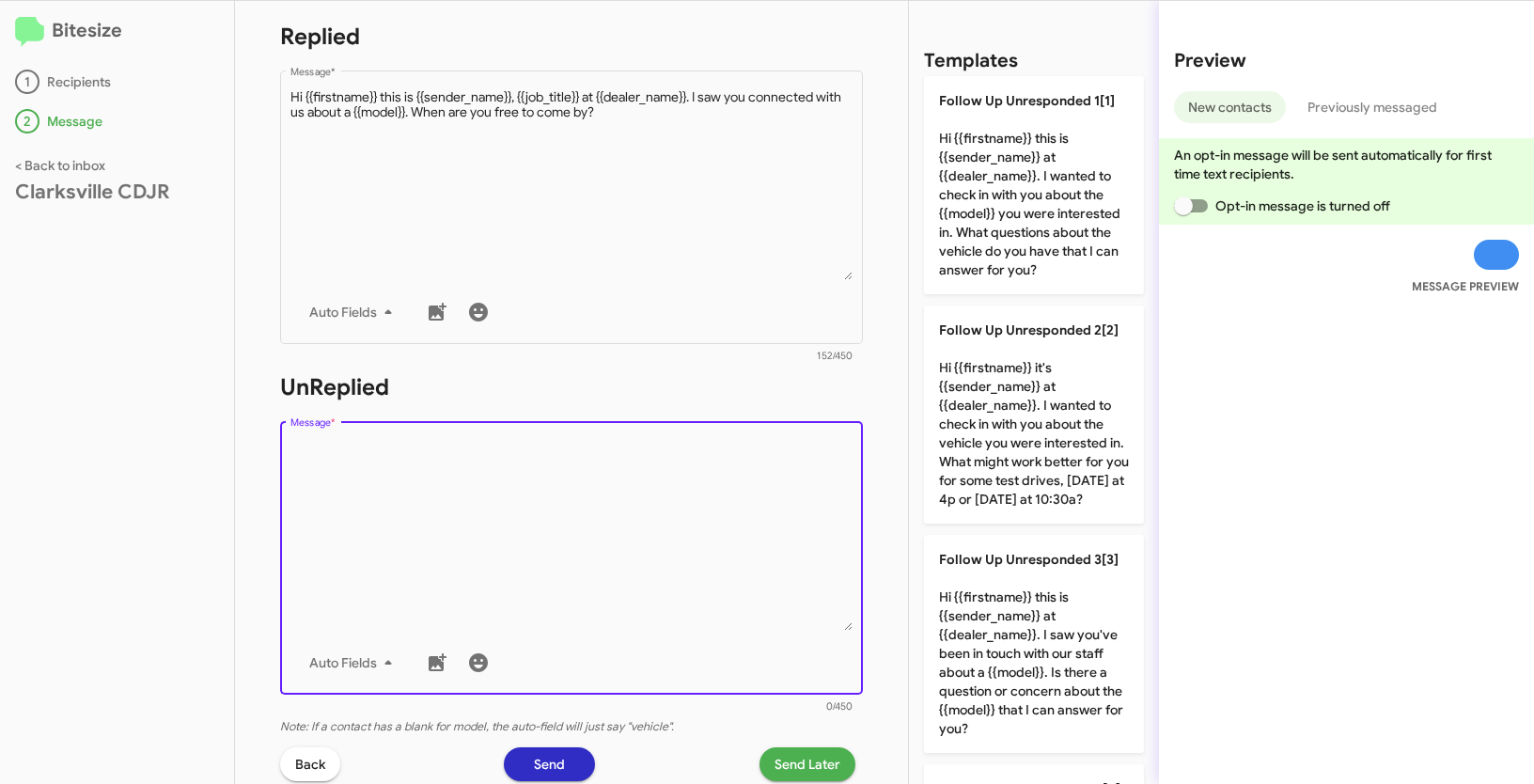
click at [541, 461] on textarea "Message *" at bounding box center [571, 534] width 563 height 191
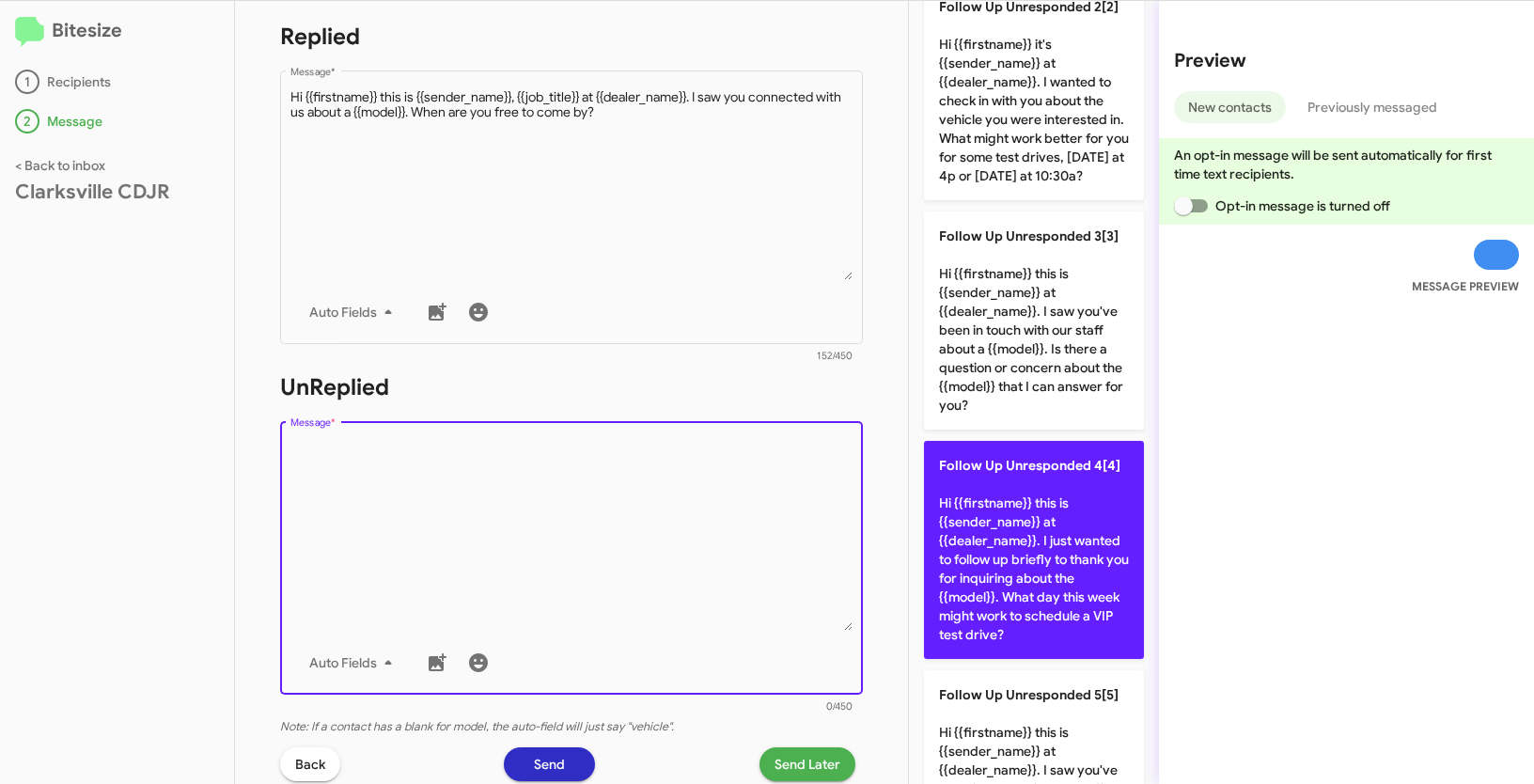
scroll to position [646, 0]
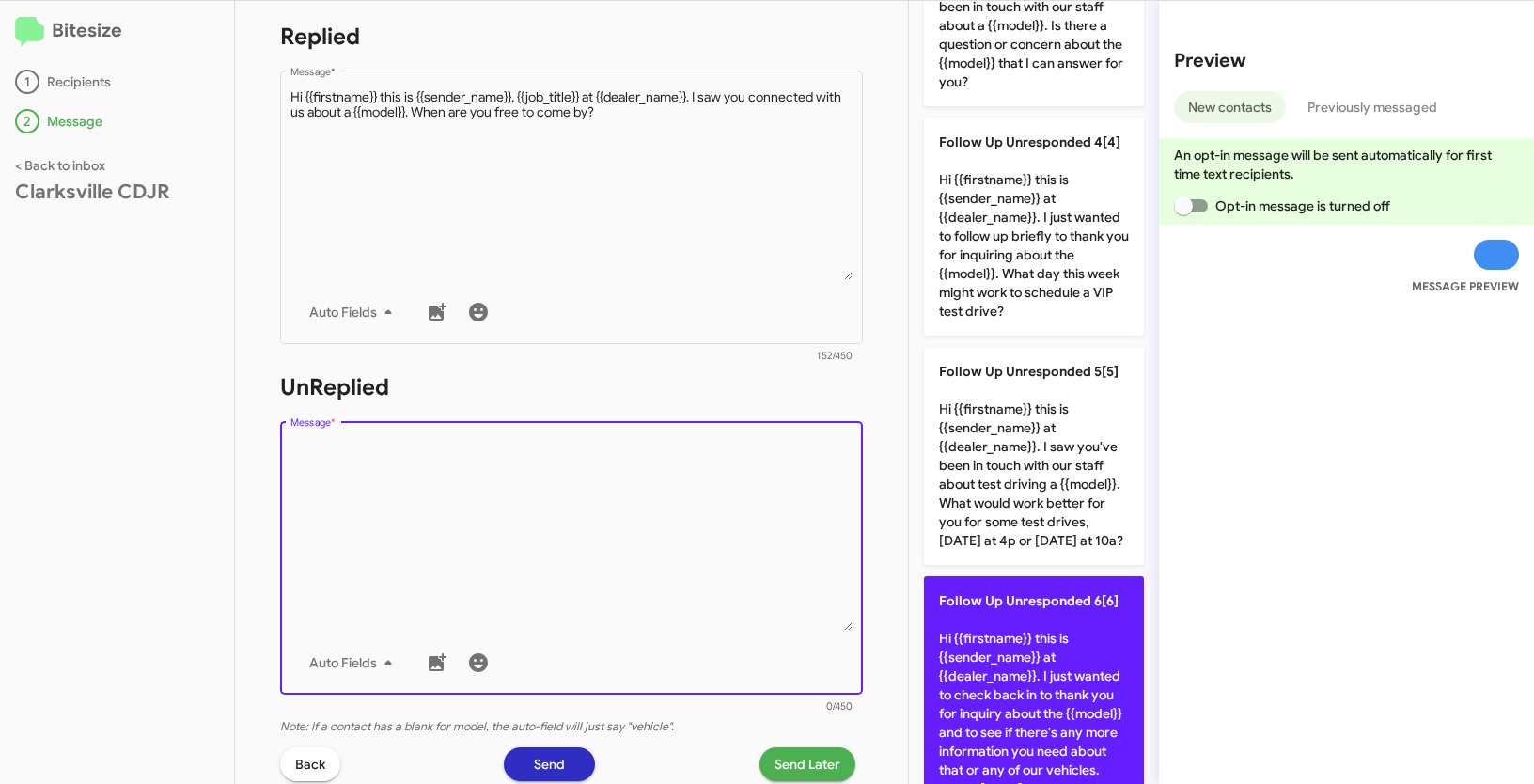
click at [997, 665] on p "Follow Up Unresponded 6[6] Hi {{firstname}} this is {{sender_name}} at {{dealer…" at bounding box center [1033, 722] width 220 height 293
type textarea "Hi {{firstname}} this is {{sender_name}} at {{dealer_name}}. I just wanted to c…"
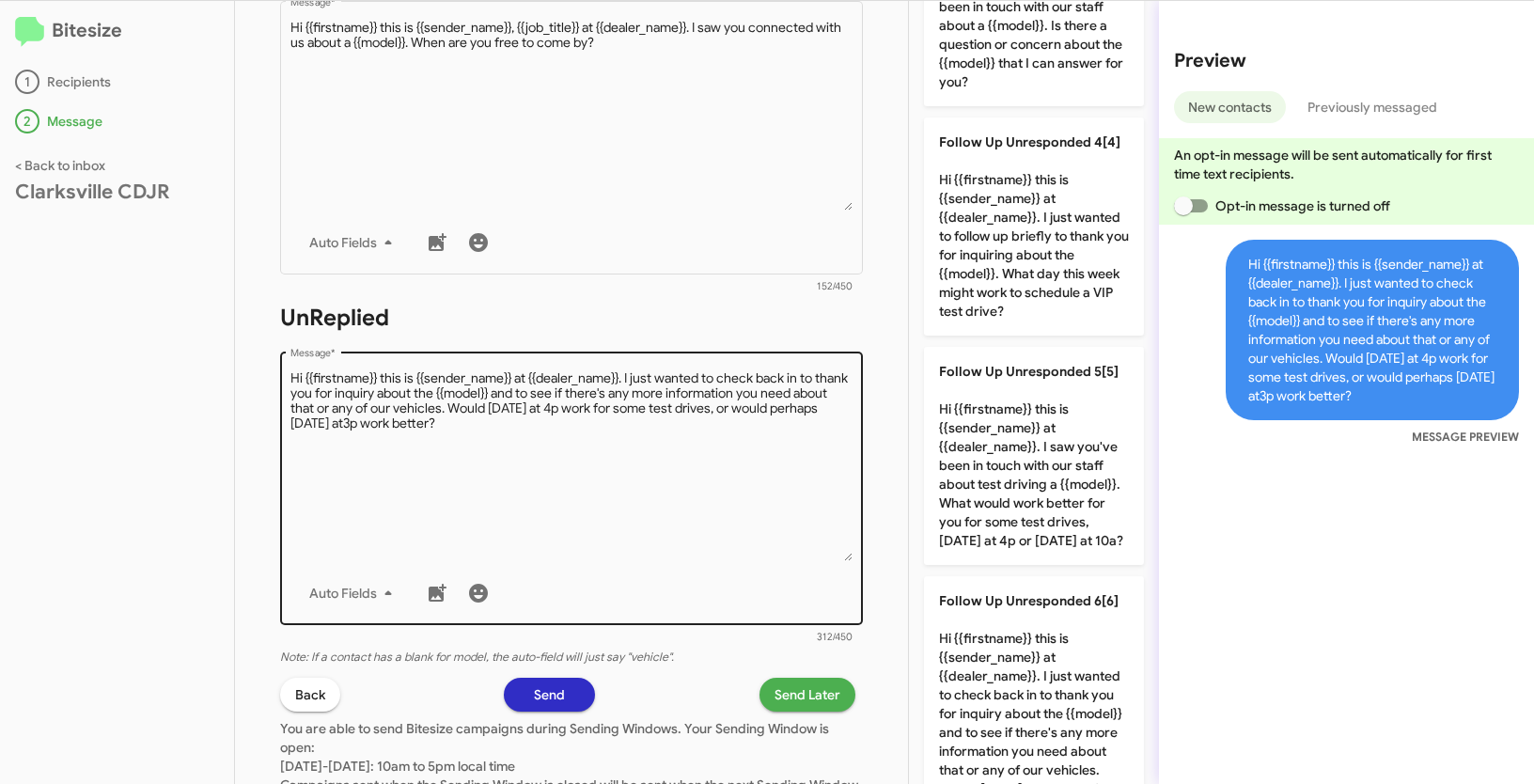
scroll to position [461, 0]
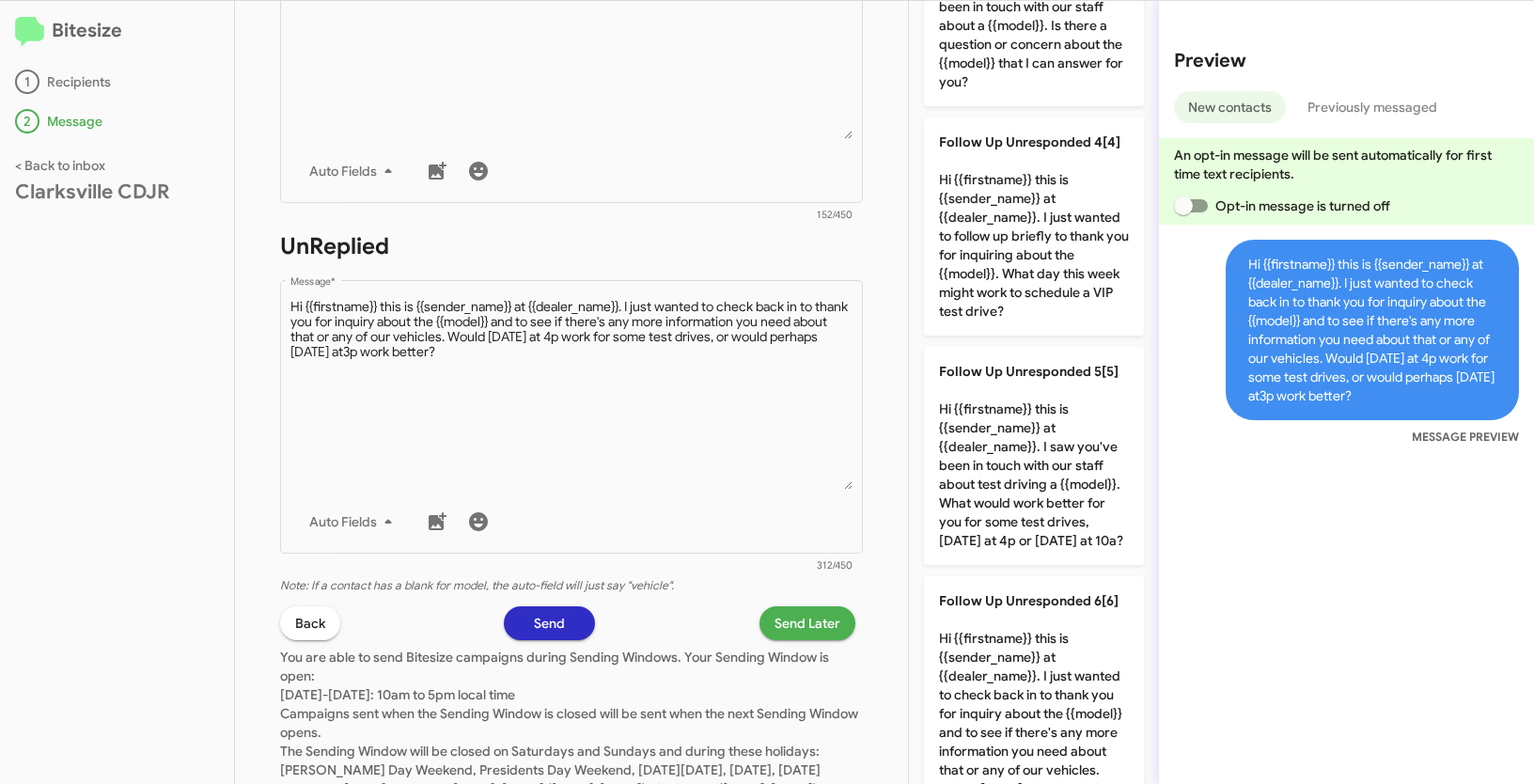
click at [795, 603] on div "STEP 2 What would you like to say? Clarksville CDJR You're sending this message…" at bounding box center [571, 392] width 673 height 783
click at [804, 623] on span "Send Later" at bounding box center [808, 623] width 66 height 34
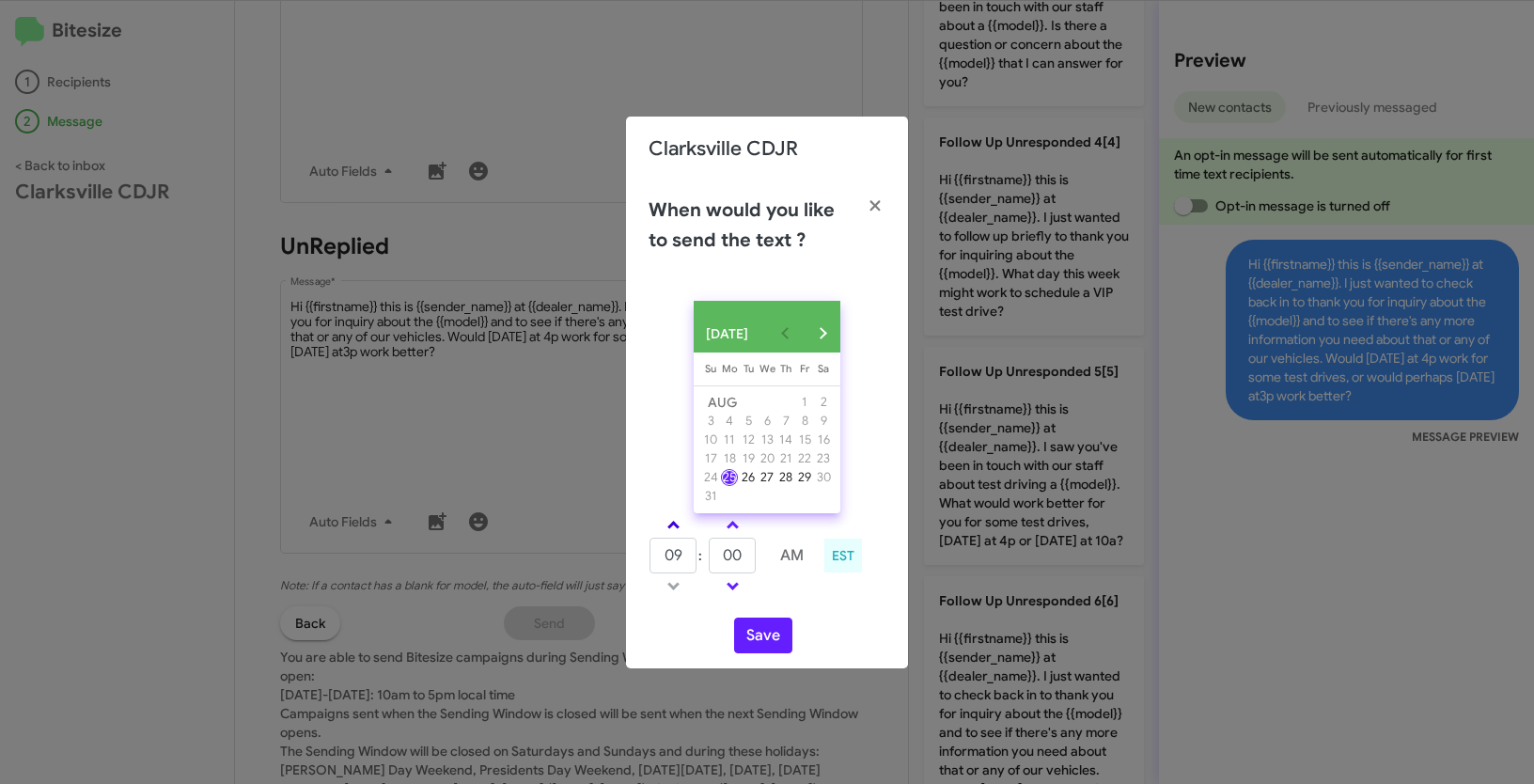
click at [674, 532] on span at bounding box center [673, 526] width 12 height 12
type input "10"
drag, startPoint x: 750, startPoint y: 566, endPoint x: 697, endPoint y: 552, distance: 54.8
click at [697, 552] on tr "10 : 00 AM" at bounding box center [733, 555] width 168 height 38
type input "49"
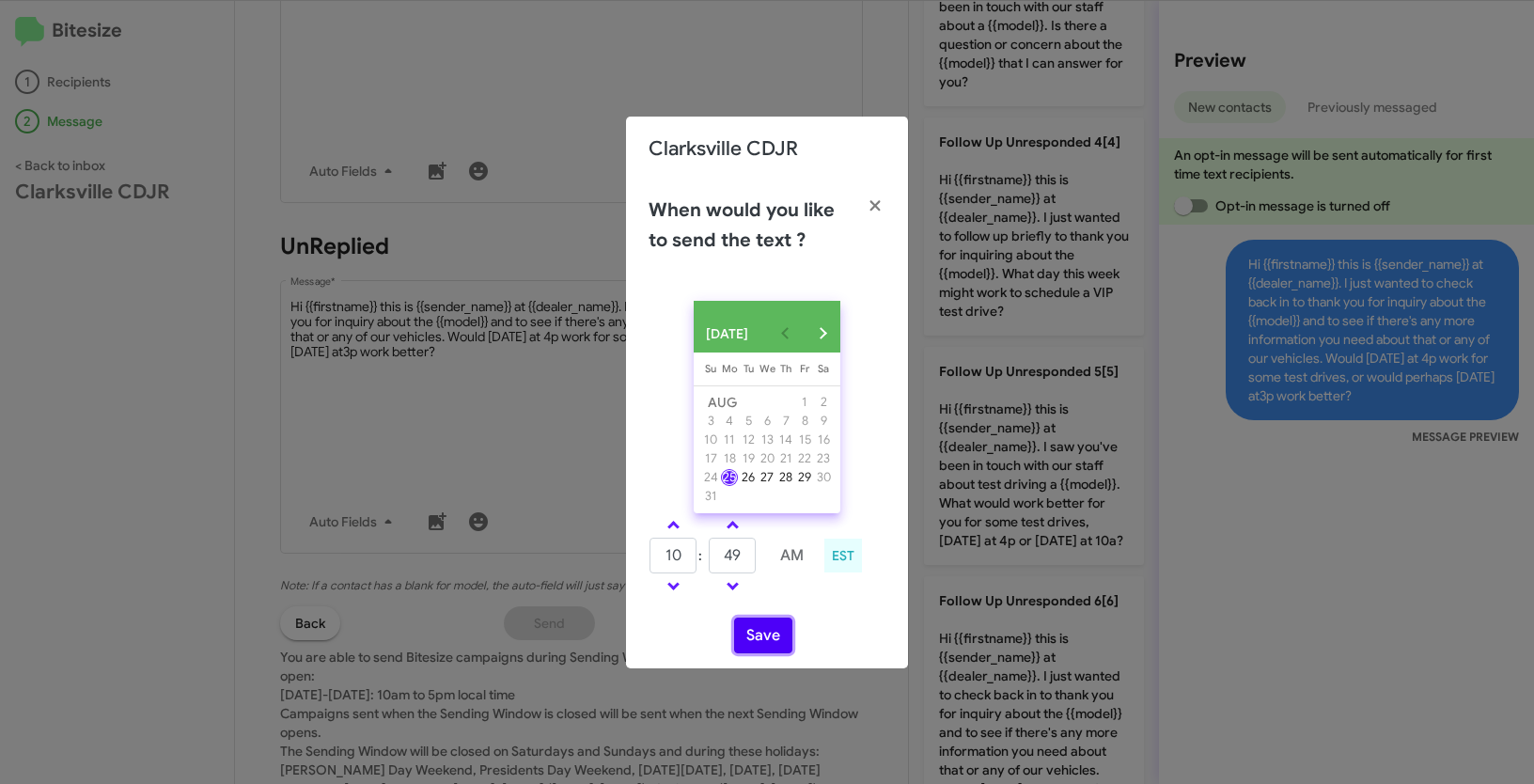
click at [755, 640] on button "Save" at bounding box center [764, 635] width 58 height 36
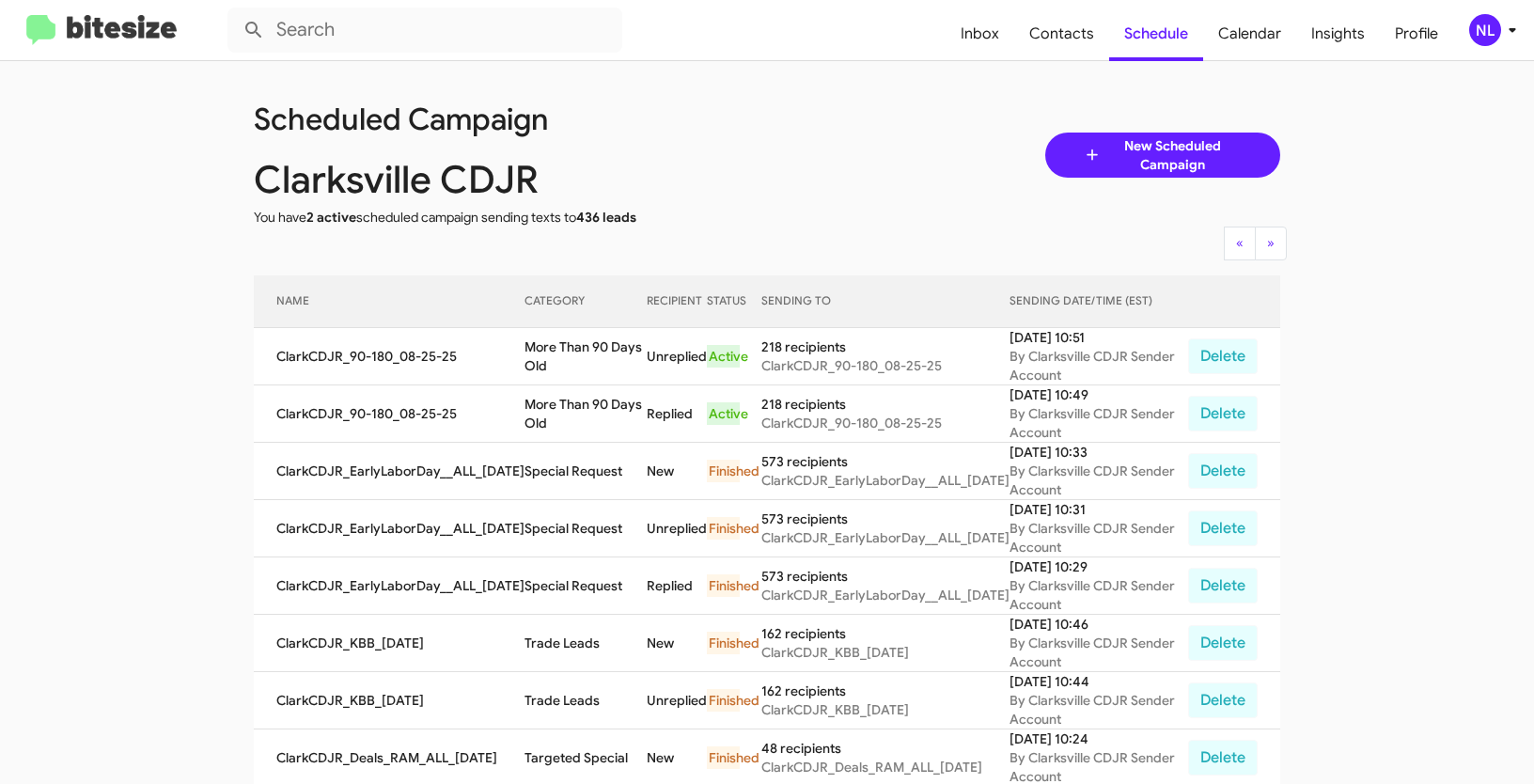
click at [1486, 26] on div "NL" at bounding box center [1485, 30] width 32 height 32
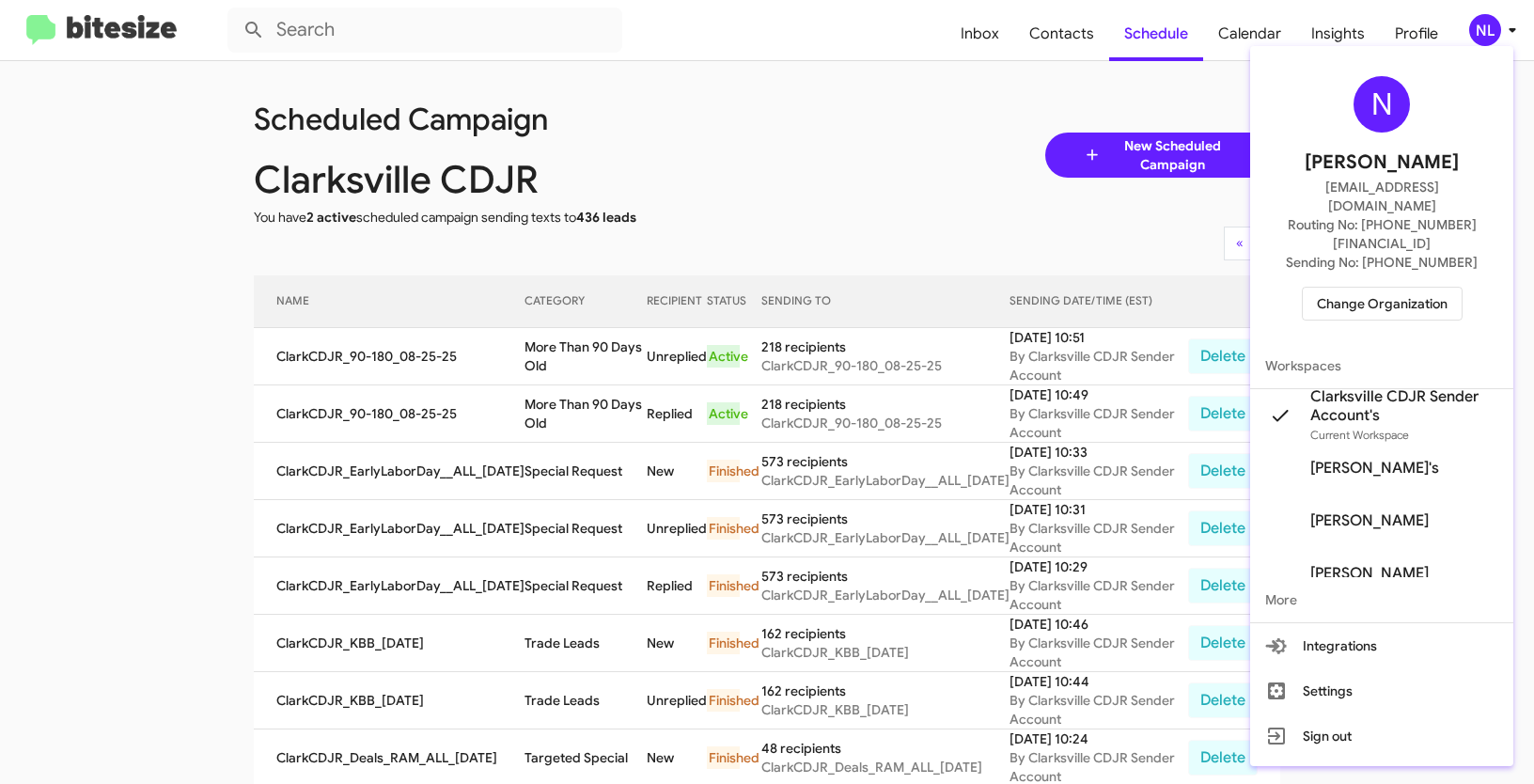
click at [1388, 287] on span "Change Organization" at bounding box center [1382, 303] width 131 height 32
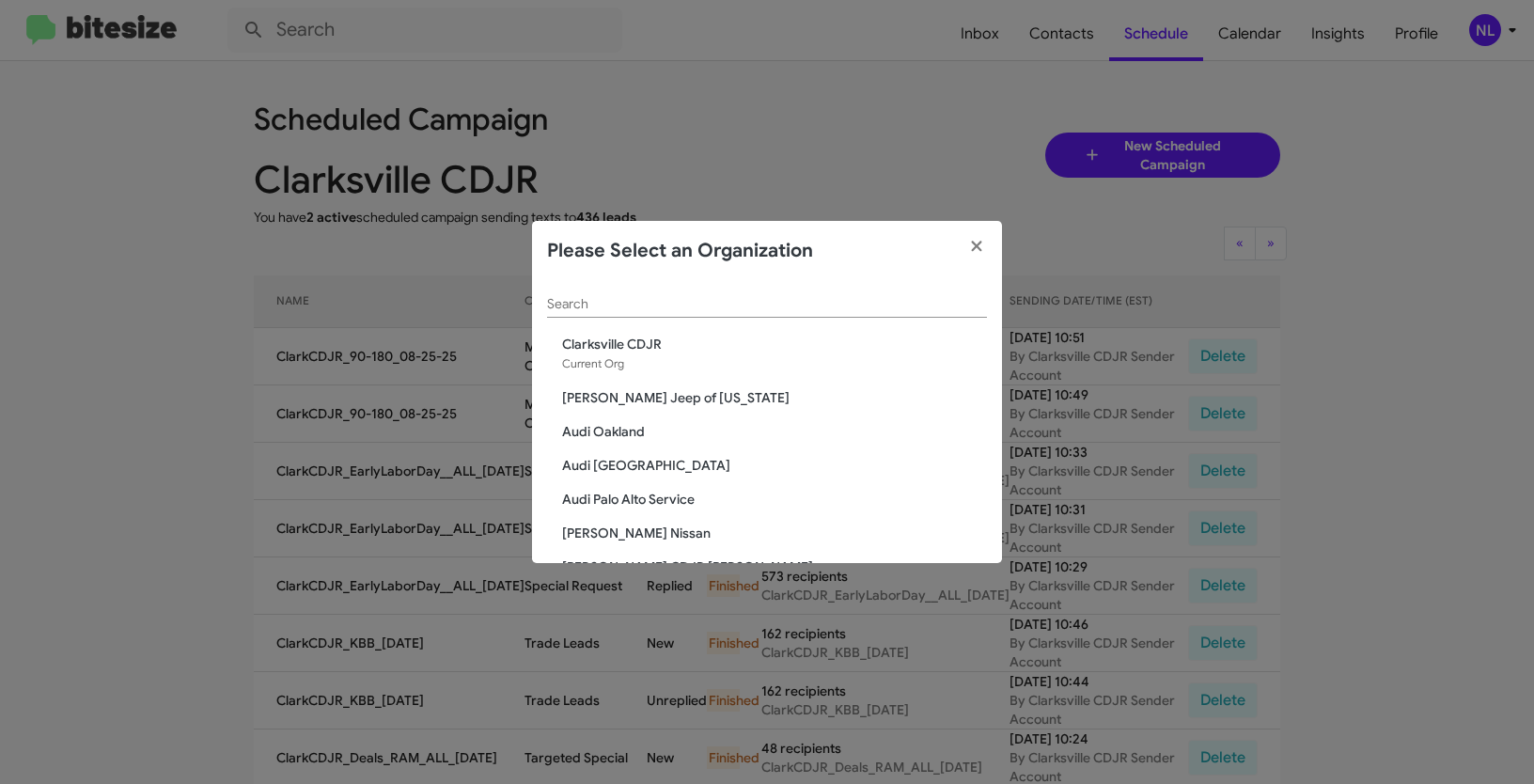
click at [760, 318] on div "Search" at bounding box center [767, 307] width 440 height 54
click at [750, 309] on input "Search" at bounding box center [767, 304] width 440 height 15
paste input "SERVICE: Kia of Fairfax"
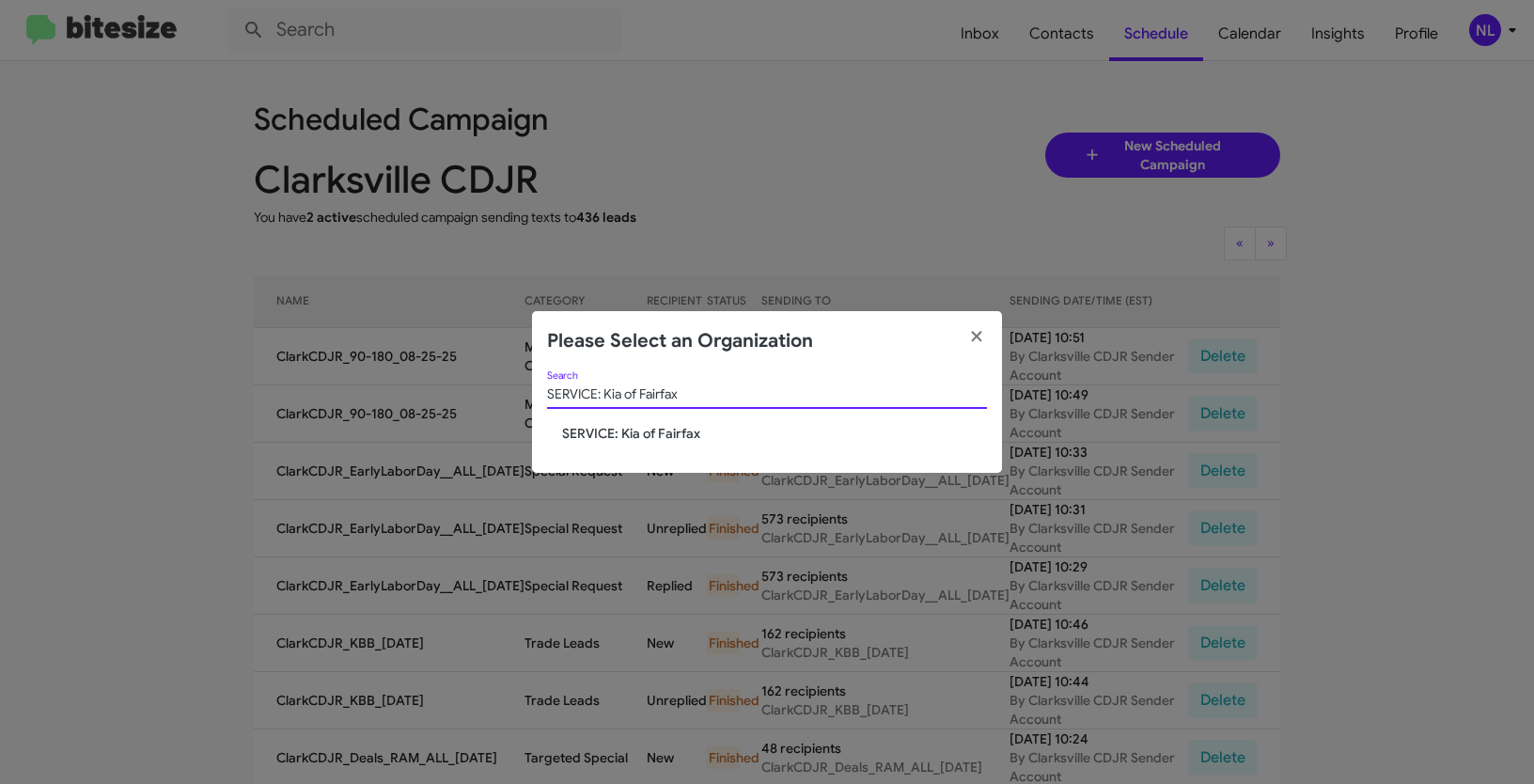
type input "SERVICE: Kia of Fairfax"
click at [662, 437] on span "SERVICE: Kia of Fairfax" at bounding box center [774, 433] width 425 height 19
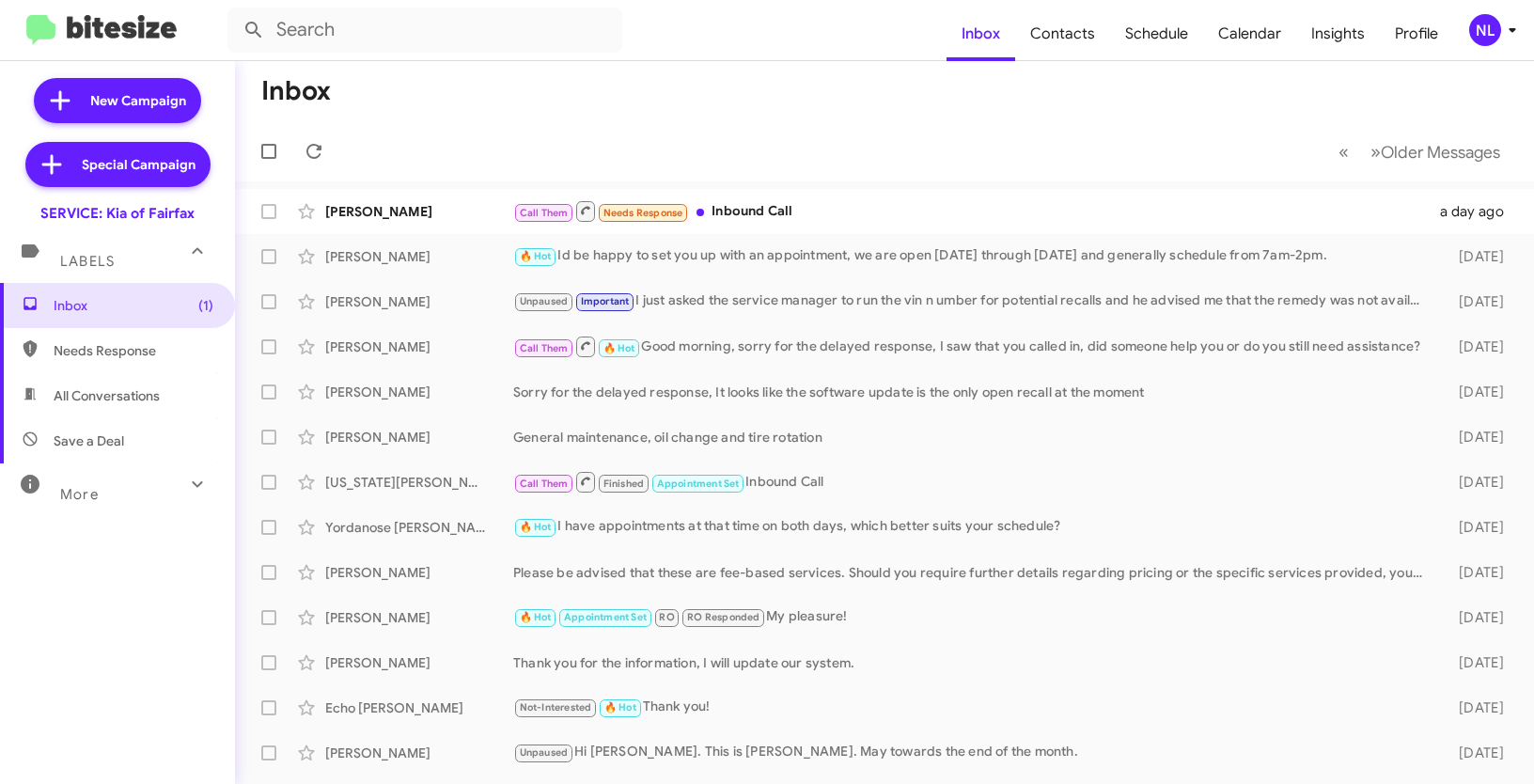
click at [1482, 27] on div "NL" at bounding box center [1485, 30] width 32 height 32
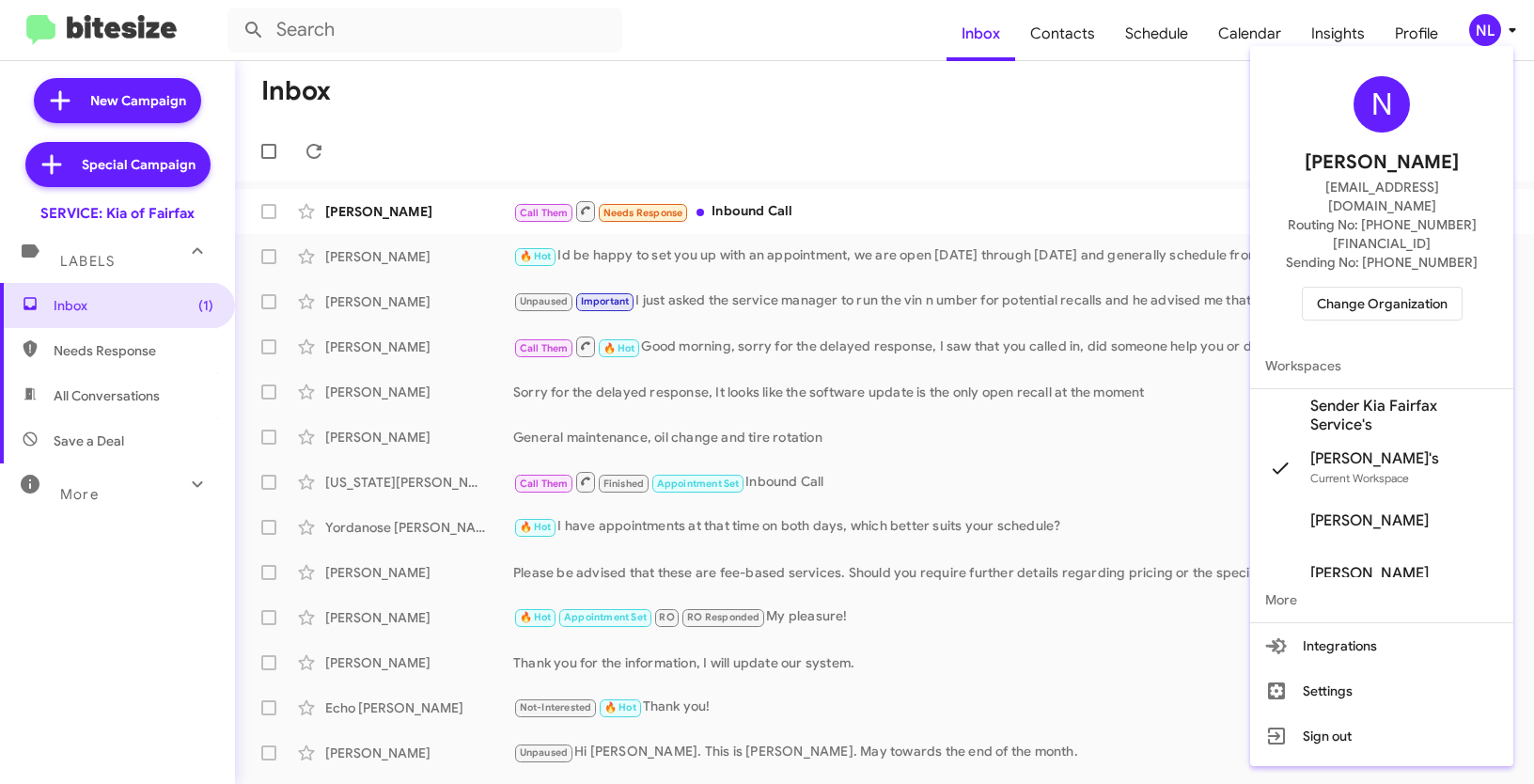
click at [1327, 397] on span "Sender Kia Fairfax Service's" at bounding box center [1404, 416] width 188 height 38
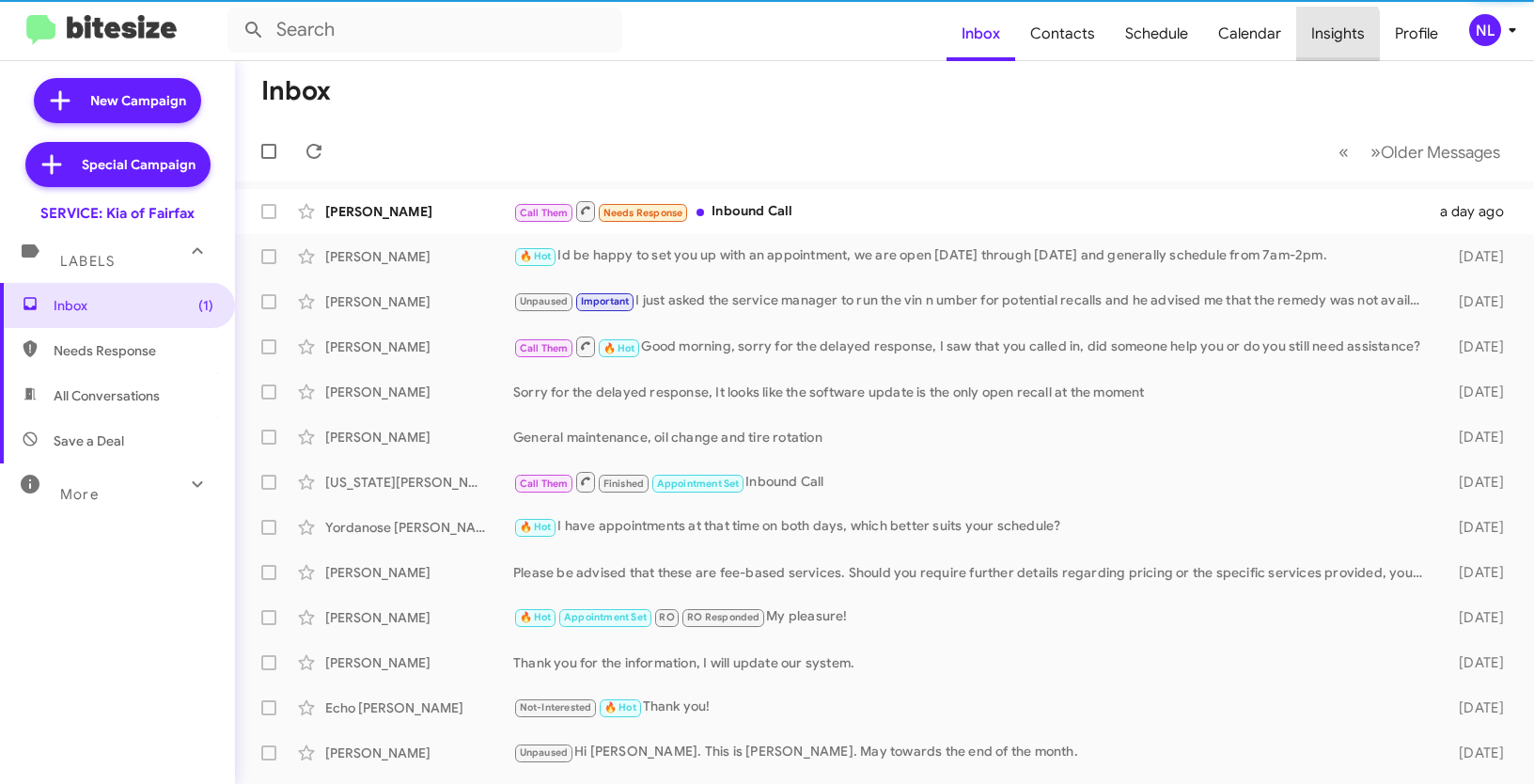
click at [1325, 35] on span "Insights" at bounding box center [1338, 34] width 84 height 55
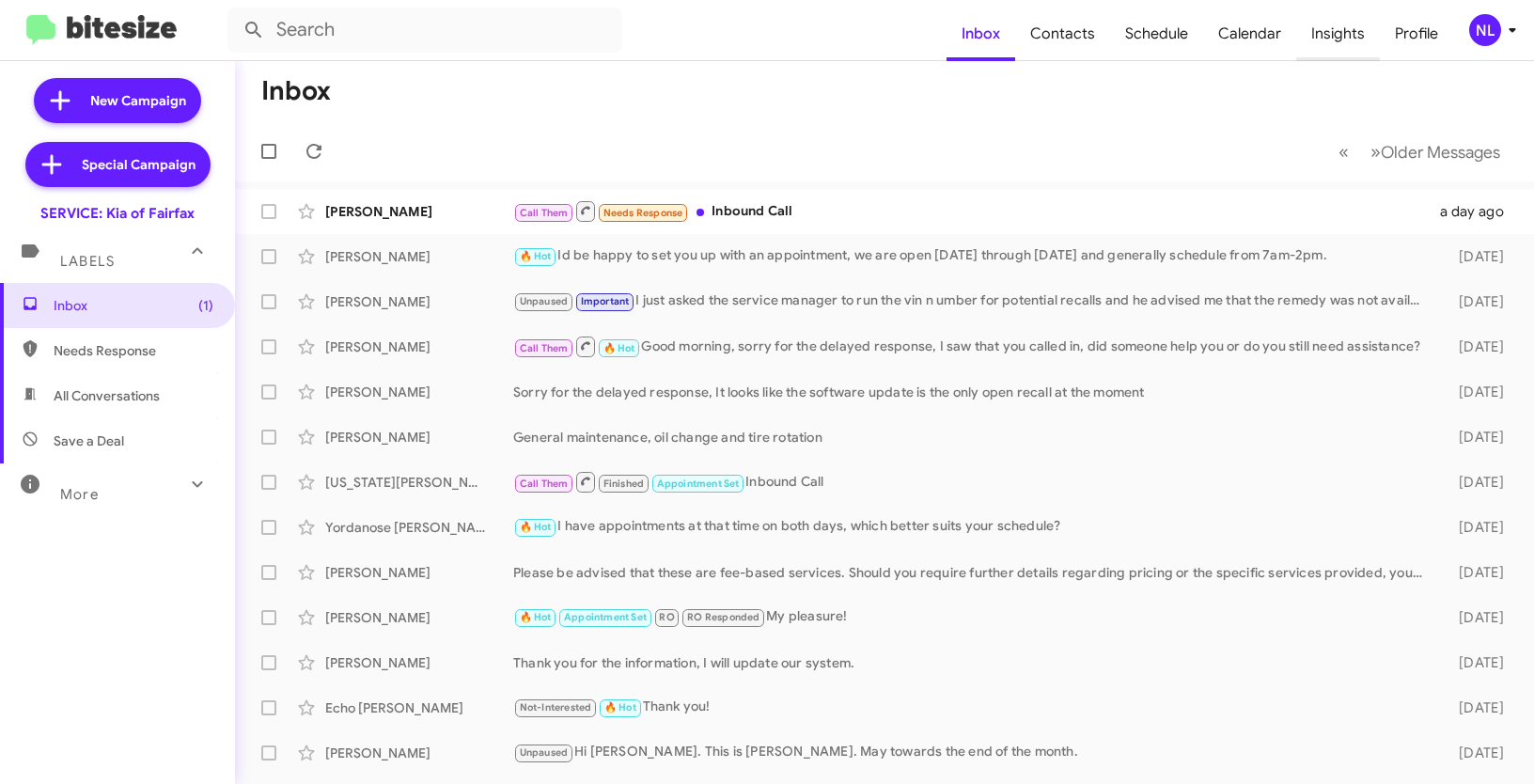
click at [1324, 31] on span "Insights" at bounding box center [1338, 34] width 84 height 55
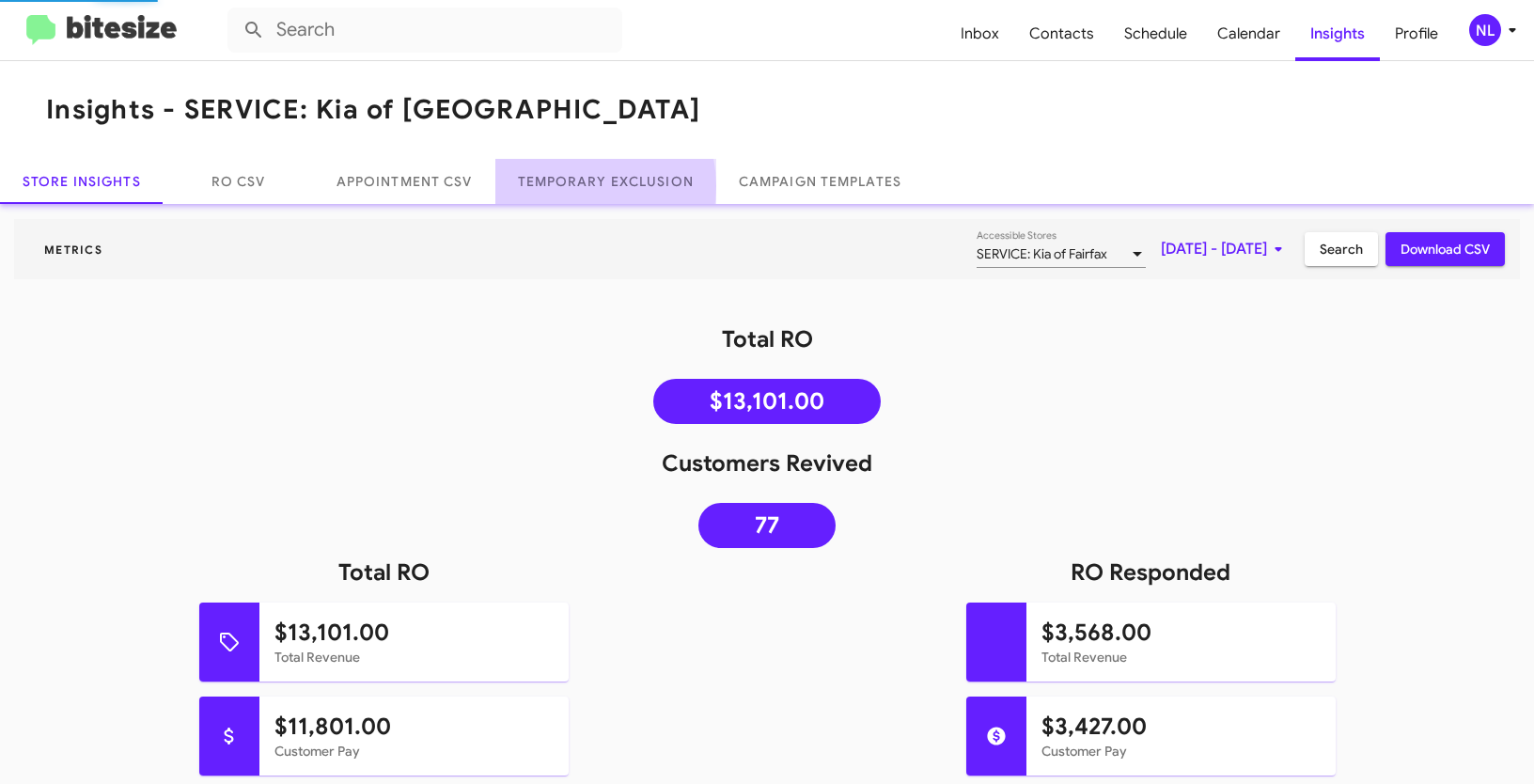
click at [571, 185] on link "Temporary Exclusion" at bounding box center [605, 181] width 221 height 45
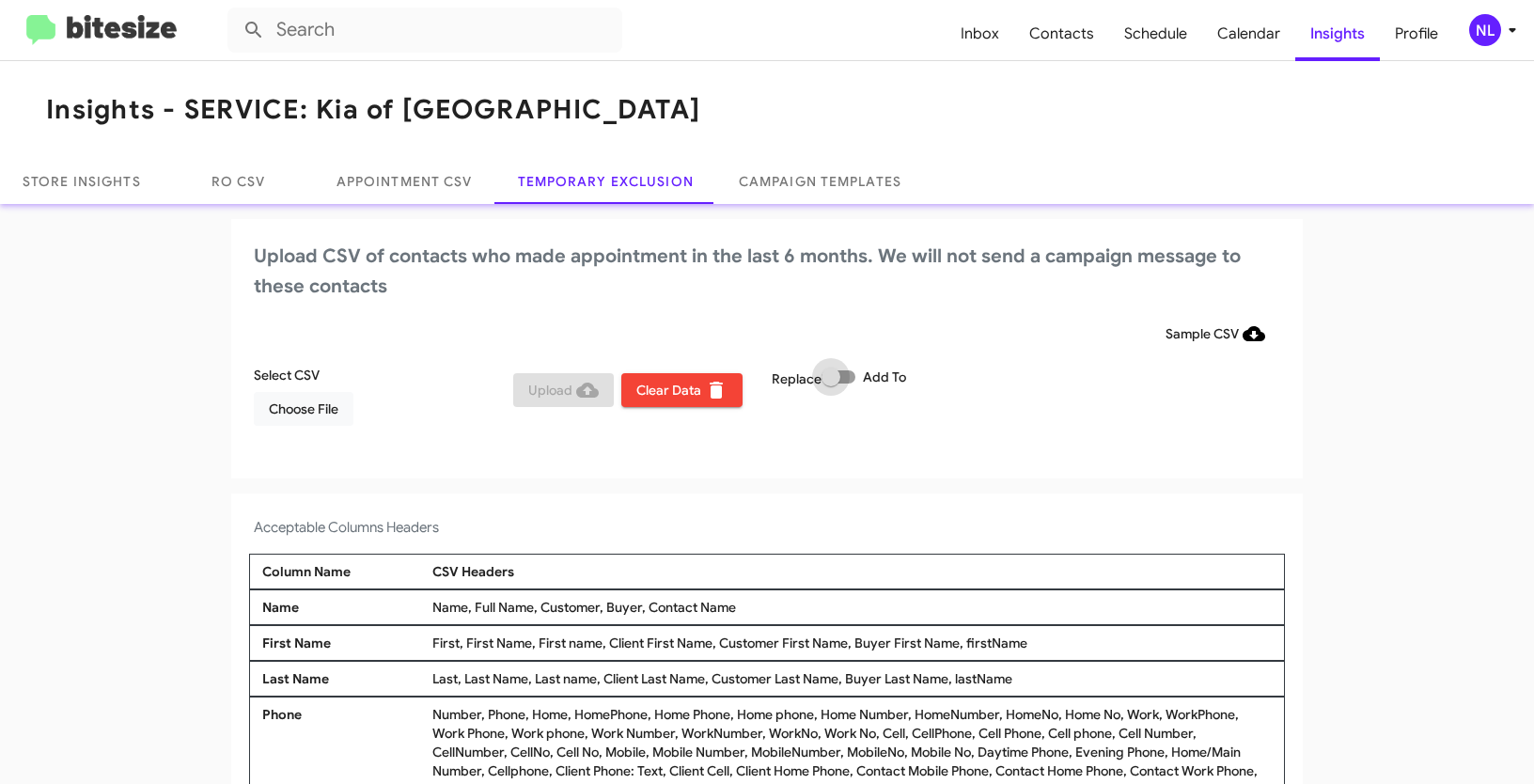
click at [852, 379] on label "Add To" at bounding box center [864, 377] width 85 height 23
click at [831, 384] on input "Add To" at bounding box center [830, 384] width 1 height 1
checkbox input "true"
drag, startPoint x: 641, startPoint y: 608, endPoint x: 767, endPoint y: 602, distance: 126.1
click at [767, 602] on div "Name, Full Name, Customer, Buyer, Contact Name" at bounding box center [852, 607] width 849 height 19
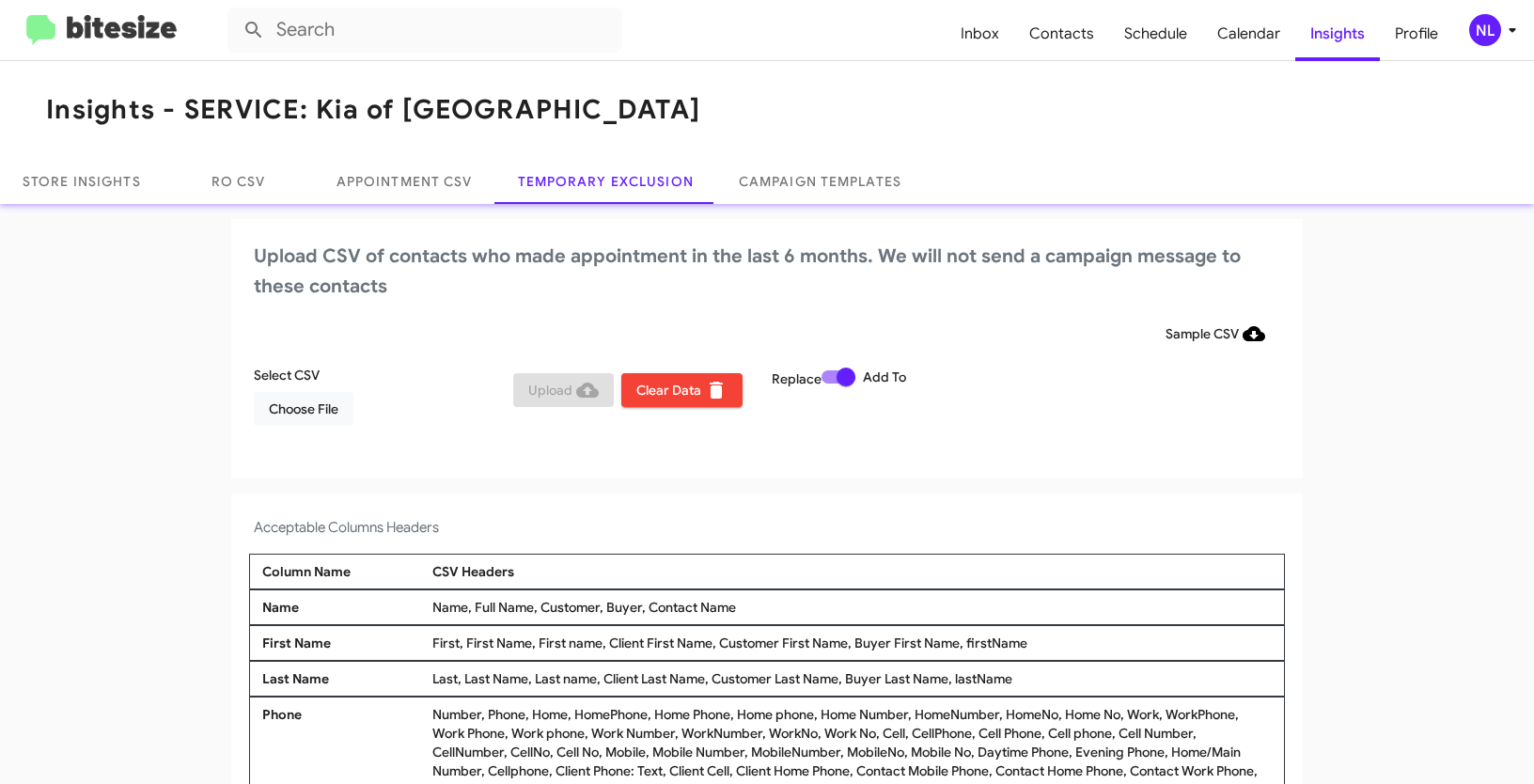
copy div "Contact Name"
click at [340, 420] on button "Choose File" at bounding box center [304, 409] width 100 height 34
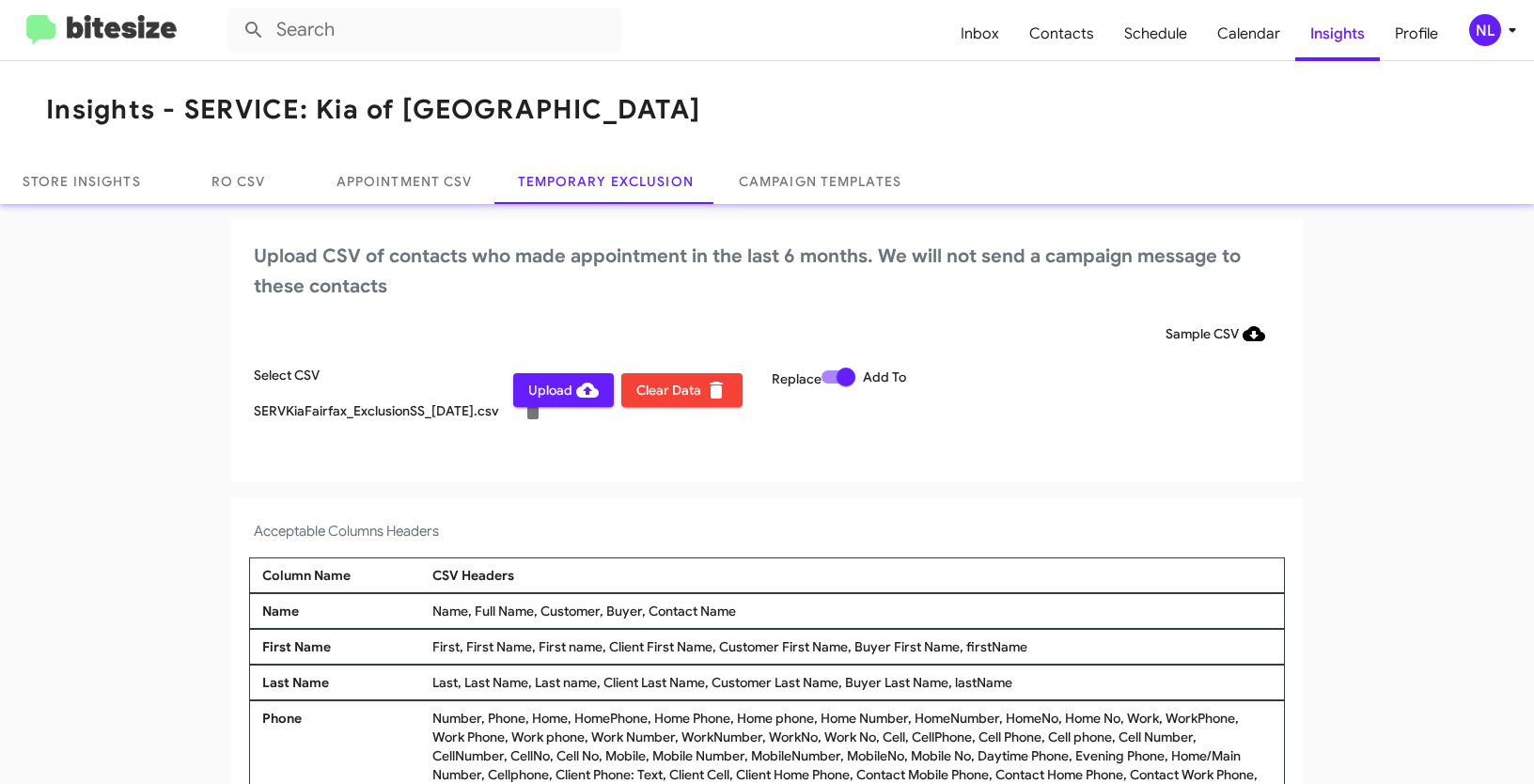
click at [1487, 38] on div "NL" at bounding box center [1485, 30] width 32 height 32
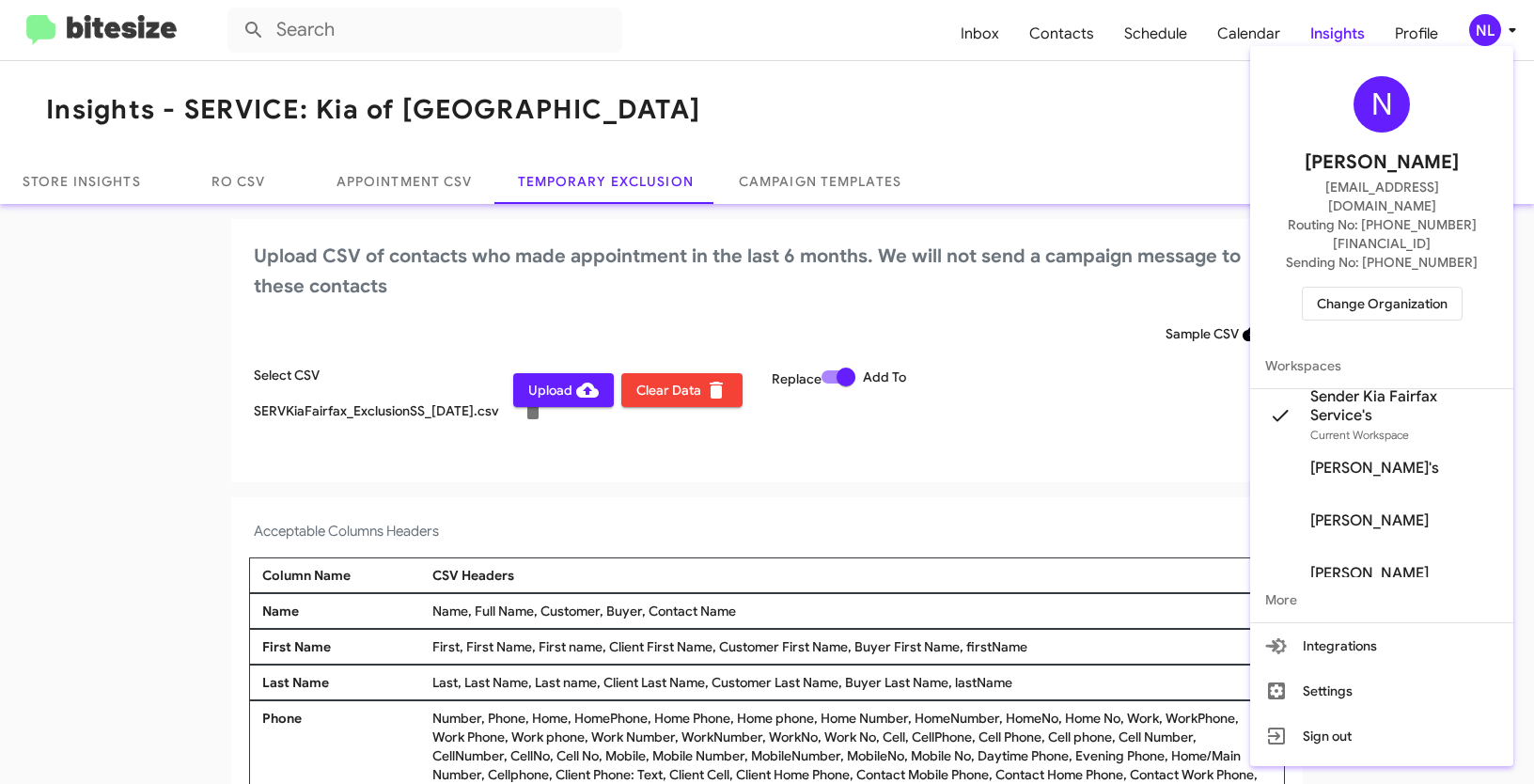
click at [922, 473] on div at bounding box center [767, 392] width 1534 height 784
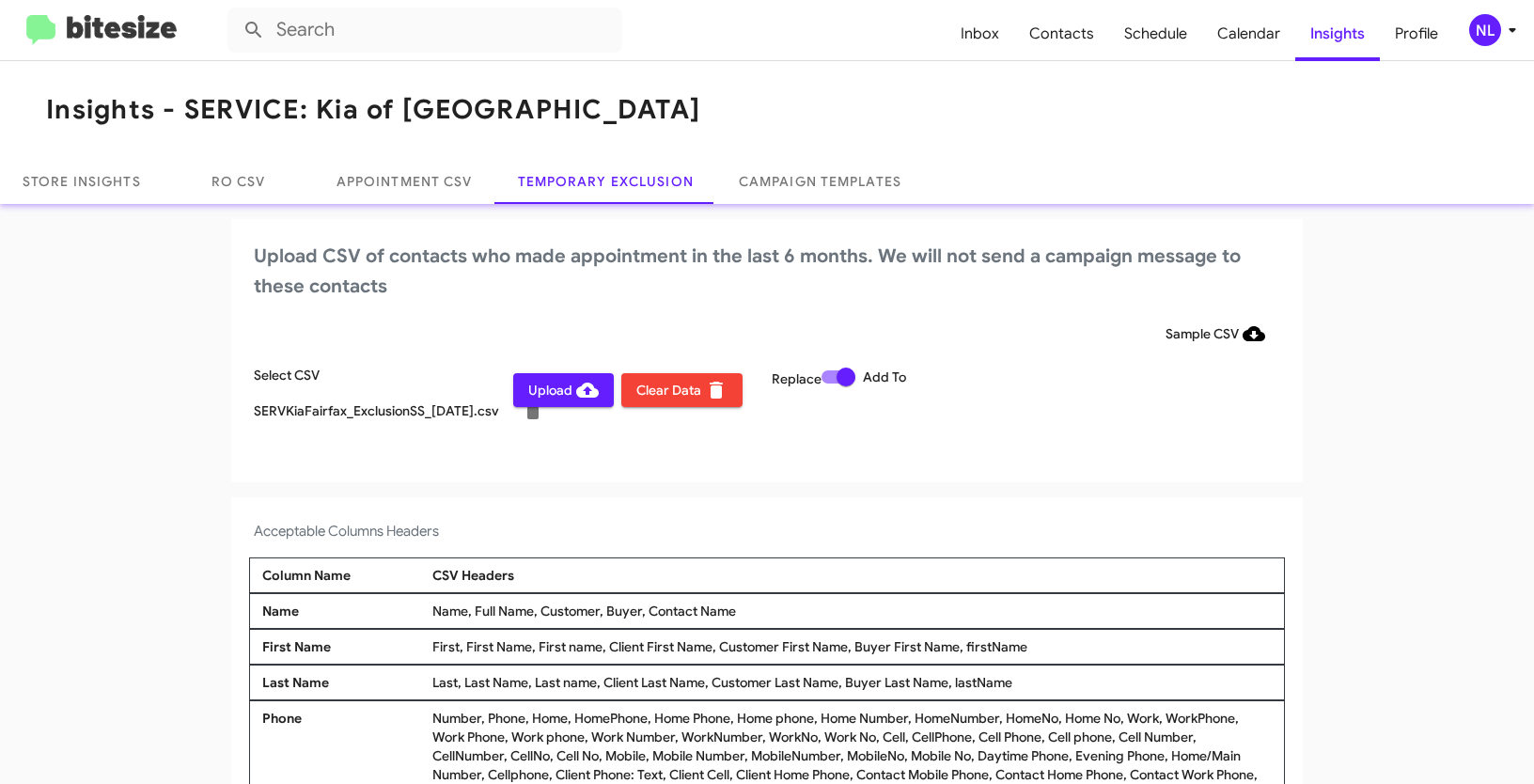
click at [547, 395] on span "Upload" at bounding box center [563, 390] width 71 height 34
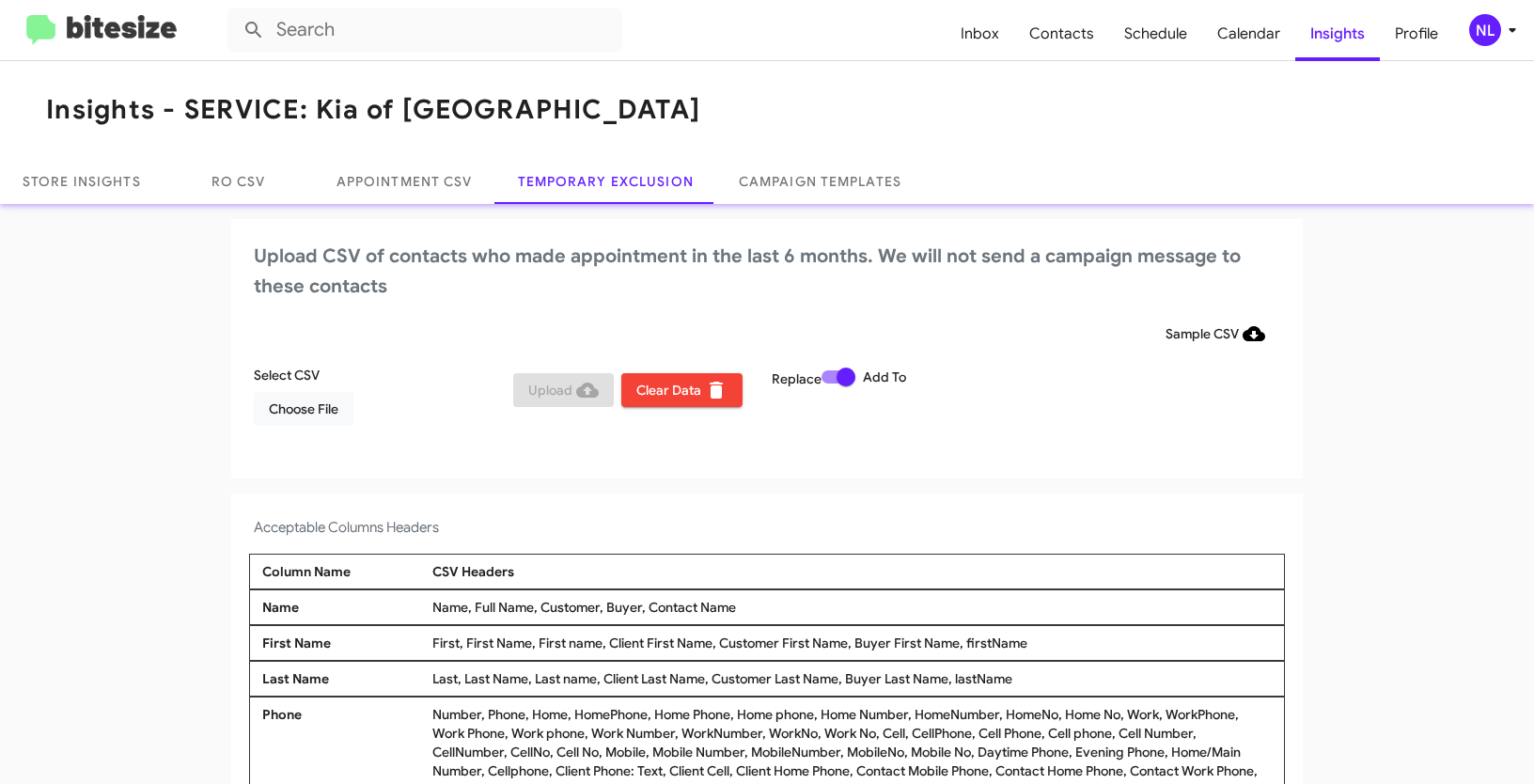
scroll to position [11, 0]
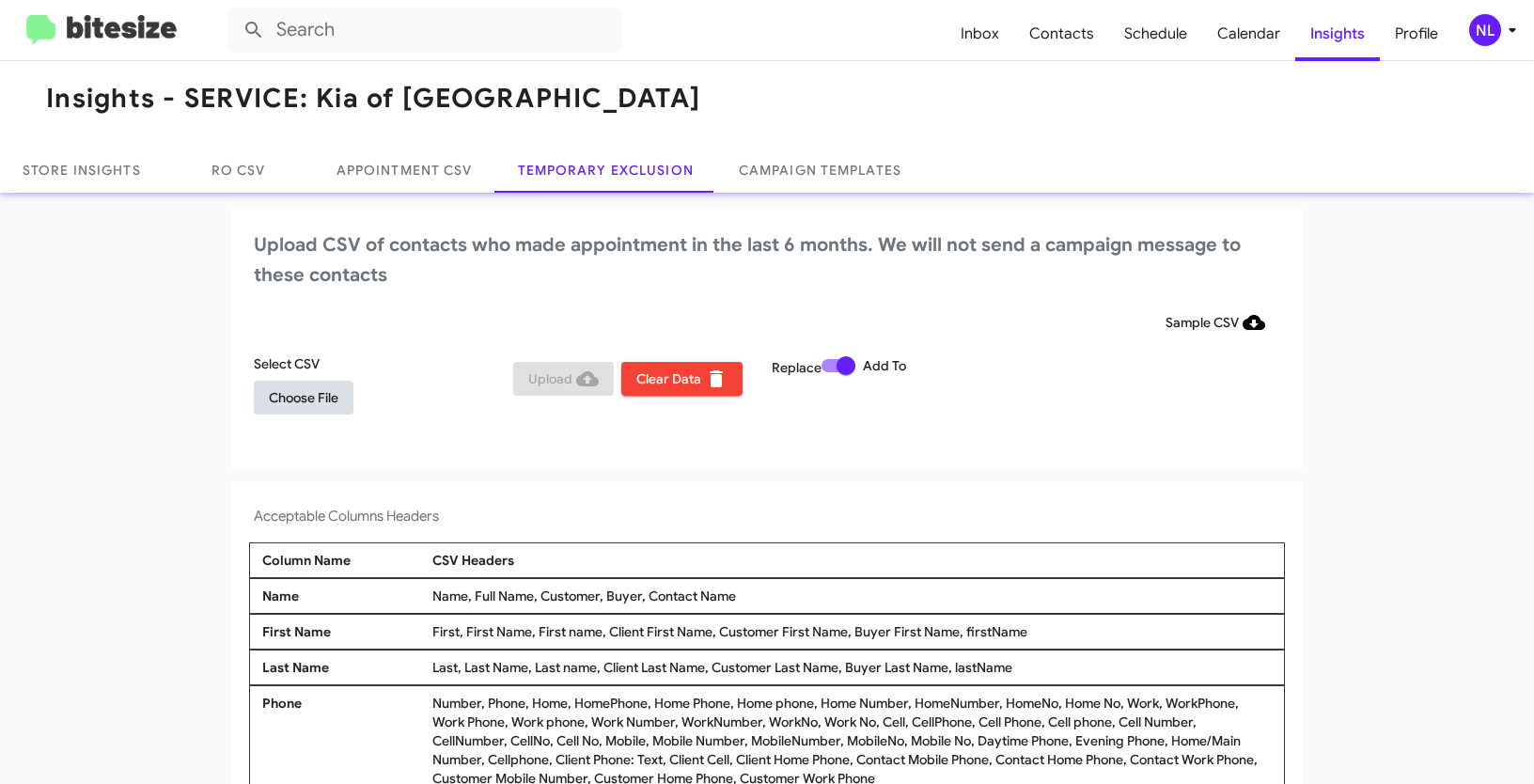
click at [309, 401] on span "Choose File" at bounding box center [304, 398] width 70 height 34
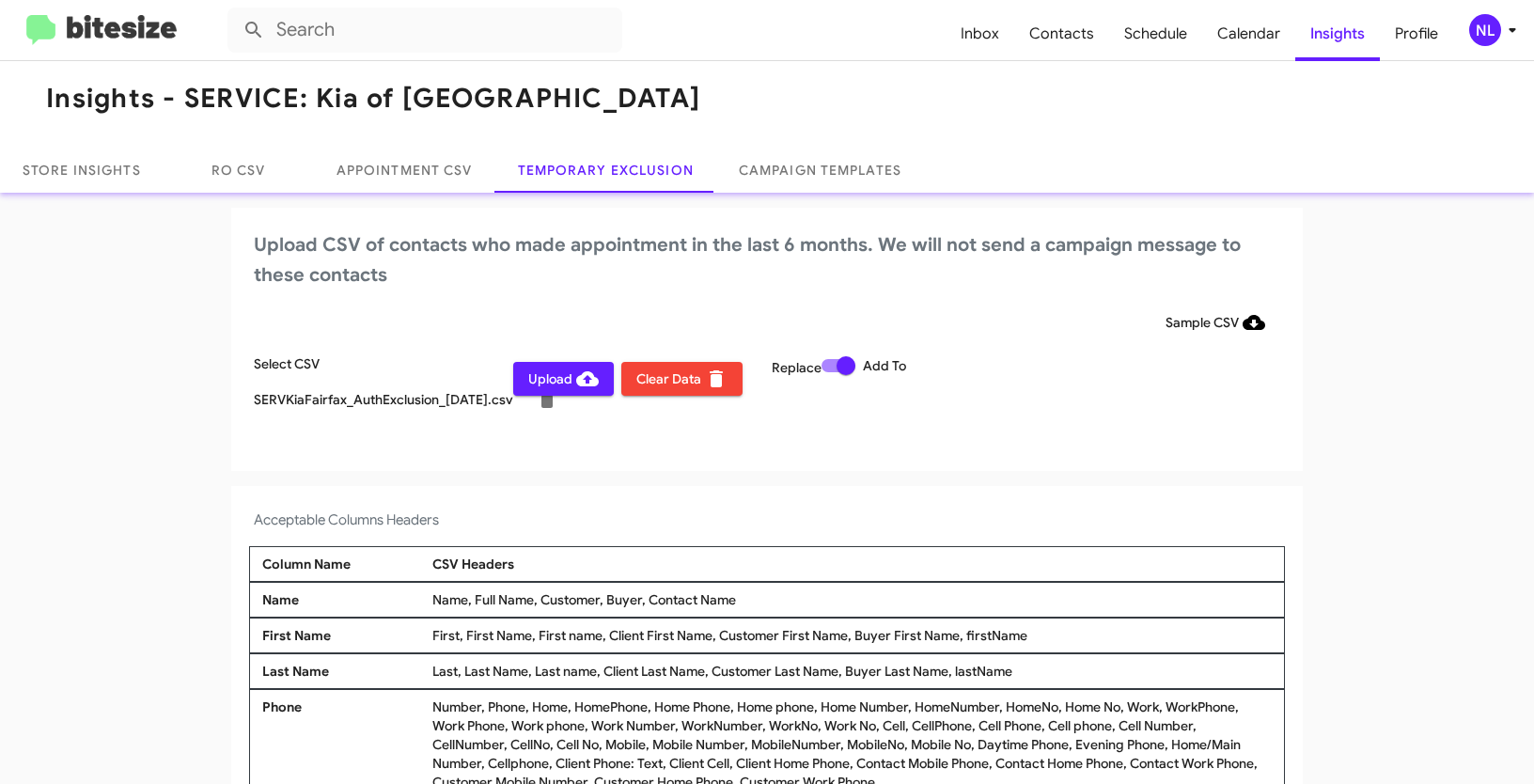
scroll to position [15, 0]
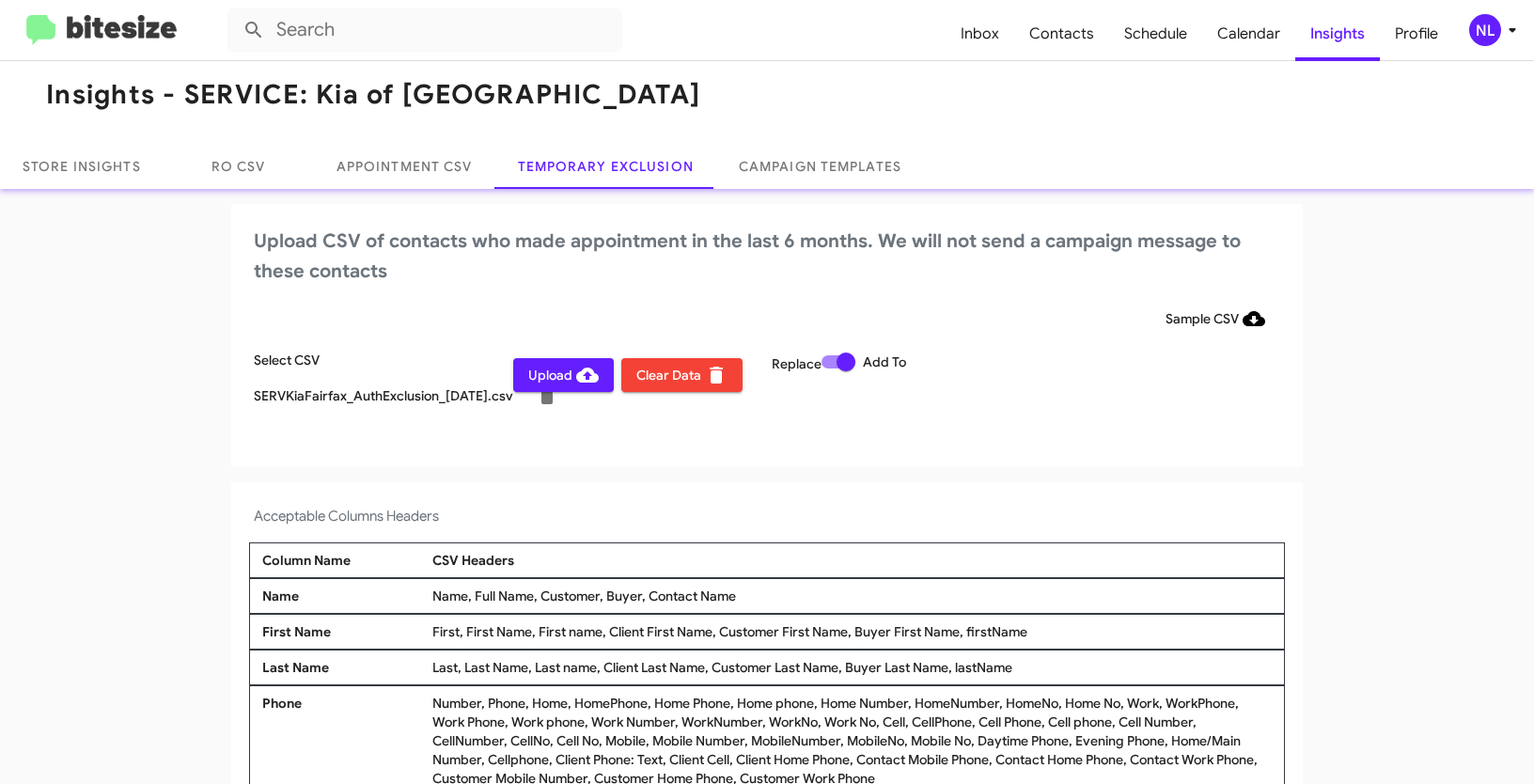
click at [1479, 33] on div "NL" at bounding box center [1485, 30] width 32 height 32
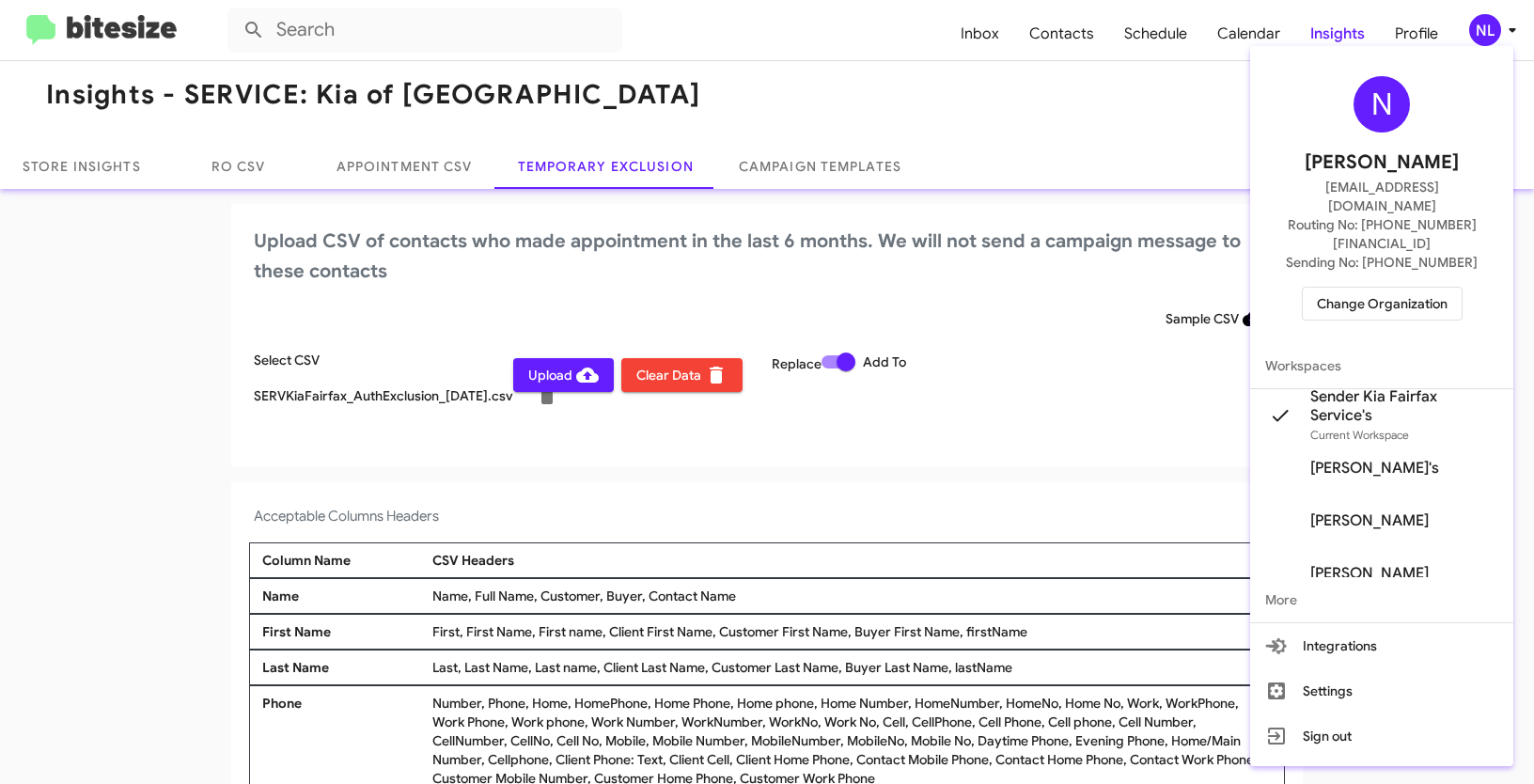
click at [160, 473] on div at bounding box center [767, 392] width 1534 height 784
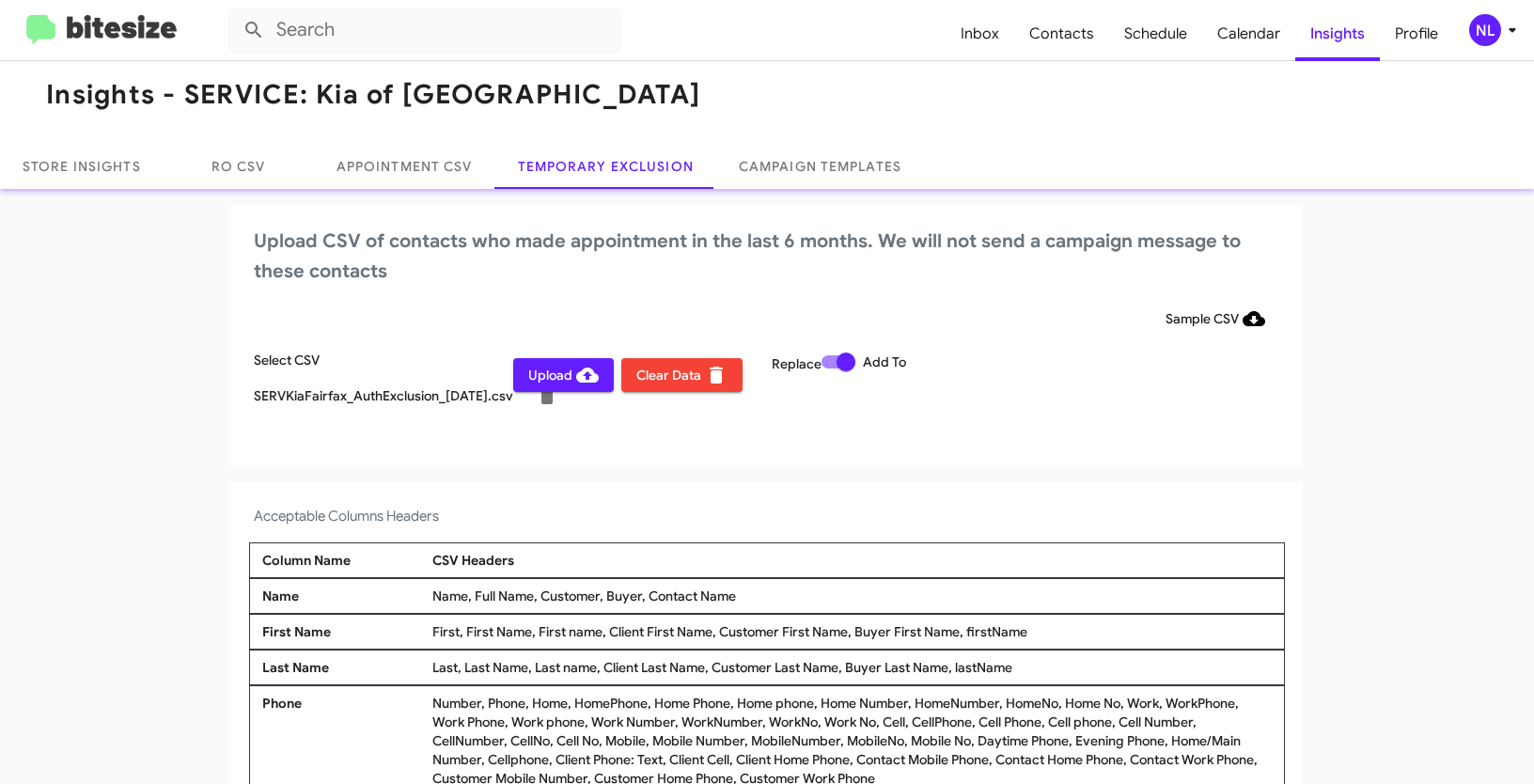
click at [542, 382] on span "Upload" at bounding box center [563, 375] width 71 height 34
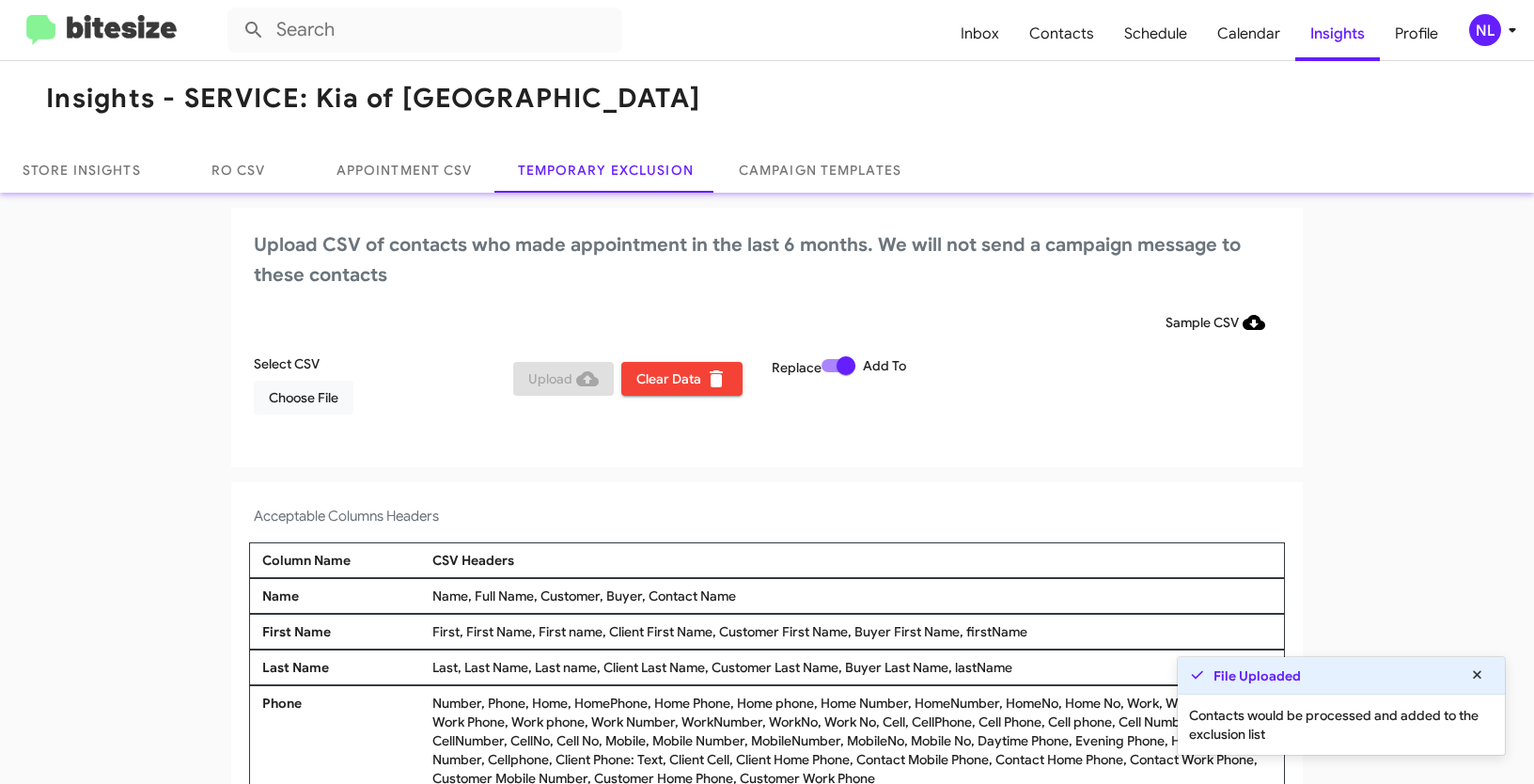
click at [1391, 365] on app-temporary-exclusion-csv "Upload CSV of contacts who made appointment in the last 6 months. We will not s…" at bounding box center [767, 531] width 1534 height 646
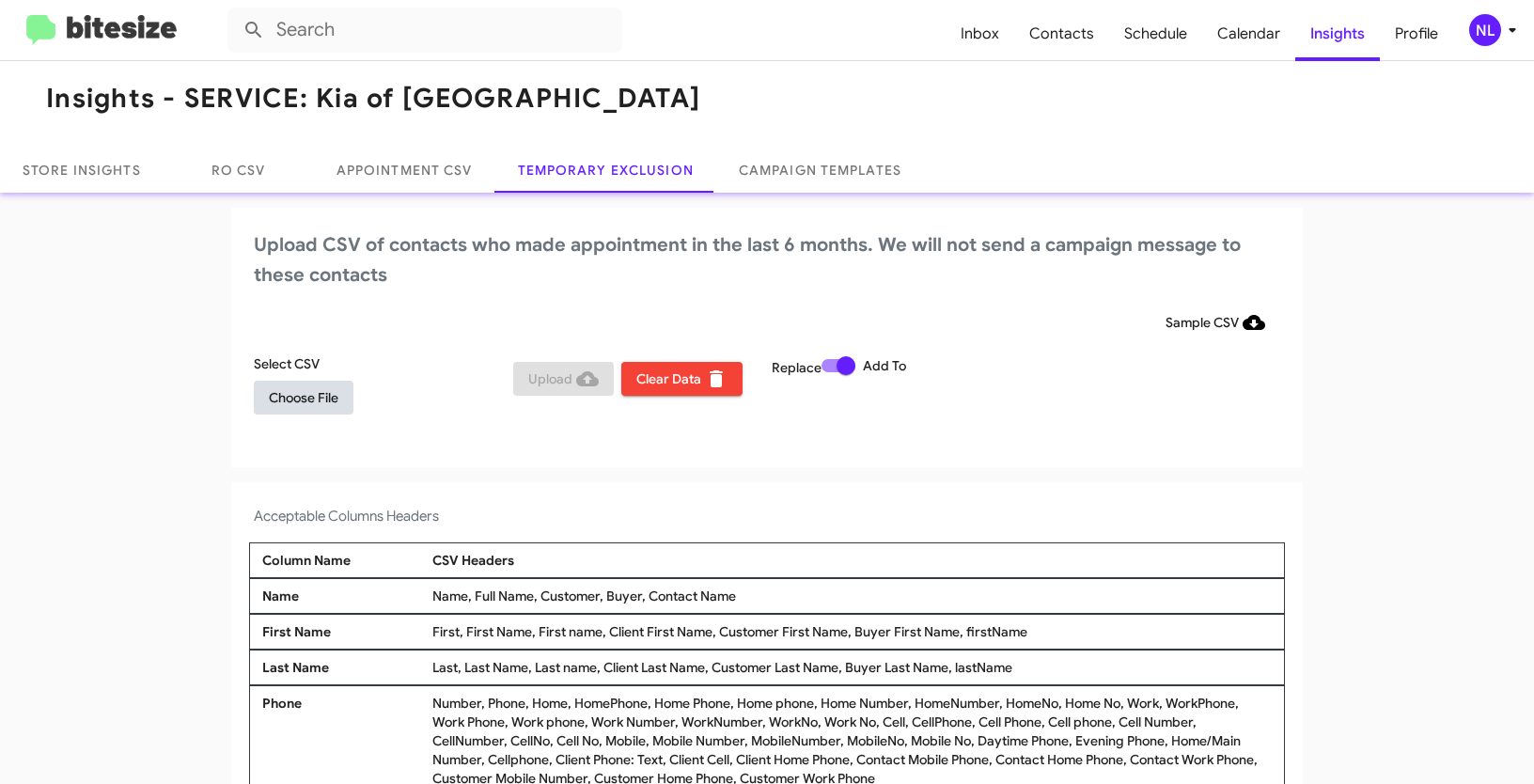
click at [326, 402] on span "Choose File" at bounding box center [304, 398] width 70 height 34
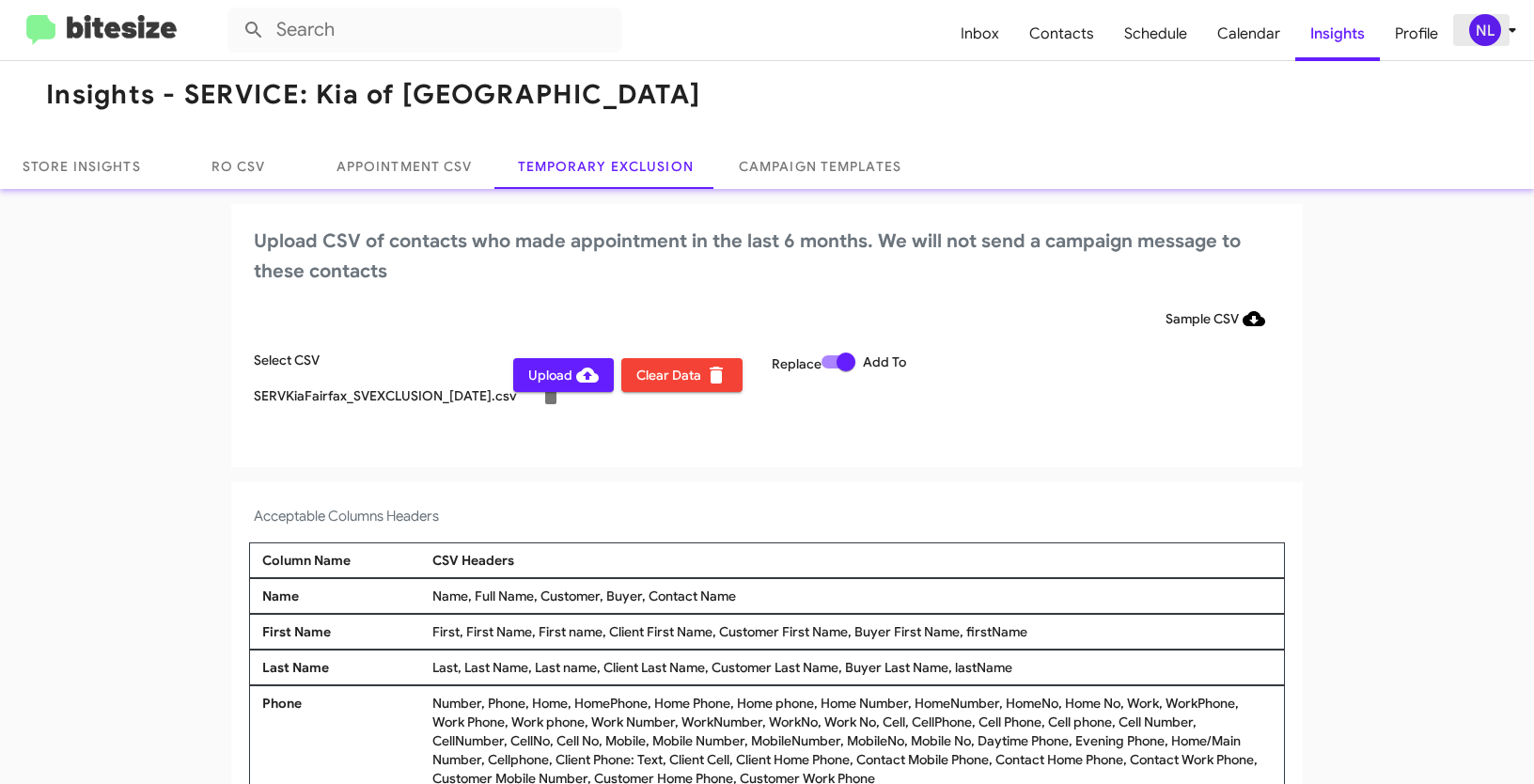
click at [1479, 18] on div "NL" at bounding box center [1485, 30] width 32 height 32
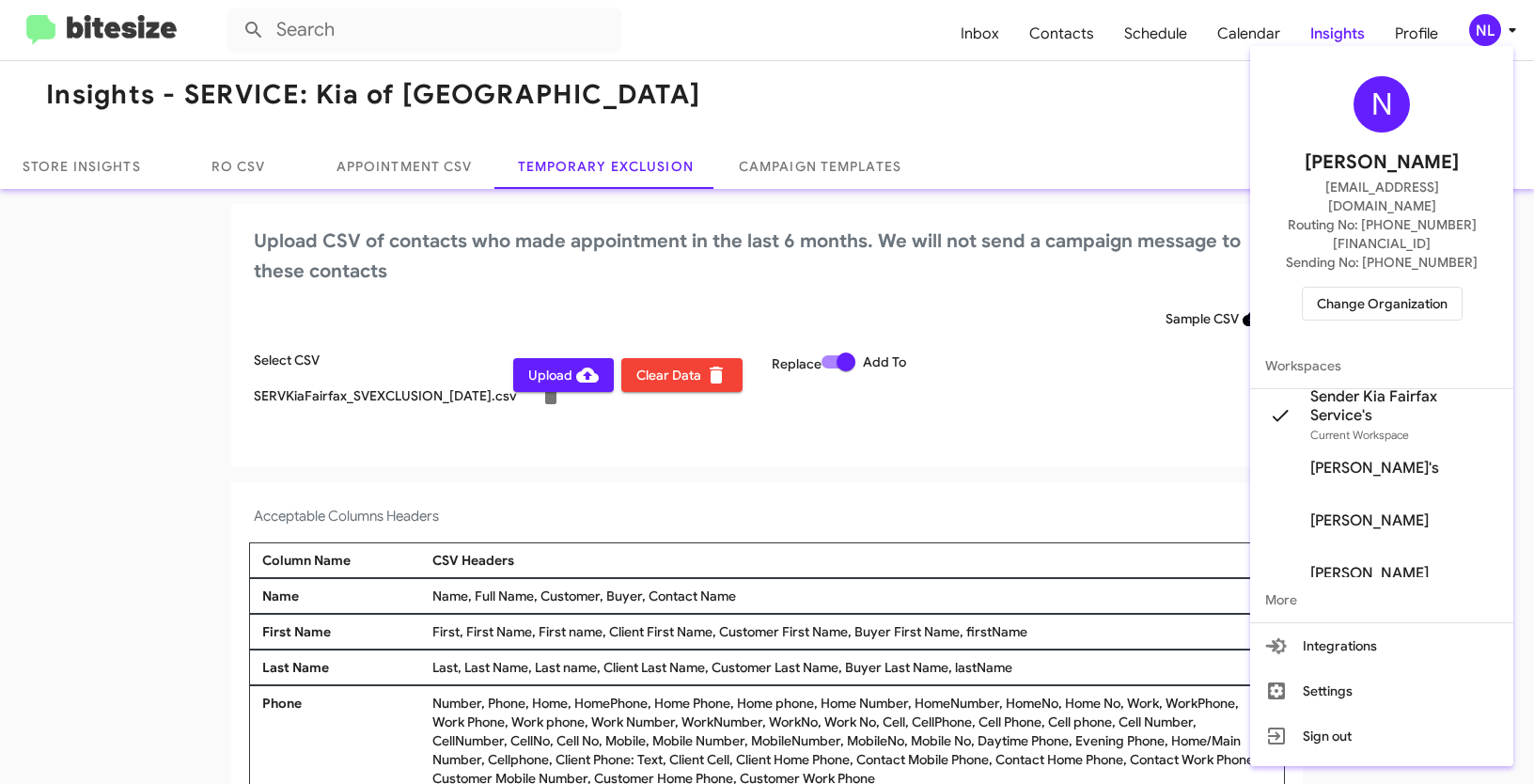
click at [130, 385] on div at bounding box center [767, 392] width 1534 height 784
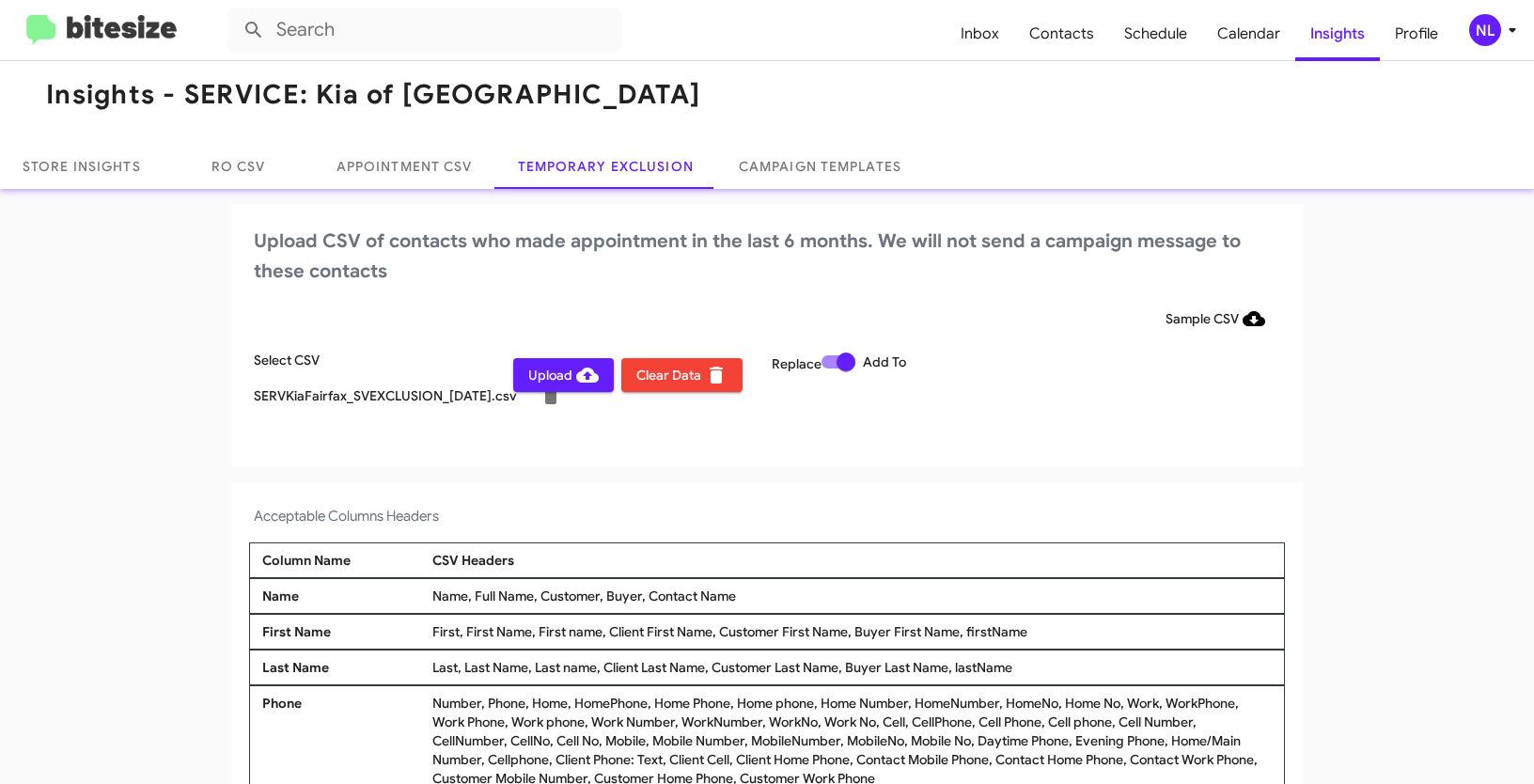
click at [665, 460] on div "Upload CSV of contacts who made appointment in the last 6 months. We will not s…" at bounding box center [767, 335] width 1072 height 263
click at [549, 383] on span "Upload" at bounding box center [563, 375] width 71 height 34
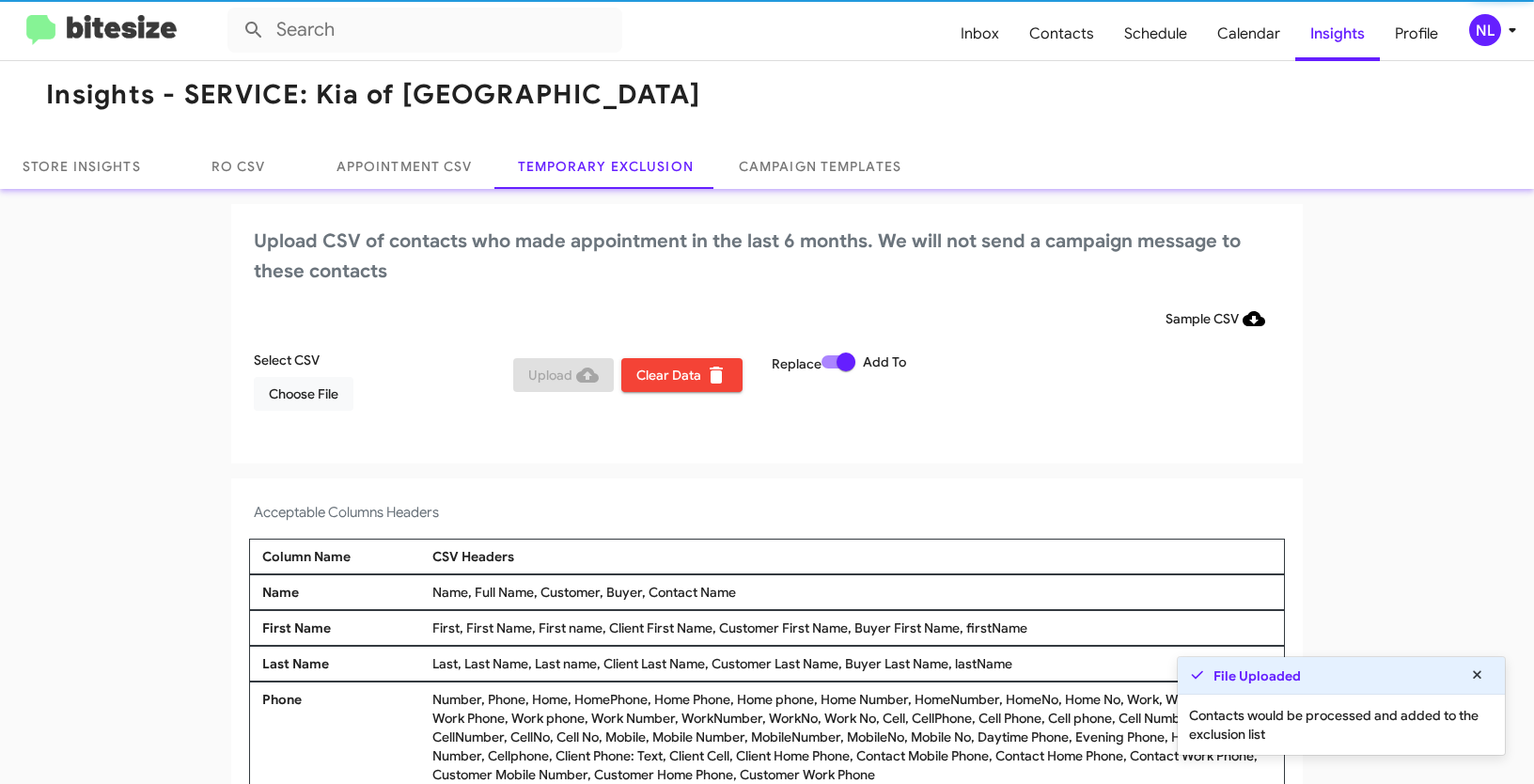
scroll to position [11, 0]
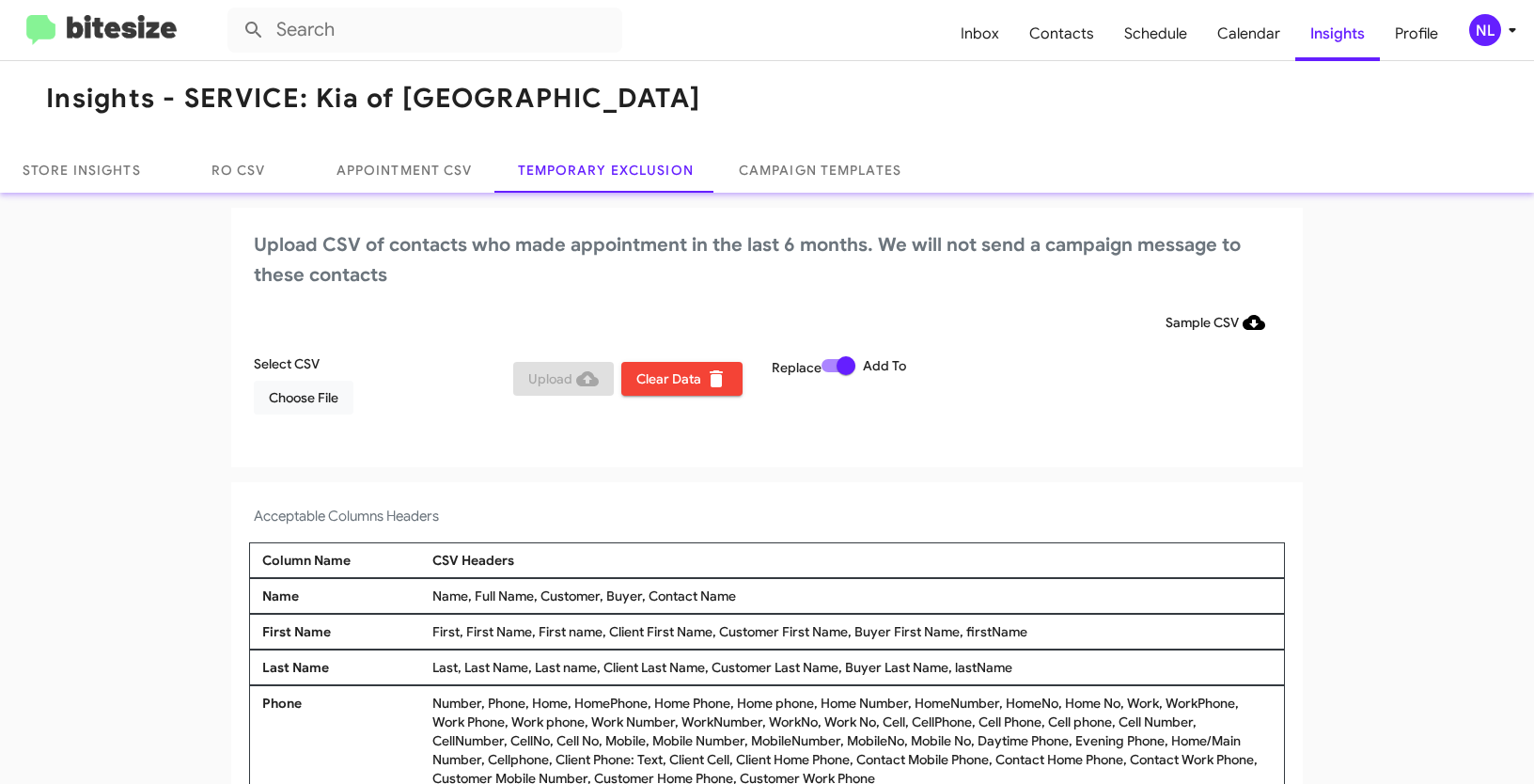
click at [1479, 30] on div "NL" at bounding box center [1485, 30] width 32 height 32
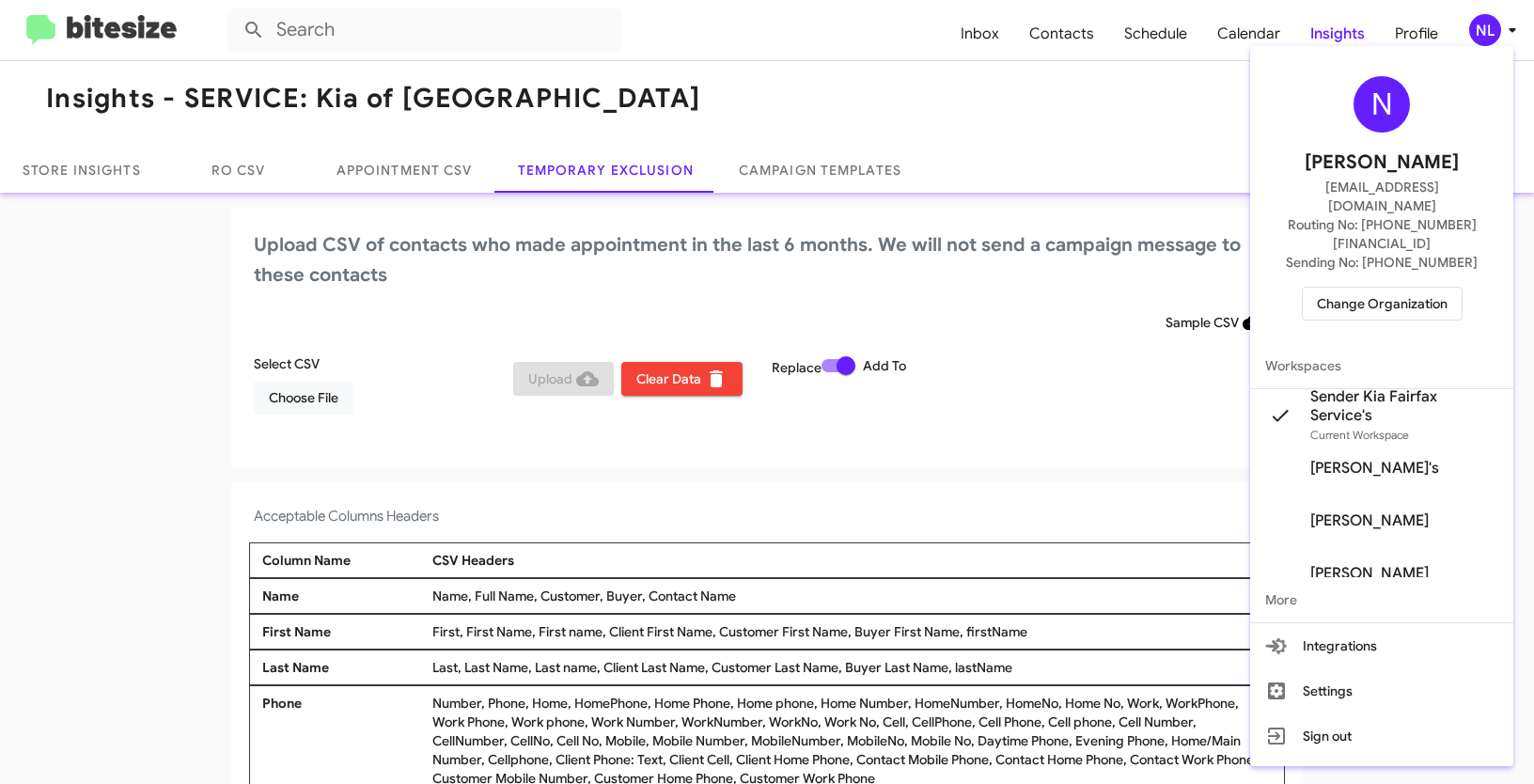
click at [1366, 287] on span "Change Organization" at bounding box center [1382, 303] width 131 height 32
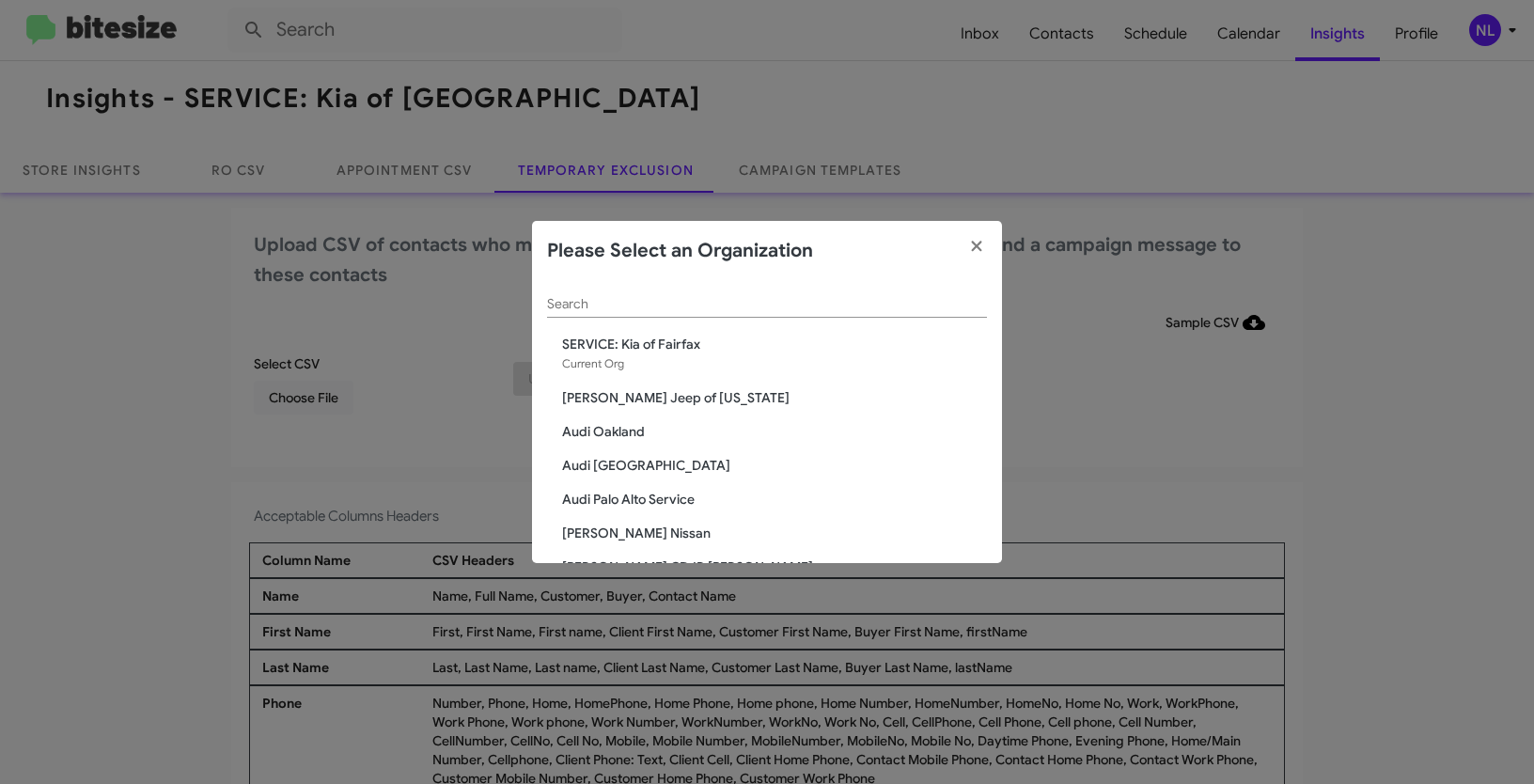
click at [819, 324] on div "Search" at bounding box center [767, 307] width 440 height 54
click at [823, 312] on div "Search" at bounding box center [767, 299] width 440 height 37
paste input "SERVICE: Toyota 40"
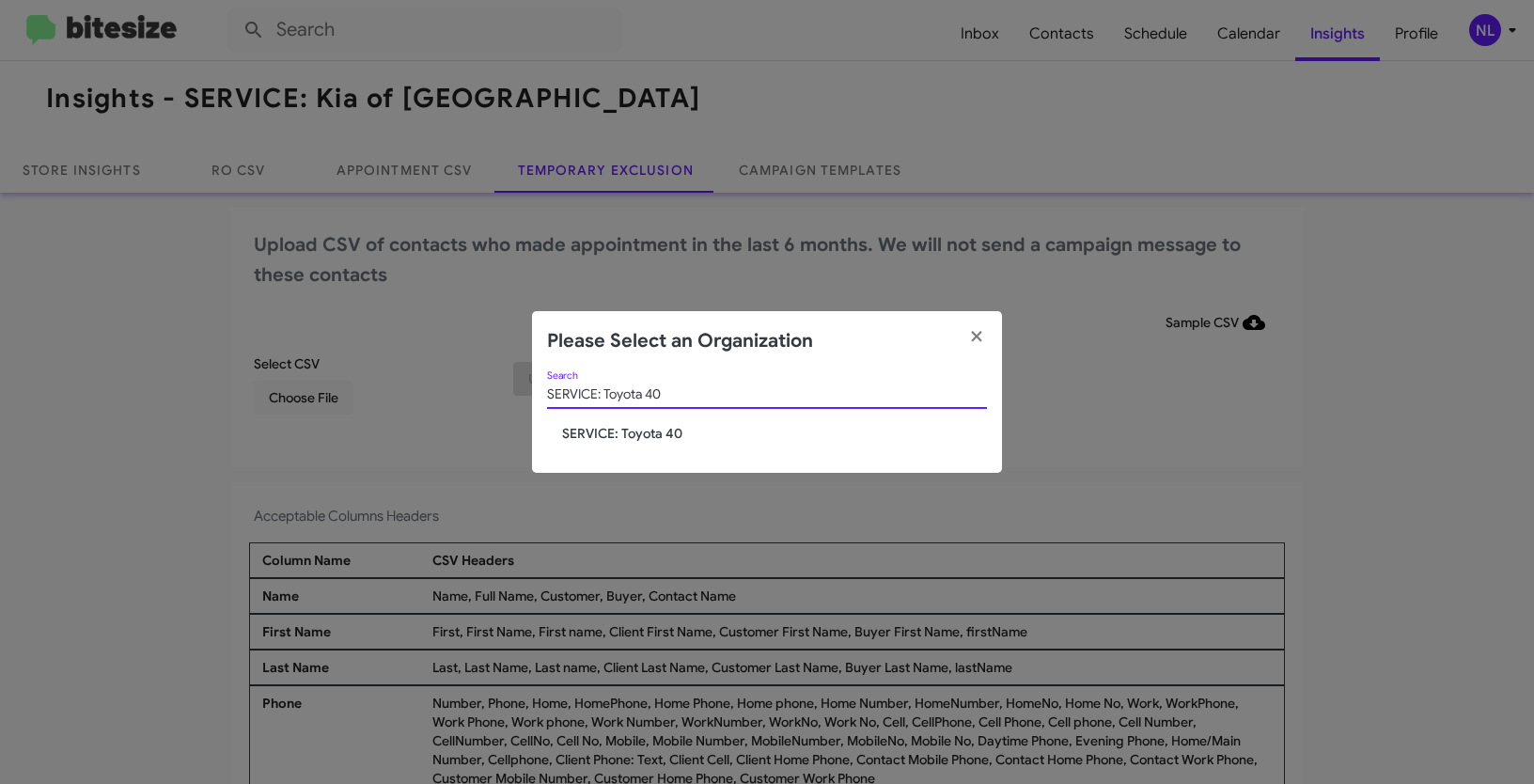
type input "SERVICE: Toyota 40"
click at [647, 443] on div "SERVICE: Toyota 40 Search SERVICE: Toyota 40" at bounding box center [767, 422] width 470 height 103
click at [642, 431] on span "SERVICE: Toyota 40" at bounding box center [774, 433] width 425 height 19
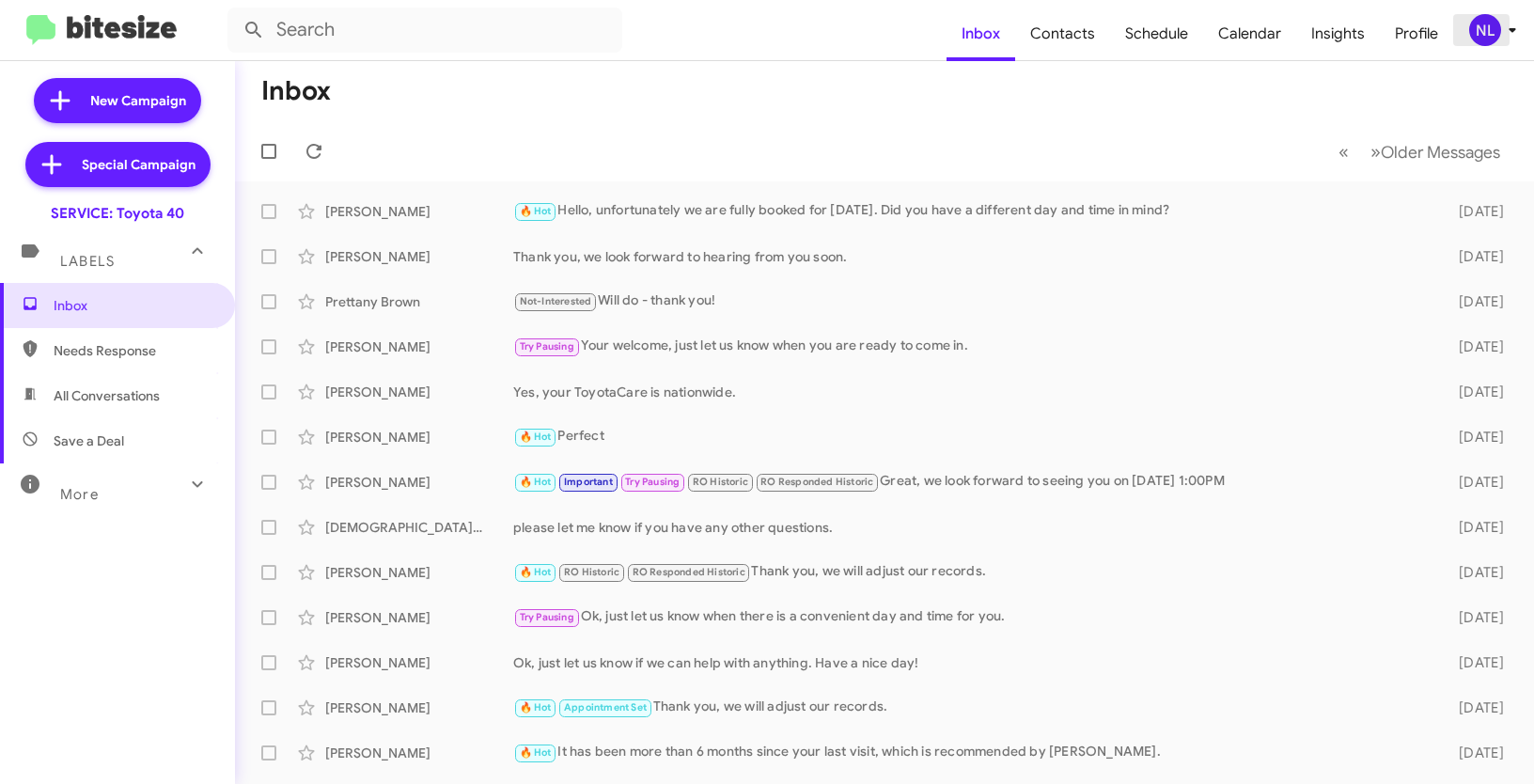
click at [1485, 35] on div "NL" at bounding box center [1485, 30] width 32 height 32
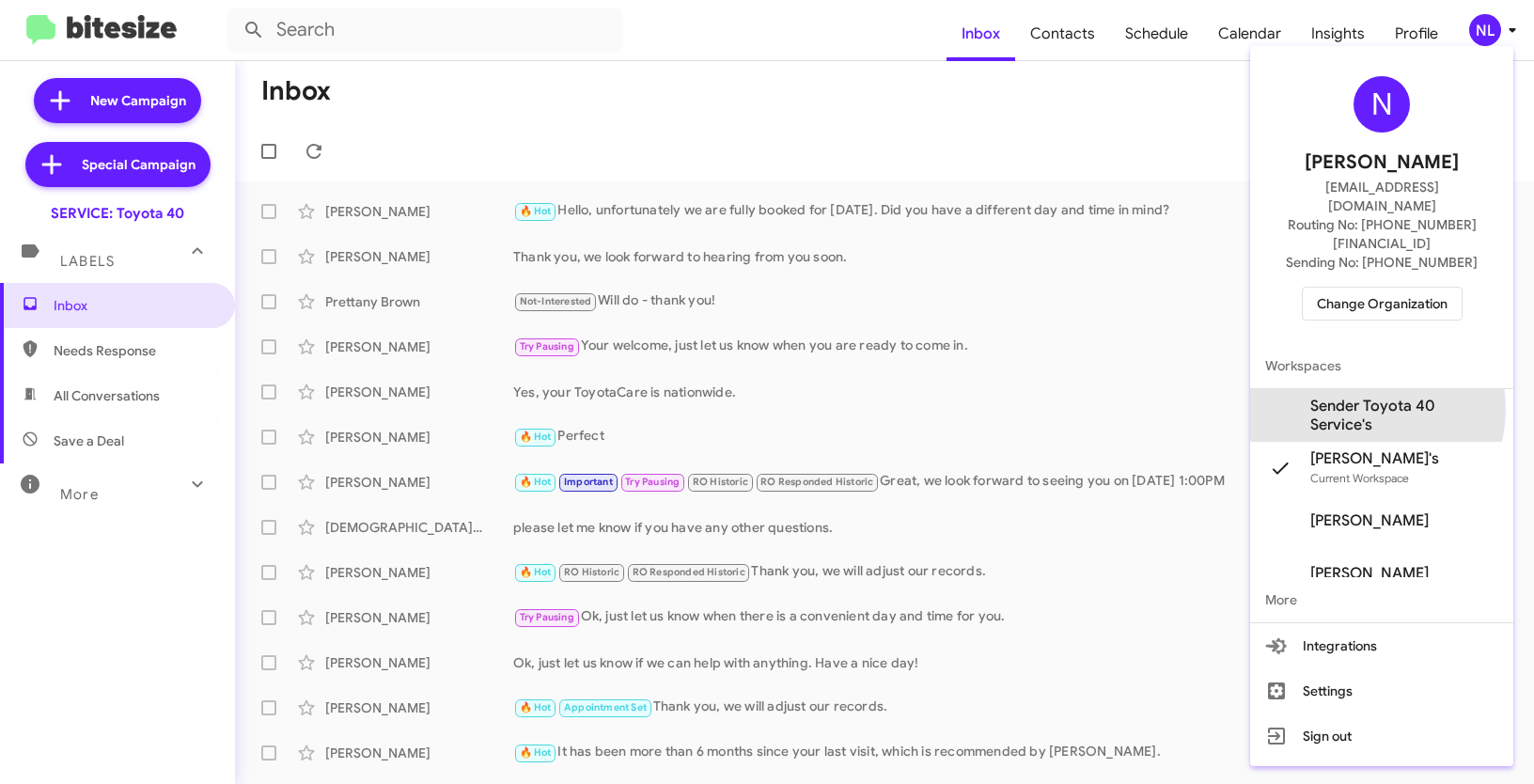
click at [1361, 397] on span "Sender Toyota 40 Service's" at bounding box center [1404, 416] width 188 height 38
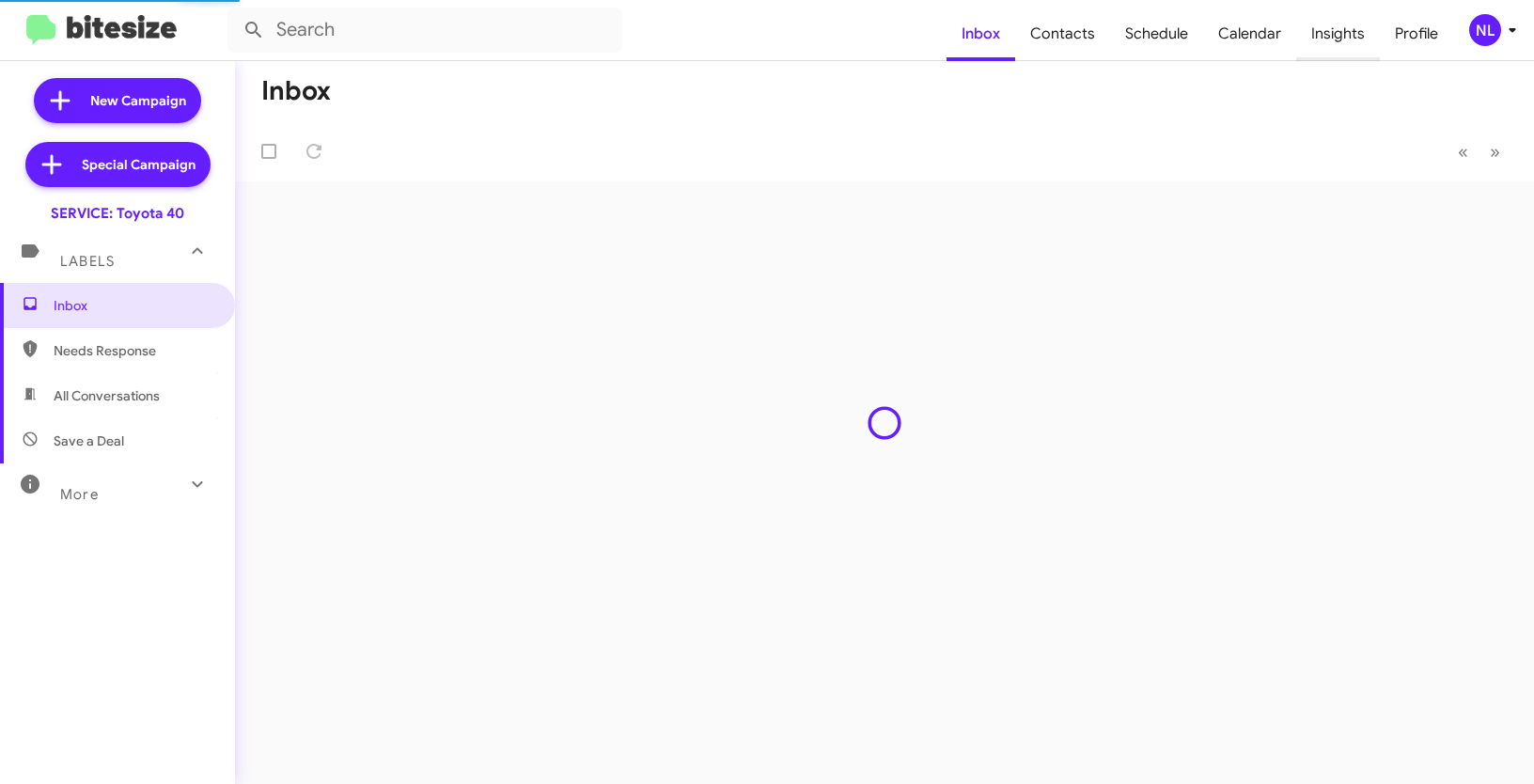
click at [1340, 33] on span "Insights" at bounding box center [1338, 34] width 84 height 55
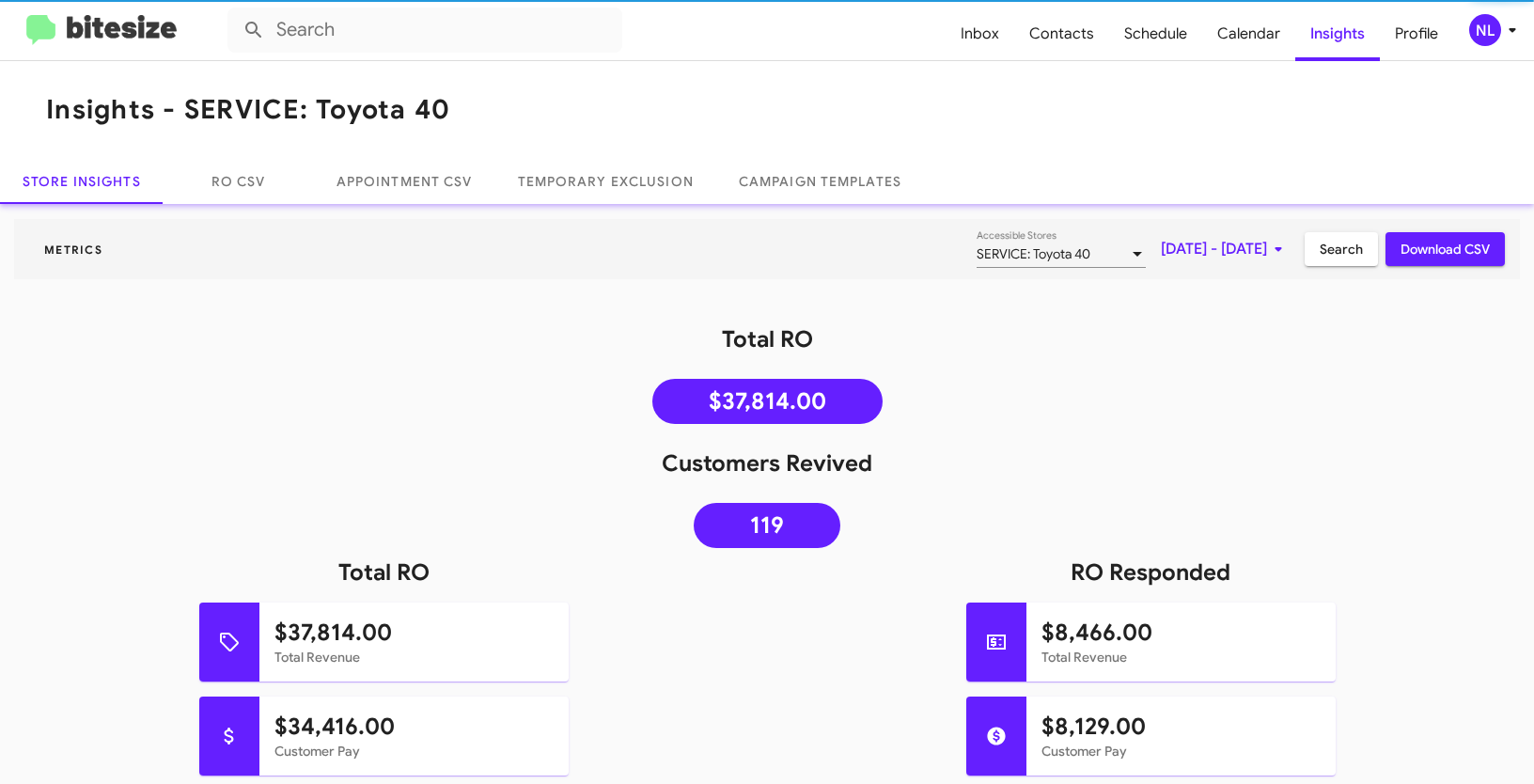
click at [607, 74] on mat-toolbar "Insights - SERVICE: Toyota 40" at bounding box center [767, 110] width 1534 height 98
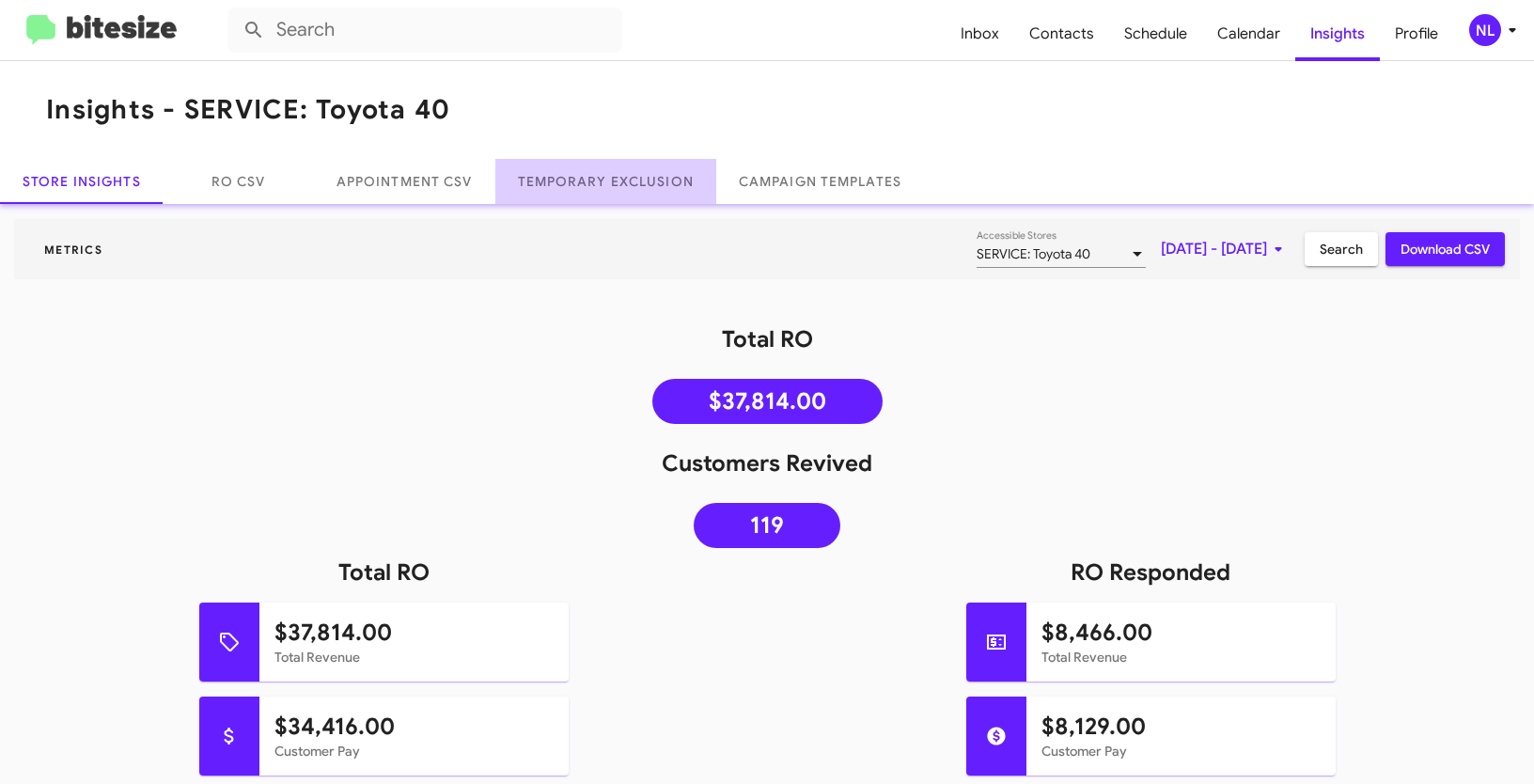
click at [615, 178] on link "Temporary Exclusion" at bounding box center [605, 181] width 221 height 45
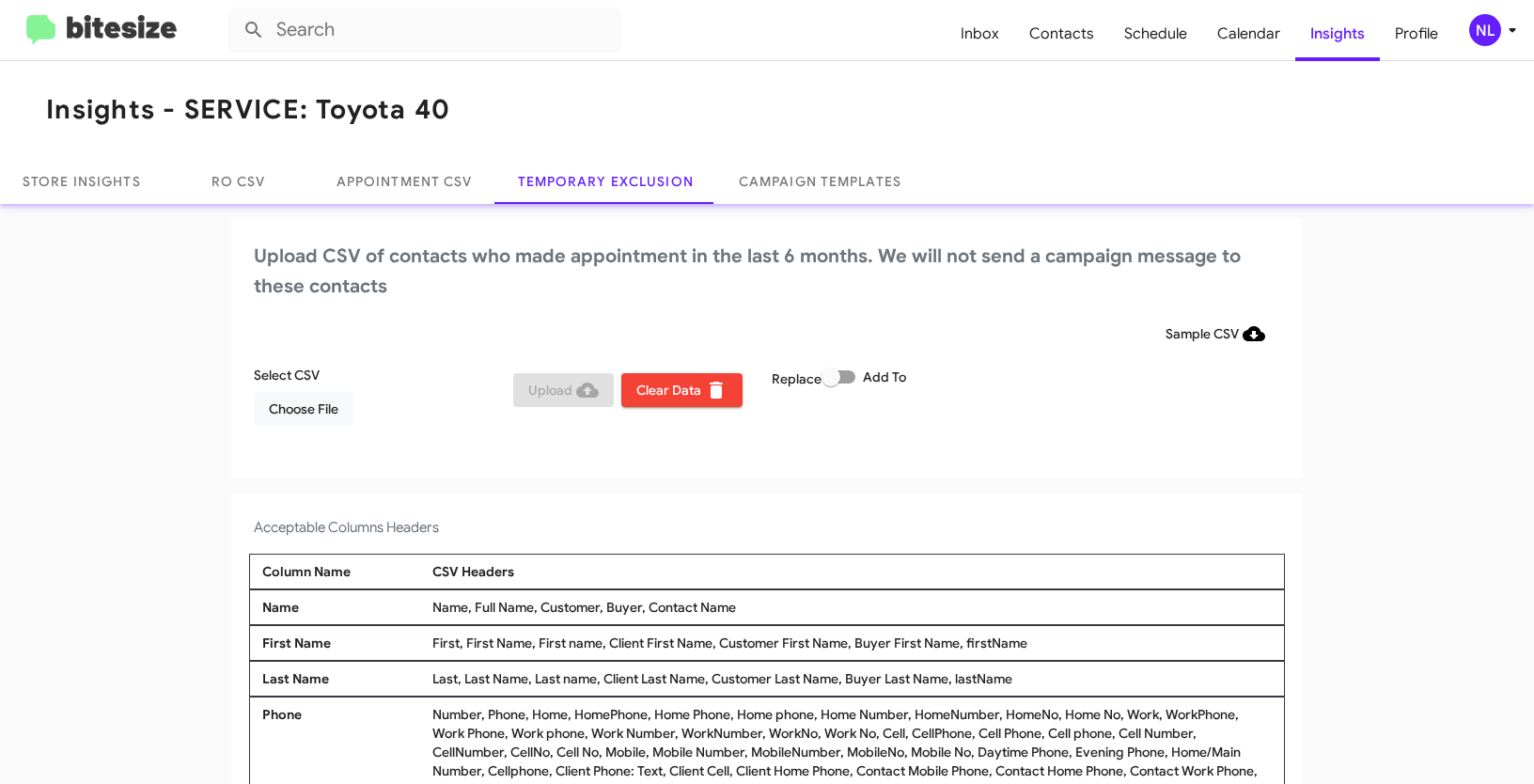
drag, startPoint x: 644, startPoint y: 603, endPoint x: 770, endPoint y: 604, distance: 126.0
click at [770, 604] on div "Name, Full Name, Customer, Buyer, Contact Name" at bounding box center [852, 607] width 849 height 19
copy div "Contact Name"
click at [279, 405] on span "Choose File" at bounding box center [304, 409] width 70 height 34
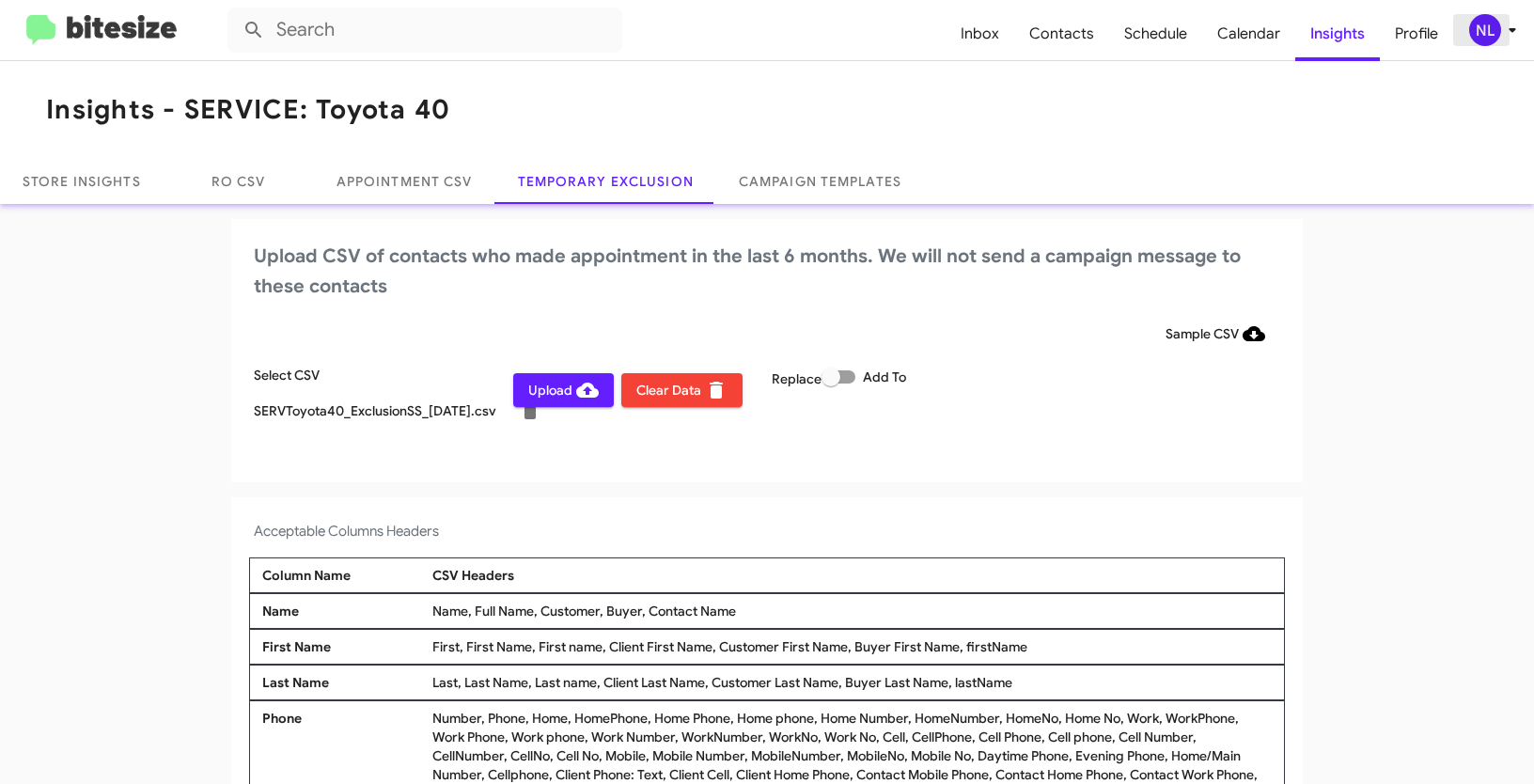
click at [1480, 23] on div "NL" at bounding box center [1485, 30] width 32 height 32
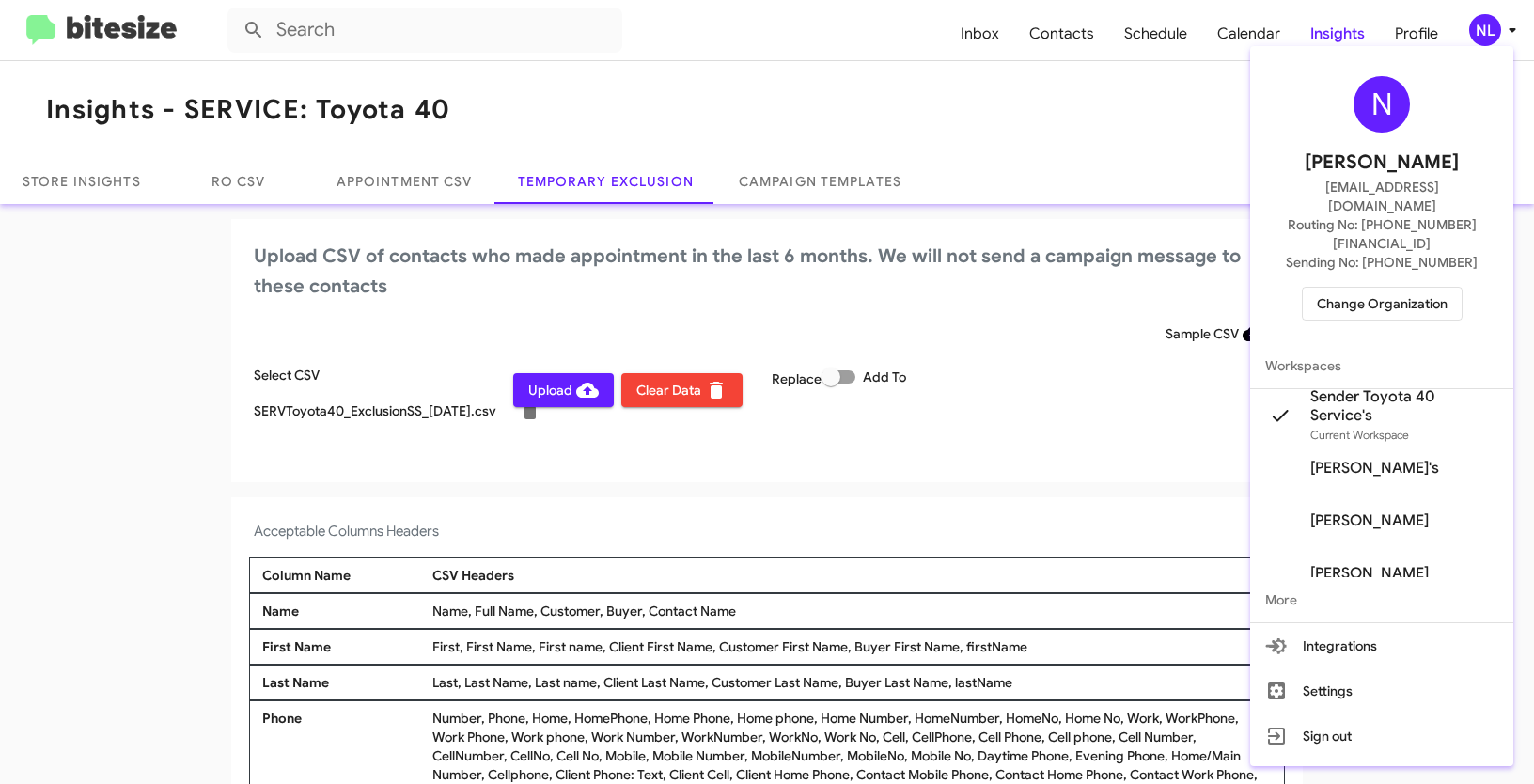
click at [1508, 776] on div at bounding box center [767, 392] width 1534 height 784
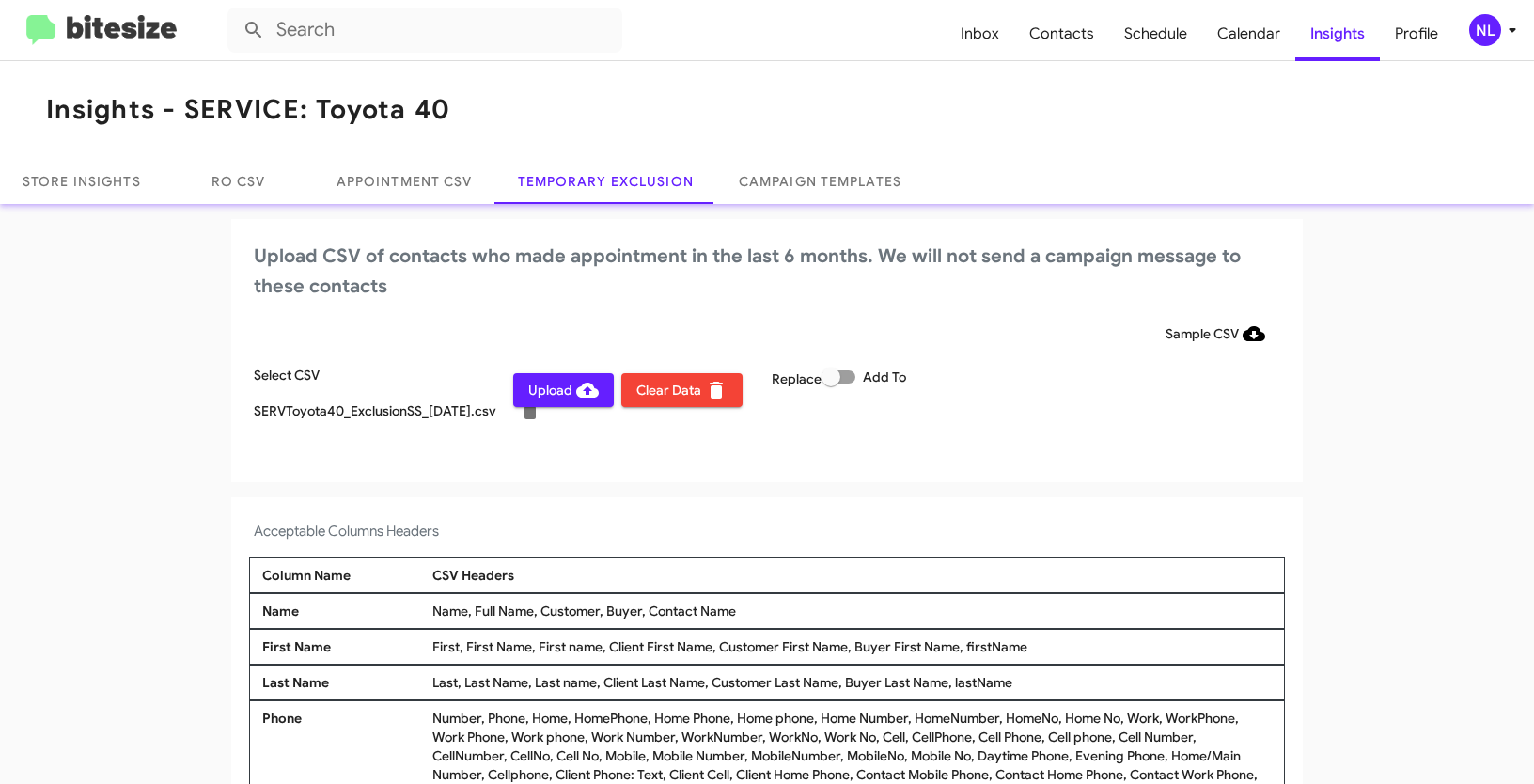
click at [900, 465] on div "Upload CSV of contacts who made appointment in the last 6 months. We will not s…" at bounding box center [767, 350] width 1072 height 263
click at [530, 399] on span "Upload" at bounding box center [563, 390] width 71 height 34
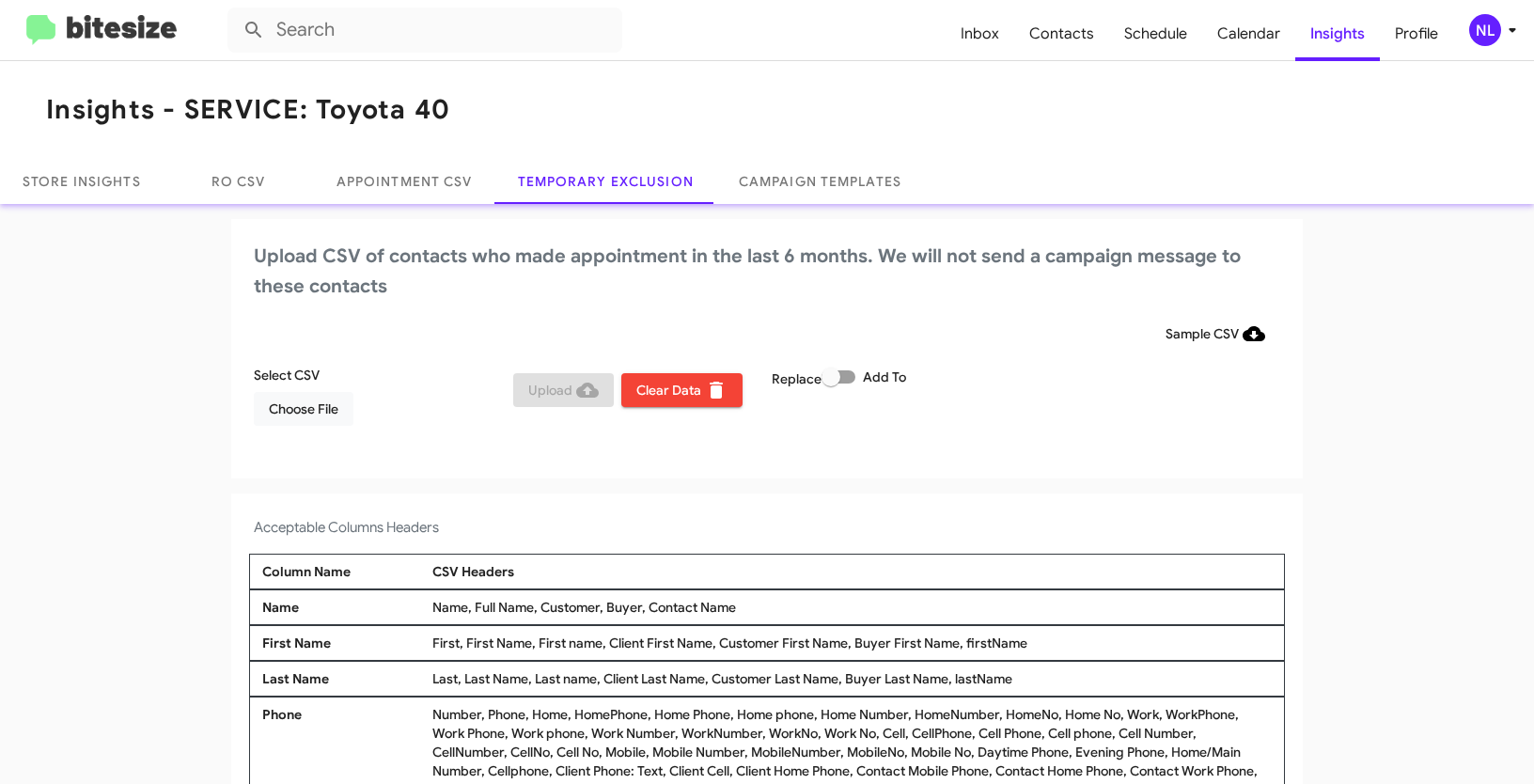
scroll to position [11, 0]
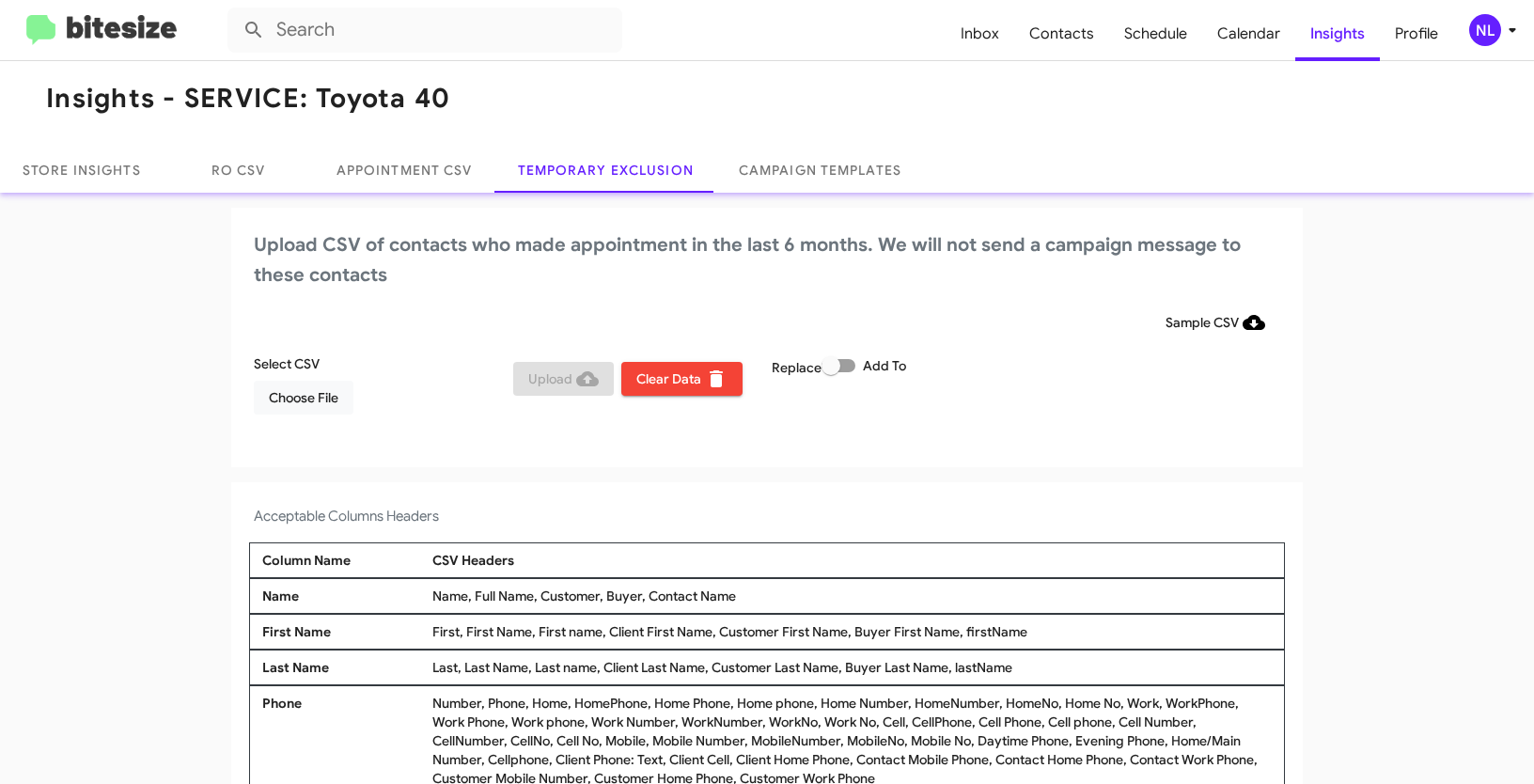
click at [849, 363] on span at bounding box center [838, 366] width 34 height 13
click at [831, 372] on input "Add To" at bounding box center [830, 372] width 1 height 1
checkbox input "true"
click at [305, 413] on span "Choose File" at bounding box center [304, 398] width 70 height 34
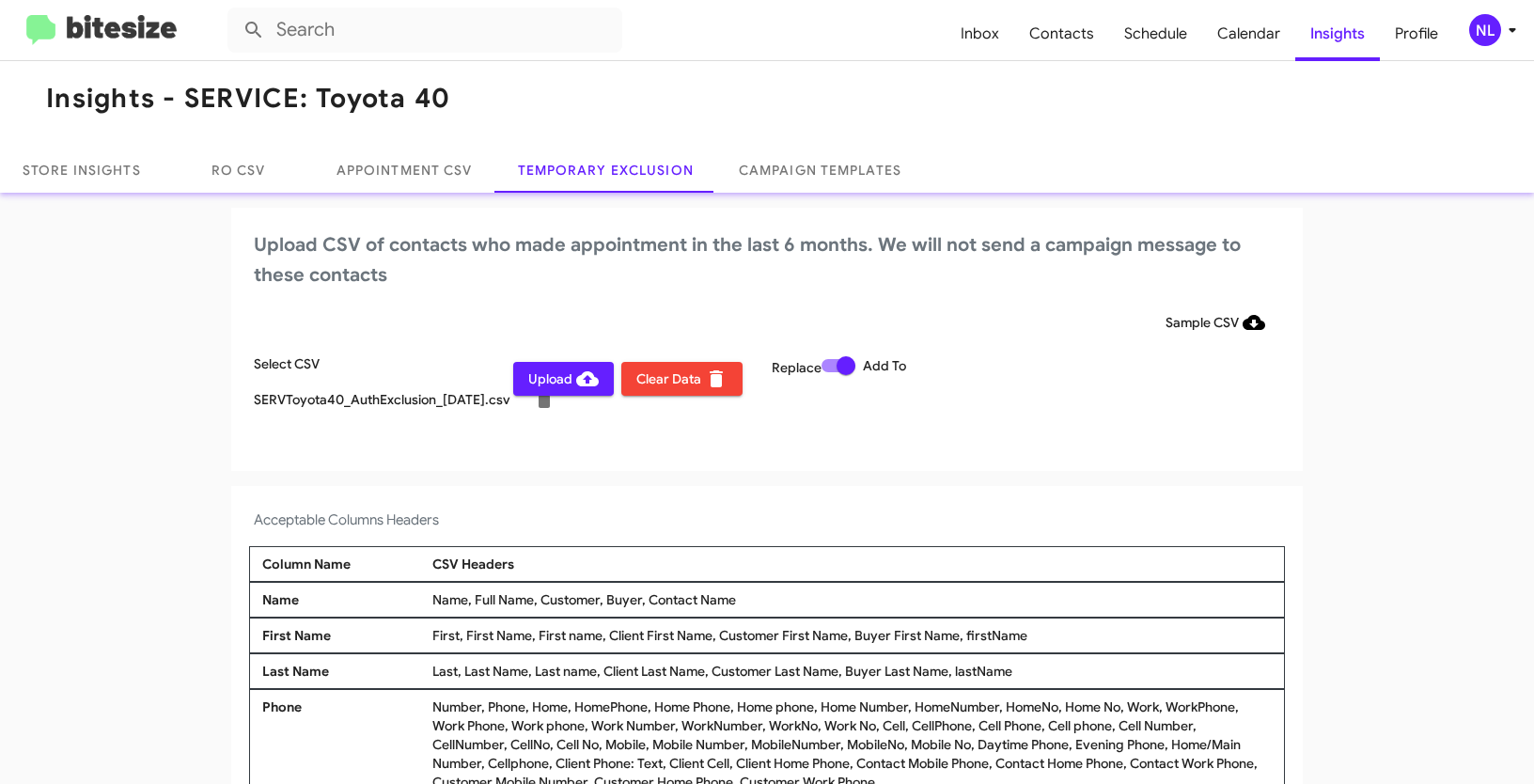
scroll to position [15, 0]
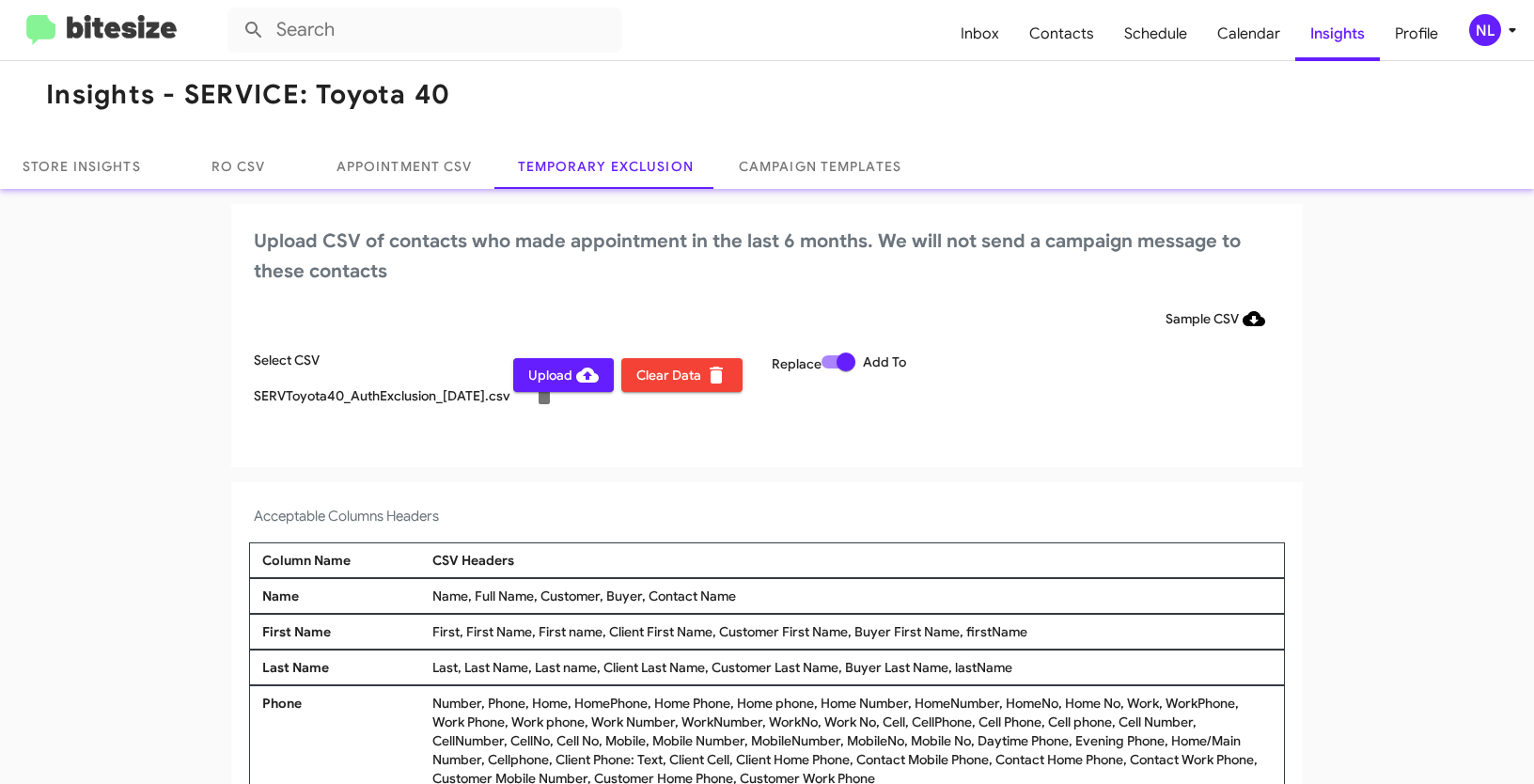
click at [1470, 38] on div "NL" at bounding box center [1485, 30] width 32 height 32
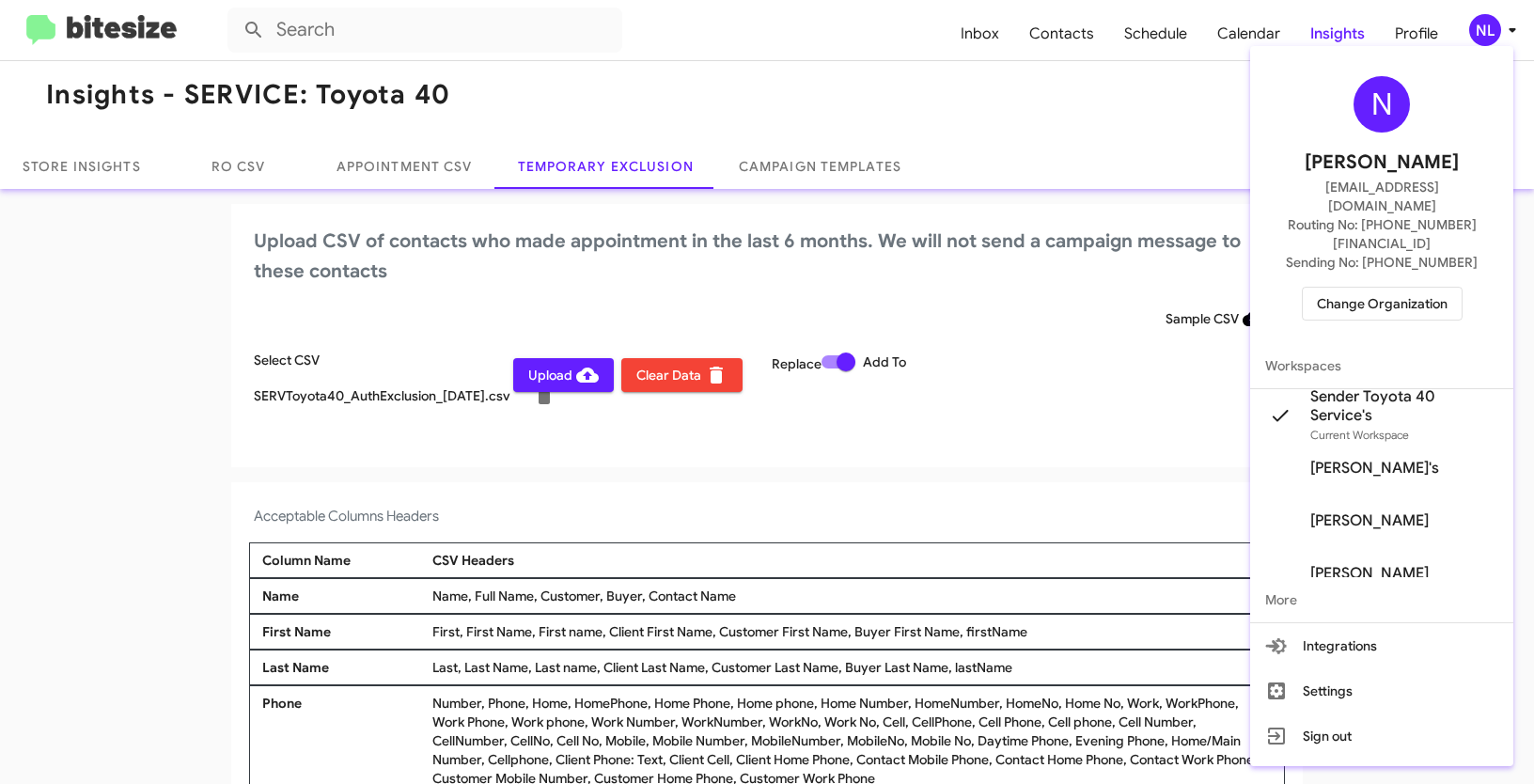
click at [754, 518] on div at bounding box center [767, 392] width 1534 height 784
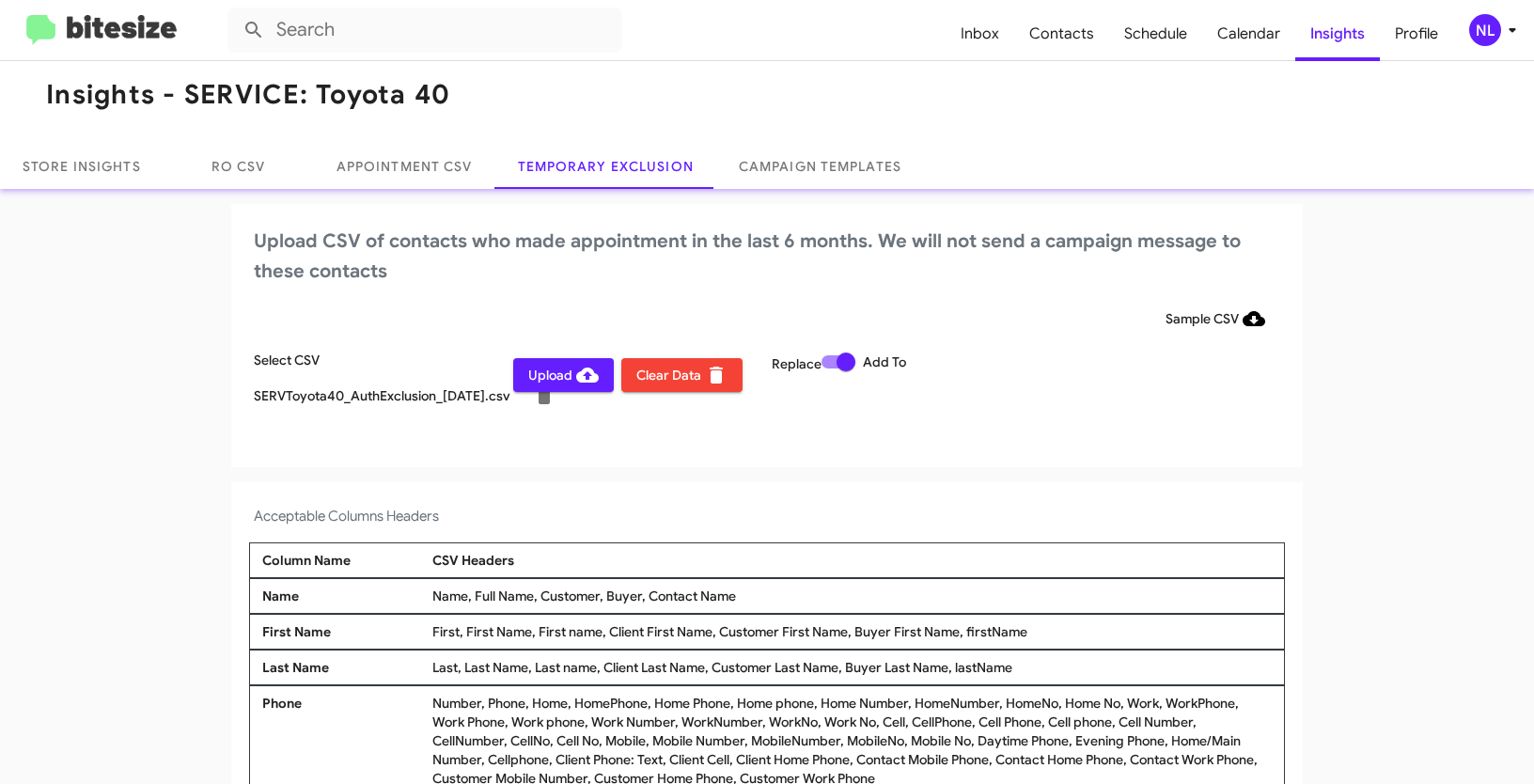
click at [528, 384] on span "Upload" at bounding box center [563, 375] width 71 height 34
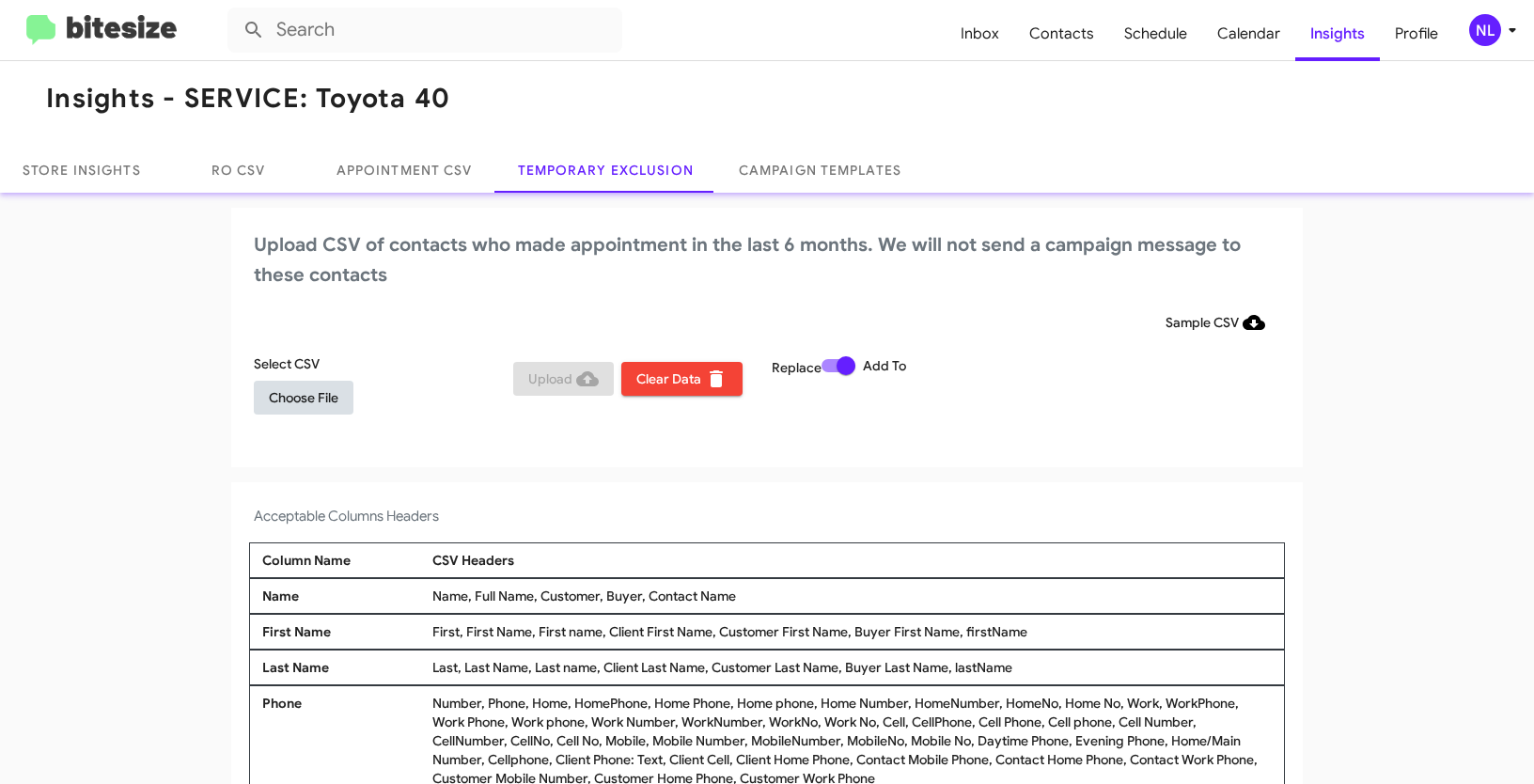
click at [326, 399] on span "Choose File" at bounding box center [304, 398] width 70 height 34
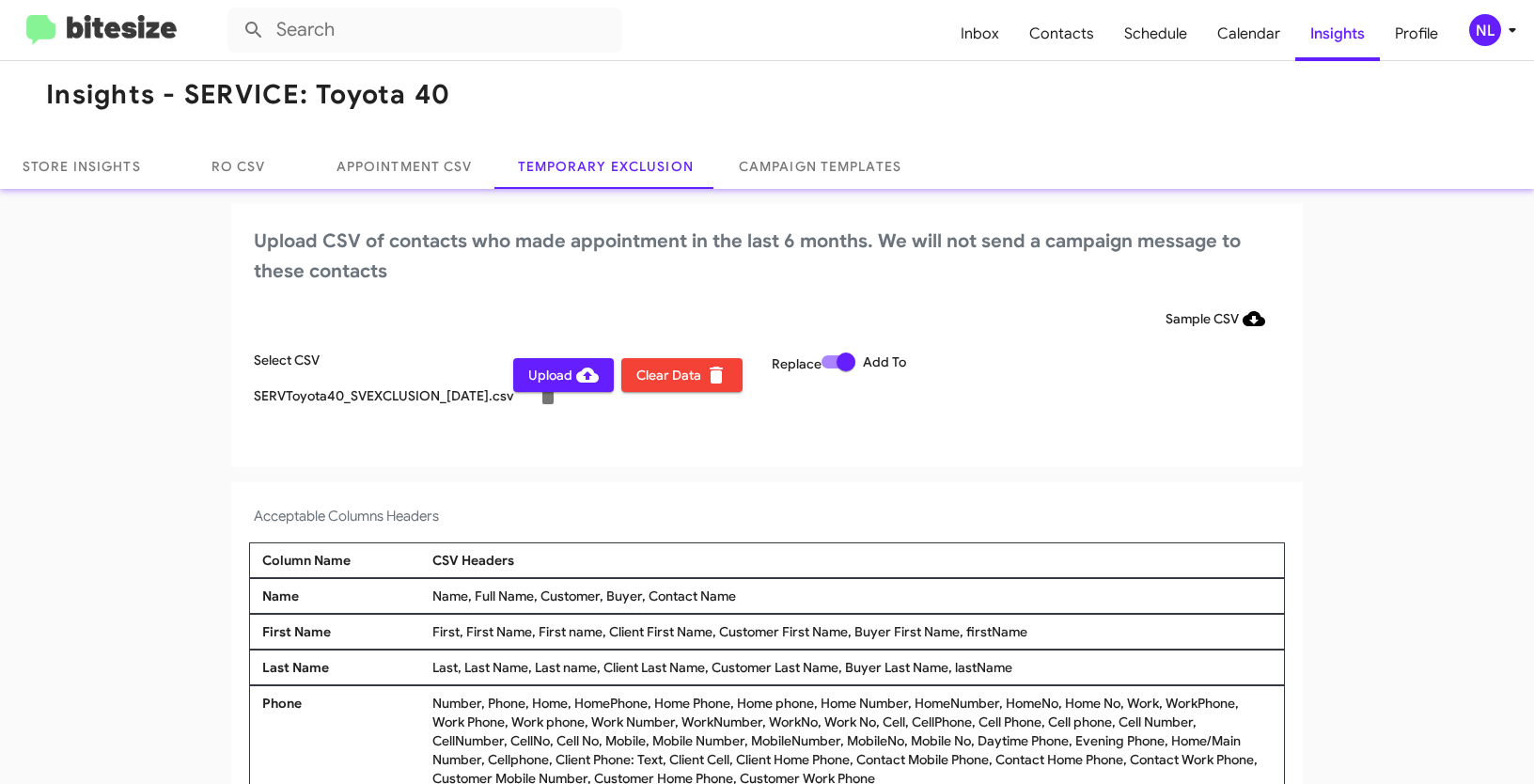
click at [1489, 38] on div "NL" at bounding box center [1485, 30] width 32 height 32
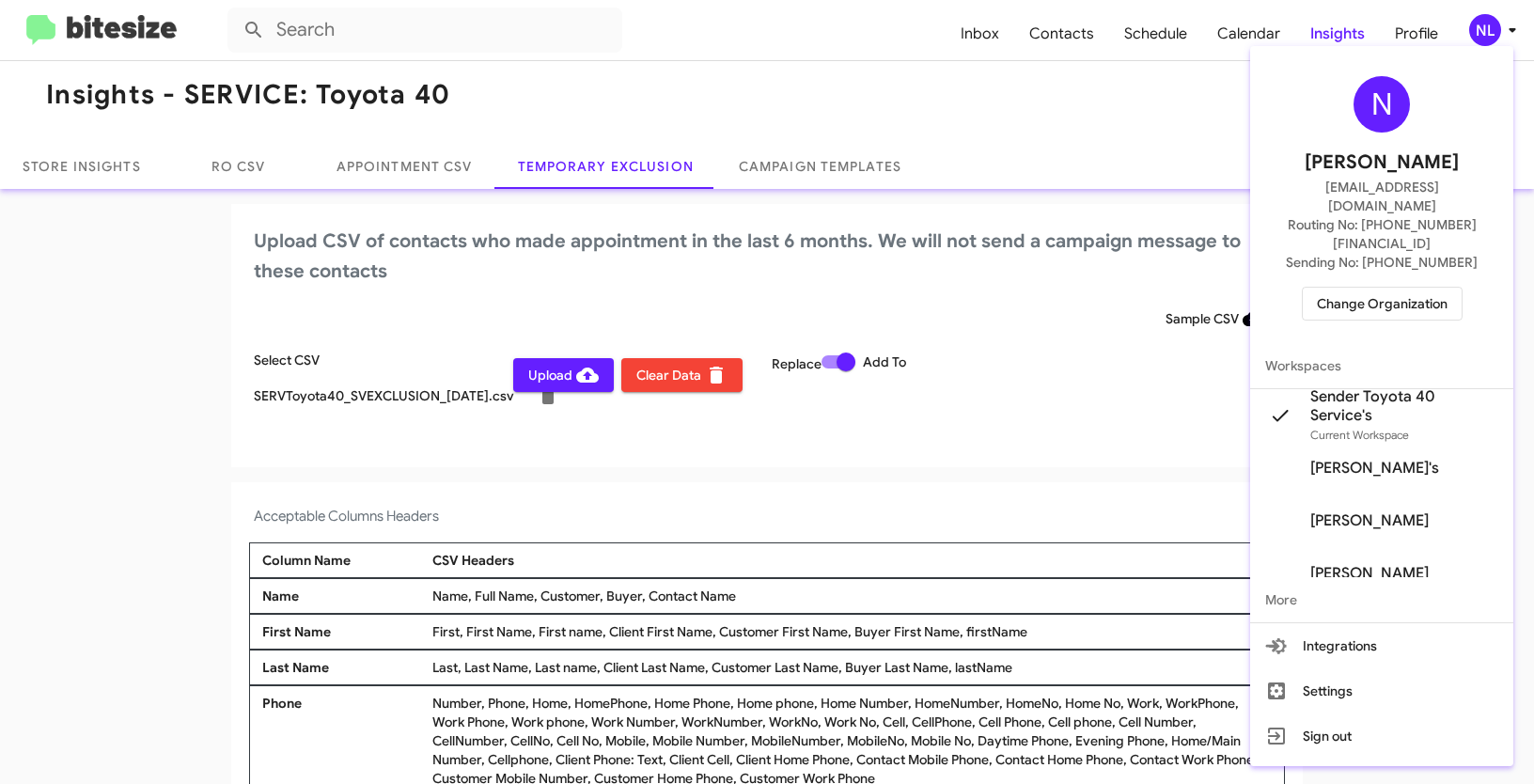
click at [933, 518] on div at bounding box center [767, 392] width 1534 height 784
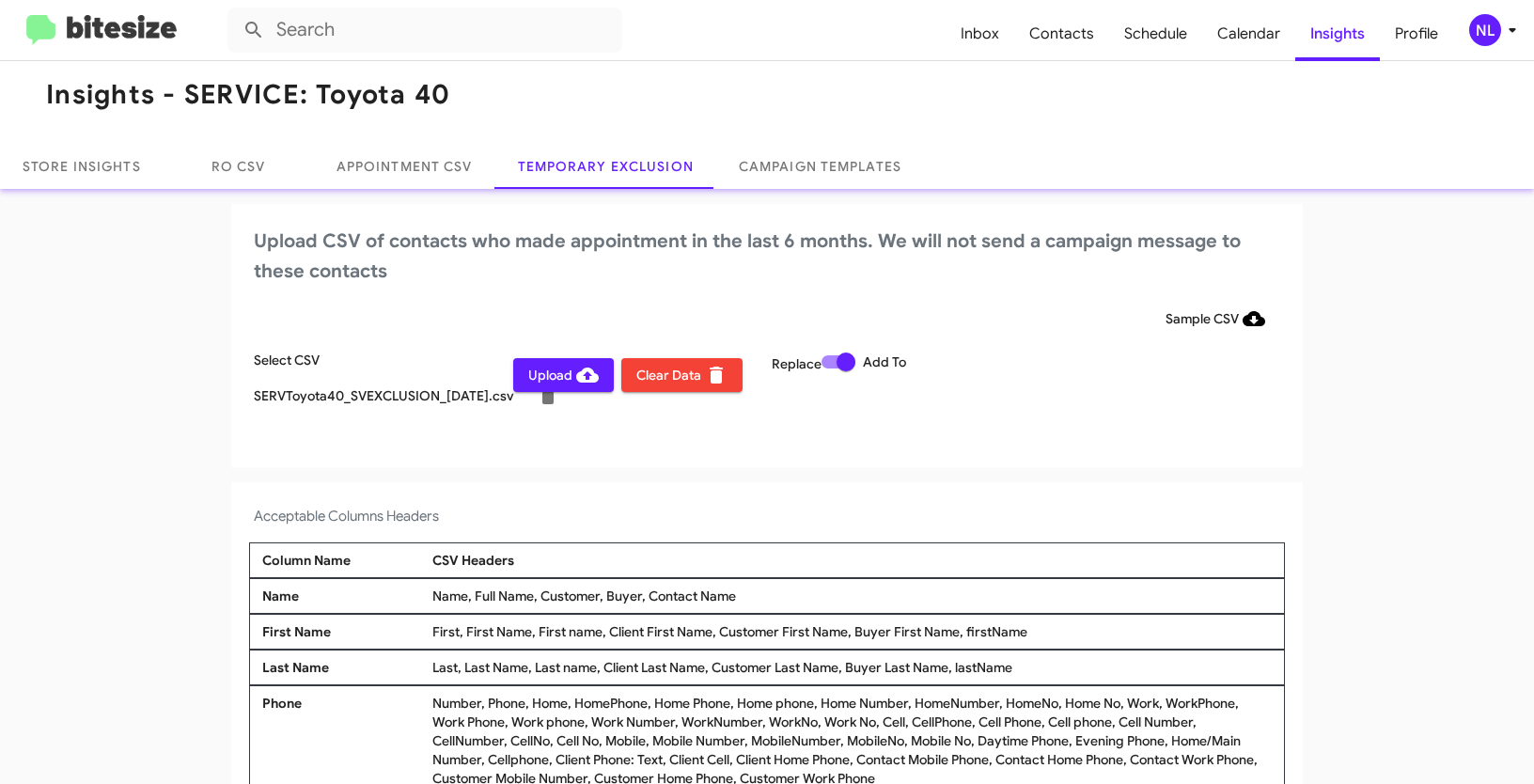
click at [542, 395] on div "Upload Clear Data" at bounding box center [637, 390] width 259 height 79
click at [542, 385] on span "Upload" at bounding box center [563, 375] width 71 height 34
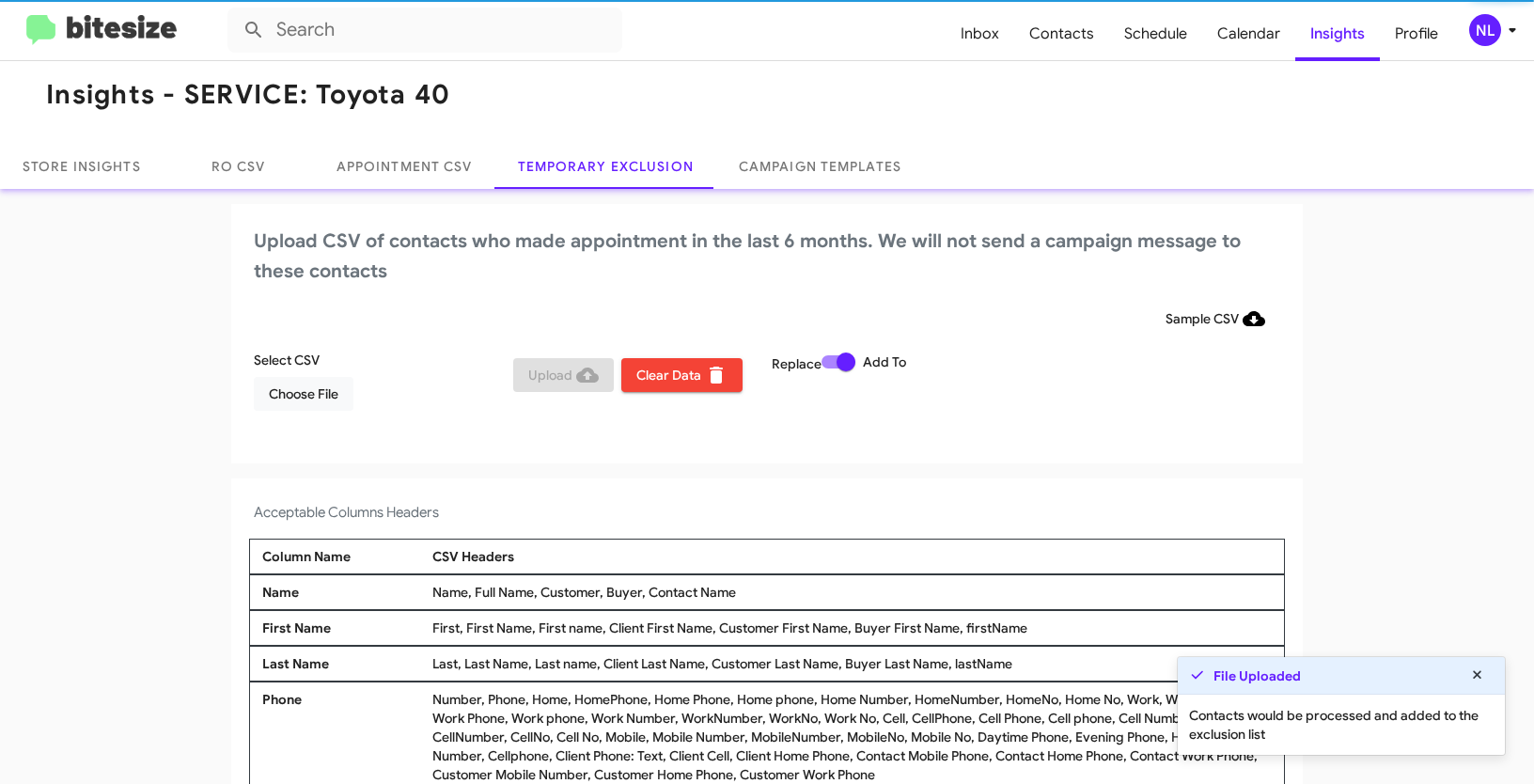
scroll to position [11, 0]
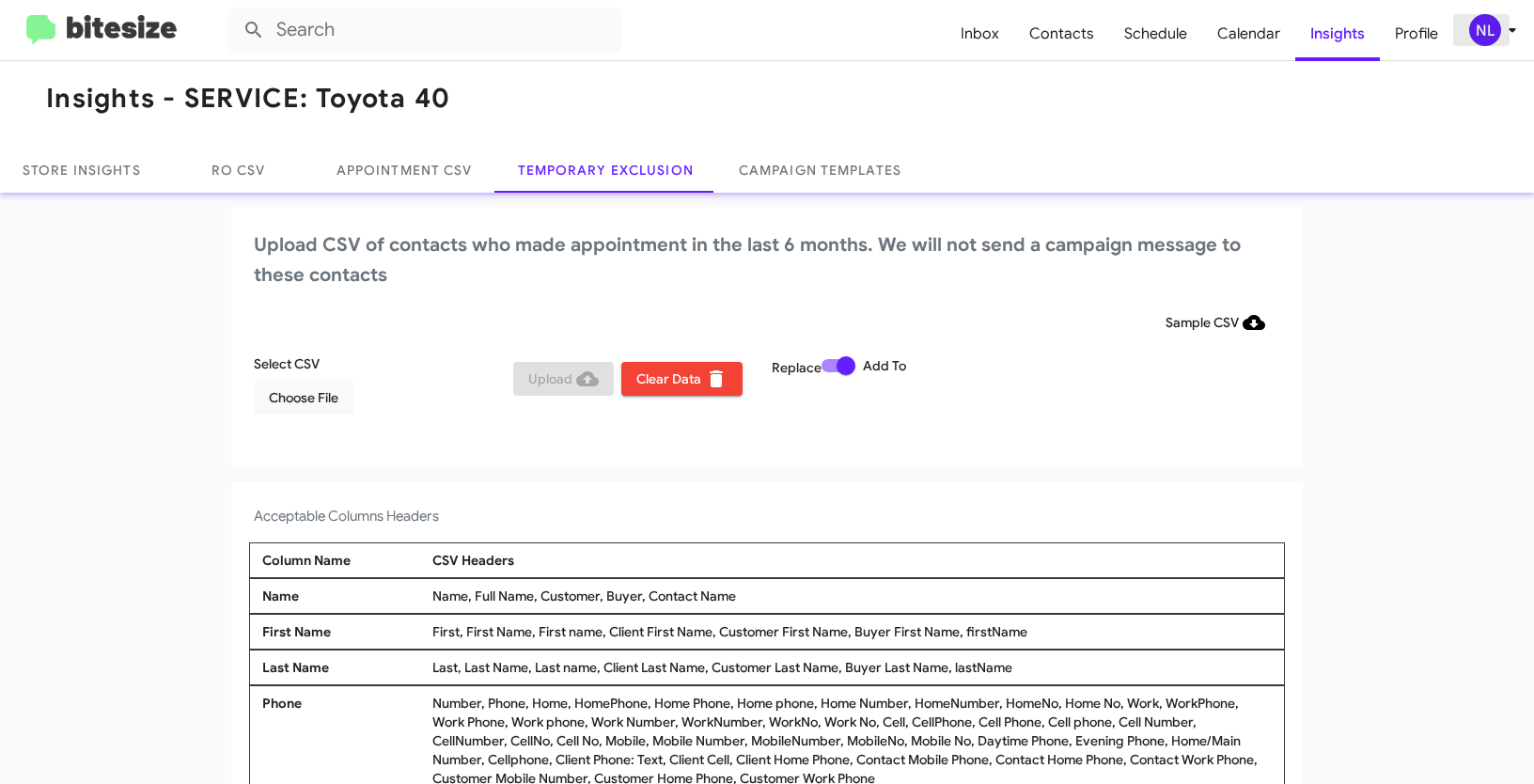
click at [1485, 34] on div "NL" at bounding box center [1485, 30] width 32 height 32
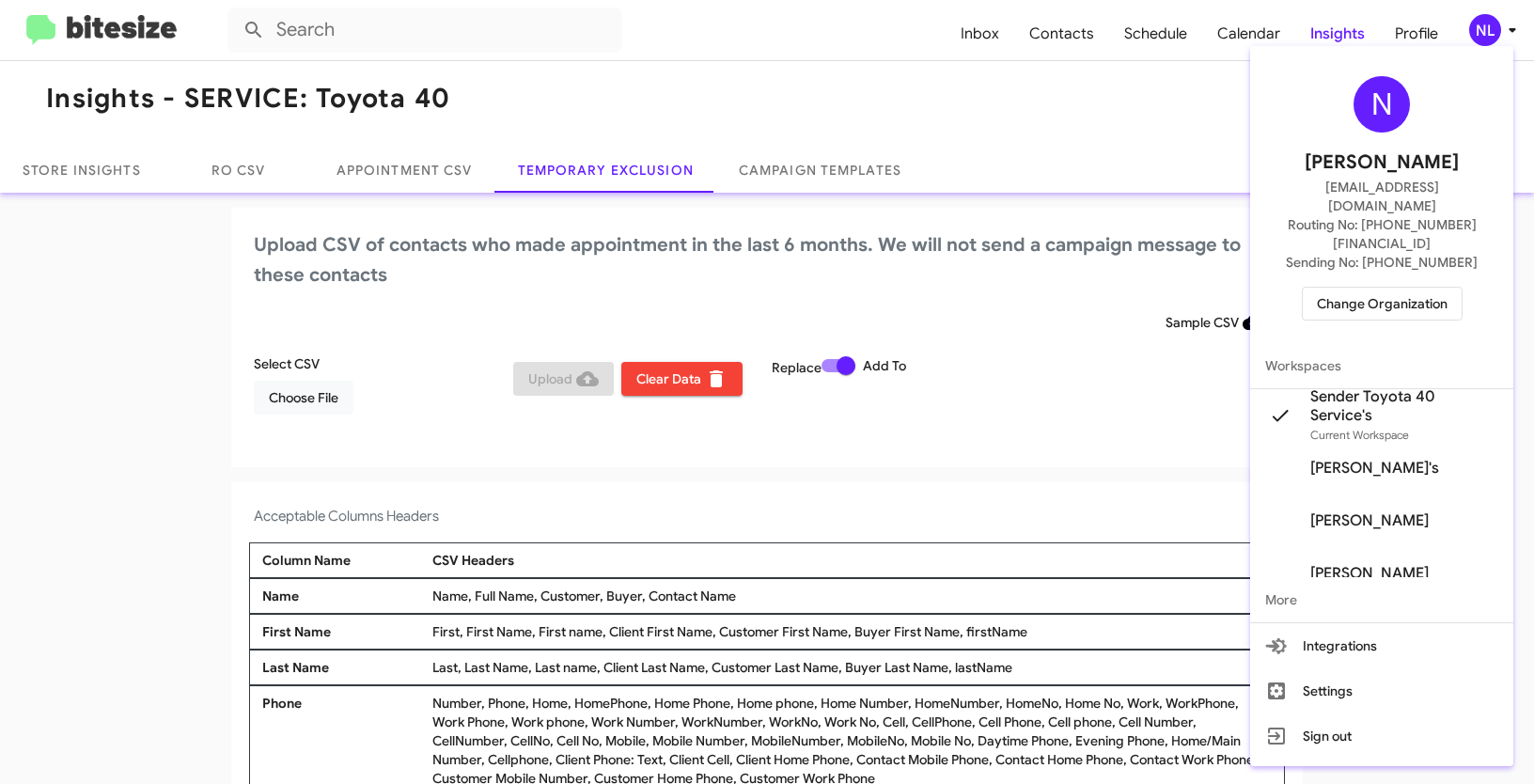
click at [1373, 287] on span "Change Organization" at bounding box center [1382, 303] width 131 height 32
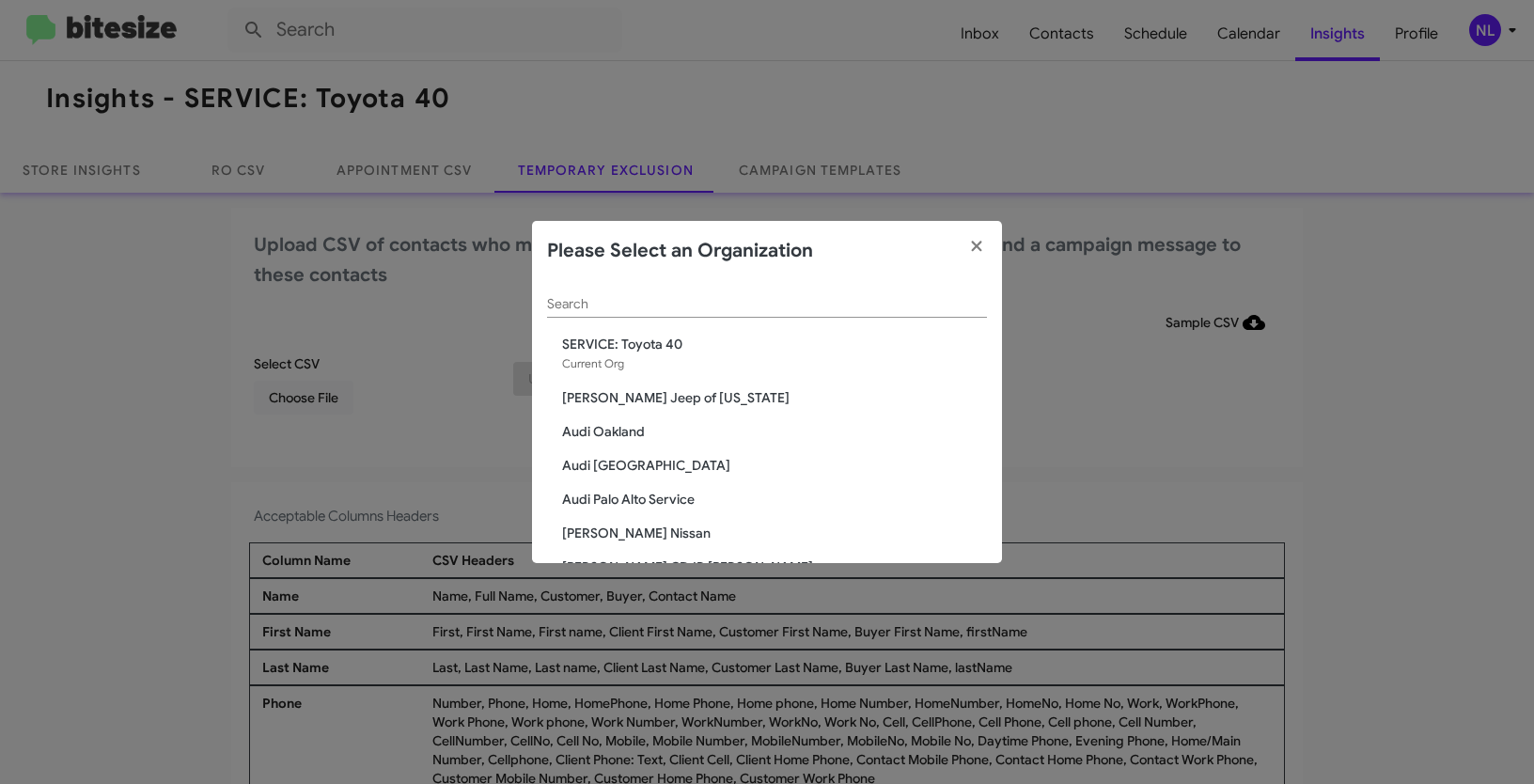
click at [623, 316] on div "Search" at bounding box center [767, 299] width 440 height 37
paste input "SERVICE: Tri-State Ford"
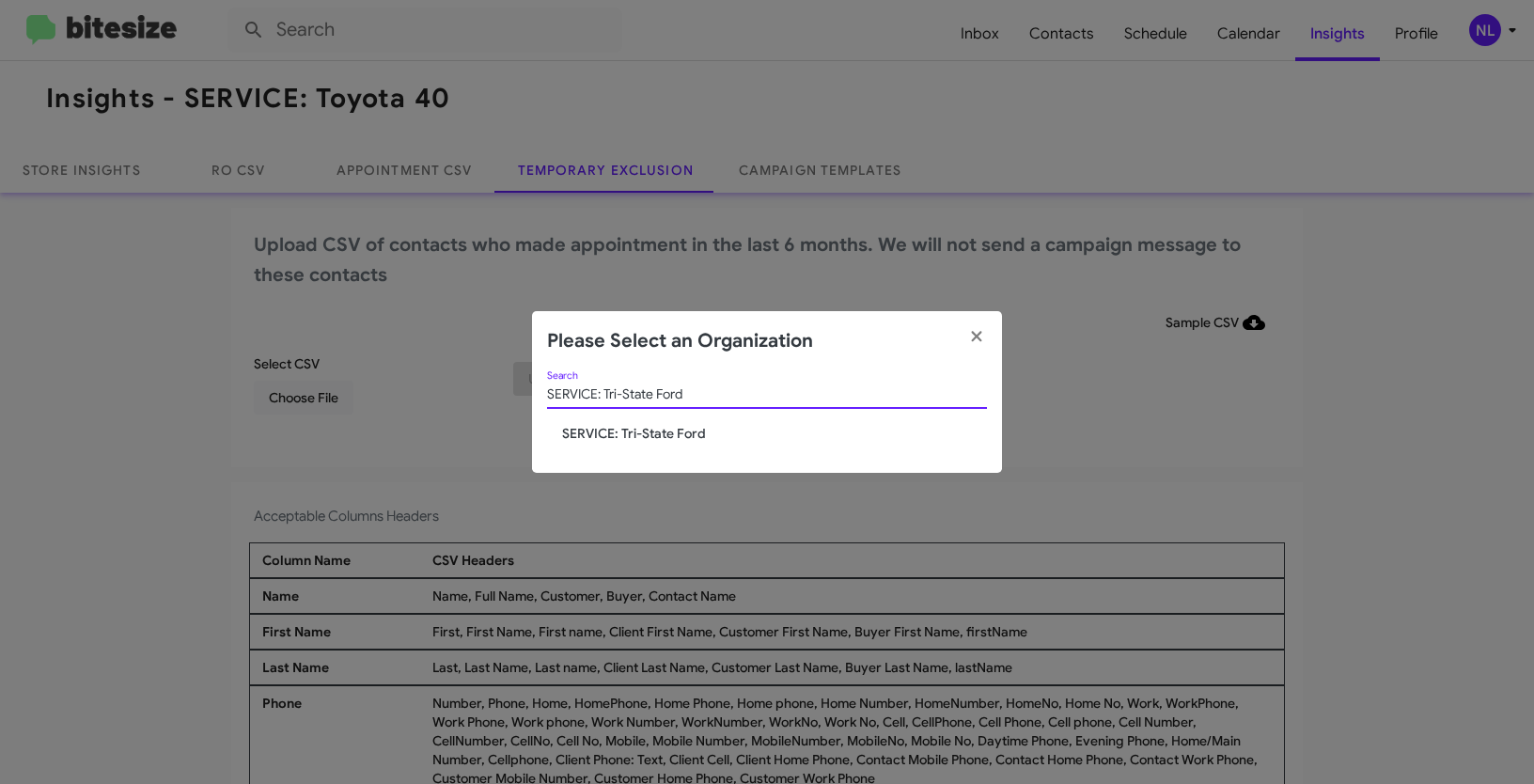
type input "SERVICE: Tri-State Ford"
click at [620, 437] on span "SERVICE: Tri-State Ford" at bounding box center [774, 433] width 425 height 19
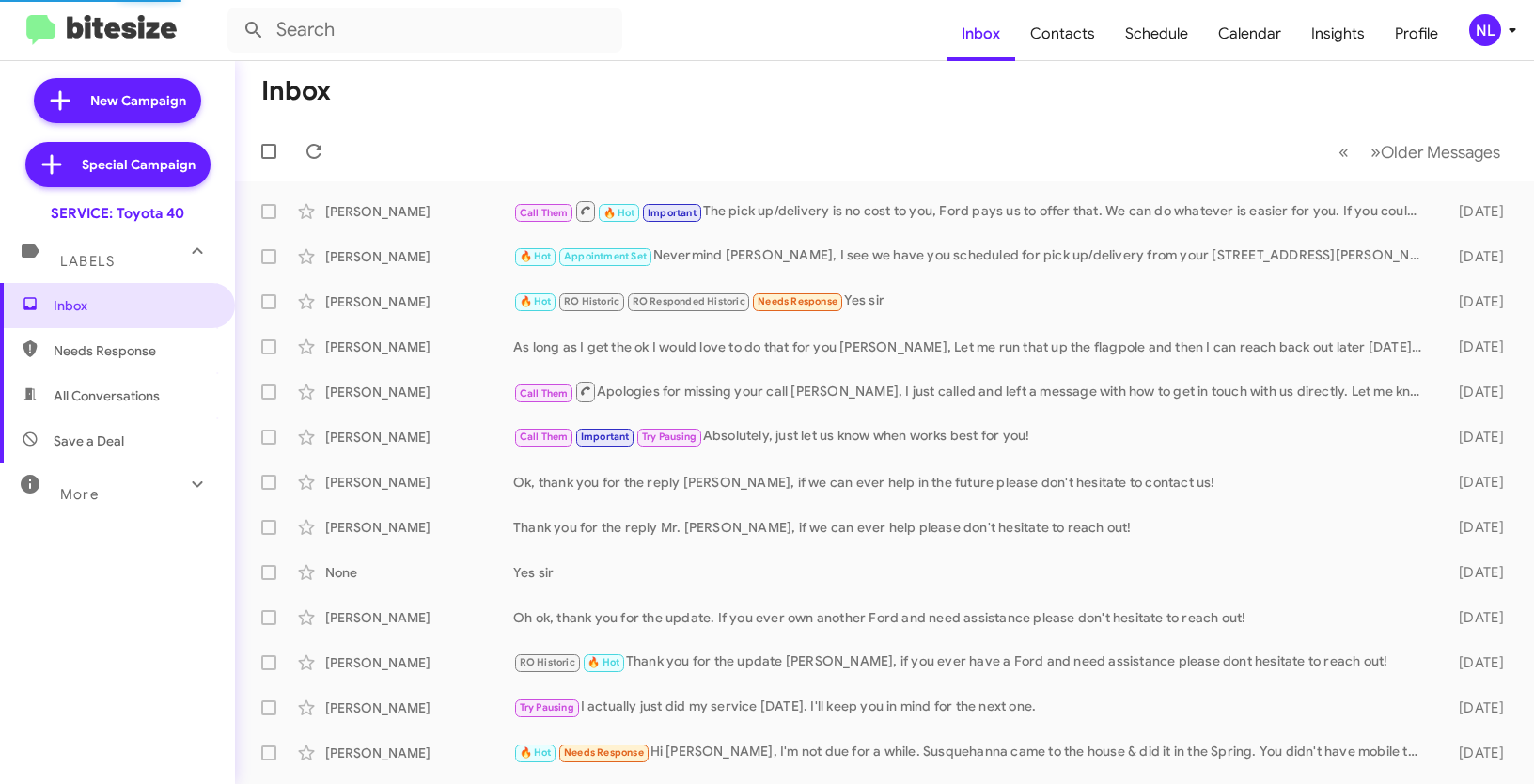
click at [817, 21] on form at bounding box center [586, 30] width 719 height 45
click at [1490, 38] on div "NL" at bounding box center [1485, 30] width 32 height 32
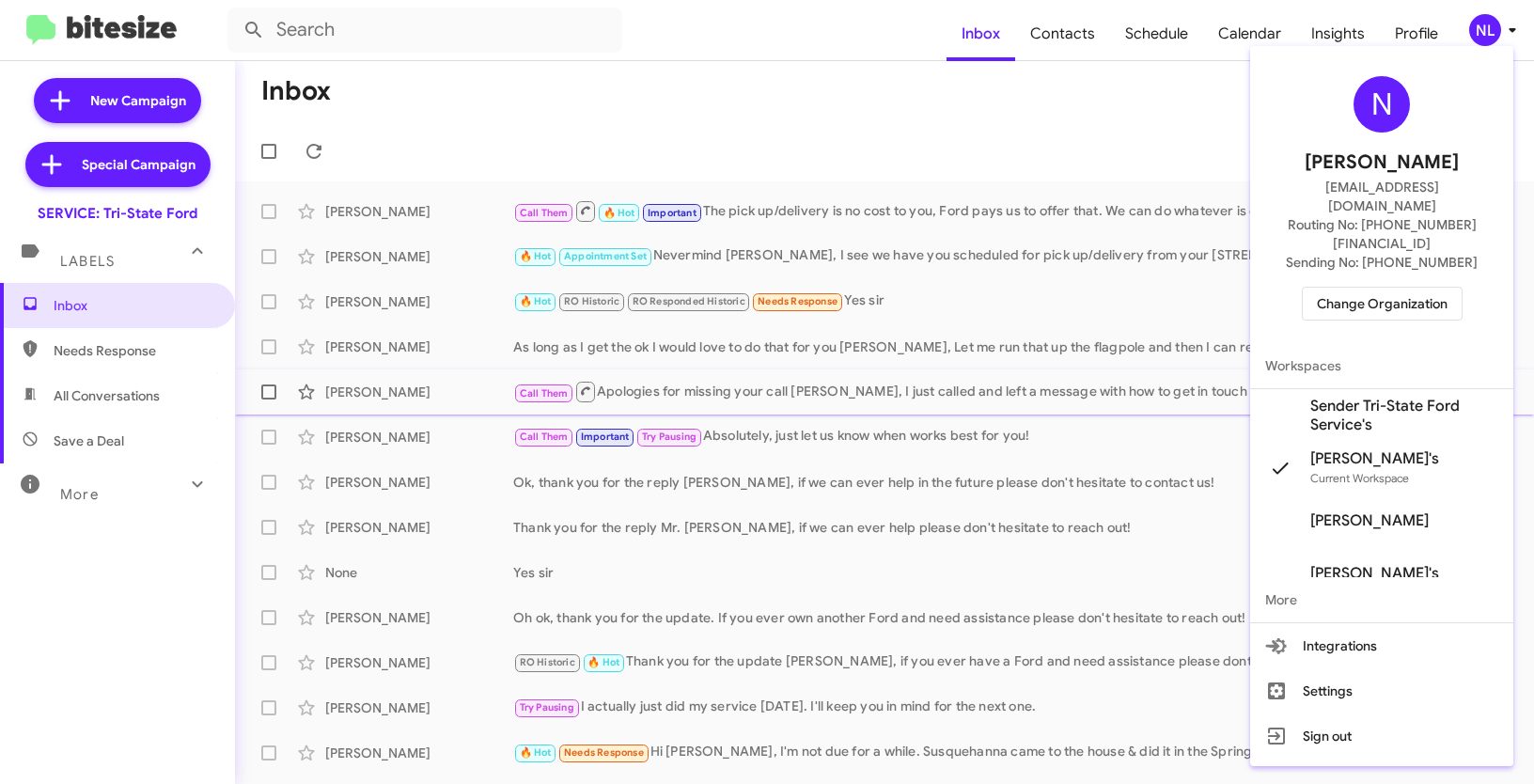
click at [1357, 397] on span "Sender Tri-State Ford Service's" at bounding box center [1404, 416] width 188 height 38
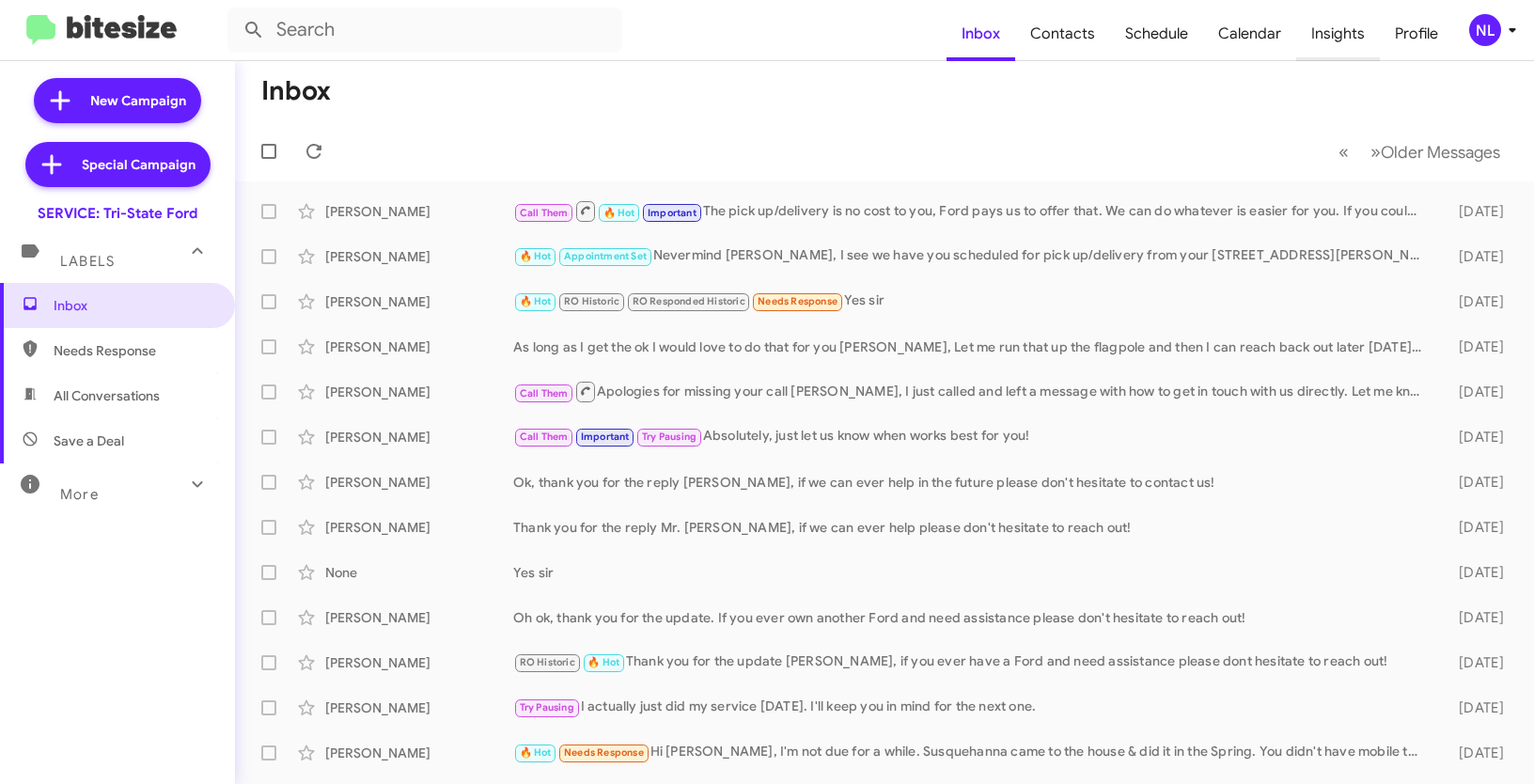
click at [1344, 39] on span "Insights" at bounding box center [1338, 34] width 84 height 55
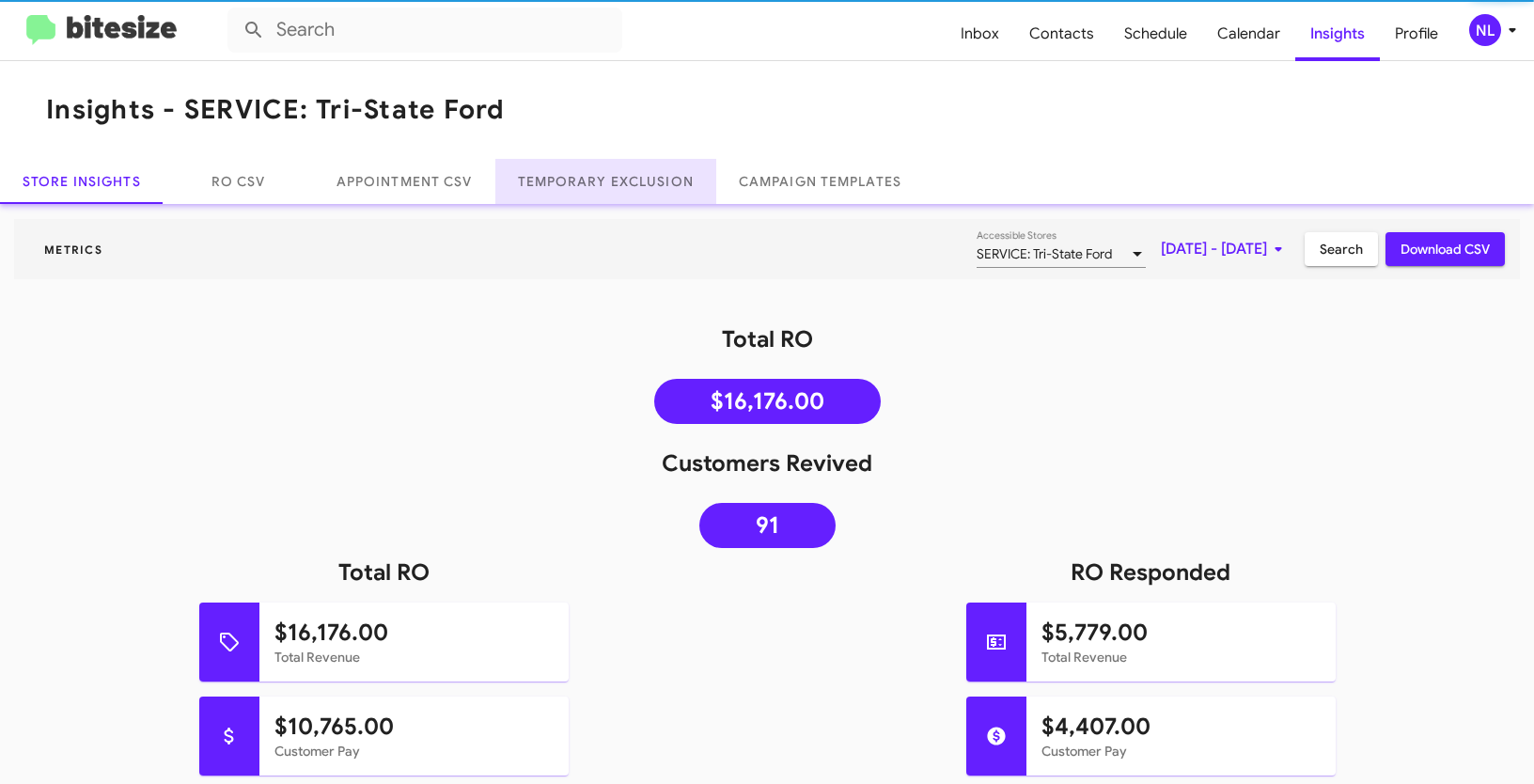
click at [561, 177] on link "Temporary Exclusion" at bounding box center [605, 181] width 221 height 45
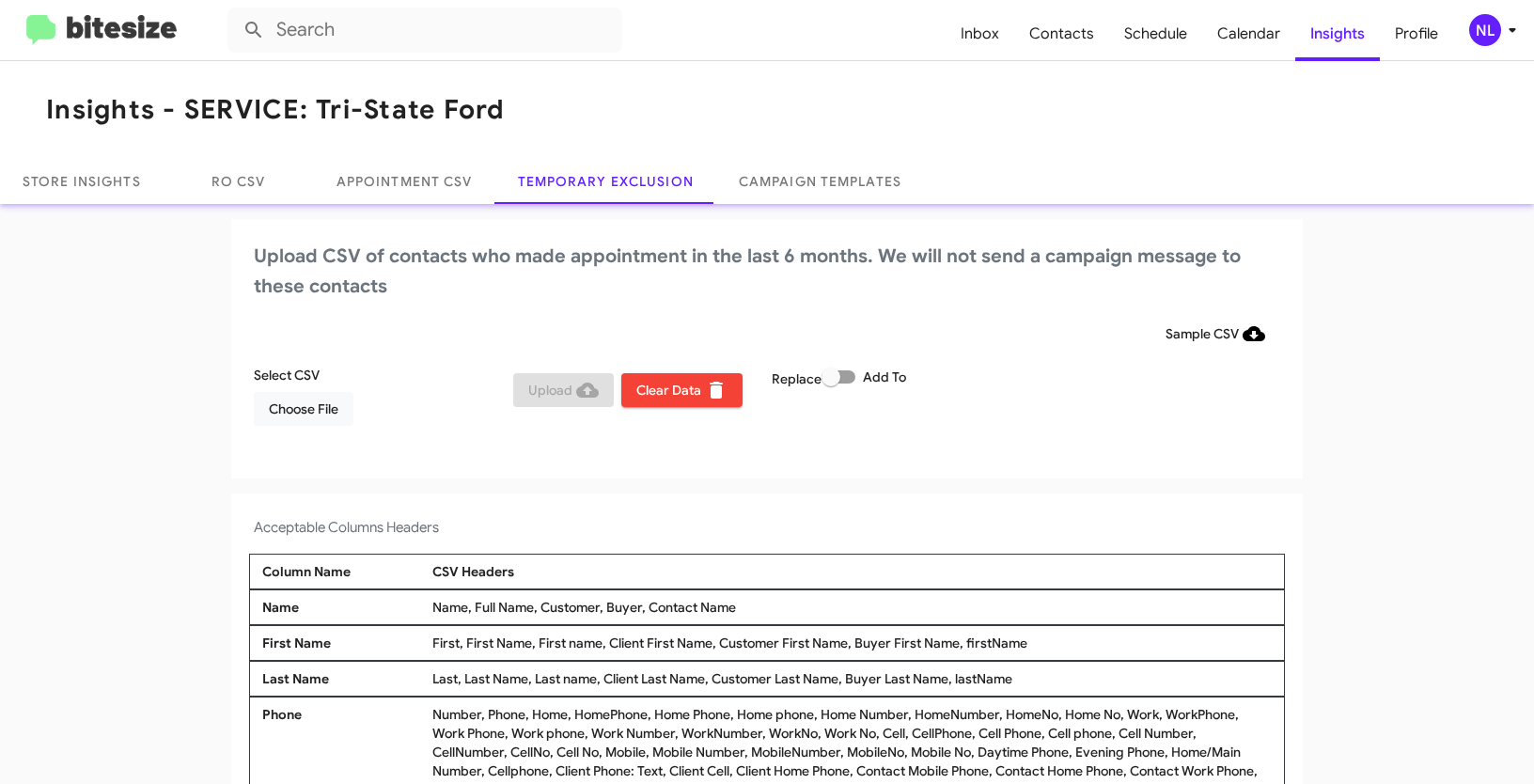
drag, startPoint x: 641, startPoint y: 607, endPoint x: 779, endPoint y: 608, distance: 138.0
click at [779, 608] on div "Name, Full Name, Customer, Buyer, Contact Name" at bounding box center [852, 607] width 849 height 19
copy div "Contact Name"
click at [271, 421] on span "Choose File" at bounding box center [304, 409] width 70 height 34
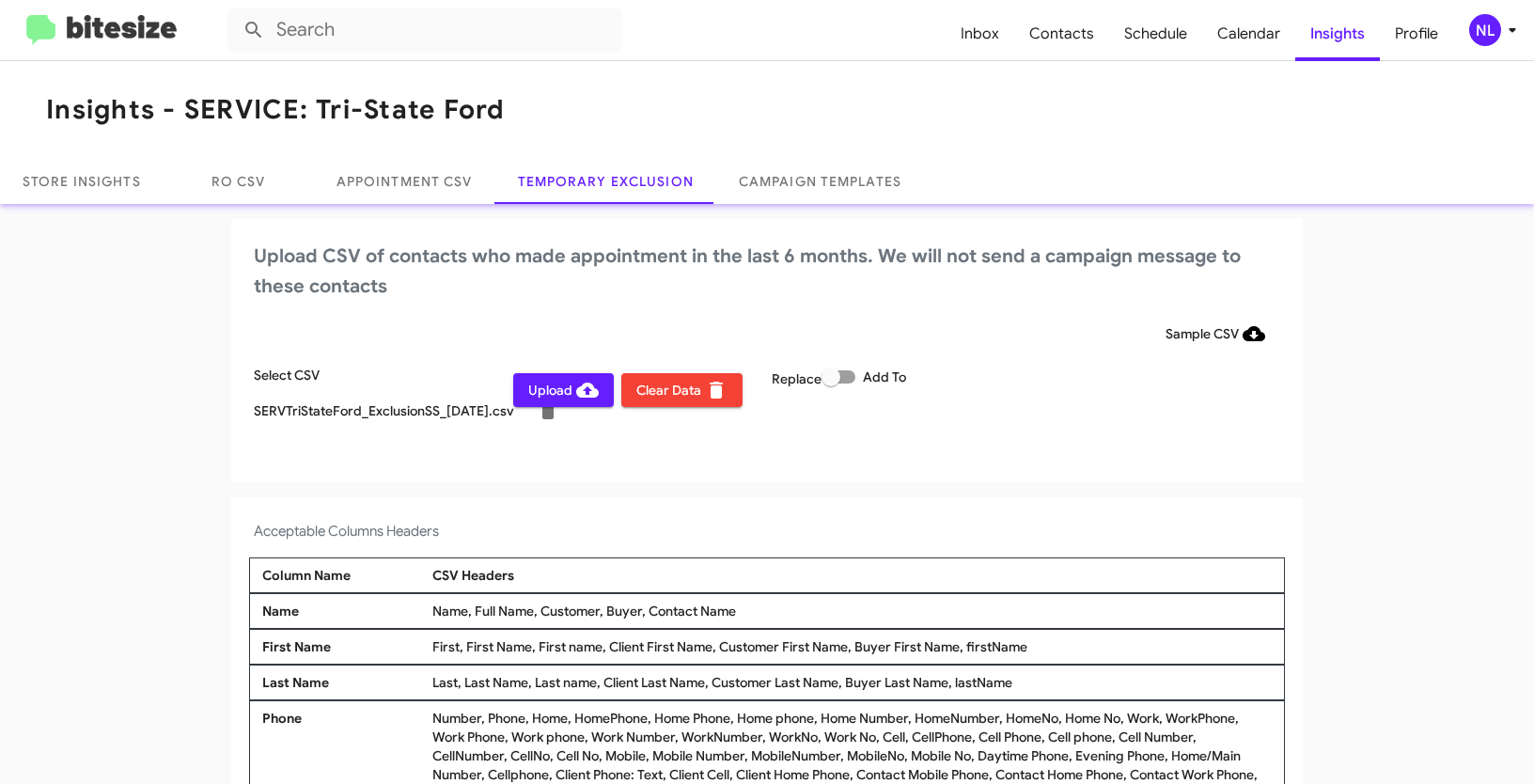
click at [1480, 30] on div "NL" at bounding box center [1485, 30] width 32 height 32
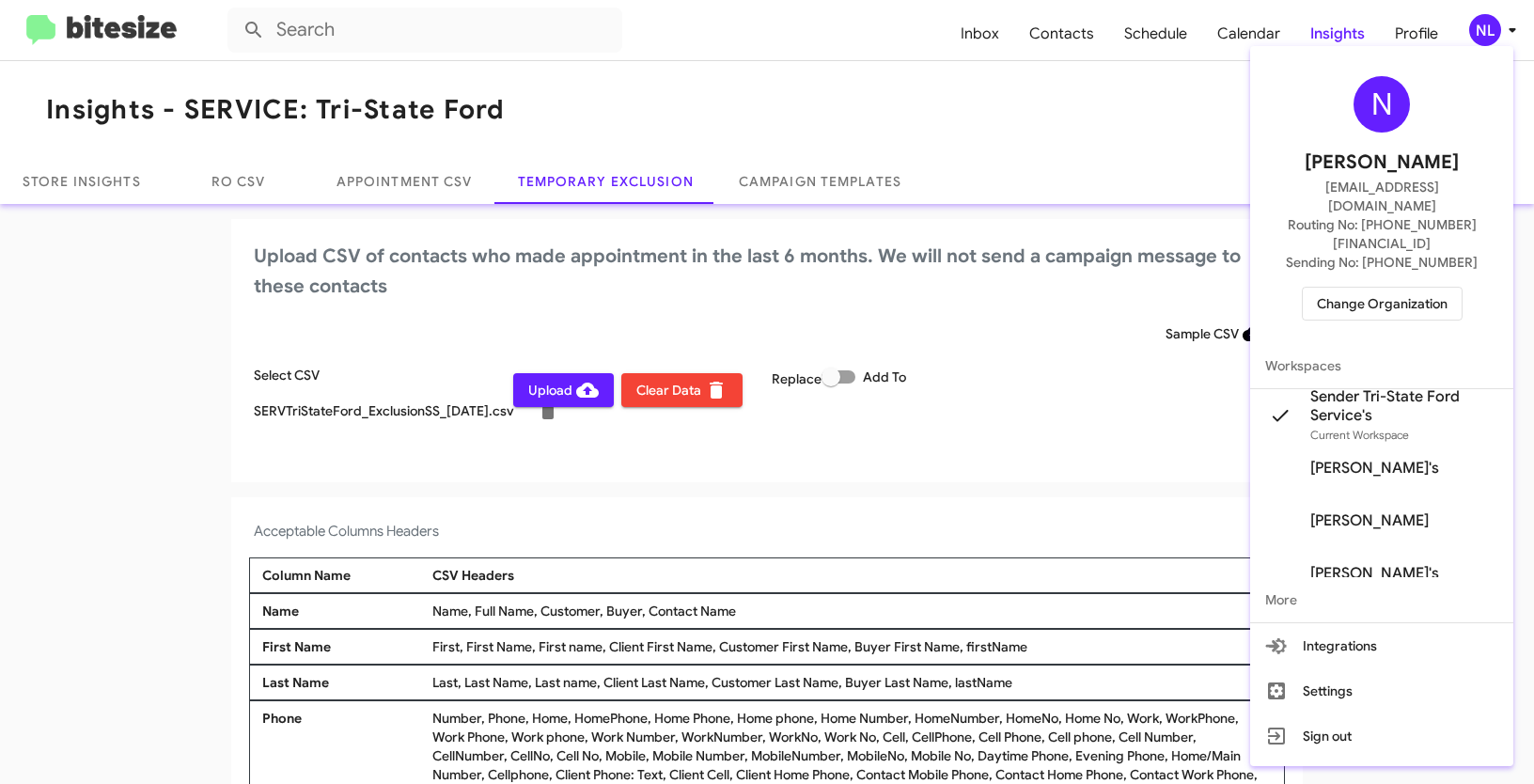
click at [35, 339] on div at bounding box center [767, 392] width 1534 height 784
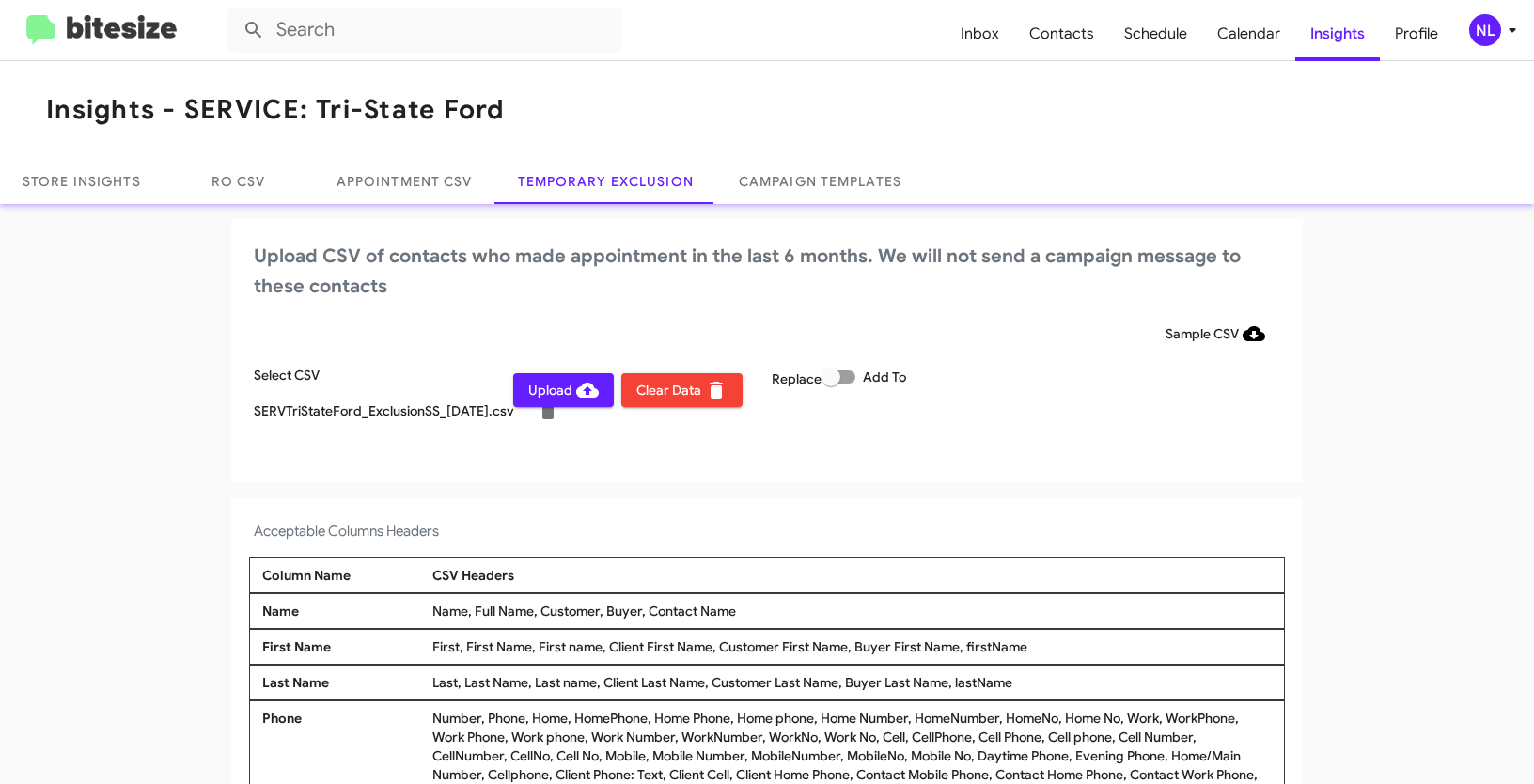
click at [536, 394] on span "Upload" at bounding box center [563, 390] width 71 height 34
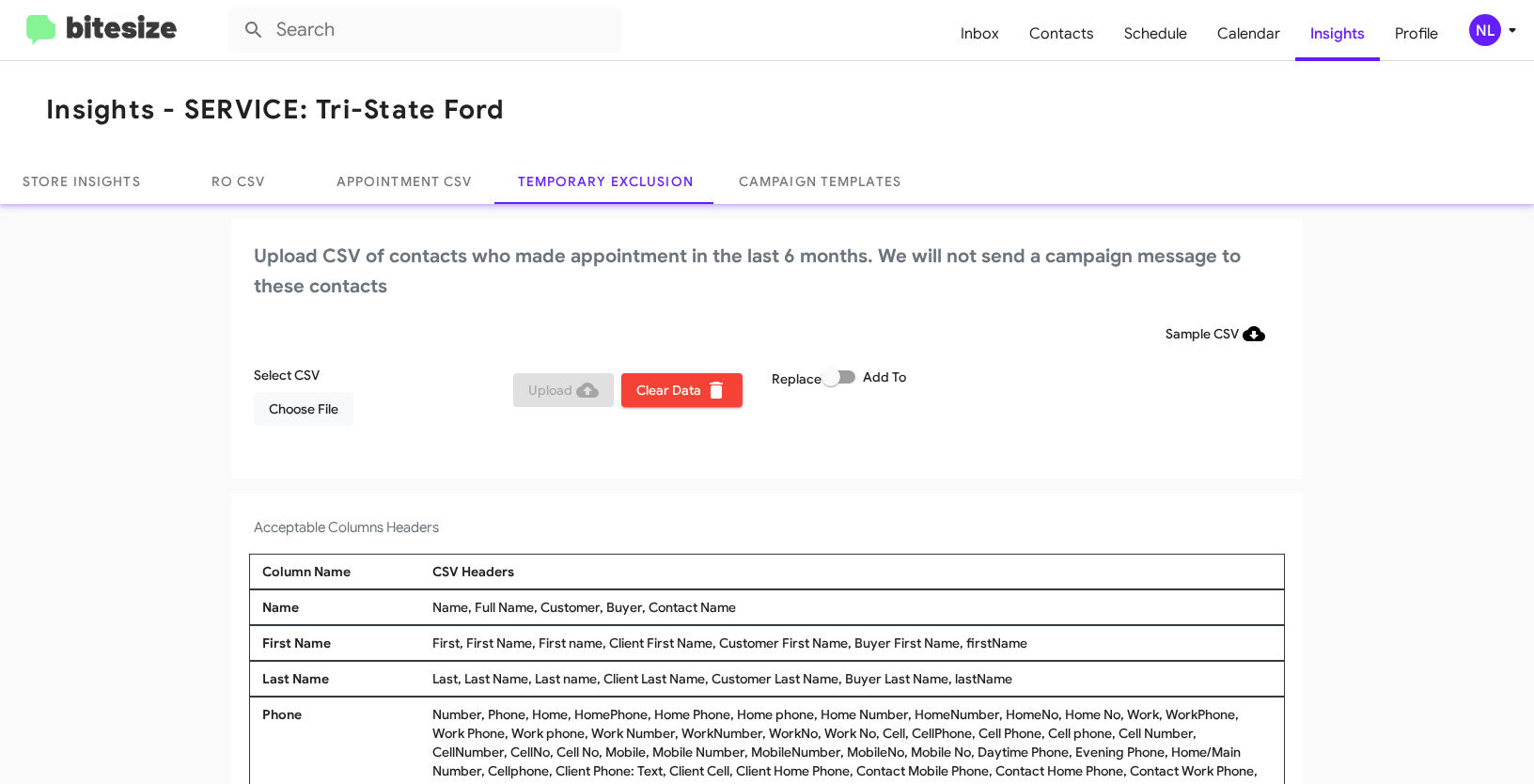
scroll to position [11, 0]
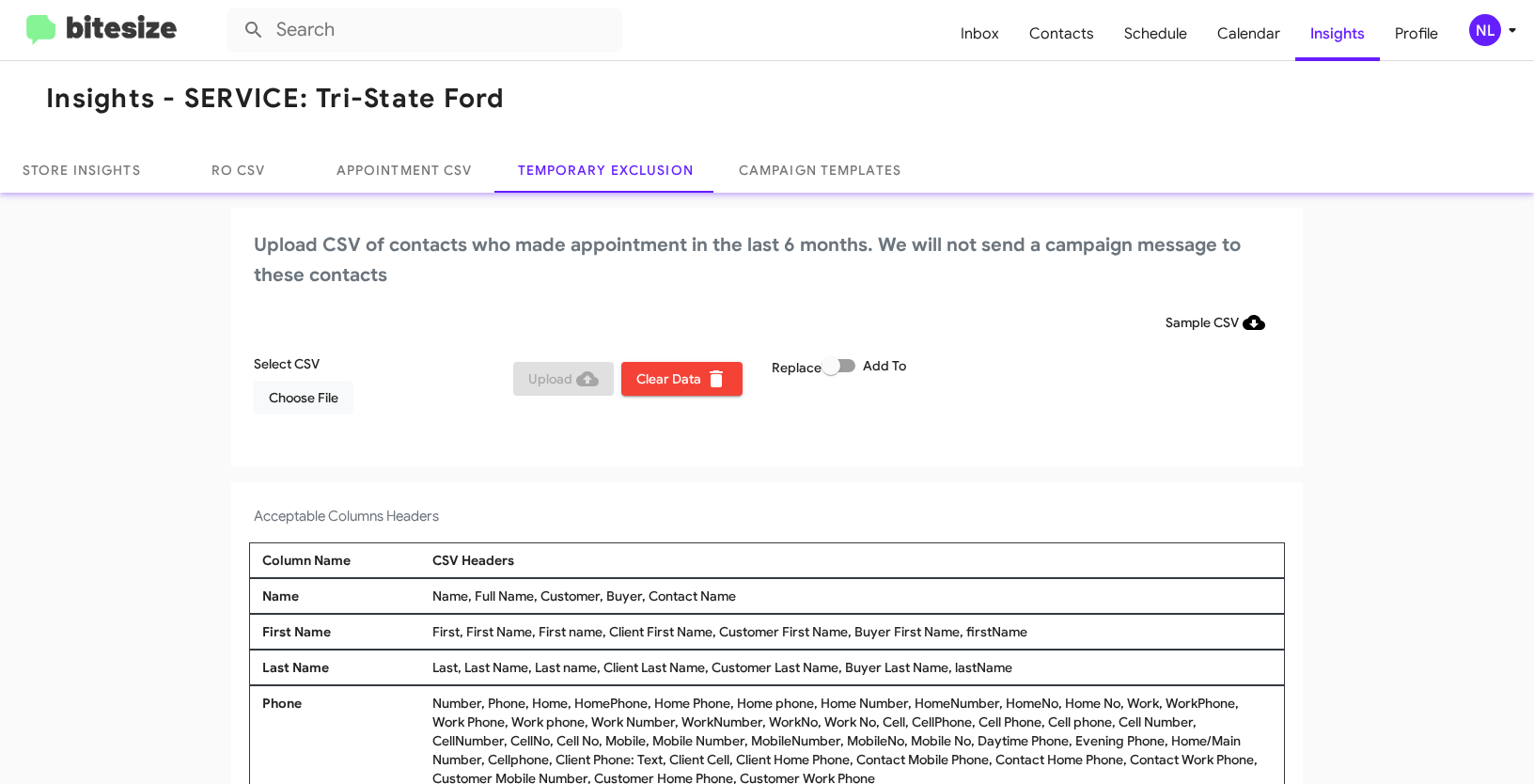
click at [843, 363] on span at bounding box center [838, 366] width 34 height 13
click at [831, 372] on input "Add To" at bounding box center [830, 372] width 1 height 1
checkbox input "true"
click at [297, 411] on span "Choose File" at bounding box center [304, 398] width 70 height 34
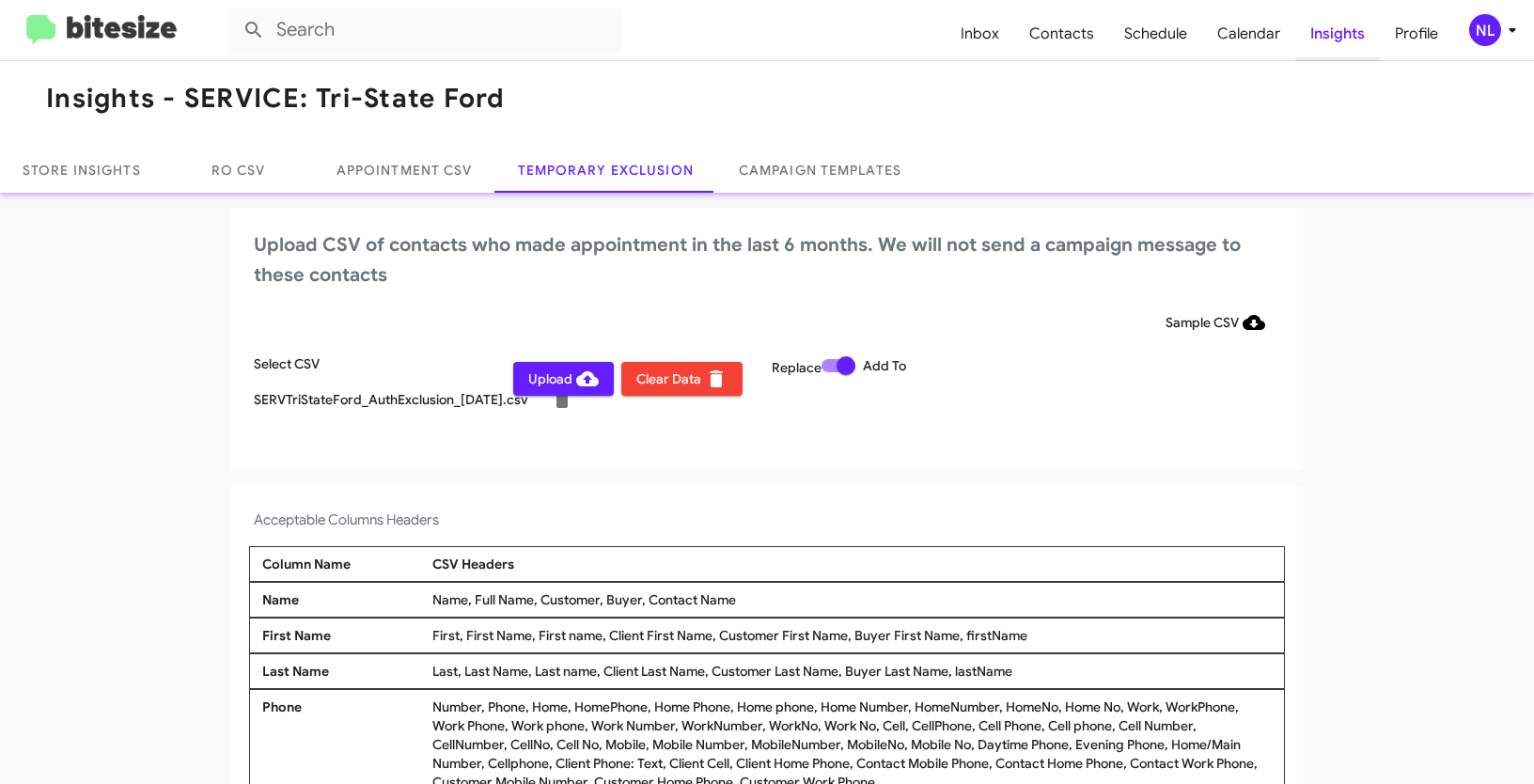
scroll to position [15, 0]
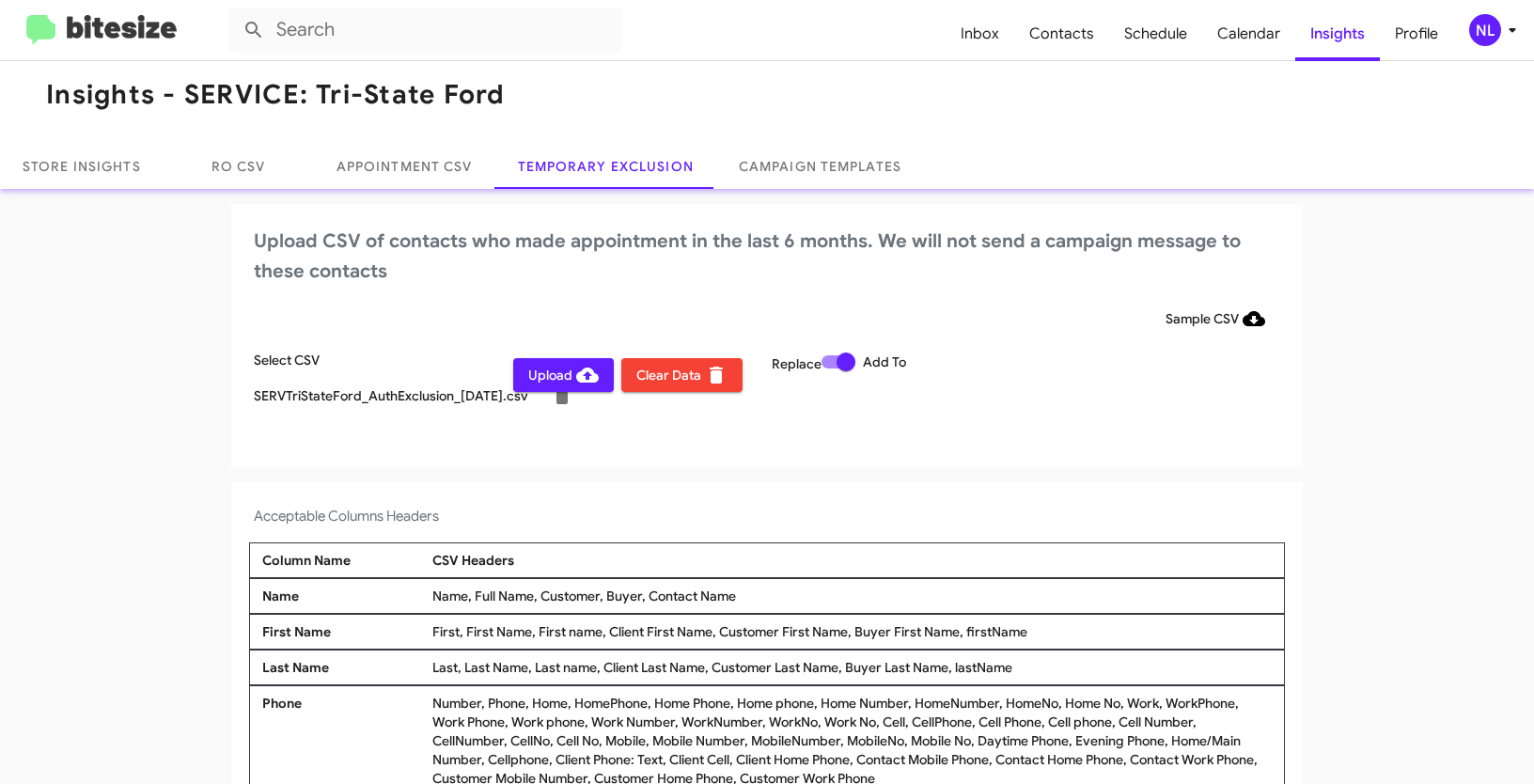
click at [1484, 33] on div "NL" at bounding box center [1485, 30] width 32 height 32
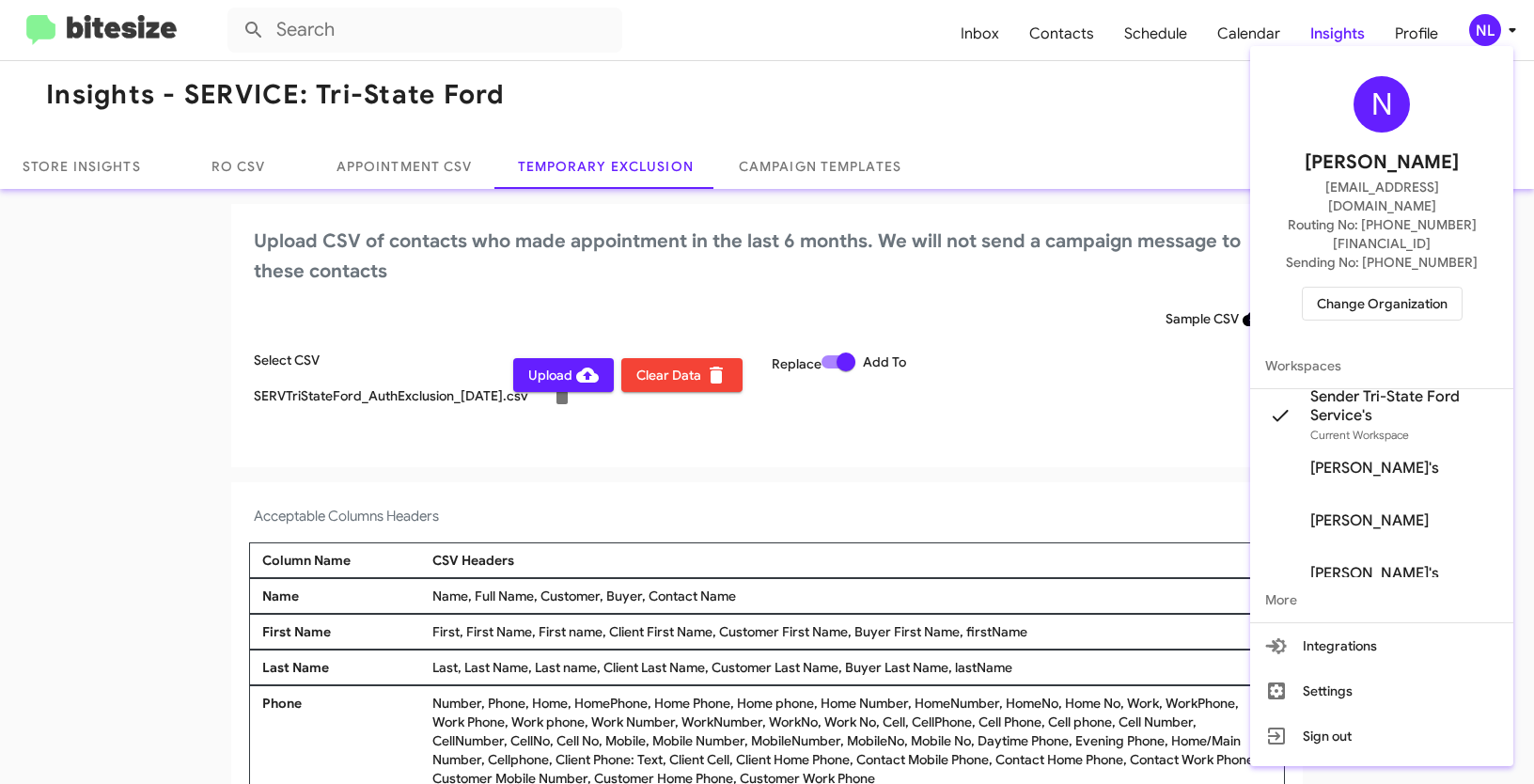
click at [35, 254] on div at bounding box center [767, 392] width 1534 height 784
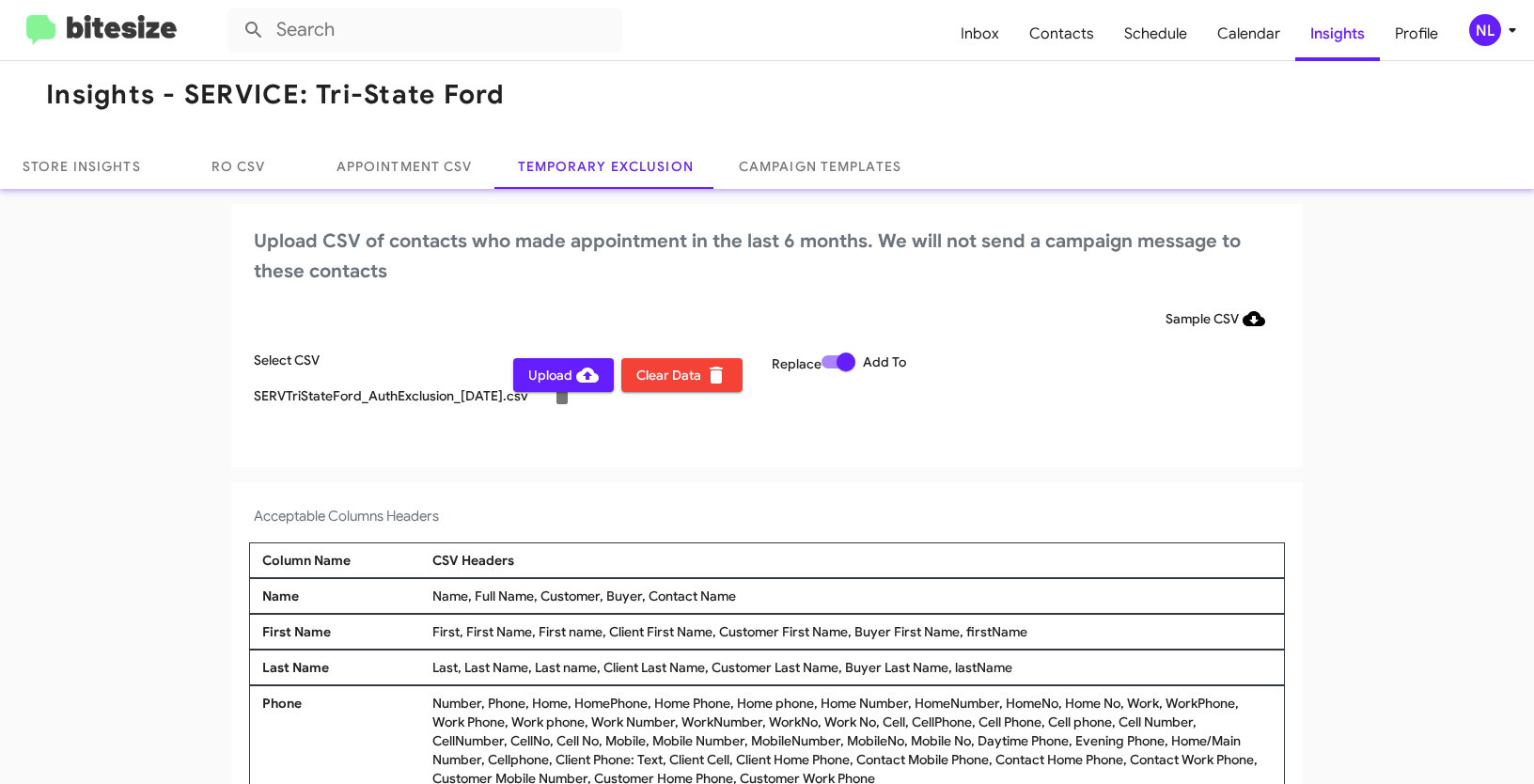
click at [541, 378] on span "Upload" at bounding box center [563, 375] width 71 height 34
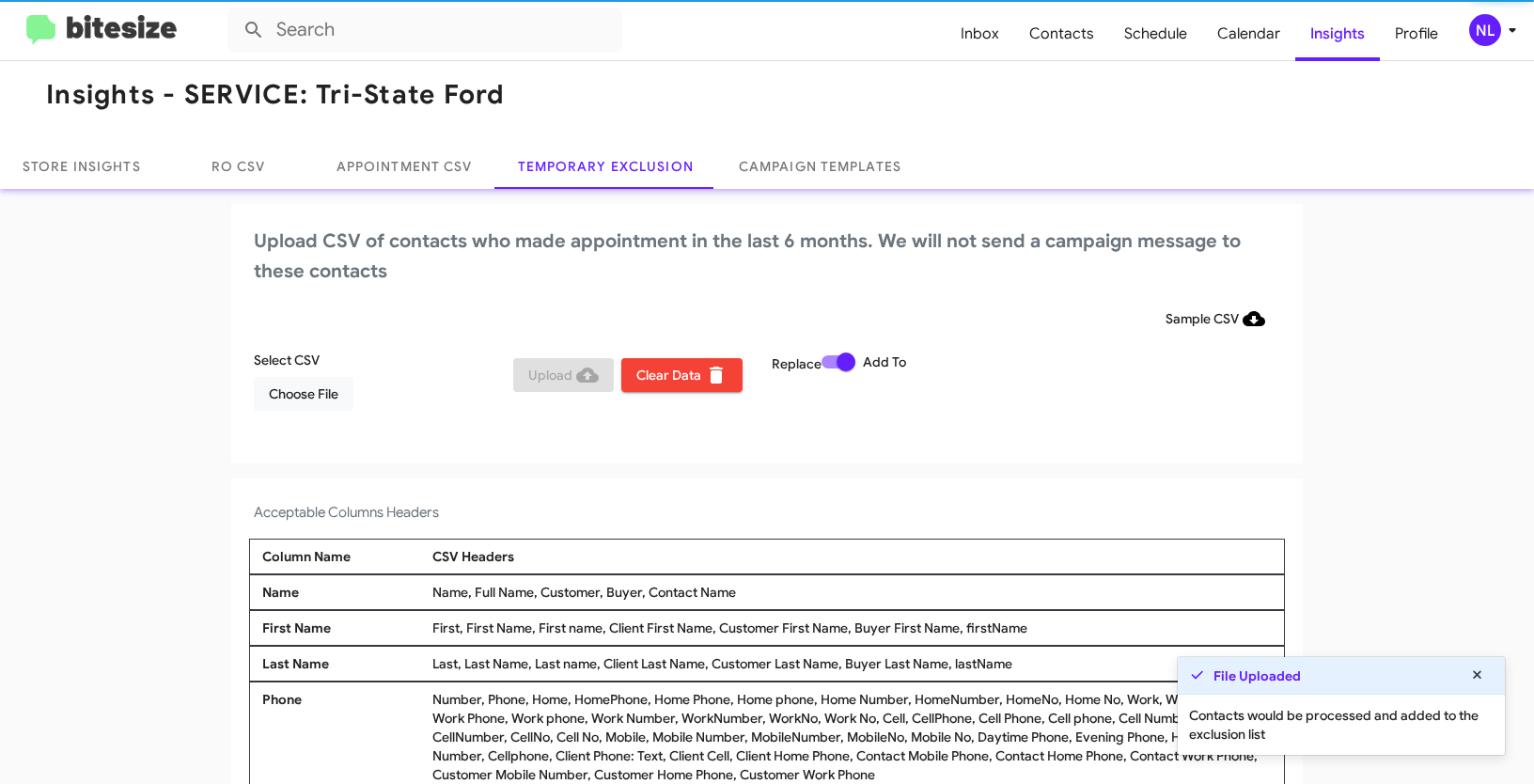
scroll to position [11, 0]
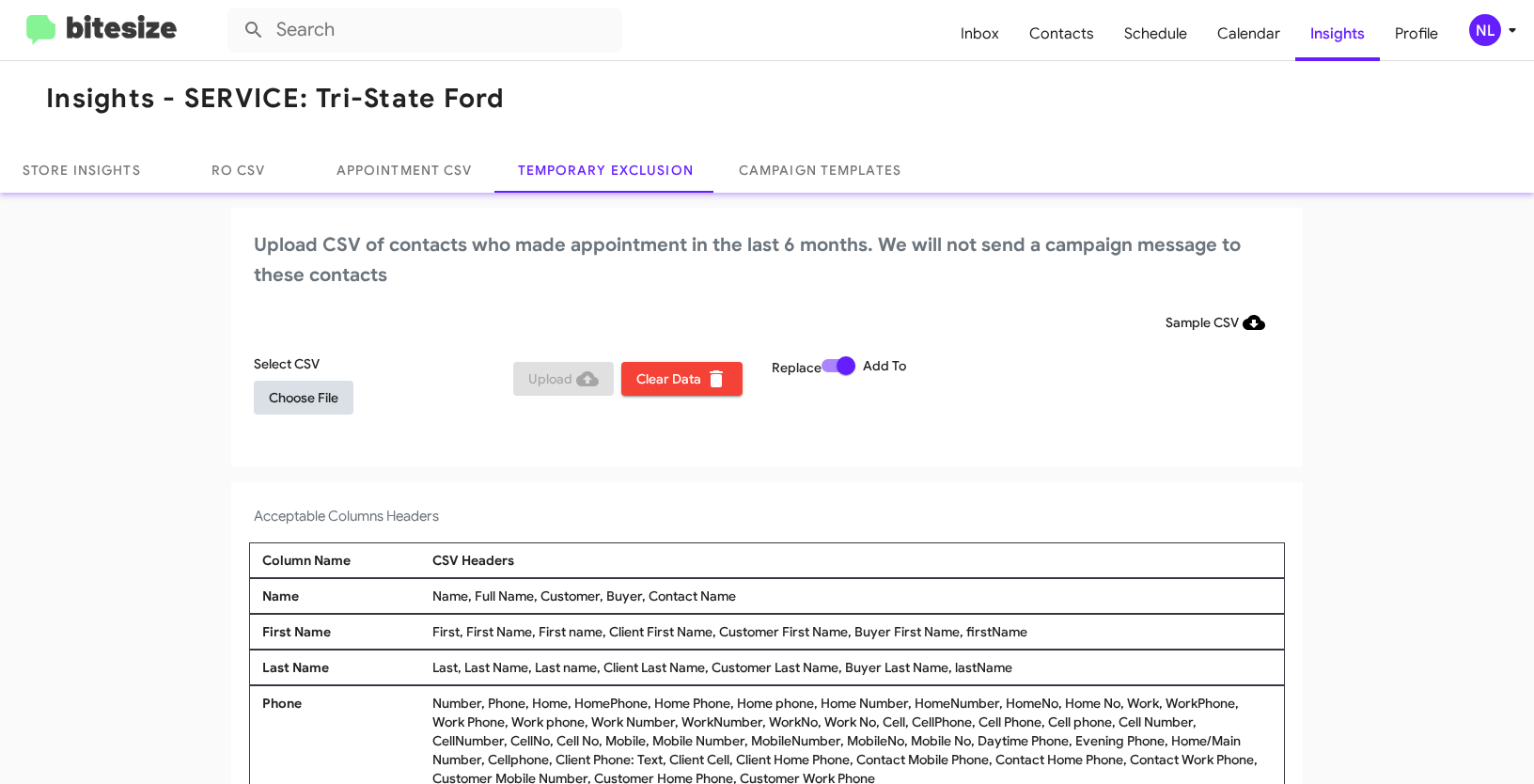
click at [284, 401] on span "Choose File" at bounding box center [304, 398] width 70 height 34
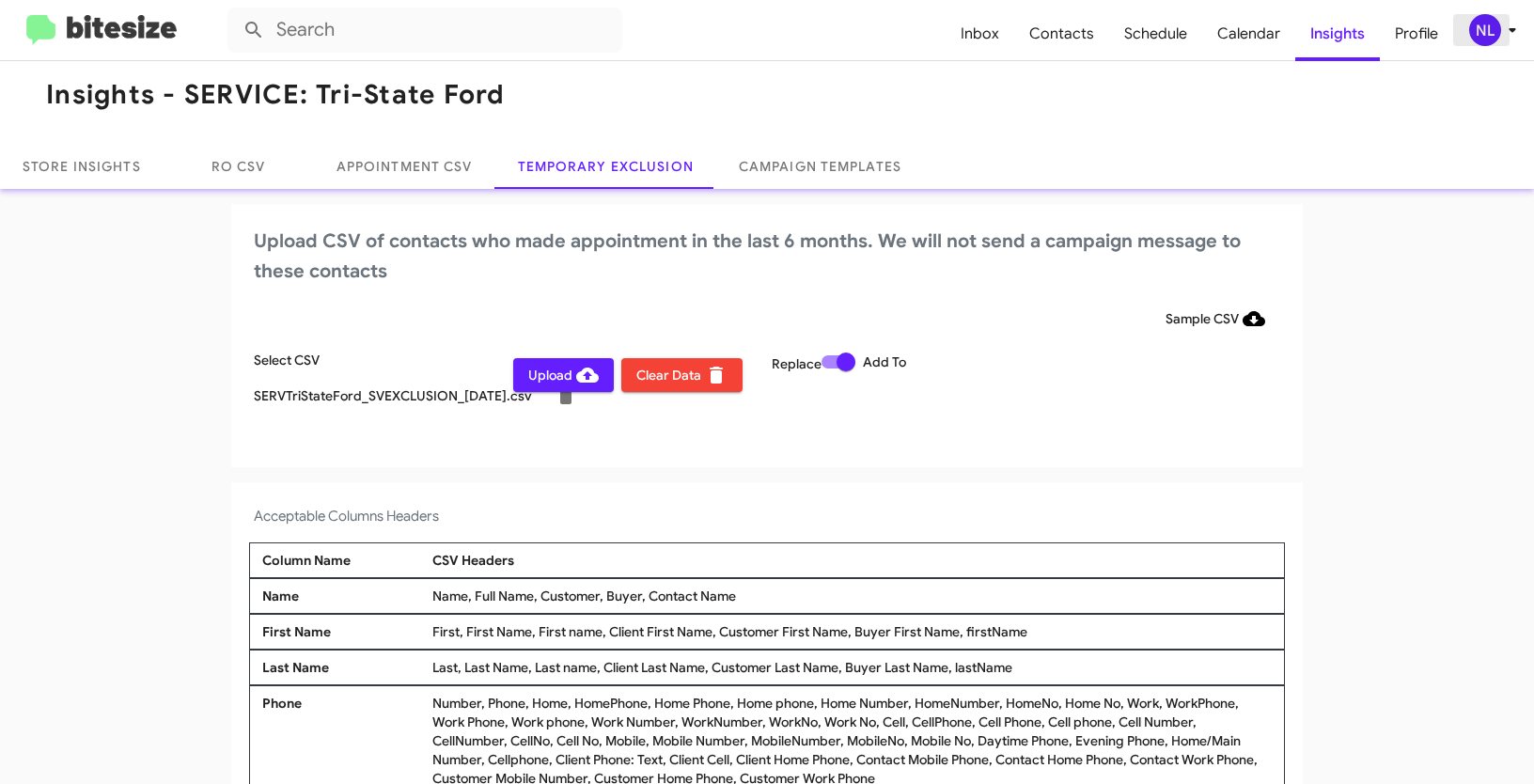
click at [1488, 24] on div "NL" at bounding box center [1485, 30] width 32 height 32
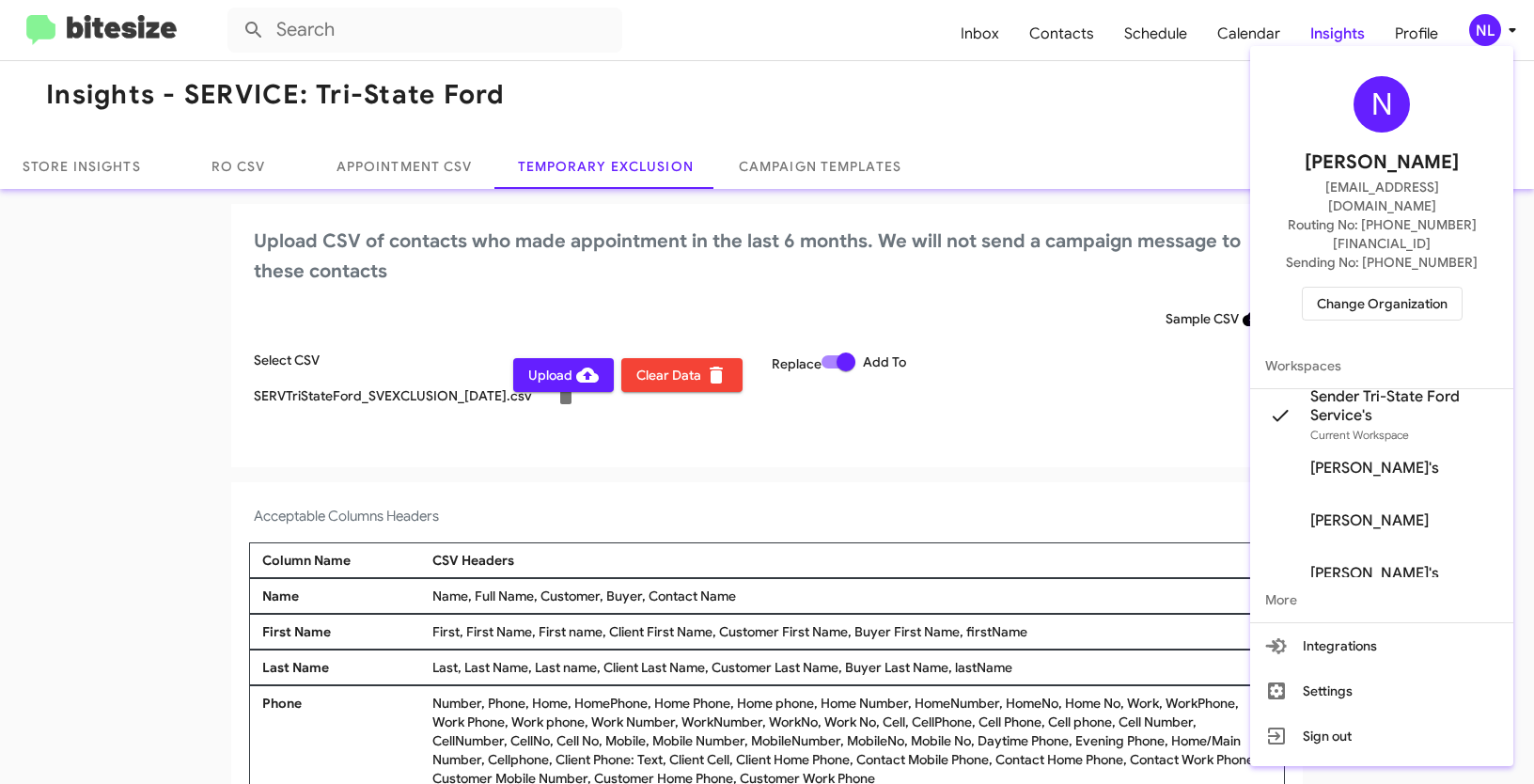
click at [667, 500] on div at bounding box center [767, 392] width 1534 height 784
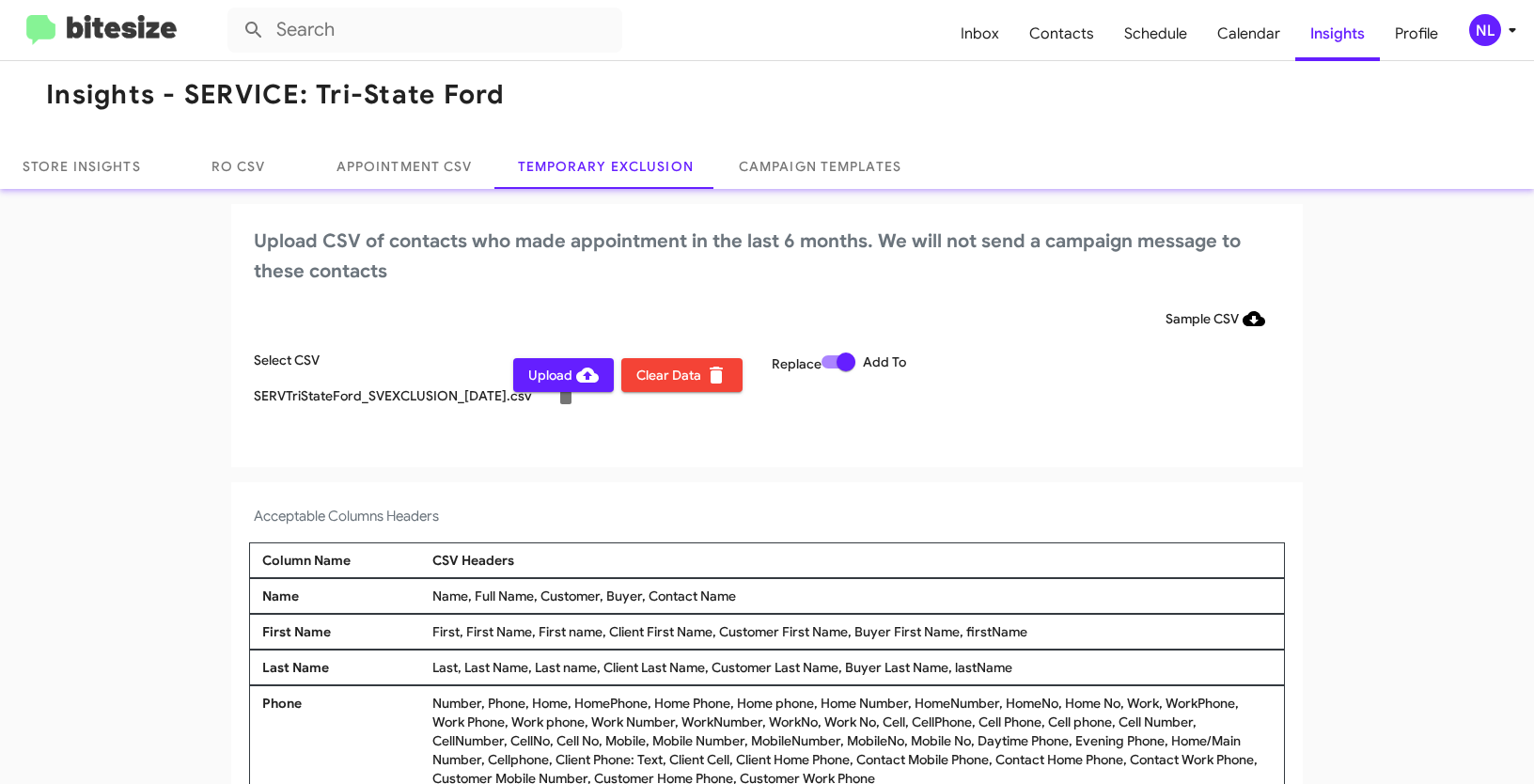
click at [544, 381] on span "Upload" at bounding box center [563, 375] width 71 height 34
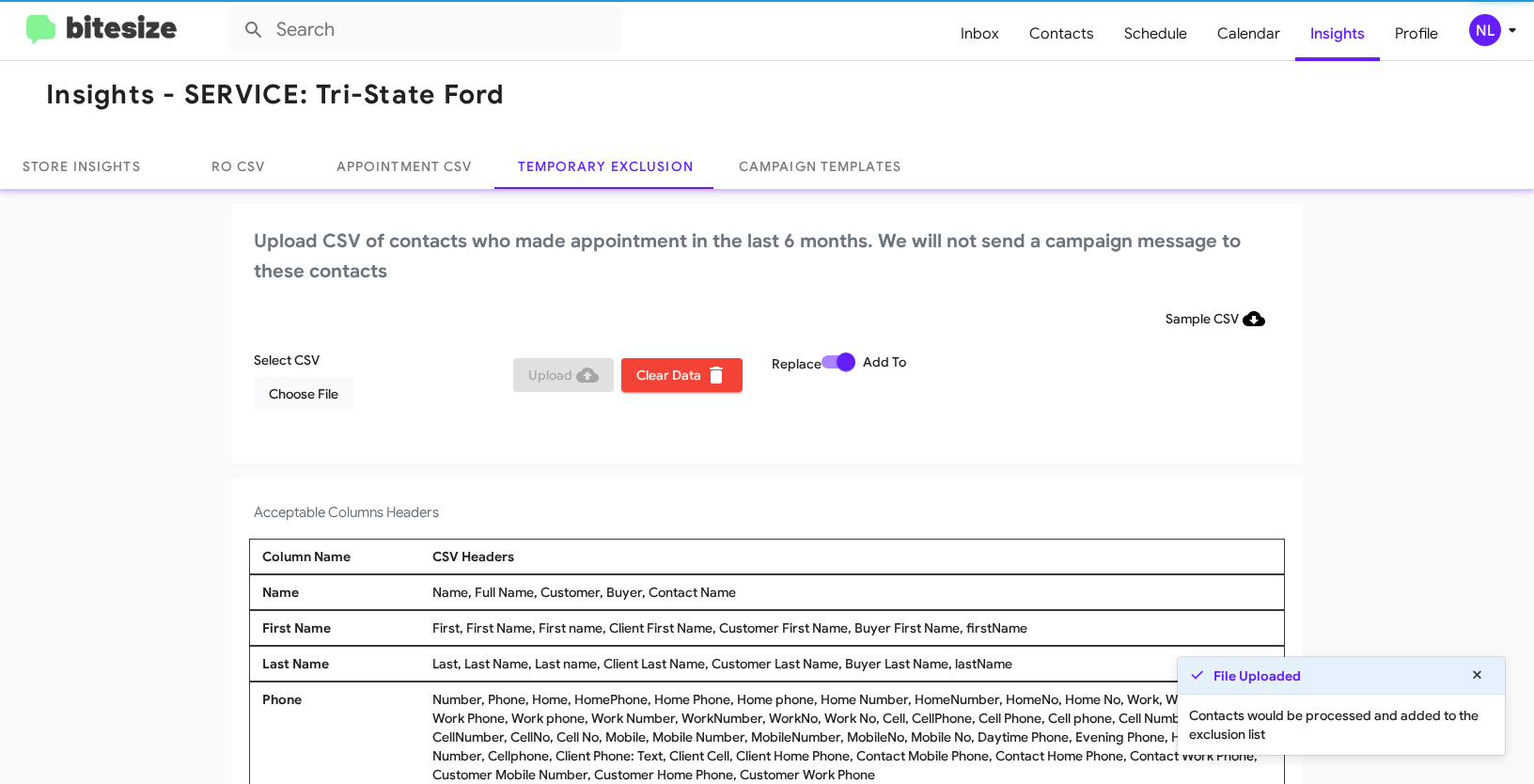
scroll to position [11, 0]
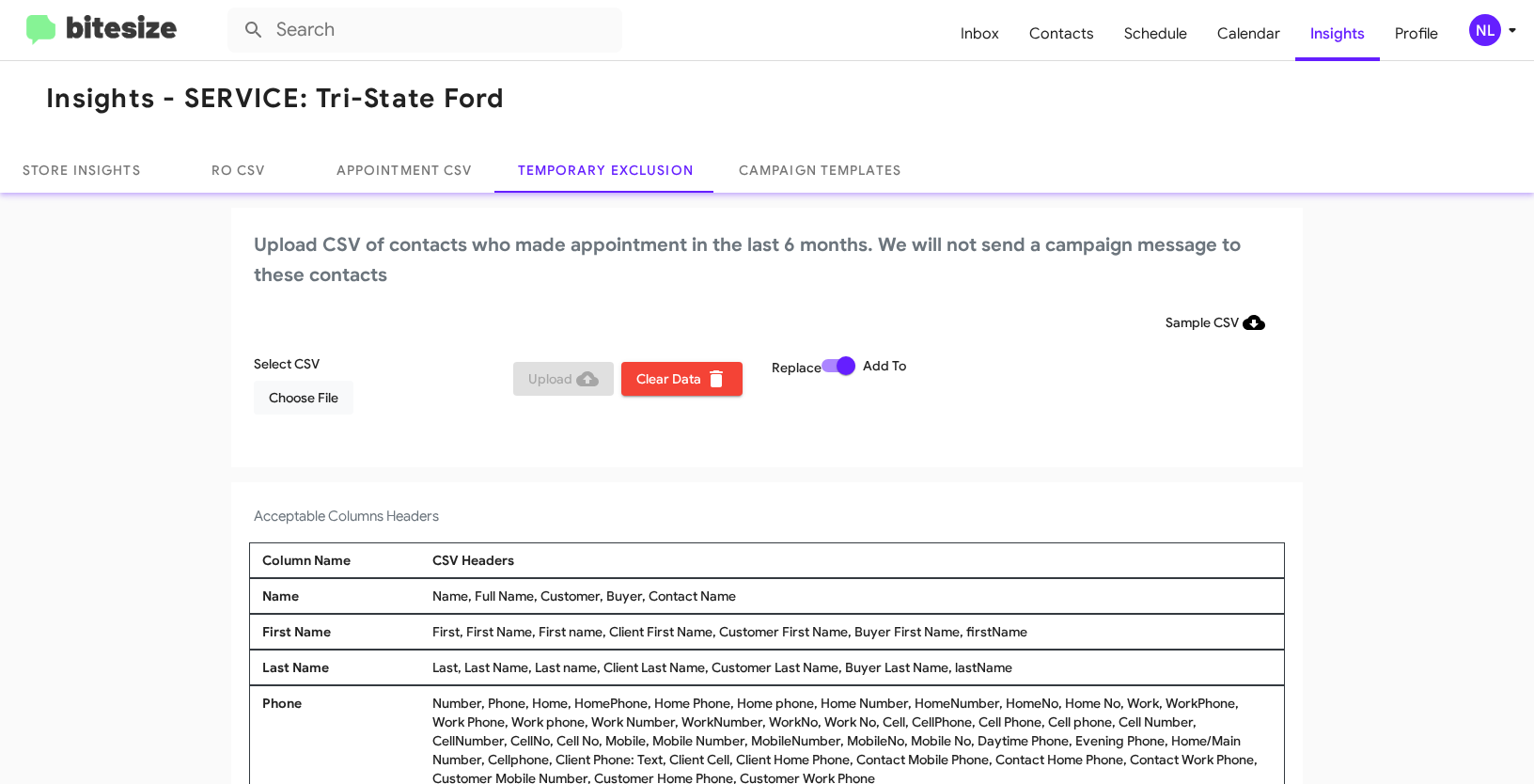
click at [1487, 34] on div "NL" at bounding box center [1485, 30] width 32 height 32
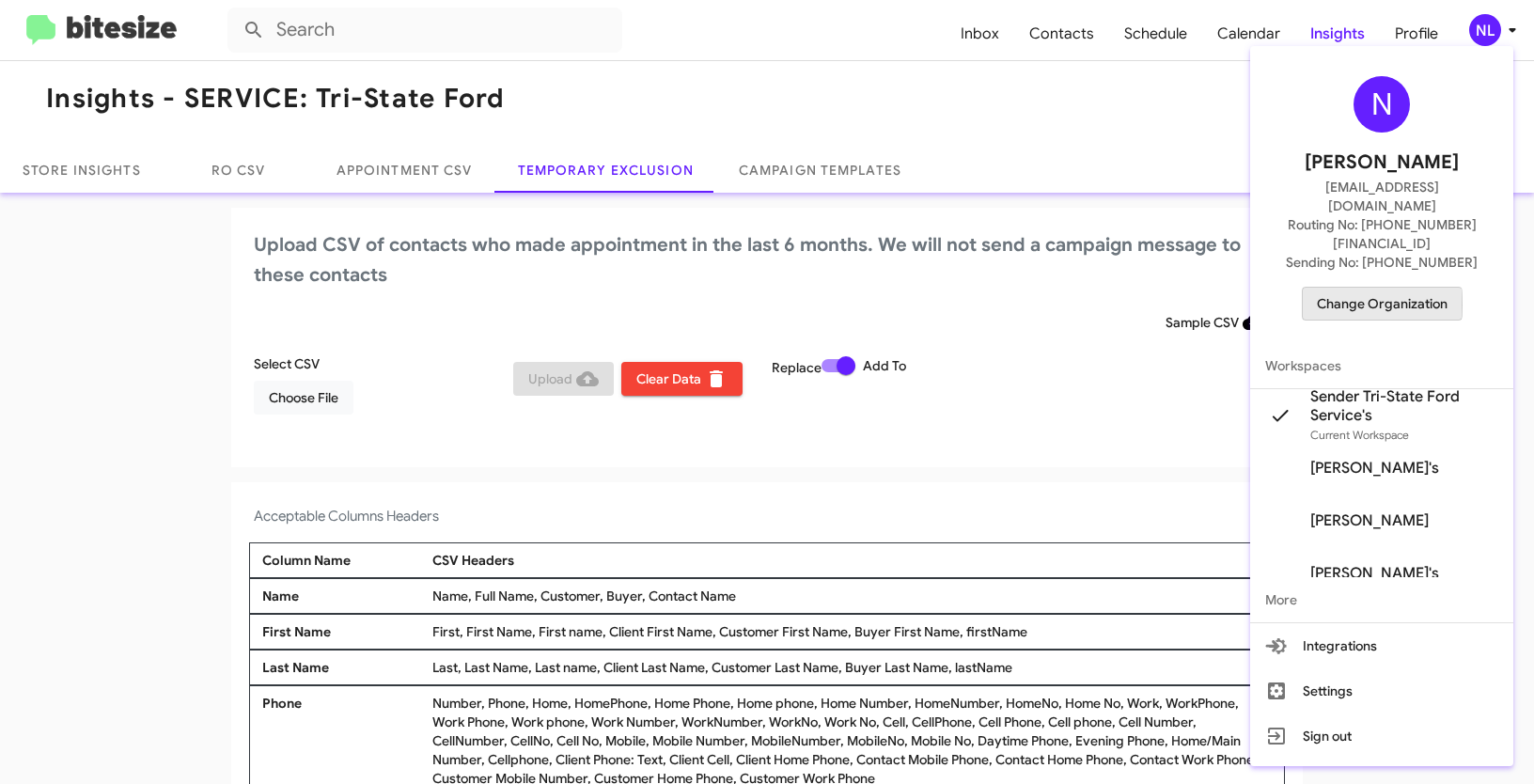
click at [1349, 287] on span "Change Organization" at bounding box center [1382, 303] width 131 height 32
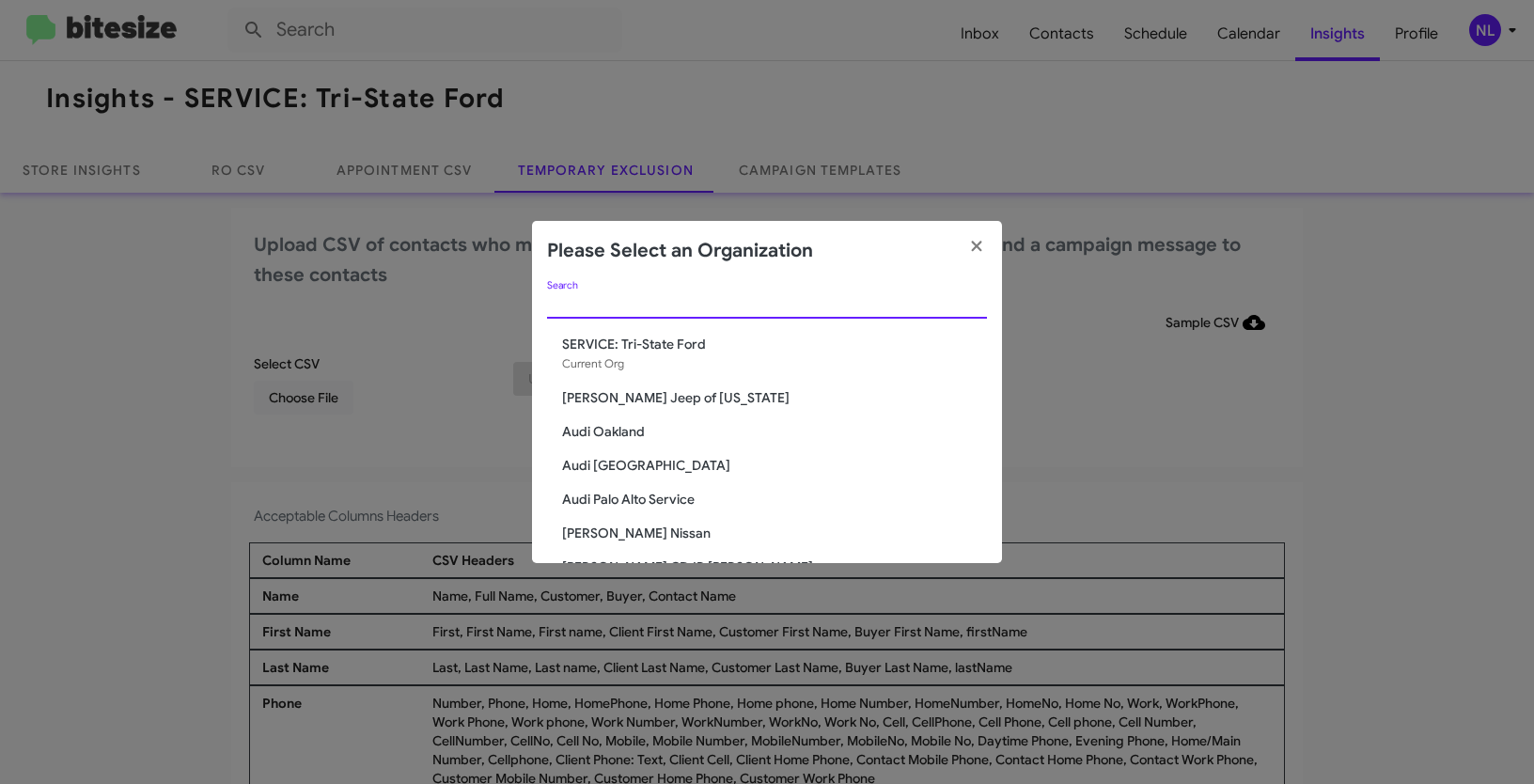
click at [667, 305] on input "Search" at bounding box center [767, 304] width 440 height 15
paste input "SERVICE: Tri-State Subaru"
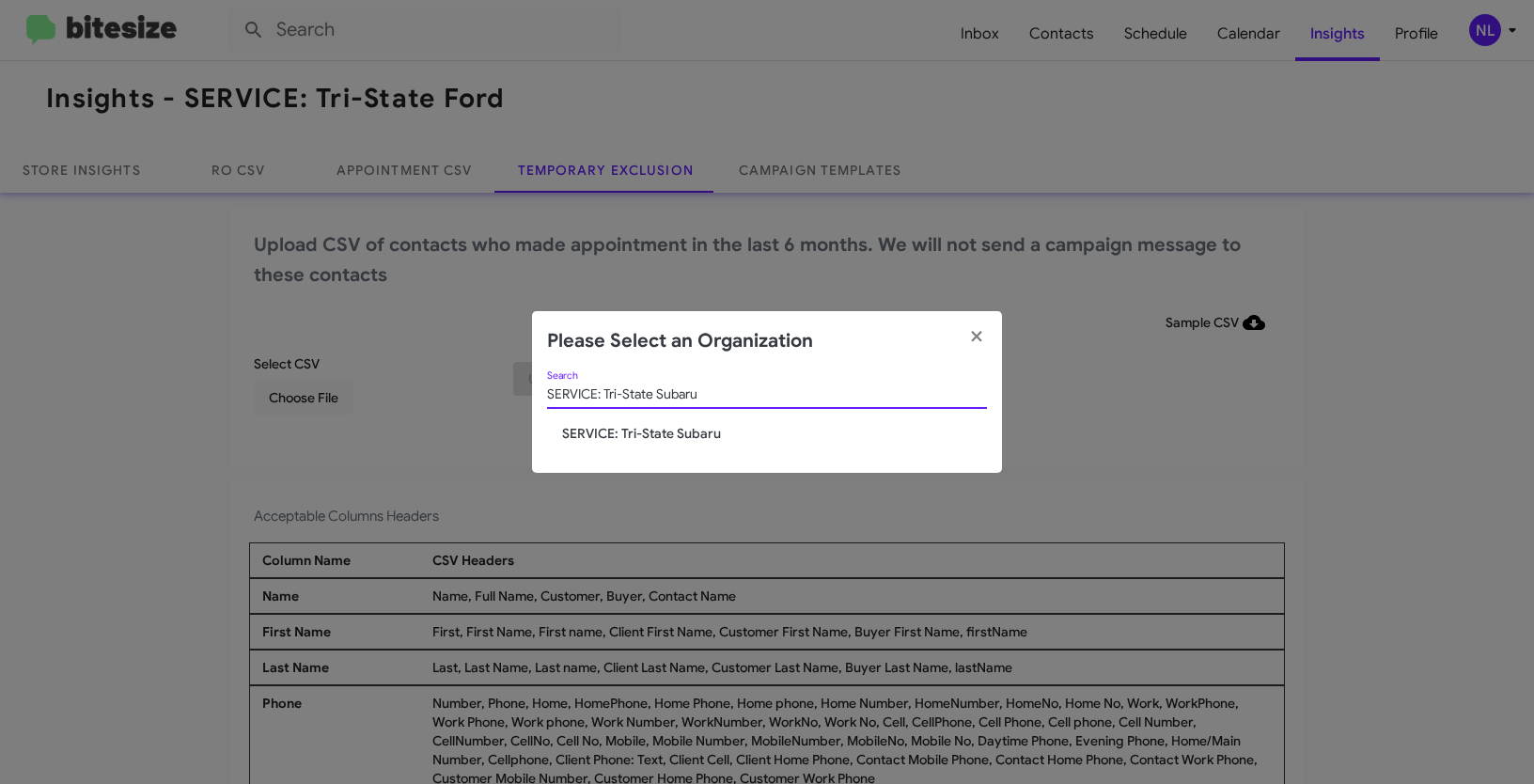
type input "SERVICE: Tri-State Subaru"
click at [630, 435] on span "SERVICE: Tri-State Subaru" at bounding box center [774, 433] width 425 height 19
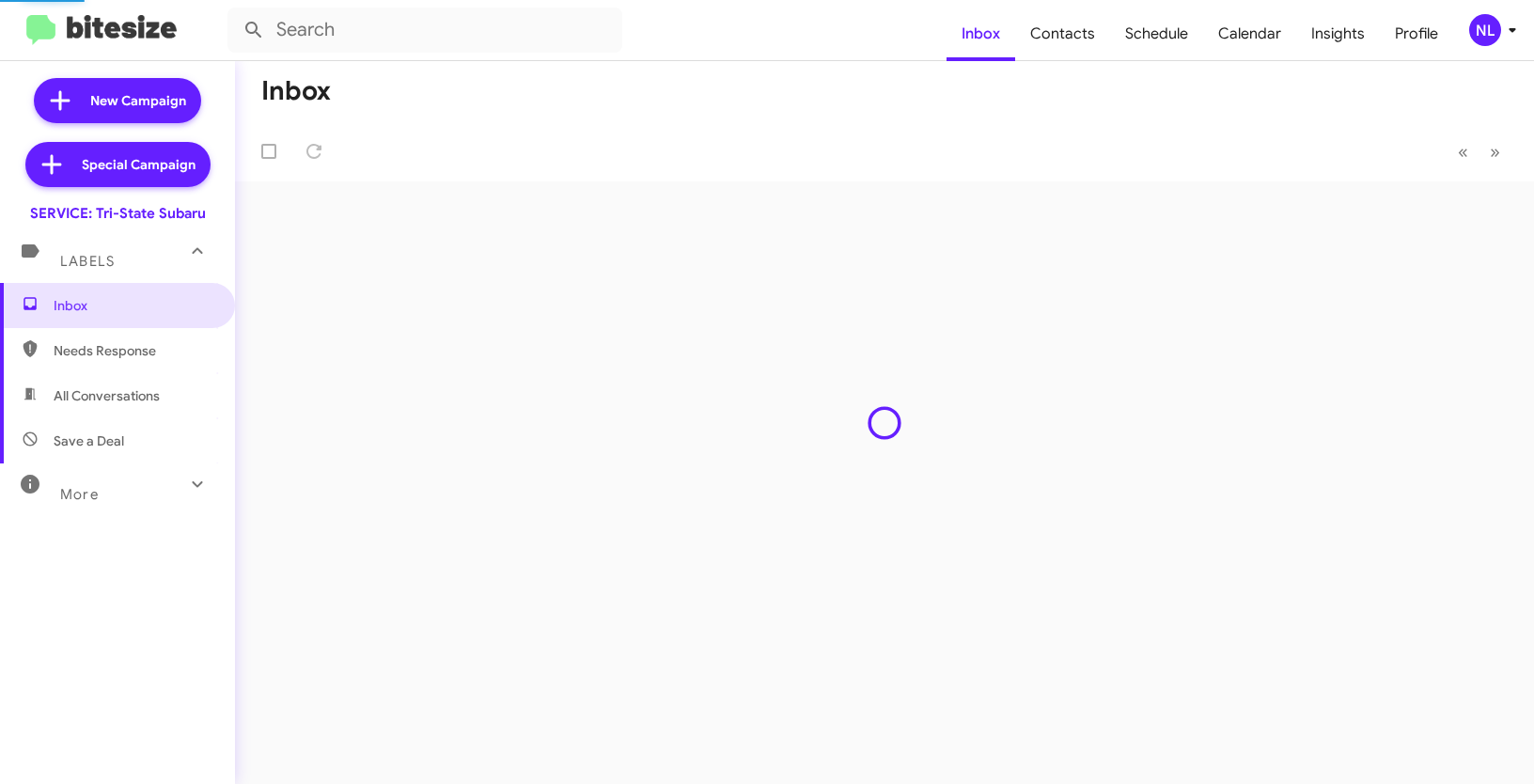
click at [1468, 43] on span "NL" at bounding box center [1496, 30] width 57 height 32
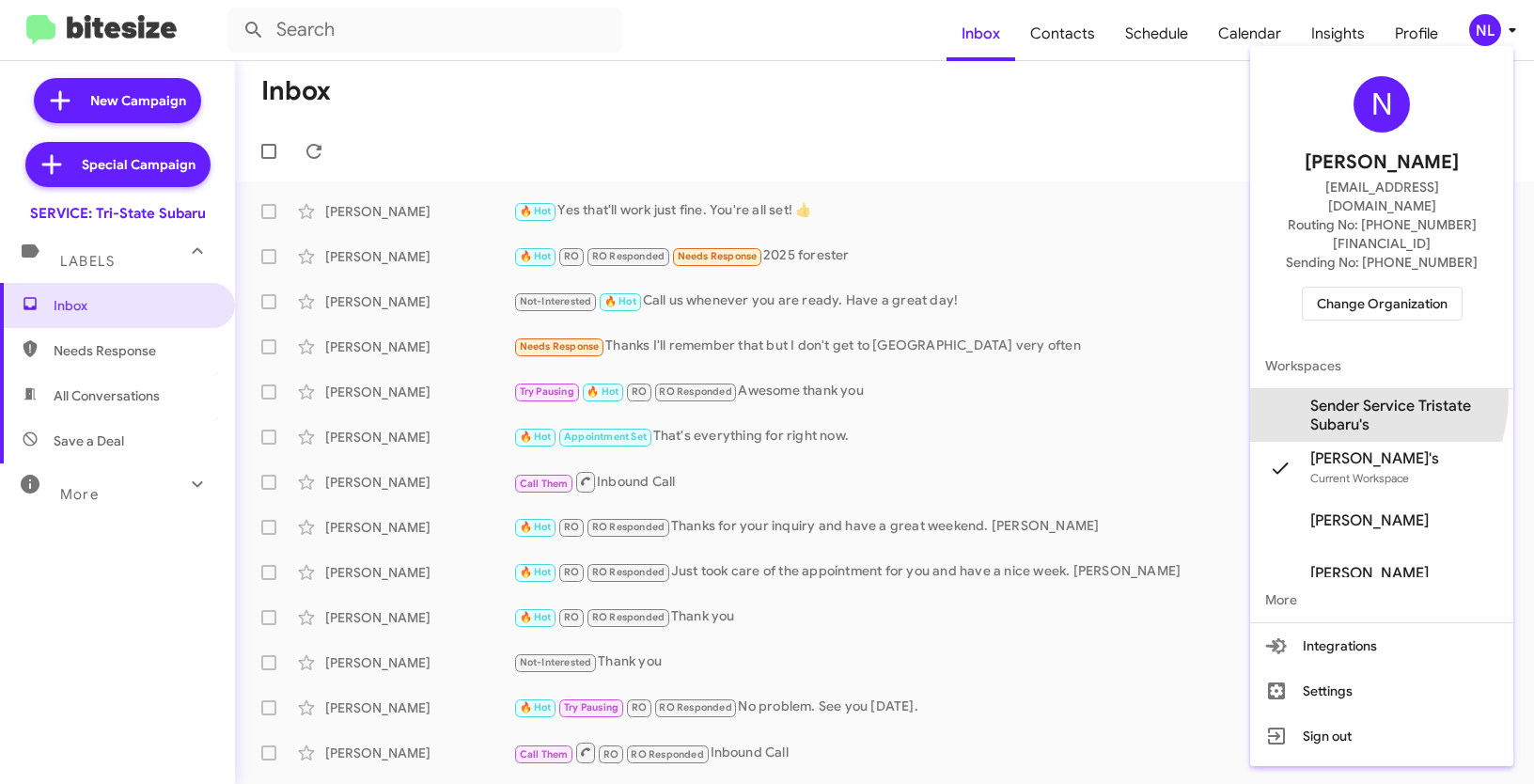
click at [1328, 389] on span "Sender Service Tristate Subaru's" at bounding box center [1381, 416] width 263 height 53
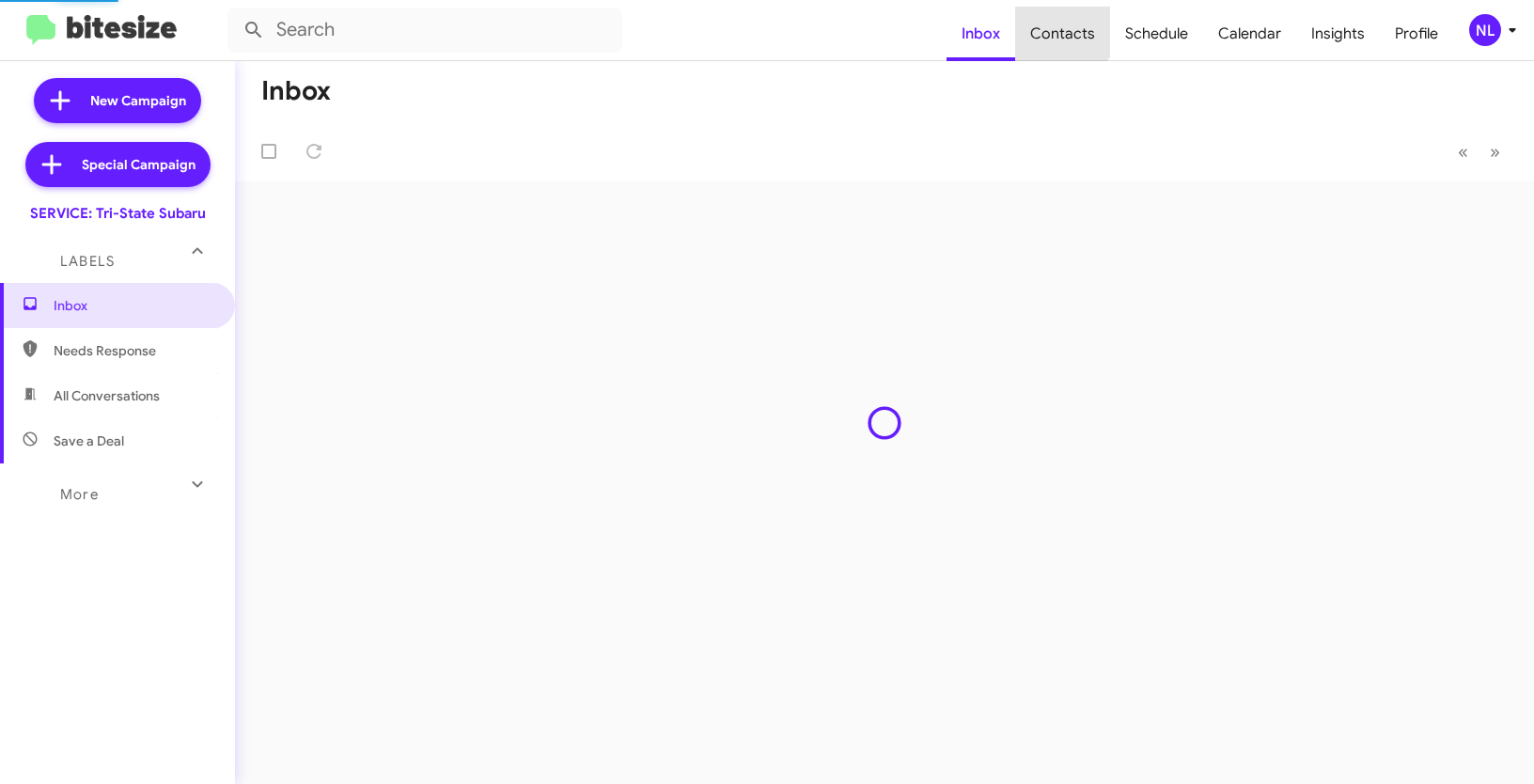
click at [1068, 30] on span "Contacts" at bounding box center [1063, 34] width 95 height 55
type input "in:groups"
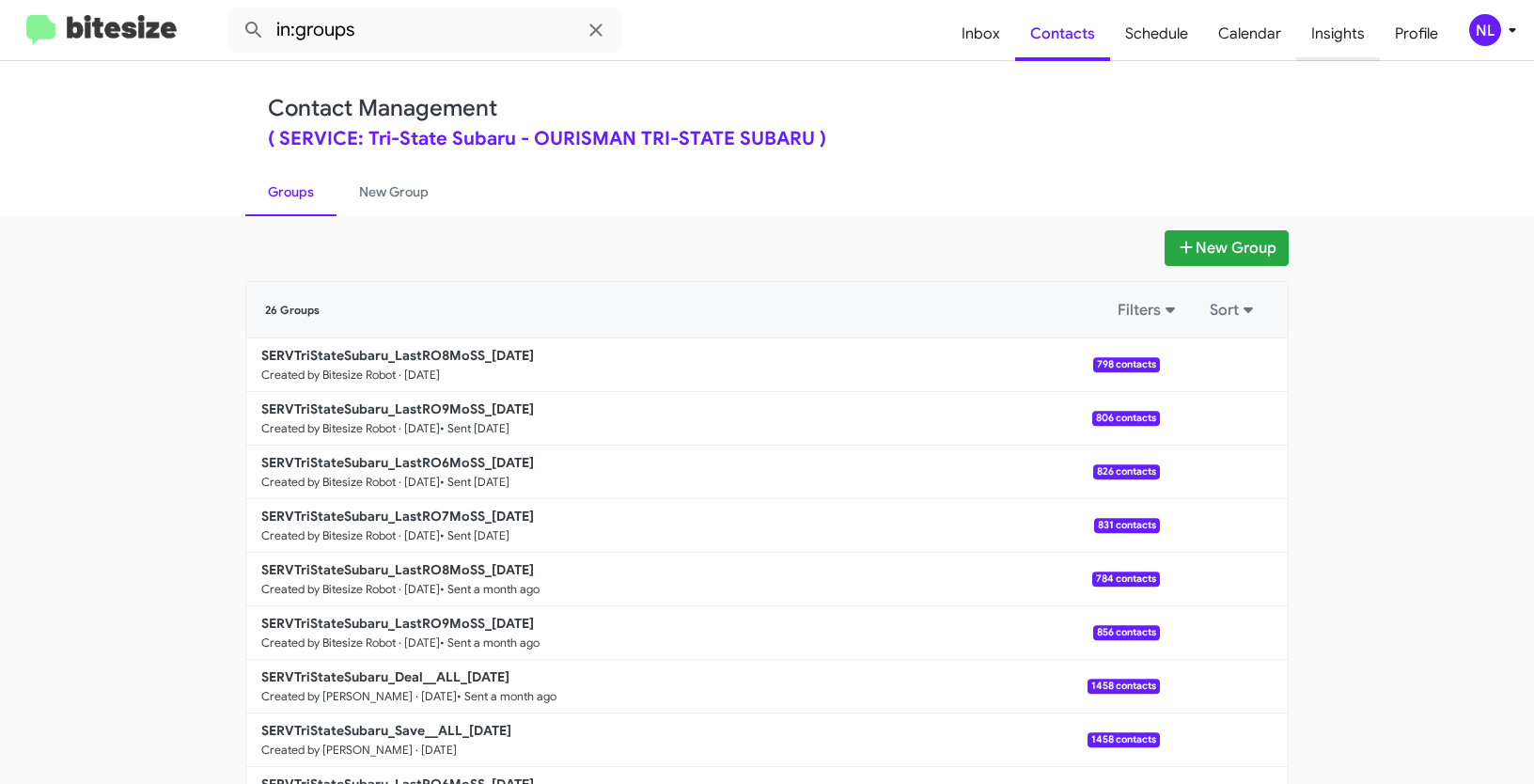
click at [1325, 40] on span "Insights" at bounding box center [1338, 34] width 84 height 55
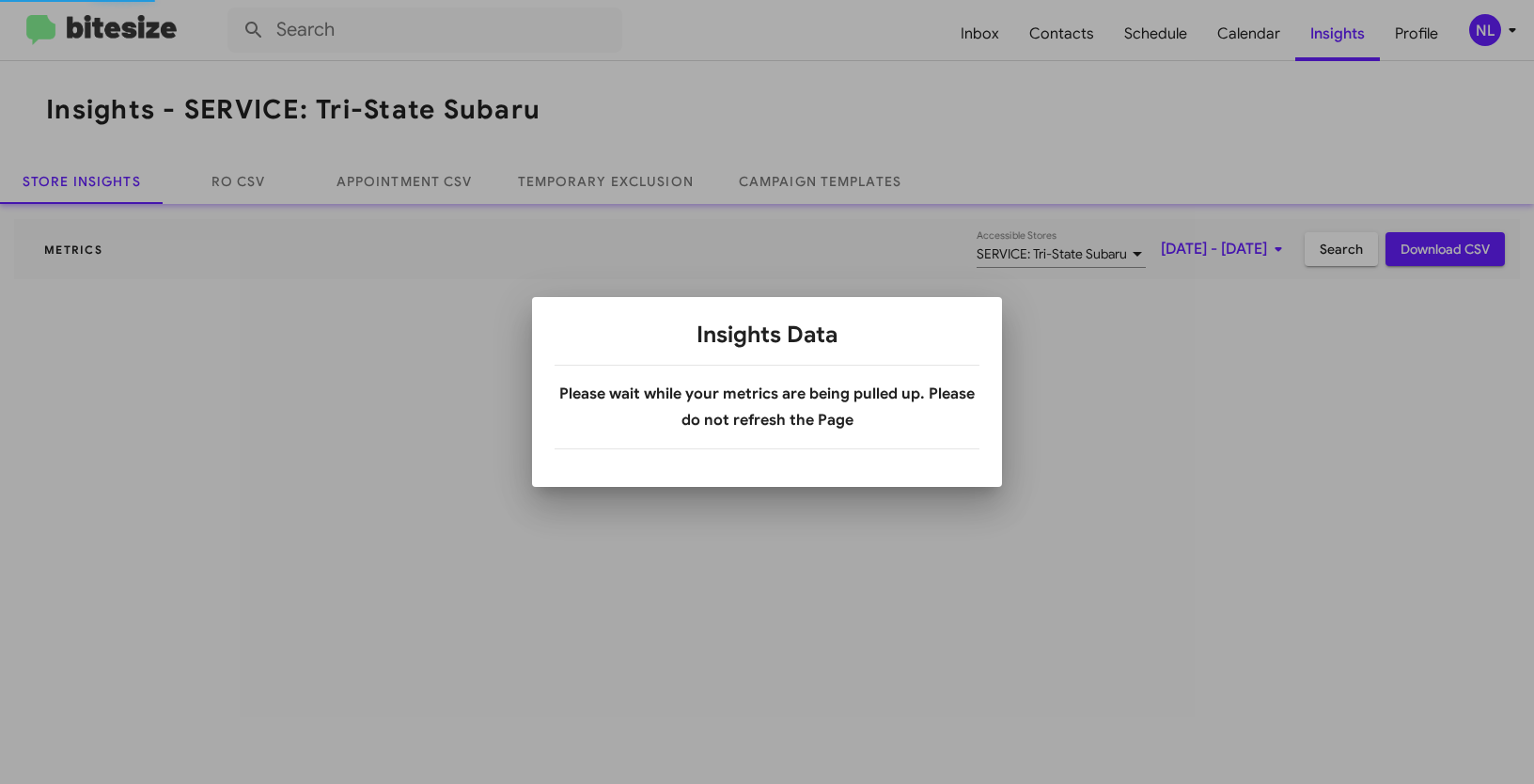
click at [1480, 28] on div at bounding box center [767, 392] width 1534 height 784
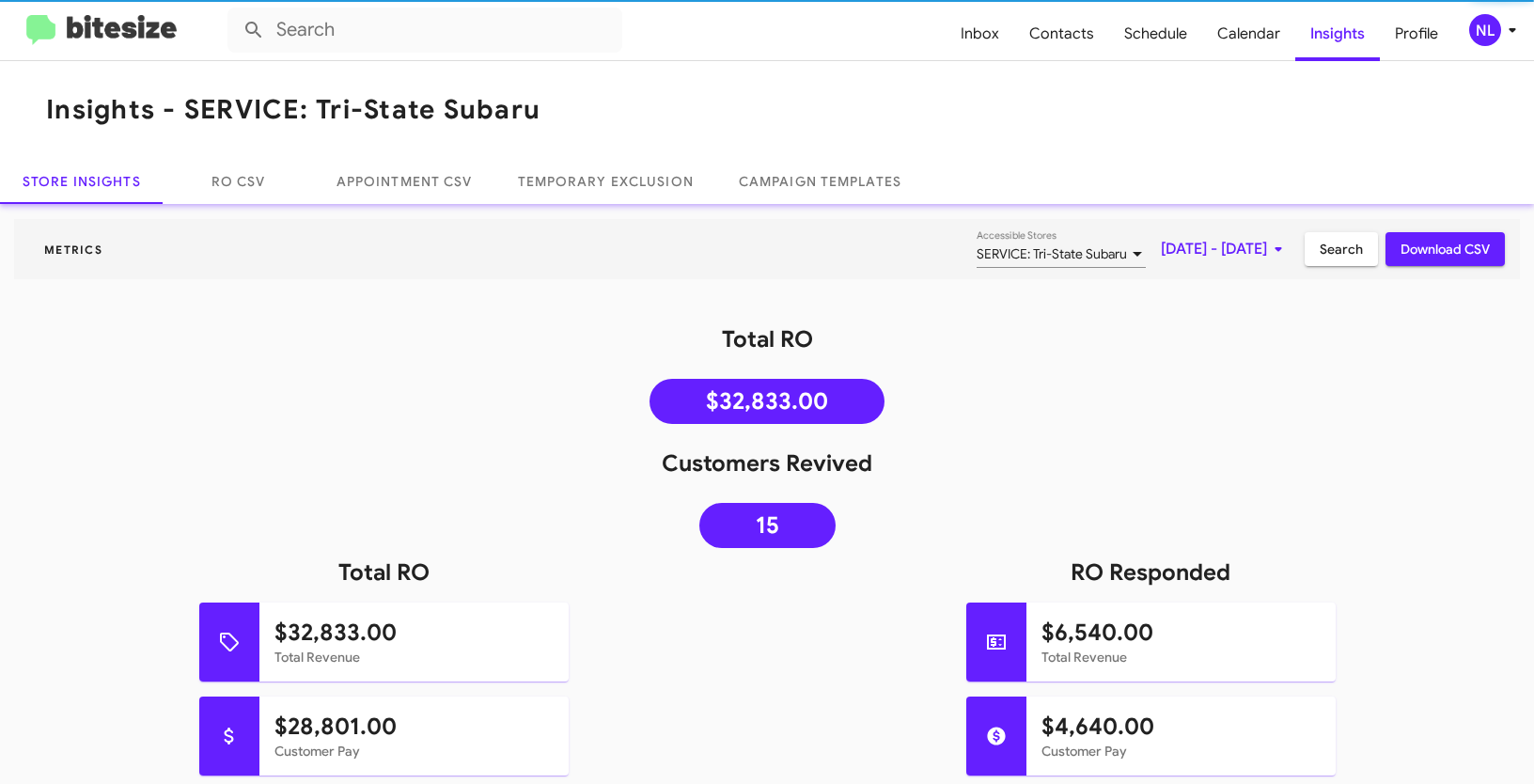
click at [1483, 37] on div "NL" at bounding box center [1485, 30] width 32 height 32
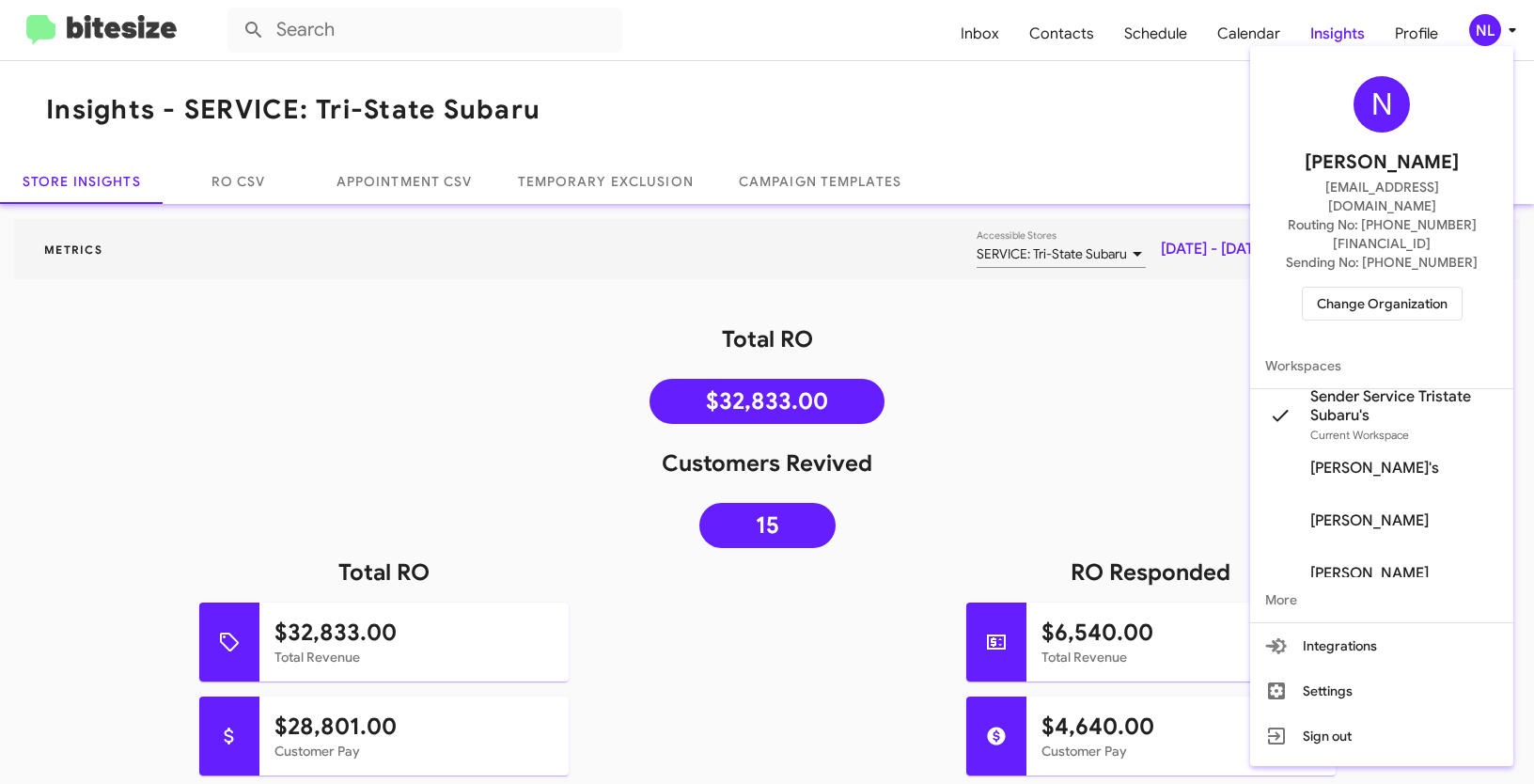
click at [1105, 99] on div at bounding box center [767, 392] width 1534 height 784
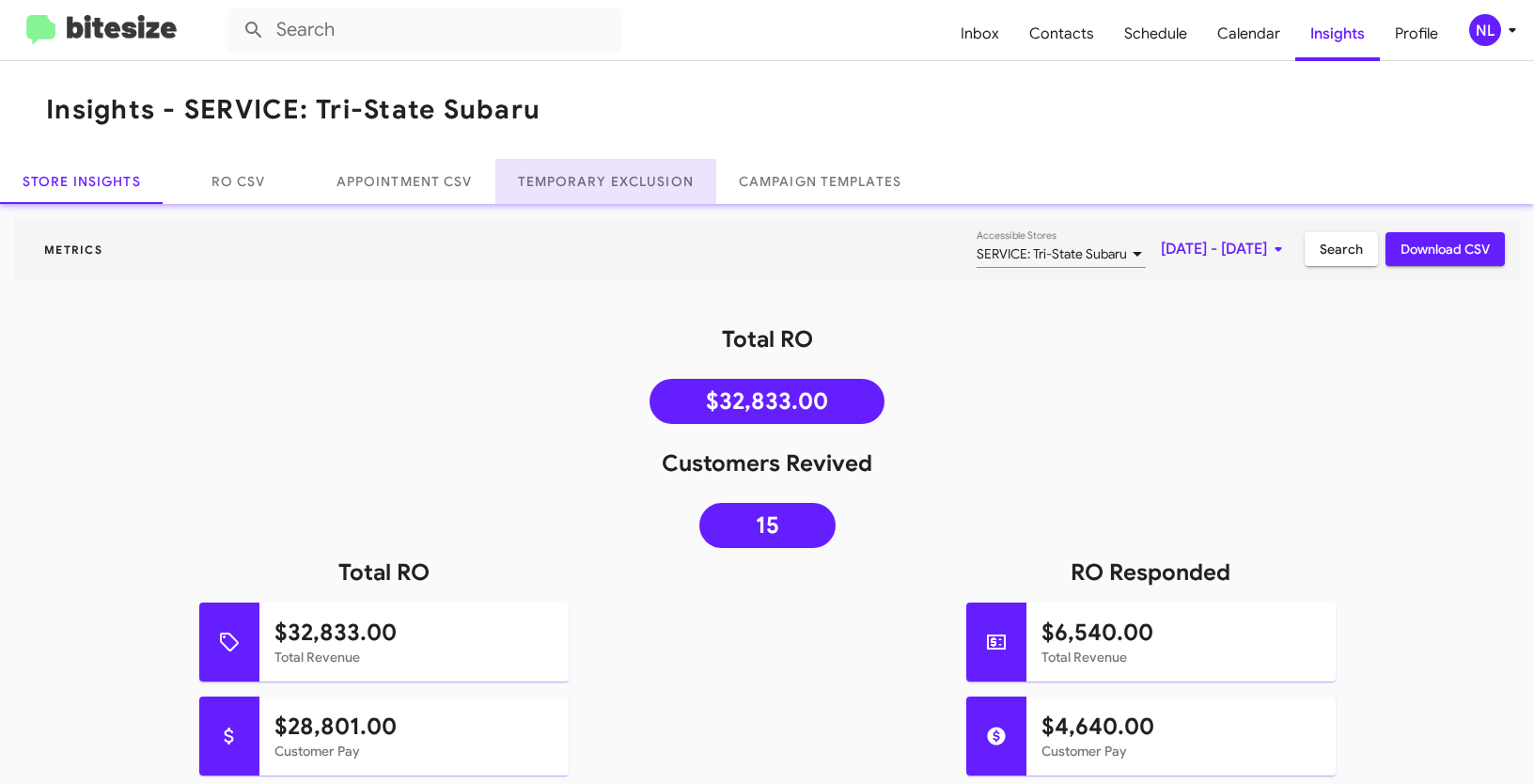
click at [602, 183] on link "Temporary Exclusion" at bounding box center [605, 181] width 221 height 45
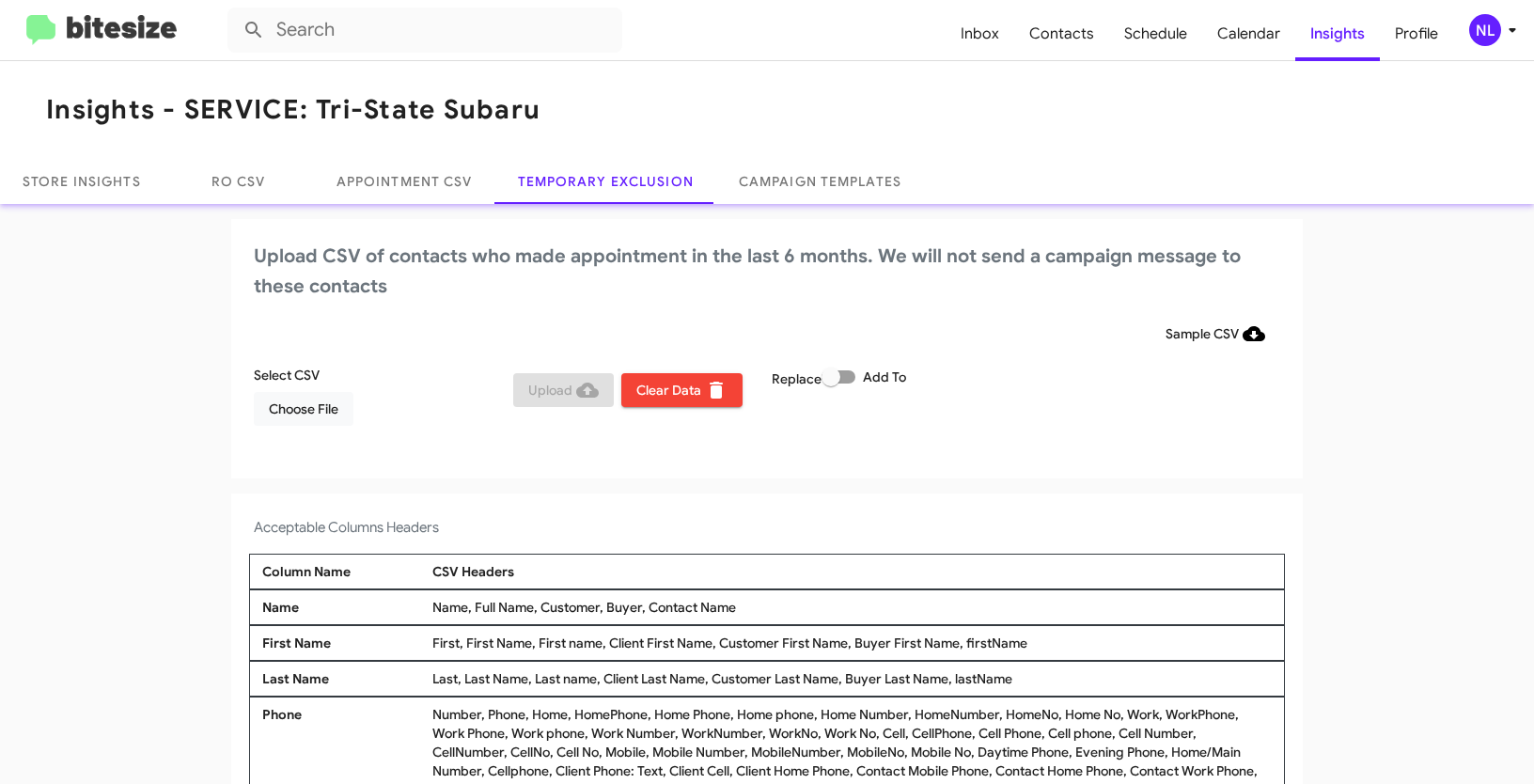
scroll to position [11, 0]
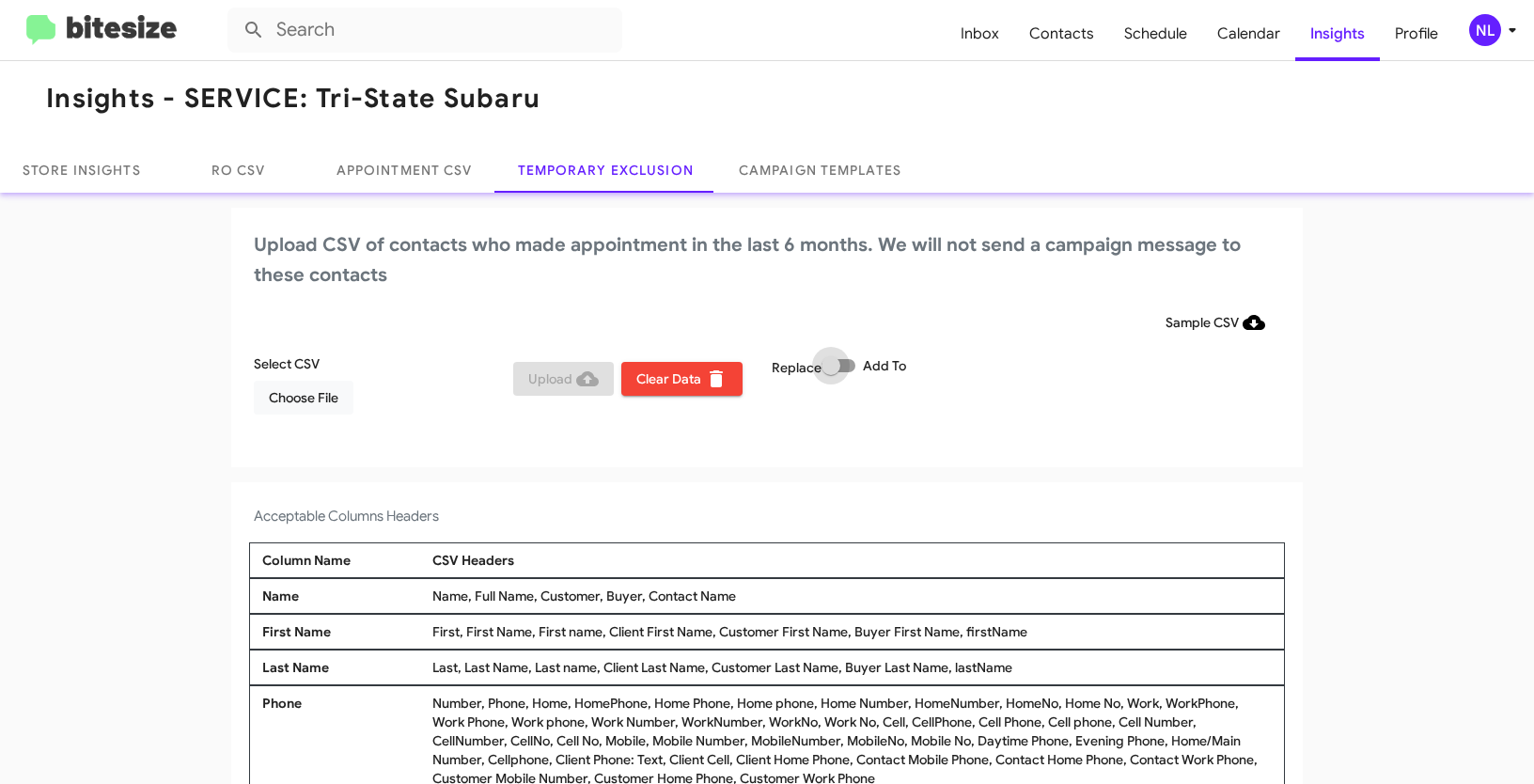
click at [843, 363] on span at bounding box center [838, 366] width 34 height 13
click at [831, 372] on input "Add To" at bounding box center [830, 372] width 1 height 1
checkbox input "true"
click at [289, 401] on span "Choose File" at bounding box center [304, 398] width 70 height 34
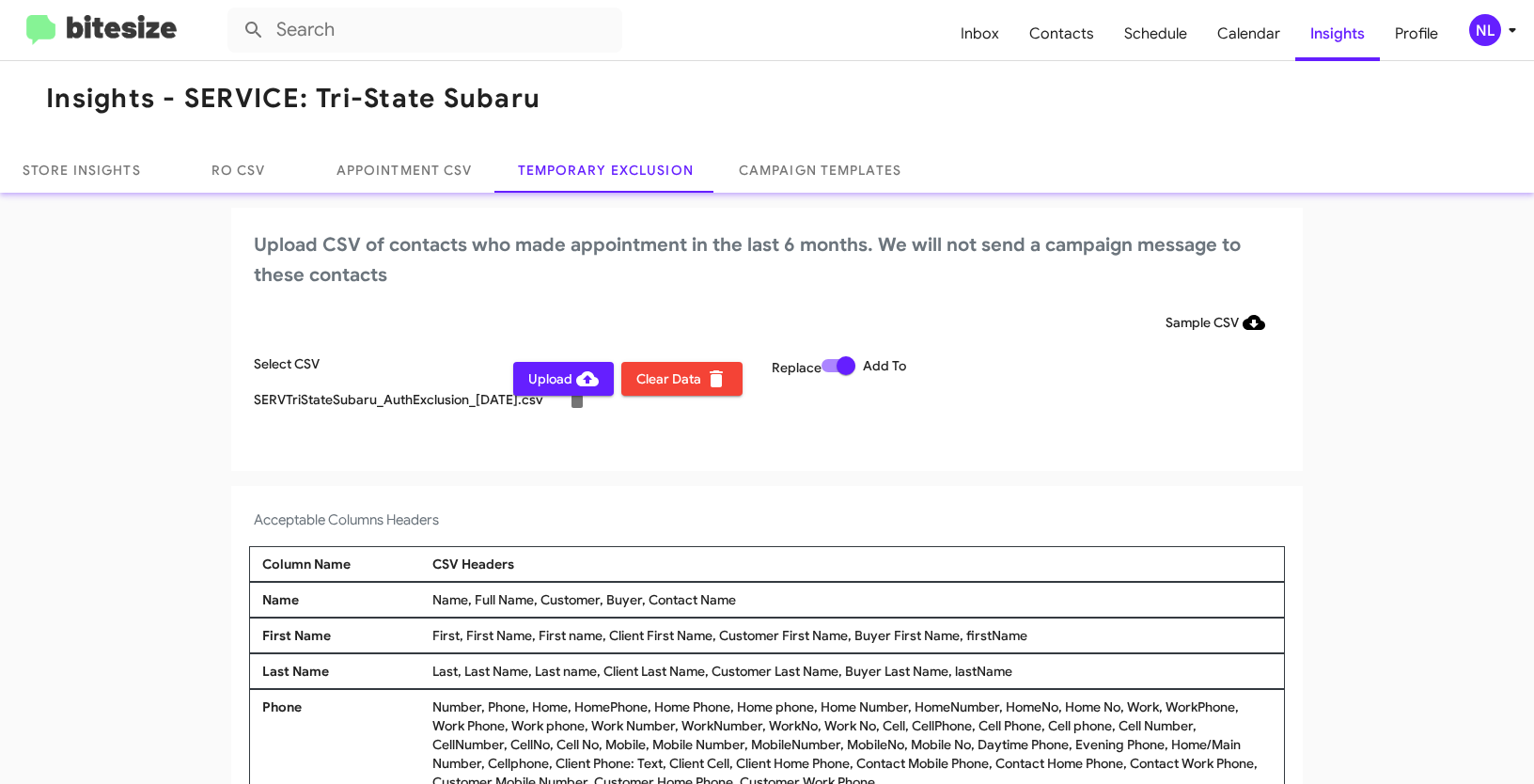
scroll to position [15, 0]
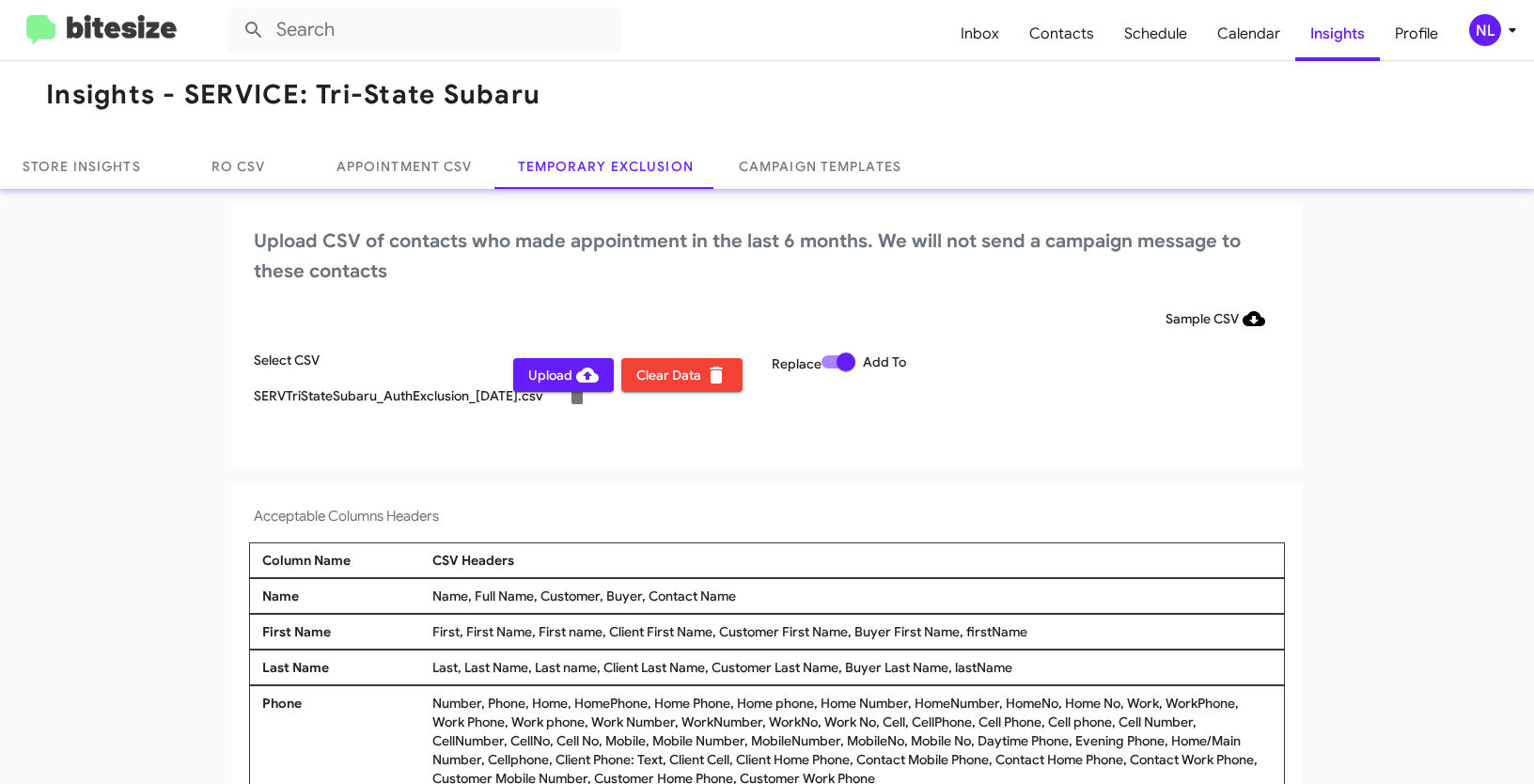
click at [1483, 24] on div "NL" at bounding box center [1485, 30] width 32 height 32
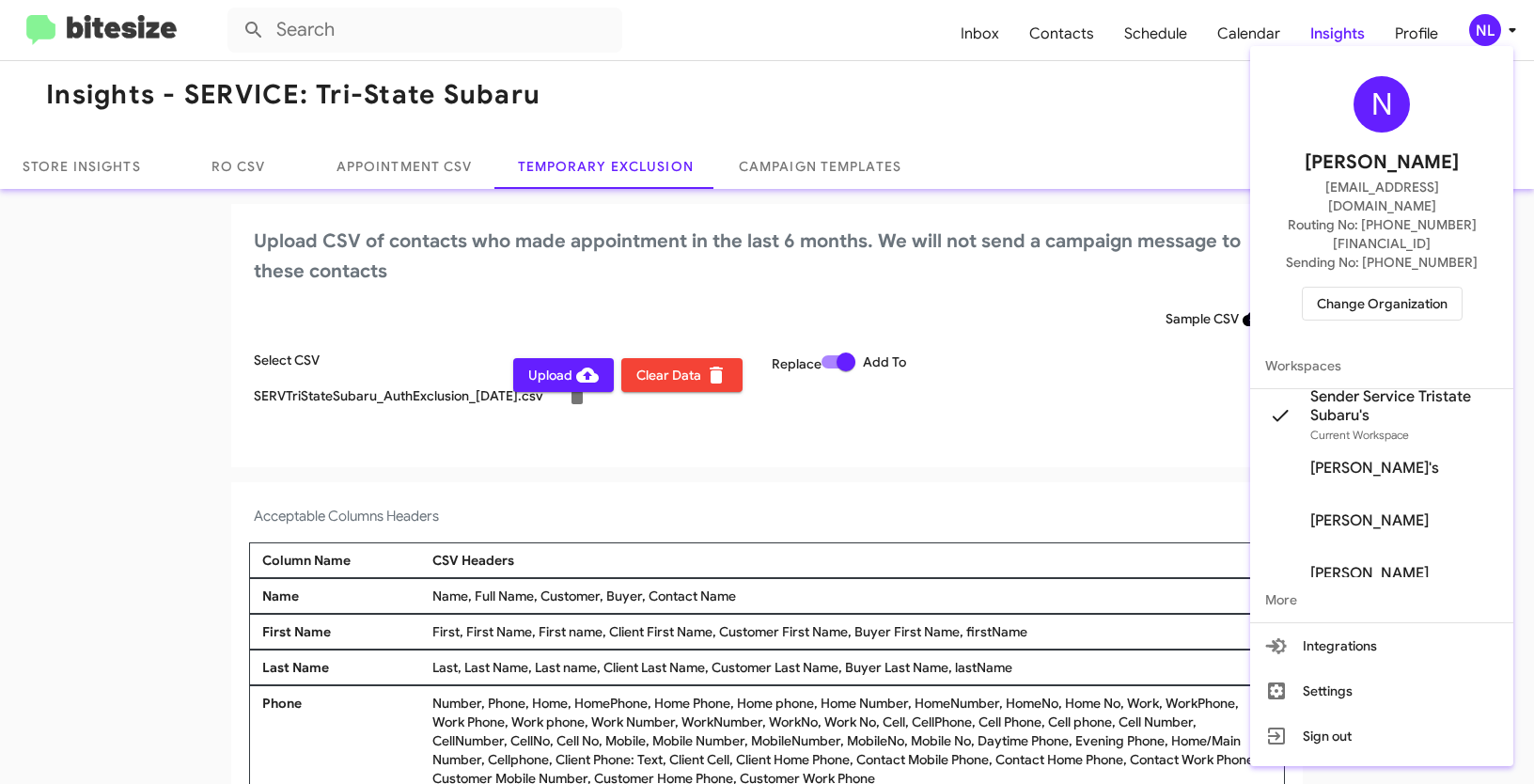
click at [992, 436] on div at bounding box center [767, 392] width 1534 height 784
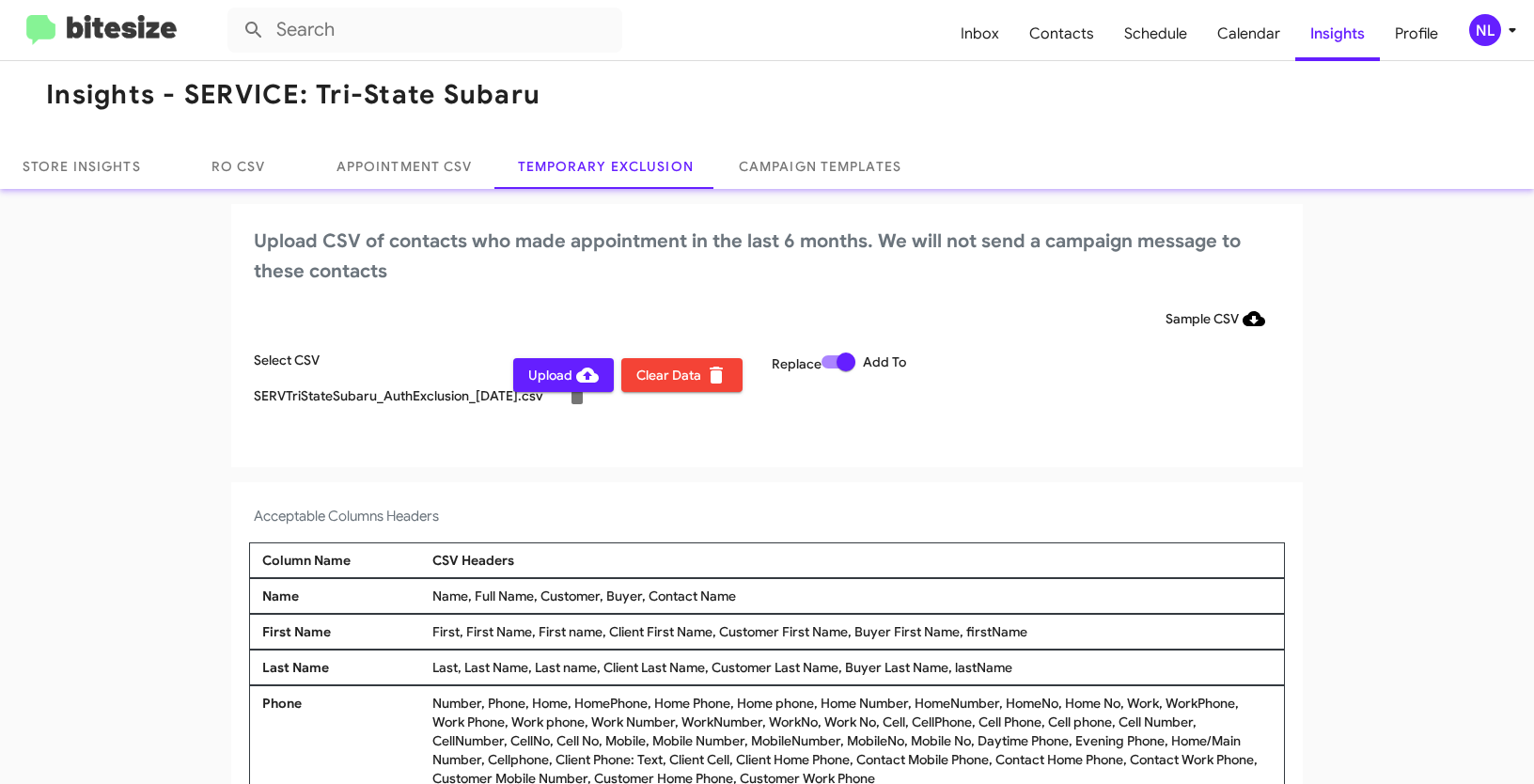
click at [522, 473] on app-temporary-exclusion-csv "Upload CSV of contacts who made appointment in the last 6 months. We will not s…" at bounding box center [767, 529] width 1534 height 650
click at [556, 374] on span "Upload" at bounding box center [563, 375] width 71 height 34
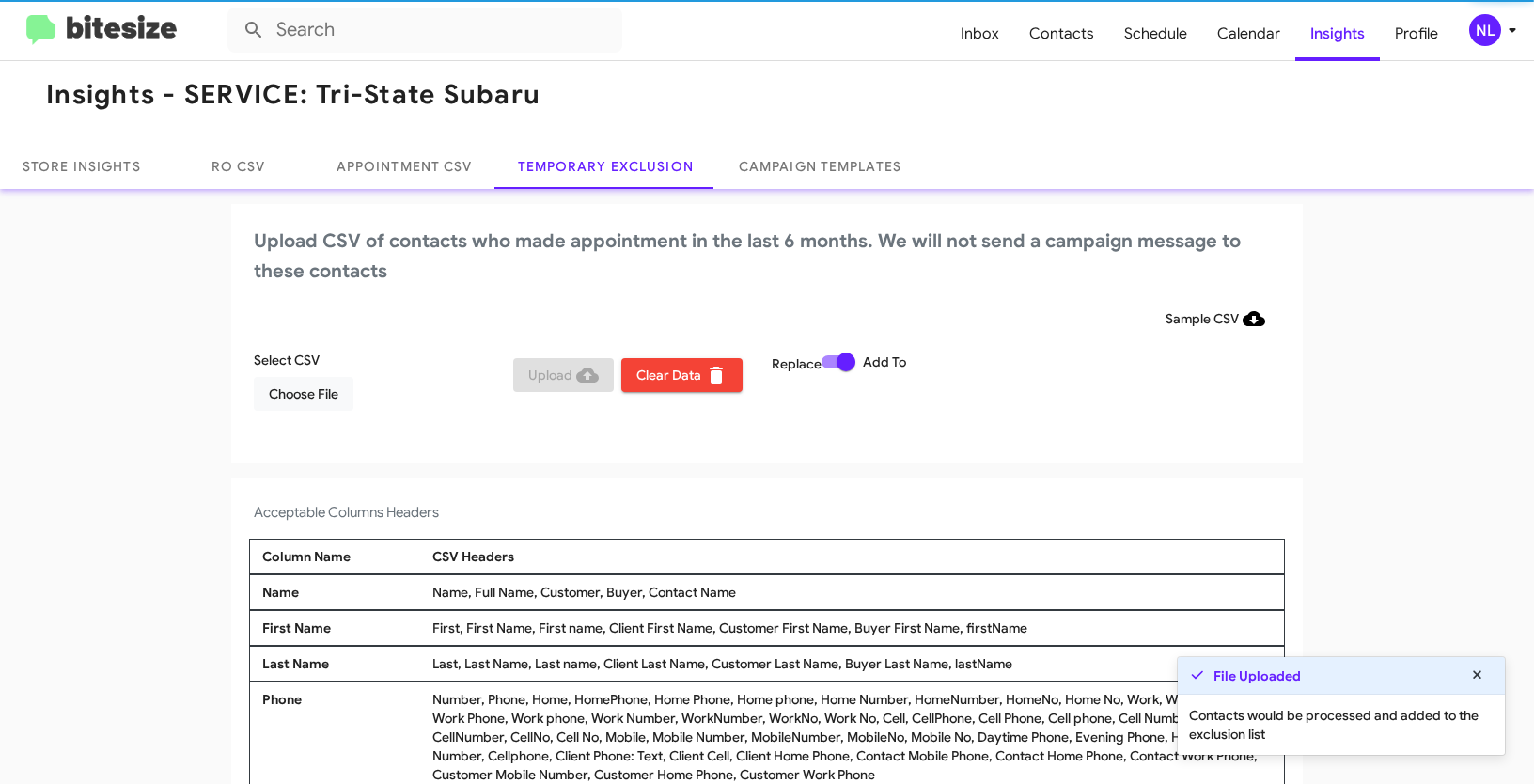
scroll to position [11, 0]
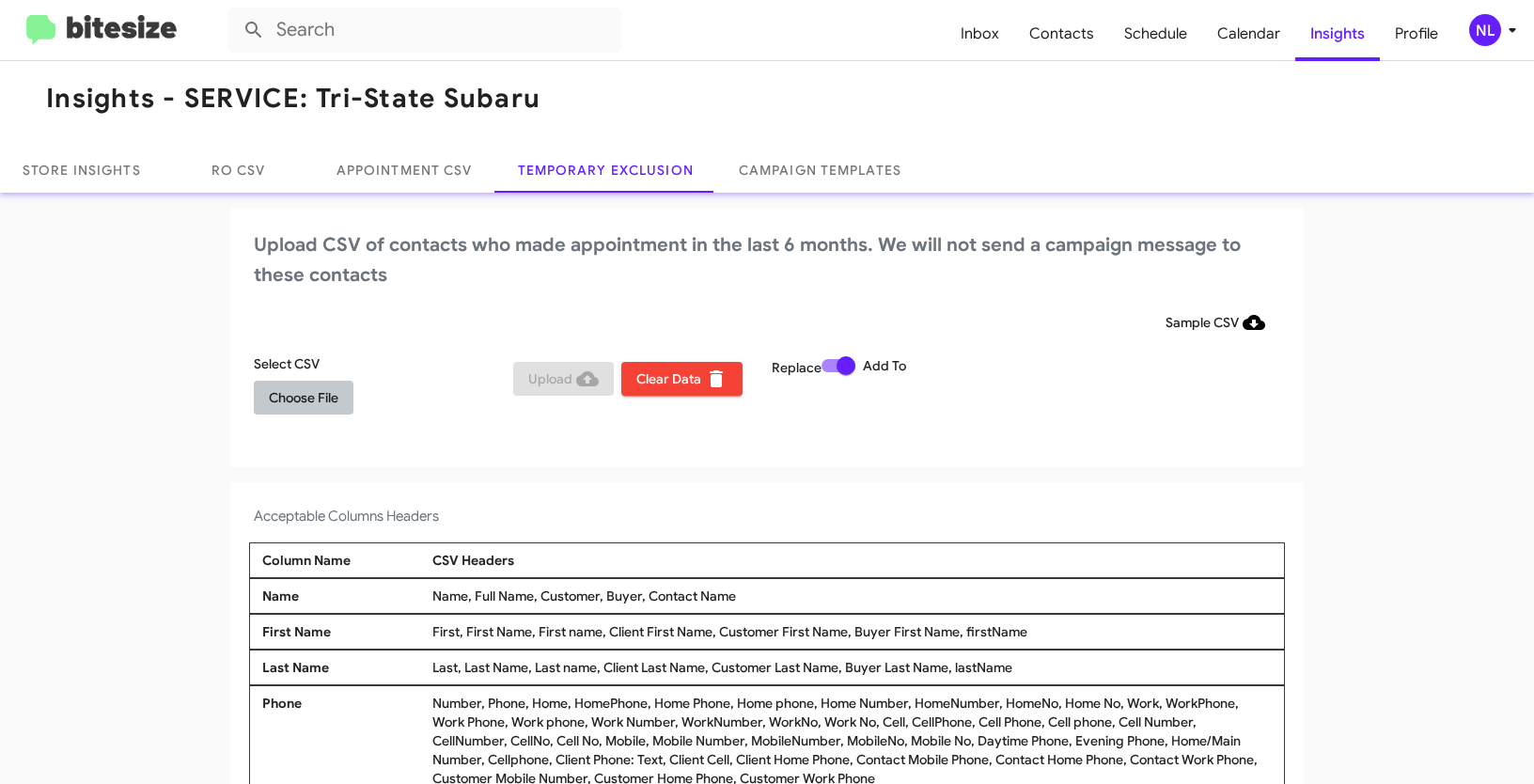
click at [307, 402] on span "Choose File" at bounding box center [304, 398] width 70 height 34
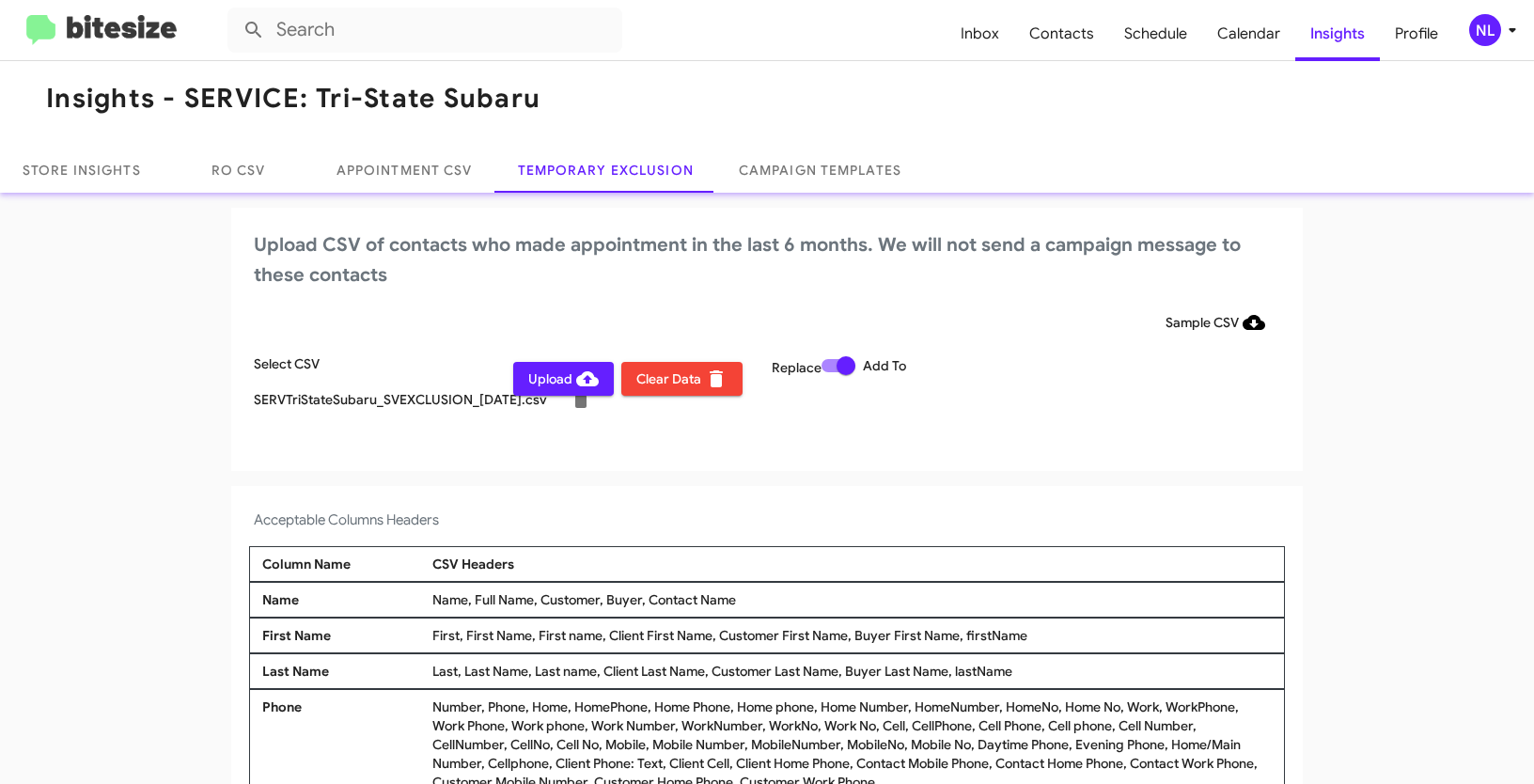
scroll to position [15, 0]
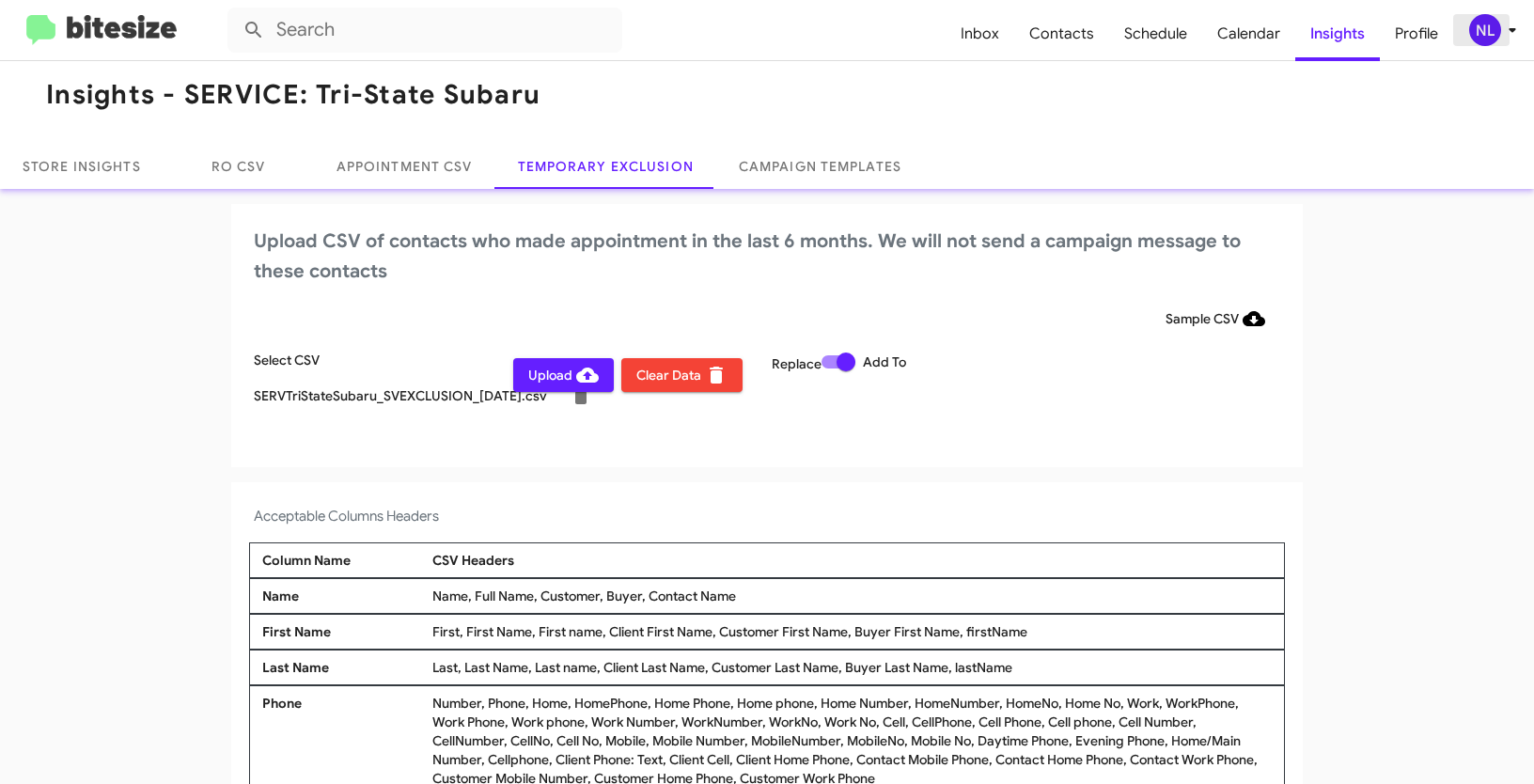
click at [1491, 32] on div "NL" at bounding box center [1485, 30] width 32 height 32
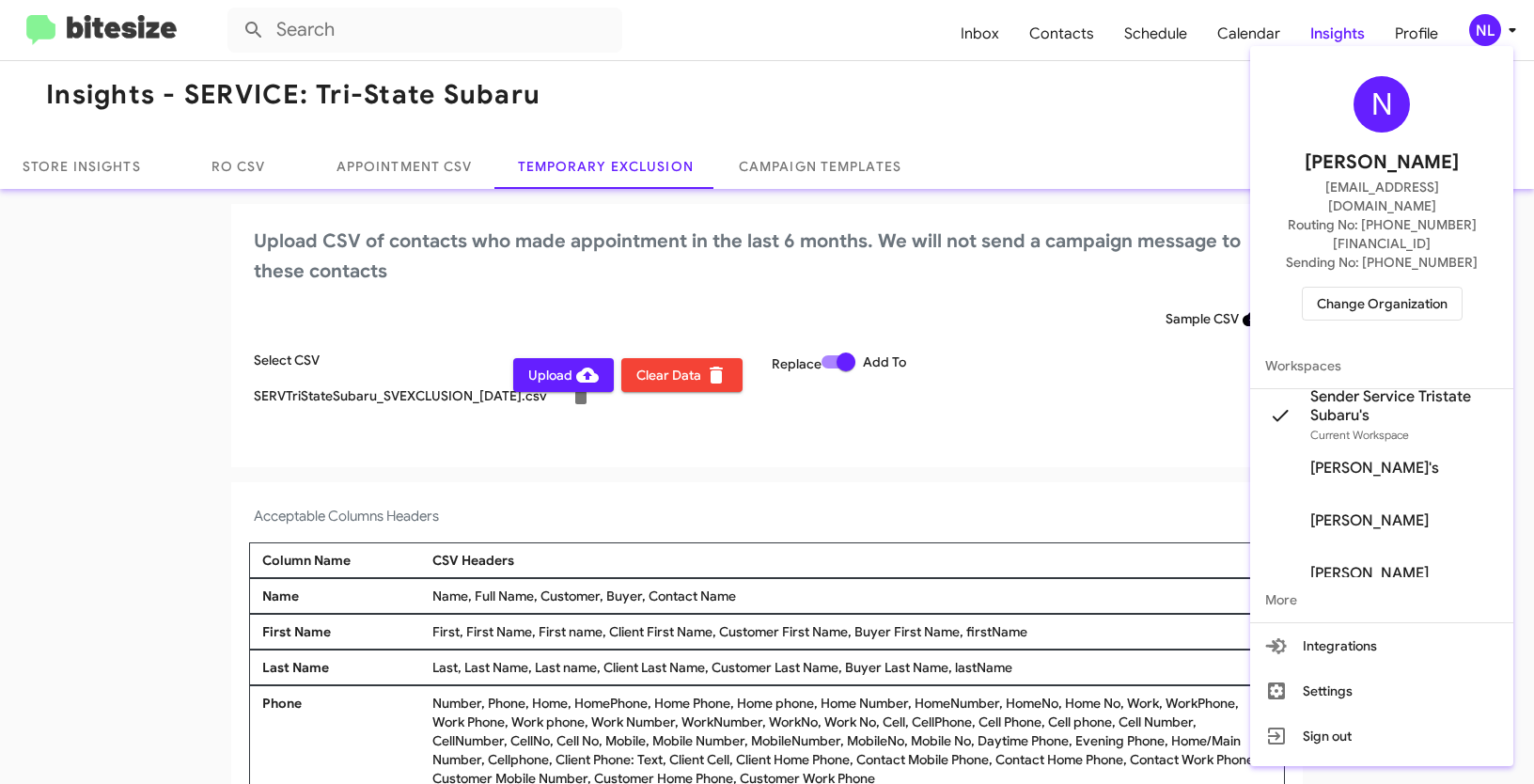
click at [1086, 333] on div at bounding box center [767, 392] width 1534 height 784
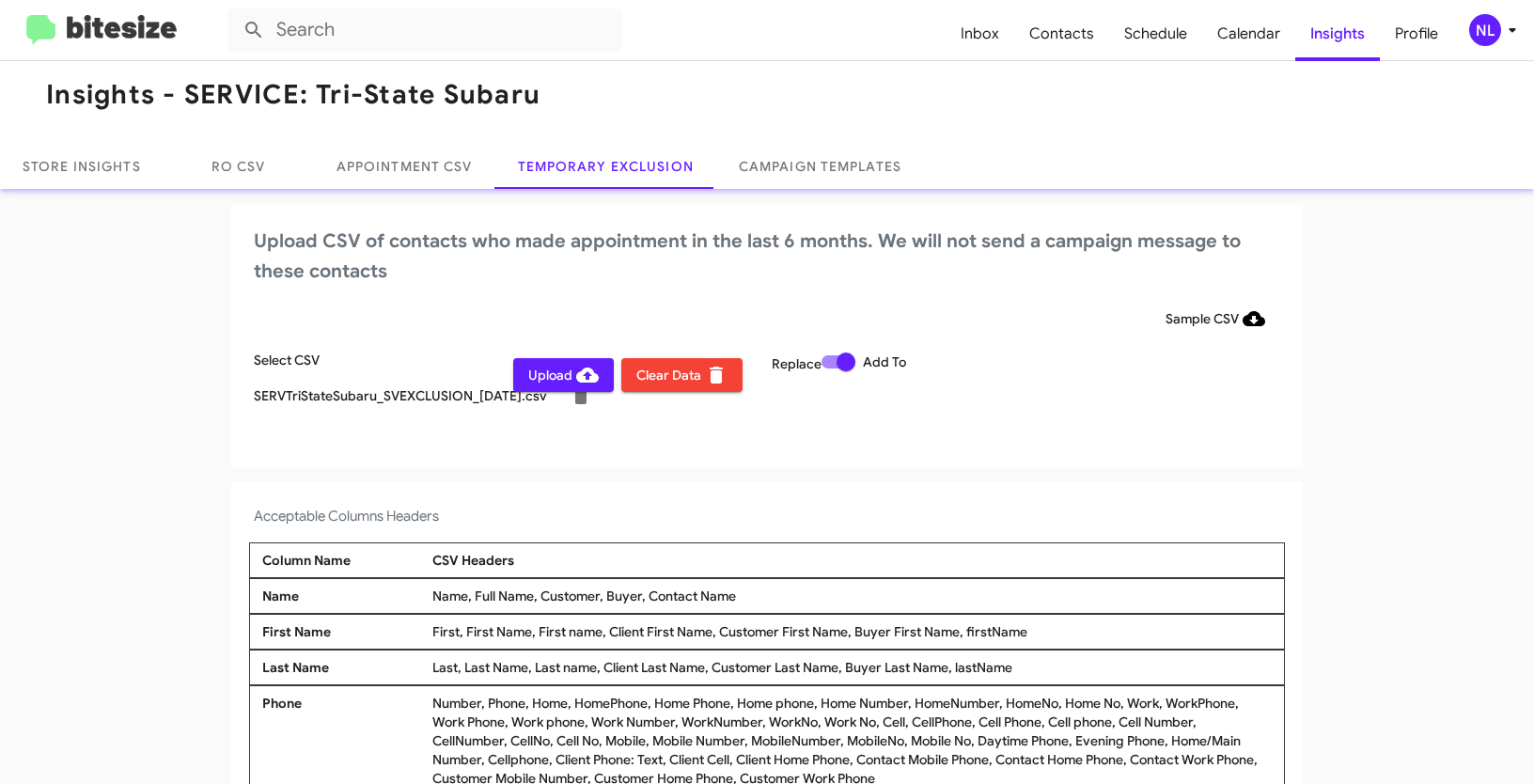
click at [528, 381] on span "Upload" at bounding box center [563, 375] width 71 height 34
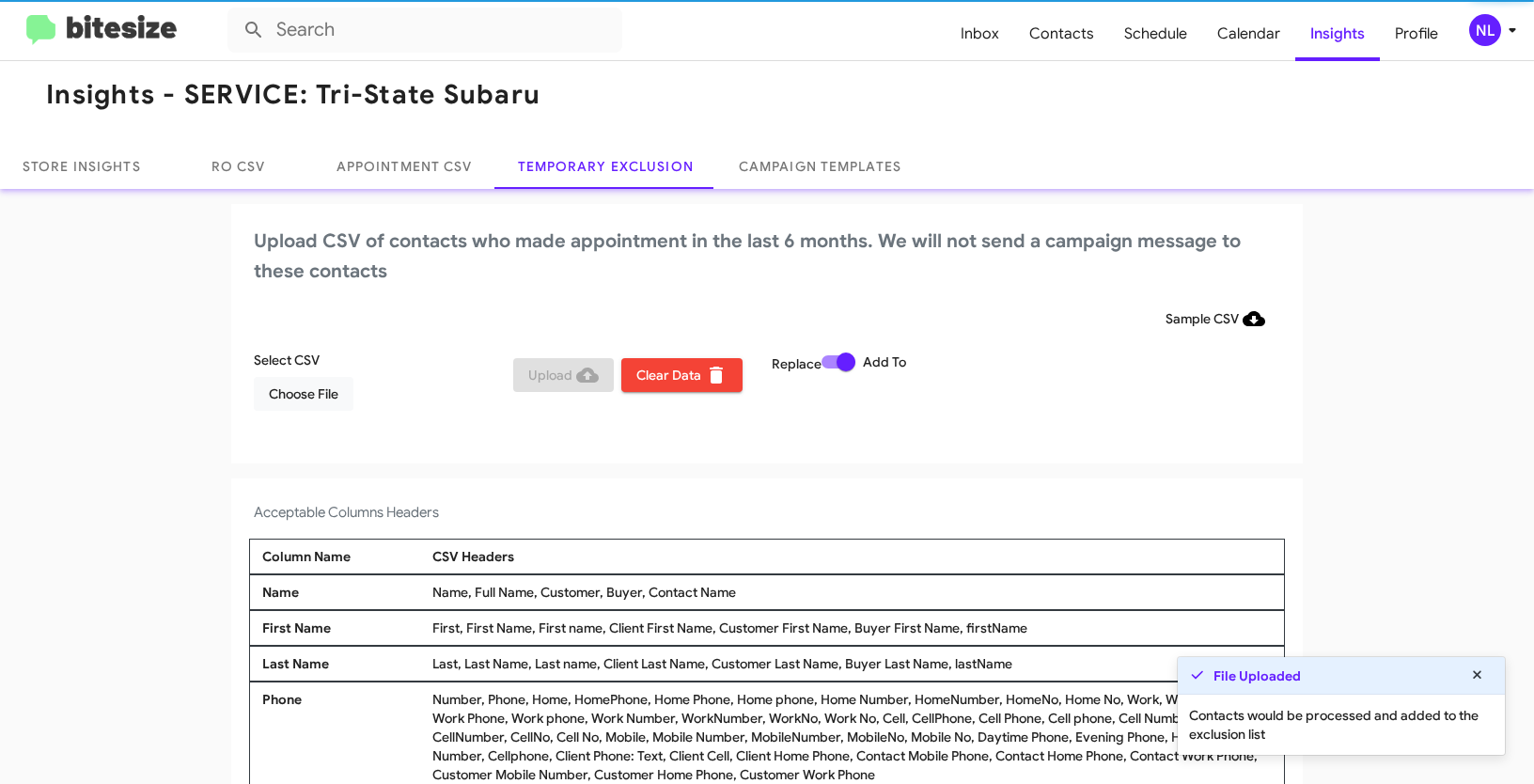
scroll to position [11, 0]
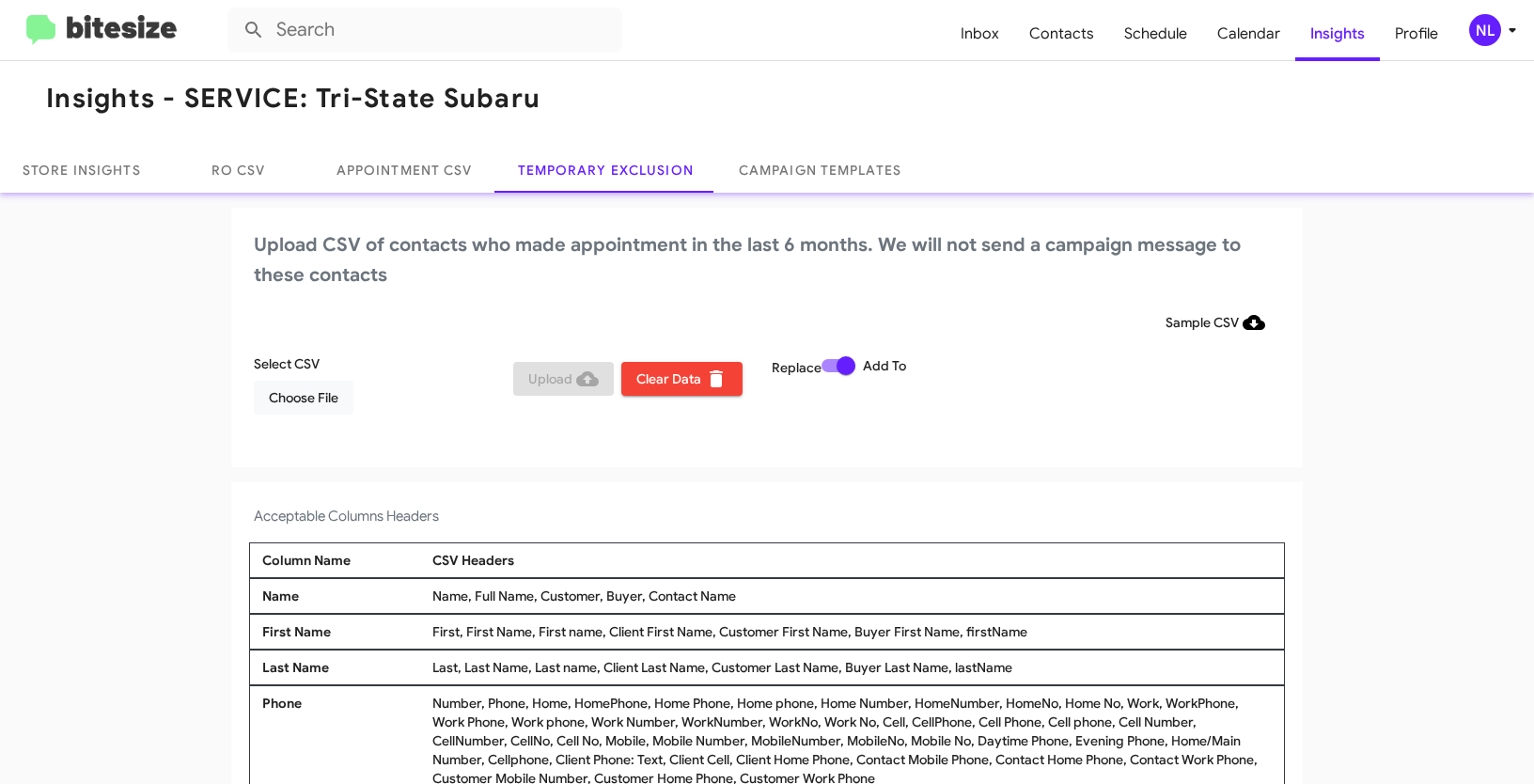
click at [1480, 31] on div "NL" at bounding box center [1485, 30] width 32 height 32
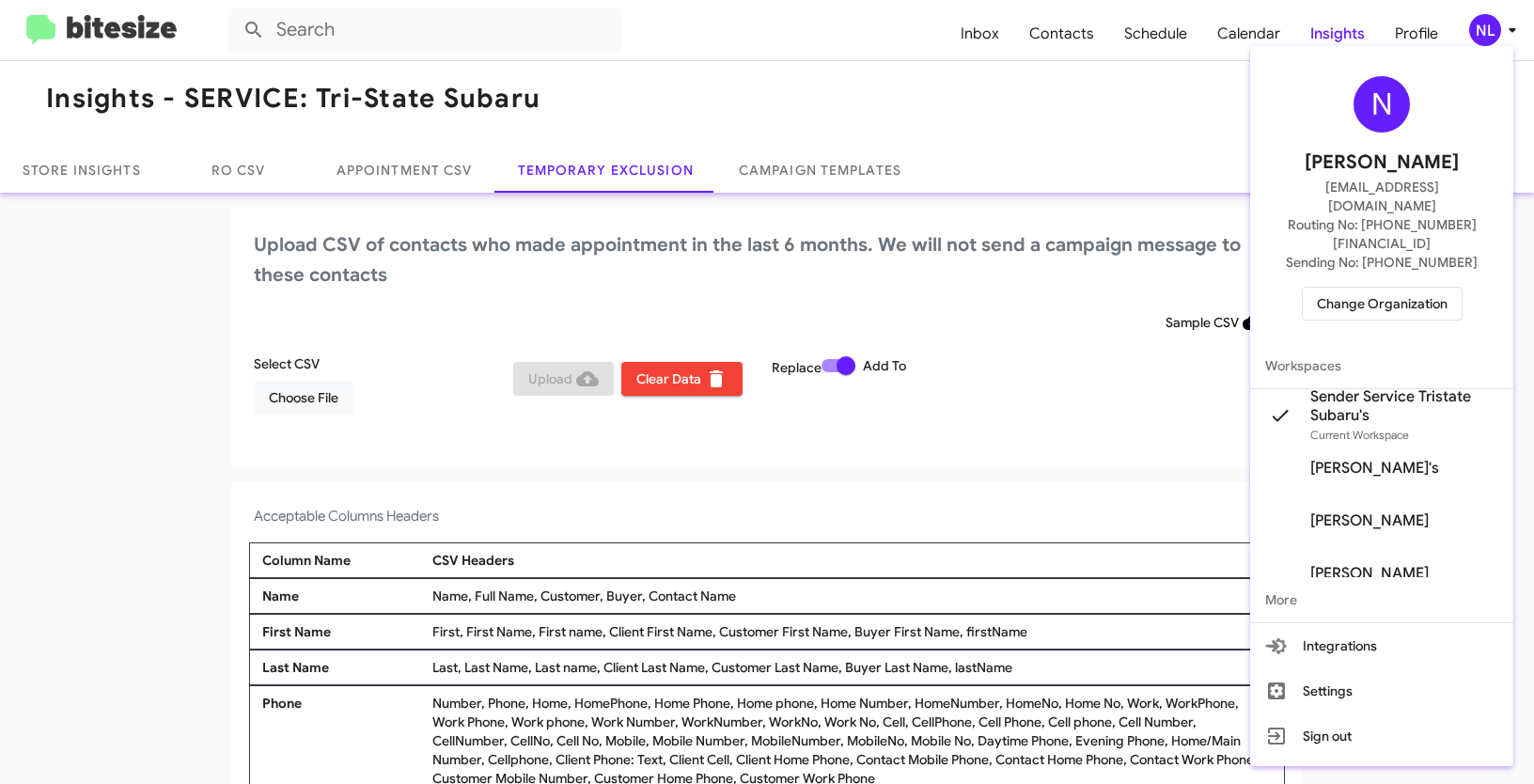
click at [1376, 287] on span "Change Organization" at bounding box center [1382, 303] width 131 height 32
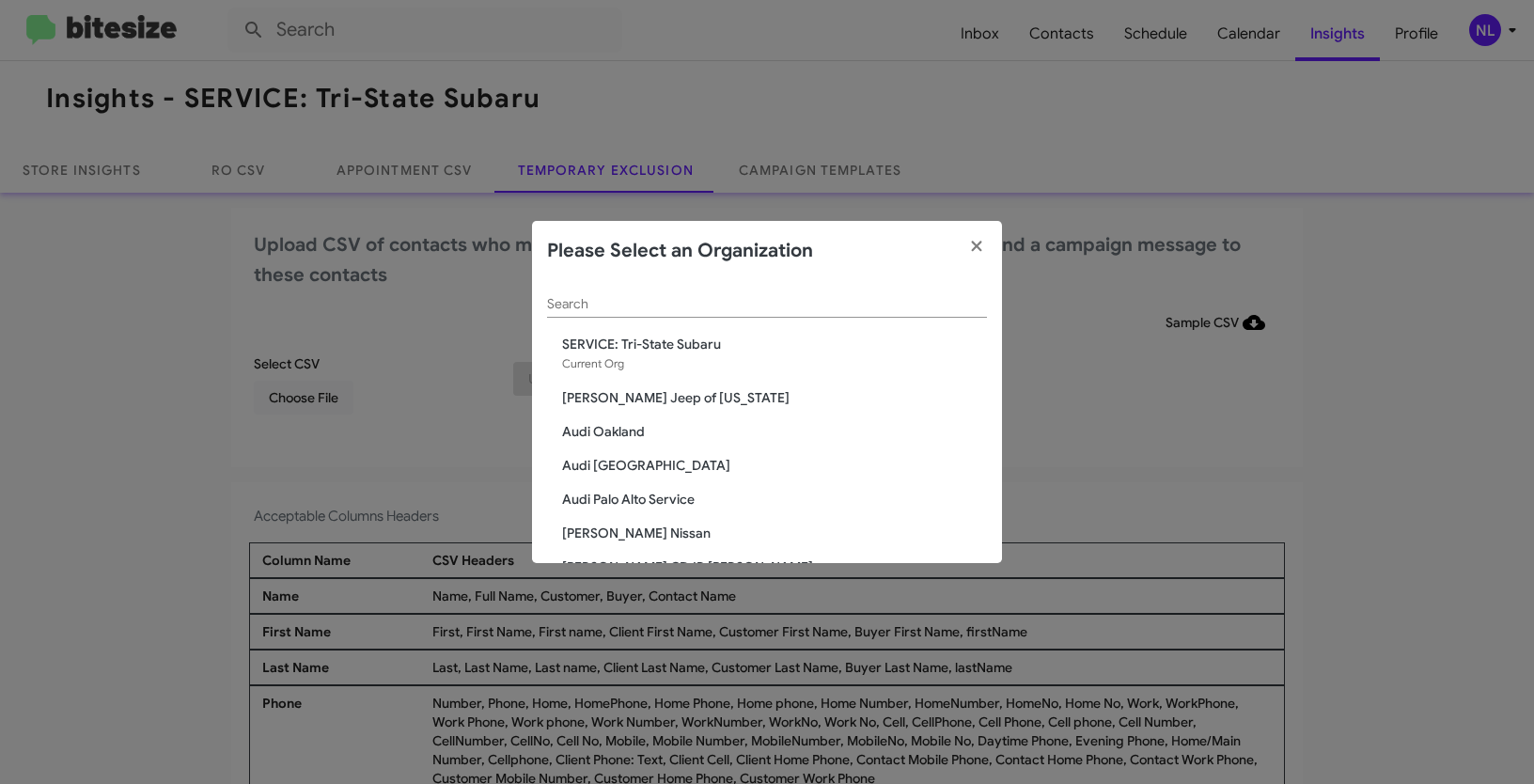
click at [805, 304] on input "Search" at bounding box center [767, 304] width 440 height 15
paste input "SERVICE: Volkswagen Laurel"
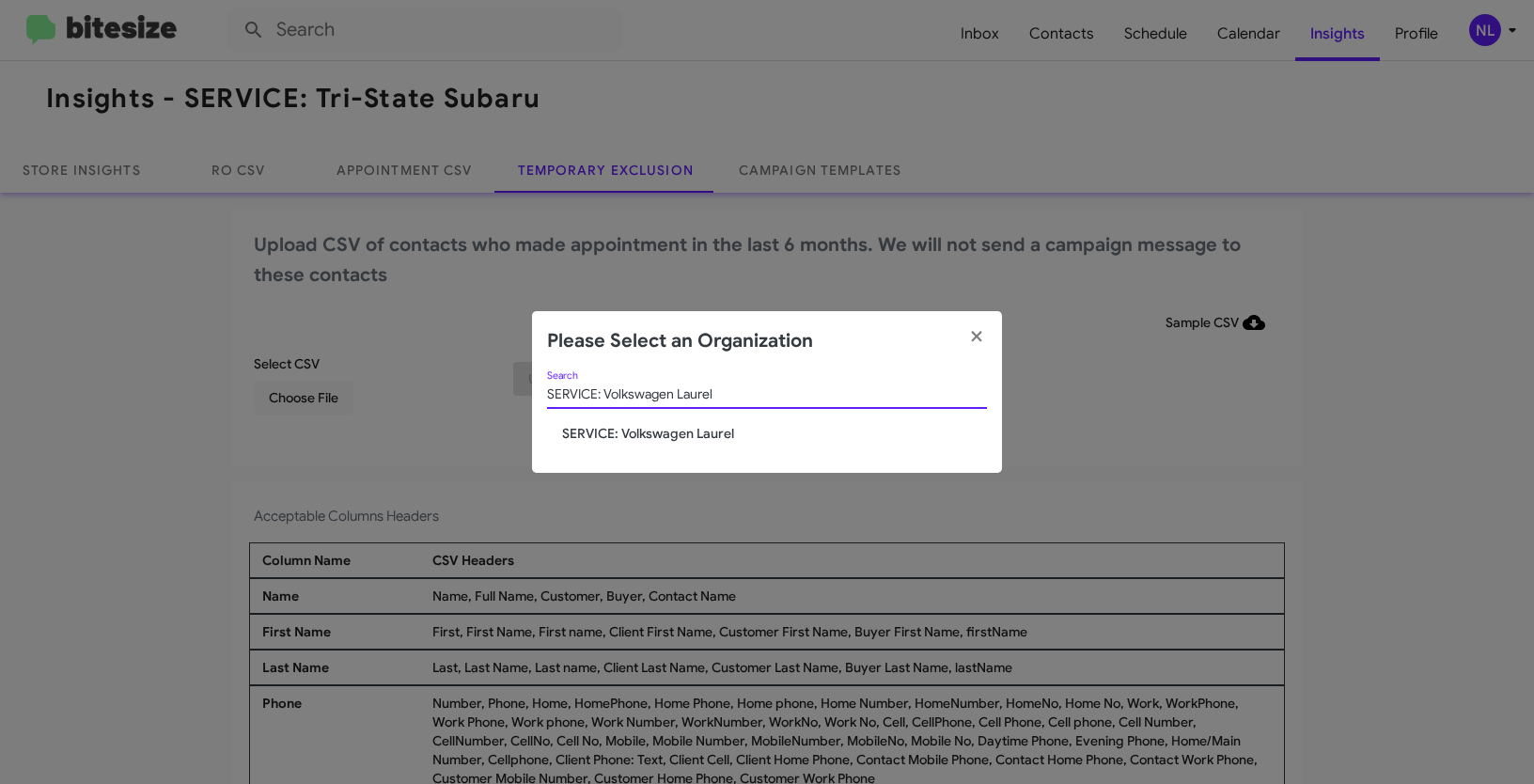
type input "SERVICE: Volkswagen Laurel"
click at [654, 429] on span "SERVICE: Volkswagen Laurel" at bounding box center [774, 433] width 425 height 19
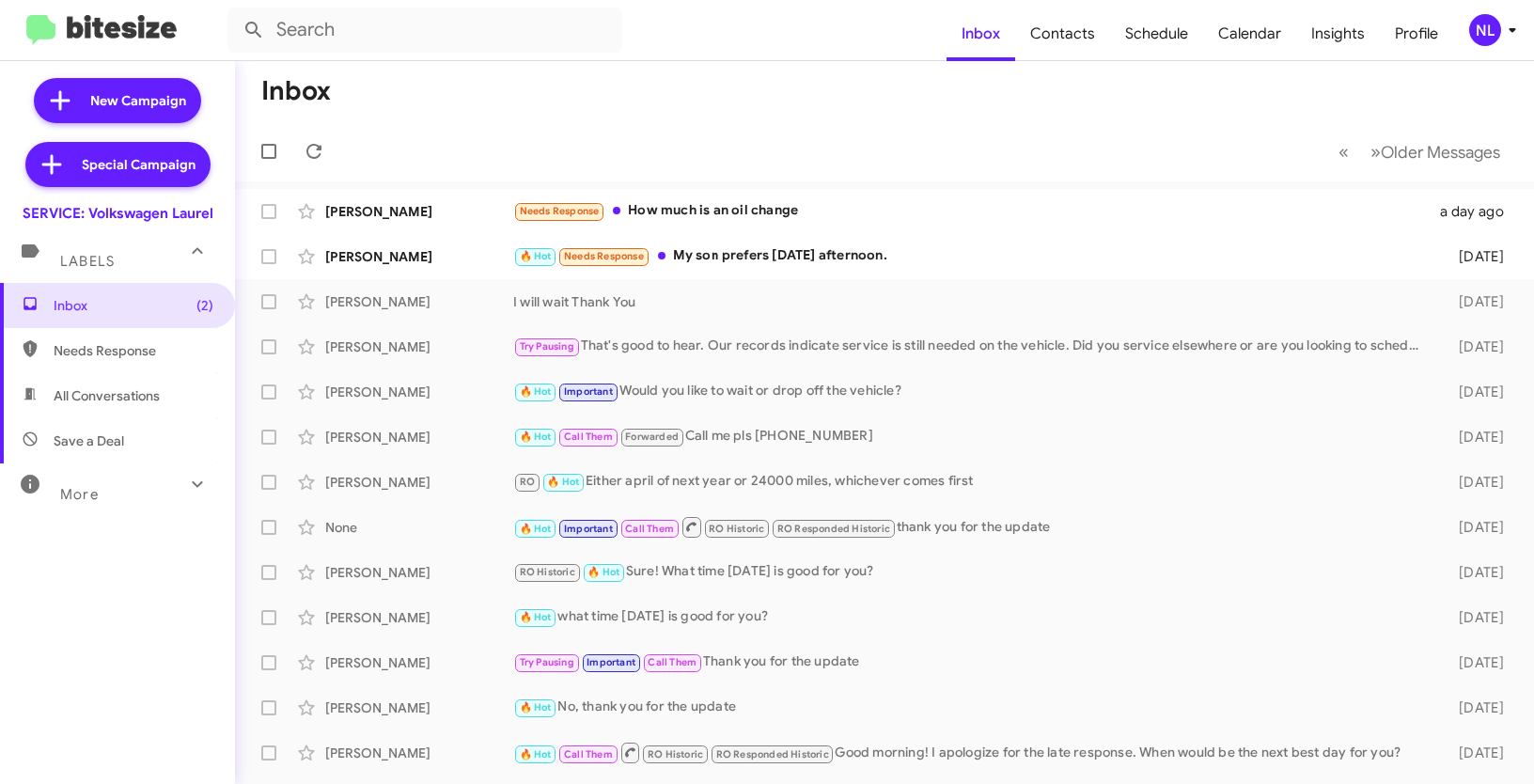
click at [1478, 28] on div "NL" at bounding box center [1485, 30] width 32 height 32
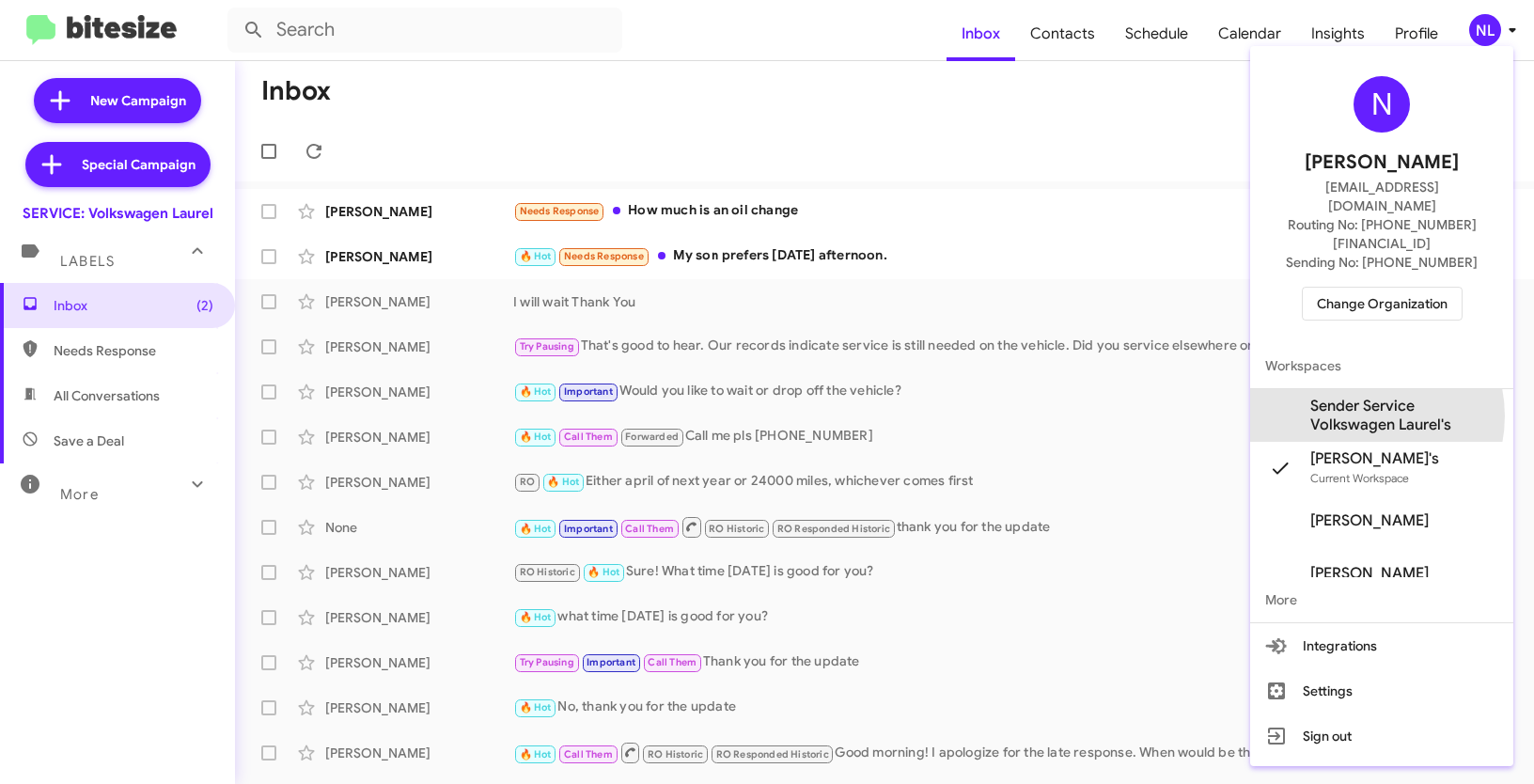
click at [1361, 397] on span "Sender Service Volkswagen Laurel's" at bounding box center [1404, 416] width 188 height 38
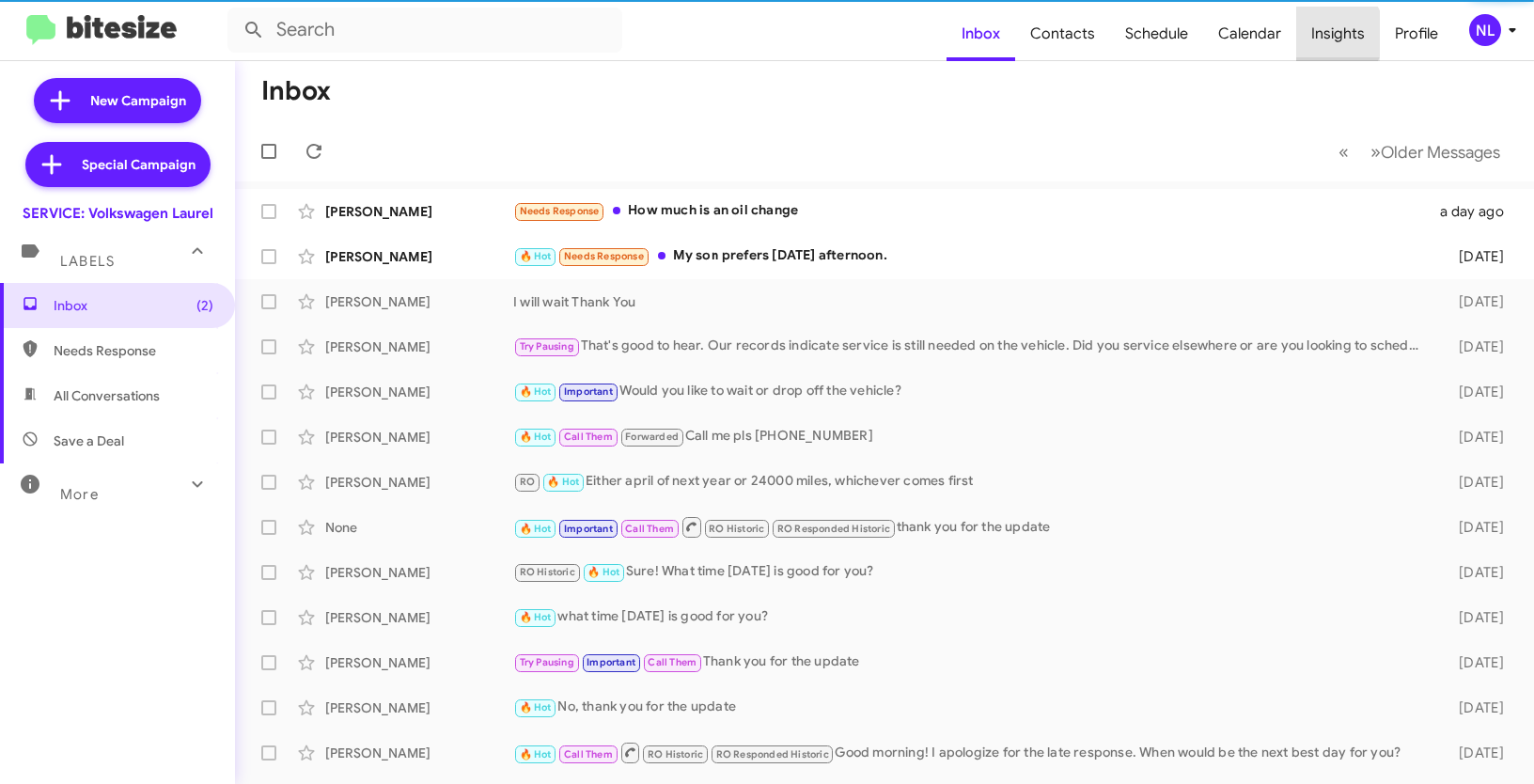
click at [1329, 34] on span "Insights" at bounding box center [1338, 34] width 84 height 55
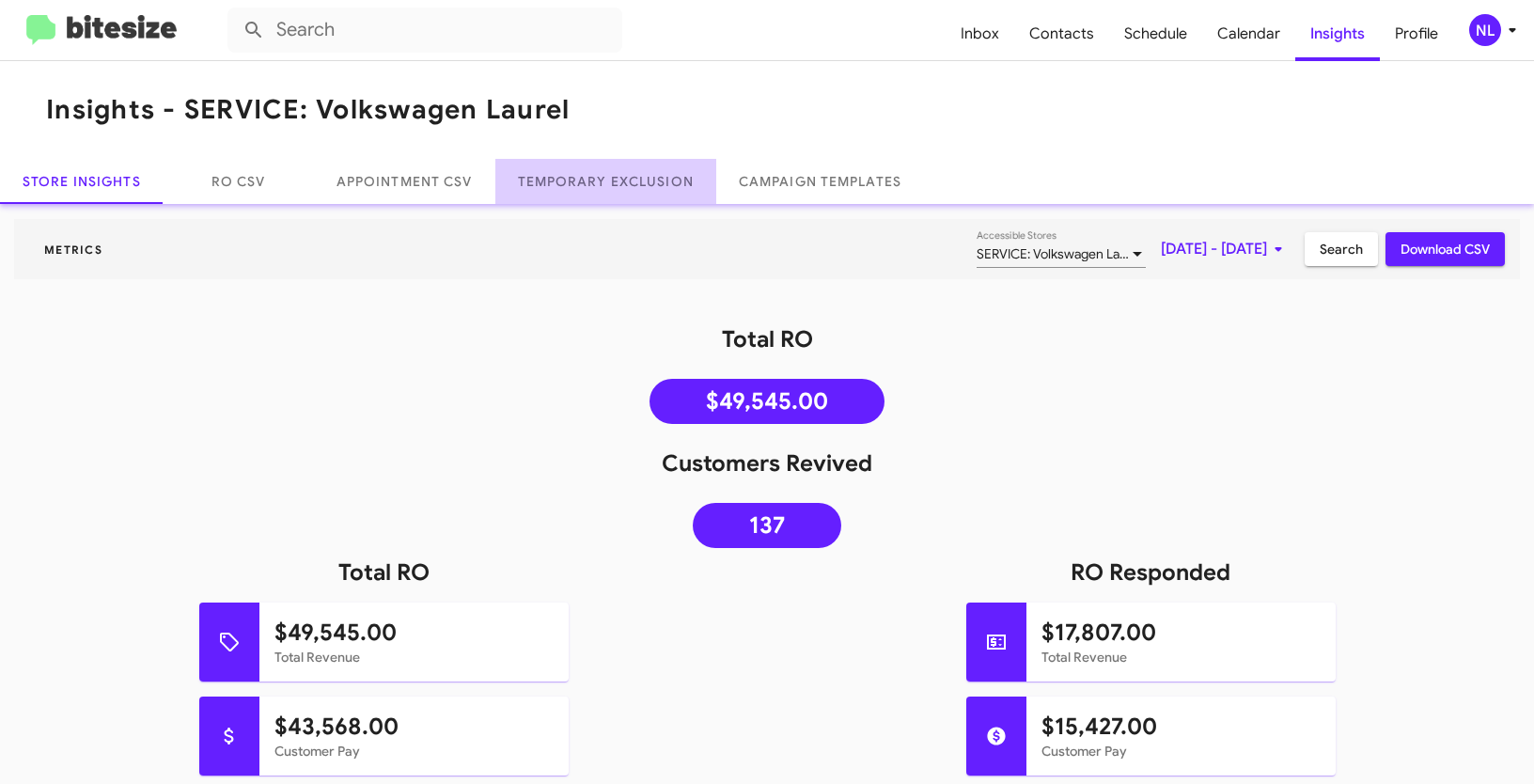
click at [614, 190] on link "Temporary Exclusion" at bounding box center [605, 181] width 221 height 45
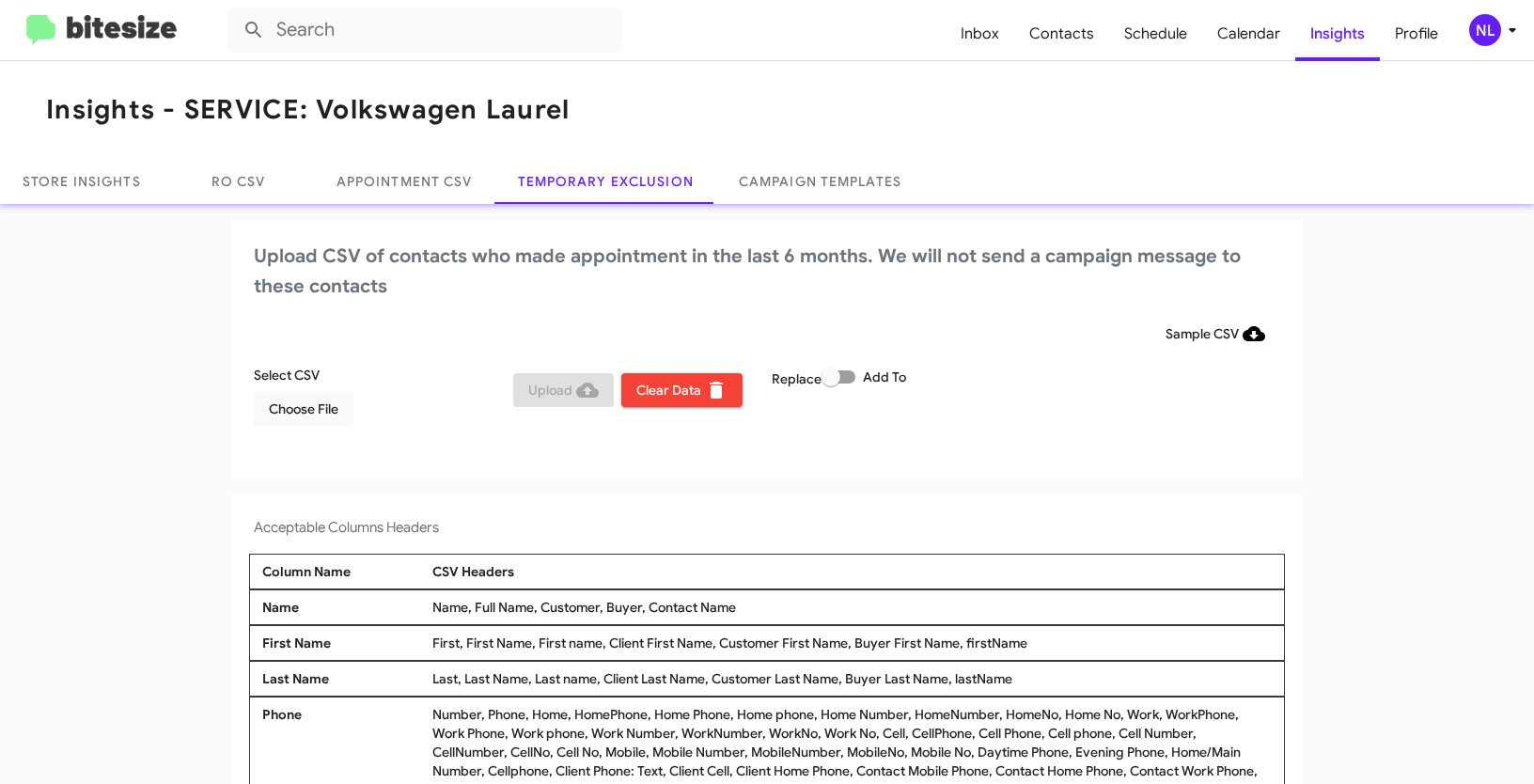
drag, startPoint x: 640, startPoint y: 604, endPoint x: 775, endPoint y: 608, distance: 135.1
click at [791, 611] on div "Name, Full Name, Customer, Buyer, Contact Name" at bounding box center [852, 607] width 849 height 19
drag, startPoint x: 641, startPoint y: 606, endPoint x: 755, endPoint y: 605, distance: 114.0
click at [755, 605] on div "Name, Full Name, Customer, Buyer, Contact Name" at bounding box center [852, 607] width 849 height 19
copy div "Contact Name"
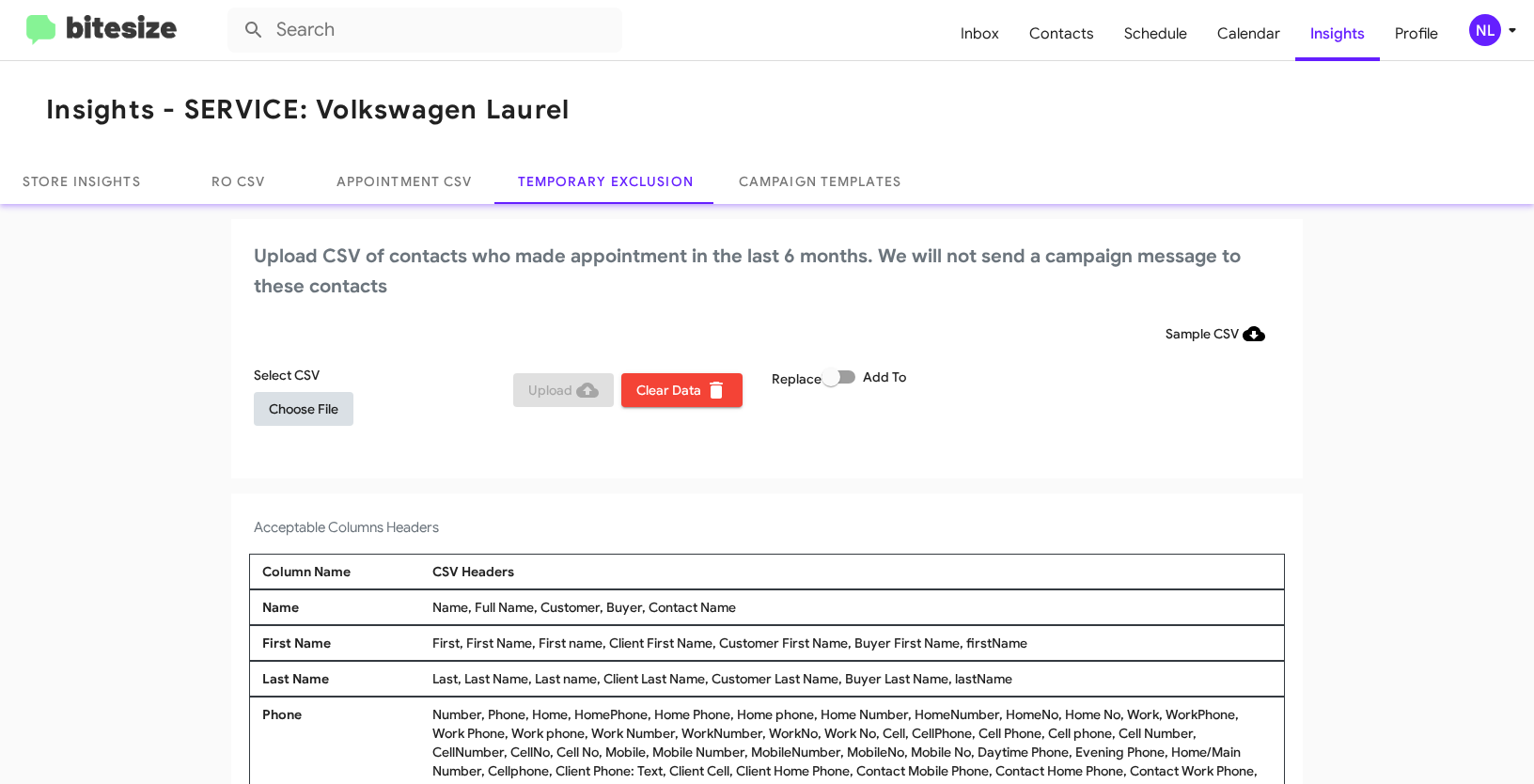
click at [298, 424] on span "Choose File" at bounding box center [304, 409] width 70 height 34
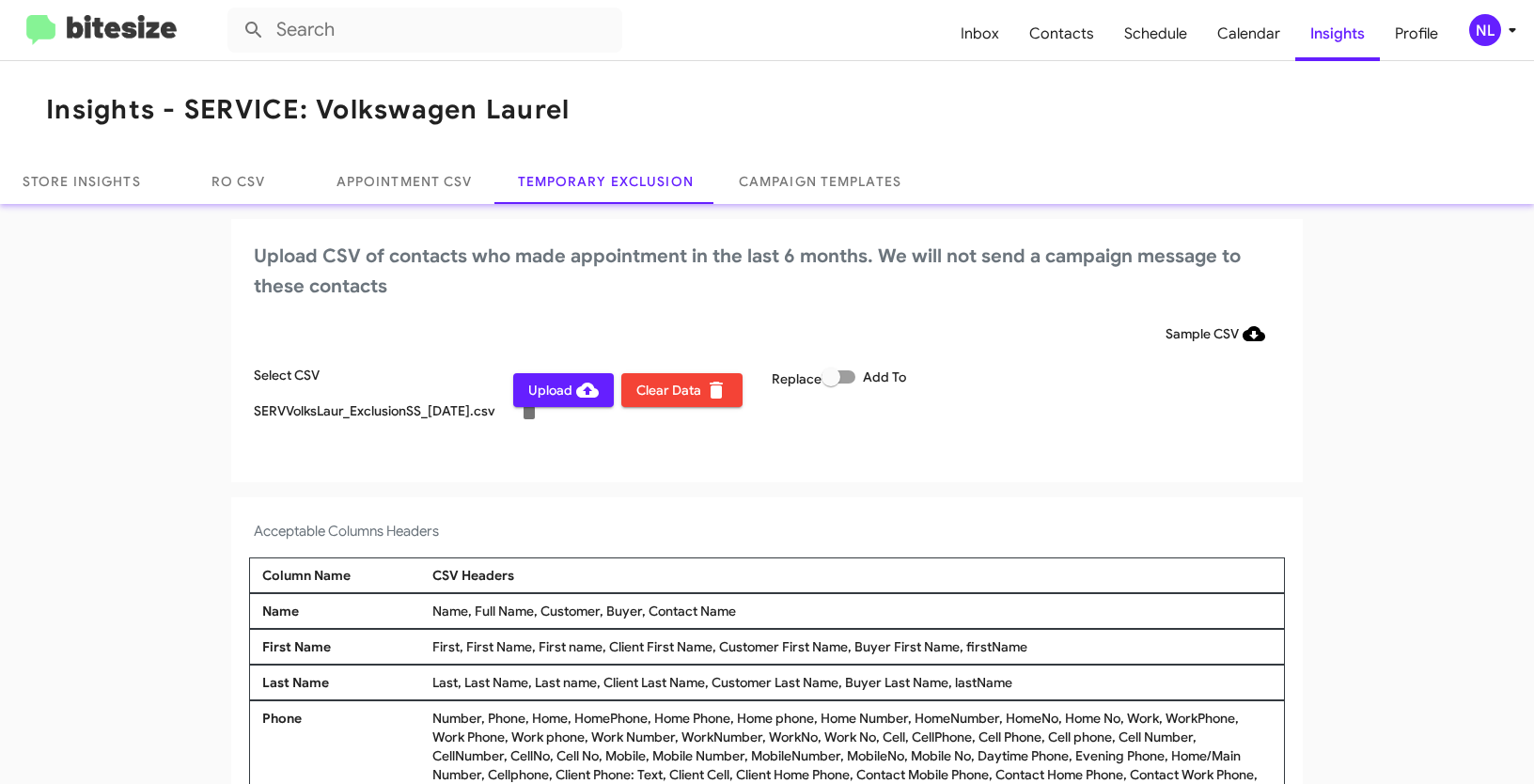
click at [1485, 36] on div "NL" at bounding box center [1485, 30] width 32 height 32
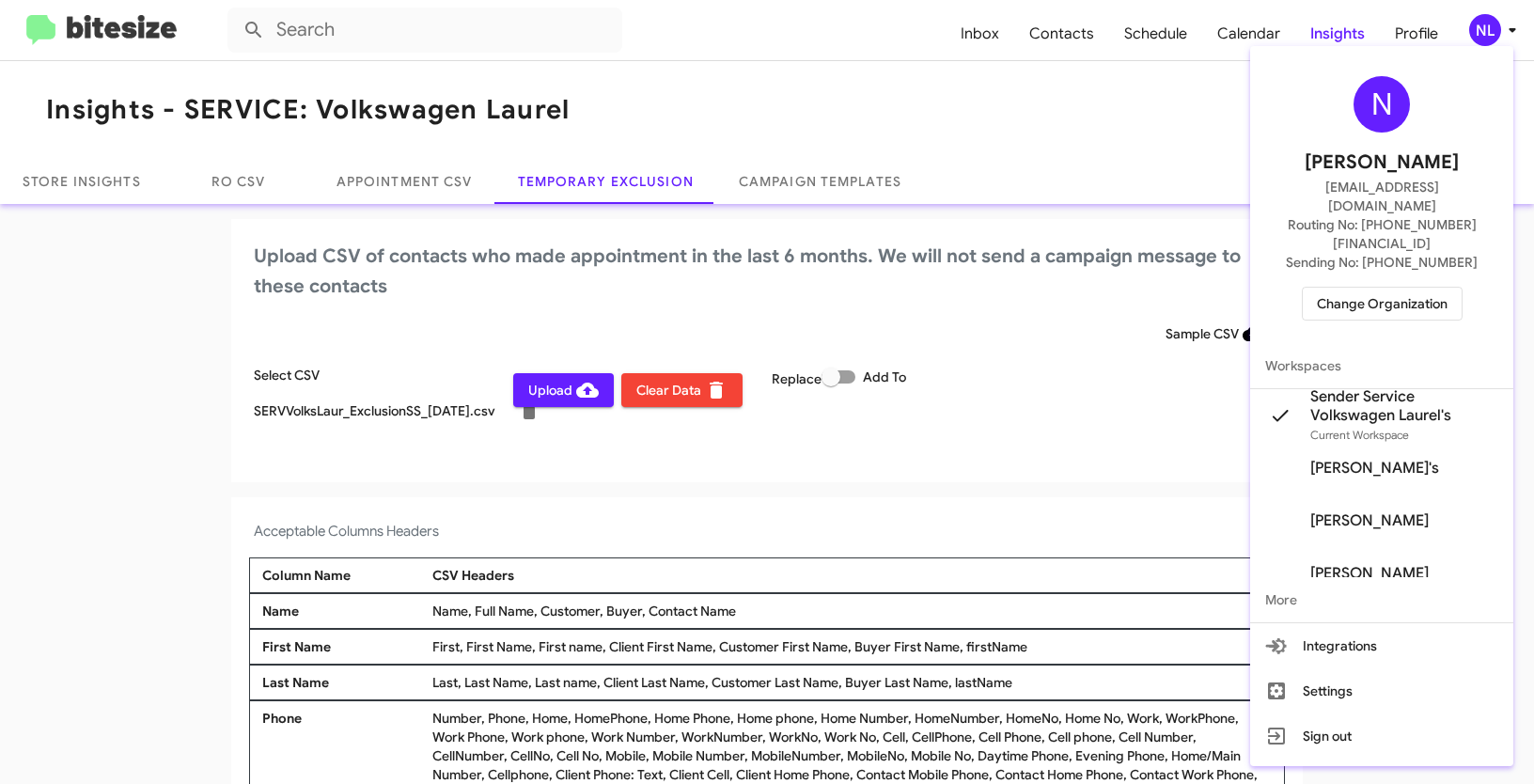
click at [751, 522] on div at bounding box center [767, 392] width 1534 height 784
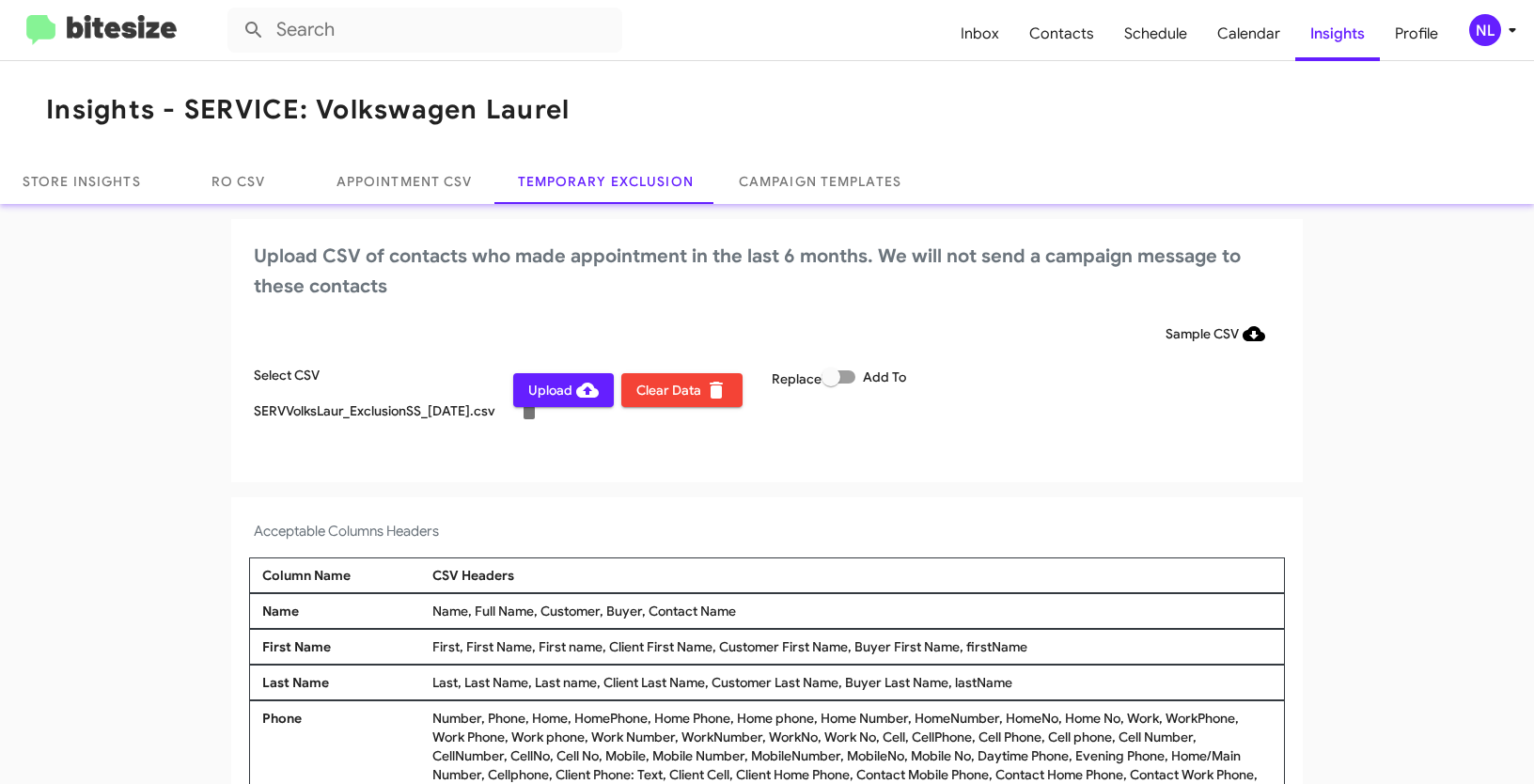
click at [556, 388] on span "Upload" at bounding box center [563, 390] width 71 height 34
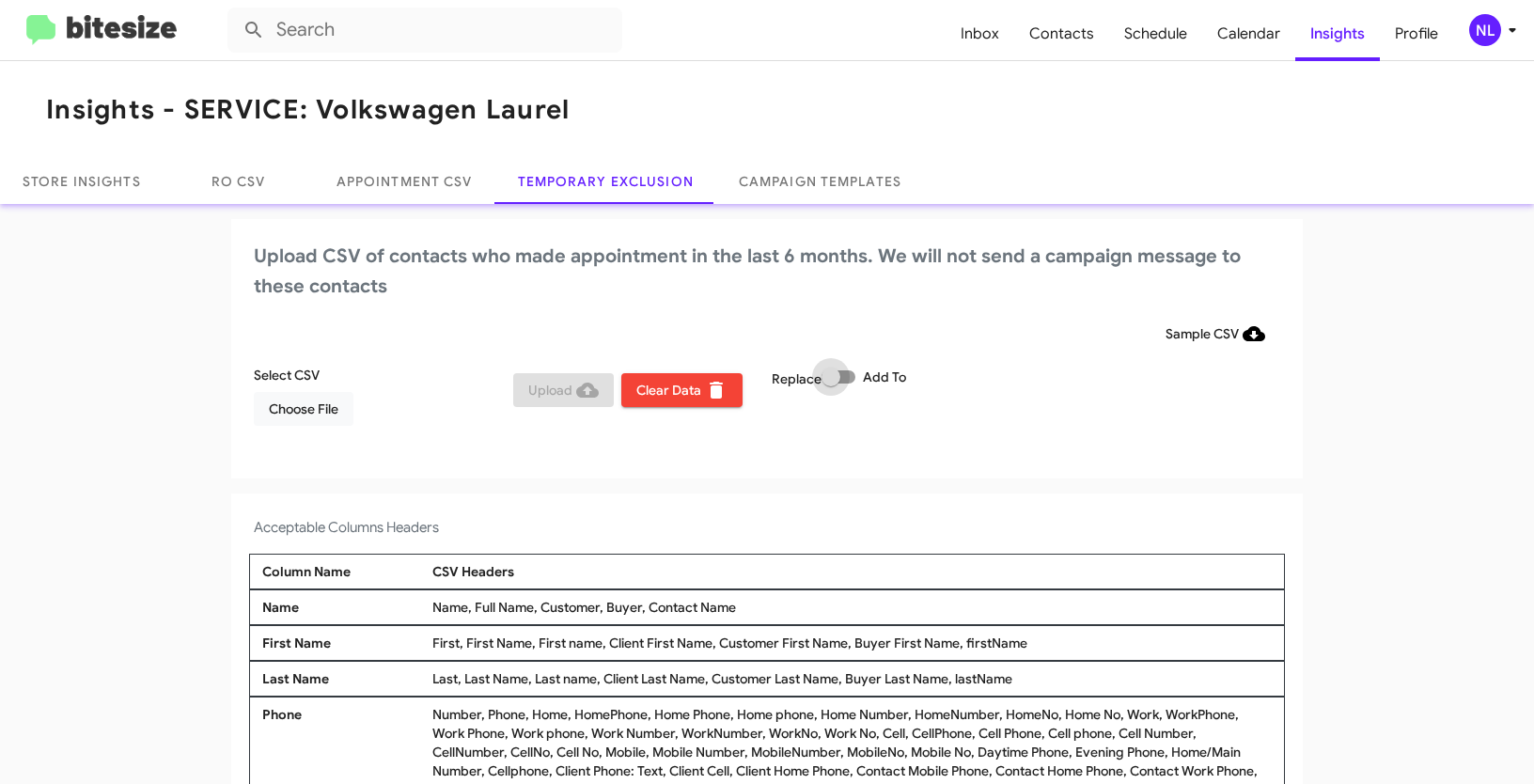
click at [850, 376] on span at bounding box center [838, 377] width 34 height 13
click at [831, 384] on input "Add To" at bounding box center [830, 384] width 1 height 1
checkbox input "true"
click at [309, 417] on span "Choose File" at bounding box center [304, 409] width 70 height 34
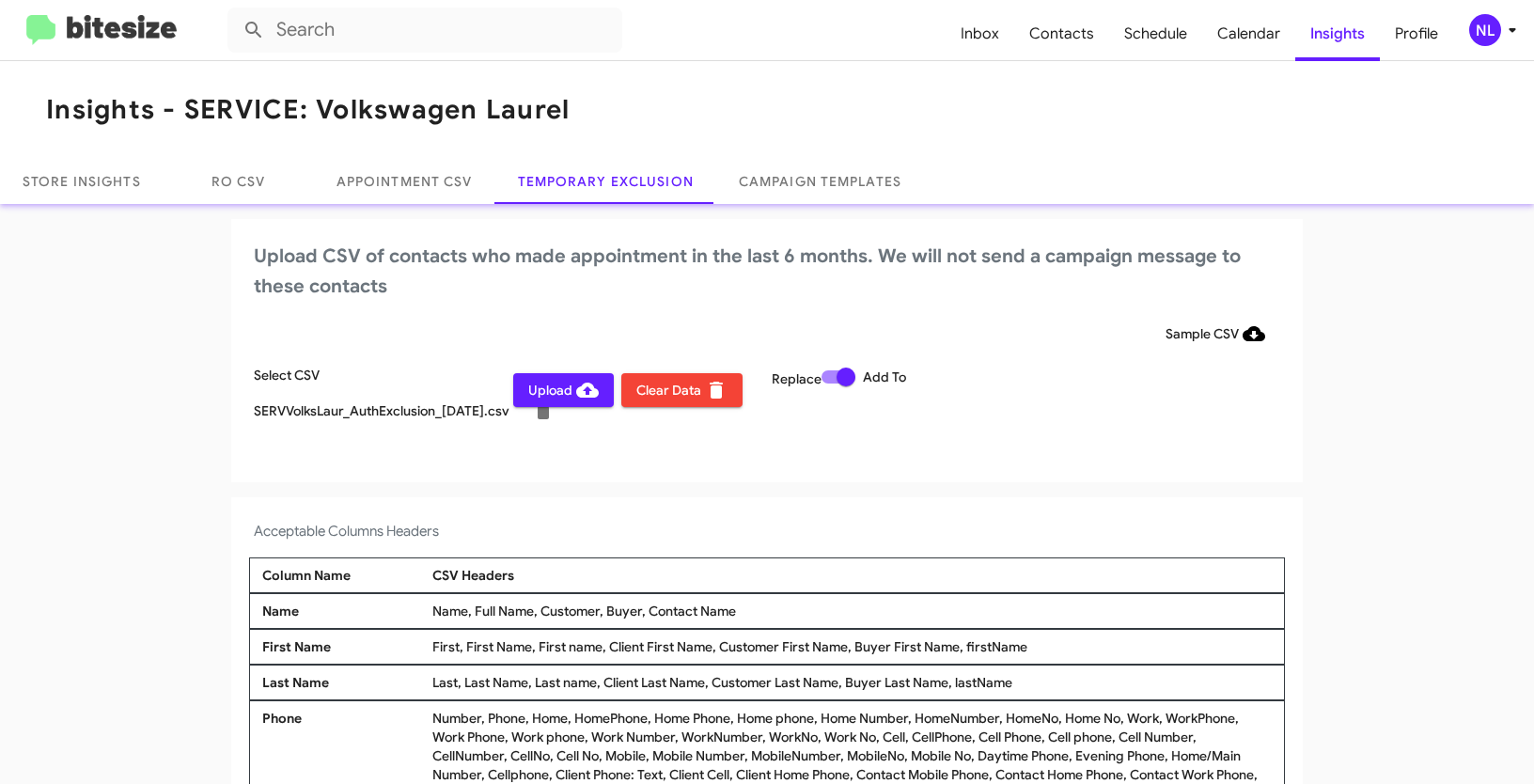
click at [1473, 34] on div "NL" at bounding box center [1485, 30] width 32 height 32
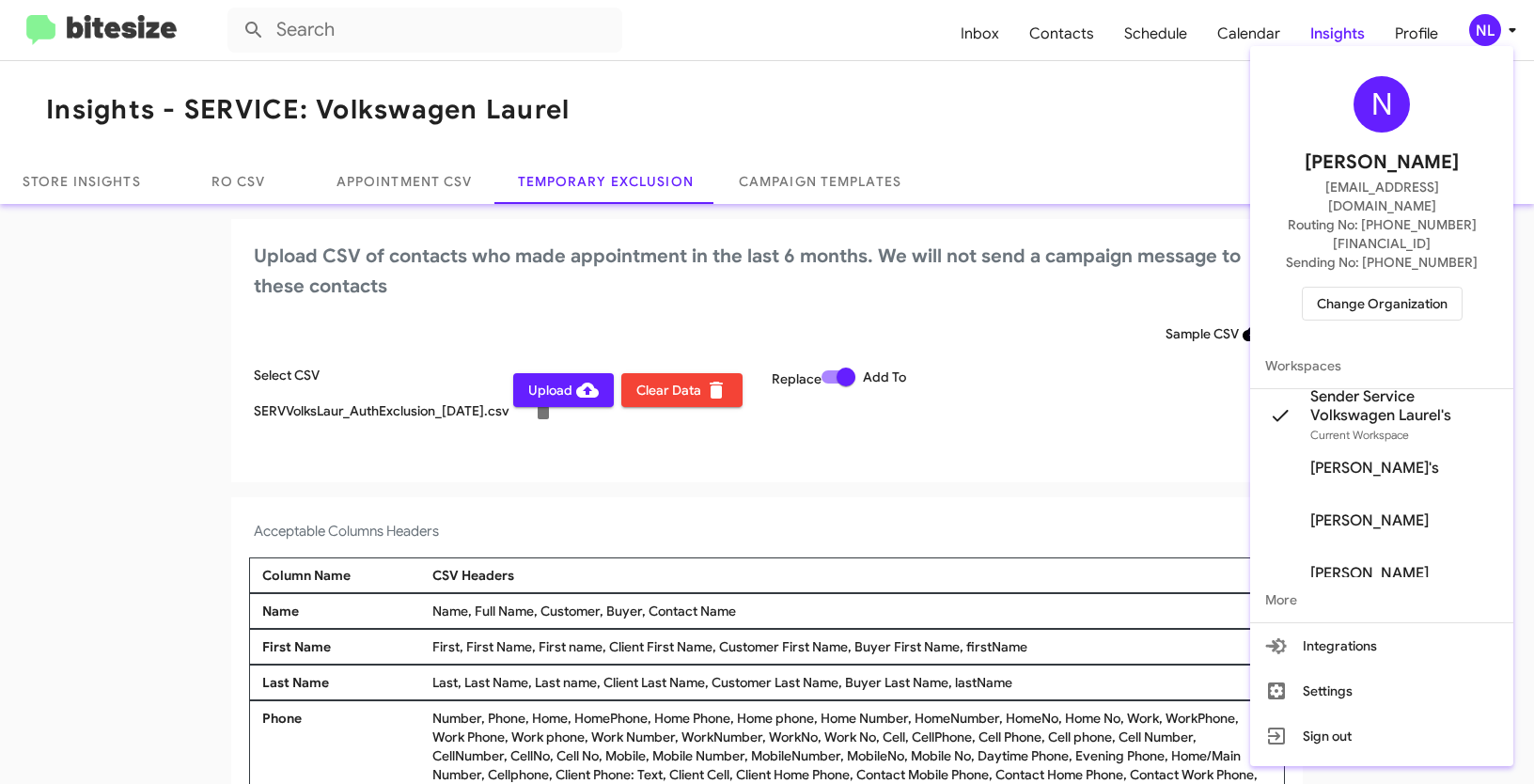
click at [18, 461] on div at bounding box center [767, 392] width 1534 height 784
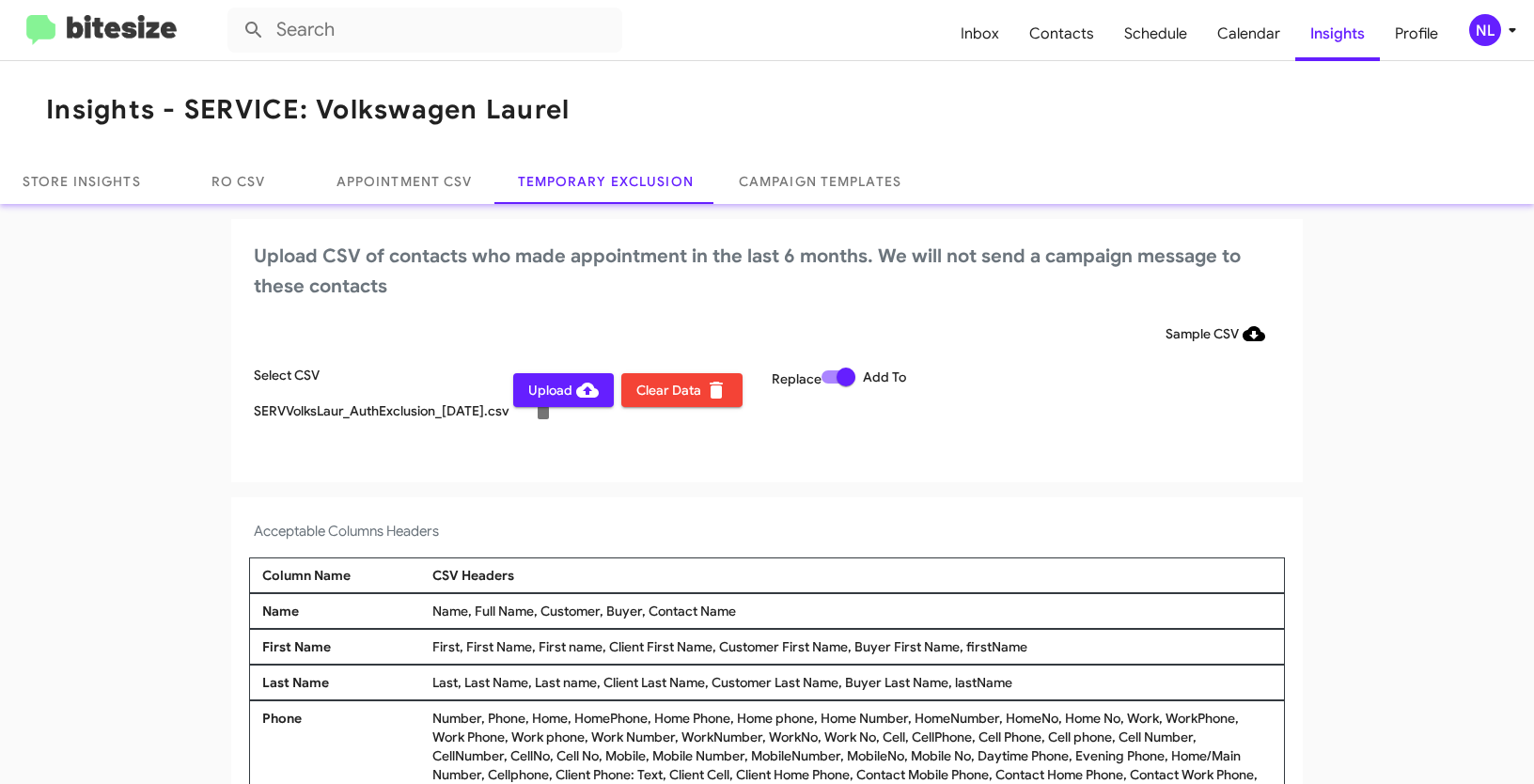
click at [541, 397] on span "Upload" at bounding box center [563, 390] width 71 height 34
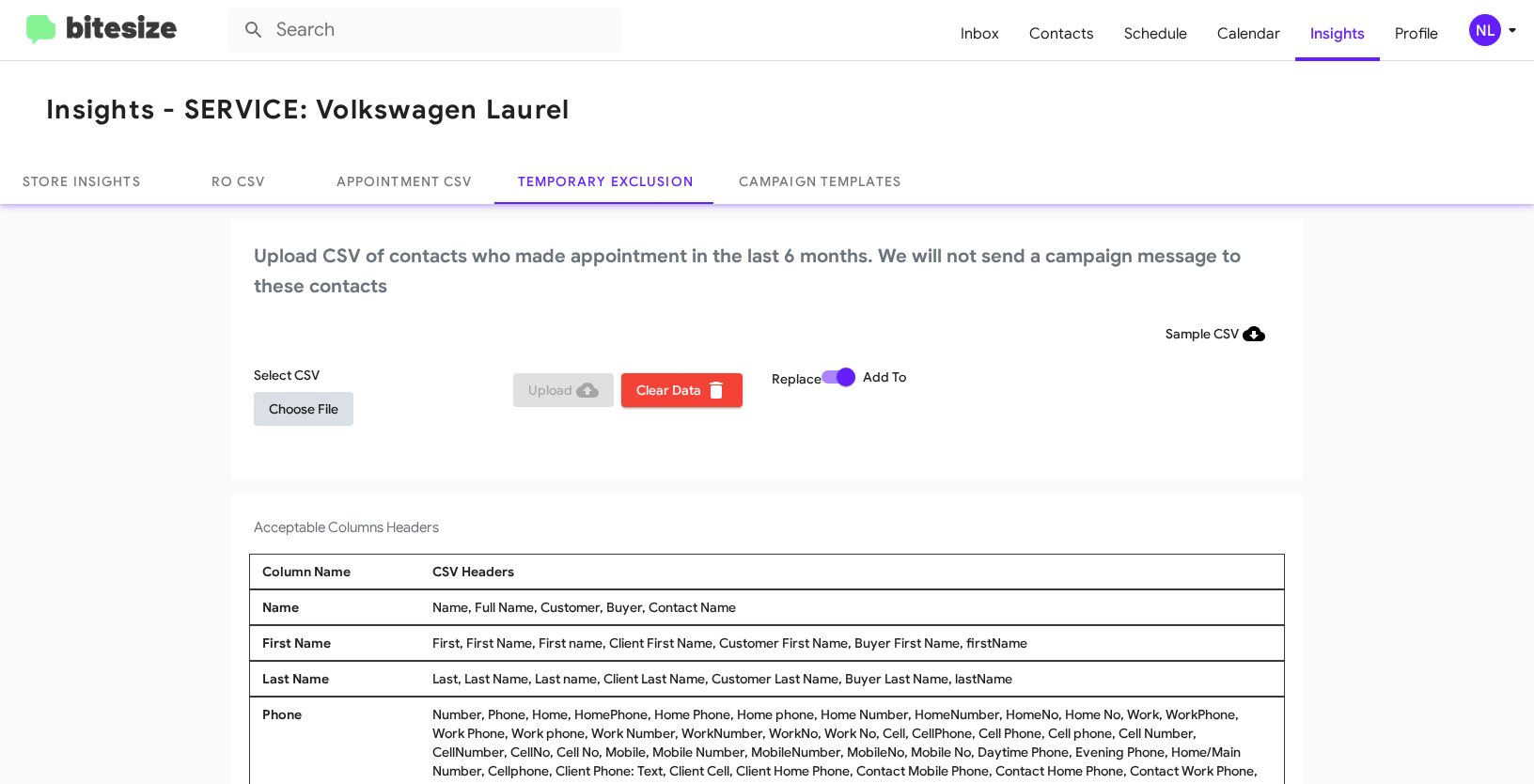
click at [310, 408] on span "Choose File" at bounding box center [304, 409] width 70 height 34
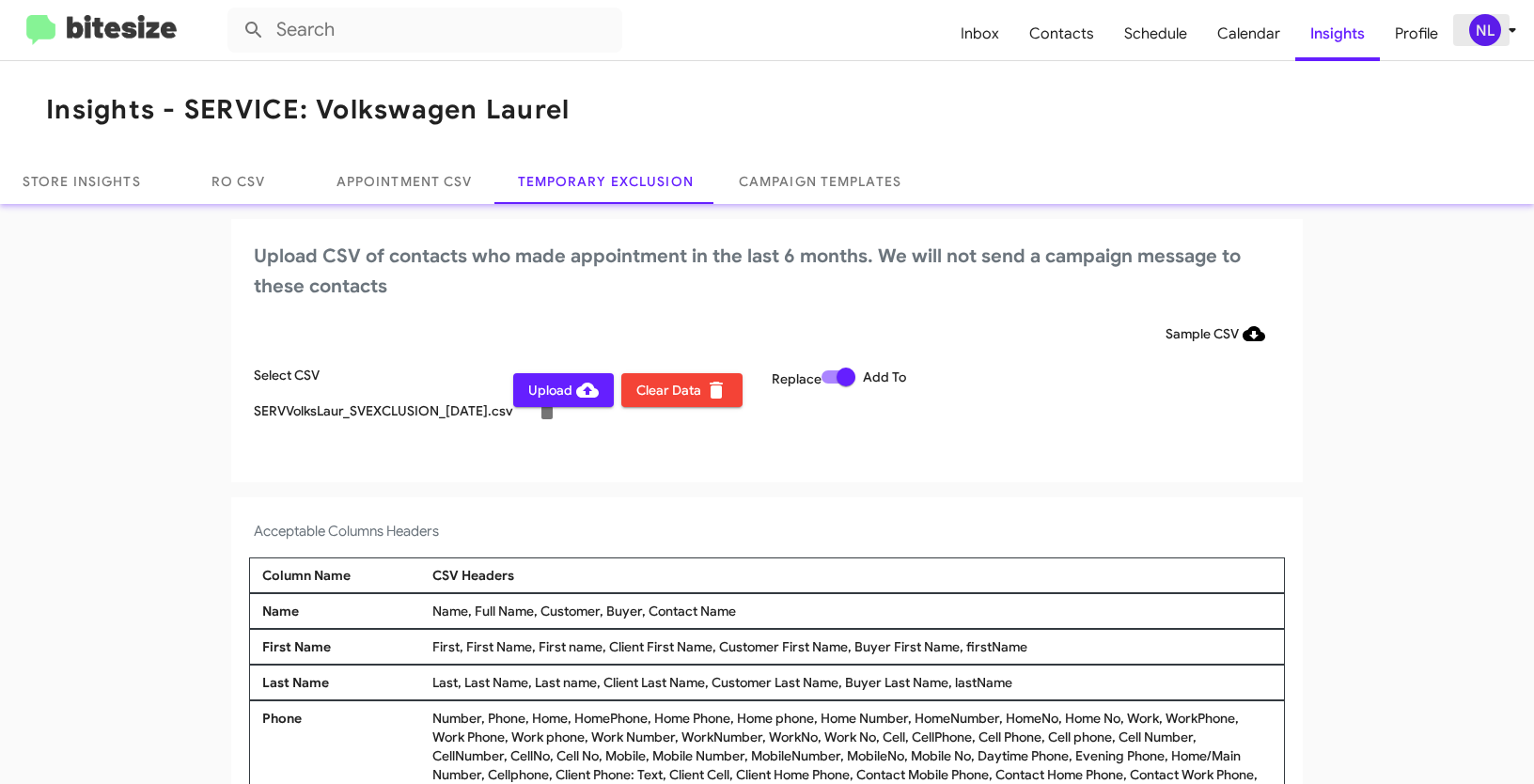
click at [1484, 27] on div "NL" at bounding box center [1485, 30] width 32 height 32
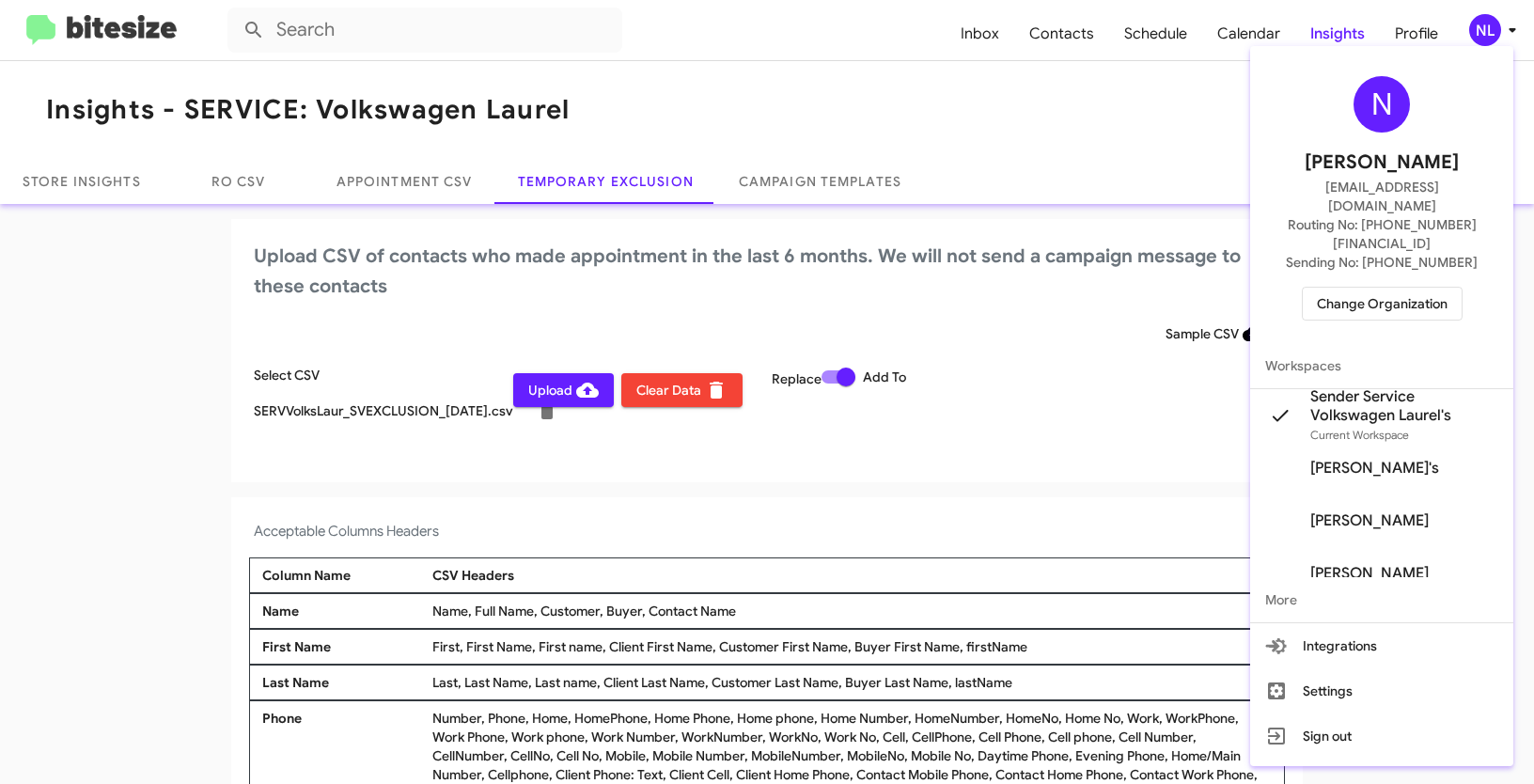
click at [114, 374] on div at bounding box center [767, 392] width 1534 height 784
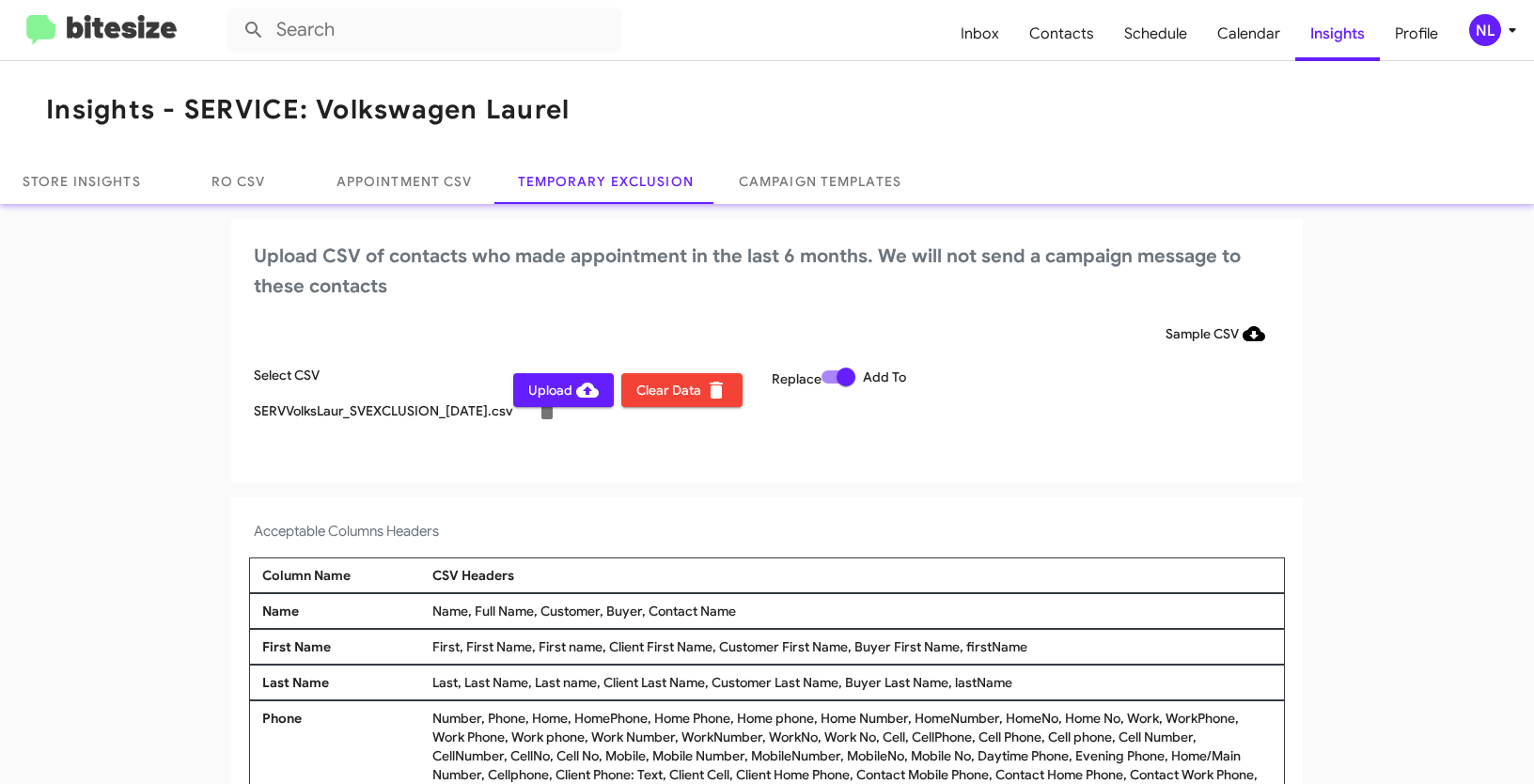
click at [528, 393] on span "Upload" at bounding box center [563, 390] width 71 height 34
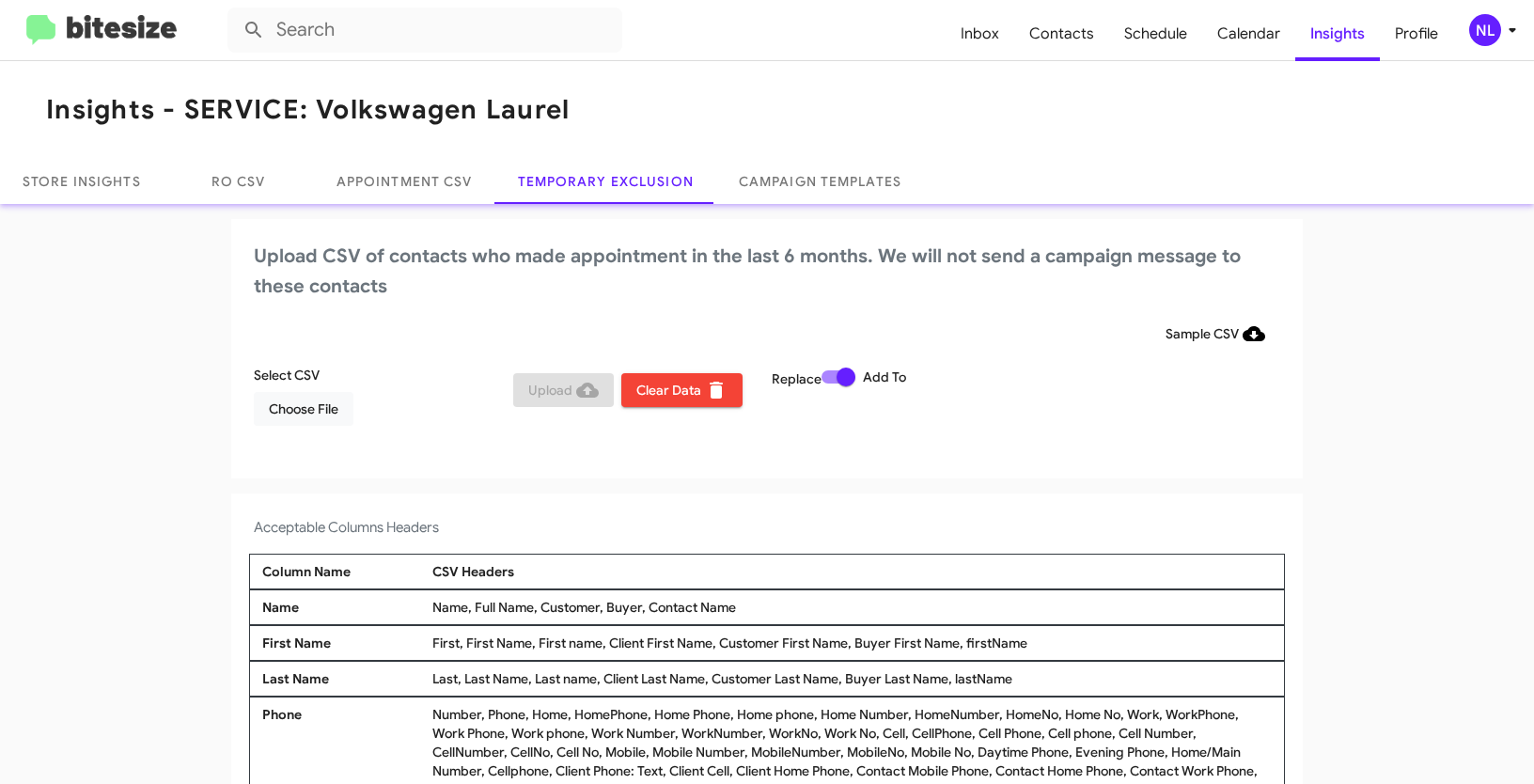
click at [1478, 34] on div "NL" at bounding box center [1485, 30] width 32 height 32
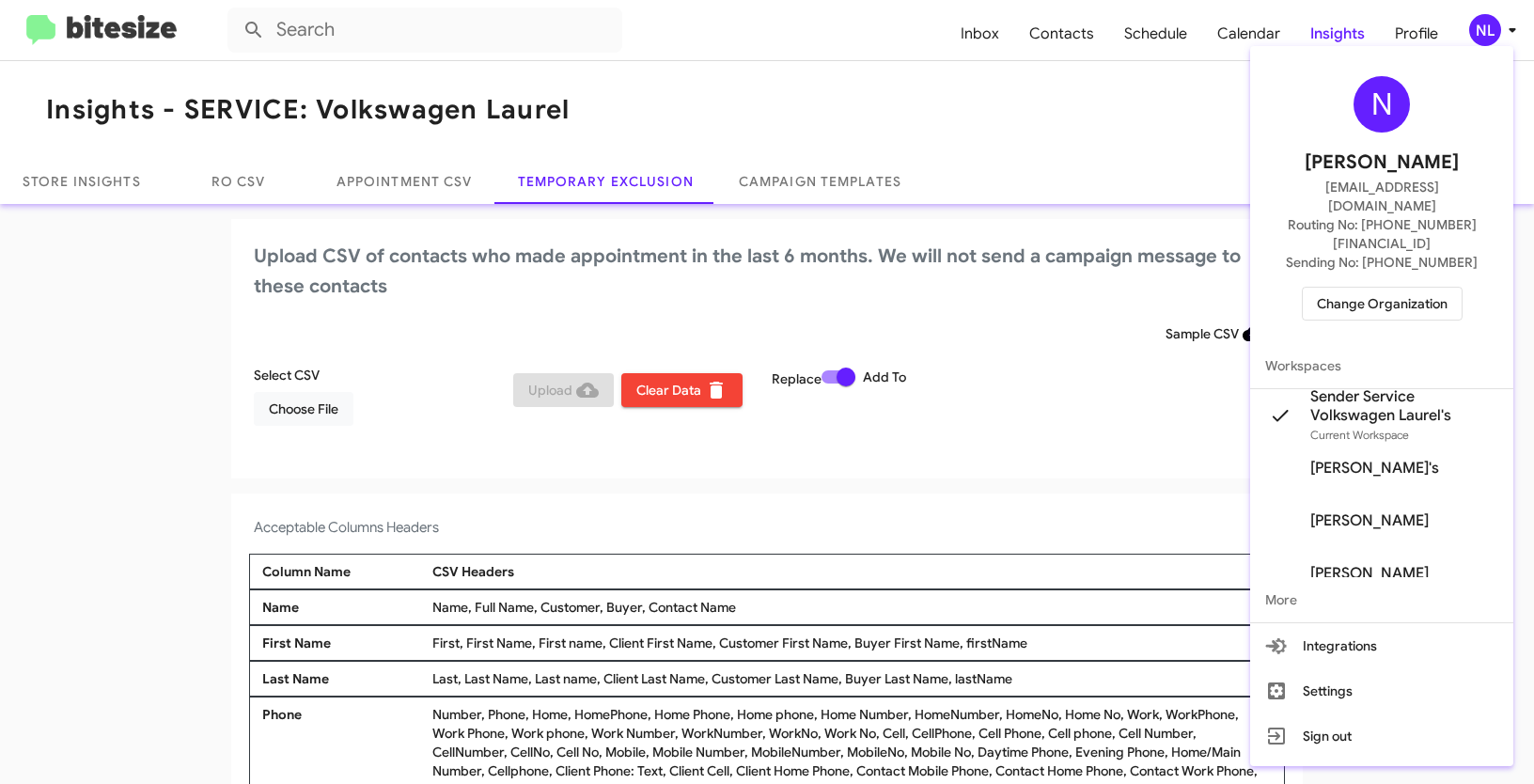
click at [1380, 287] on span "Change Organization" at bounding box center [1382, 303] width 131 height 32
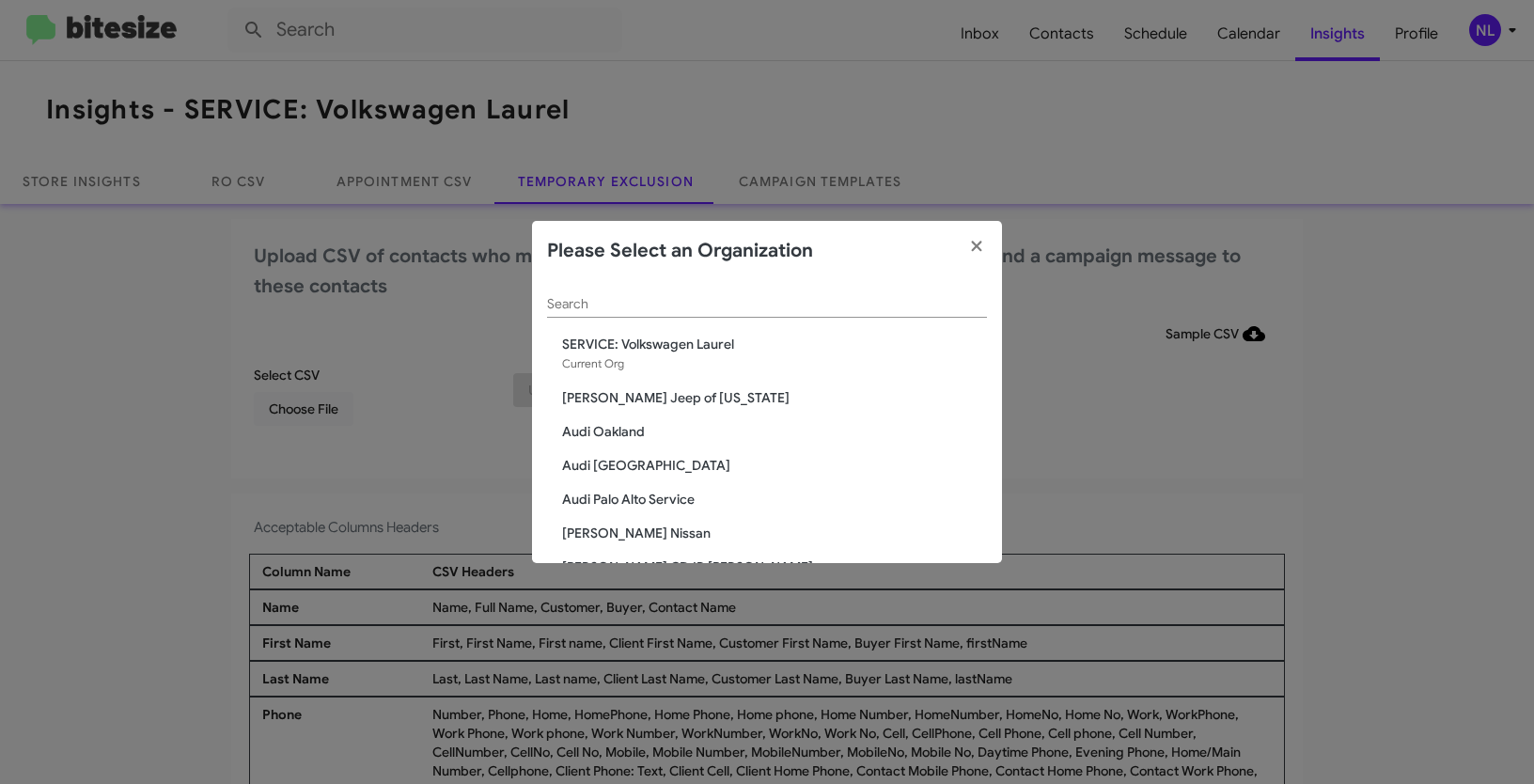
click at [613, 311] on input "Search" at bounding box center [767, 304] width 440 height 15
paste input "CDJR of [GEOGRAPHIC_DATA]"
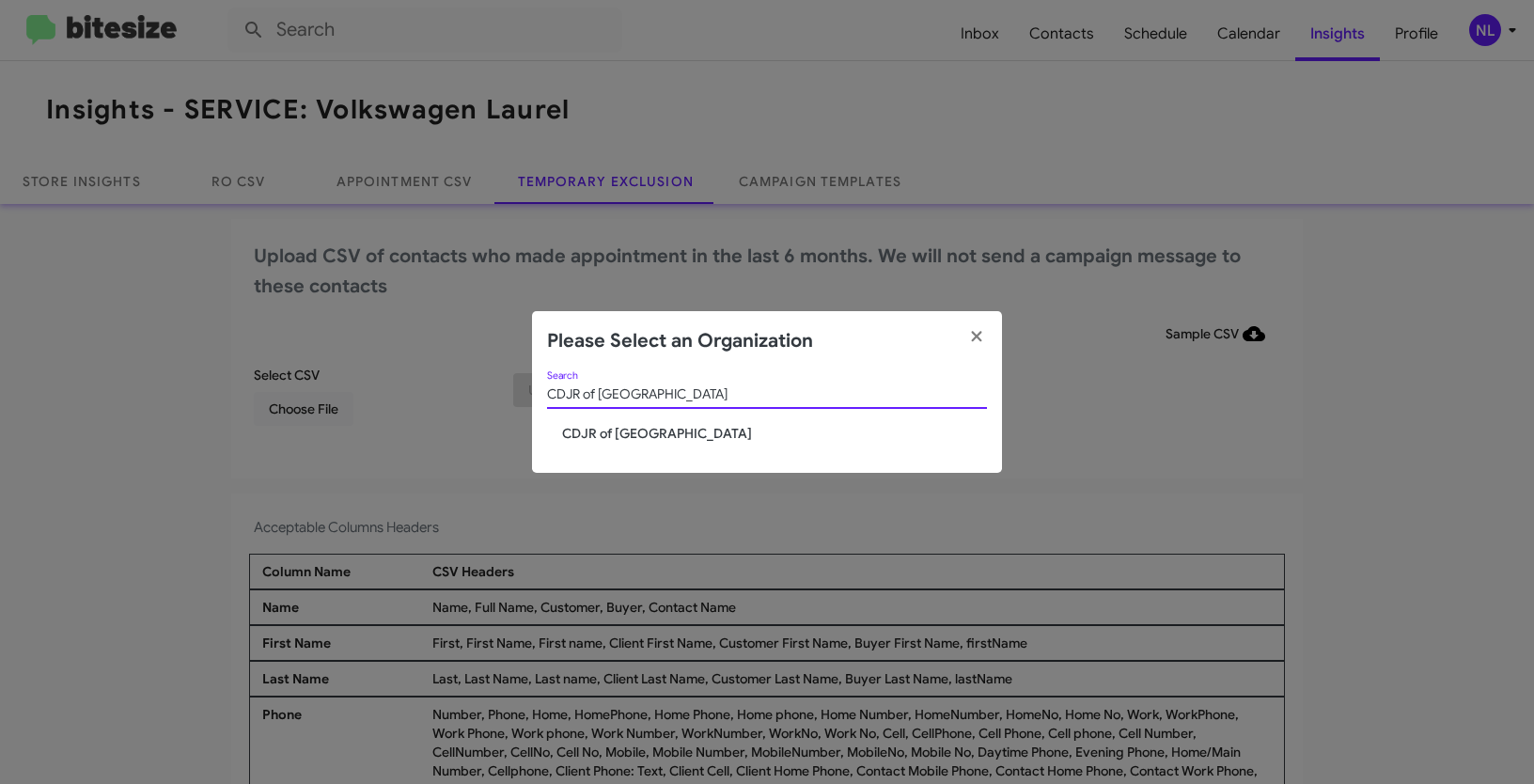
type input "CDJR of [GEOGRAPHIC_DATA]"
click at [571, 435] on span "CDJR of [GEOGRAPHIC_DATA]" at bounding box center [774, 433] width 425 height 19
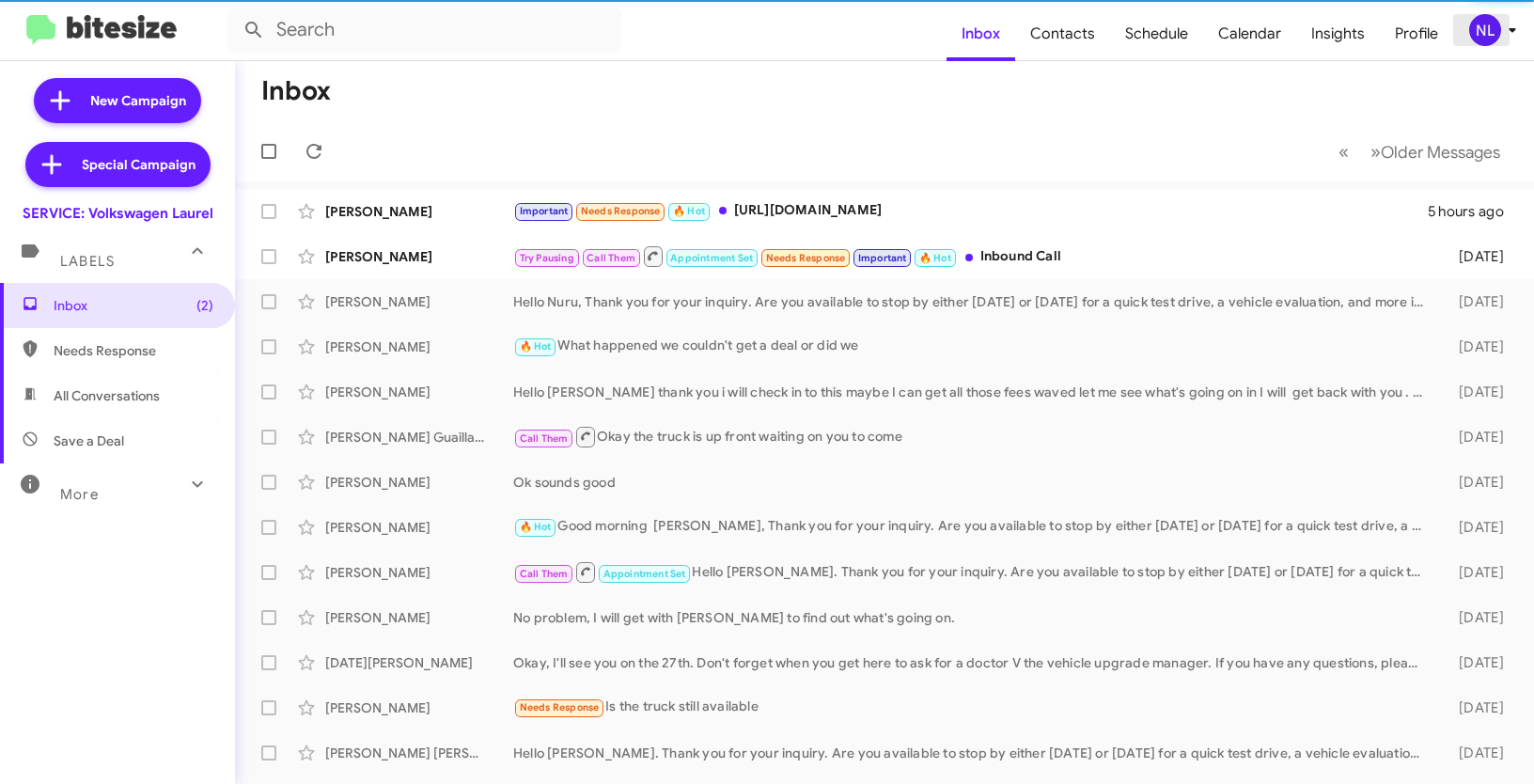
click at [1485, 36] on div "NL" at bounding box center [1485, 30] width 32 height 32
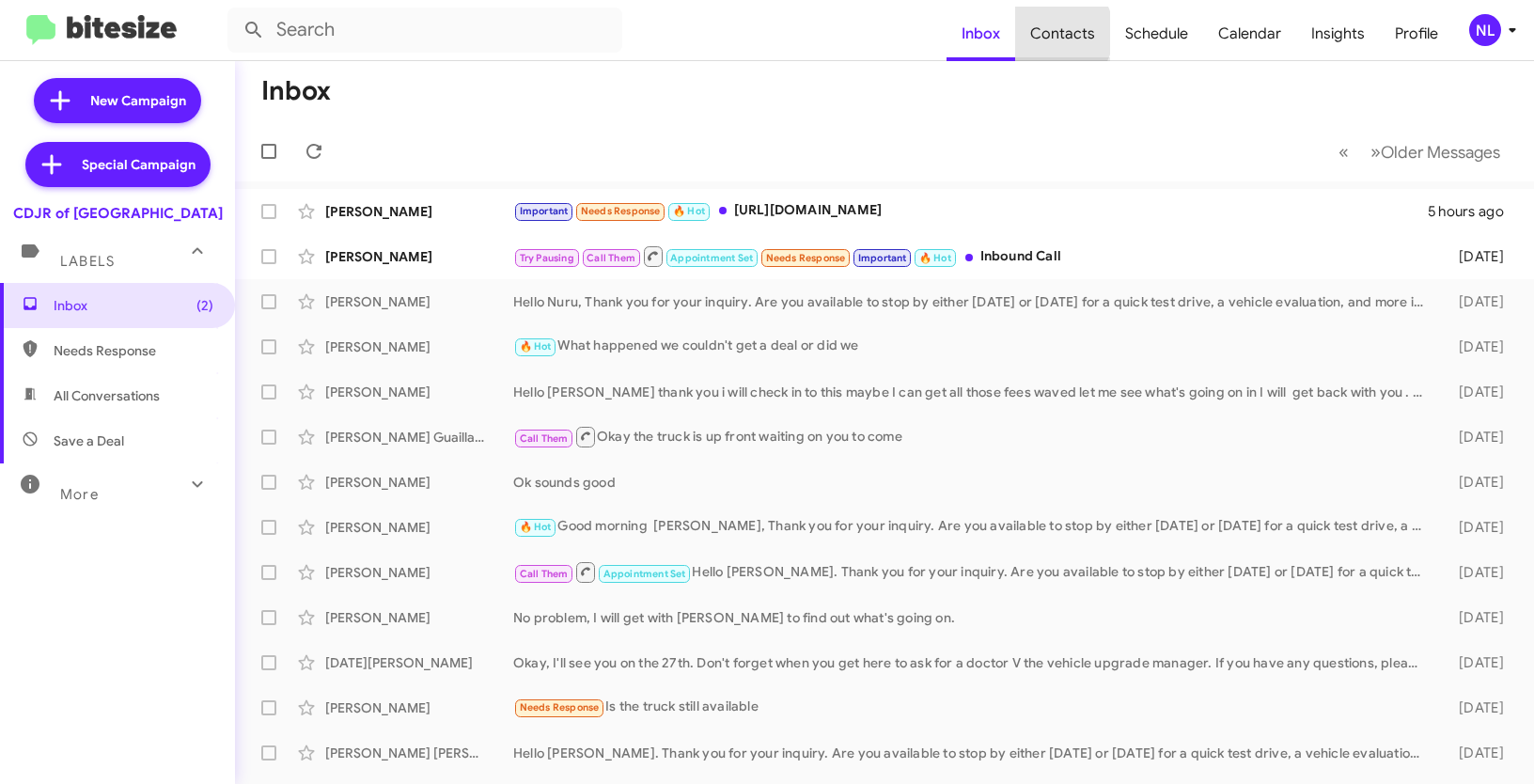
click at [1059, 33] on span "Contacts" at bounding box center [1063, 34] width 95 height 55
type input "in:groups"
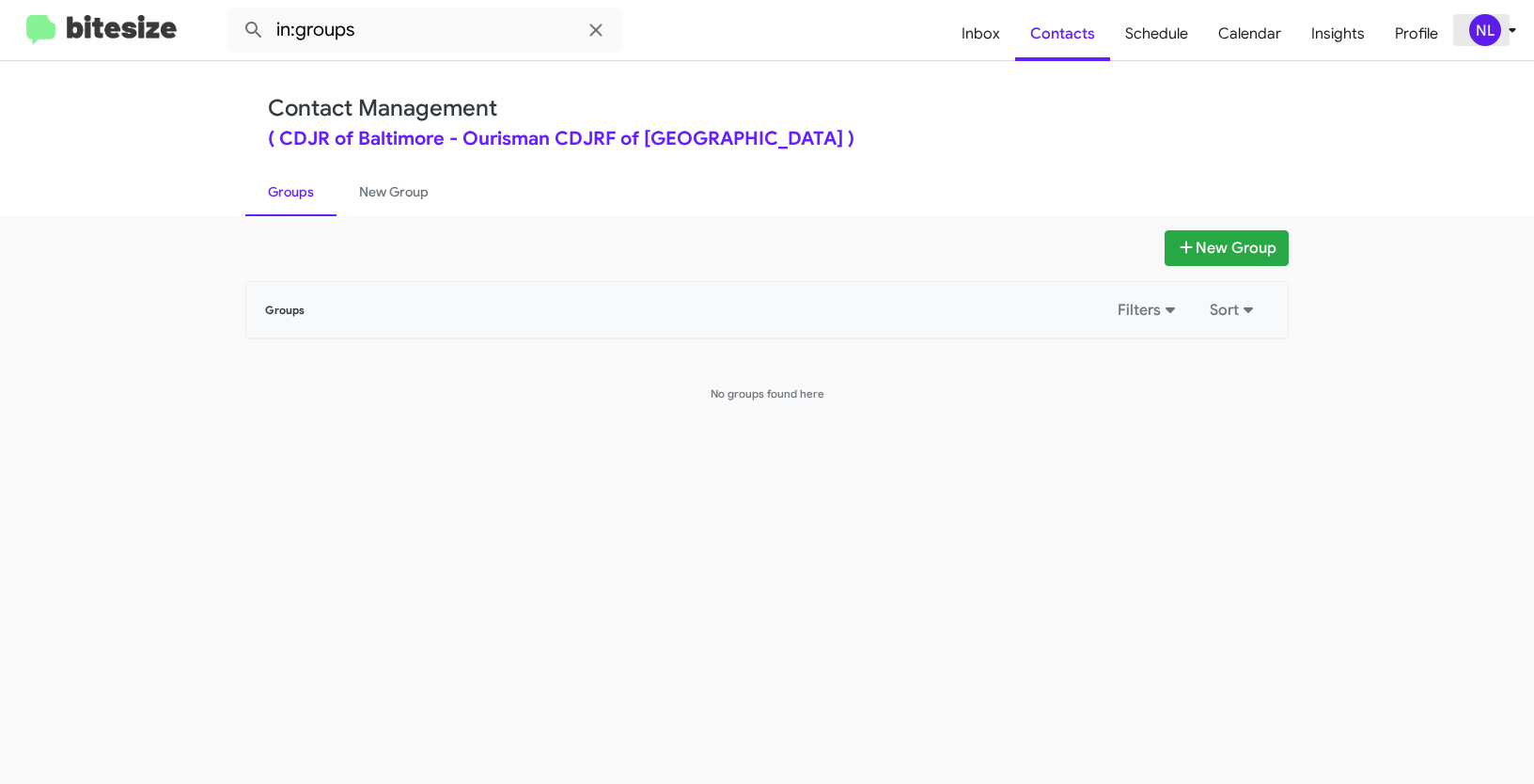
click at [1481, 24] on div "NL" at bounding box center [1485, 30] width 32 height 32
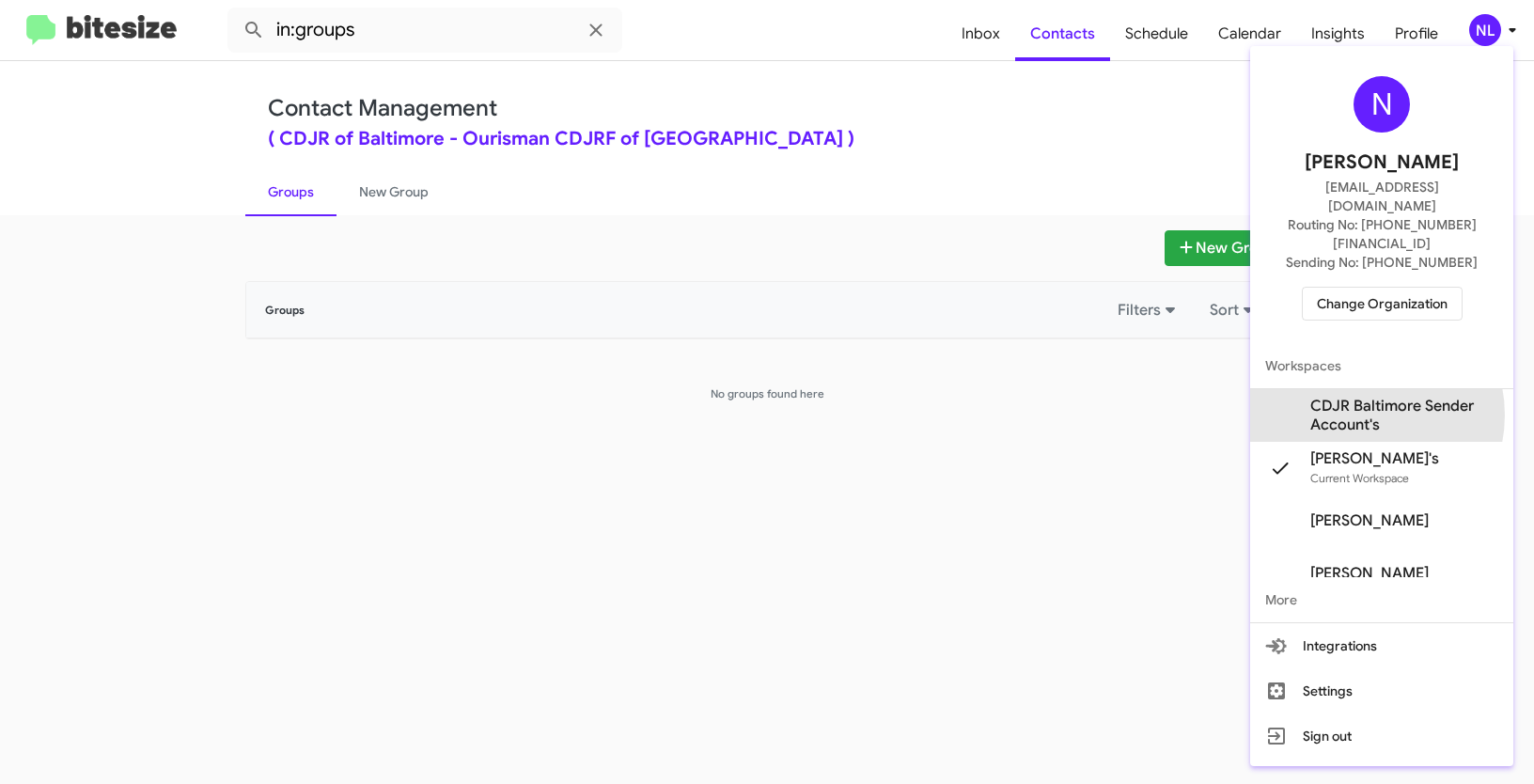
click at [1357, 397] on span "CDJR Baltimore Sender Account's" at bounding box center [1404, 416] width 188 height 38
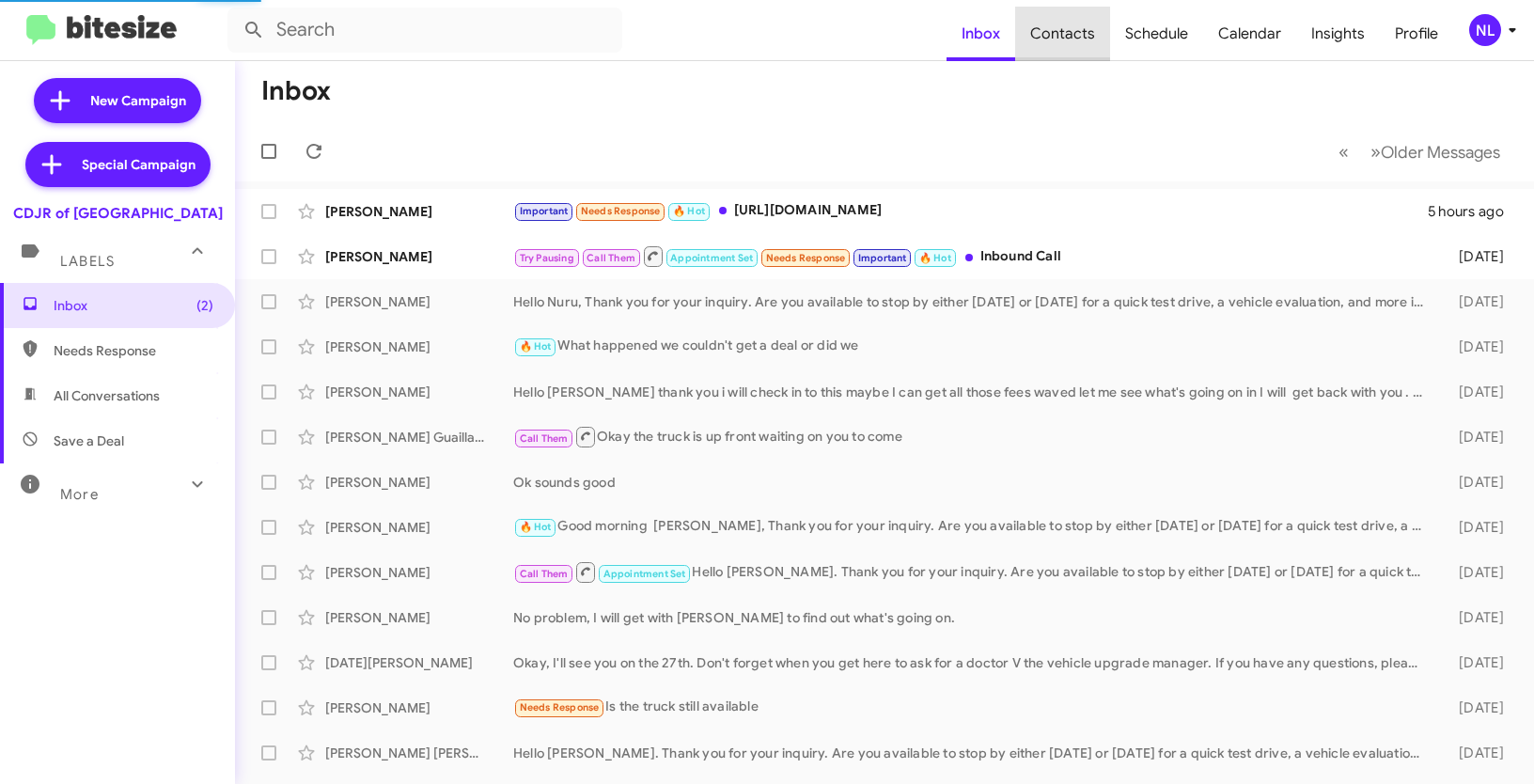
click at [1074, 35] on span "Contacts" at bounding box center [1063, 34] width 95 height 55
type input "in:groups"
click at [1491, 31] on div "NL" at bounding box center [1485, 30] width 32 height 32
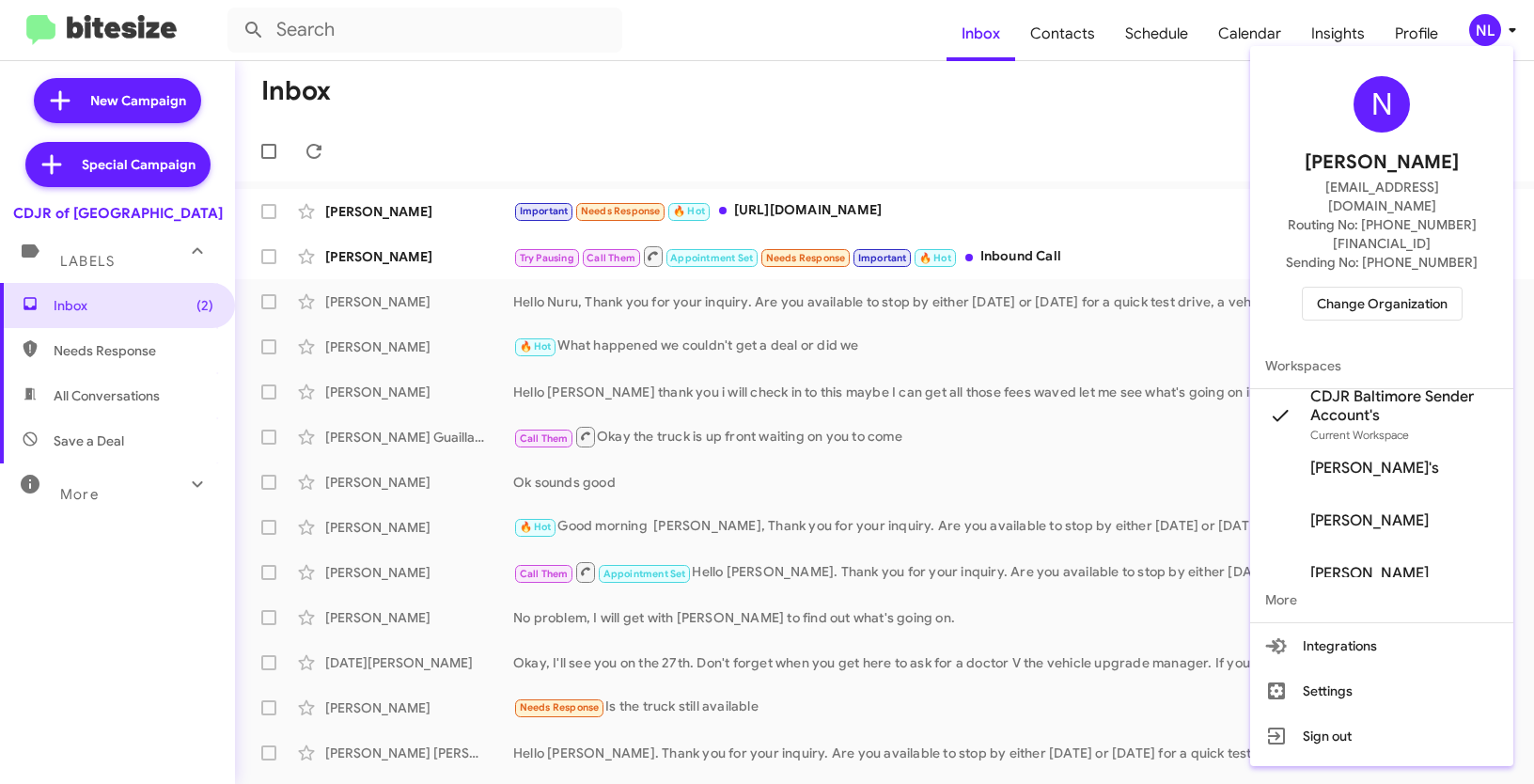
click at [1022, 100] on div at bounding box center [767, 392] width 1534 height 784
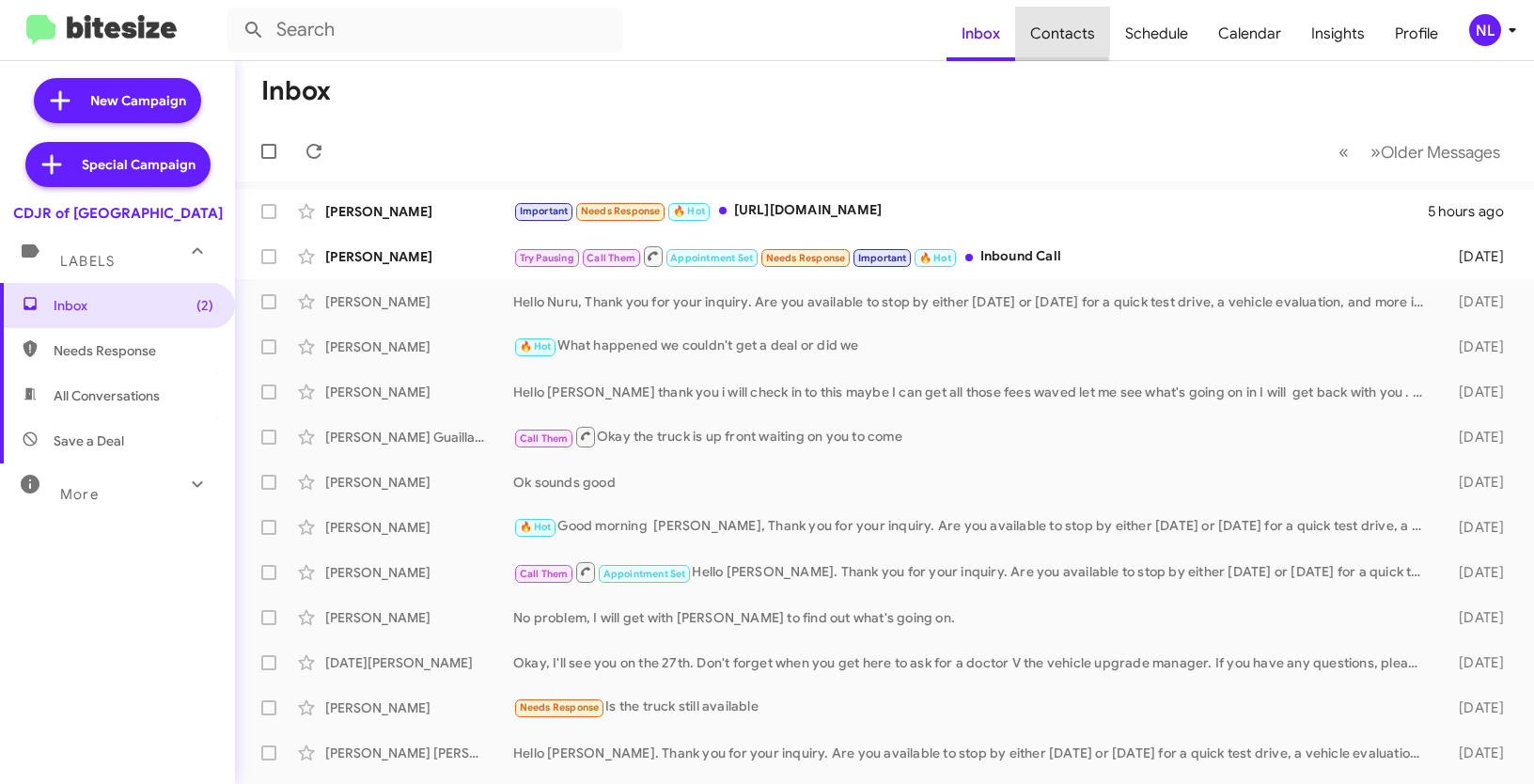
click at [1043, 29] on span "Contacts" at bounding box center [1063, 34] width 95 height 55
type input "in:groups"
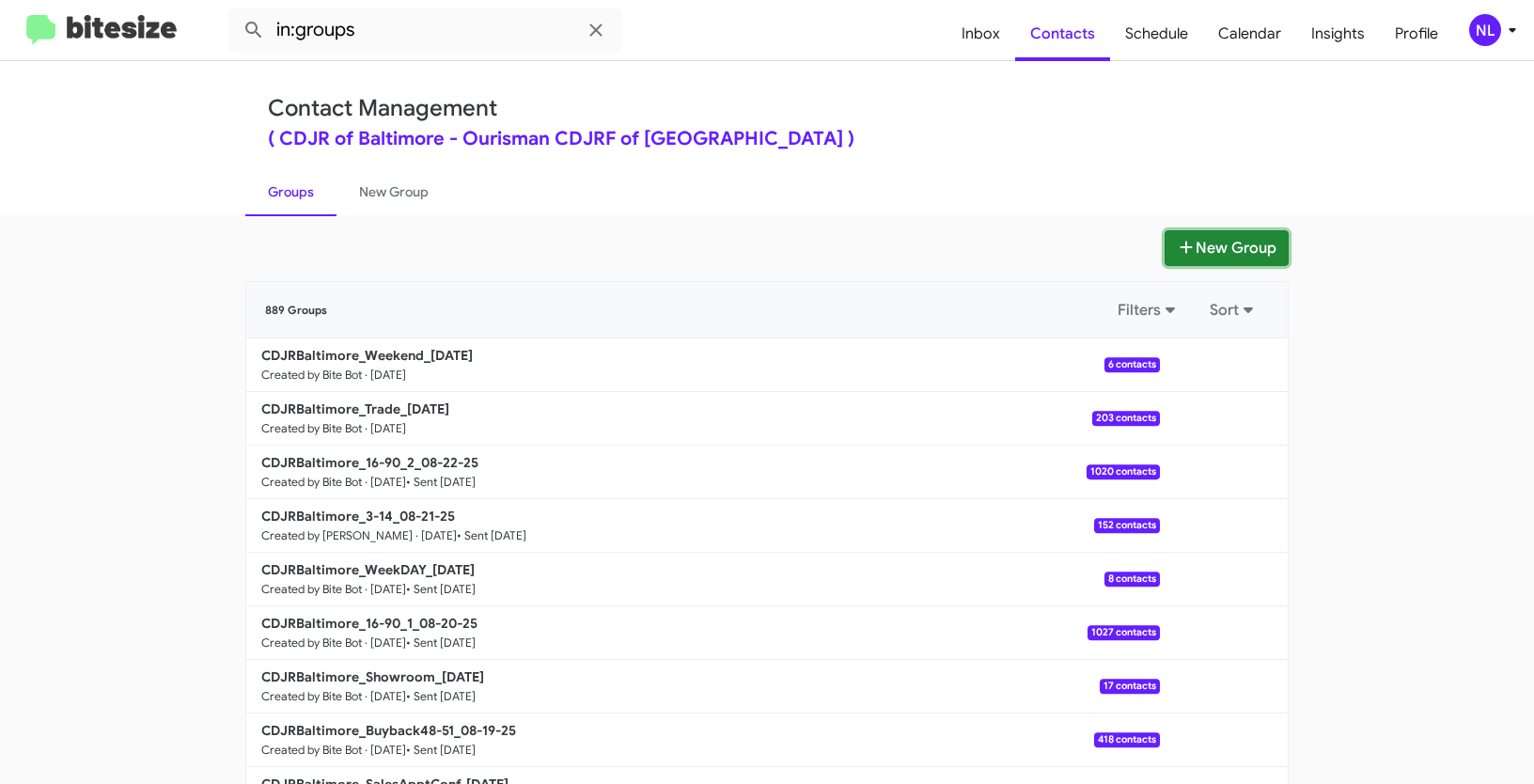
click at [1197, 260] on button "New Group" at bounding box center [1227, 248] width 124 height 36
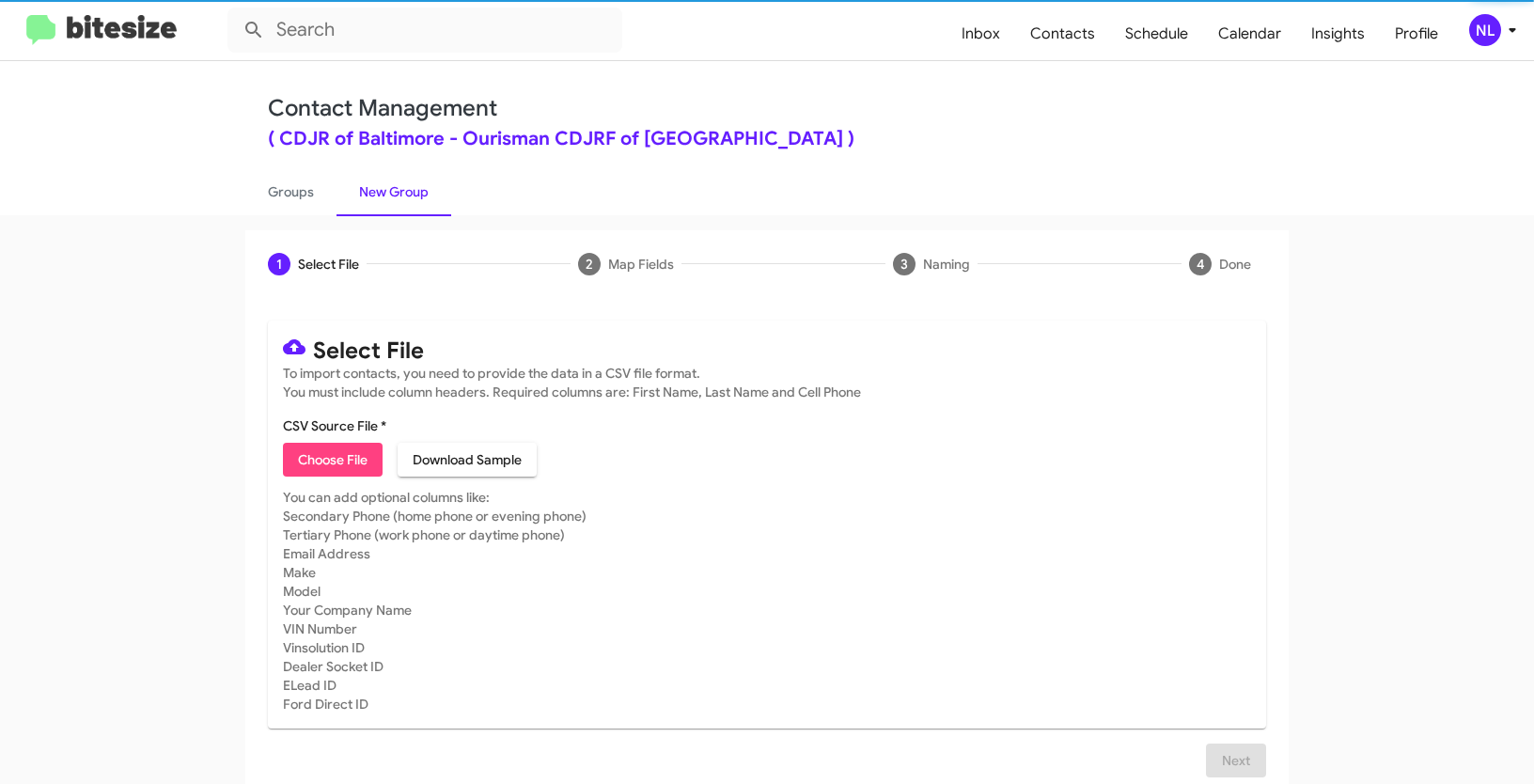
click at [321, 456] on span "Choose File" at bounding box center [333, 460] width 70 height 34
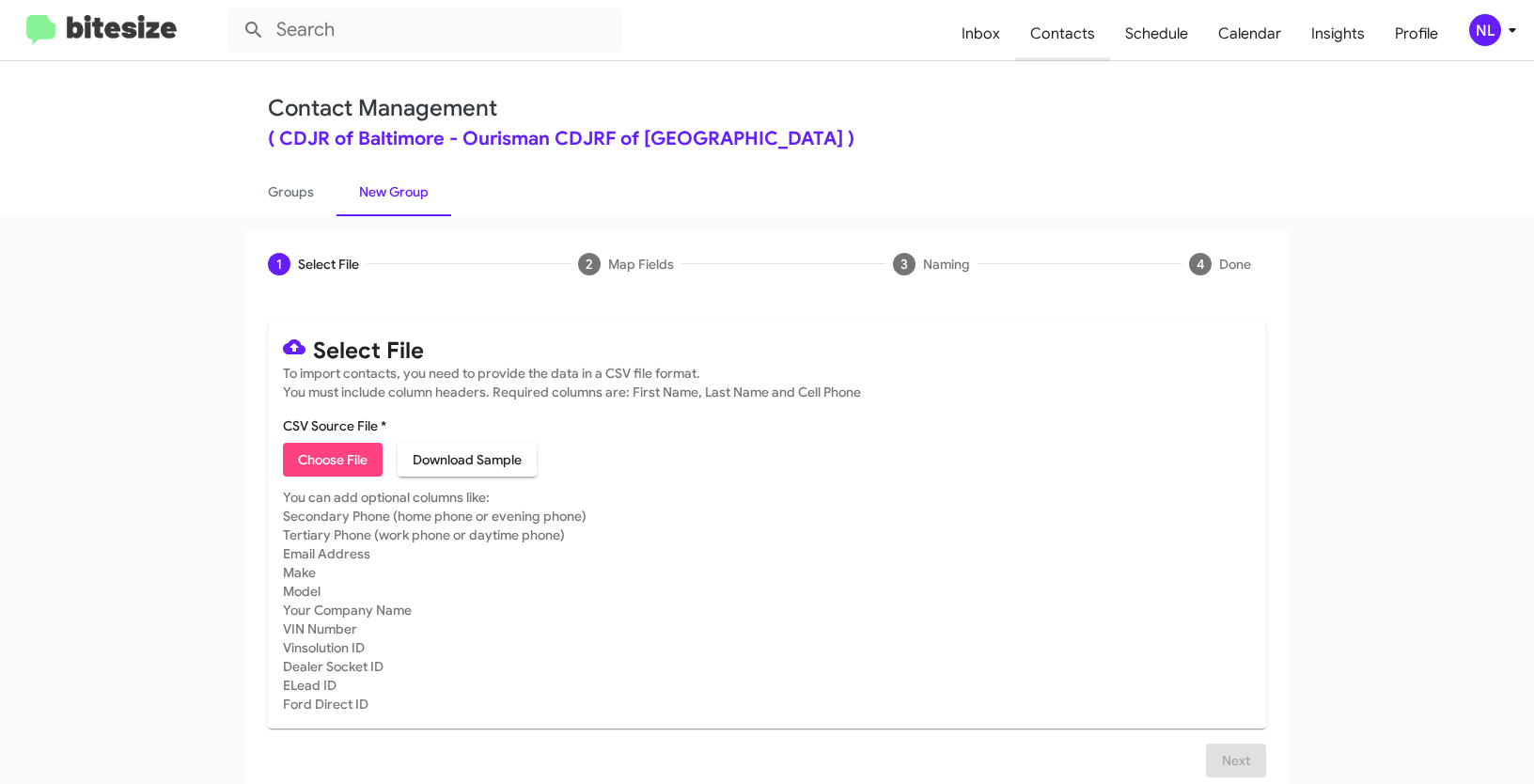
click at [1096, 32] on span "Contacts" at bounding box center [1063, 34] width 95 height 55
type input "in:groups"
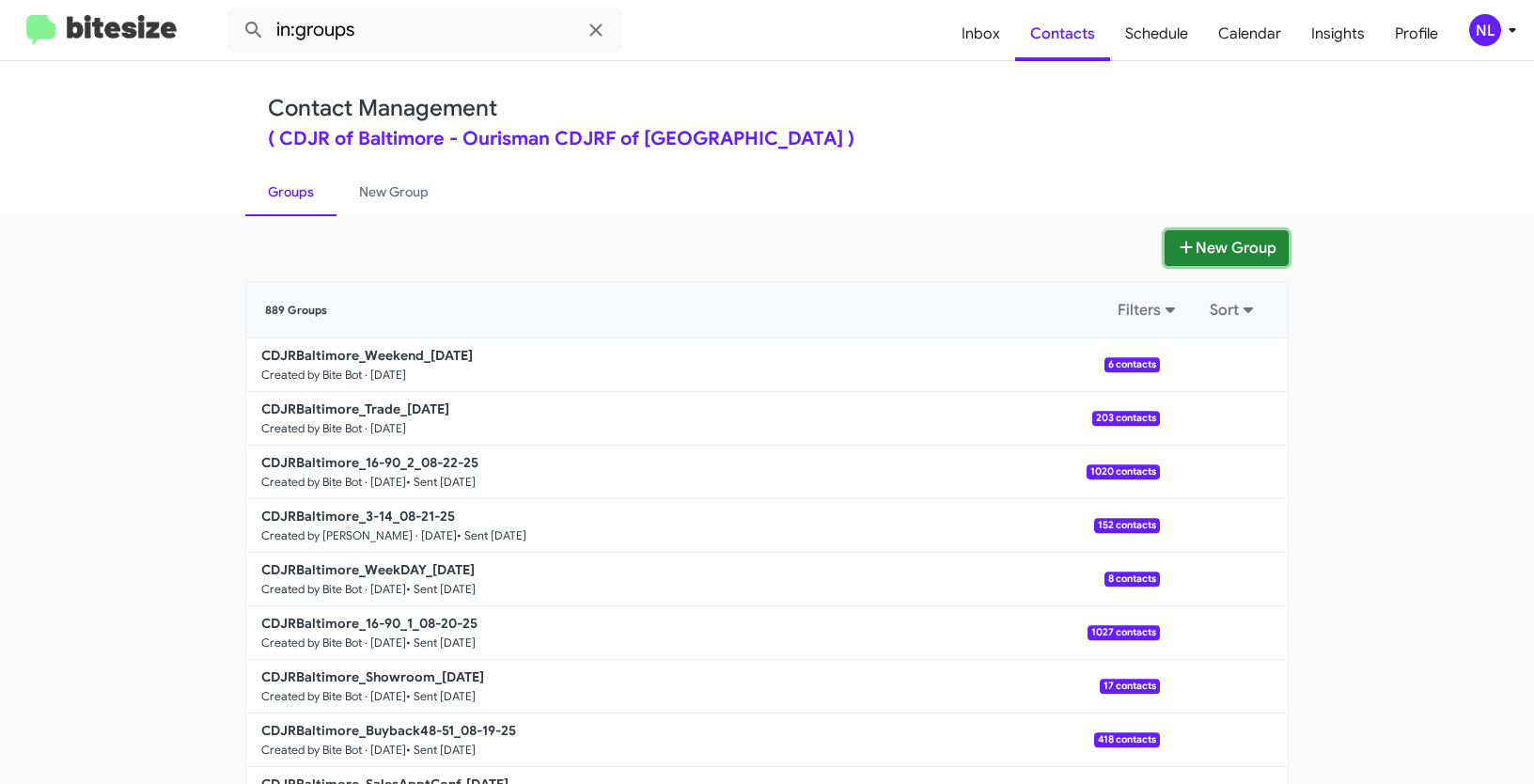
click at [1250, 246] on button "New Group" at bounding box center [1227, 248] width 124 height 36
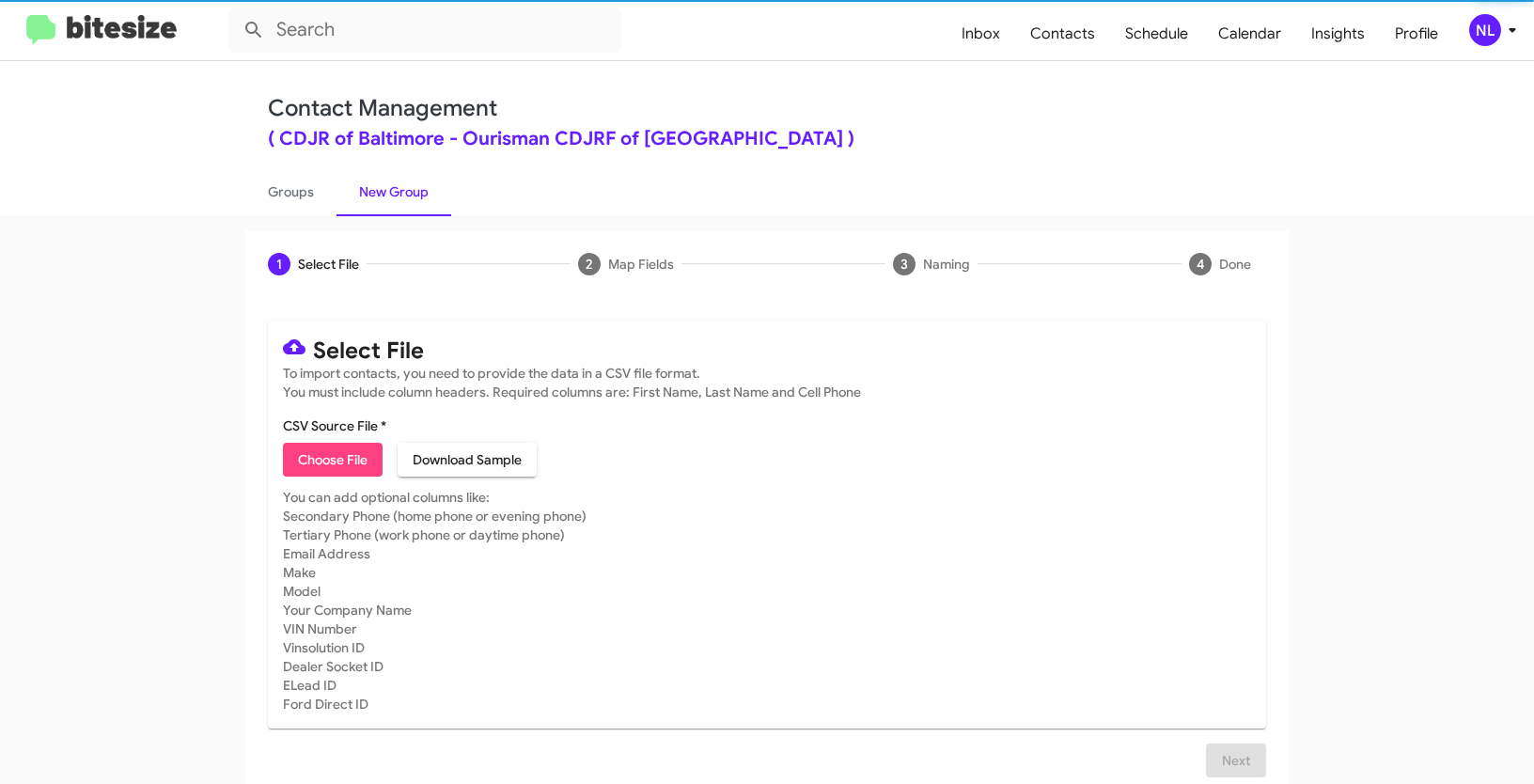
click at [321, 457] on span "Choose File" at bounding box center [333, 460] width 70 height 34
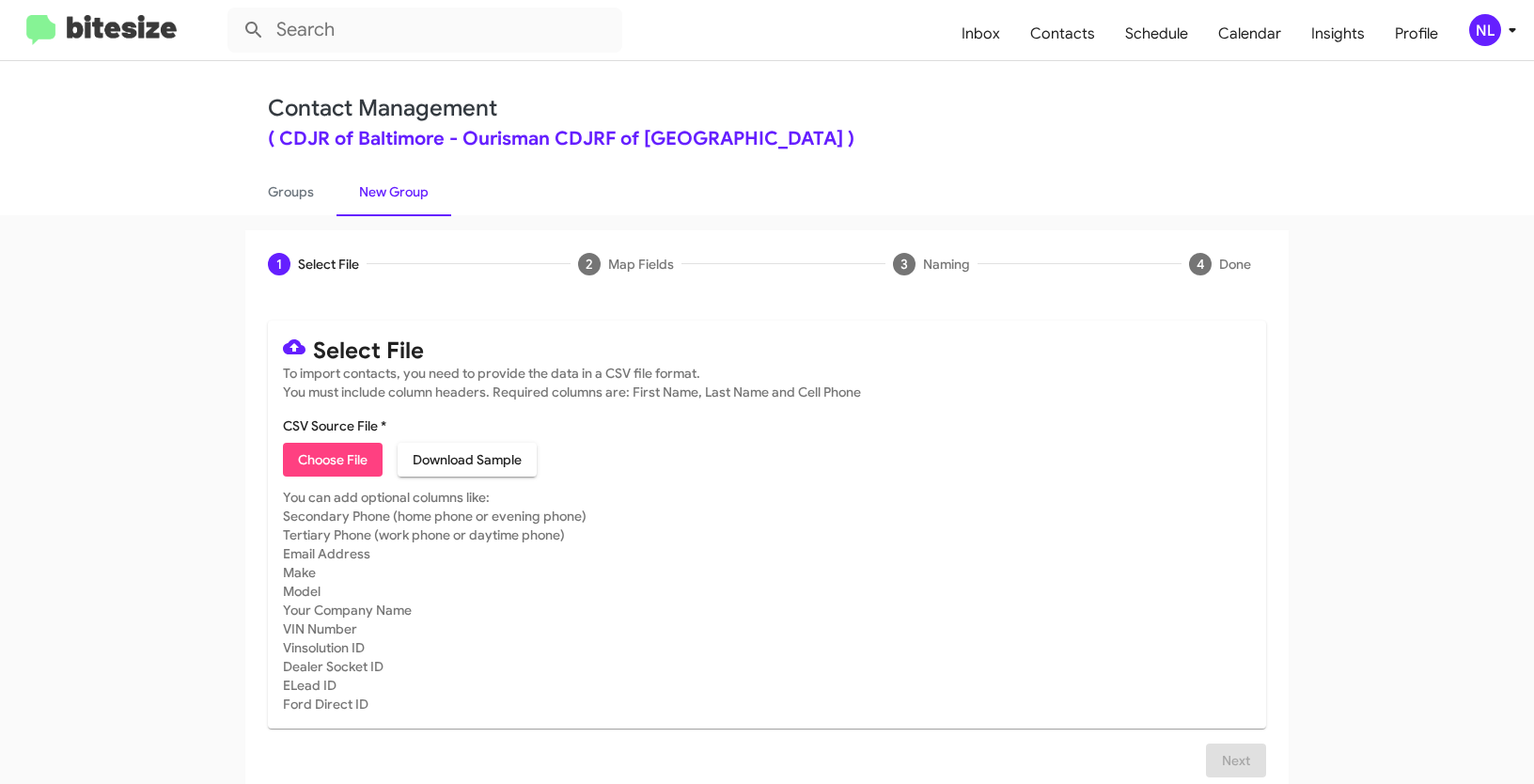
type input "CDJRBaltimore_90-180_08-25-25"
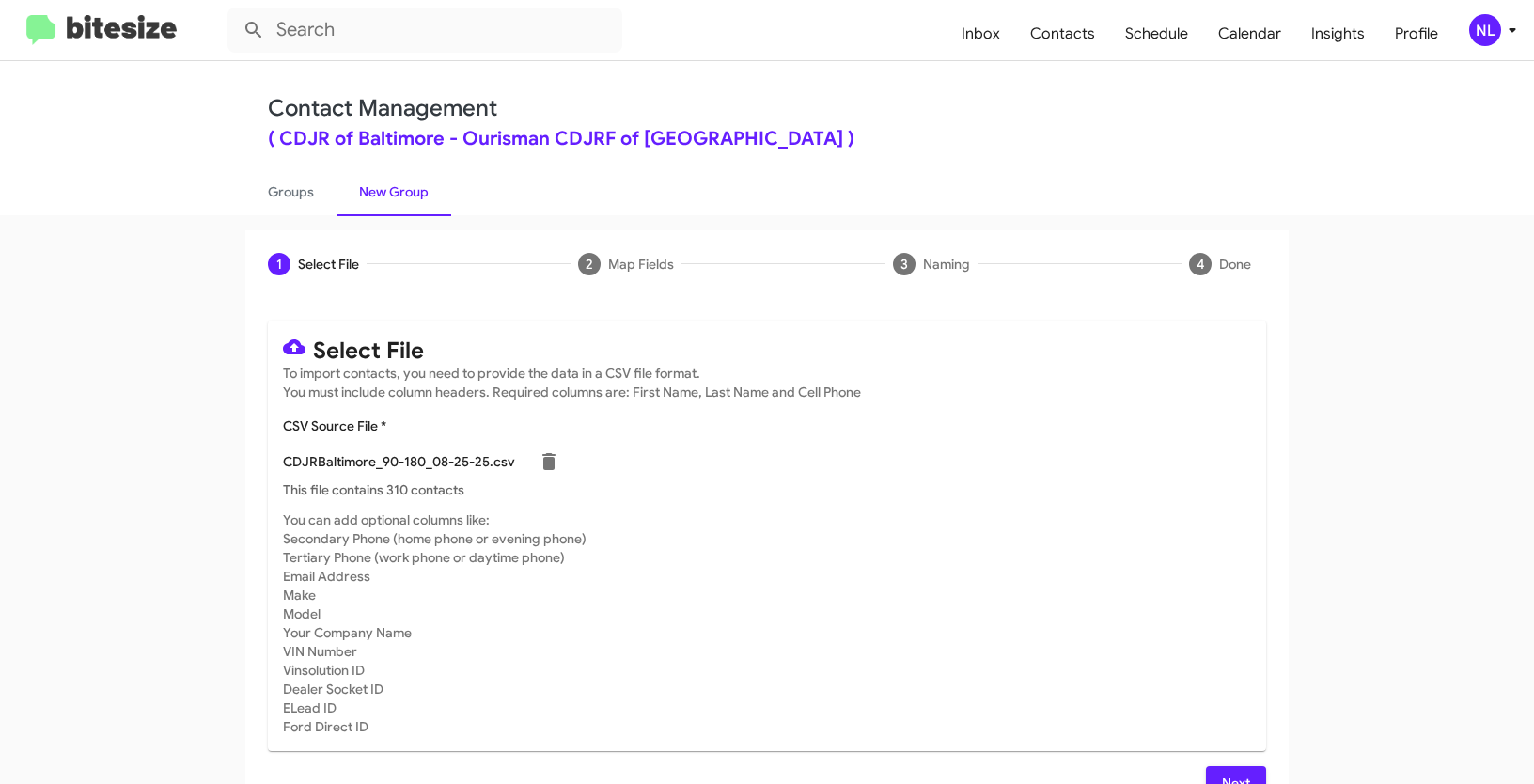
scroll to position [38, 0]
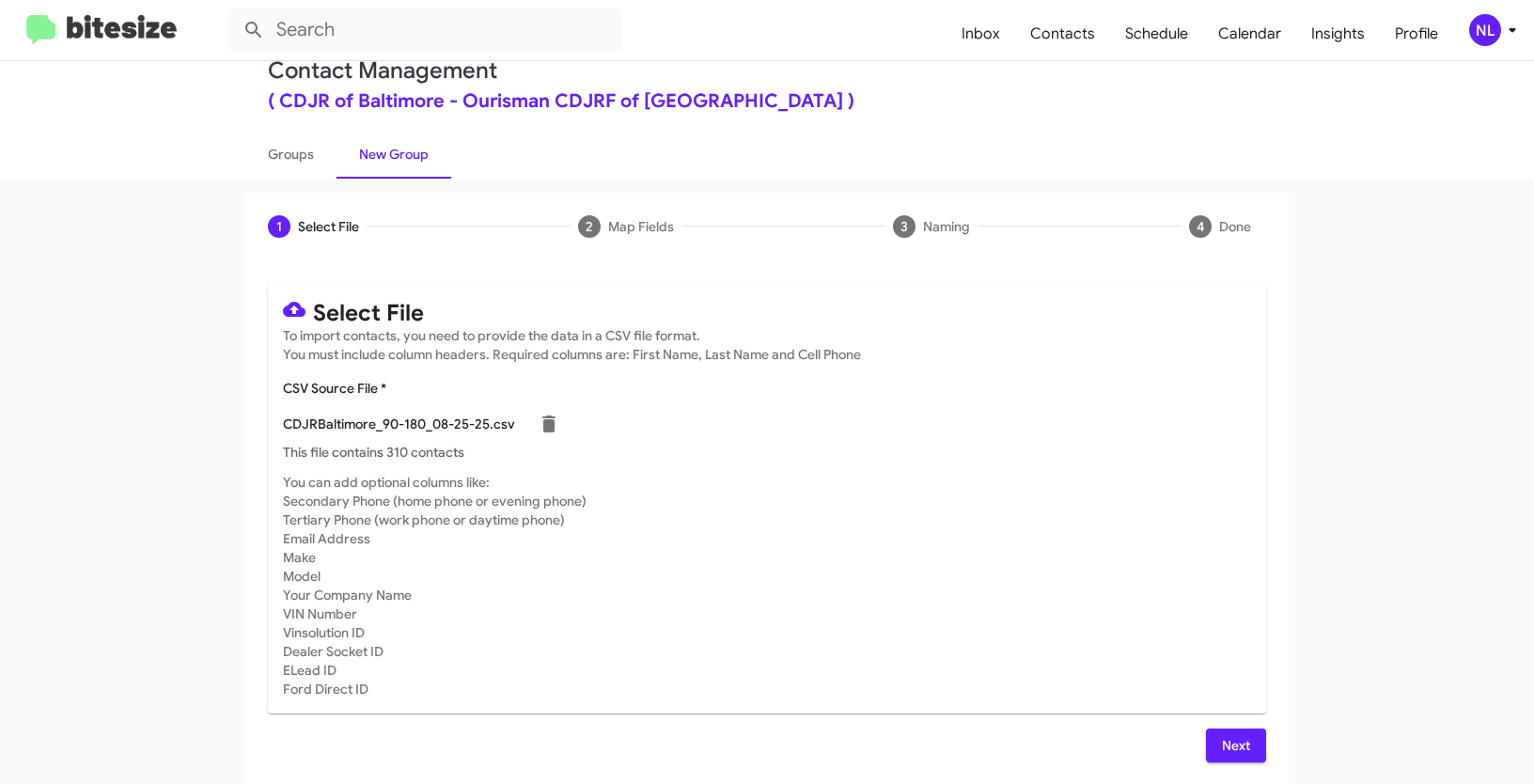
click at [1221, 747] on span "Next" at bounding box center [1236, 745] width 30 height 34
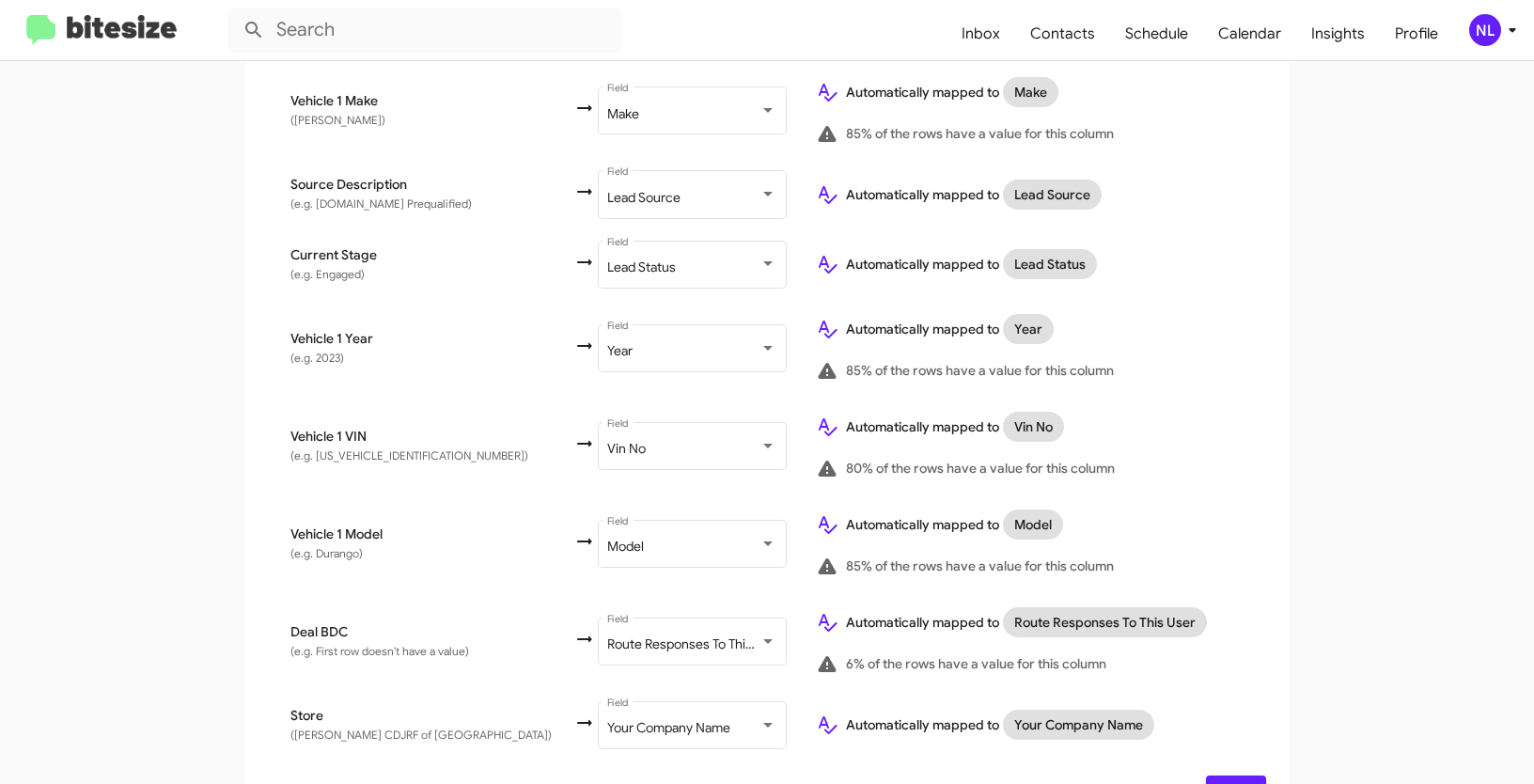
scroll to position [980, 0]
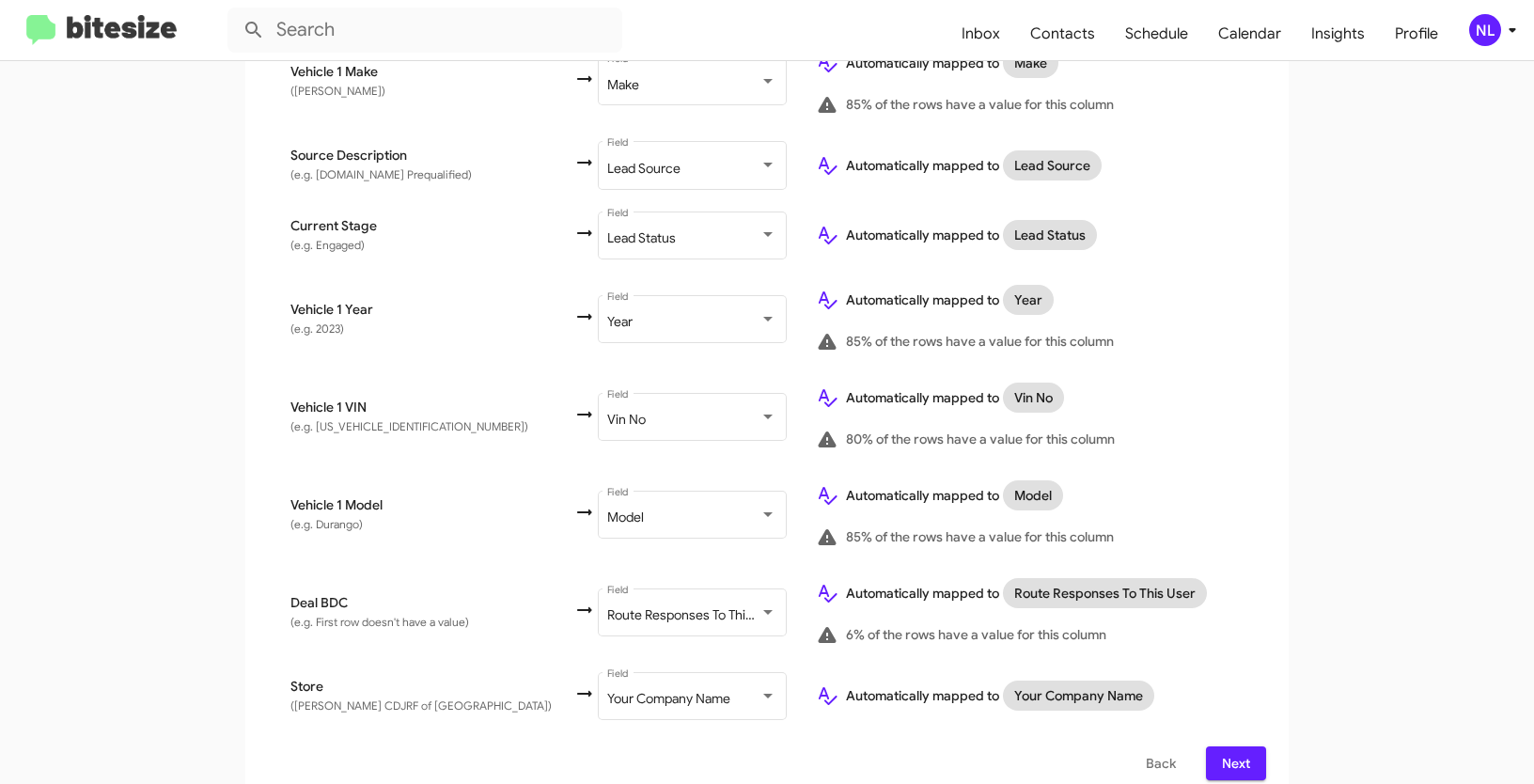
click at [1221, 747] on span "Next" at bounding box center [1236, 763] width 30 height 34
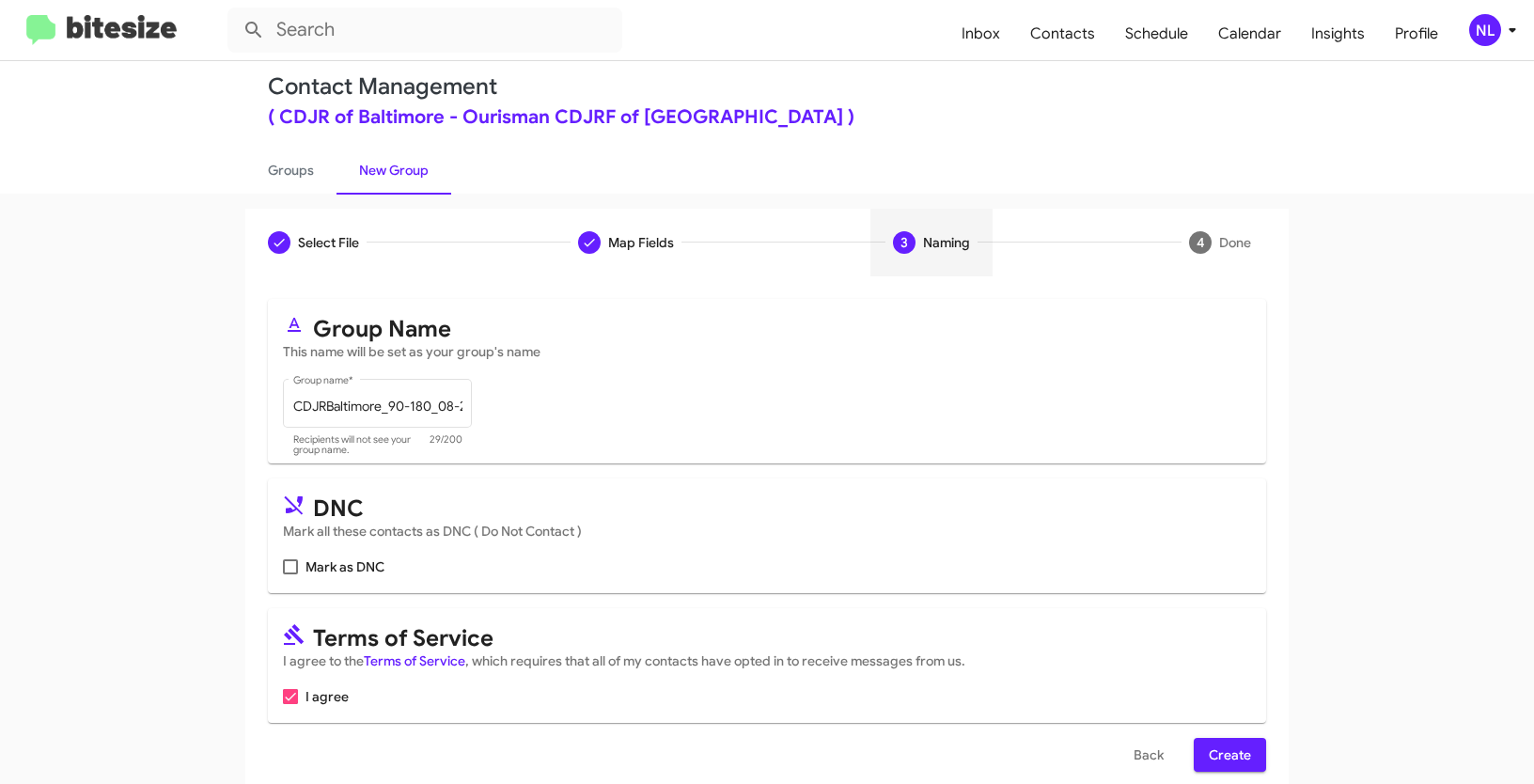
scroll to position [47, 0]
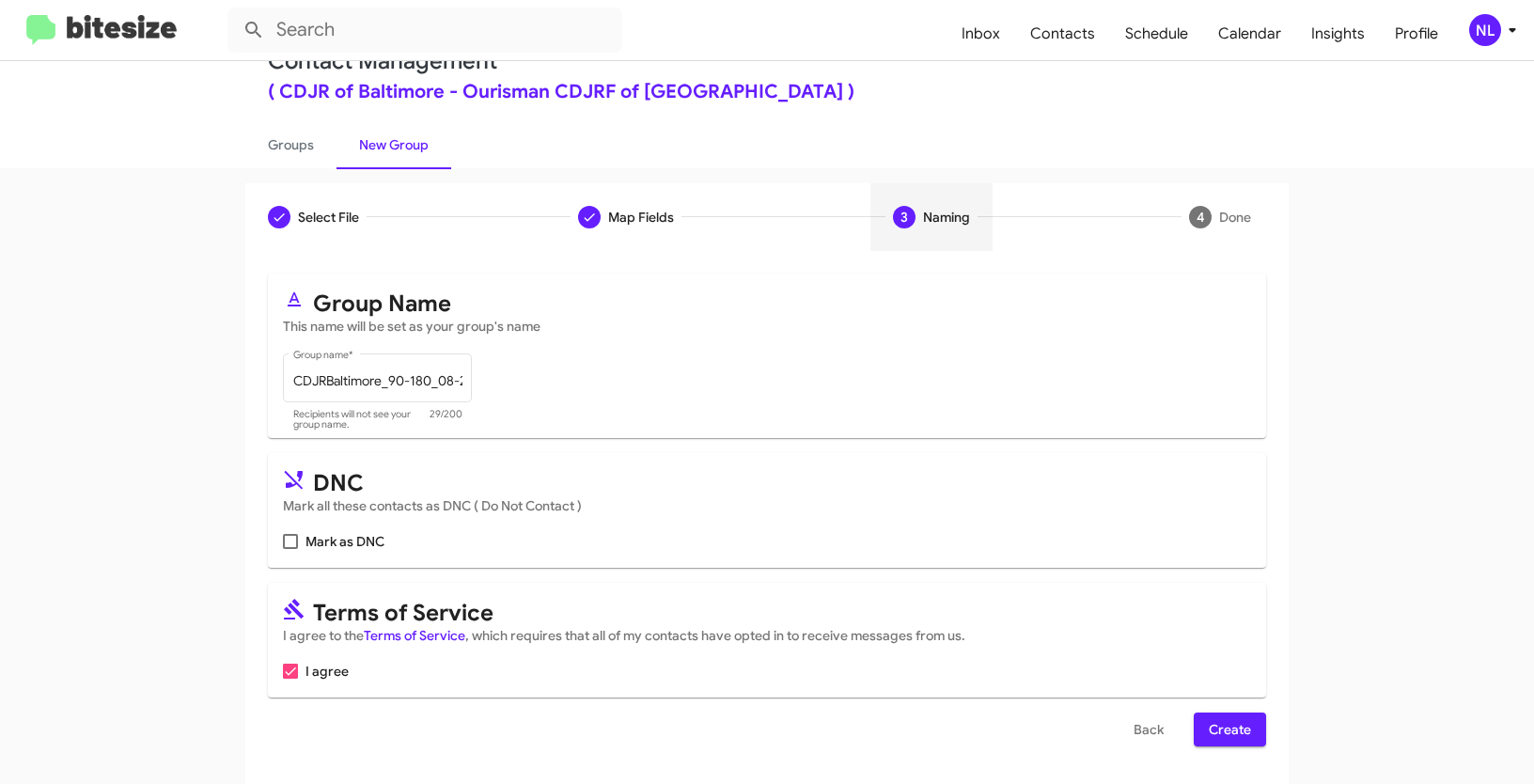
click at [1221, 727] on span "Create" at bounding box center [1229, 729] width 42 height 34
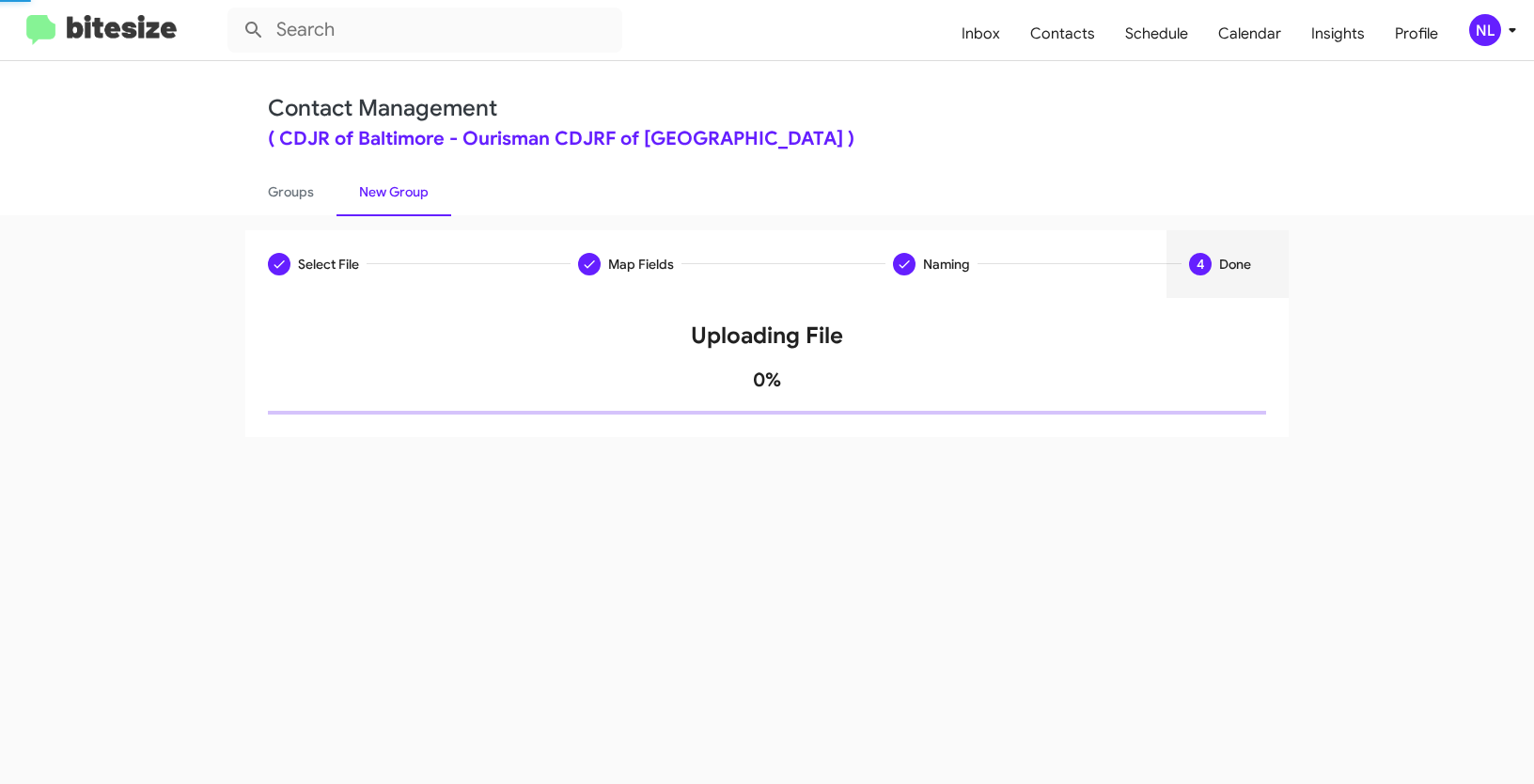
scroll to position [0, 0]
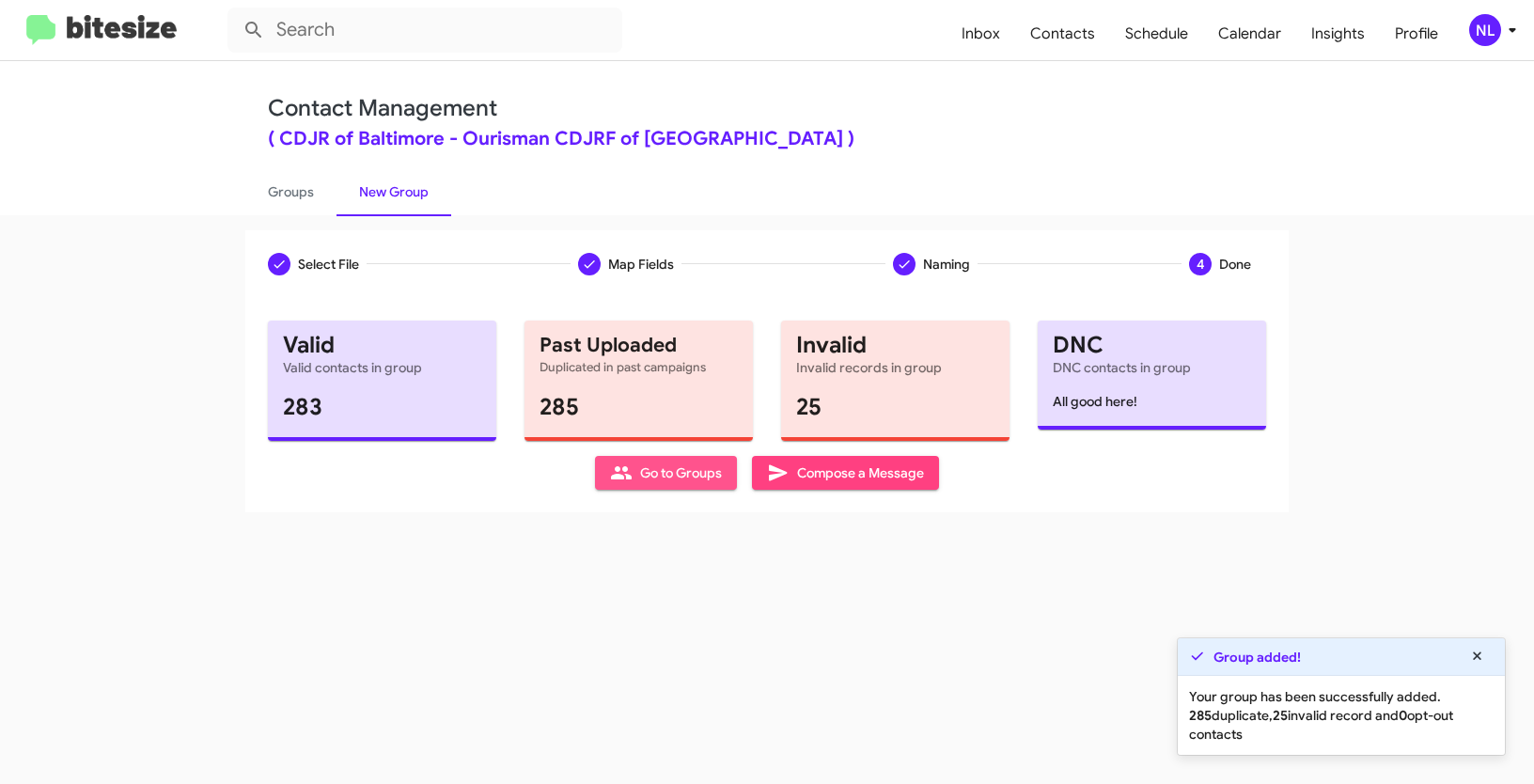
click at [634, 473] on span "Go to Groups" at bounding box center [666, 473] width 112 height 34
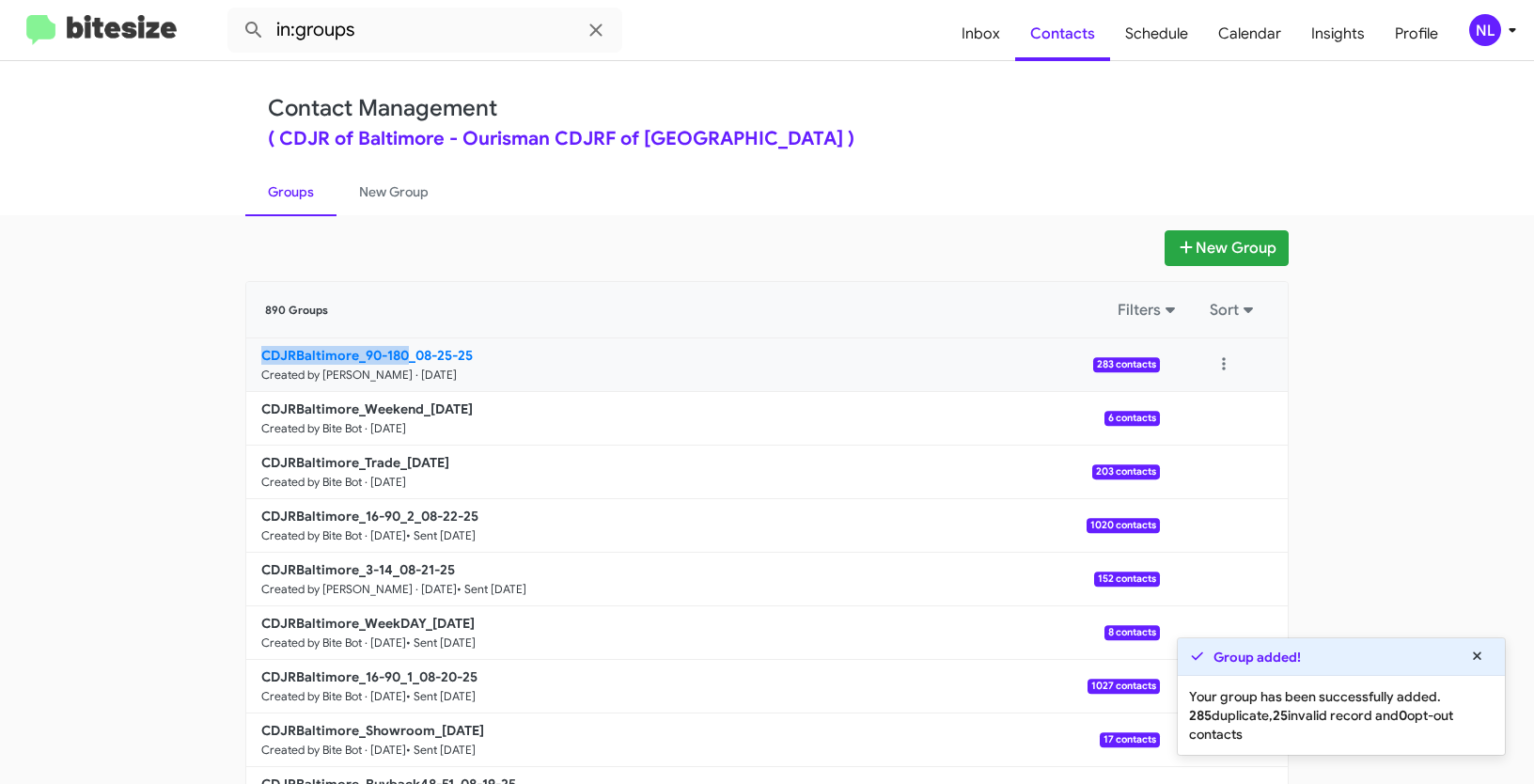
drag, startPoint x: 190, startPoint y: 358, endPoint x: 403, endPoint y: 353, distance: 213.1
click at [403, 353] on app-groups "New Group 890 Groups Filters Sort CDJRBaltimore_90-180_08-25-25 Created by Nen …" at bounding box center [767, 577] width 1534 height 694
copy b "CDJRBaltimore_90-180"
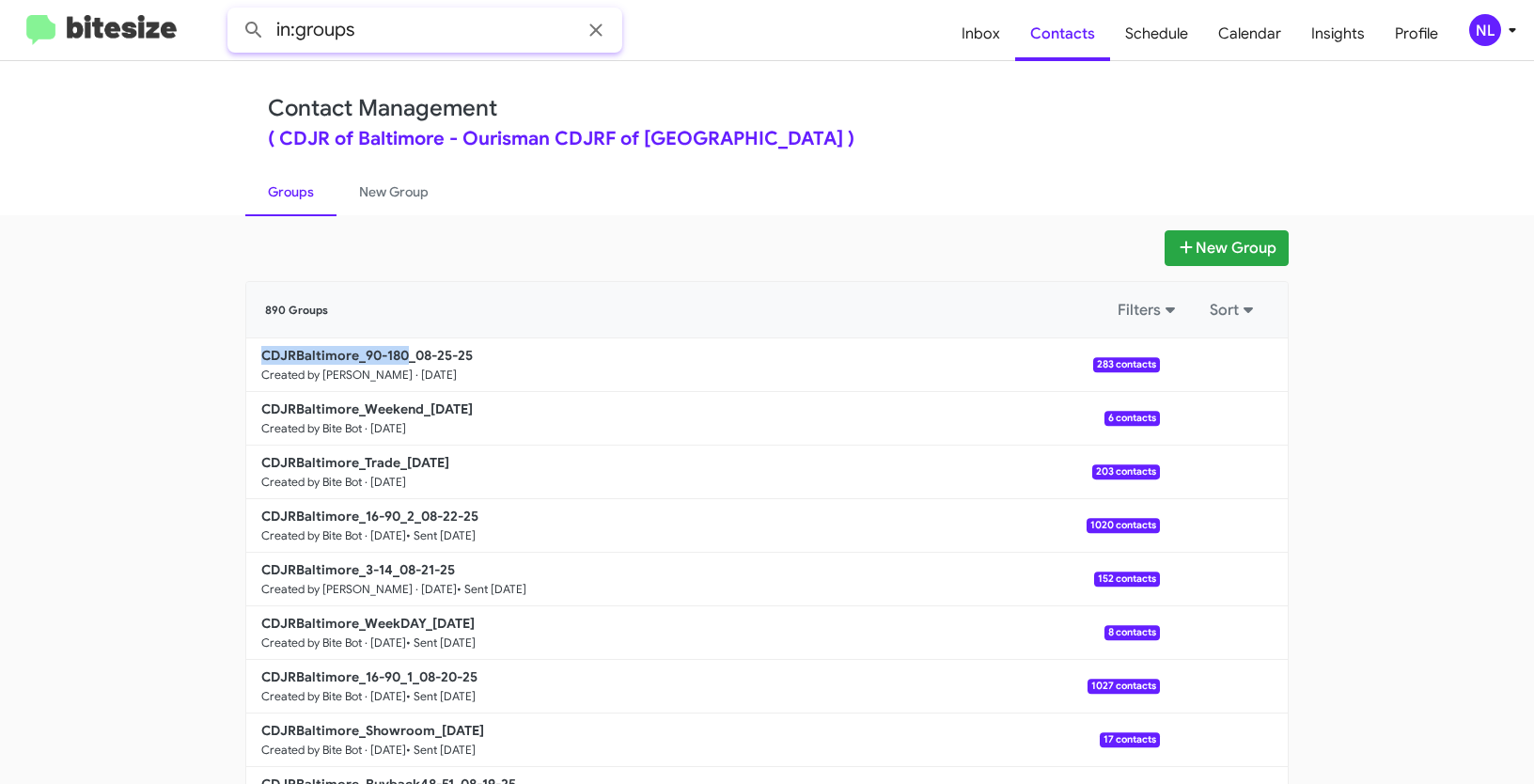
click at [409, 34] on input "in:groups" at bounding box center [424, 30] width 395 height 45
paste input "CDJRBaltimore_90-180"
type input "in:groups CDJRBaltimore_90-180"
click at [235, 11] on button at bounding box center [254, 30] width 38 height 38
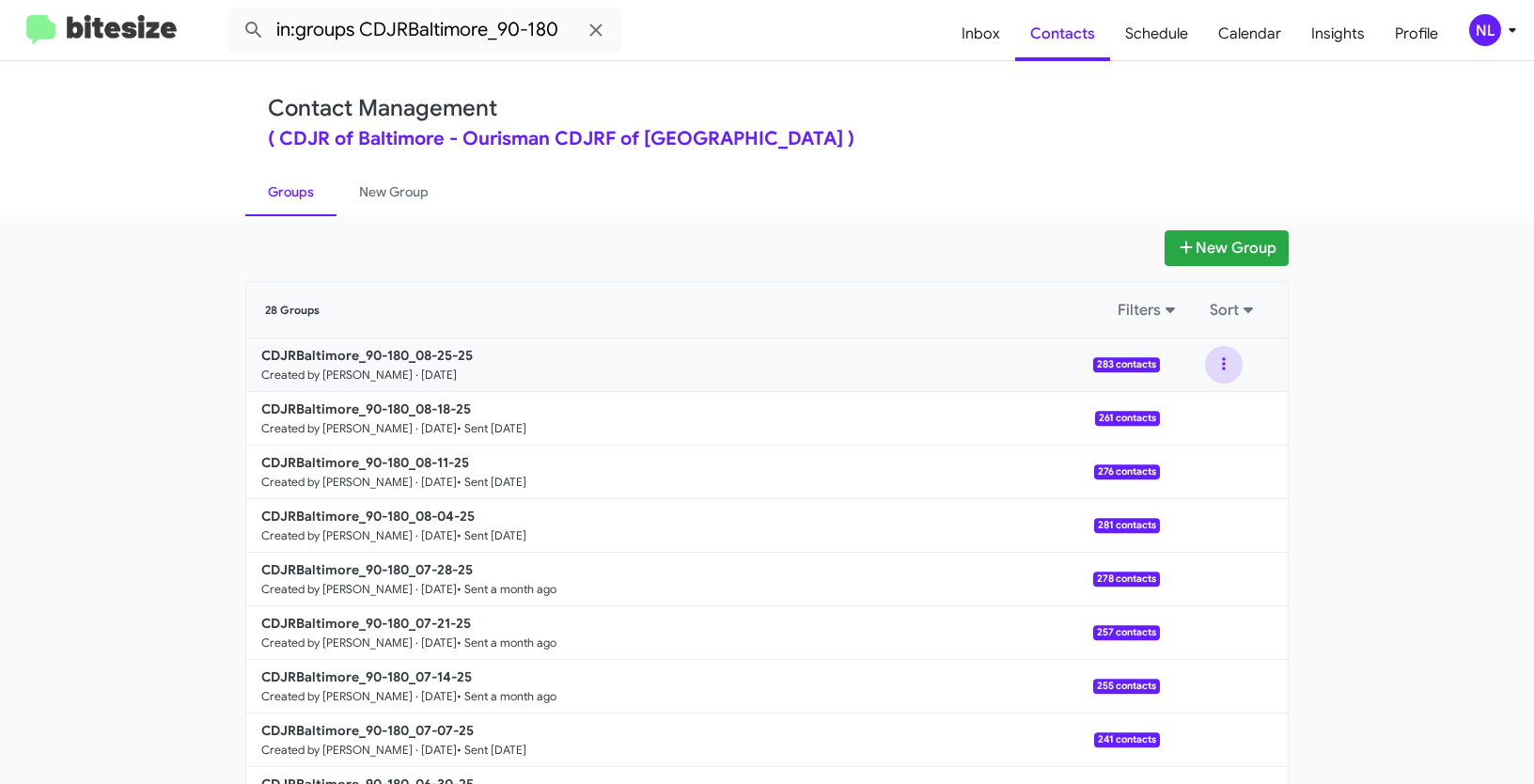
click at [1219, 364] on button at bounding box center [1224, 365] width 38 height 38
click at [1179, 416] on button "View contacts" at bounding box center [1168, 416] width 151 height 45
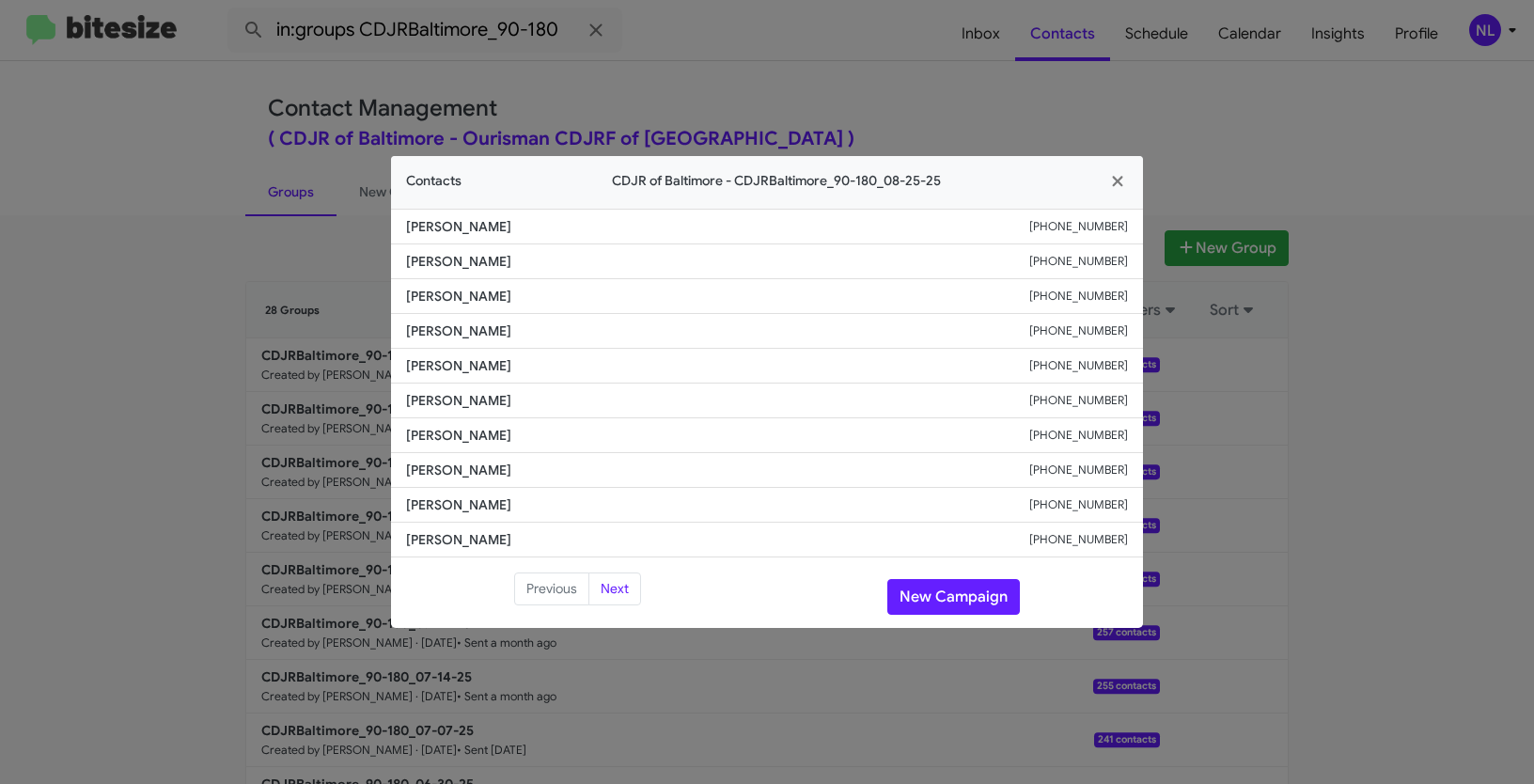
drag, startPoint x: 404, startPoint y: 229, endPoint x: 558, endPoint y: 225, distance: 154.1
click at [558, 225] on li "Marc Okolowicz +13052156818" at bounding box center [767, 226] width 752 height 36
copy span "Marc Okolowicz"
click at [956, 590] on button "New Campaign" at bounding box center [953, 596] width 133 height 36
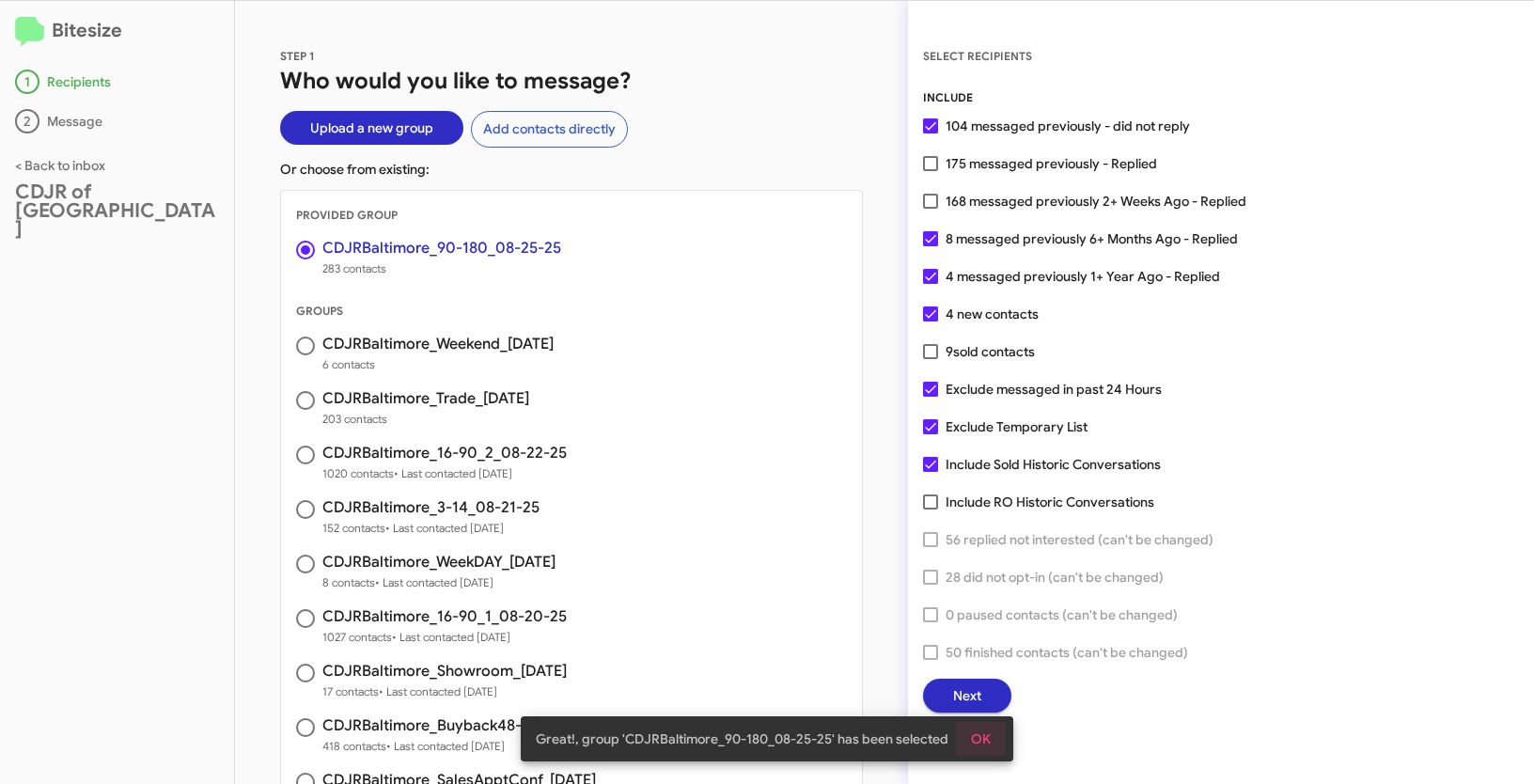
click at [978, 738] on span "OK" at bounding box center [981, 739] width 20 height 34
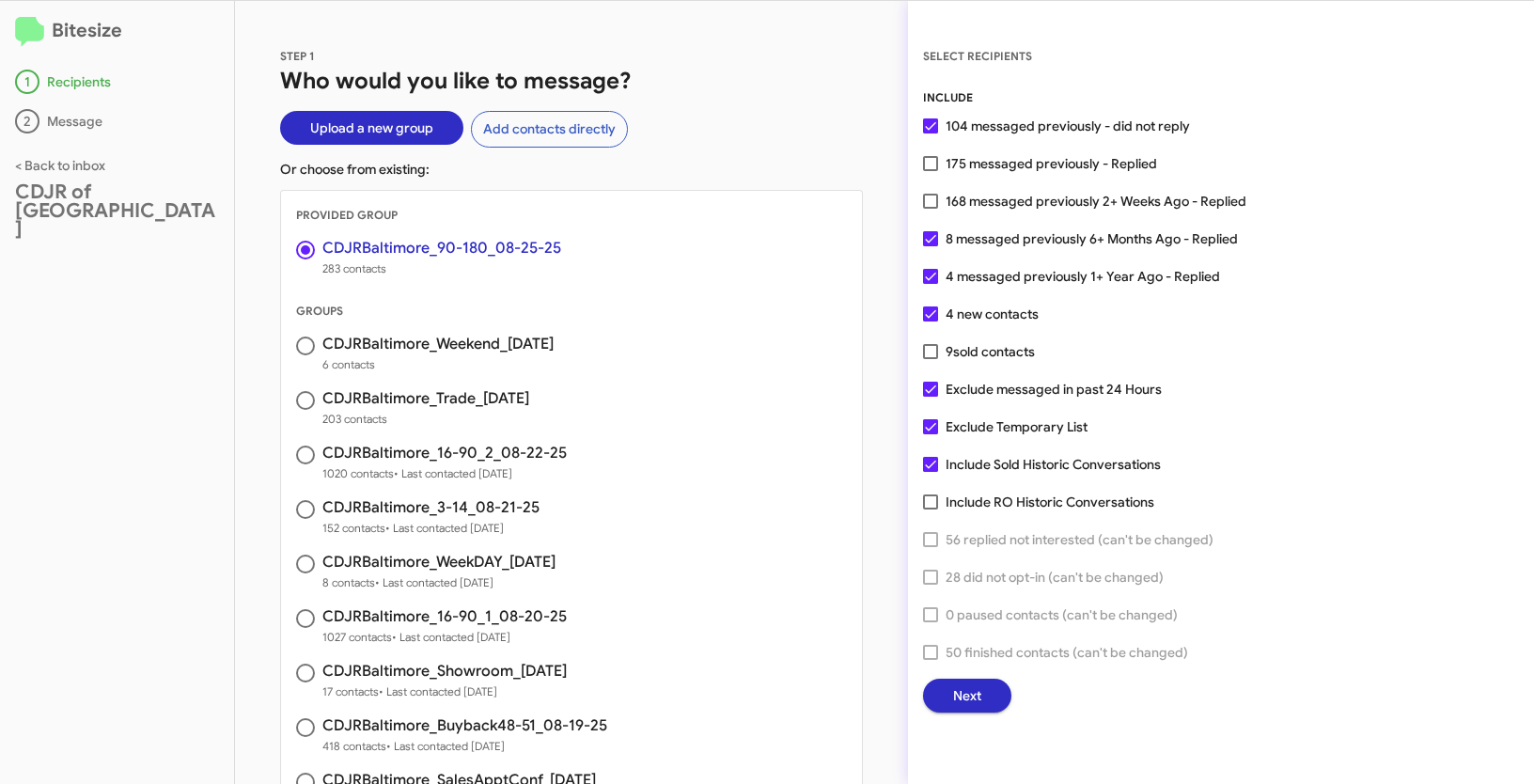
click at [925, 433] on span at bounding box center [931, 427] width 15 height 15
click at [930, 434] on input "Exclude Temporary List" at bounding box center [930, 434] width 1 height 1
checkbox input "false"
click at [960, 694] on span "Next" at bounding box center [967, 695] width 28 height 34
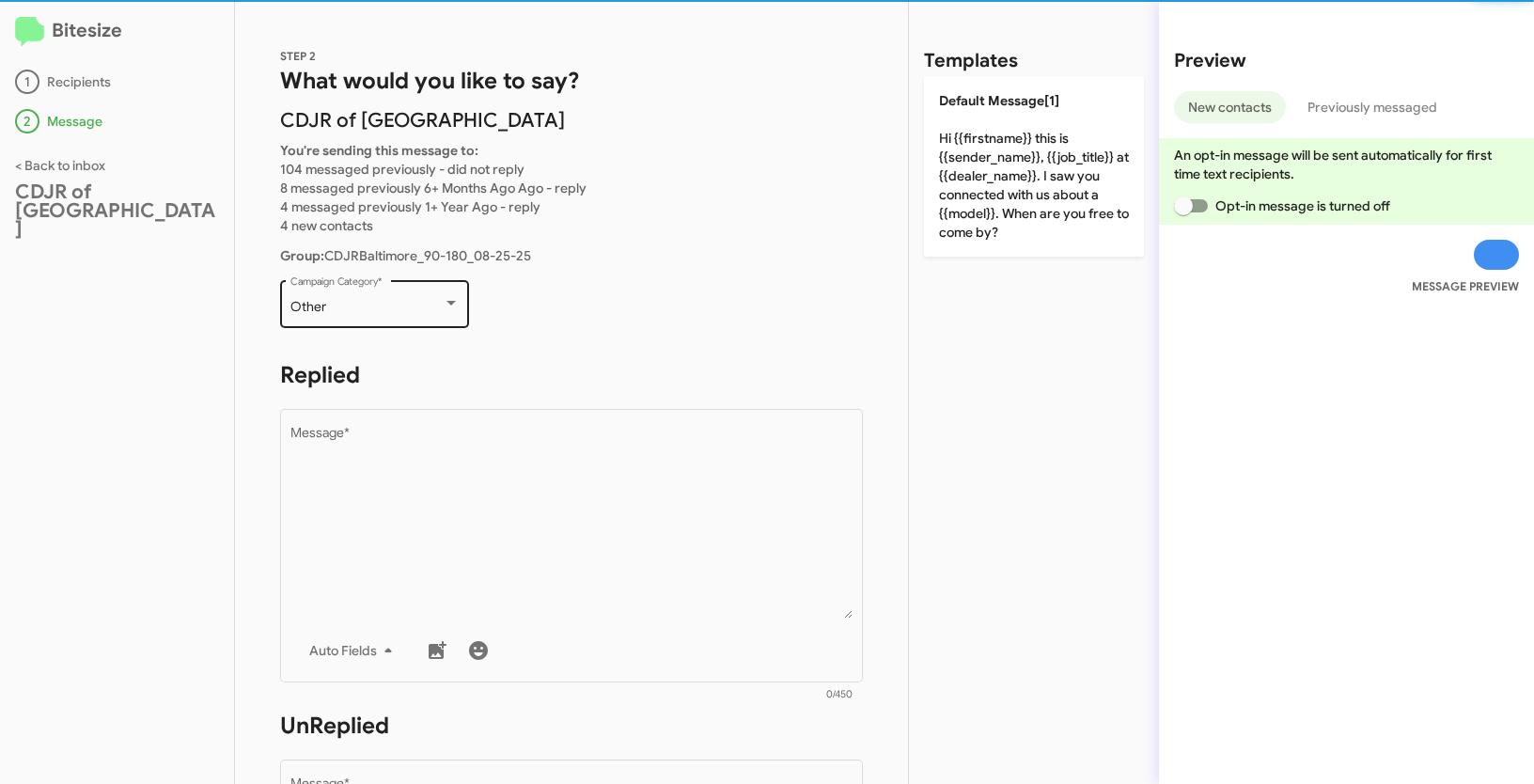
click at [424, 295] on div "Other Campaign Category *" at bounding box center [374, 302] width 169 height 52
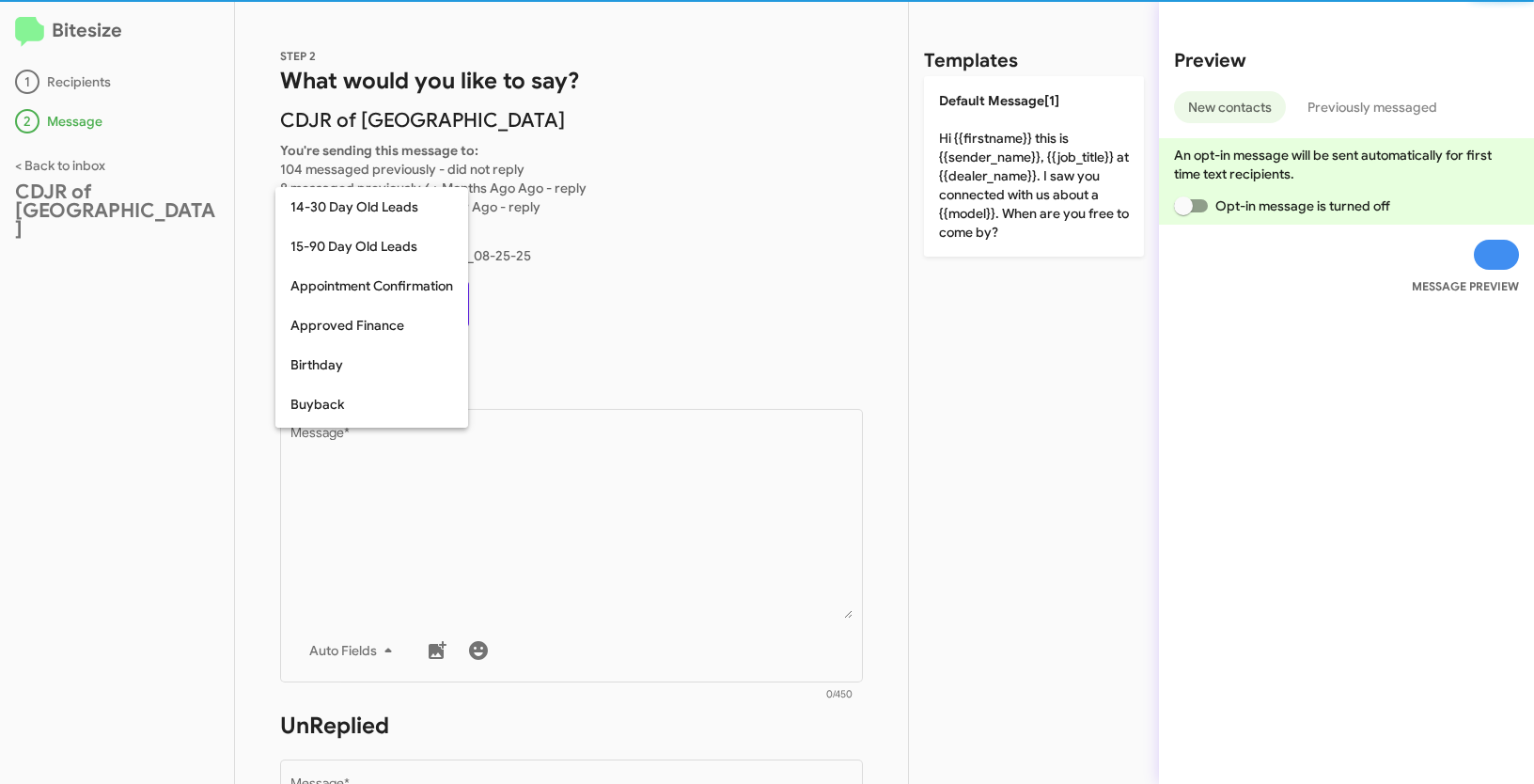
scroll to position [413, 0]
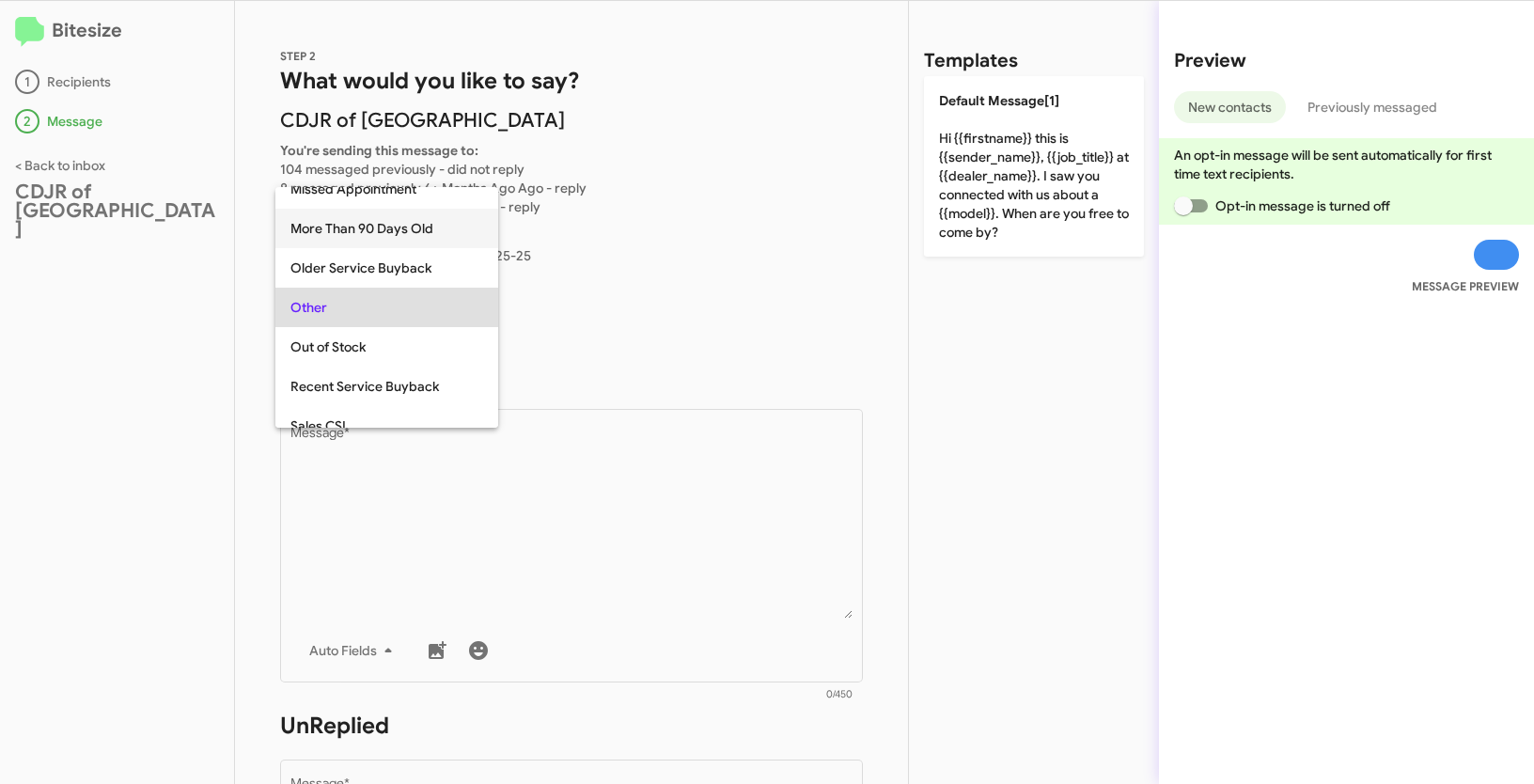
click at [366, 227] on span "More Than 90 Days Old" at bounding box center [387, 228] width 192 height 40
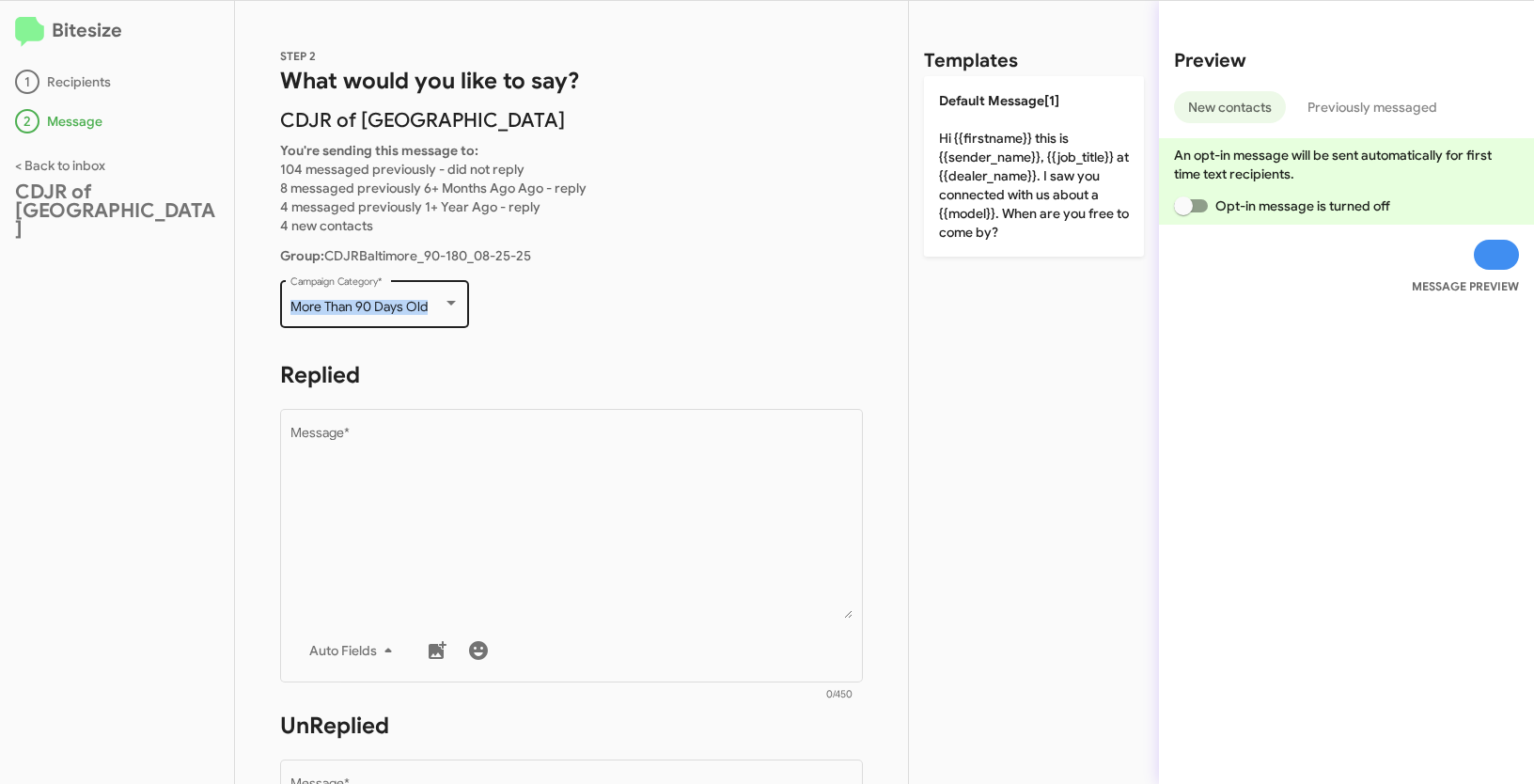
drag, startPoint x: 287, startPoint y: 306, endPoint x: 435, endPoint y: 313, distance: 148.2
click at [435, 313] on div "More Than 90 Days Old Campaign Category *" at bounding box center [374, 302] width 189 height 52
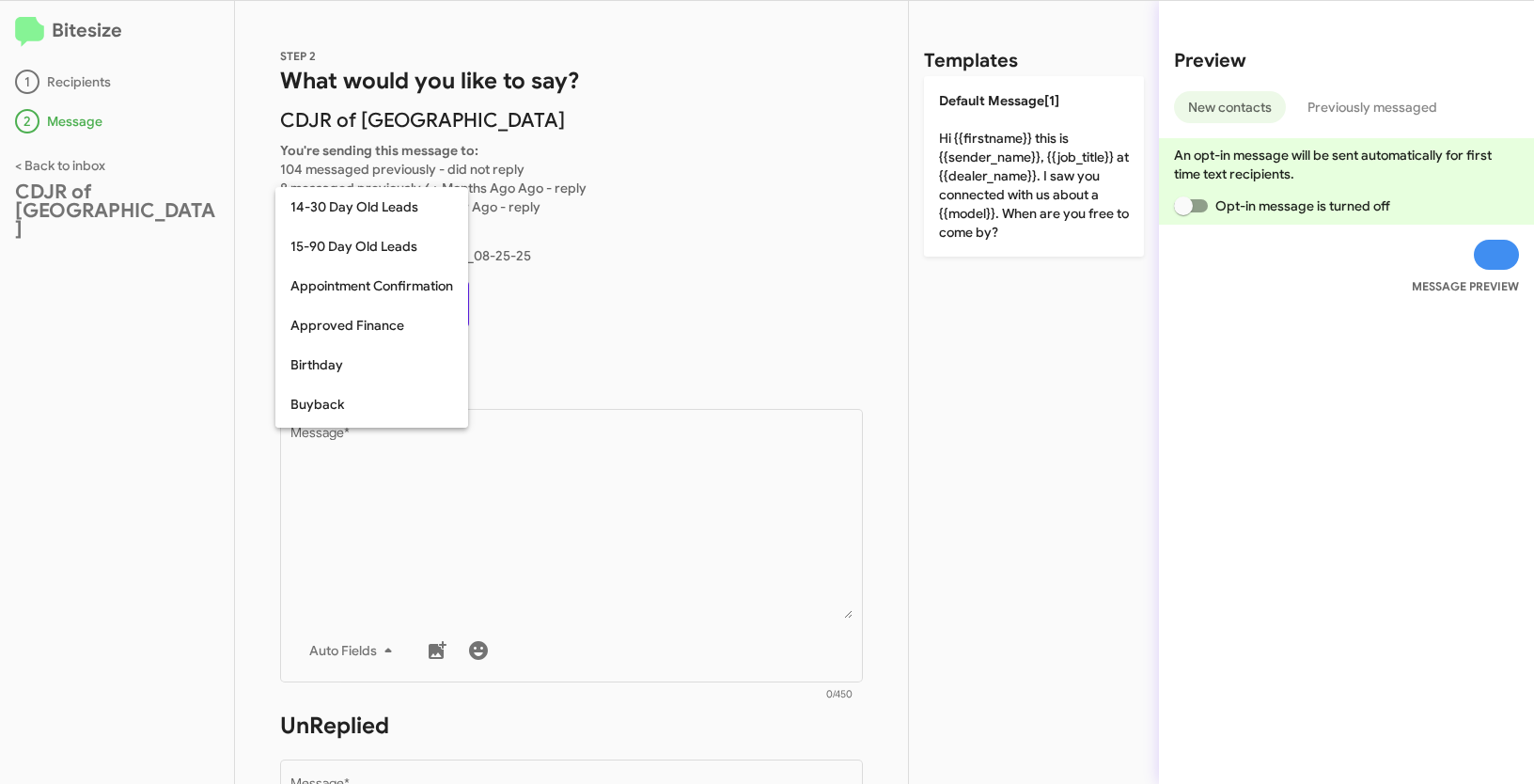
scroll to position [334, 0]
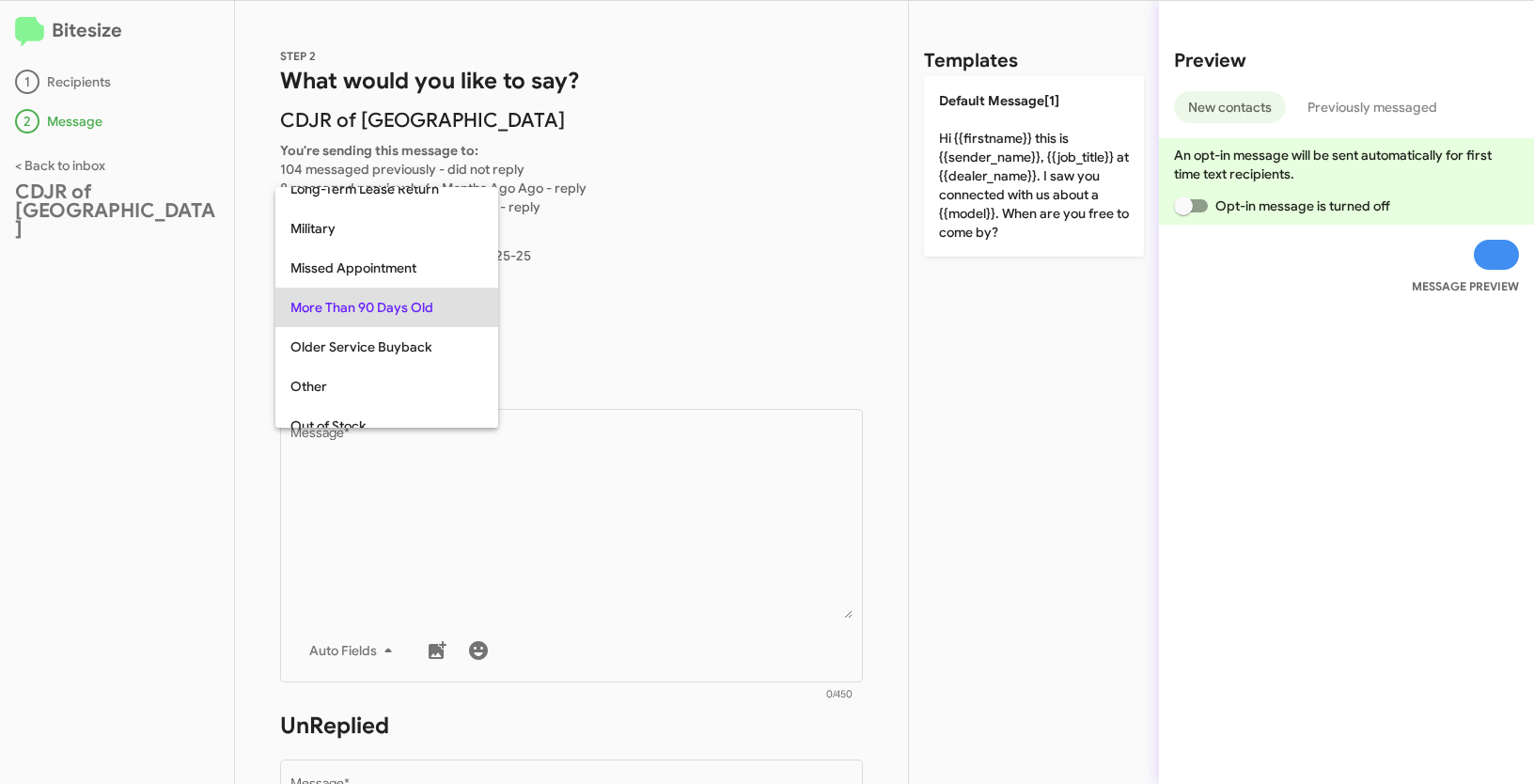
copy span "More Than 90 Days Old"
click at [608, 477] on div at bounding box center [767, 392] width 1534 height 784
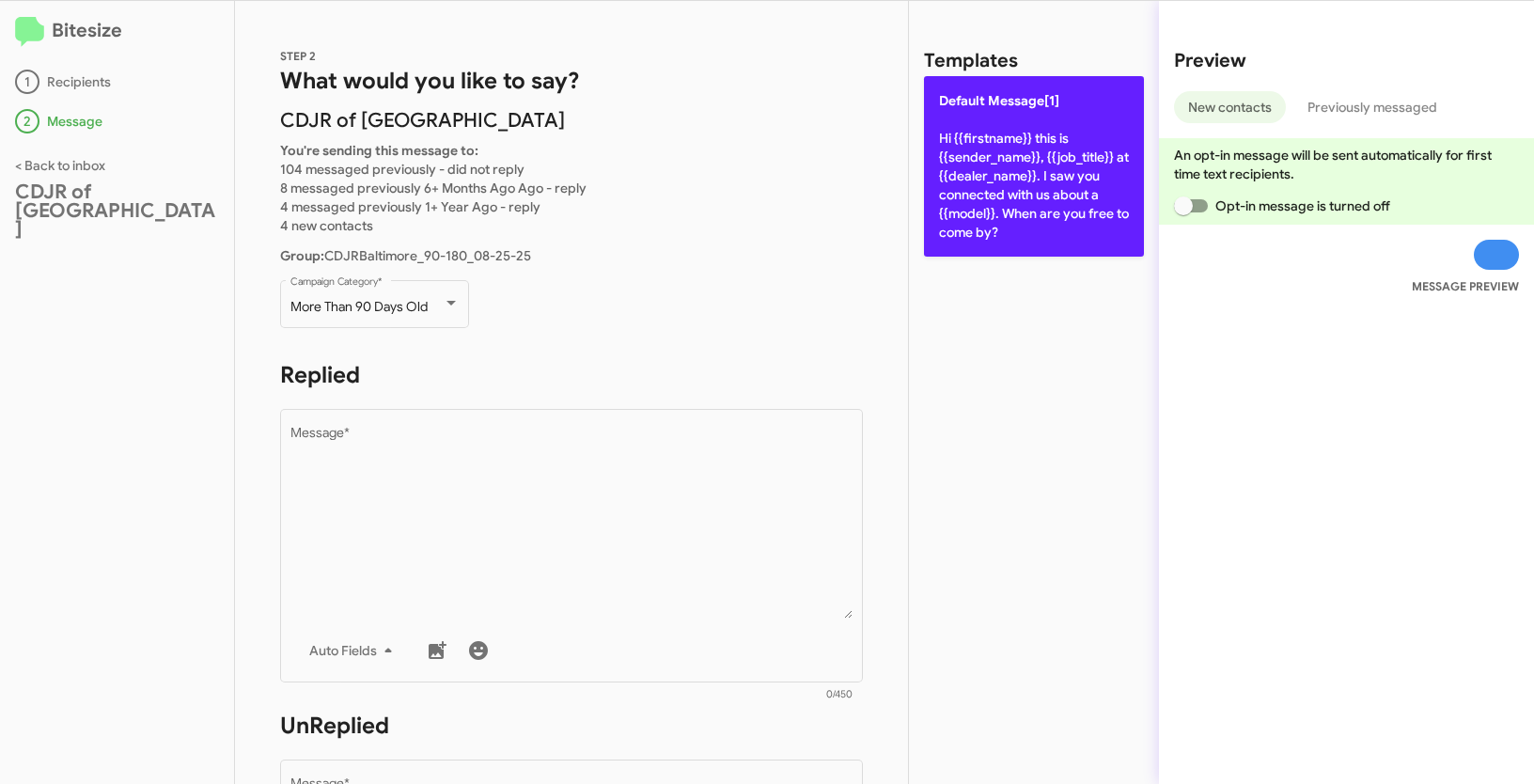
click at [1043, 190] on p "Default Message[1] Hi {{firstname}} this is {{sender_name}}, {{job_title}} at {…" at bounding box center [1033, 166] width 220 height 180
type textarea "Hi {{firstname}} this is {{sender_name}}, {{job_title}} at {{dealer_name}}. I s…"
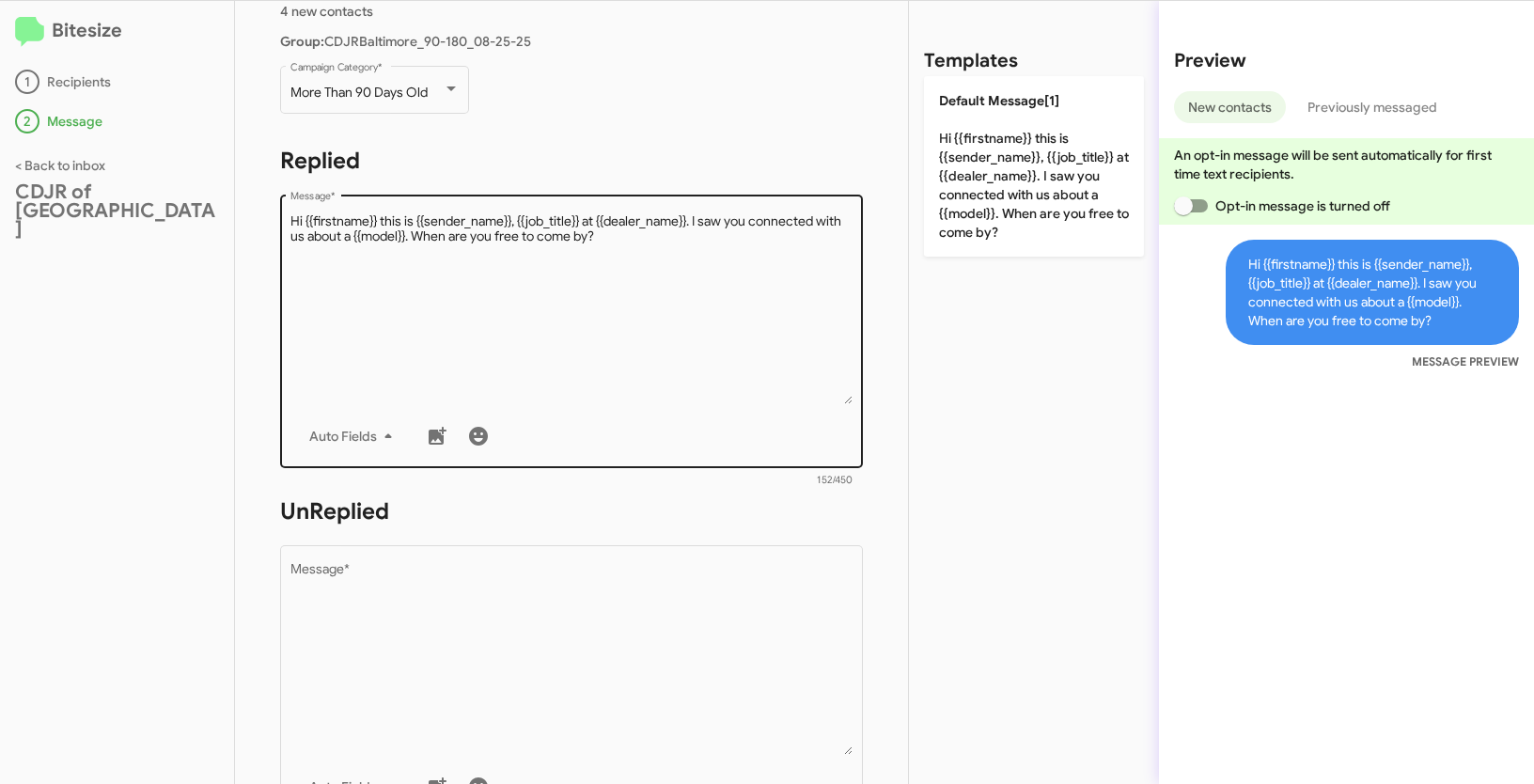
scroll to position [317, 0]
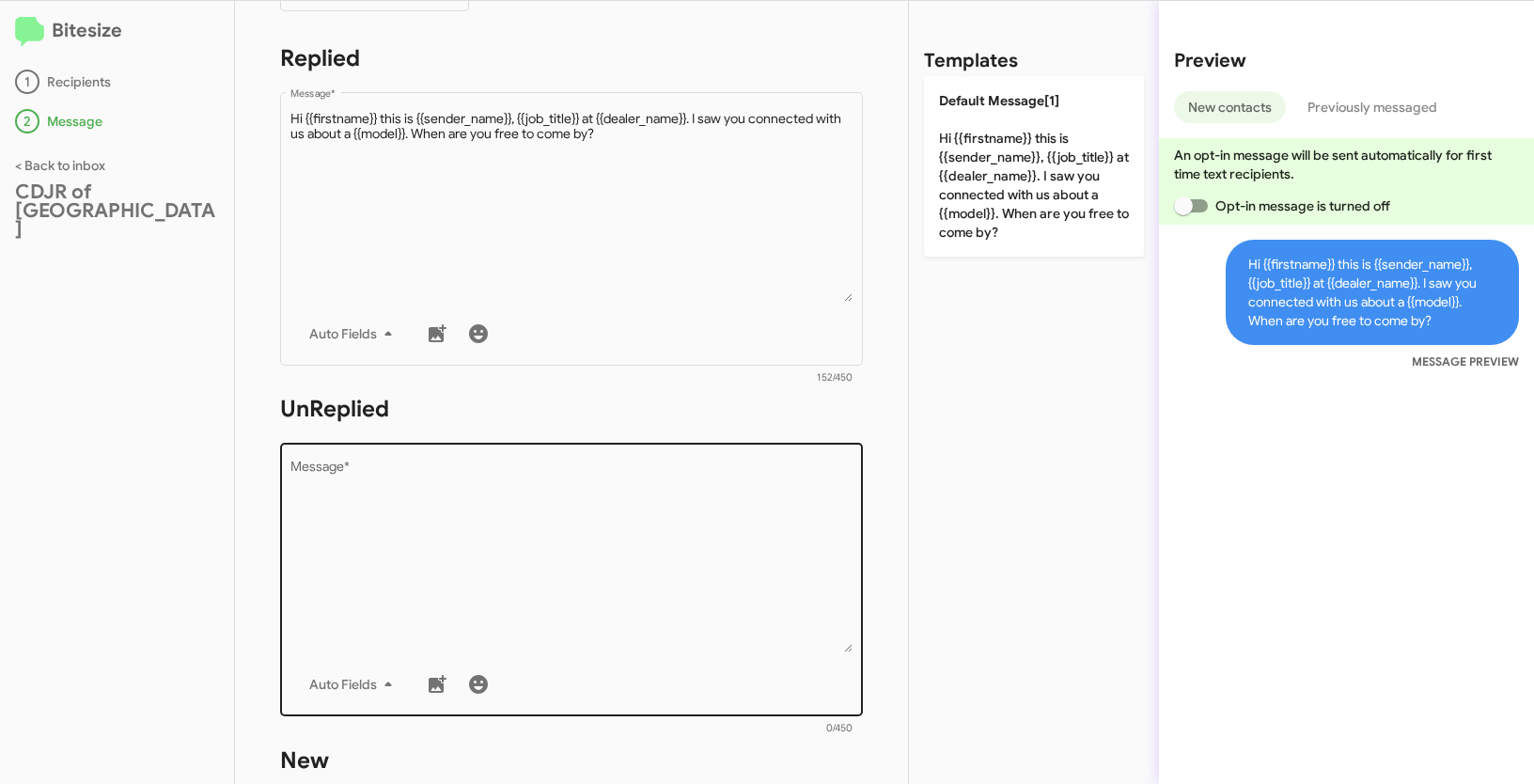
click at [653, 516] on textarea "Message *" at bounding box center [571, 556] width 563 height 191
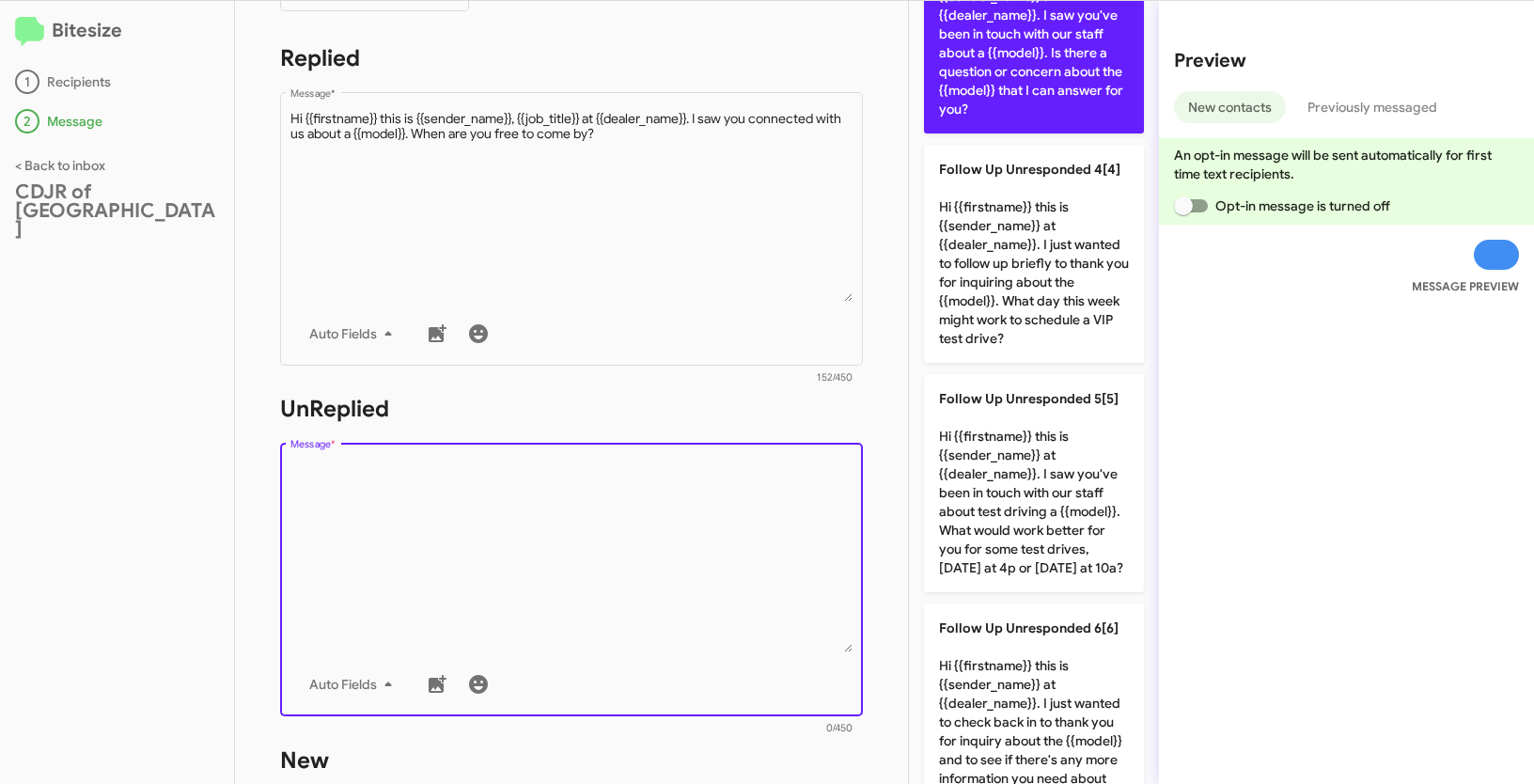
scroll to position [908, 0]
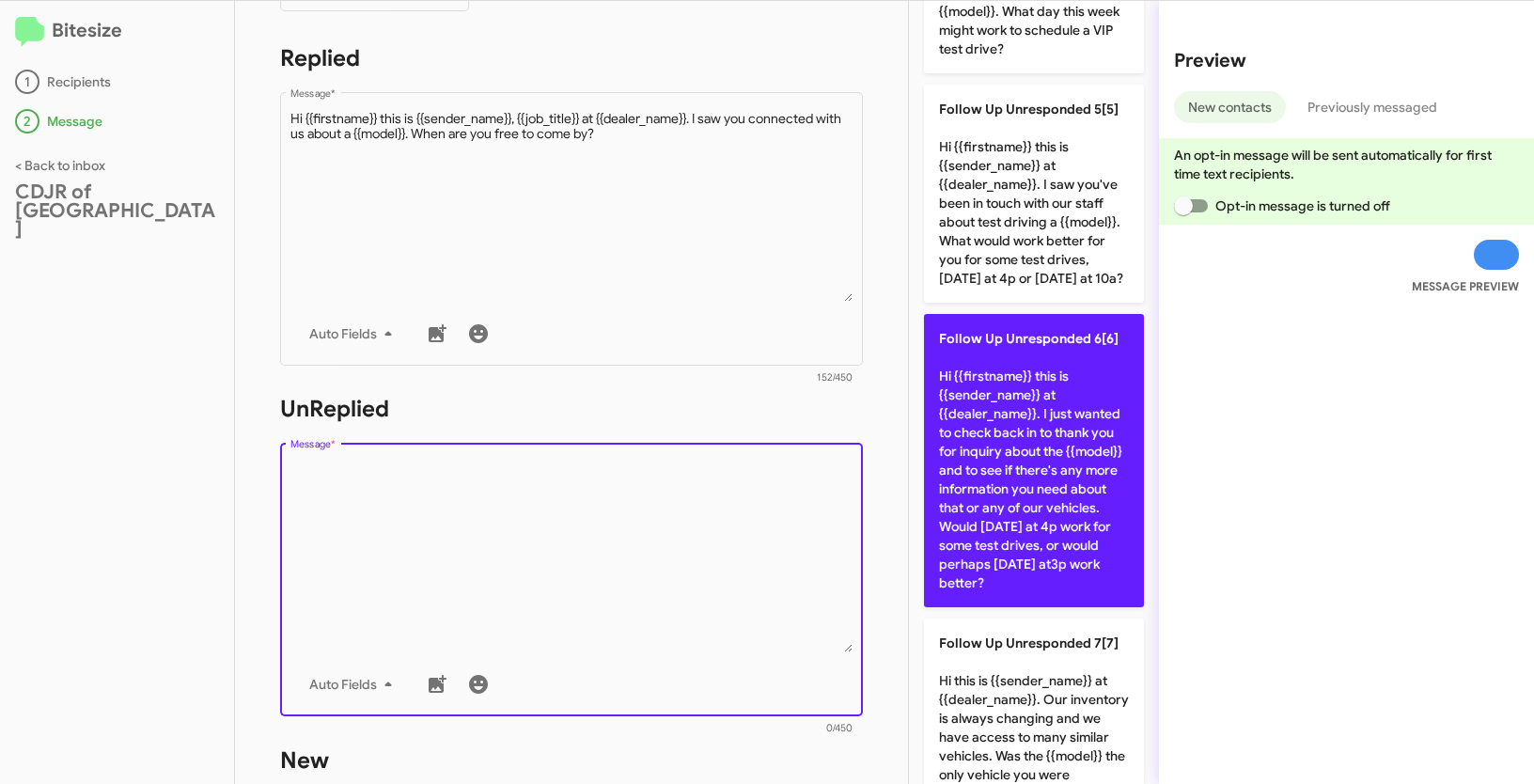
click at [1042, 593] on p "Follow Up Unresponded 6[6] Hi {{firstname}} this is {{sender_name}} at {{dealer…" at bounding box center [1033, 460] width 220 height 293
type textarea "Hi {{firstname}} this is {{sender_name}} at {{dealer_name}}. I just wanted to c…"
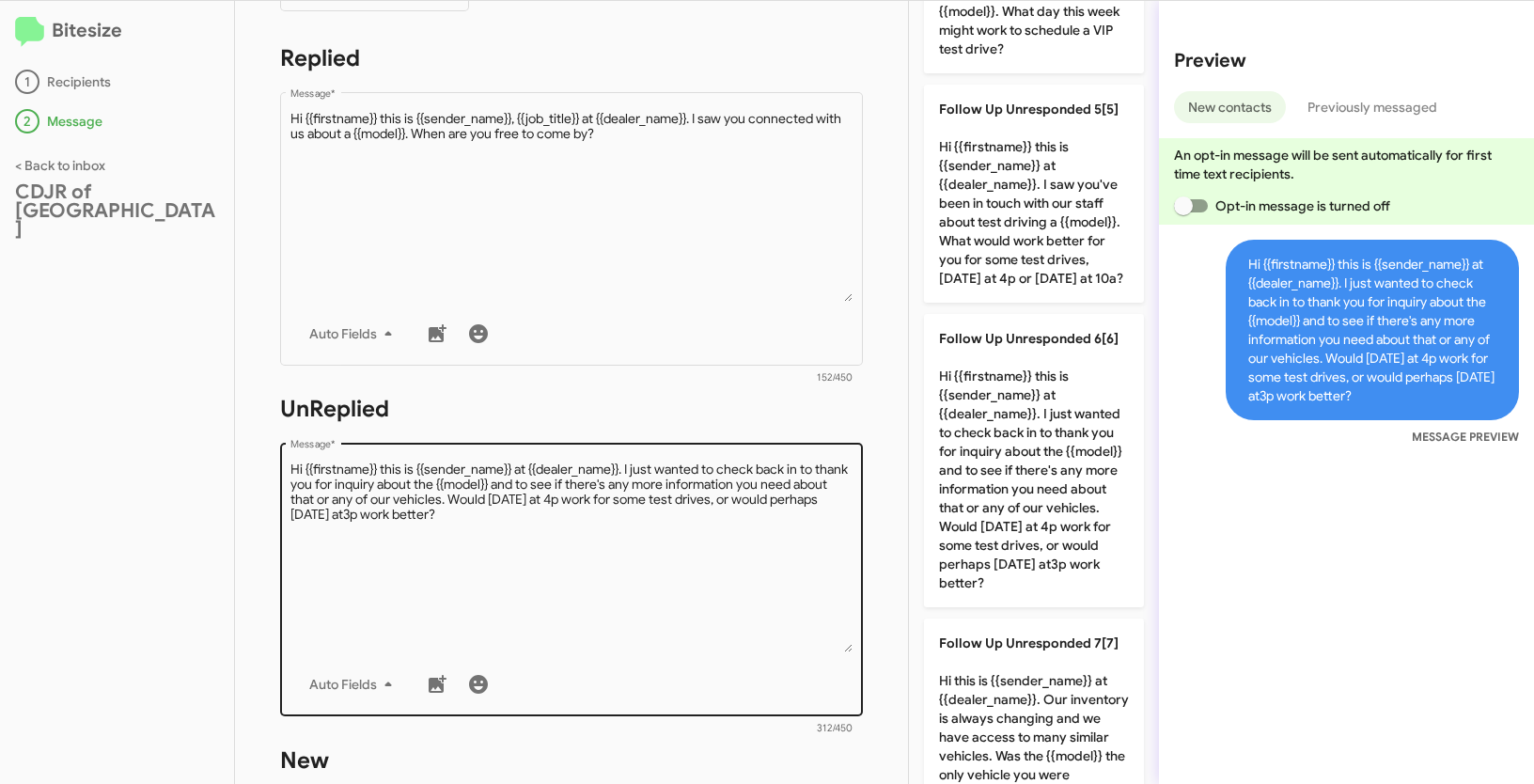
scroll to position [629, 0]
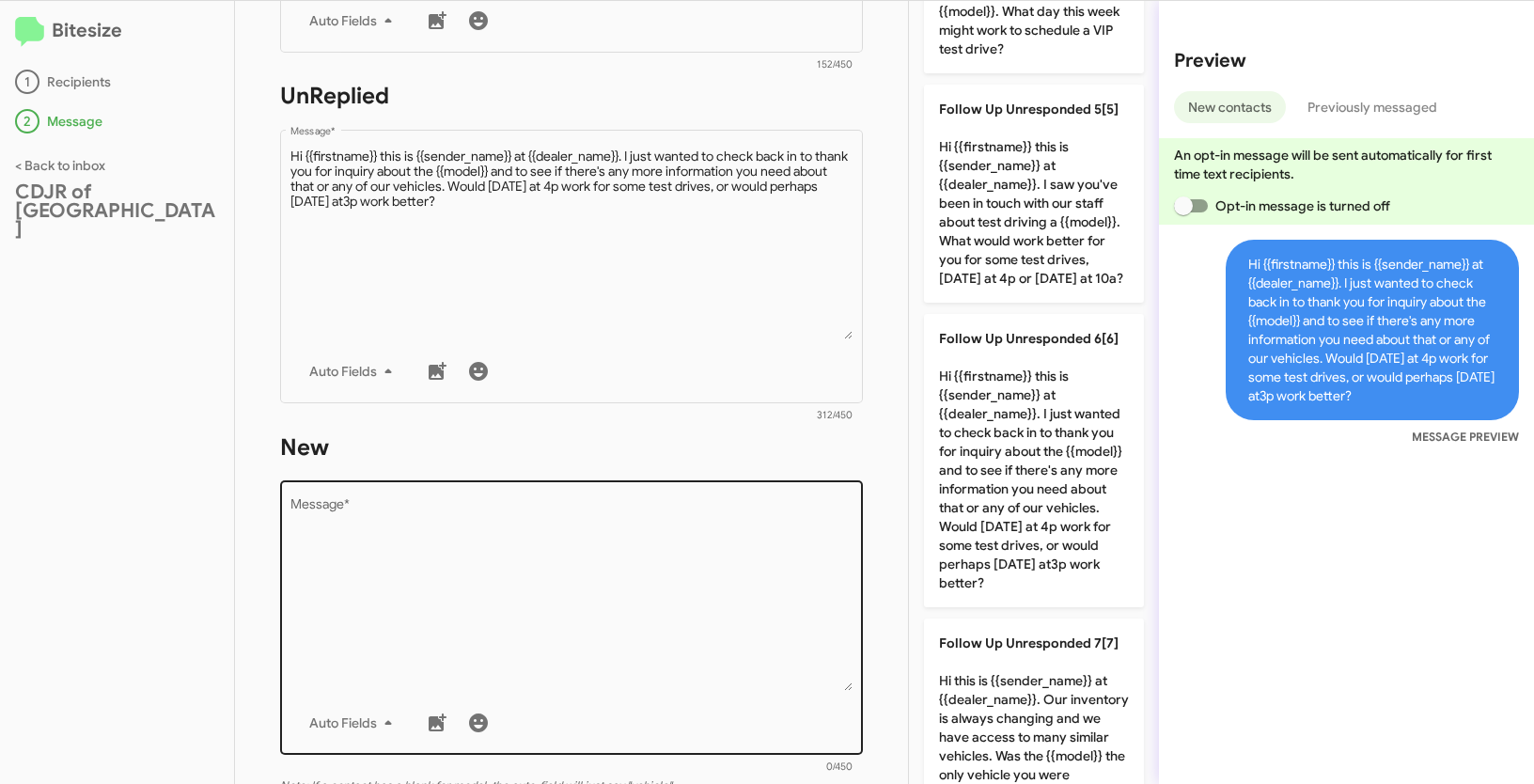
click at [646, 570] on textarea "Message *" at bounding box center [571, 594] width 563 height 191
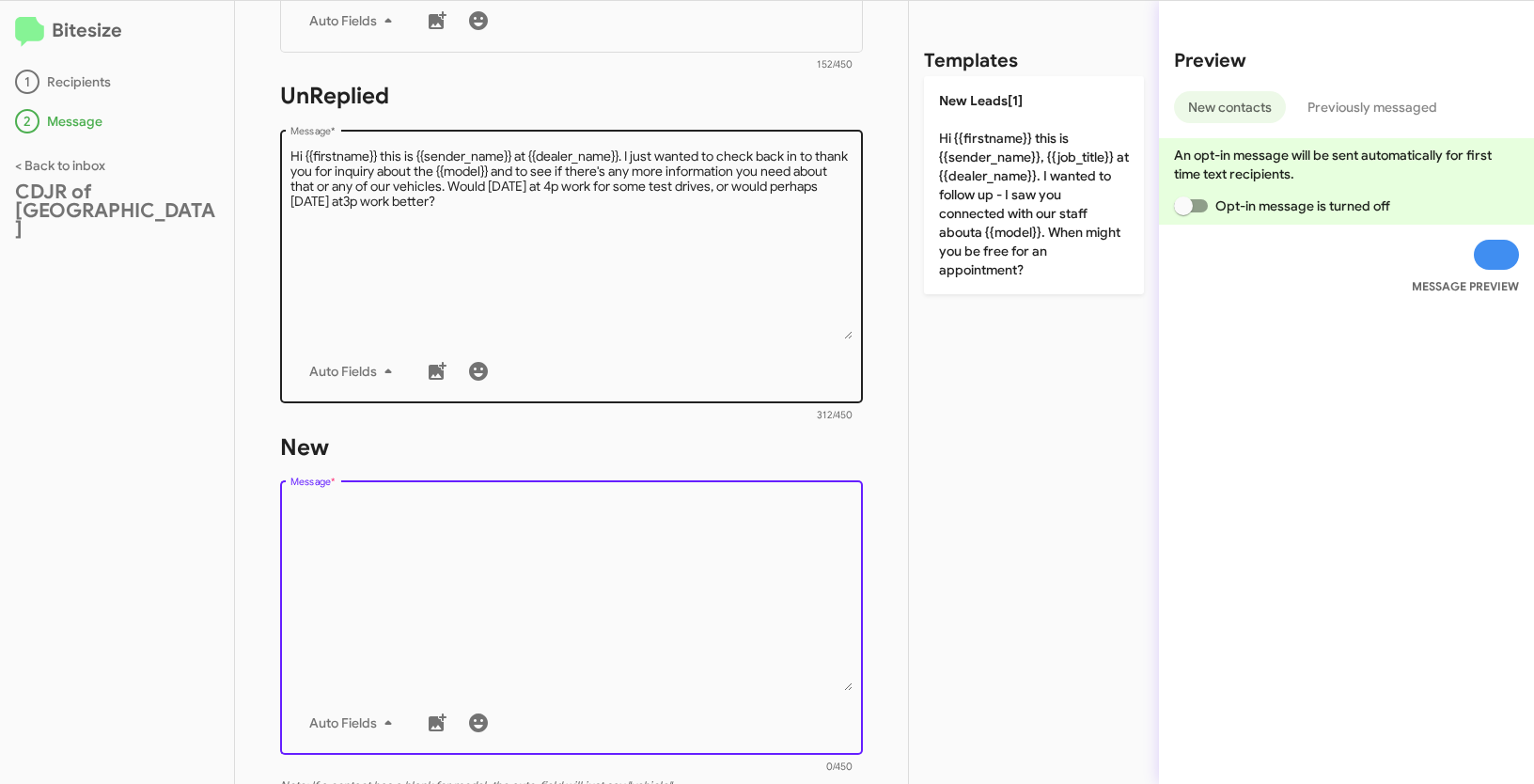
scroll to position [0, 0]
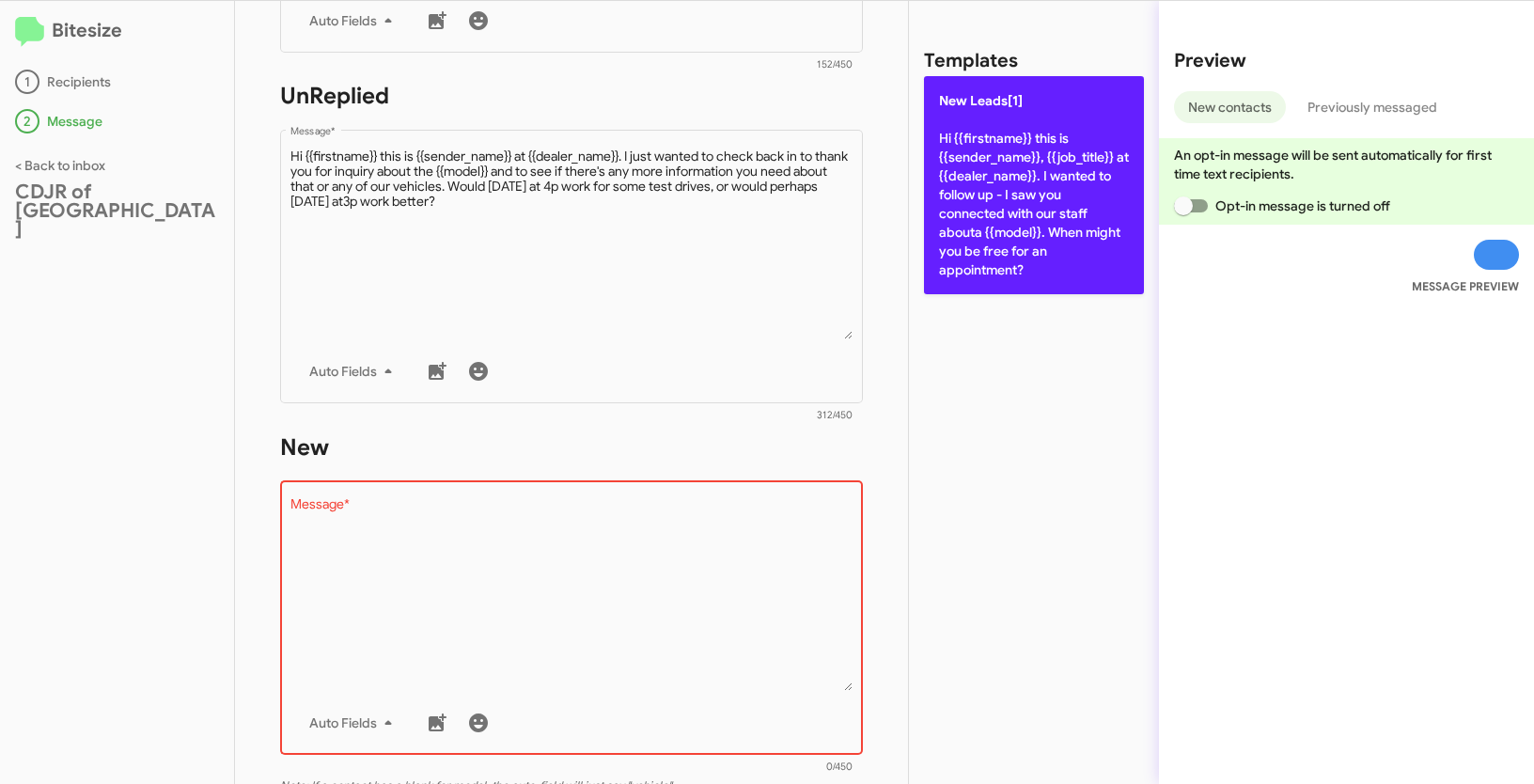
click at [1029, 158] on p "New Leads[1] Hi {{firstname}} this is {{sender_name}}, {{job_title}} at {{deale…" at bounding box center [1033, 185] width 220 height 218
type textarea "Hi {{firstname}} this is {{sender_name}}, {{job_title}} at {{dealer_name}}. I w…"
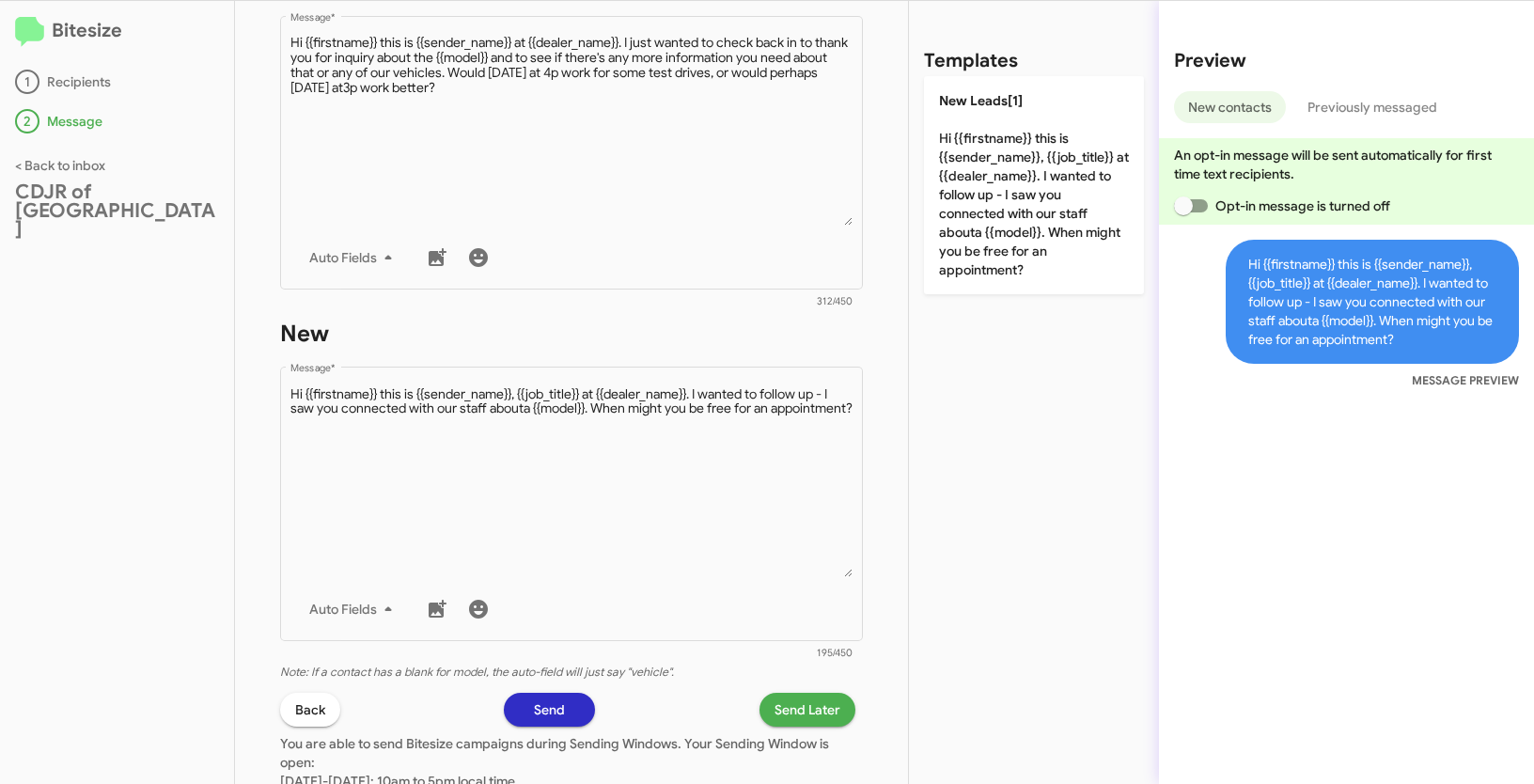
scroll to position [917, 0]
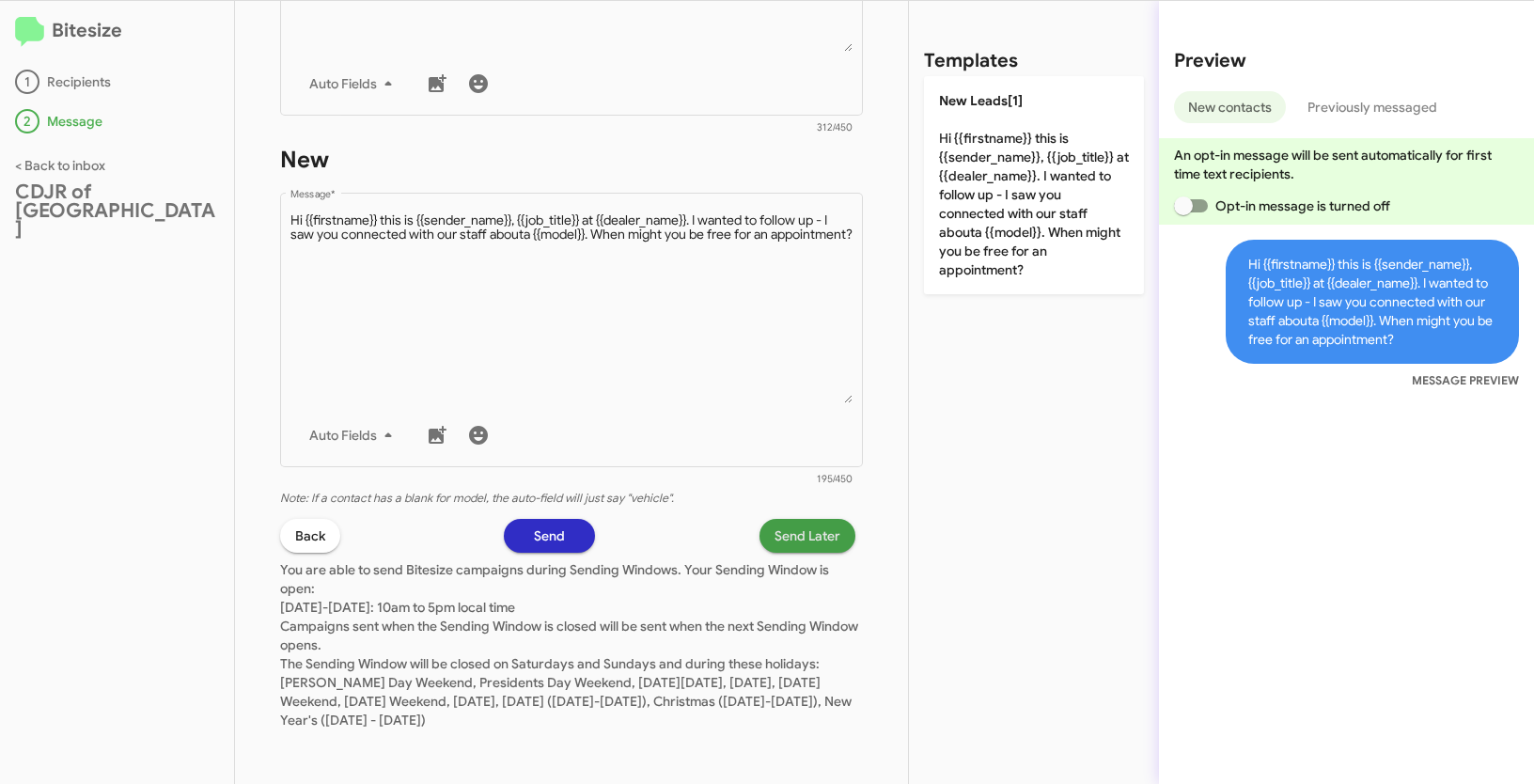
click at [787, 529] on span "Send Later" at bounding box center [808, 535] width 66 height 34
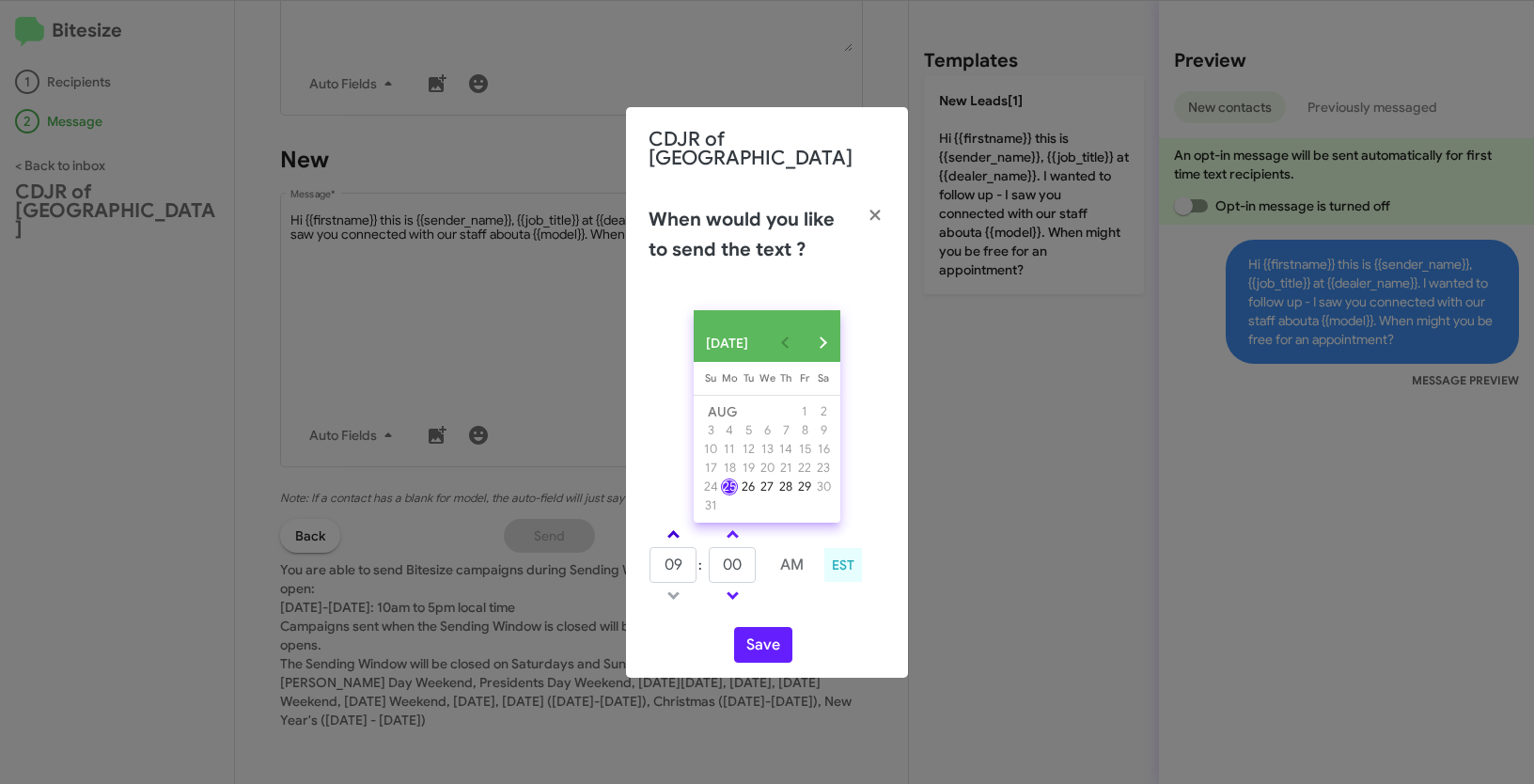
click at [673, 529] on link at bounding box center [673, 533] width 33 height 22
type input "10"
drag, startPoint x: 744, startPoint y: 564, endPoint x: 694, endPoint y: 550, distance: 51.9
click at [694, 550] on tr "10 : 00 AM" at bounding box center [733, 564] width 168 height 38
type input "55"
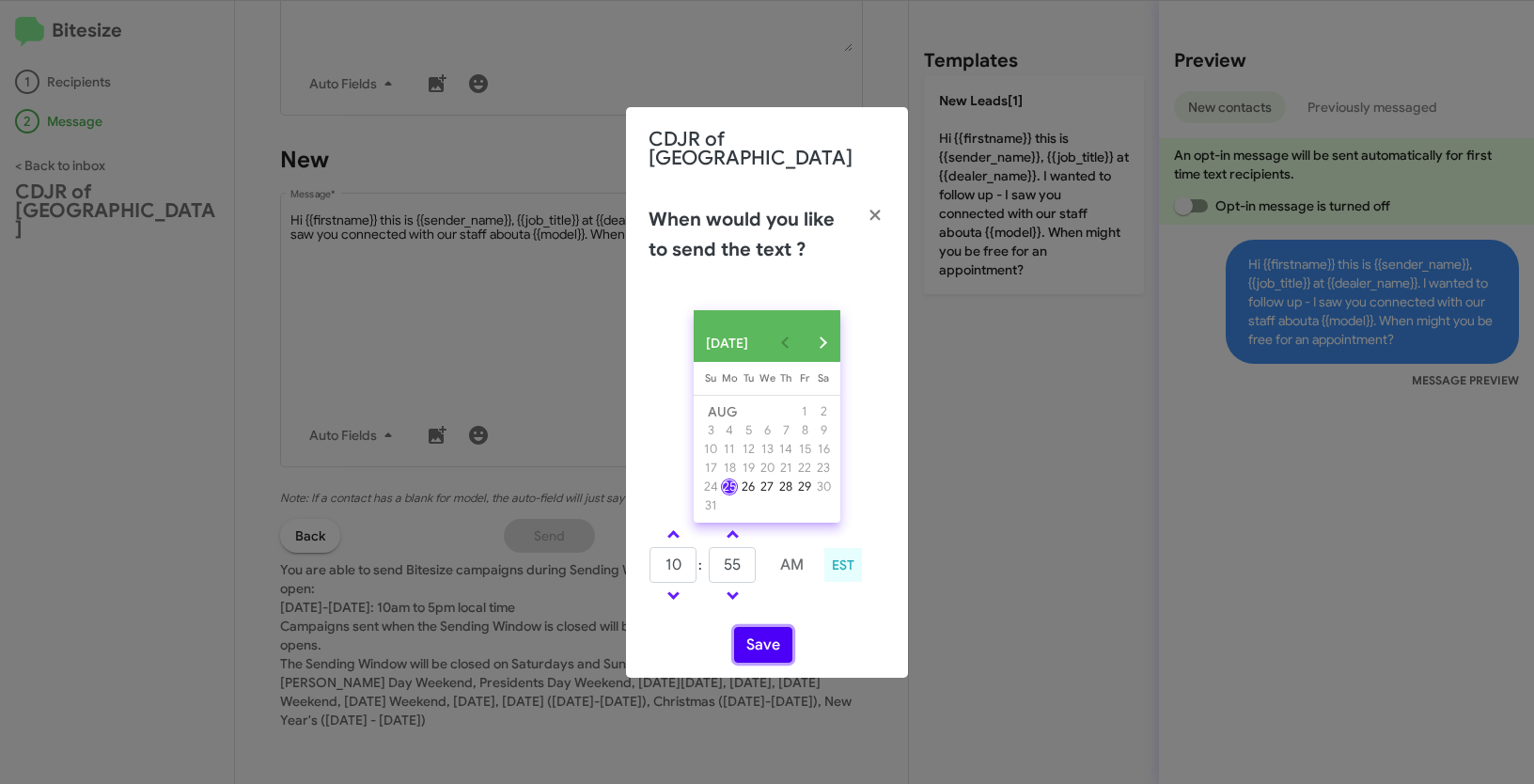
click at [758, 642] on button "Save" at bounding box center [764, 645] width 58 height 36
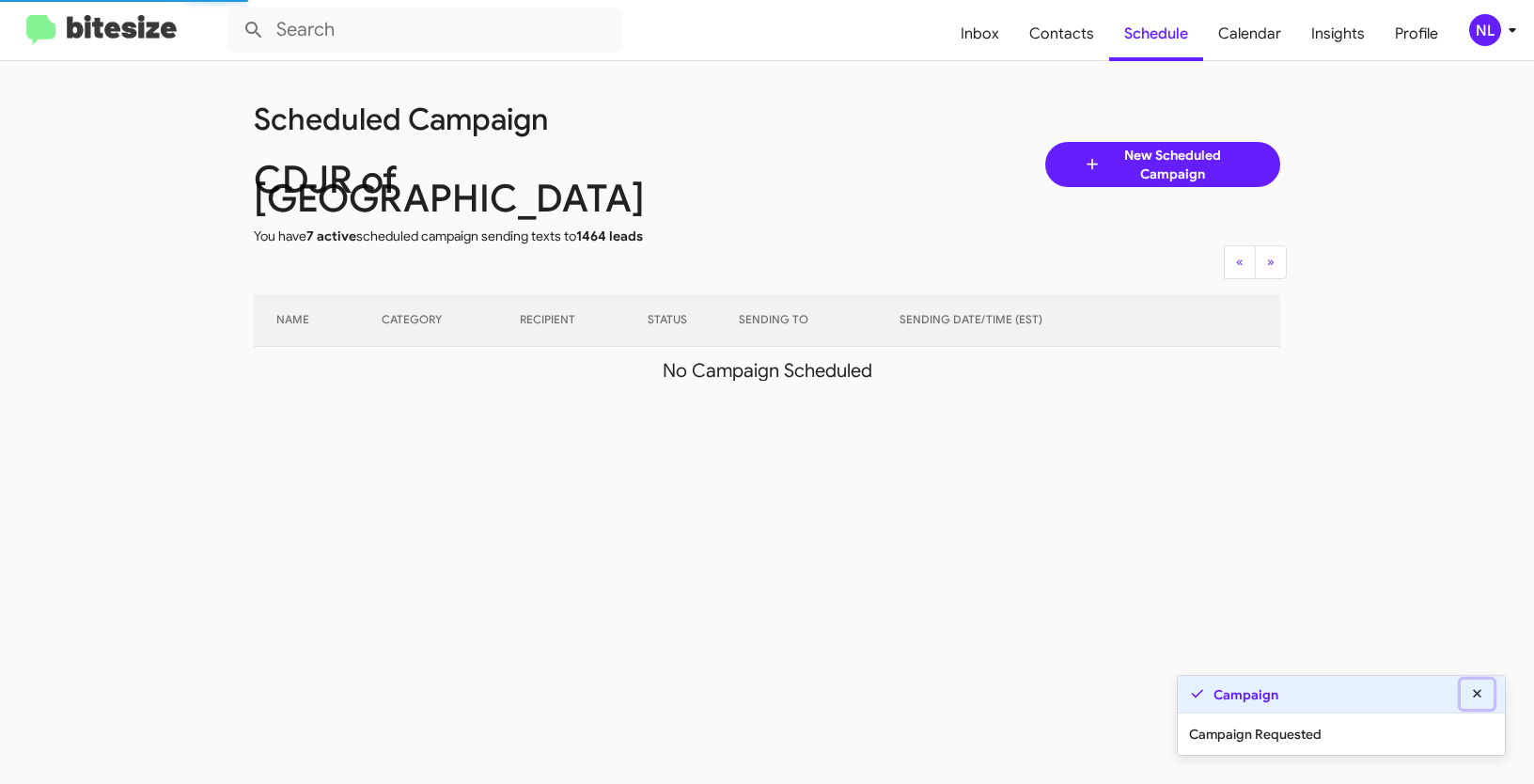
click at [1478, 686] on fa-icon at bounding box center [1477, 694] width 17 height 17
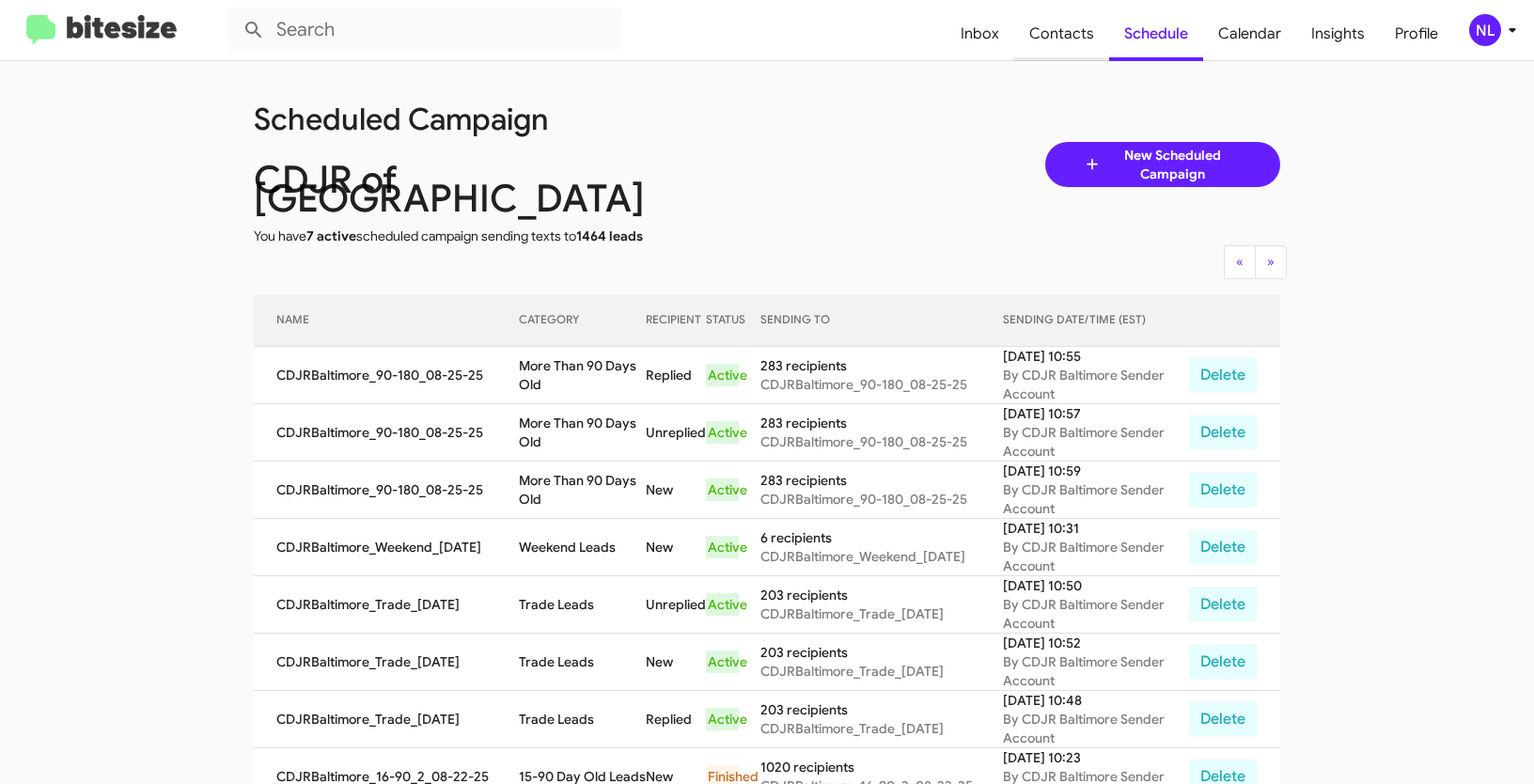
click at [1055, 36] on span "Contacts" at bounding box center [1062, 34] width 95 height 55
type input "in:groups"
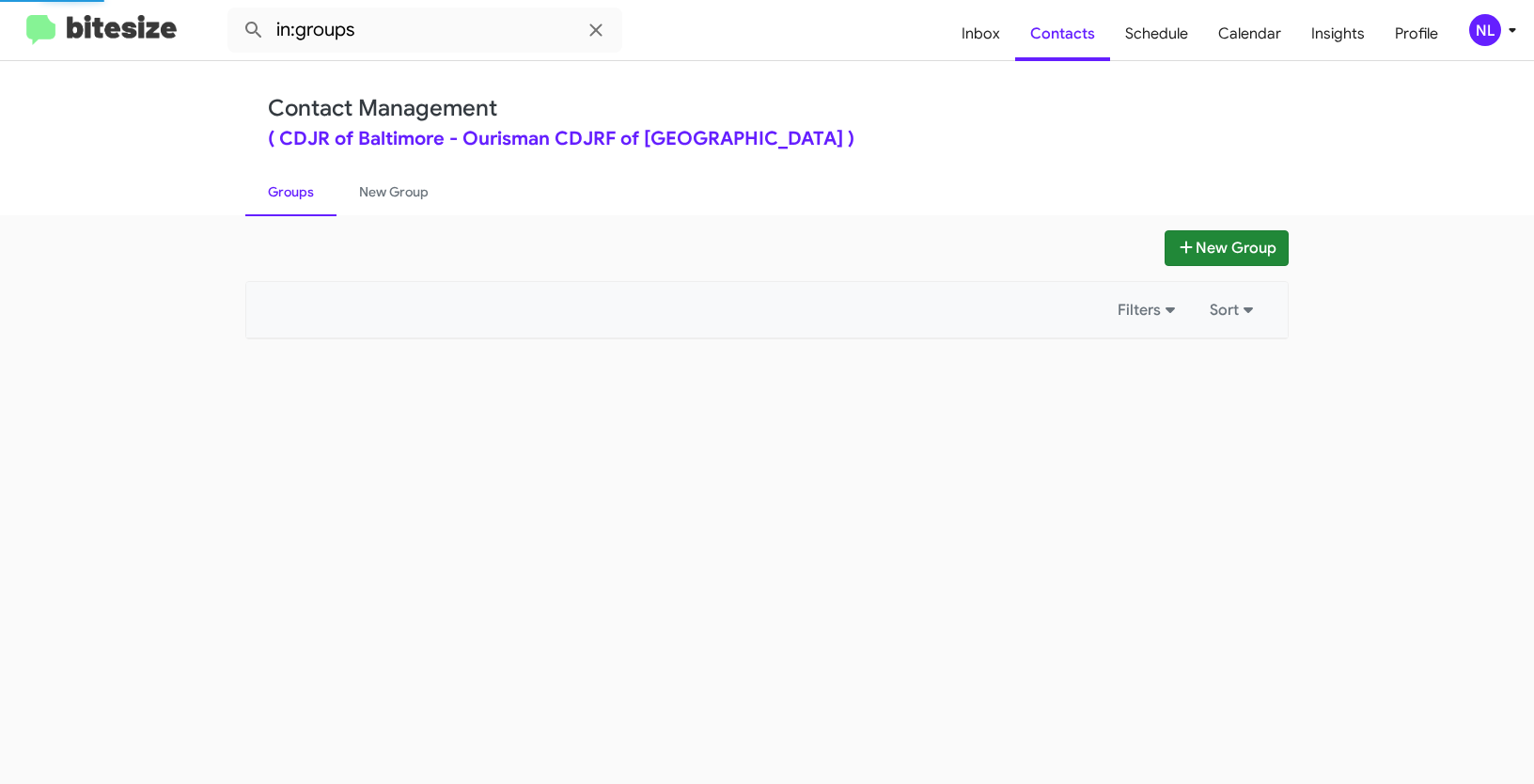
click at [1224, 241] on button "New Group" at bounding box center [1227, 248] width 124 height 36
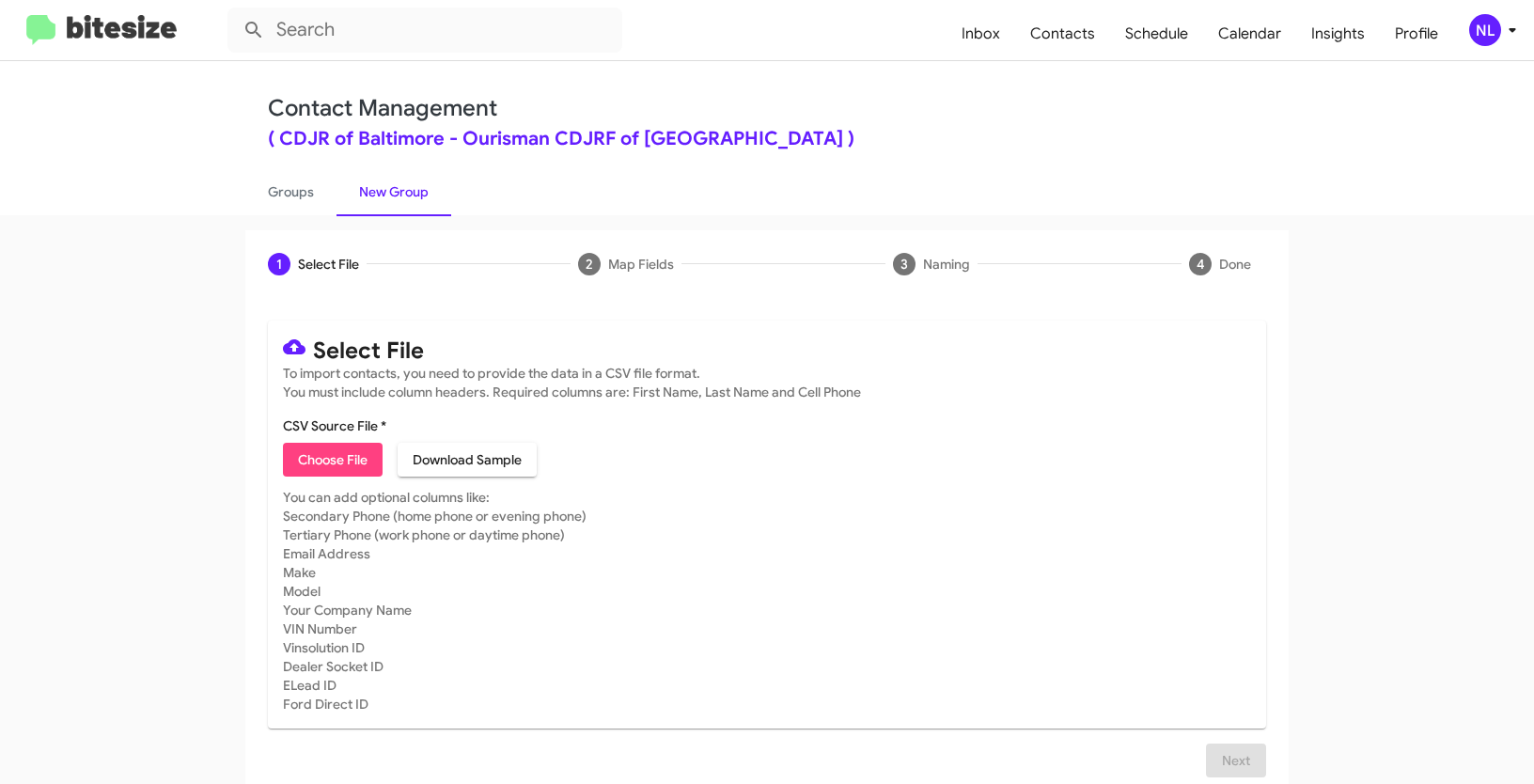
click at [336, 472] on span "Choose File" at bounding box center [333, 460] width 70 height 34
type input "CDJRBaltimore_SalesApptConf_08-25-25"
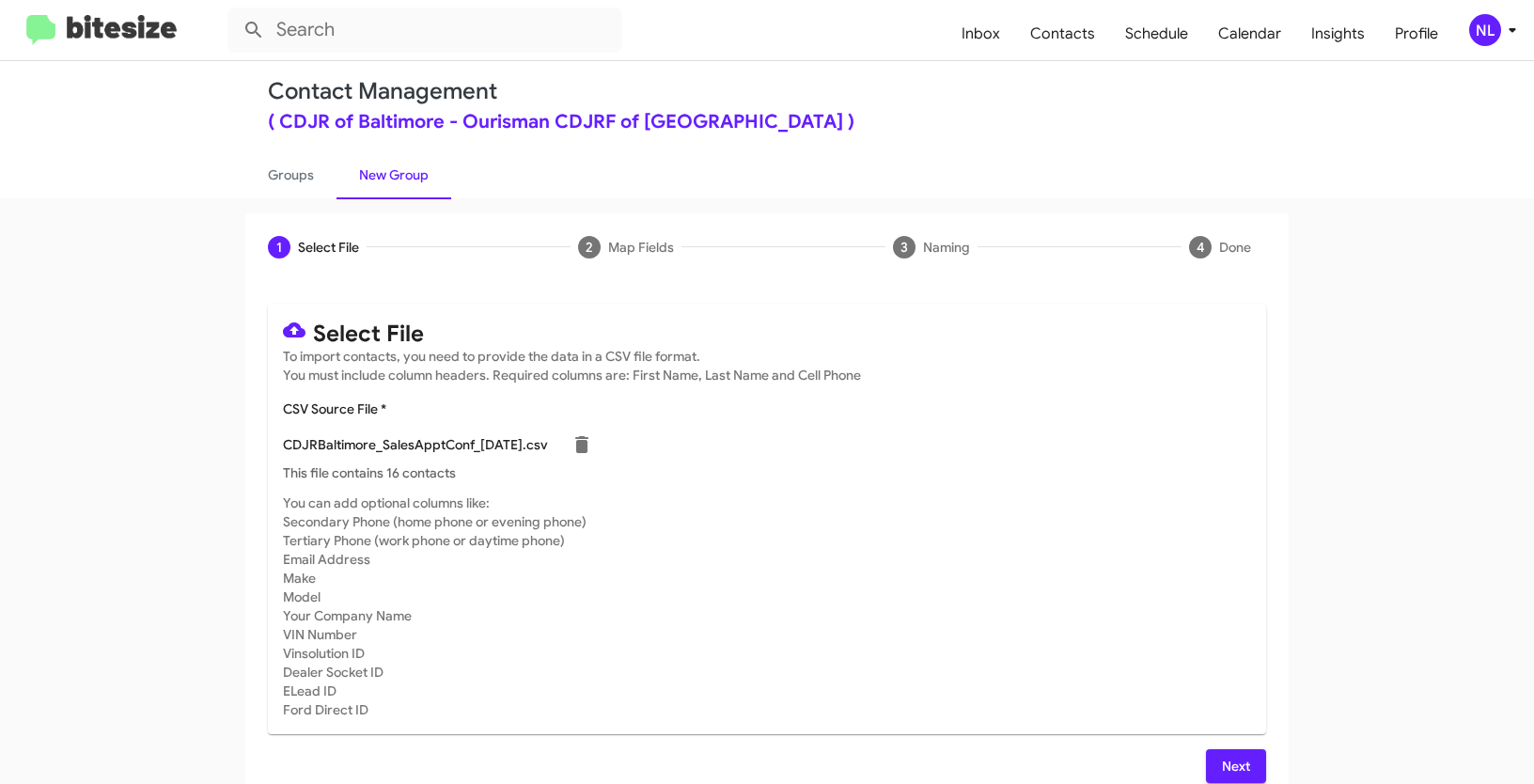
scroll to position [38, 0]
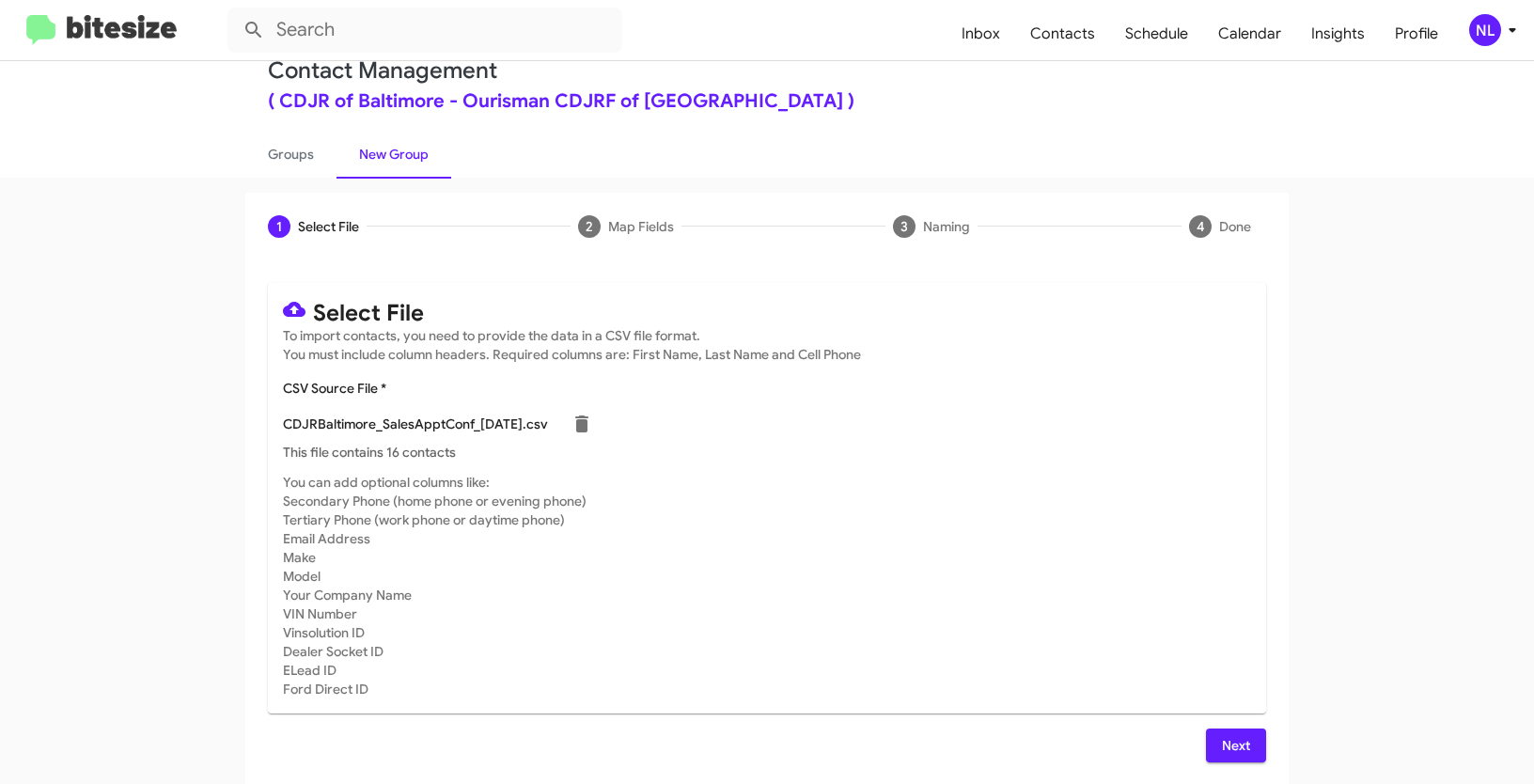
click at [1233, 745] on span "Next" at bounding box center [1236, 745] width 30 height 34
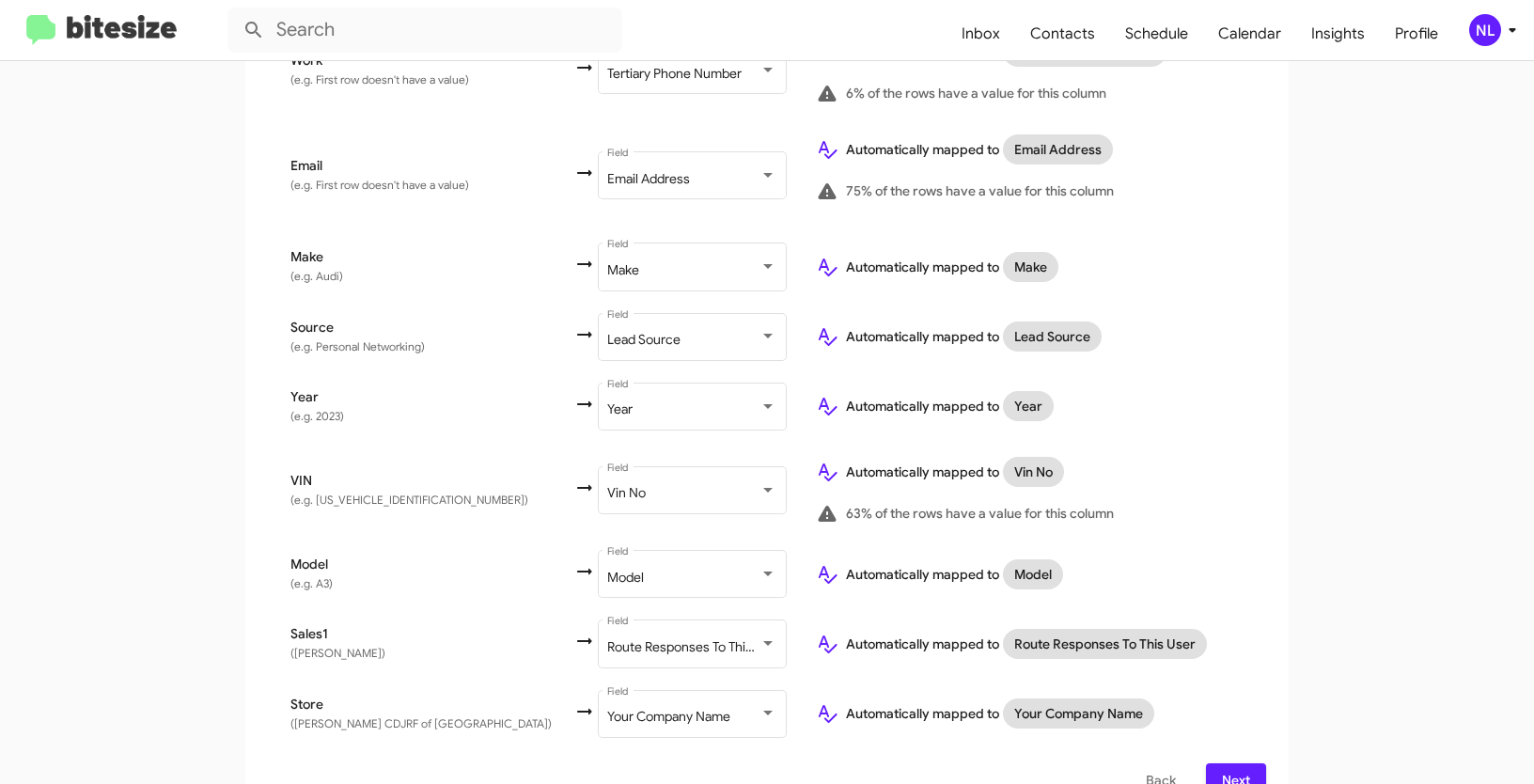
scroll to position [798, 0]
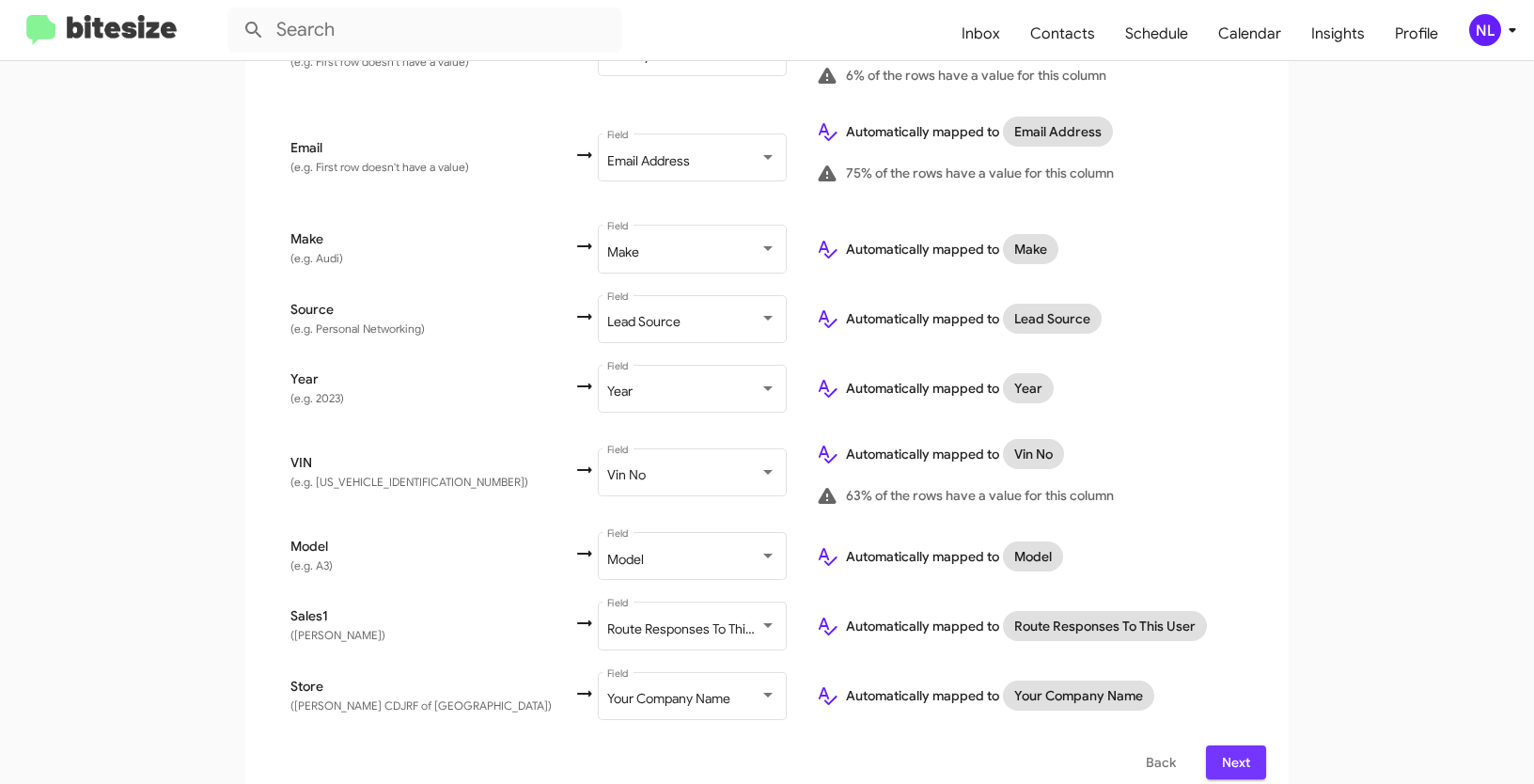
click at [1252, 745] on button "Next" at bounding box center [1236, 762] width 60 height 34
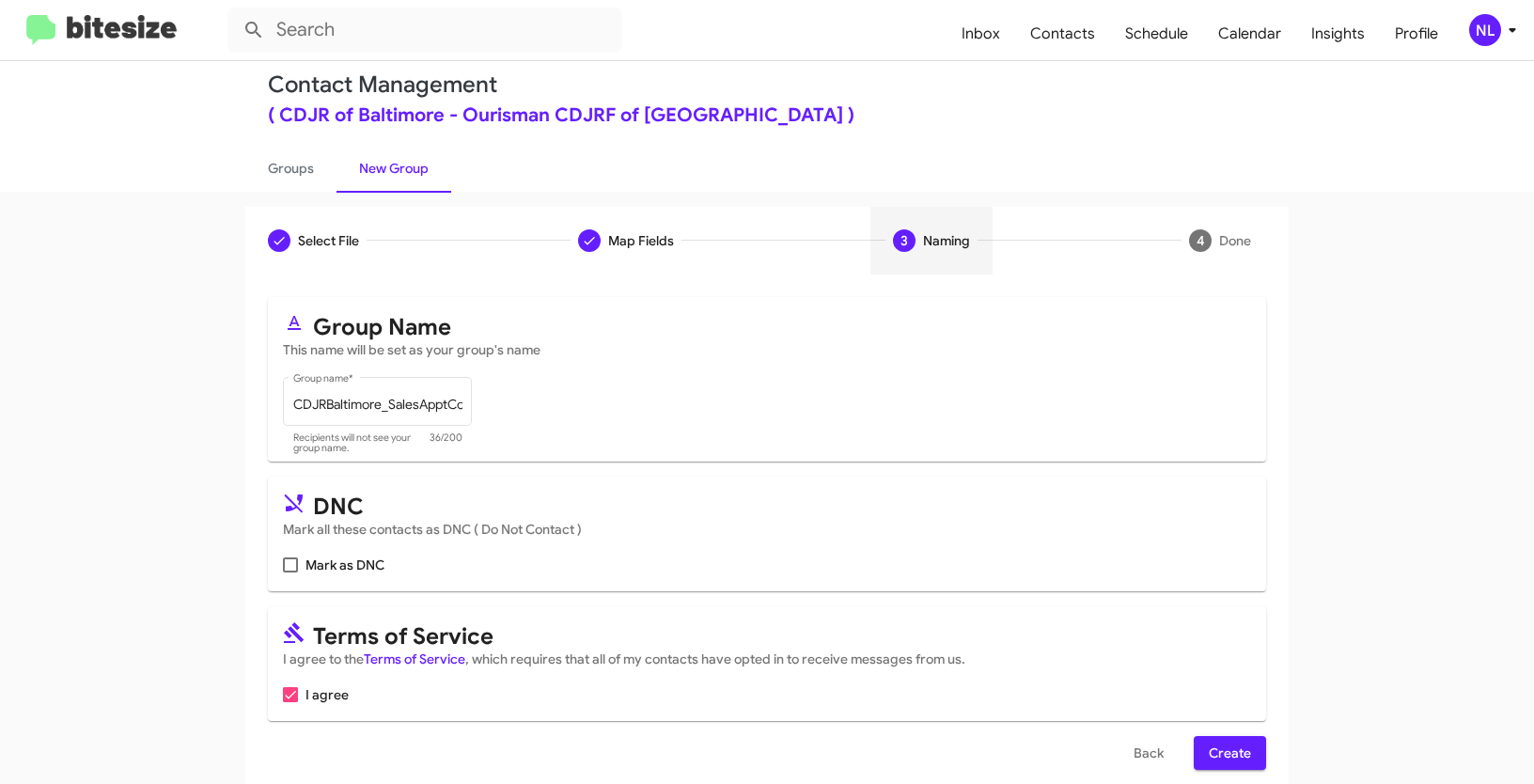
scroll to position [47, 0]
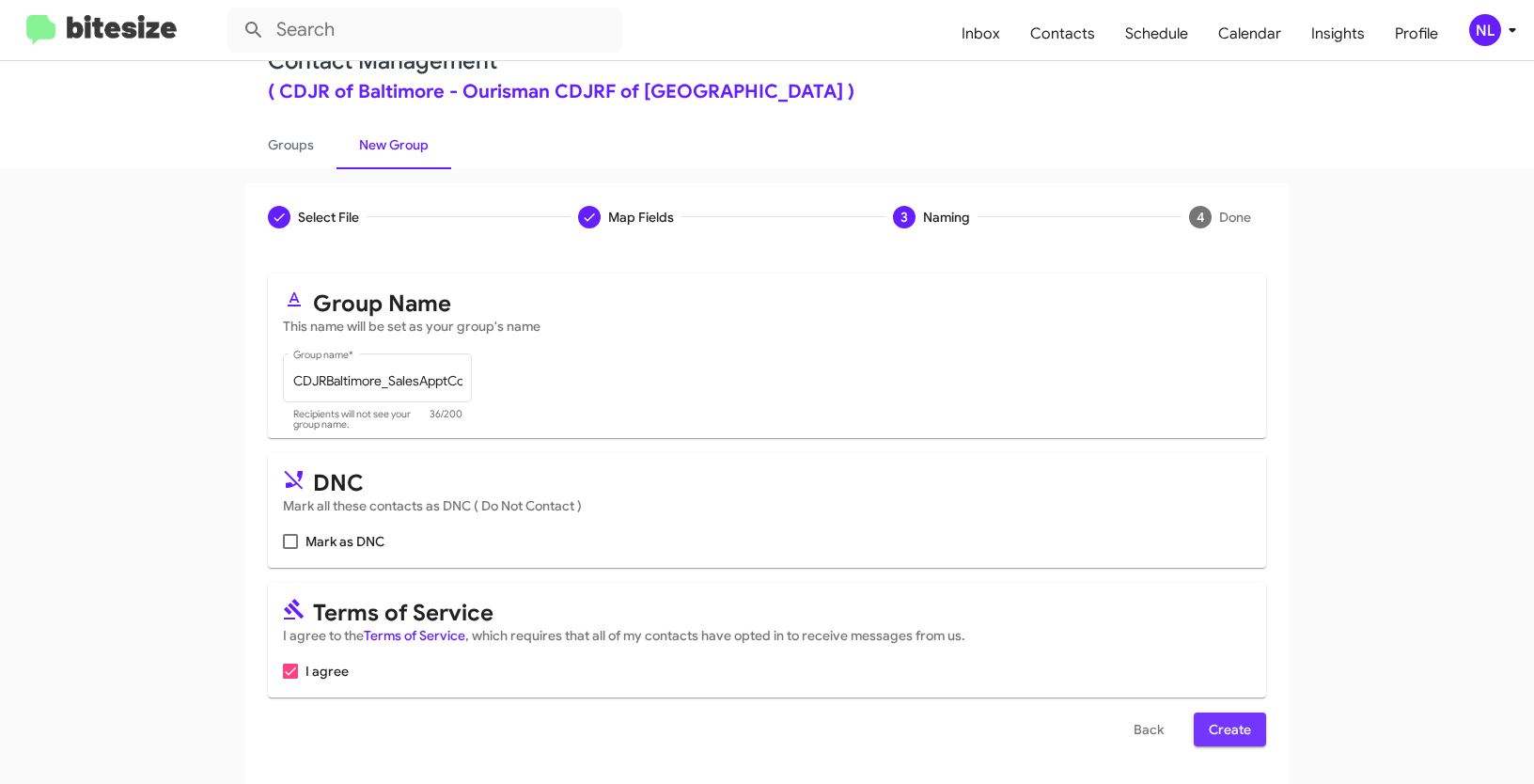
click at [1212, 728] on span "Create" at bounding box center [1229, 729] width 42 height 34
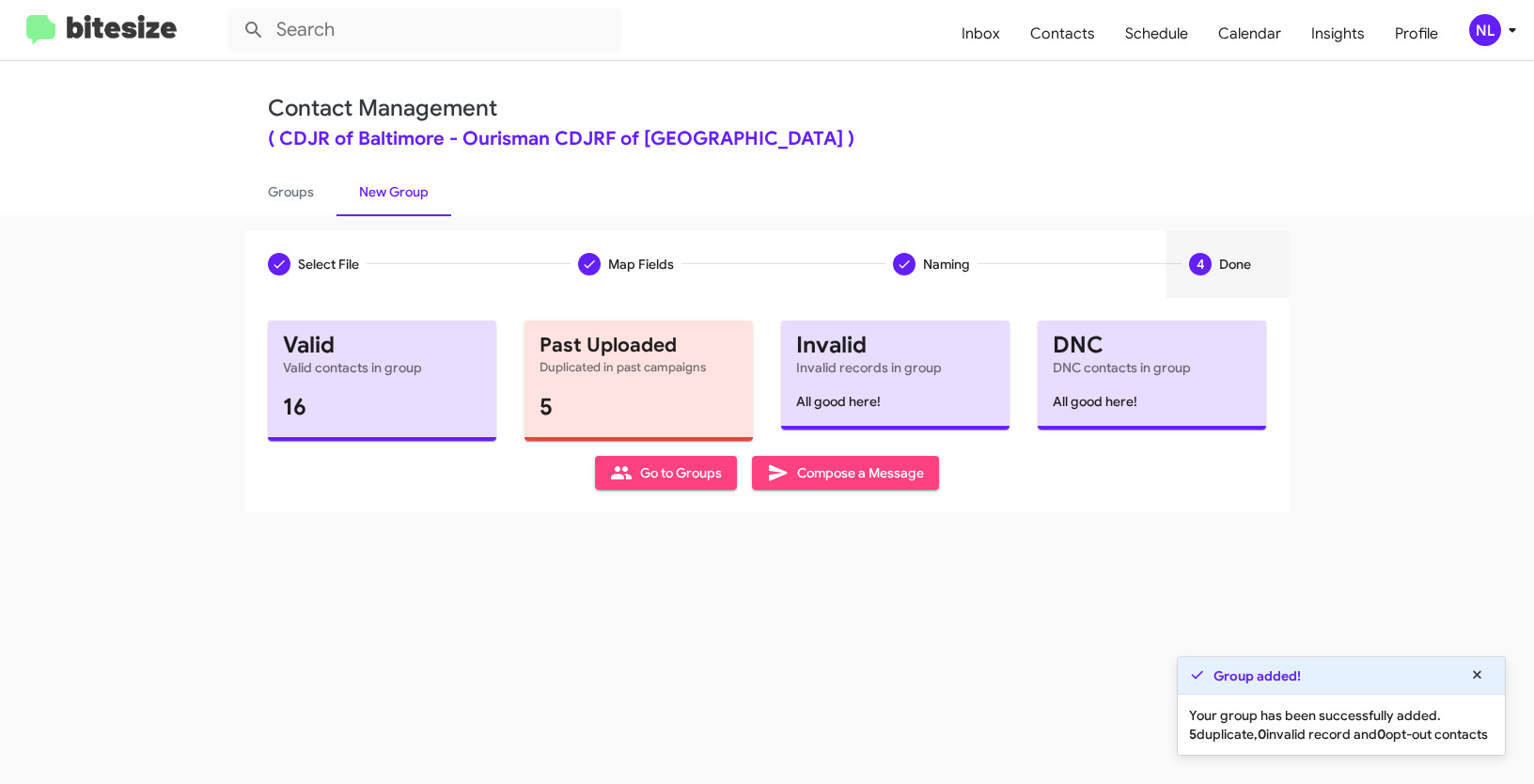
click at [634, 456] on span "Go to Groups" at bounding box center [666, 473] width 112 height 34
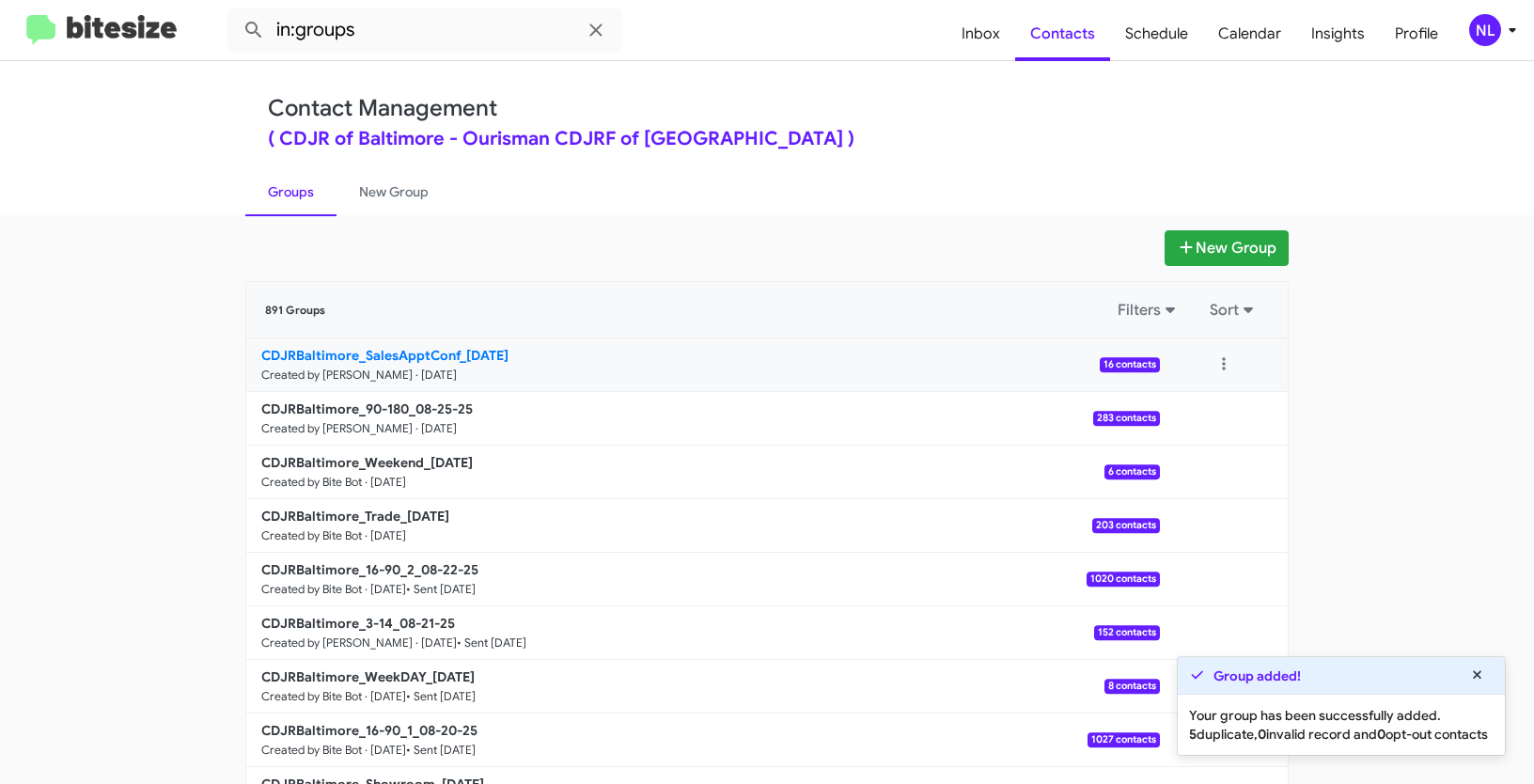
drag, startPoint x: 190, startPoint y: 350, endPoint x: 455, endPoint y: 361, distance: 265.2
click at [455, 361] on app-groups "New Group 891 Groups Filters Sort CDJRBaltimore_SalesApptConf_08-25-25 Created …" at bounding box center [767, 577] width 1534 height 694
copy div "Filters Sort CDJRBaltimore_SalesApptConf"
click at [387, 28] on input "in:groups" at bounding box center [424, 30] width 395 height 45
paste input "CDJRBaltimore_SalesApptConf"
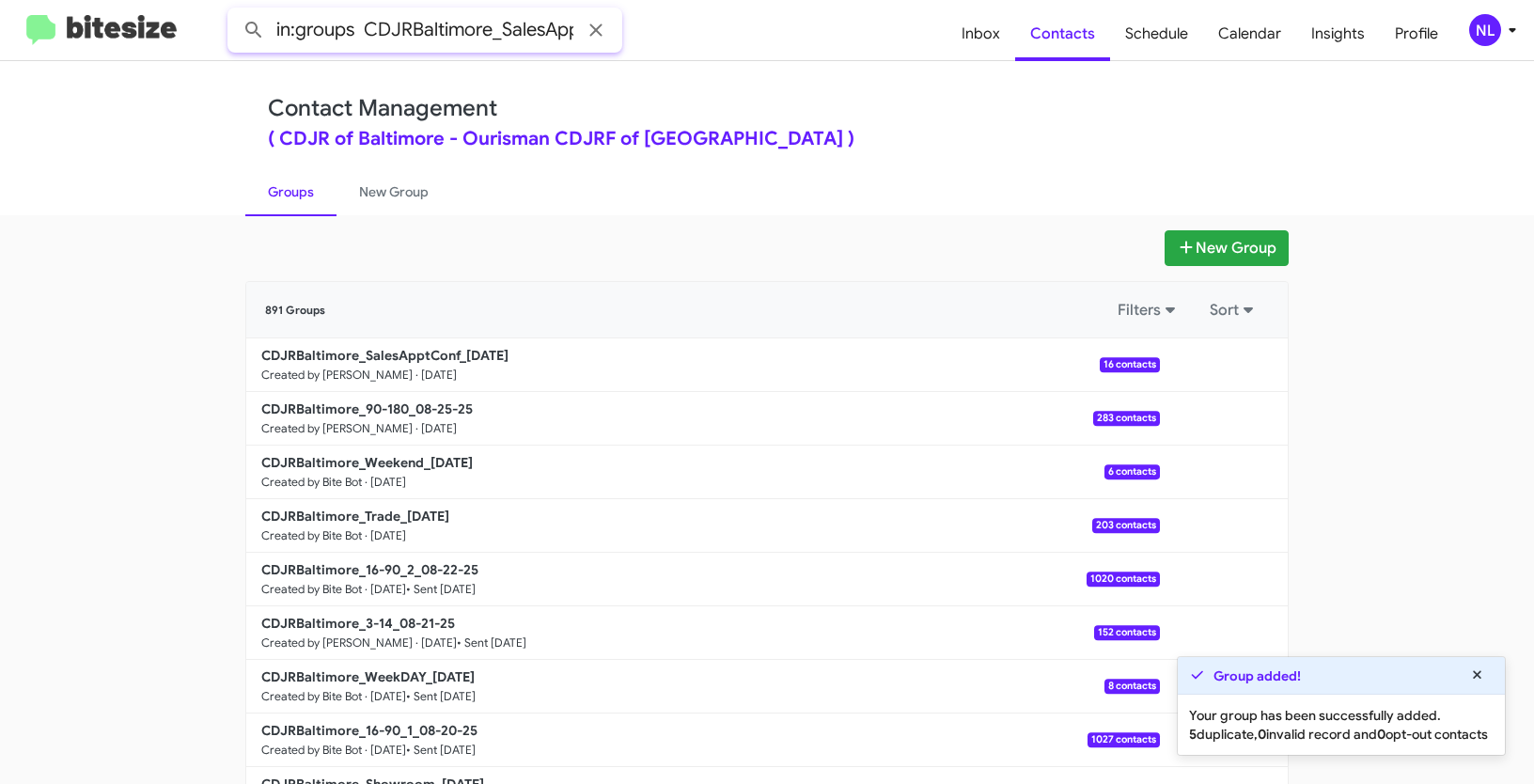
scroll to position [0, 55]
type input "in:groups CDJRBaltimore_SalesApptConf"
click at [235, 11] on button at bounding box center [254, 30] width 38 height 38
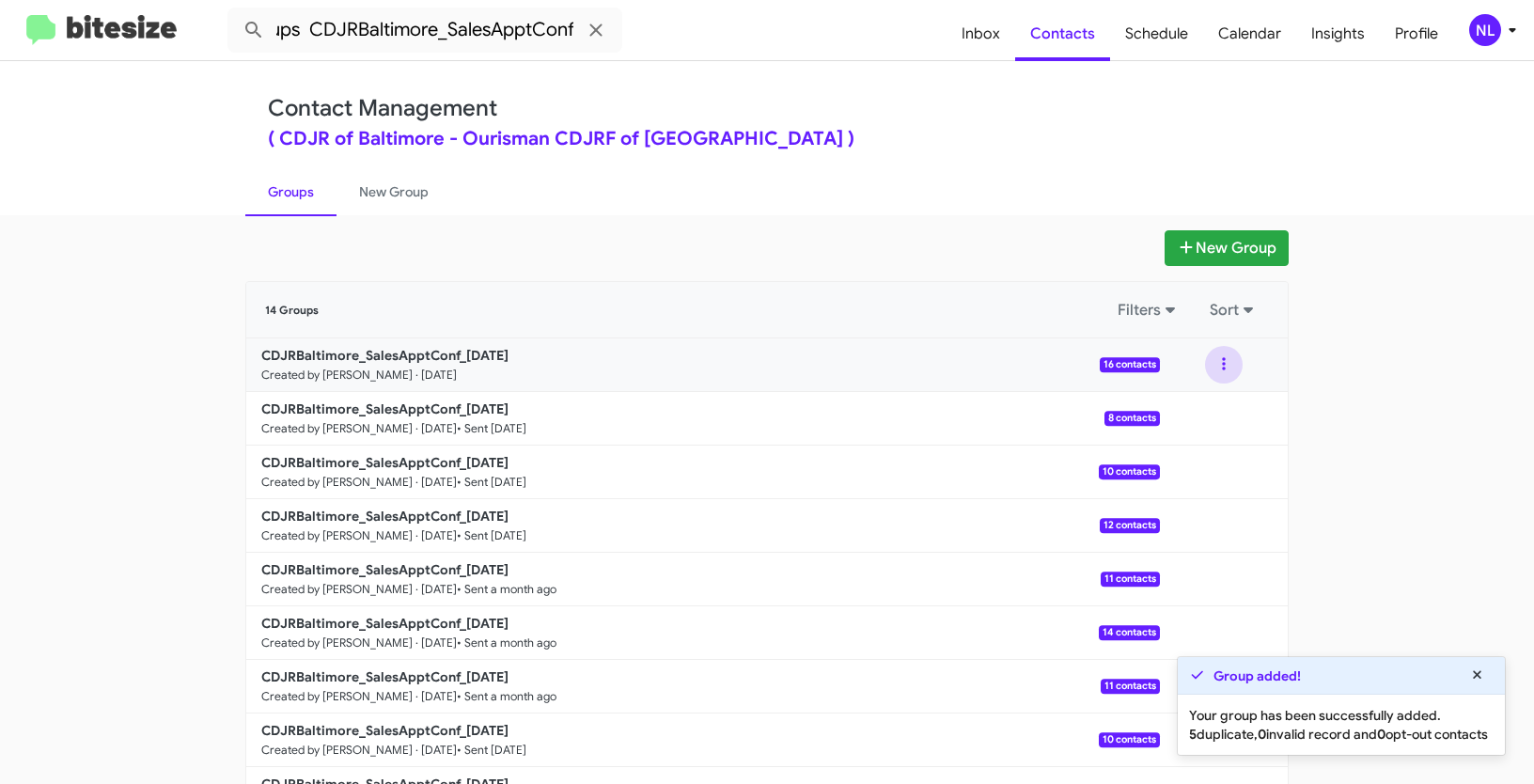
click at [1215, 357] on button at bounding box center [1224, 365] width 38 height 38
click at [1189, 413] on button "View contacts" at bounding box center [1168, 416] width 151 height 45
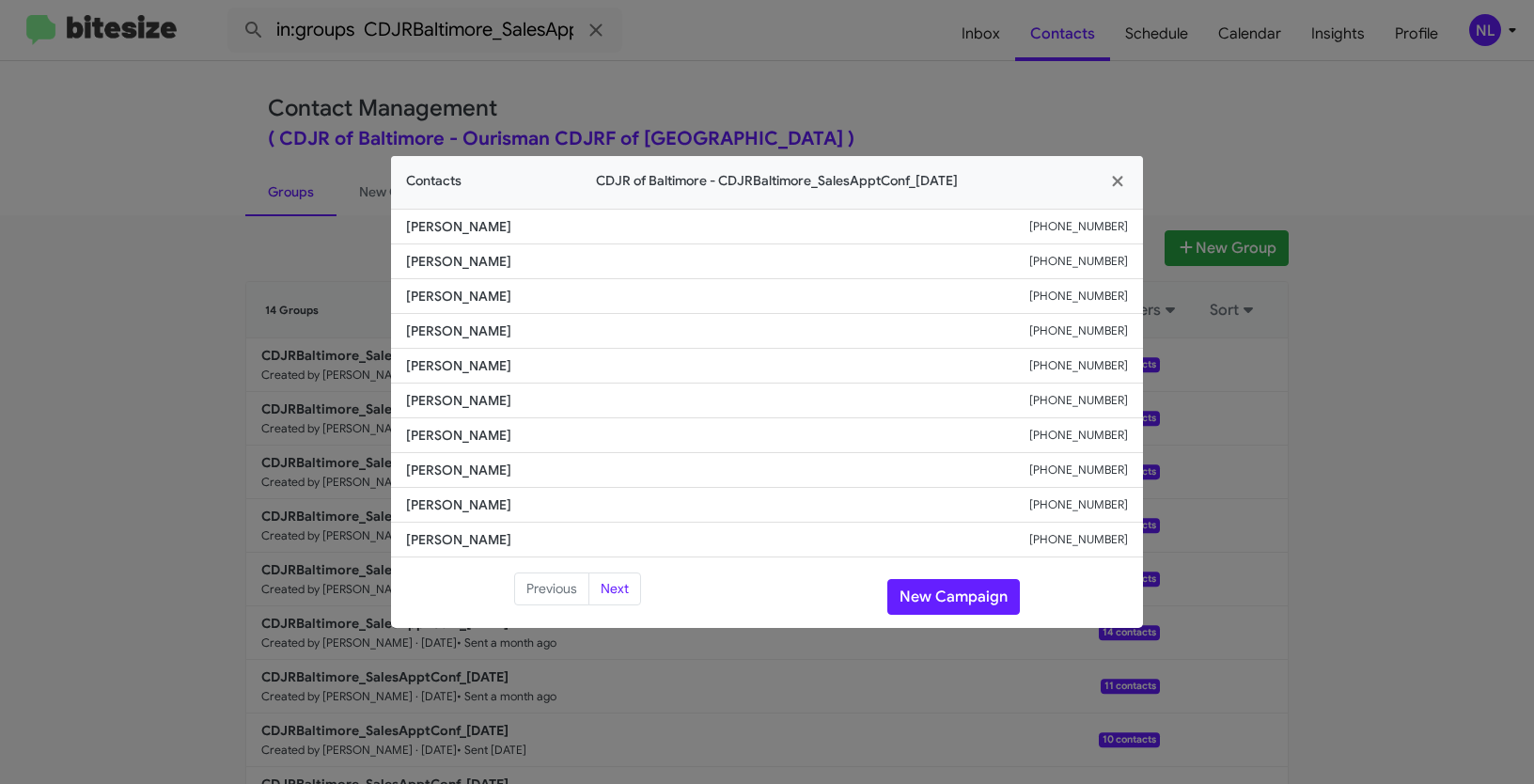
drag, startPoint x: 405, startPoint y: 361, endPoint x: 546, endPoint y: 384, distance: 142.9
click at [546, 384] on ul "Priscilla Davis +14102277852 Ismael Esteban +14435545523 Francisco Cobo +157136…" at bounding box center [767, 383] width 752 height 349
click at [538, 394] on span "Kyle Jackson" at bounding box center [718, 400] width 623 height 19
drag, startPoint x: 431, startPoint y: 366, endPoint x: 525, endPoint y: 374, distance: 94.3
click at [525, 374] on li "Edgar Ulloa +14435996932" at bounding box center [767, 366] width 752 height 35
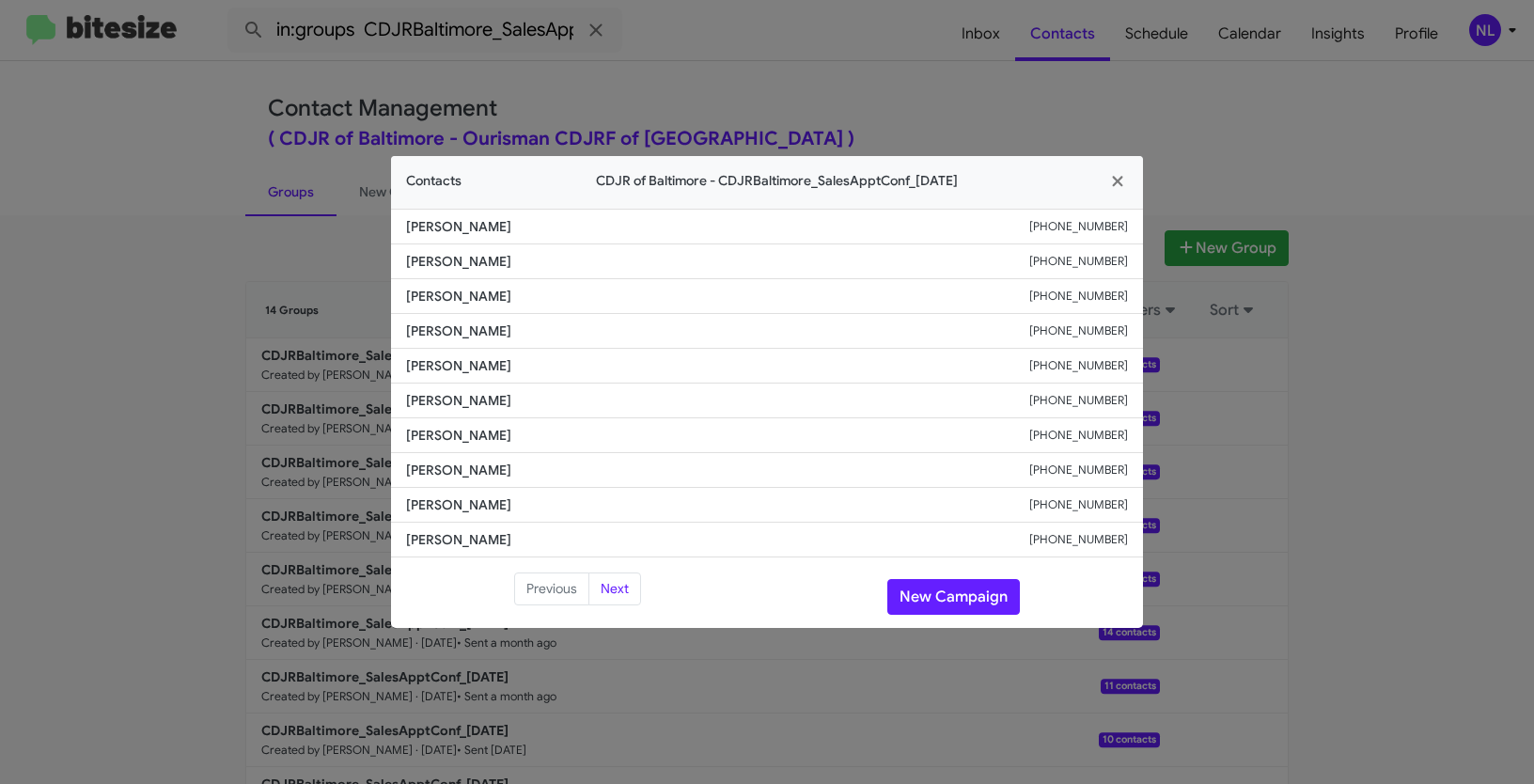
copy span "Edgar Ulloa"
click at [964, 597] on button "New Campaign" at bounding box center [953, 596] width 133 height 36
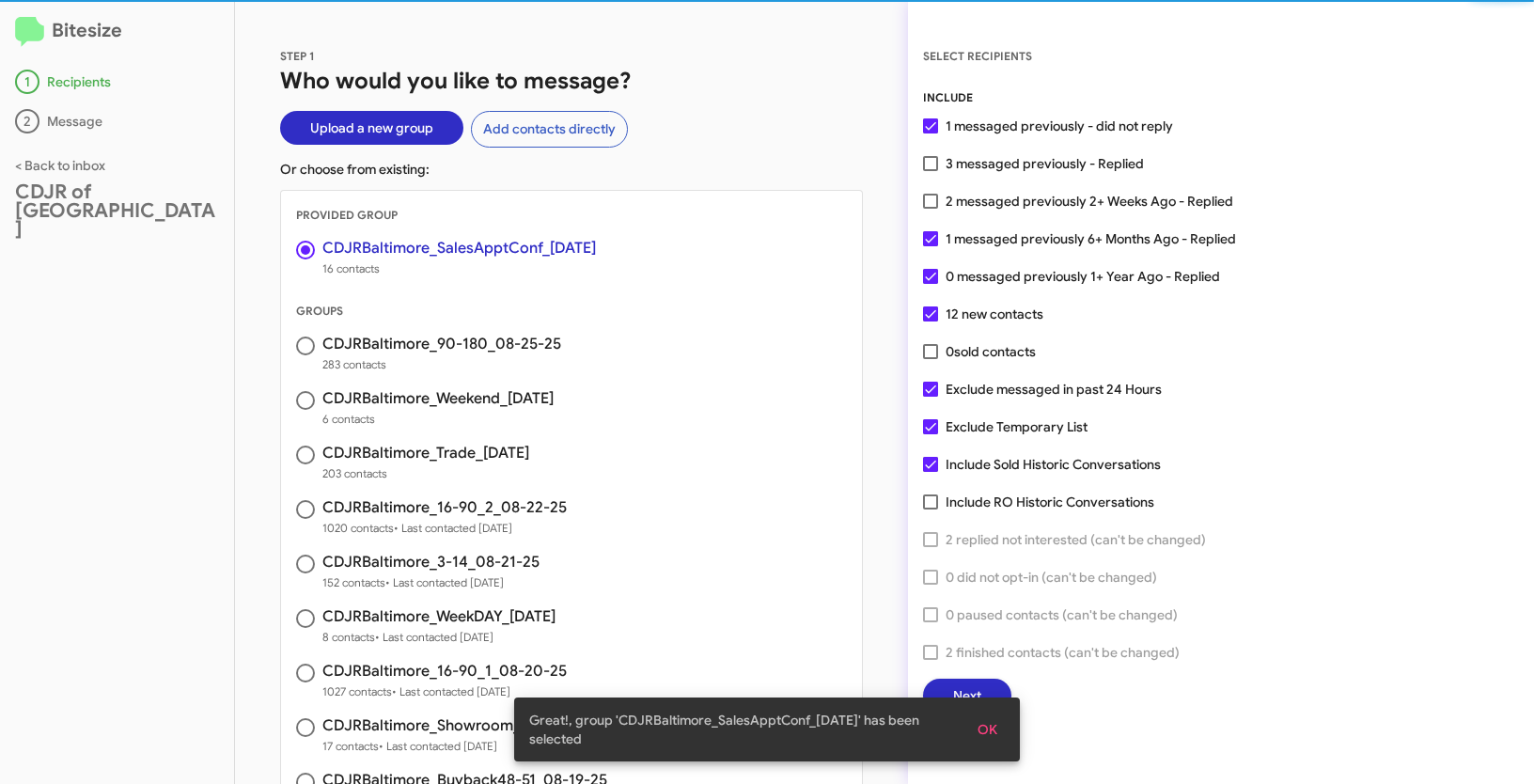
click at [978, 729] on span "OK" at bounding box center [987, 729] width 20 height 34
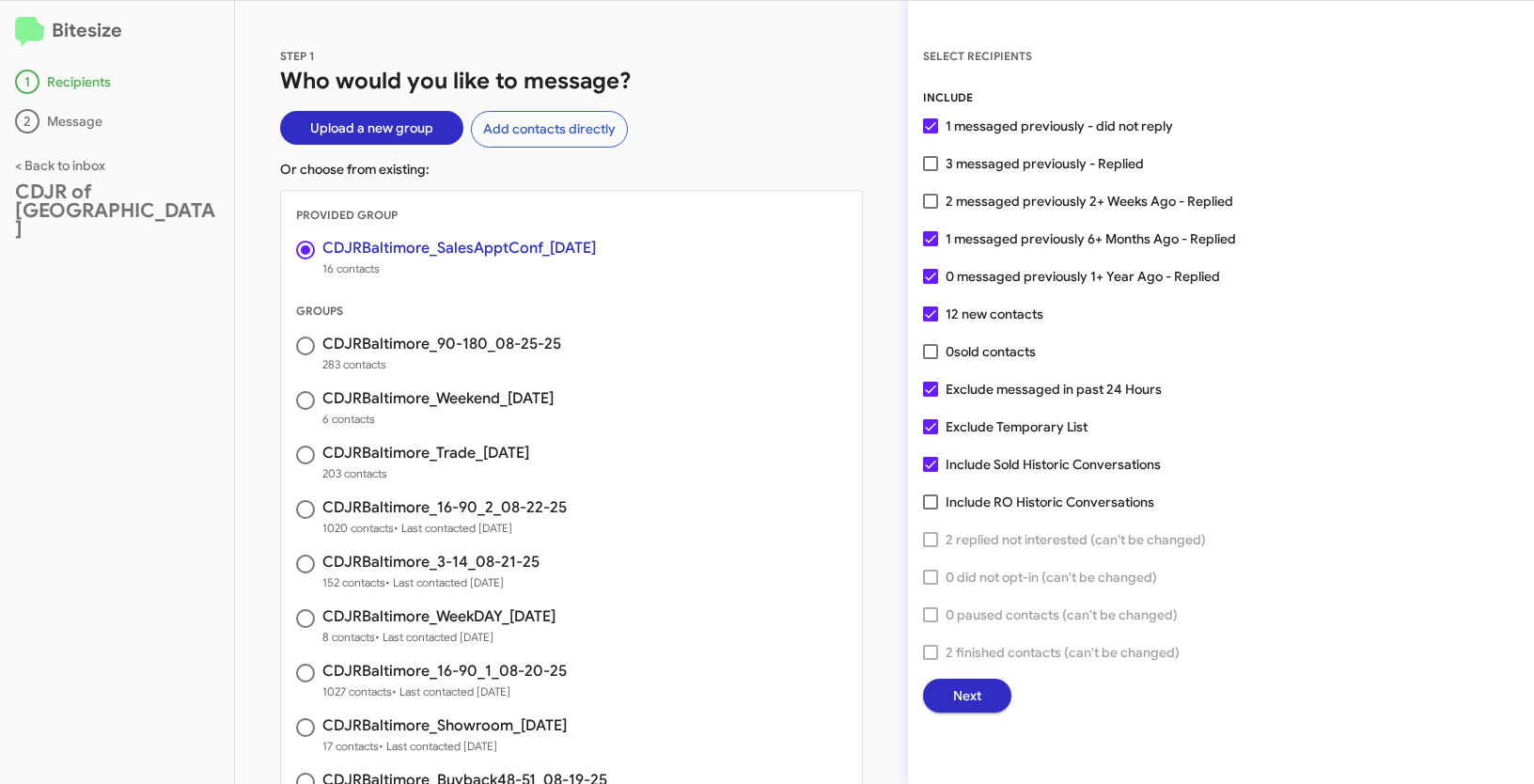
drag, startPoint x: 932, startPoint y: 163, endPoint x: 946, endPoint y: 166, distance: 14.3
click at [932, 163] on span at bounding box center [931, 164] width 15 height 15
click at [931, 171] on input "3 messaged previously - Replied" at bounding box center [930, 171] width 1 height 1
checkbox input "true"
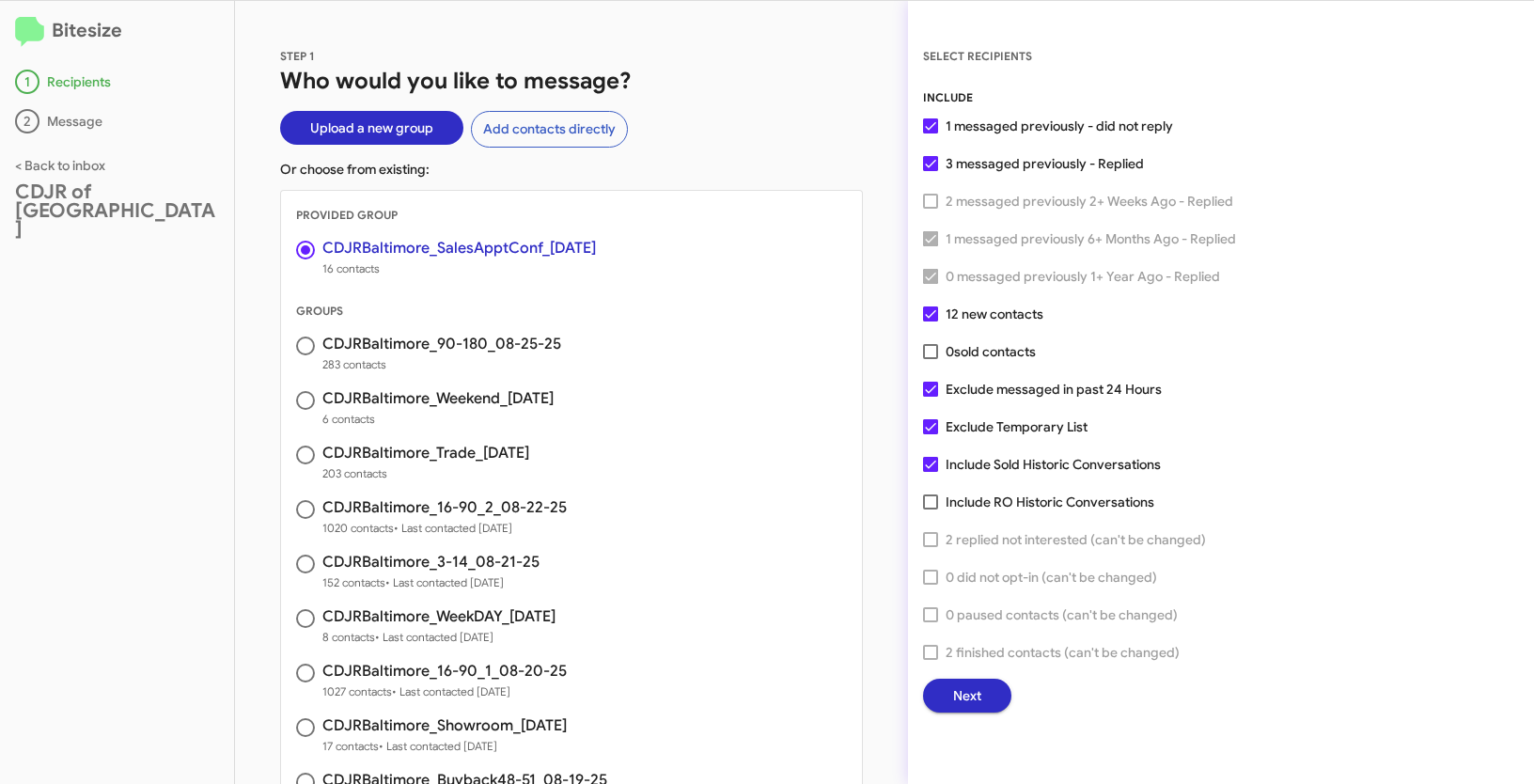
click at [920, 420] on div "SELECT RECIPIENTS INCLUDE 1 messaged previously - did not reply 3 messaged prev…" at bounding box center [1221, 379] width 626 height 666
click at [932, 394] on span at bounding box center [931, 389] width 15 height 15
click at [931, 397] on input "Exclude messaged in past 24 Hours" at bounding box center [930, 397] width 1 height 1
checkbox input "false"
click at [930, 427] on span at bounding box center [931, 427] width 15 height 15
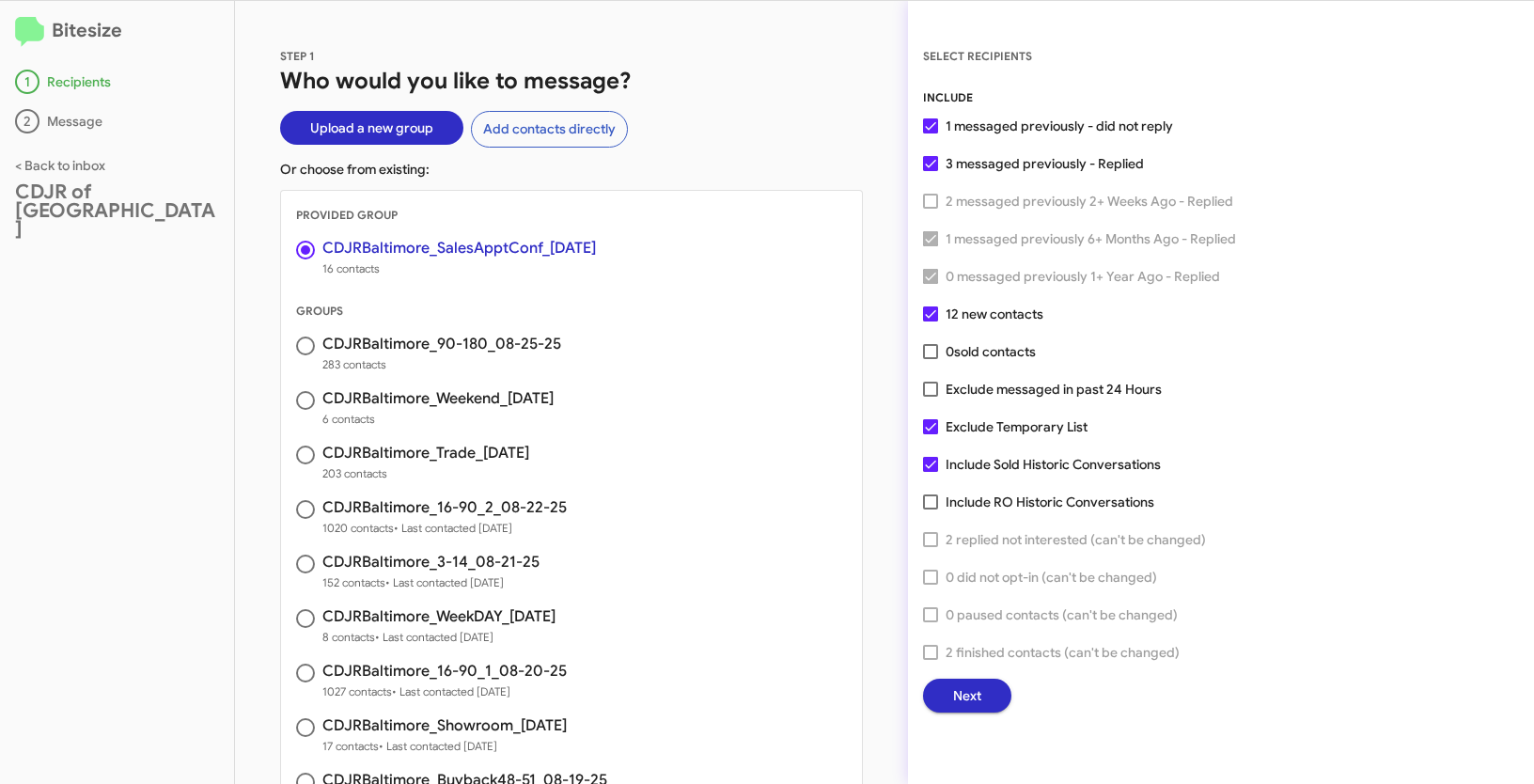
click at [930, 434] on input "Exclude Temporary List" at bounding box center [930, 434] width 1 height 1
checkbox input "false"
click at [949, 694] on button "Next" at bounding box center [967, 695] width 89 height 34
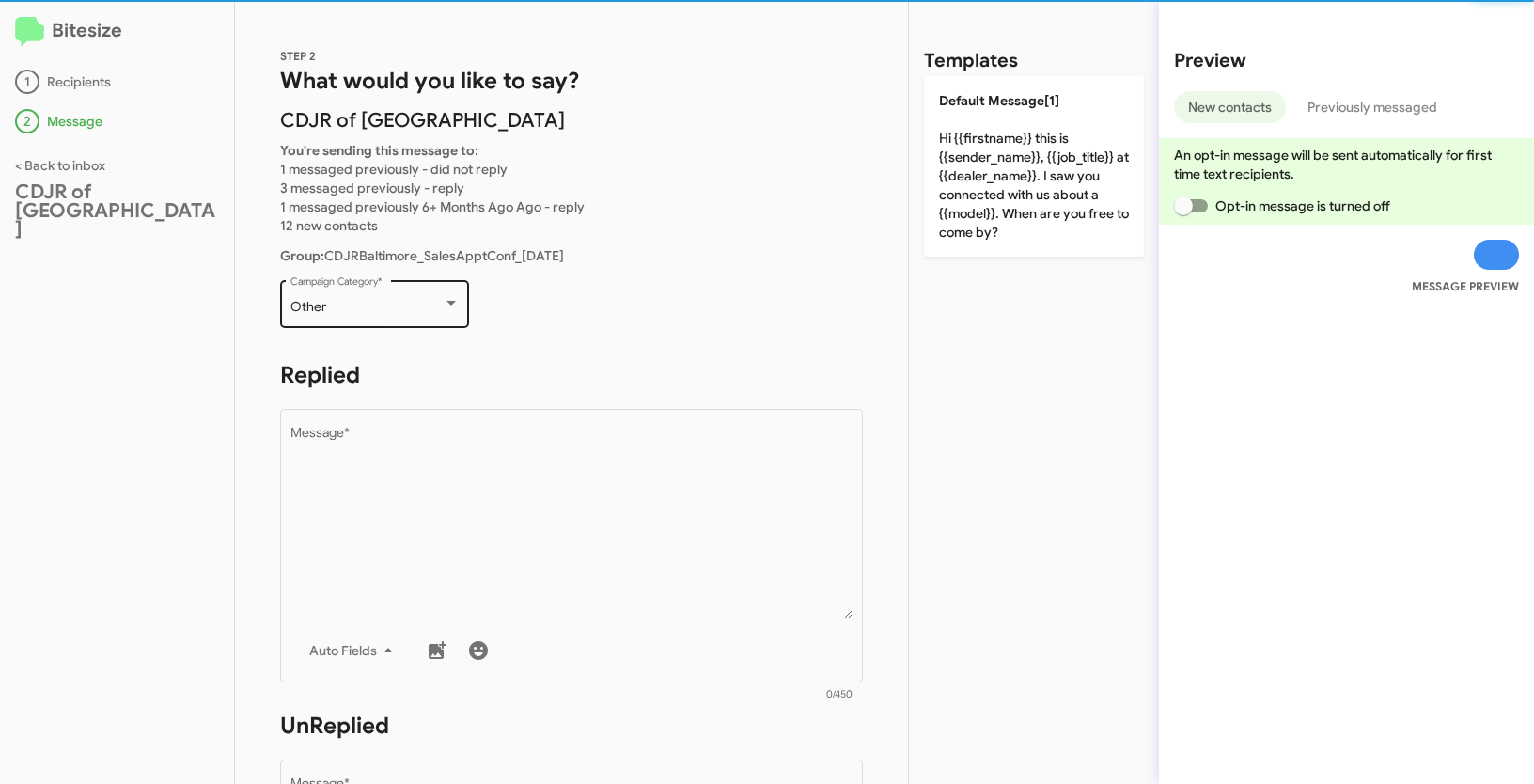
click at [428, 305] on div "Other" at bounding box center [367, 307] width 153 height 15
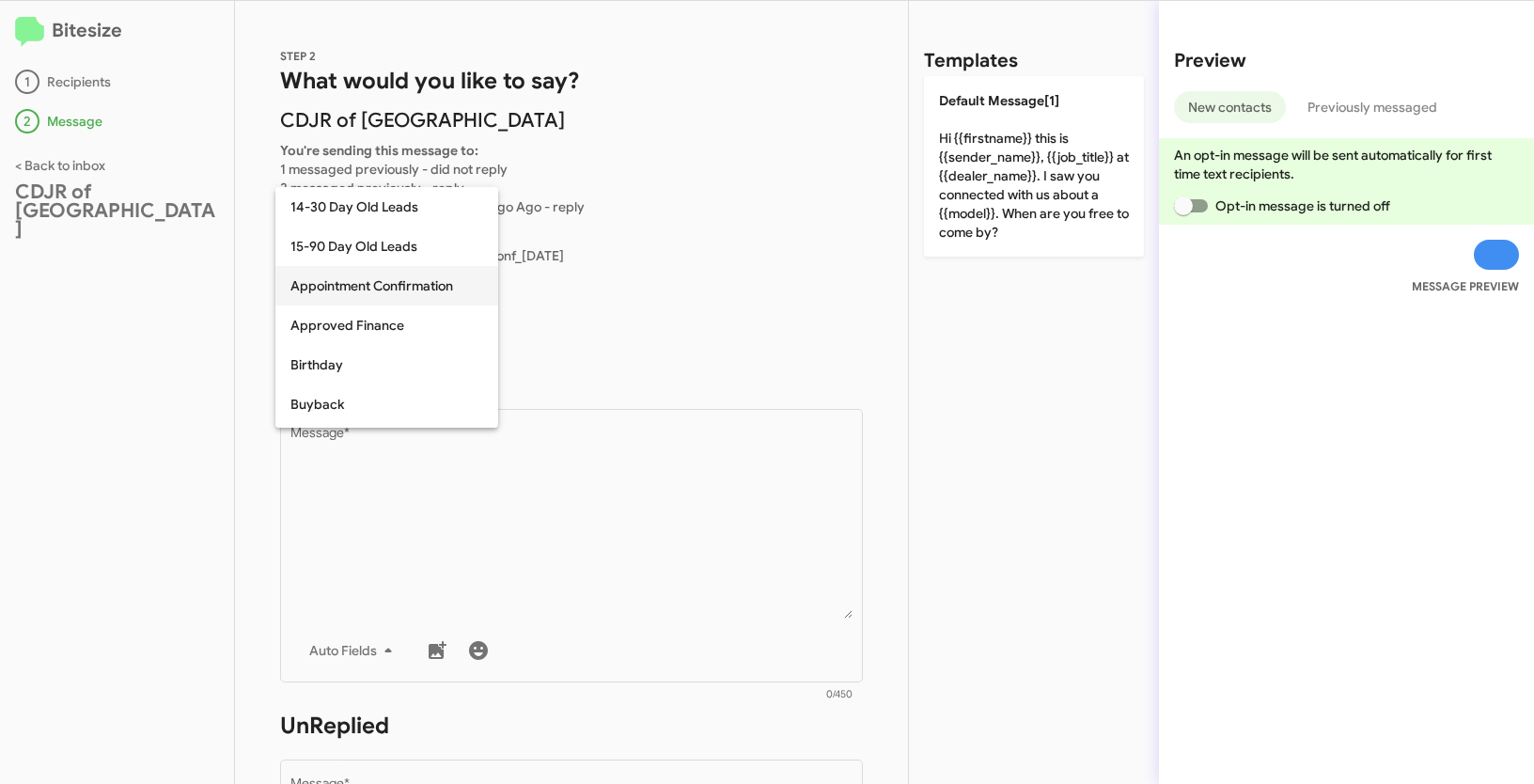
click at [414, 287] on span "Appointment Confirmation" at bounding box center [387, 286] width 192 height 40
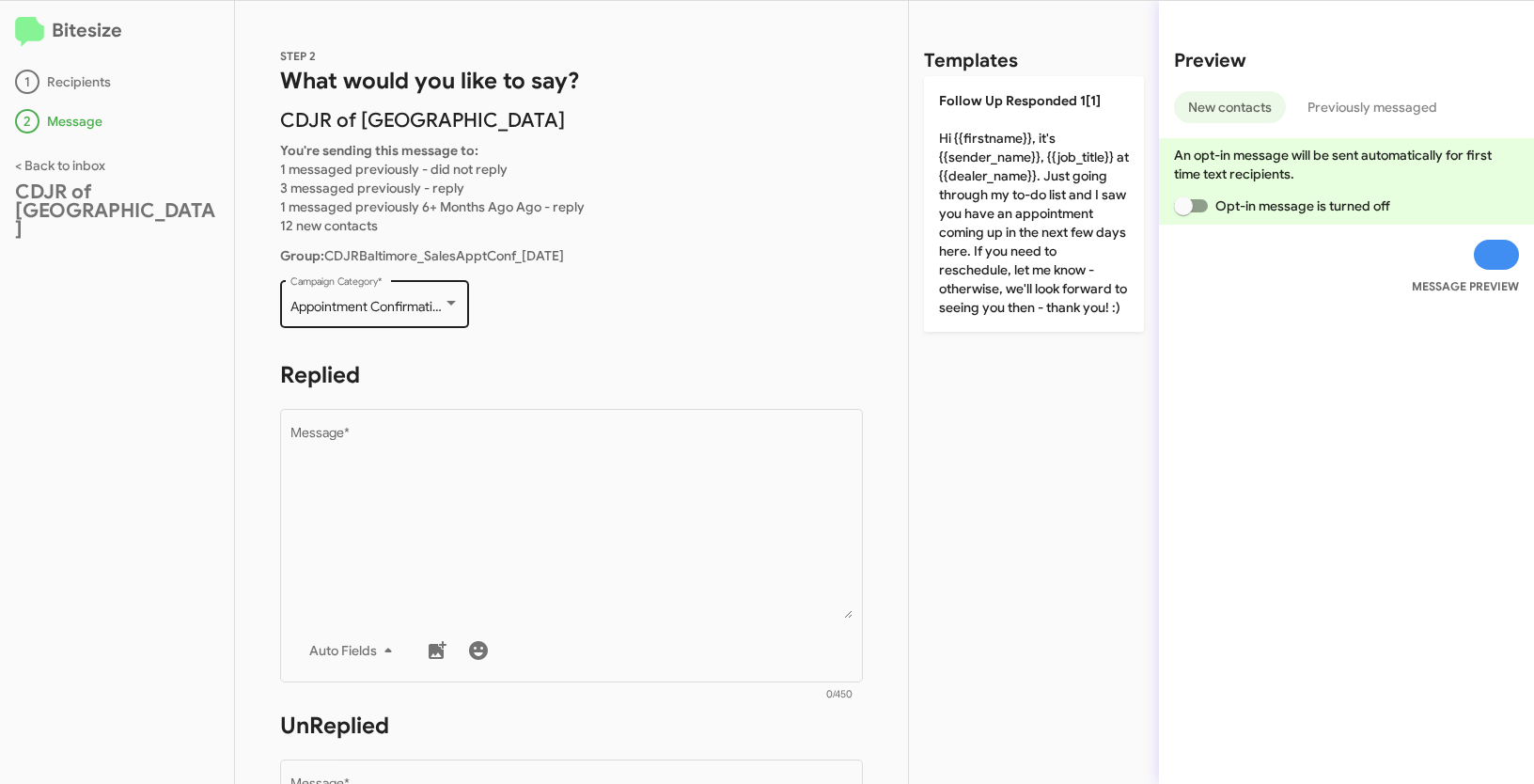
drag, startPoint x: 287, startPoint y: 305, endPoint x: 454, endPoint y: 307, distance: 167.0
click at [454, 307] on div "Appointment Confirmation Campaign Category *" at bounding box center [374, 302] width 189 height 52
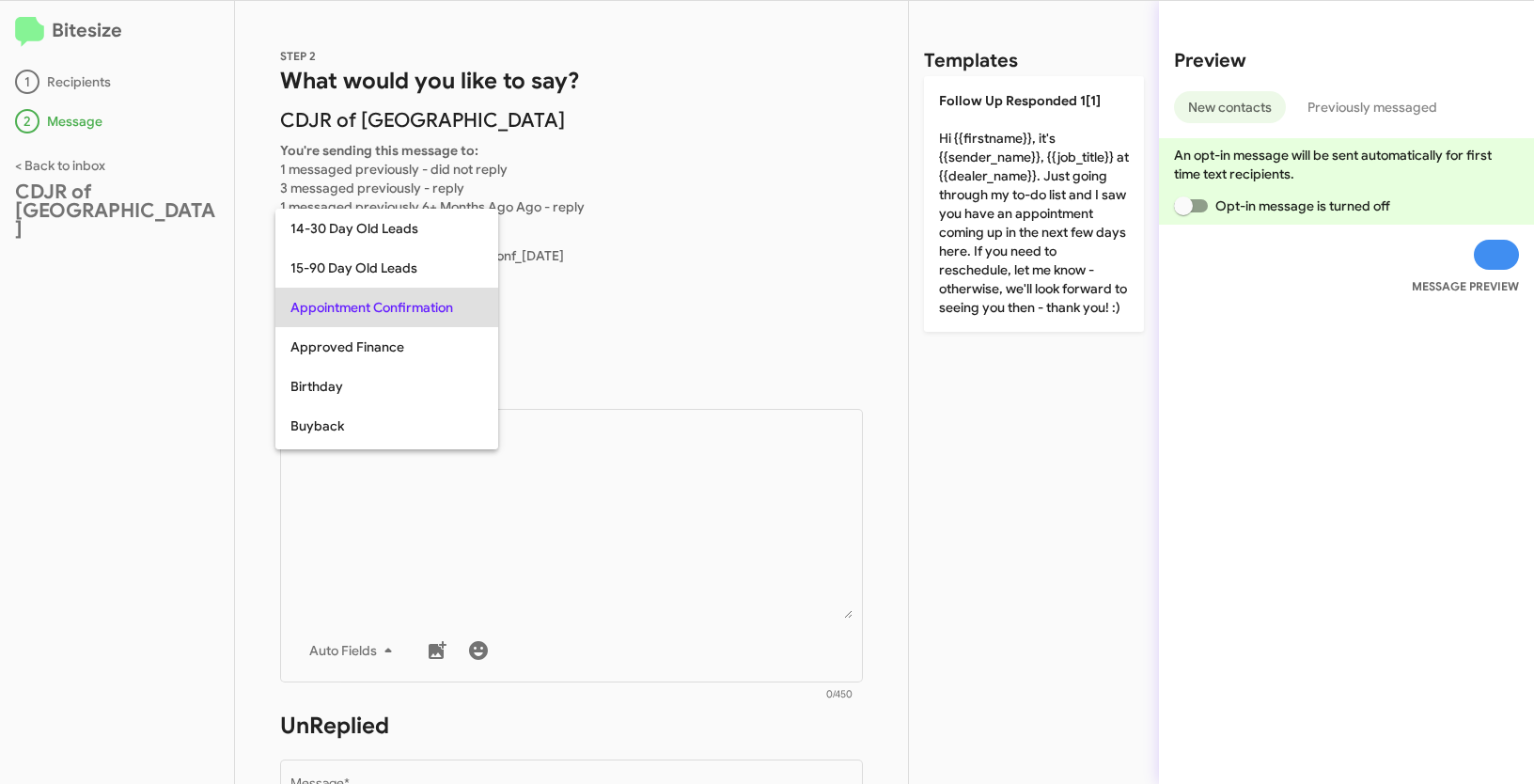
copy span "Appointment Confirmation"
click at [611, 476] on div at bounding box center [767, 392] width 1534 height 784
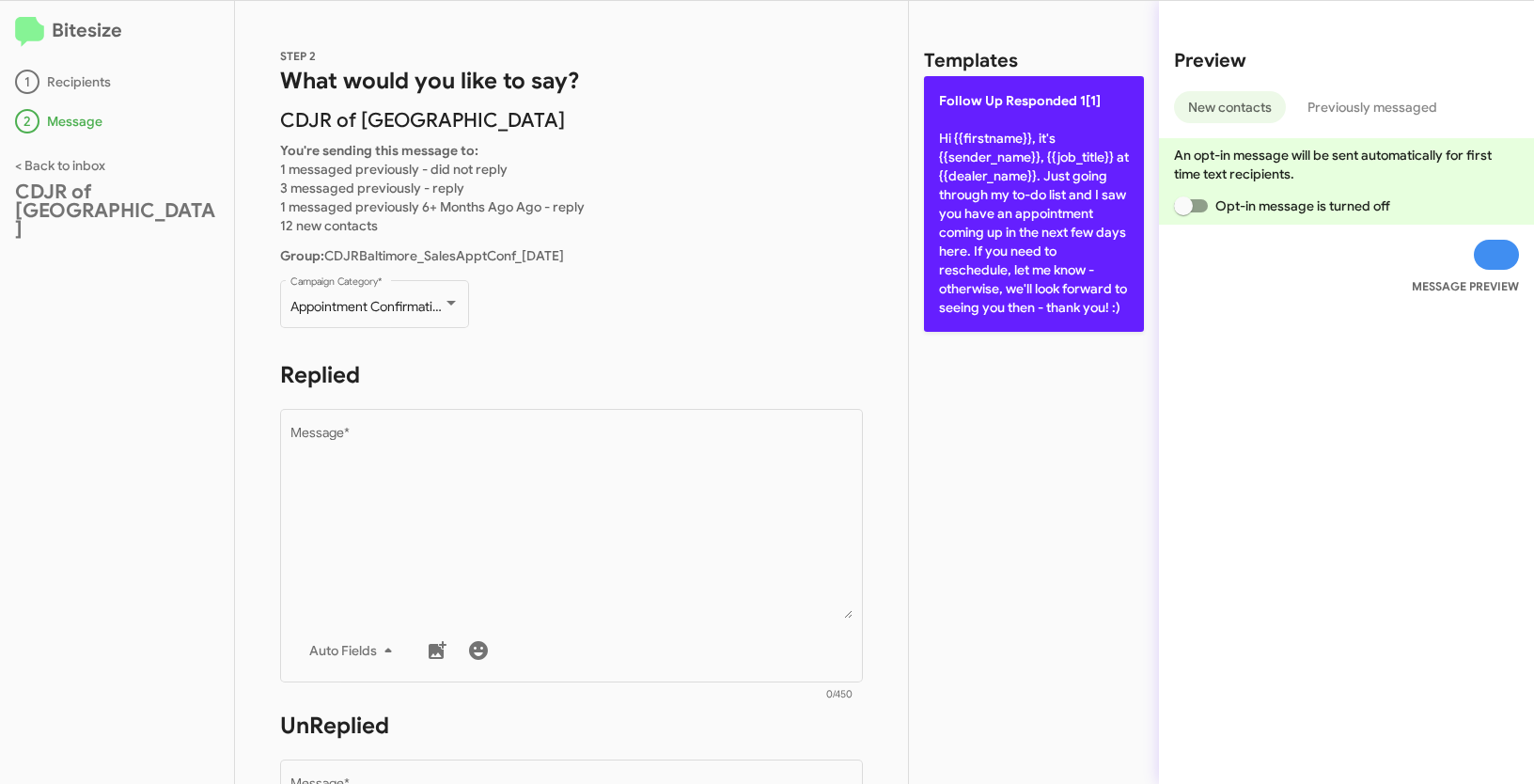
click at [1000, 186] on p "Follow Up Responded 1[1] Hi {{firstname}}, it's {{sender_name}}, {{job_title}} …" at bounding box center [1033, 204] width 220 height 255
type textarea "Hi {{firstname}}, it's {{sender_name}}, {{job_title}} at {{dealer_name}}. Just …"
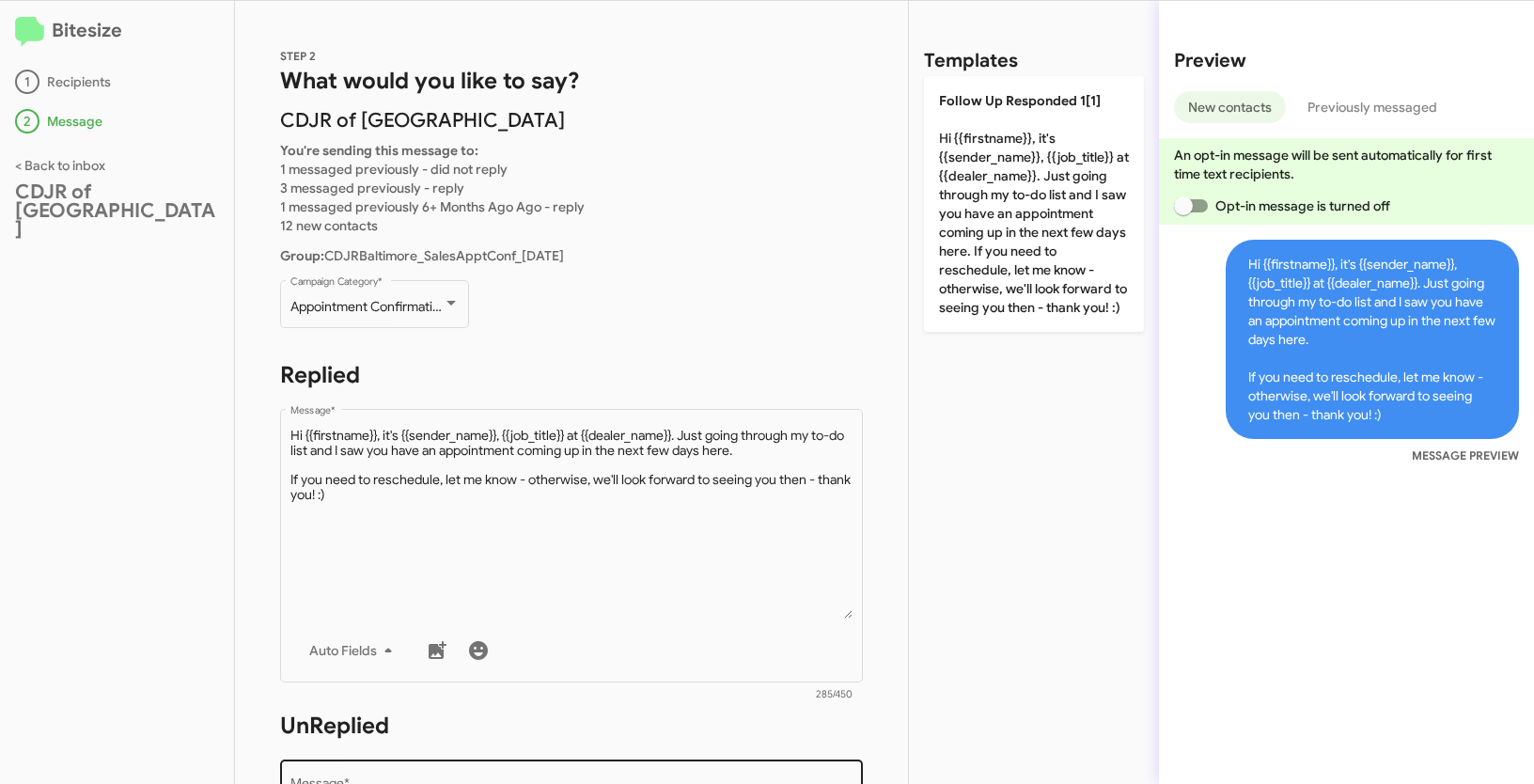
scroll to position [323, 0]
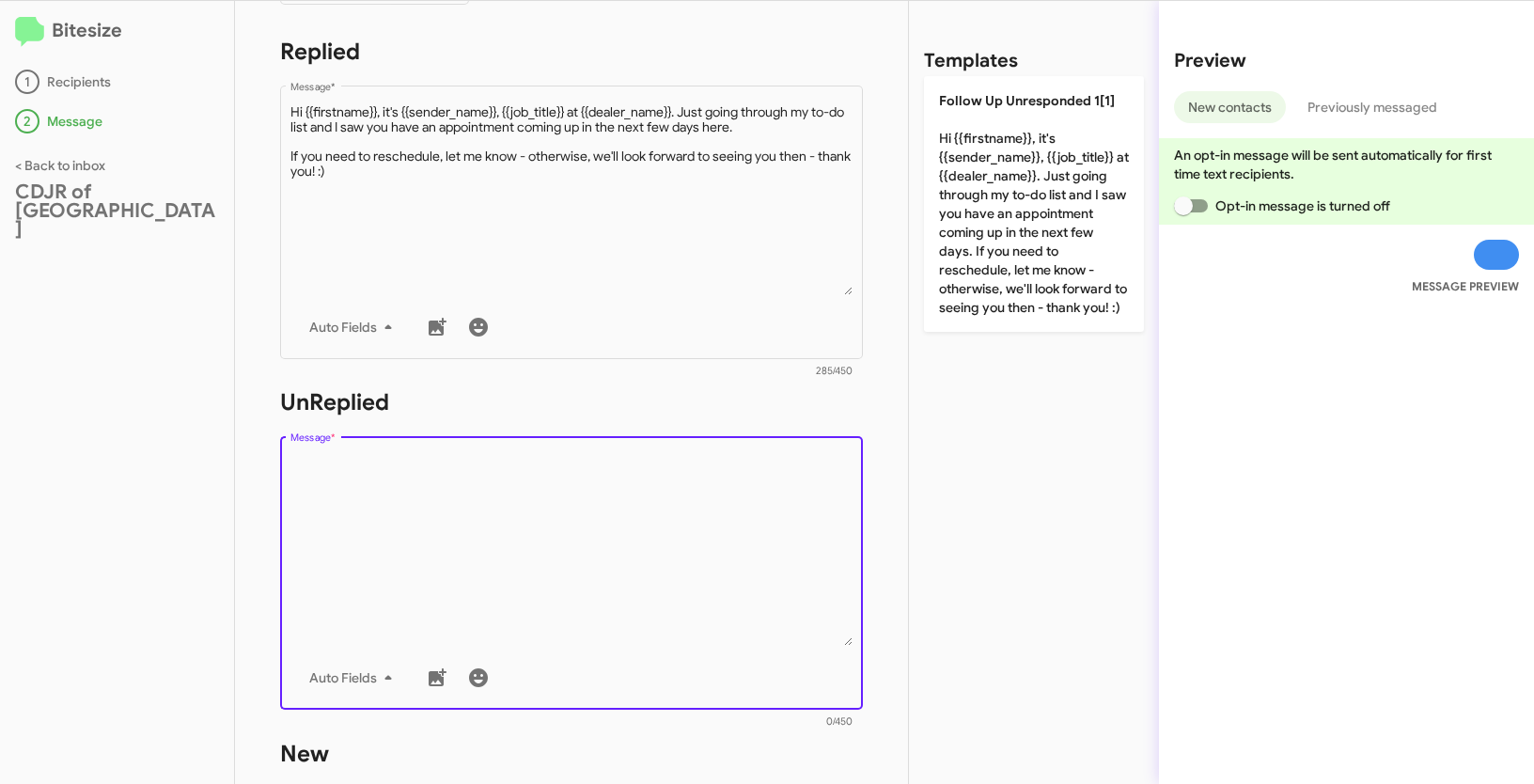
click at [682, 526] on textarea "Message *" at bounding box center [571, 549] width 563 height 191
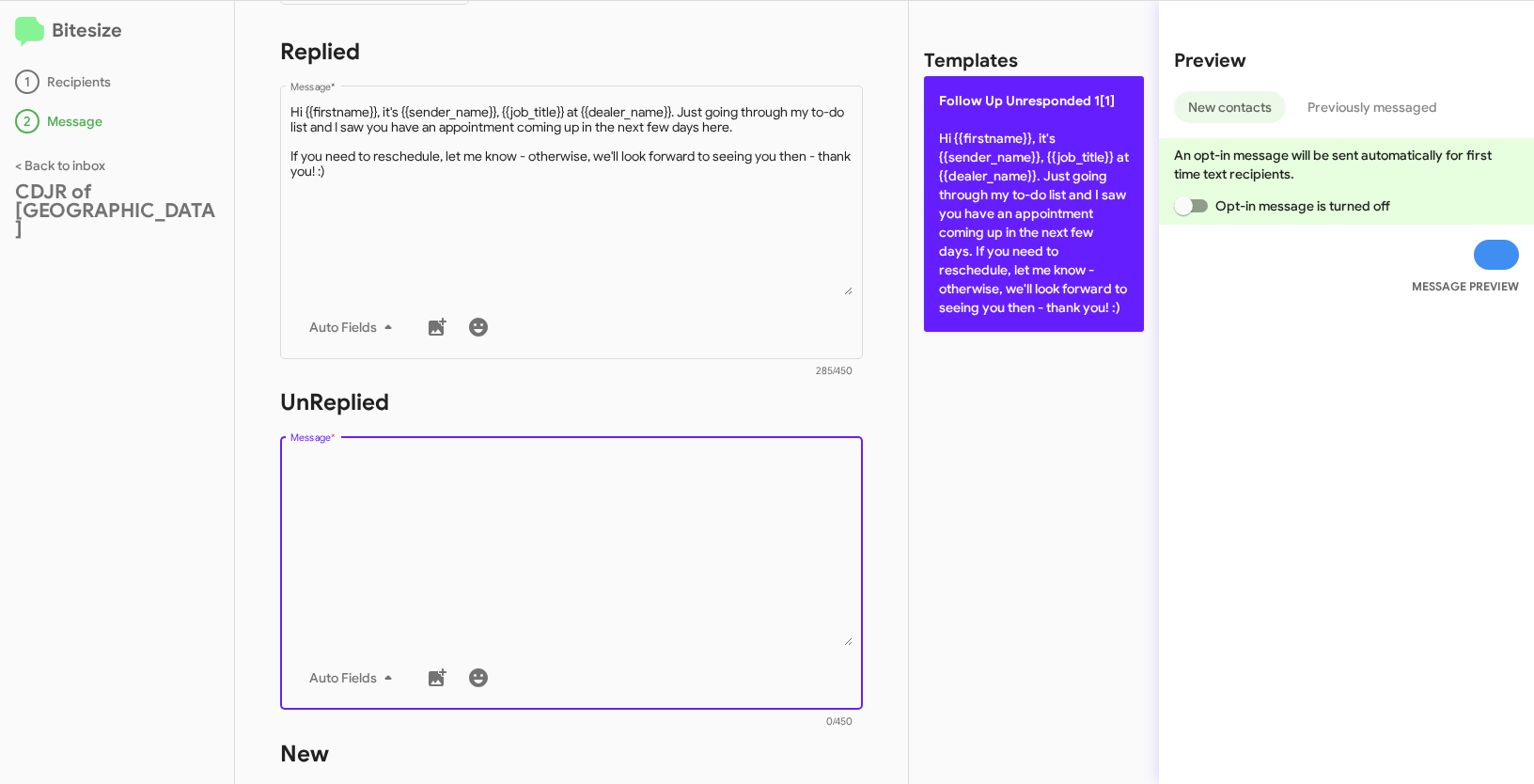
click at [956, 253] on p "Follow Up Unresponded 1[1] Hi {{firstname}}, it's {{sender_name}}, {{job_title}…" at bounding box center [1033, 204] width 220 height 255
type textarea "Hi {{firstname}}, it's {{sender_name}}, {{job_title}} at {{dealer_name}}. Just …"
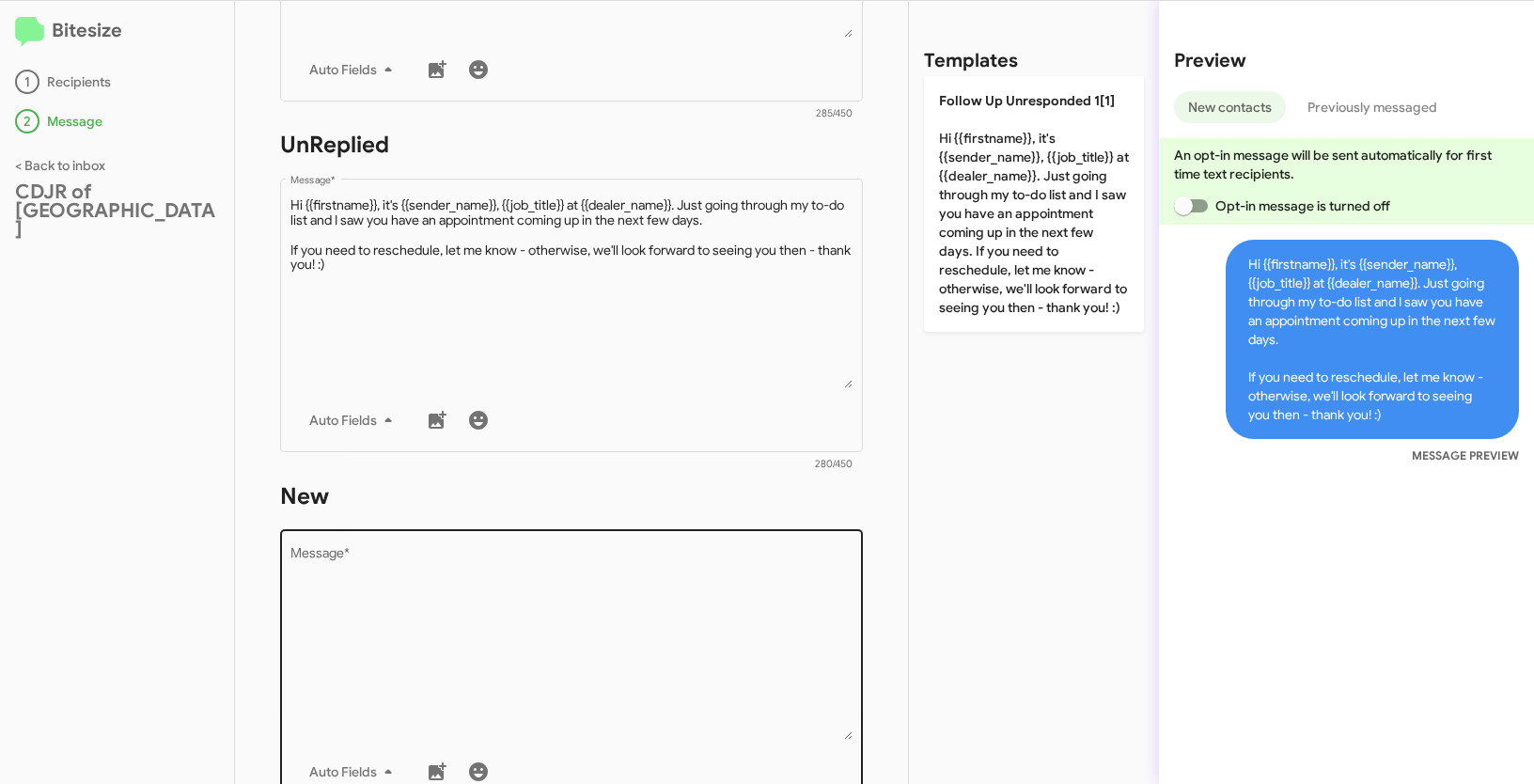
scroll to position [647, 0]
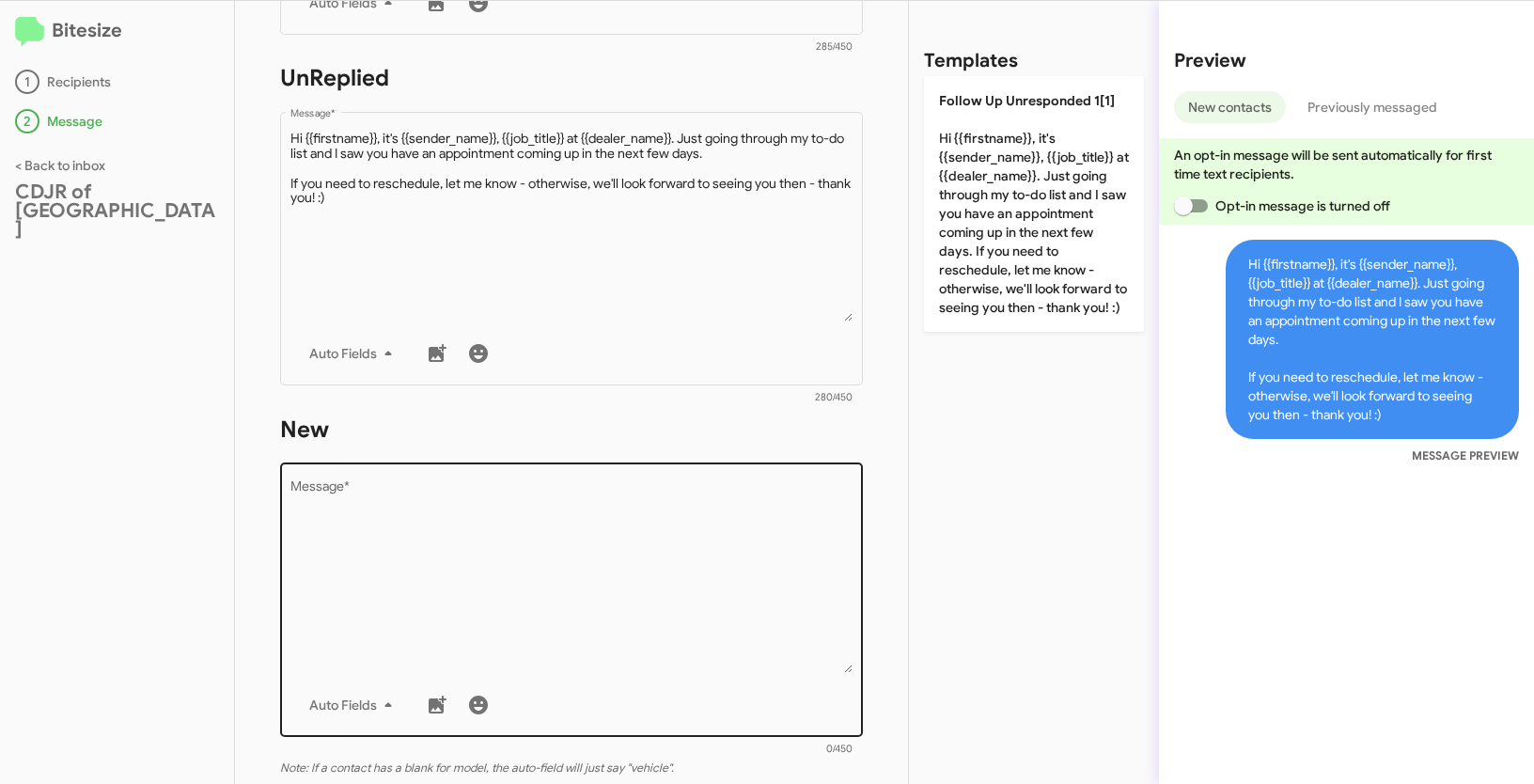
click at [655, 532] on textarea "Message *" at bounding box center [571, 576] width 563 height 191
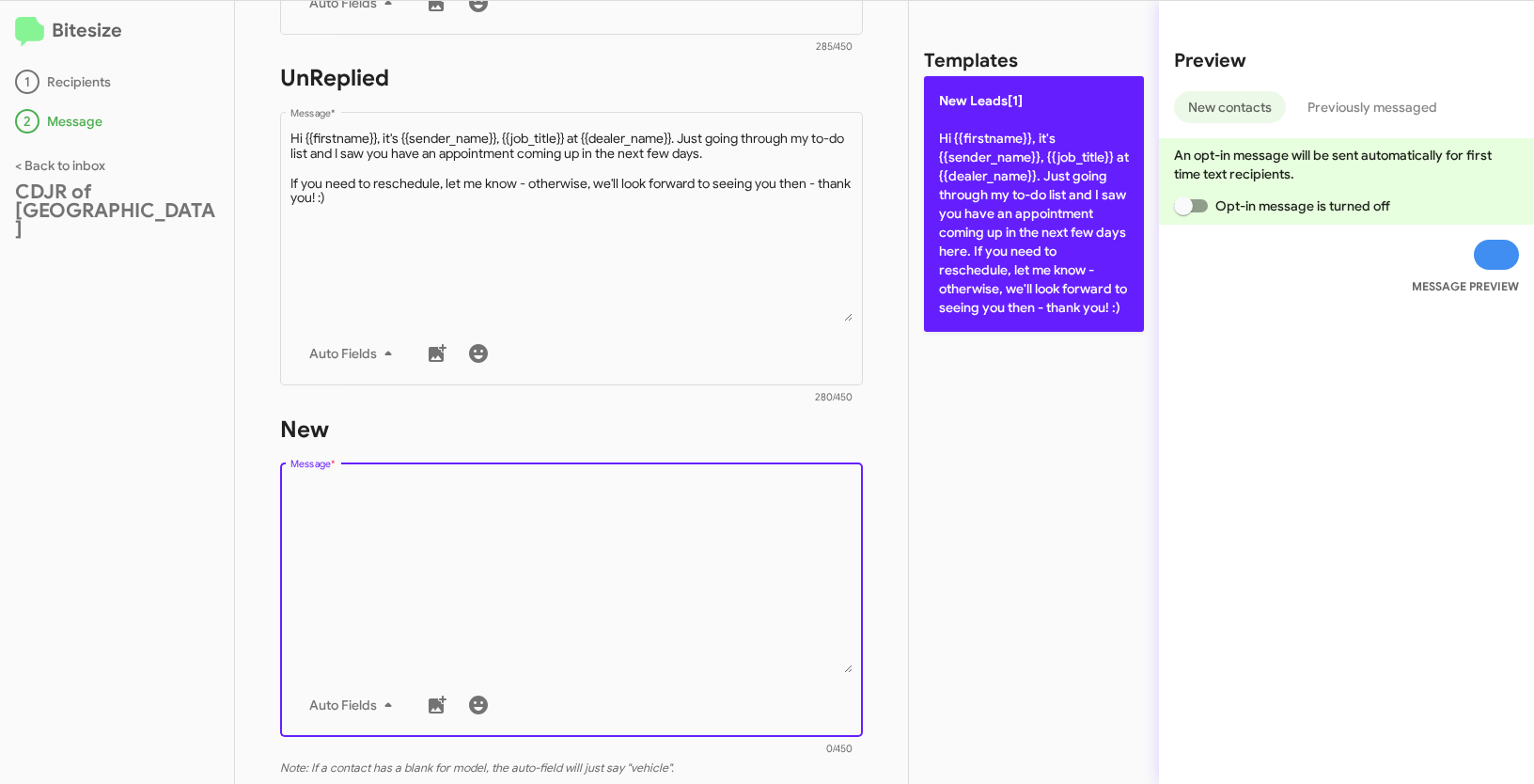
click at [1018, 291] on p "New Leads[1] Hi {{firstname}}, it's {{sender_name}}, {{job_title}} at {{dealer_…" at bounding box center [1033, 204] width 220 height 255
type textarea "Hi {{firstname}}, it's {{sender_name}}, {{job_title}} at {{dealer_name}}. Just …"
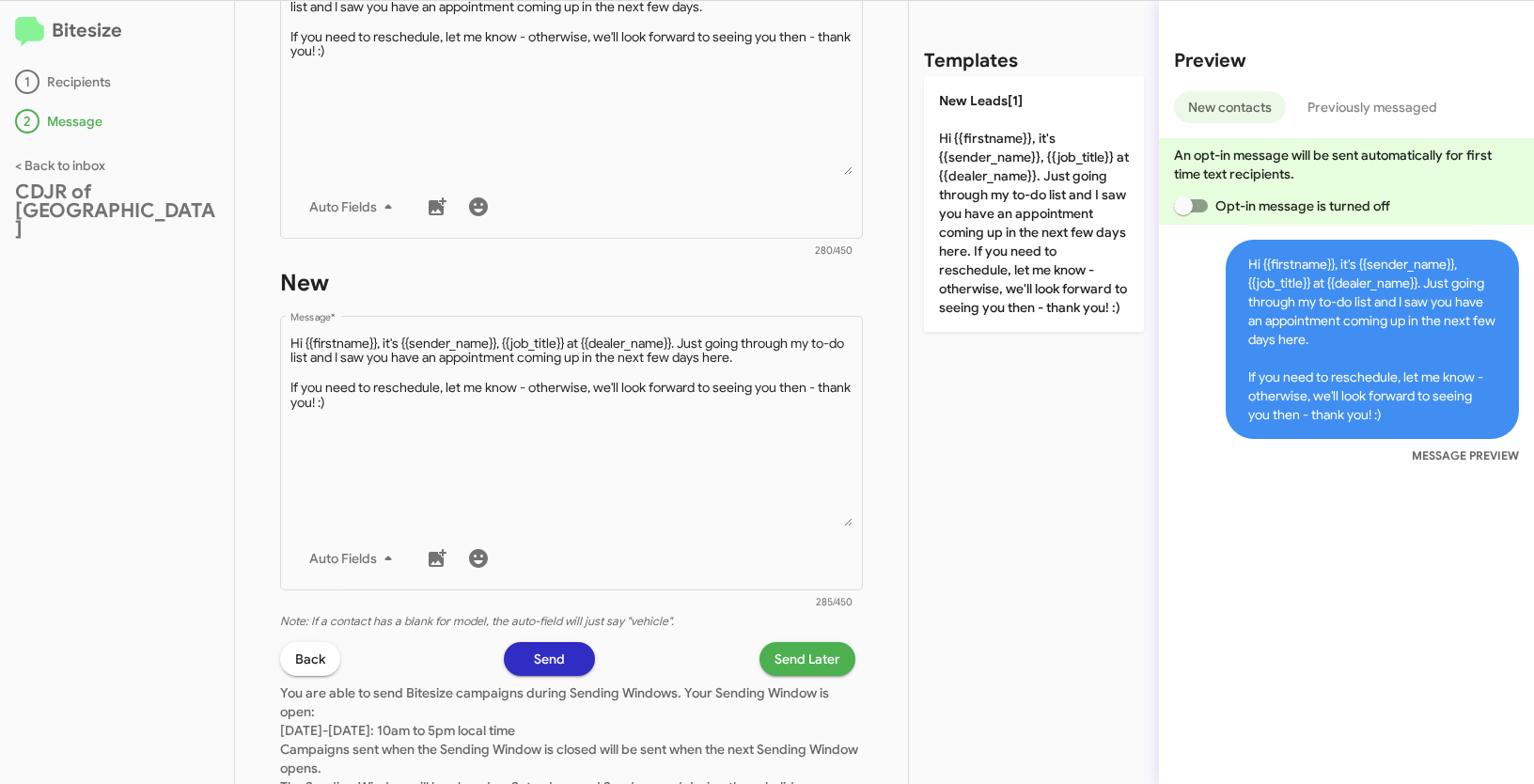
scroll to position [917, 0]
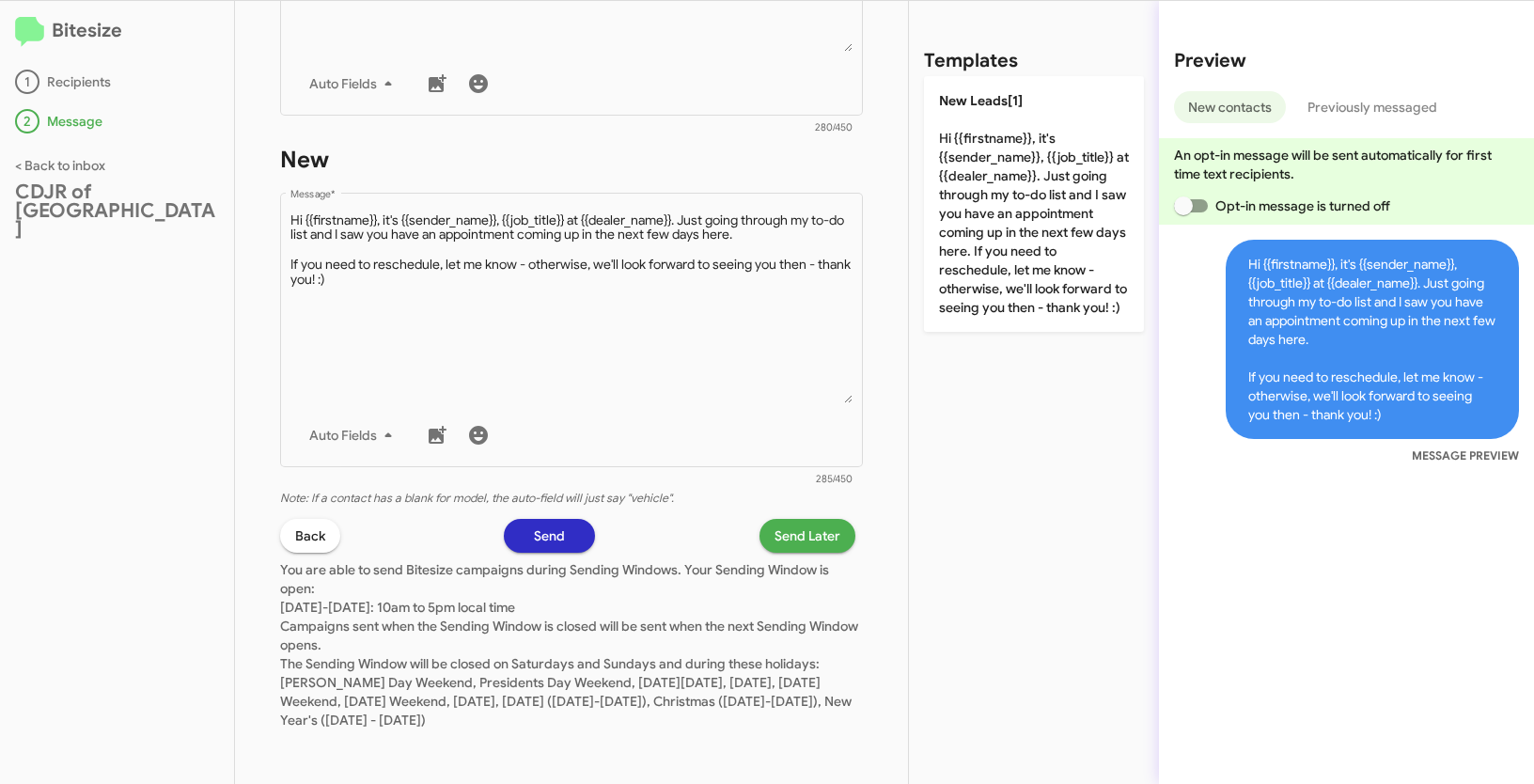
click at [793, 539] on span "Send Later" at bounding box center [808, 535] width 66 height 34
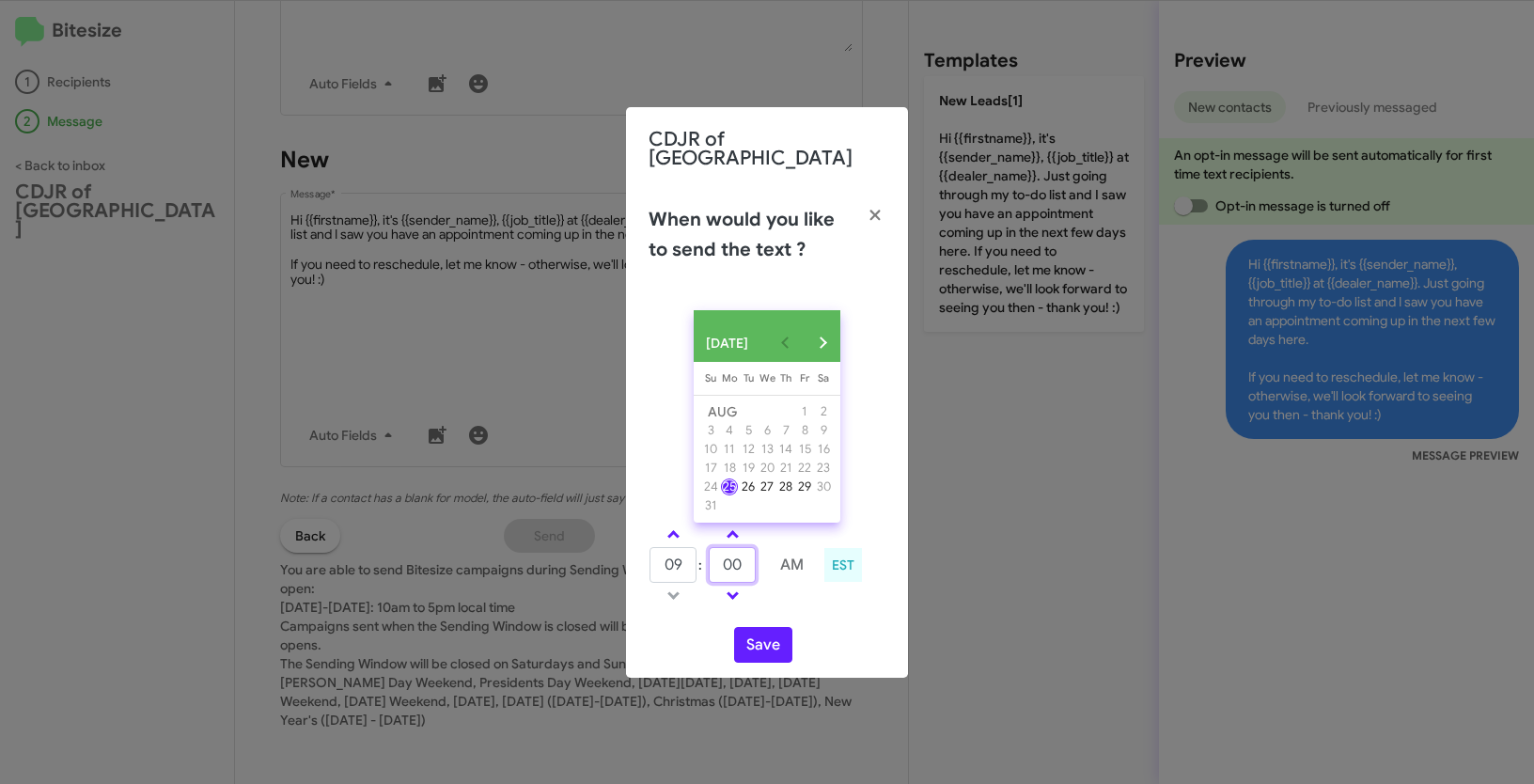
drag, startPoint x: 746, startPoint y: 561, endPoint x: 693, endPoint y: 547, distance: 54.8
click at [693, 547] on tr "09 : 00 AM" at bounding box center [733, 564] width 168 height 38
type input "50"
click at [756, 633] on button "Save" at bounding box center [764, 645] width 58 height 36
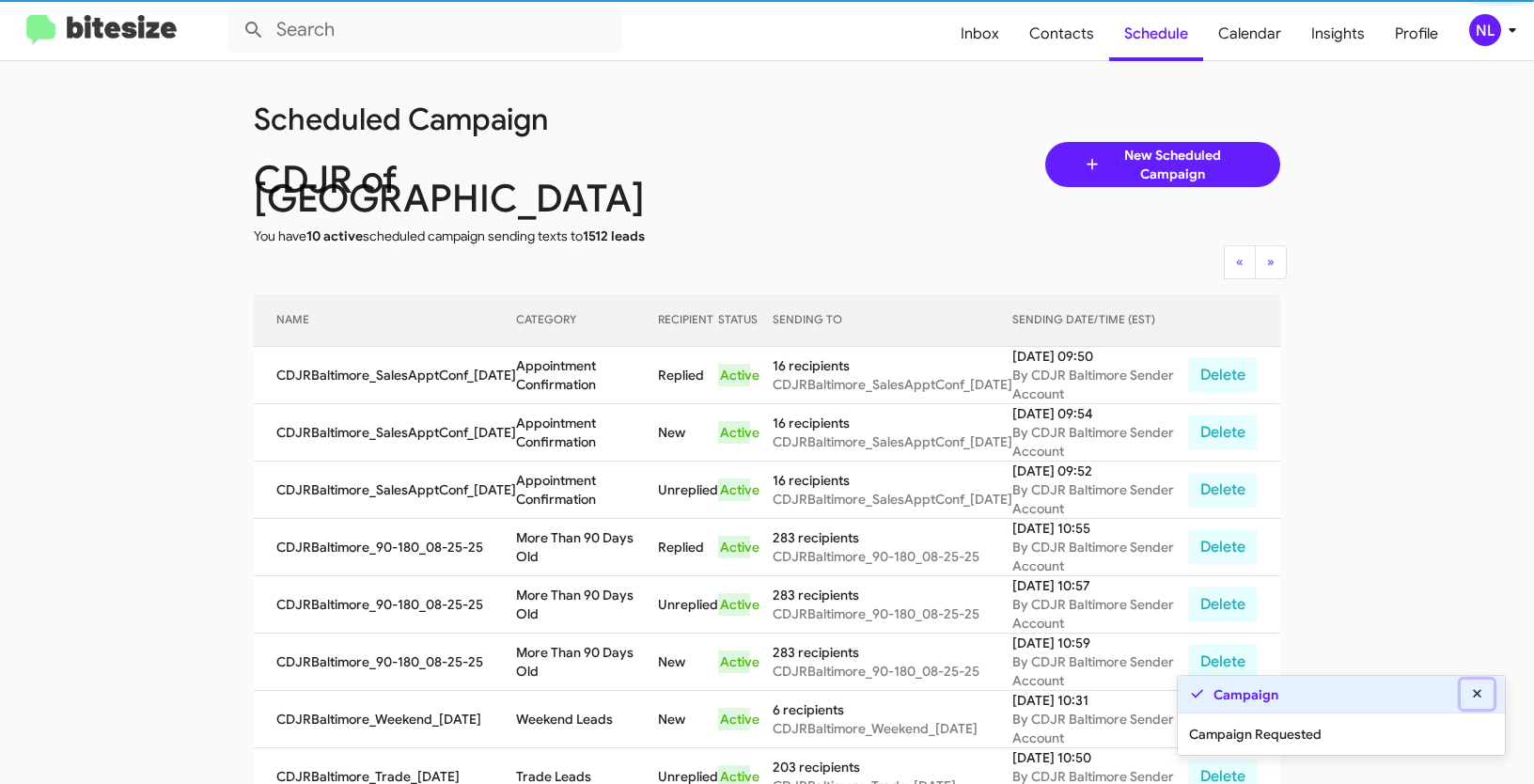
click at [1476, 685] on button at bounding box center [1477, 694] width 34 height 29
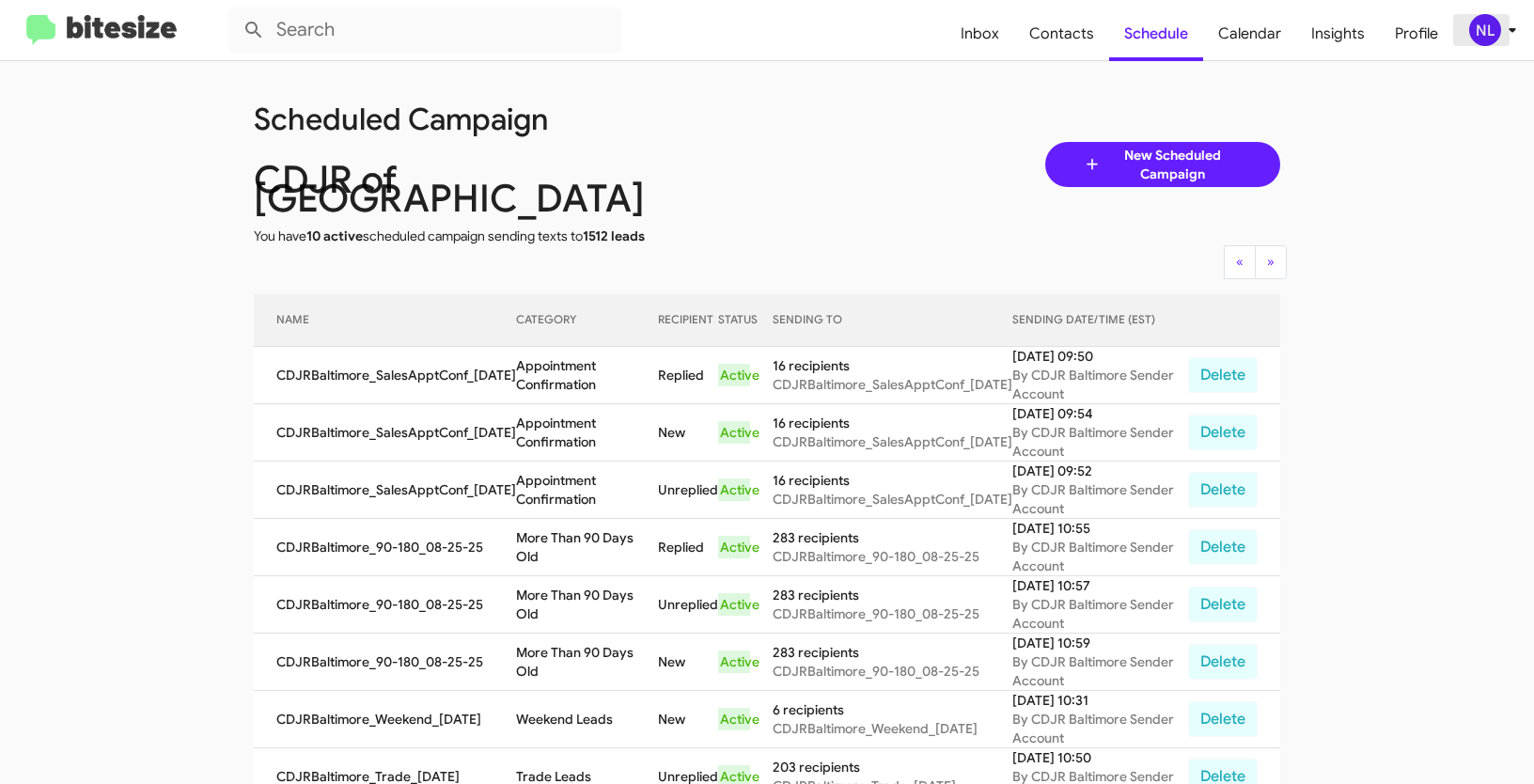
click at [1488, 28] on div "NL" at bounding box center [1485, 30] width 32 height 32
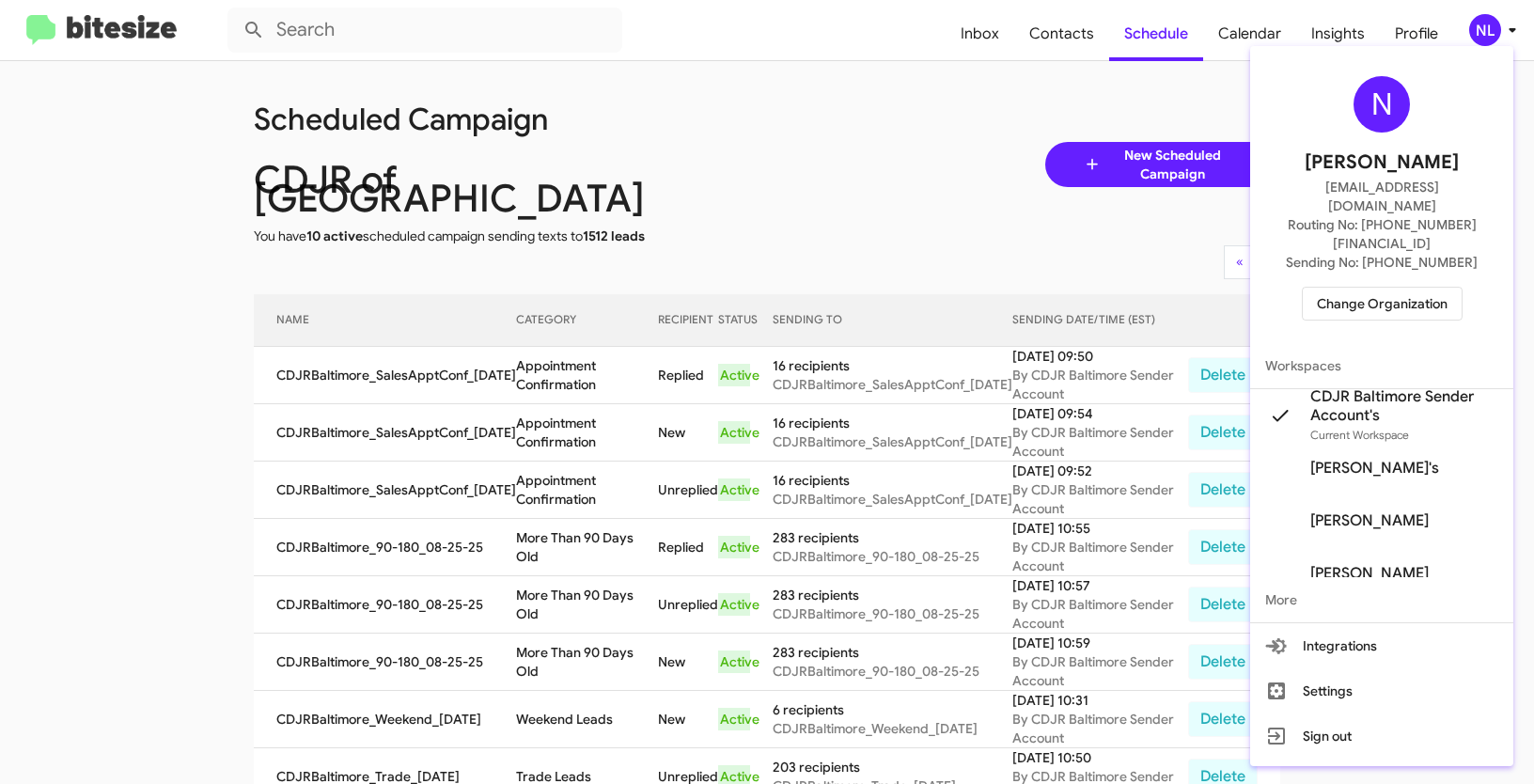
click at [1364, 287] on span "Change Organization" at bounding box center [1382, 303] width 131 height 32
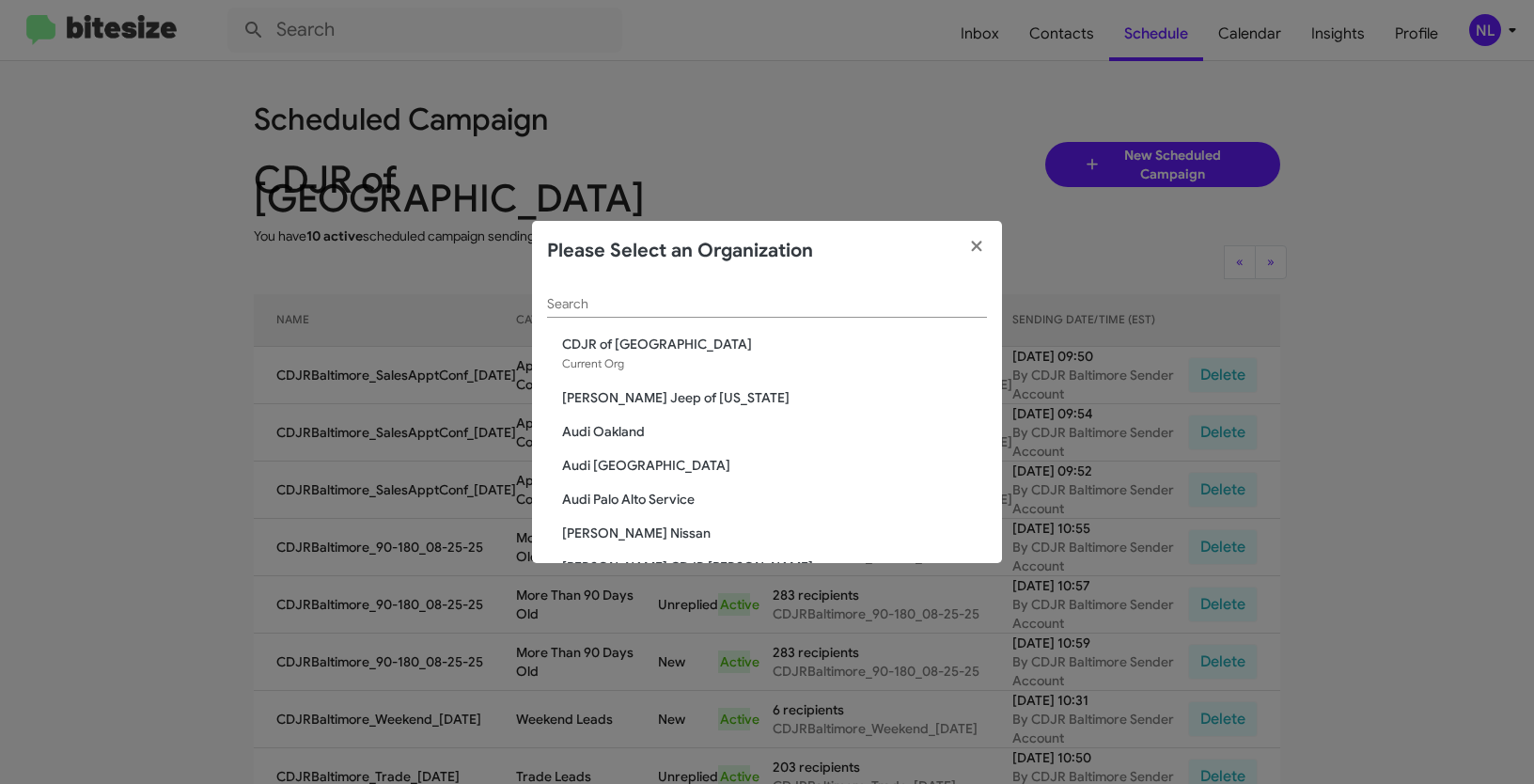
click at [628, 296] on div "Search" at bounding box center [767, 299] width 440 height 37
paste input "Kia of Fairfax Exclusion 1"
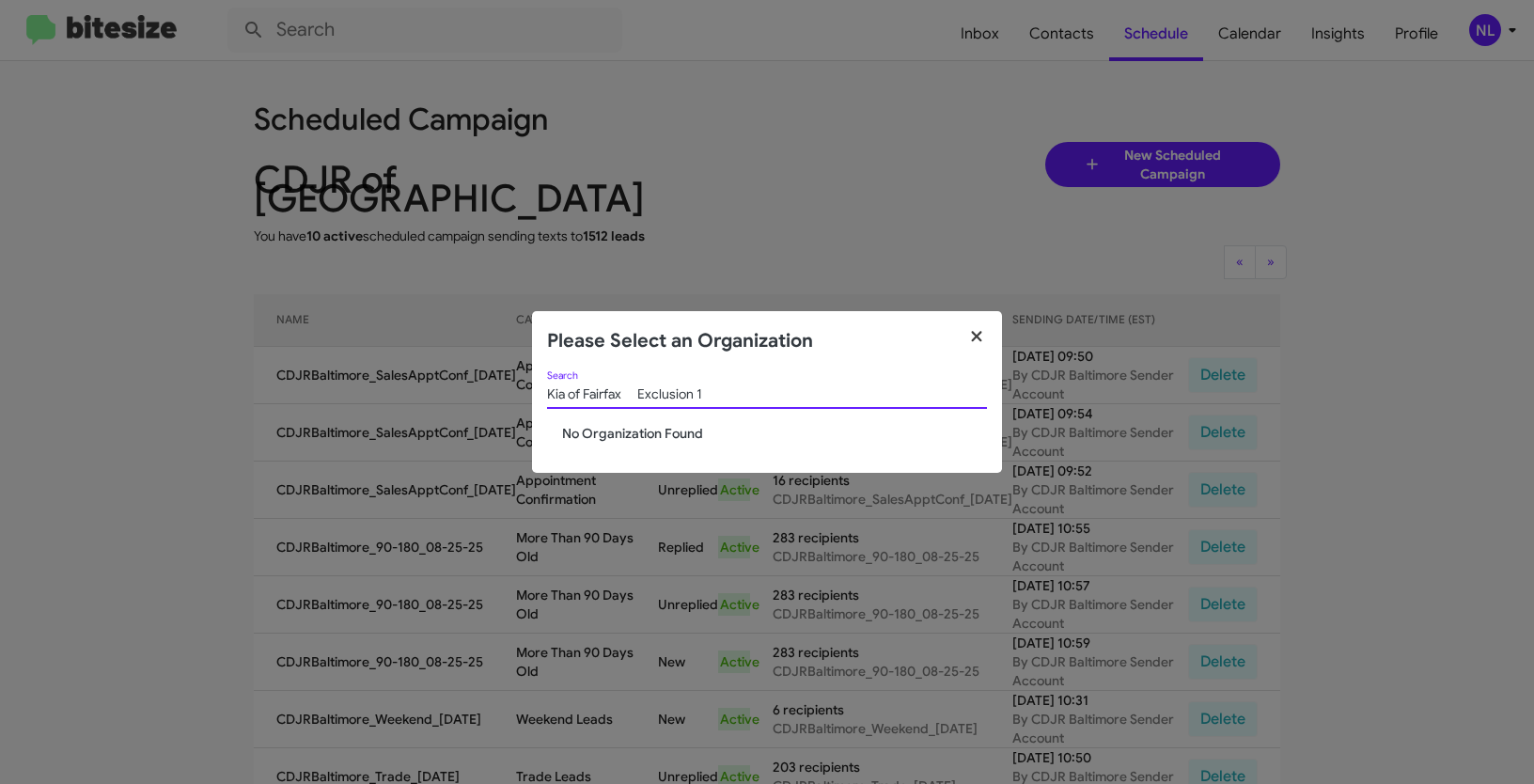
type input "Kia of Fairfax Exclusion 1"
click at [978, 336] on icon "button" at bounding box center [976, 335] width 10 height 10
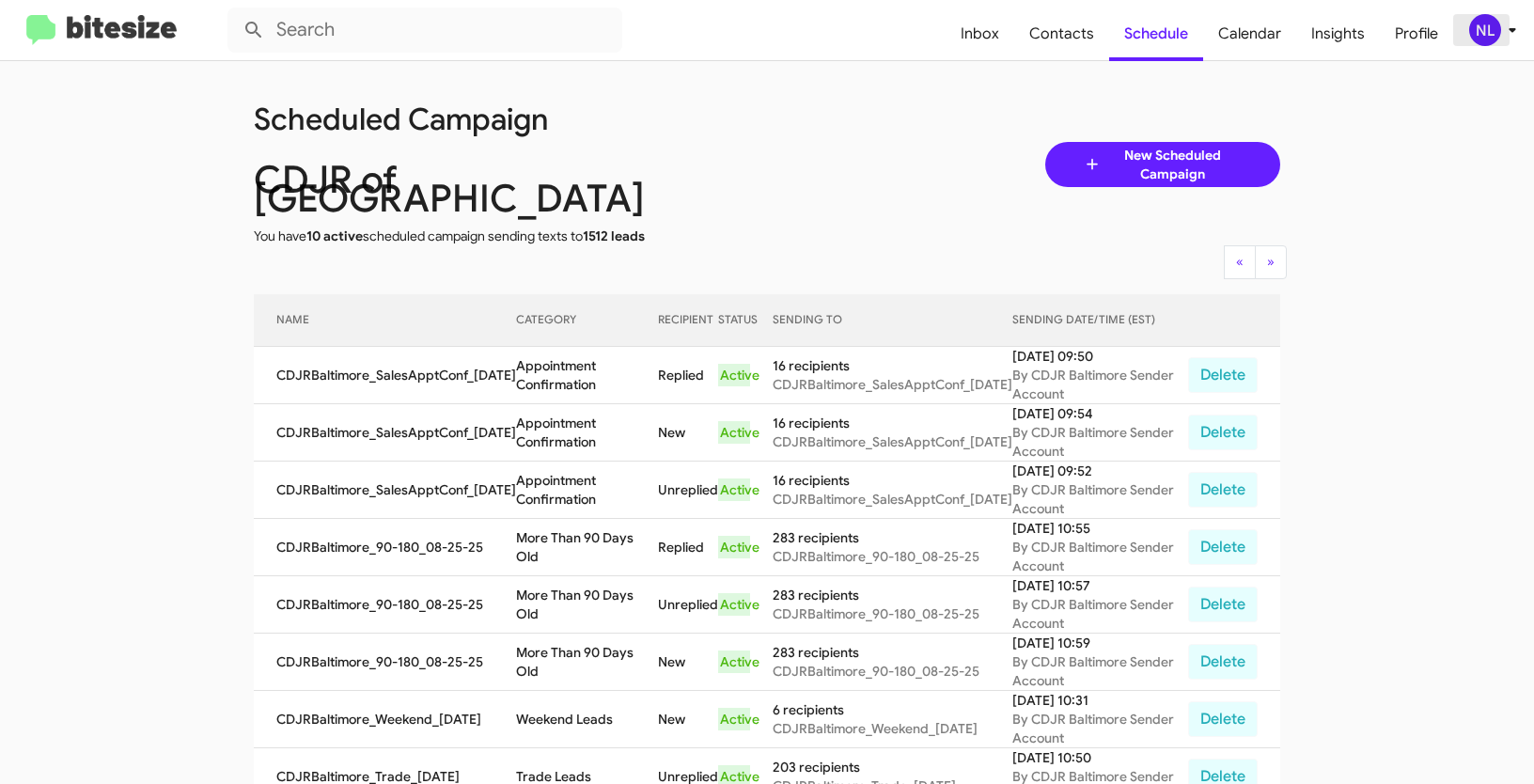
click at [1485, 33] on div "NL" at bounding box center [1485, 30] width 32 height 32
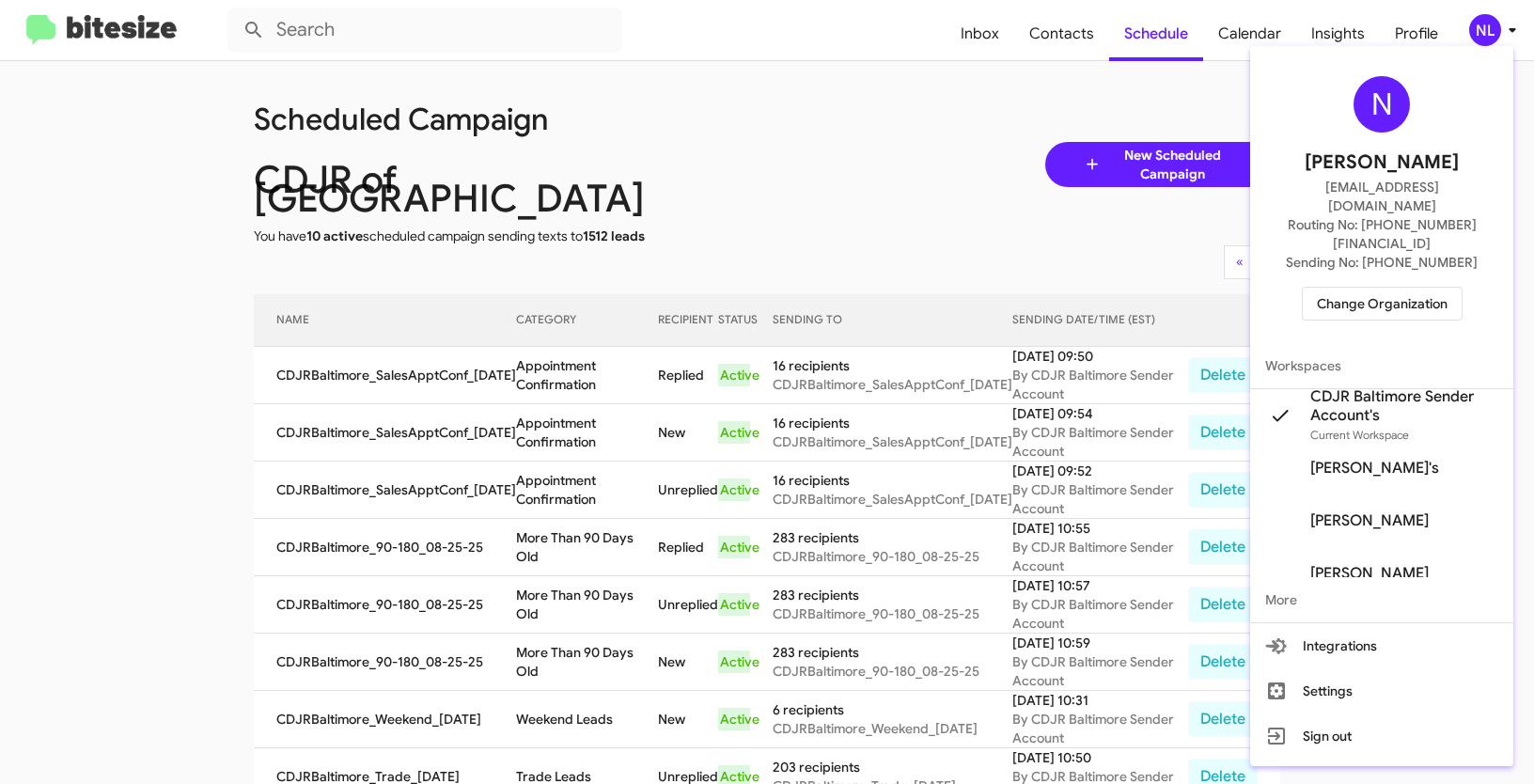
click at [1359, 287] on span "Change Organization" at bounding box center [1382, 303] width 131 height 32
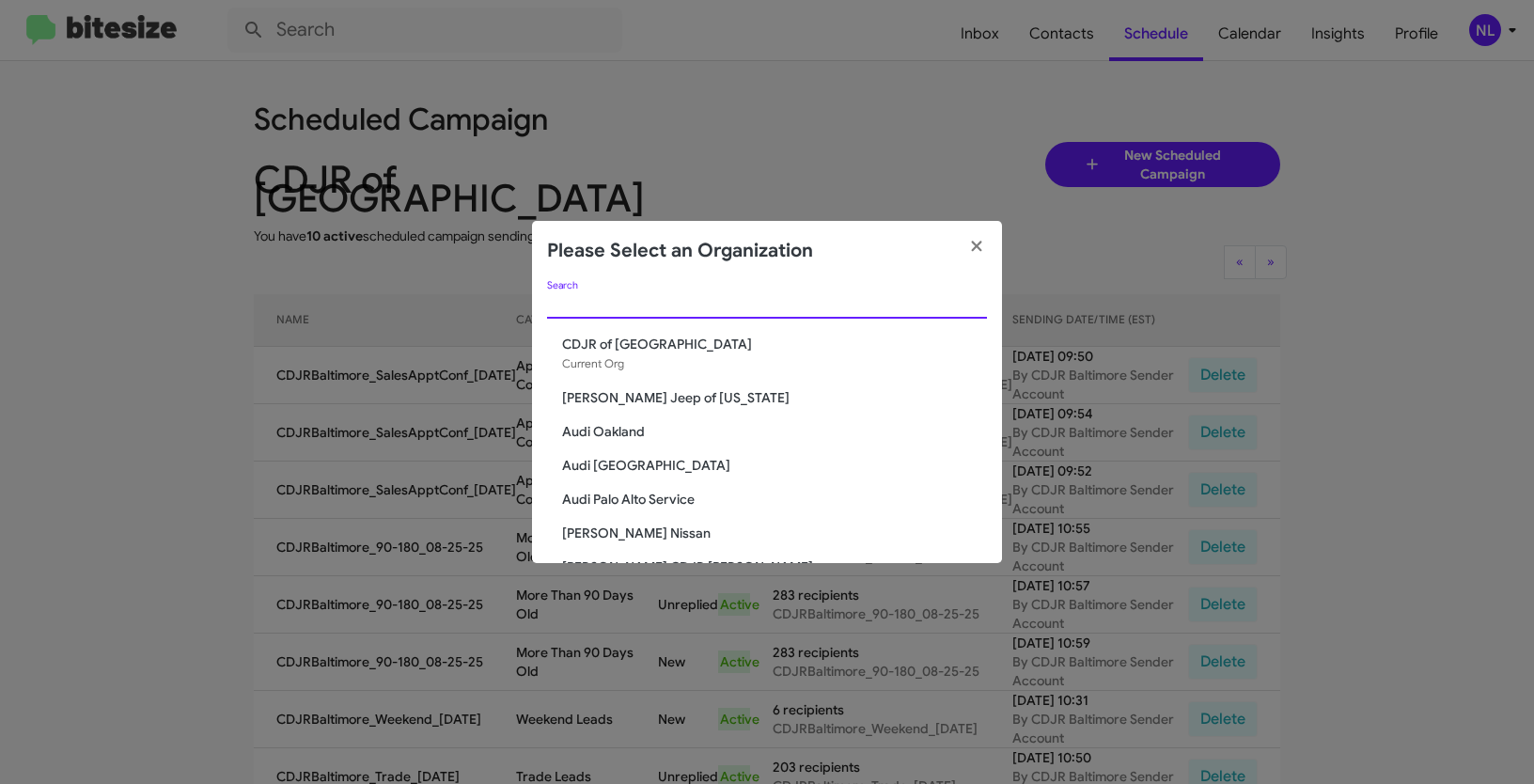
click at [595, 304] on input "Search" at bounding box center [767, 304] width 440 height 15
paste input "Kia of Fairfax"
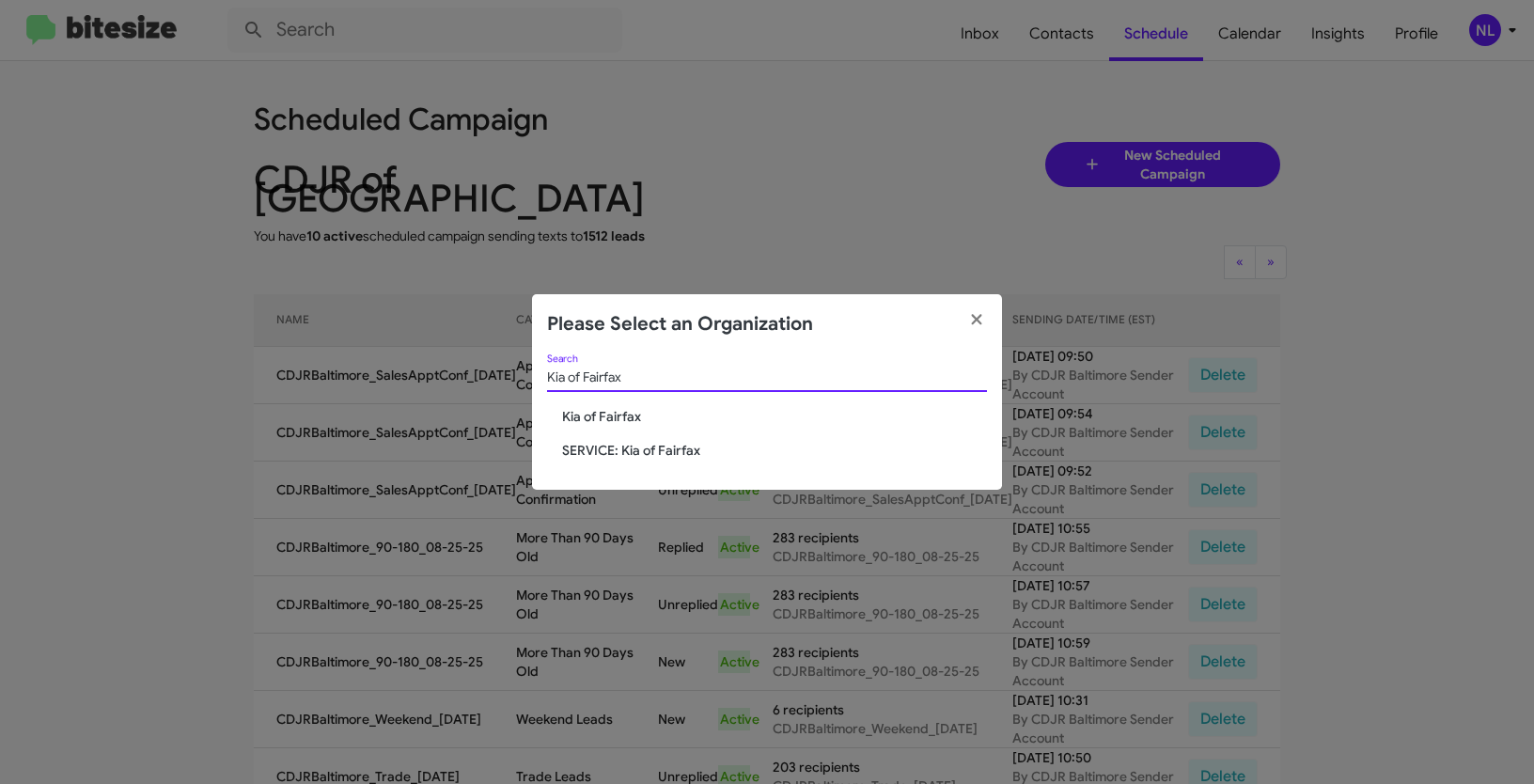
type input "Kia of Fairfax"
click at [616, 418] on span "Kia of Fairfax" at bounding box center [774, 416] width 425 height 19
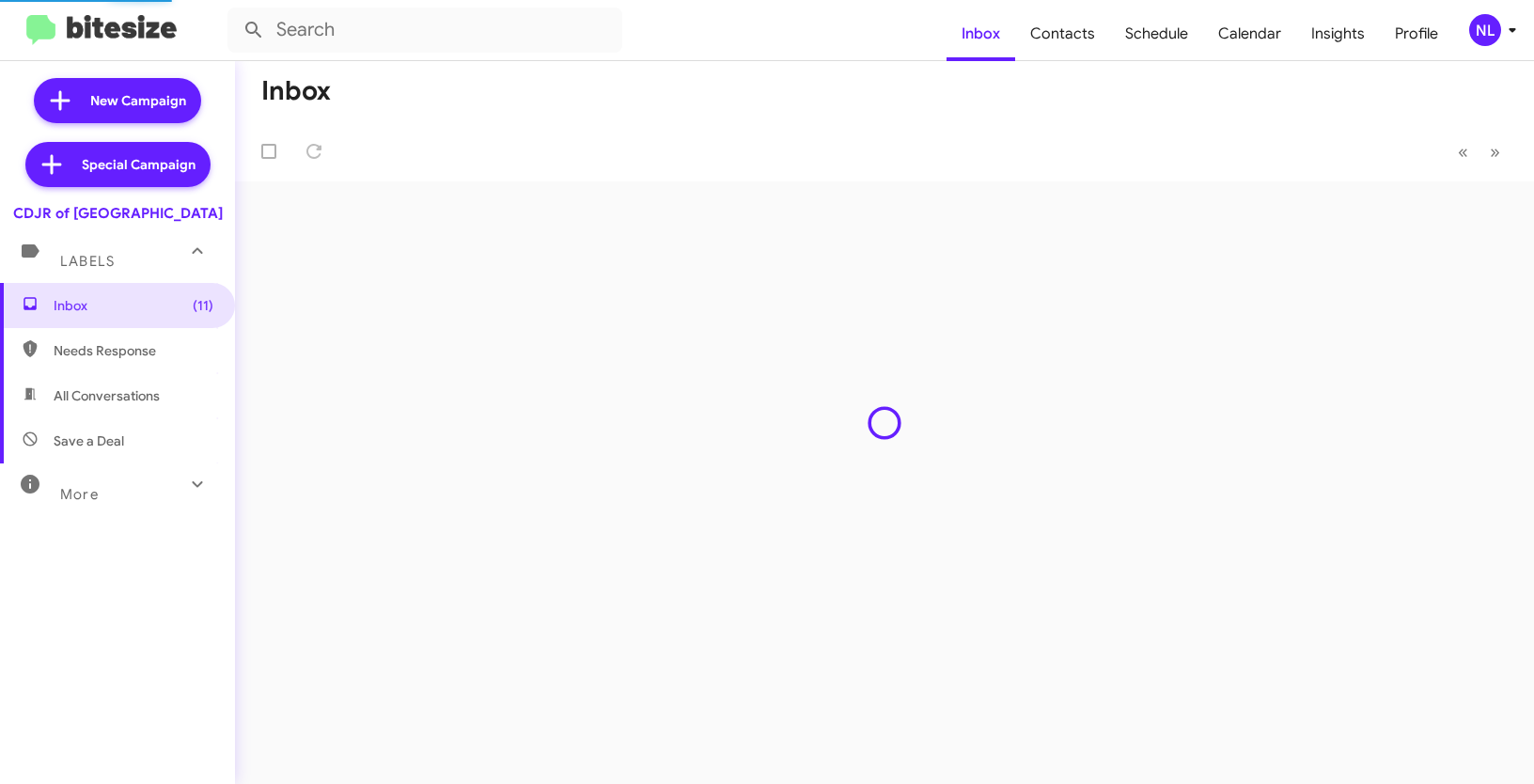
click at [1483, 28] on div "NL" at bounding box center [1485, 30] width 32 height 32
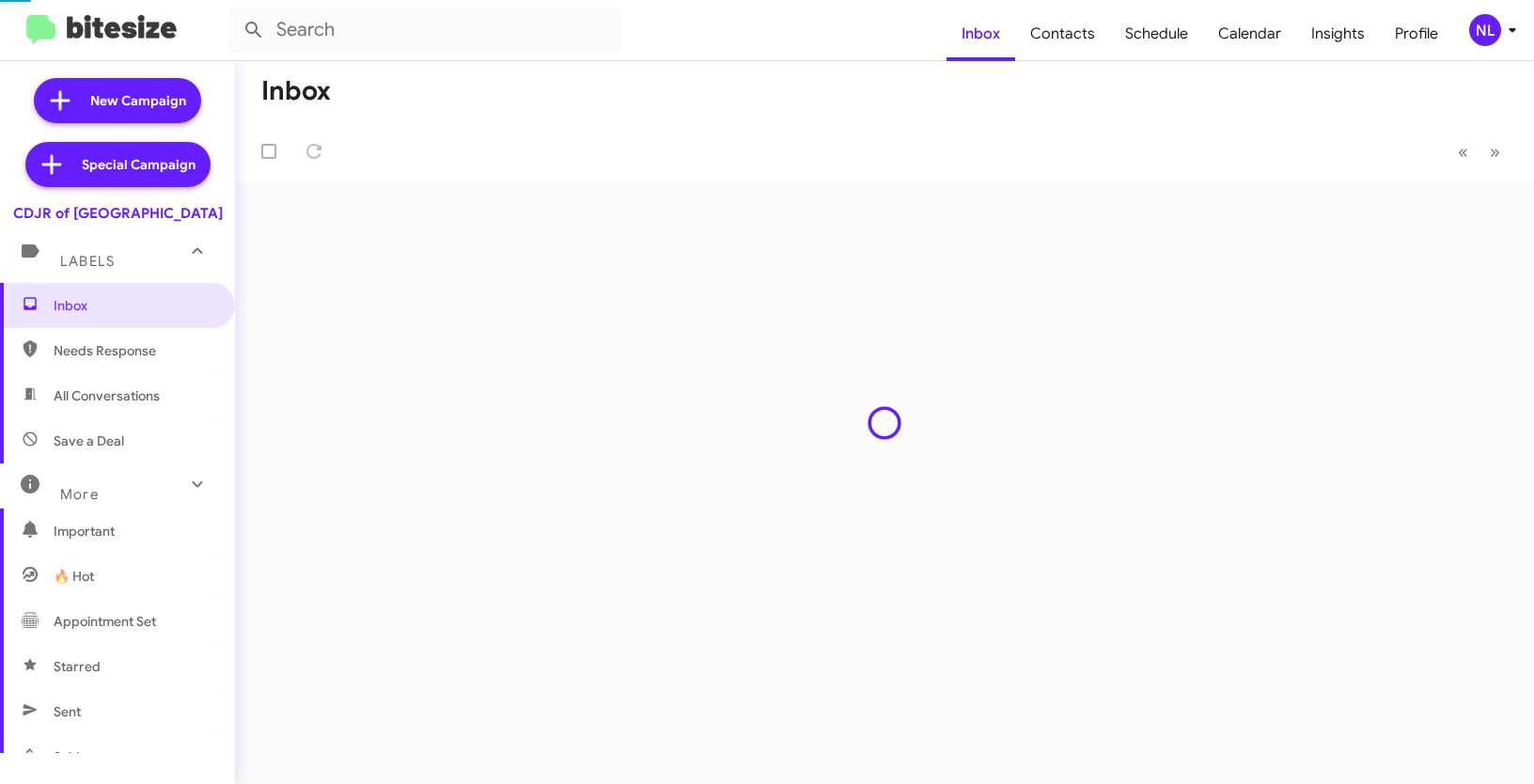
click at [1359, 374] on div "Inbox « Previous » Next" at bounding box center [884, 422] width 1299 height 723
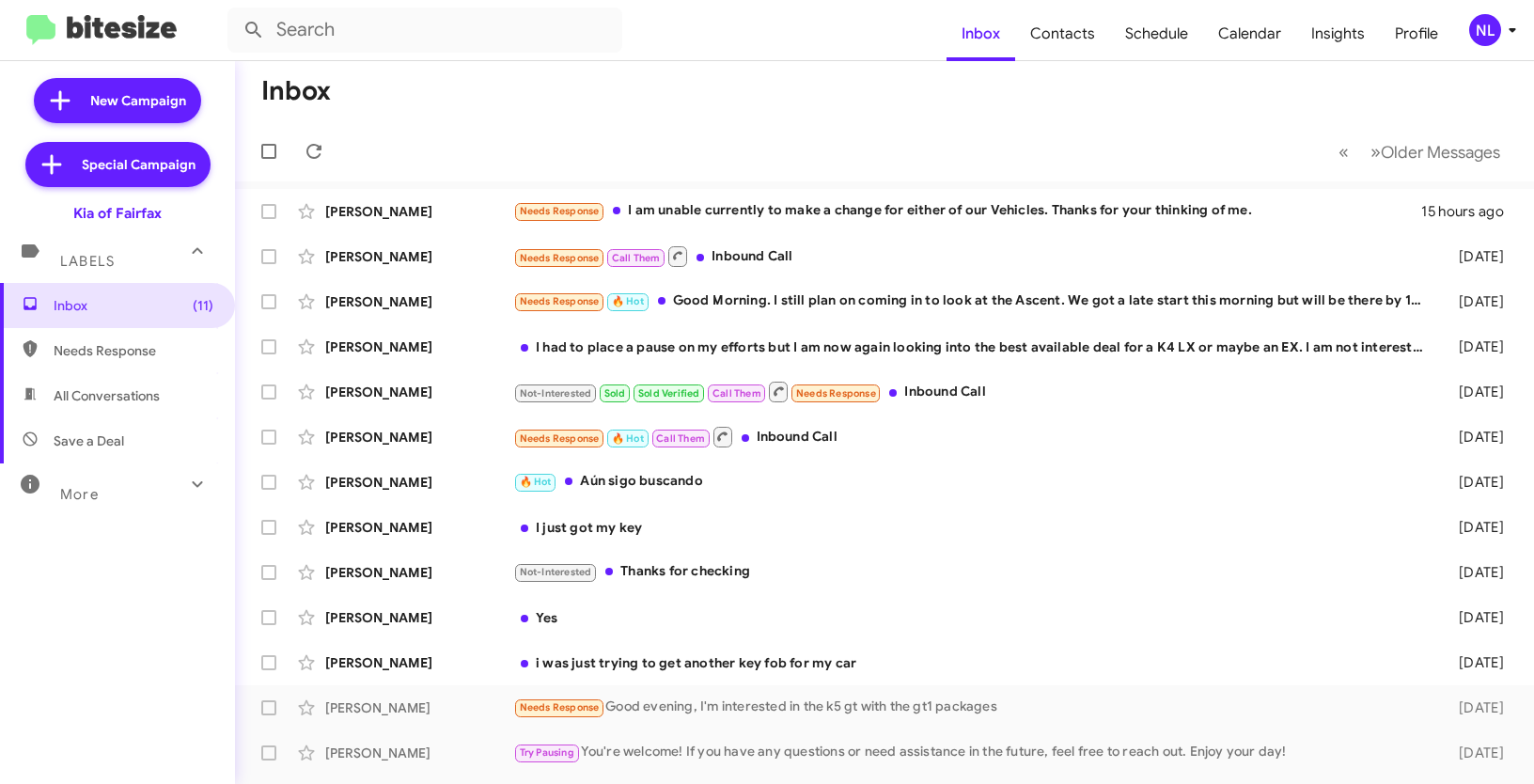
click at [1487, 32] on div "NL" at bounding box center [1485, 30] width 32 height 32
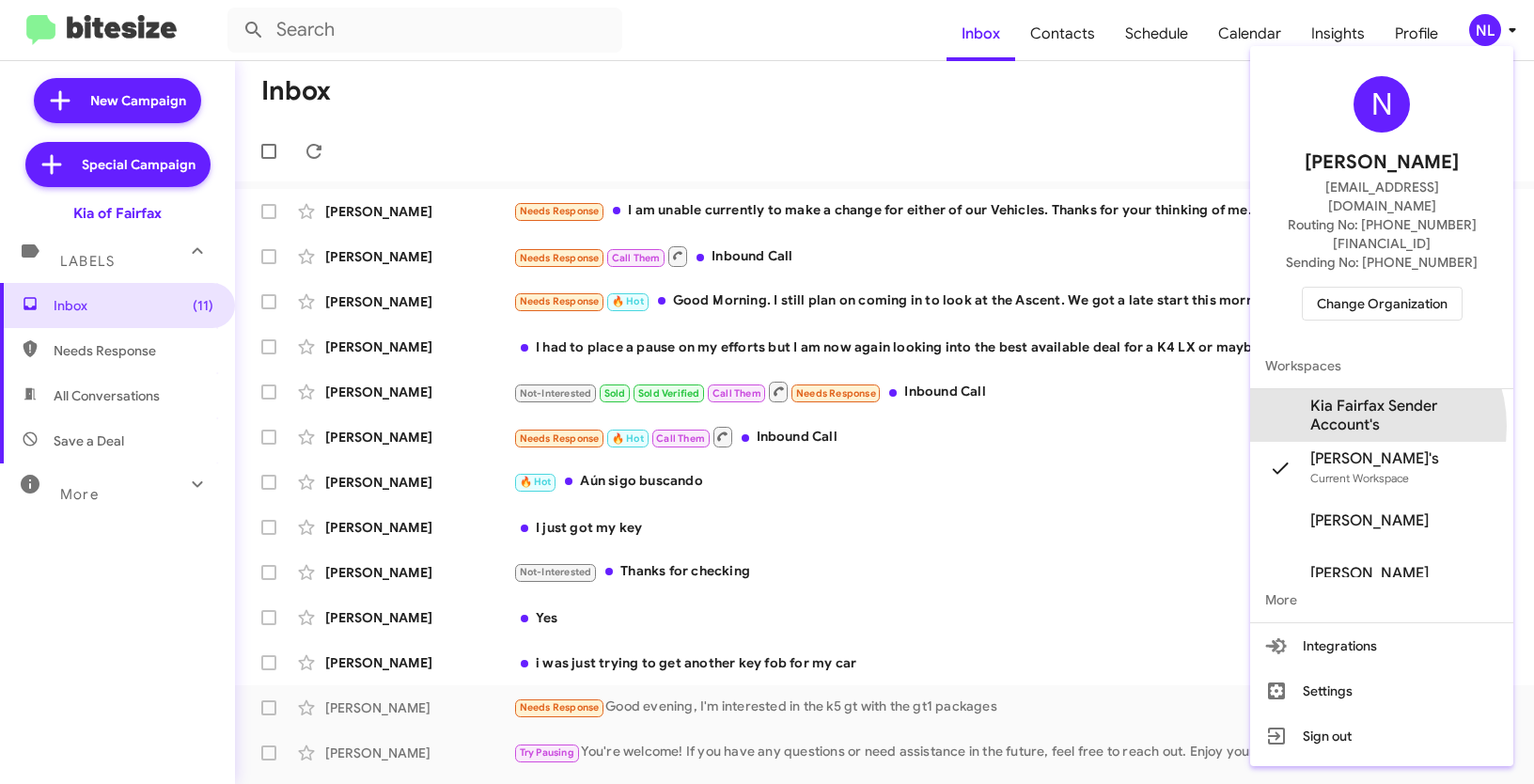
click at [1365, 397] on span "Kia Fairfax Sender Account's" at bounding box center [1404, 416] width 188 height 38
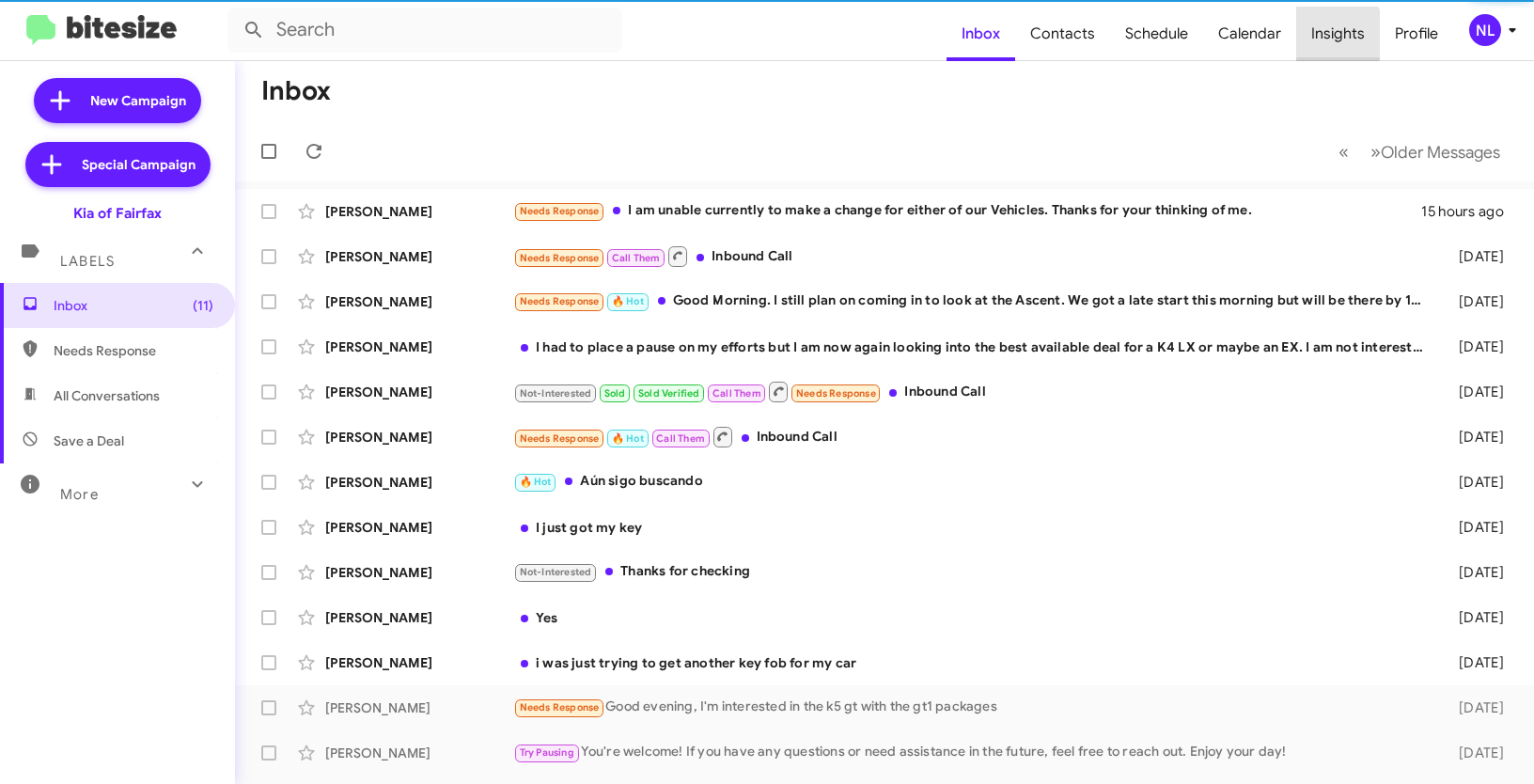
click at [1331, 35] on span "Insights" at bounding box center [1338, 34] width 84 height 55
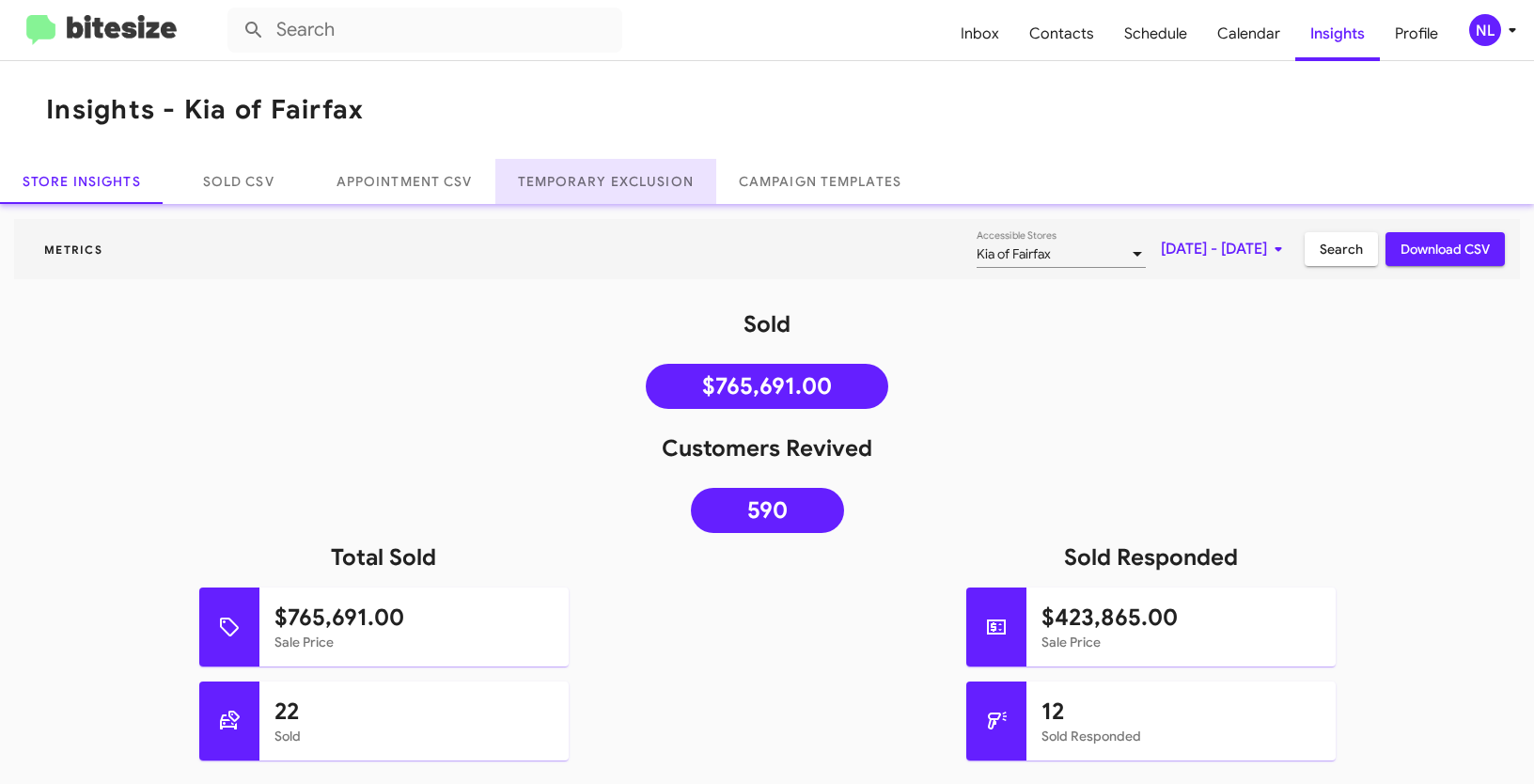
click at [602, 178] on link "Temporary Exclusion" at bounding box center [605, 181] width 221 height 45
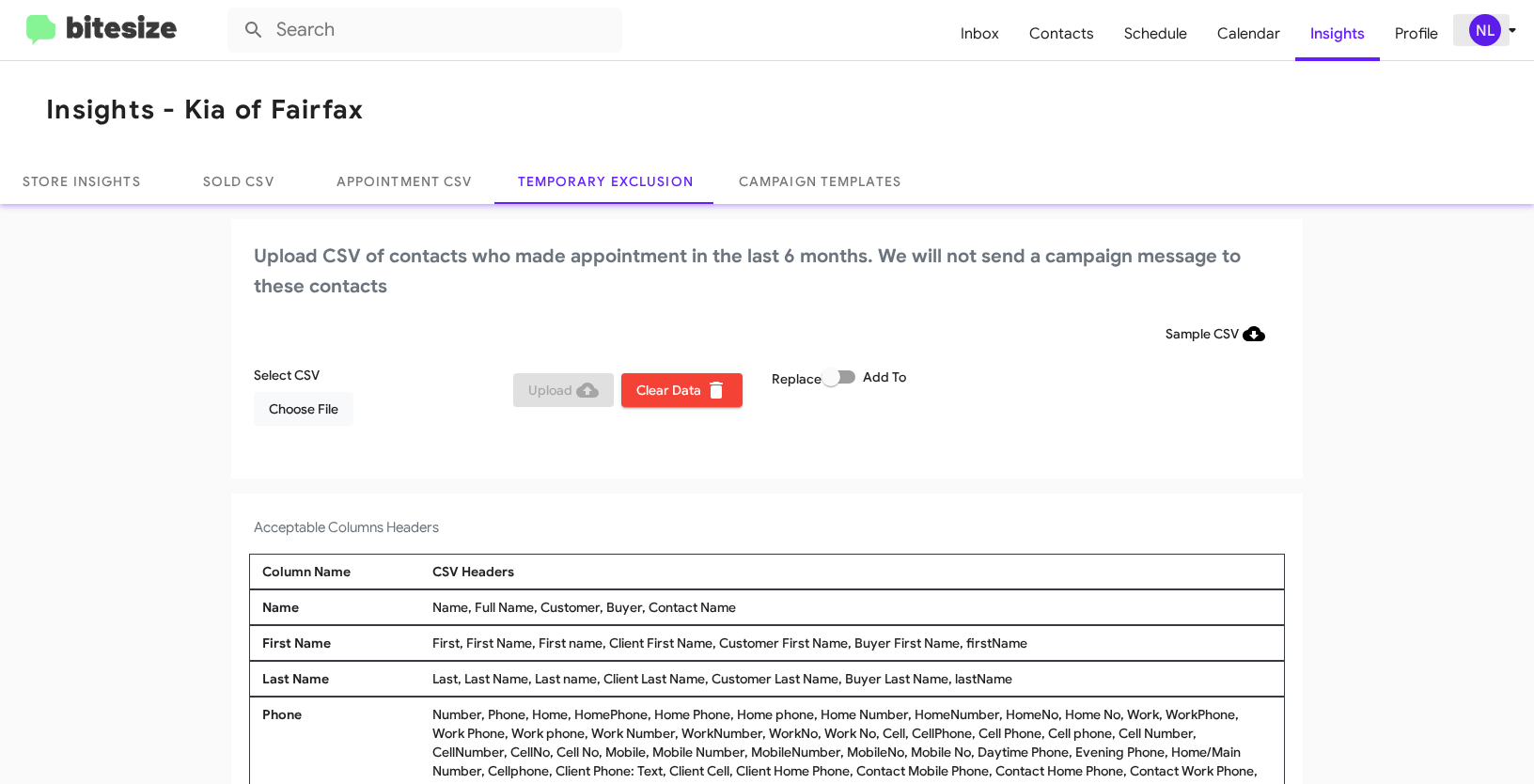
click at [1482, 15] on div "NL" at bounding box center [1485, 30] width 32 height 32
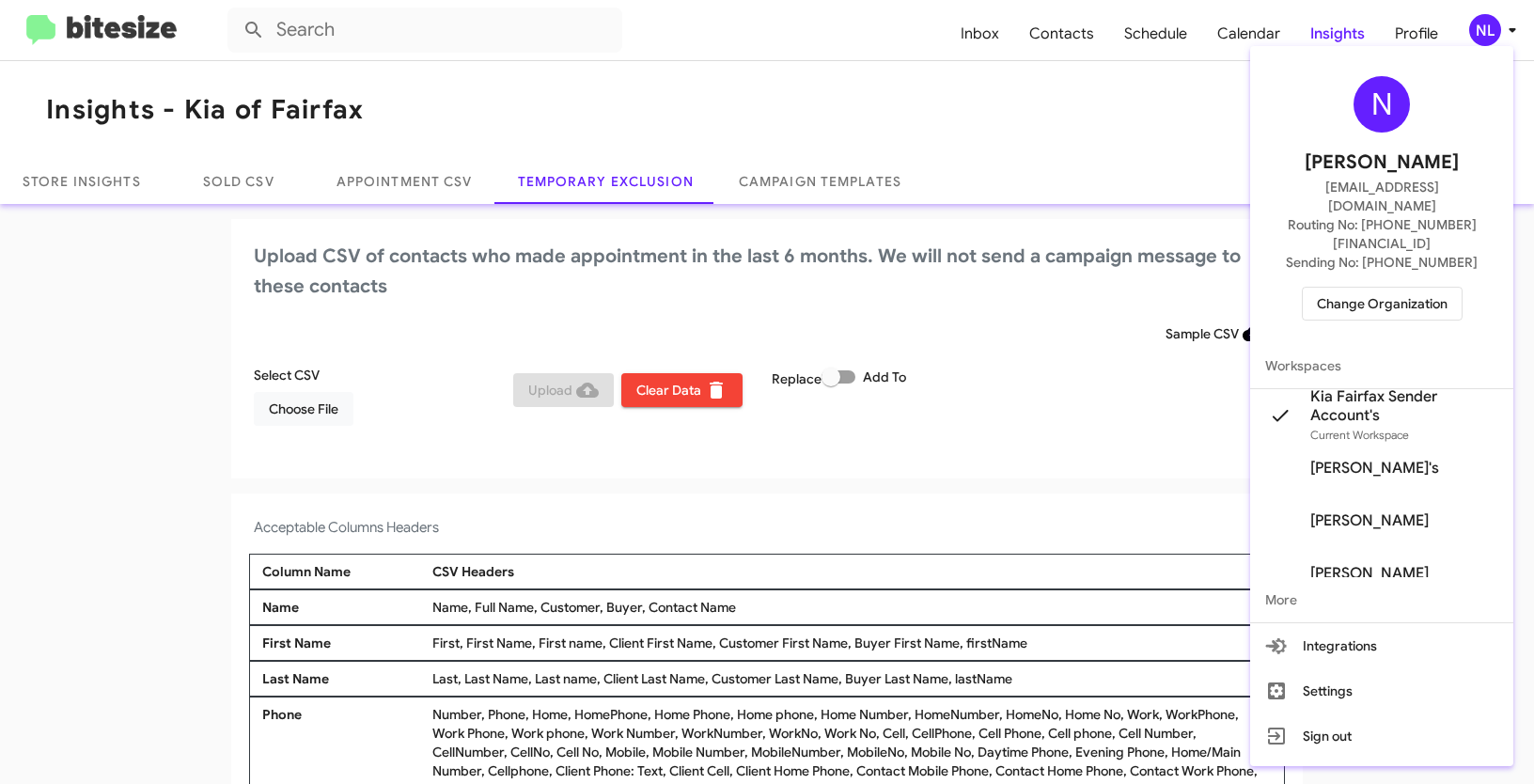
click at [760, 80] on div at bounding box center [767, 392] width 1534 height 784
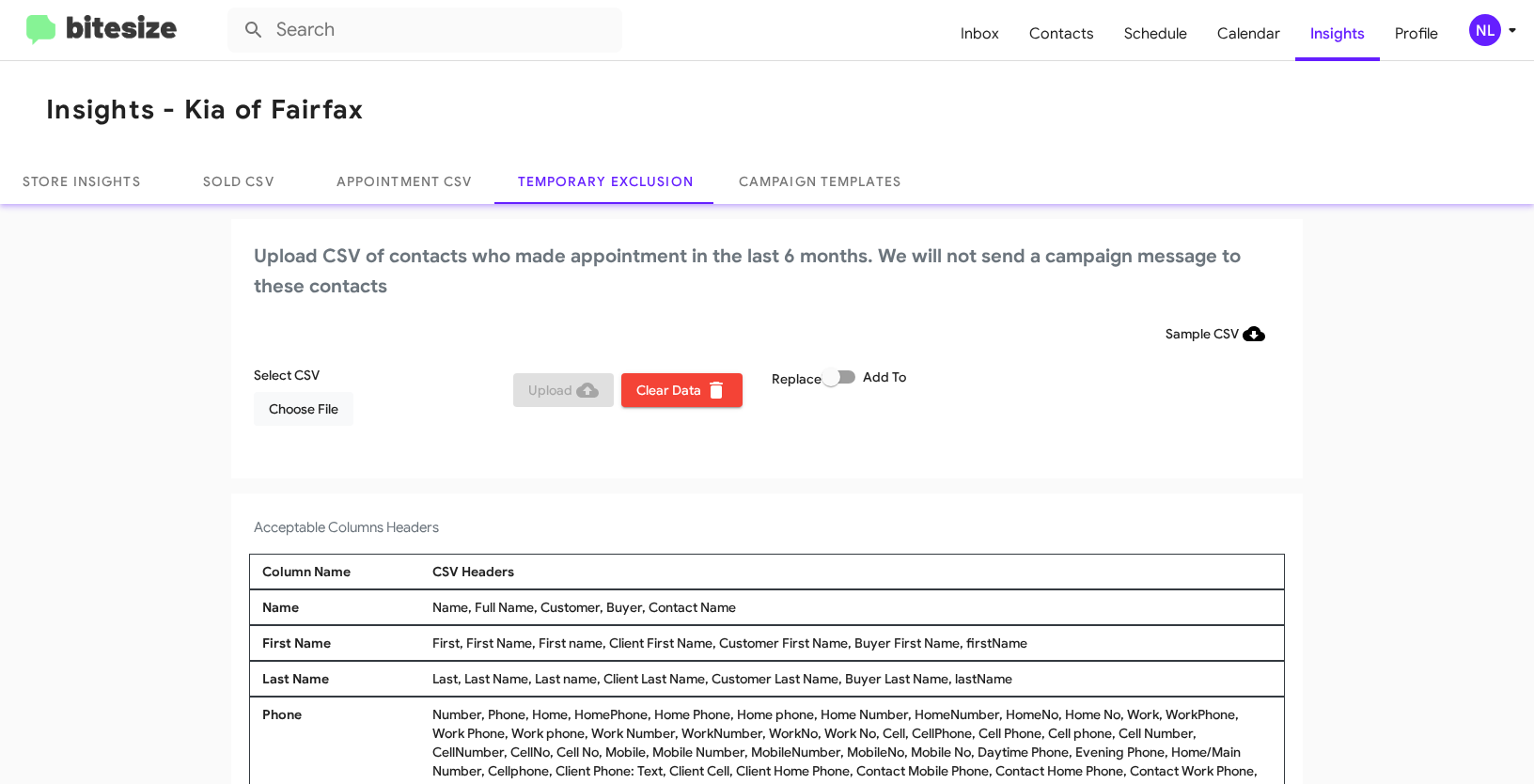
drag, startPoint x: 643, startPoint y: 607, endPoint x: 782, endPoint y: 603, distance: 139.1
click at [782, 603] on div "Name, Full Name, Customer, Buyer, Contact Name" at bounding box center [852, 607] width 849 height 19
copy div "Contact Name"
click at [269, 415] on span "Choose File" at bounding box center [304, 409] width 70 height 34
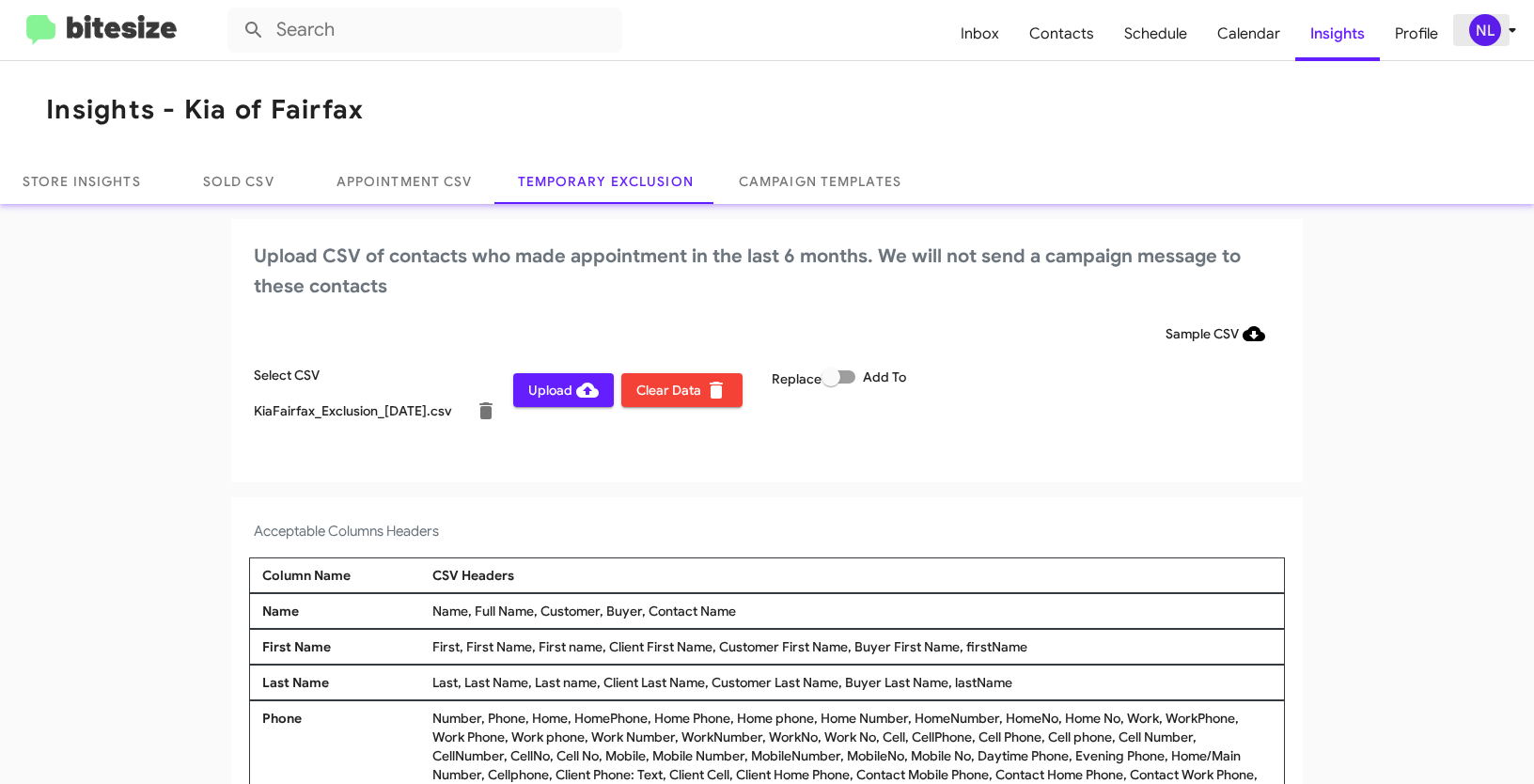
click at [1494, 33] on div "NL" at bounding box center [1485, 30] width 32 height 32
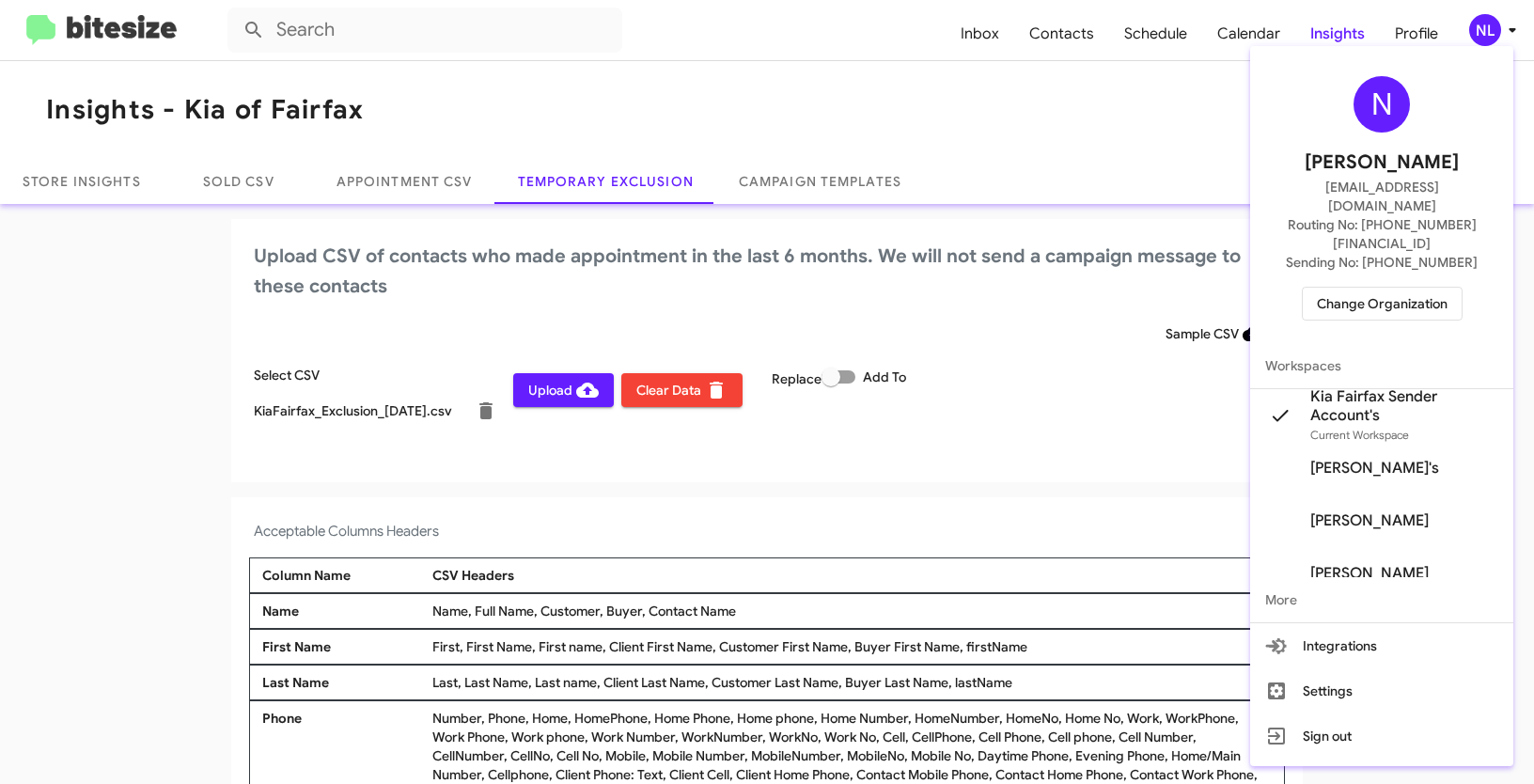
click at [82, 335] on div at bounding box center [767, 392] width 1534 height 784
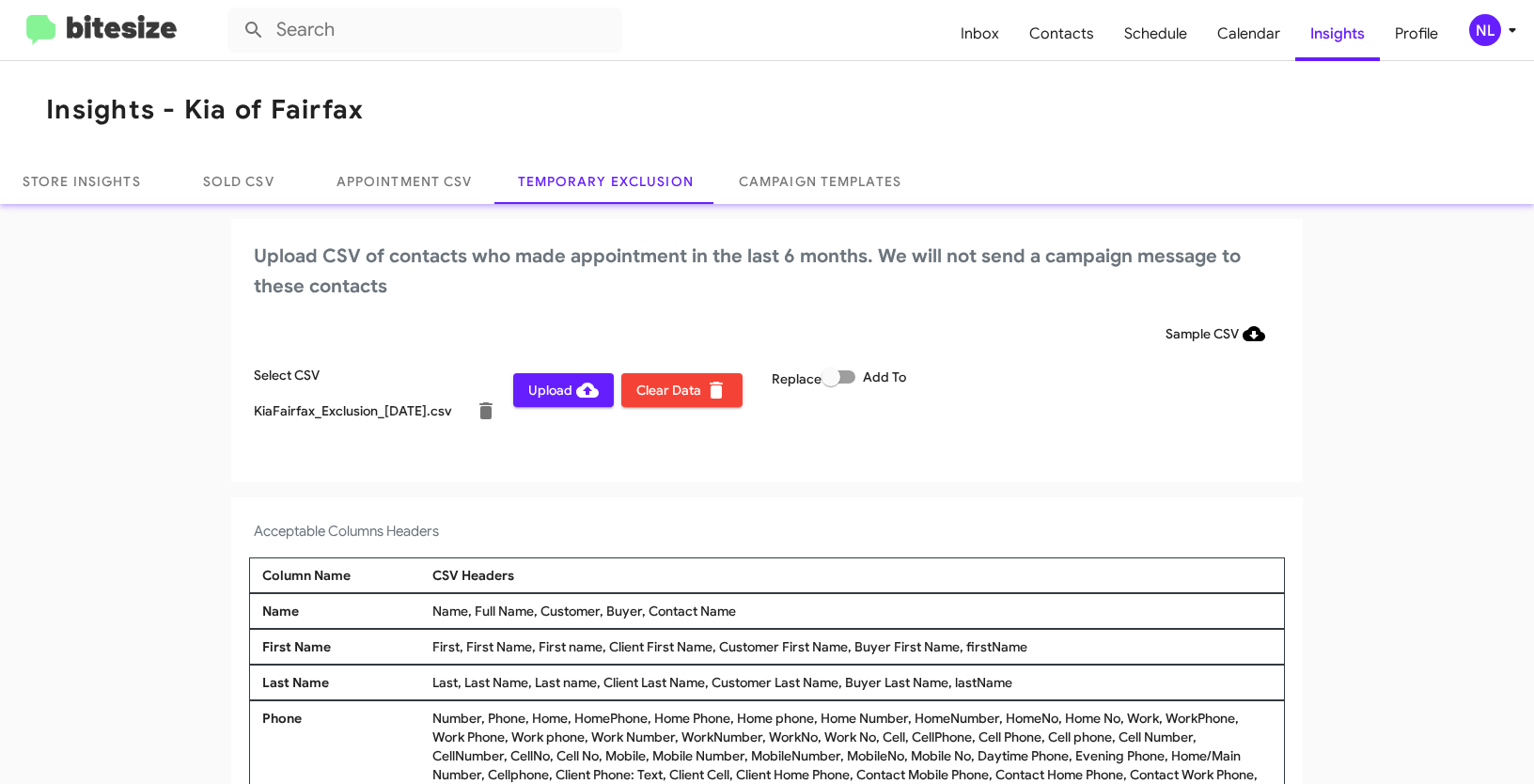
click at [515, 400] on button "Upload" at bounding box center [563, 390] width 101 height 34
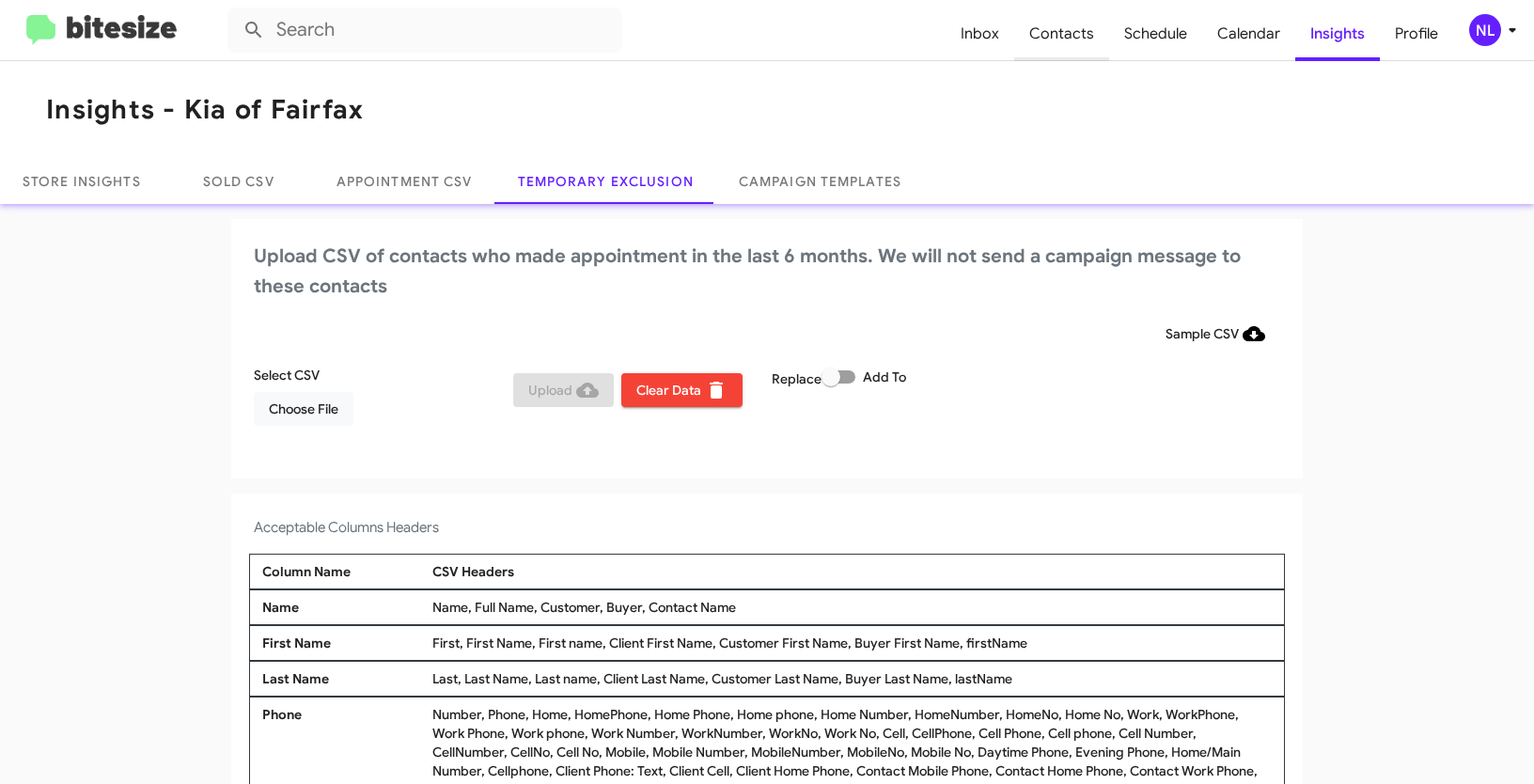
click at [1056, 49] on span "Contacts" at bounding box center [1062, 34] width 95 height 55
type input "in:groups"
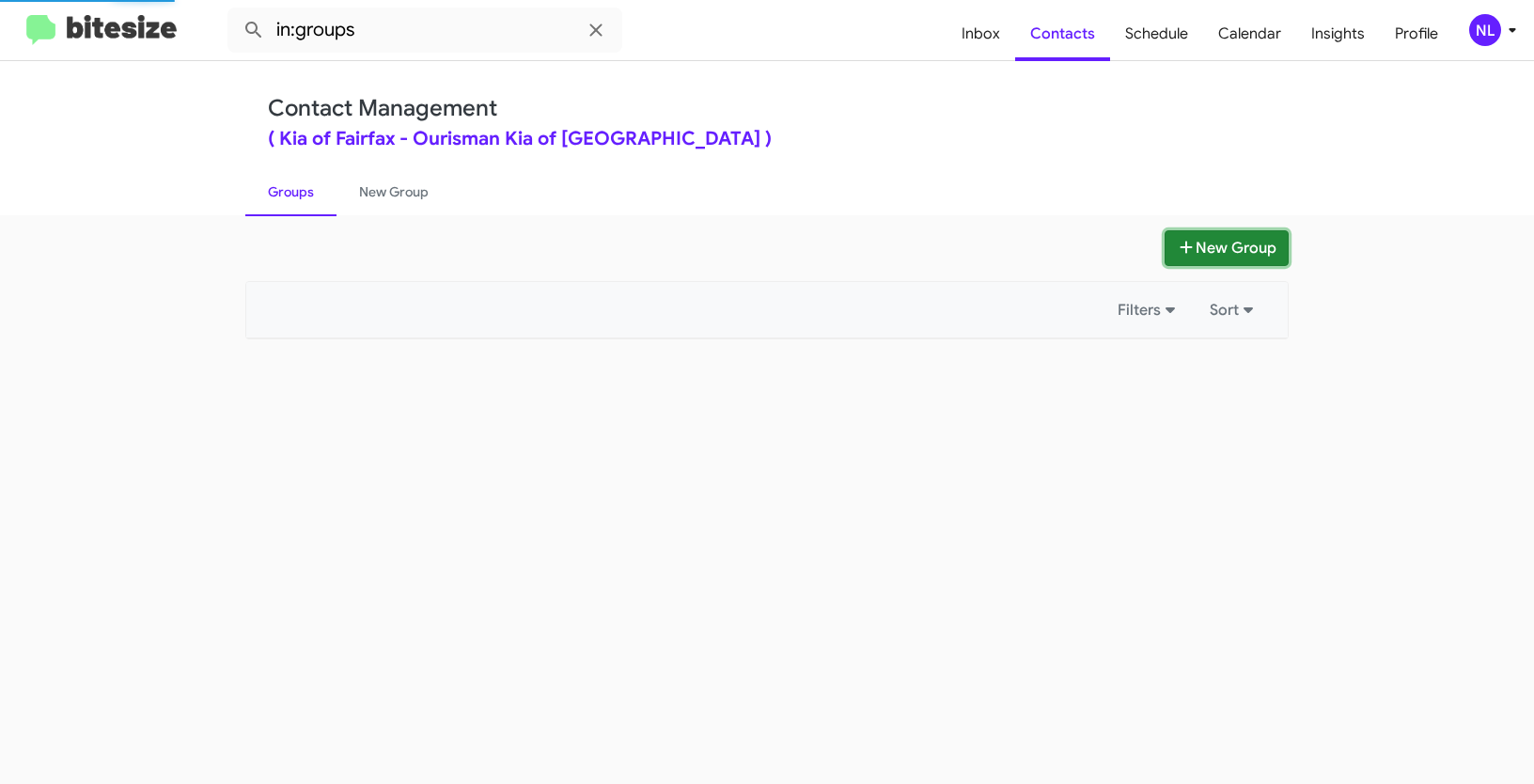
click at [1240, 257] on button "New Group" at bounding box center [1227, 248] width 124 height 36
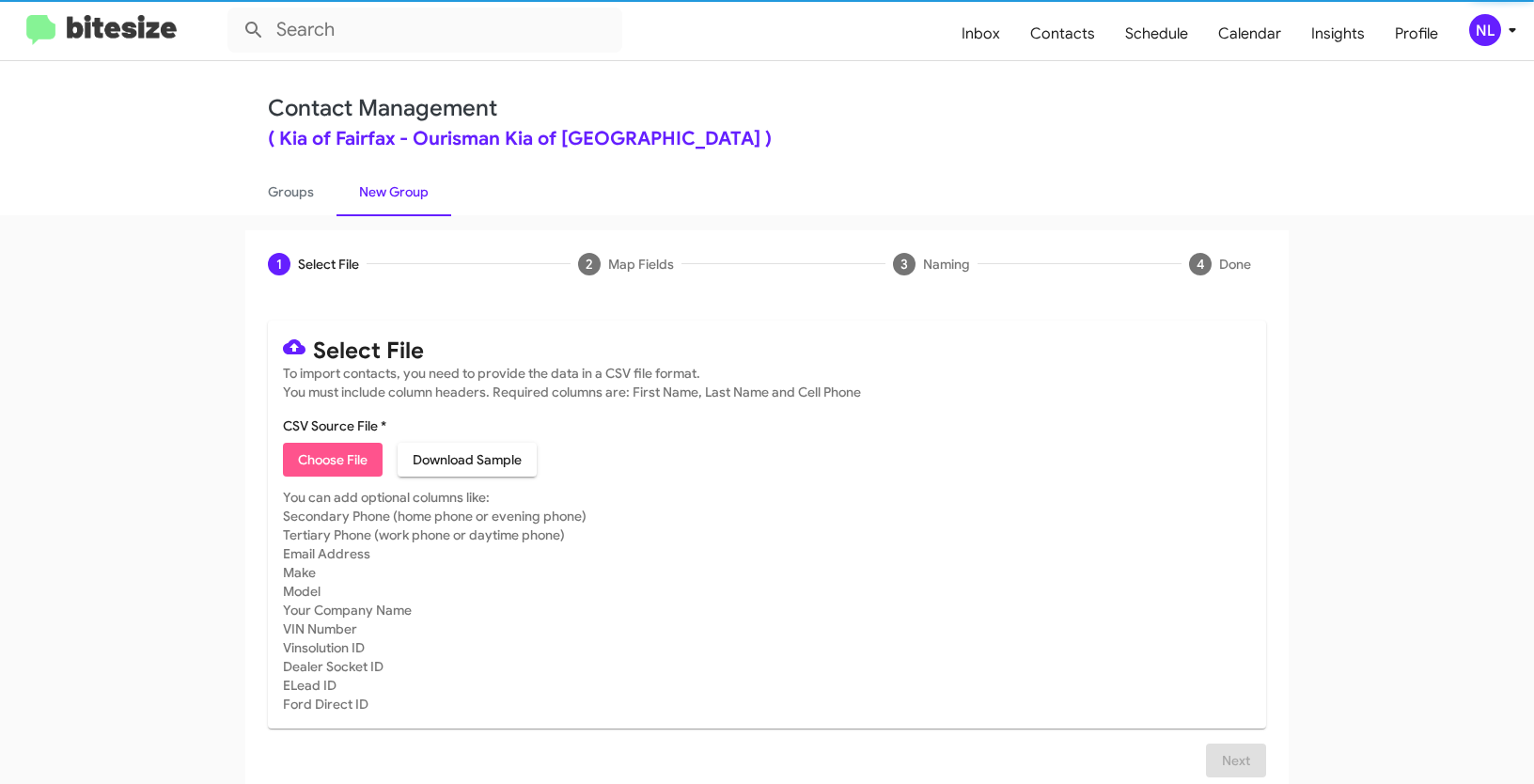
click at [333, 457] on span "Choose File" at bounding box center [333, 460] width 70 height 34
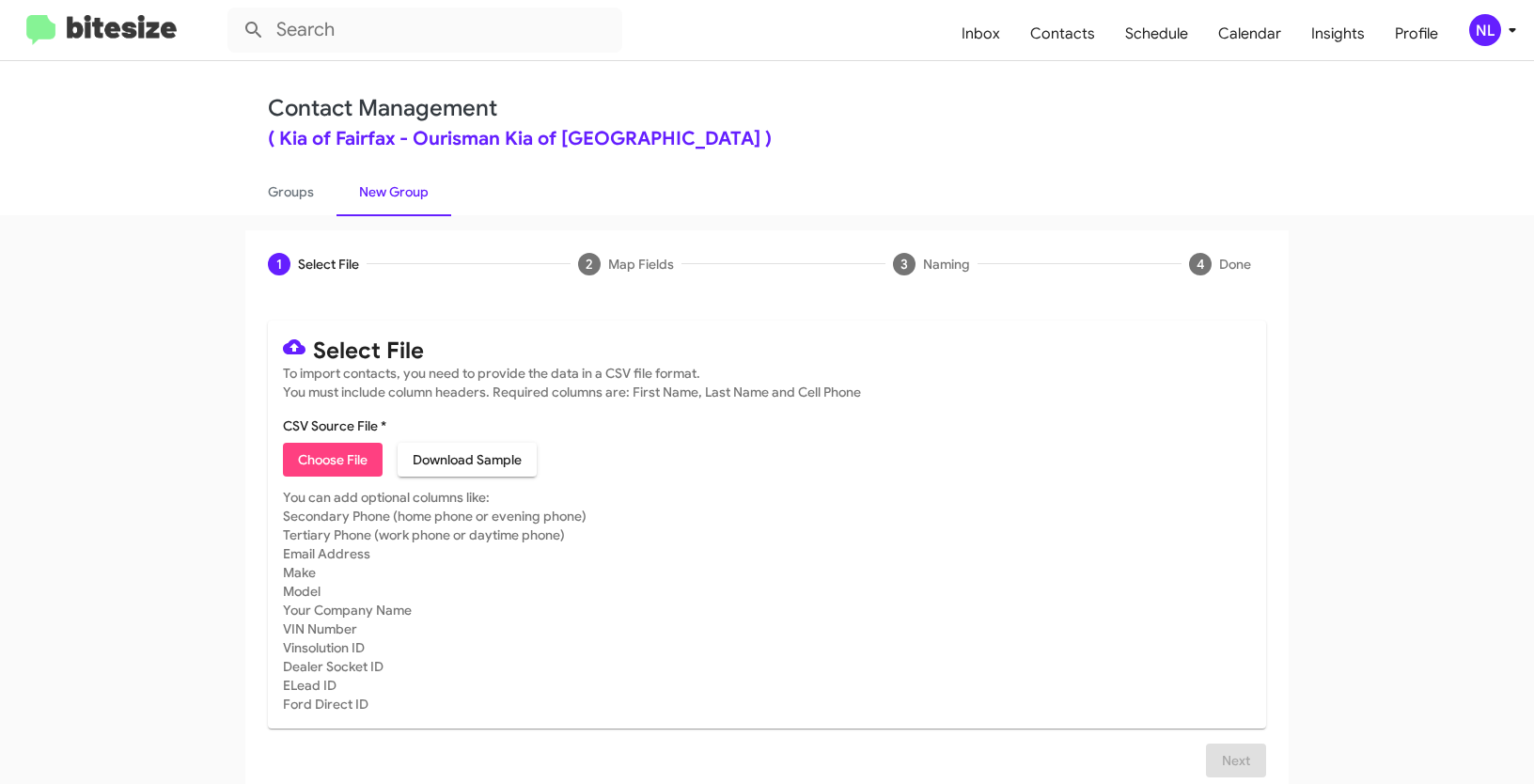
type input "Opt out - Kia of [GEOGRAPHIC_DATA]"
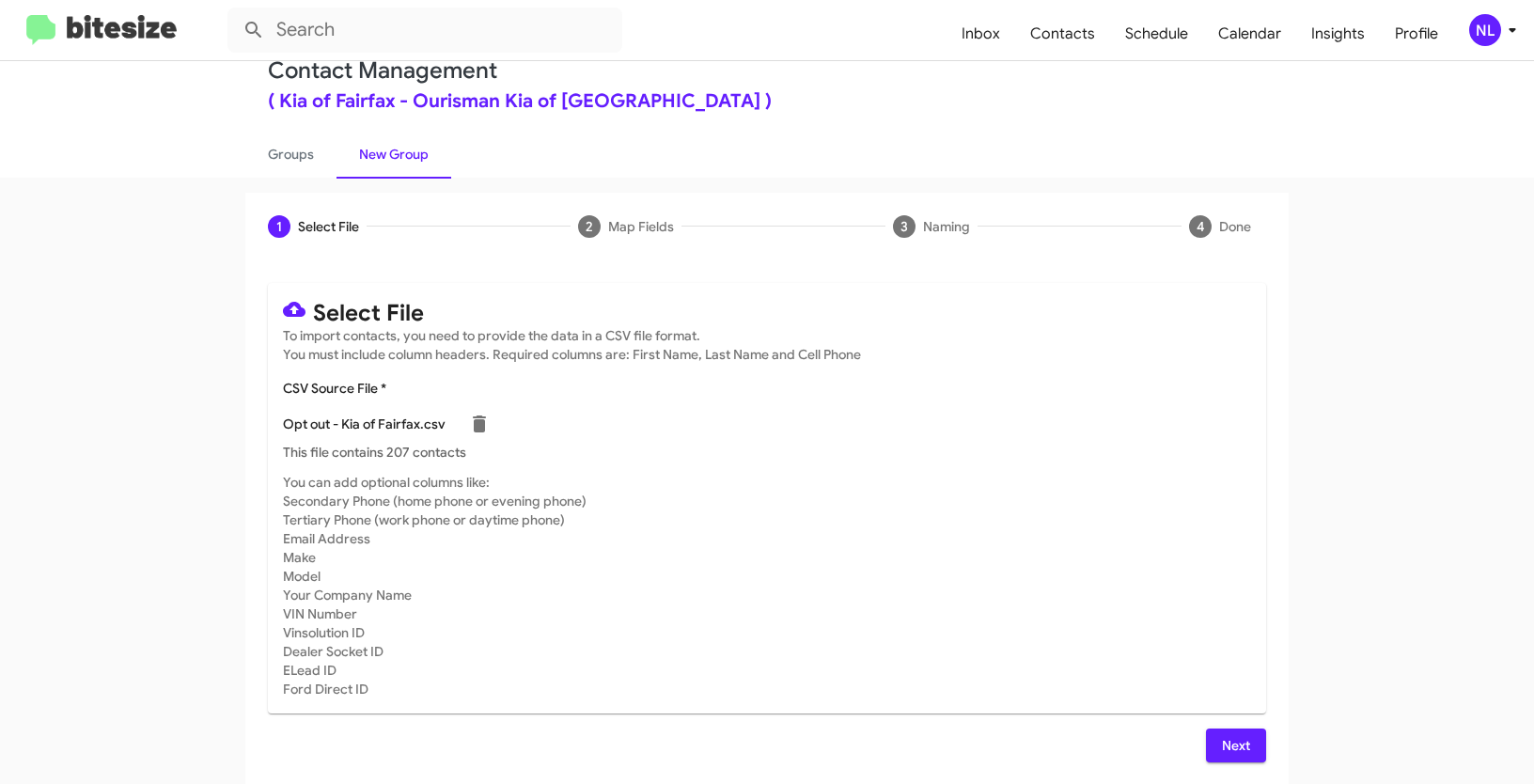
scroll to position [38, 0]
click at [1232, 747] on span "Next" at bounding box center [1236, 745] width 30 height 34
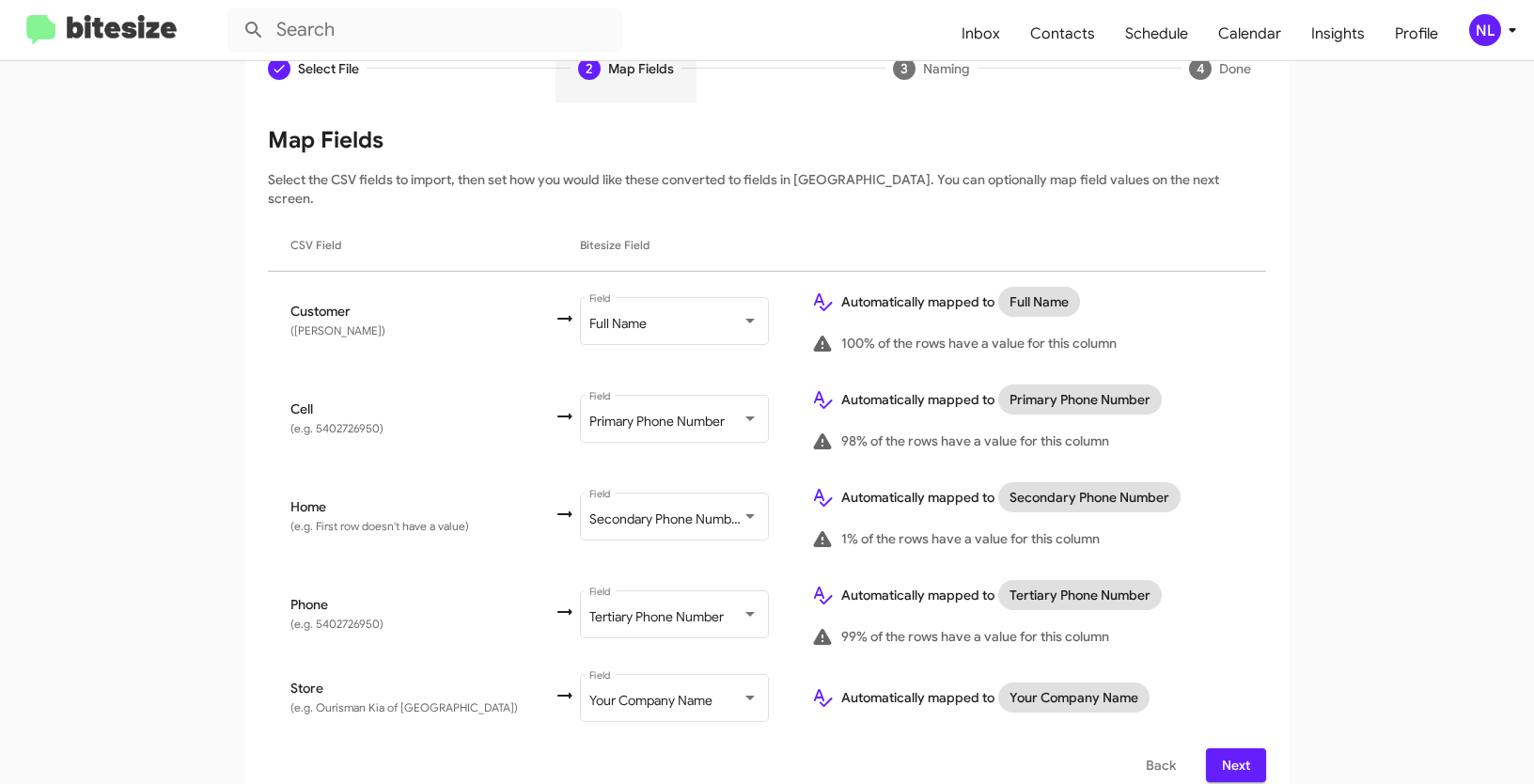
scroll to position [0, 0]
click at [1234, 748] on span "Next" at bounding box center [1236, 765] width 30 height 34
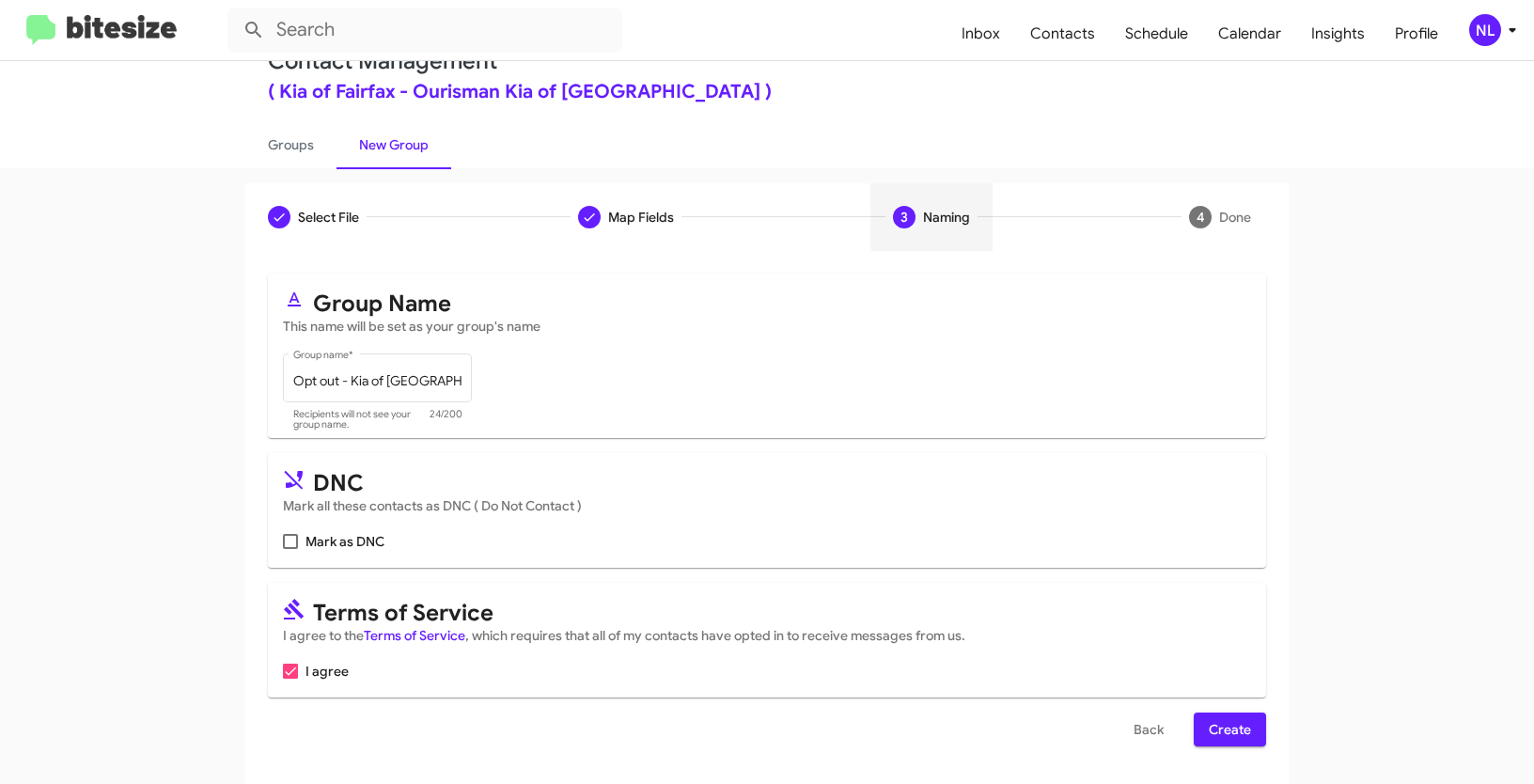
click at [305, 537] on span "Mark as DNC" at bounding box center [345, 541] width 79 height 23
click at [290, 548] on input "Mark as DNC" at bounding box center [289, 548] width 1 height 1
checkbox input "true"
click at [1242, 738] on span "Create" at bounding box center [1229, 729] width 42 height 34
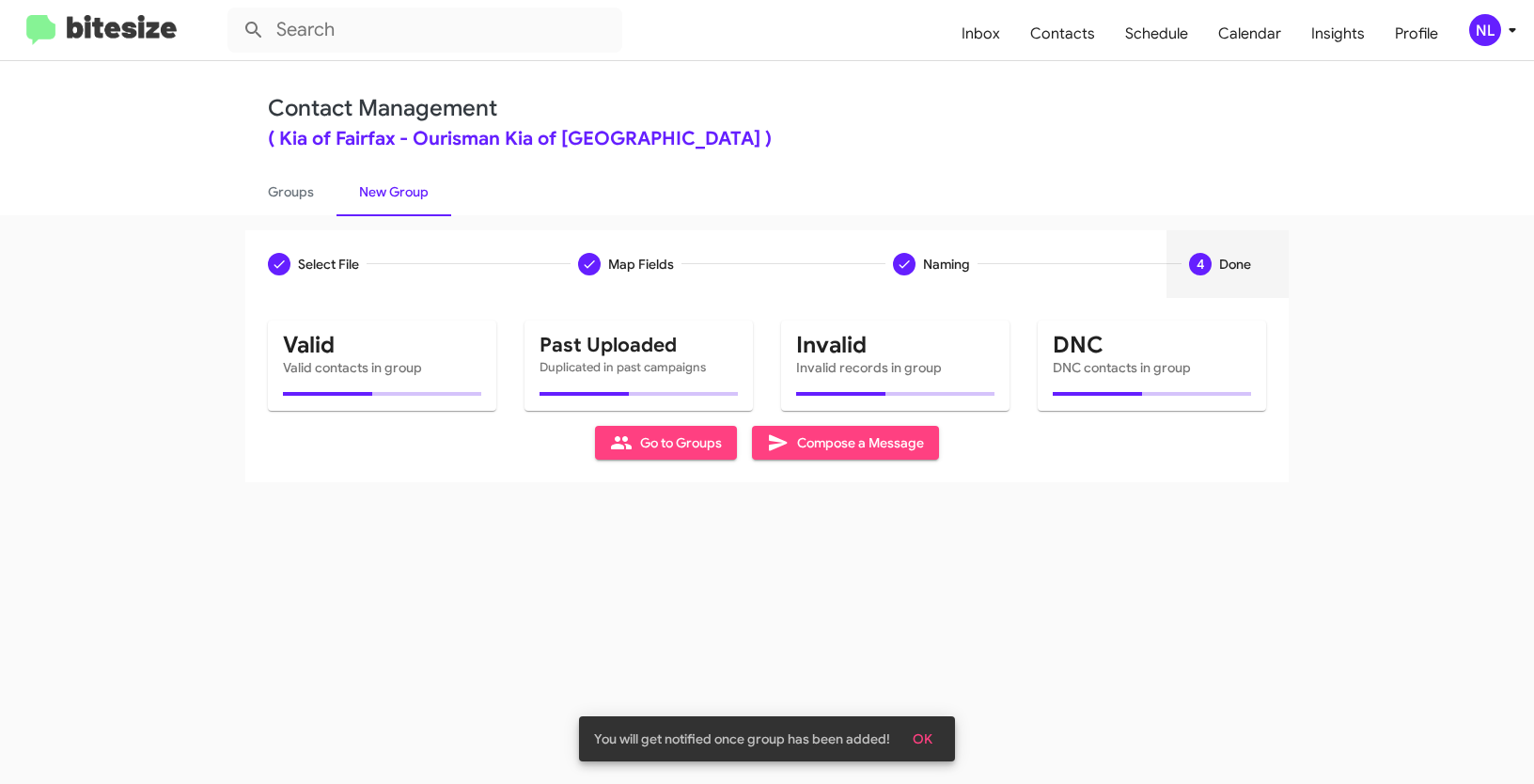
click at [930, 740] on span "OK" at bounding box center [922, 739] width 20 height 34
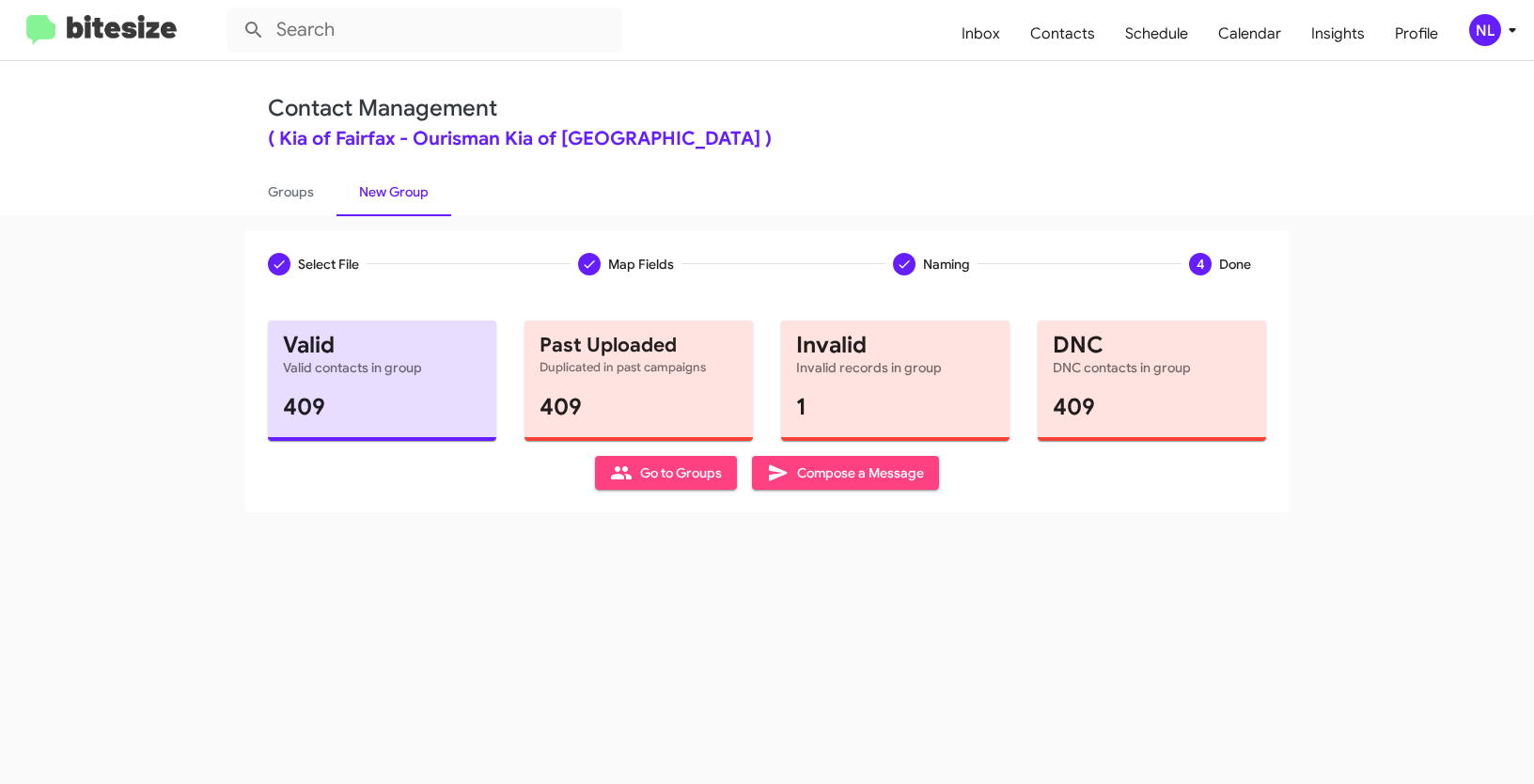
click at [661, 485] on span "Go to Groups" at bounding box center [666, 473] width 112 height 34
type input "in:groups"
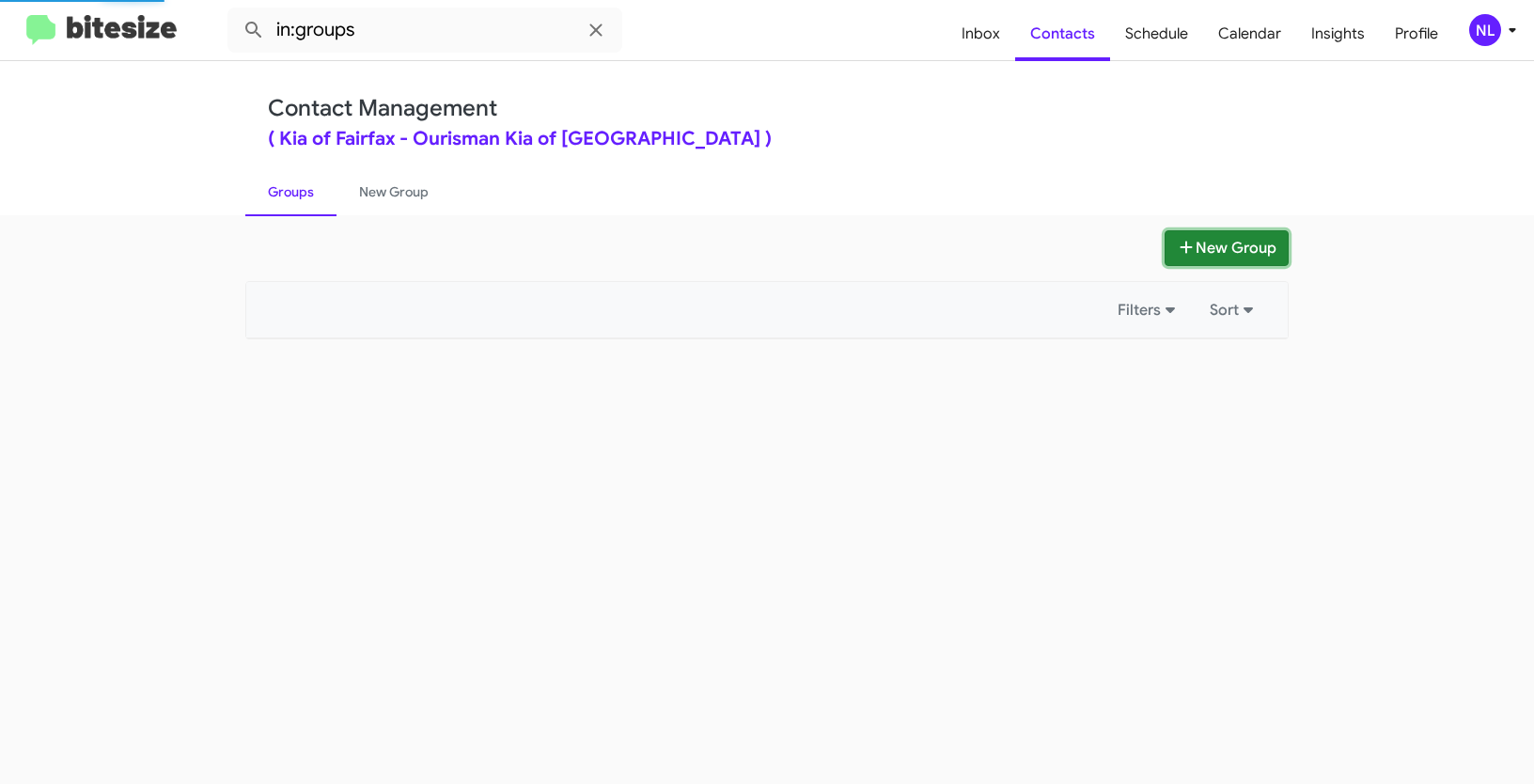
click at [1233, 251] on button "New Group" at bounding box center [1227, 248] width 124 height 36
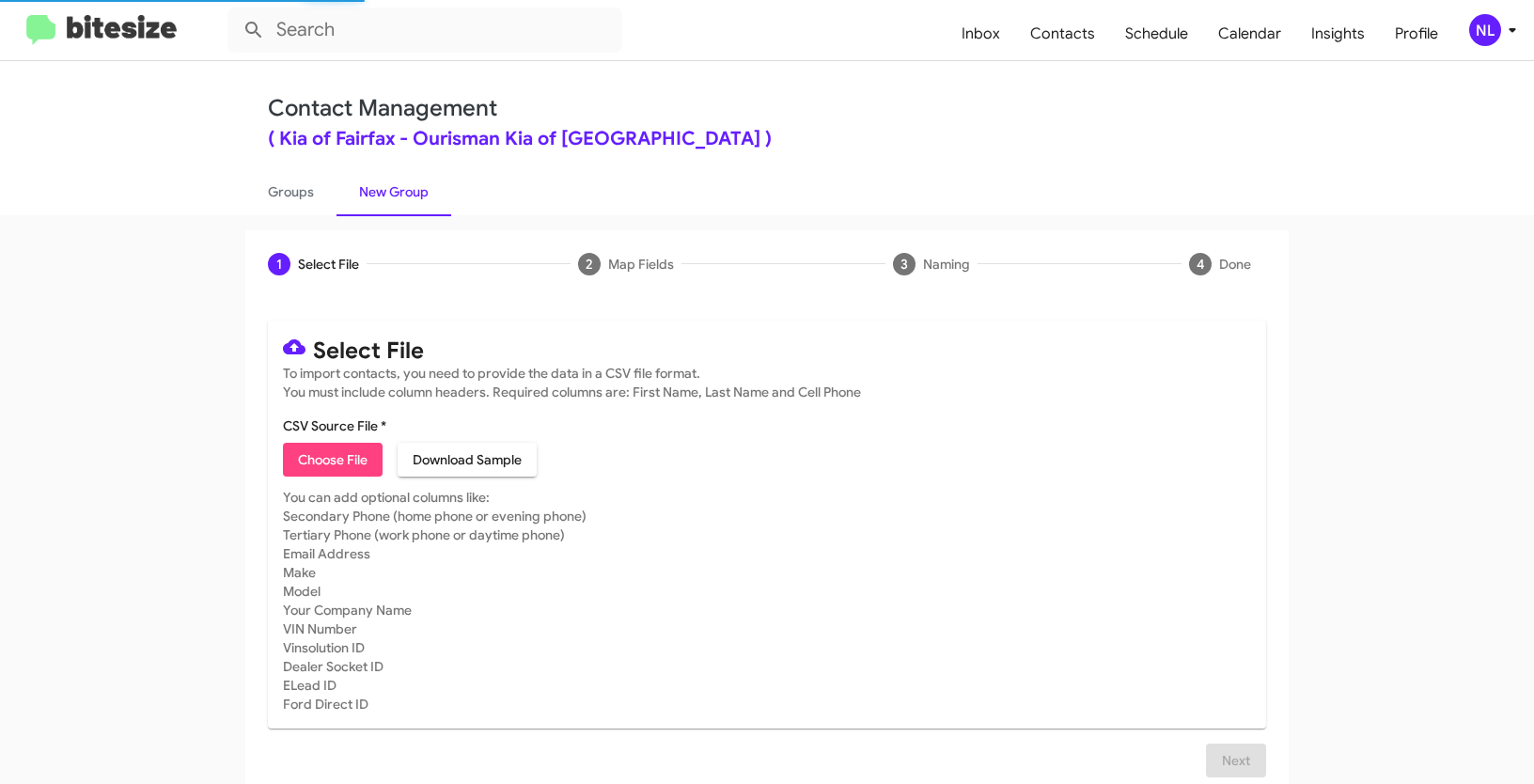
click at [305, 455] on span "Choose File" at bounding box center [333, 460] width 70 height 34
type input "KiaFairfax_2-14_08-25-25"
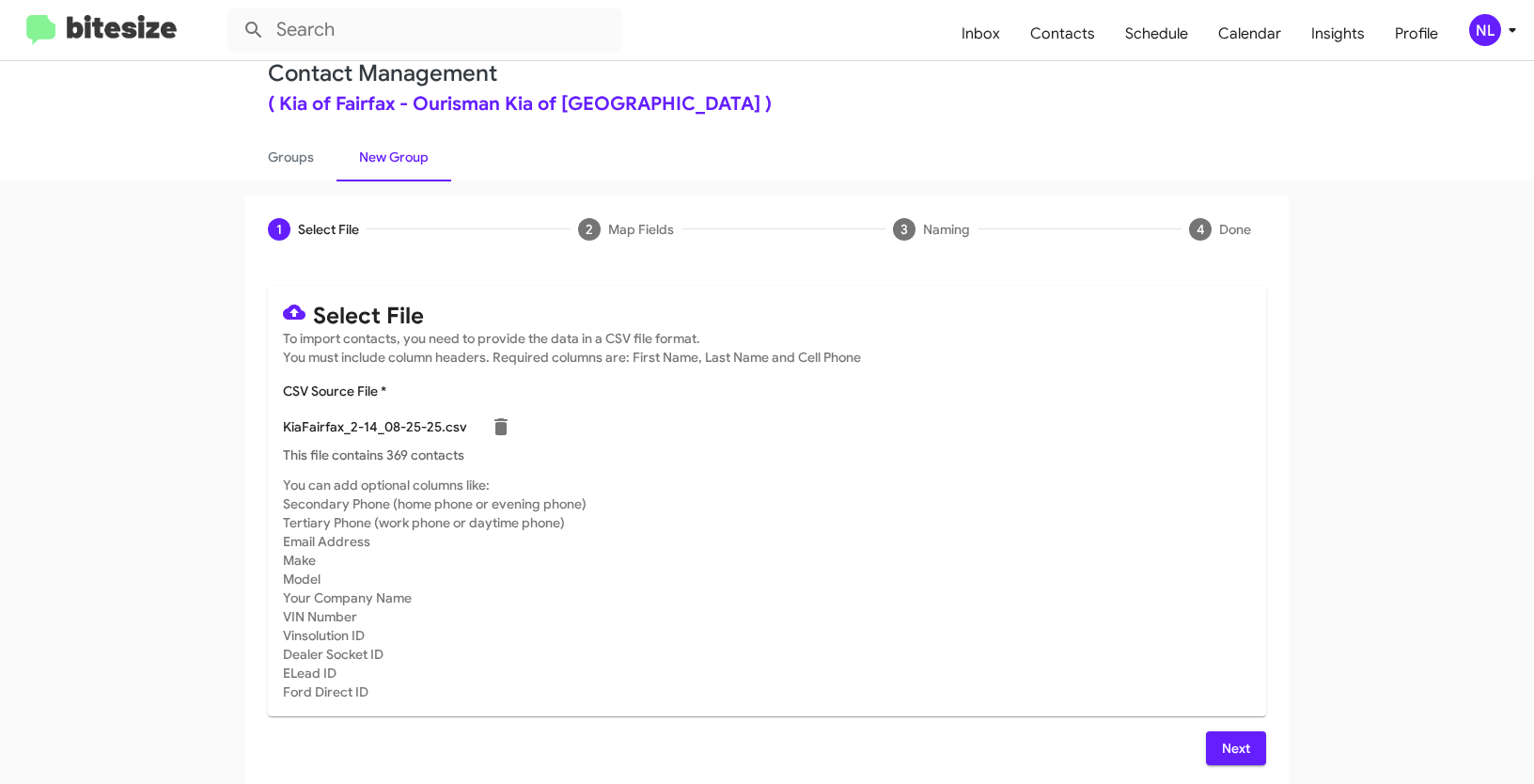
scroll to position [38, 0]
click at [1221, 728] on span "Next" at bounding box center [1236, 745] width 30 height 34
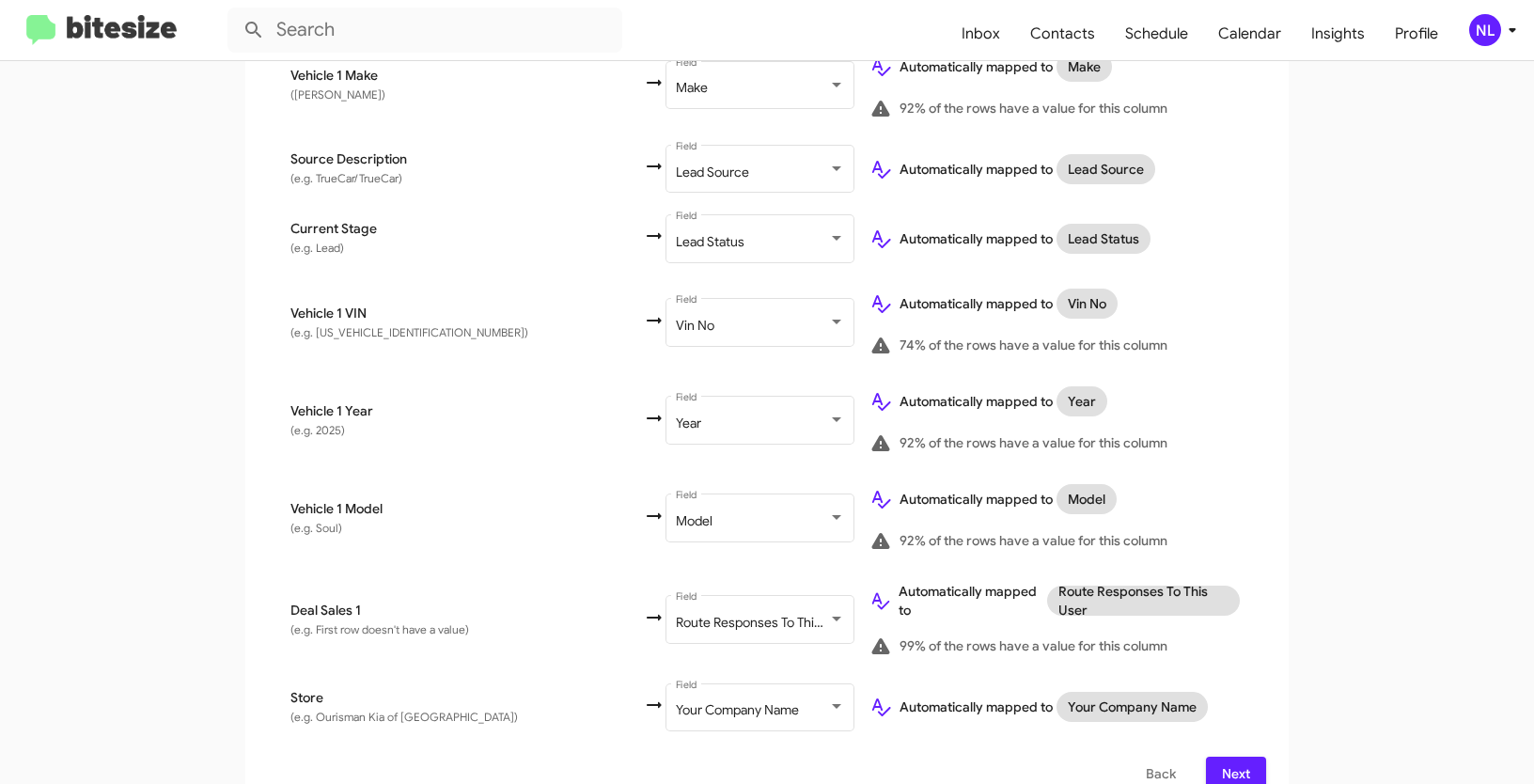
scroll to position [1007, 0]
click at [1237, 754] on span "Next" at bounding box center [1236, 771] width 30 height 34
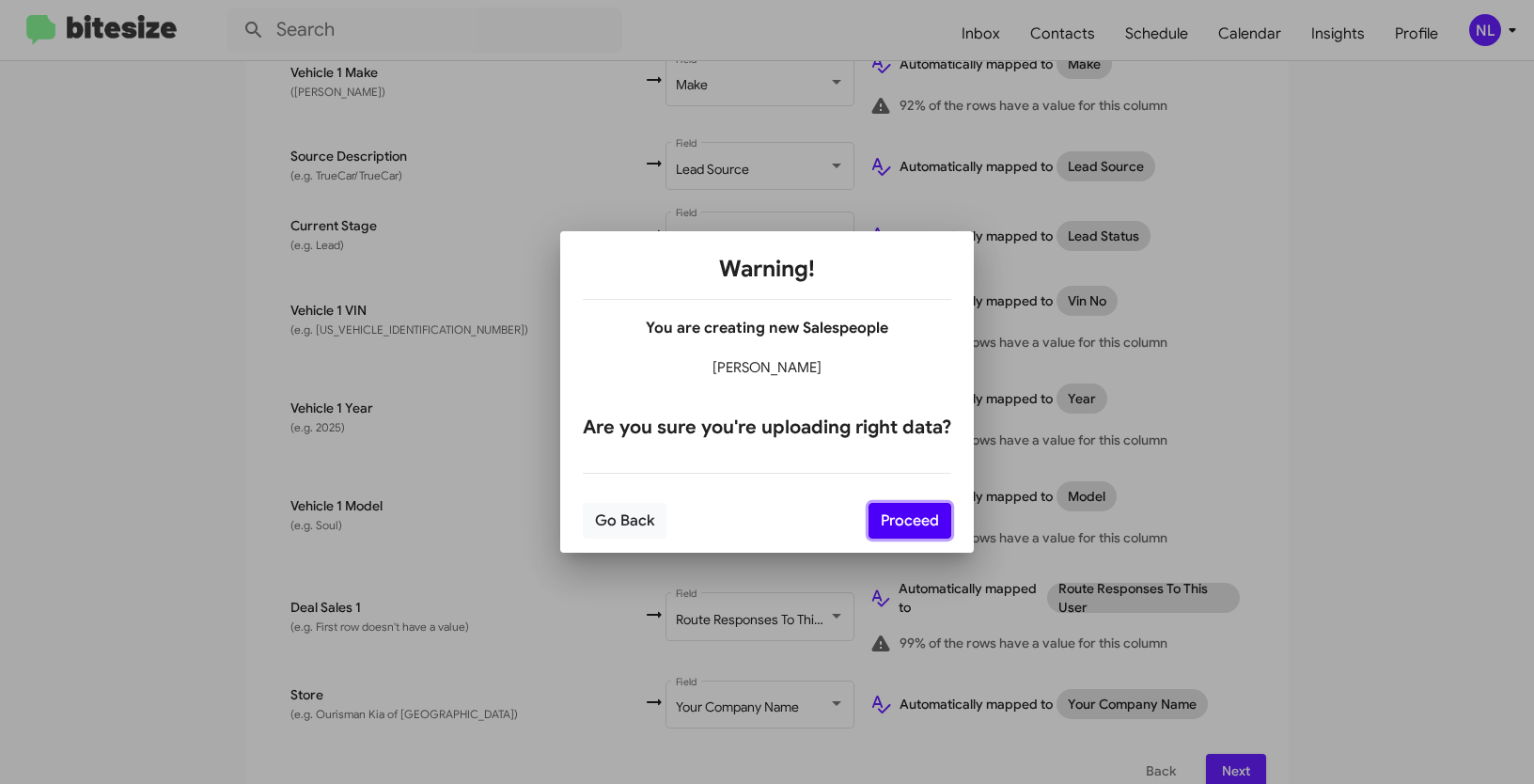
click at [890, 518] on button "Proceed" at bounding box center [910, 520] width 83 height 36
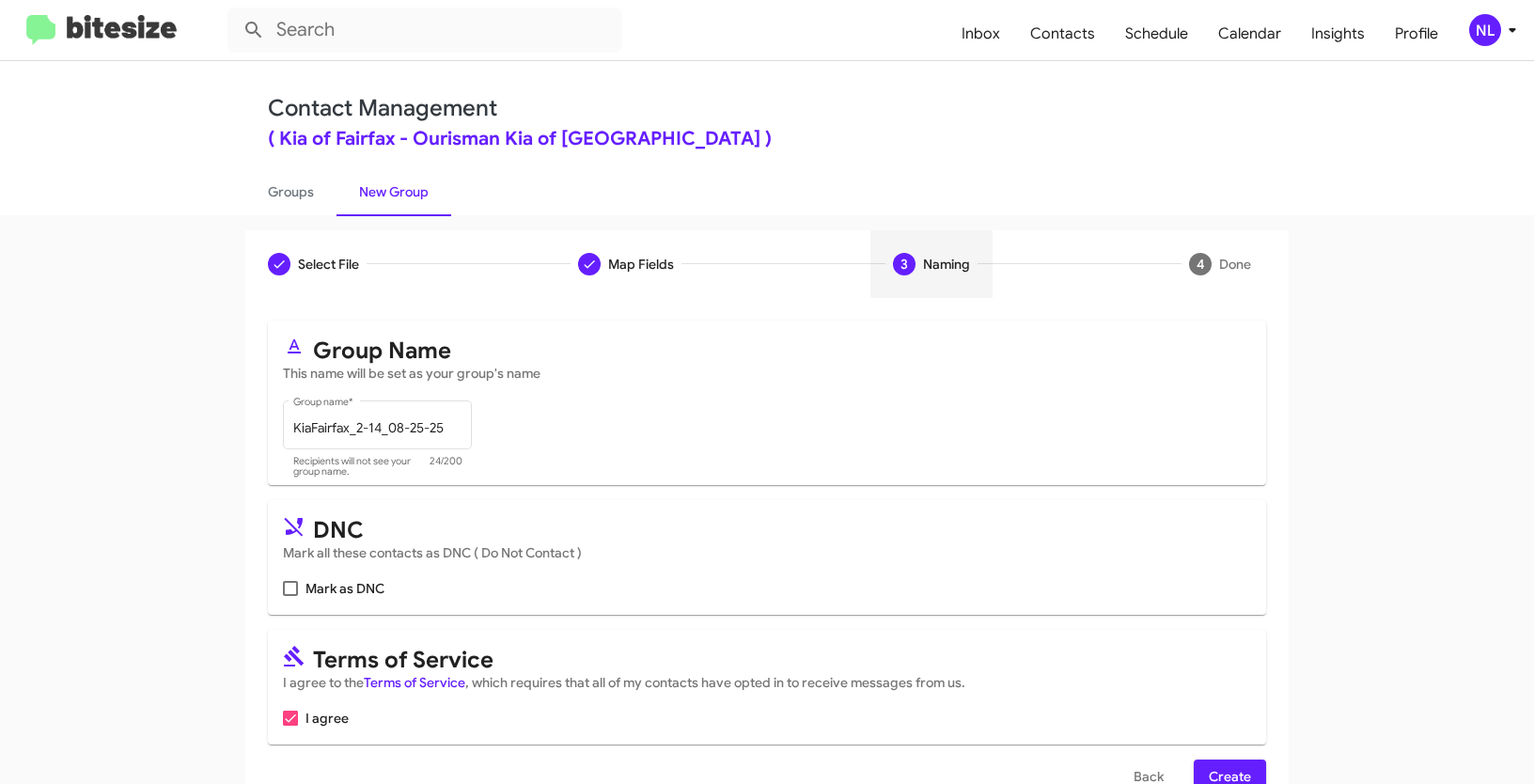
scroll to position [47, 0]
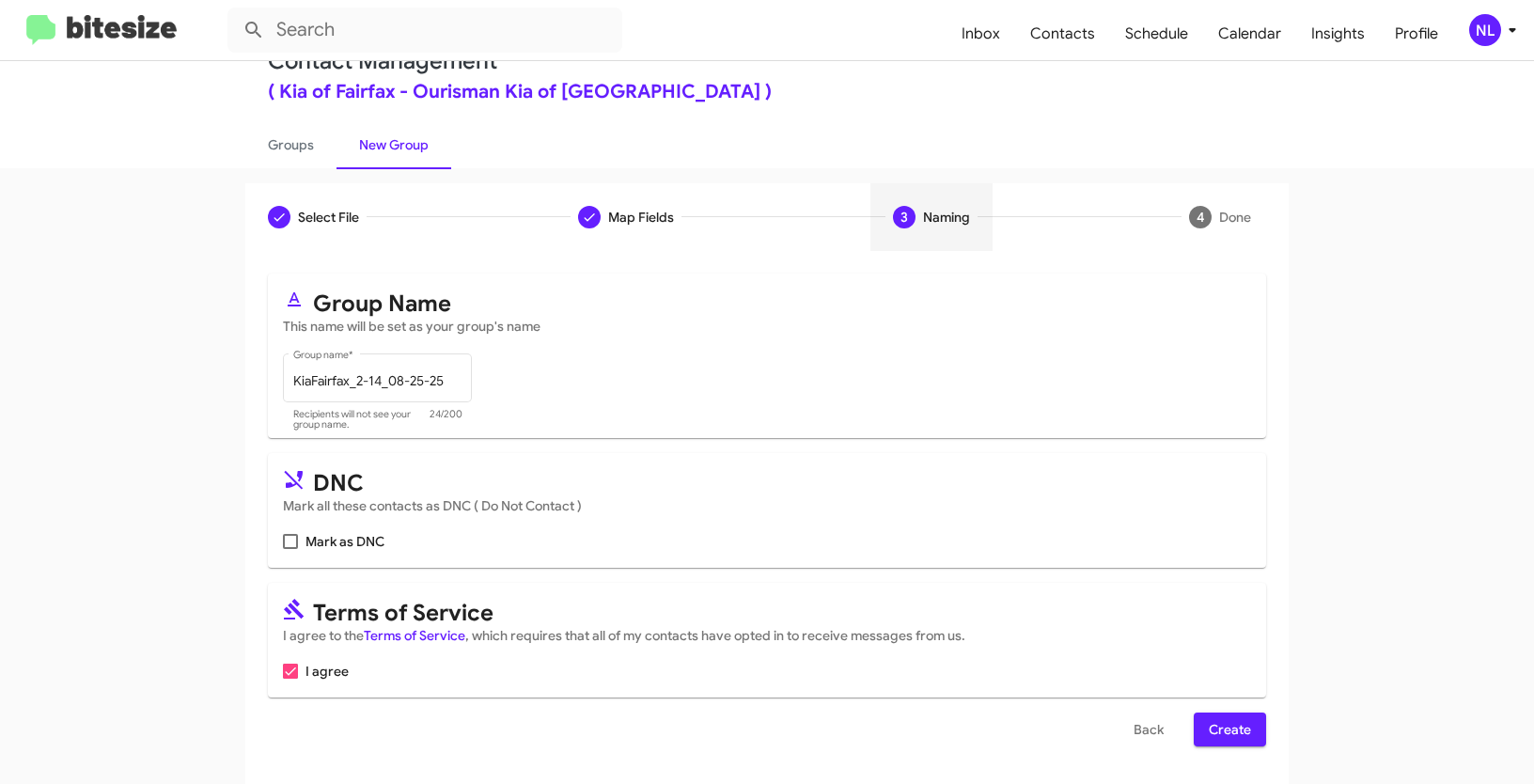
click at [1223, 738] on span "Create" at bounding box center [1229, 729] width 42 height 34
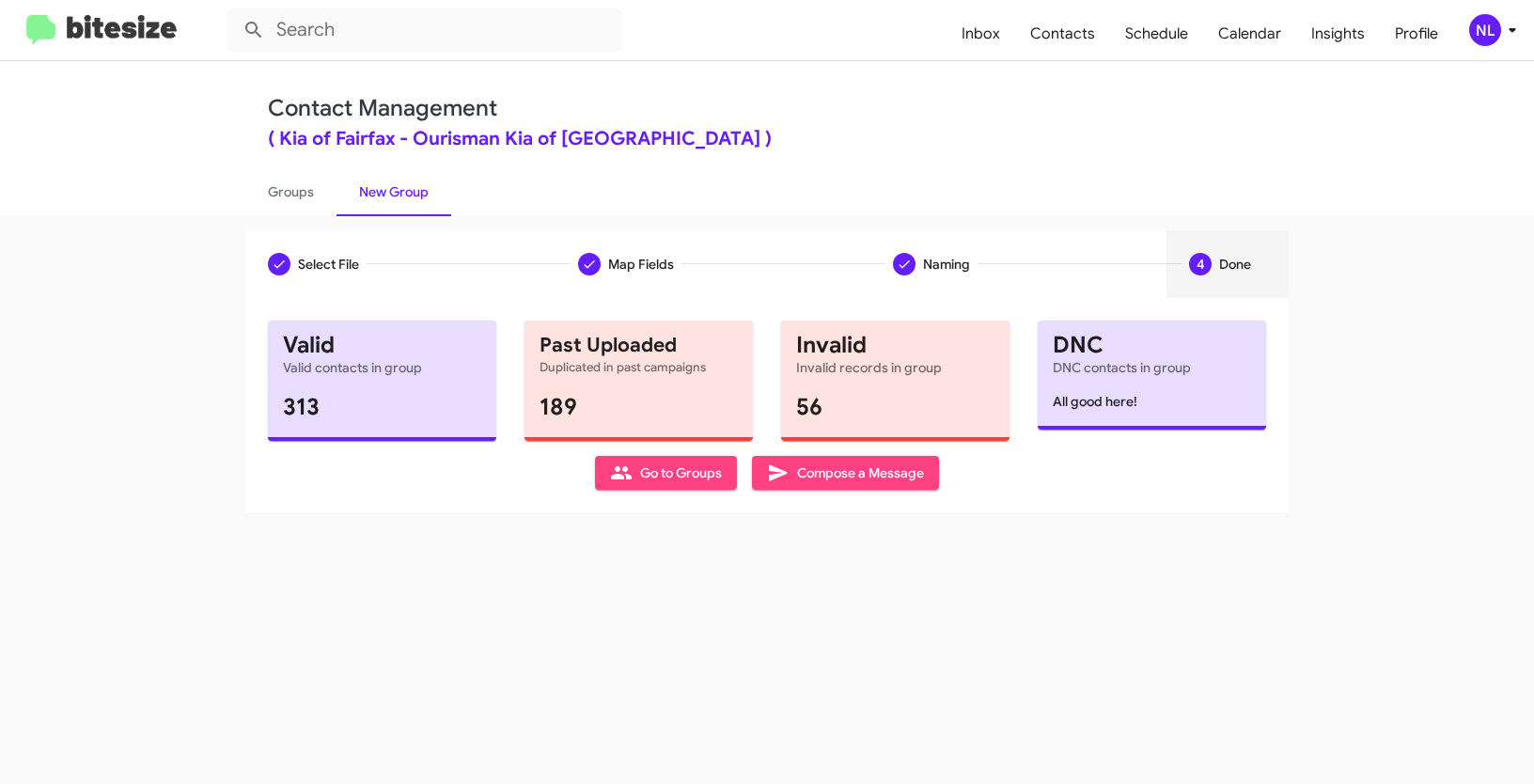
click at [677, 469] on span "Go to Groups" at bounding box center [666, 473] width 112 height 34
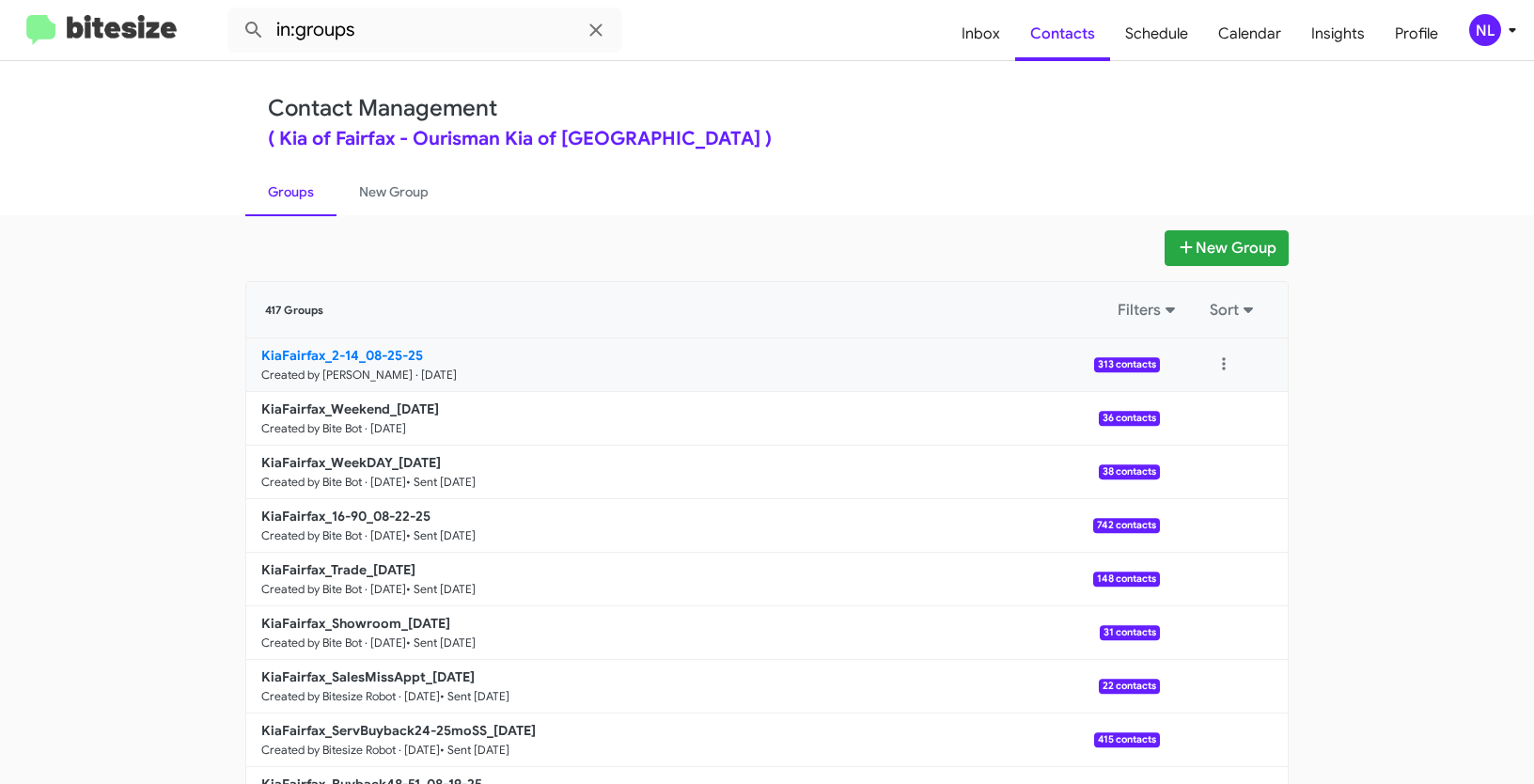
drag, startPoint x: 198, startPoint y: 368, endPoint x: 354, endPoint y: 351, distance: 156.9
click at [354, 351] on app-groups "New Group 417 Groups Filters Sort KiaFairfax_2-14_08-25-25 Created by [PERSON_N…" at bounding box center [767, 577] width 1534 height 694
copy b "KiaFairfax_2-14"
click at [401, 22] on input "in:groups" at bounding box center [424, 30] width 395 height 45
paste input "KiaFairfax_2-14"
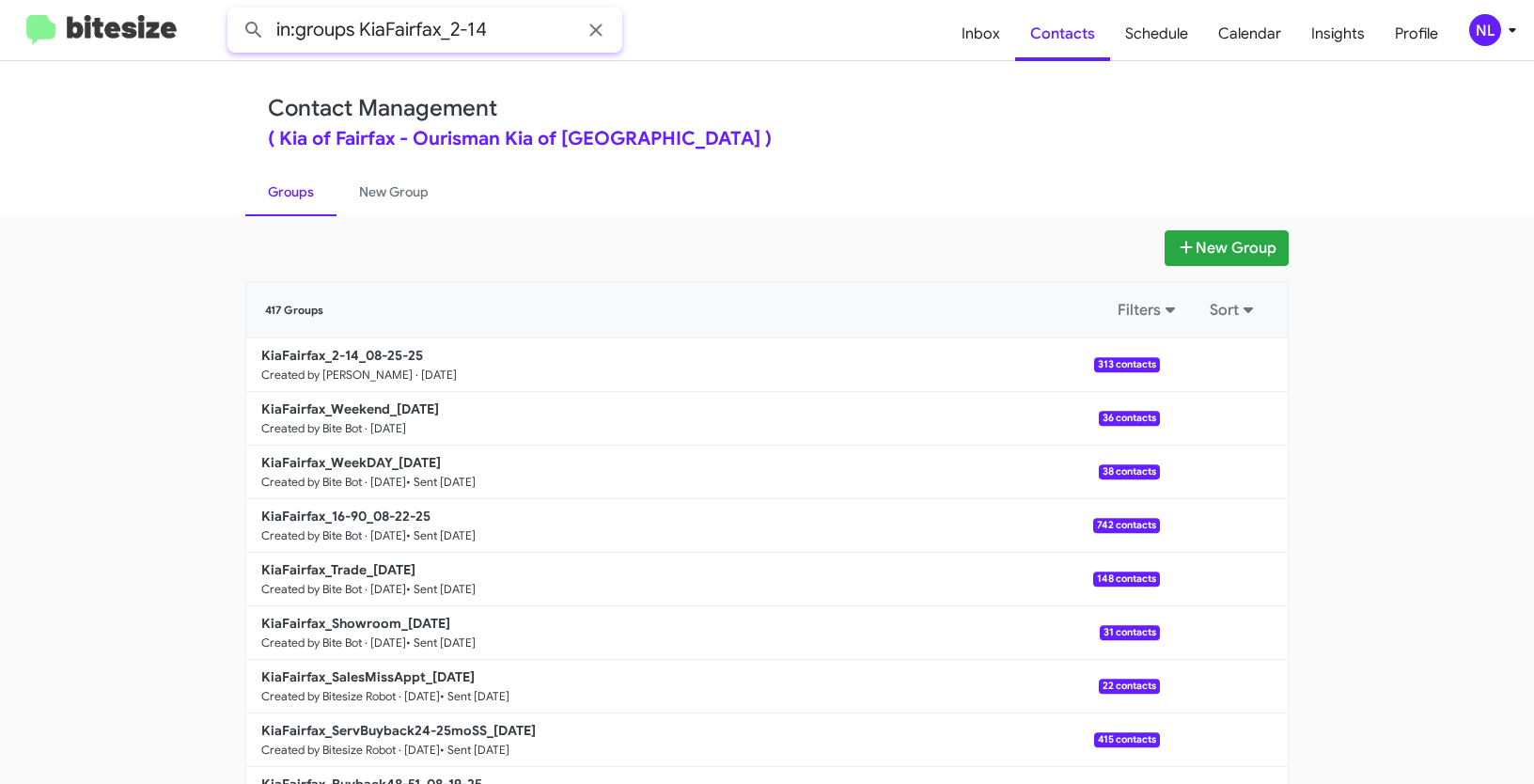
type input "in:groups KiaFairfax_2-14"
click at [235, 11] on button at bounding box center [254, 30] width 38 height 38
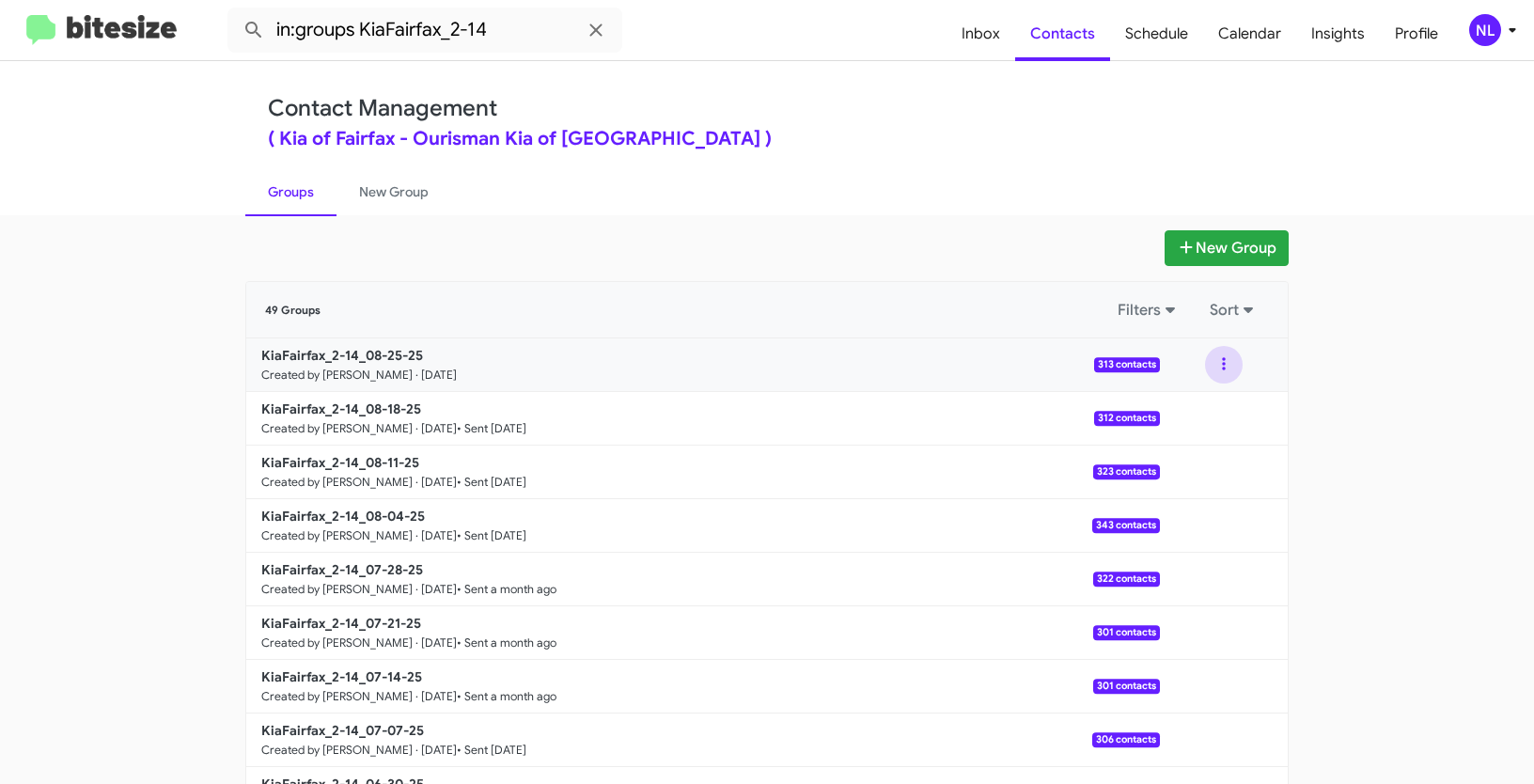
click at [1220, 363] on button at bounding box center [1224, 365] width 38 height 38
click at [1190, 412] on button "View contacts" at bounding box center [1168, 416] width 151 height 45
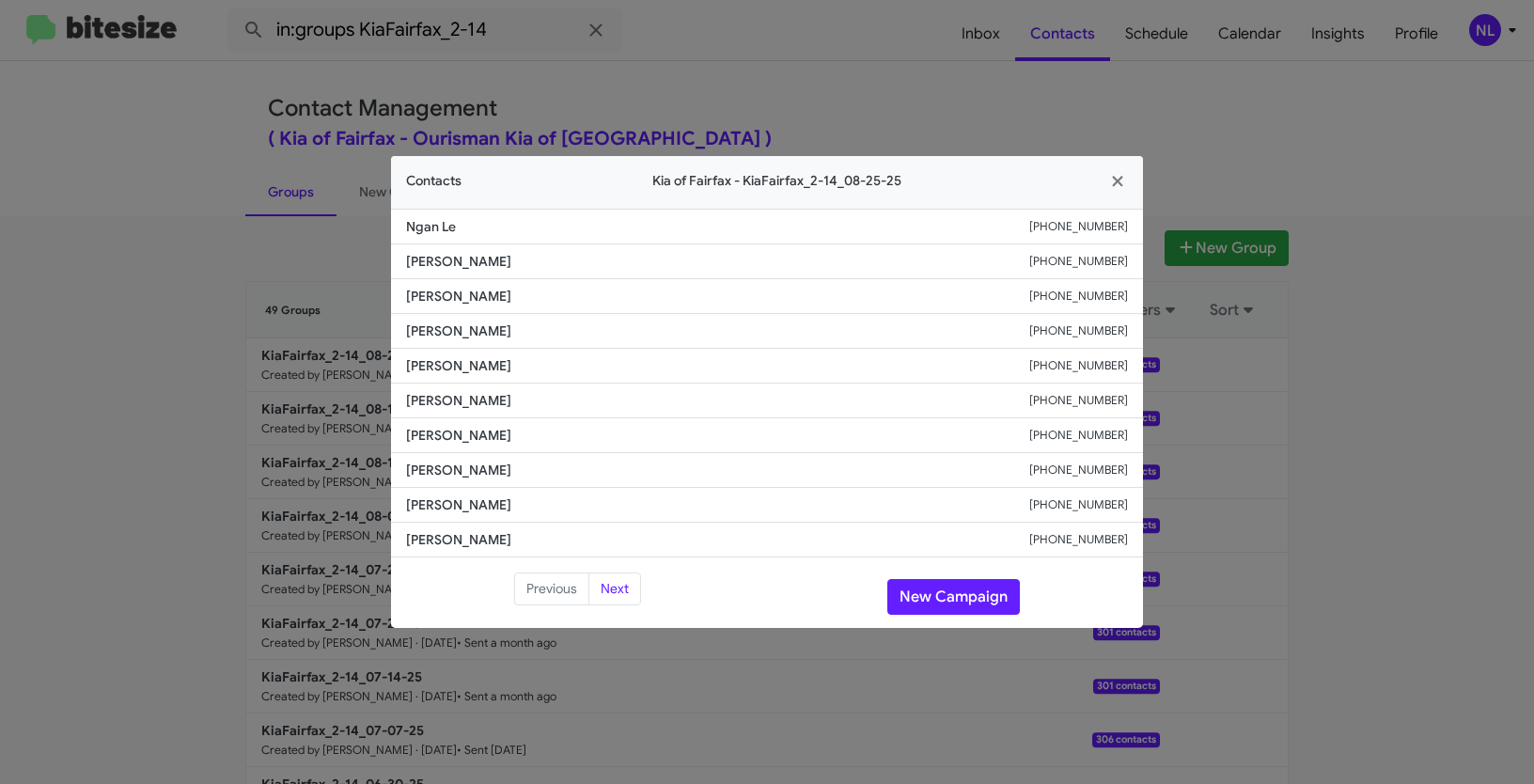
drag, startPoint x: 404, startPoint y: 331, endPoint x: 626, endPoint y: 323, distance: 222.1
click at [626, 323] on li "[PERSON_NAME] [PHONE_NUMBER]" at bounding box center [767, 331] width 752 height 35
copy span "[PERSON_NAME]"
click at [938, 590] on button "New Campaign" at bounding box center [953, 596] width 133 height 36
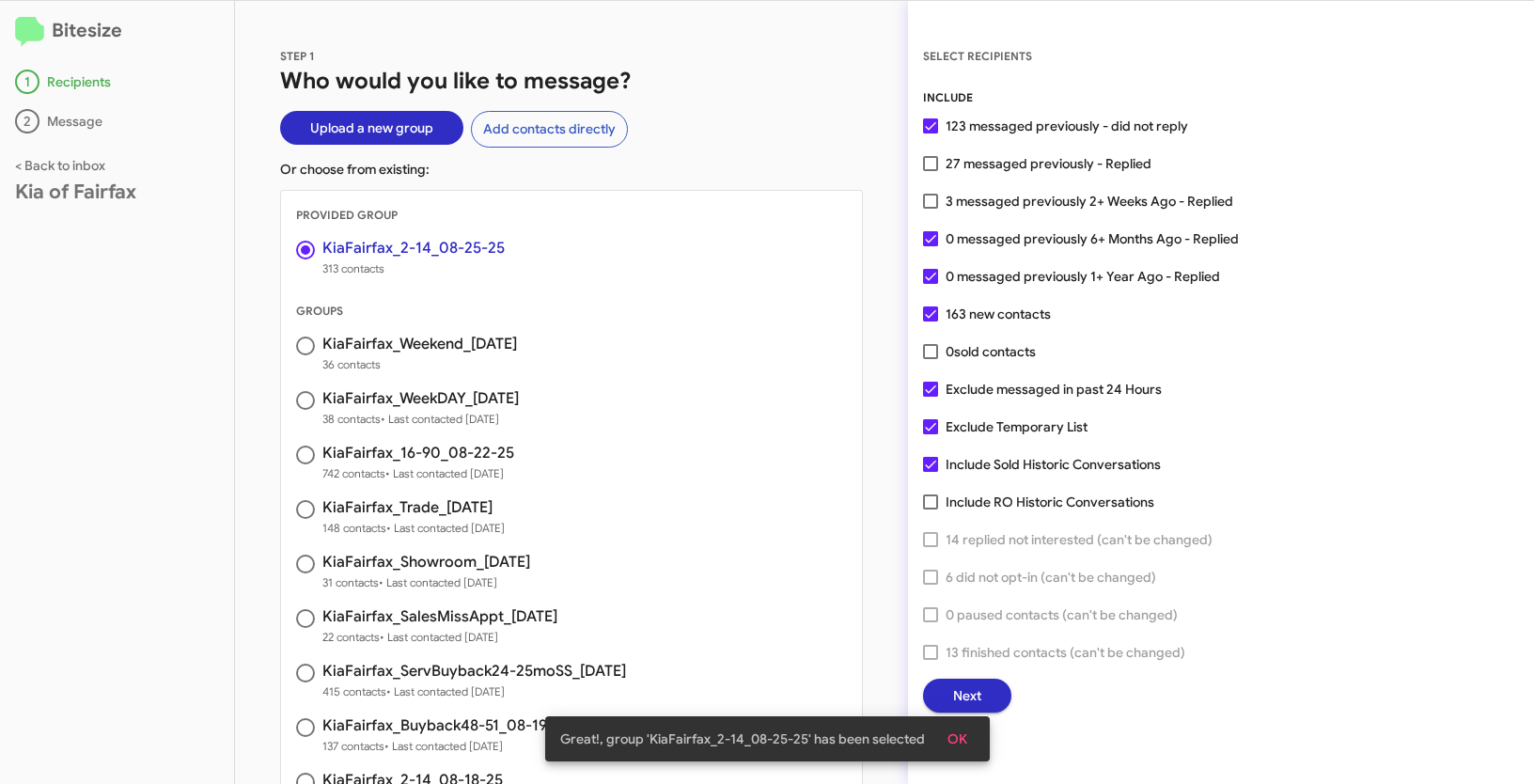
click at [931, 239] on span at bounding box center [931, 238] width 15 height 15
click at [931, 246] on input "0 messaged previously 6+ Months Ago - Replied" at bounding box center [930, 246] width 1 height 1
checkbox input "false"
click at [932, 273] on span at bounding box center [931, 276] width 15 height 15
click at [931, 284] on input "0 messaged previously 1+ Year Ago - Replied" at bounding box center [930, 284] width 1 height 1
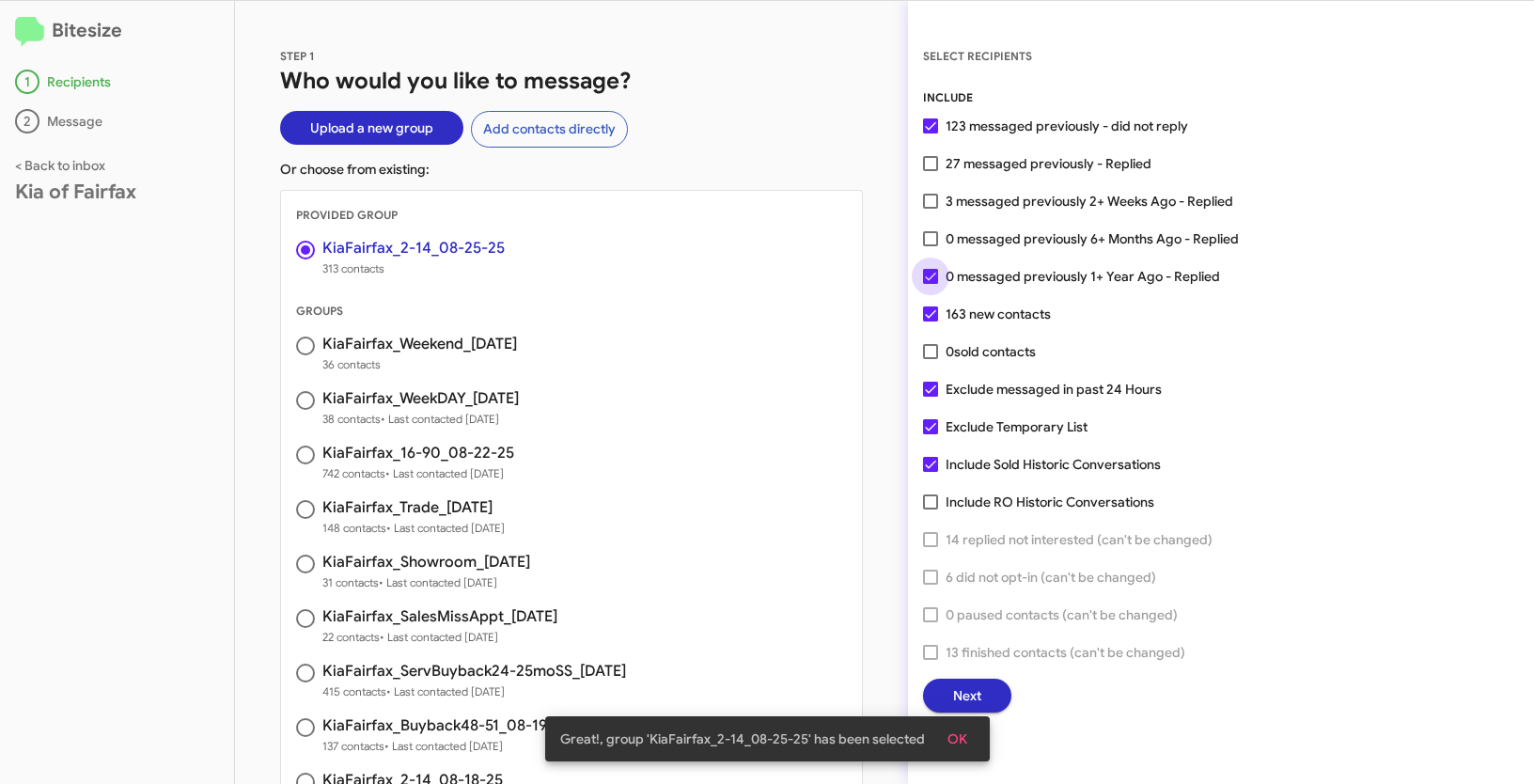
checkbox input "false"
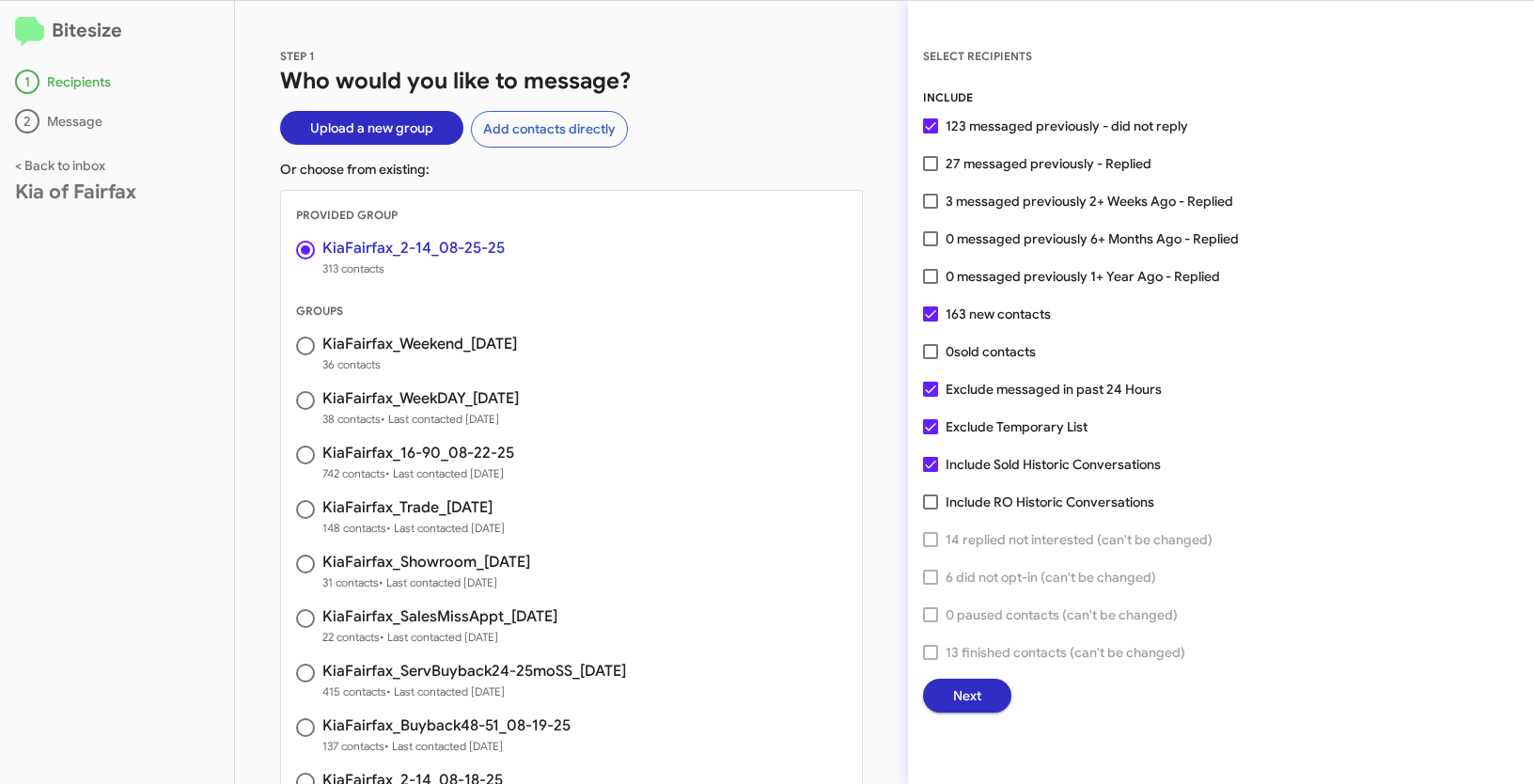
click at [993, 693] on button "Next" at bounding box center [967, 695] width 89 height 34
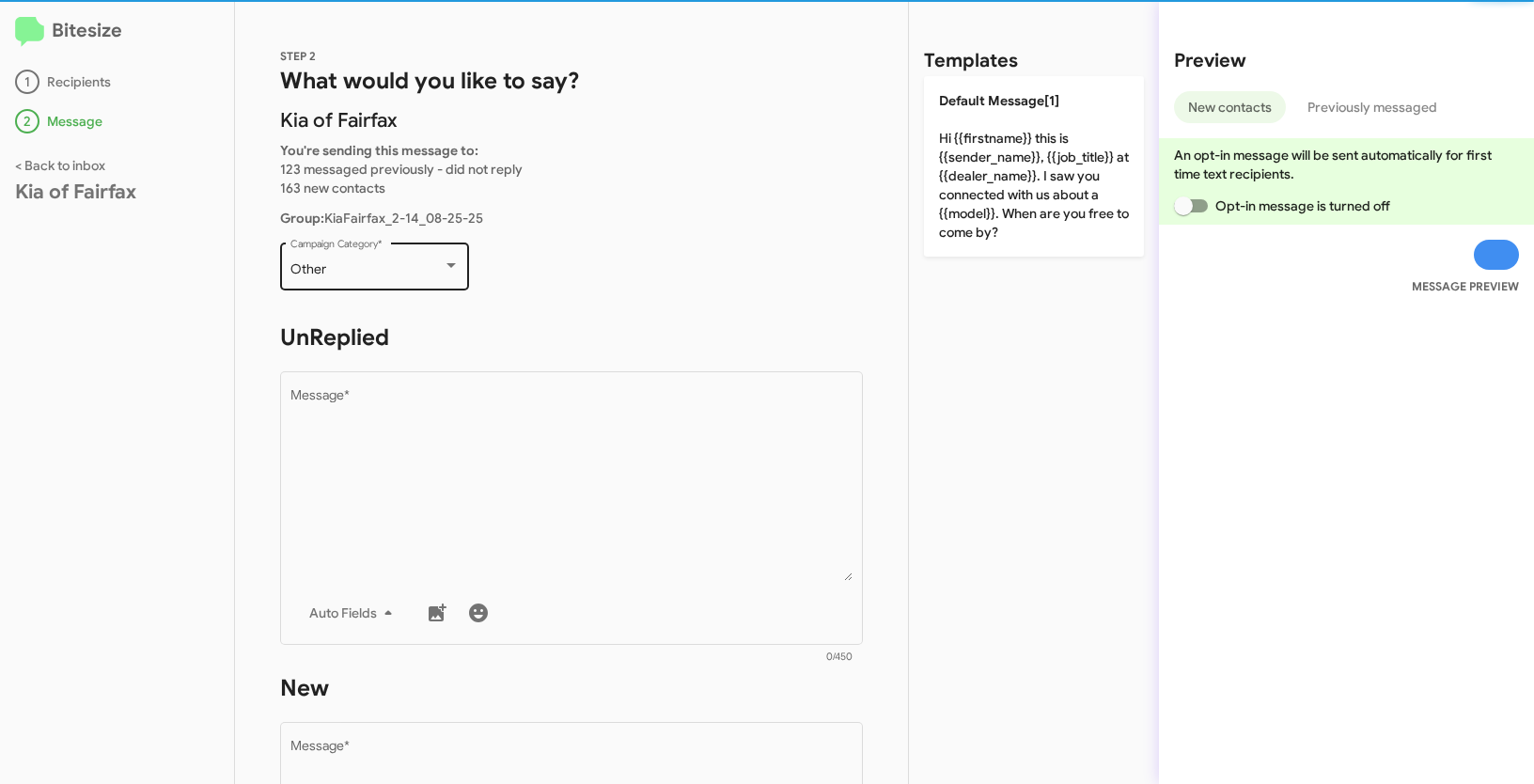
click at [415, 257] on div "Other Campaign Category *" at bounding box center [374, 264] width 169 height 52
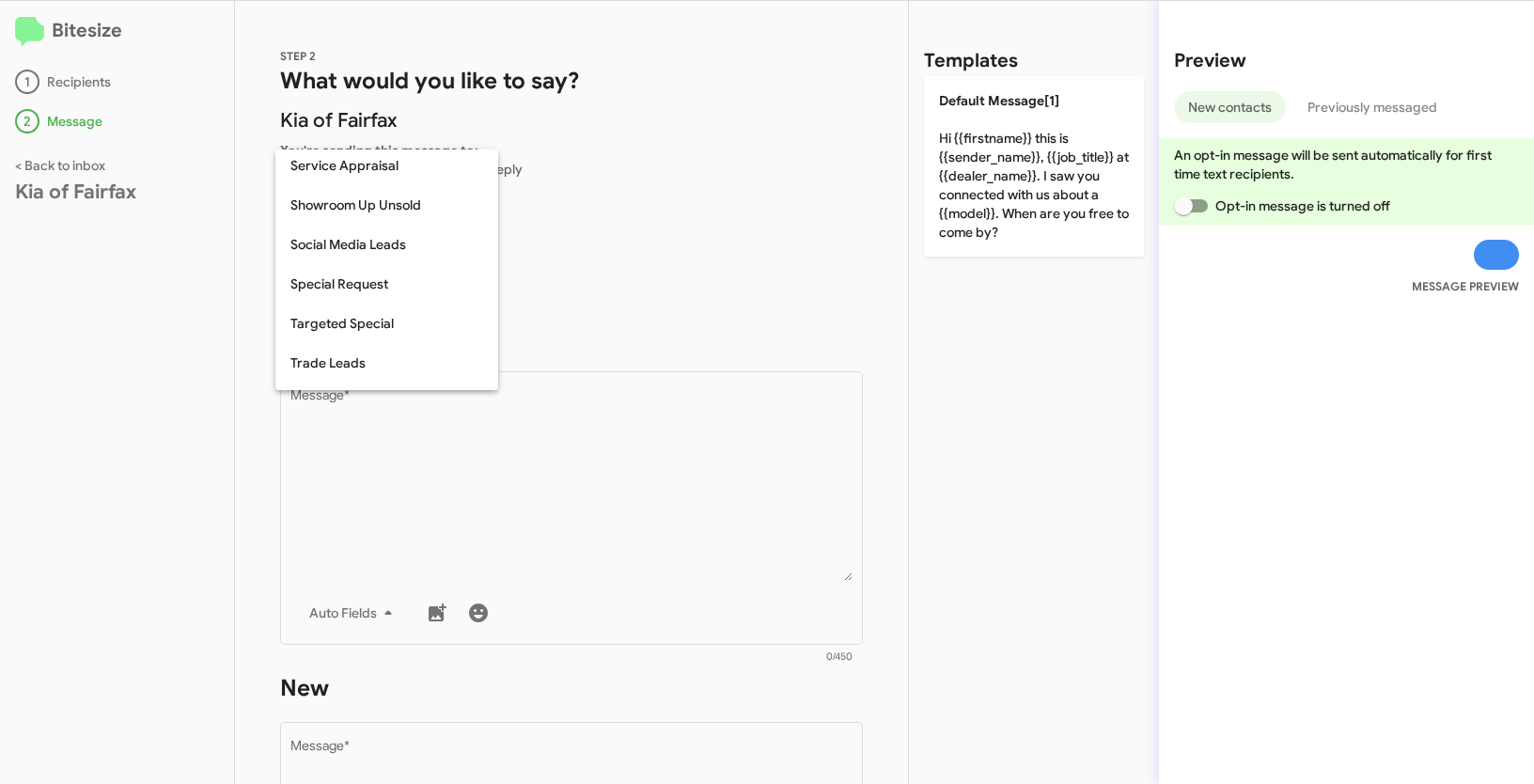
scroll to position [786, 0]
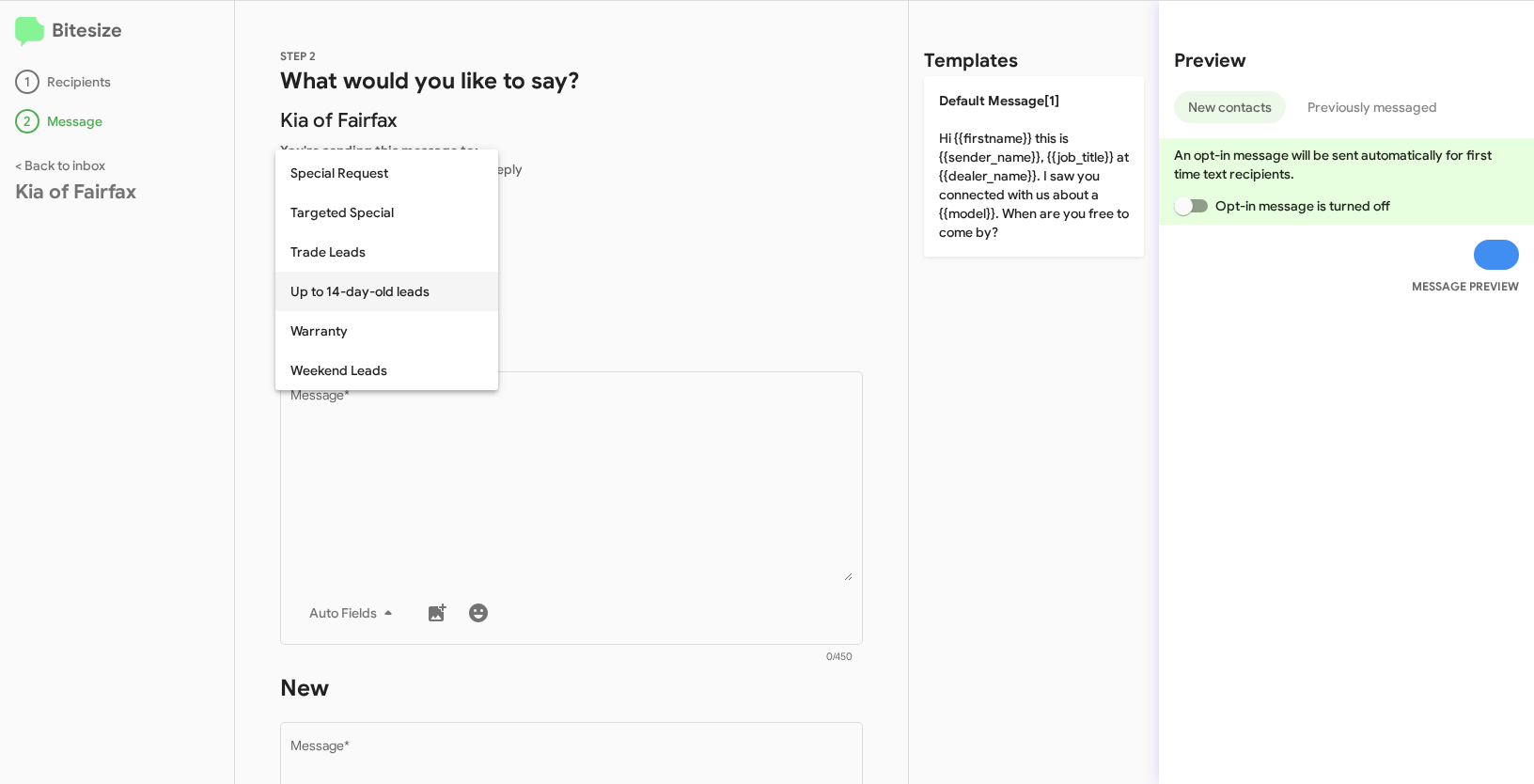
click at [345, 295] on span "Up to 14-day-old leads" at bounding box center [387, 291] width 192 height 40
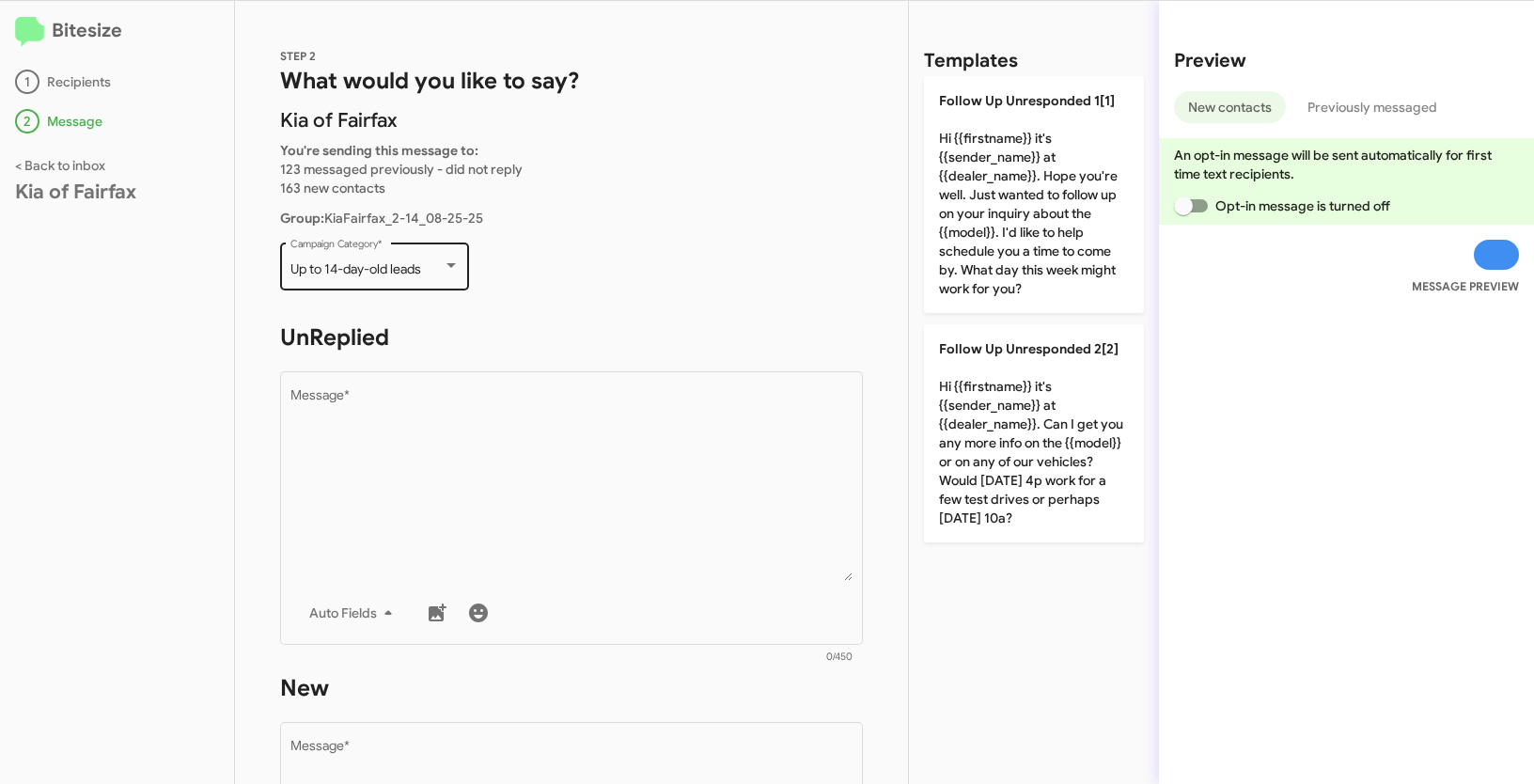
drag, startPoint x: 285, startPoint y: 274, endPoint x: 455, endPoint y: 275, distance: 170.0
click at [455, 275] on div "Up to 14-day-old leads Campaign Category *" at bounding box center [374, 264] width 189 height 52
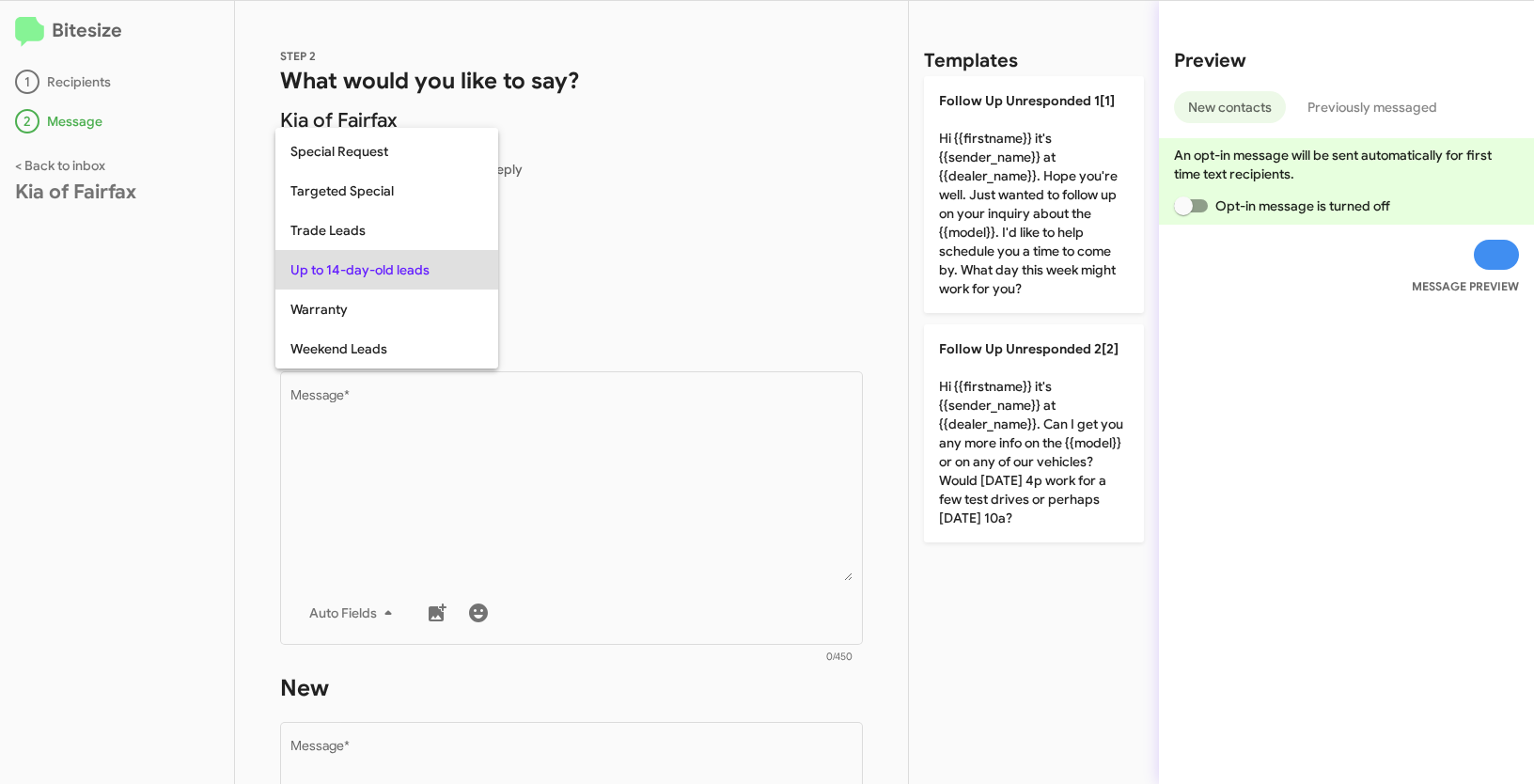
copy span "Up to 14-day-old leads"
click at [674, 494] on div at bounding box center [767, 392] width 1534 height 784
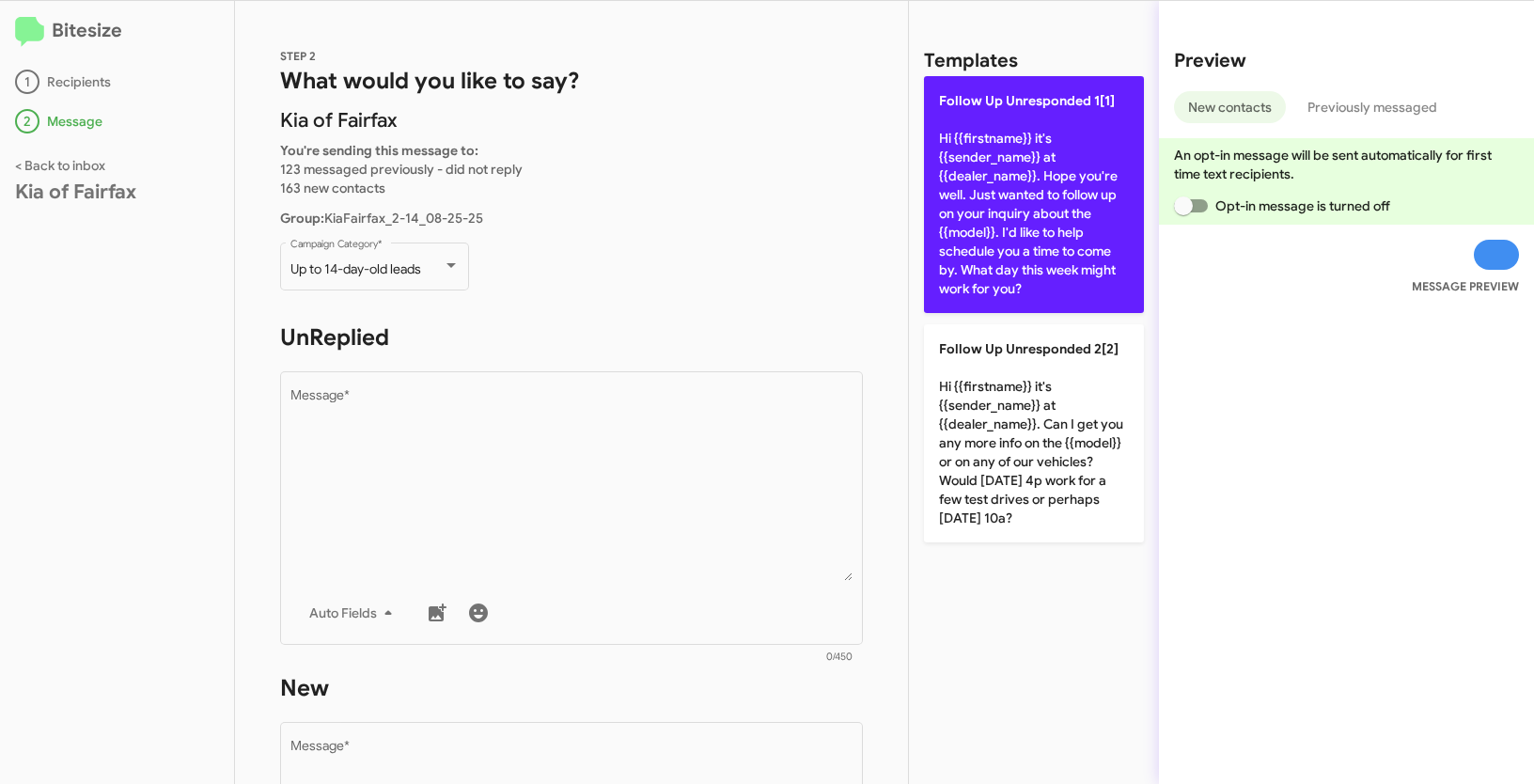
click at [1013, 173] on p "Follow Up Unresponded 1[1] Hi {{firstname}} it's {{sender_name}} at {{dealer_na…" at bounding box center [1033, 194] width 220 height 237
type textarea "Hi {{firstname}} it's {{sender_name}} at {{dealer_name}}. Hope you're well. Jus…"
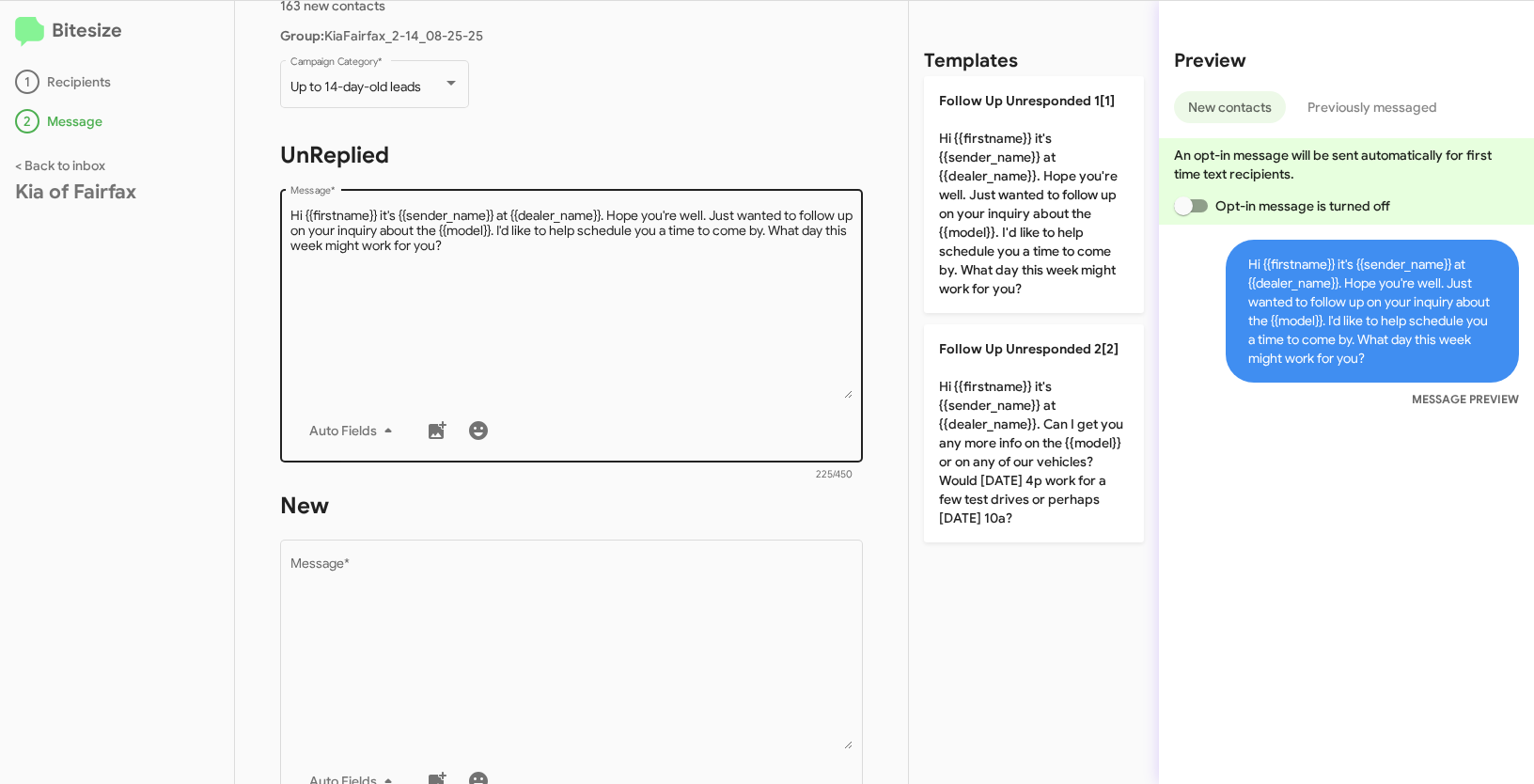
scroll to position [325, 0]
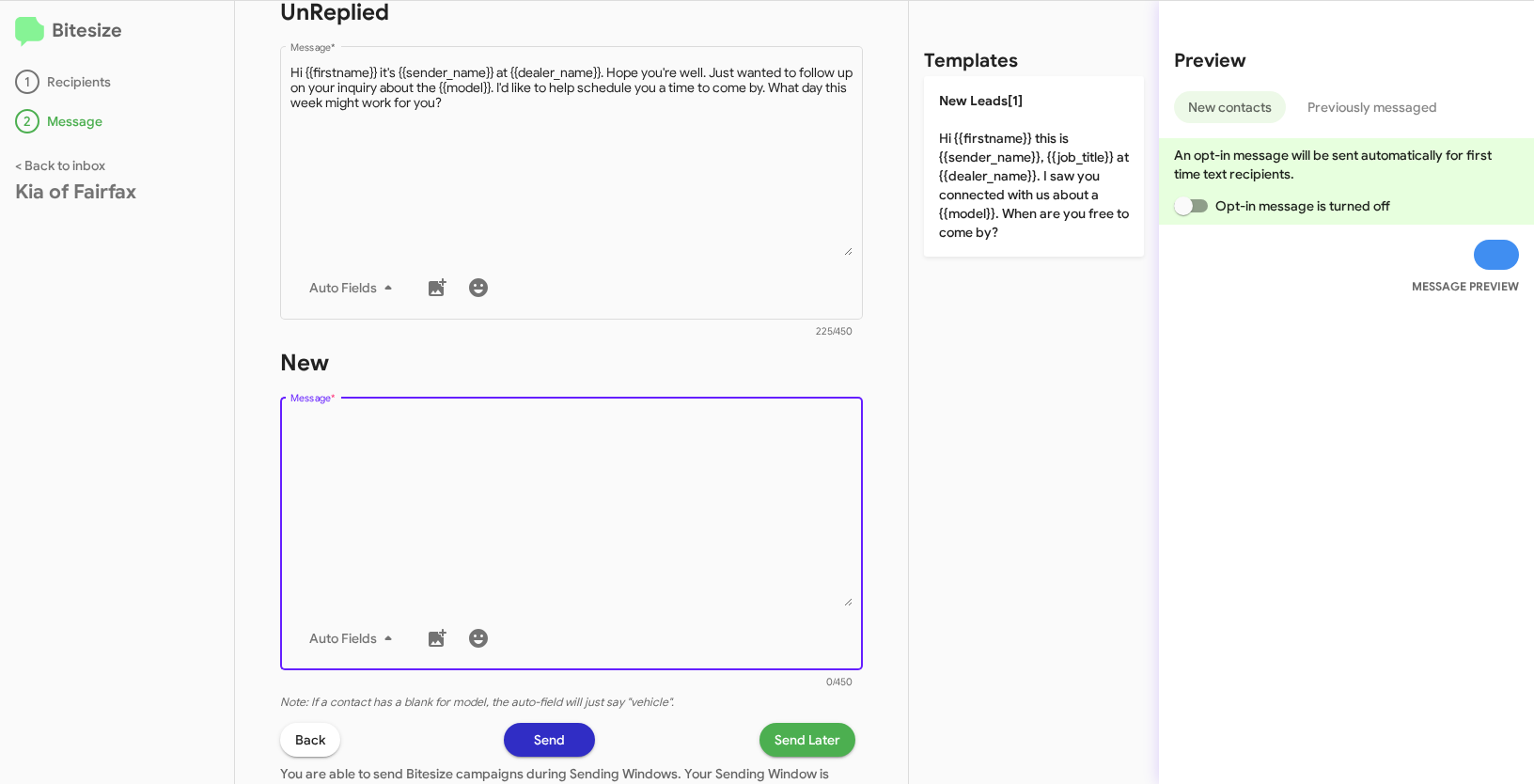
click at [610, 565] on textarea "Message *" at bounding box center [571, 510] width 563 height 191
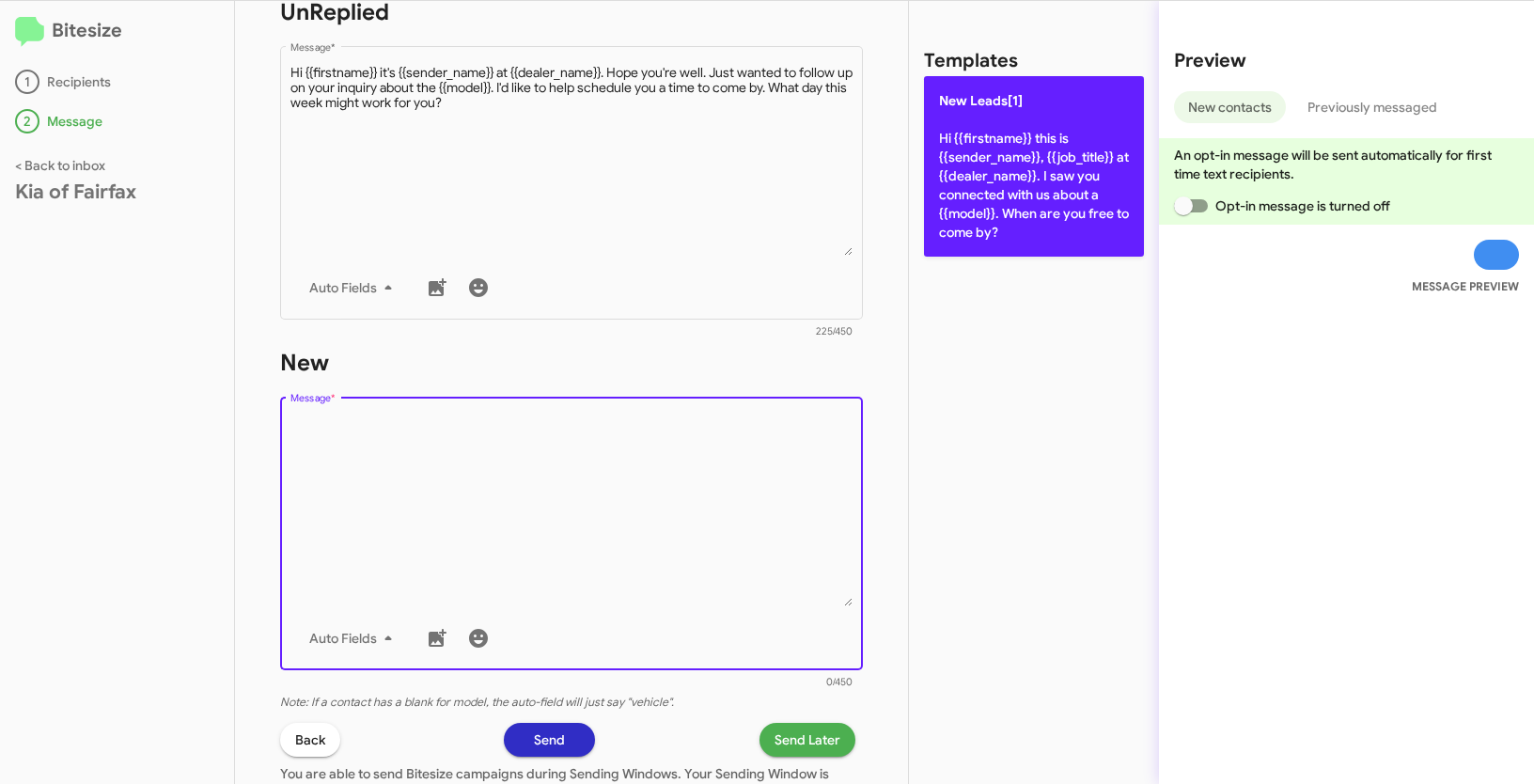
click at [1013, 151] on p "New Leads[1] Hi {{firstname}} this is {{sender_name}}, {{job_title}} at {{deale…" at bounding box center [1033, 166] width 220 height 180
type textarea "Hi {{firstname}} this is {{sender_name}}, {{job_title}} at {{dealer_name}}. I s…"
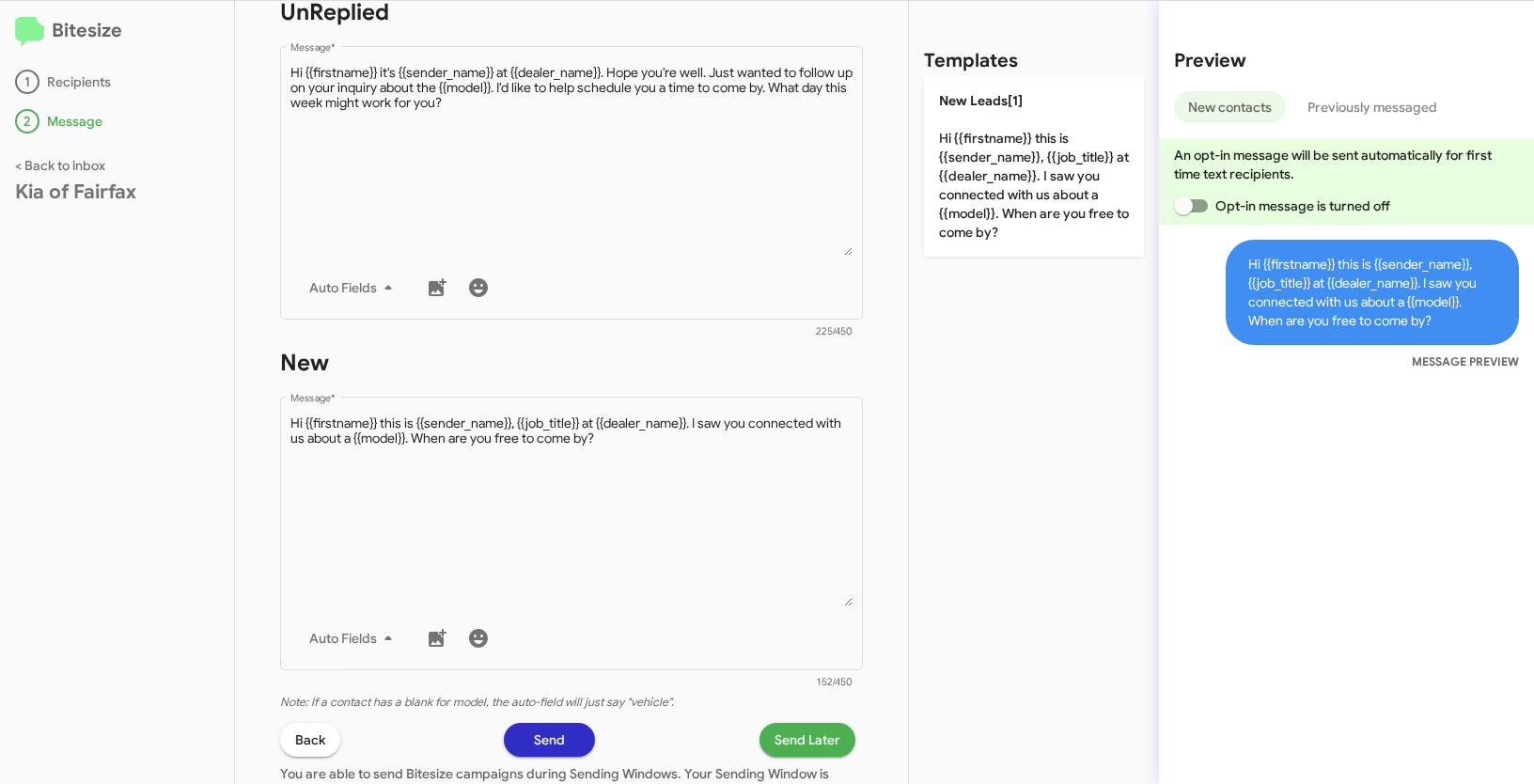
click at [806, 734] on span "Send Later" at bounding box center [808, 740] width 66 height 34
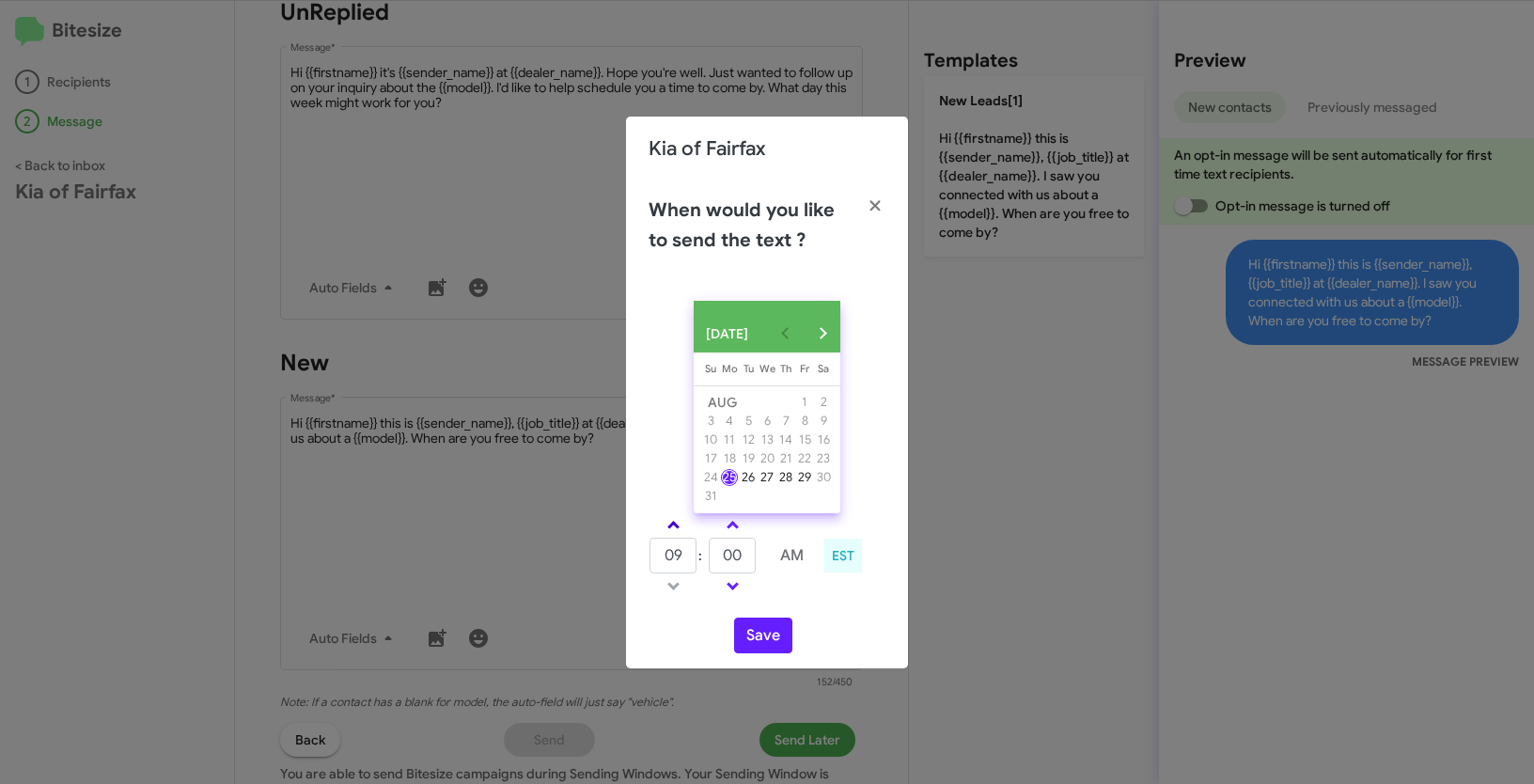
click at [680, 535] on link at bounding box center [673, 524] width 33 height 22
type input "10"
drag, startPoint x: 744, startPoint y: 568, endPoint x: 694, endPoint y: 558, distance: 51.0
click at [694, 558] on tr "10 : 00 AM" at bounding box center [733, 555] width 168 height 38
type input "59"
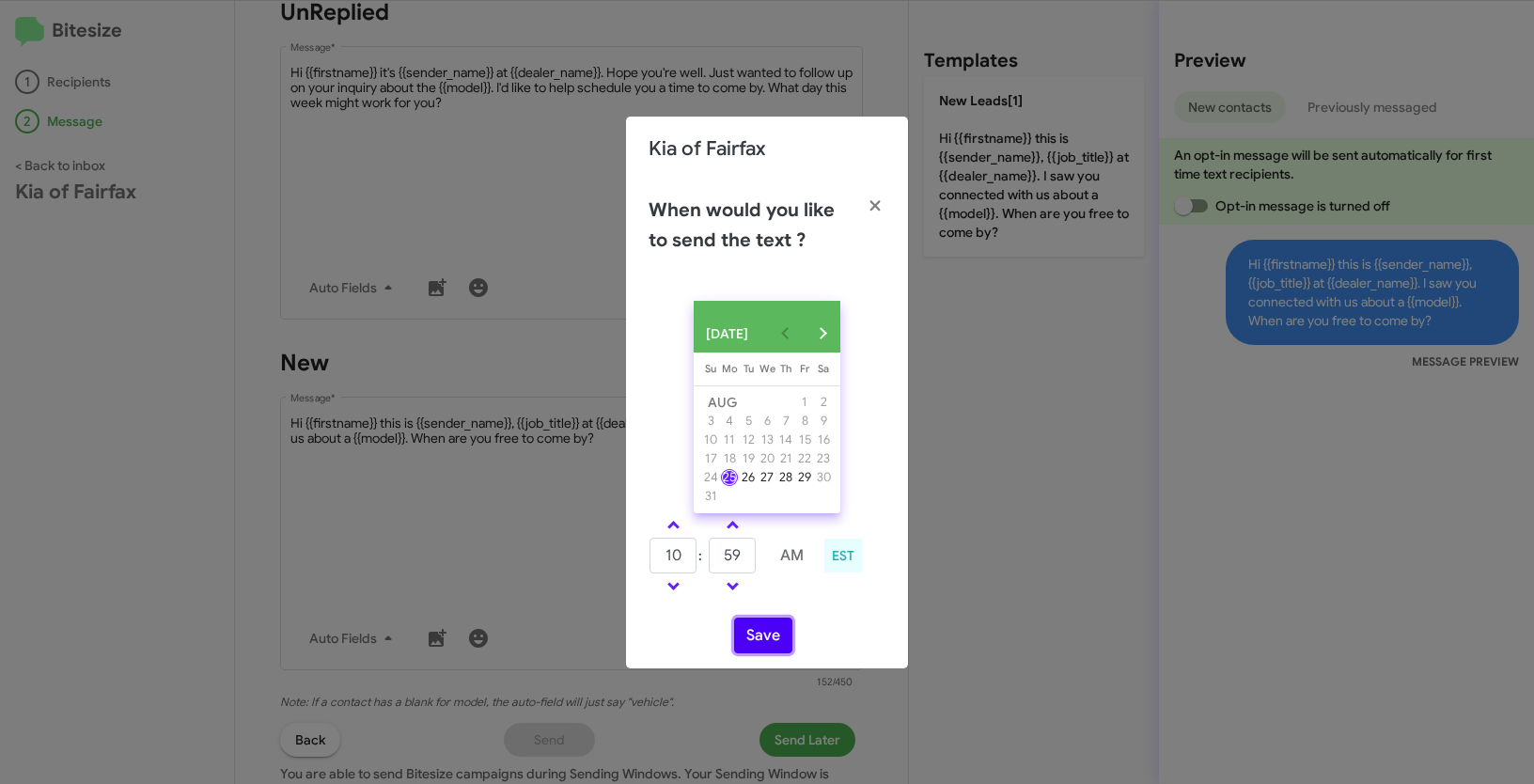
click at [770, 642] on button "Save" at bounding box center [764, 635] width 58 height 36
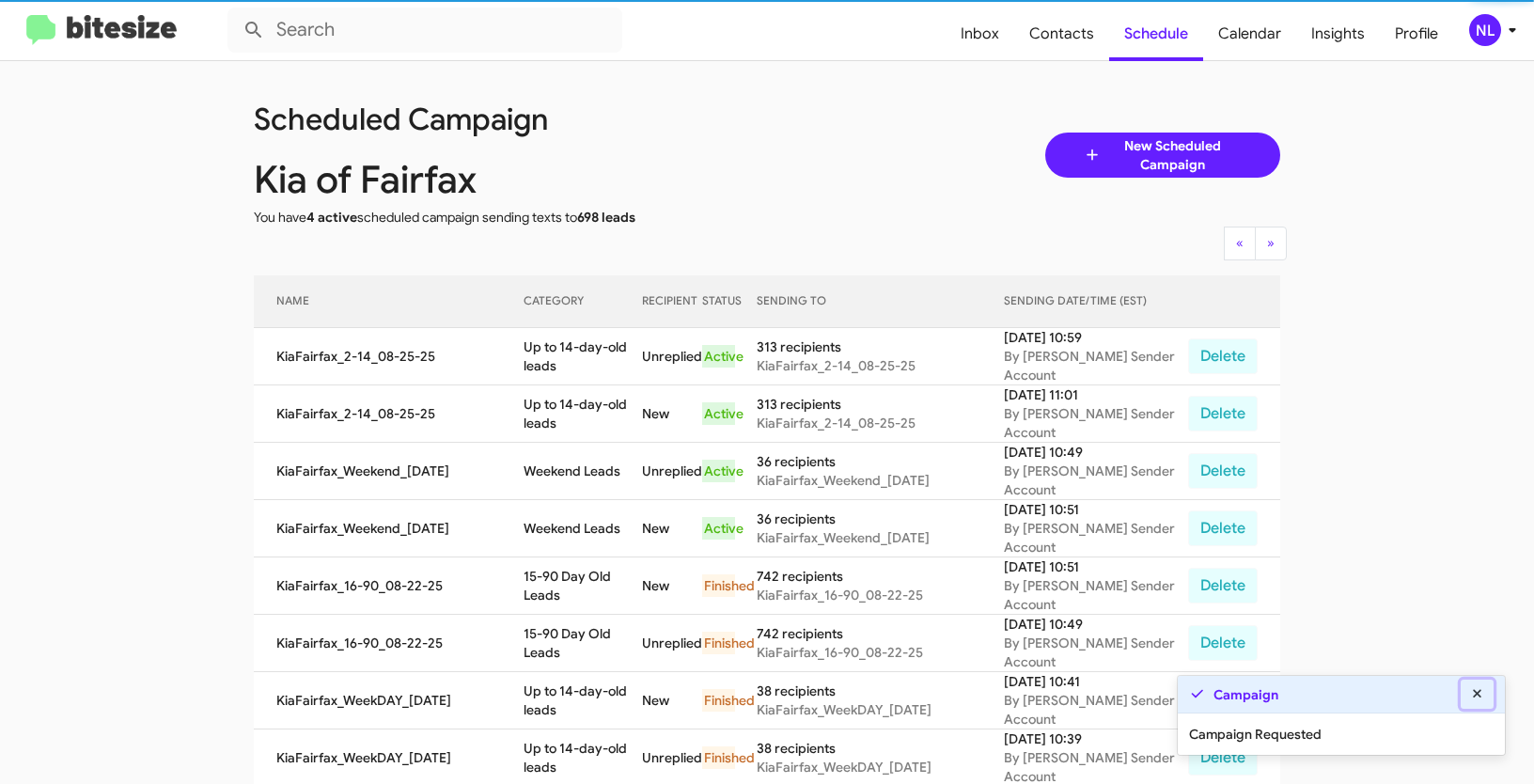
click at [1485, 694] on button at bounding box center [1477, 694] width 34 height 29
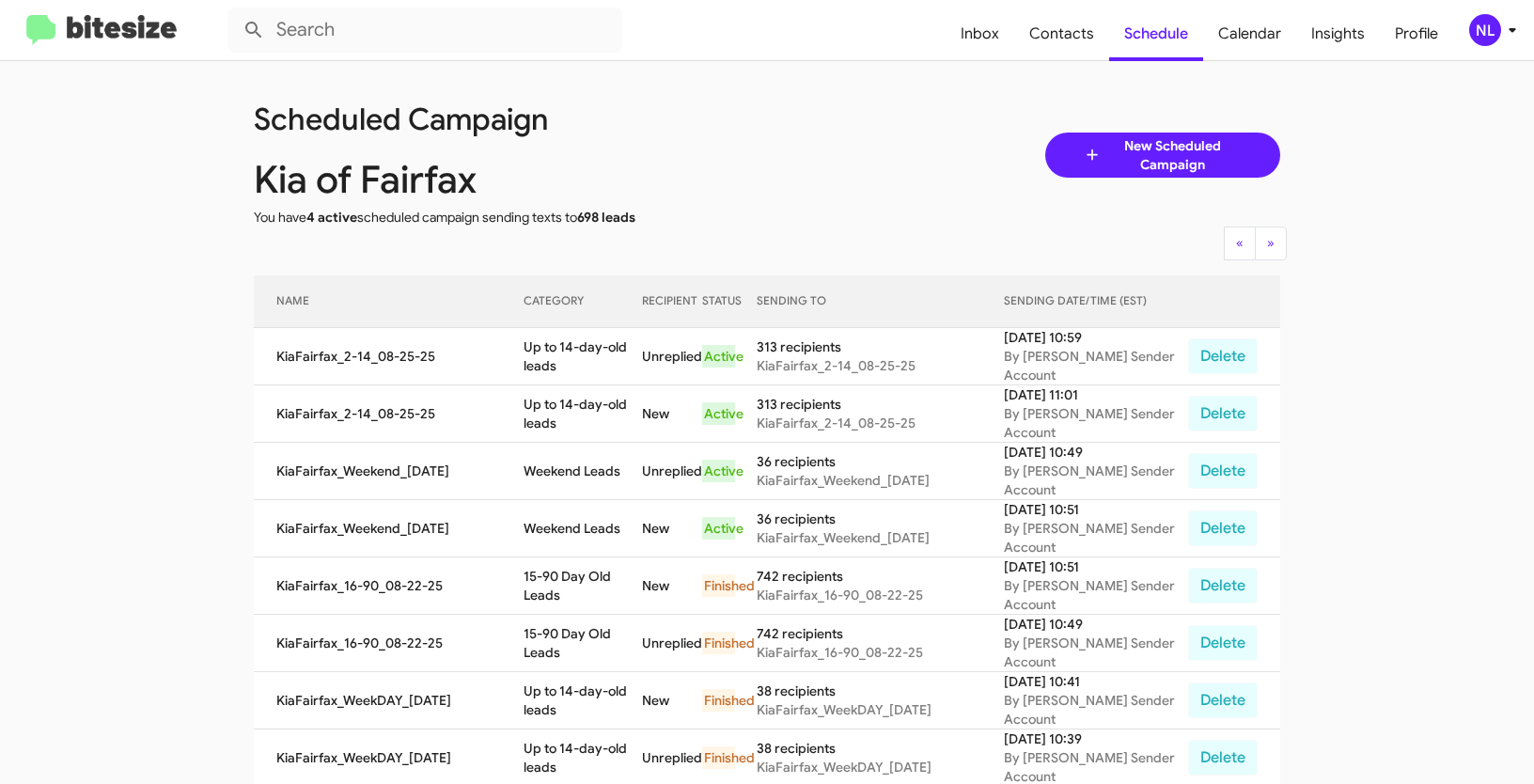
click at [1486, 27] on div "NL" at bounding box center [1485, 30] width 32 height 32
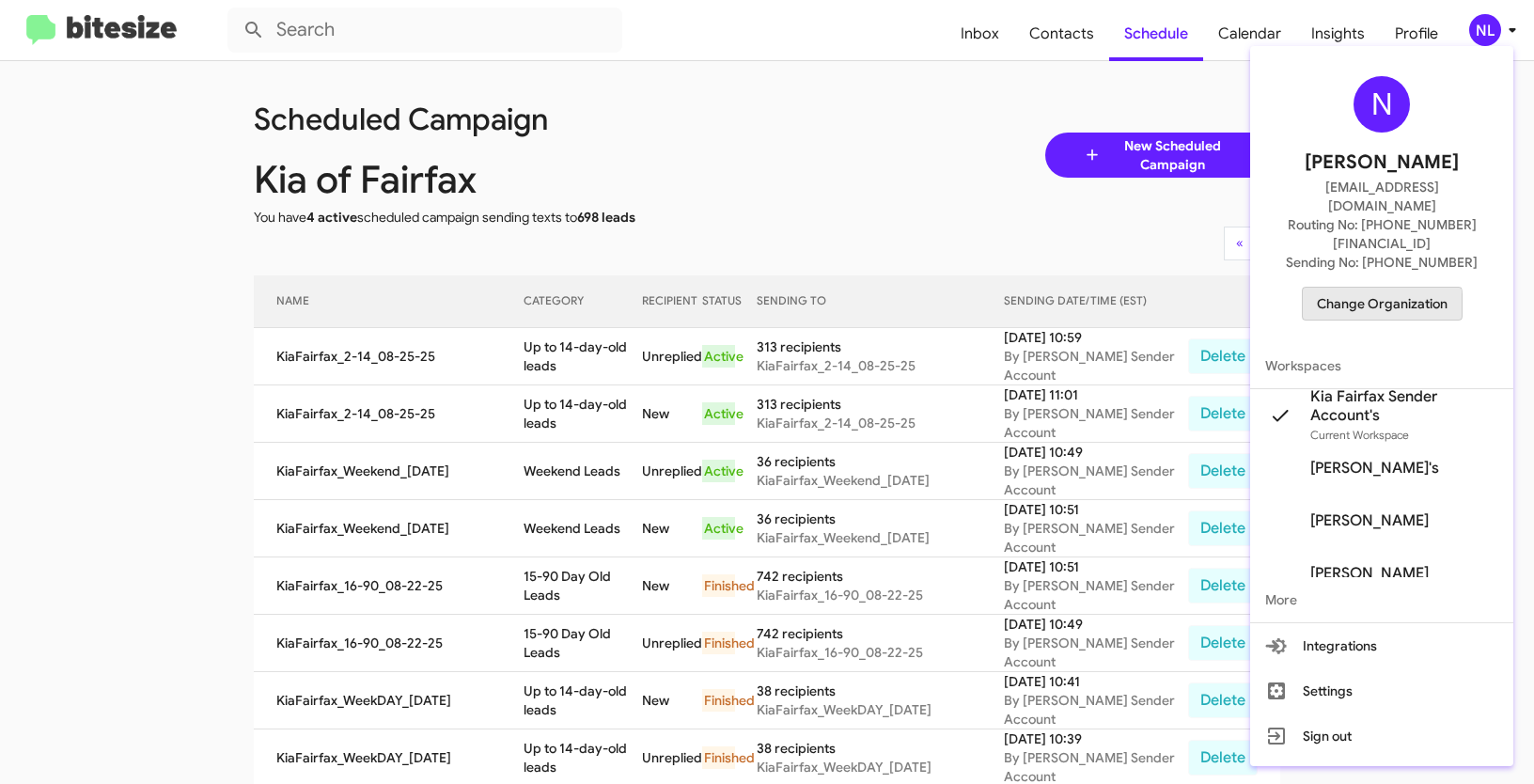
click at [1361, 287] on span "Change Organization" at bounding box center [1382, 303] width 131 height 32
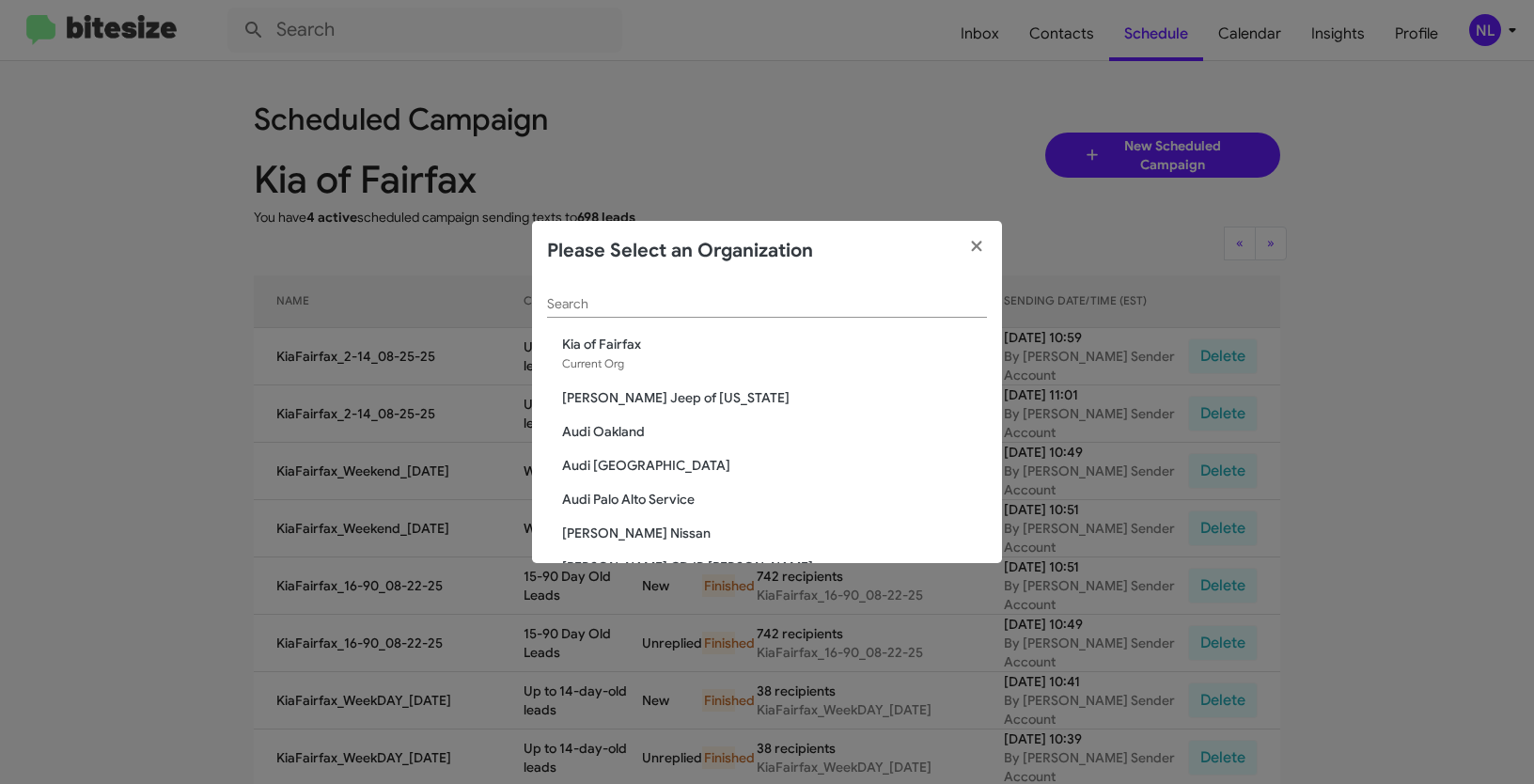
click at [586, 300] on input "Search" at bounding box center [767, 304] width 440 height 15
paste input "Mazda of [GEOGRAPHIC_DATA]"
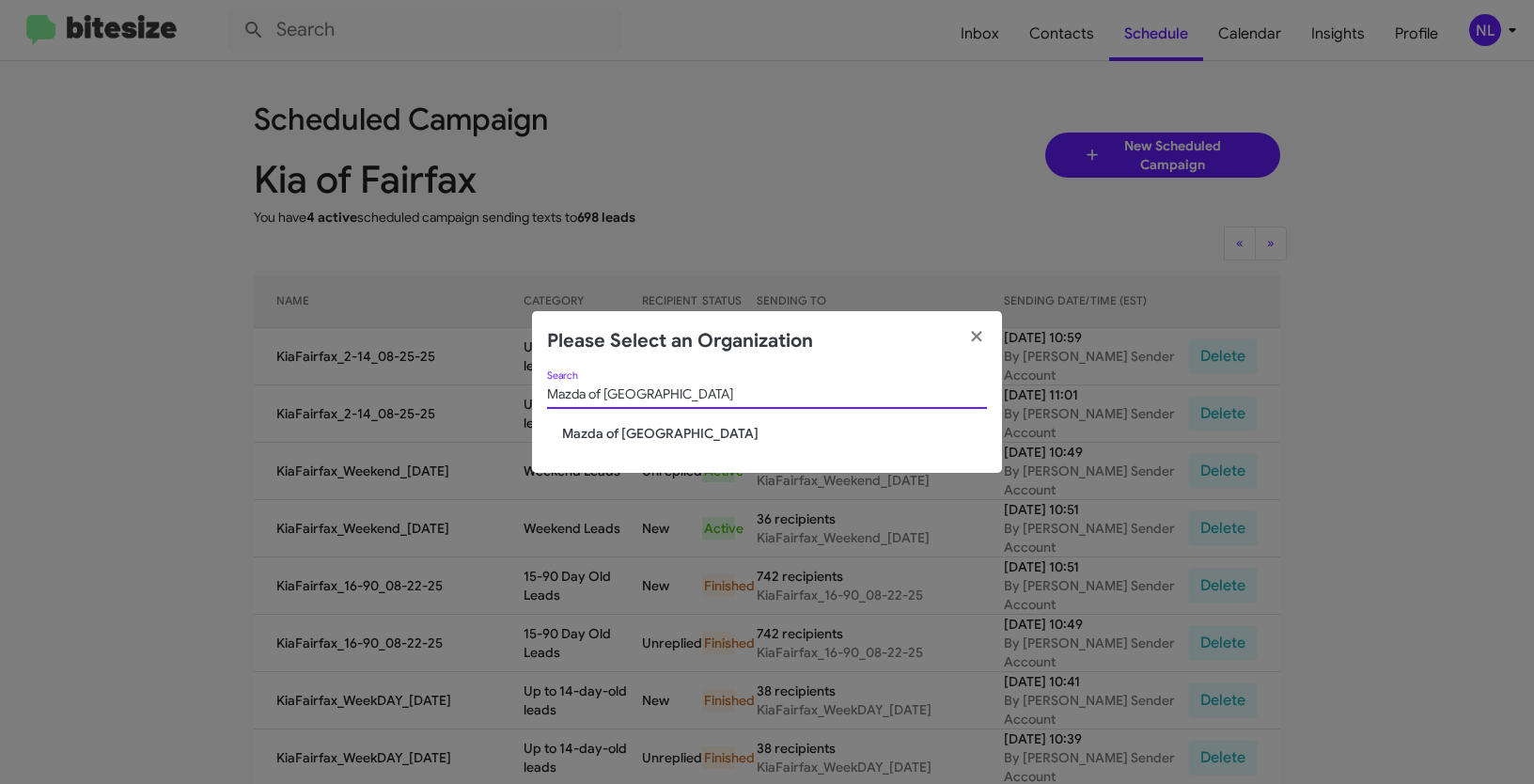
type input "Mazda of [GEOGRAPHIC_DATA]"
click at [579, 430] on span "Mazda of [GEOGRAPHIC_DATA]" at bounding box center [774, 433] width 425 height 19
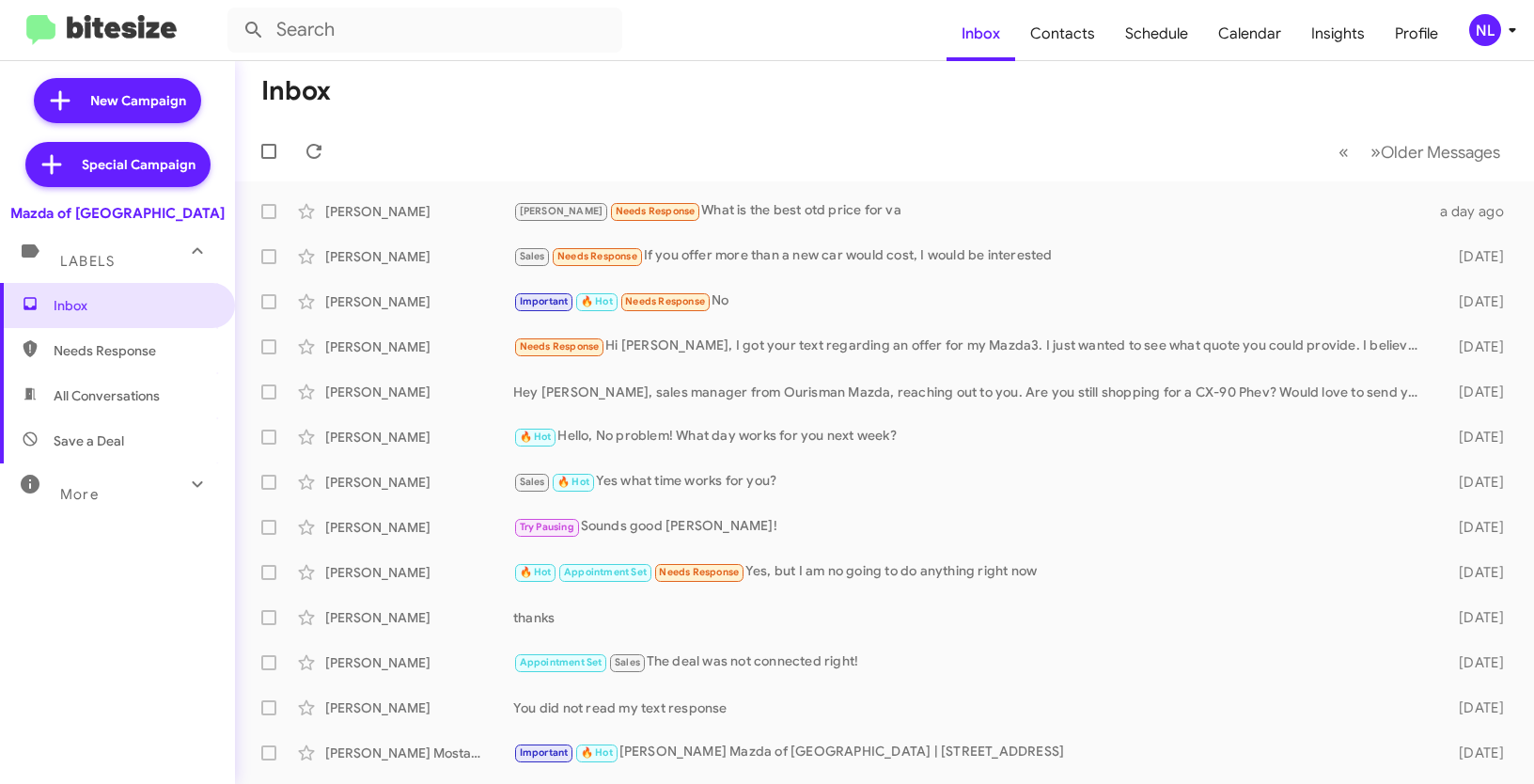
click at [691, 47] on form at bounding box center [586, 30] width 719 height 45
click at [1493, 28] on div "NL" at bounding box center [1485, 30] width 32 height 32
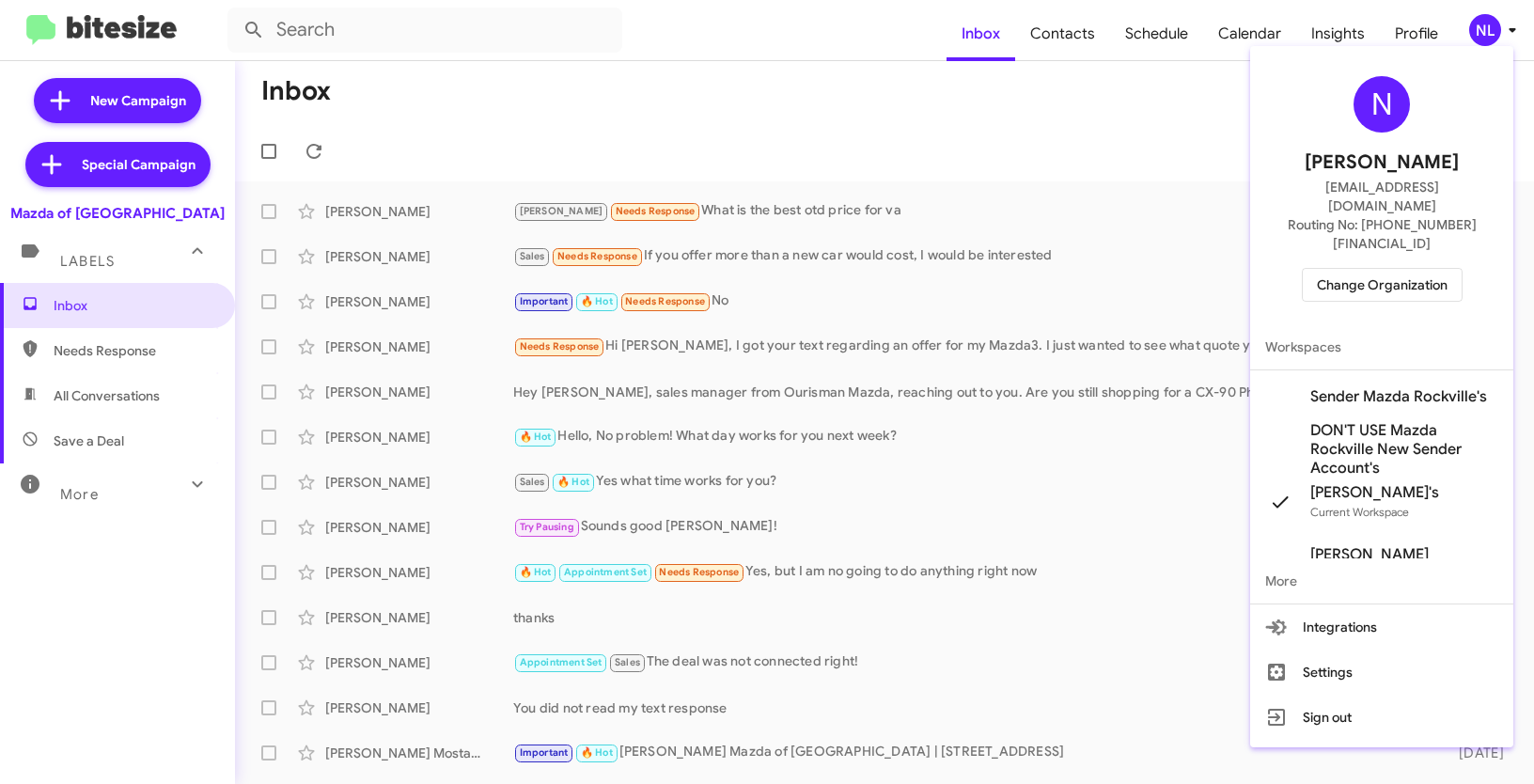
click at [1393, 387] on span "Sender Mazda Rockville's" at bounding box center [1398, 397] width 176 height 19
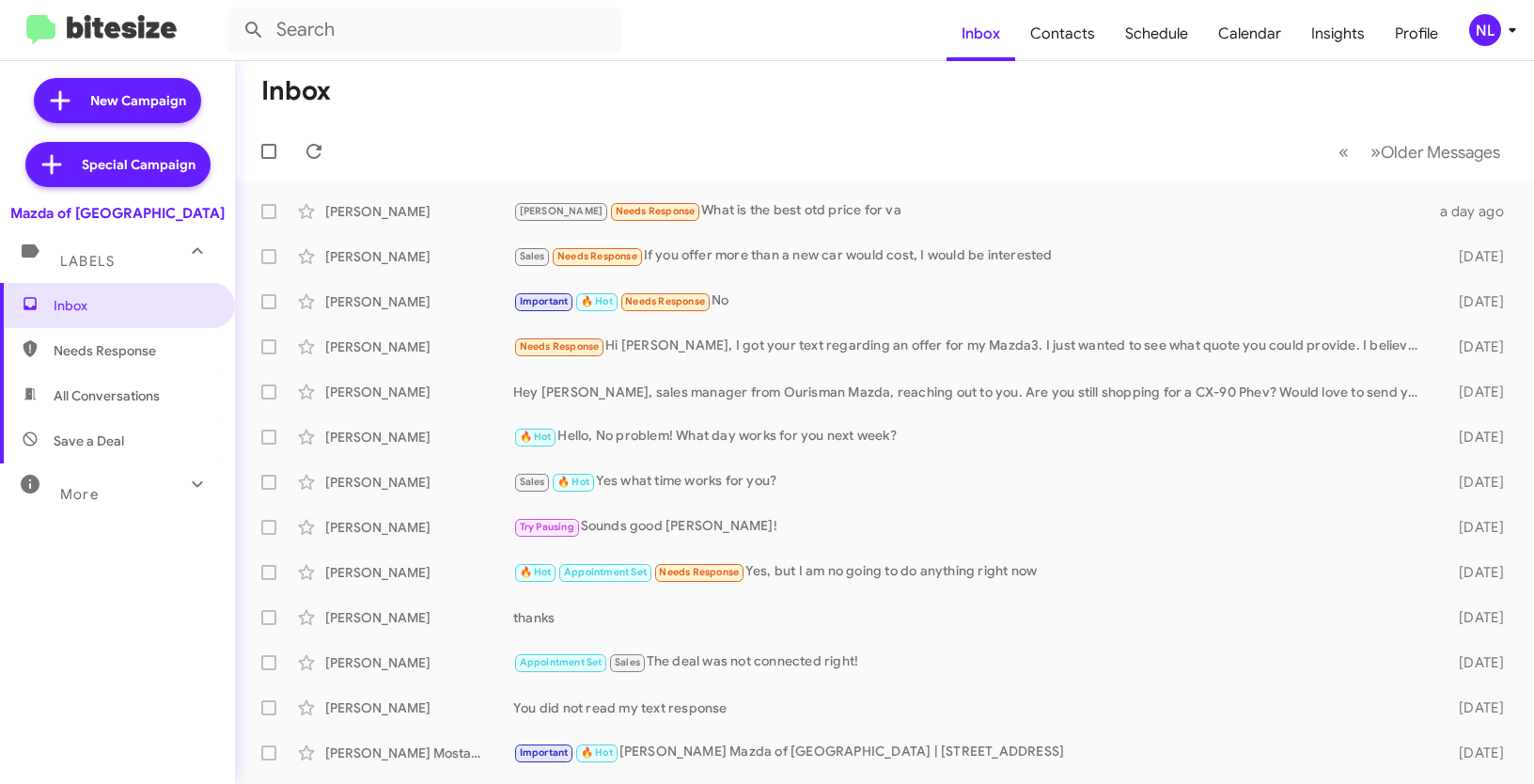
click at [1478, 30] on div "NL" at bounding box center [1485, 30] width 32 height 32
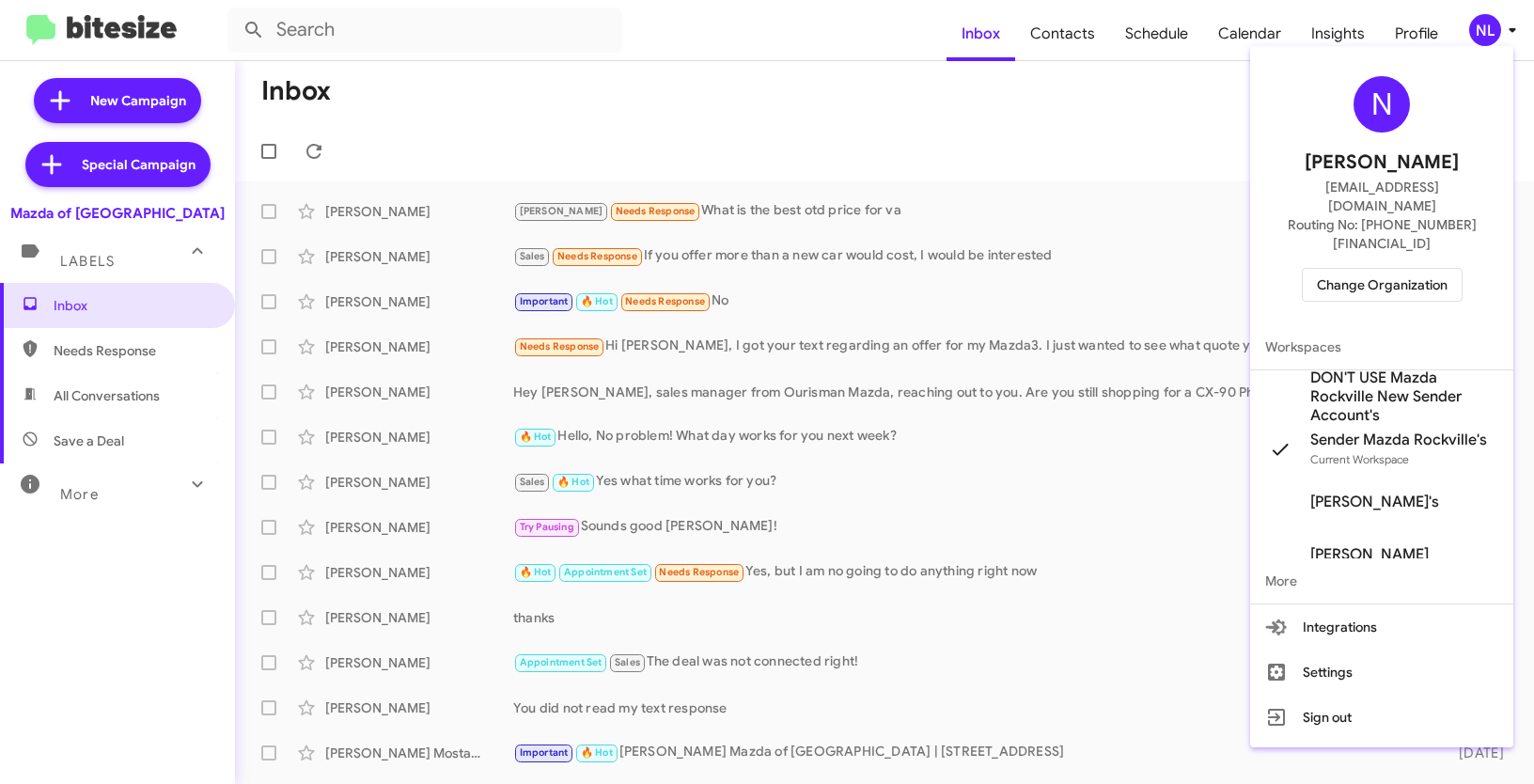
click at [1095, 102] on div at bounding box center [767, 392] width 1534 height 784
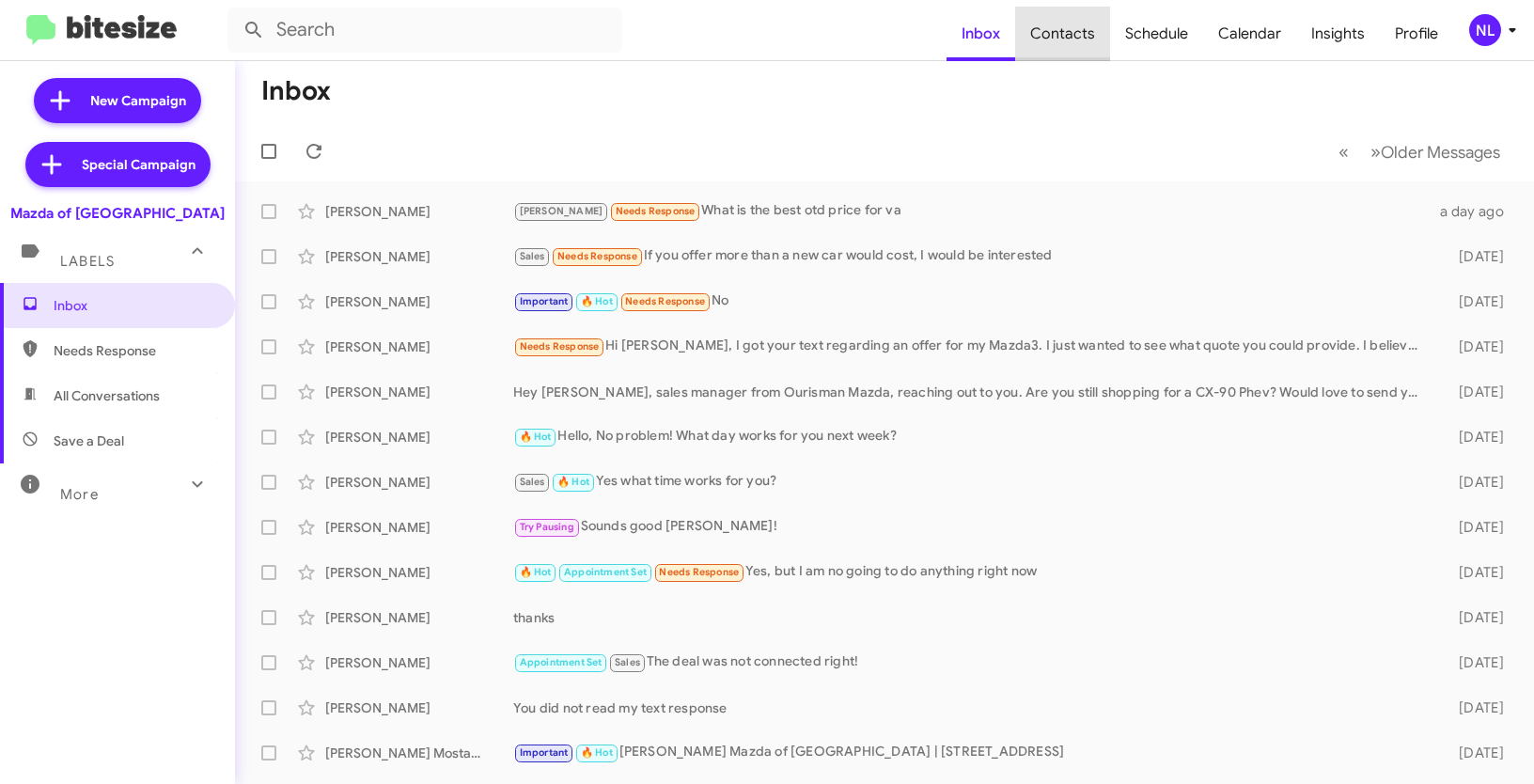
click at [1077, 25] on span "Contacts" at bounding box center [1063, 34] width 95 height 55
type input "in:groups"
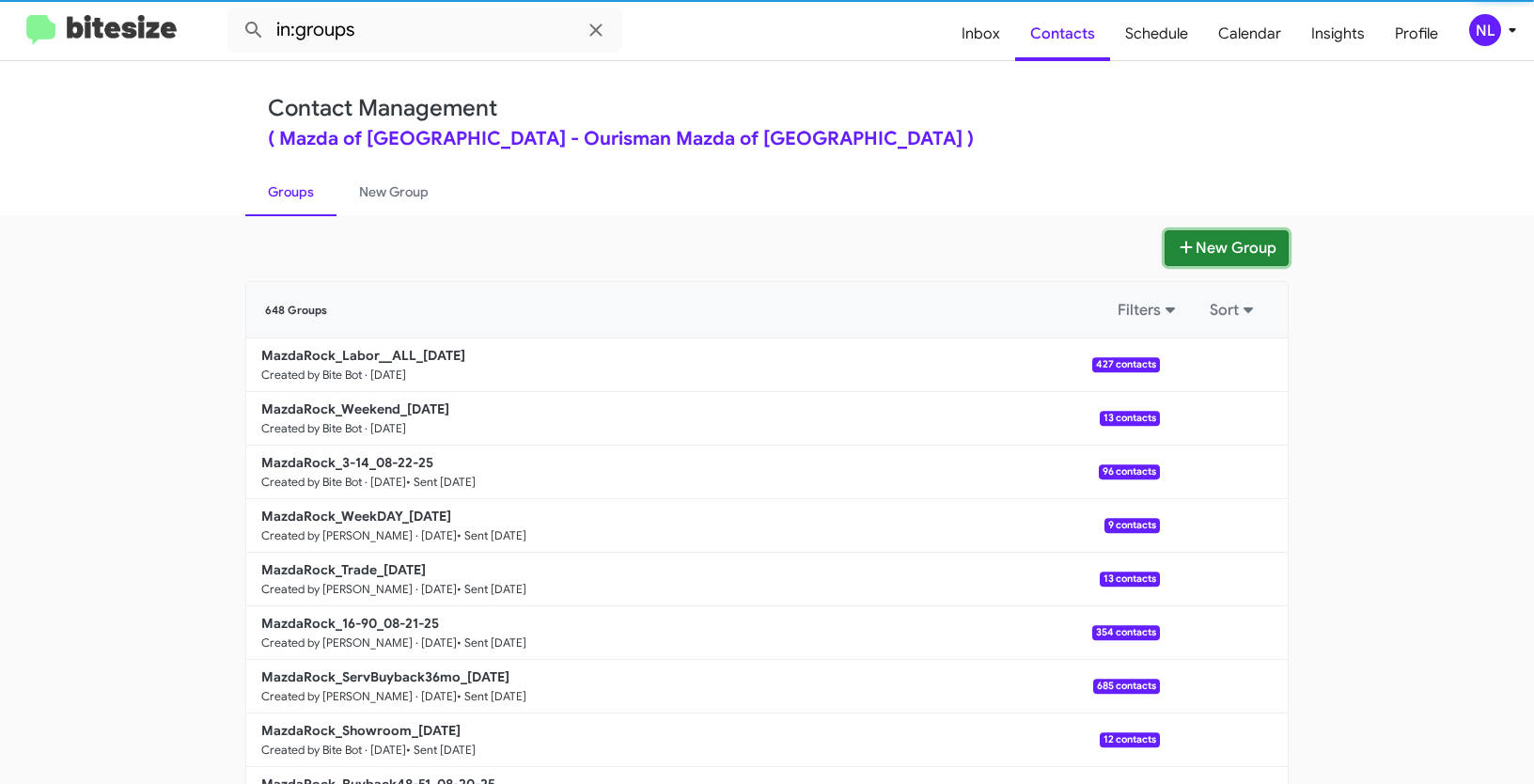
click at [1259, 248] on button "New Group" at bounding box center [1227, 248] width 124 height 36
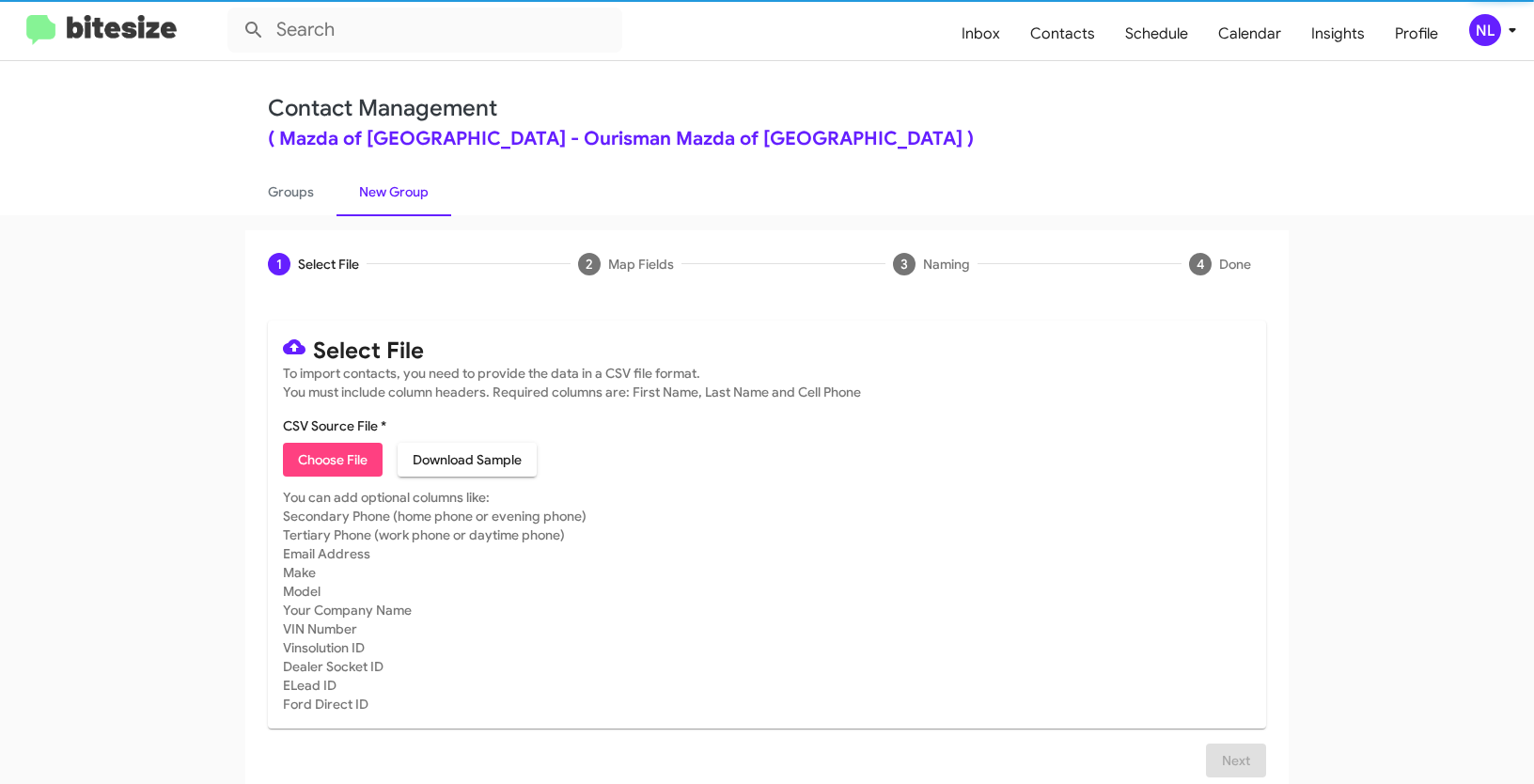
click at [352, 461] on span "Choose File" at bounding box center [333, 460] width 70 height 34
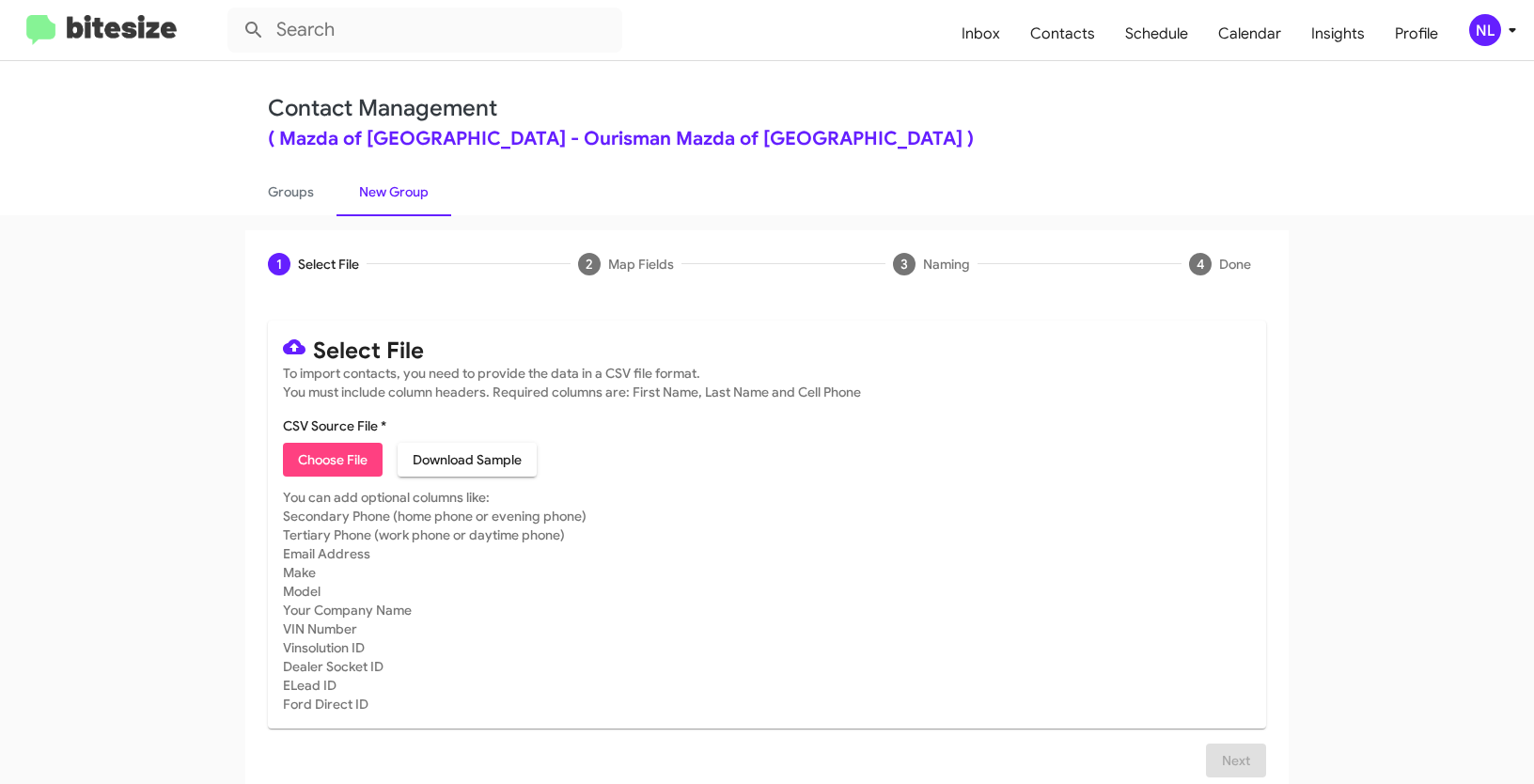
type input "MazdaRock_SalesApptConf_[DATE]"
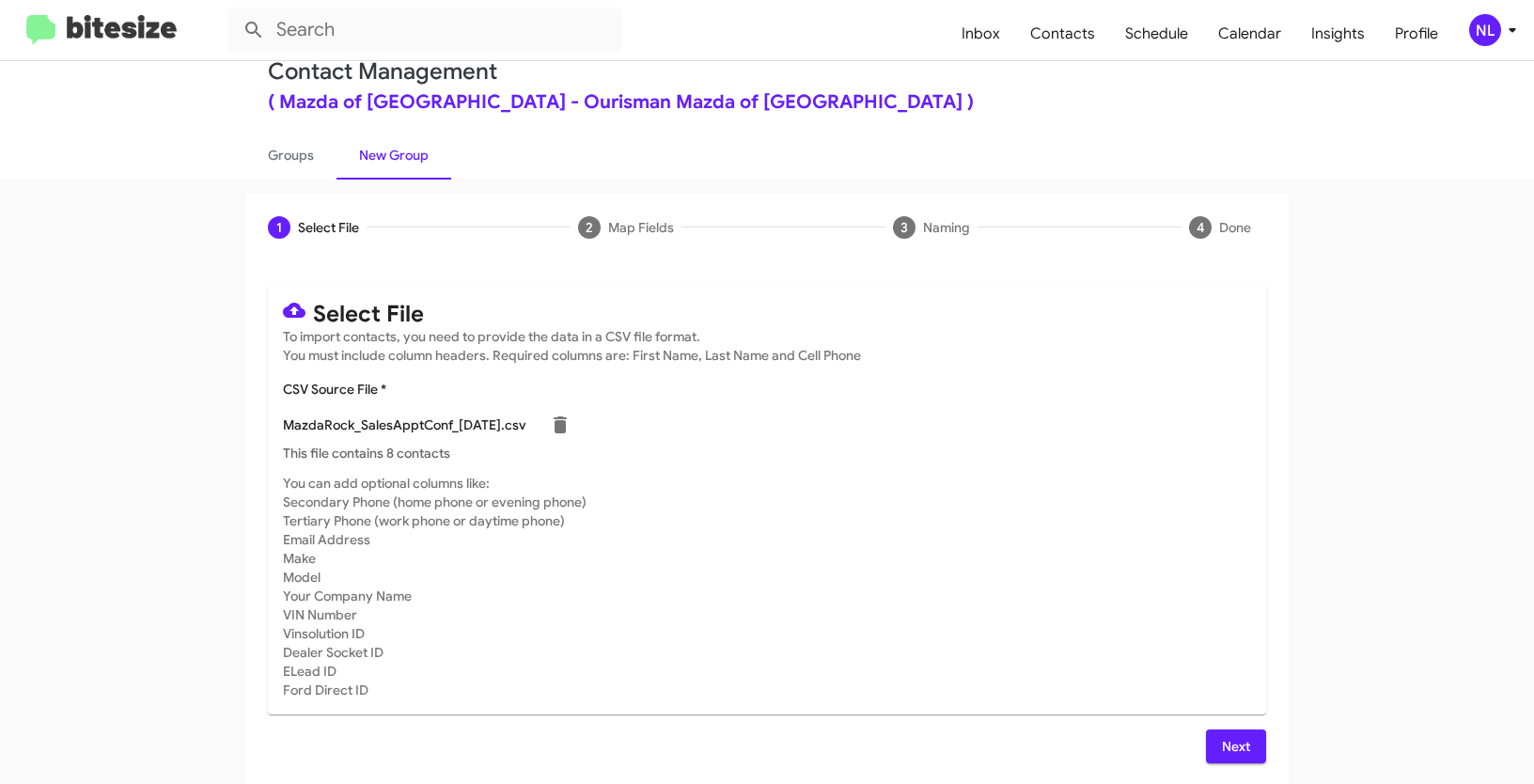
scroll to position [38, 0]
click at [1232, 741] on span "Next" at bounding box center [1236, 745] width 30 height 34
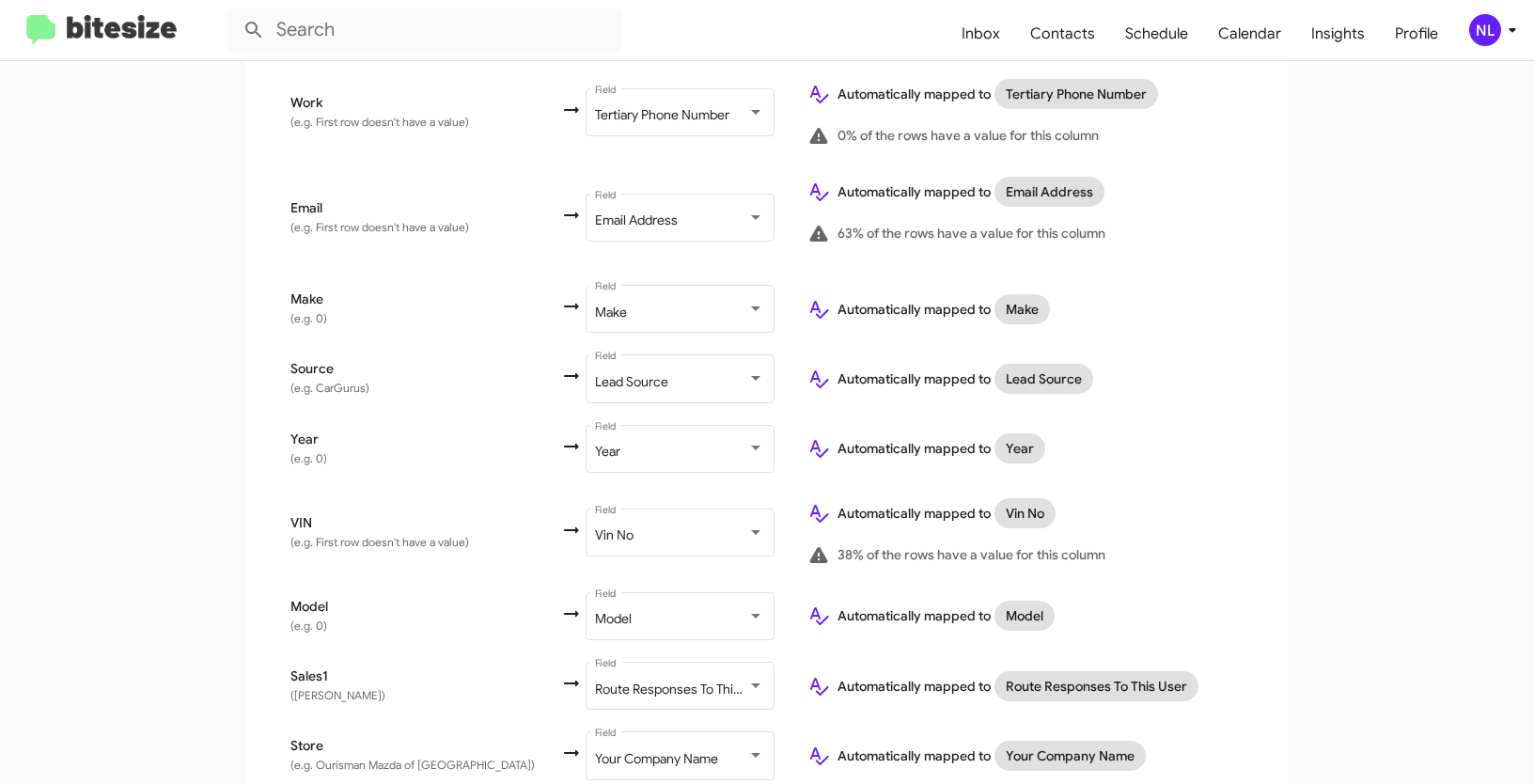
scroll to position [826, 0]
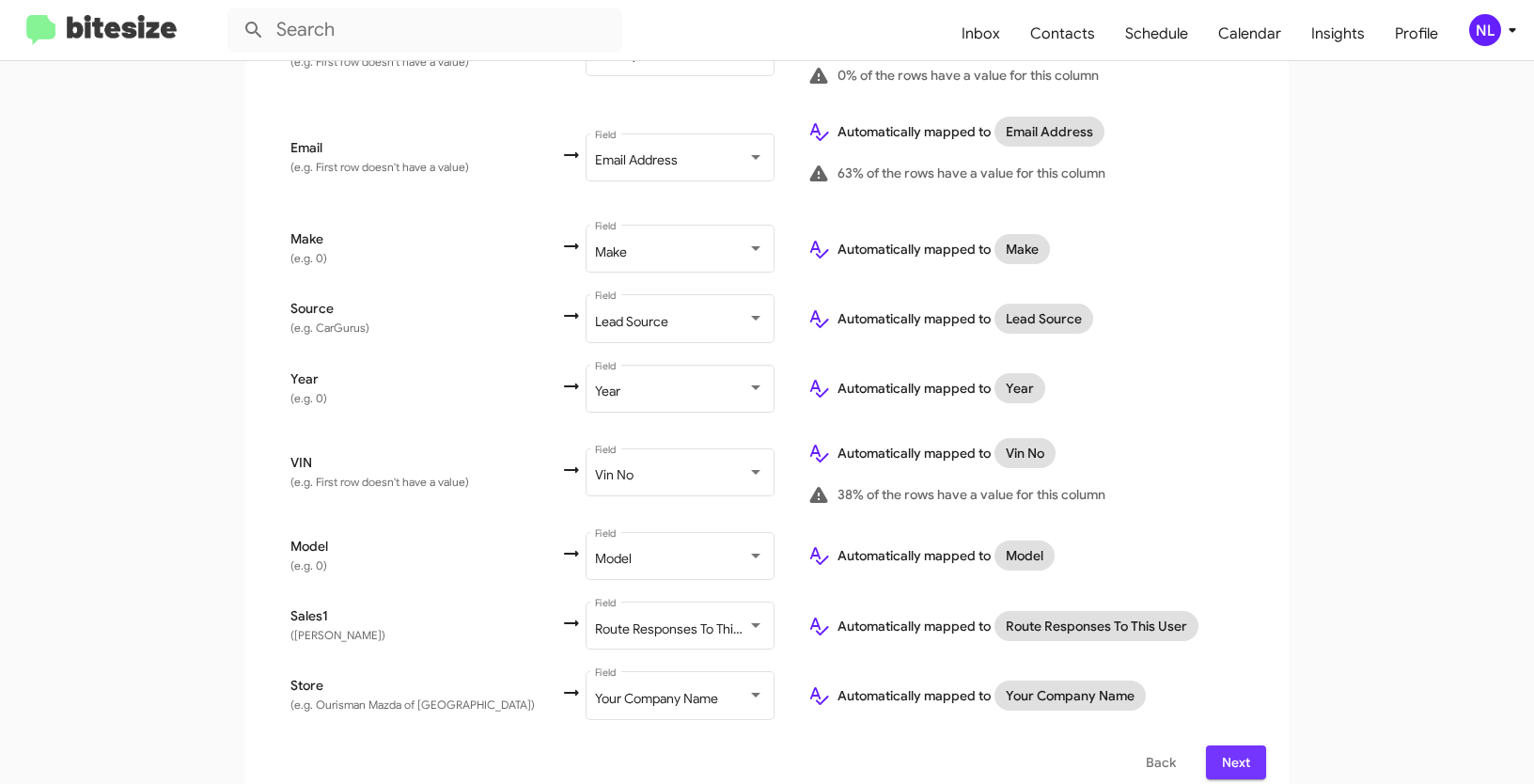
click at [1214, 748] on button "Next" at bounding box center [1236, 762] width 60 height 34
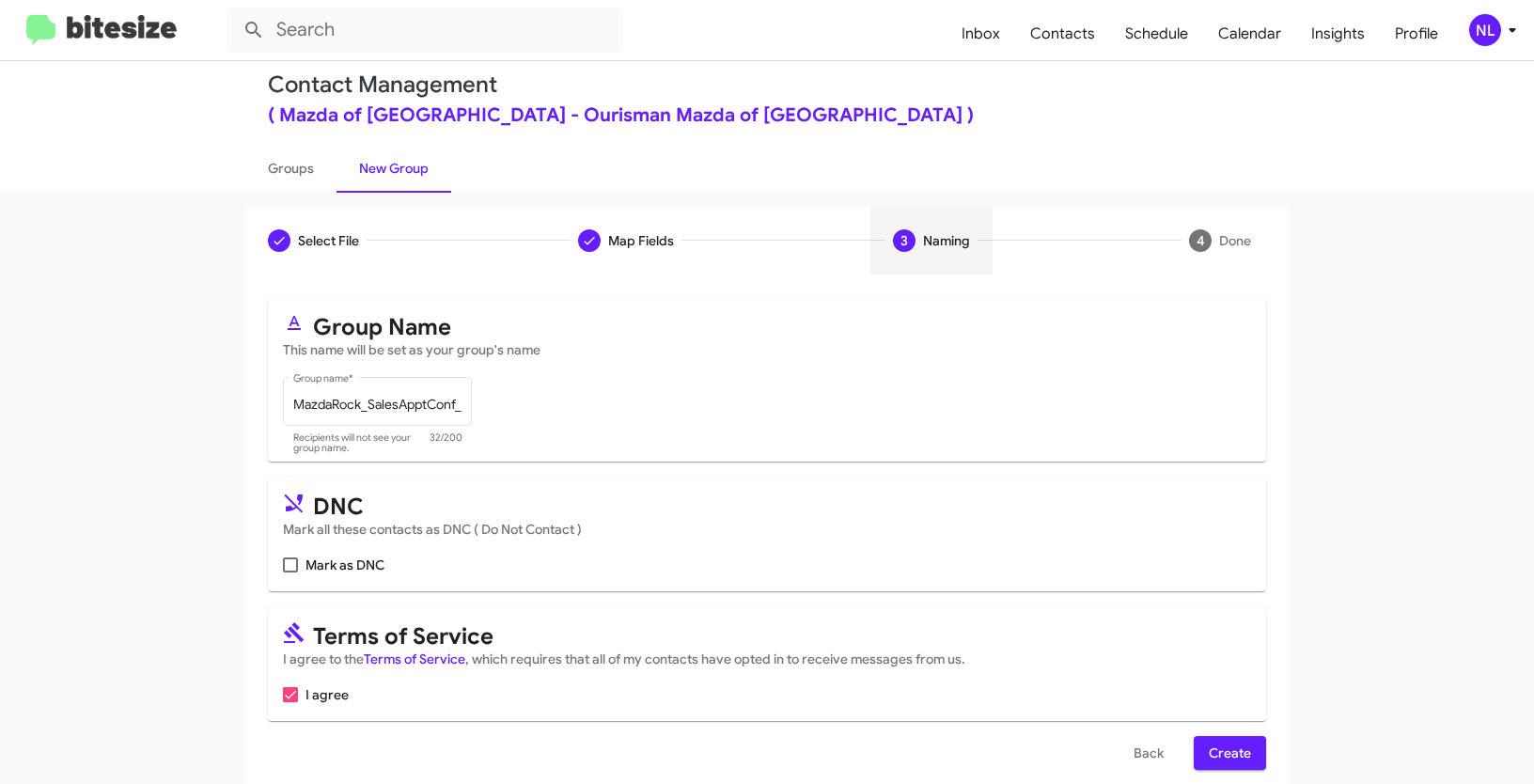
scroll to position [47, 0]
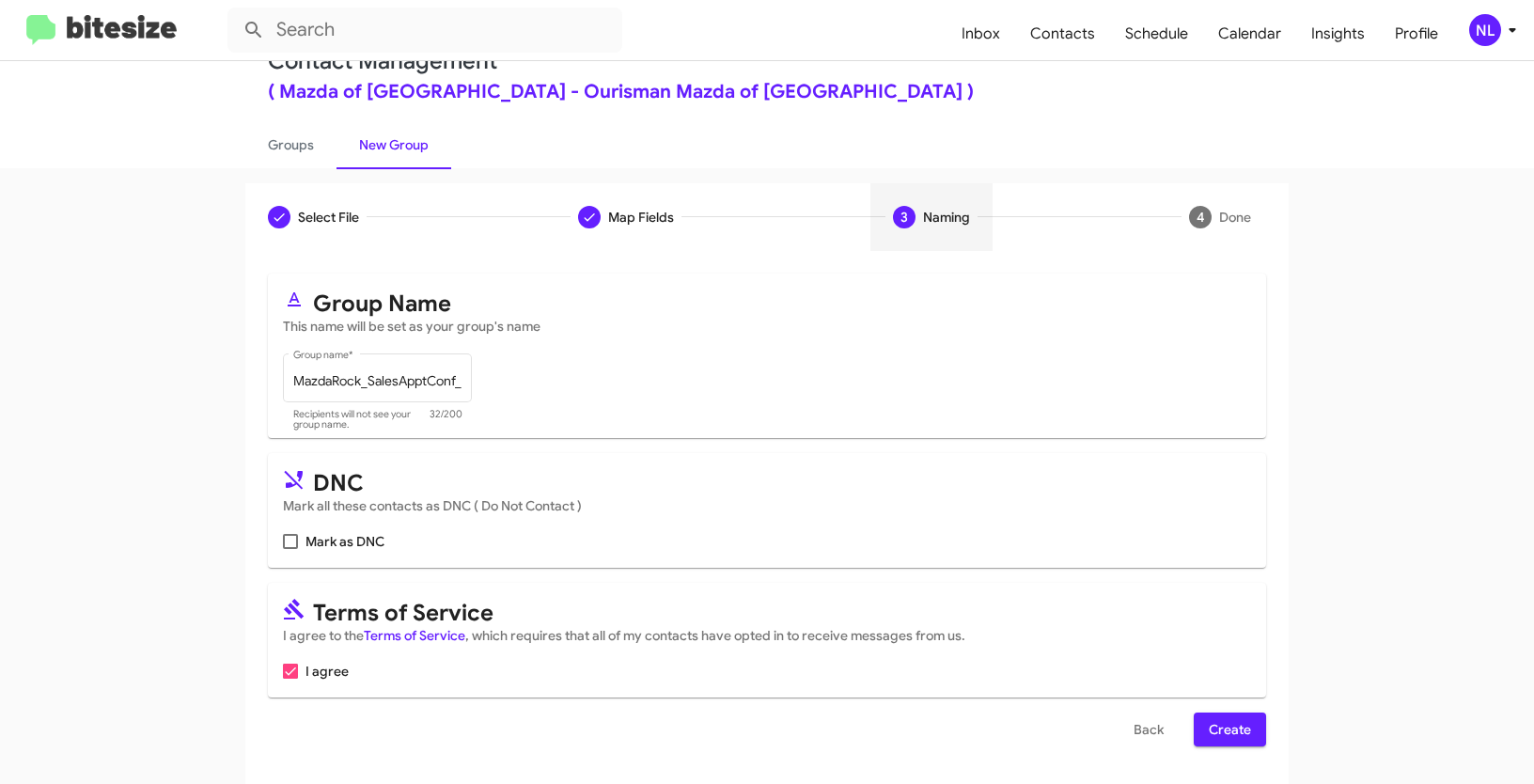
click at [1262, 716] on div "Select File To import contacts, you need to provide the data in a CSV file form…" at bounding box center [767, 516] width 1044 height 532
click at [1237, 725] on span "Create" at bounding box center [1229, 729] width 42 height 34
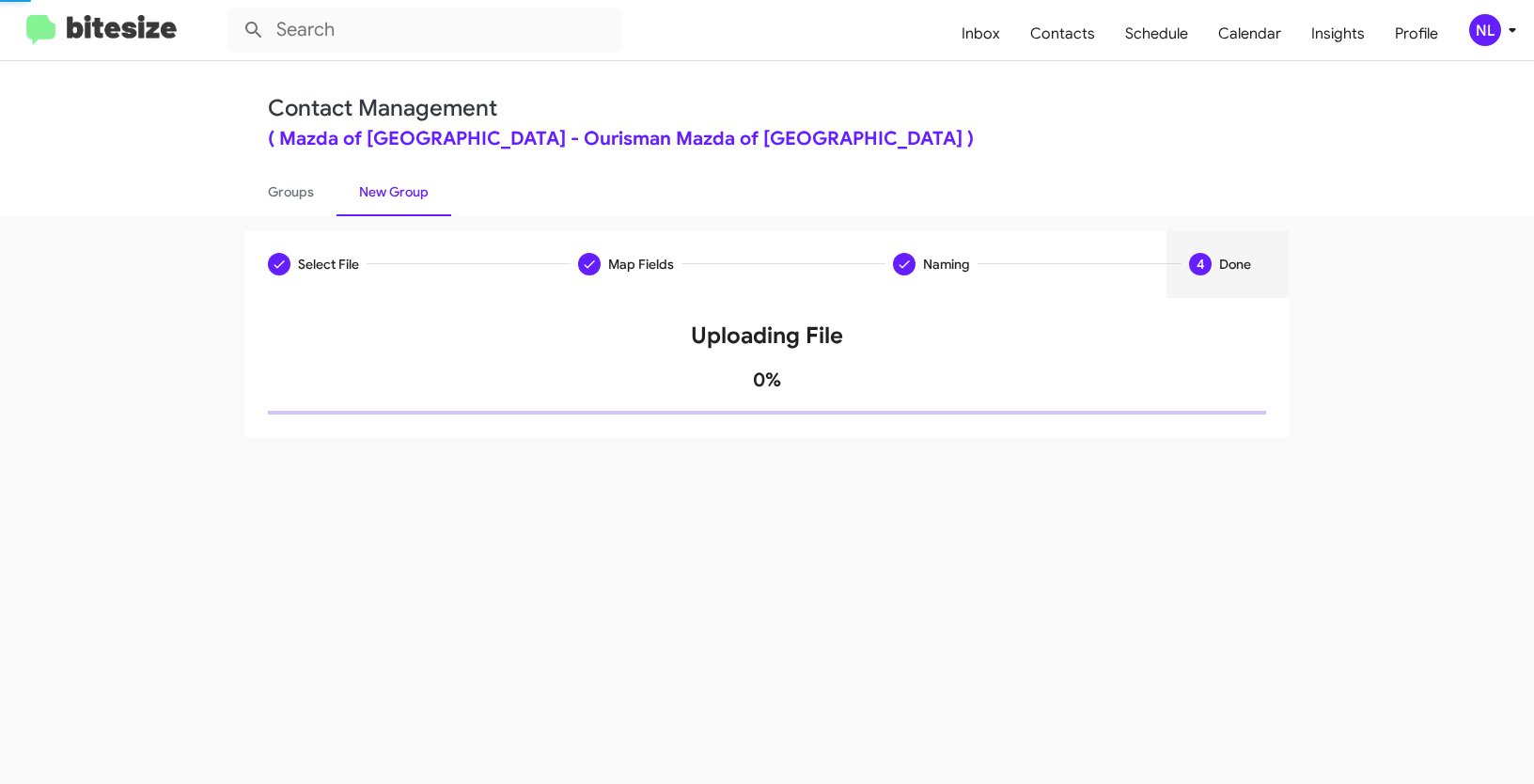
scroll to position [0, 0]
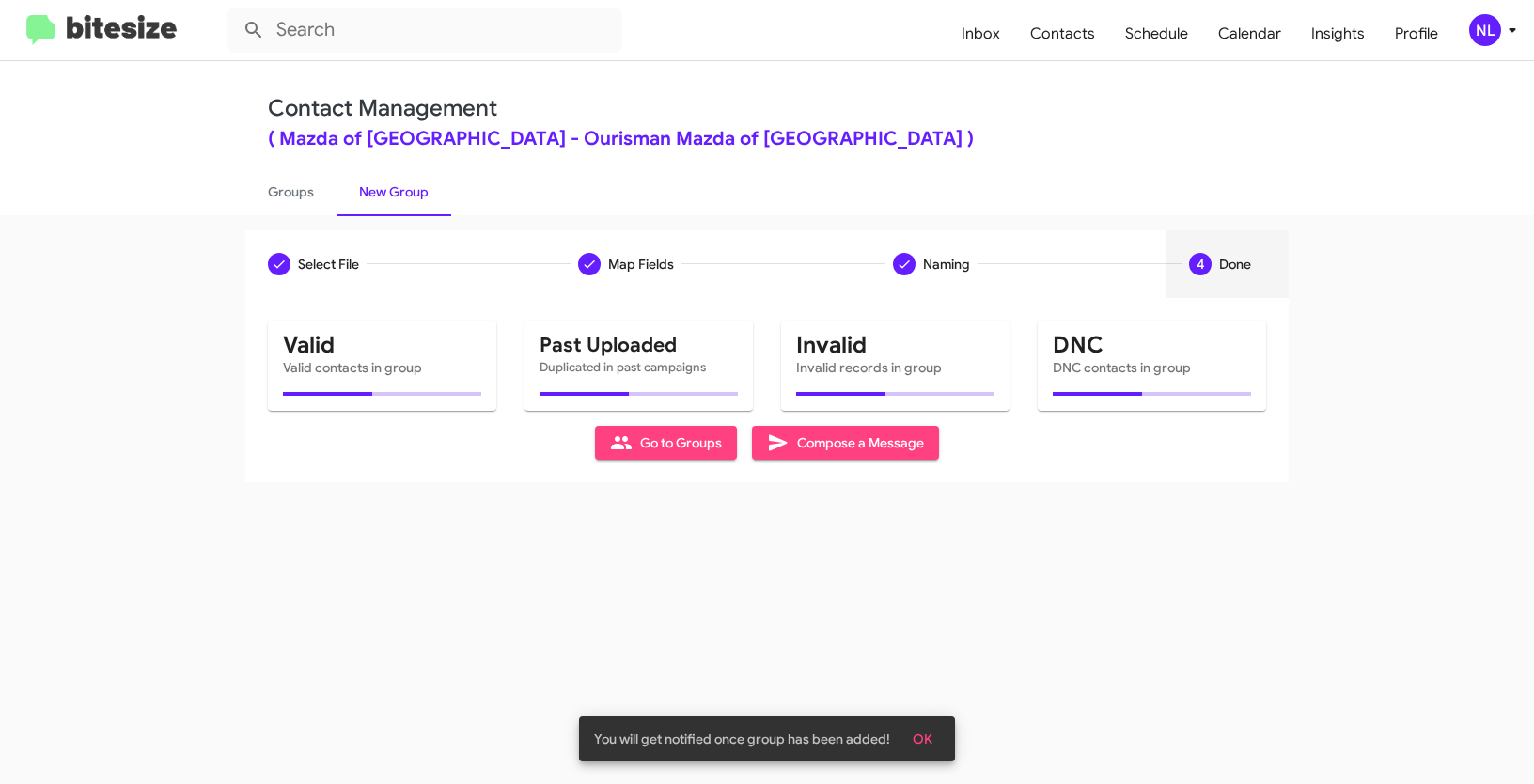
click at [930, 727] on span "OK" at bounding box center [922, 739] width 20 height 34
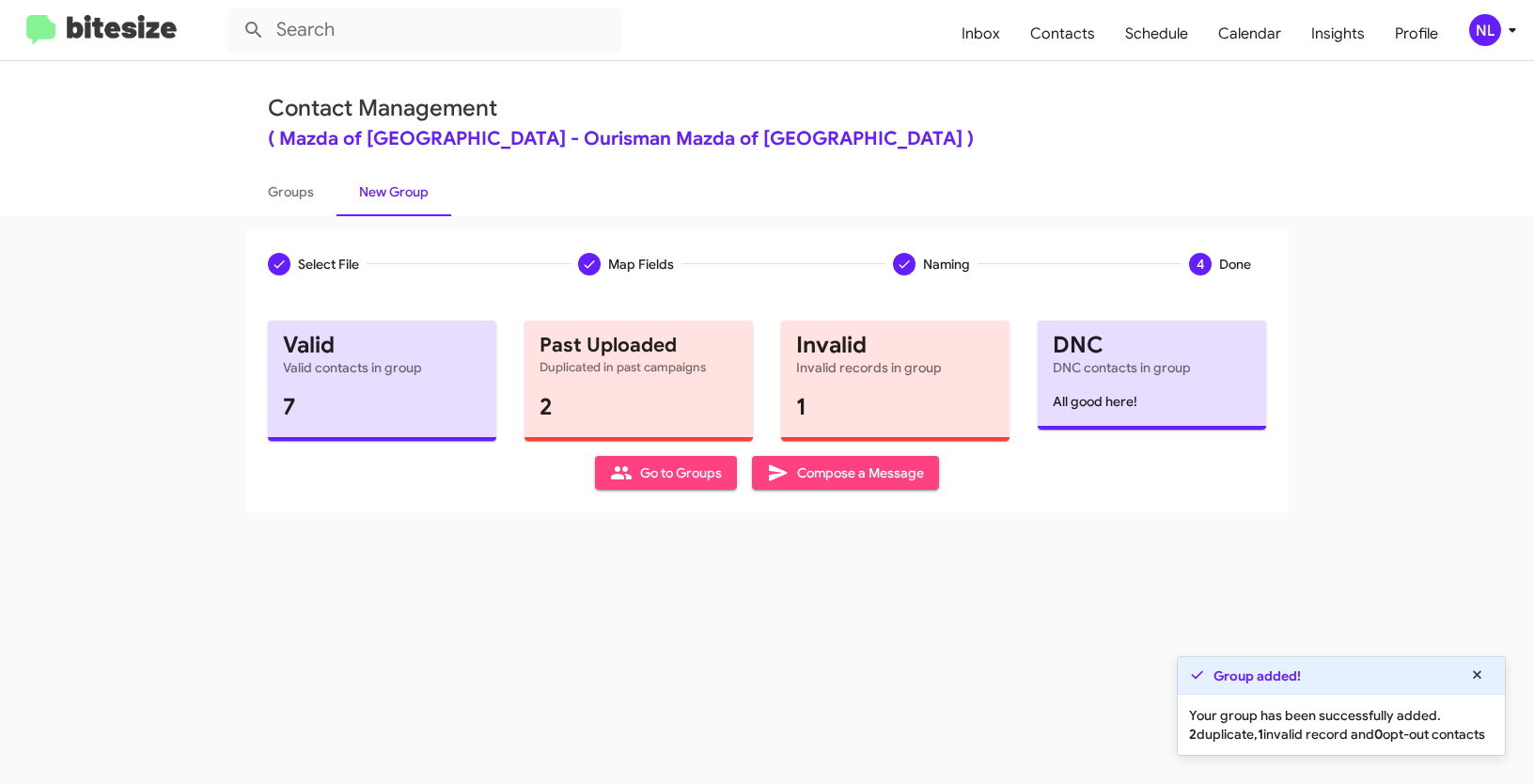
click at [676, 480] on span "Go to Groups" at bounding box center [666, 473] width 112 height 34
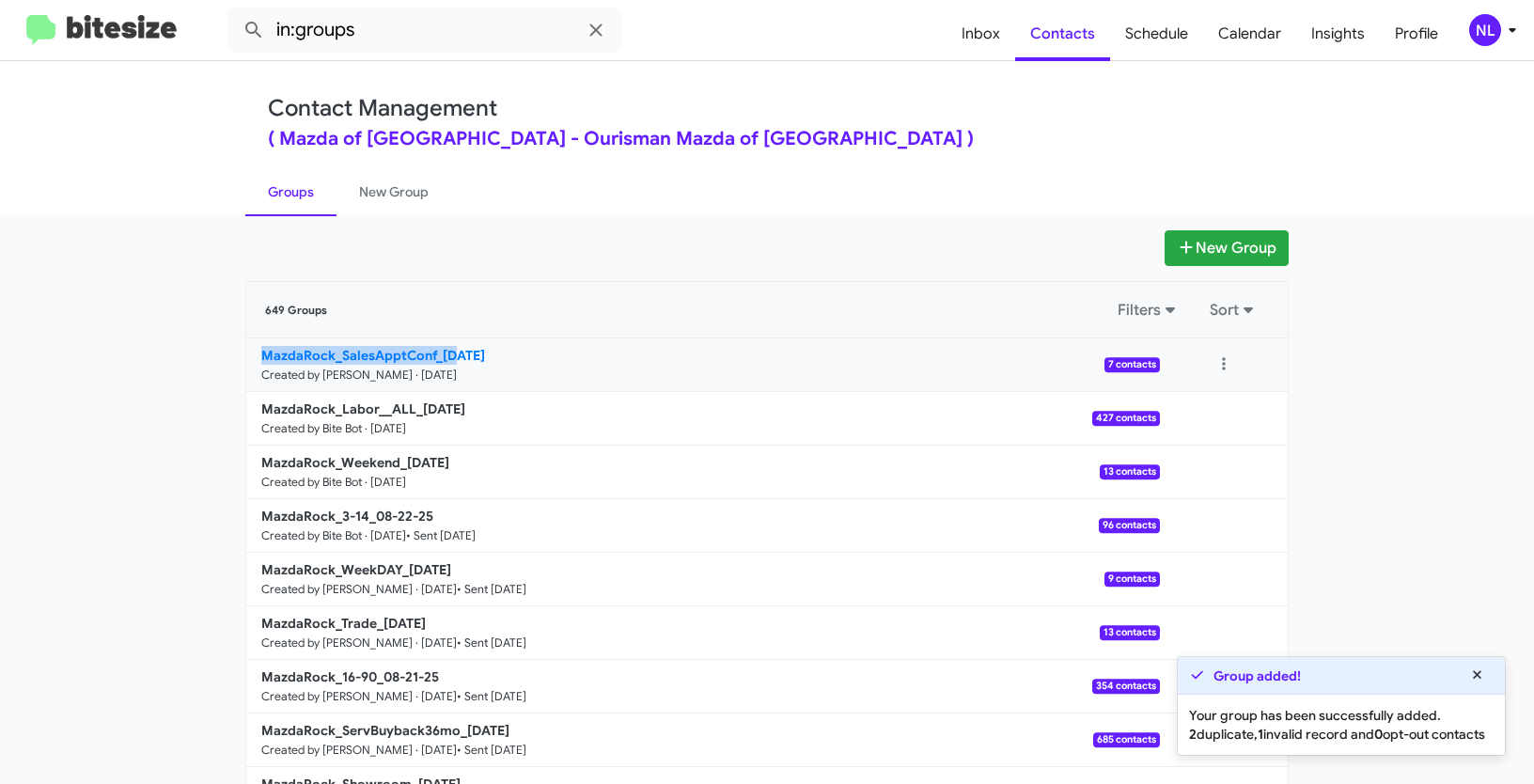
drag, startPoint x: 171, startPoint y: 374, endPoint x: 454, endPoint y: 354, distance: 283.7
click at [454, 354] on app-groups "New Group 649 Groups Filters Sort MazdaRock_SalesApptConf_[DATE] Created by [PE…" at bounding box center [767, 577] width 1534 height 694
copy b "MazdaRock_SalesApptConf_08"
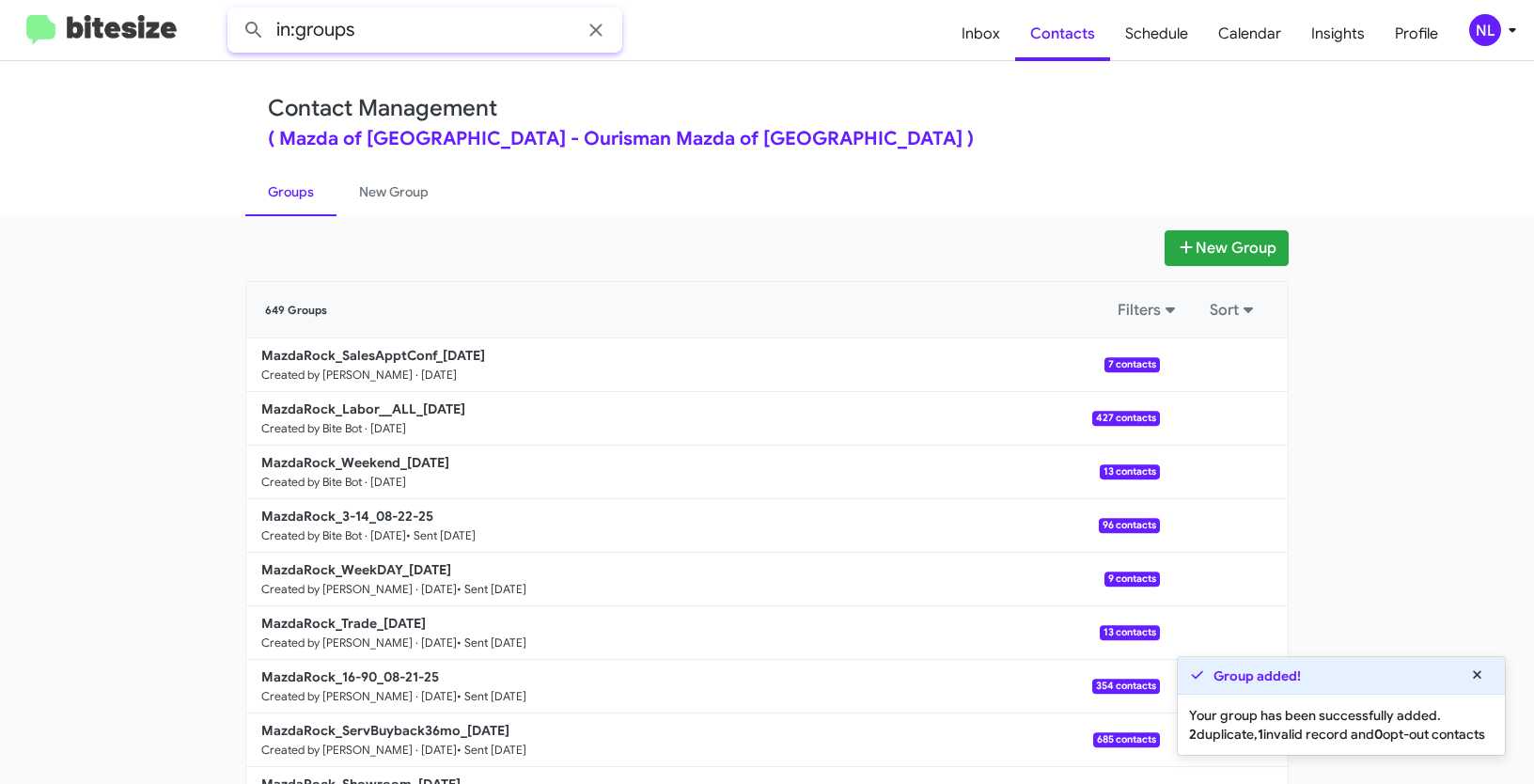
click at [425, 43] on input "in:groups" at bounding box center [424, 30] width 395 height 45
paste input "MazdaRock_SalesApptConf_08"
type input "in:groups MazdaRock_SalesApptConf_08"
click at [235, 11] on button at bounding box center [254, 30] width 38 height 38
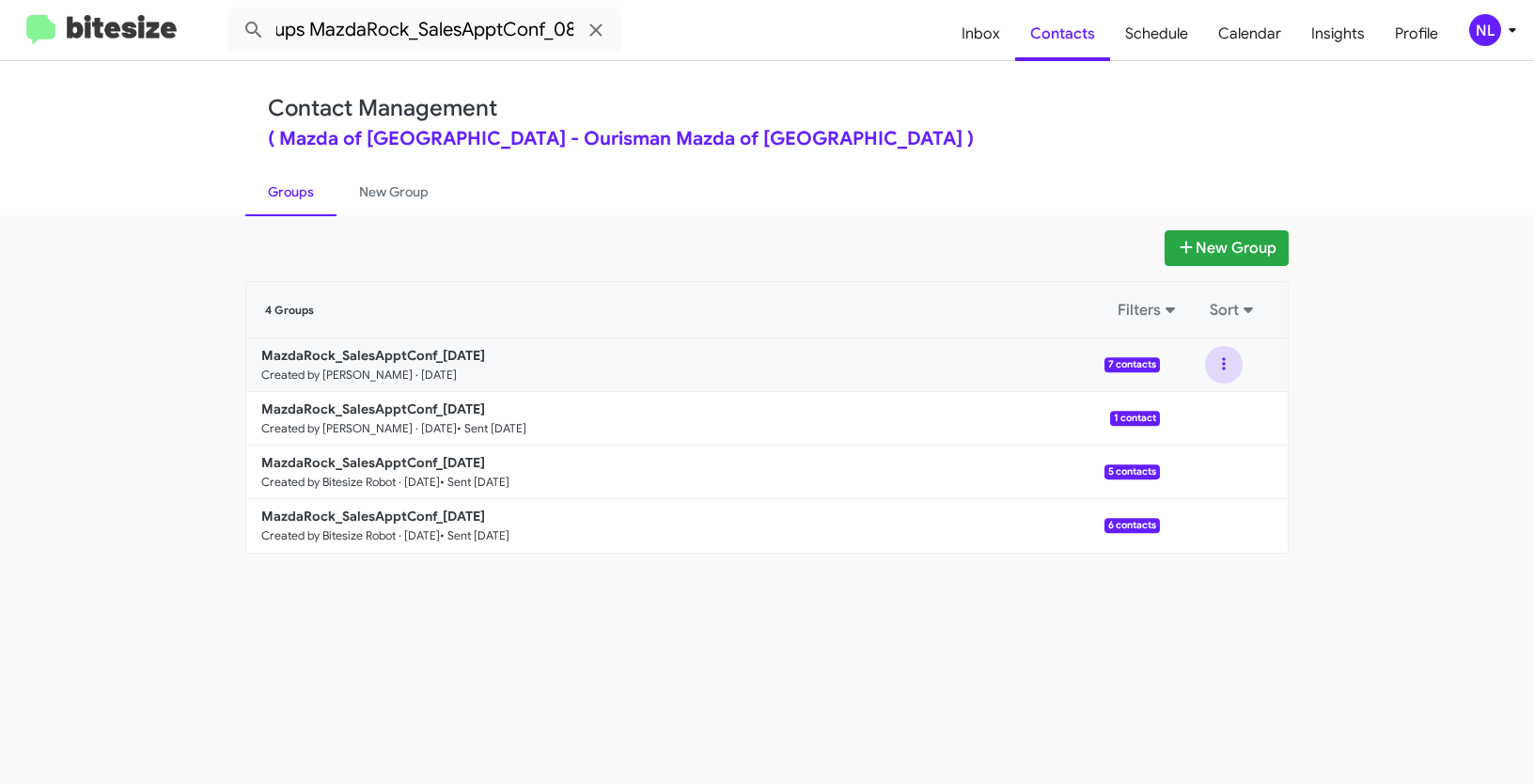
click at [1224, 360] on button at bounding box center [1224, 365] width 38 height 38
click at [1200, 413] on button "View contacts" at bounding box center [1168, 416] width 151 height 45
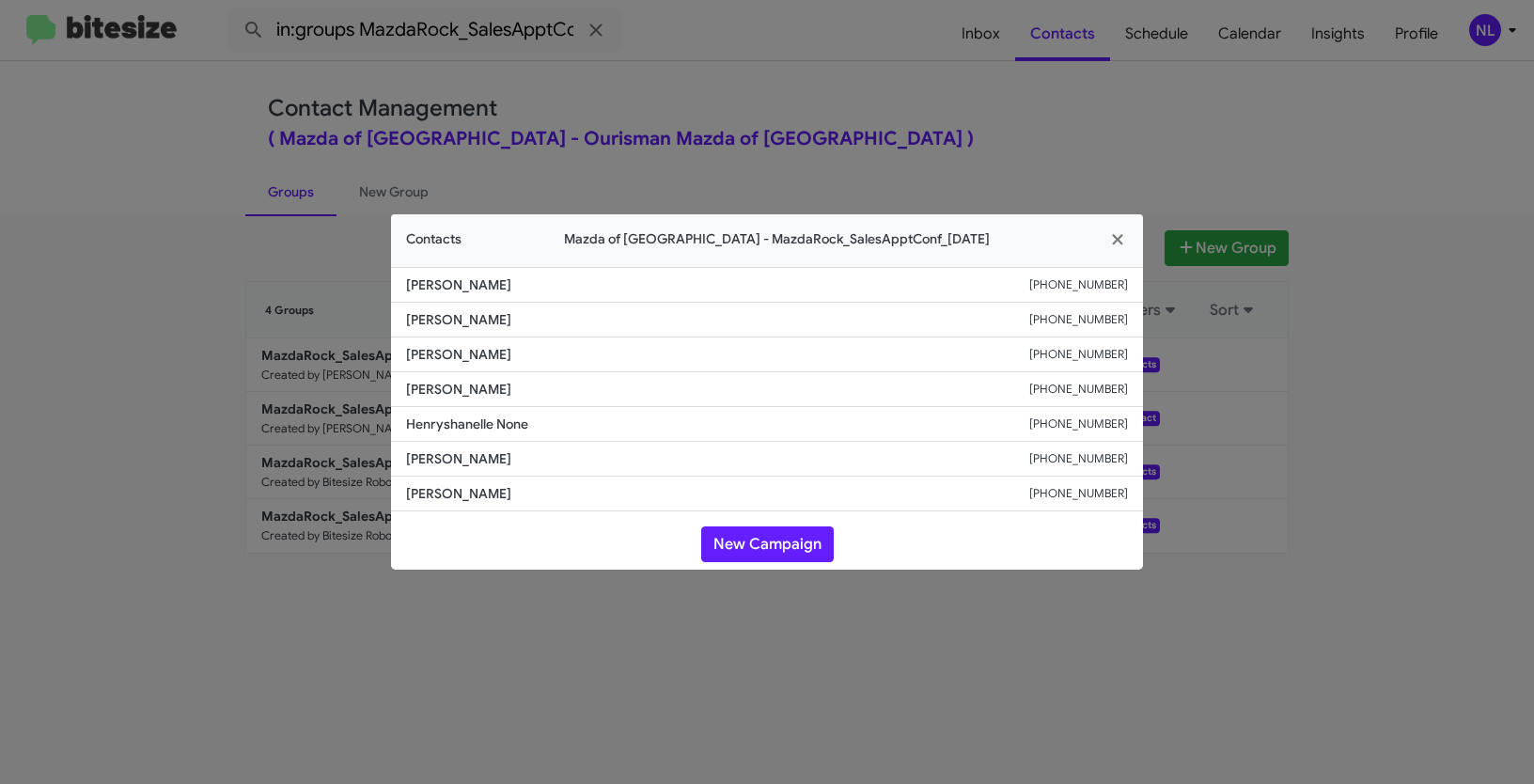
drag, startPoint x: 403, startPoint y: 313, endPoint x: 601, endPoint y: 317, distance: 198.0
click at [601, 317] on li "[PERSON_NAME] [PHONE_NUMBER]" at bounding box center [767, 319] width 752 height 35
copy span "[PERSON_NAME]"
click at [765, 552] on button "New Campaign" at bounding box center [767, 544] width 133 height 36
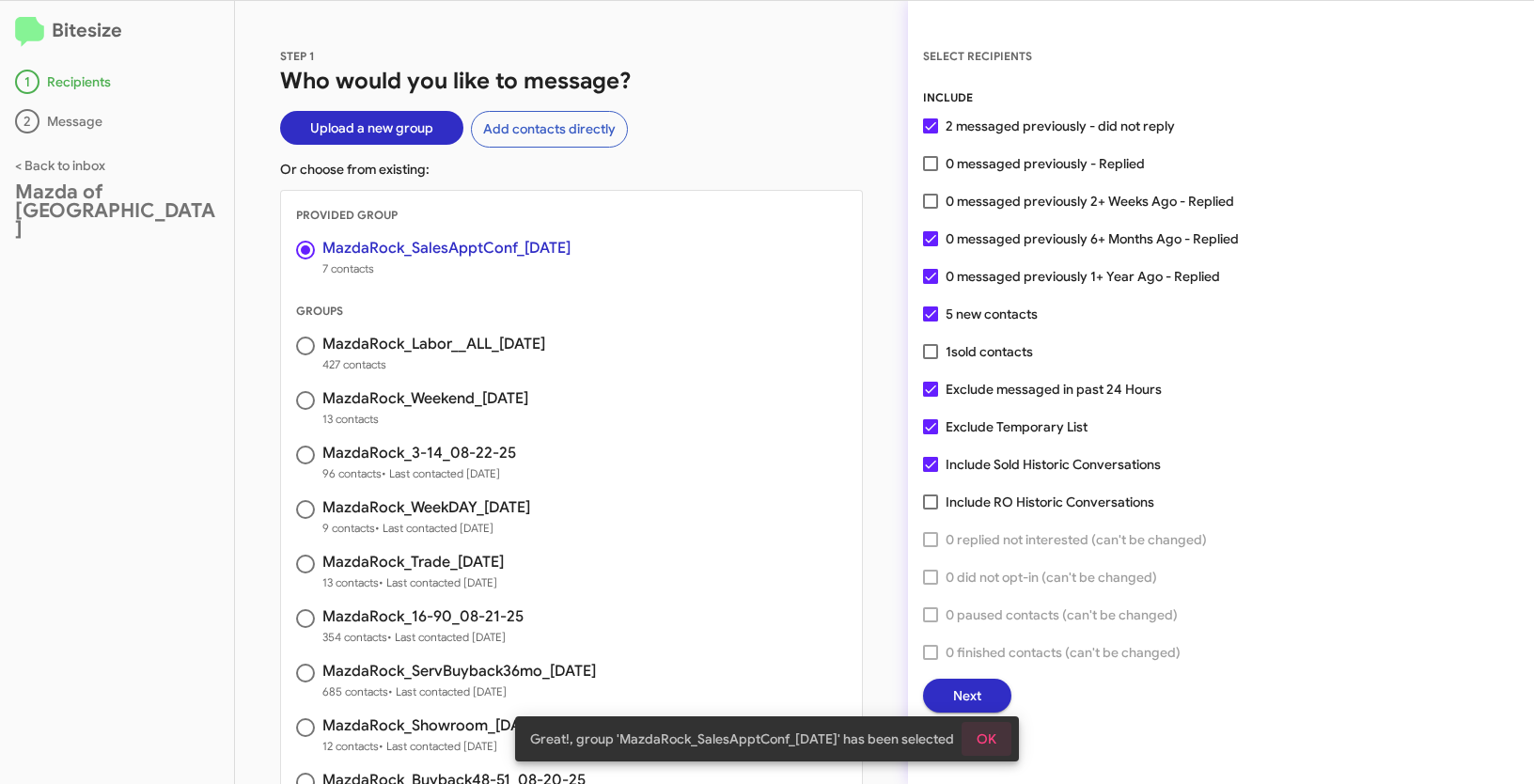
click at [994, 732] on span "OK" at bounding box center [986, 739] width 20 height 34
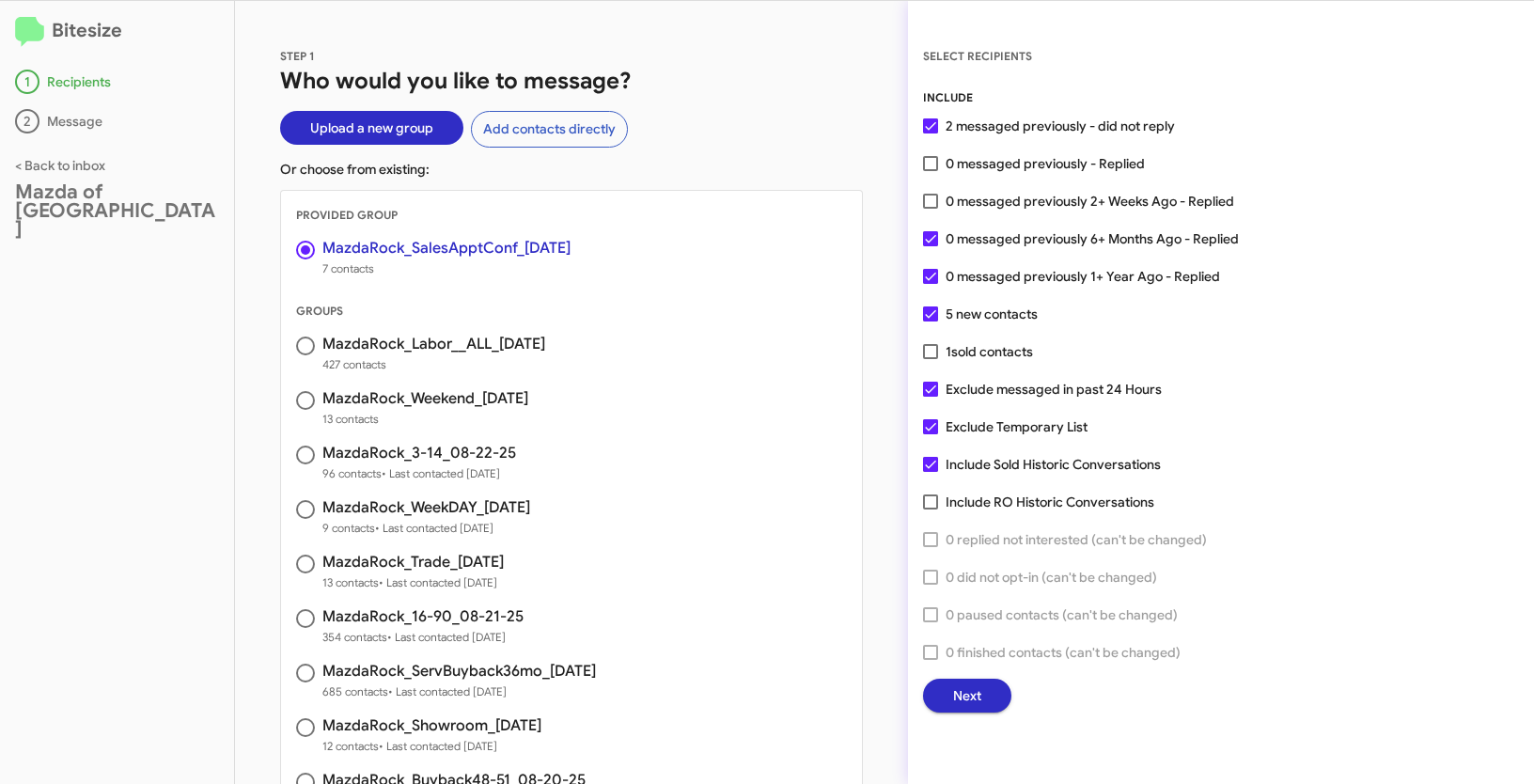
click at [927, 161] on span at bounding box center [931, 164] width 15 height 15
click at [930, 171] on input "0 messaged previously - Replied" at bounding box center [930, 171] width 1 height 1
checkbox input "true"
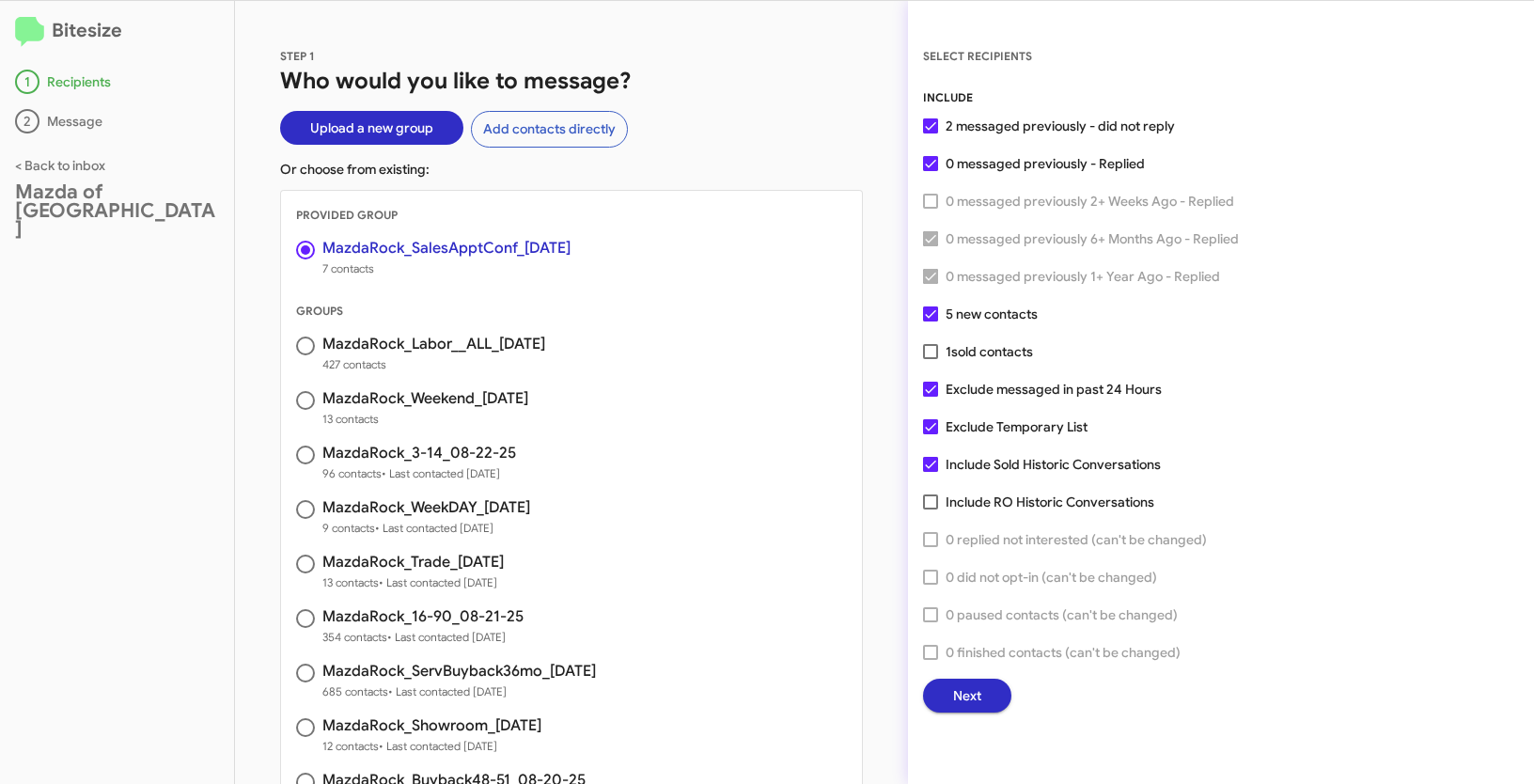
click at [929, 390] on span at bounding box center [931, 389] width 15 height 15
click at [930, 397] on input "Exclude messaged in past 24 Hours" at bounding box center [930, 397] width 1 height 1
checkbox input "false"
click at [932, 424] on span at bounding box center [931, 427] width 15 height 15
click at [931, 434] on input "Exclude Temporary List" at bounding box center [930, 434] width 1 height 1
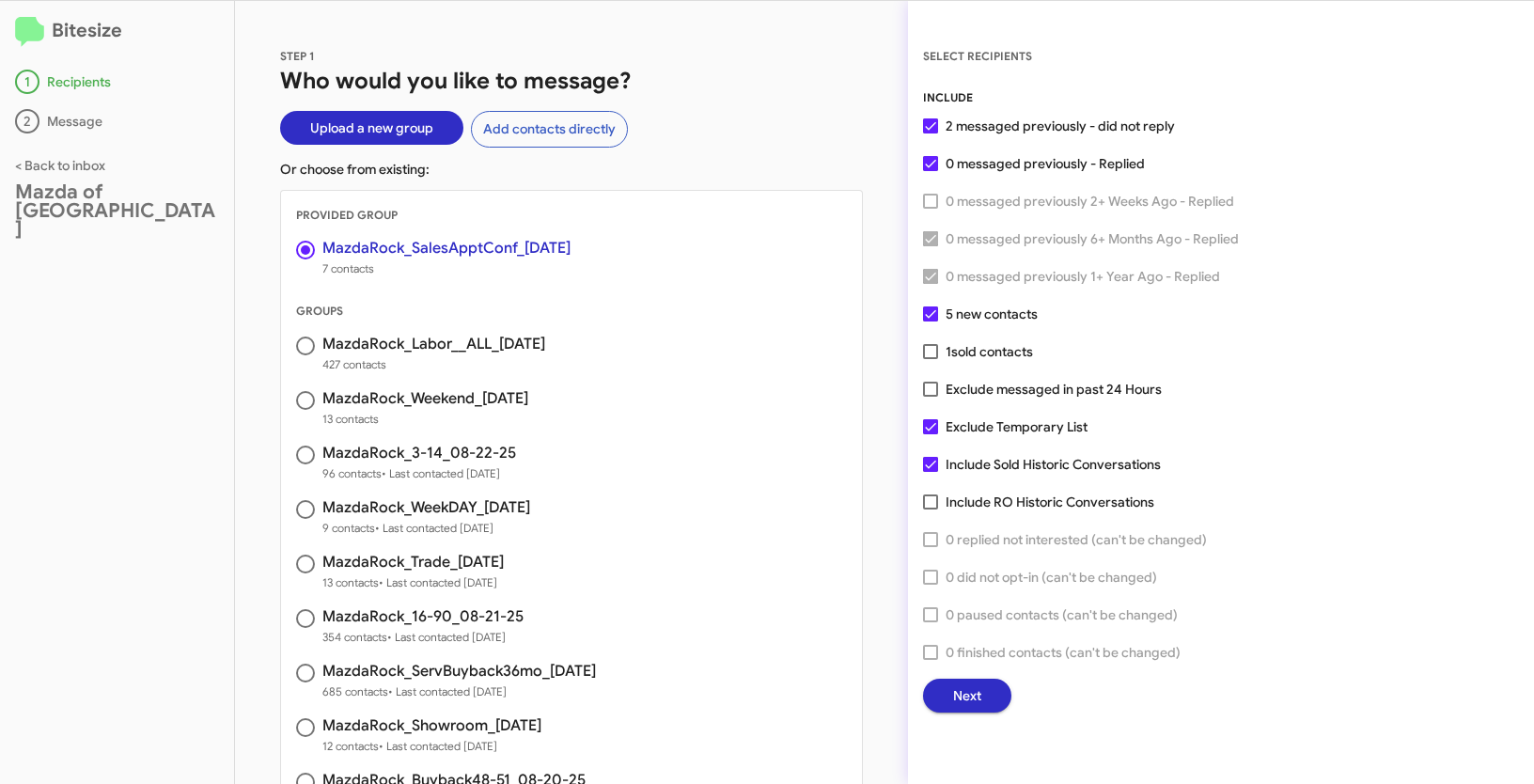
checkbox input "false"
click at [943, 700] on button "Next" at bounding box center [967, 695] width 89 height 34
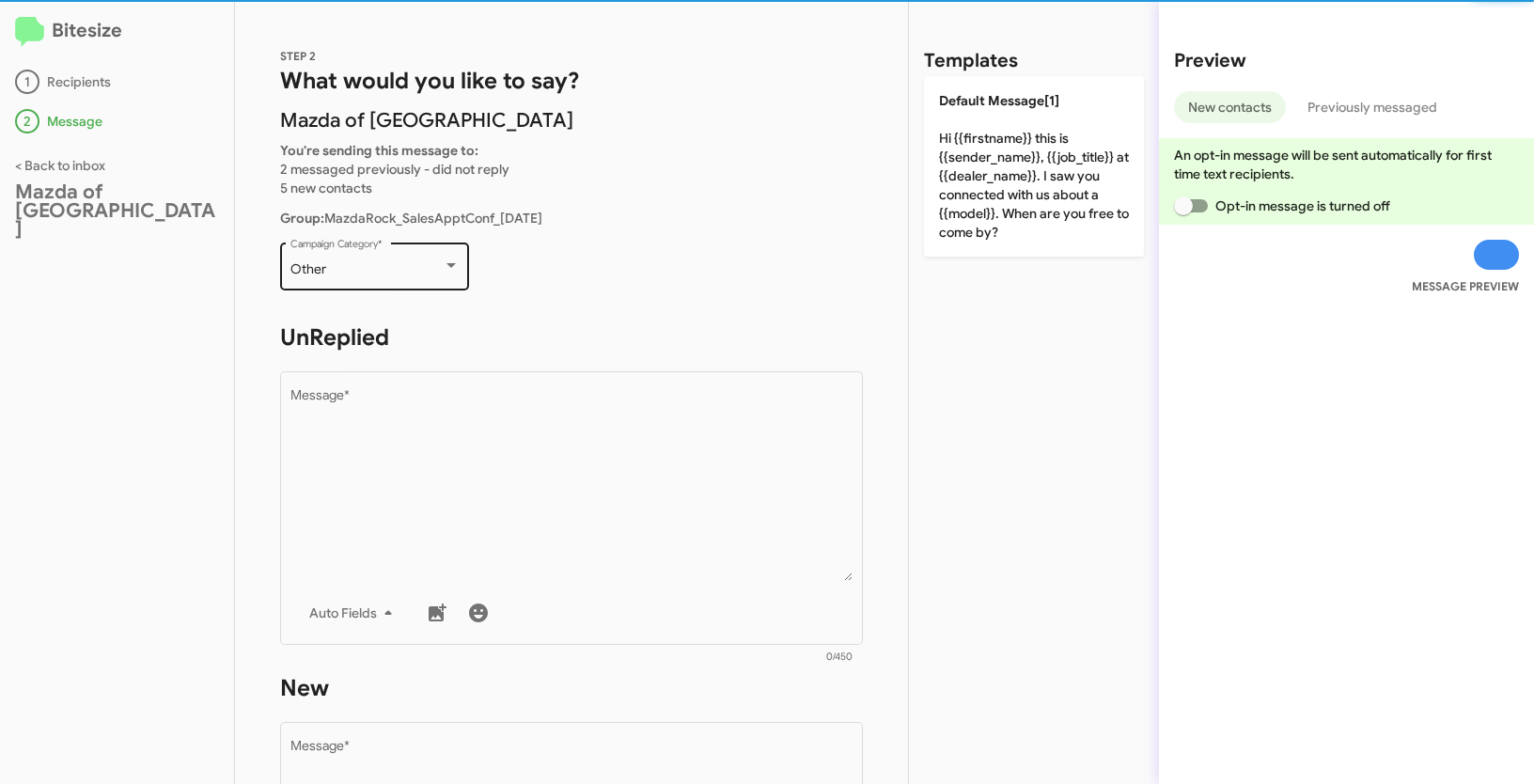
click at [416, 270] on div "Other" at bounding box center [367, 270] width 153 height 15
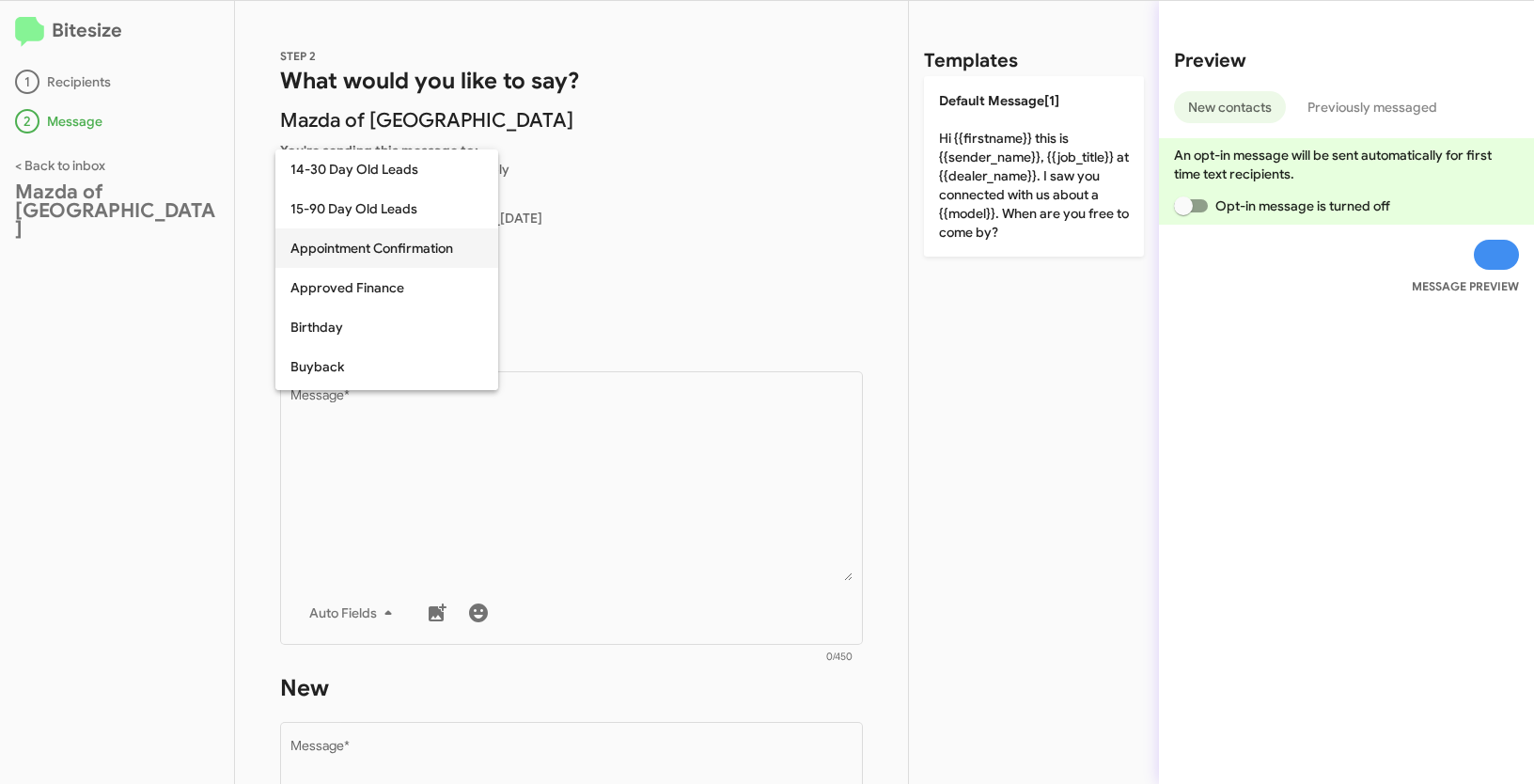
click at [355, 242] on span "Appointment Confirmation" at bounding box center [387, 248] width 192 height 40
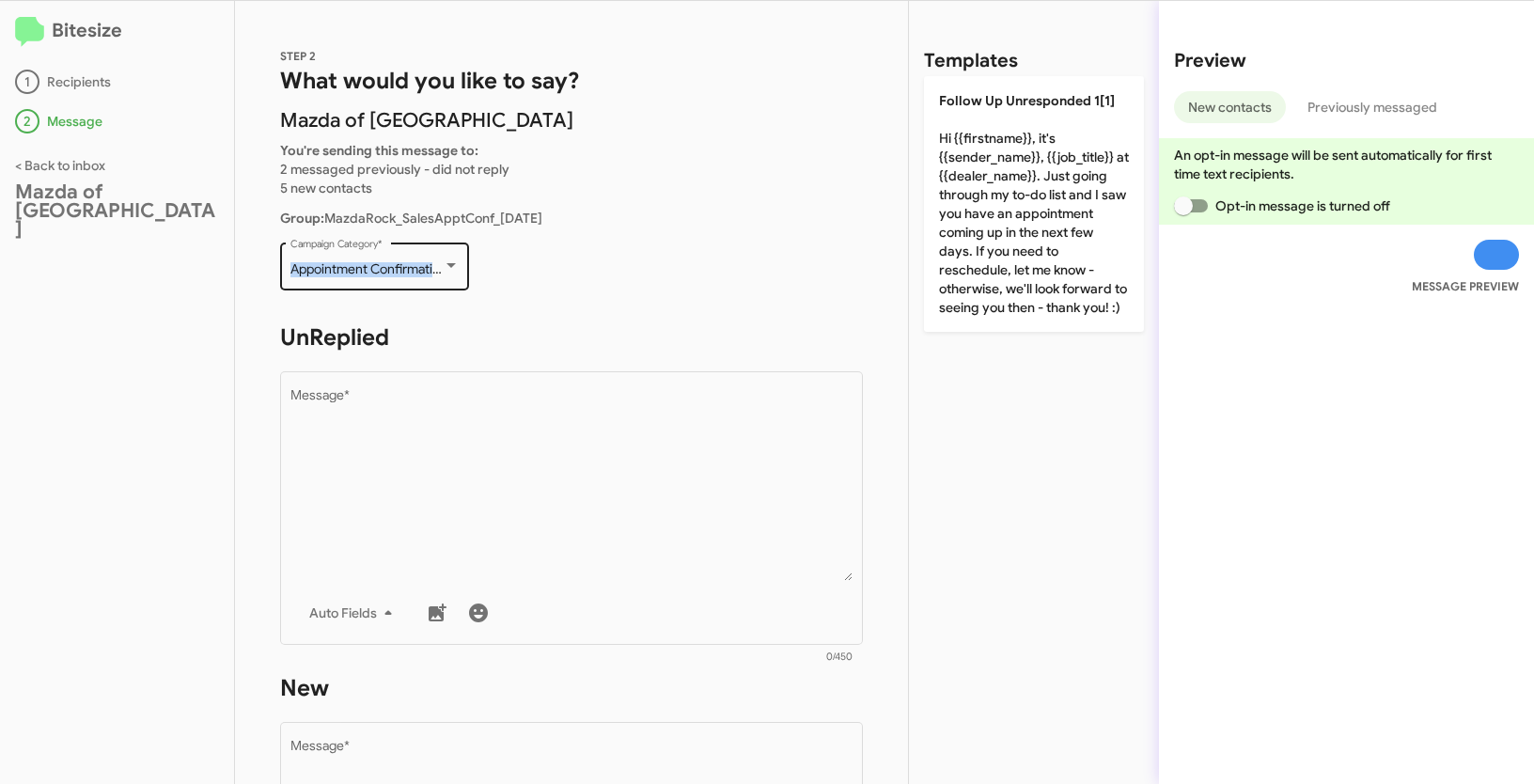
drag, startPoint x: 285, startPoint y: 269, endPoint x: 468, endPoint y: 275, distance: 183.1
click at [468, 275] on div "Appointment Confirmation Campaign Category *" at bounding box center [374, 264] width 189 height 52
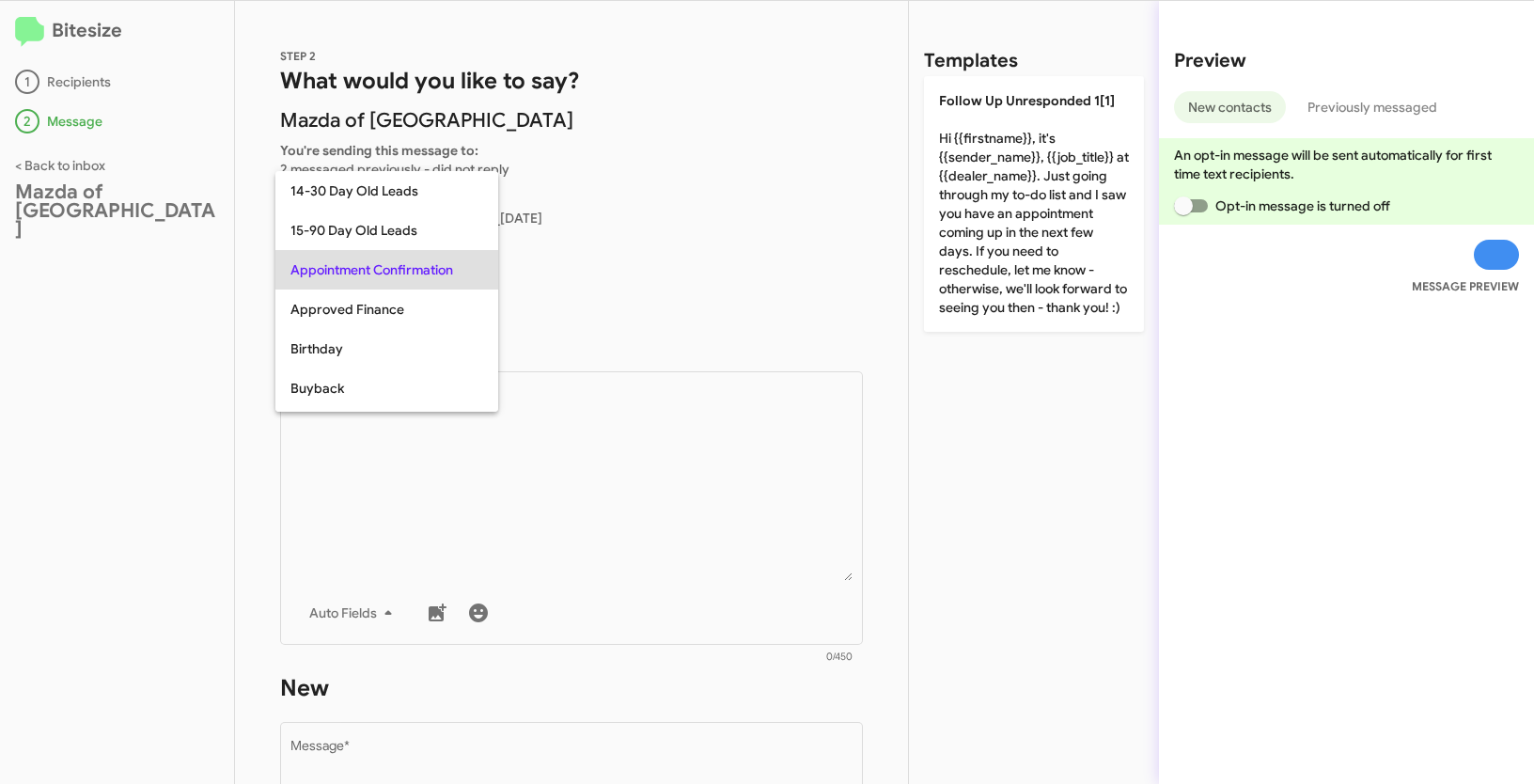
copy span "Appointment Confirmation"
click at [487, 446] on div at bounding box center [767, 392] width 1534 height 784
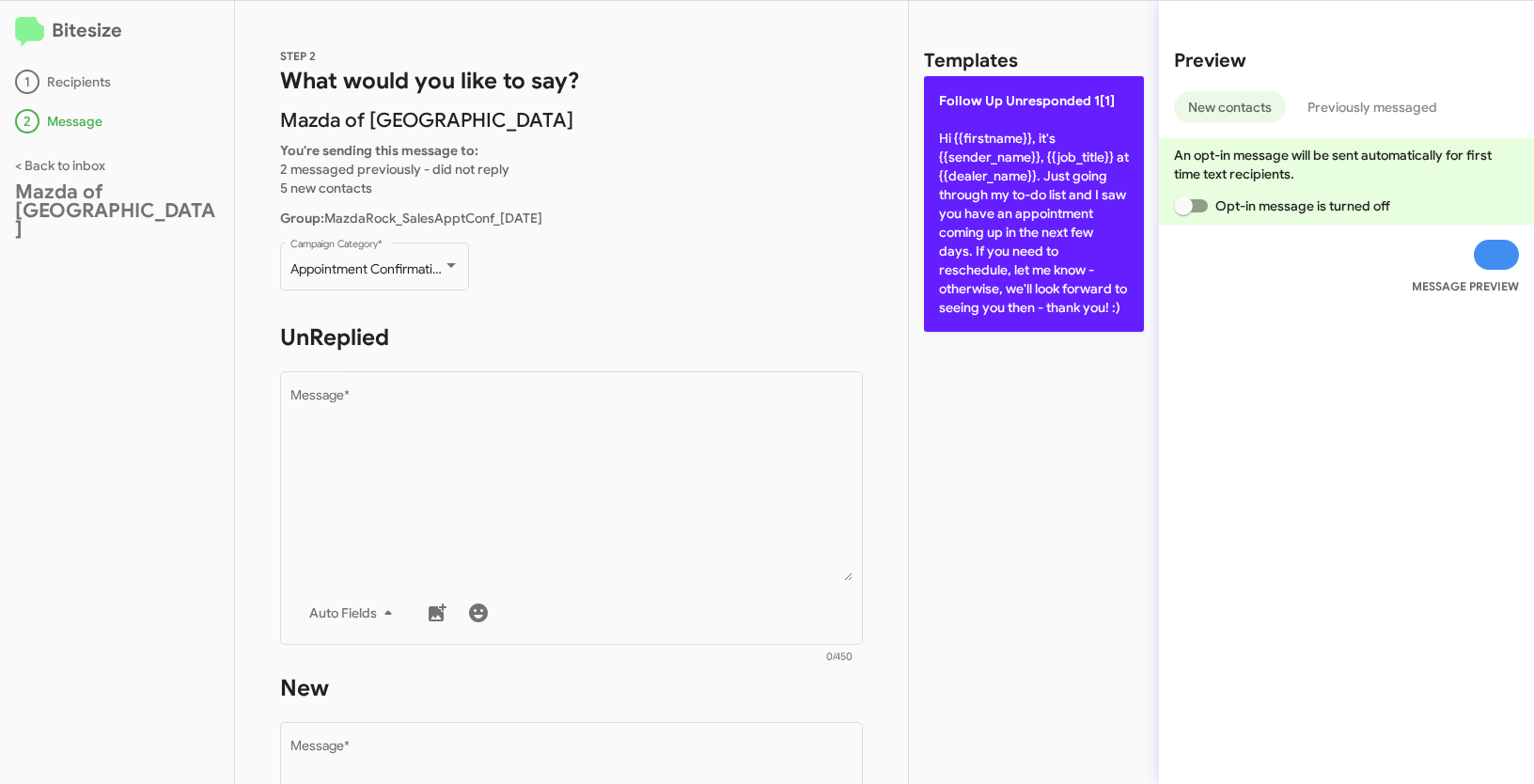
click at [1043, 254] on p "Follow Up Unresponded 1[1] Hi {{firstname}}, it's {{sender_name}}, {{job_title}…" at bounding box center [1033, 204] width 220 height 255
type textarea "Hi {{firstname}}, it's {{sender_name}}, {{job_title}} at {{dealer_name}}. Just …"
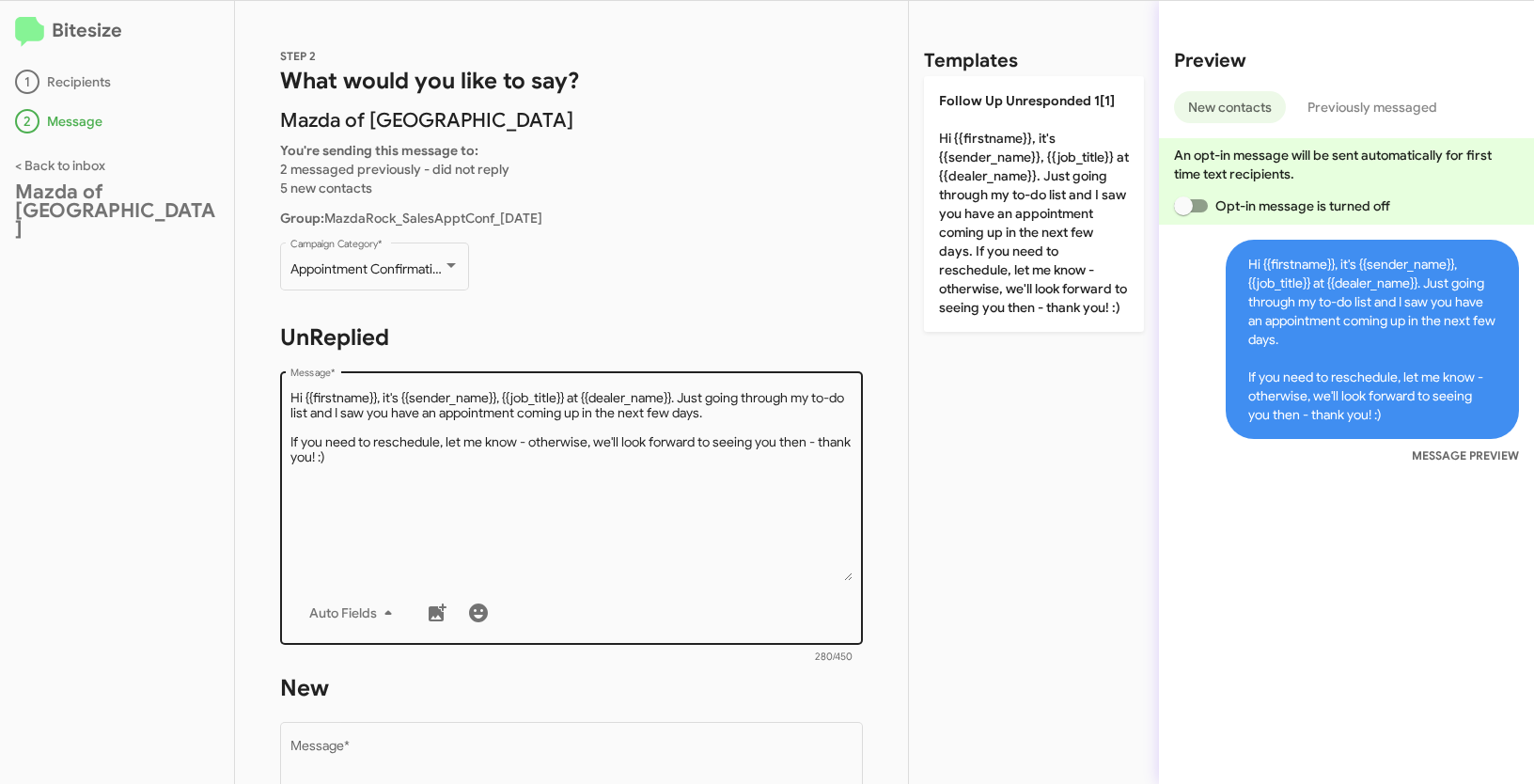
scroll to position [515, 0]
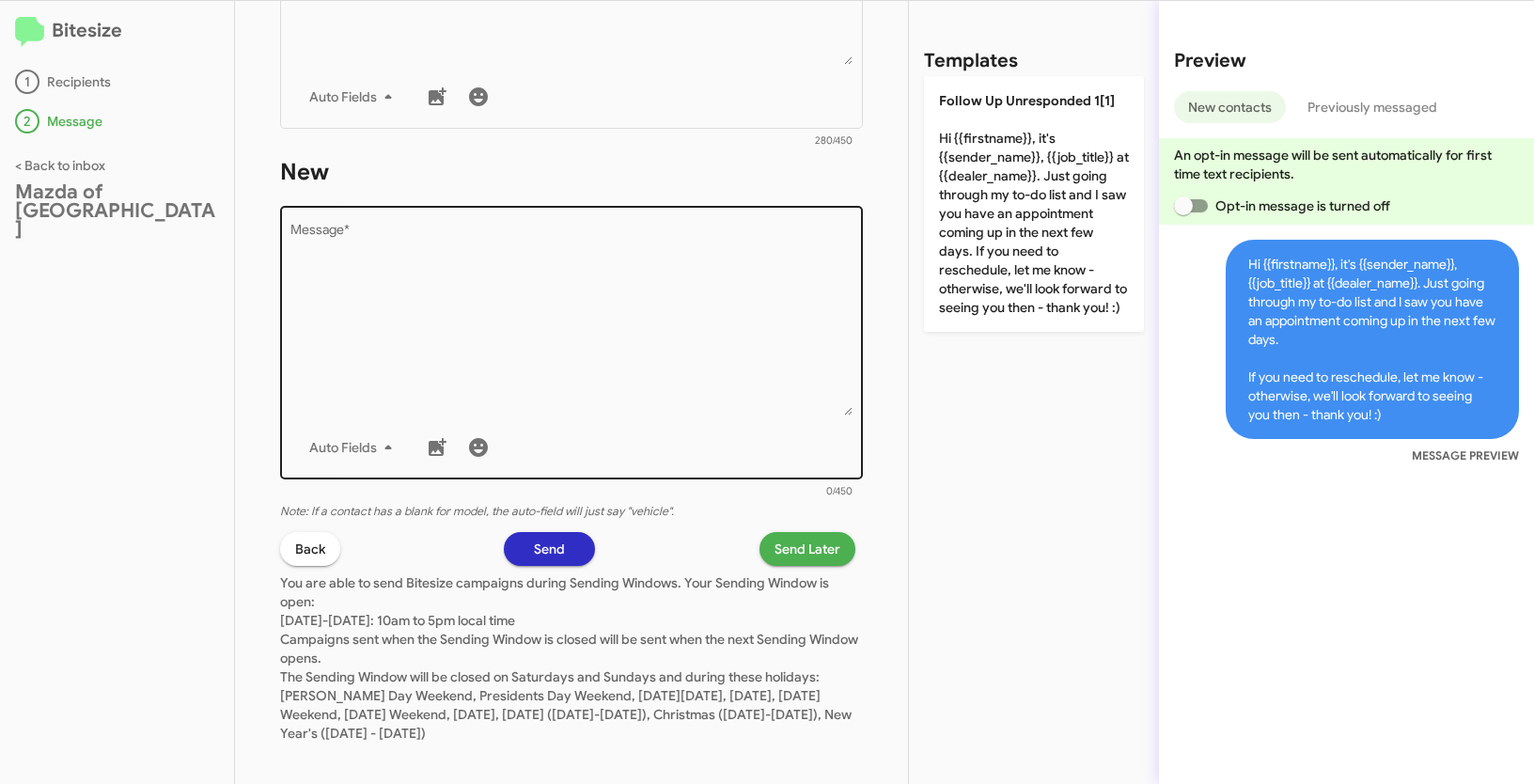
click at [643, 314] on textarea "Message *" at bounding box center [571, 318] width 563 height 191
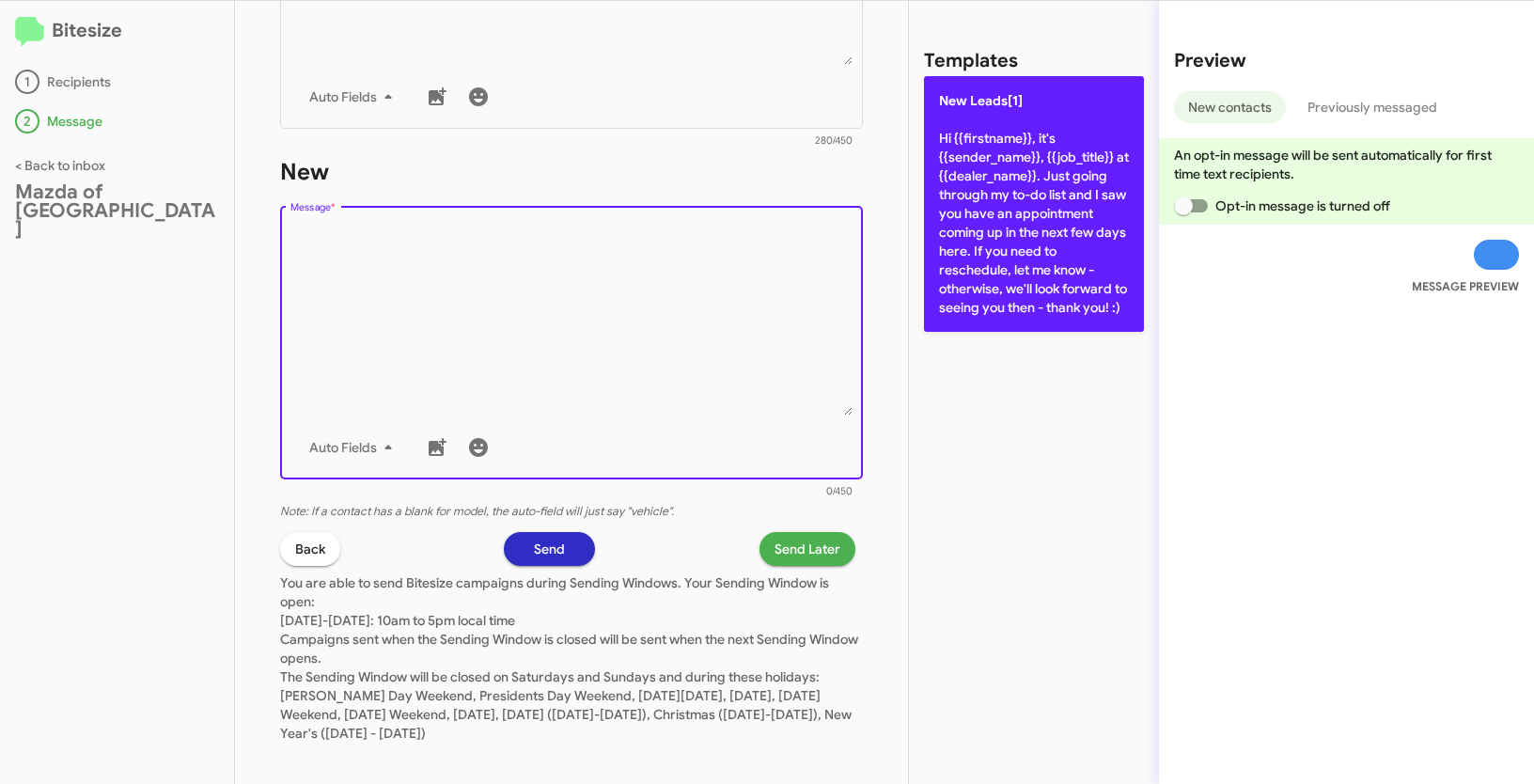
click at [1008, 237] on p "New Leads[1] Hi {{firstname}}, it's {{sender_name}}, {{job_title}} at {{dealer_…" at bounding box center [1033, 204] width 220 height 255
type textarea "Hi {{firstname}}, it's {{sender_name}}, {{job_title}} at {{dealer_name}}. Just …"
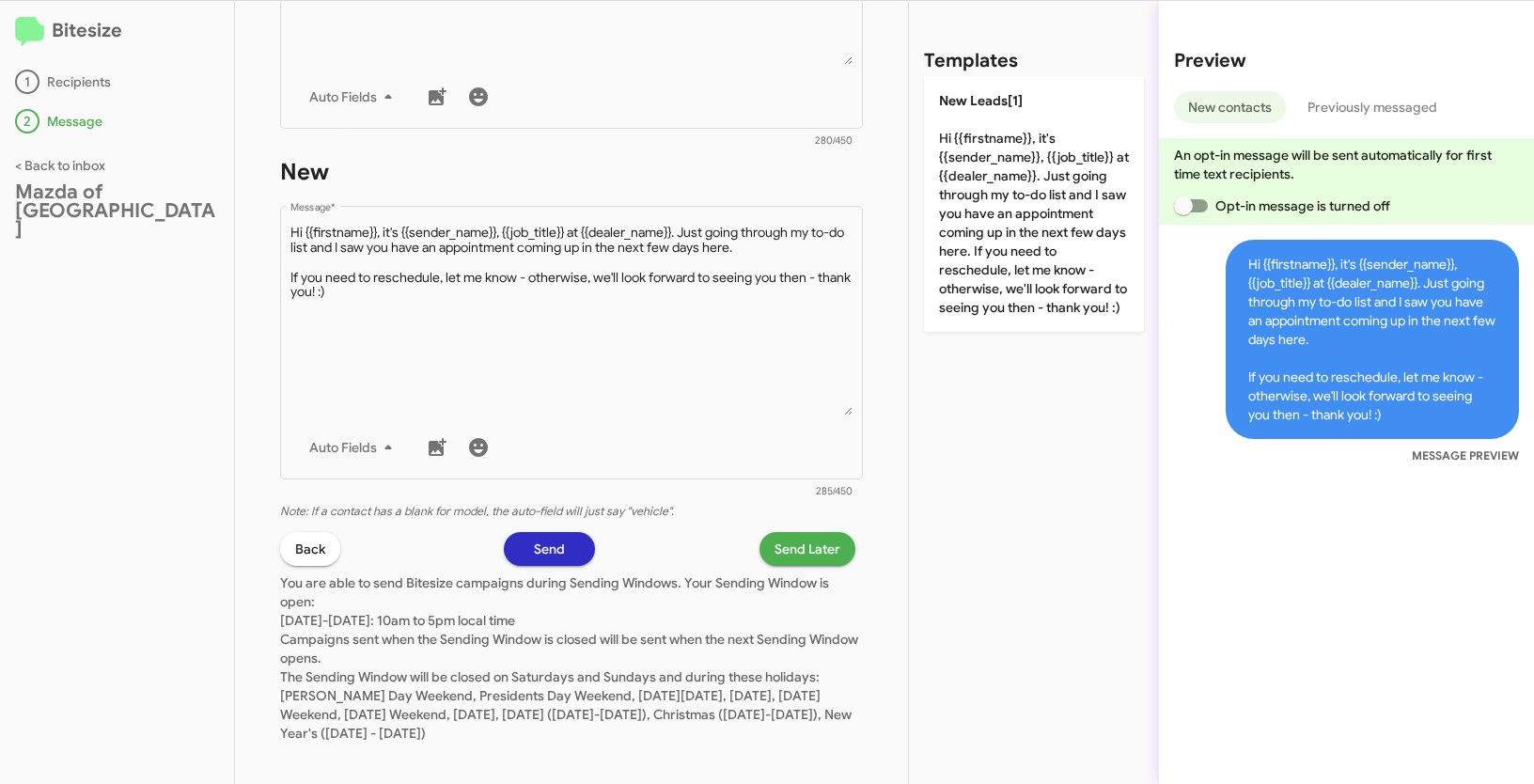
click at [780, 547] on span "Send Later" at bounding box center [808, 548] width 66 height 34
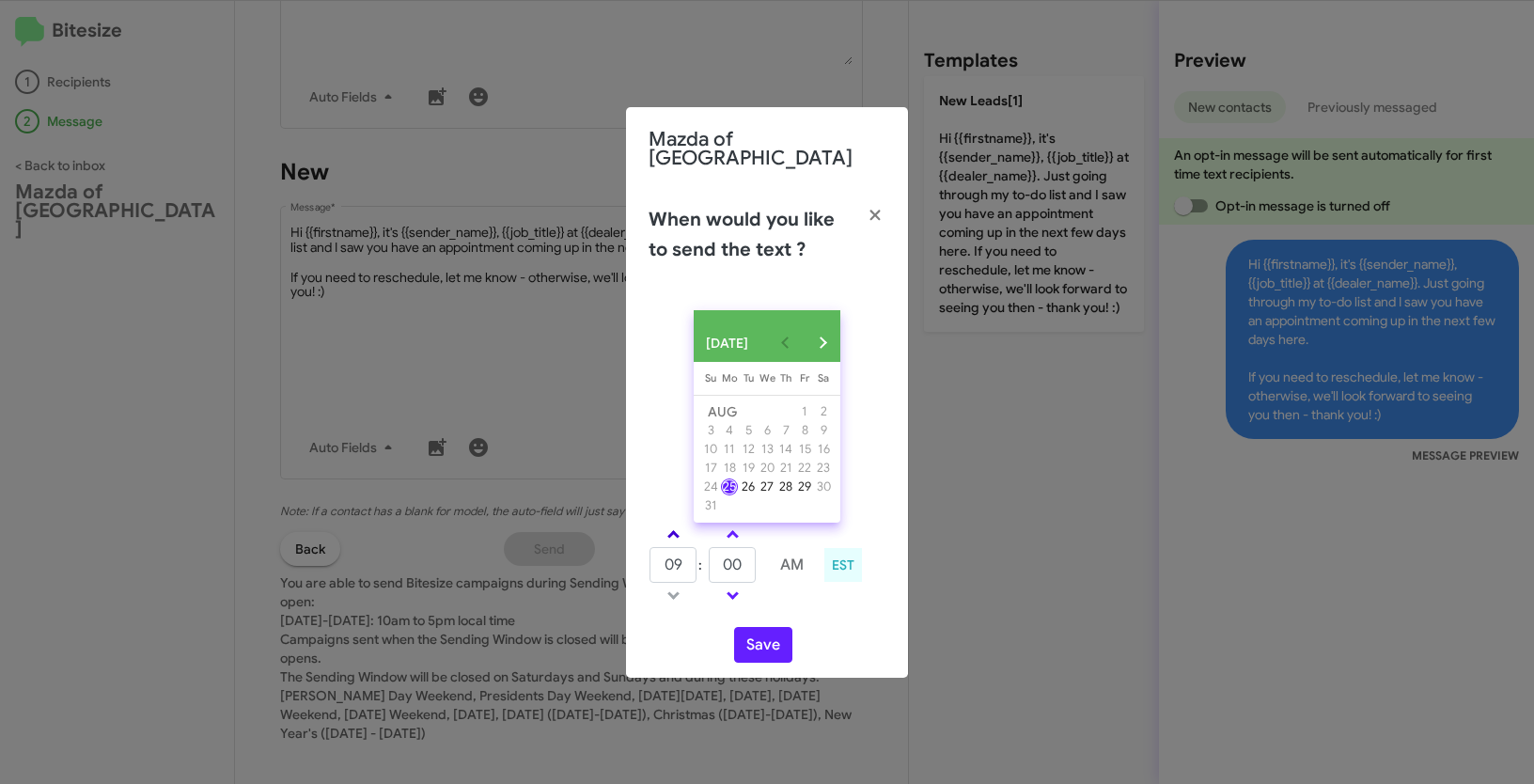
click at [671, 526] on link at bounding box center [673, 533] width 33 height 22
type input "10"
click at [766, 648] on button "Save" at bounding box center [764, 645] width 58 height 36
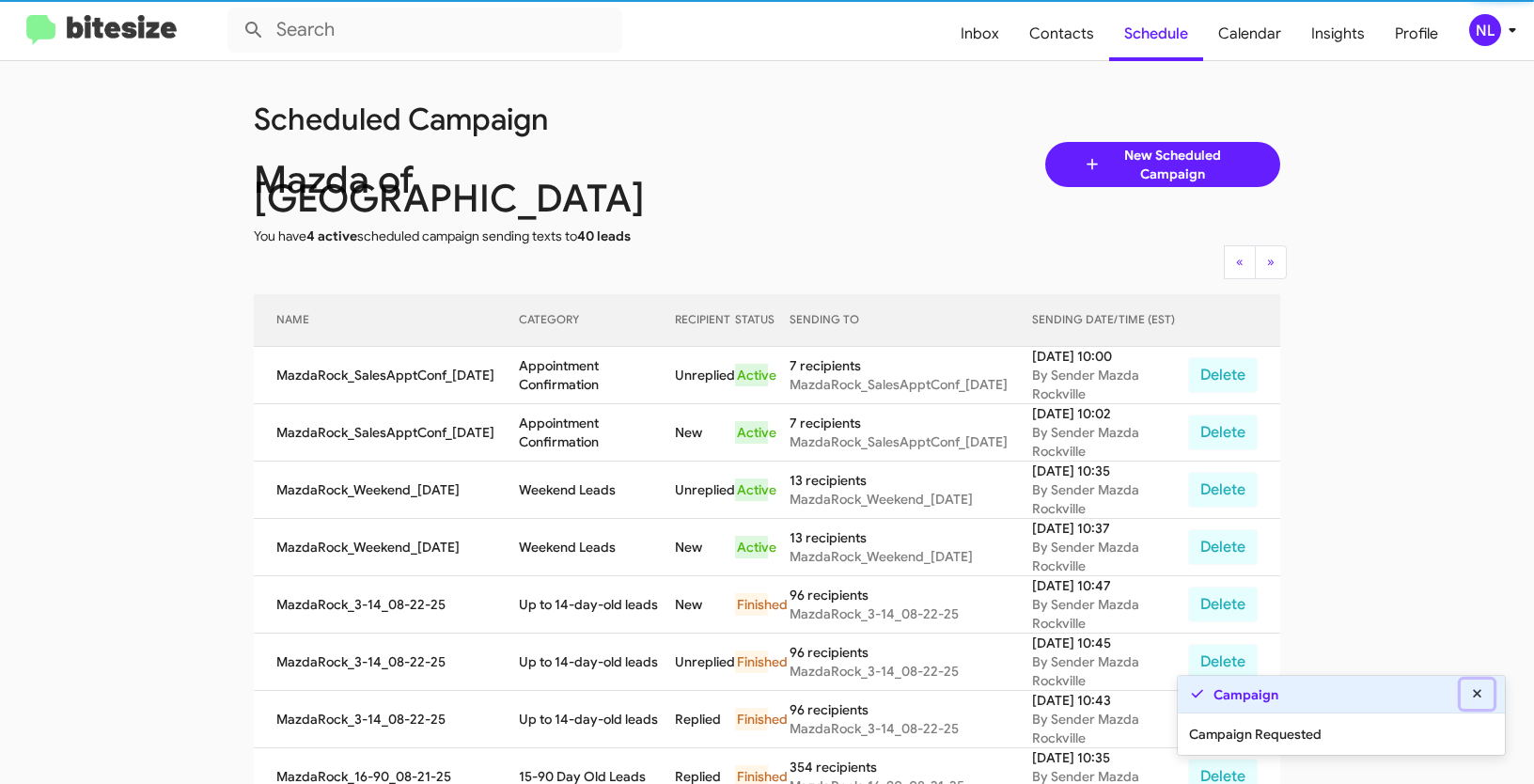
click at [1475, 692] on icon at bounding box center [1476, 693] width 8 height 8
